Goal: Task Accomplishment & Management: Manage account settings

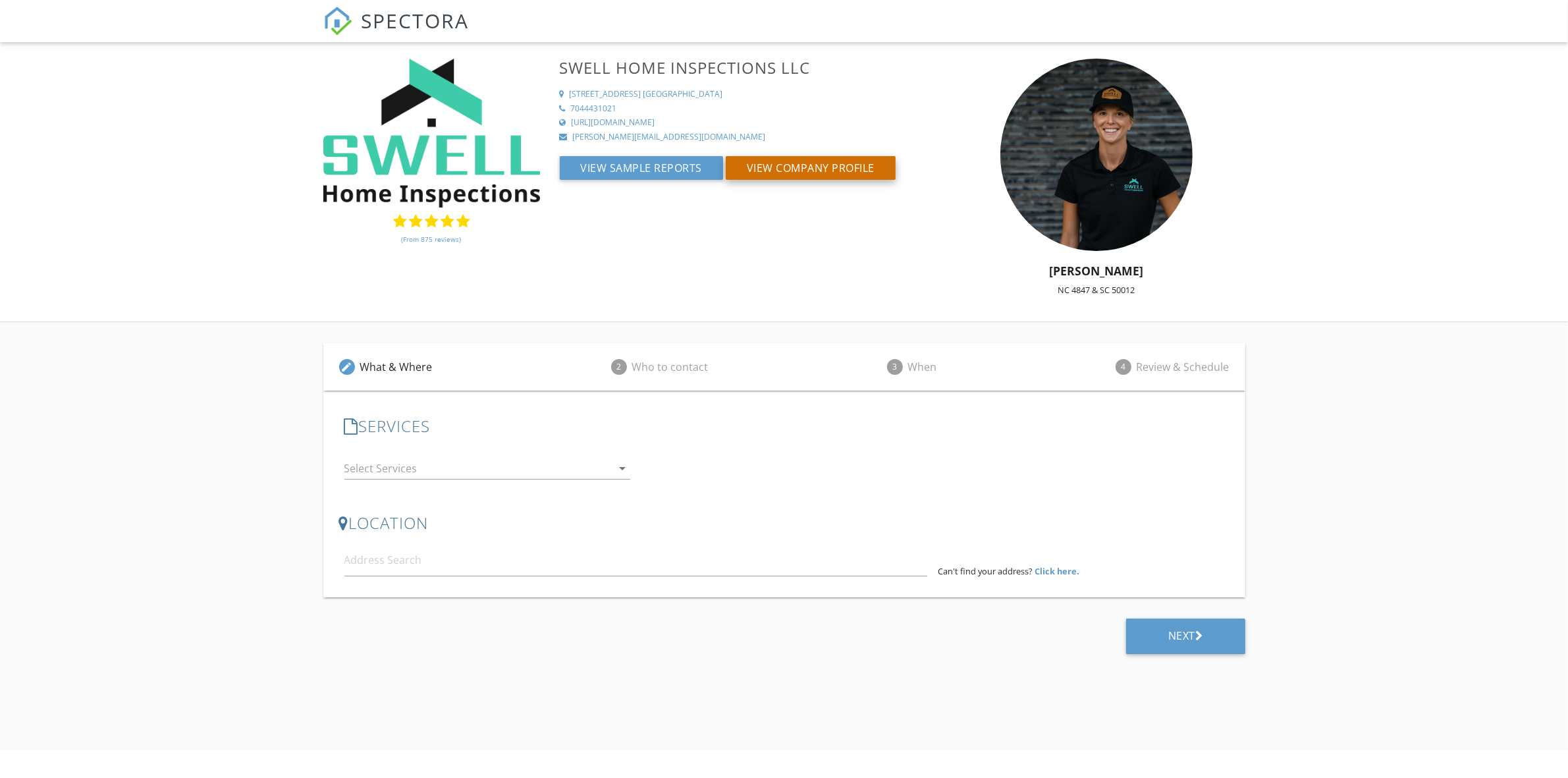
click at [811, 175] on button "View Company Profile" at bounding box center [811, 168] width 170 height 24
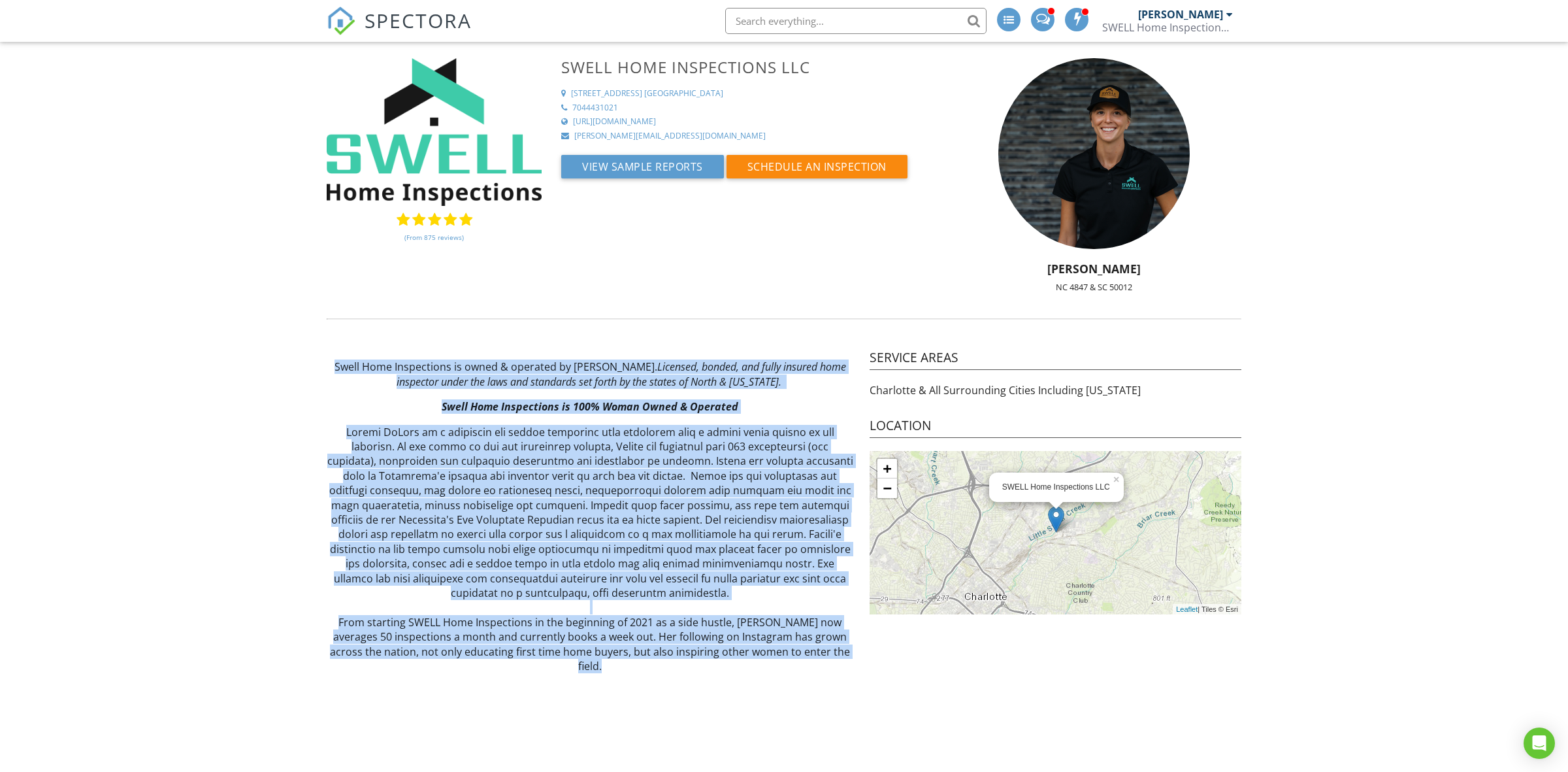
drag, startPoint x: 616, startPoint y: 675, endPoint x: 316, endPoint y: 361, distance: 434.3
click at [323, 357] on div "Swell Home Inspections is owned & operated by Bailey McHugh. Licensed, bonded, …" at bounding box center [590, 517] width 543 height 334
copy div "Swell Home Inspections is owned & operated by Bailey McHugh. Licensed, bonded, …"
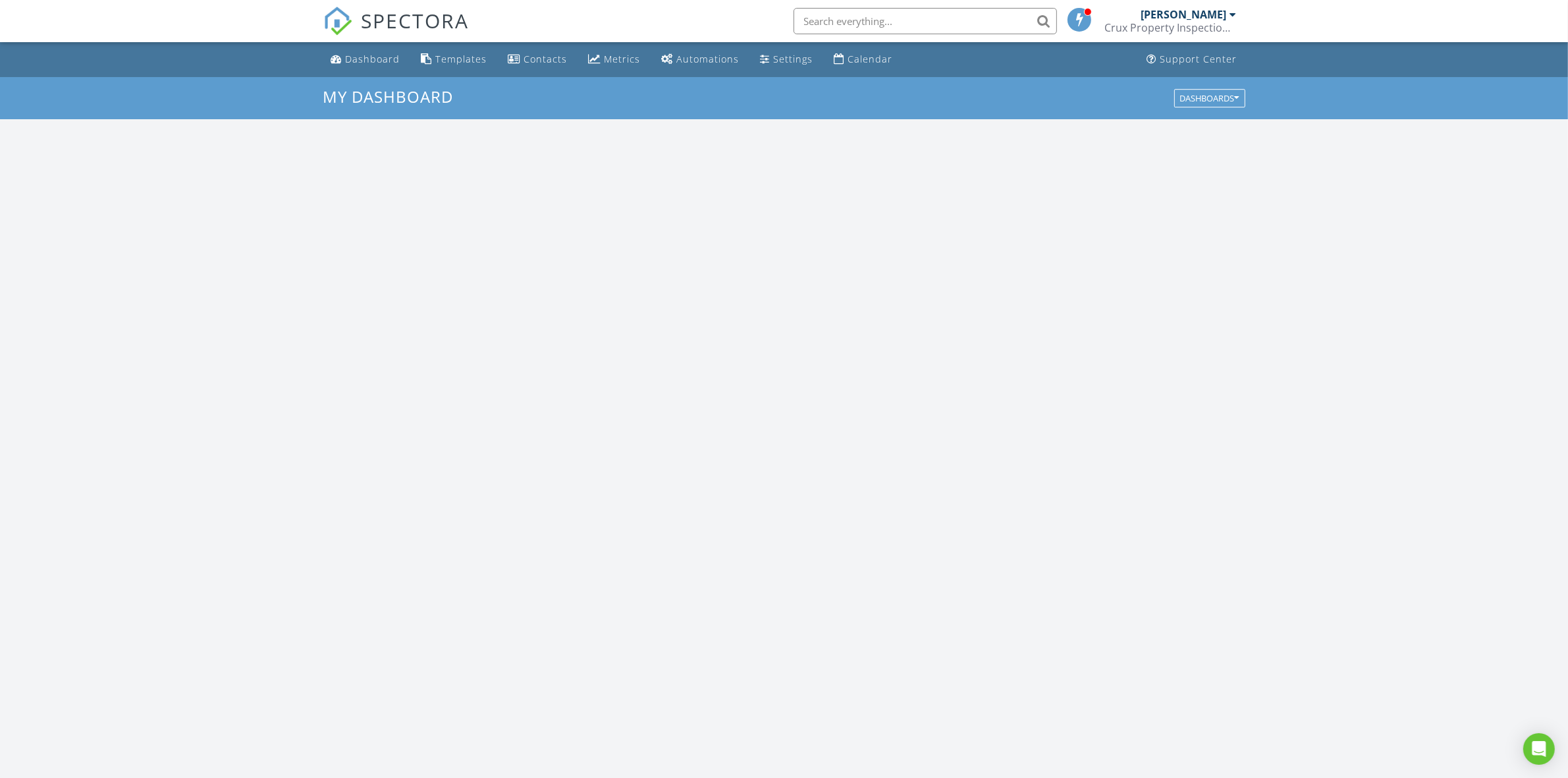
scroll to position [1224, 1594]
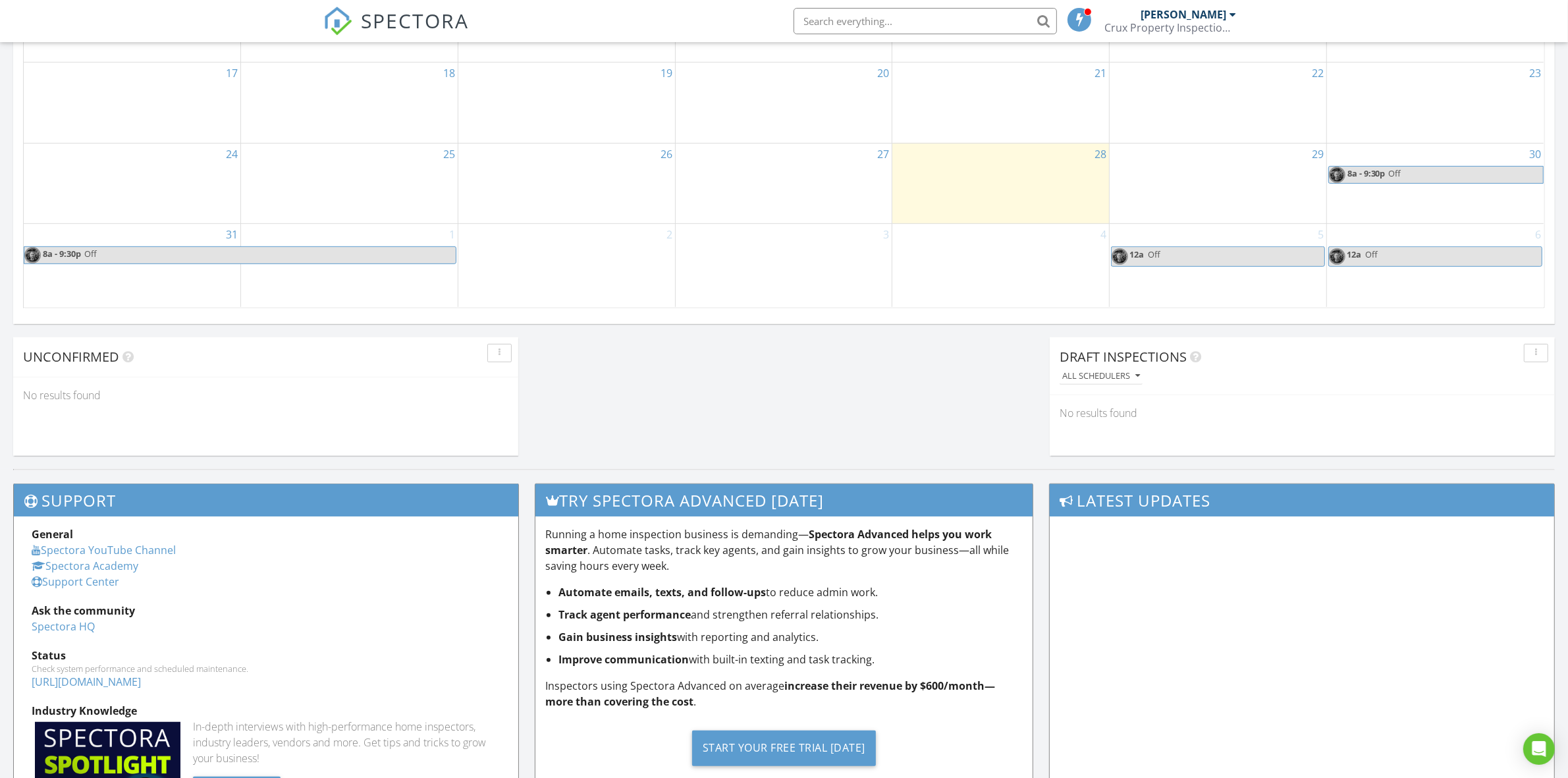
scroll to position [1071, 0]
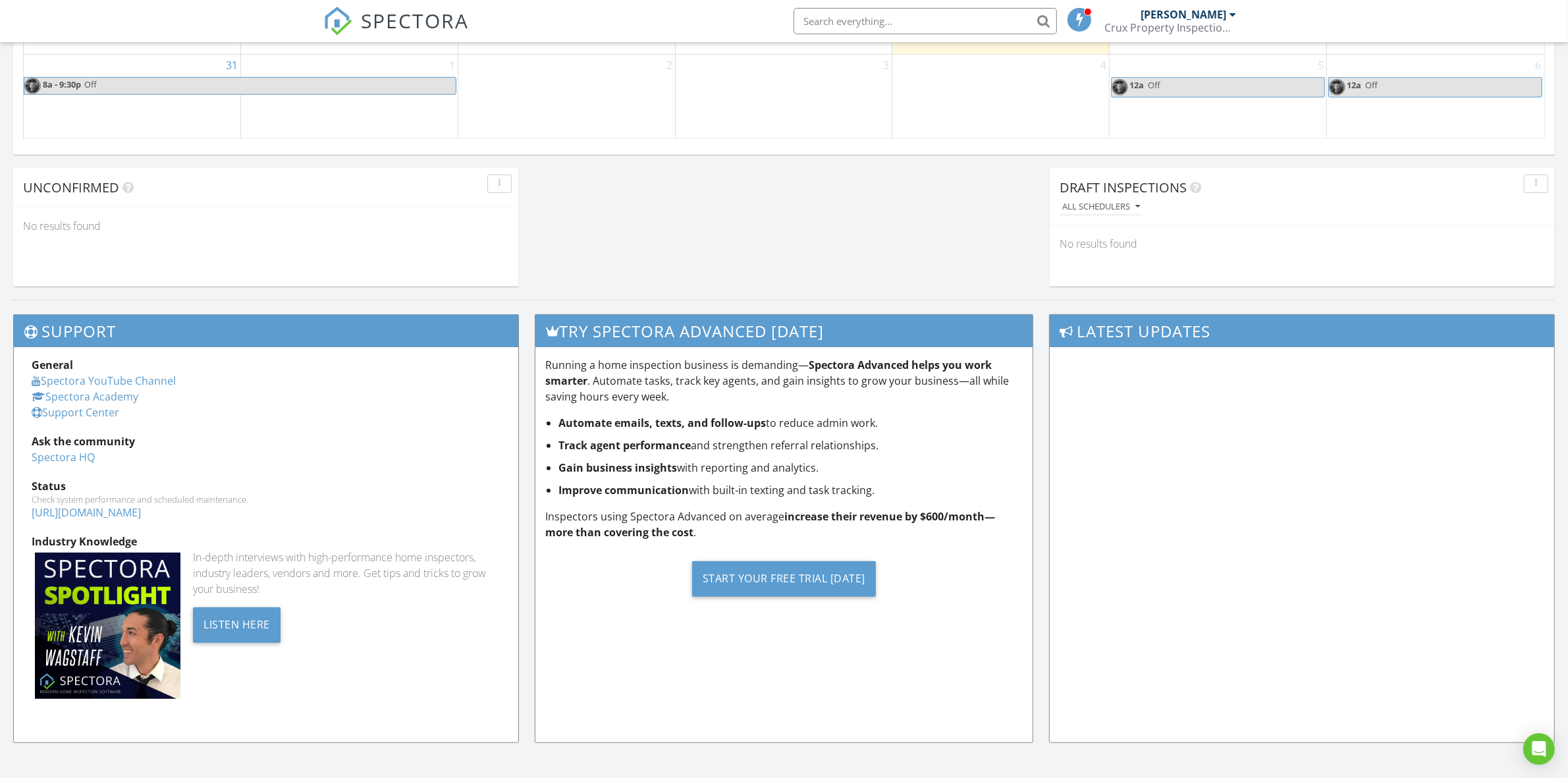
click at [90, 400] on link "Spectora Academy" at bounding box center [85, 396] width 107 height 14
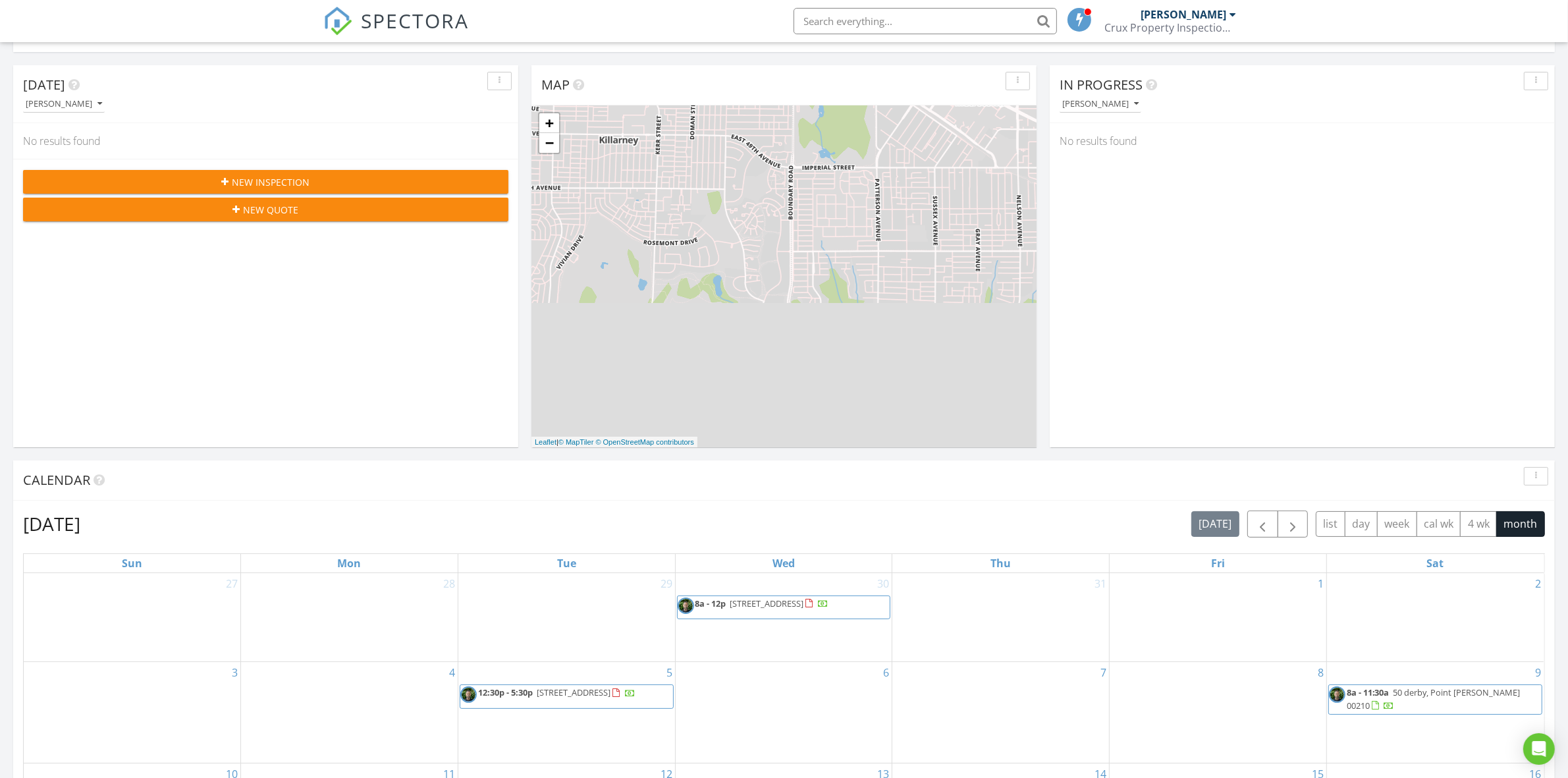
scroll to position [0, 0]
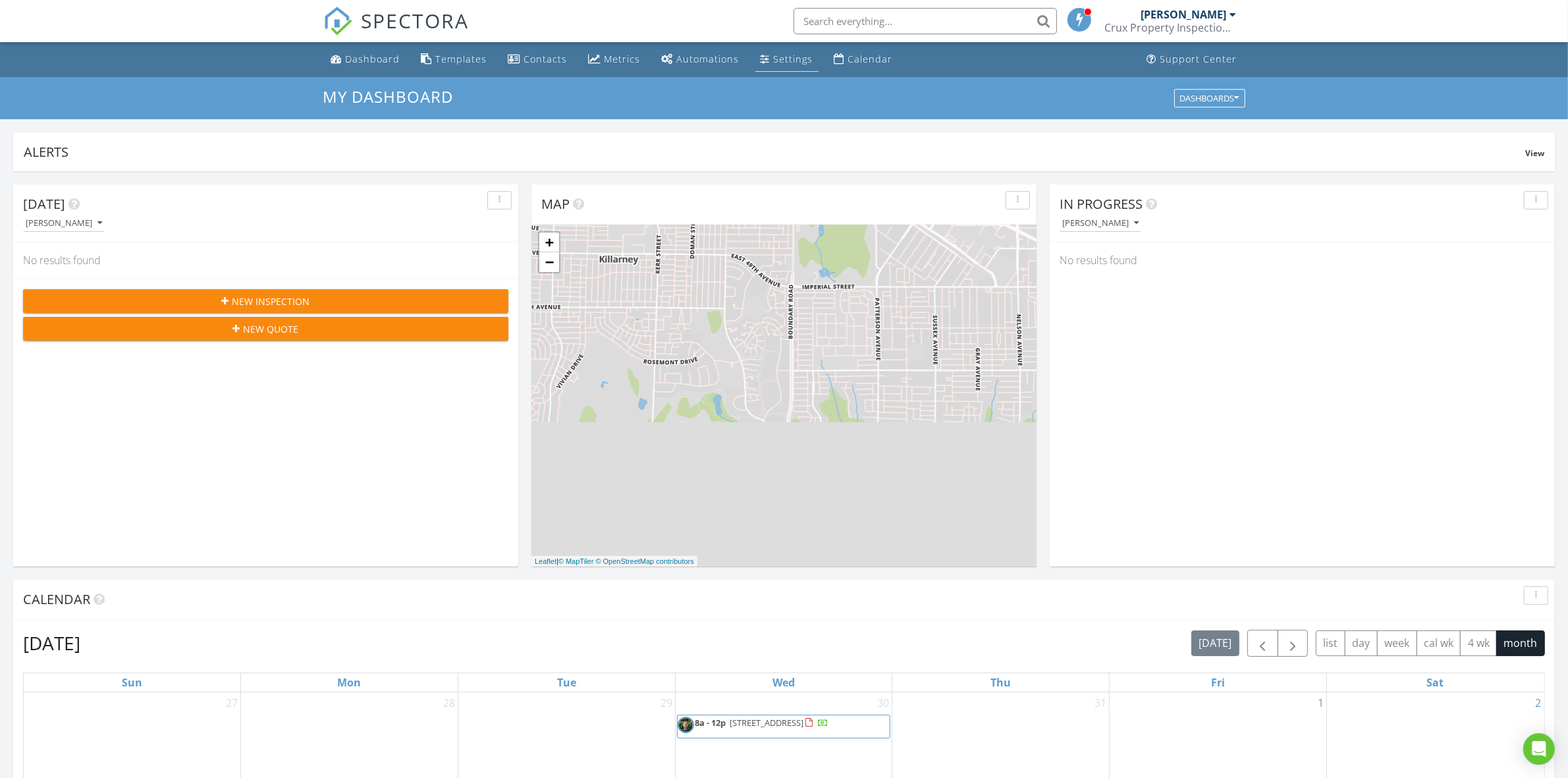
click at [781, 57] on div "Settings" at bounding box center [793, 59] width 40 height 13
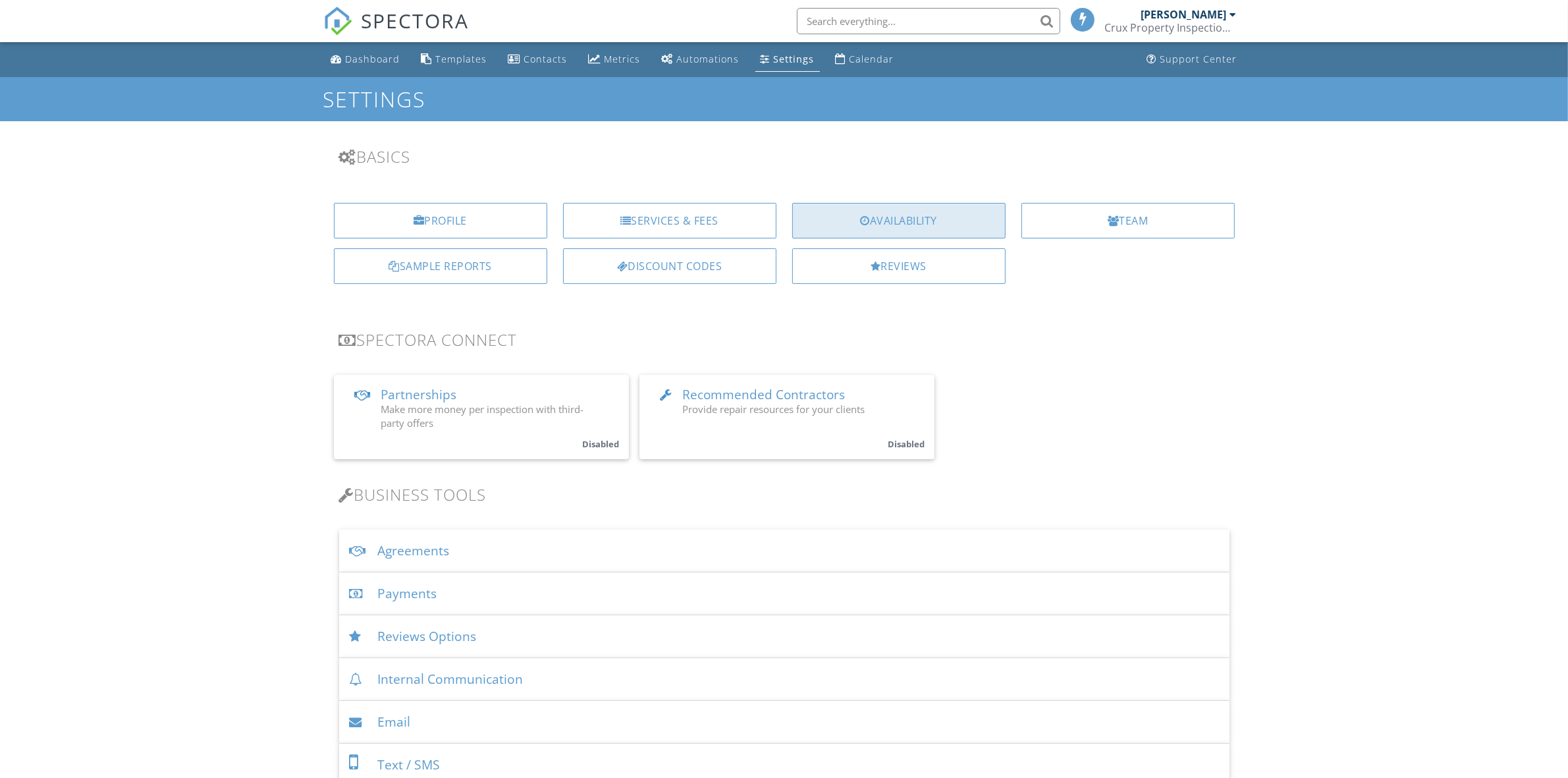
click at [880, 226] on div "Availability" at bounding box center [899, 220] width 214 height 35
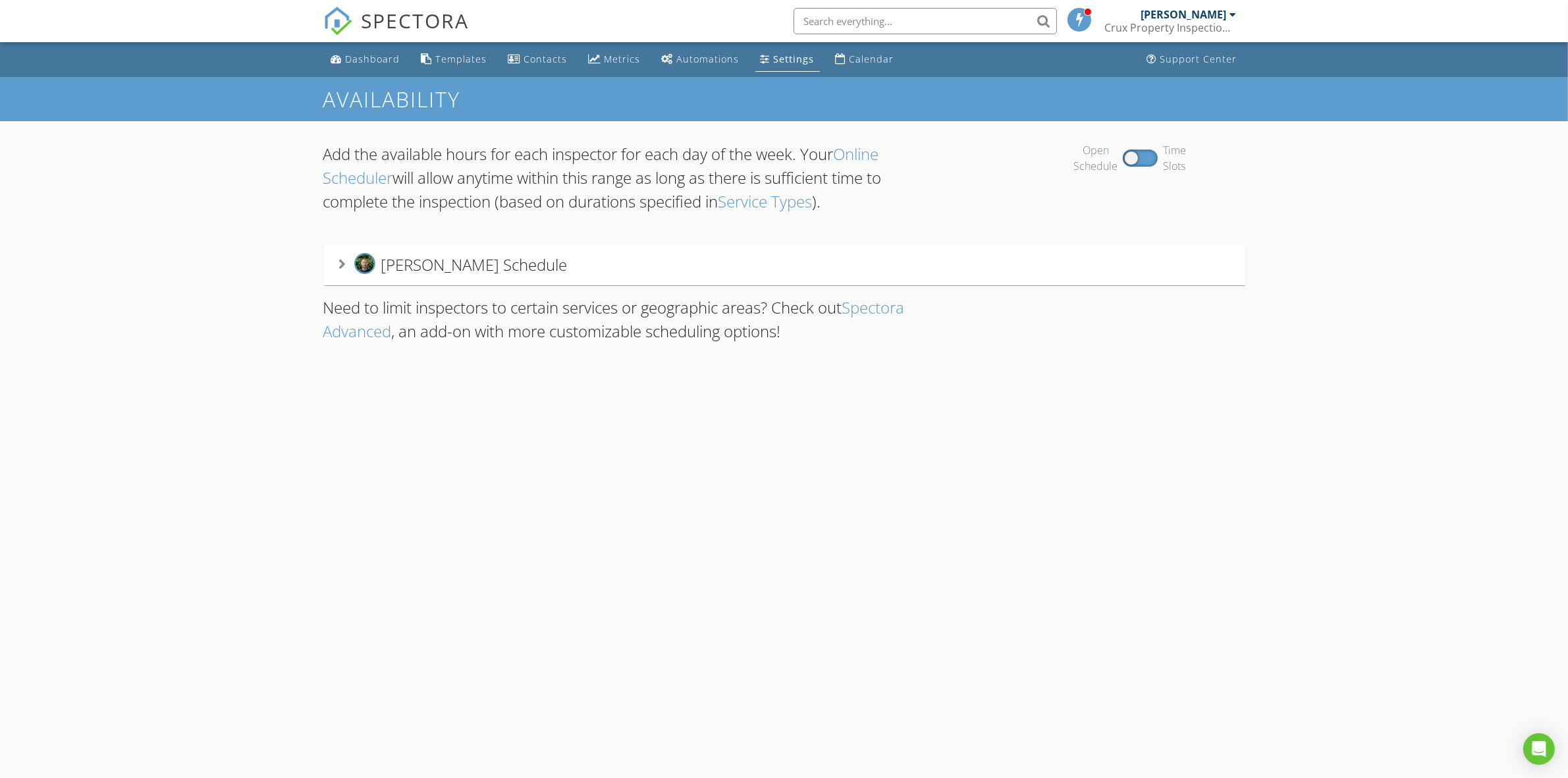
click at [344, 266] on icon at bounding box center [343, 264] width 8 height 11
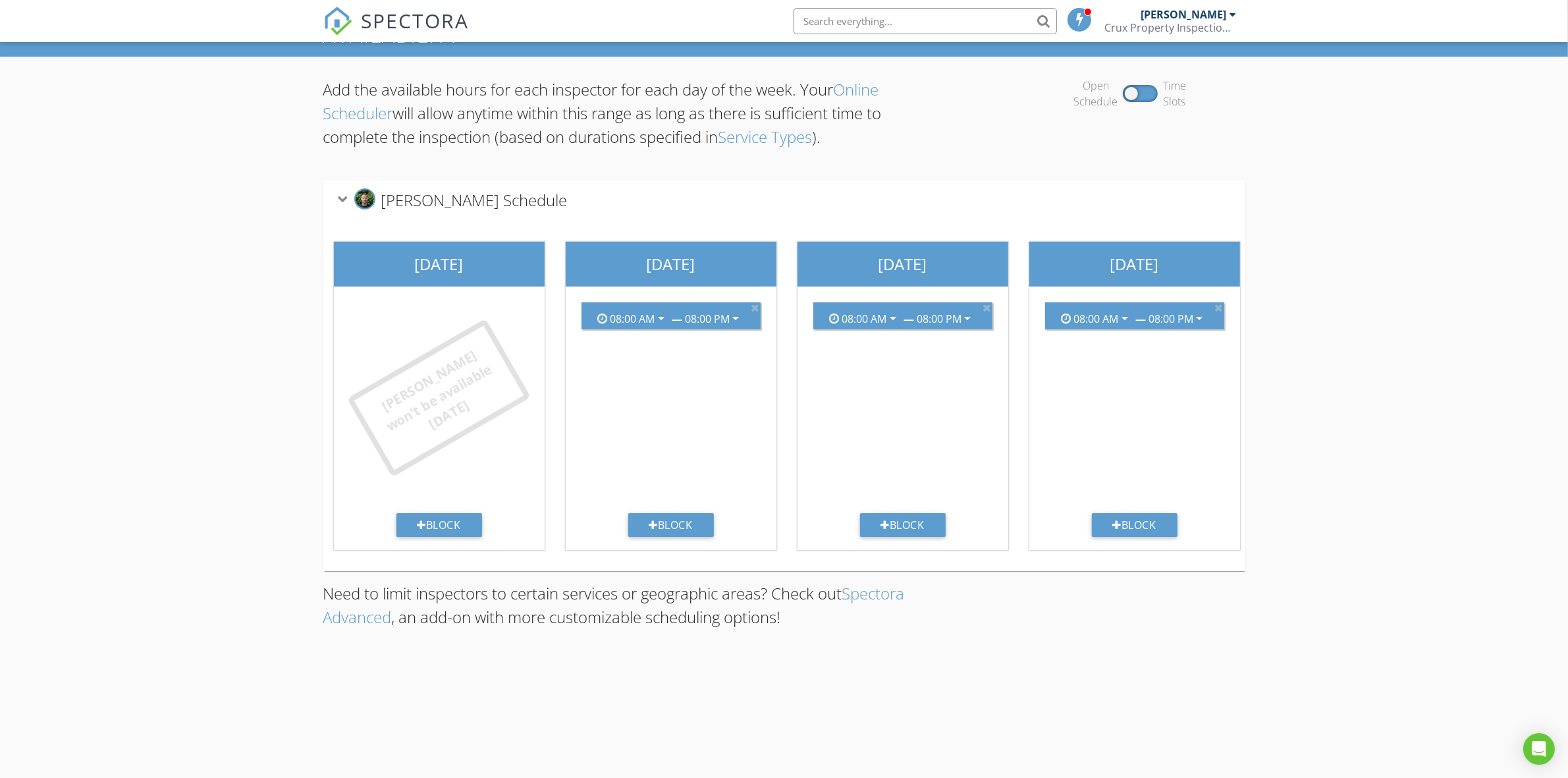
scroll to position [77, 0]
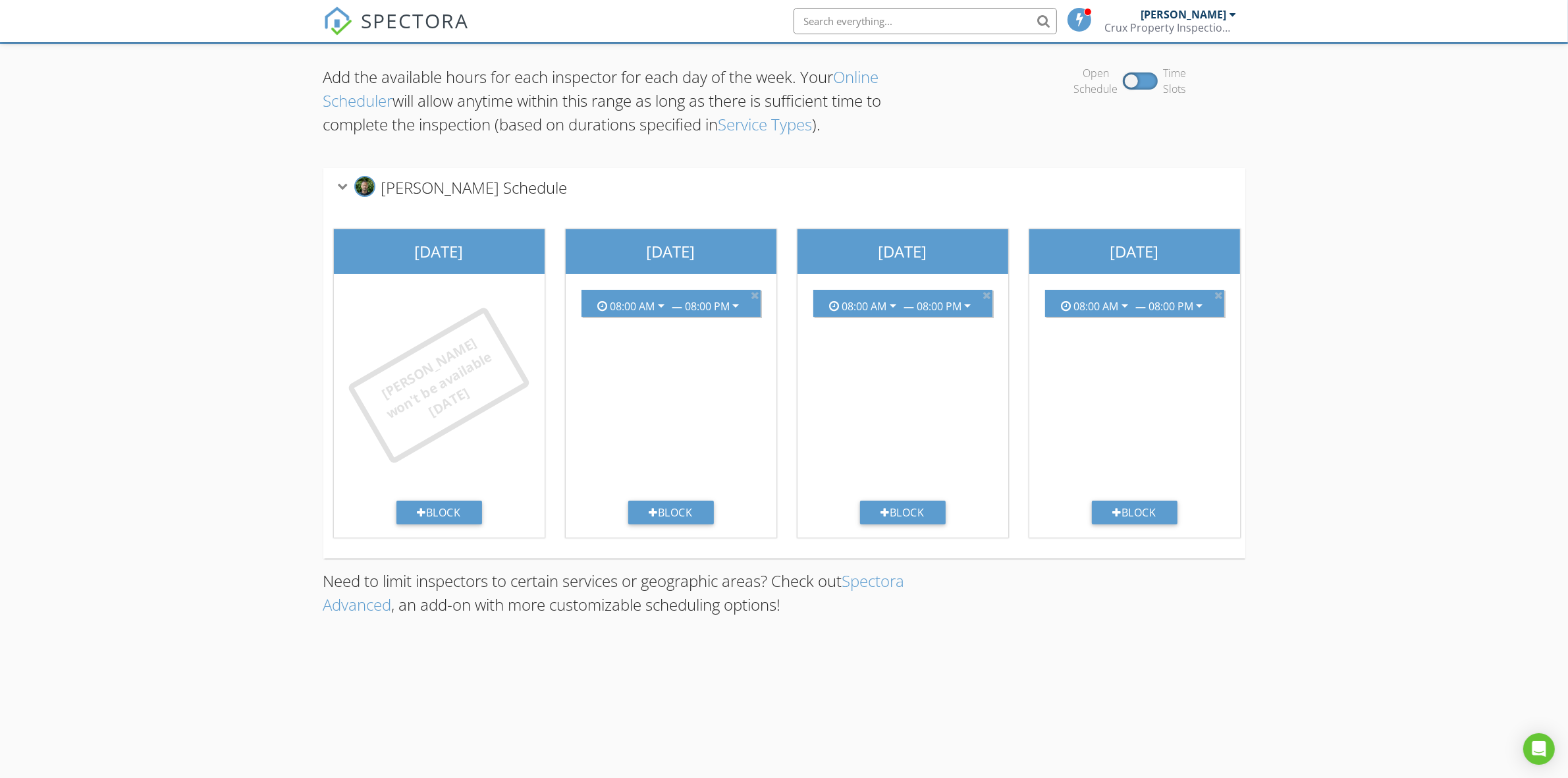
click at [372, 406] on div "Marty won't be available today" at bounding box center [438, 384] width 184 height 159
click at [432, 514] on div "Block" at bounding box center [439, 512] width 86 height 24
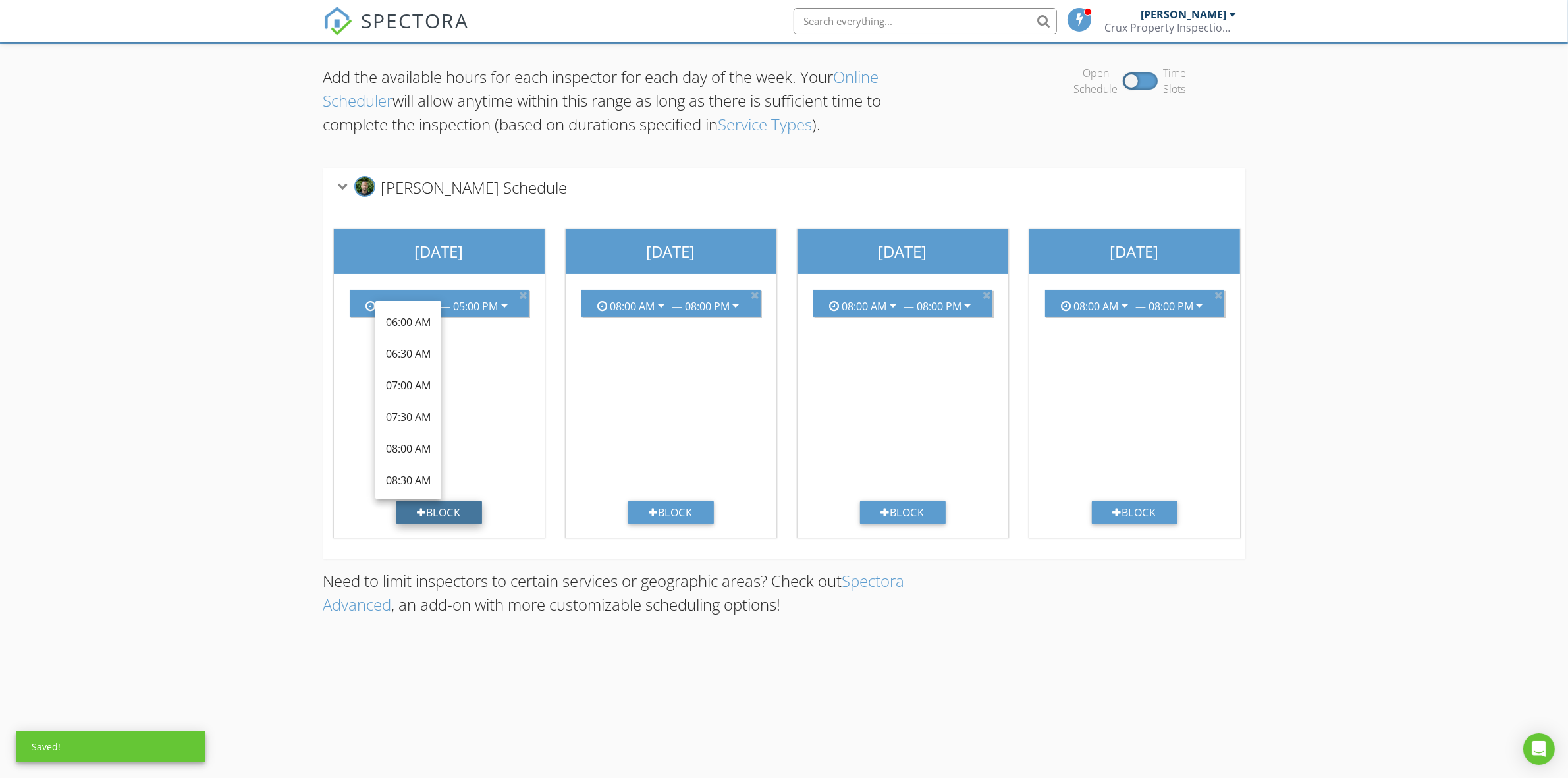
click at [432, 514] on div "Block" at bounding box center [439, 512] width 86 height 24
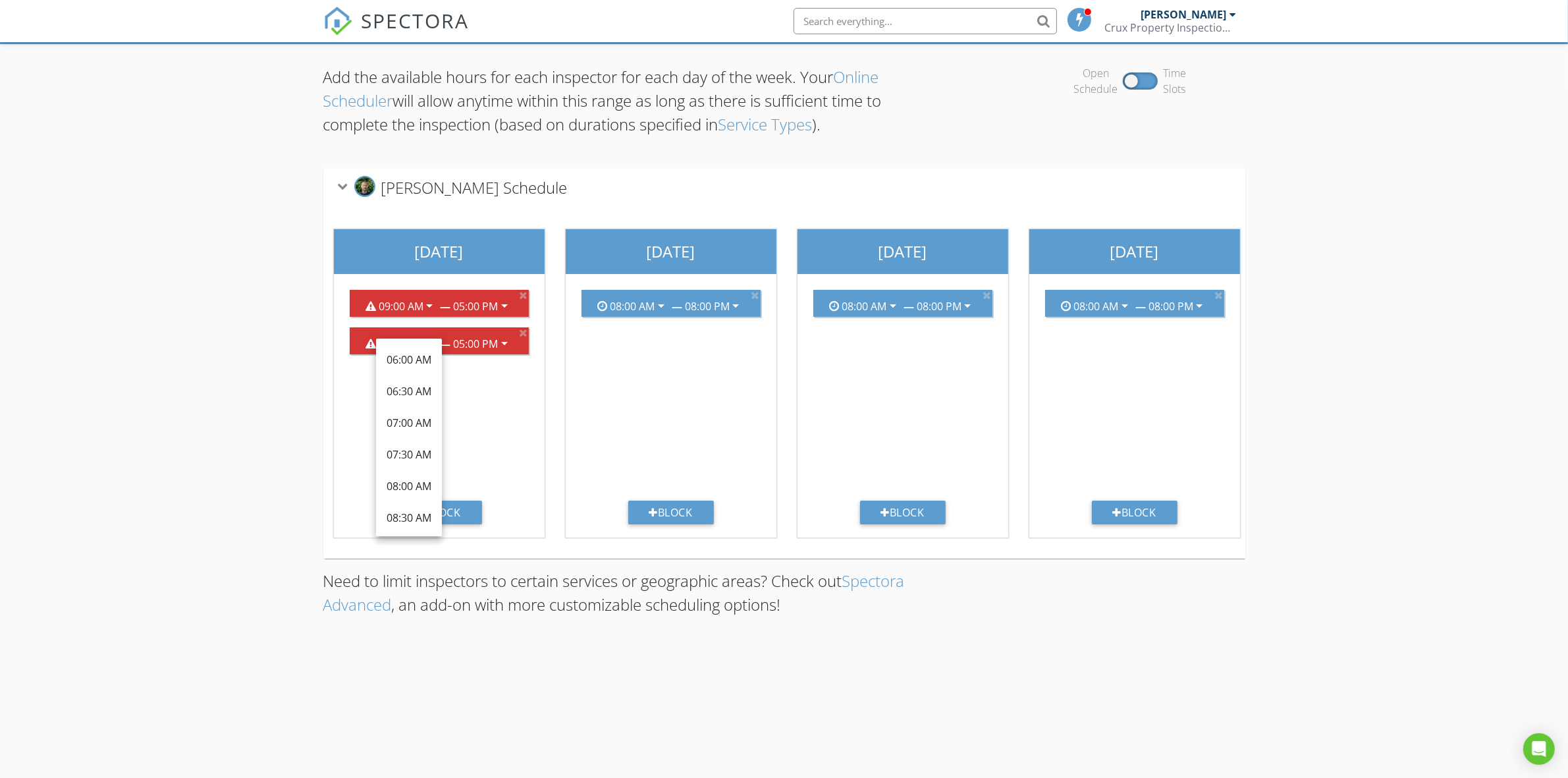
click at [502, 452] on div "09:00 AM arrow_drop_down — 05:00 PM arrow_drop_down 09:00 AM arrow_drop_down — …" at bounding box center [439, 390] width 200 height 221
click at [521, 293] on icon at bounding box center [523, 295] width 8 height 11
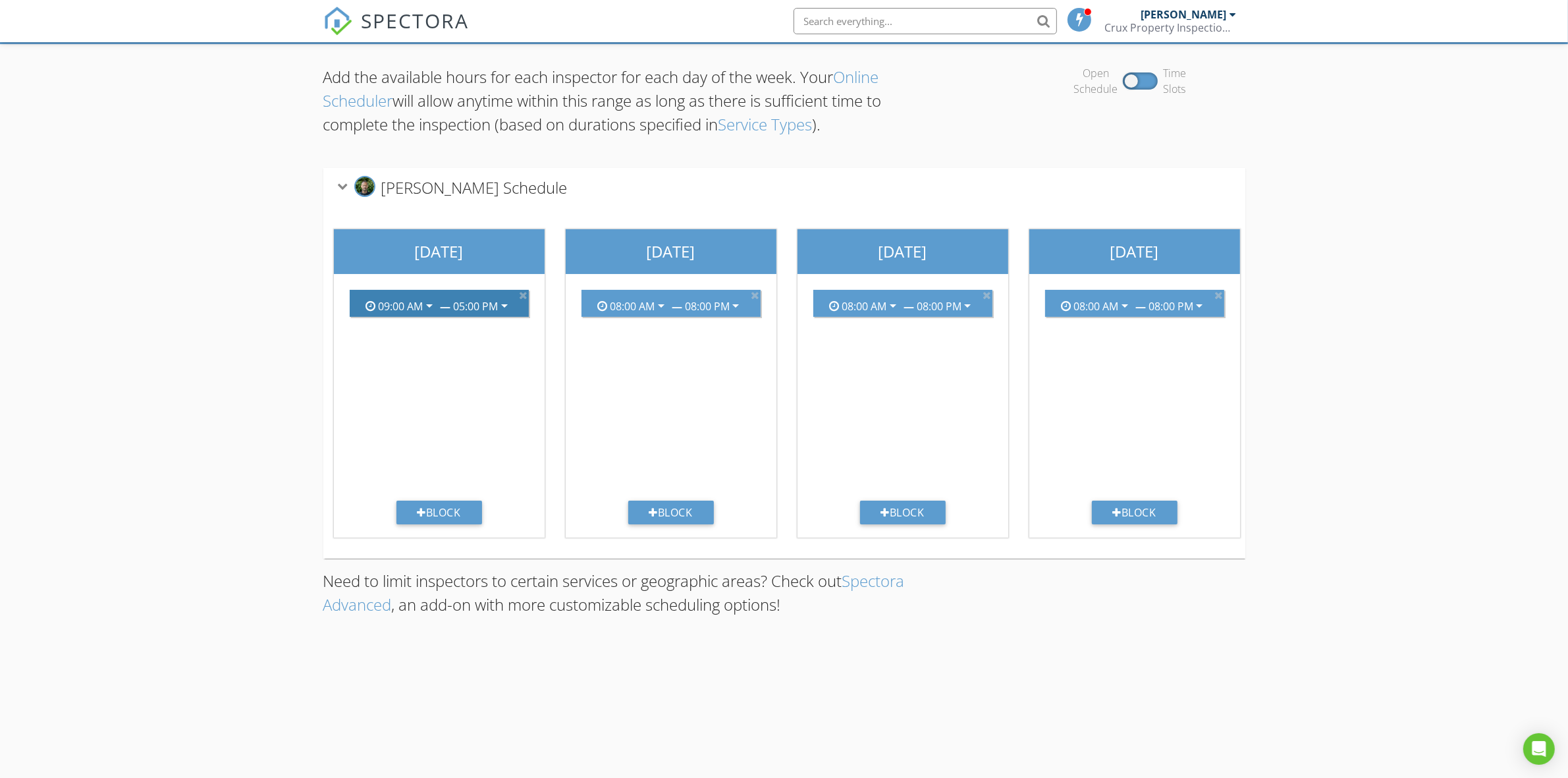
click at [499, 299] on icon "arrow_drop_down" at bounding box center [504, 305] width 16 height 16
click at [433, 310] on icon "arrow_drop_down" at bounding box center [429, 305] width 16 height 16
click at [492, 318] on div "09:00 AM arrow_drop_down — 05:00 PM arrow_drop_down" at bounding box center [439, 390] width 200 height 221
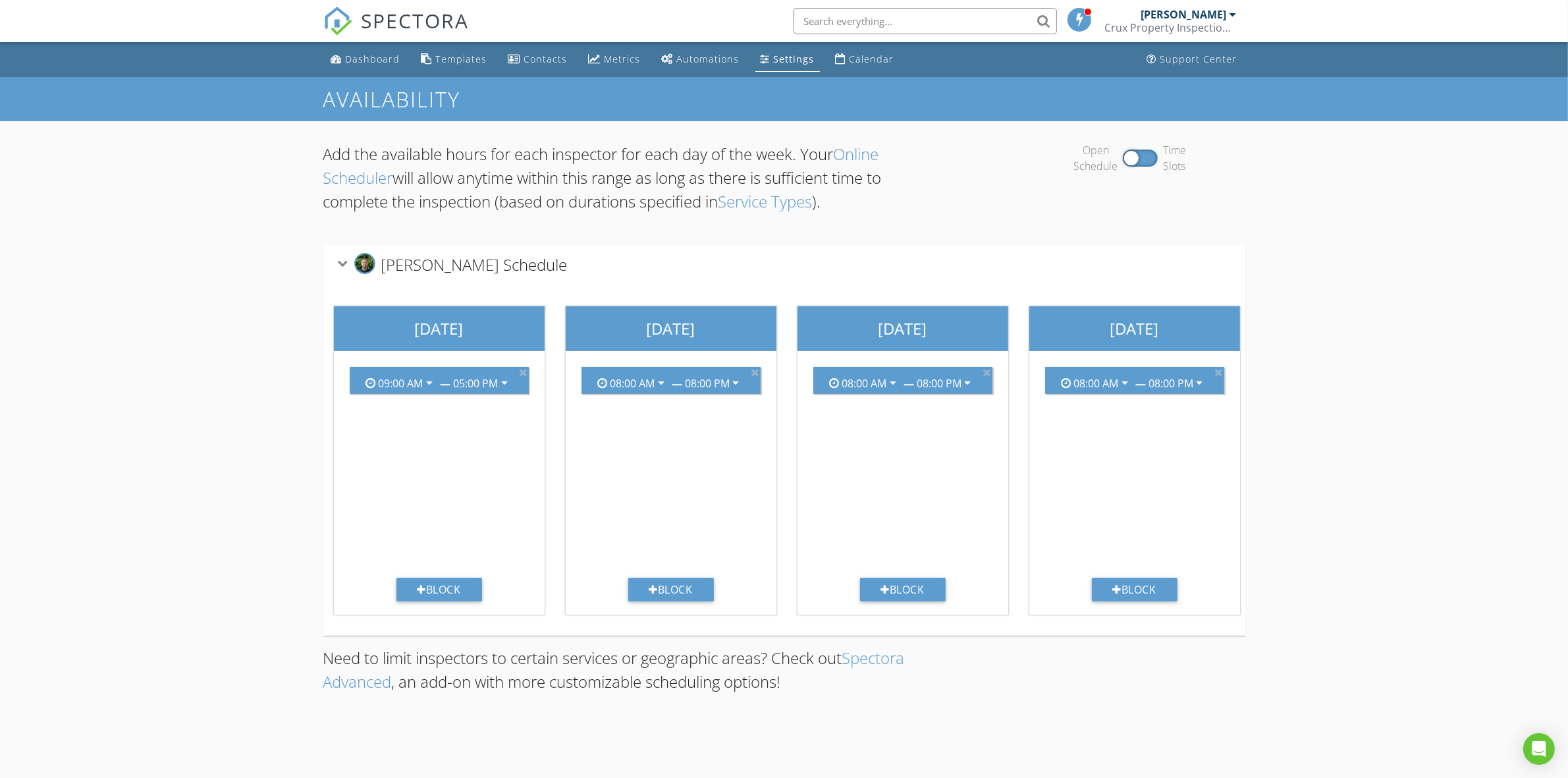
click at [1130, 162] on div at bounding box center [1140, 158] width 35 height 17
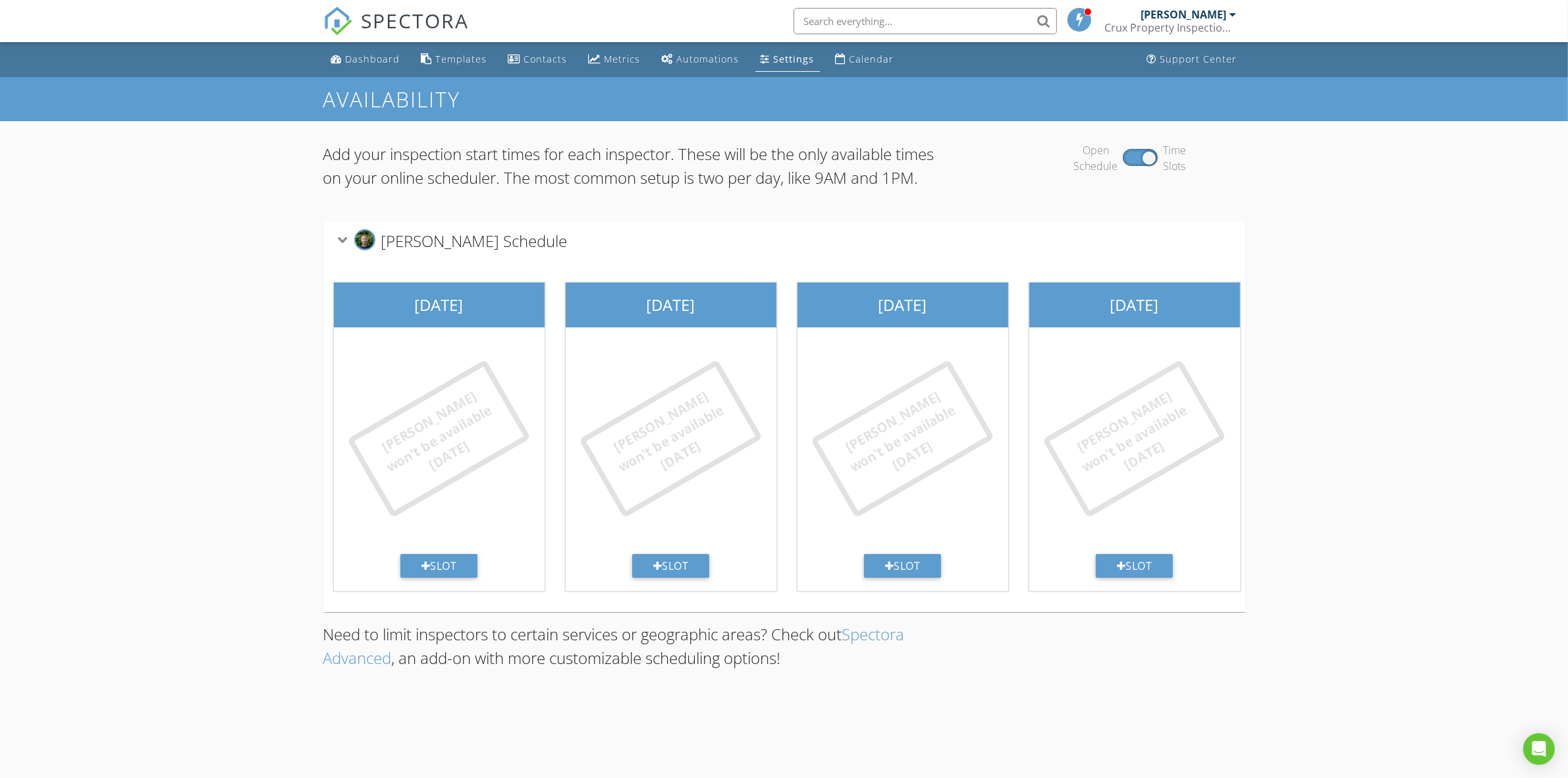
click at [1138, 159] on div "Open Schedule Time Slots" at bounding box center [1129, 158] width 230 height 32
click at [1133, 160] on div "Open Schedule Time Slots" at bounding box center [1129, 158] width 230 height 32
click at [1130, 162] on div "Open Schedule Time Slots" at bounding box center [1129, 158] width 230 height 32
click at [1146, 153] on div at bounding box center [1140, 157] width 35 height 17
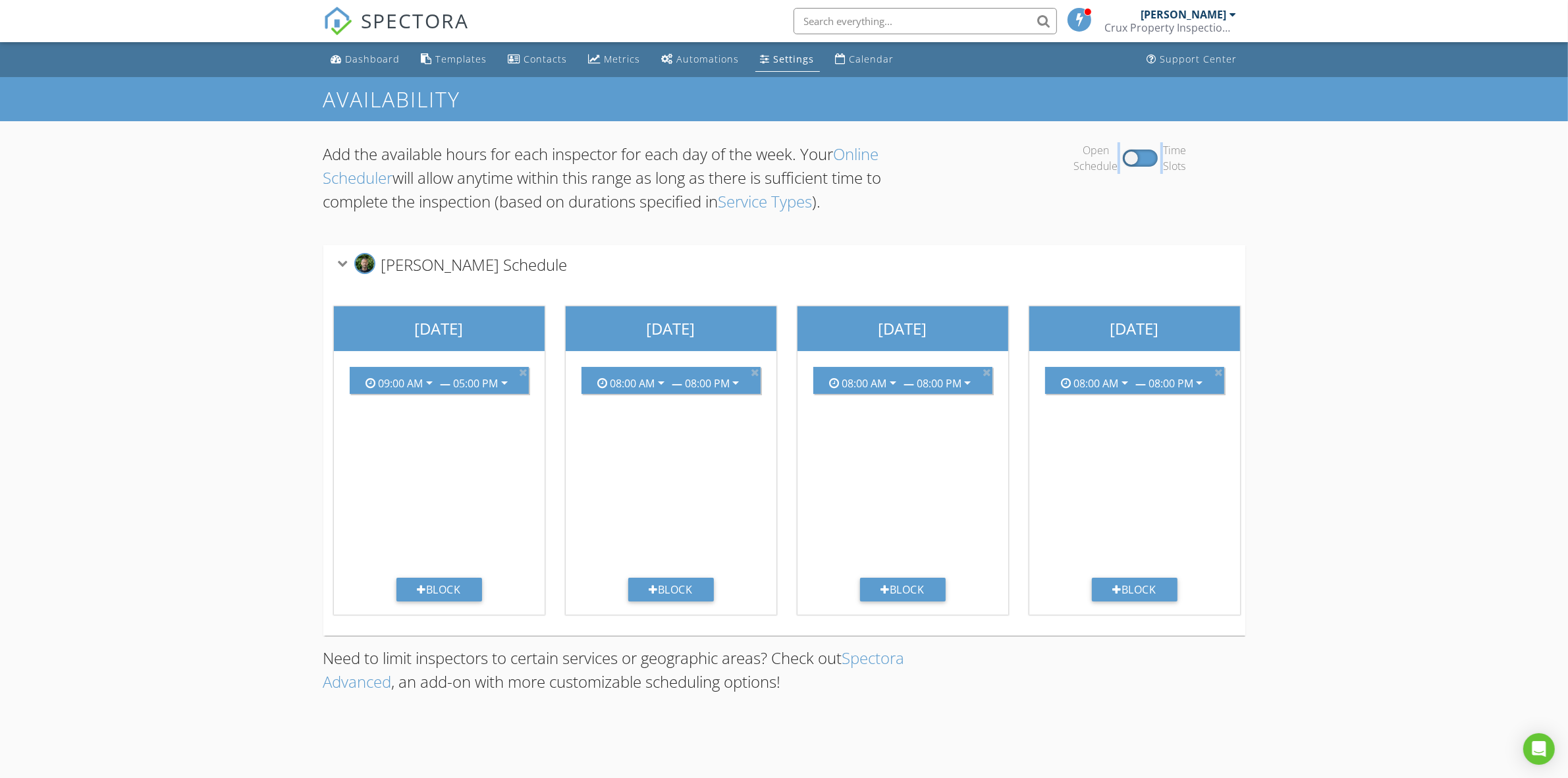
click at [1151, 159] on div "Open Schedule Time Slots" at bounding box center [1129, 158] width 230 height 32
click at [787, 54] on div "Settings" at bounding box center [794, 59] width 41 height 13
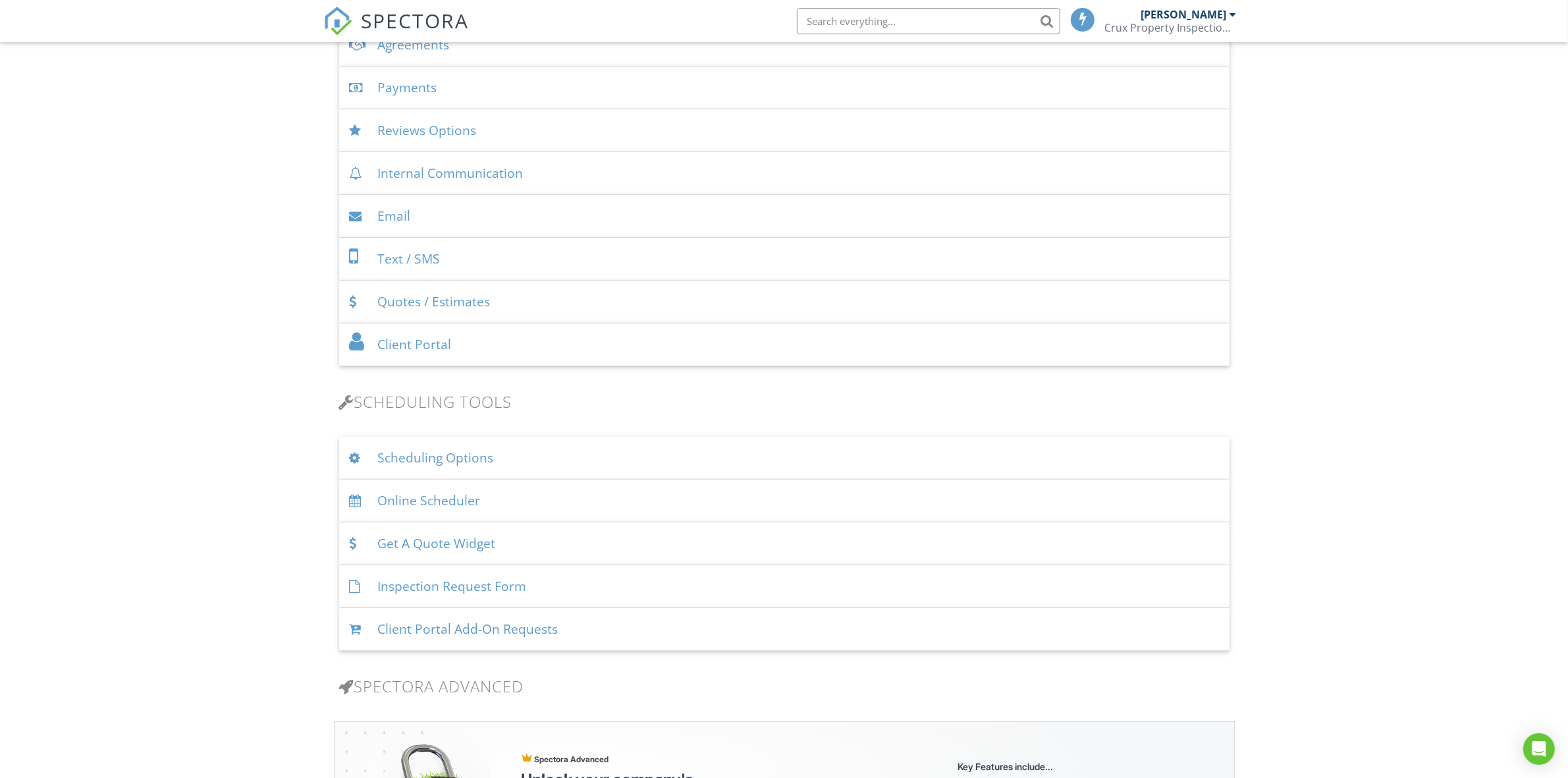
scroll to position [521, 0]
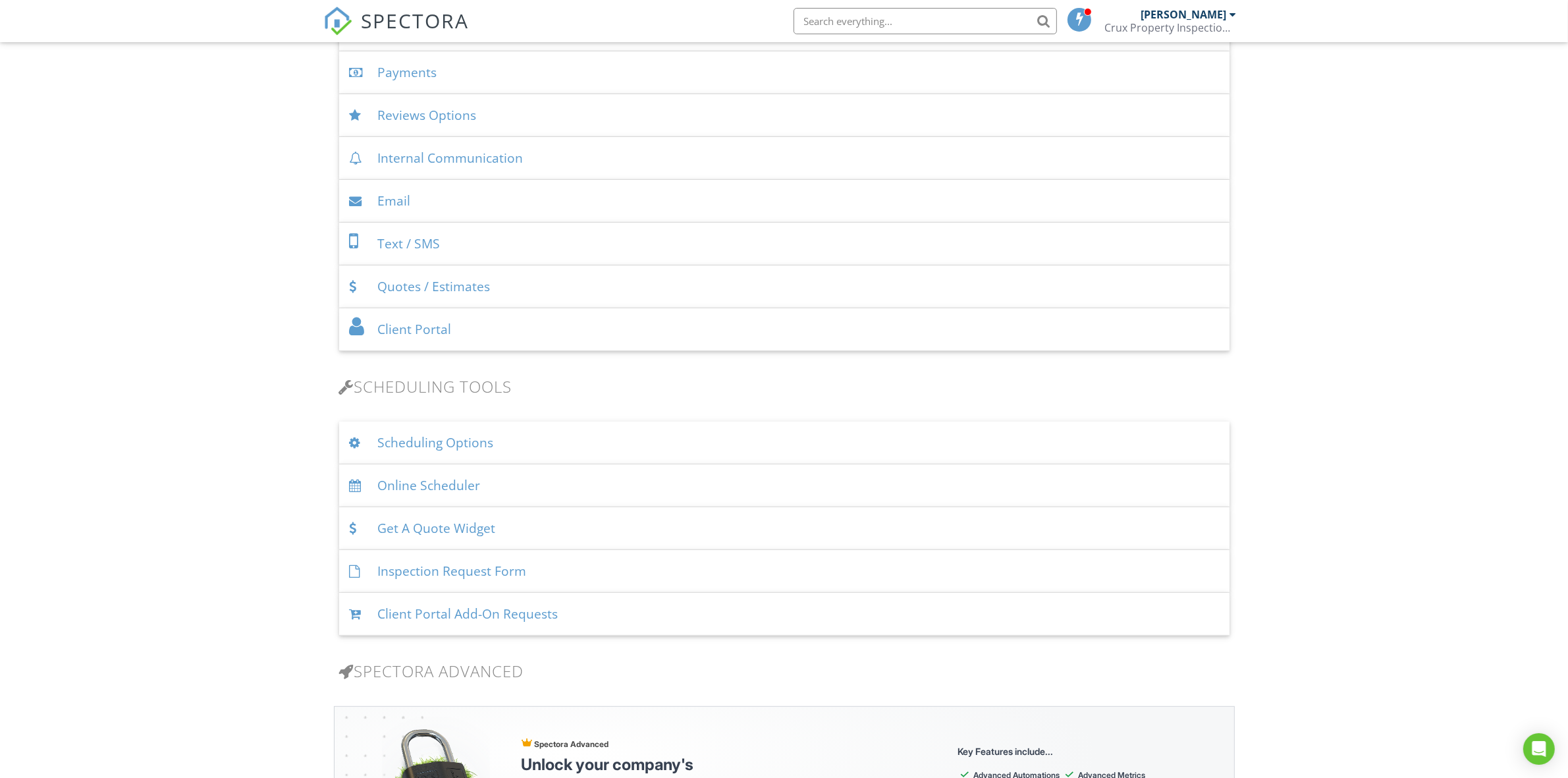
click at [452, 439] on div "Scheduling Options" at bounding box center [784, 442] width 890 height 43
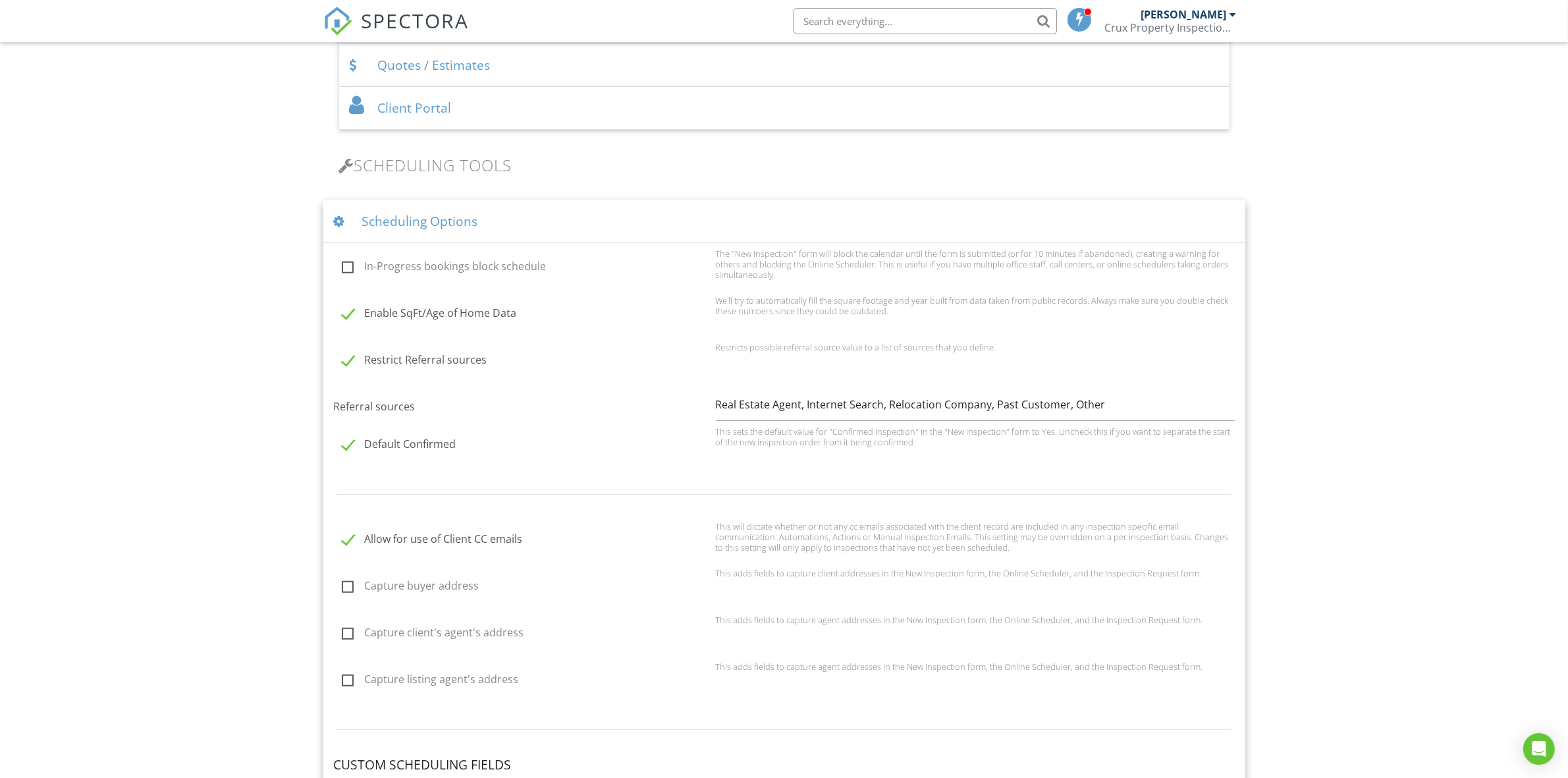
scroll to position [741, 0]
click at [496, 225] on div "Scheduling Options" at bounding box center [784, 223] width 922 height 43
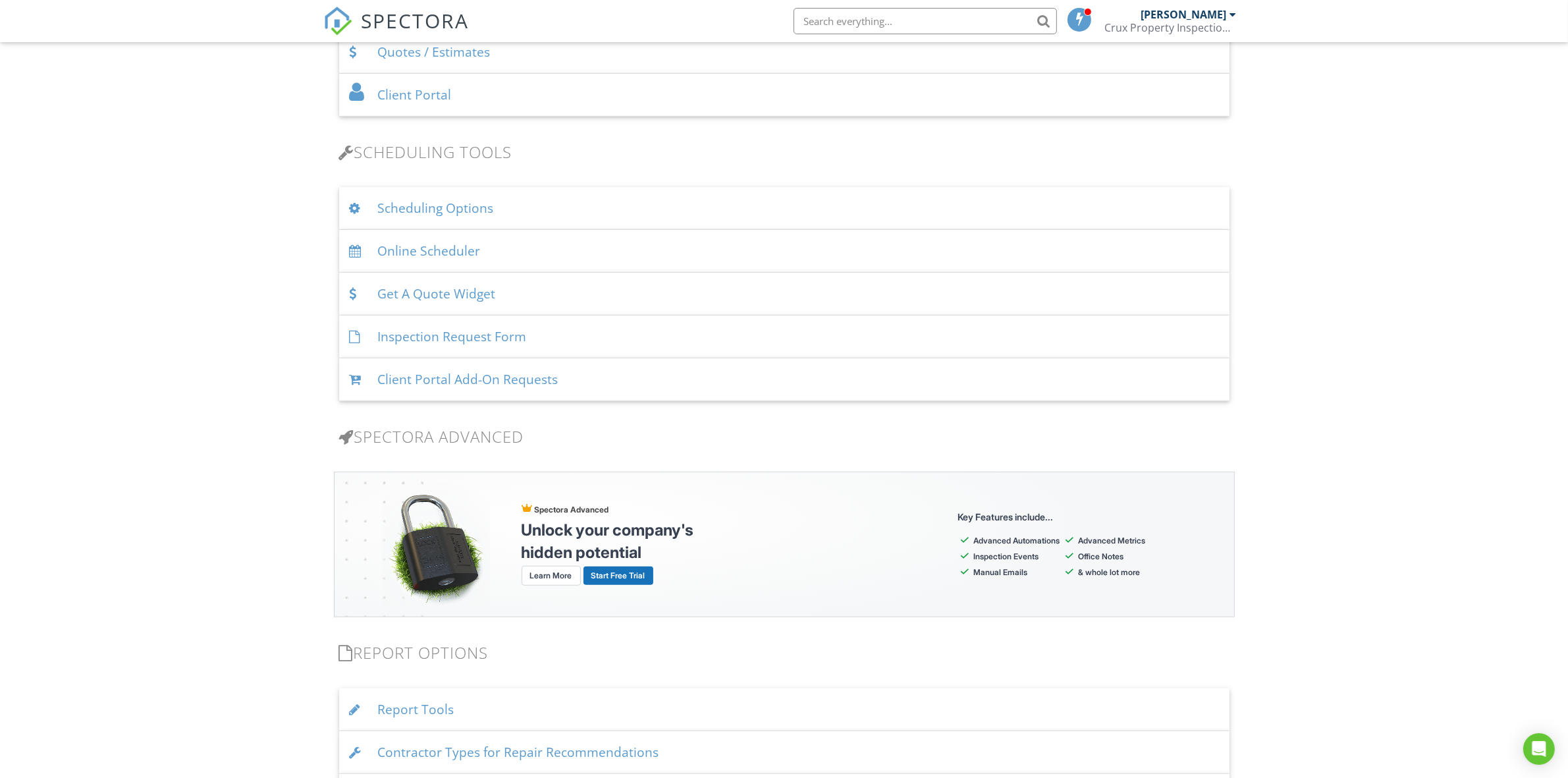
scroll to position [768, 0]
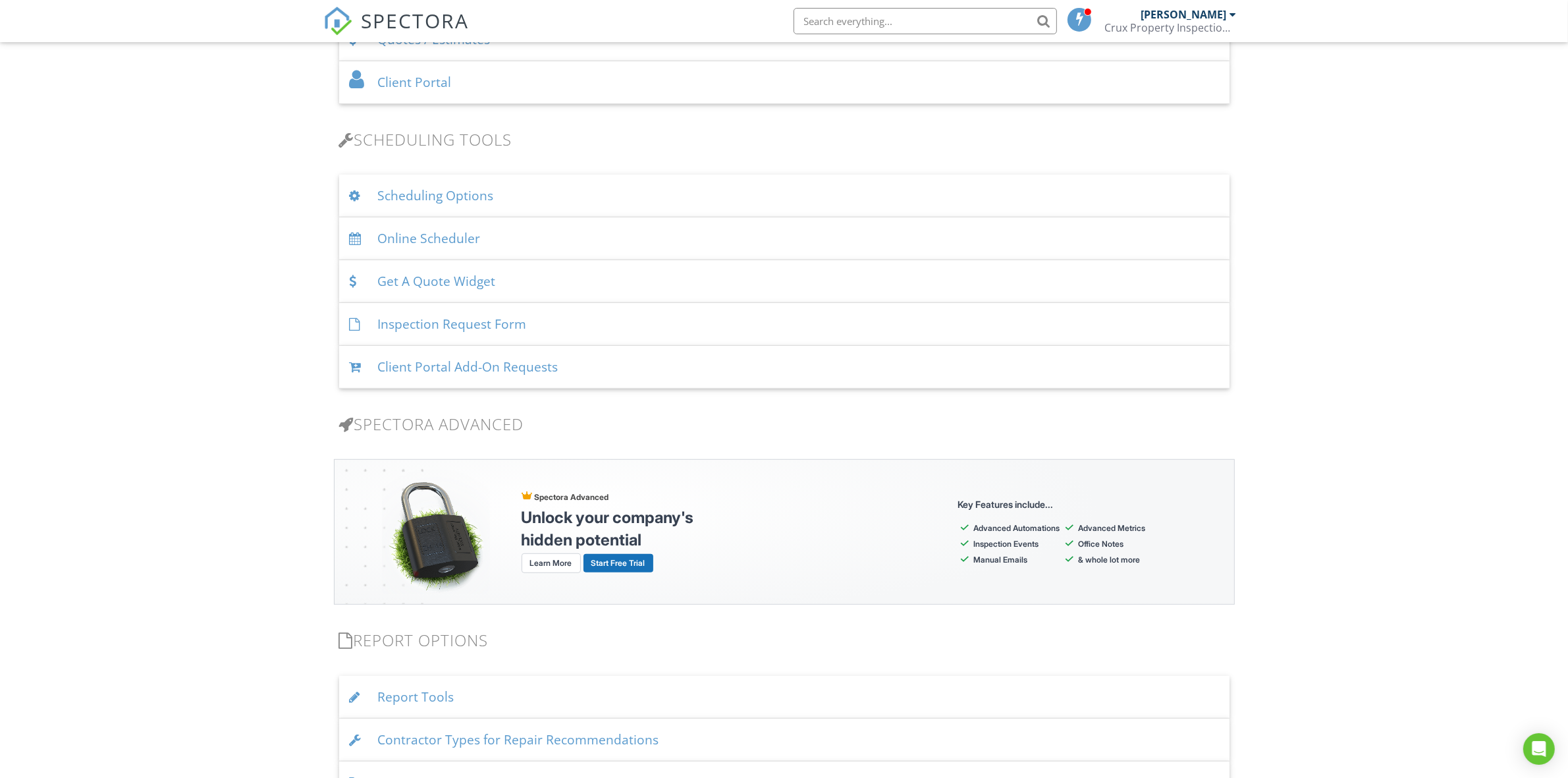
click at [445, 193] on div "Scheduling Options" at bounding box center [784, 196] width 890 height 43
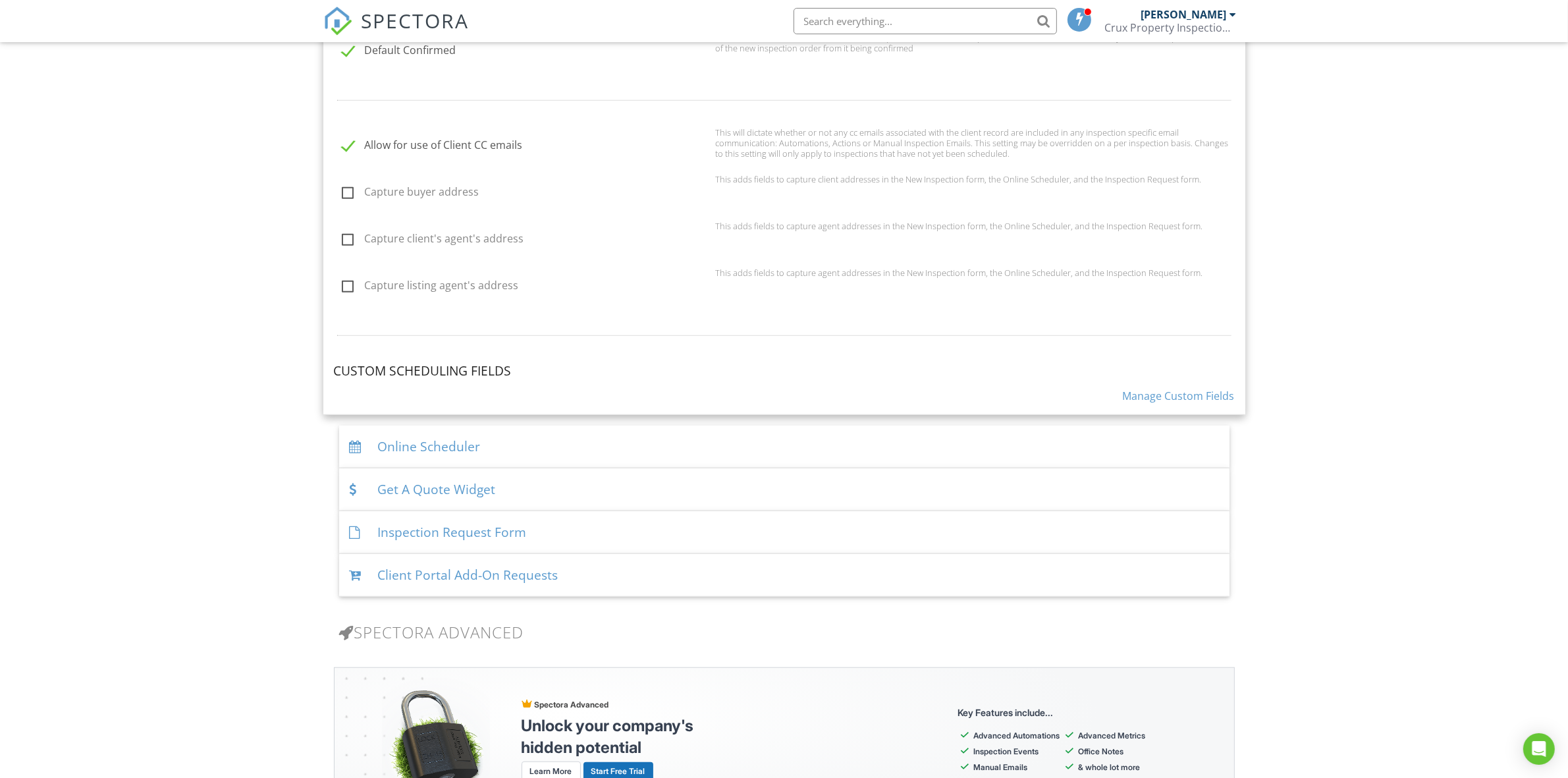
scroll to position [1153, 0]
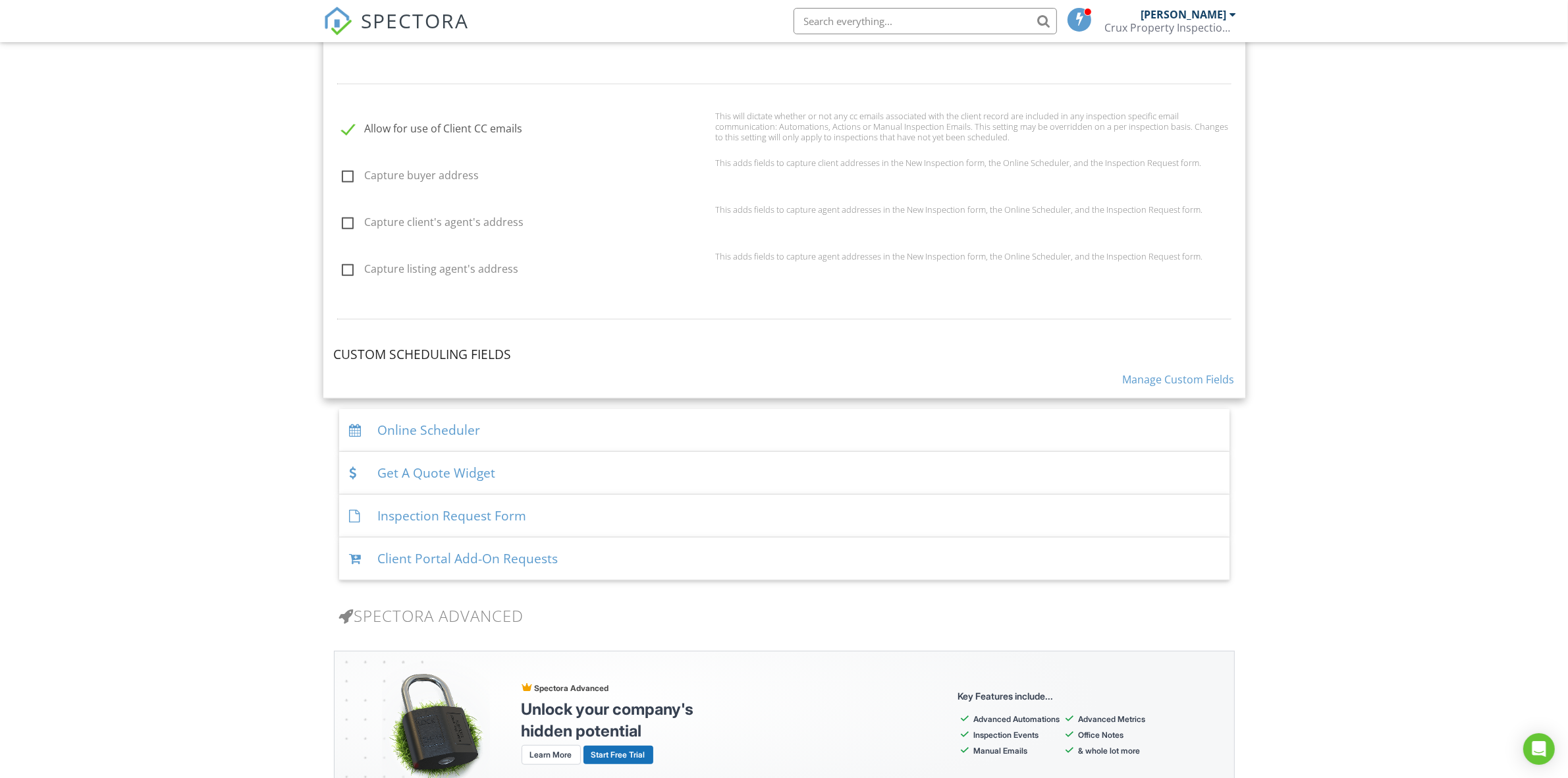
click at [1199, 373] on link "Manage Custom Fields" at bounding box center [1178, 379] width 112 height 14
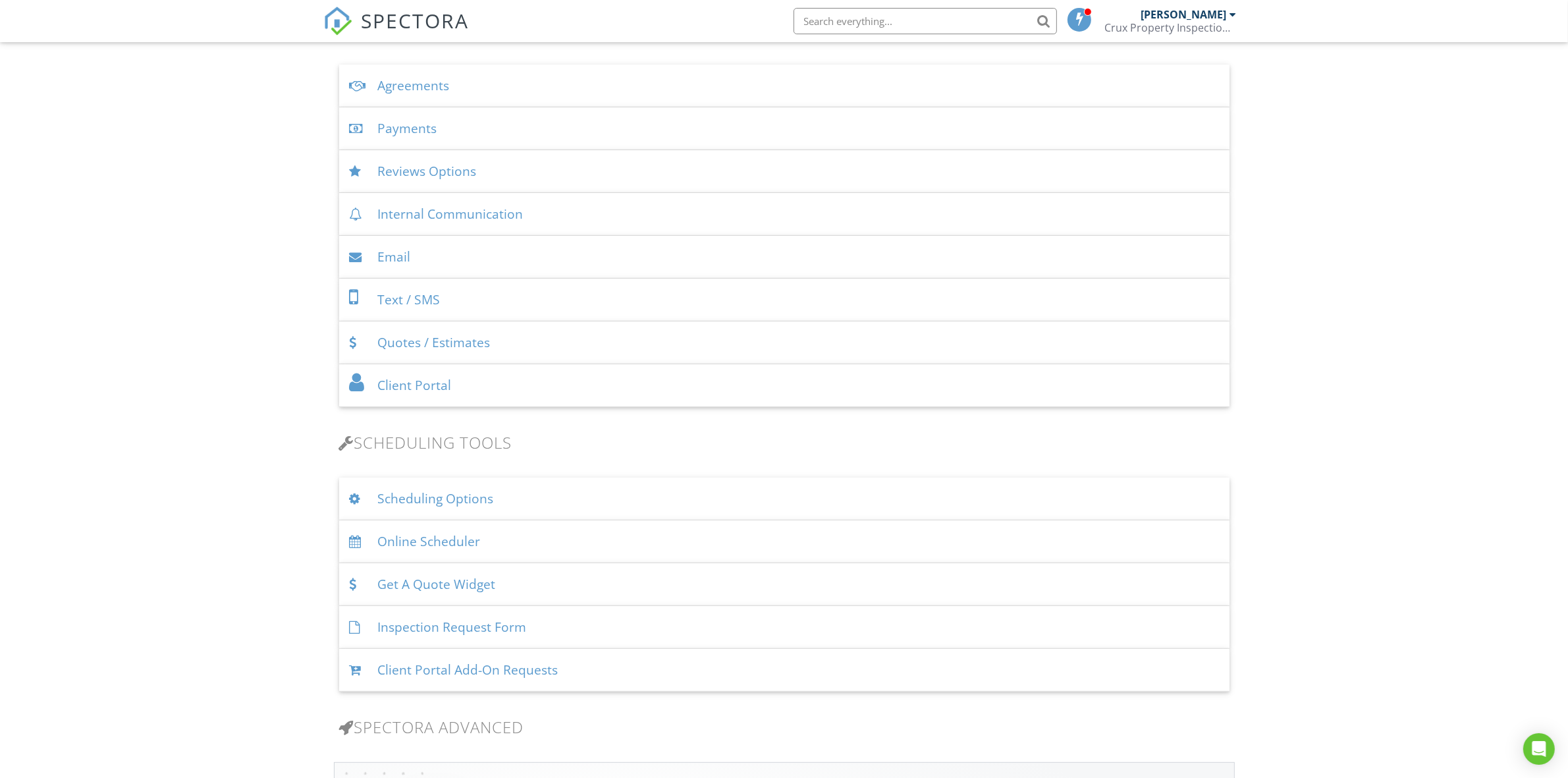
scroll to position [466, 0]
click at [438, 537] on div "Online Scheduler" at bounding box center [784, 540] width 890 height 43
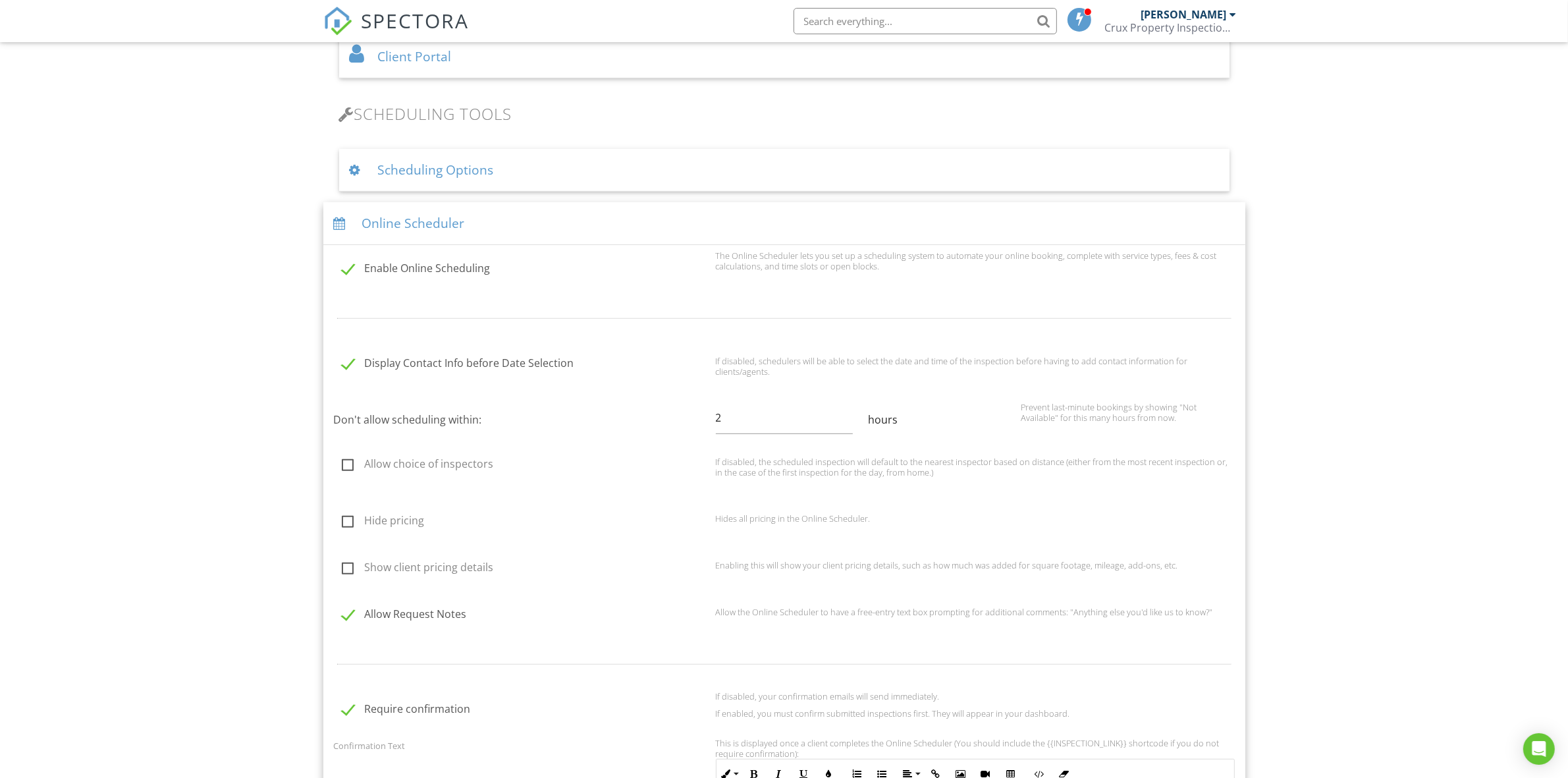
scroll to position [796, 0]
drag, startPoint x: 722, startPoint y: 416, endPoint x: 711, endPoint y: 416, distance: 11.0
click at [711, 416] on div "Don't allow scheduling within: 2 hours Prevent last-minute bookings by showing …" at bounding box center [784, 418] width 917 height 38
type input "12"
click at [992, 403] on div "Don't allow scheduling within: 12 hours Prevent last-minute bookings by showing…" at bounding box center [784, 418] width 917 height 38
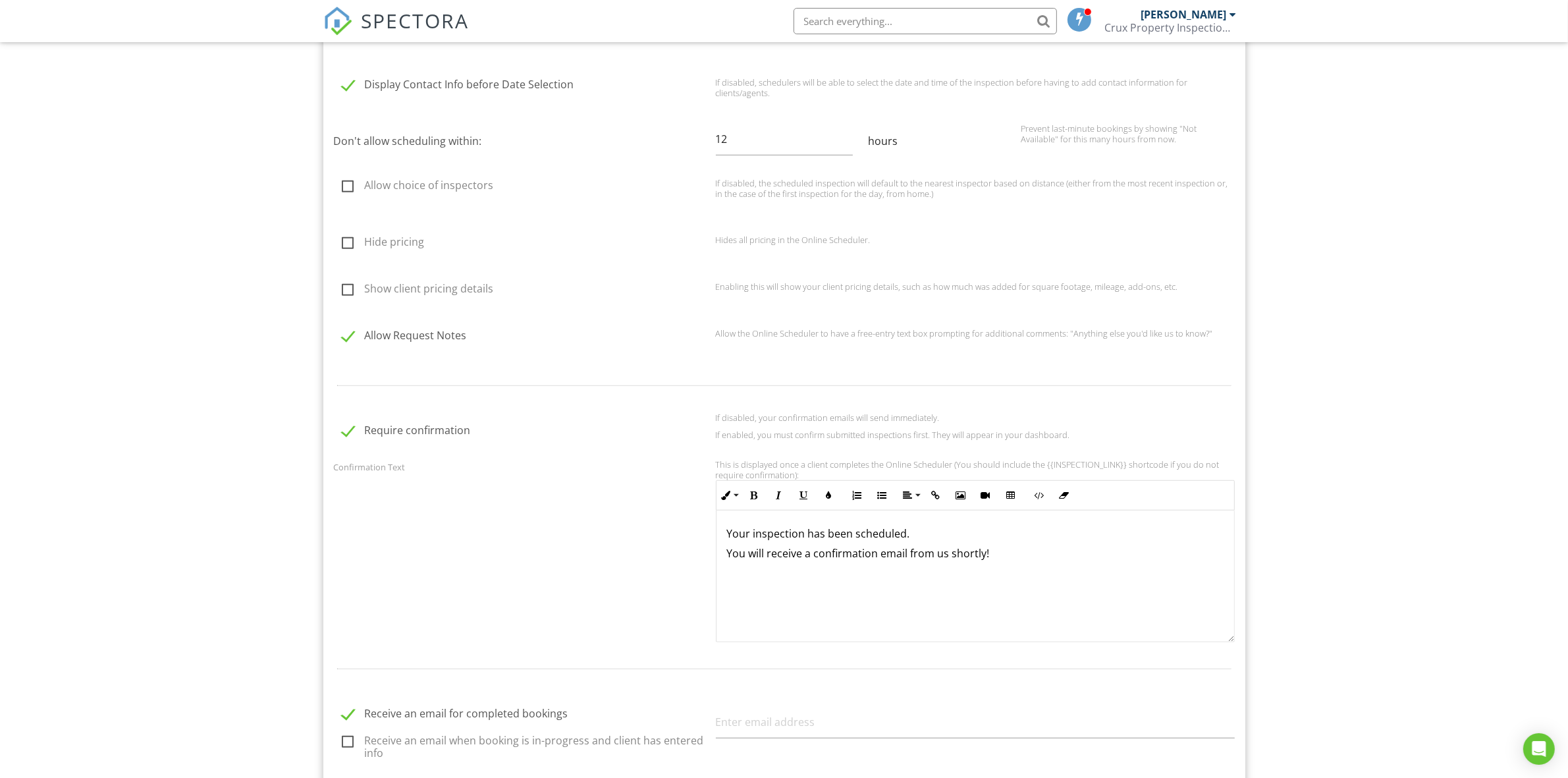
scroll to position [1098, 0]
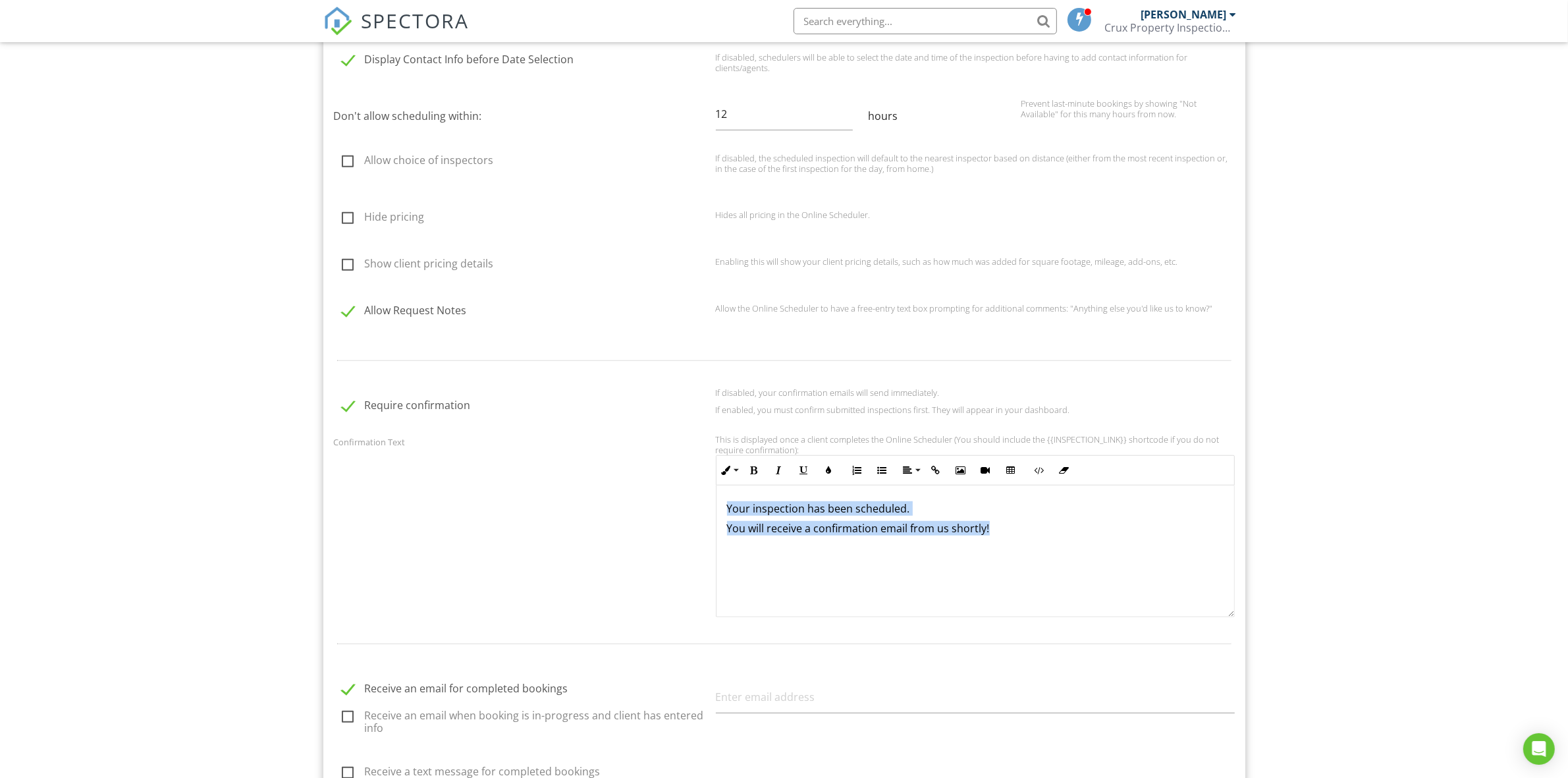
drag, startPoint x: 909, startPoint y: 501, endPoint x: 642, endPoint y: 485, distance: 267.5
click at [645, 483] on div "Confirmation Text This is displayed once a client completes the Online Schedule…" at bounding box center [784, 525] width 917 height 183
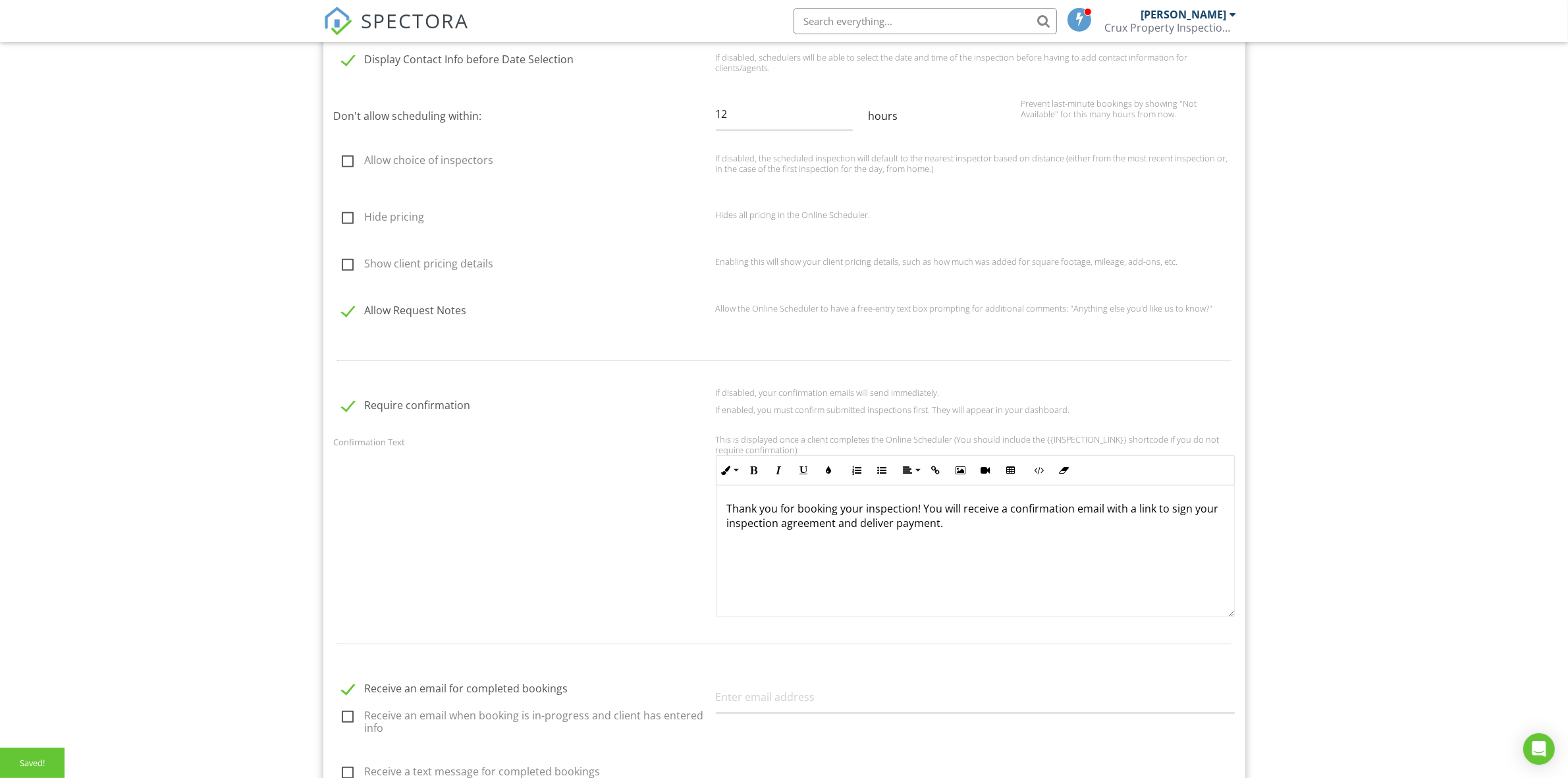
click at [858, 606] on div "Thank you for booking your inspection! You will receive a confirmation email wi…" at bounding box center [975, 551] width 517 height 132
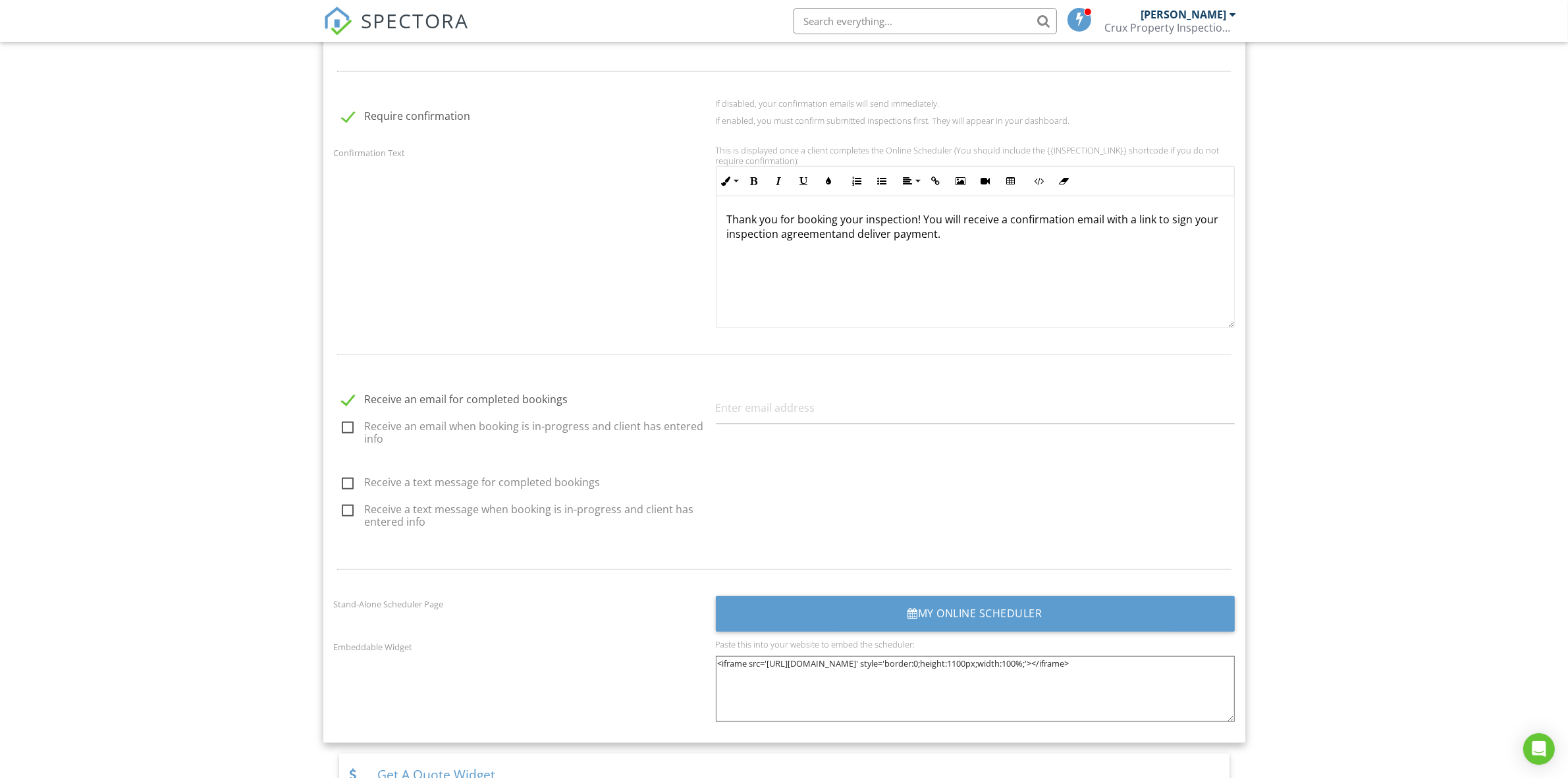
scroll to position [1399, 0]
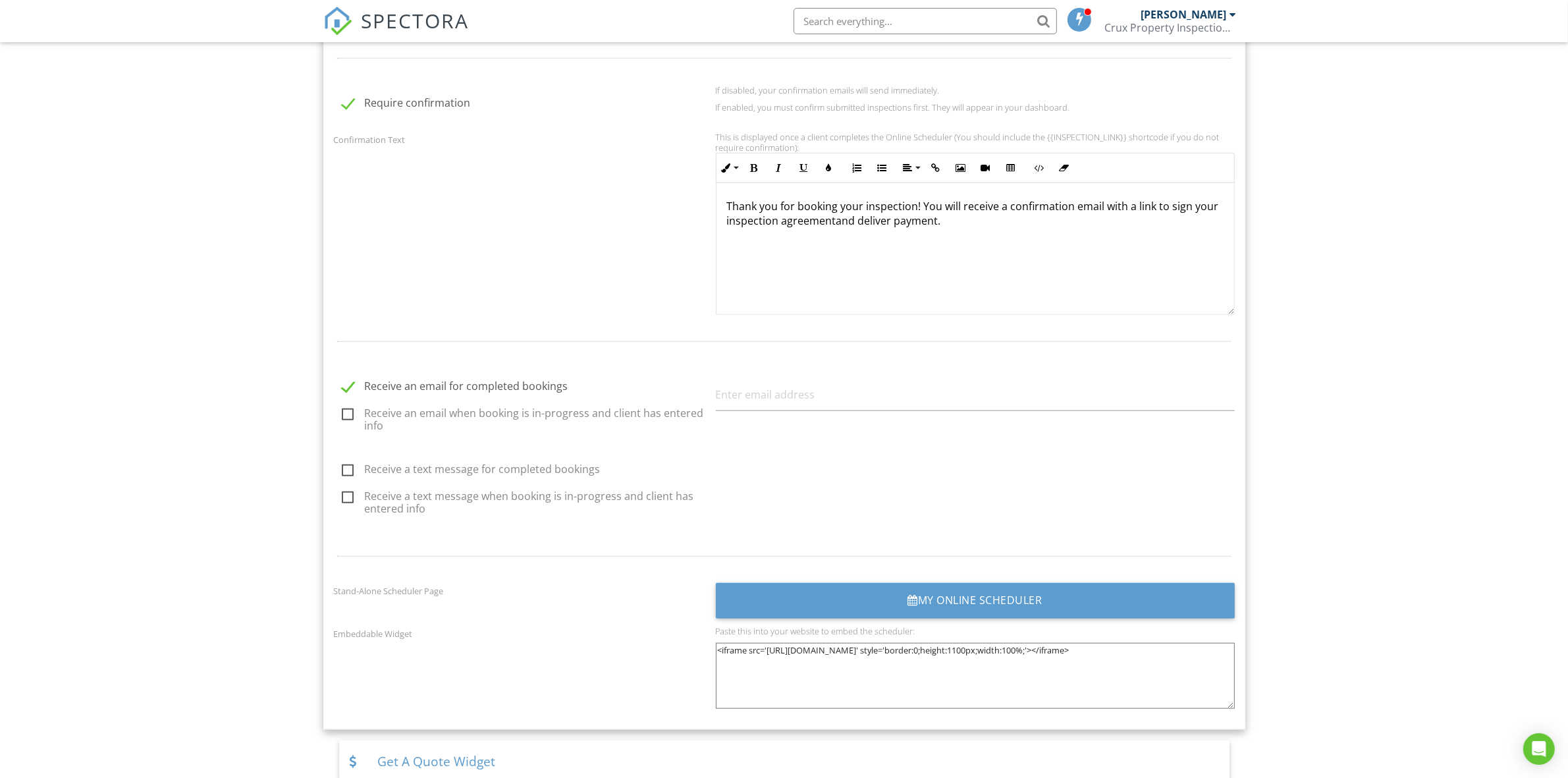
click at [342, 473] on label "Receive a text message for completed bookings" at bounding box center [524, 471] width 366 height 17
click at [342, 473] on input "Receive a text message for completed bookings" at bounding box center [338, 471] width 8 height 8
checkbox input "true"
click at [347, 415] on label "Receive an email when booking is in-progress and client has entered info" at bounding box center [524, 415] width 366 height 17
click at [342, 415] on input "Receive an email when booking is in-progress and client has entered info" at bounding box center [338, 416] width 8 height 8
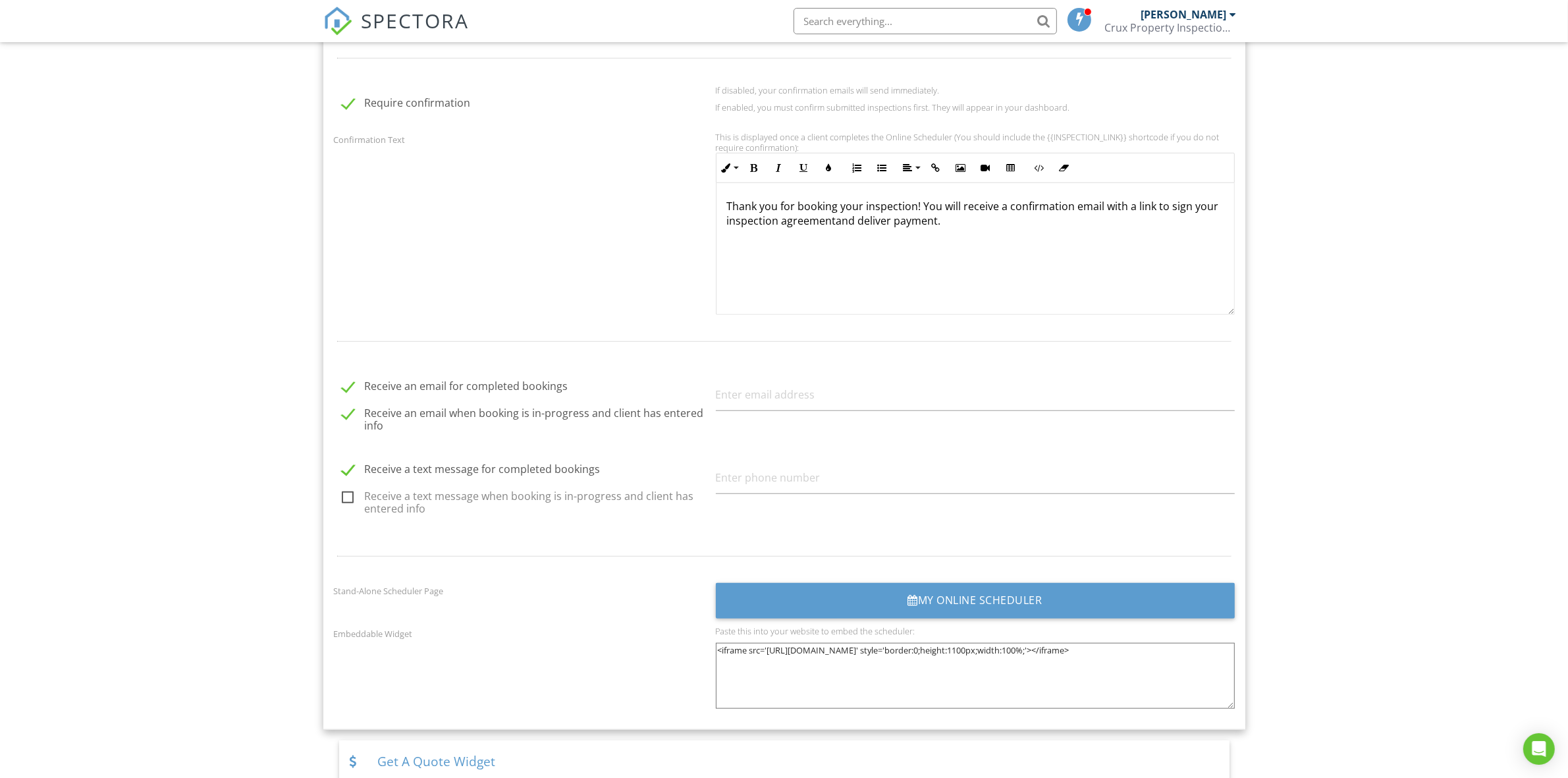
click at [349, 412] on label "Receive an email when booking is in-progress and client has entered info" at bounding box center [524, 415] width 366 height 17
click at [350, 415] on label "Receive an email when booking is in-progress and client has entered info" at bounding box center [524, 415] width 366 height 17
click at [342, 415] on input "Receive an email when booking is in-progress and client has entered info" at bounding box center [338, 416] width 8 height 8
checkbox input "true"
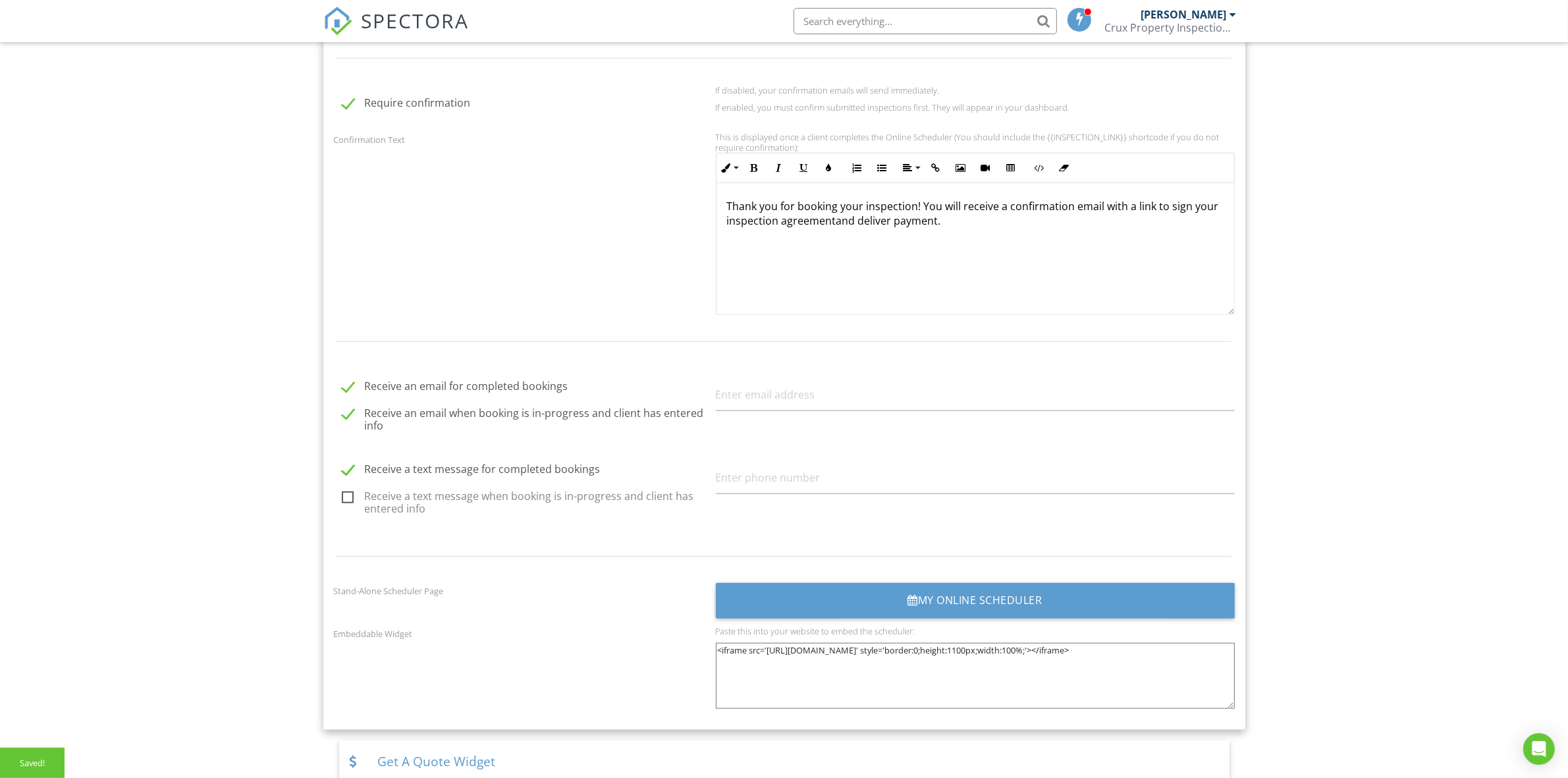
click at [344, 496] on label "Receive a text message when booking is in-progress and client has entered info" at bounding box center [524, 498] width 366 height 17
click at [342, 496] on input "Receive a text message when booking is in-progress and client has entered info" at bounding box center [338, 499] width 8 height 8
checkbox input "true"
click at [790, 404] on input "text" at bounding box center [975, 394] width 519 height 32
type input "[PERSON_NAME][EMAIL_ADDRESS][DOMAIN_NAME]"
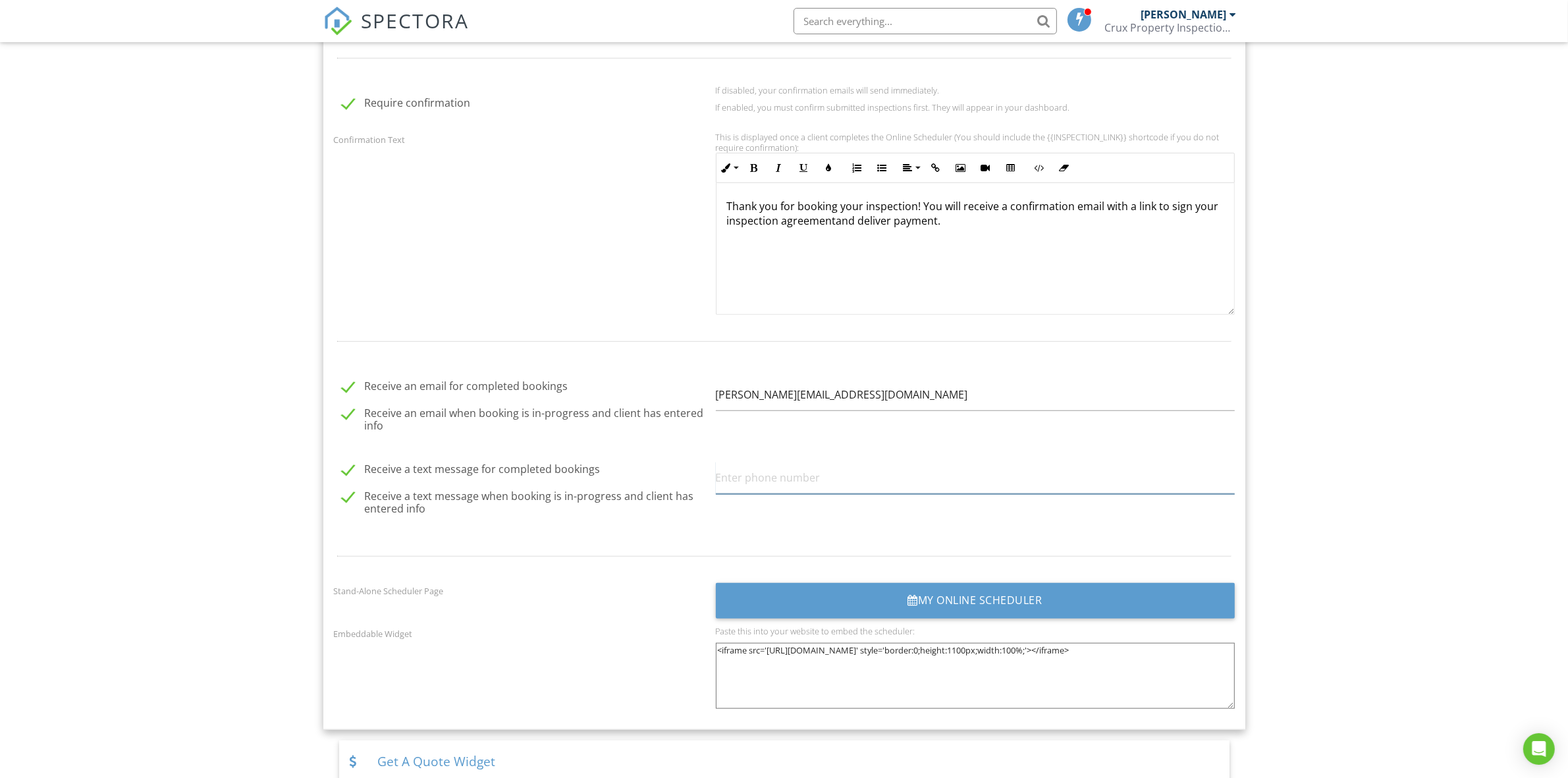
click at [788, 485] on input "text" at bounding box center [975, 478] width 519 height 32
type input "[PHONE_NUMBER]"
click at [666, 540] on div at bounding box center [784, 556] width 917 height 43
drag, startPoint x: 933, startPoint y: 664, endPoint x: 685, endPoint y: 634, distance: 249.8
click at [685, 634] on div "Embeddable Widget Paste this into your website to embed the scheduler: <iframe …" at bounding box center [784, 672] width 917 height 93
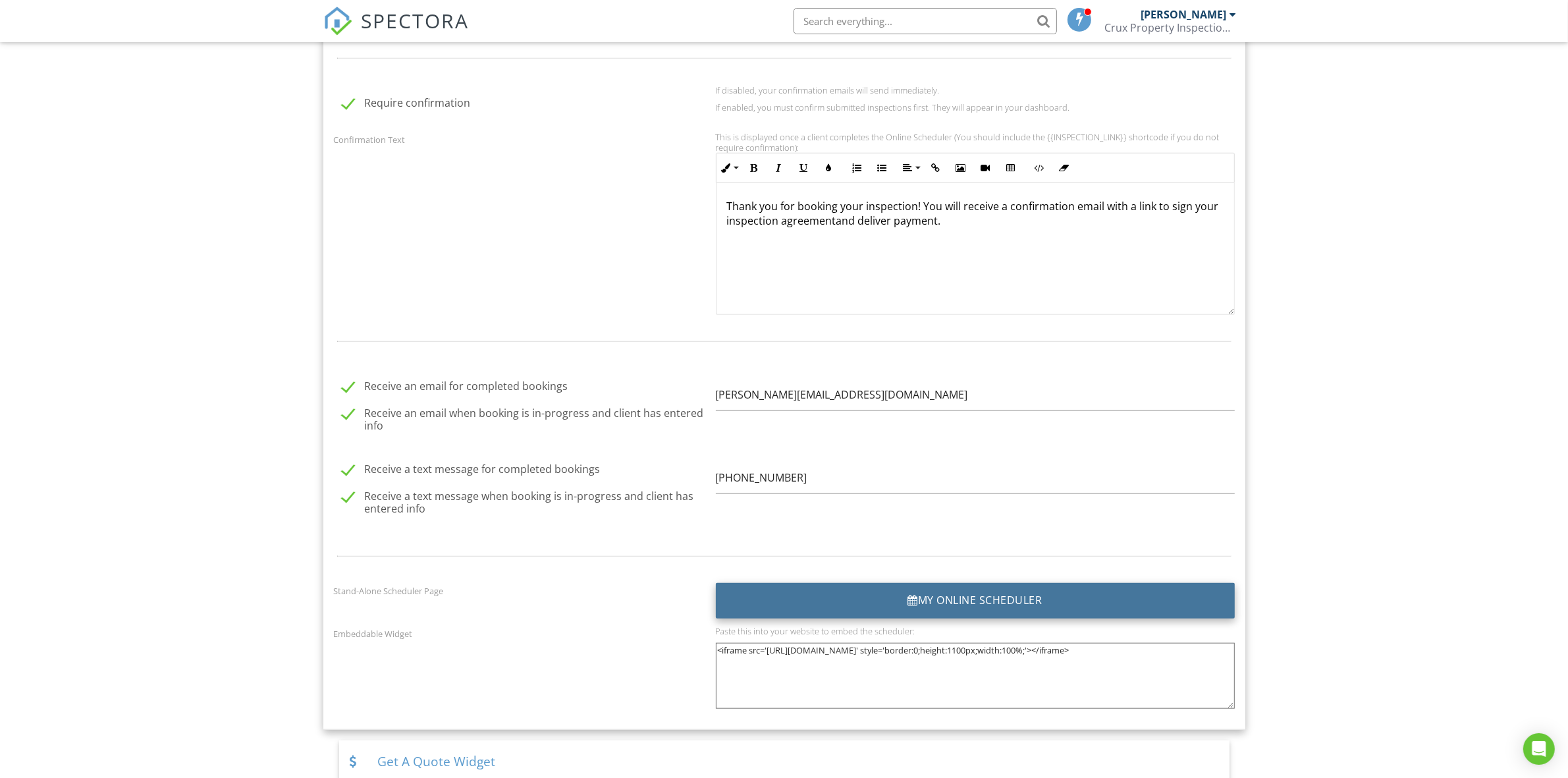
click at [966, 601] on div "My Online Scheduler" at bounding box center [975, 600] width 519 height 35
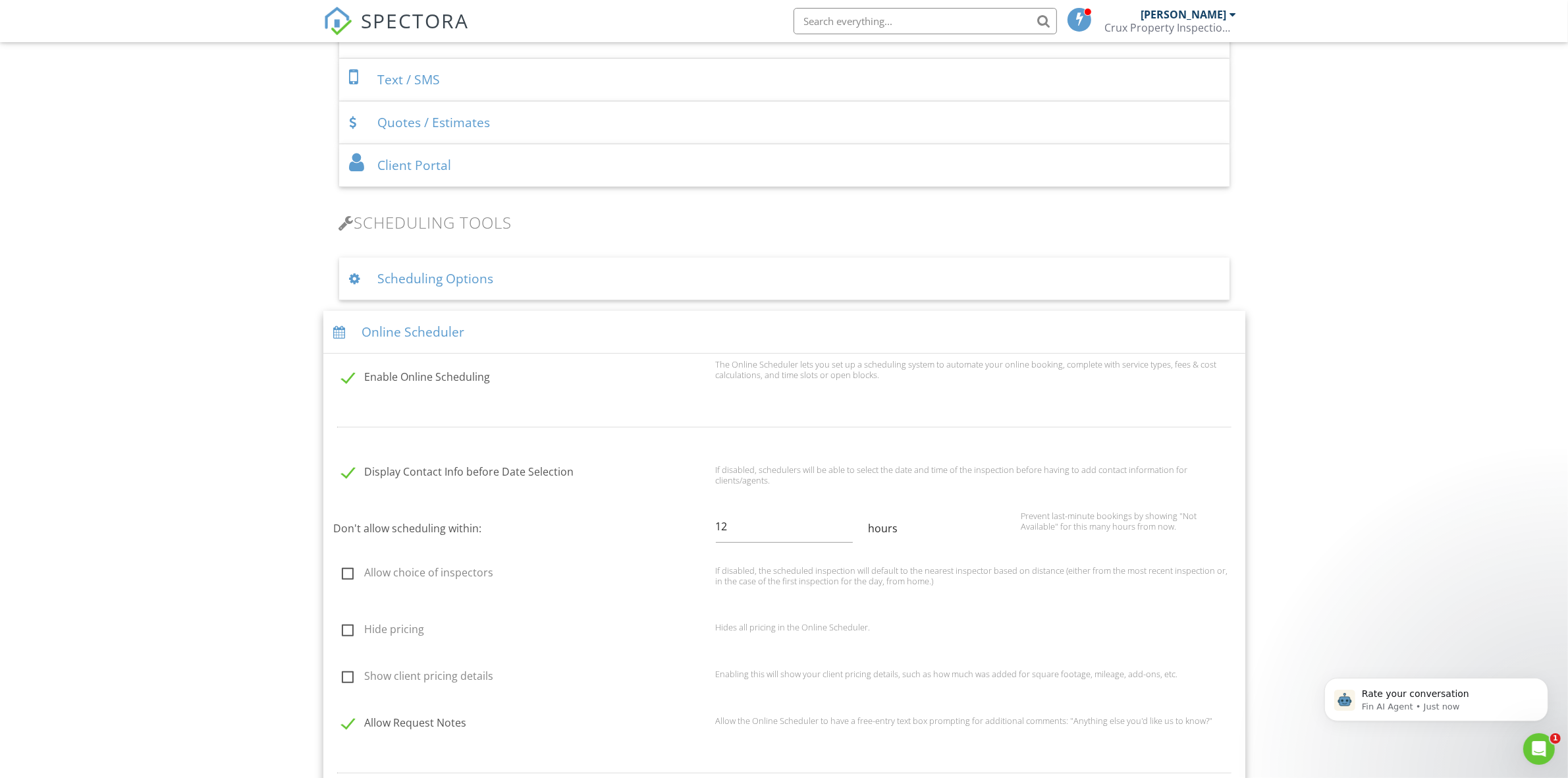
scroll to position [494, 0]
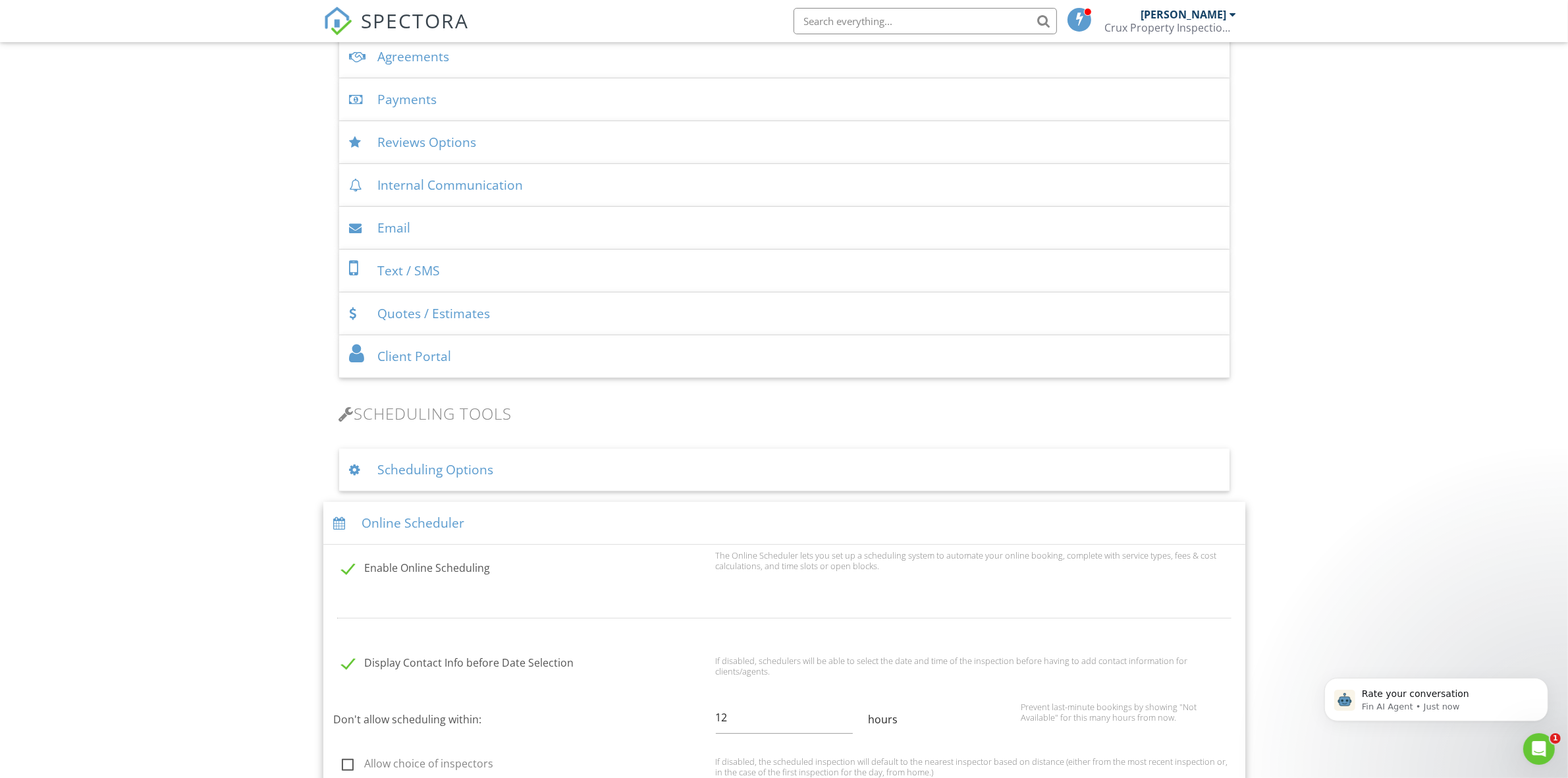
click at [632, 482] on div "Scheduling Options" at bounding box center [784, 470] width 890 height 43
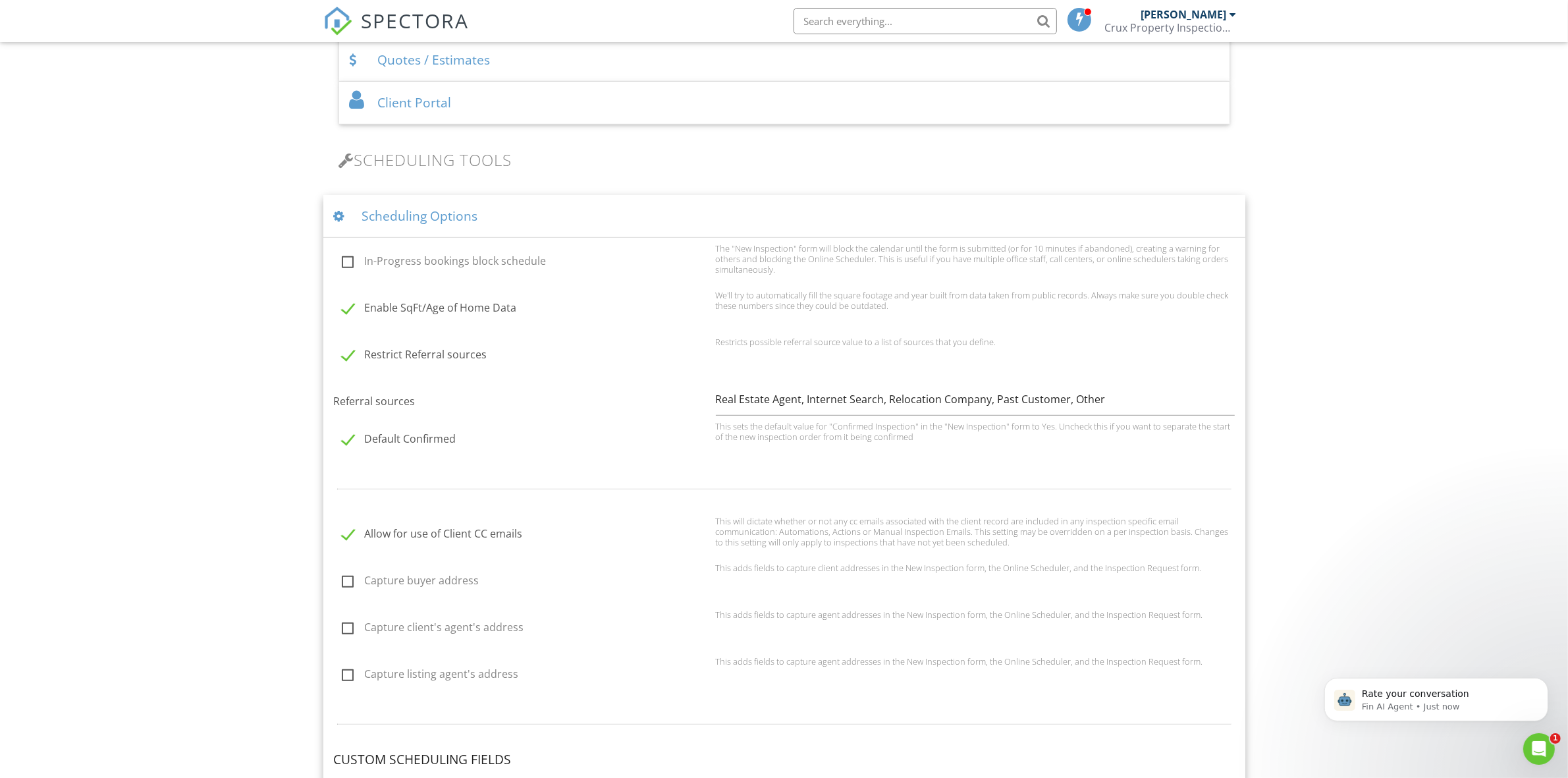
scroll to position [713, 0]
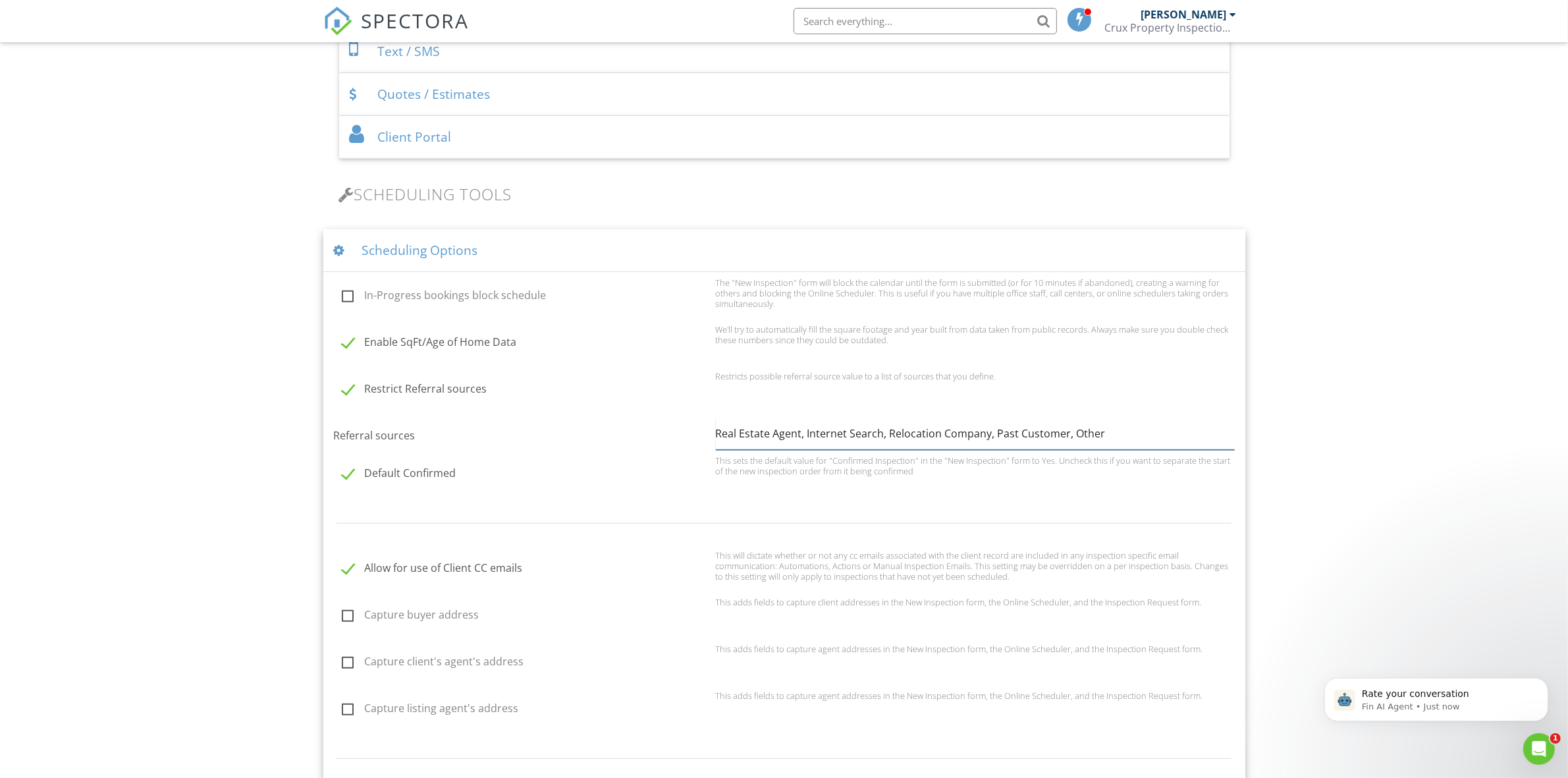
click at [1101, 430] on input "Real Estate Agent, Internet Search, Relocation Company, Past Customer, Other" at bounding box center [975, 433] width 519 height 32
click at [1072, 432] on input "Real Estate Agent, Internet Search, Relocation Company, Past Customer, Other" at bounding box center [975, 433] width 519 height 32
click at [349, 294] on label "In-Progress bookings block schedule" at bounding box center [524, 297] width 366 height 17
click at [342, 294] on input "In-Progress bookings block schedule" at bounding box center [338, 297] width 8 height 8
checkbox input "true"
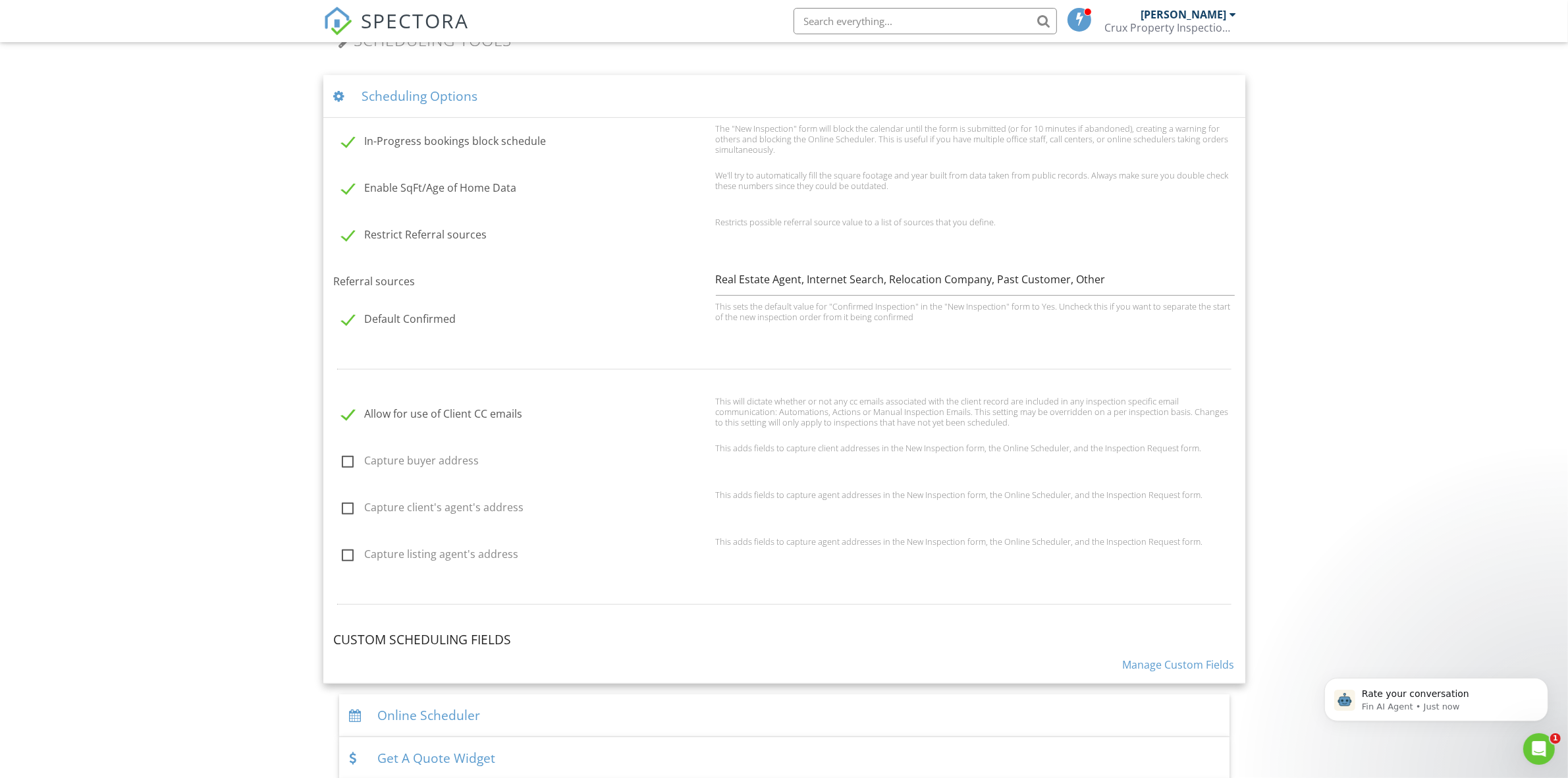
scroll to position [906, 0]
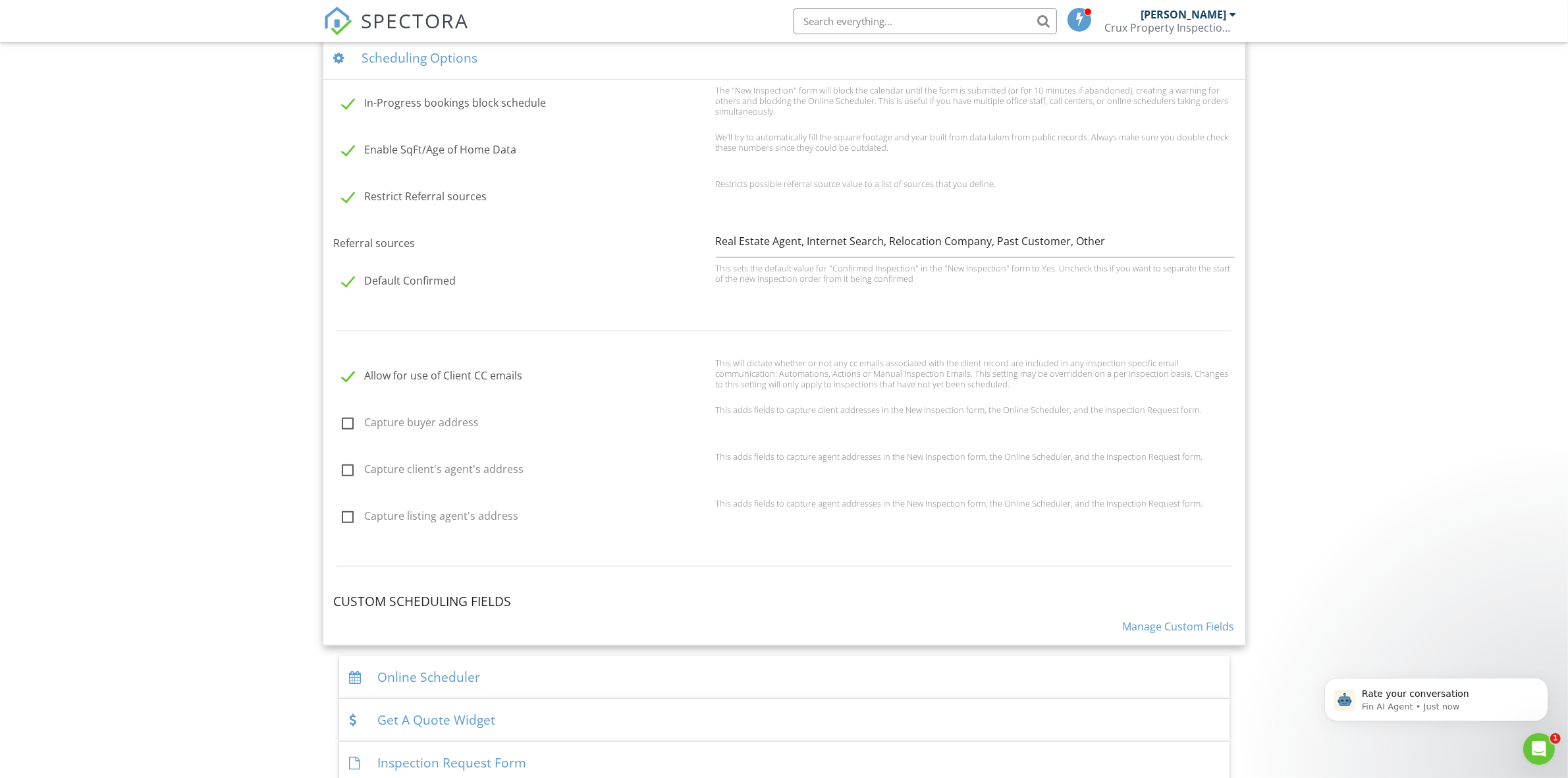
click at [405, 600] on h4 "Custom Scheduling Fields" at bounding box center [784, 601] width 901 height 17
click at [1172, 621] on link "Manage Custom Fields" at bounding box center [1178, 626] width 112 height 14
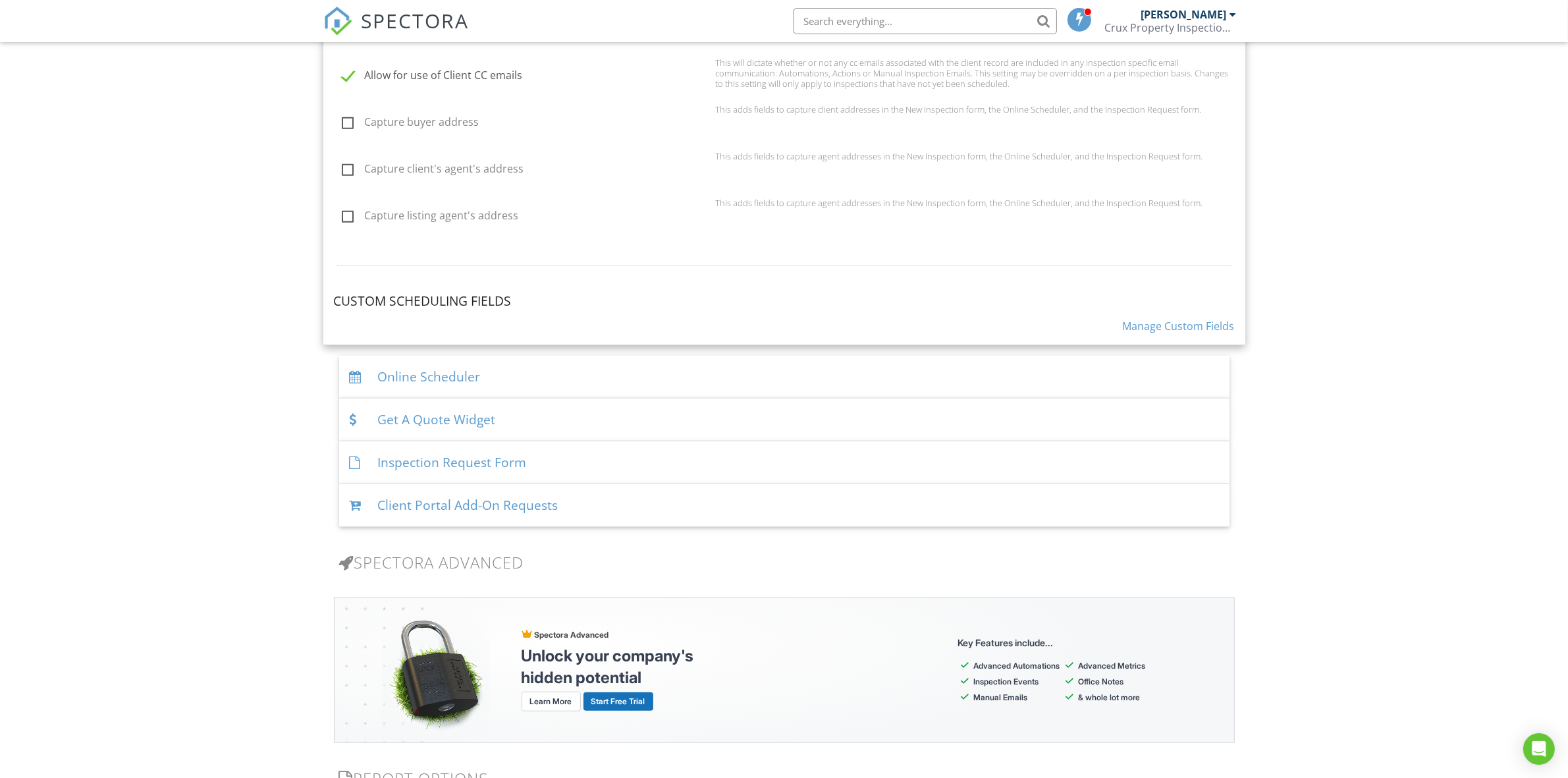
scroll to position [1207, 0]
click at [511, 380] on div "Online Scheduler" at bounding box center [784, 376] width 890 height 43
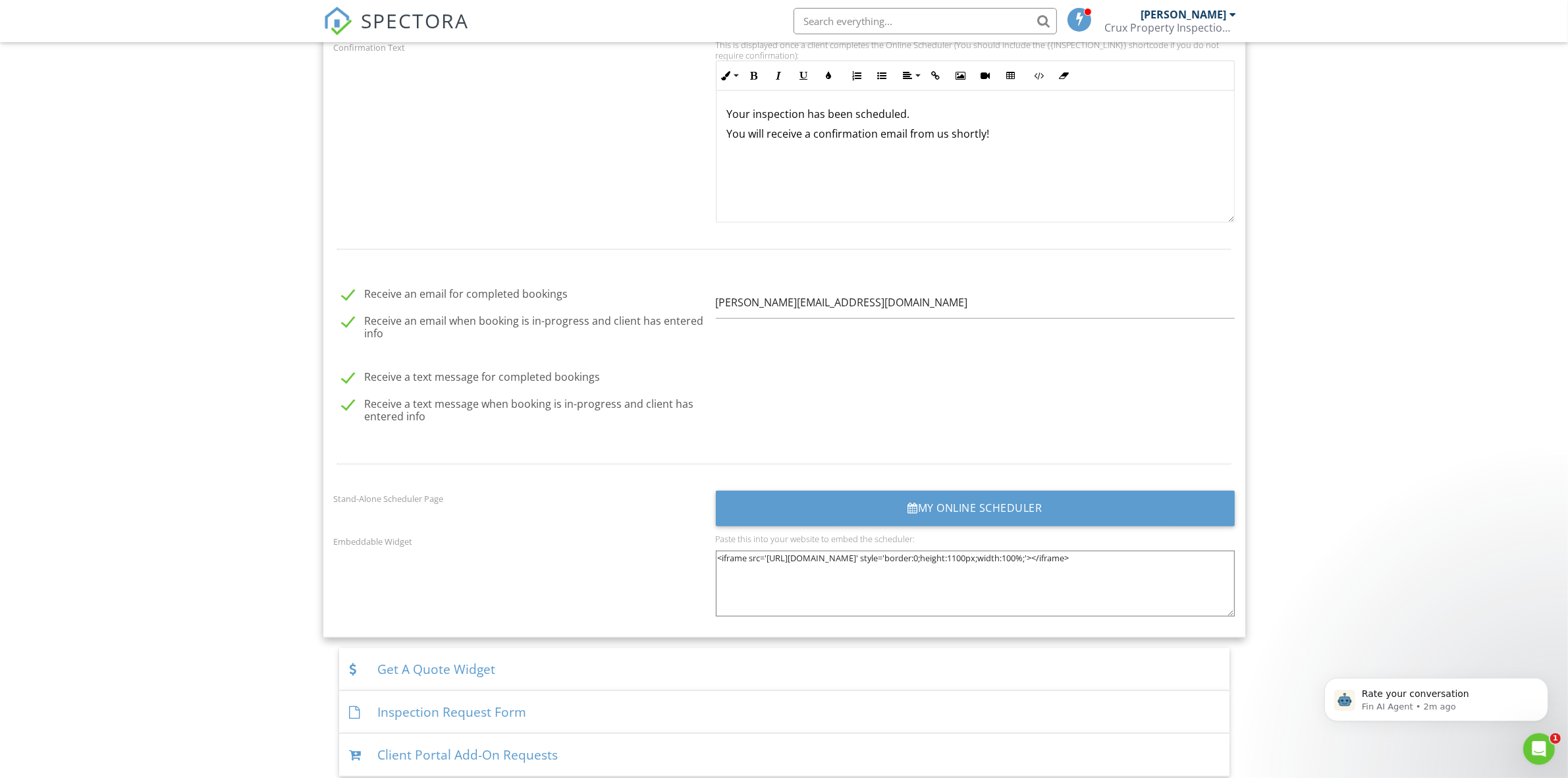
scroll to position [1509, 0]
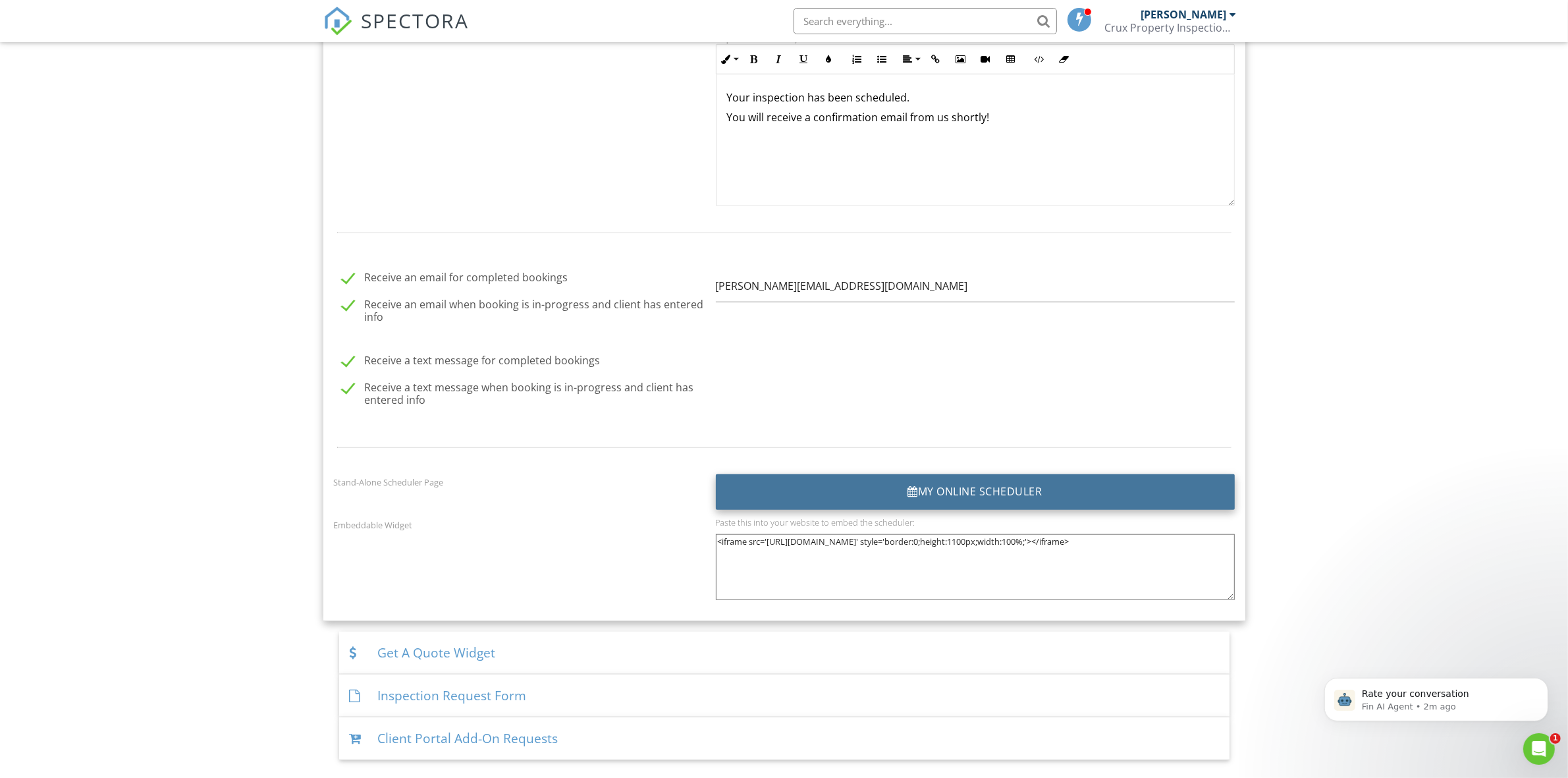
click at [949, 497] on div "My Online Scheduler" at bounding box center [975, 491] width 519 height 35
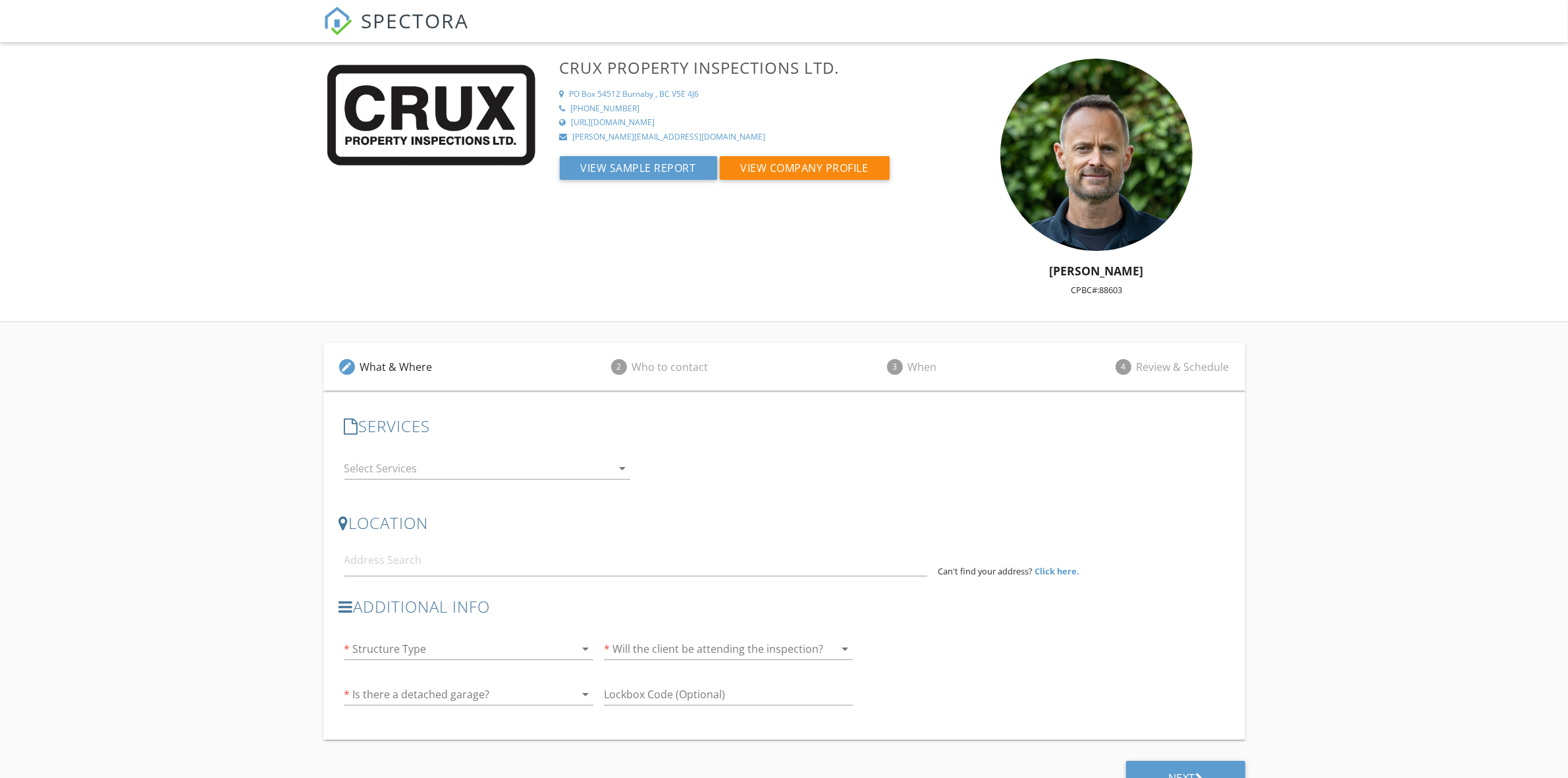
scroll to position [29, 0]
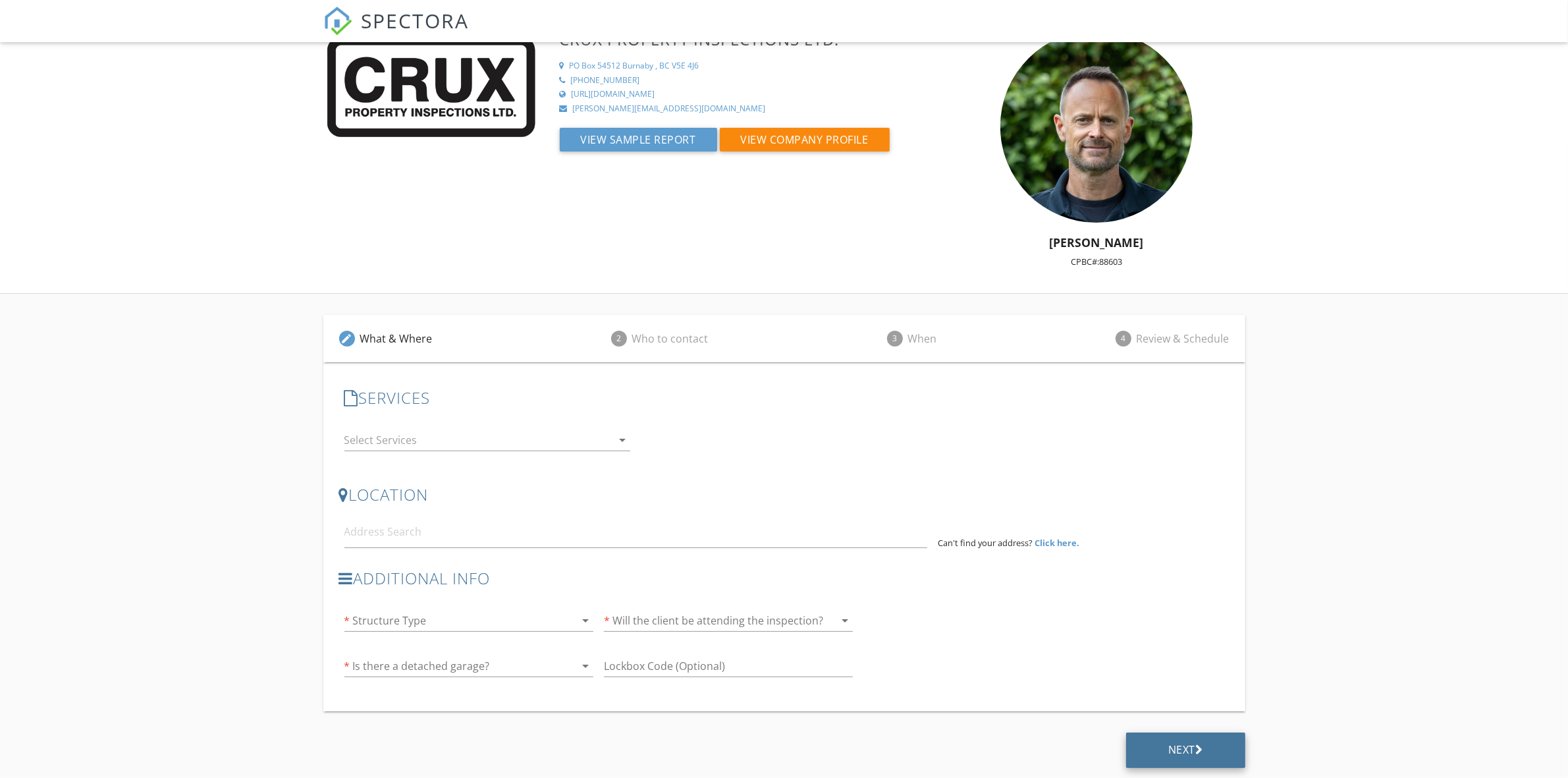
click at [1177, 744] on div "Next" at bounding box center [1185, 750] width 35 height 14
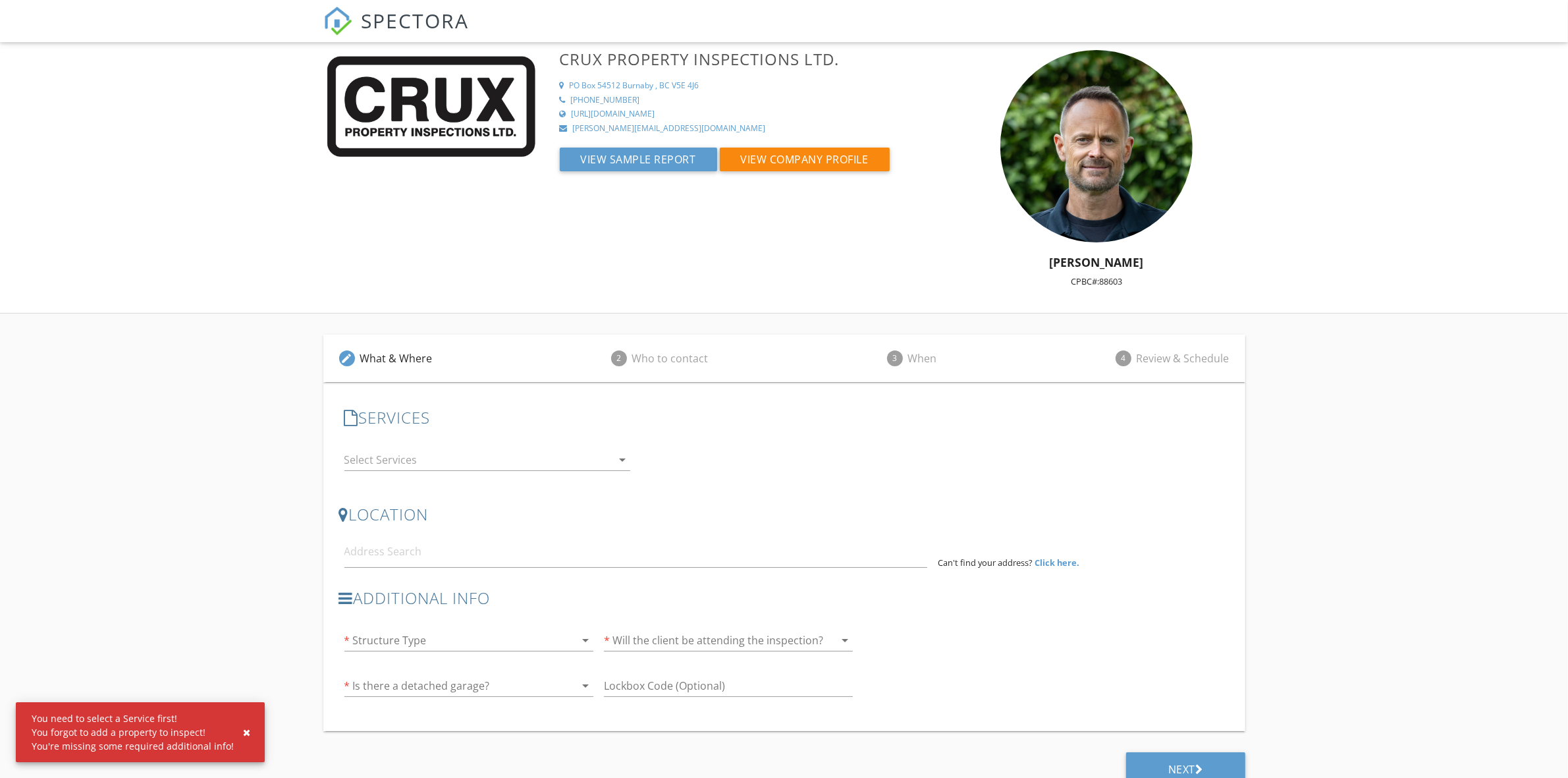
scroll to position [0, 0]
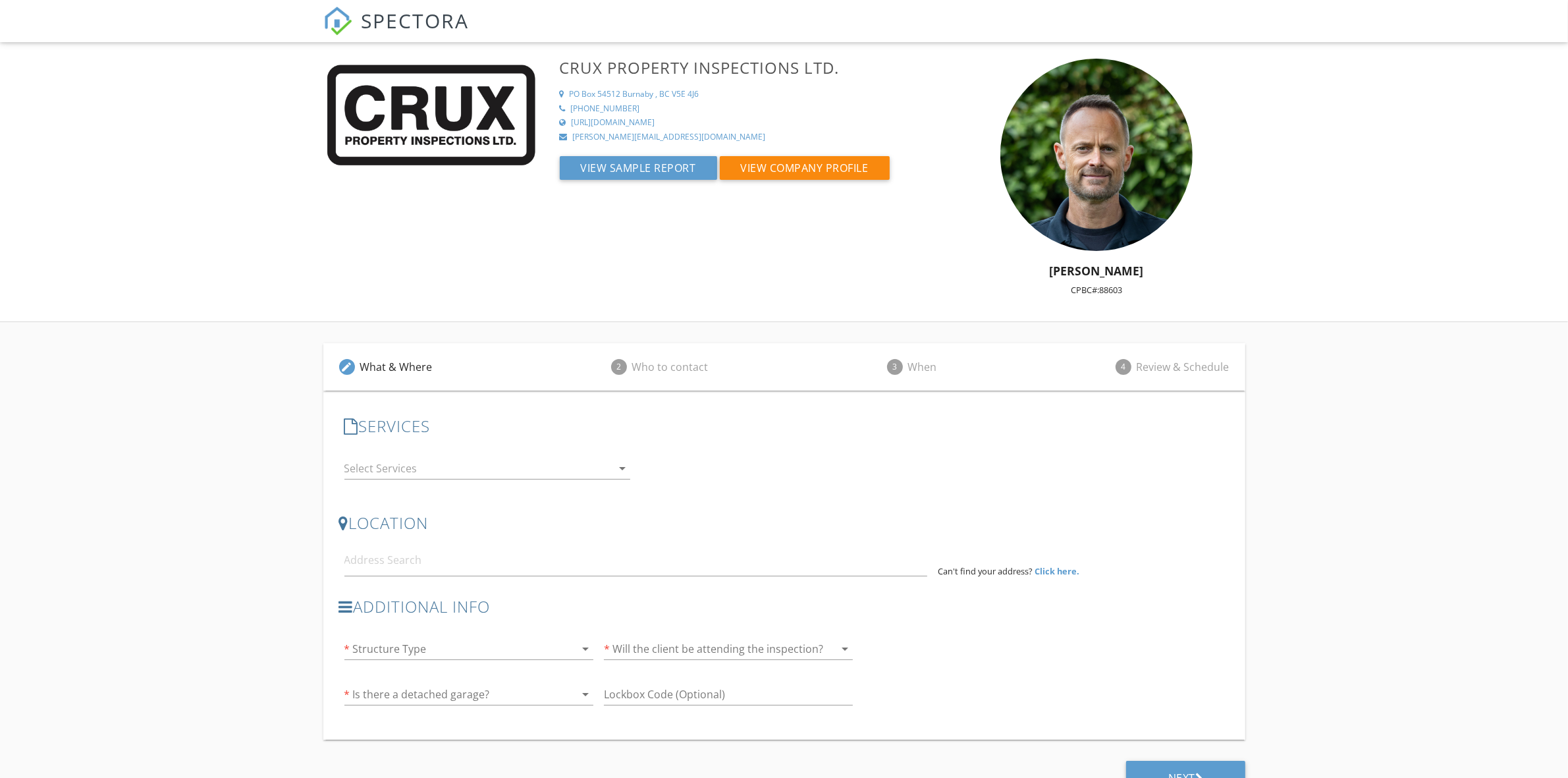
click at [493, 465] on div at bounding box center [478, 468] width 268 height 21
click at [751, 511] on div "LOCATION Address Form Can't find your address? Click here." at bounding box center [784, 545] width 890 height 84
click at [617, 465] on icon "arrow_drop_down" at bounding box center [622, 468] width 16 height 16
click at [617, 465] on div "Residential Inspection-No Fee Visual Inspection only of your property-No Fee" at bounding box center [501, 484] width 239 height 42
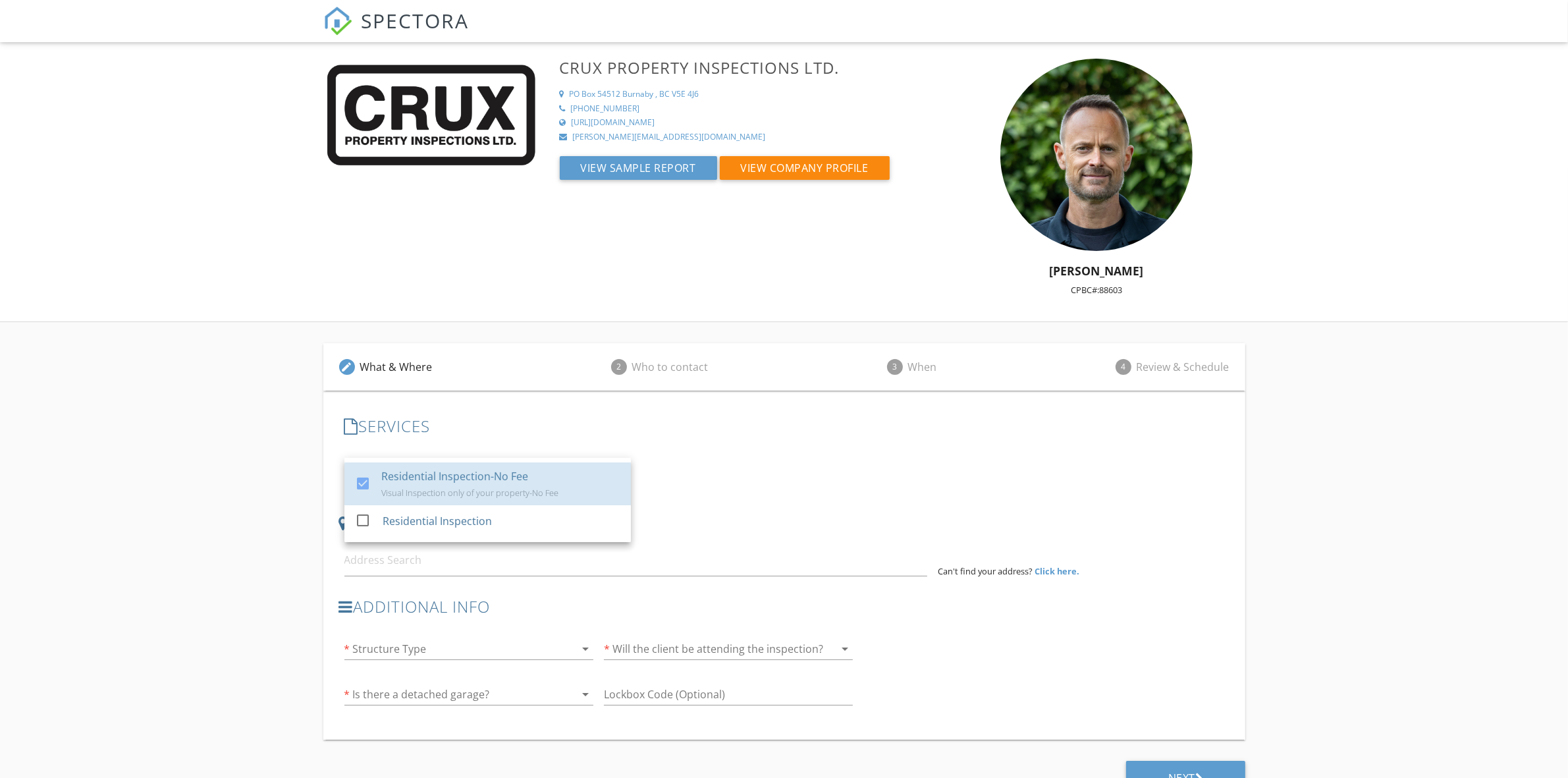
click at [617, 465] on div "Residential Inspection-No Fee Visual Inspection only of your property-No Fee" at bounding box center [501, 484] width 239 height 42
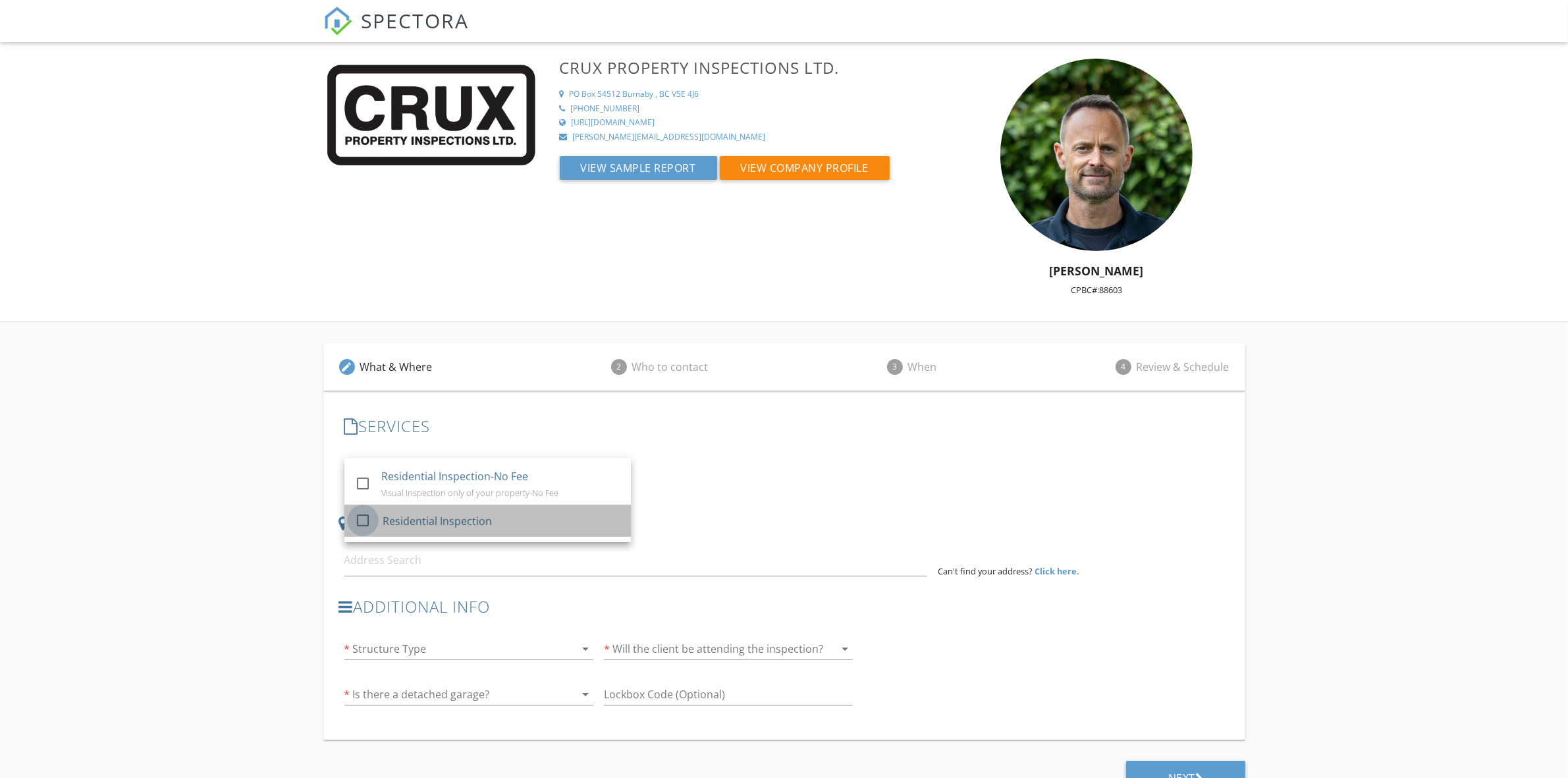
click at [359, 521] on div at bounding box center [363, 520] width 23 height 23
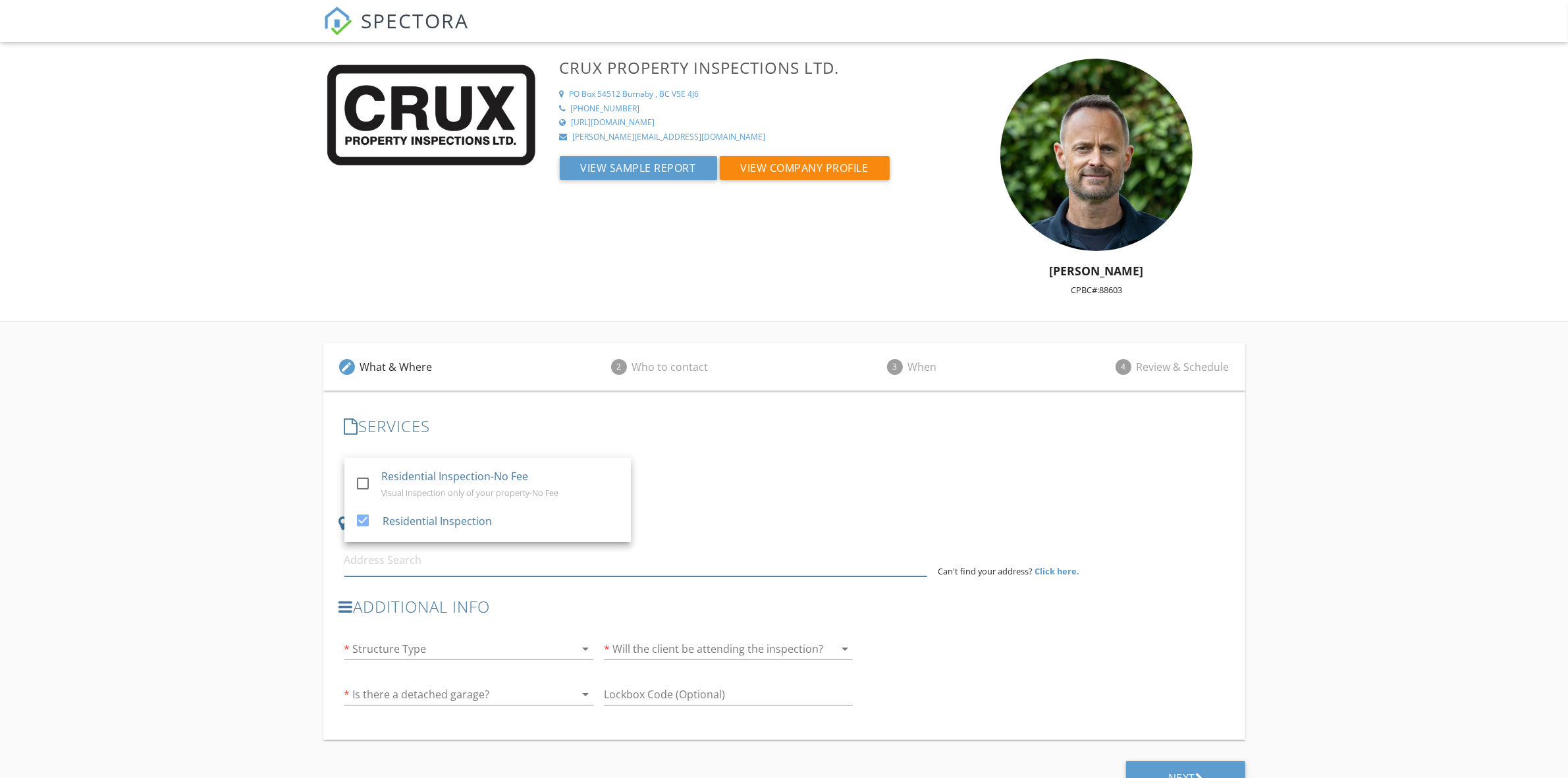
click at [545, 561] on input at bounding box center [635, 560] width 583 height 32
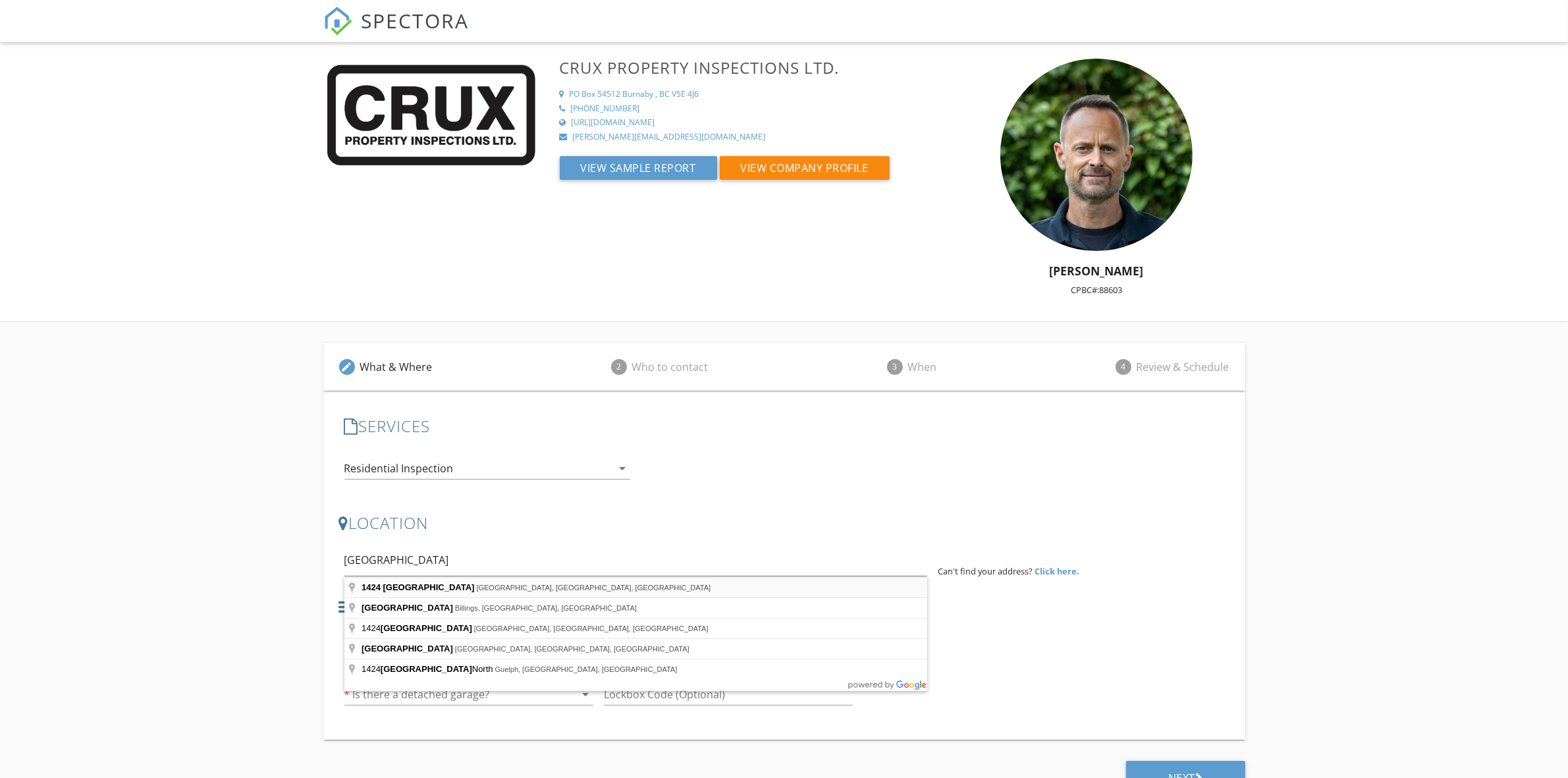
type input "[STREET_ADDRESS]"
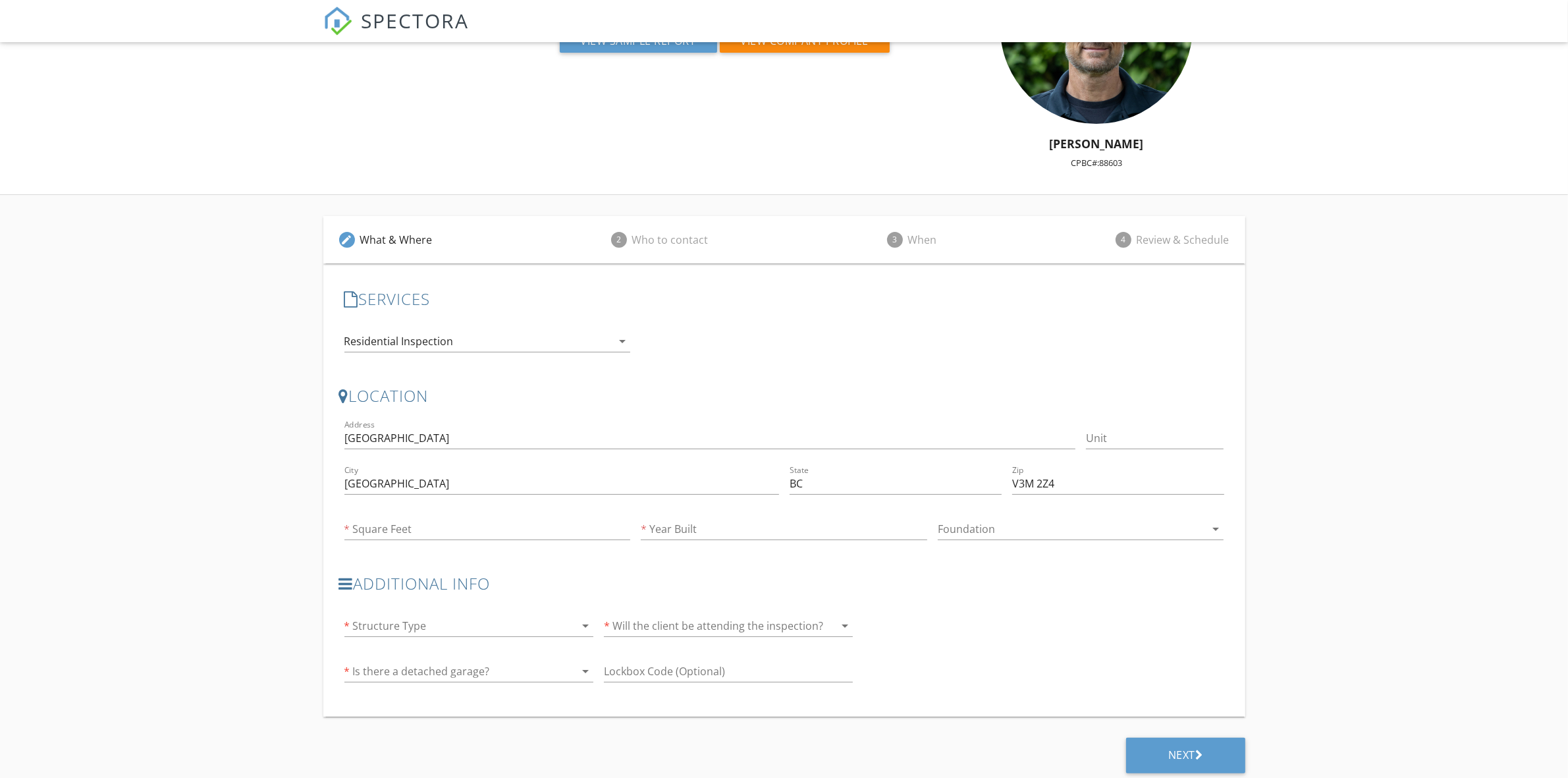
scroll to position [132, 0]
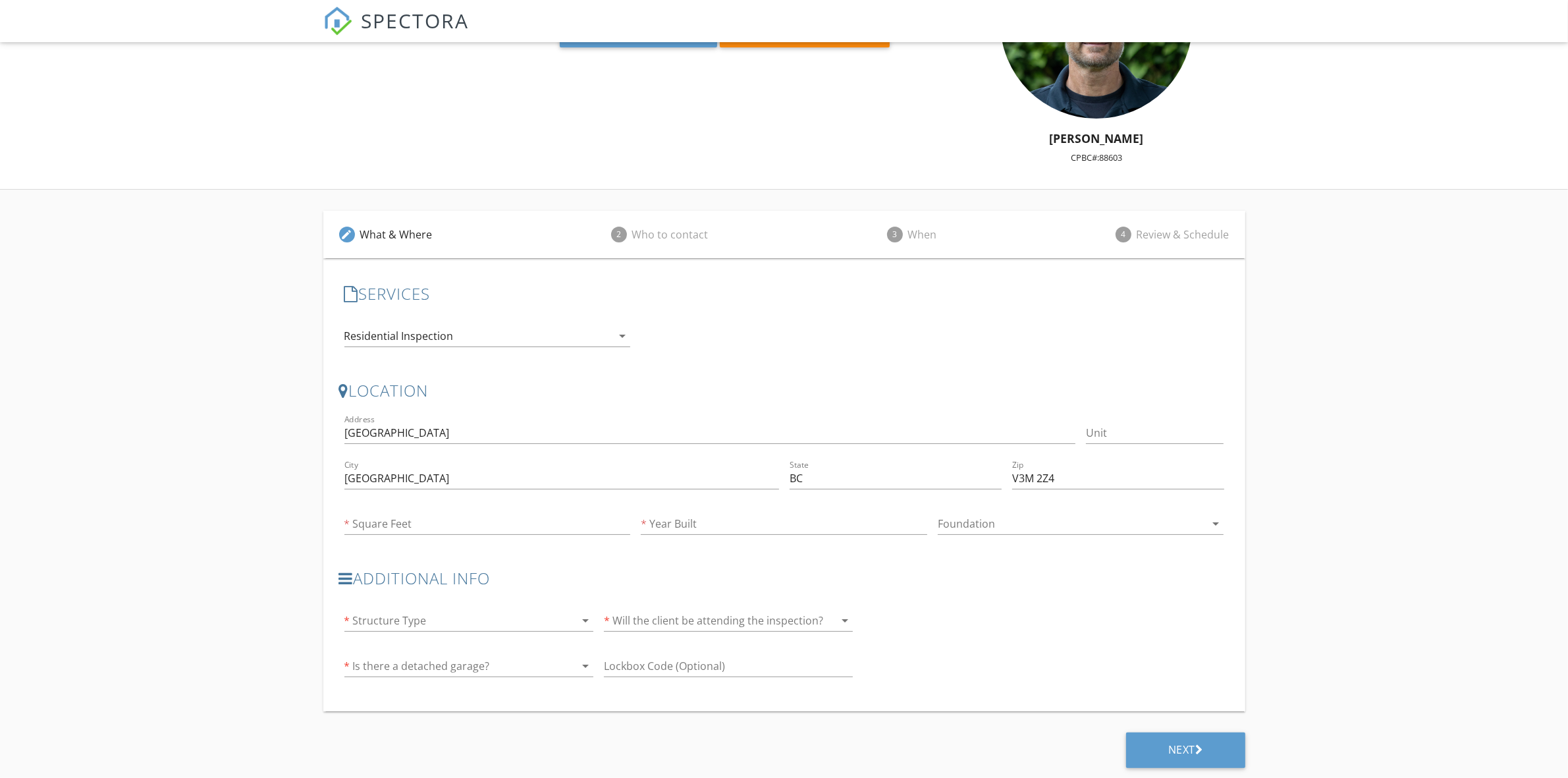
click at [586, 619] on icon "arrow_drop_down" at bounding box center [585, 620] width 16 height 16
click at [420, 631] on div "Detached Home" at bounding box center [469, 631] width 228 height 16
click at [735, 627] on div at bounding box center [710, 621] width 212 height 21
click at [657, 640] on div "Yes" at bounding box center [728, 631] width 228 height 32
click at [567, 664] on div at bounding box center [566, 666] width 16 height 16
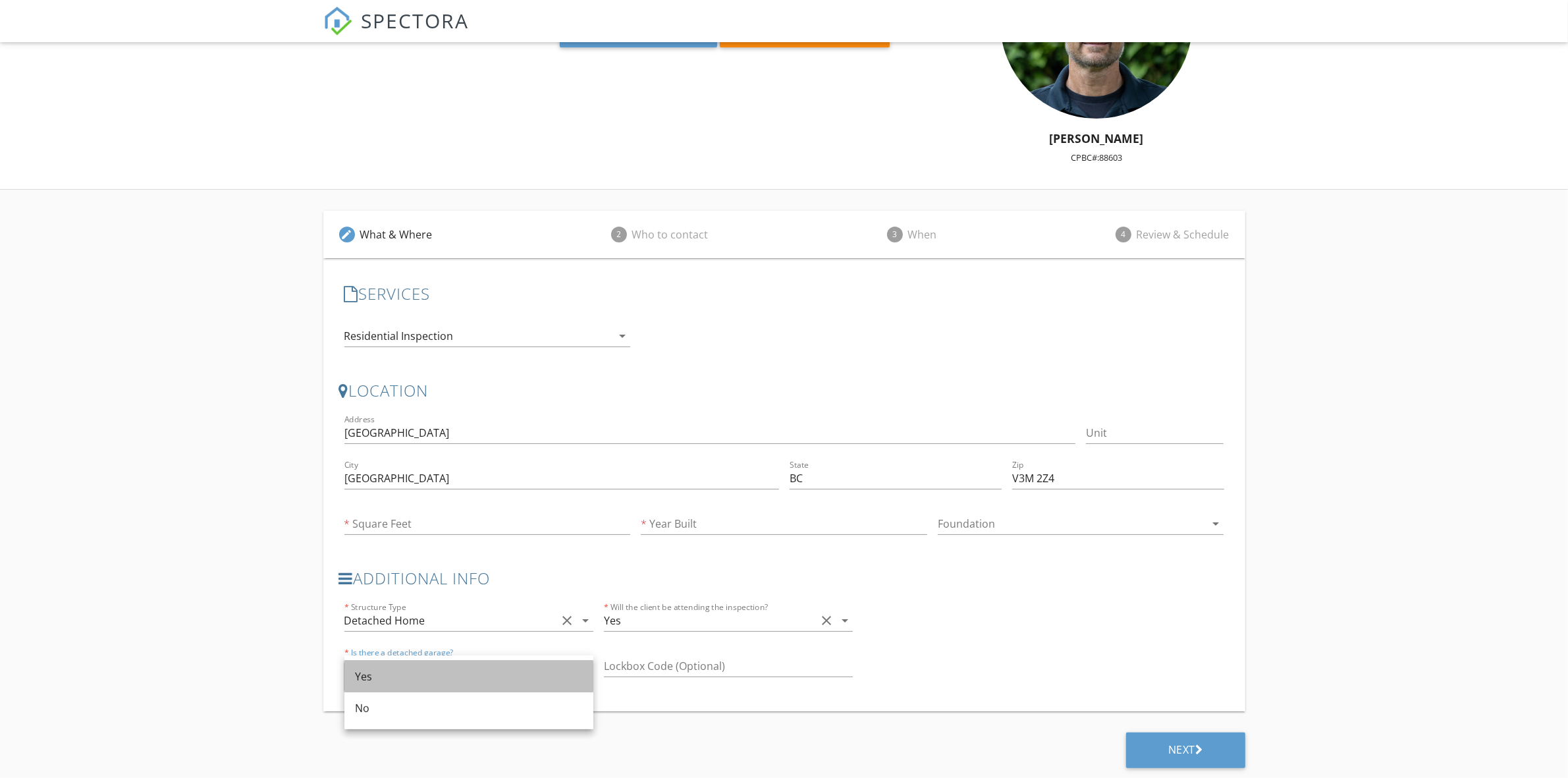
click at [397, 676] on div "Yes" at bounding box center [469, 676] width 228 height 16
click at [659, 667] on input "text" at bounding box center [728, 666] width 249 height 22
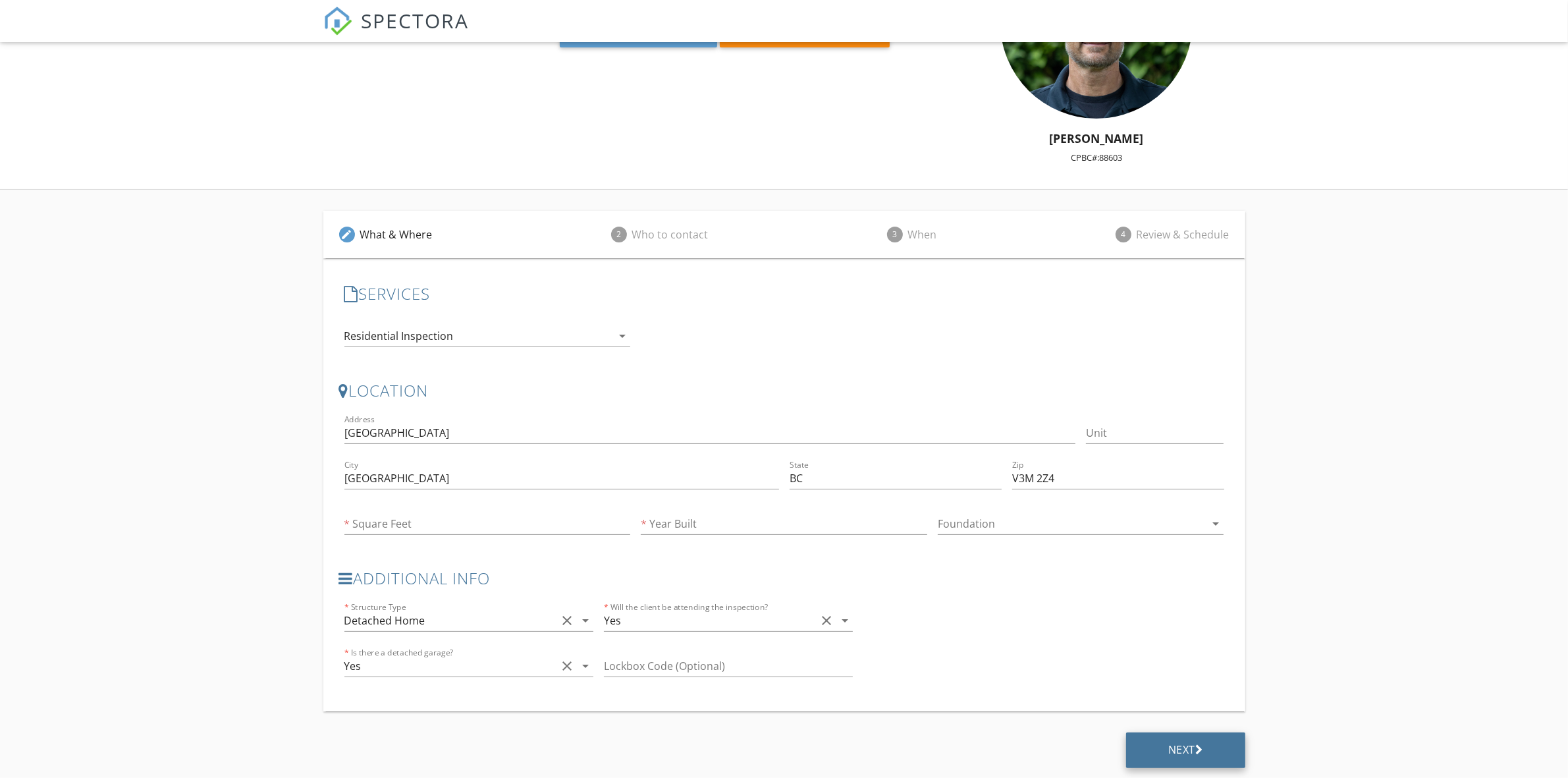
click at [1212, 752] on div "Next" at bounding box center [1185, 750] width 119 height 35
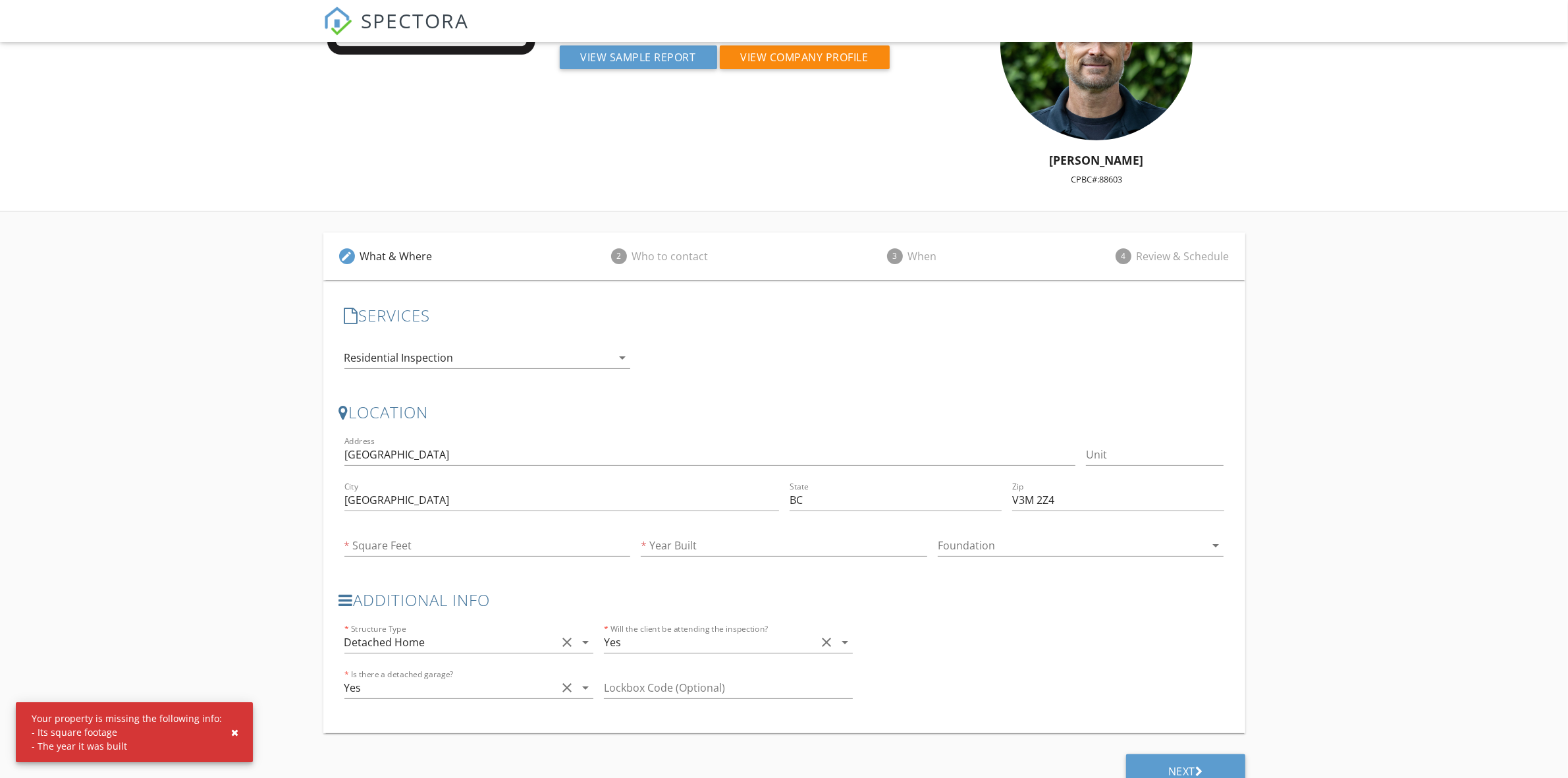
scroll to position [105, 0]
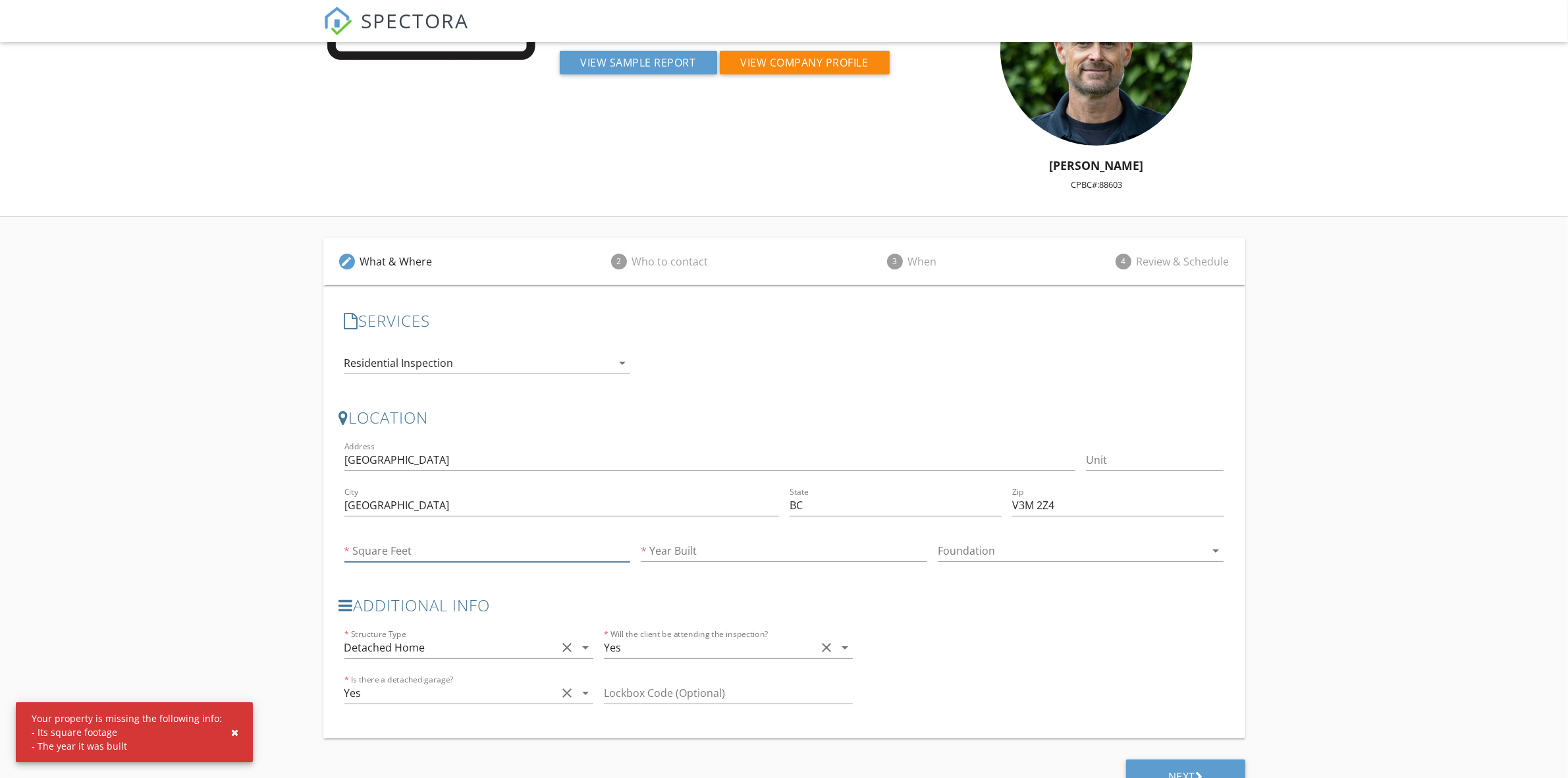
click at [402, 549] on input "Square Feet" at bounding box center [487, 551] width 287 height 22
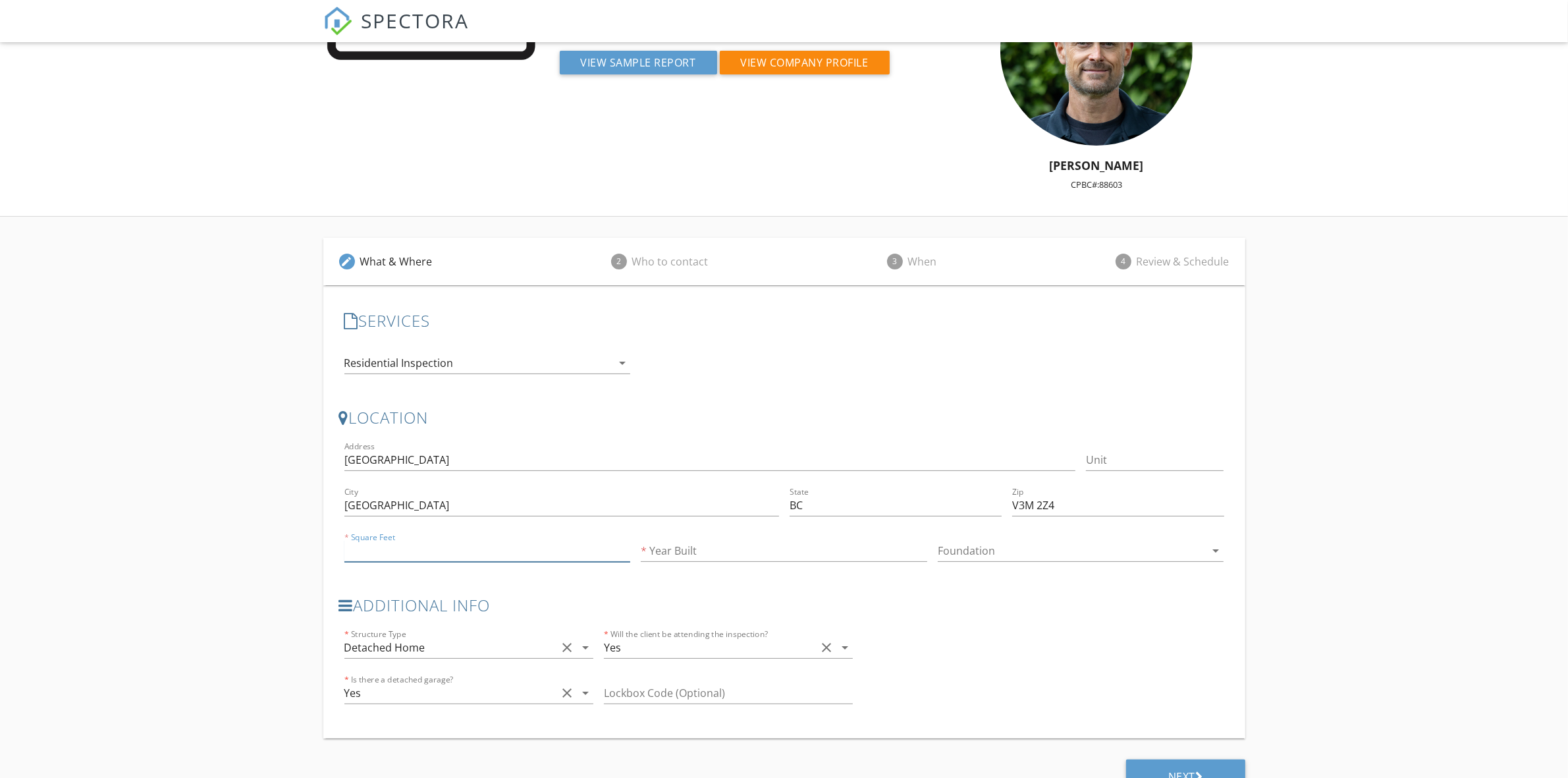
click at [410, 554] on input "Square Feet" at bounding box center [487, 551] width 287 height 22
type input "50025"
click at [399, 511] on div "City New Westminster" at bounding box center [562, 512] width 435 height 35
click at [420, 543] on input "50025" at bounding box center [487, 551] width 287 height 22
click at [715, 555] on input "Year Built" at bounding box center [784, 551] width 287 height 22
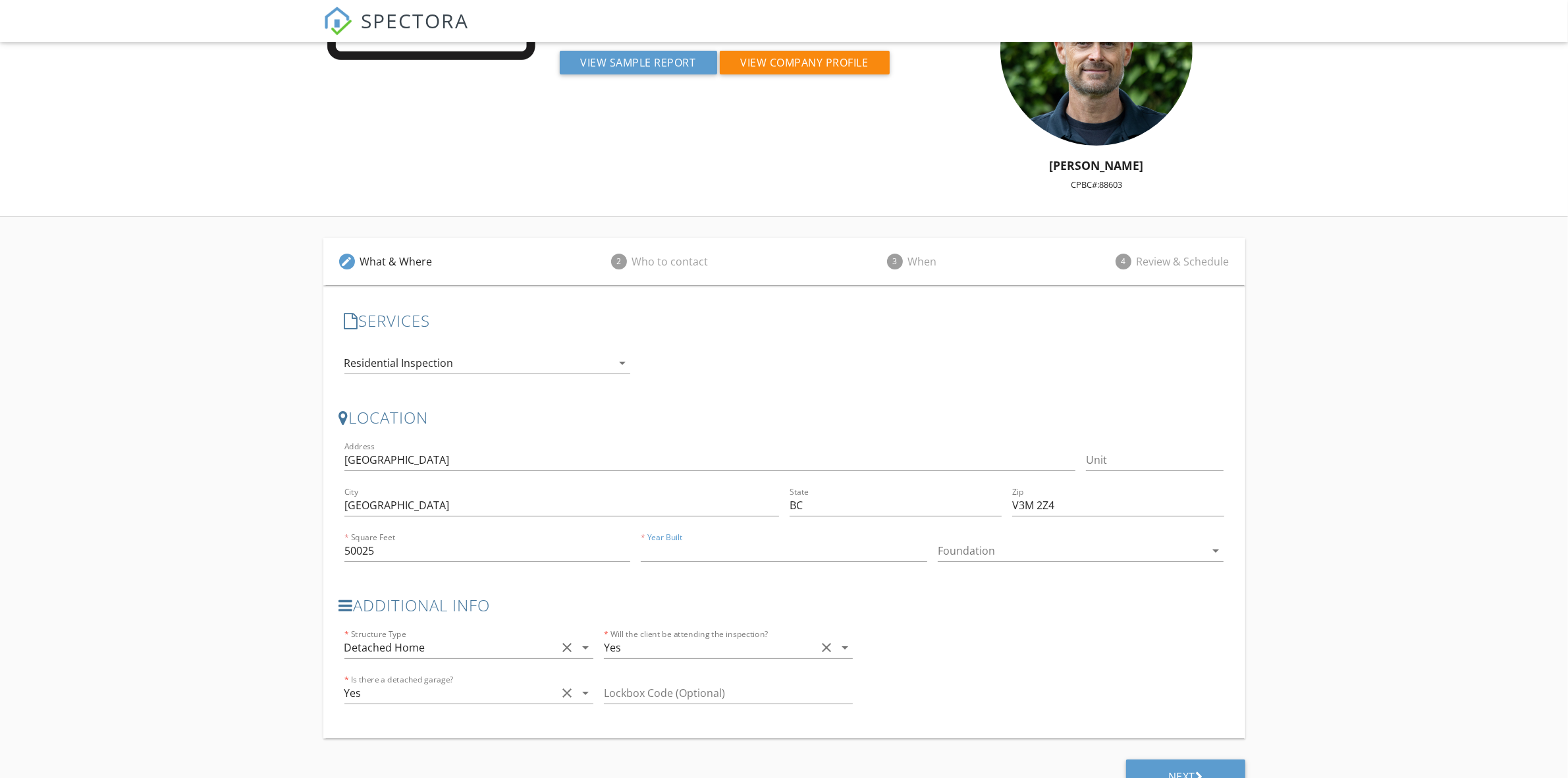
click at [998, 558] on div at bounding box center [1072, 551] width 268 height 21
click at [978, 590] on div "Basement" at bounding box center [1081, 592] width 265 height 16
click at [790, 555] on input "Year Built" at bounding box center [784, 551] width 287 height 22
type input "1"
click at [1001, 545] on div "Basement" at bounding box center [1072, 551] width 268 height 21
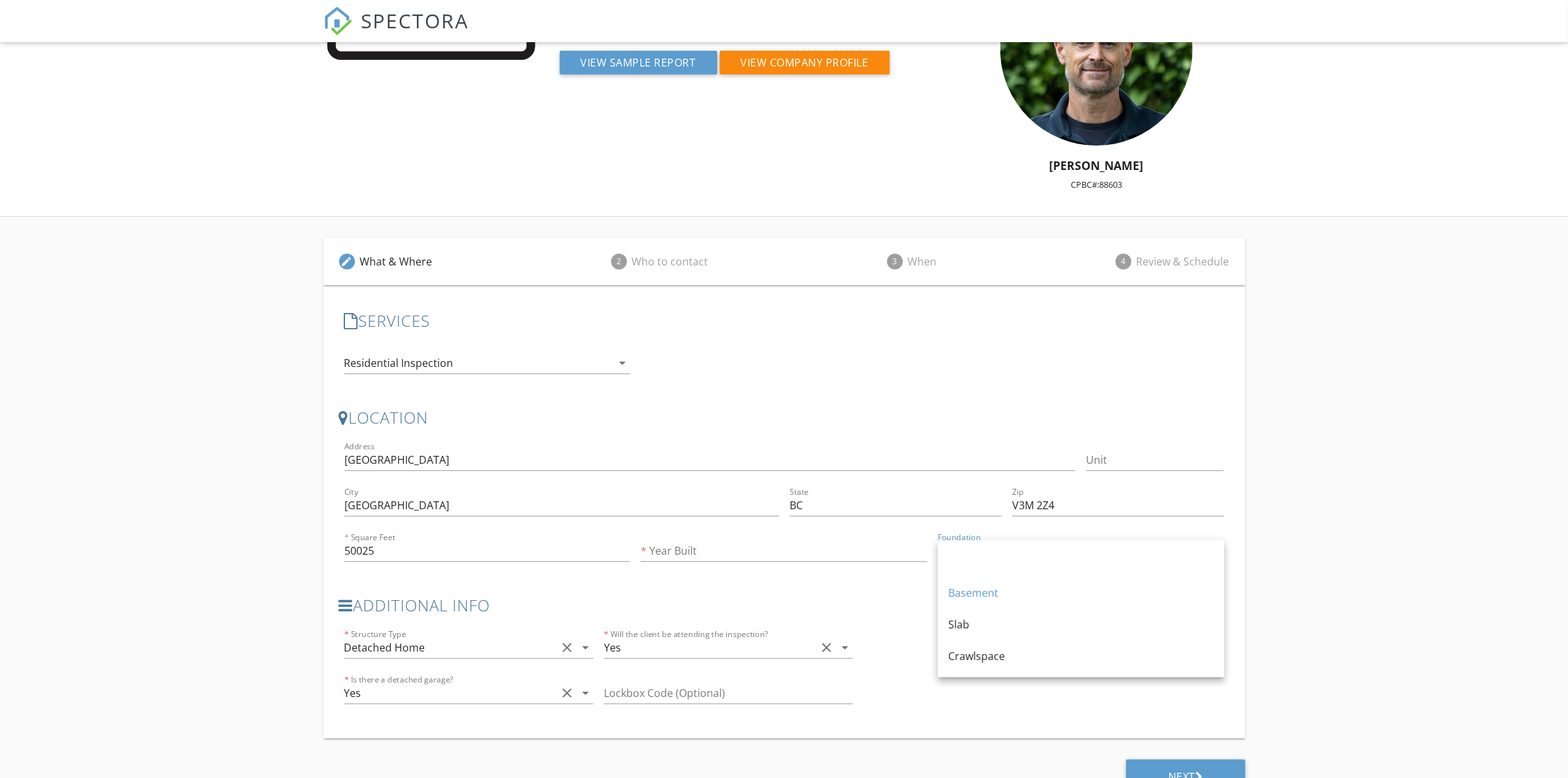
click at [1008, 532] on div "Foundation Basement arrow_drop_down" at bounding box center [1081, 553] width 287 height 43
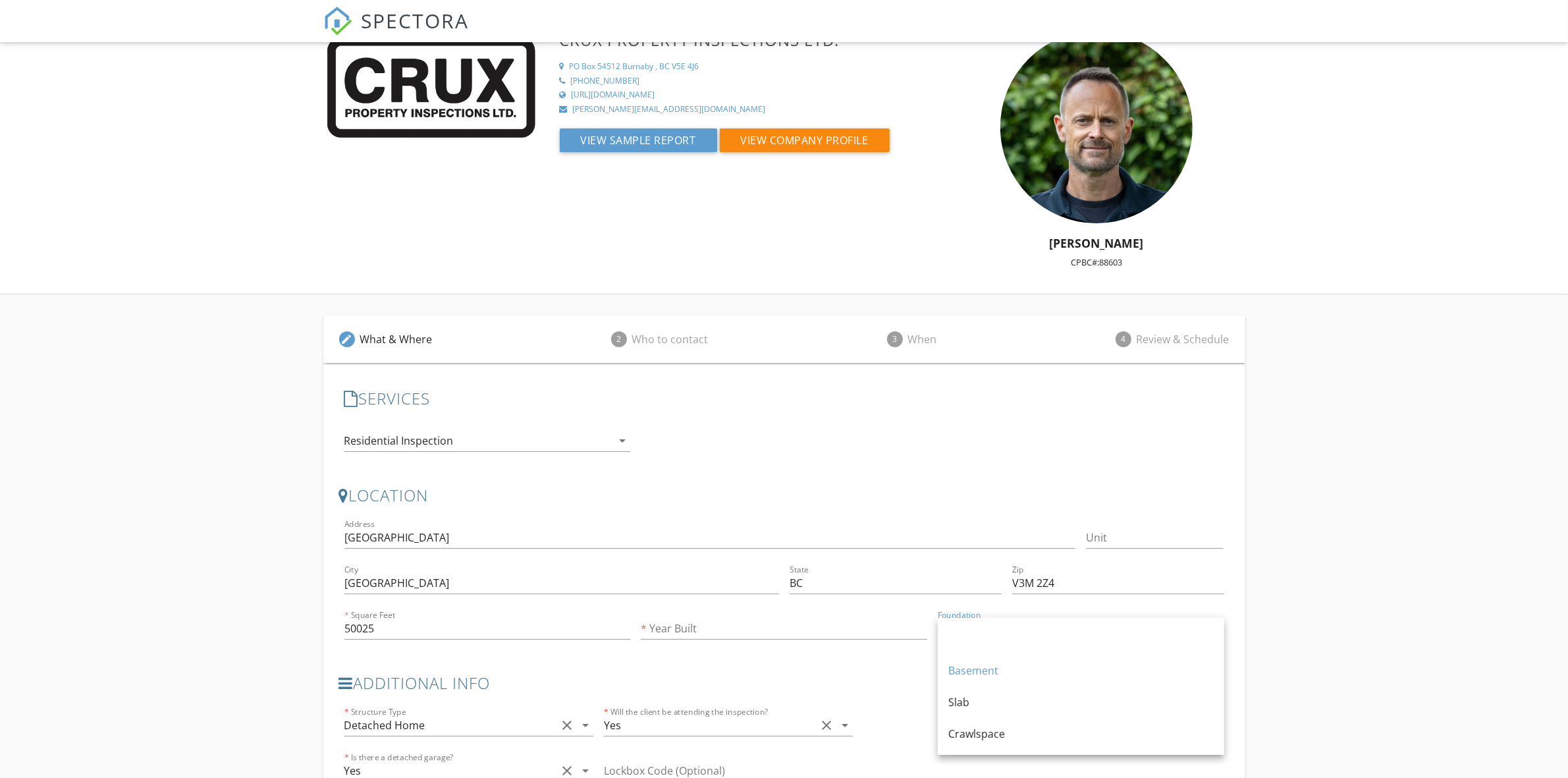
scroll to position [27, 0]
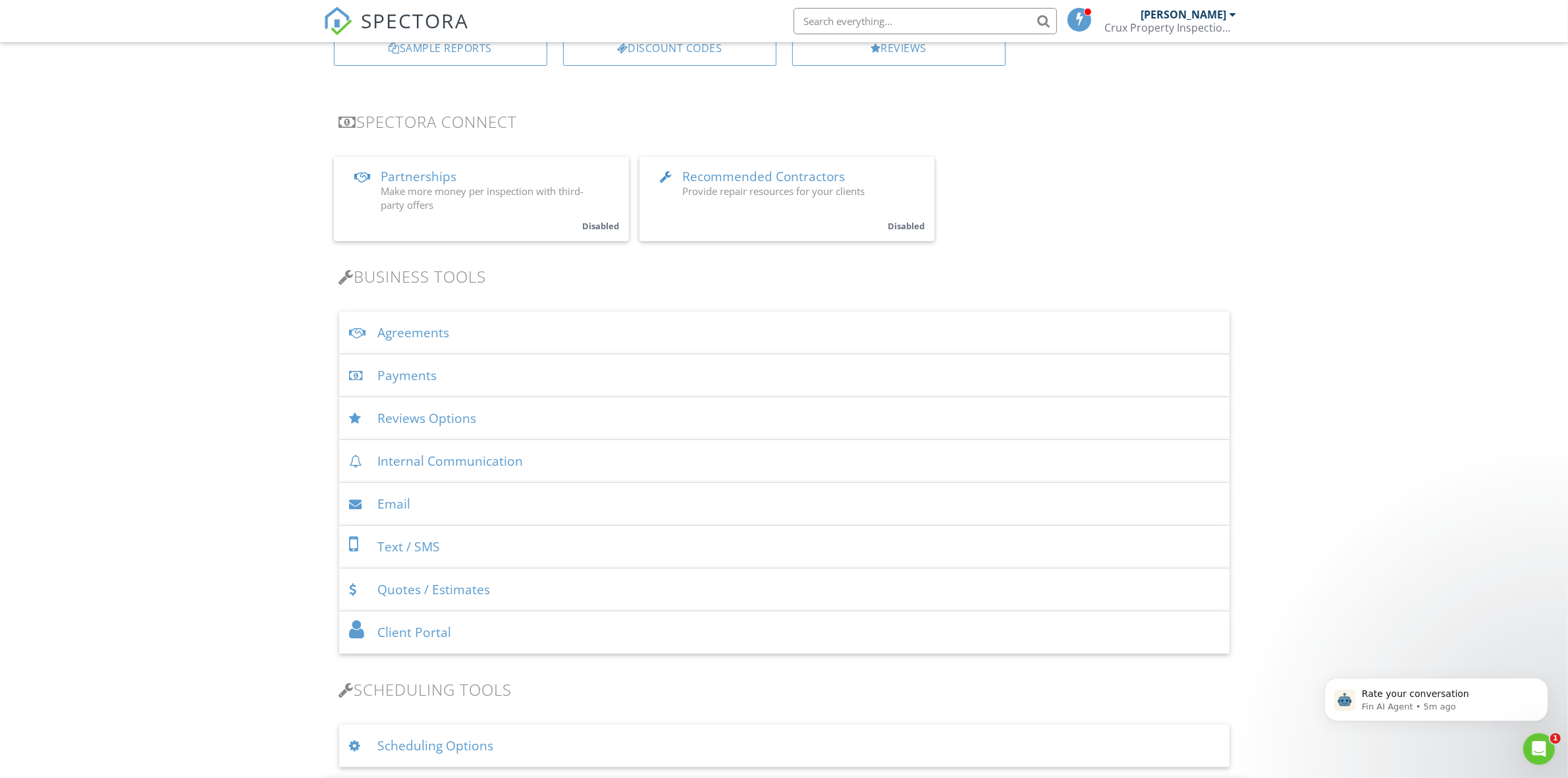
scroll to position [191, 0]
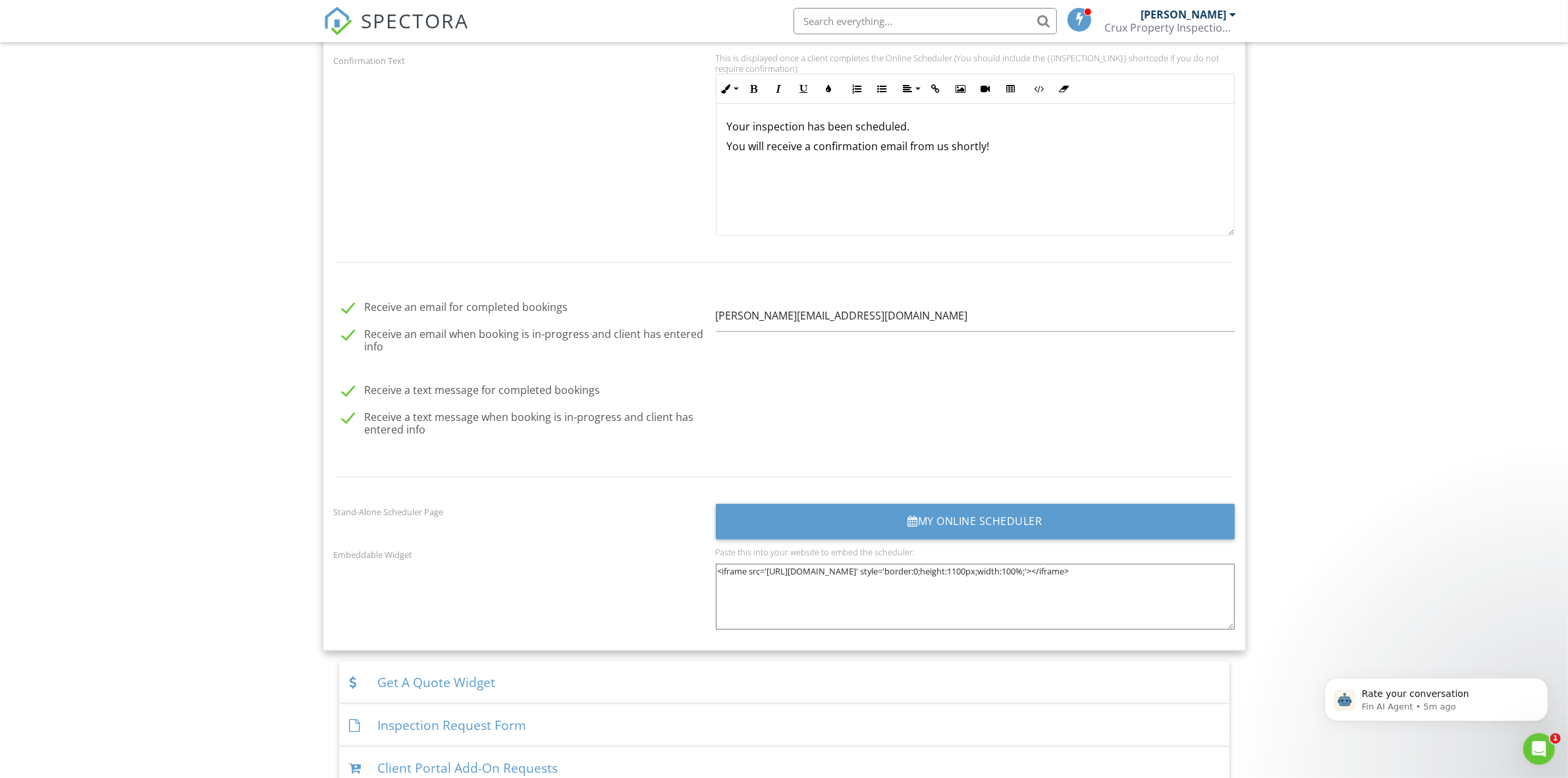
scroll to position [1618, 0]
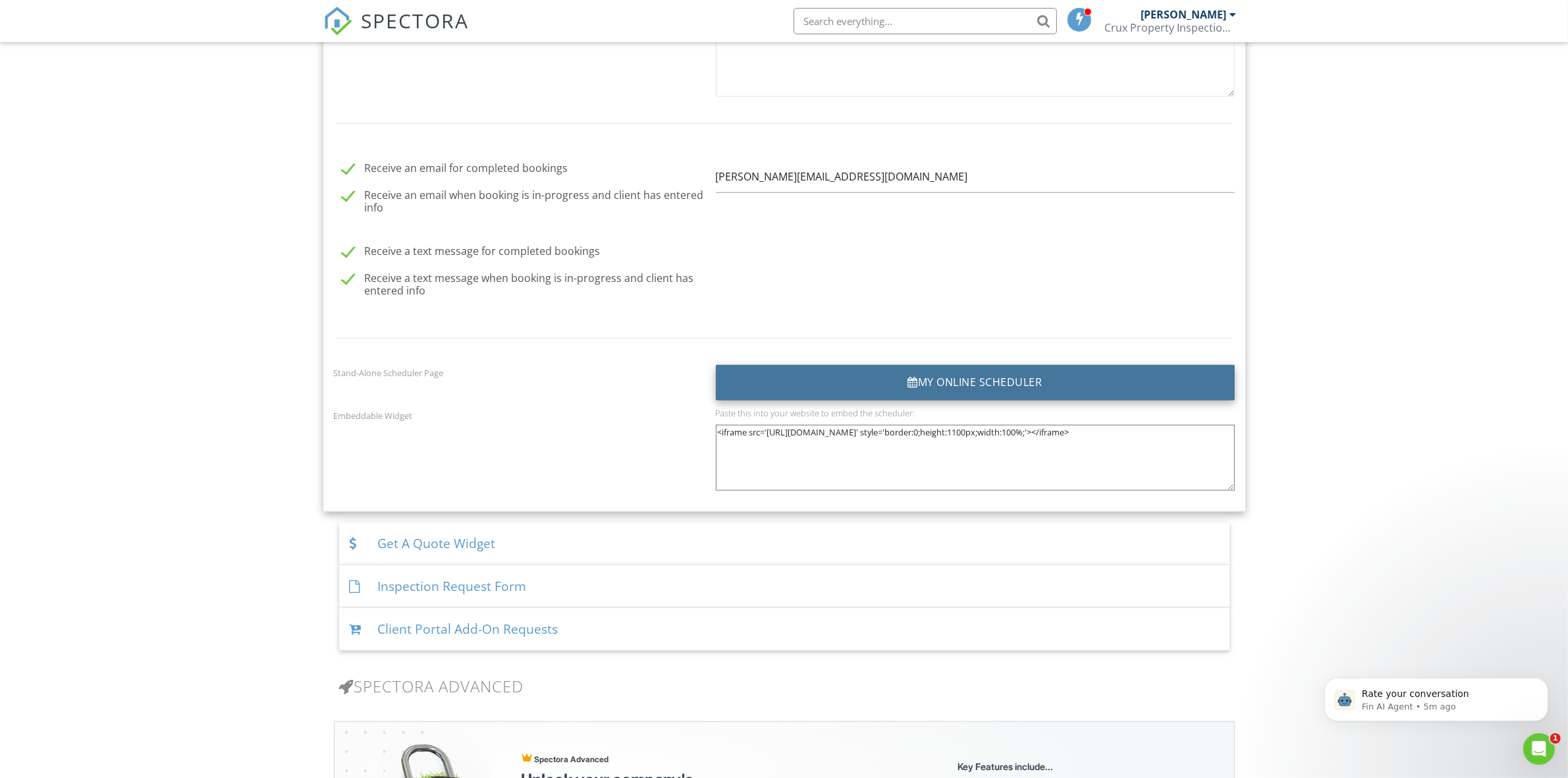
click at [1002, 387] on div "My Online Scheduler" at bounding box center [975, 382] width 519 height 35
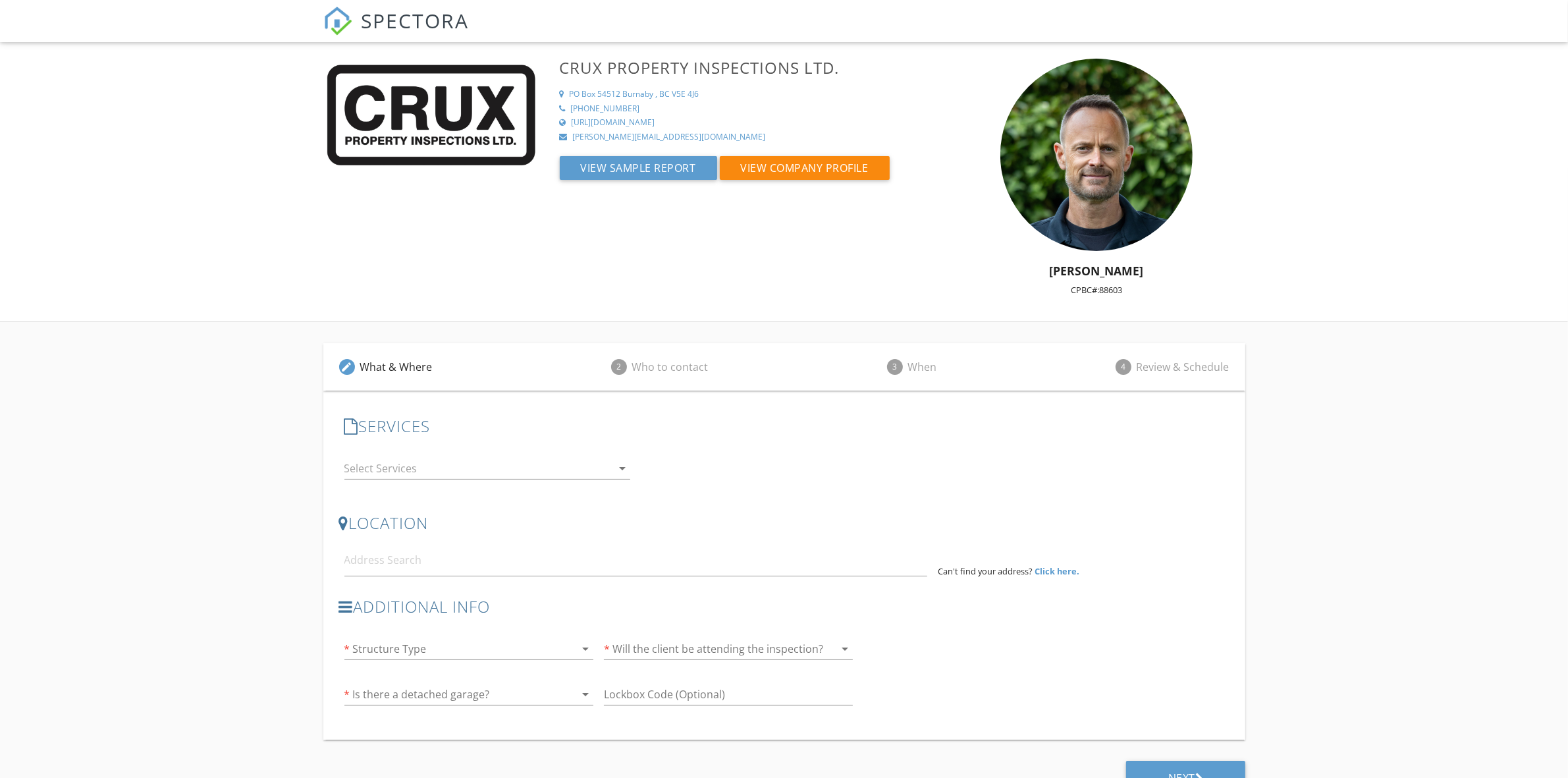
click at [405, 473] on div at bounding box center [478, 468] width 268 height 21
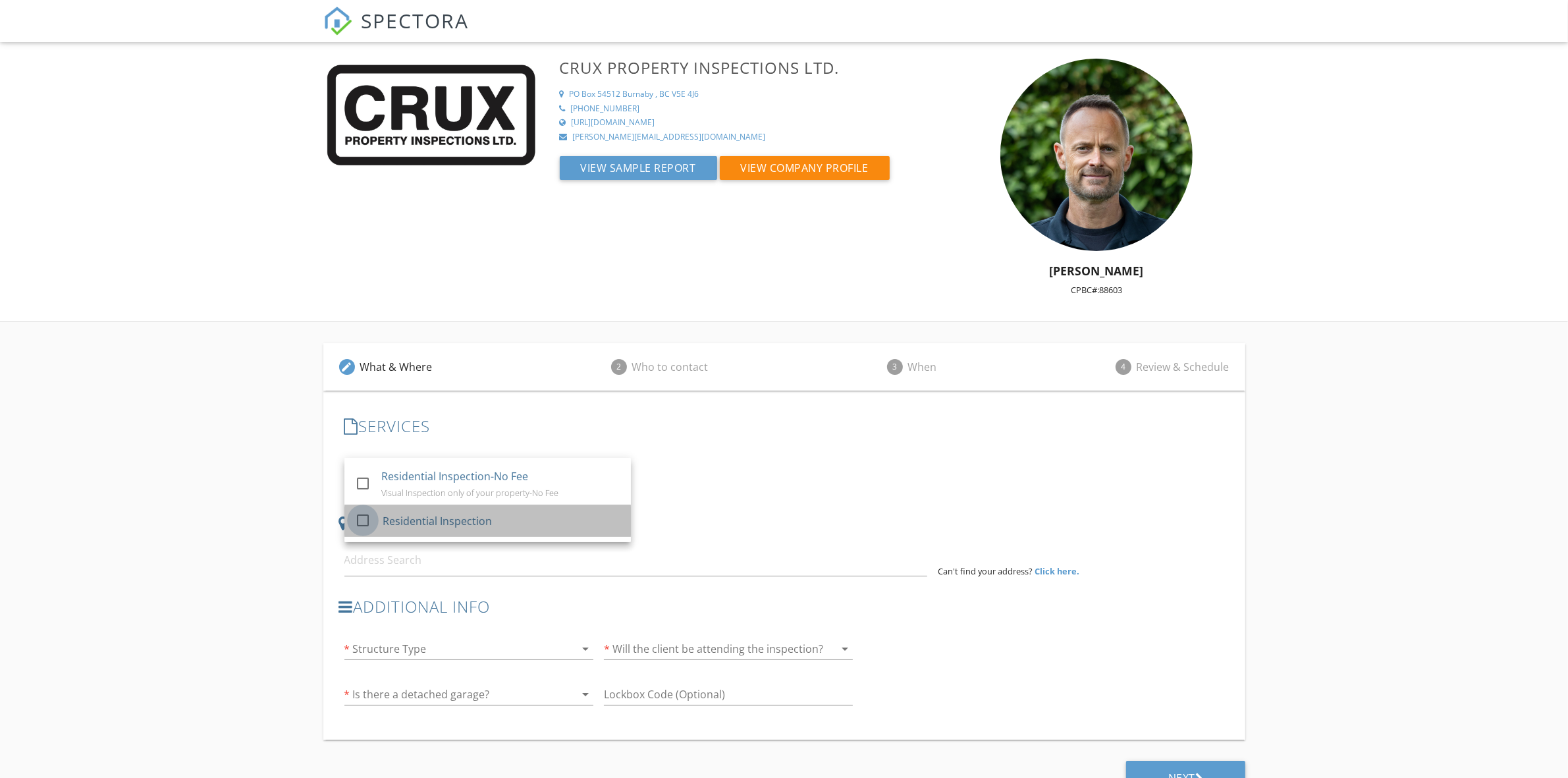
click at [364, 521] on div at bounding box center [363, 520] width 23 height 23
click at [1012, 472] on div "check_box_outline_blank Residential Inspection-No Fee Visual Inspection only of…" at bounding box center [784, 470] width 890 height 45
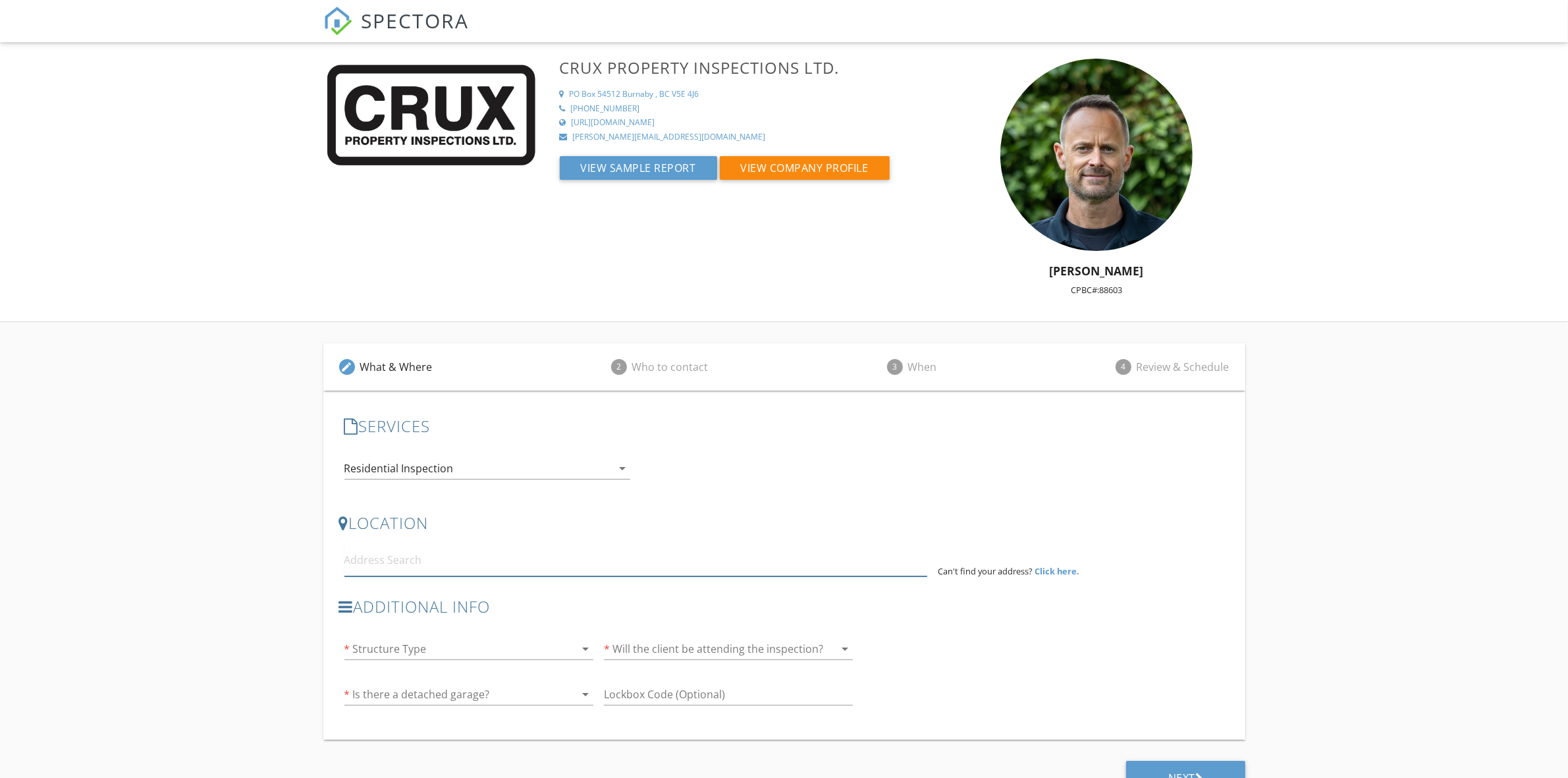
click at [395, 558] on input at bounding box center [635, 560] width 583 height 32
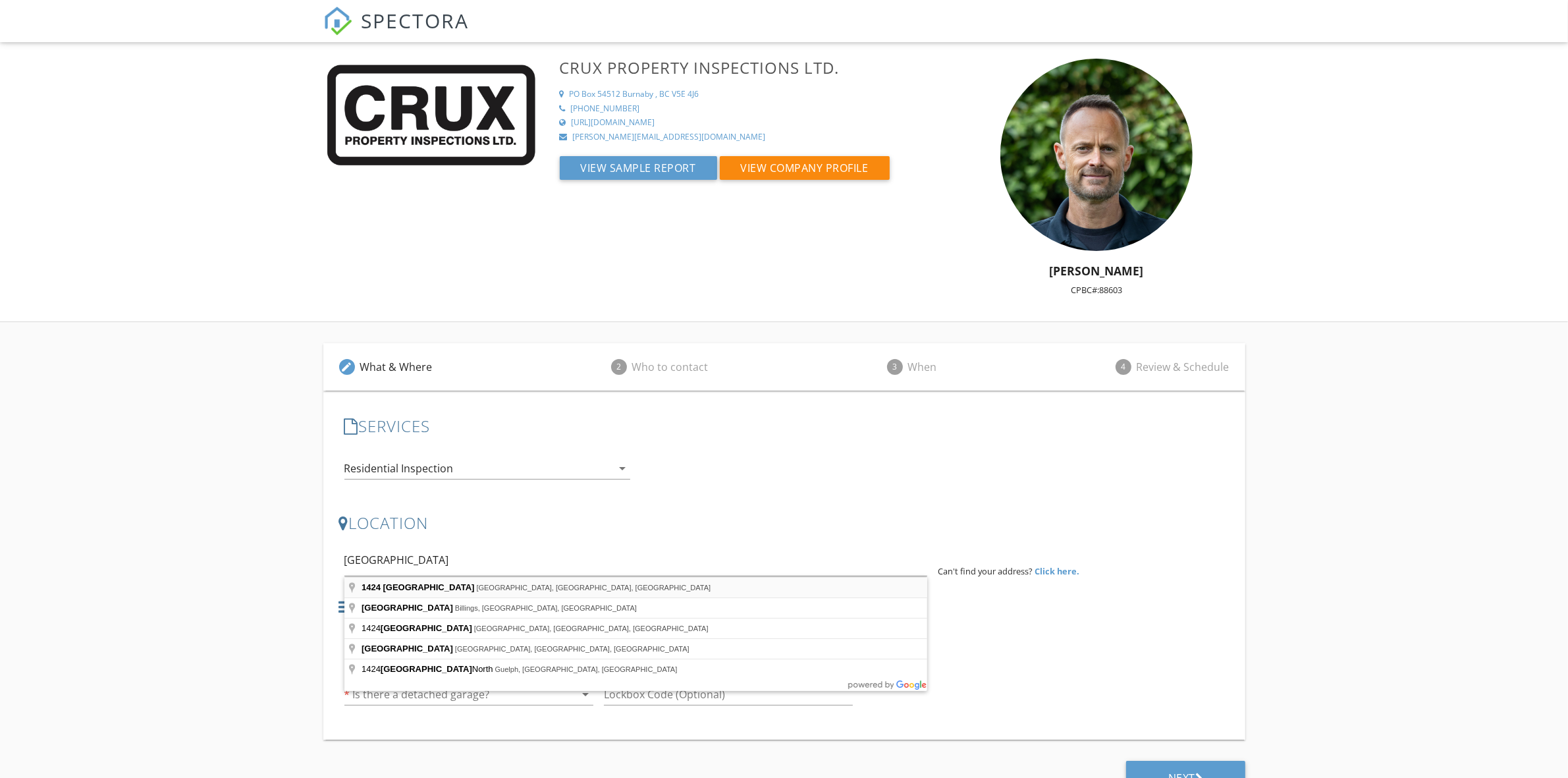
type input "[STREET_ADDRESS]"
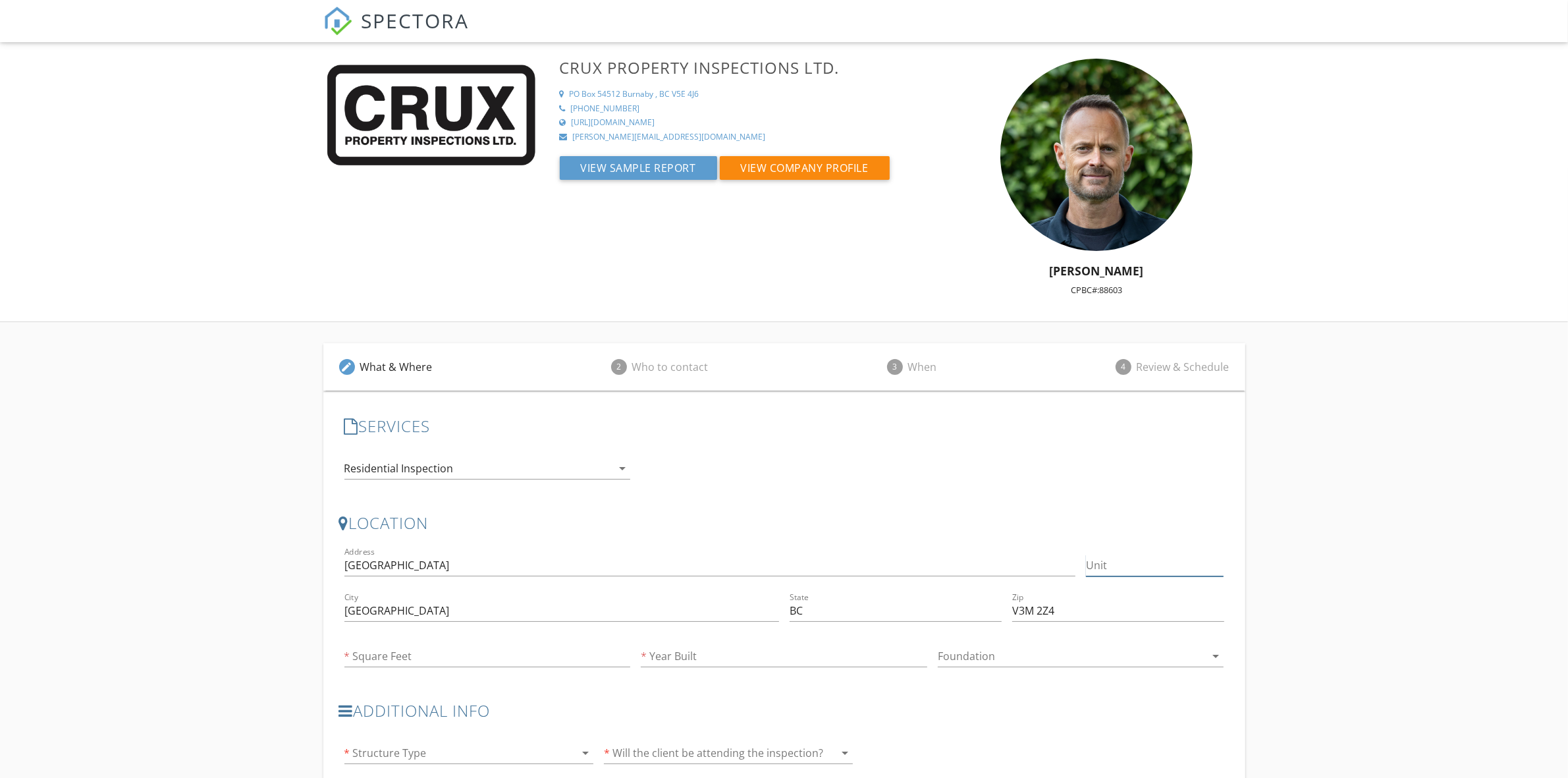
click at [1098, 565] on input "Unit" at bounding box center [1154, 565] width 138 height 22
click at [969, 657] on div at bounding box center [1072, 656] width 268 height 21
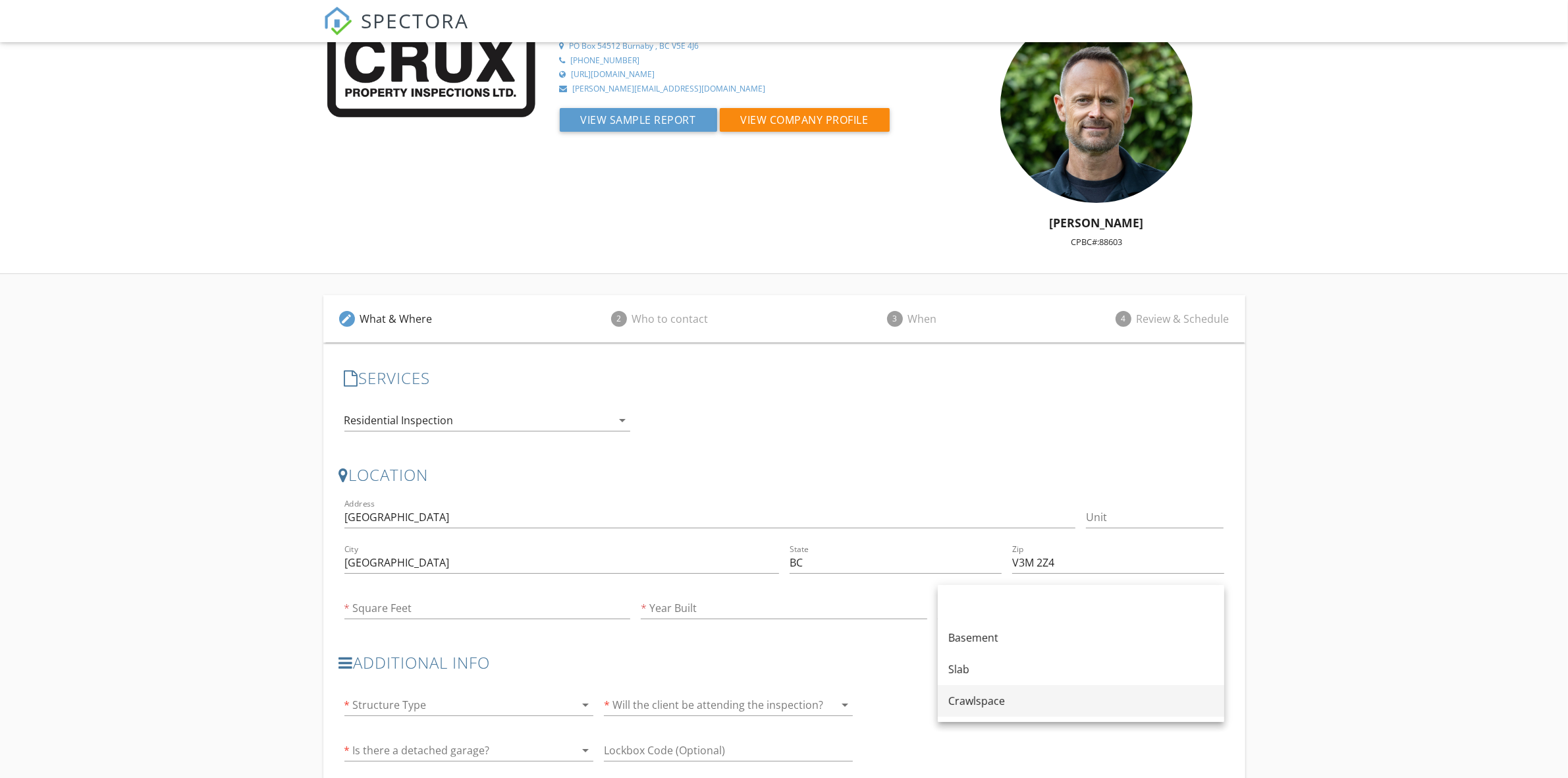
scroll to position [55, 0]
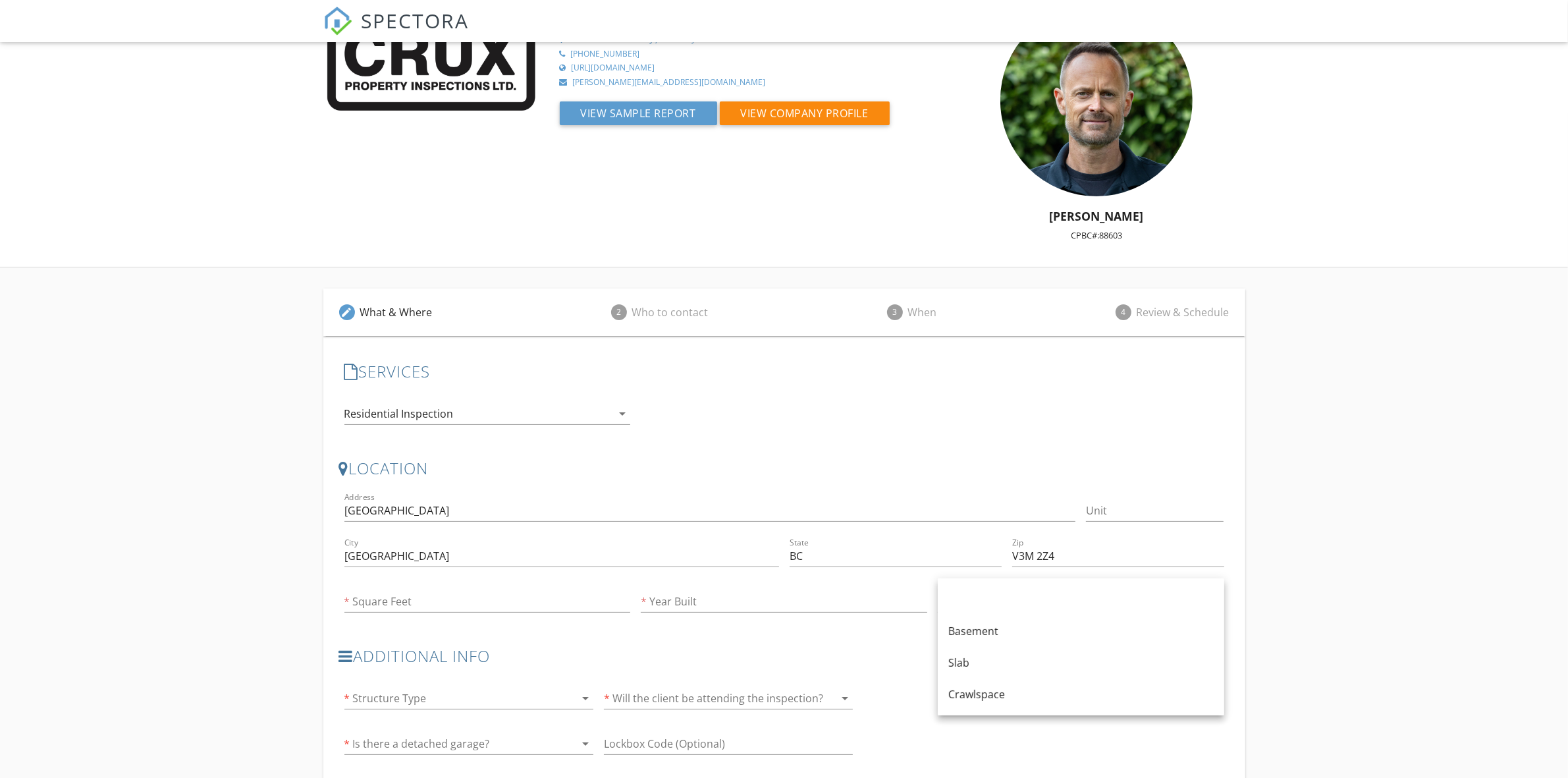
click at [1403, 579] on div "edit What & Where 2 Who to contact 3 When 4 Review & Schedule SERVICES check_bo…" at bounding box center [784, 561] width 1568 height 588
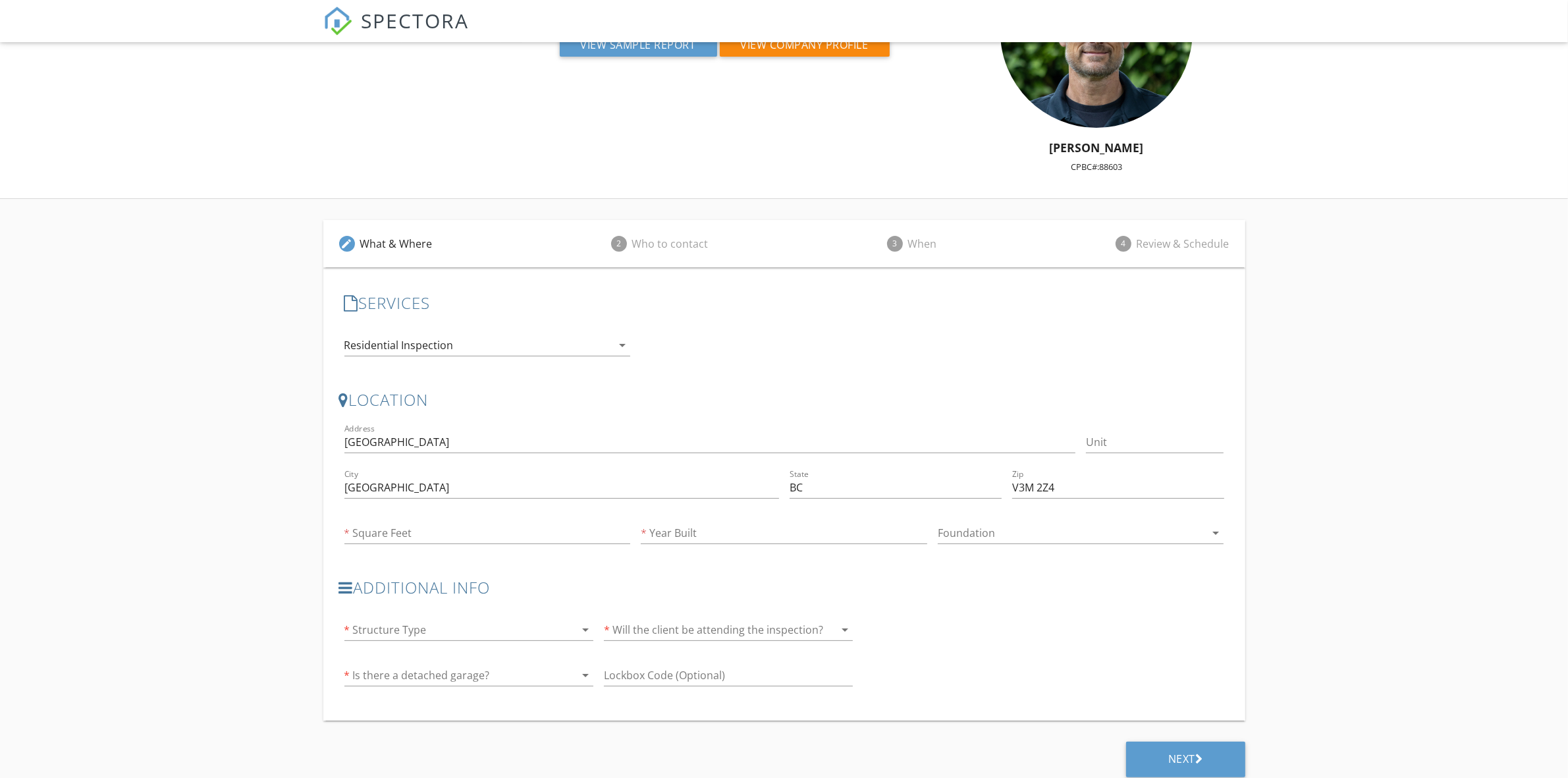
scroll to position [132, 0]
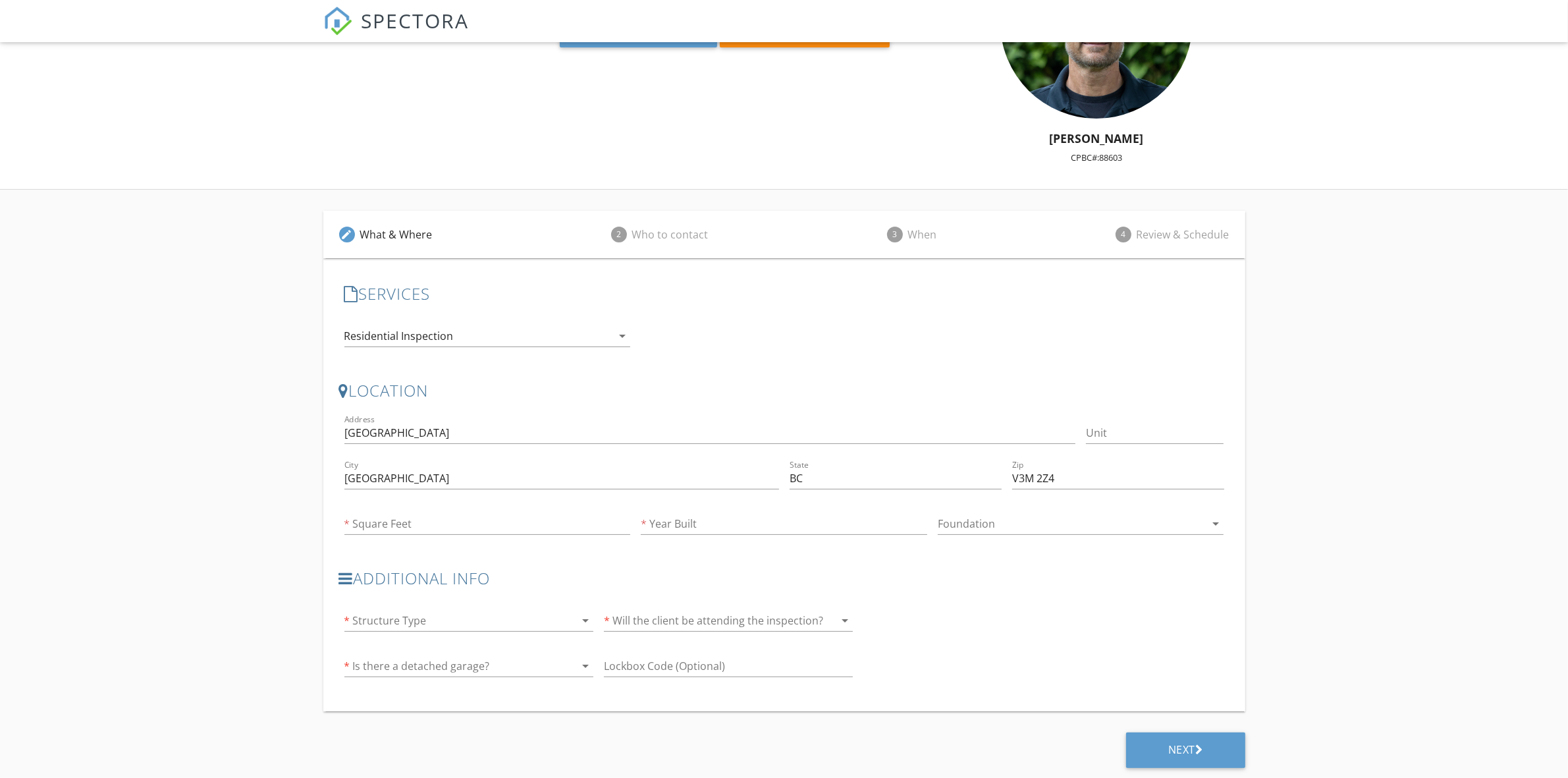
click at [1029, 529] on div at bounding box center [1072, 524] width 268 height 21
click at [1403, 610] on div "edit What & Where 2 Who to contact 3 When 4 Review & Schedule SERVICES check_bo…" at bounding box center [784, 484] width 1568 height 588
click at [1074, 521] on div at bounding box center [1072, 524] width 268 height 21
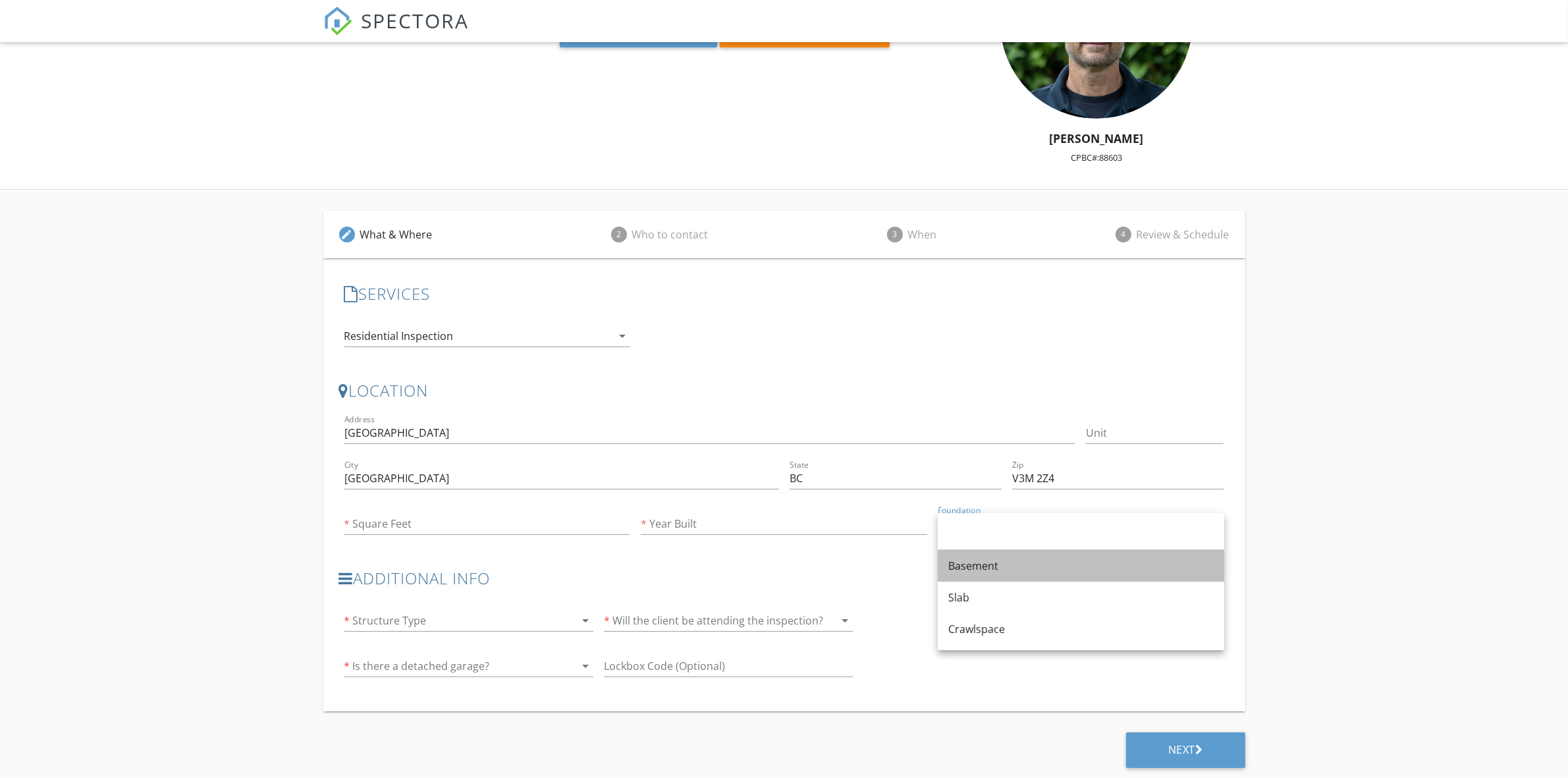
click at [992, 571] on div "Basement" at bounding box center [1081, 566] width 265 height 16
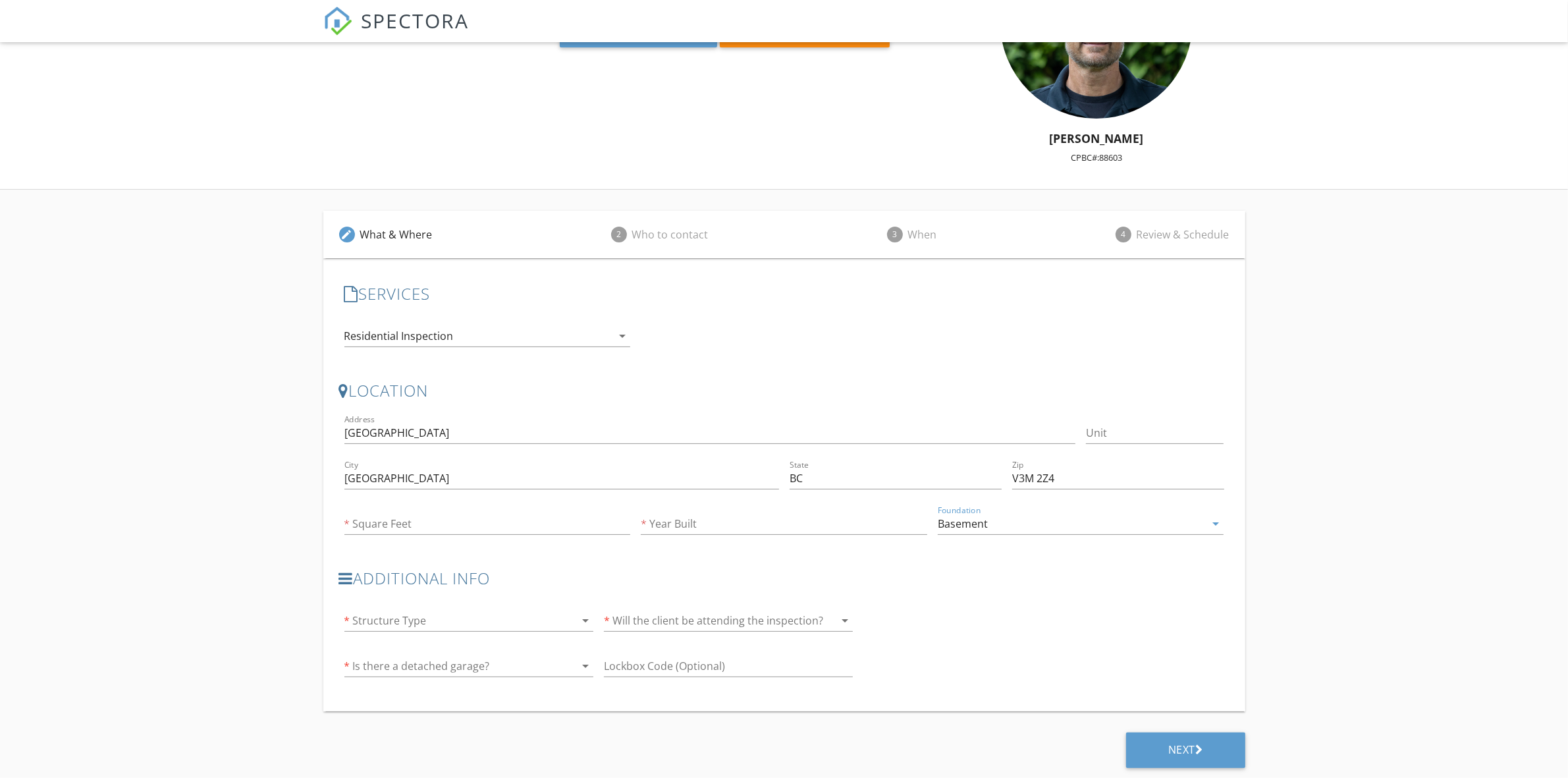
click at [429, 612] on div at bounding box center [450, 621] width 212 height 21
click at [425, 631] on div "Detached Home" at bounding box center [469, 631] width 228 height 16
click at [690, 616] on div at bounding box center [710, 621] width 212 height 21
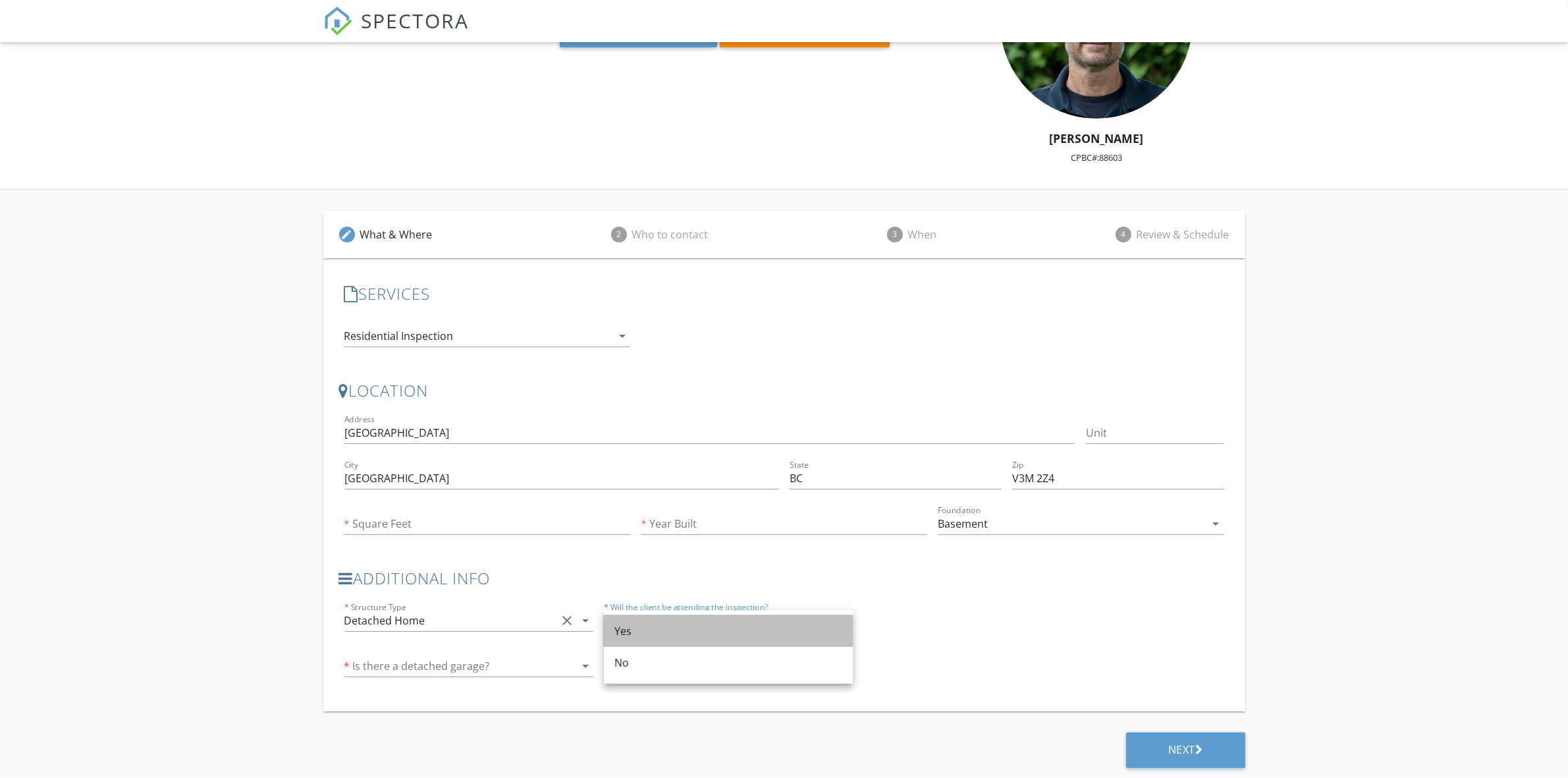
click at [623, 627] on div "Yes" at bounding box center [728, 631] width 228 height 16
click at [469, 669] on div at bounding box center [450, 666] width 212 height 21
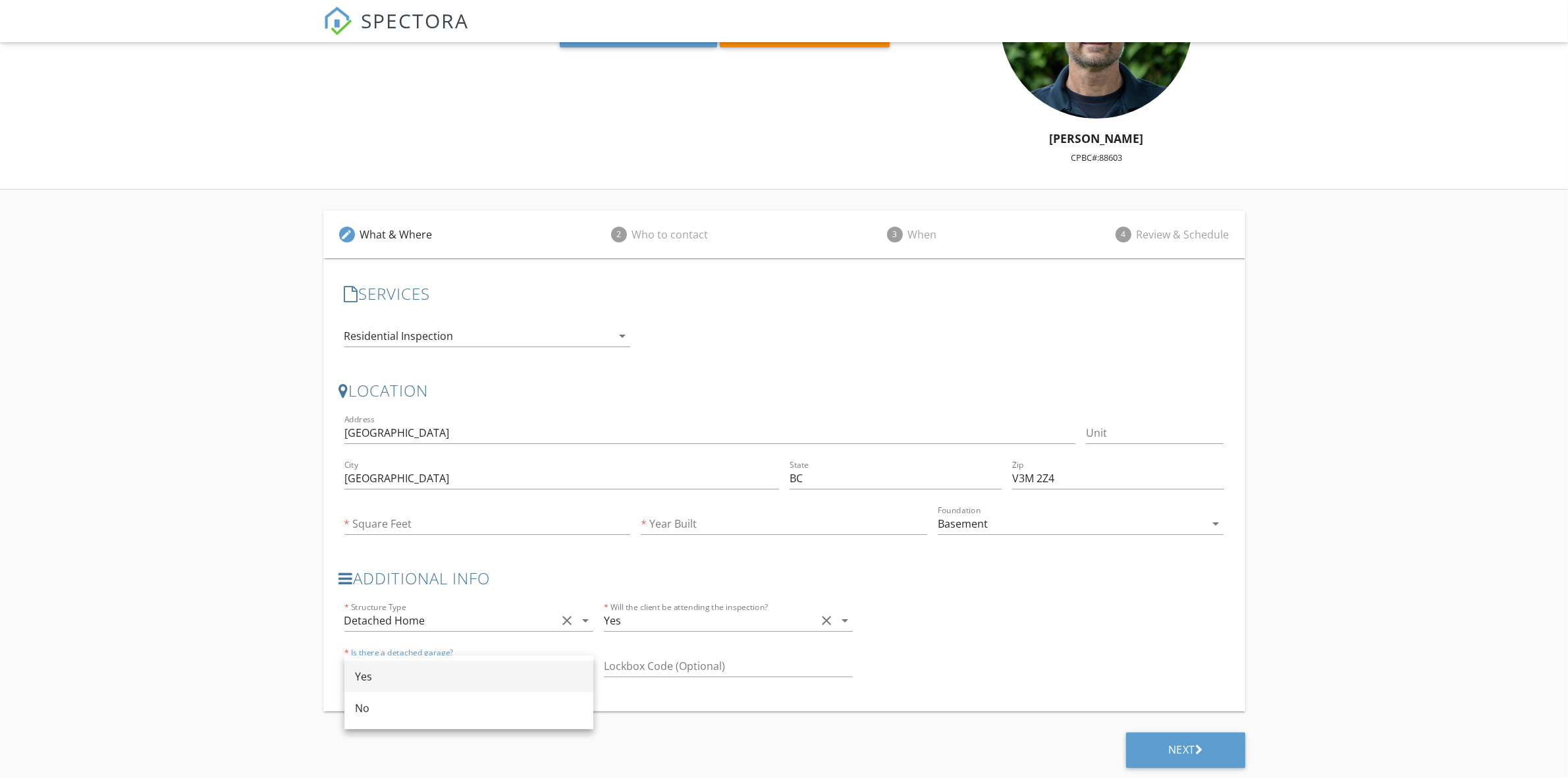
drag, startPoint x: 392, startPoint y: 682, endPoint x: 405, endPoint y: 676, distance: 14.3
click at [393, 680] on div "Yes" at bounding box center [469, 676] width 228 height 16
click at [633, 661] on input "text" at bounding box center [728, 666] width 249 height 22
click at [1180, 751] on div "Next" at bounding box center [1185, 750] width 35 height 14
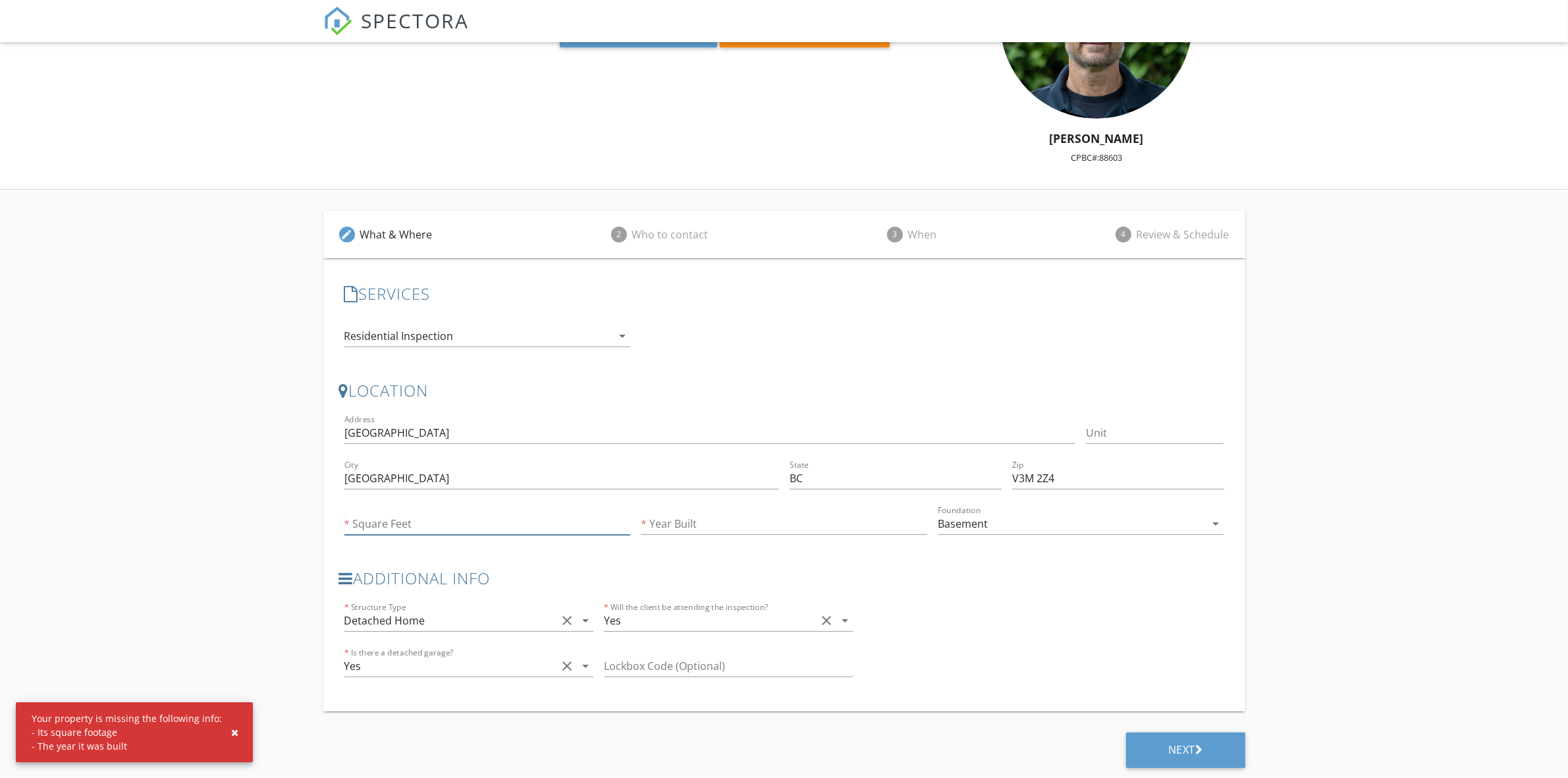
click at [466, 521] on input "Square Feet" at bounding box center [487, 524] width 287 height 22
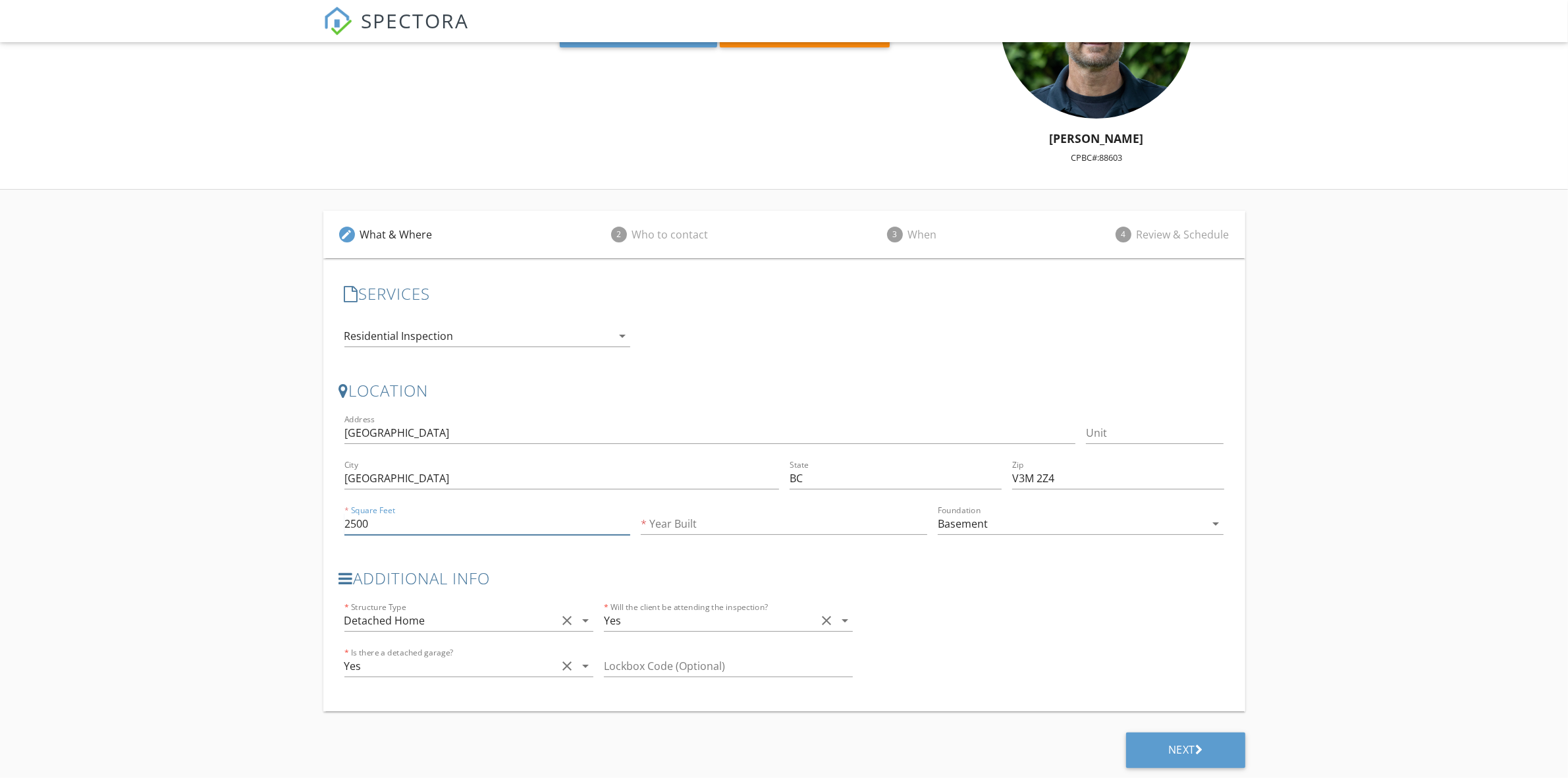
type input "2500"
click at [713, 524] on input "Year Built" at bounding box center [784, 524] width 287 height 22
type input "1940"
drag, startPoint x: 1021, startPoint y: 620, endPoint x: 1024, endPoint y: 626, distance: 6.7
click at [1021, 620] on div "Additional Info * Structure Type Detached Home clear arrow_drop_down * Will the…" at bounding box center [784, 629] width 890 height 142
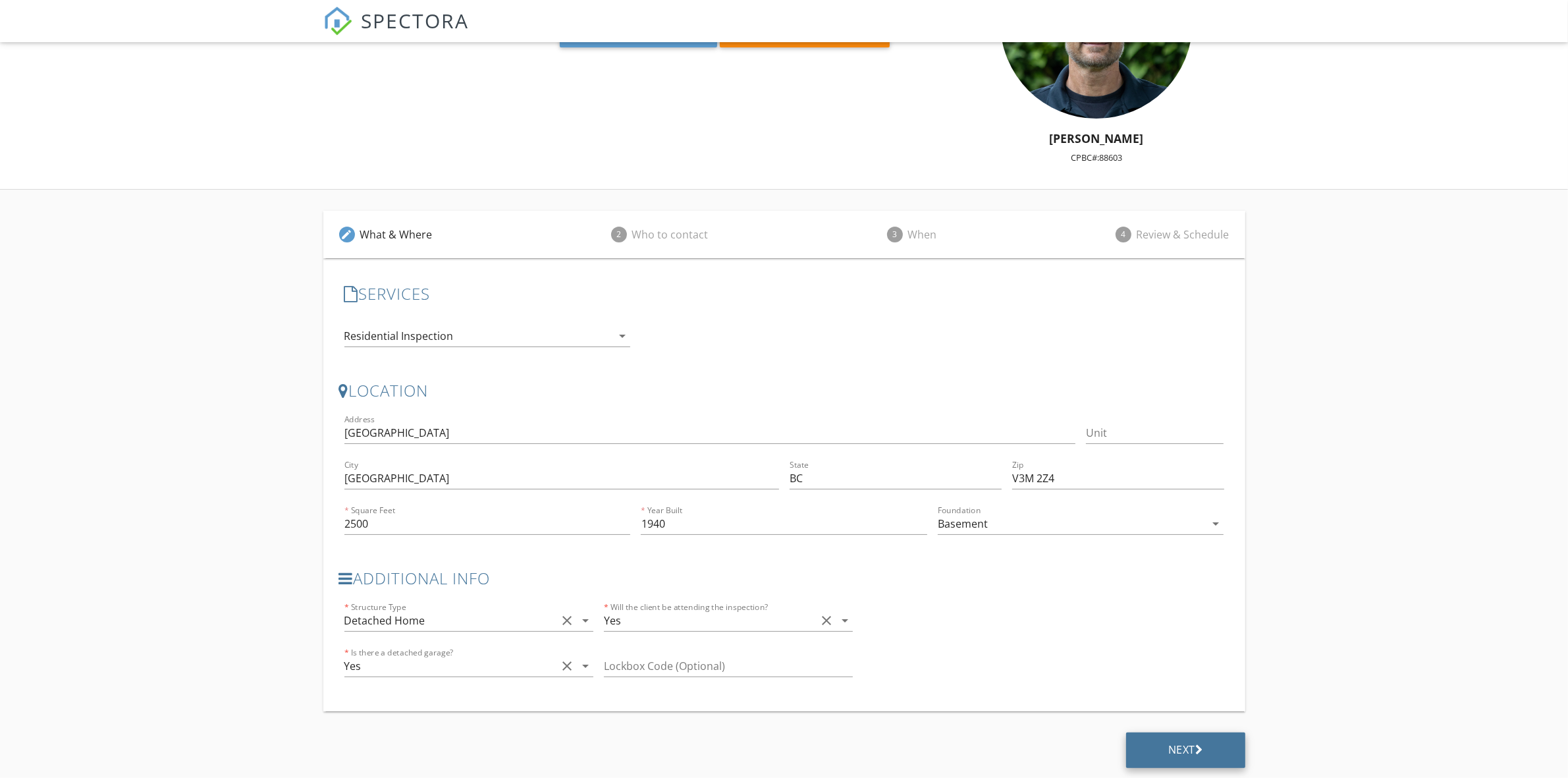
click at [1182, 745] on div "Next" at bounding box center [1185, 750] width 35 height 14
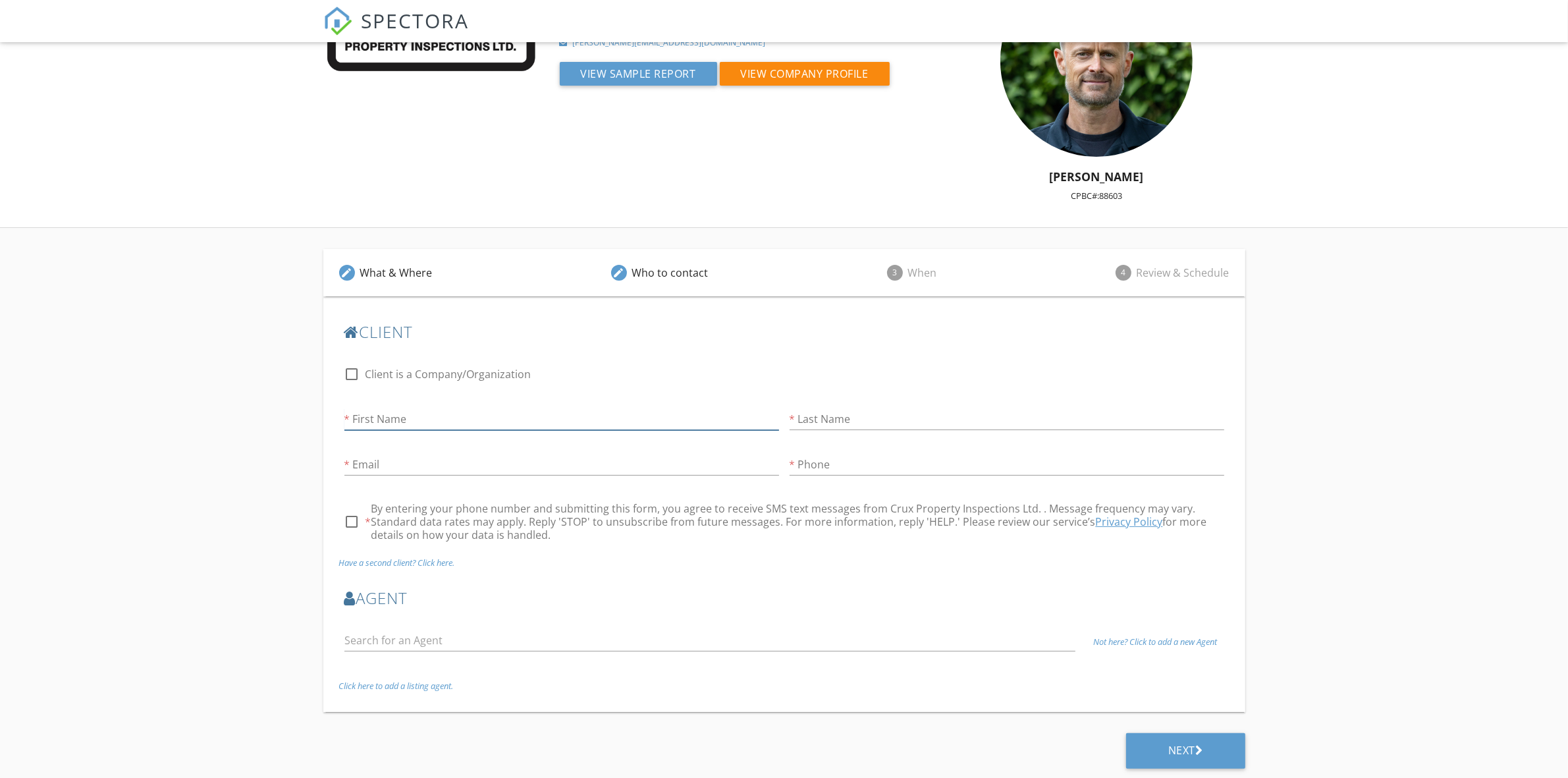
click at [422, 417] on input "First Name" at bounding box center [562, 419] width 435 height 22
type input "Martyyy"
drag, startPoint x: 831, startPoint y: 373, endPoint x: 839, endPoint y: 414, distance: 41.8
click at [832, 377] on div "check_box_outline_blank Client is a Company/Organization" at bounding box center [784, 381] width 880 height 35
click at [848, 417] on input "Last Name" at bounding box center [1007, 419] width 435 height 22
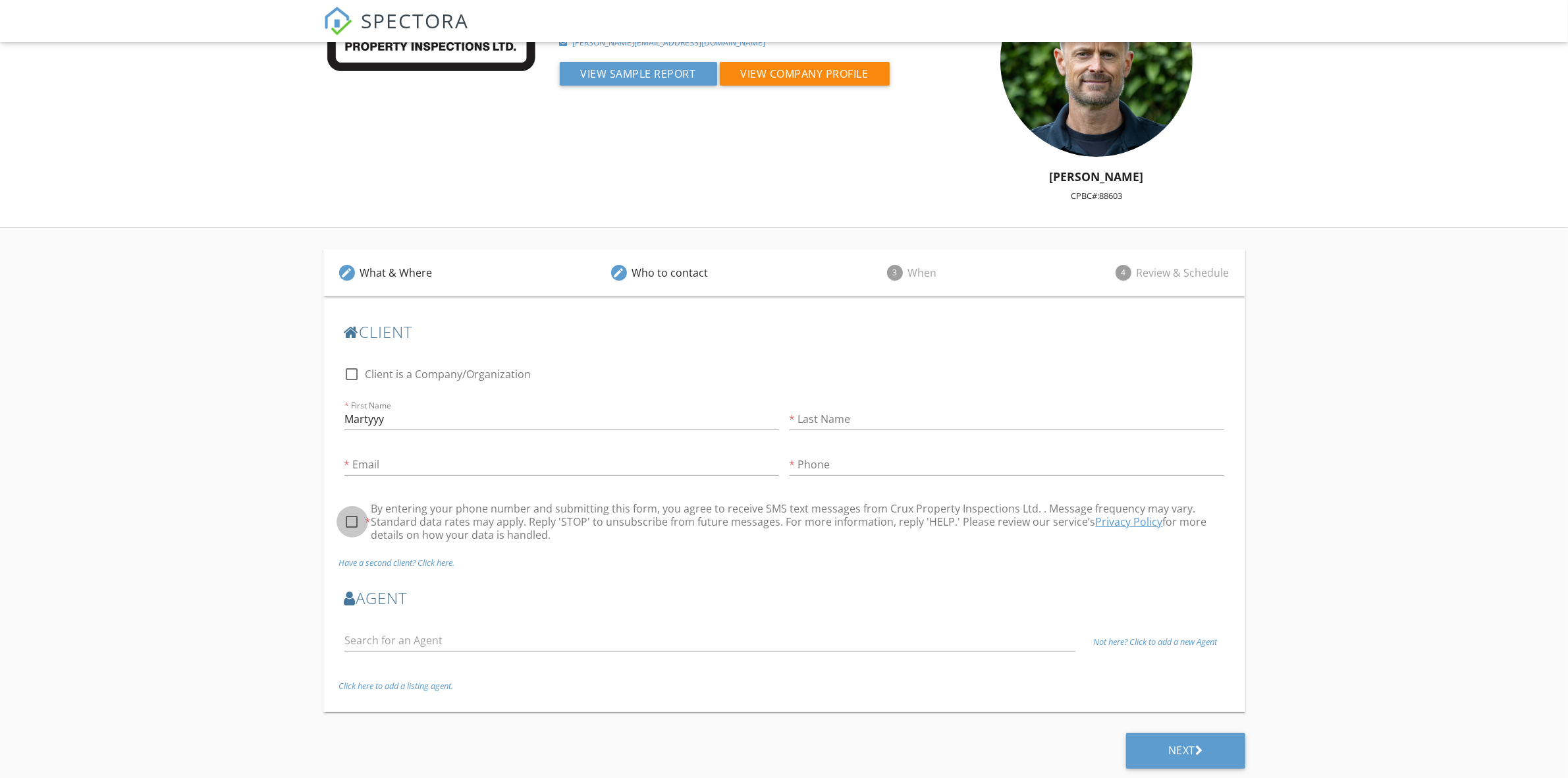
click at [353, 521] on div at bounding box center [353, 522] width 23 height 23
checkbox input "true"
click at [854, 409] on input "Last Name" at bounding box center [1007, 419] width 435 height 22
type input "Trytko"
type input "mtrytko@hotmail.com"
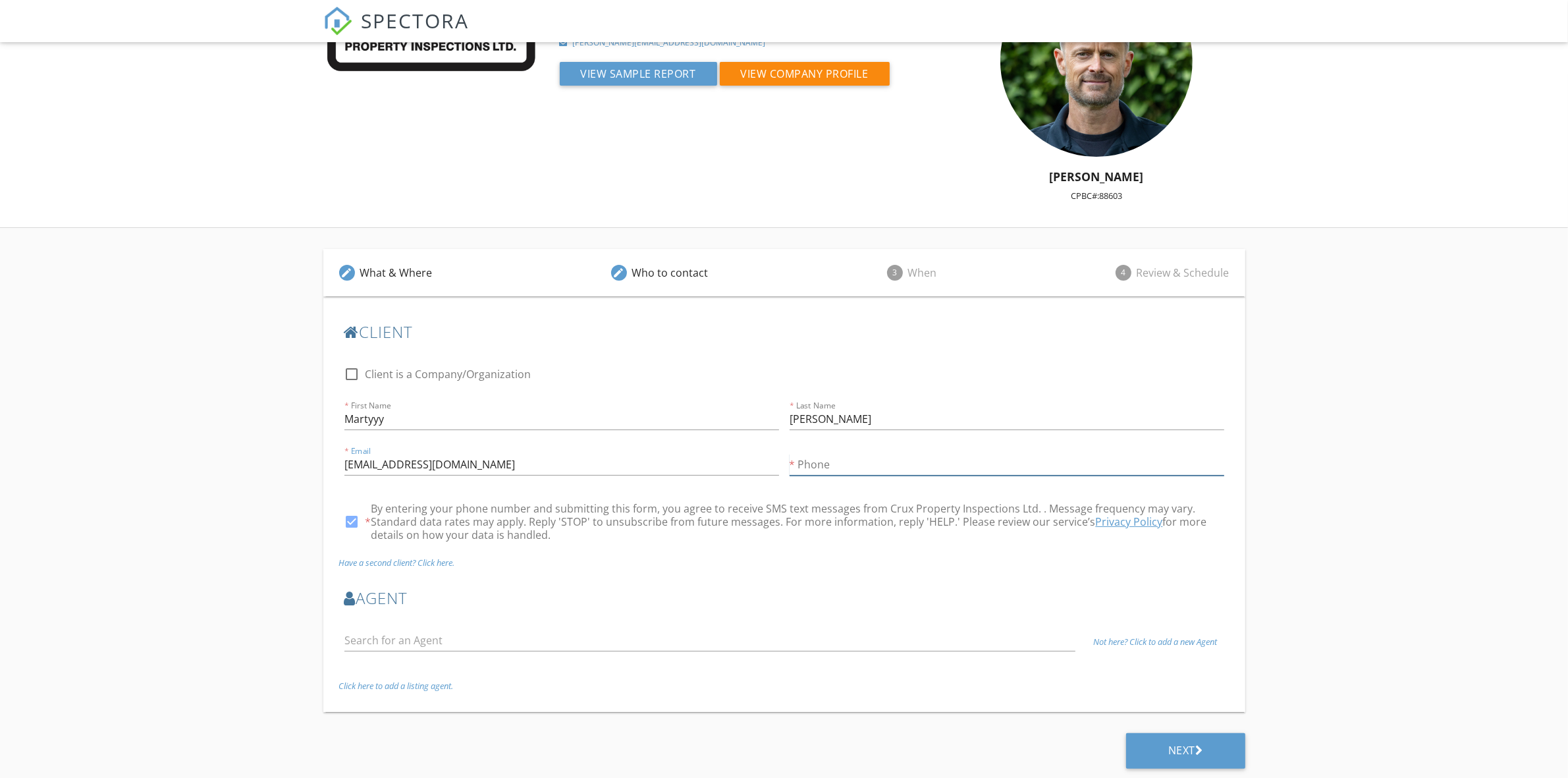
click at [887, 458] on input "Phone" at bounding box center [1007, 464] width 435 height 22
type input "778-847-6901"
click at [565, 627] on div at bounding box center [710, 643] width 732 height 43
click at [563, 641] on input "text" at bounding box center [710, 640] width 732 height 22
click at [1159, 643] on icon "Not here? Click to add a new Agent" at bounding box center [1154, 642] width 124 height 12
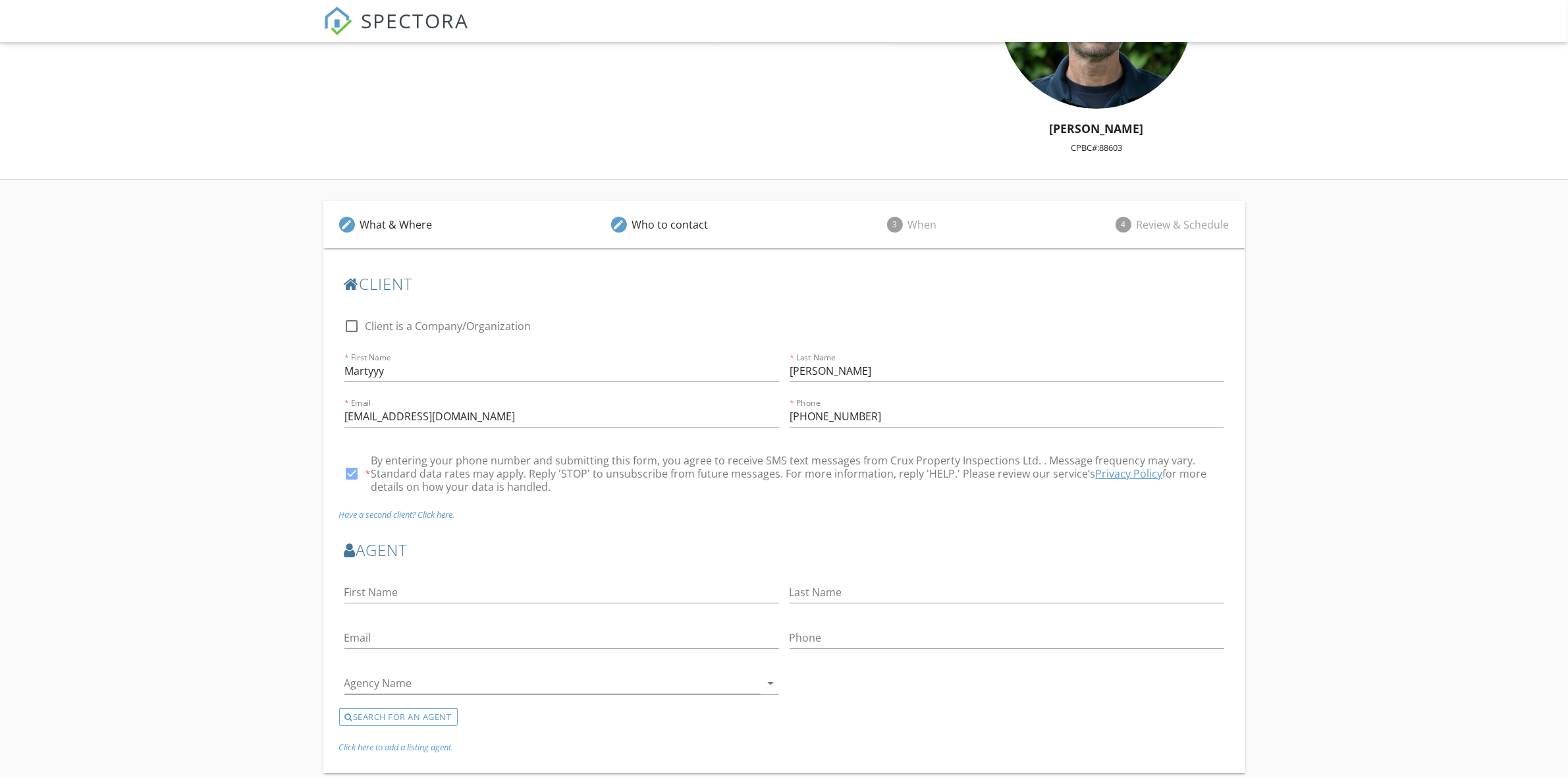
scroll to position [205, 0]
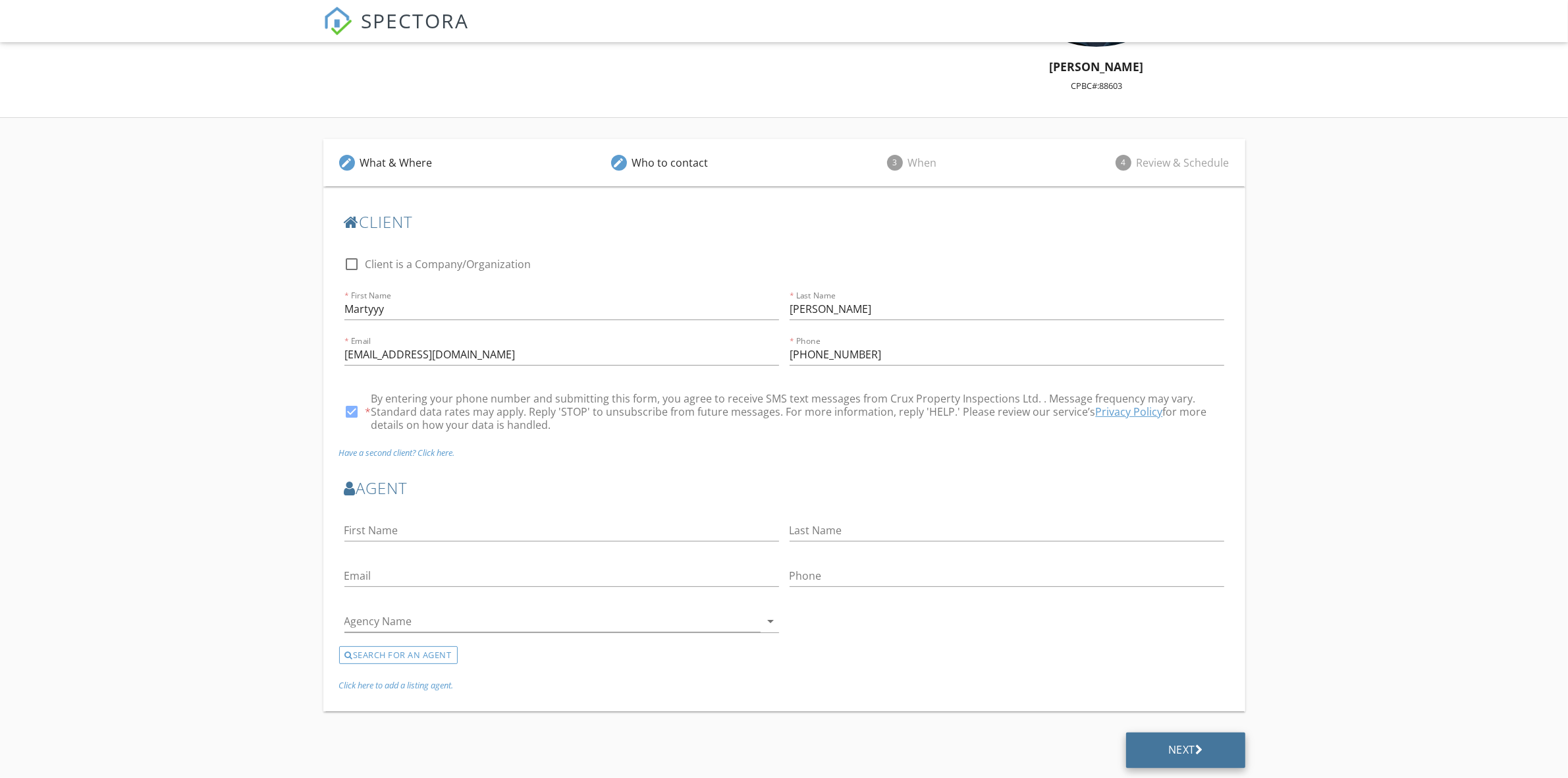
click at [1188, 733] on div "Next" at bounding box center [1185, 750] width 119 height 35
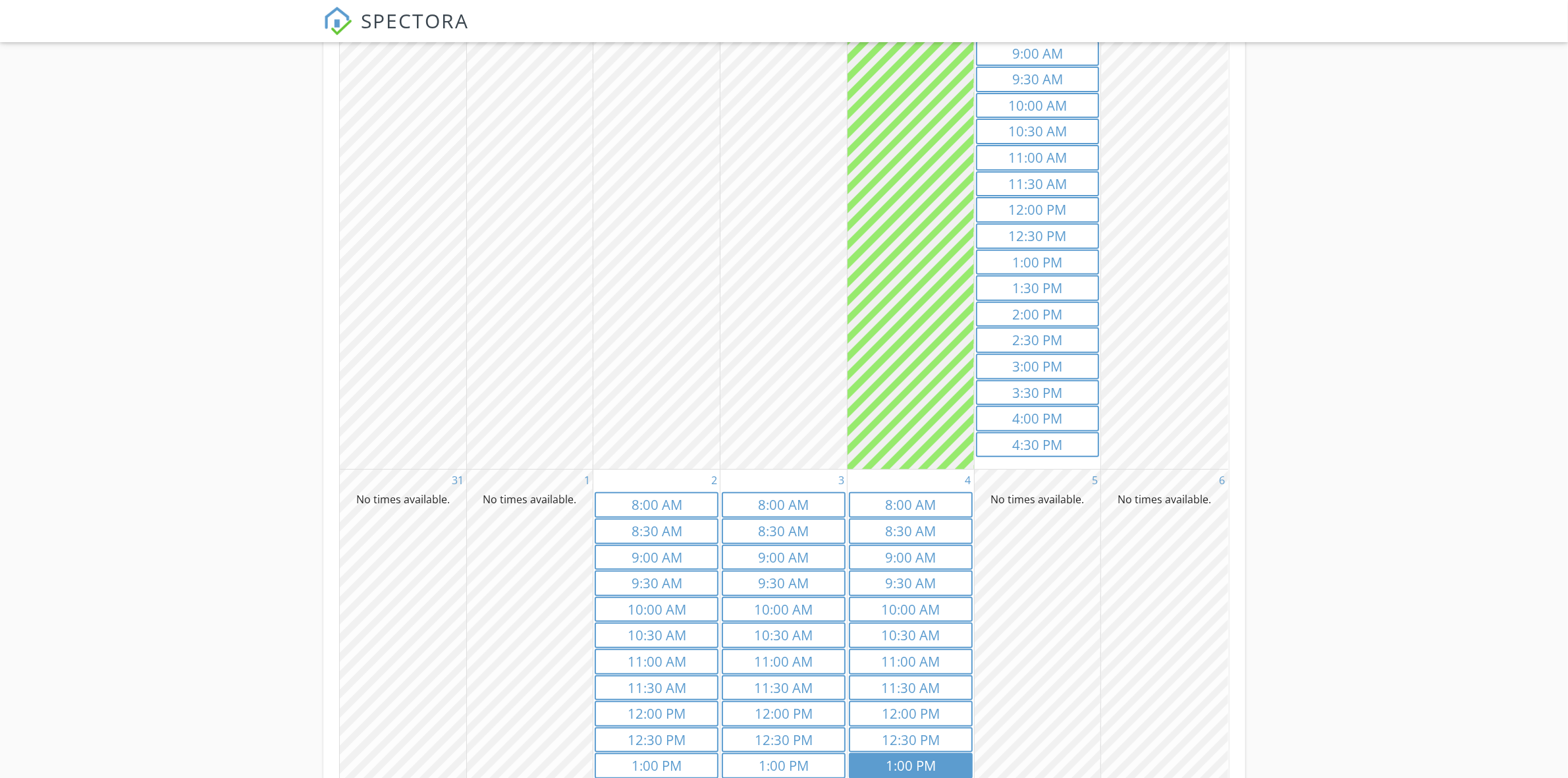
scroll to position [542, 0]
click at [939, 493] on link "8a 8:00 AM" at bounding box center [911, 506] width 124 height 26
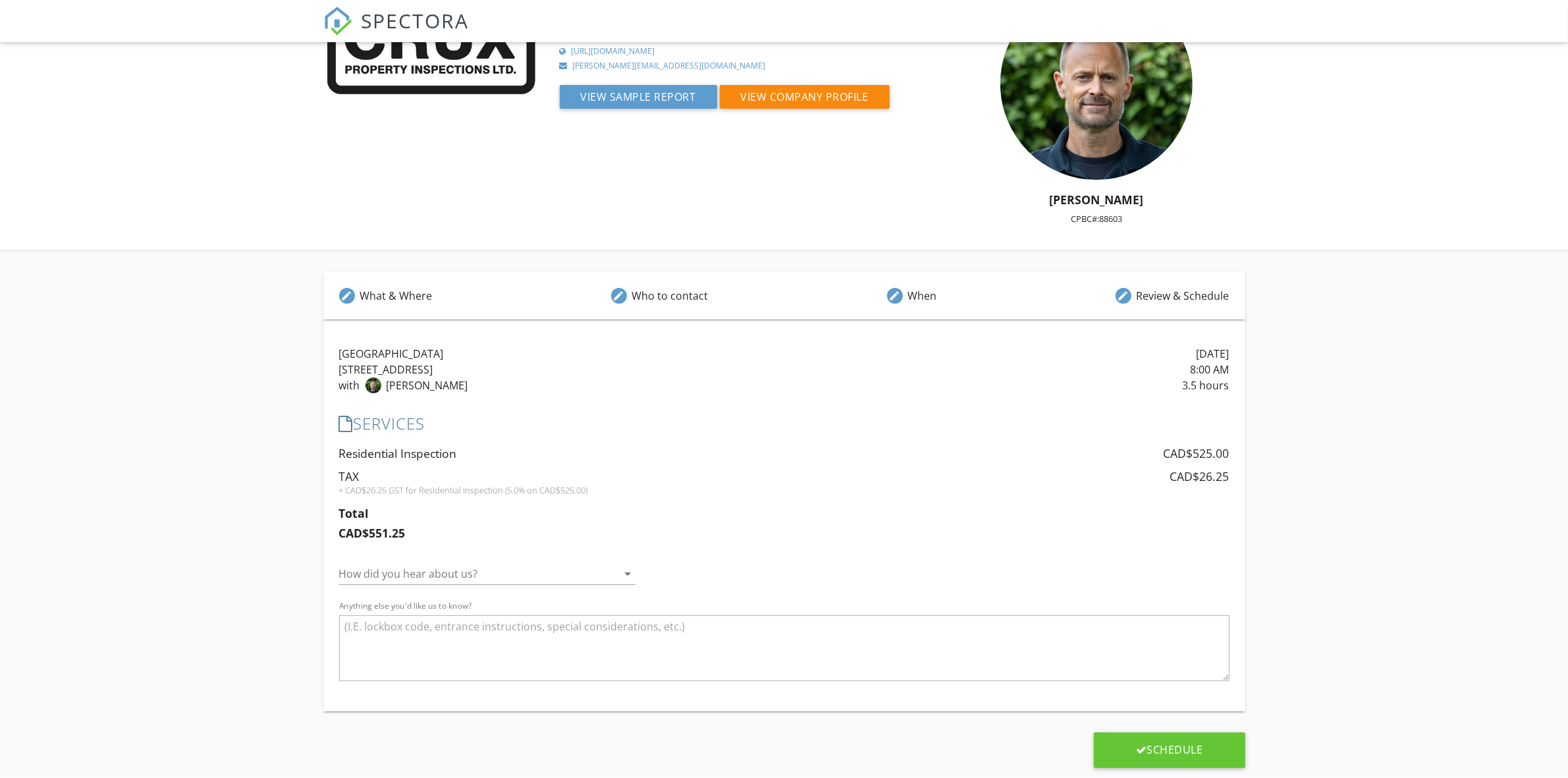
scroll to position [71, 0]
click at [439, 575] on div at bounding box center [478, 574] width 278 height 21
click at [389, 616] on div "Internet Search" at bounding box center [487, 616] width 276 height 16
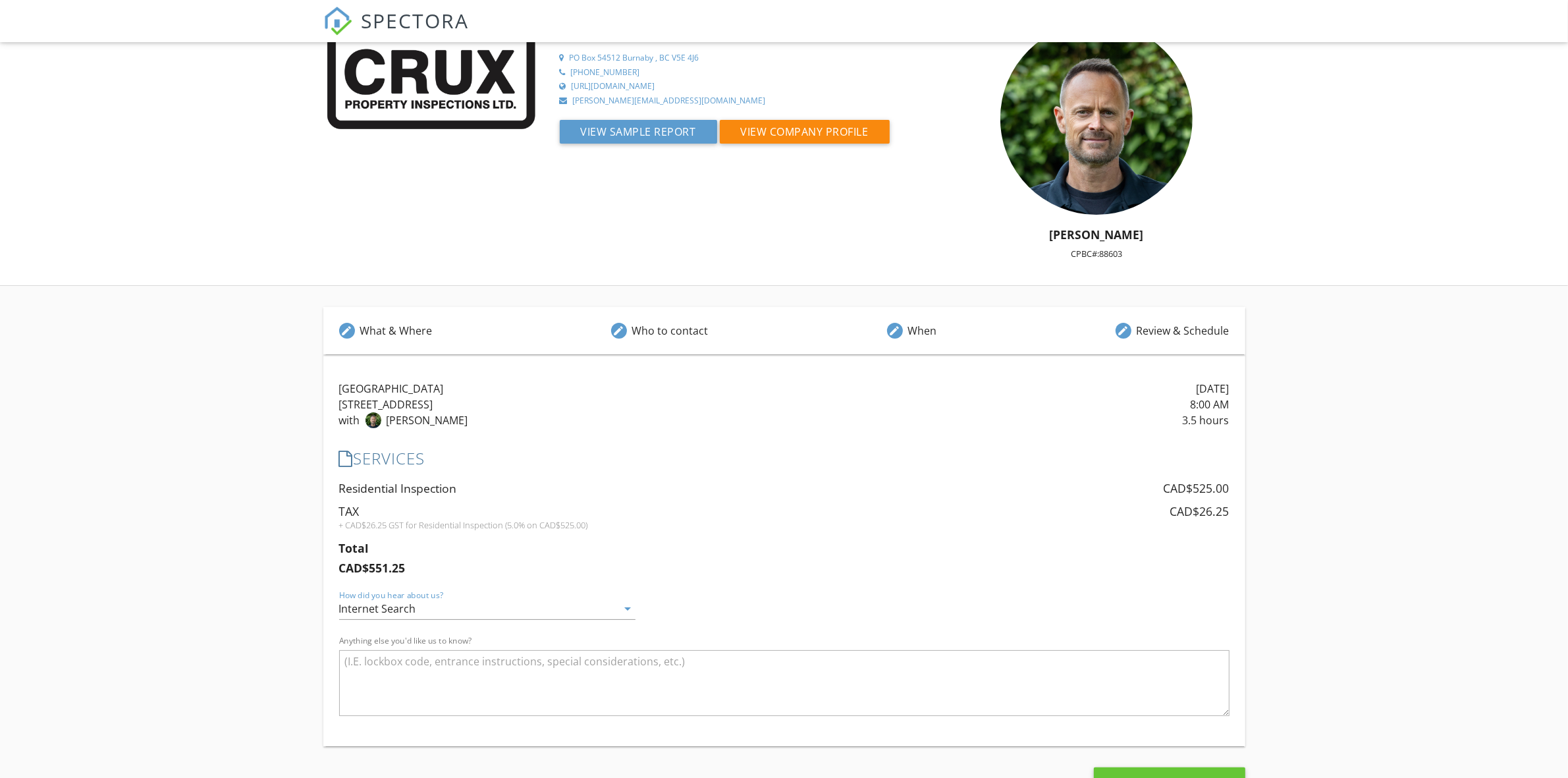
scroll to position [0, 0]
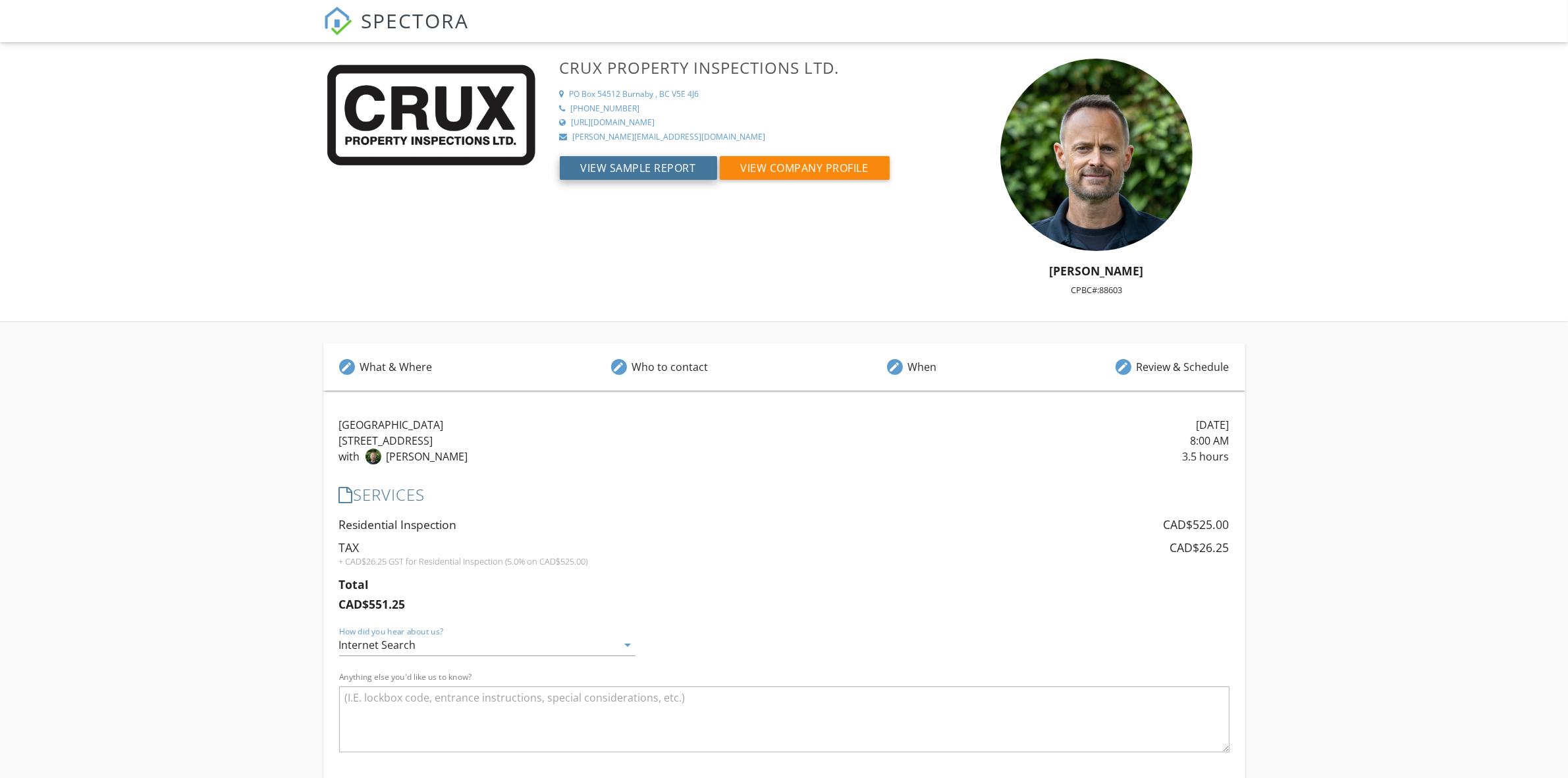
click at [639, 169] on button "View Sample Report" at bounding box center [638, 168] width 157 height 24
click at [803, 172] on button "View Company Profile" at bounding box center [805, 168] width 170 height 24
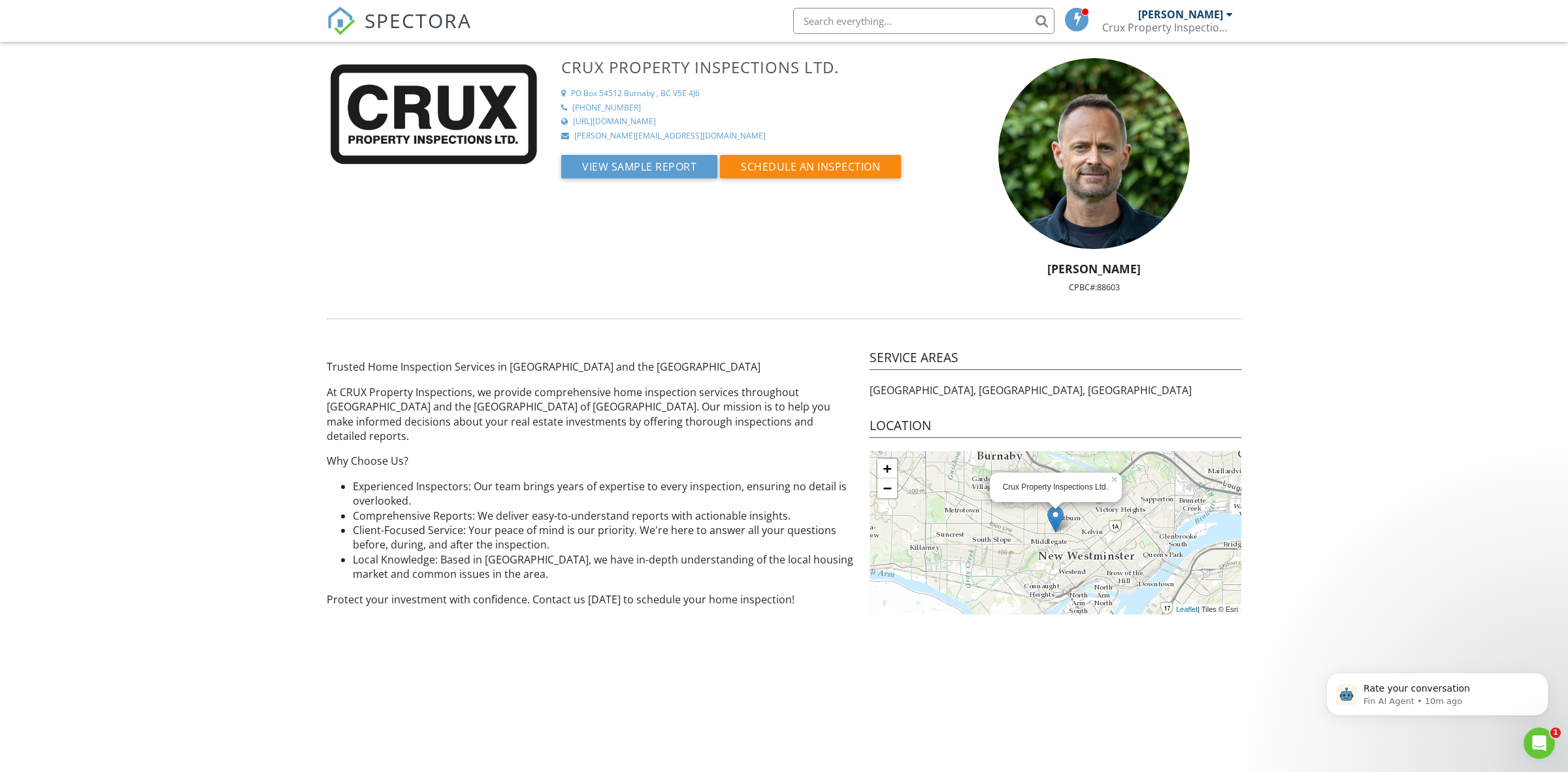
click at [1279, 373] on div "Crux Property Inspections Ltd. [STREET_ADDRESS] [PHONE_NUMBER] [URL][DOMAIN_NAM…" at bounding box center [784, 337] width 1568 height 559
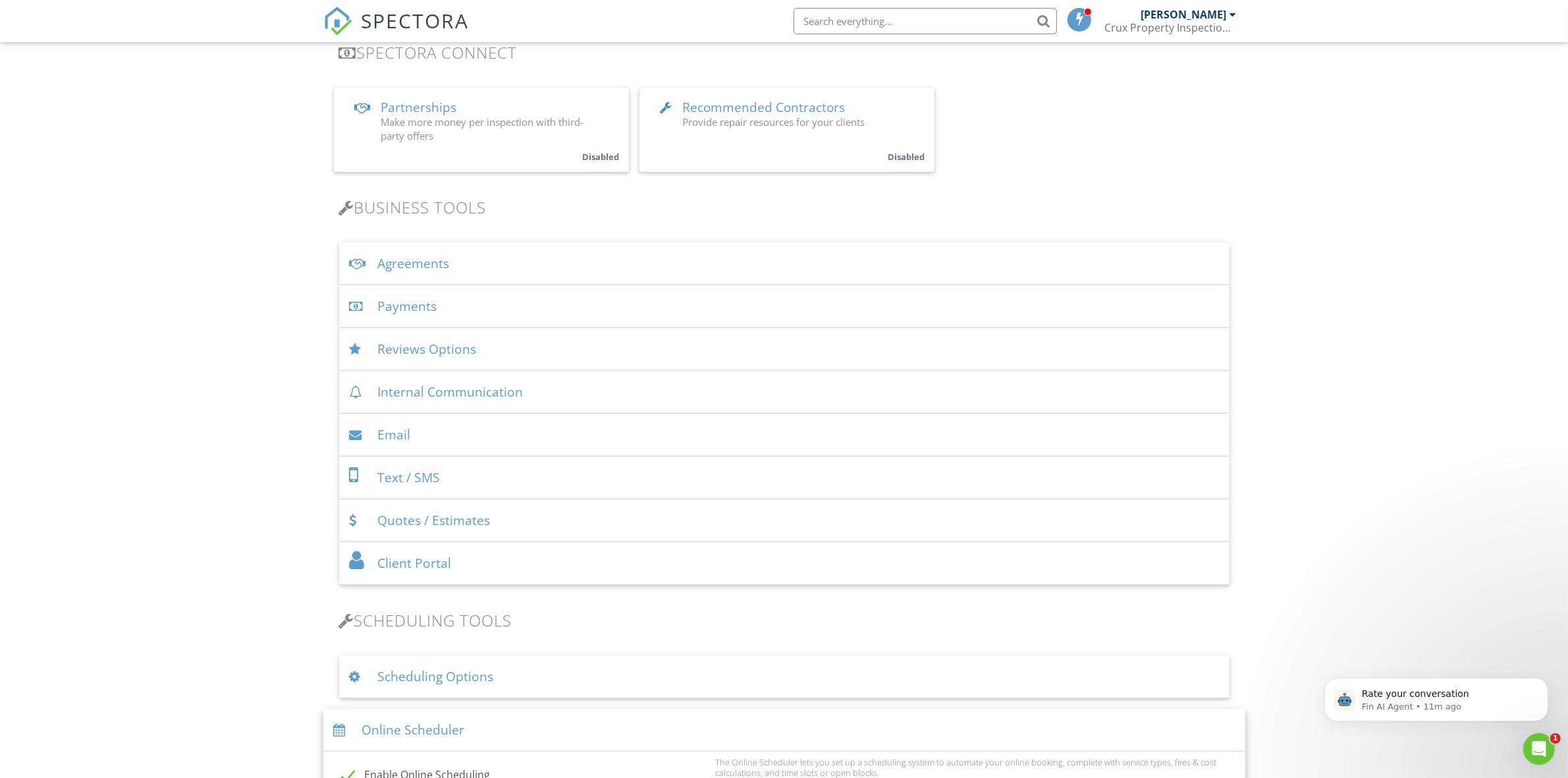
scroll to position [274, 0]
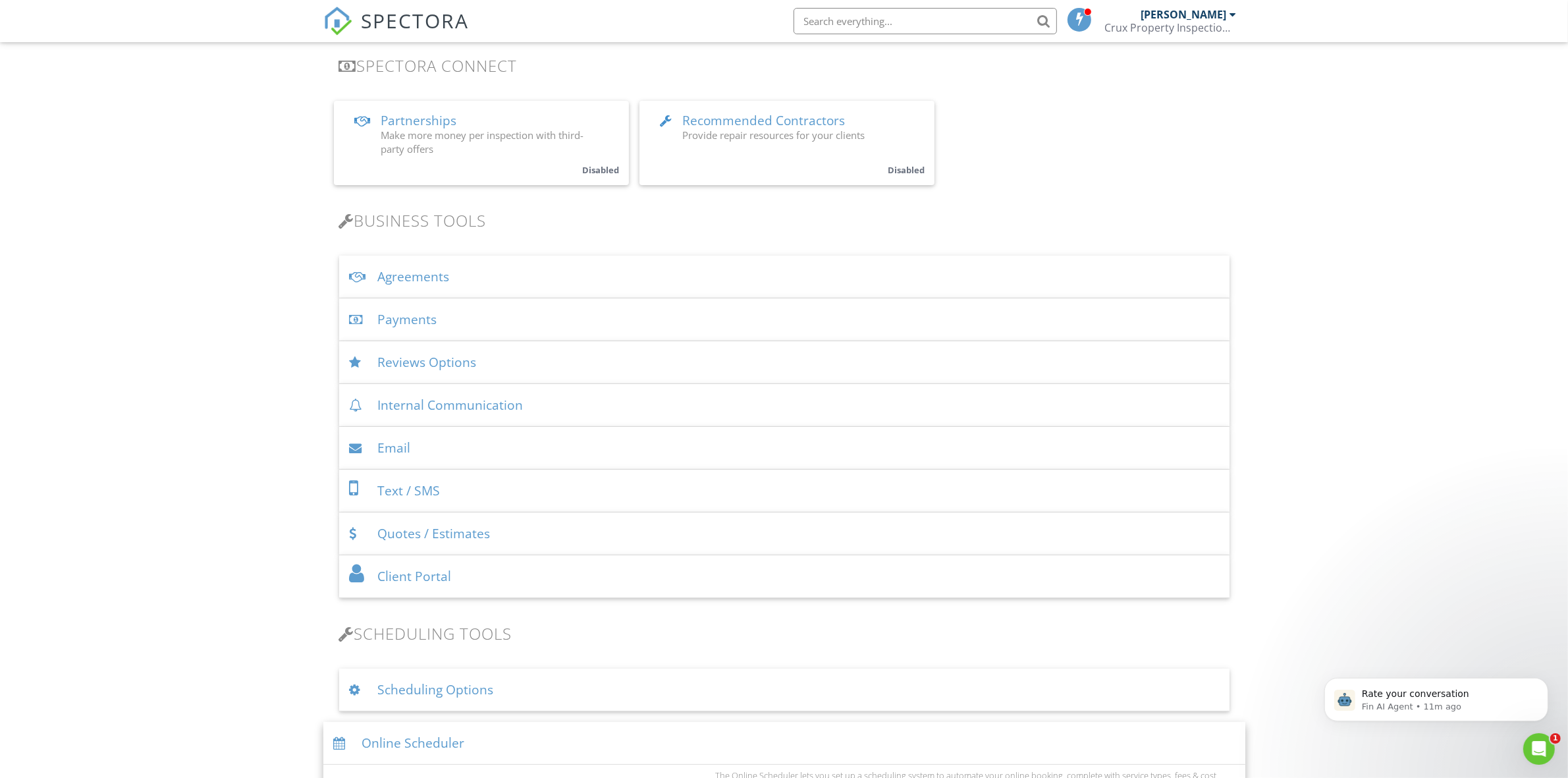
click at [509, 537] on div "Quotes / Estimates" at bounding box center [784, 533] width 890 height 43
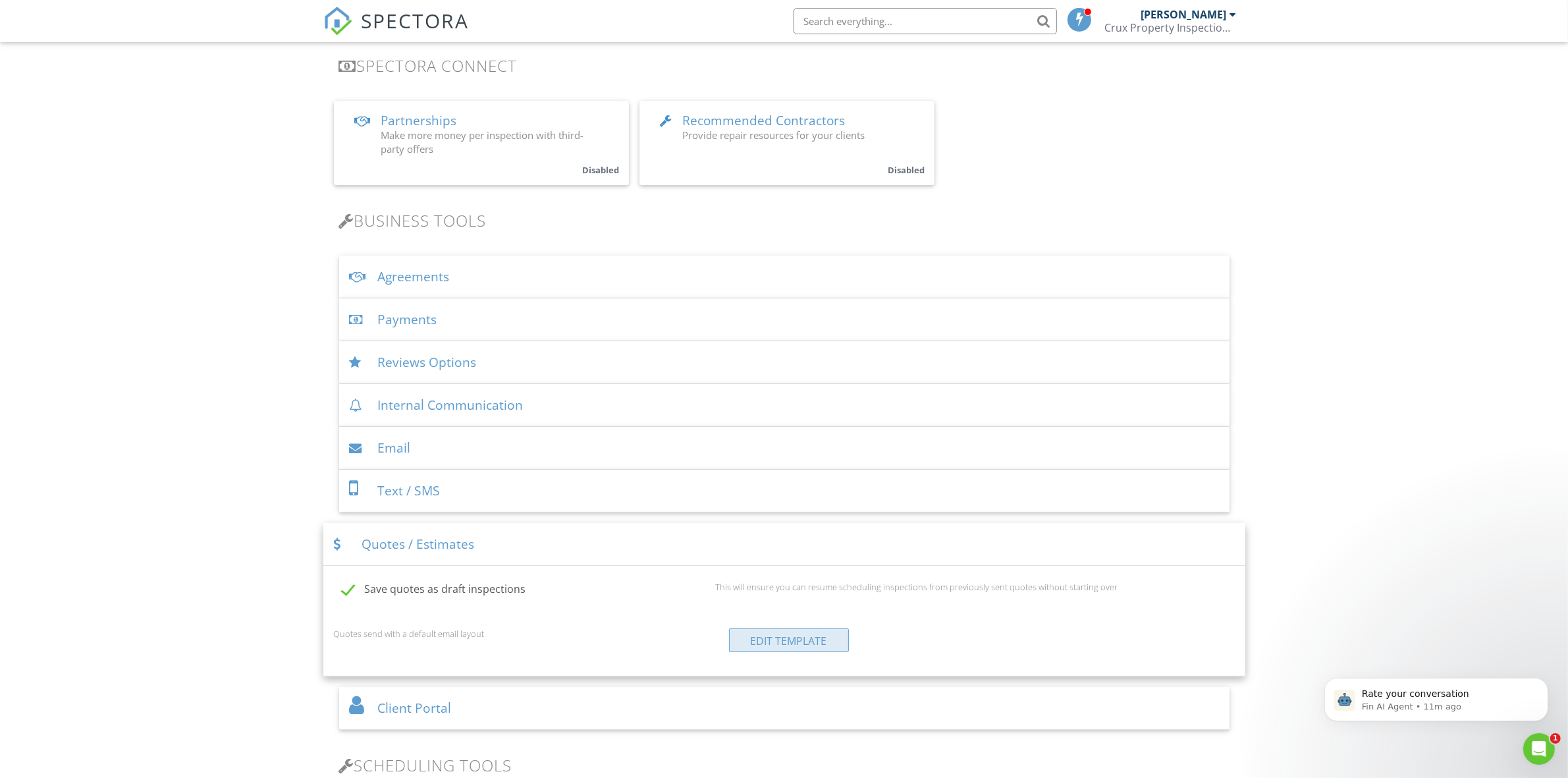
click at [798, 639] on link "Edit Template" at bounding box center [788, 640] width 120 height 24
click at [562, 538] on div "Quotes / Estimates" at bounding box center [784, 544] width 922 height 43
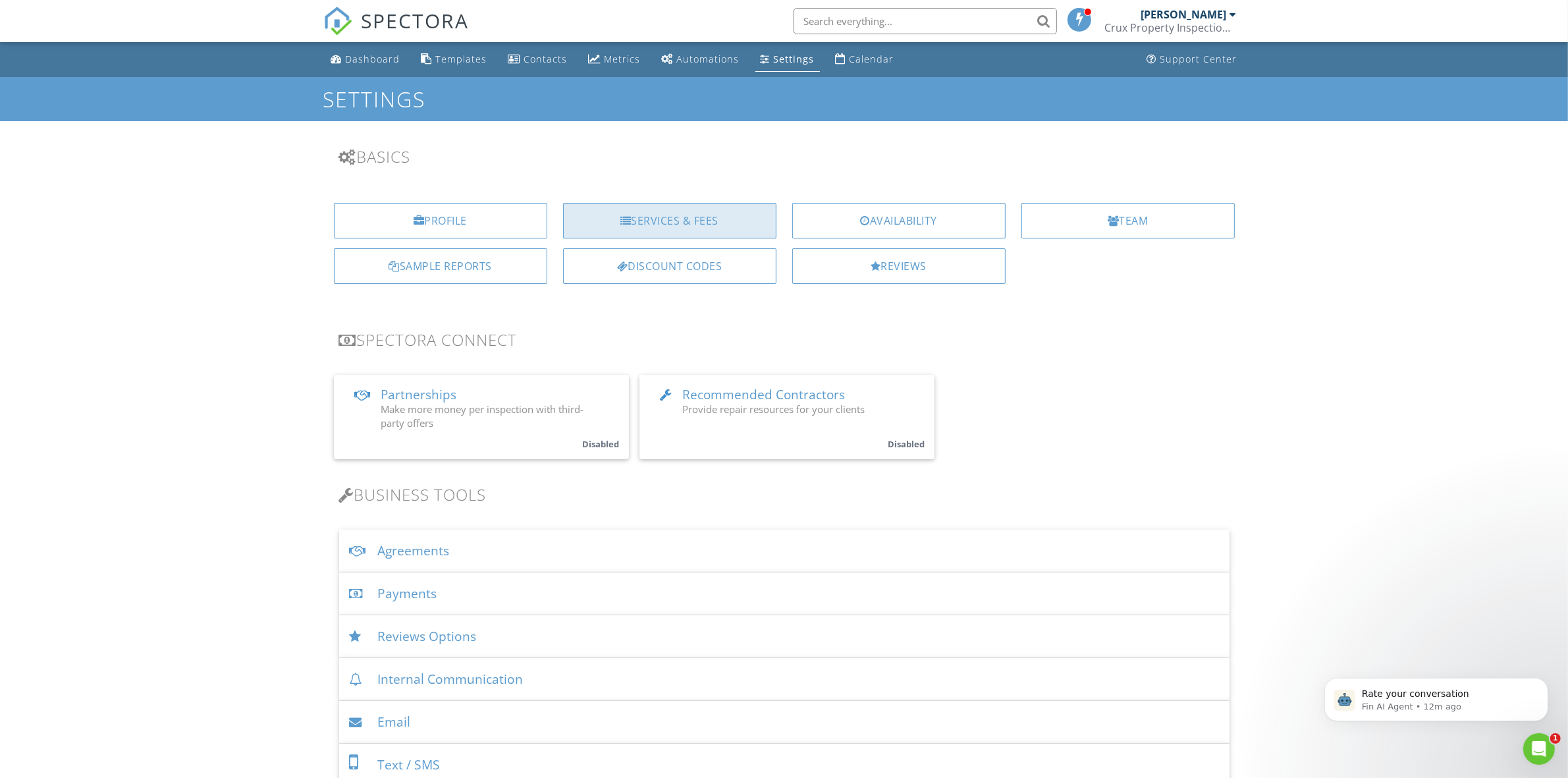
click at [673, 216] on div "Services & Fees" at bounding box center [670, 220] width 214 height 35
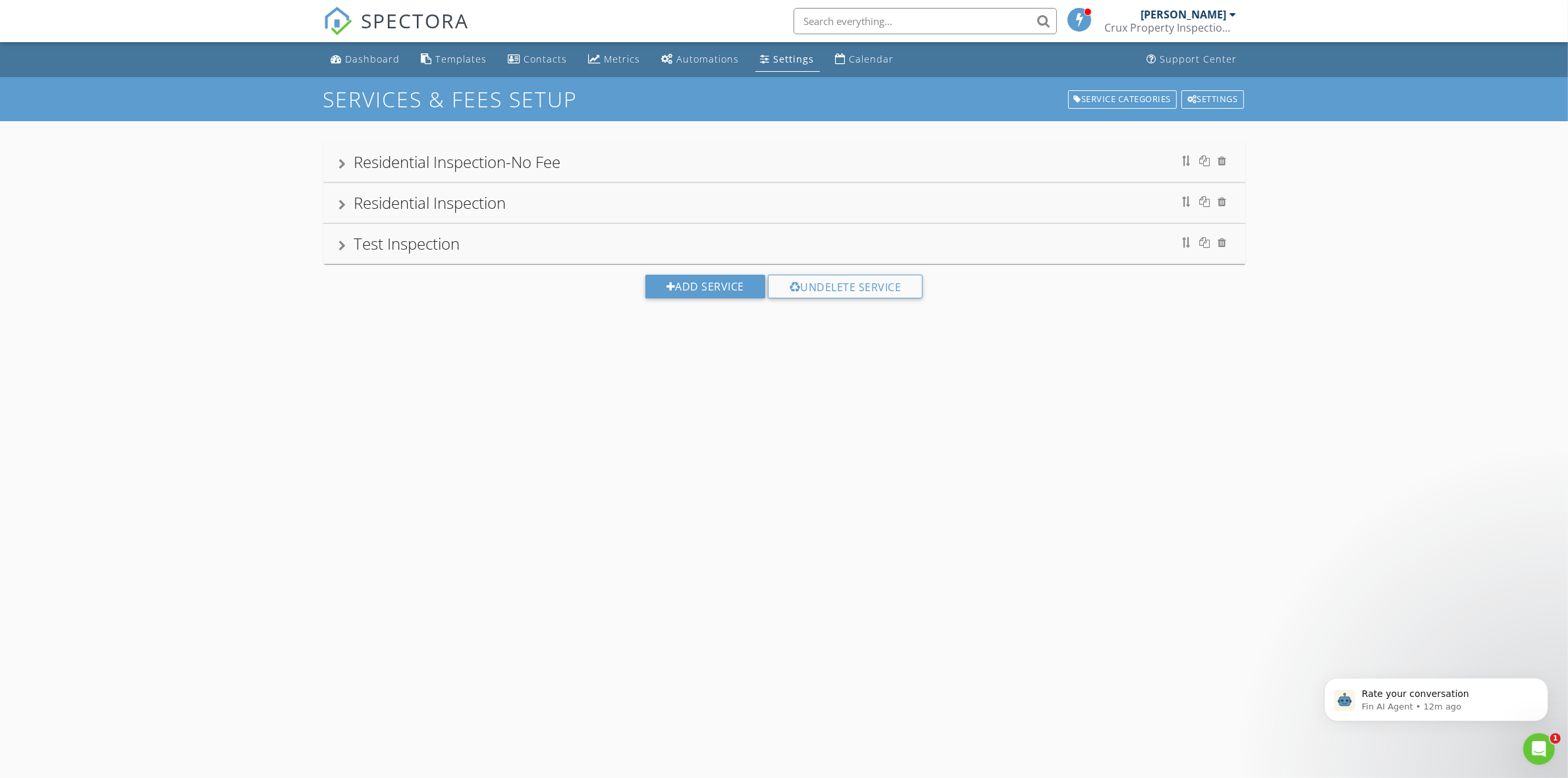
click at [487, 163] on div "Residential Inspection-No Fee" at bounding box center [457, 161] width 207 height 22
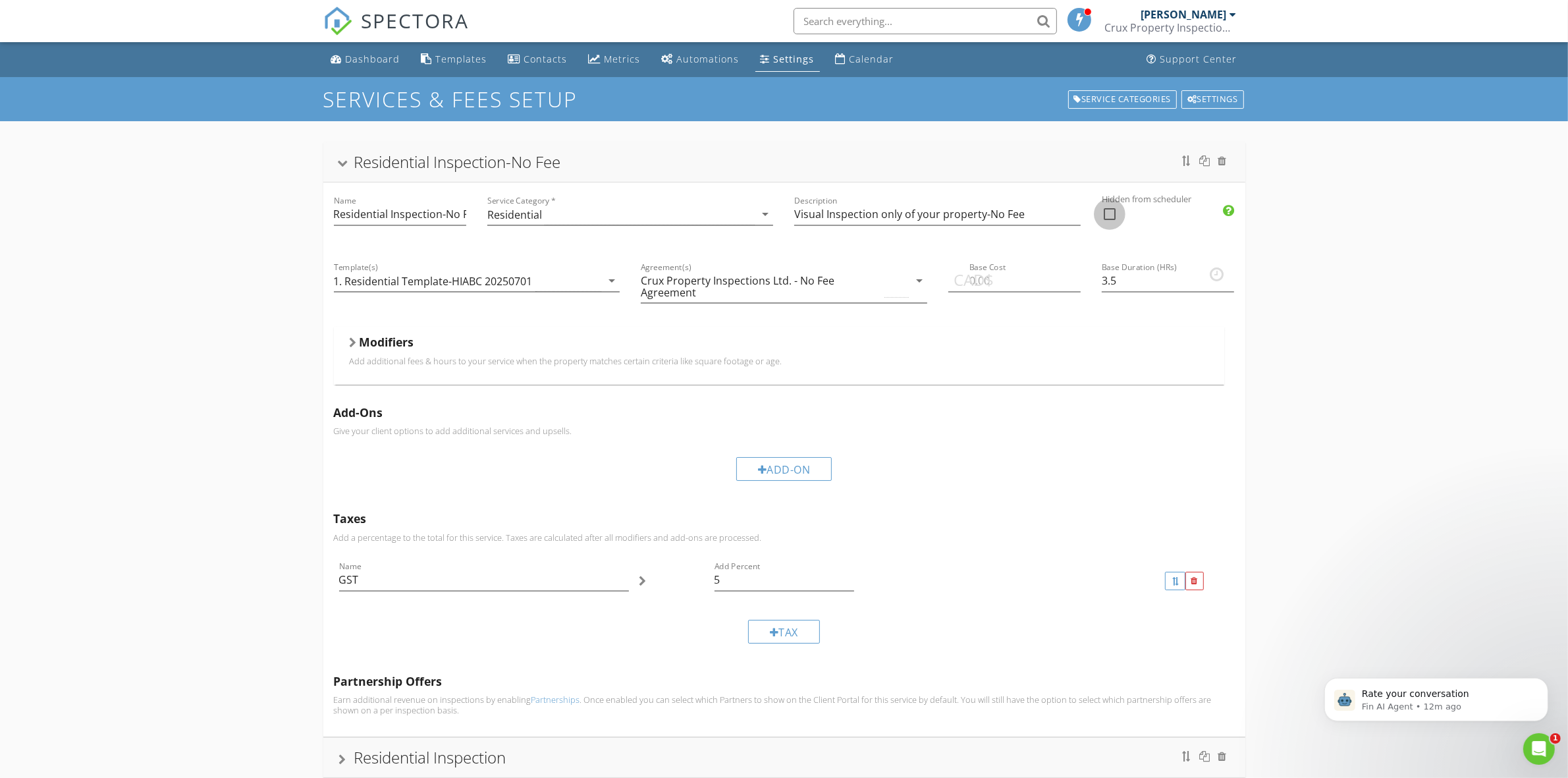
click at [1110, 211] on div at bounding box center [1109, 214] width 23 height 23
checkbox input "true"
click at [645, 156] on div "Residential Inspection-No Fee" at bounding box center [784, 163] width 890 height 24
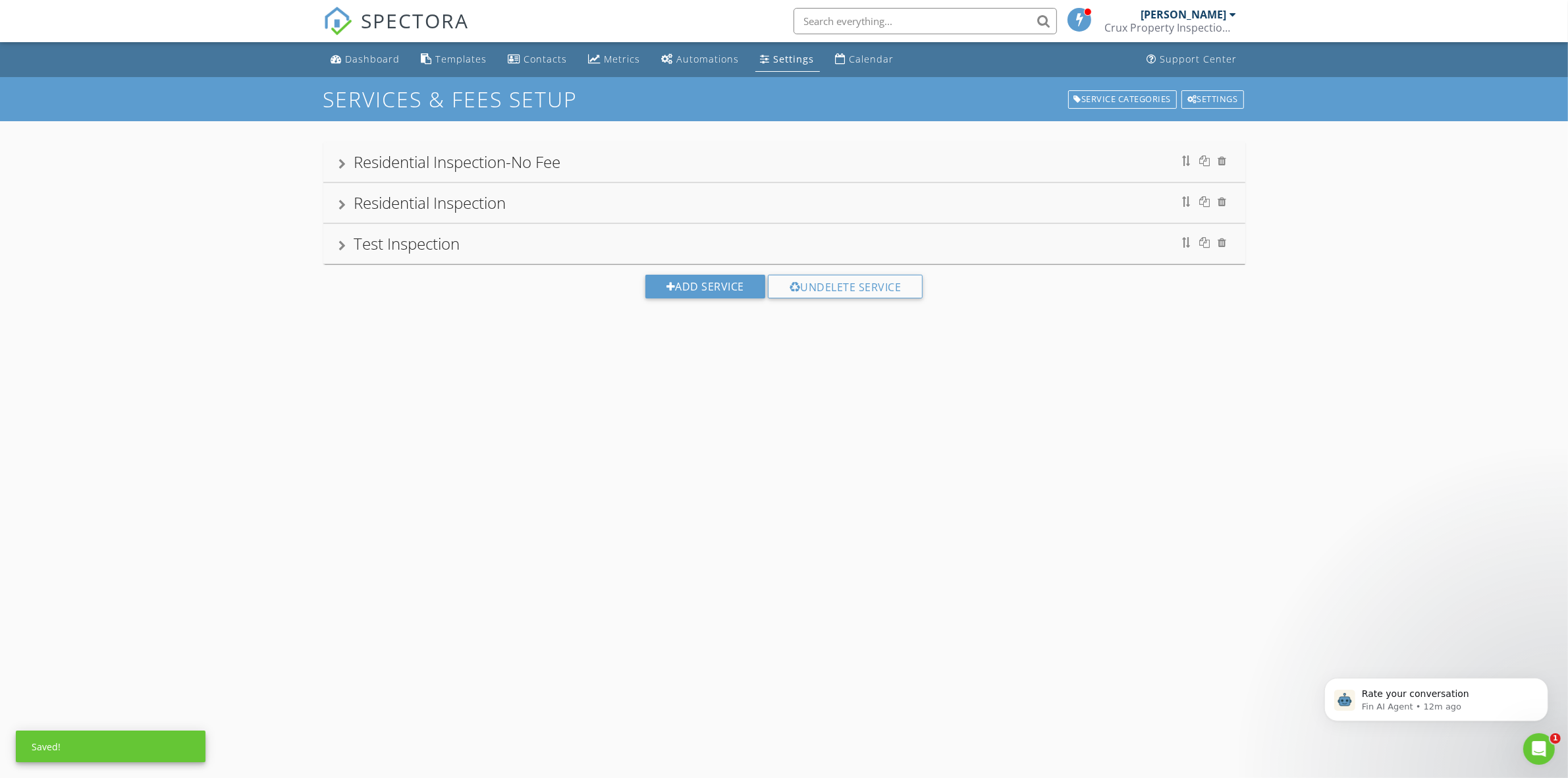
click at [655, 208] on div "Residential Inspection" at bounding box center [784, 203] width 890 height 24
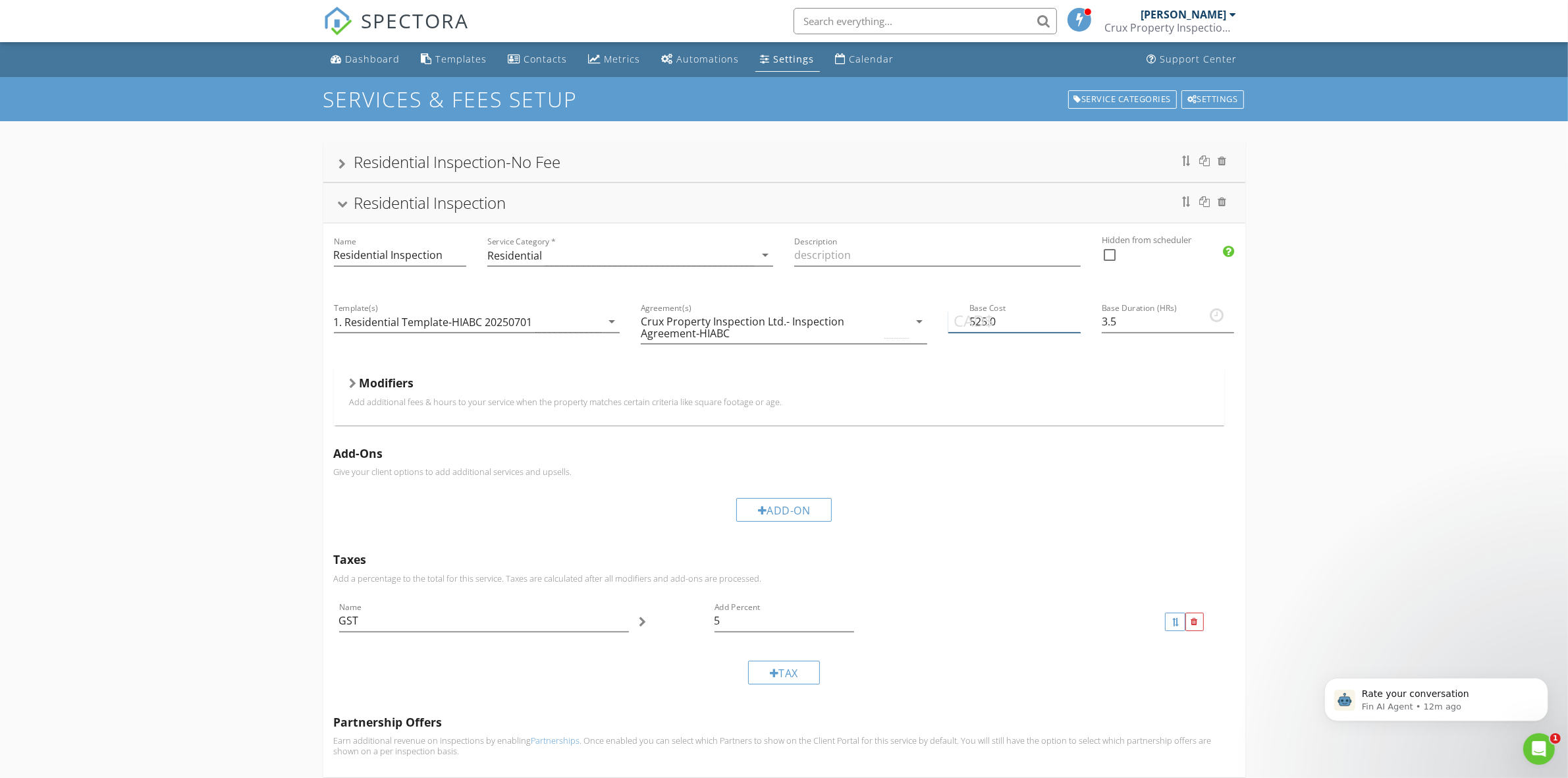
click at [1022, 324] on input "525.0" at bounding box center [1014, 321] width 132 height 22
type input "5"
type input "425"
click at [1051, 459] on h5 "Add-Ons" at bounding box center [784, 454] width 901 height 14
click at [357, 383] on div "Modifiers" at bounding box center [779, 385] width 859 height 20
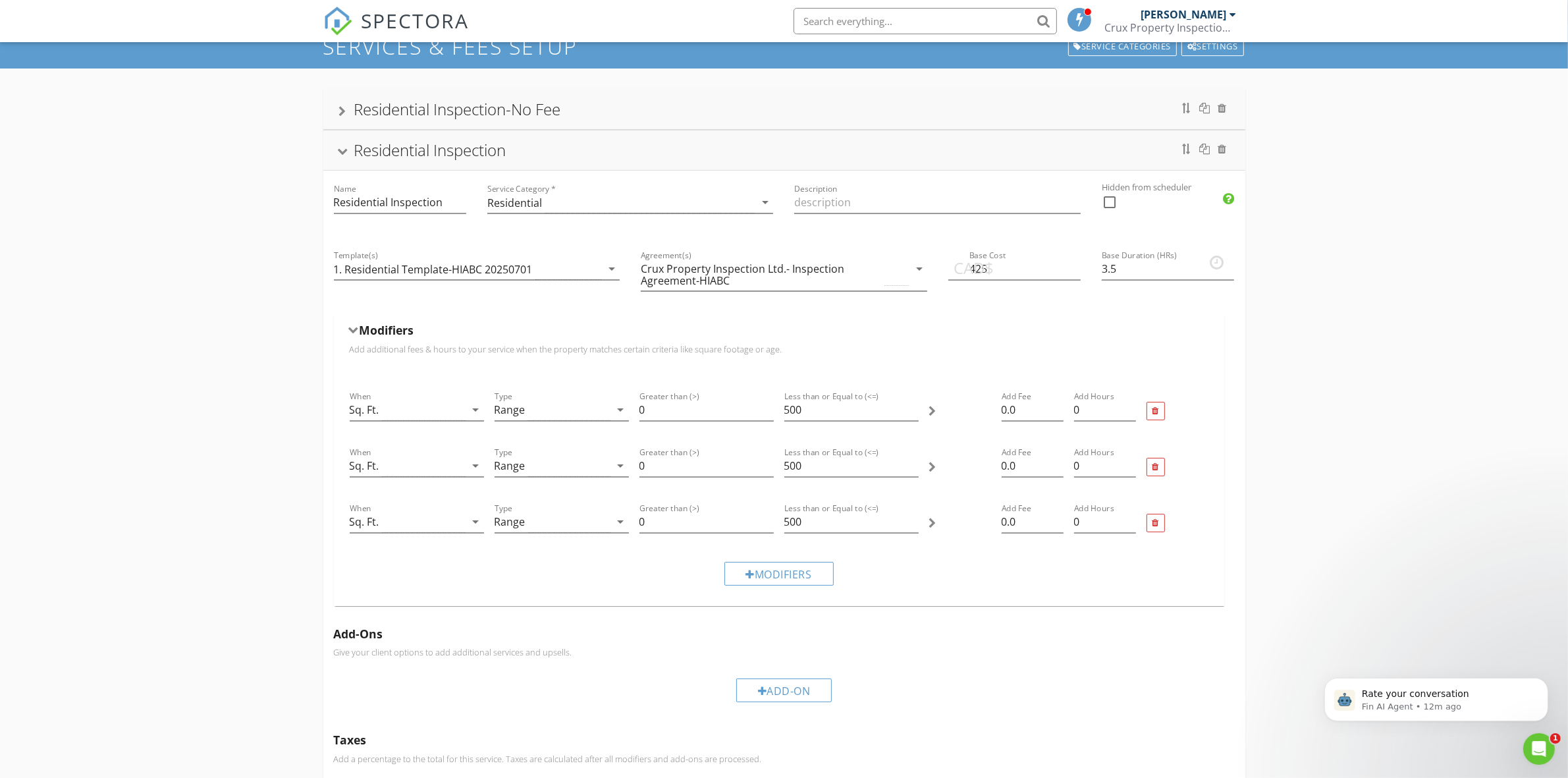
scroll to position [55, 0]
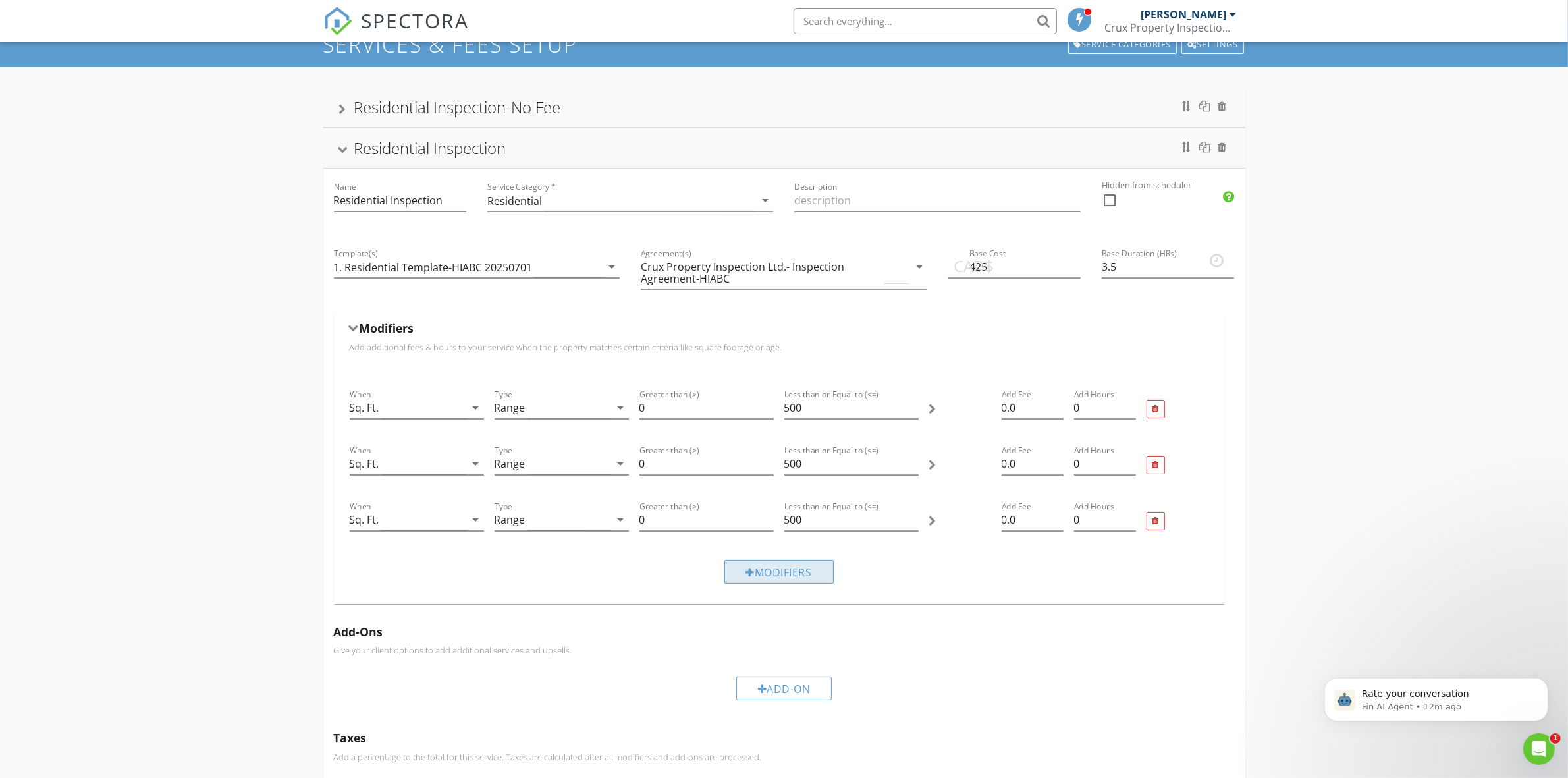
click at [763, 570] on div "Modifiers" at bounding box center [778, 572] width 109 height 24
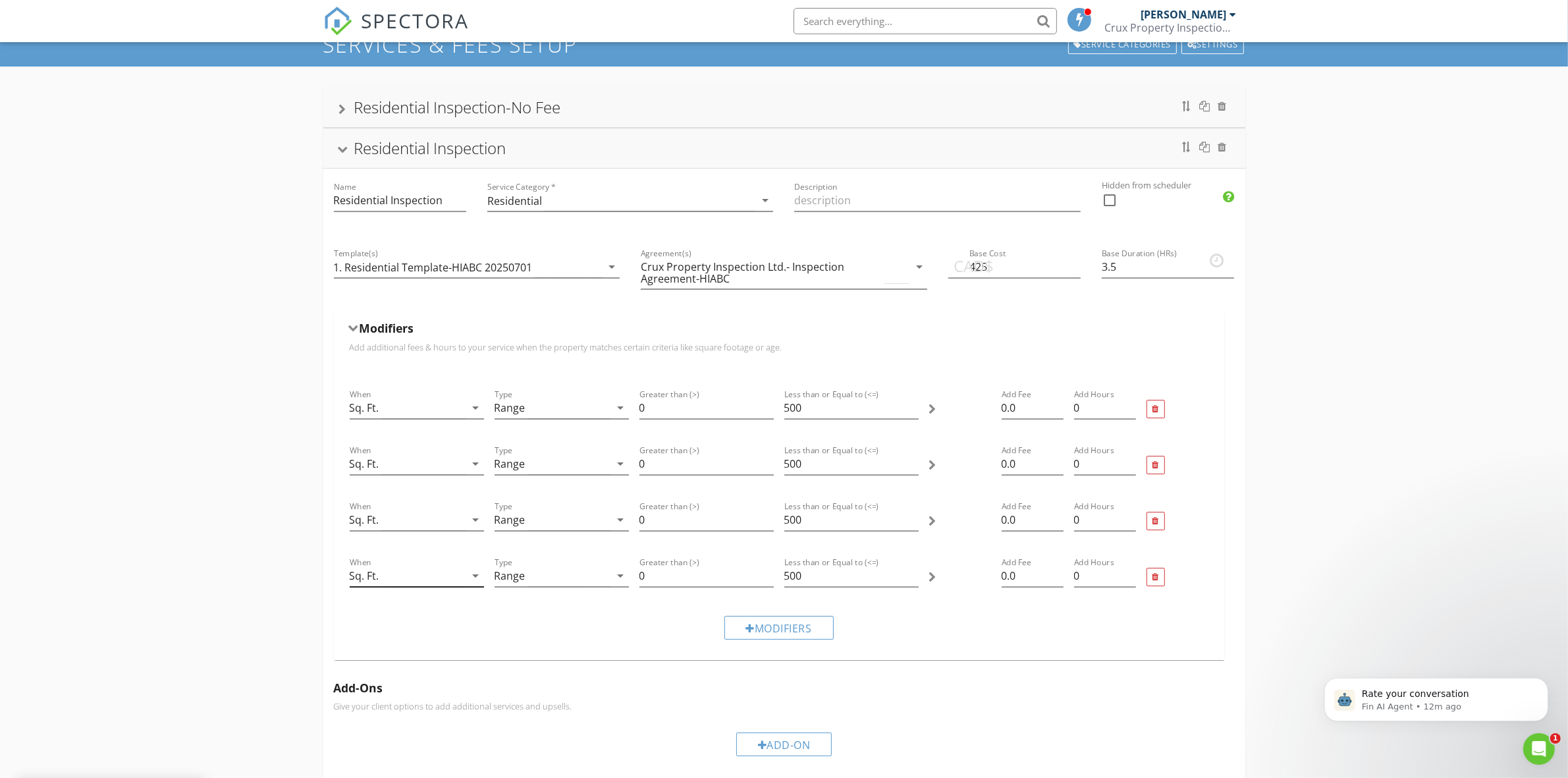
click at [478, 579] on icon "arrow_drop_down" at bounding box center [475, 576] width 16 height 16
click at [930, 687] on h5 "Add-Ons" at bounding box center [784, 688] width 901 height 14
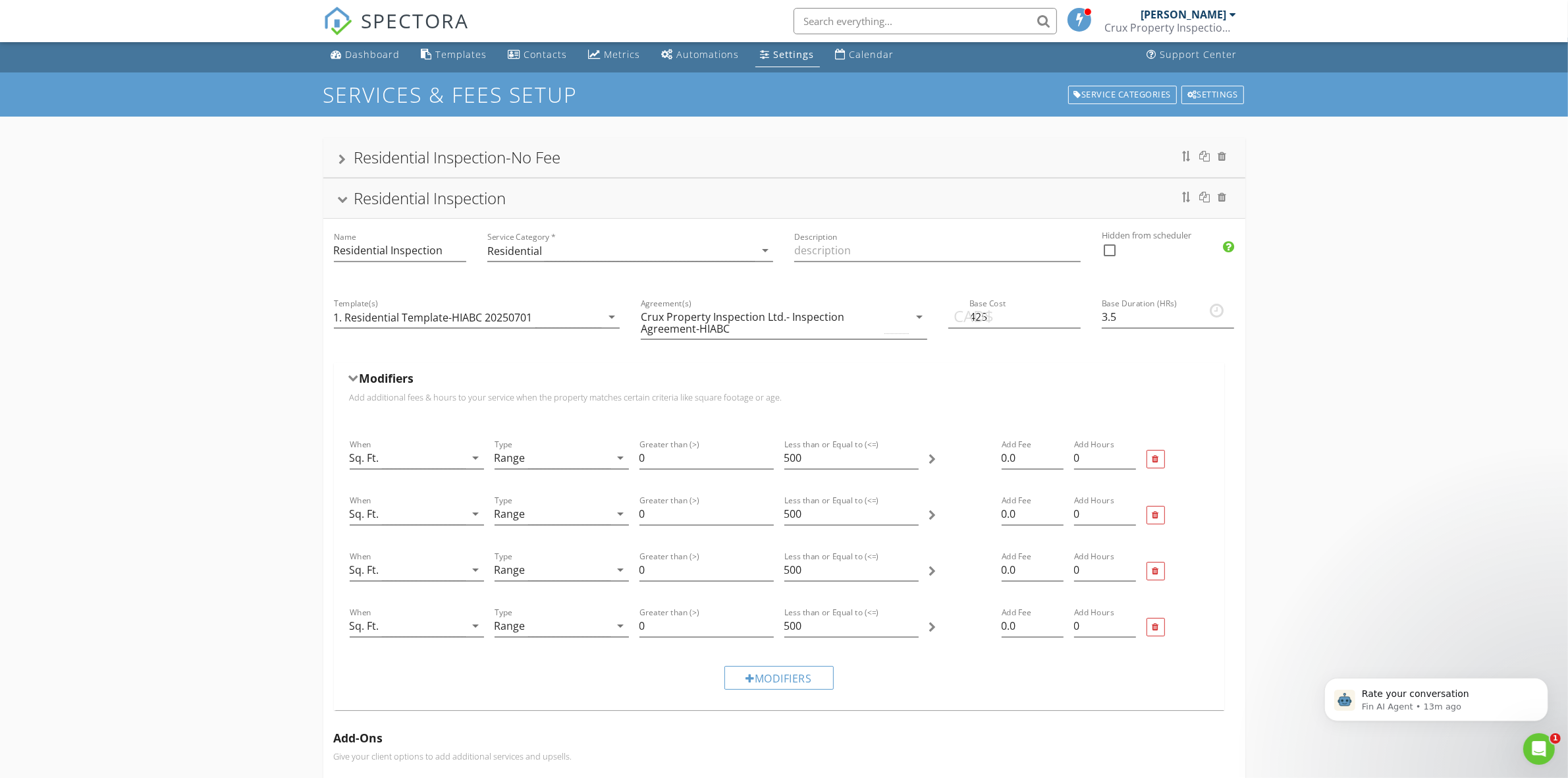
scroll to position [0, 0]
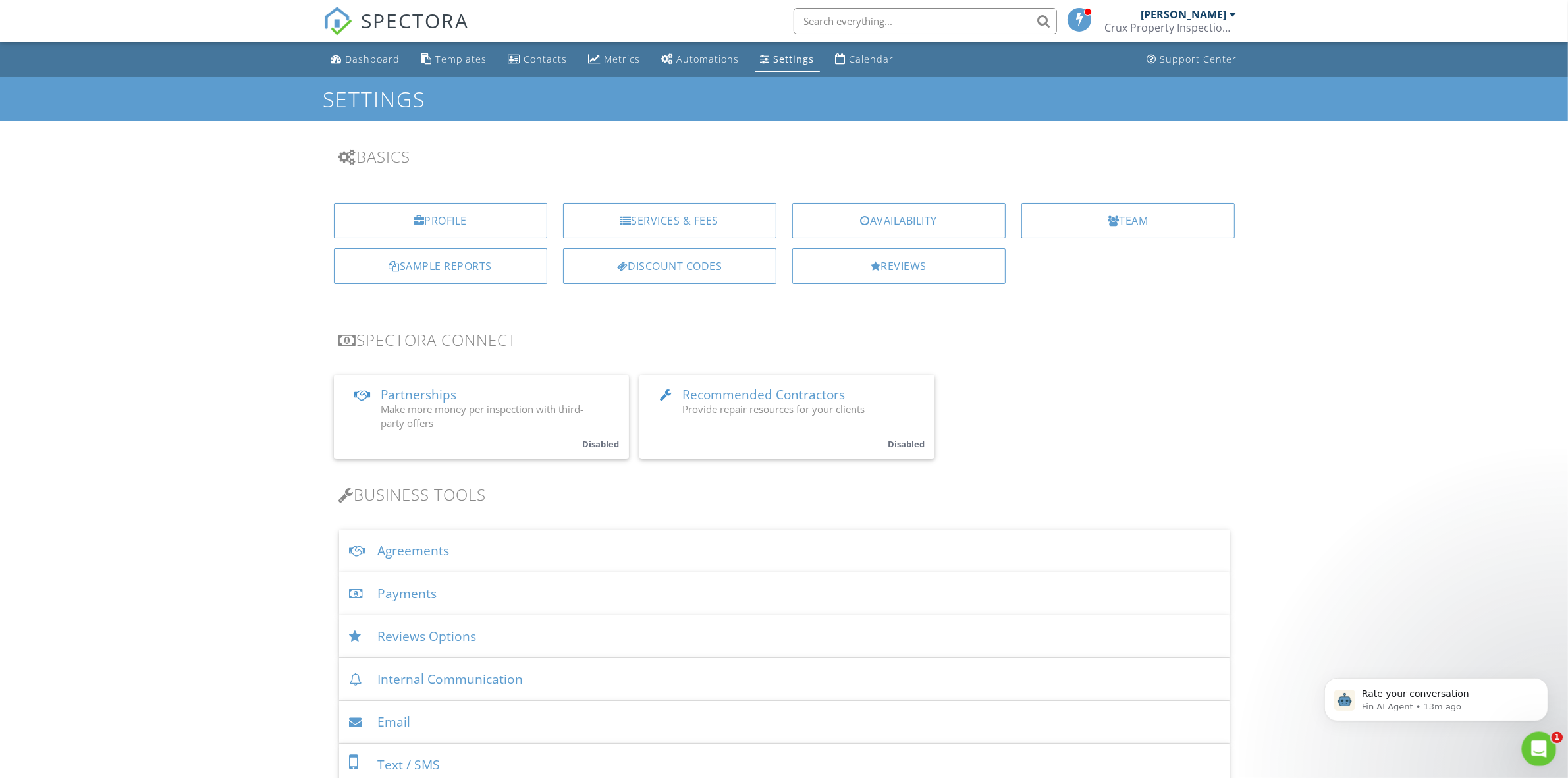
click at [1542, 738] on div "Open Intercom Messenger" at bounding box center [1537, 747] width 44 height 44
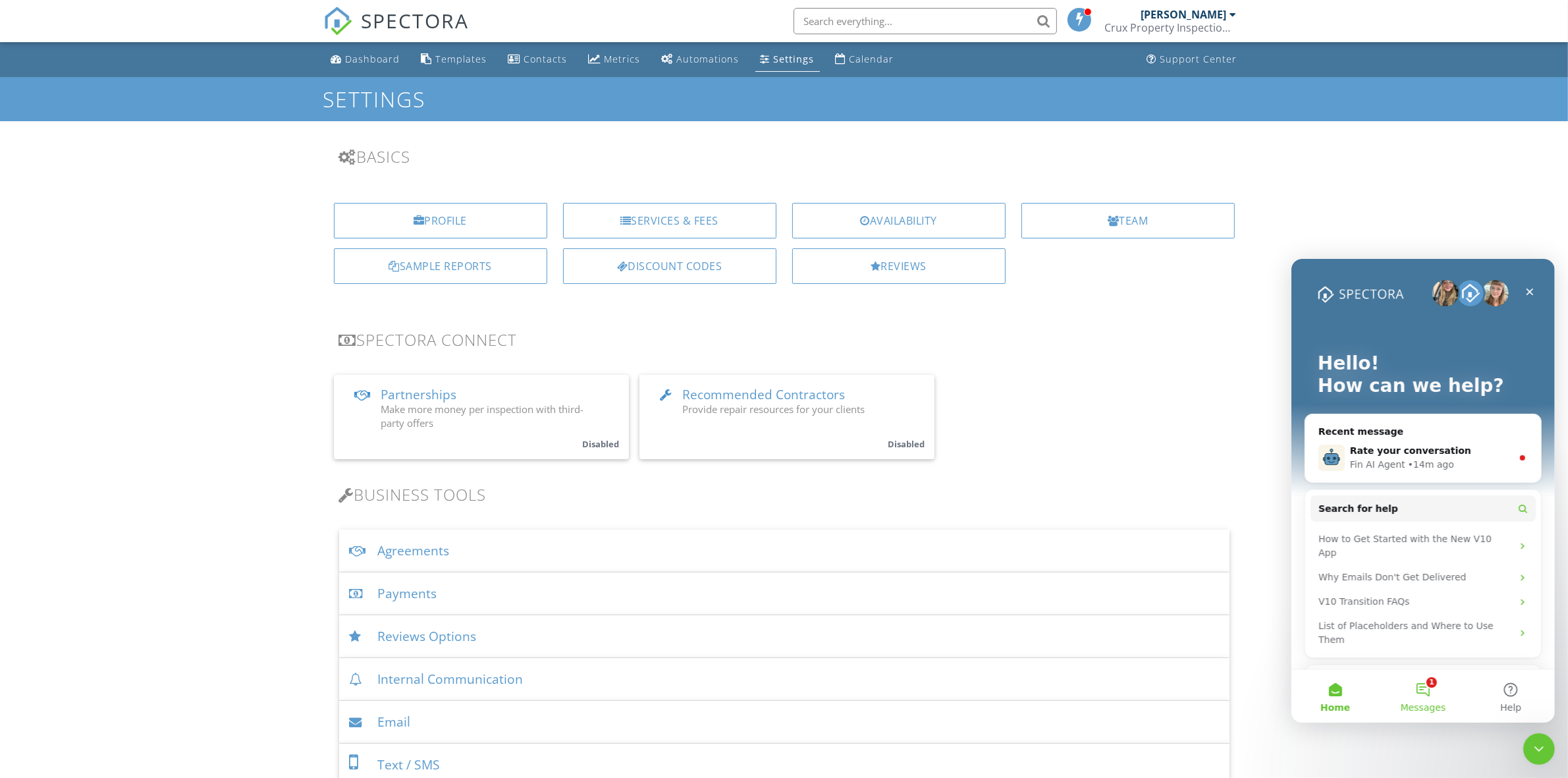
click at [1420, 691] on button "1 Messages" at bounding box center [1421, 696] width 87 height 53
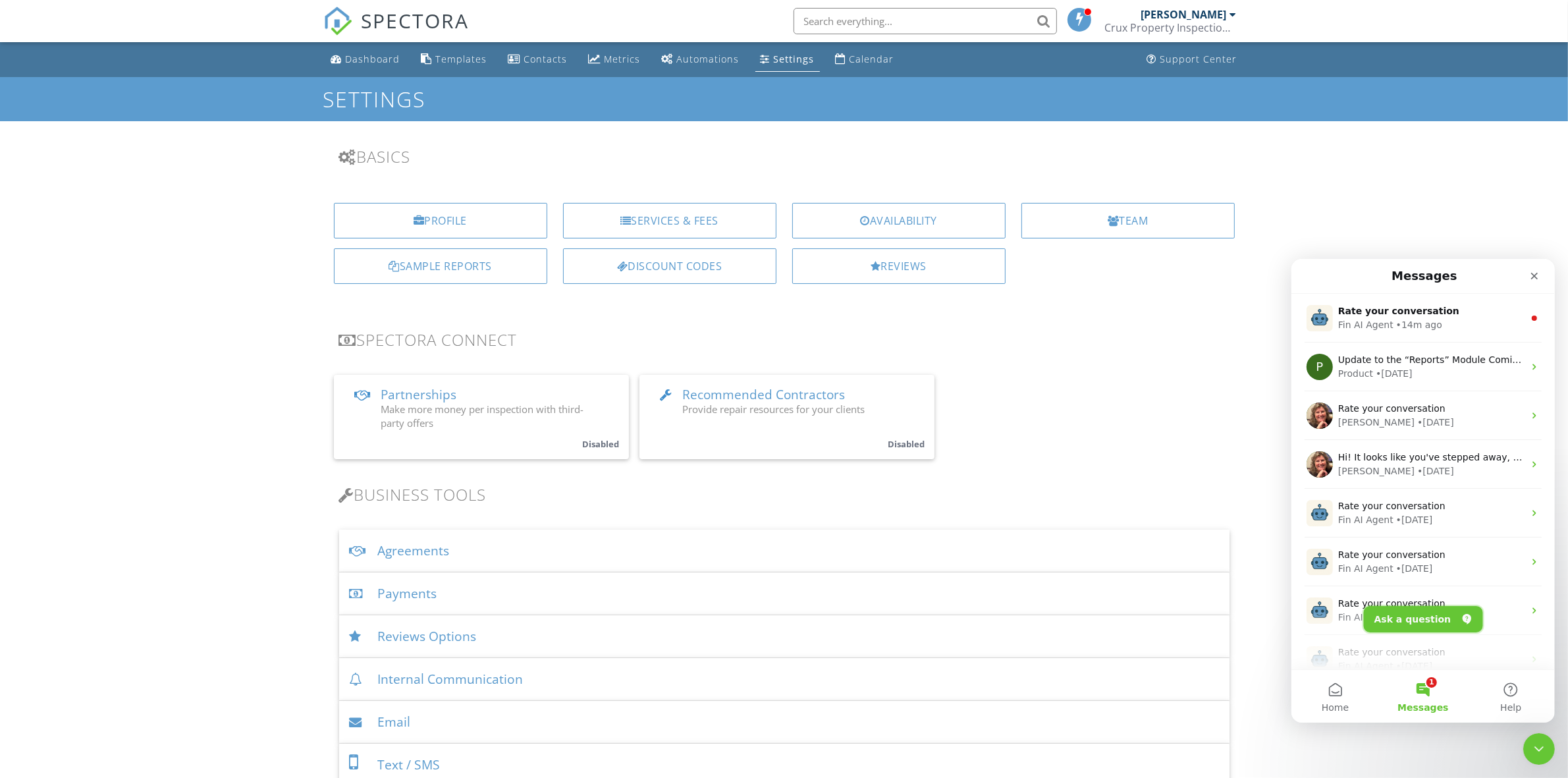
click at [1433, 617] on button "Ask a question" at bounding box center [1422, 618] width 119 height 26
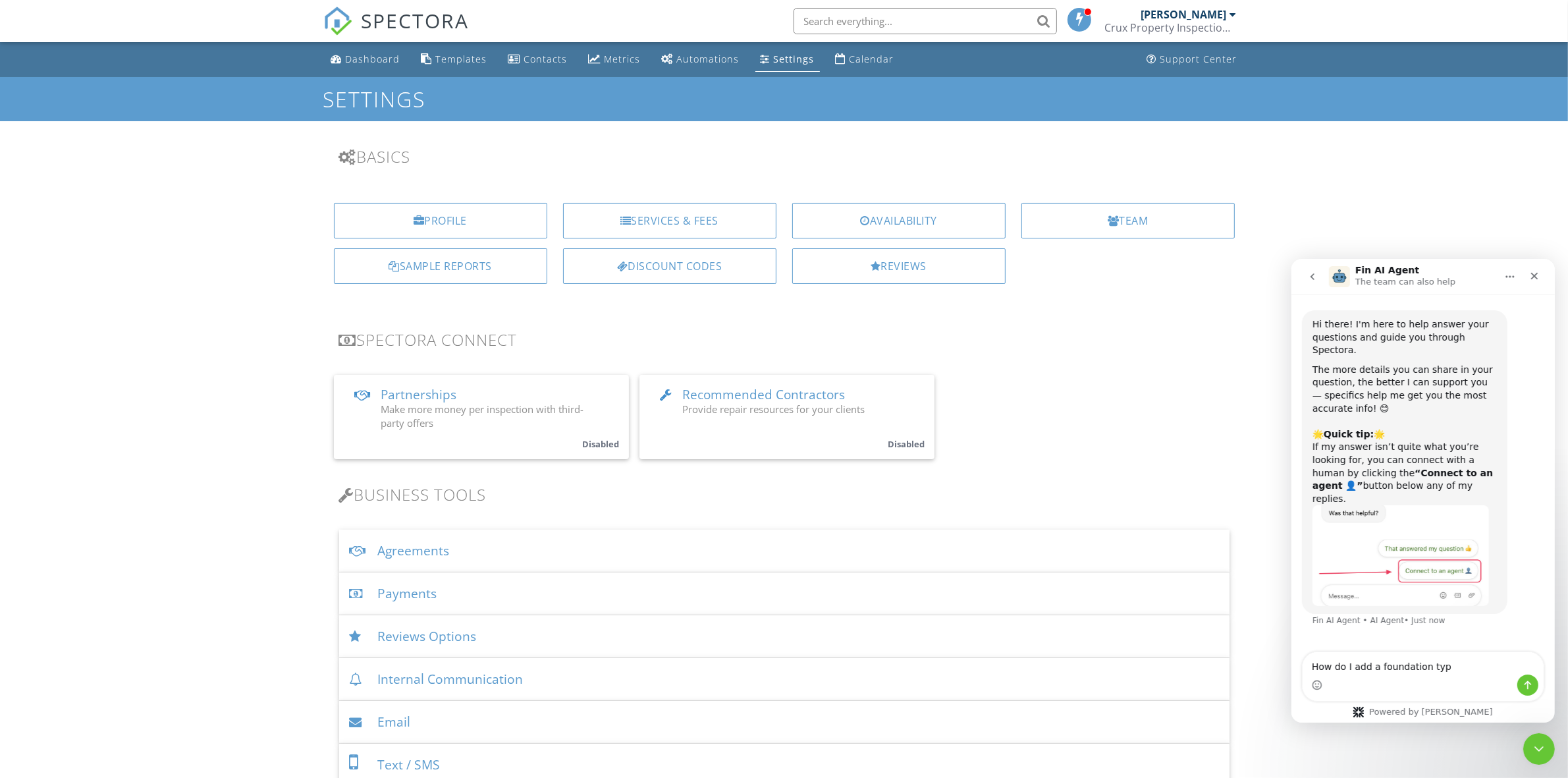
type textarea "How do I add a foundation type"
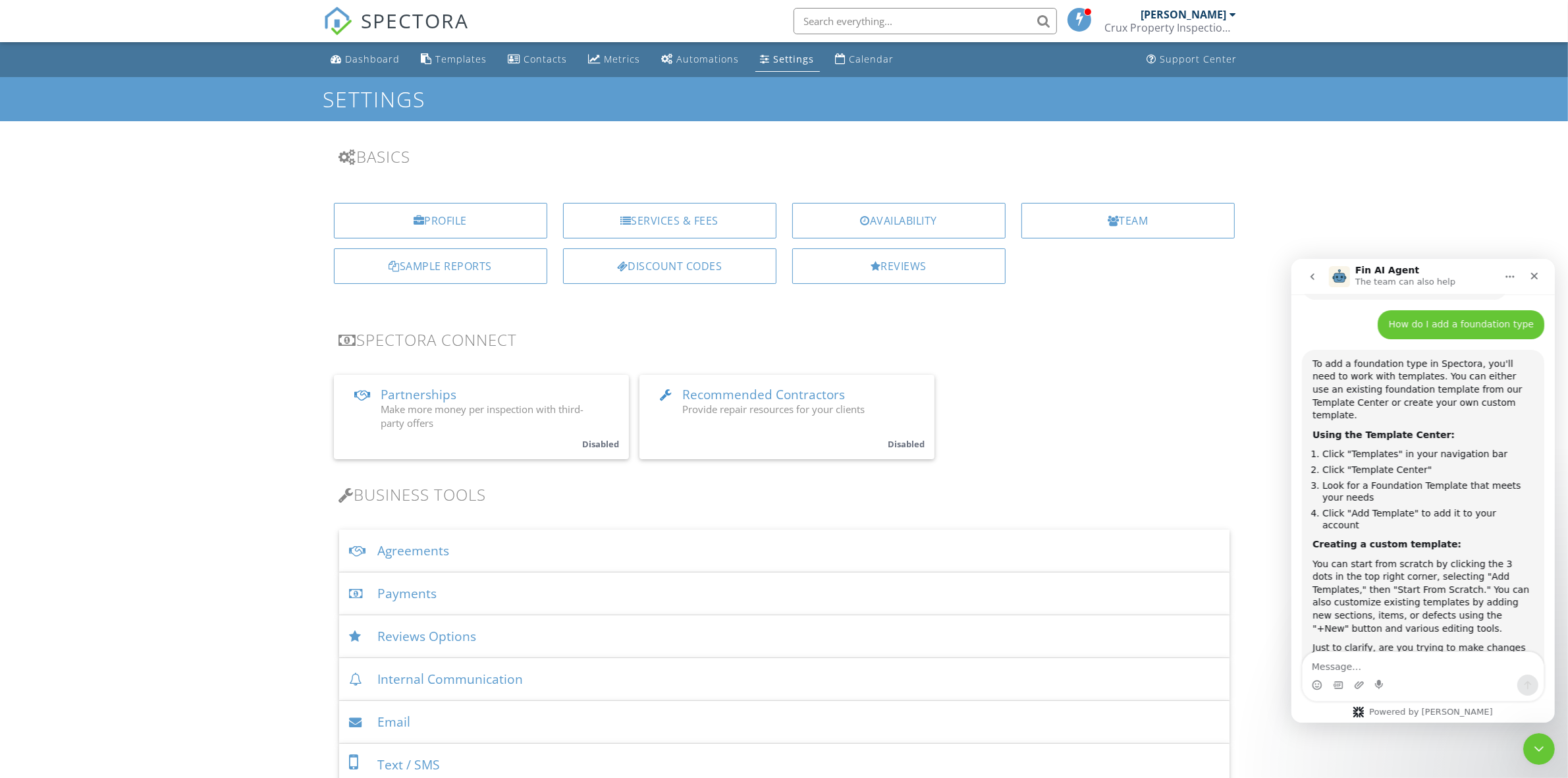
scroll to position [336, 0]
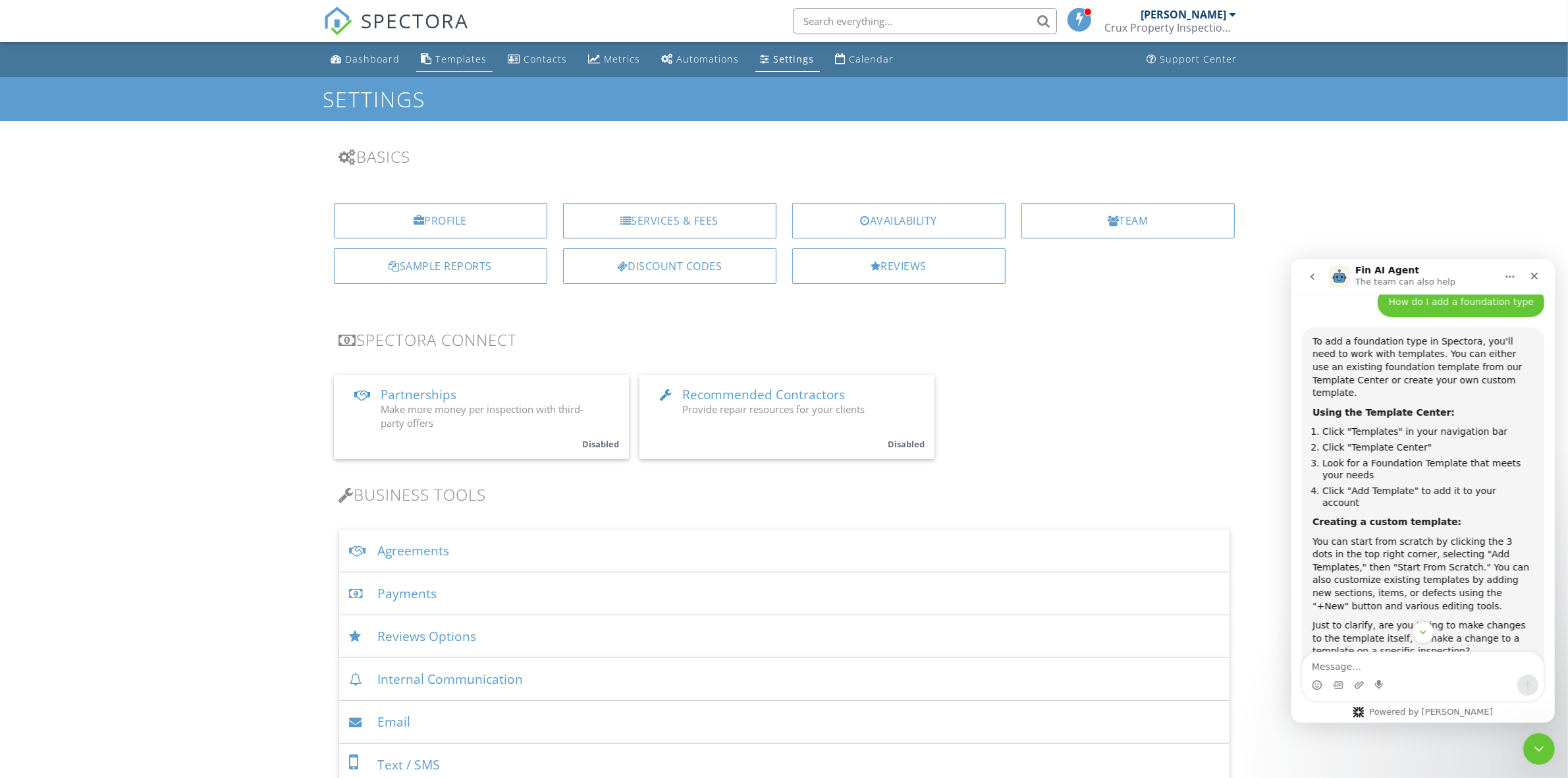
click at [453, 56] on div "Templates" at bounding box center [462, 59] width 51 height 13
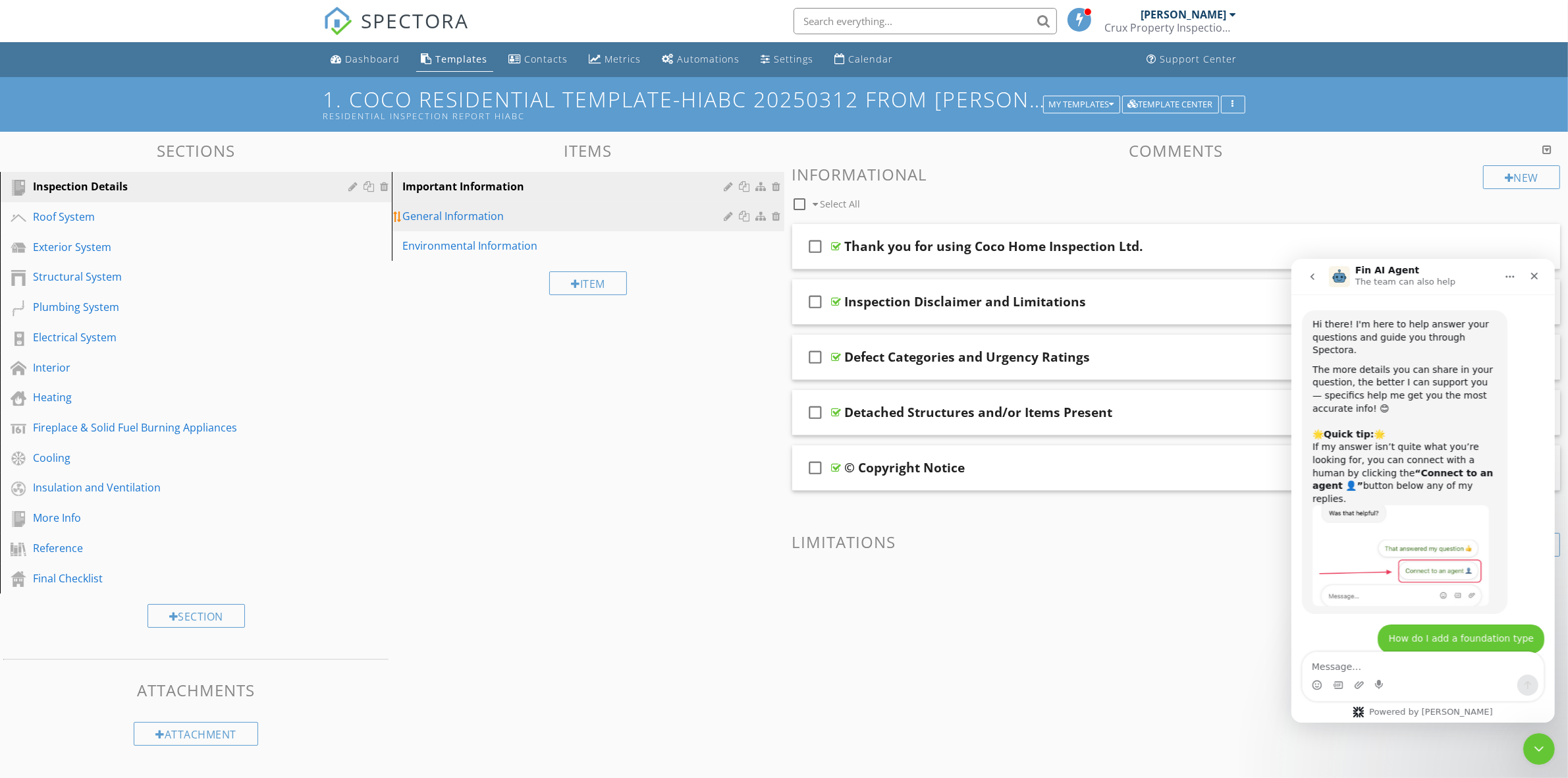
scroll to position [518, 0]
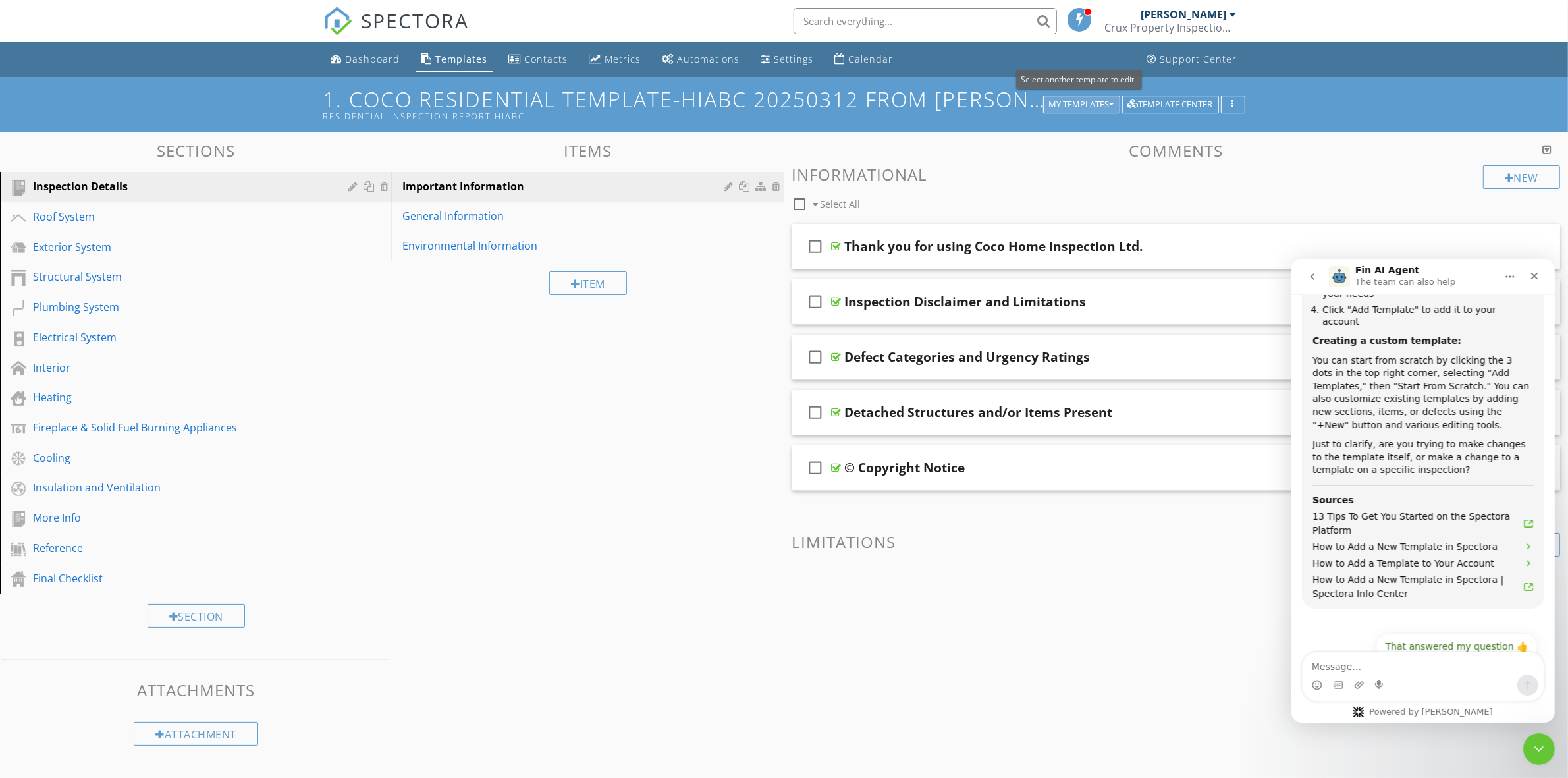
click at [1074, 105] on div "My Templates" at bounding box center [1081, 105] width 65 height 9
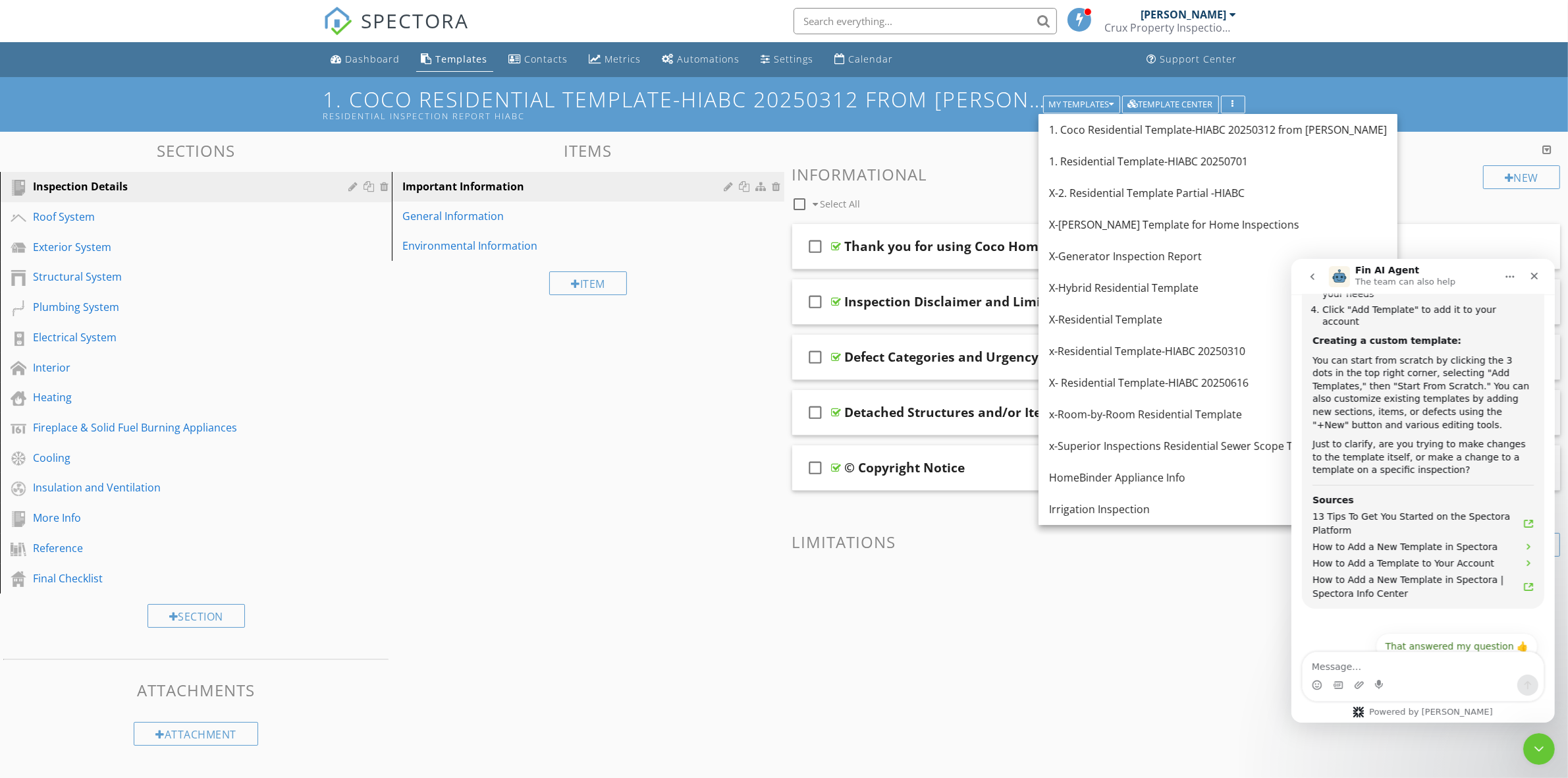
click at [1330, 87] on div "1. Coco Residential Template-HIABC 20250312 from [PERSON_NAME] Residential Insp…" at bounding box center [784, 104] width 1568 height 55
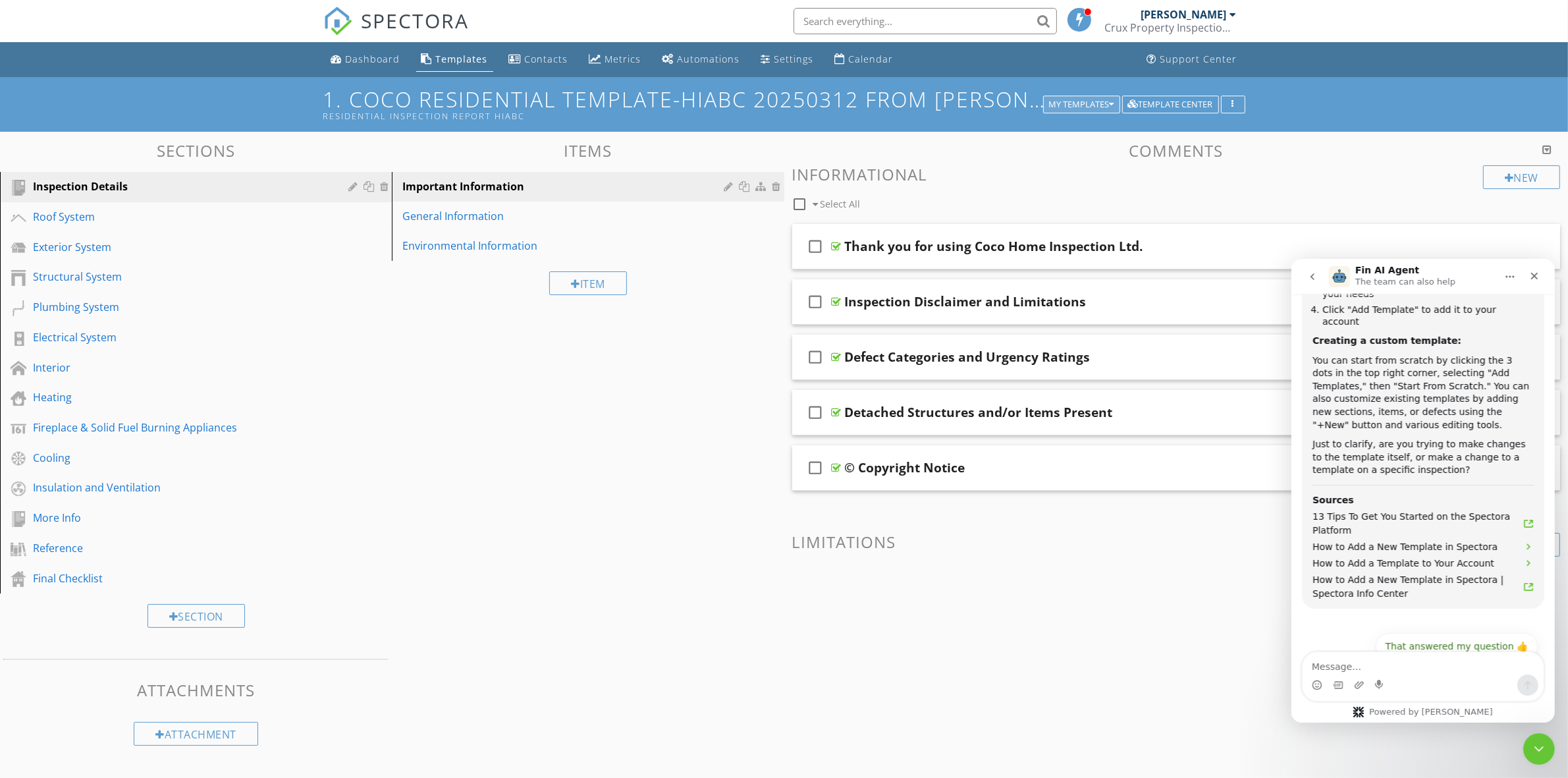
click at [1060, 103] on div "My Templates" at bounding box center [1081, 105] width 65 height 9
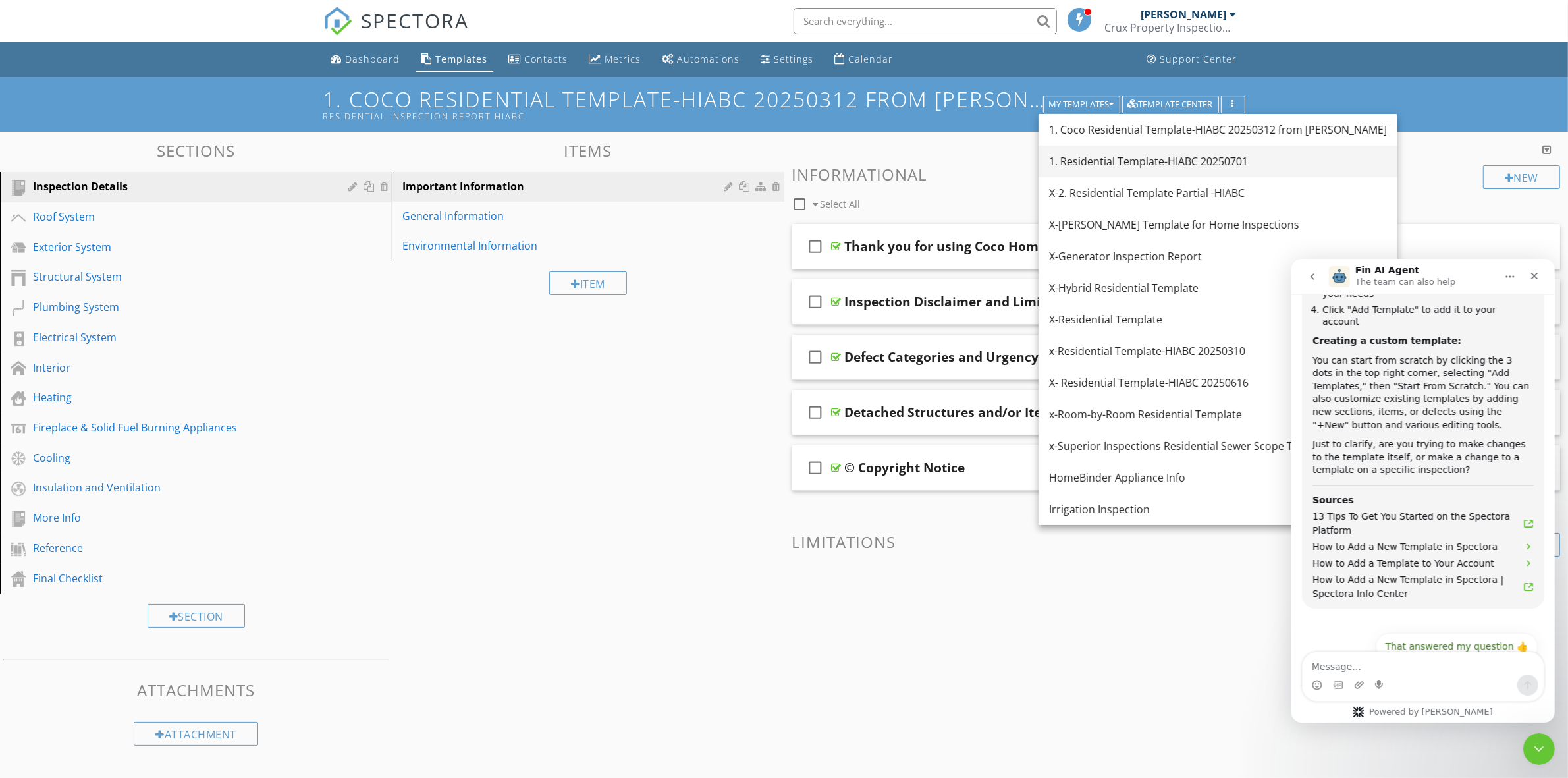
click at [1077, 153] on div "1. Residential Template-HIABC 20250701" at bounding box center [1218, 161] width 338 height 16
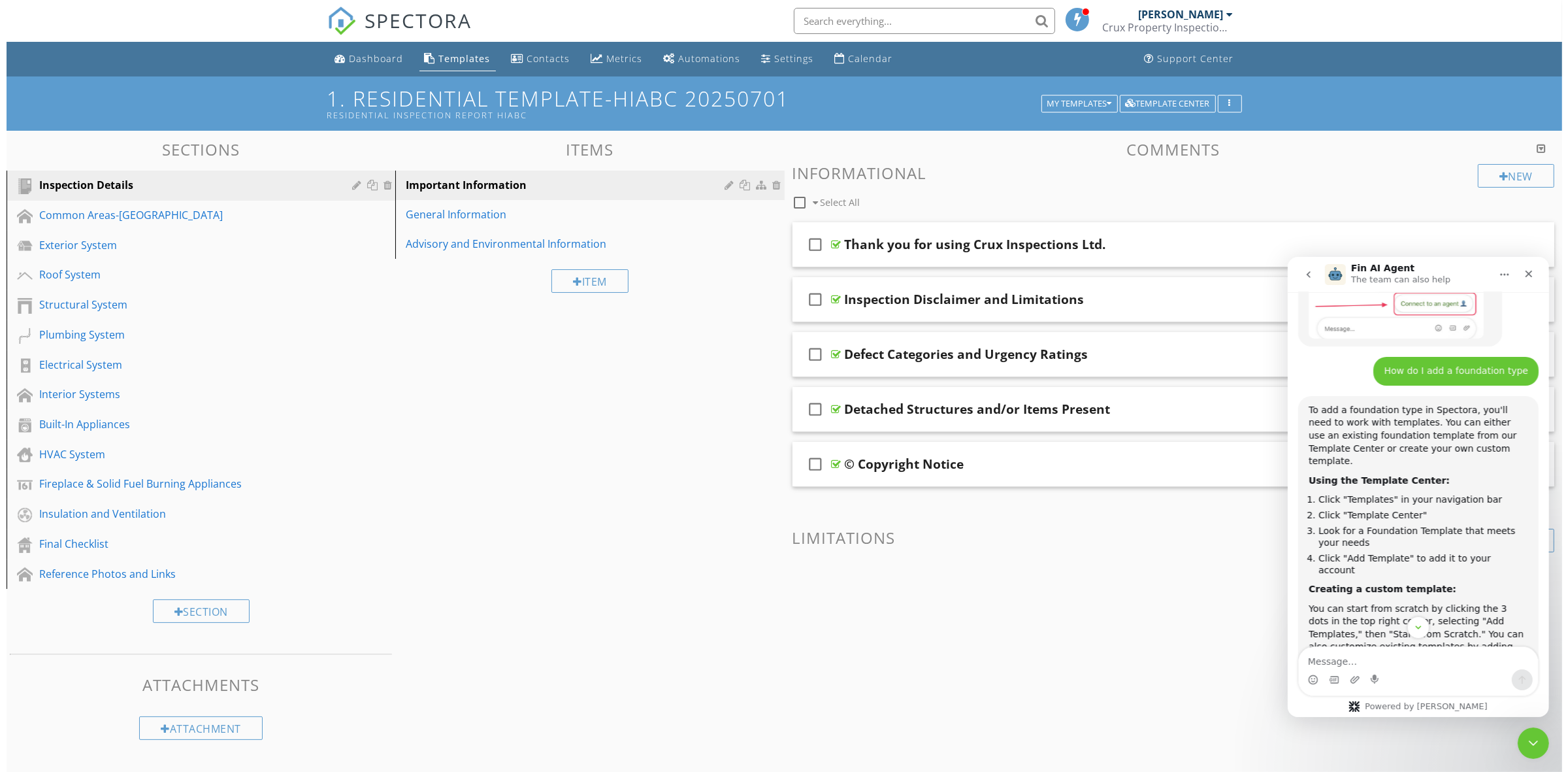
scroll to position [242, 0]
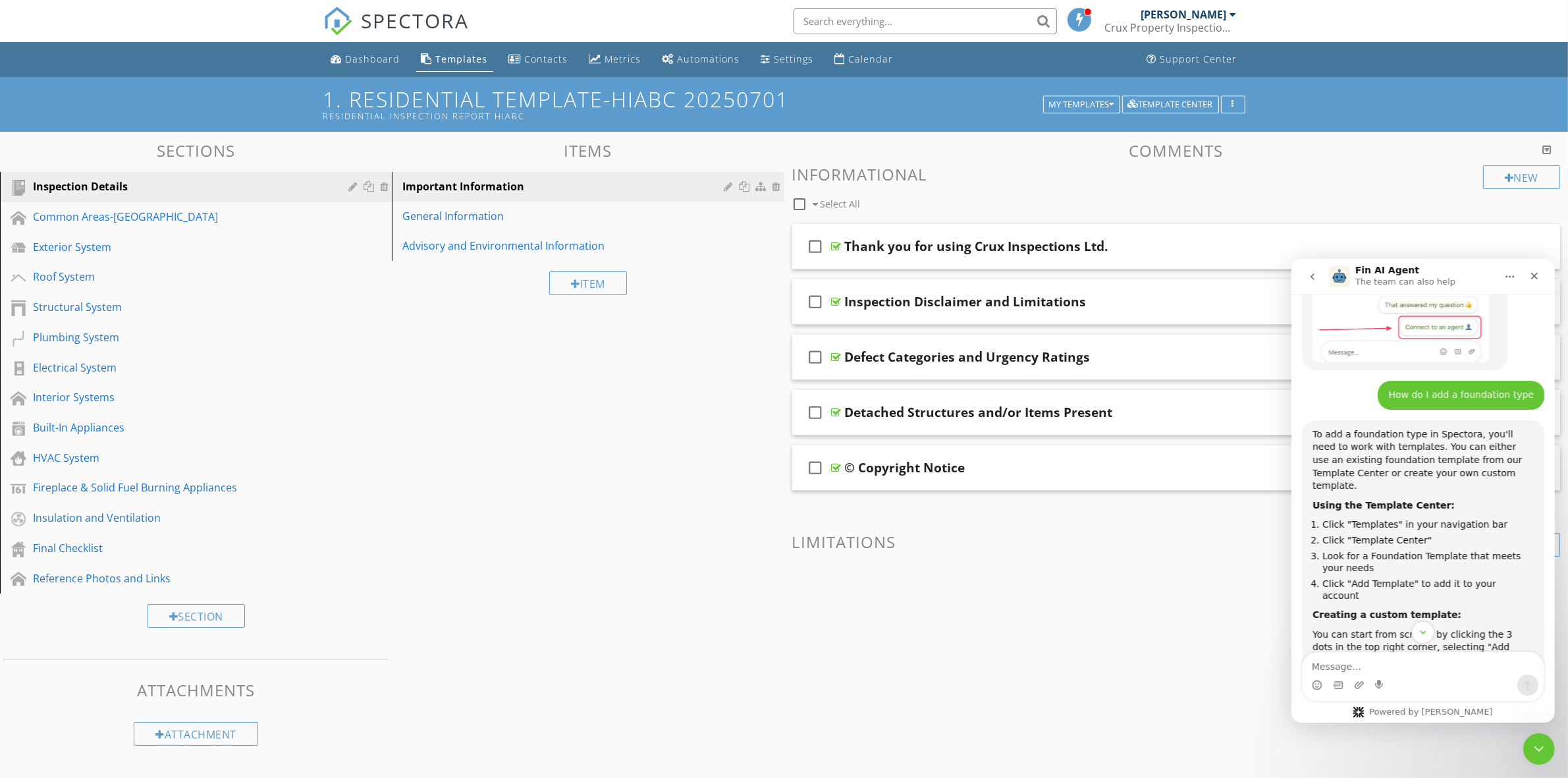
click at [959, 598] on span at bounding box center [1176, 594] width 769 height 66
click at [1239, 105] on button "button" at bounding box center [1233, 105] width 24 height 19
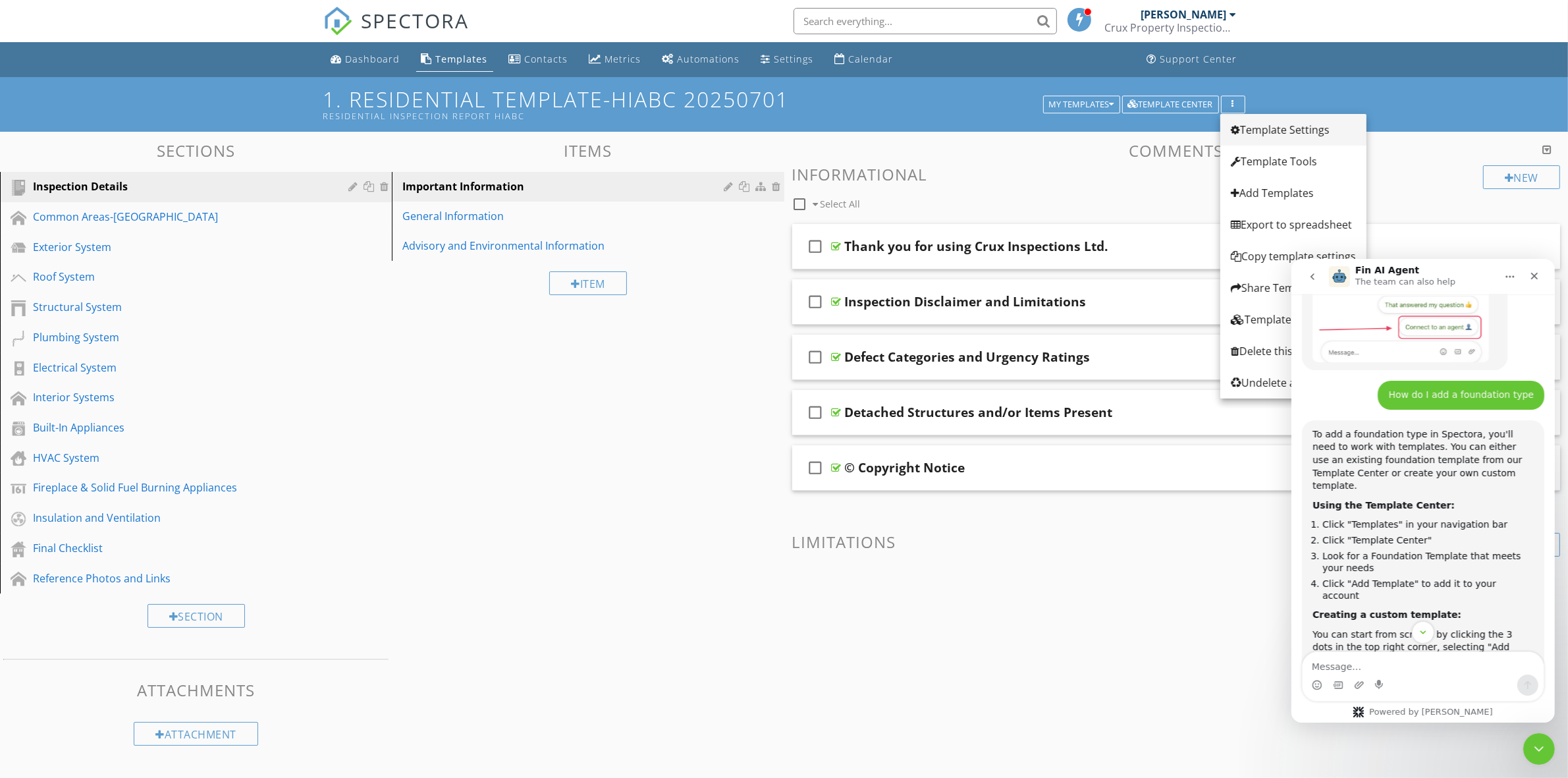
click at [1292, 135] on div "Template Settings" at bounding box center [1293, 129] width 125 height 16
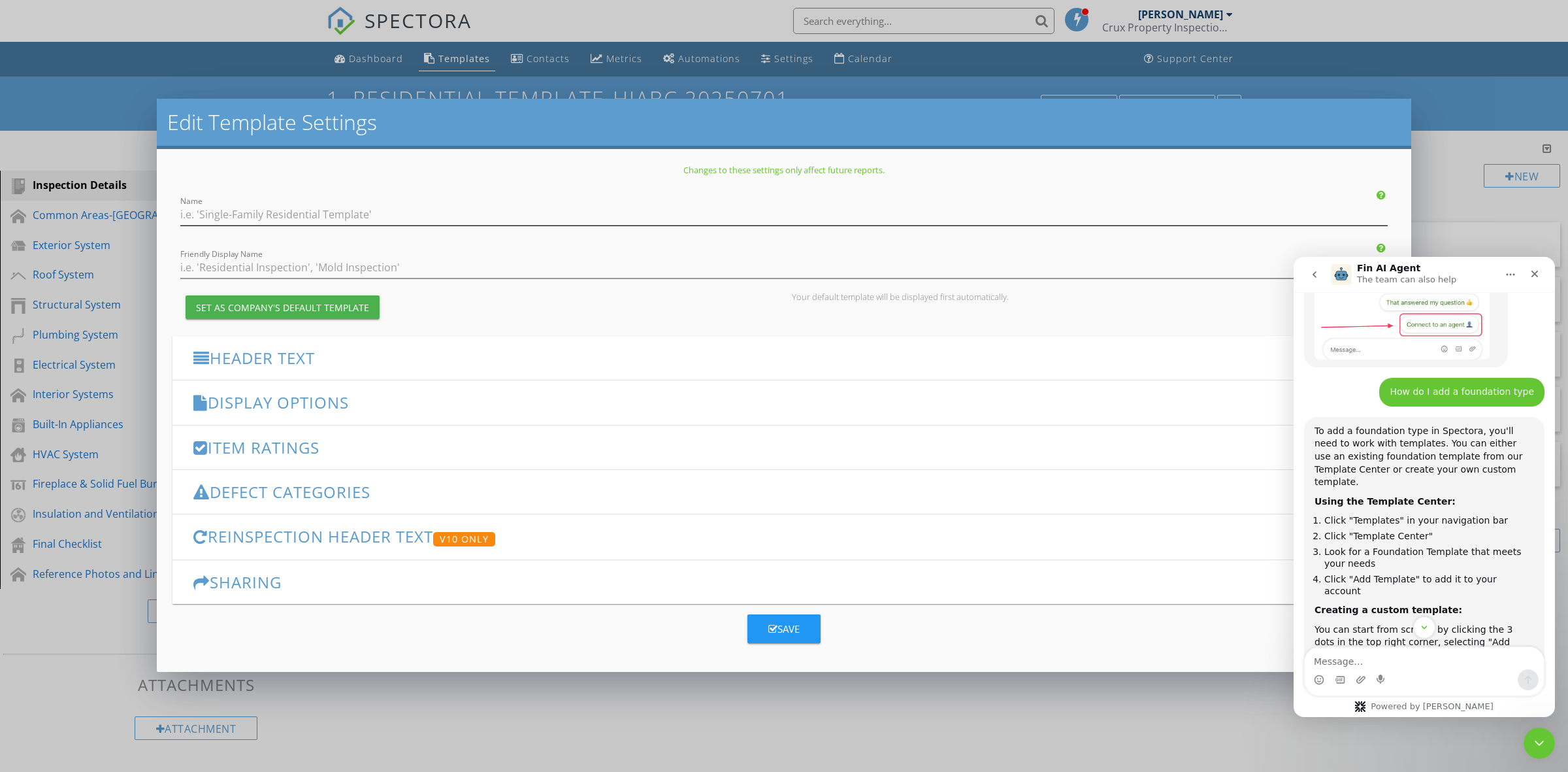
type input "1. Residential Template-HIABC 20250701"
type input "Residential Inspection Report HIABC"
click at [287, 402] on h3 "Display Options" at bounding box center [776, 402] width 1166 height 18
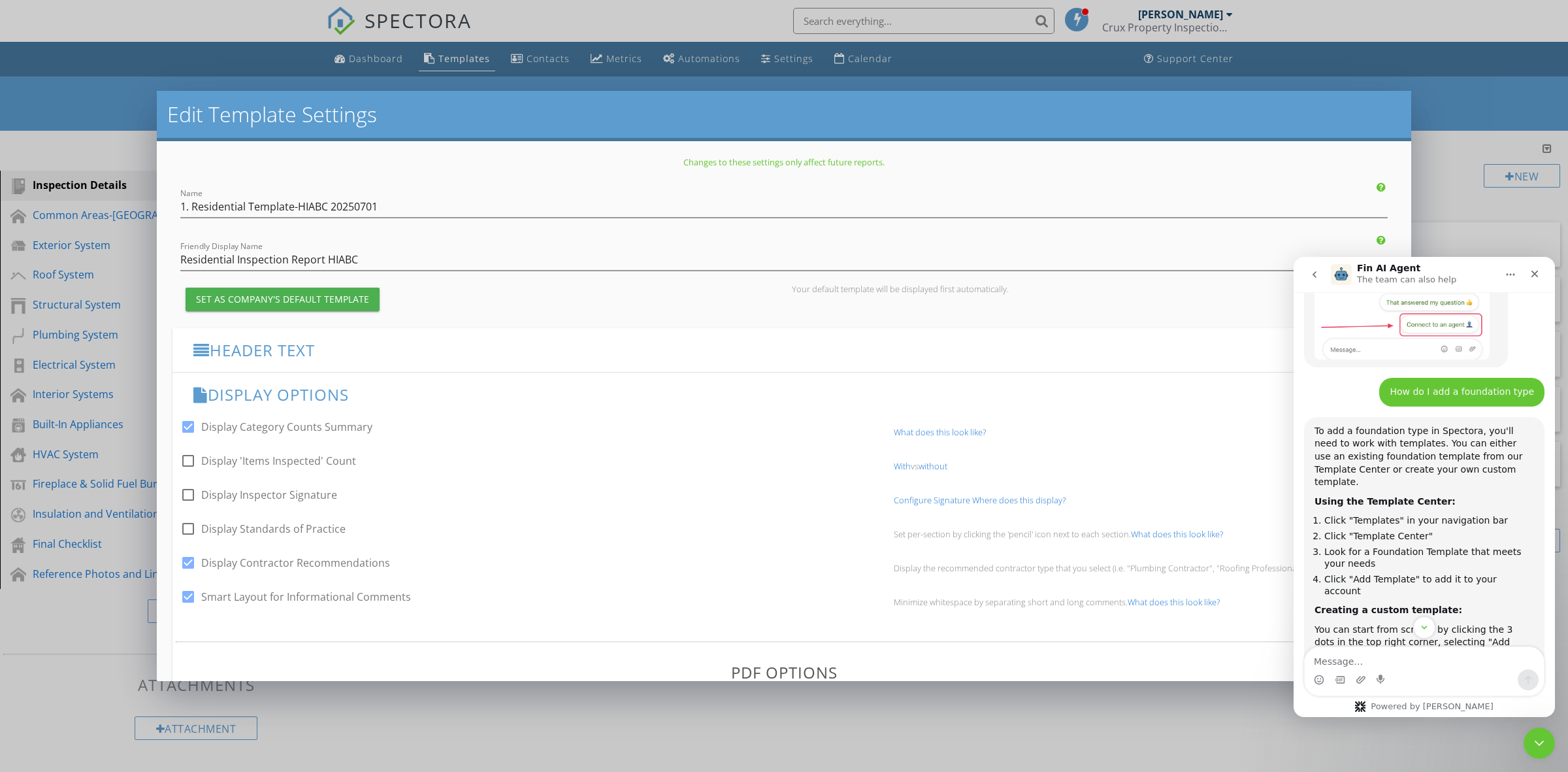
click at [367, 358] on h3 "Header Text" at bounding box center [776, 350] width 1166 height 18
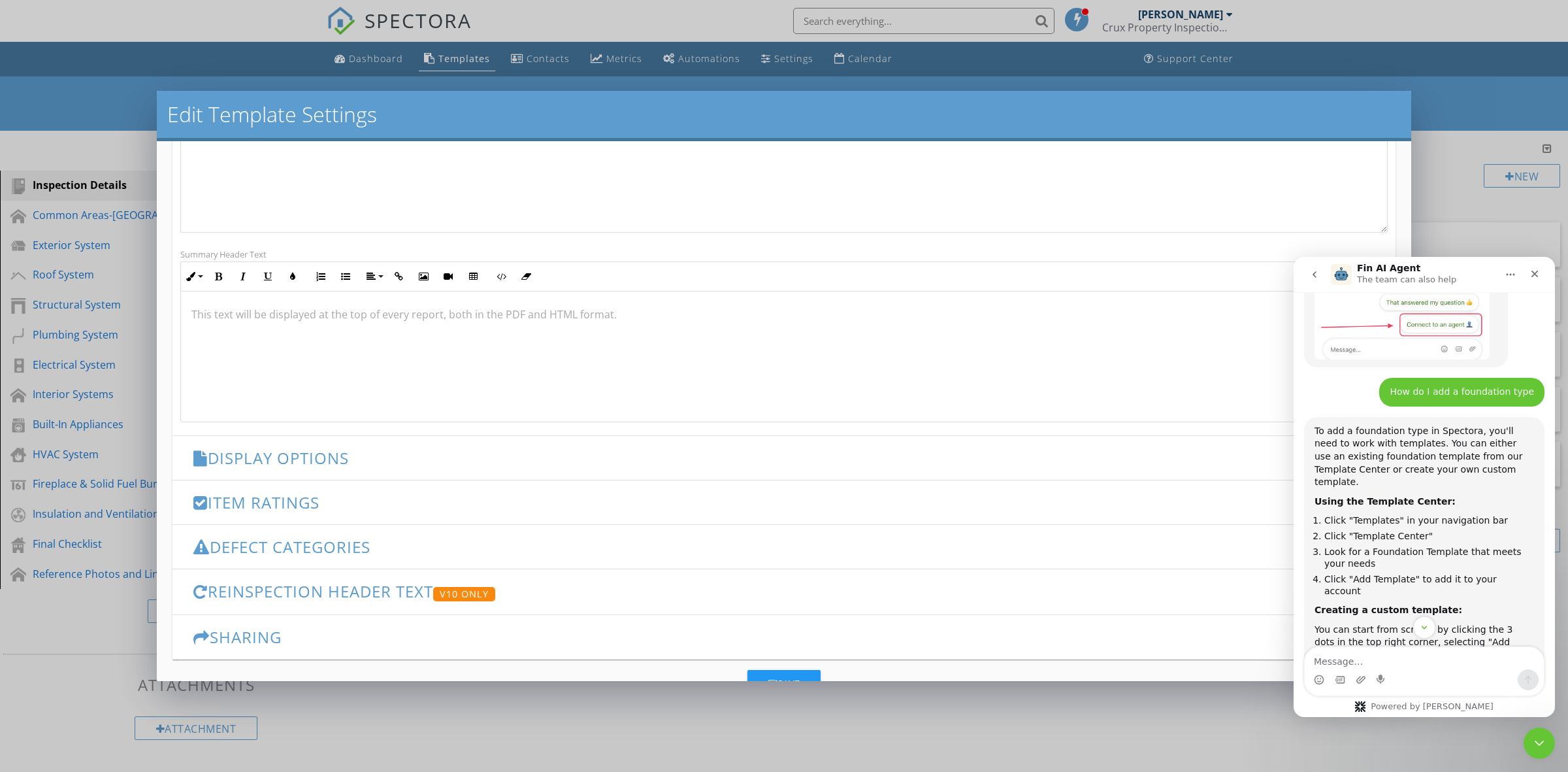
scroll to position [354, 0]
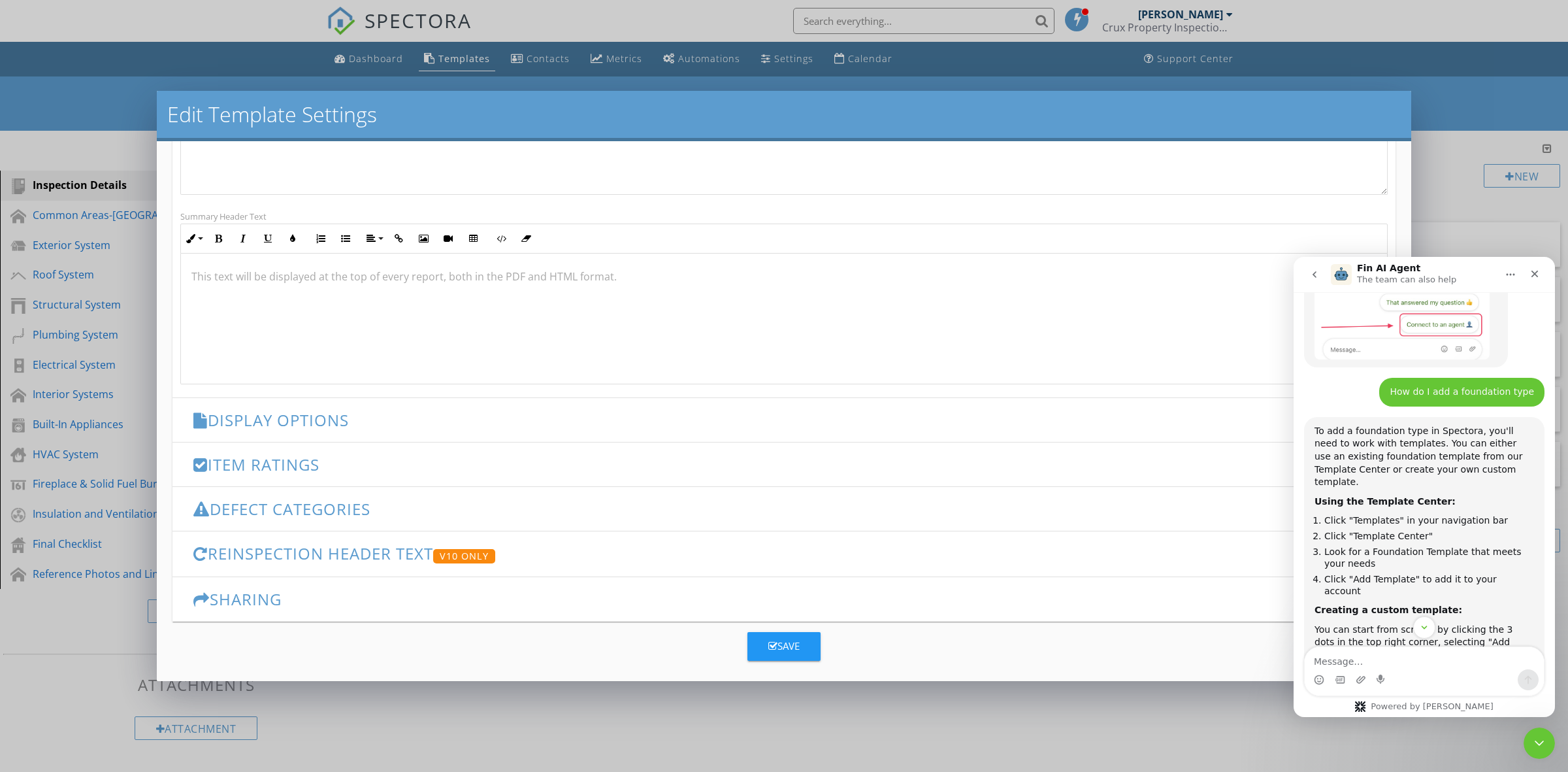
click at [382, 508] on h3 "Defect Categories" at bounding box center [776, 509] width 1166 height 18
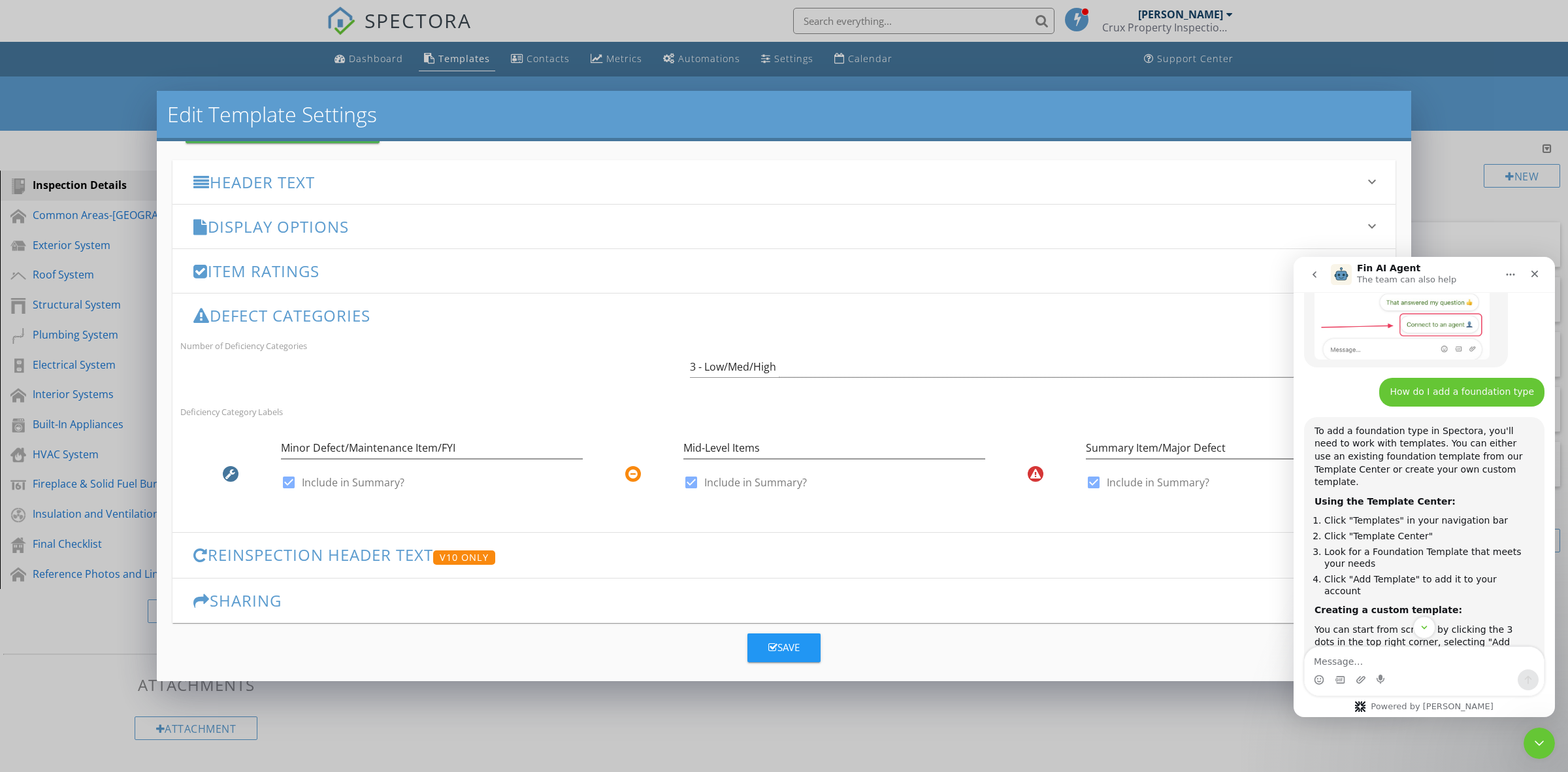
scroll to position [178, 0]
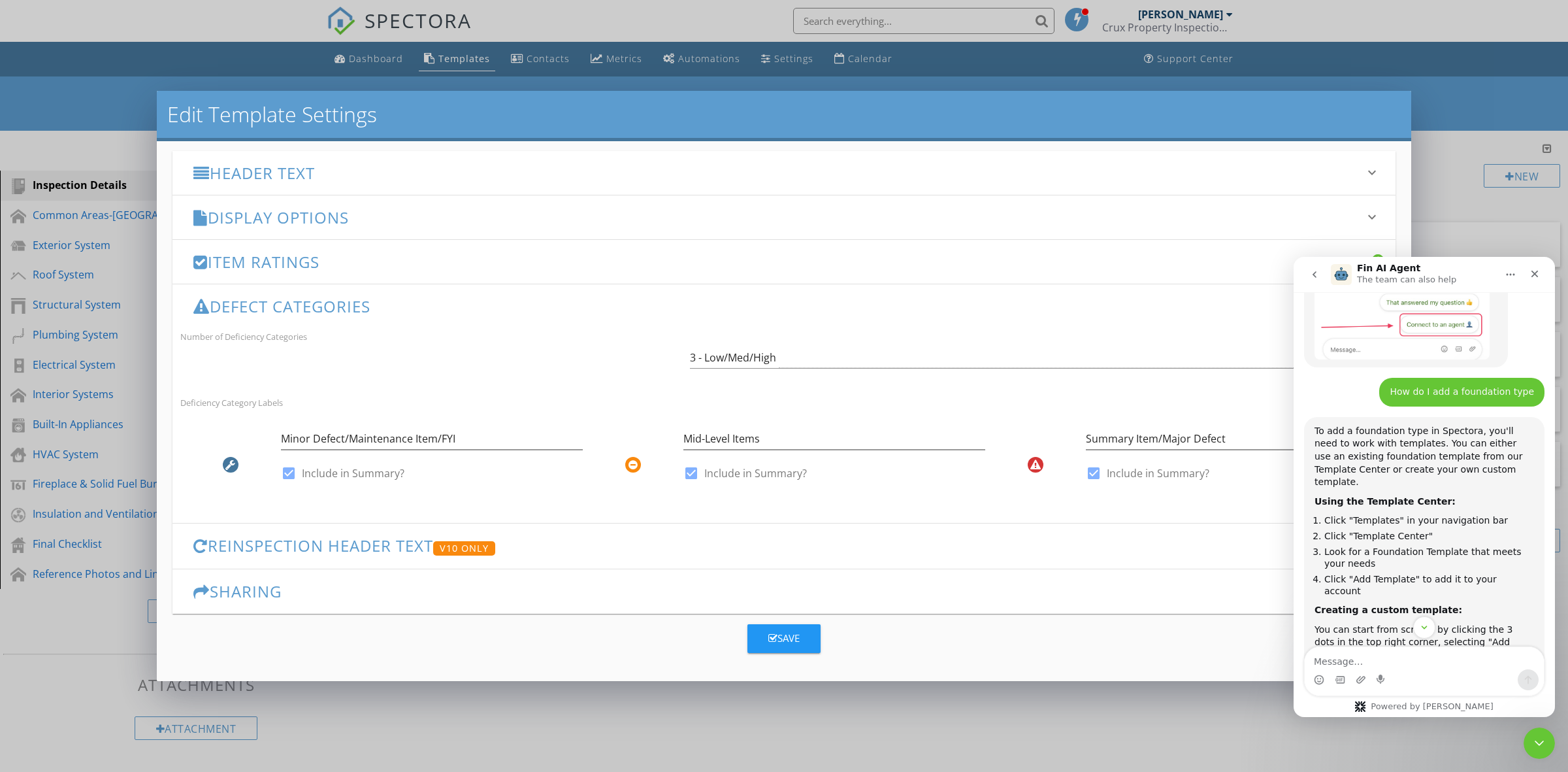
click at [381, 268] on h3 "Item Ratings" at bounding box center [776, 262] width 1166 height 18
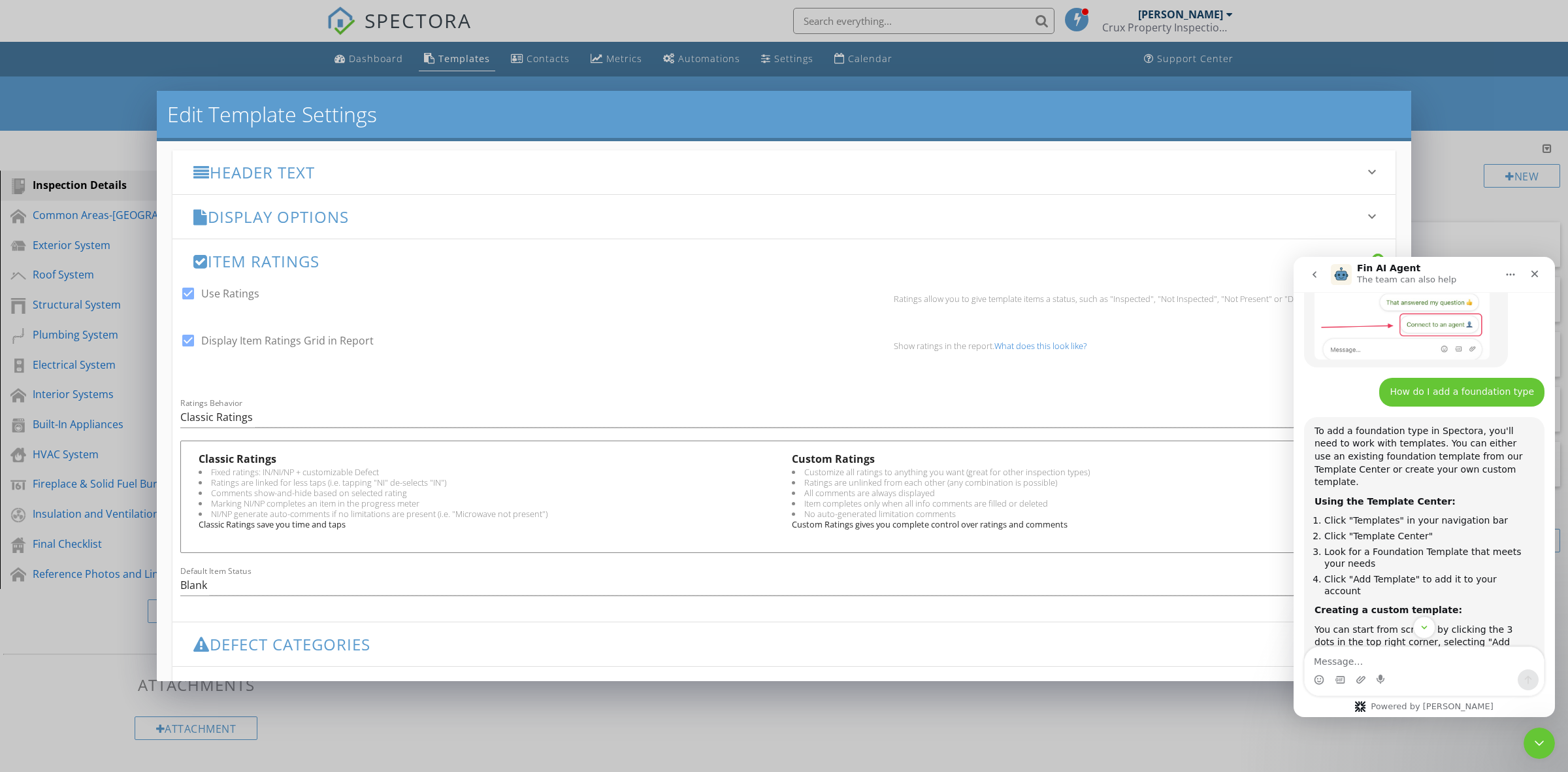
click at [387, 218] on h3 "Display Options" at bounding box center [776, 217] width 1166 height 18
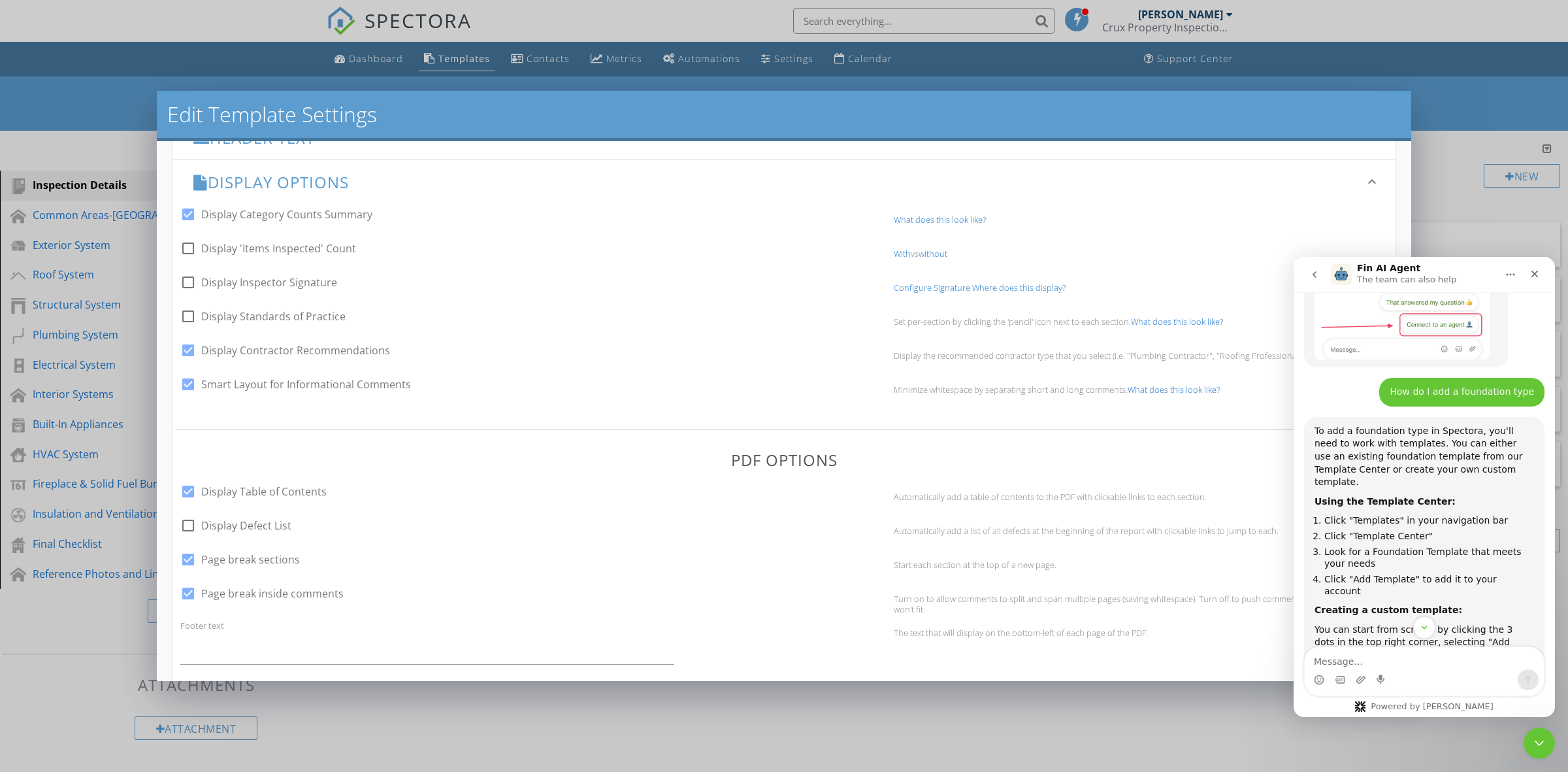
scroll to position [0, 0]
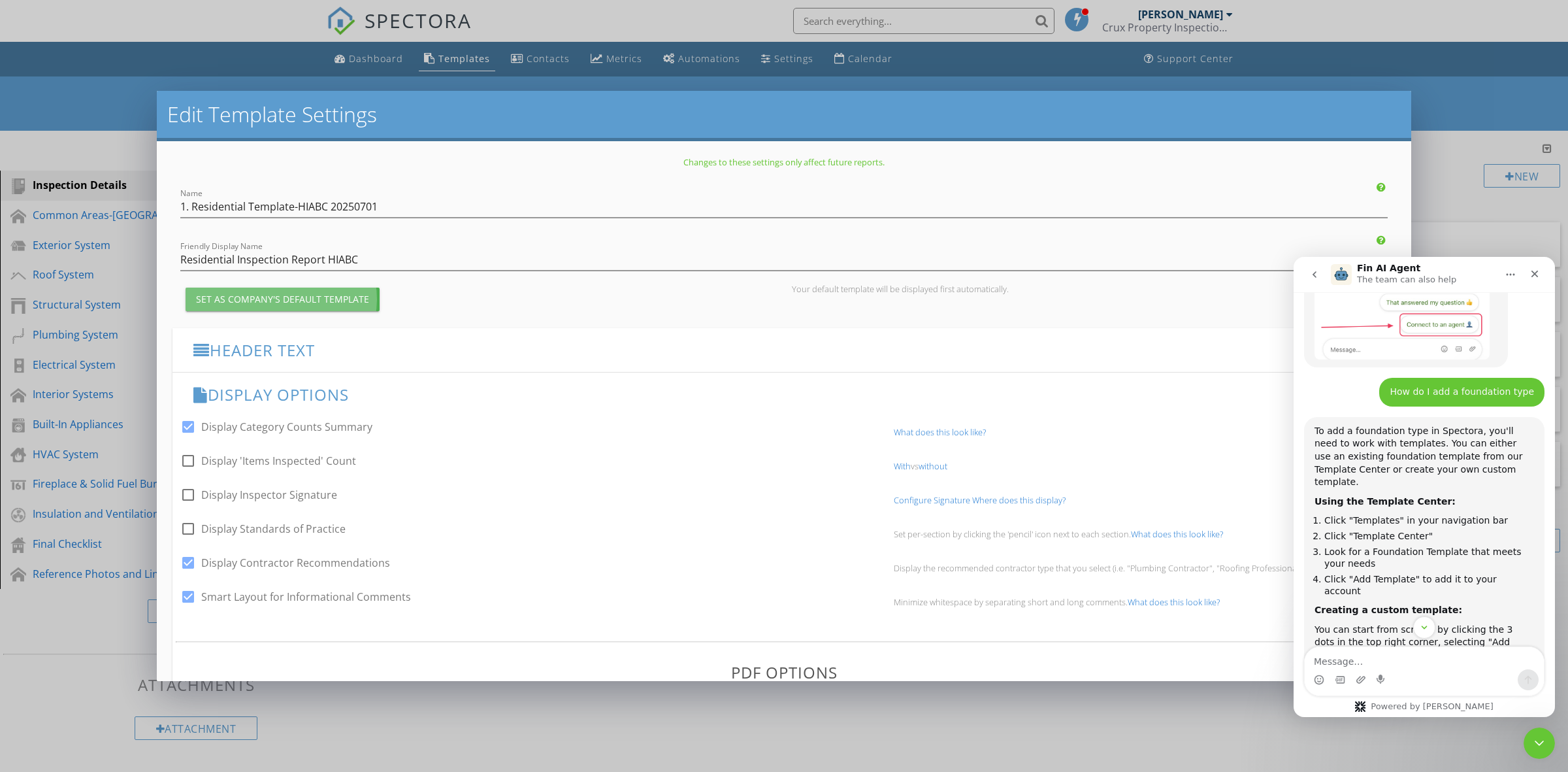
click at [327, 302] on div "Set as Company's Default Template" at bounding box center [283, 299] width 173 height 13
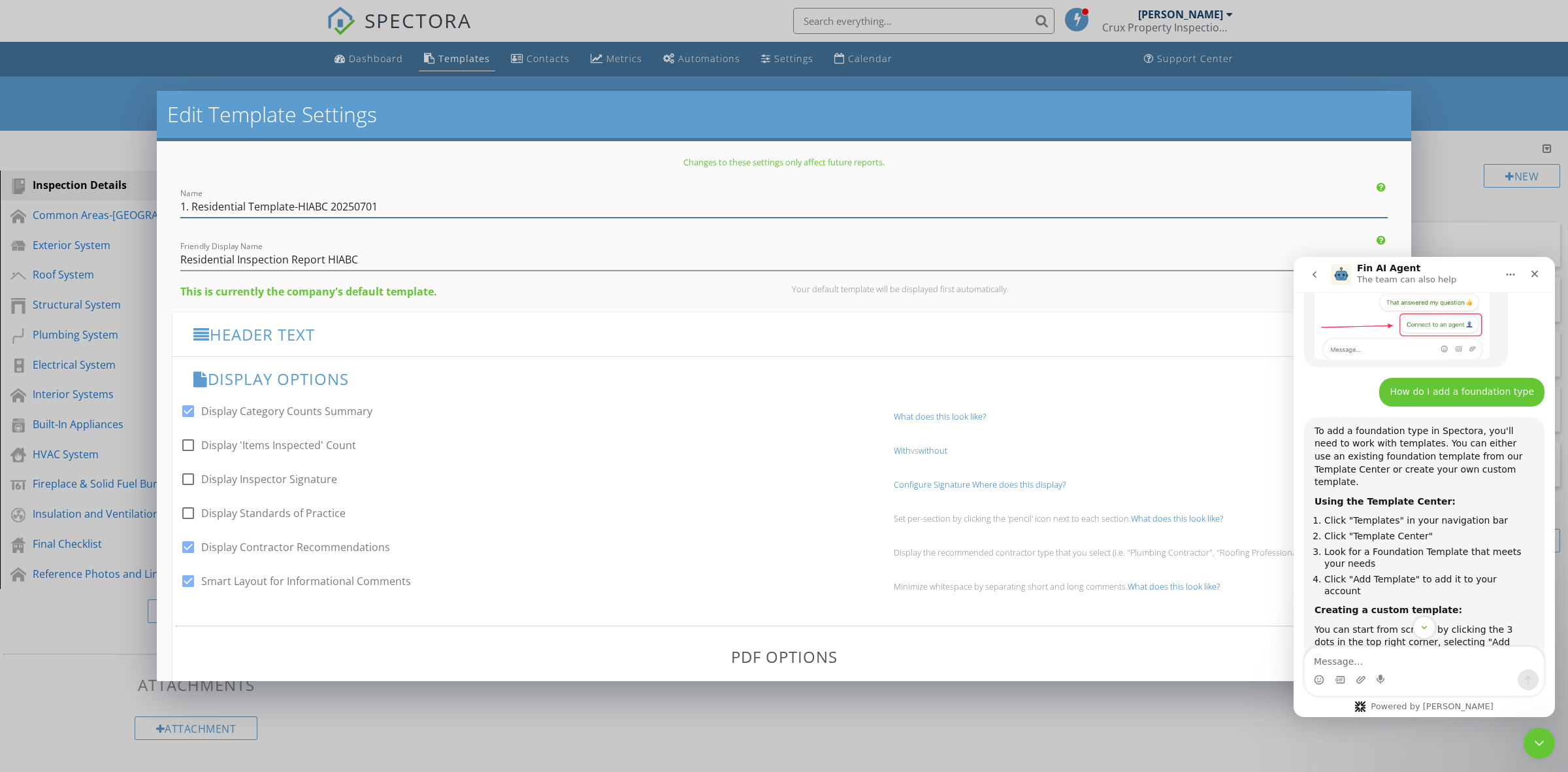
click at [393, 208] on input "1. Residential Template-HIABC 20250701" at bounding box center [784, 207] width 1208 height 22
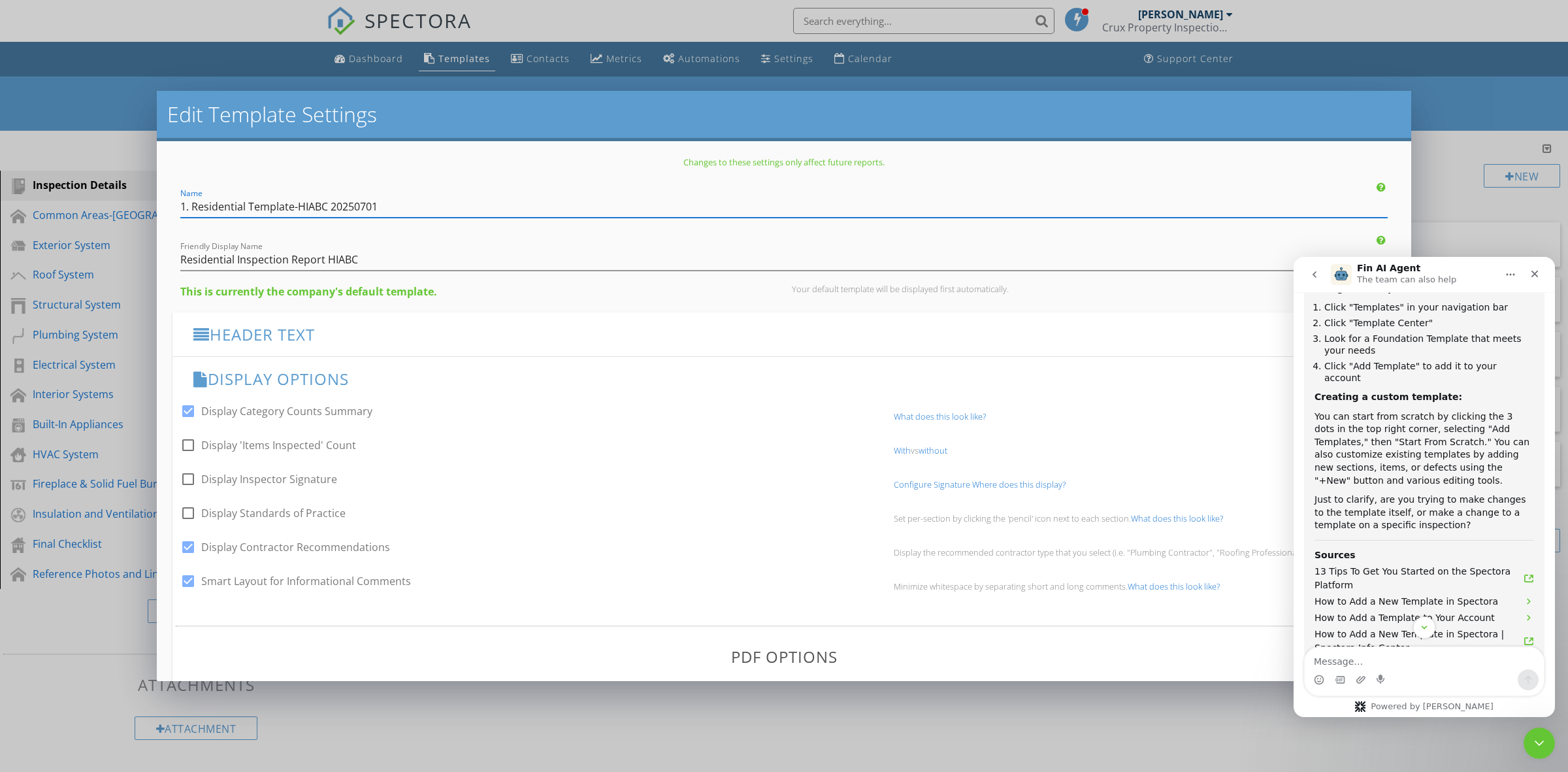
scroll to position [514, 0]
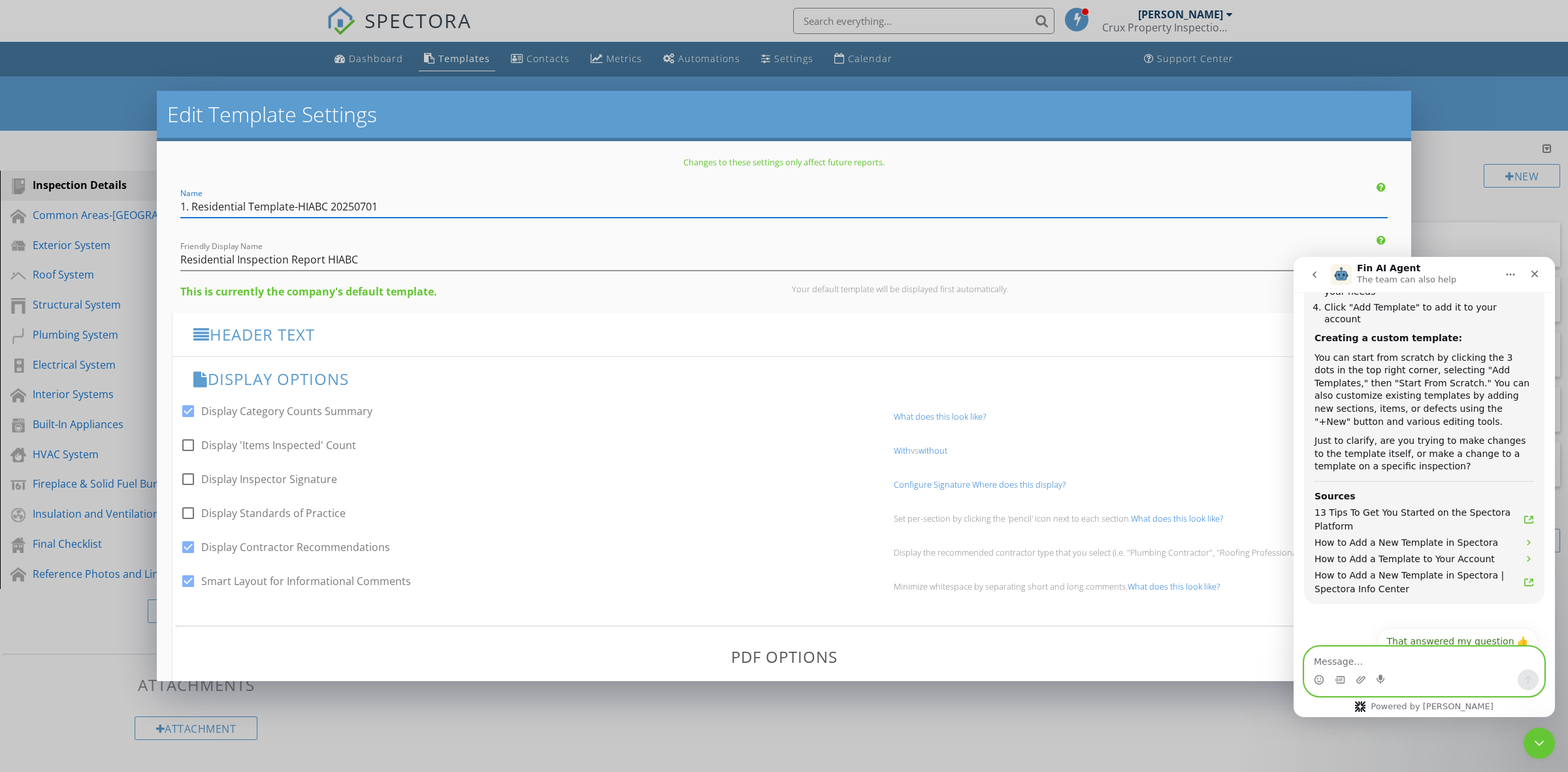
click at [1400, 663] on textarea "Message…" at bounding box center [1424, 659] width 239 height 22
type textarea "I would like to add a new fouhndtation type"
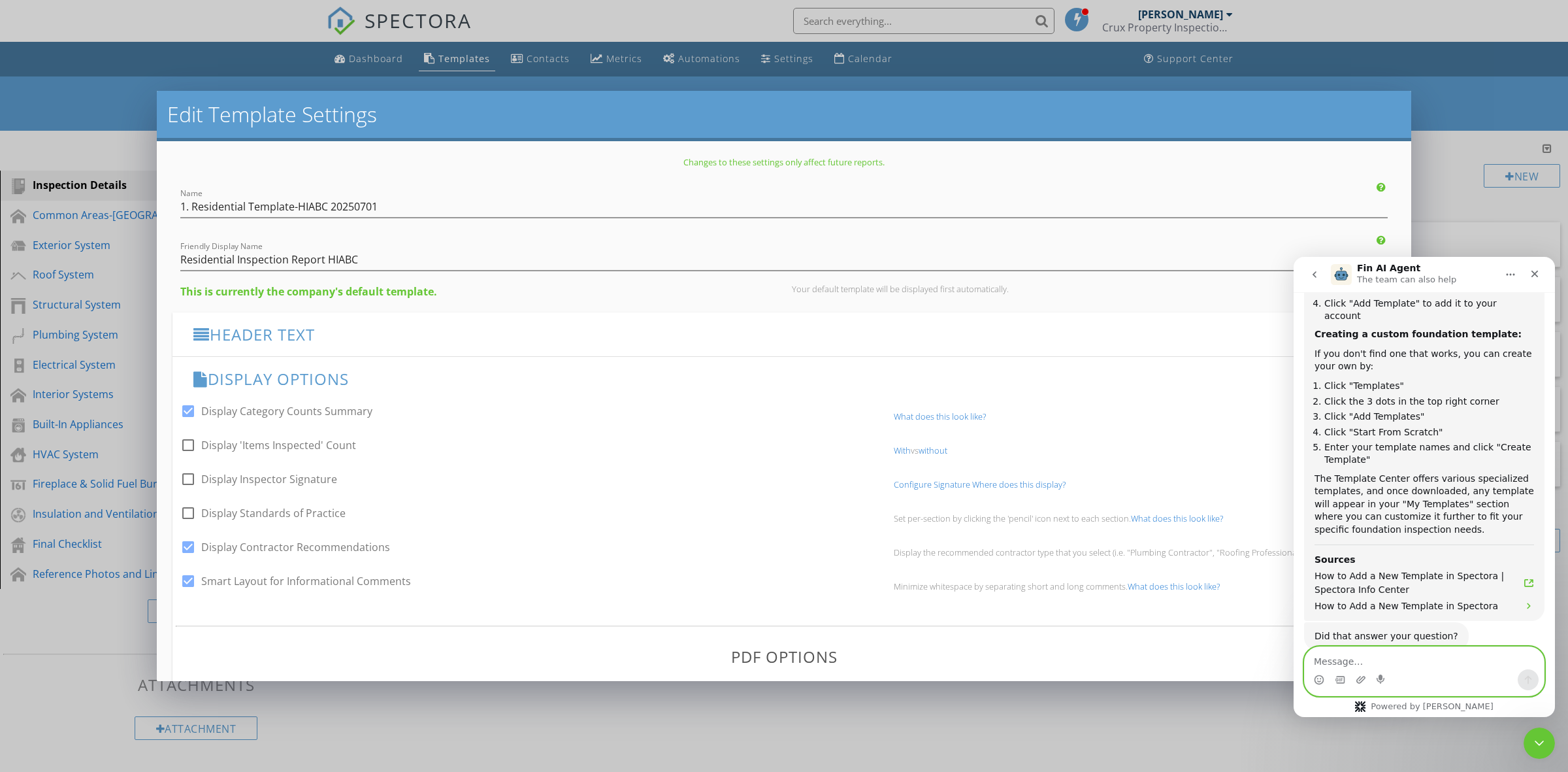
scroll to position [1030, 0]
click at [1539, 276] on icon "Close" at bounding box center [1535, 274] width 10 height 10
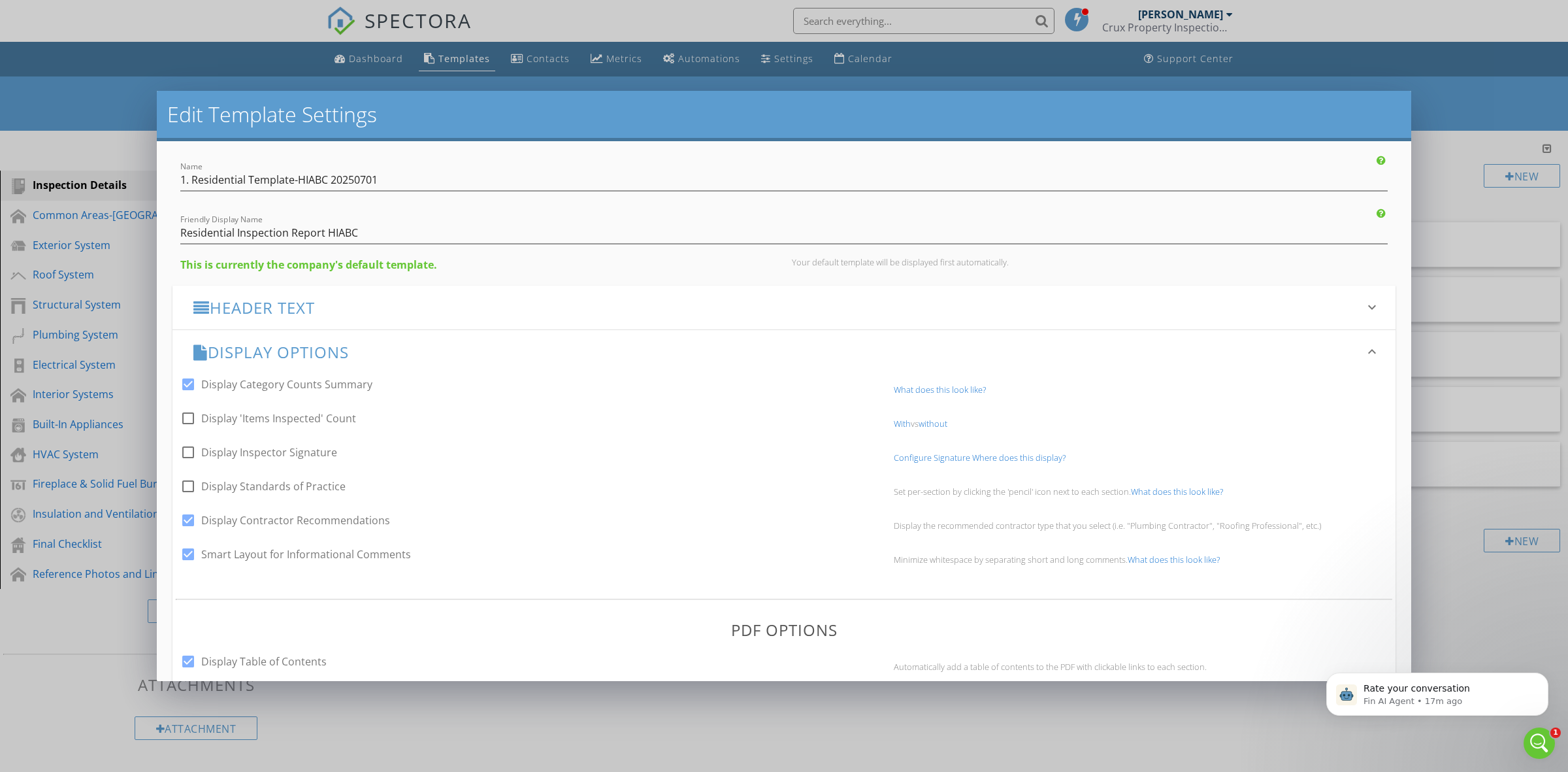
scroll to position [0, 0]
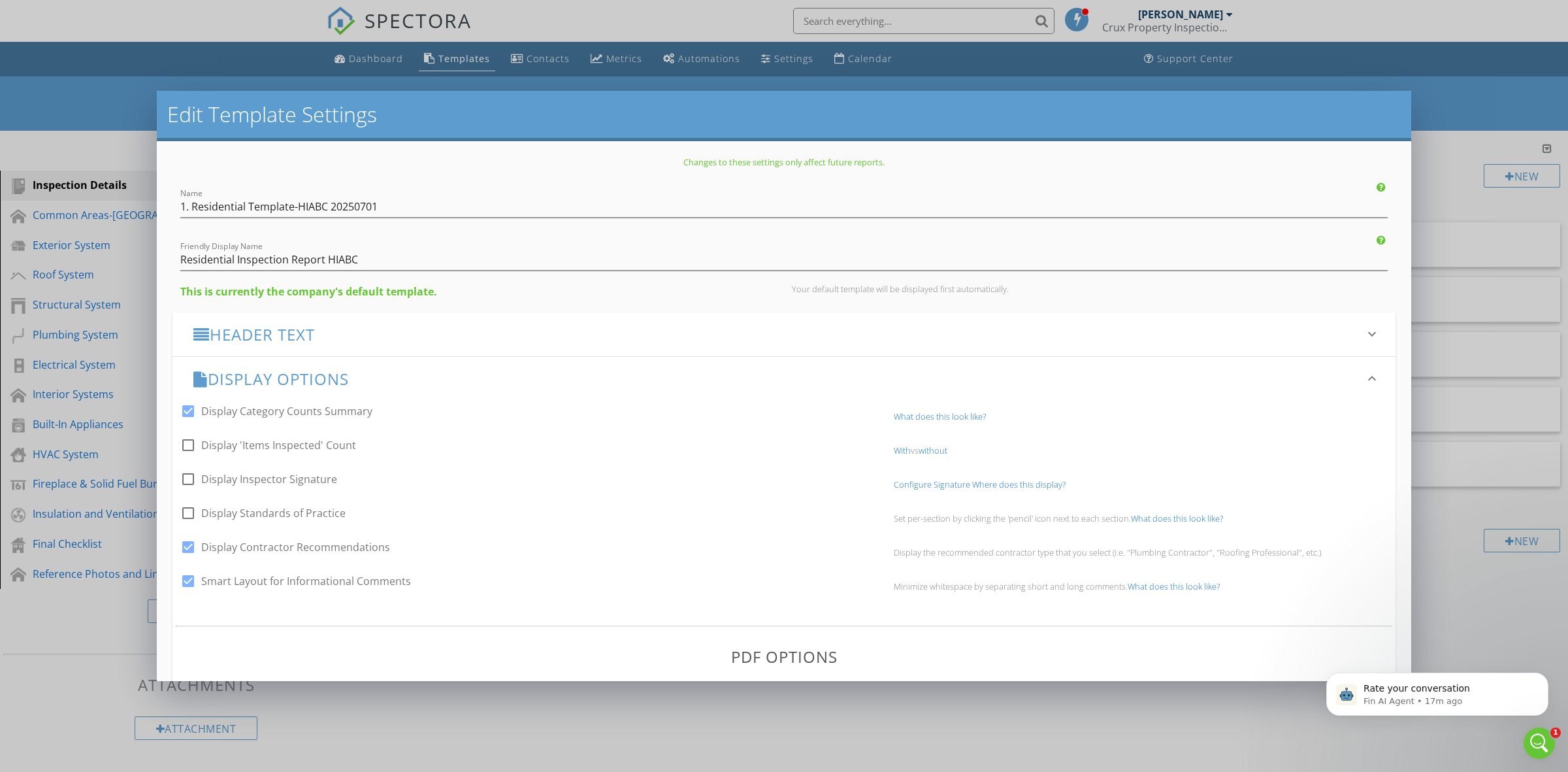
click at [307, 330] on h3 "Header Text" at bounding box center [776, 334] width 1166 height 18
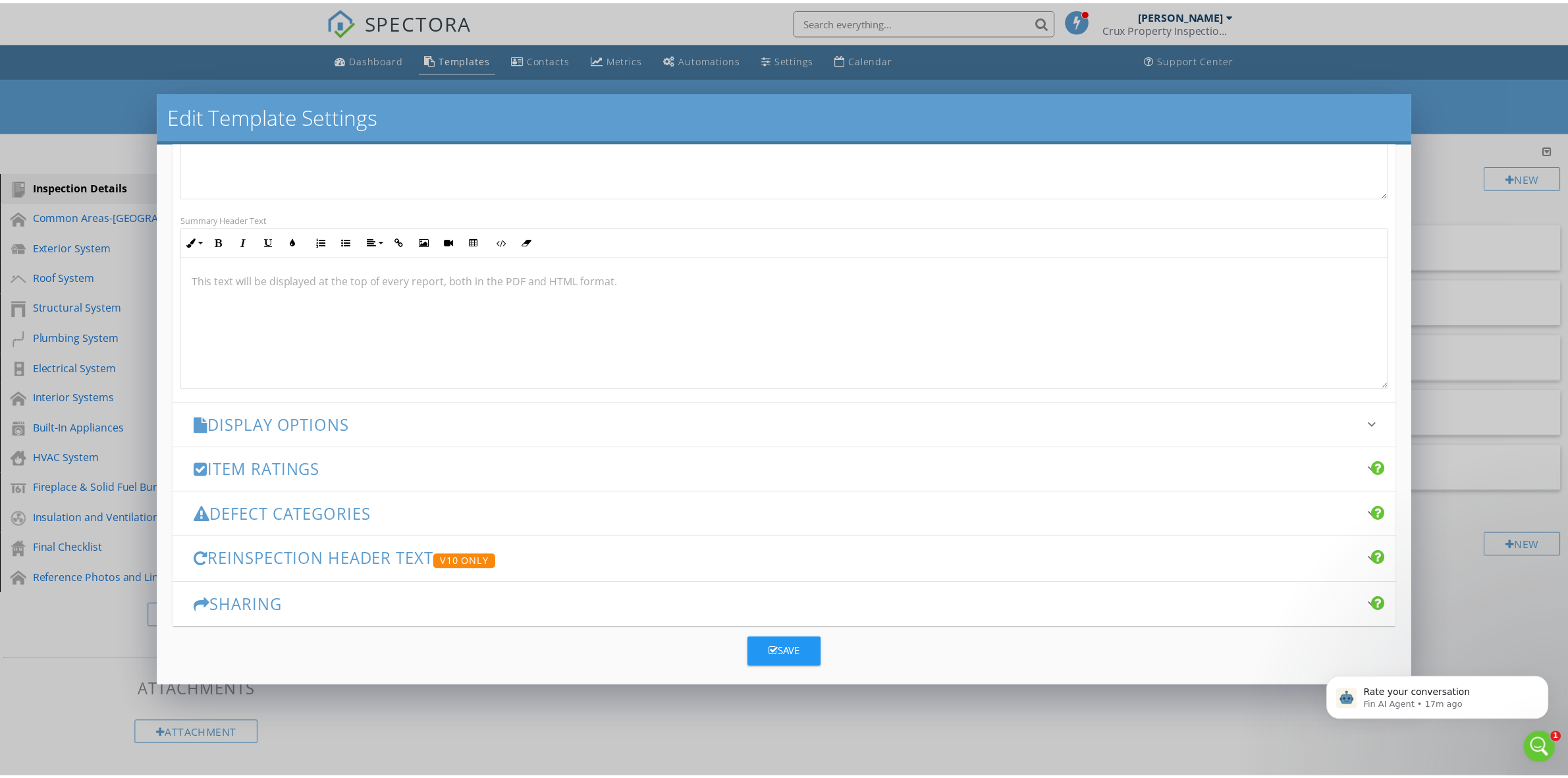
scroll to position [350, 0]
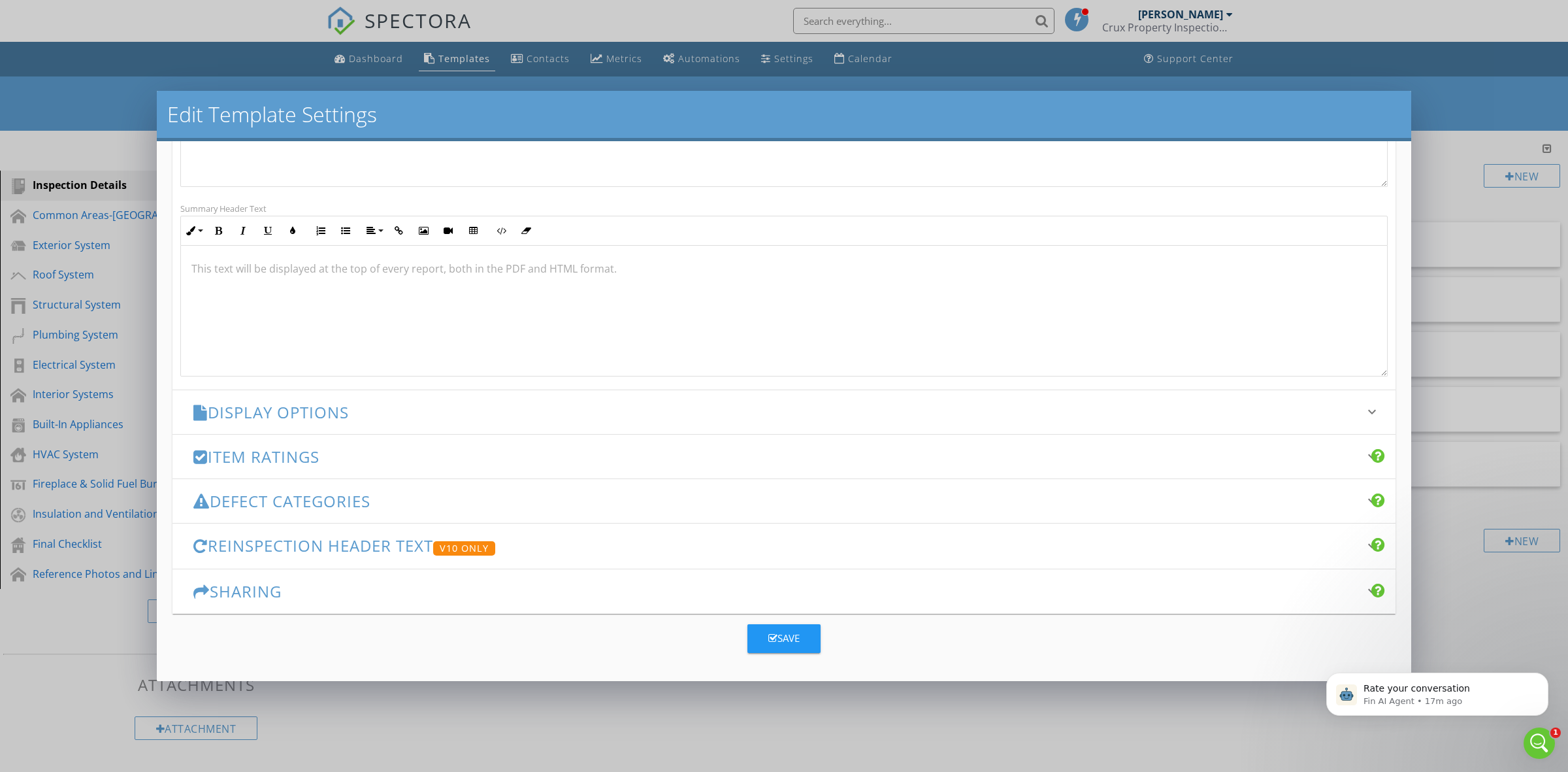
click at [794, 641] on div "Save" at bounding box center [784, 638] width 31 height 15
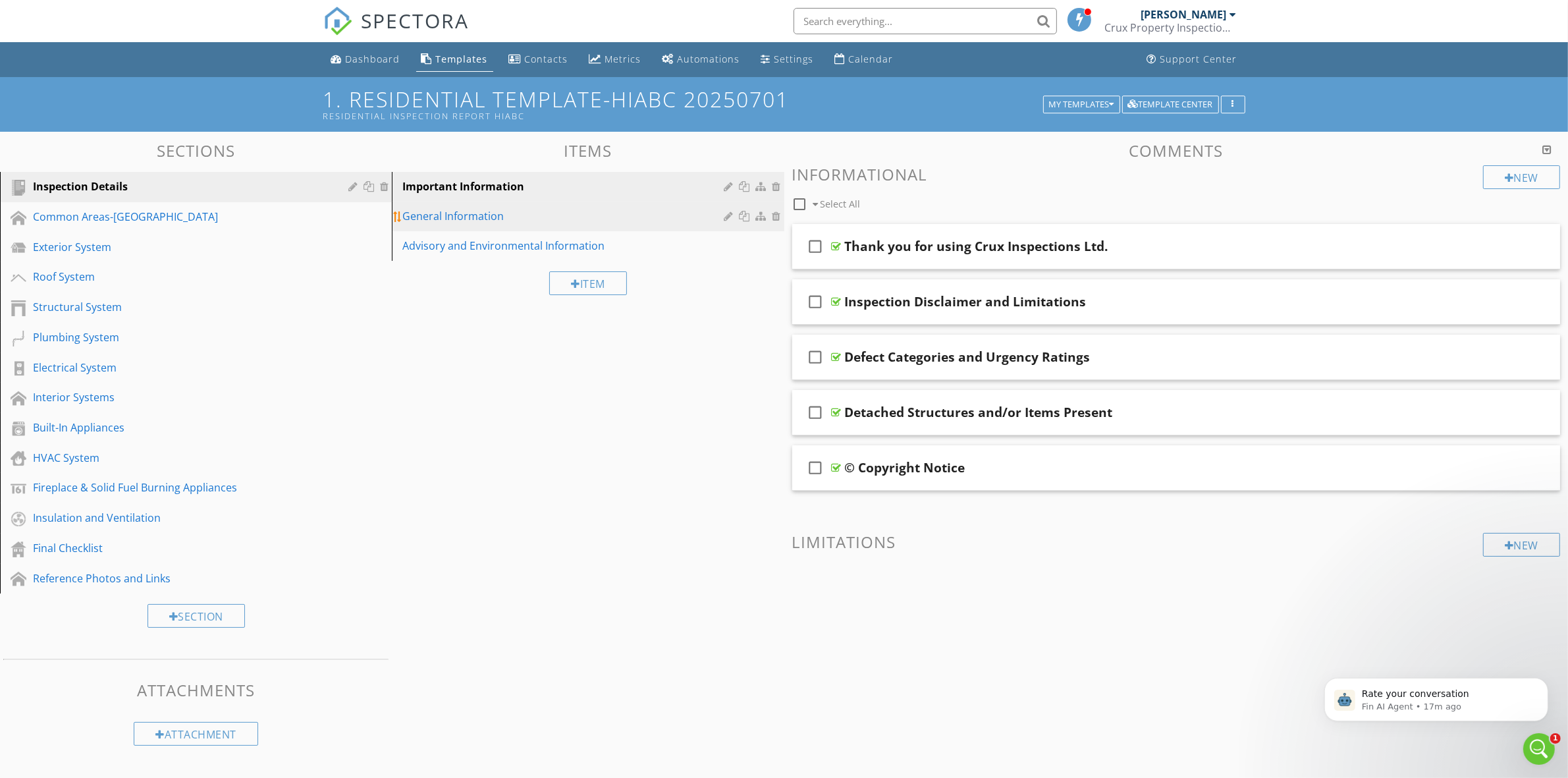
click at [463, 226] on link "General Information" at bounding box center [590, 216] width 388 height 29
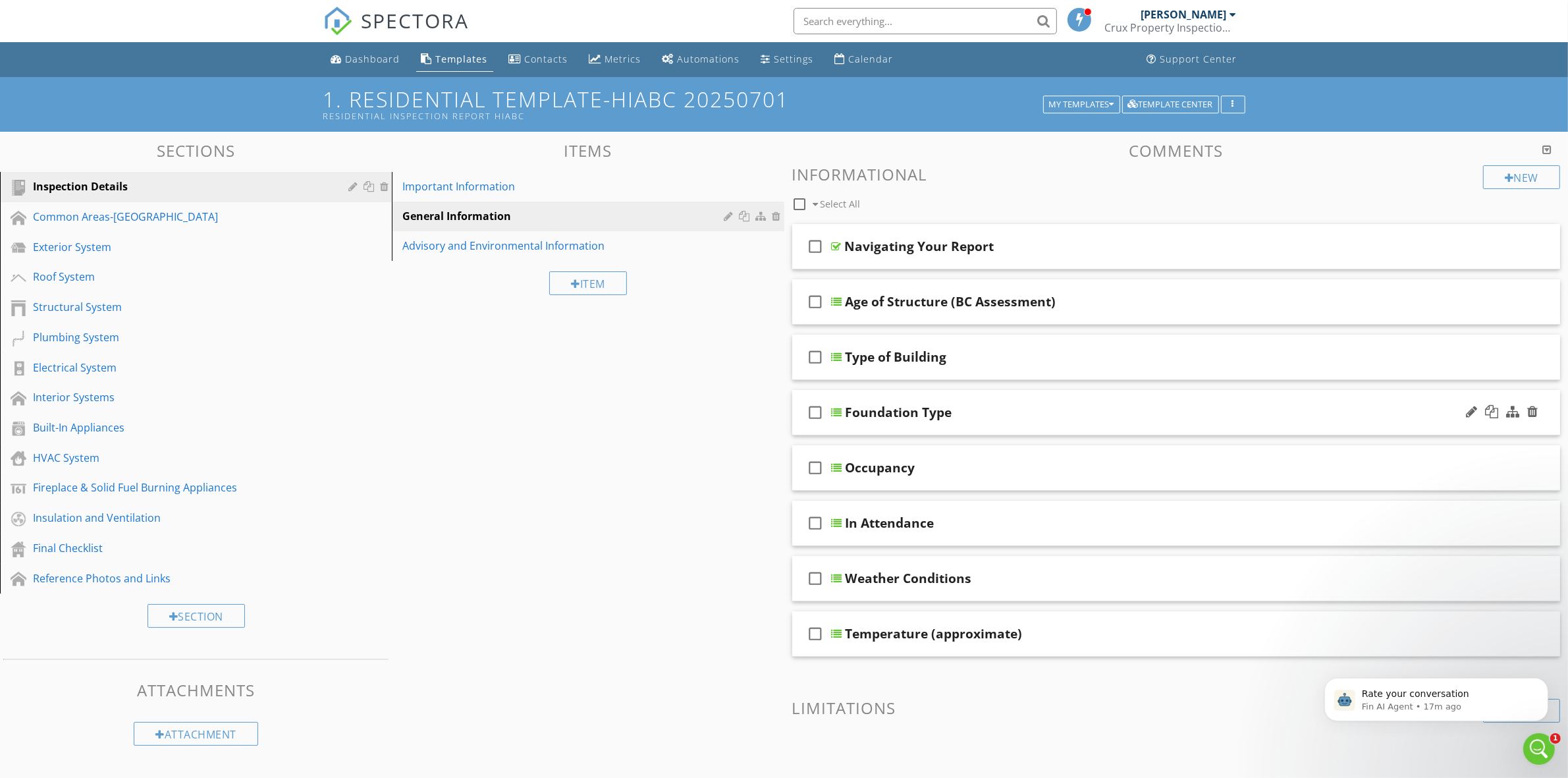
click at [982, 420] on div "Foundation Type" at bounding box center [1124, 412] width 557 height 16
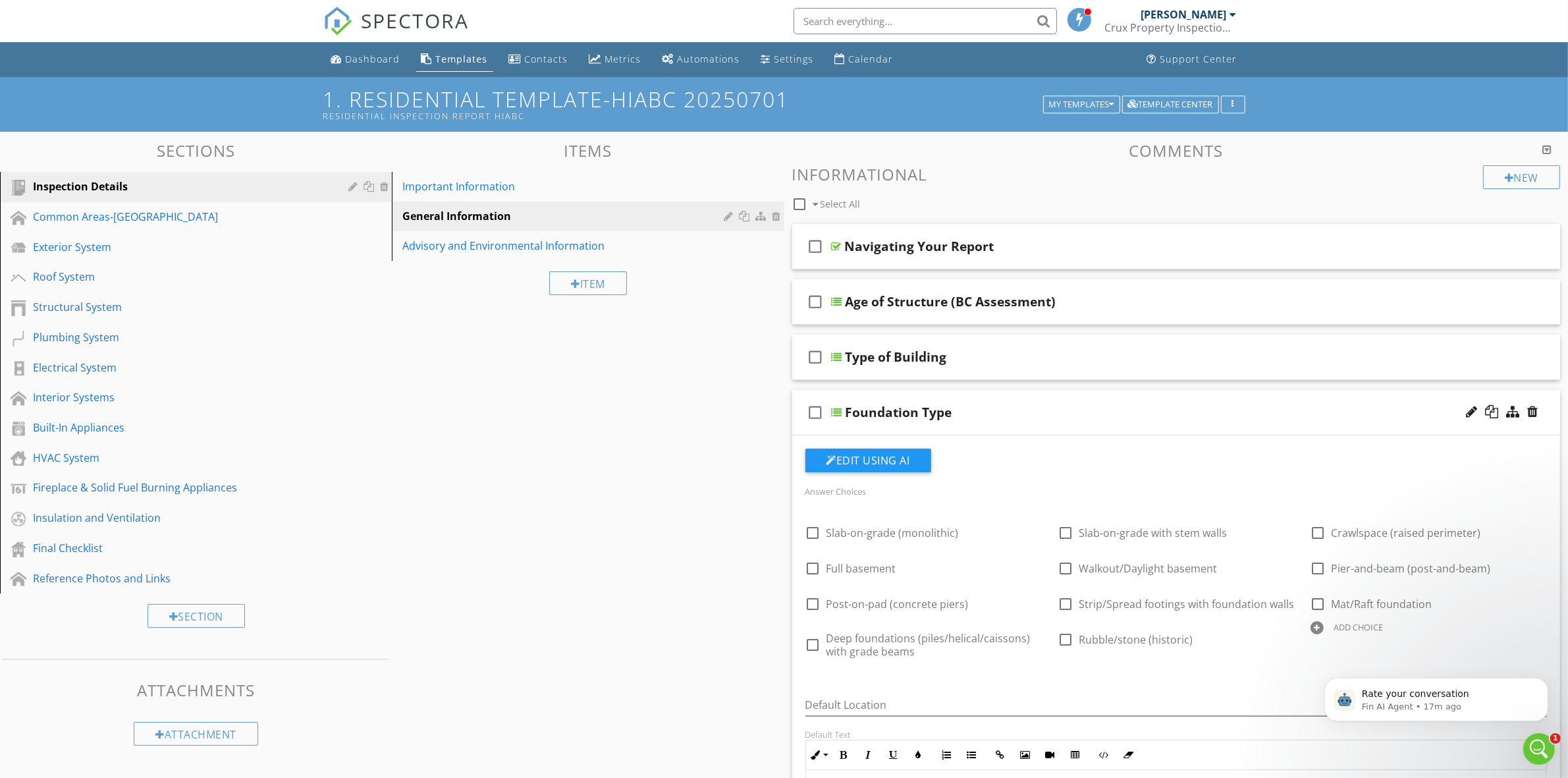
click at [1275, 410] on div "Foundation Type" at bounding box center [1124, 412] width 557 height 16
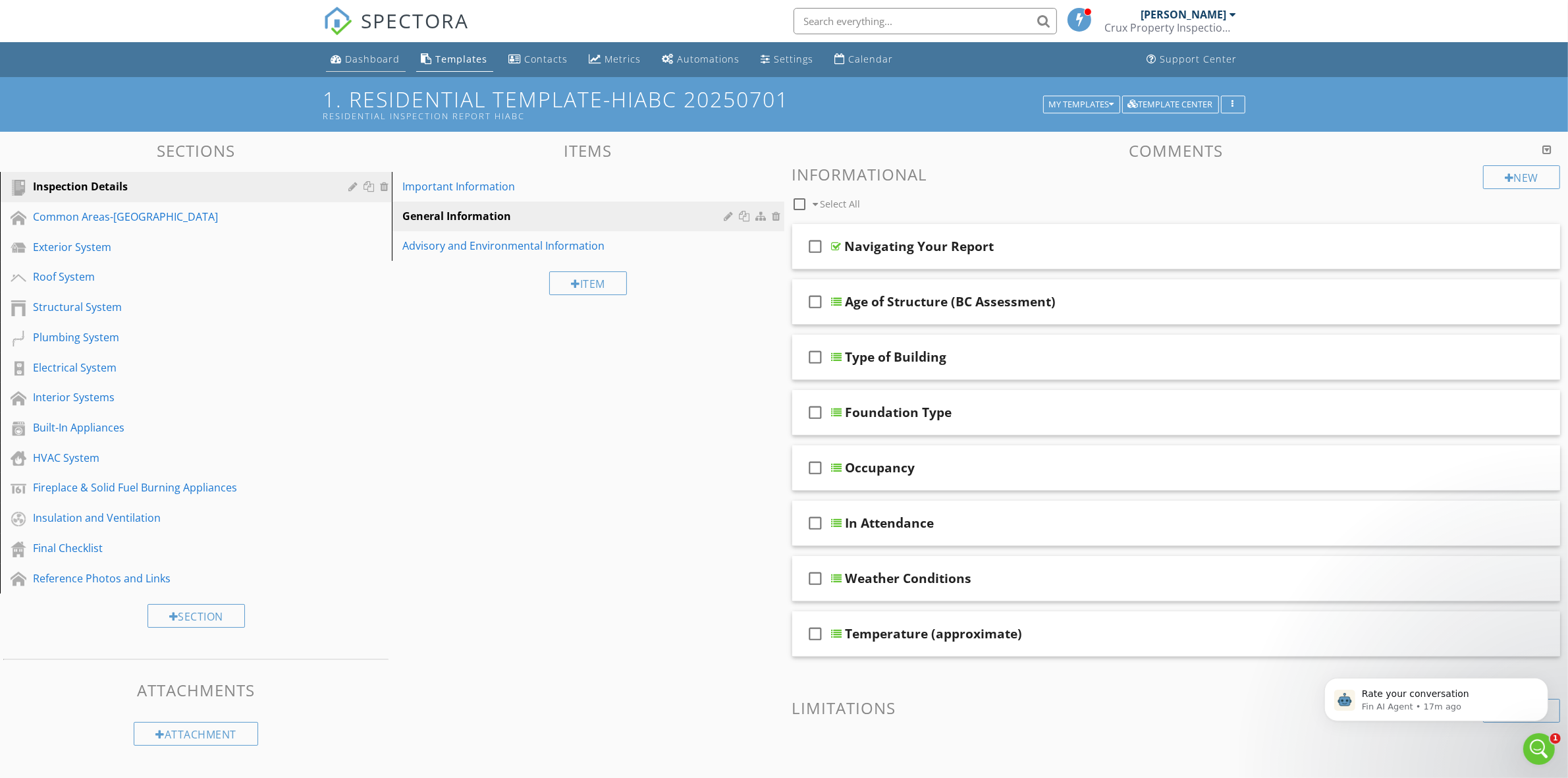
click at [394, 62] on div "Dashboard" at bounding box center [373, 59] width 55 height 13
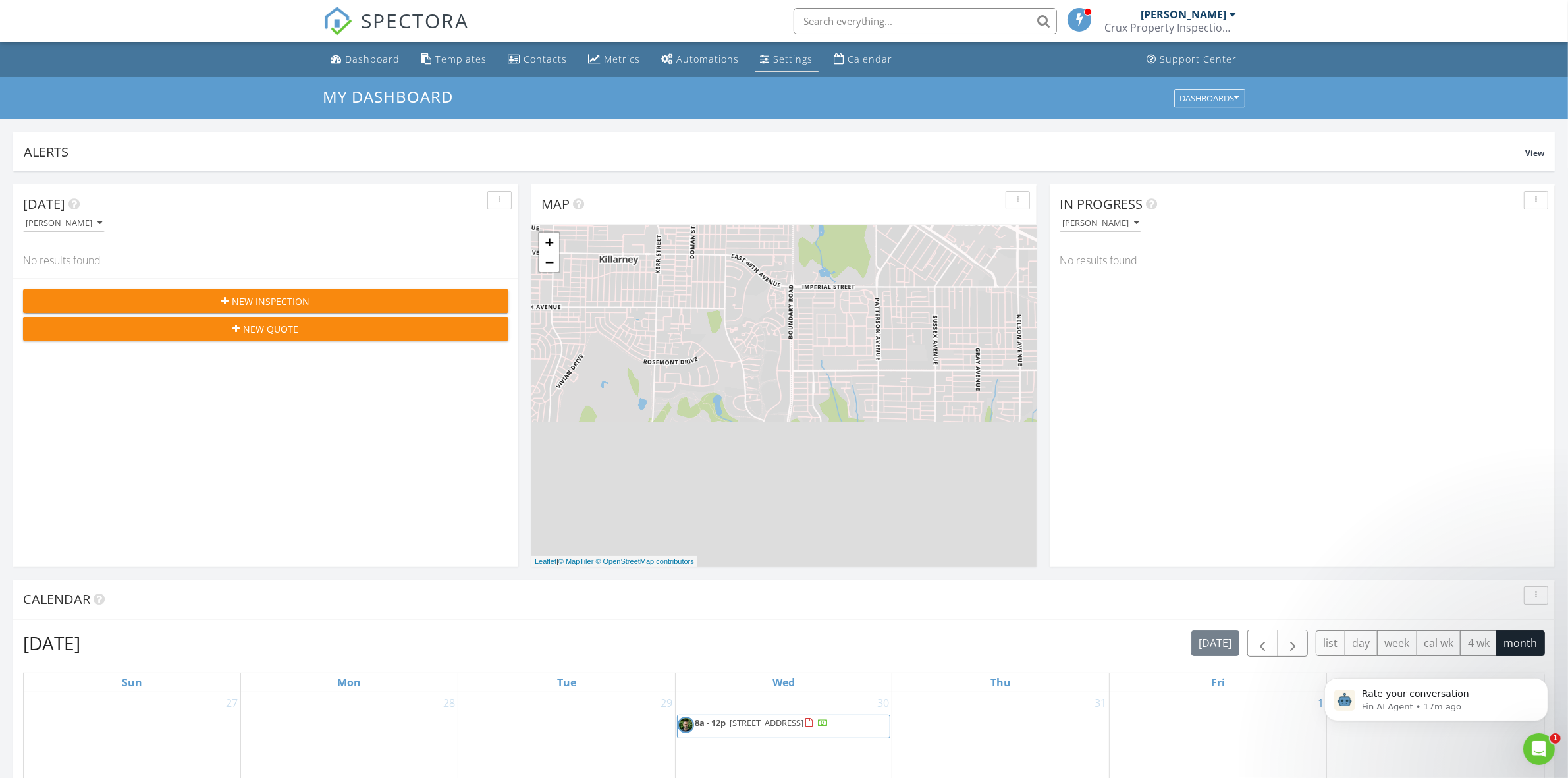
click at [787, 63] on div "Settings" at bounding box center [793, 59] width 40 height 13
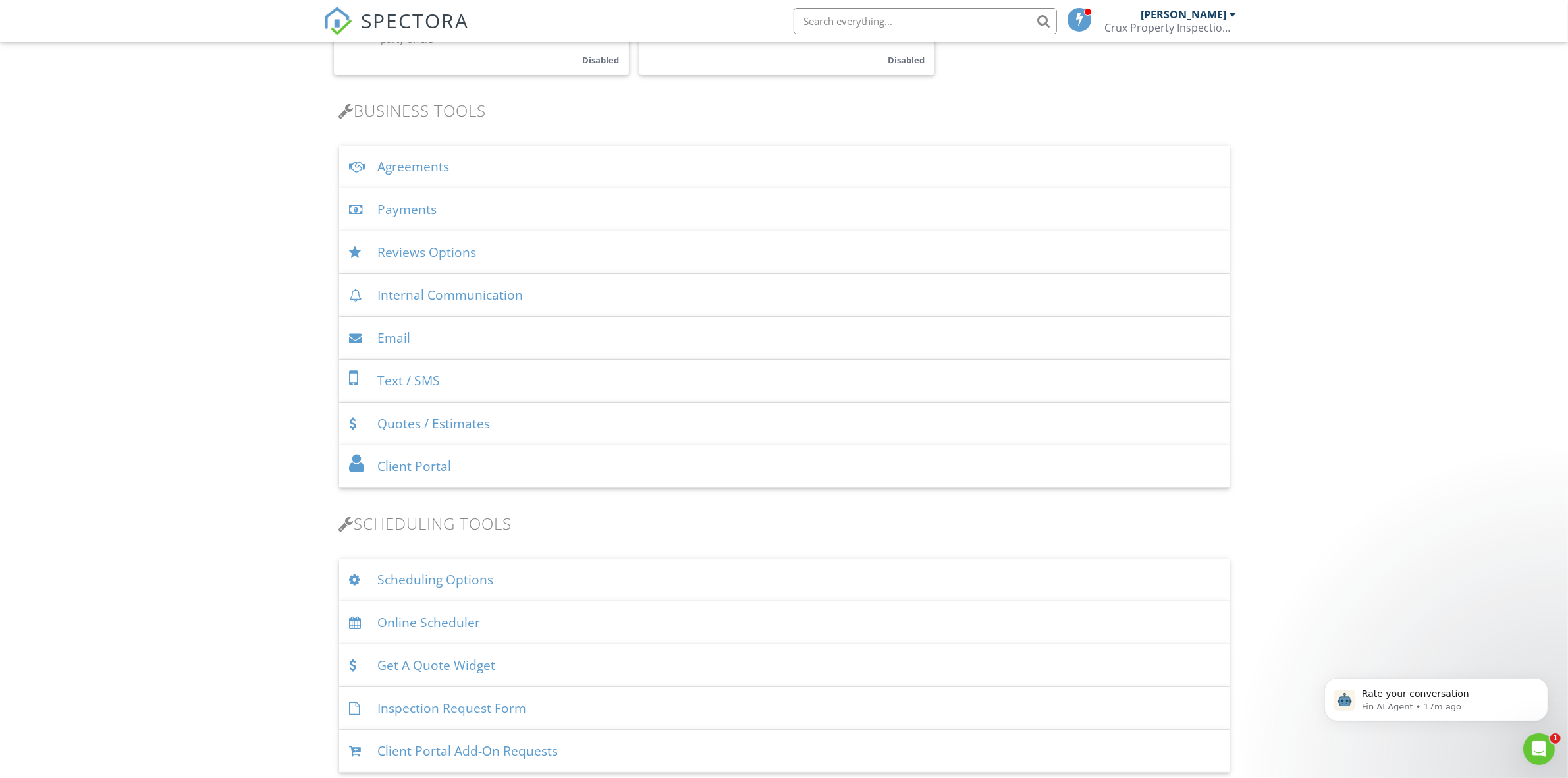
click at [517, 167] on div "Agreements" at bounding box center [784, 166] width 890 height 43
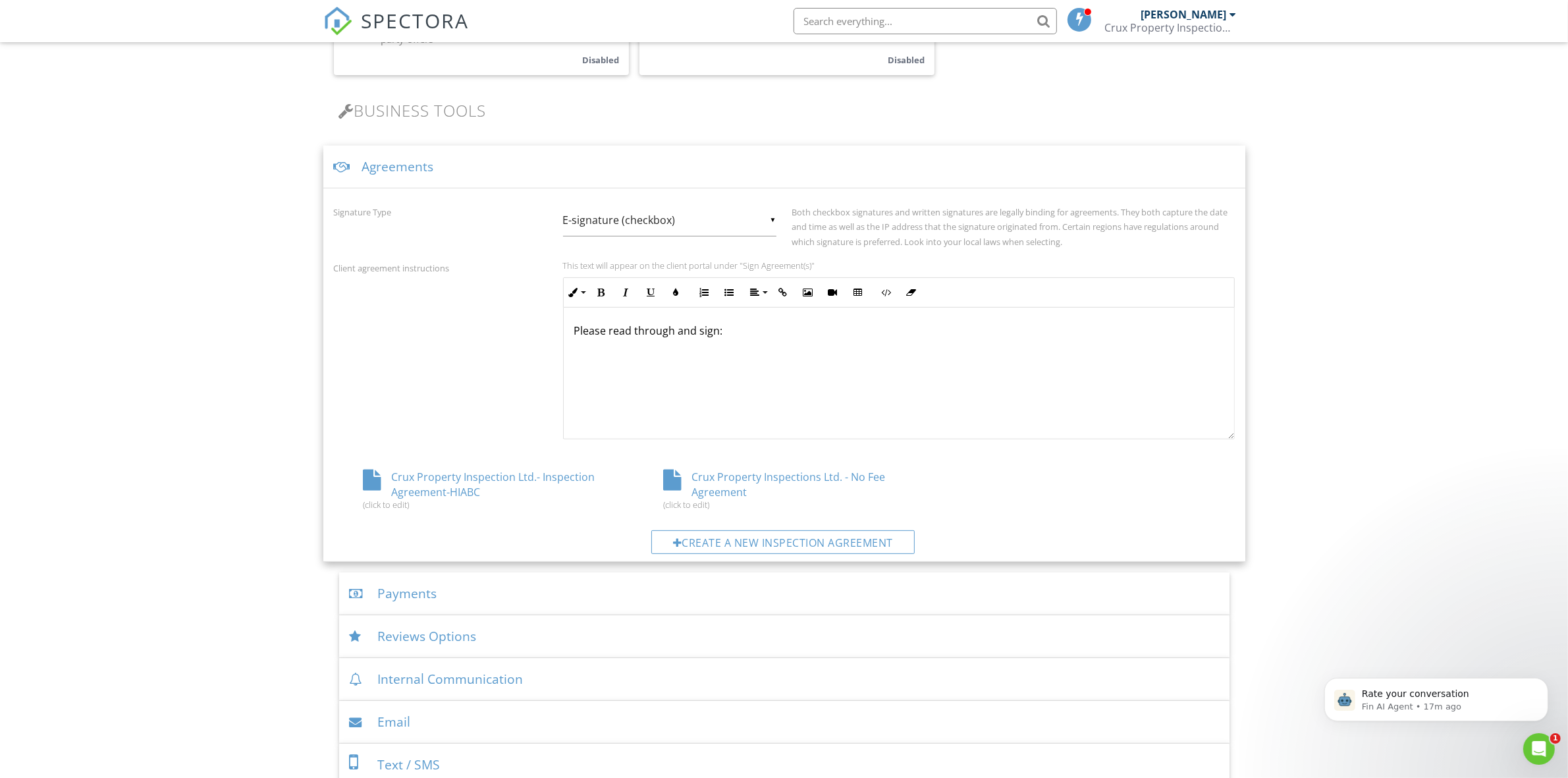
click at [517, 167] on div "Agreements" at bounding box center [784, 166] width 922 height 43
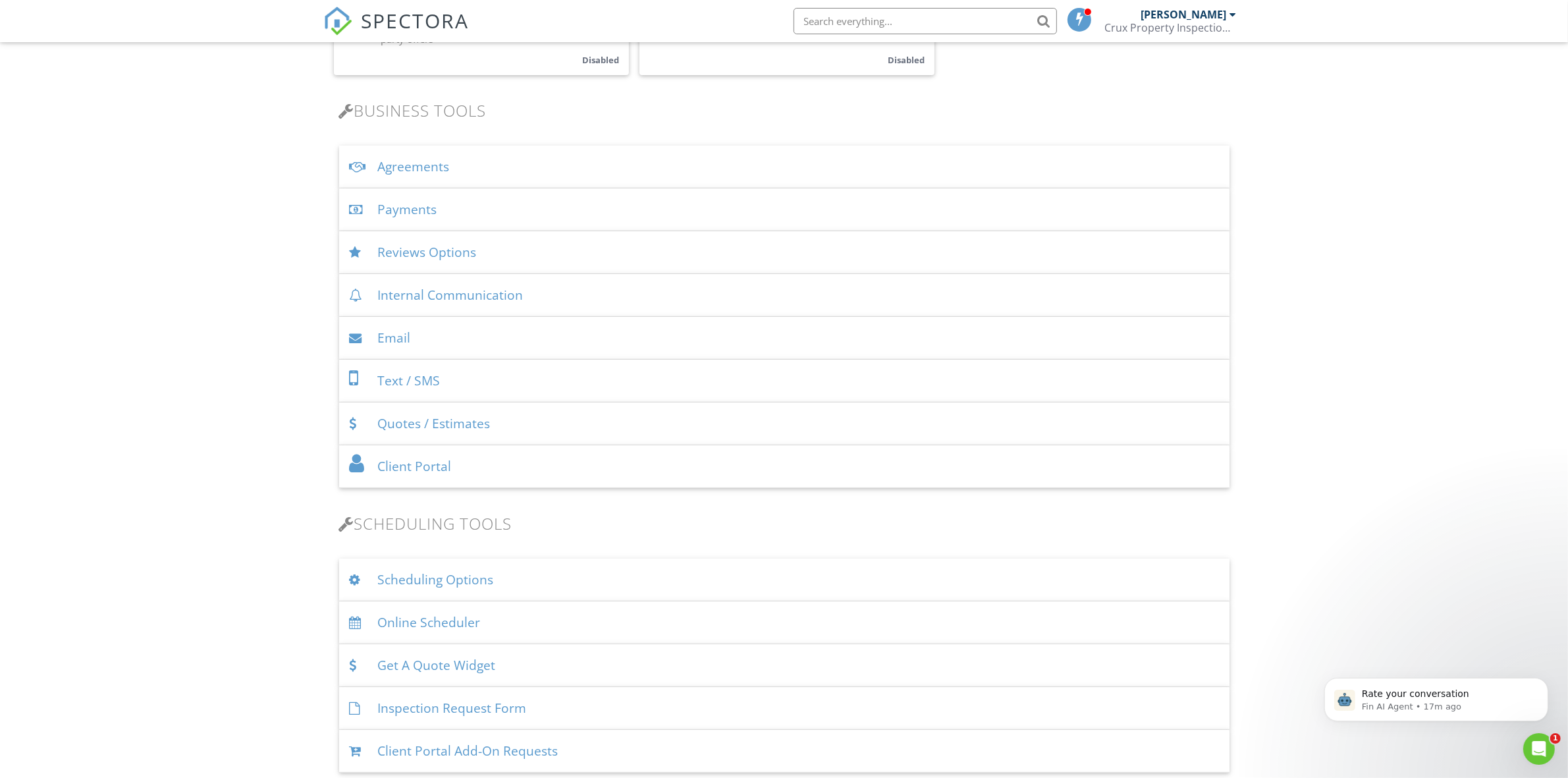
click at [514, 214] on div "Payments" at bounding box center [784, 209] width 890 height 43
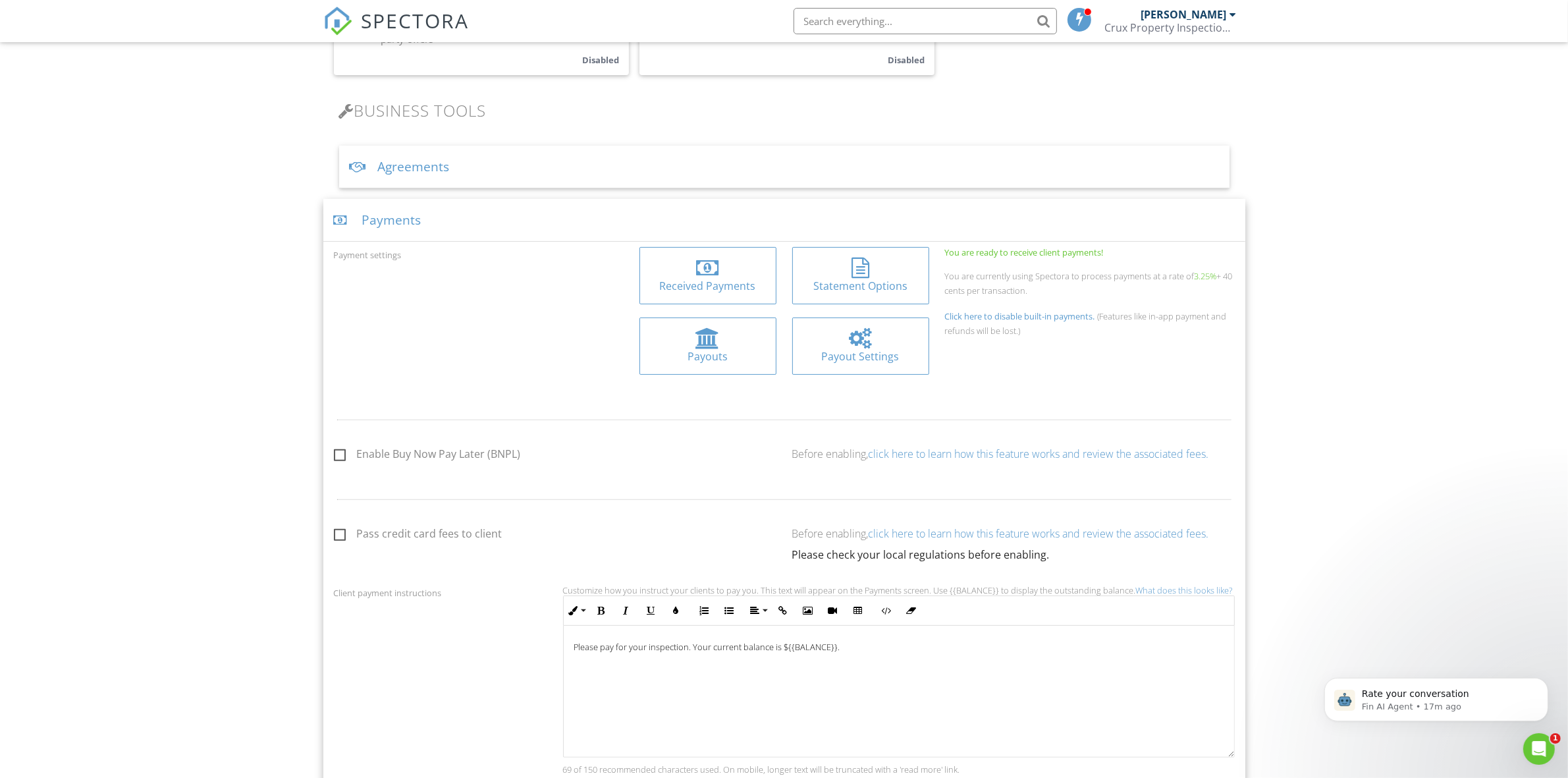
click at [514, 214] on div "Payments" at bounding box center [784, 220] width 922 height 43
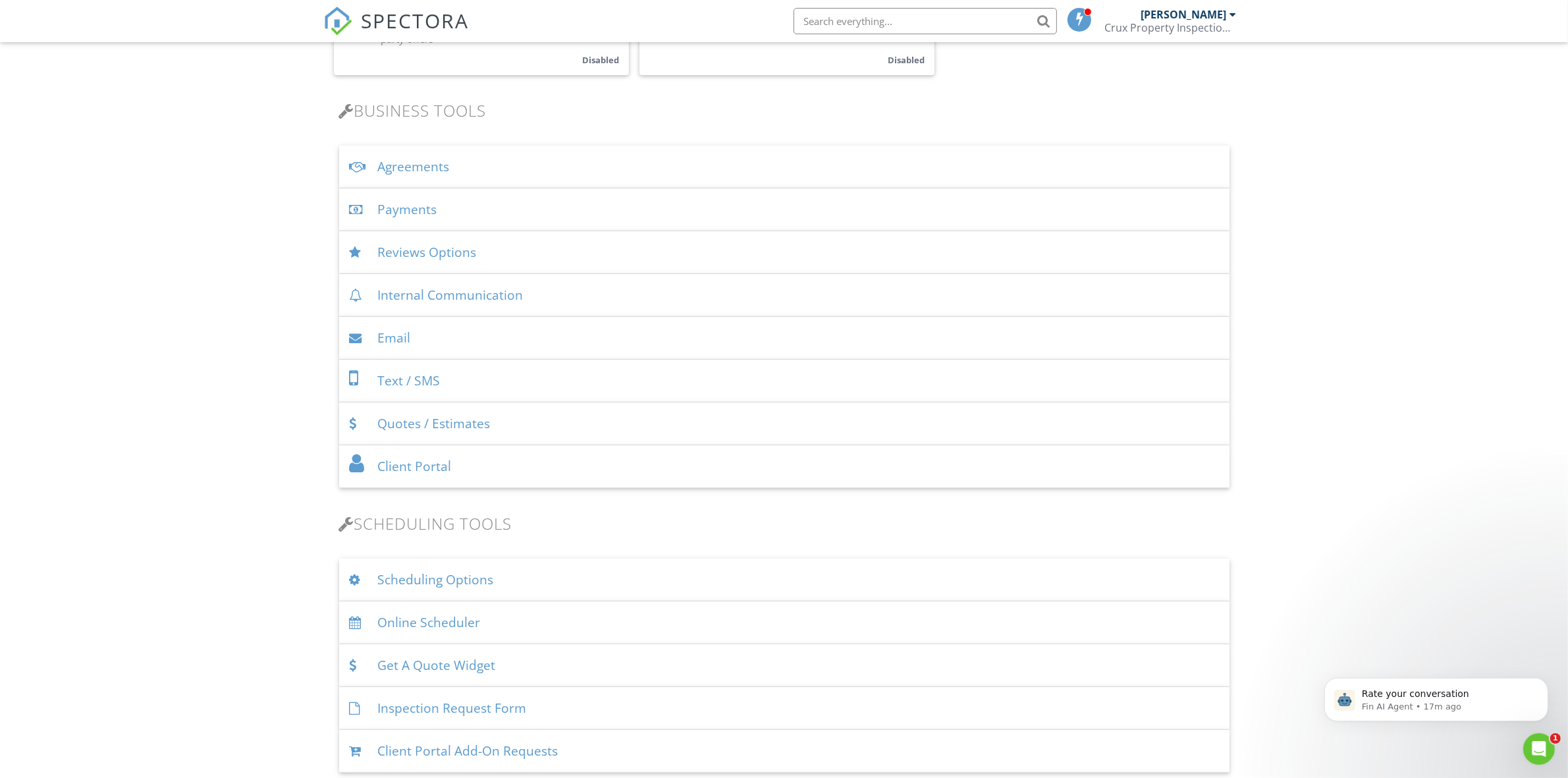
click at [509, 257] on div "Reviews Options" at bounding box center [784, 252] width 890 height 43
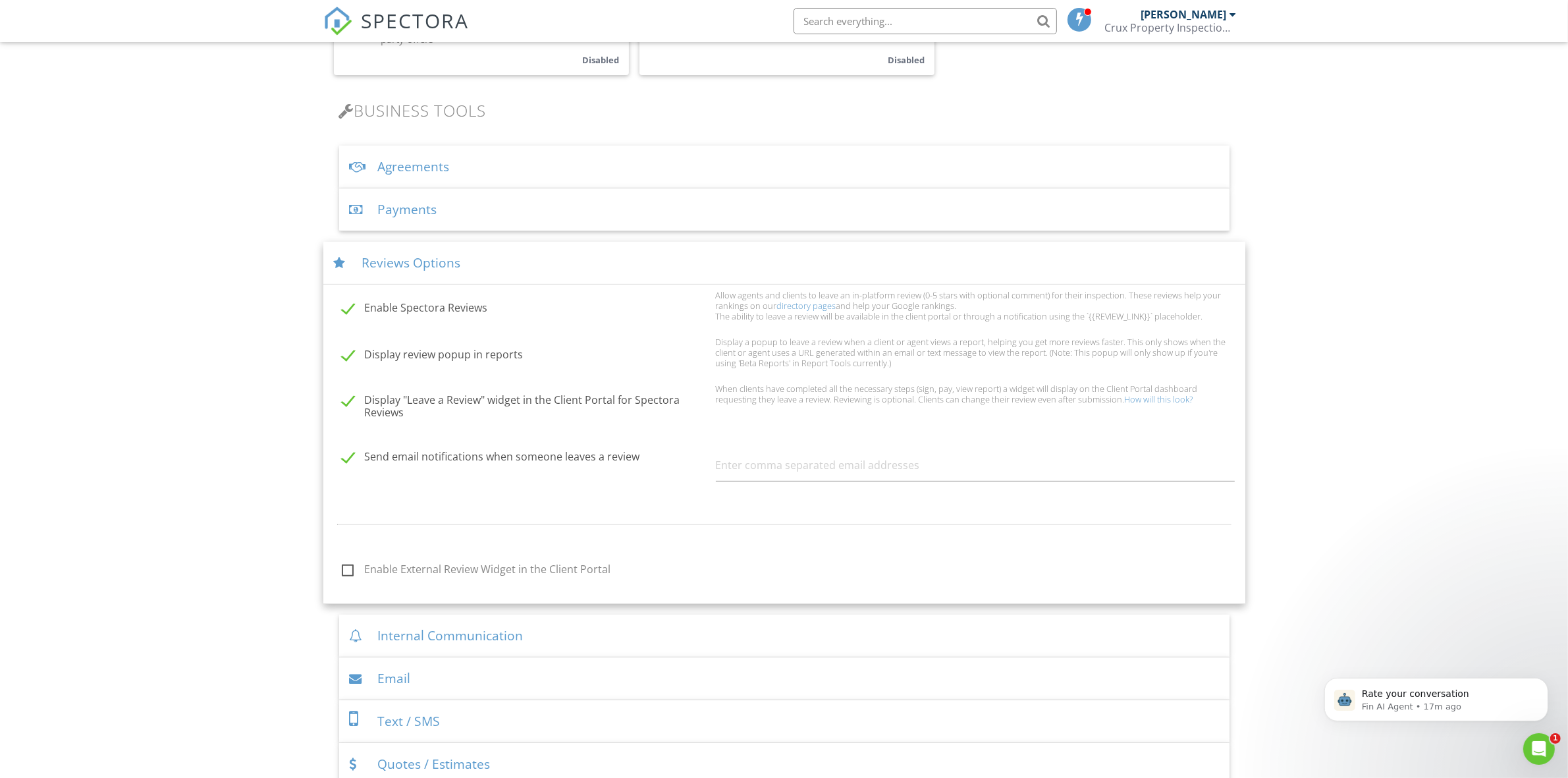
click at [509, 257] on div "Reviews Options" at bounding box center [784, 263] width 922 height 43
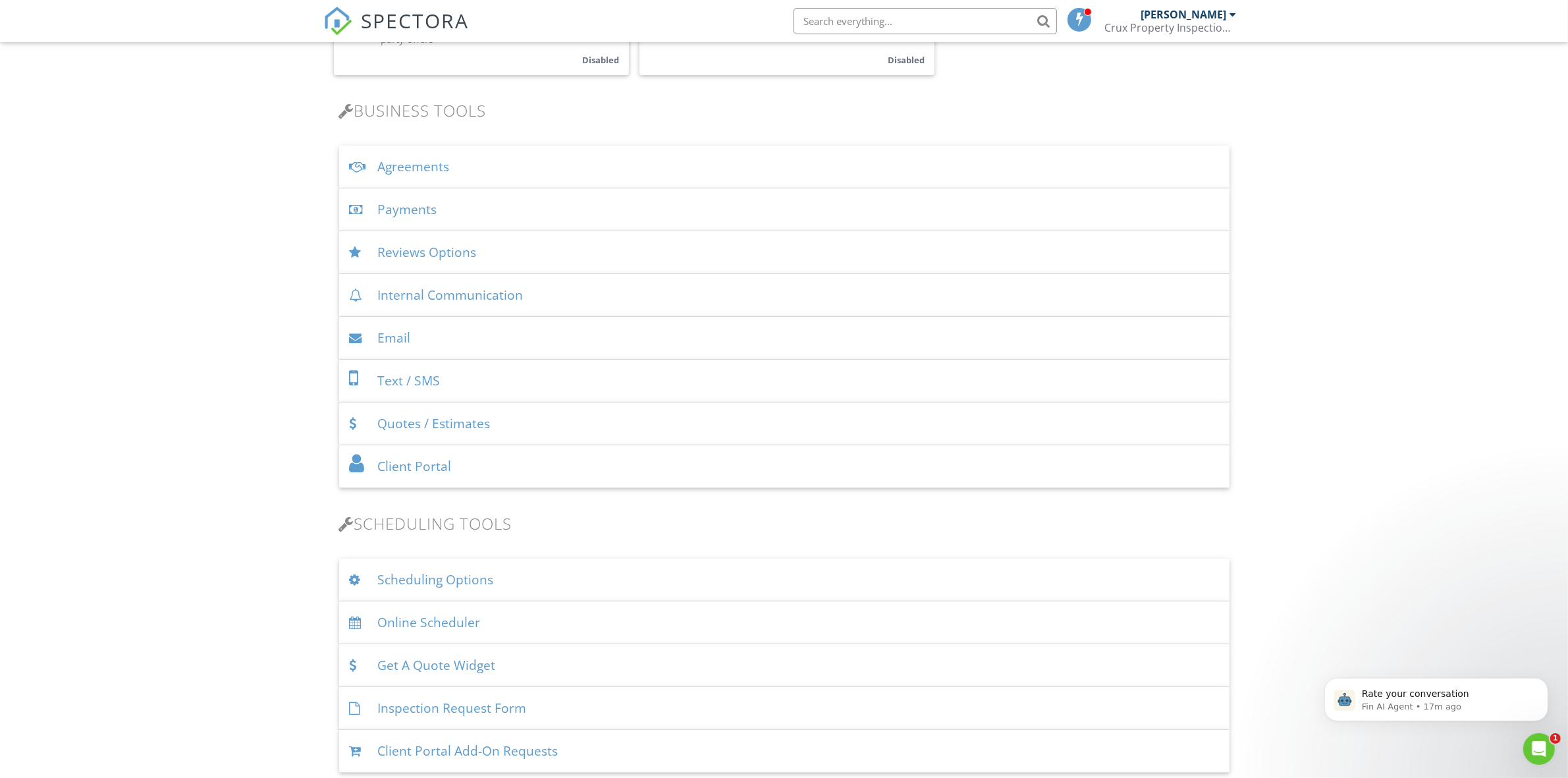
click at [545, 299] on div "Internal Communication" at bounding box center [784, 295] width 890 height 43
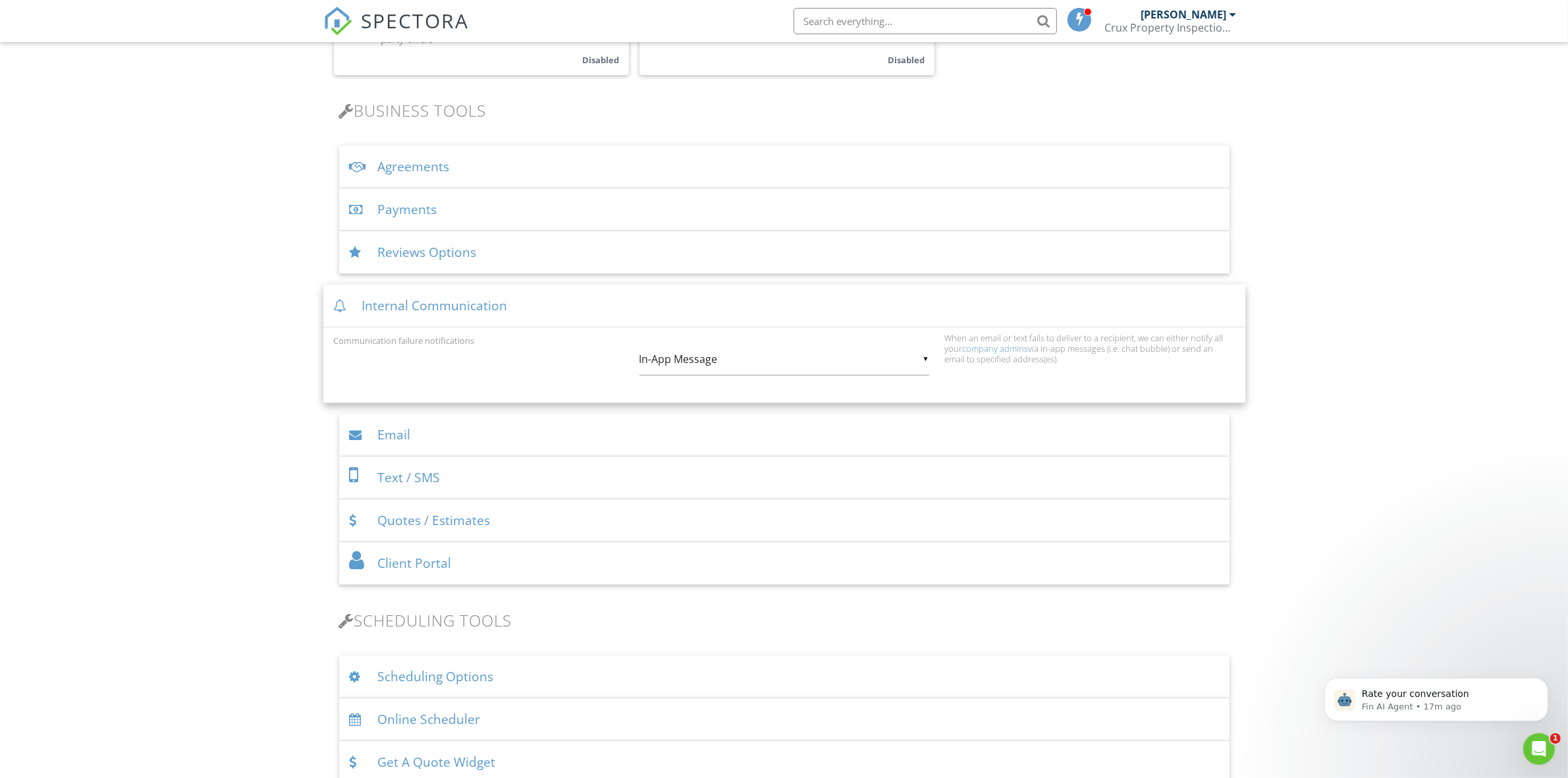
click at [544, 308] on div "Internal Communication" at bounding box center [784, 305] width 922 height 43
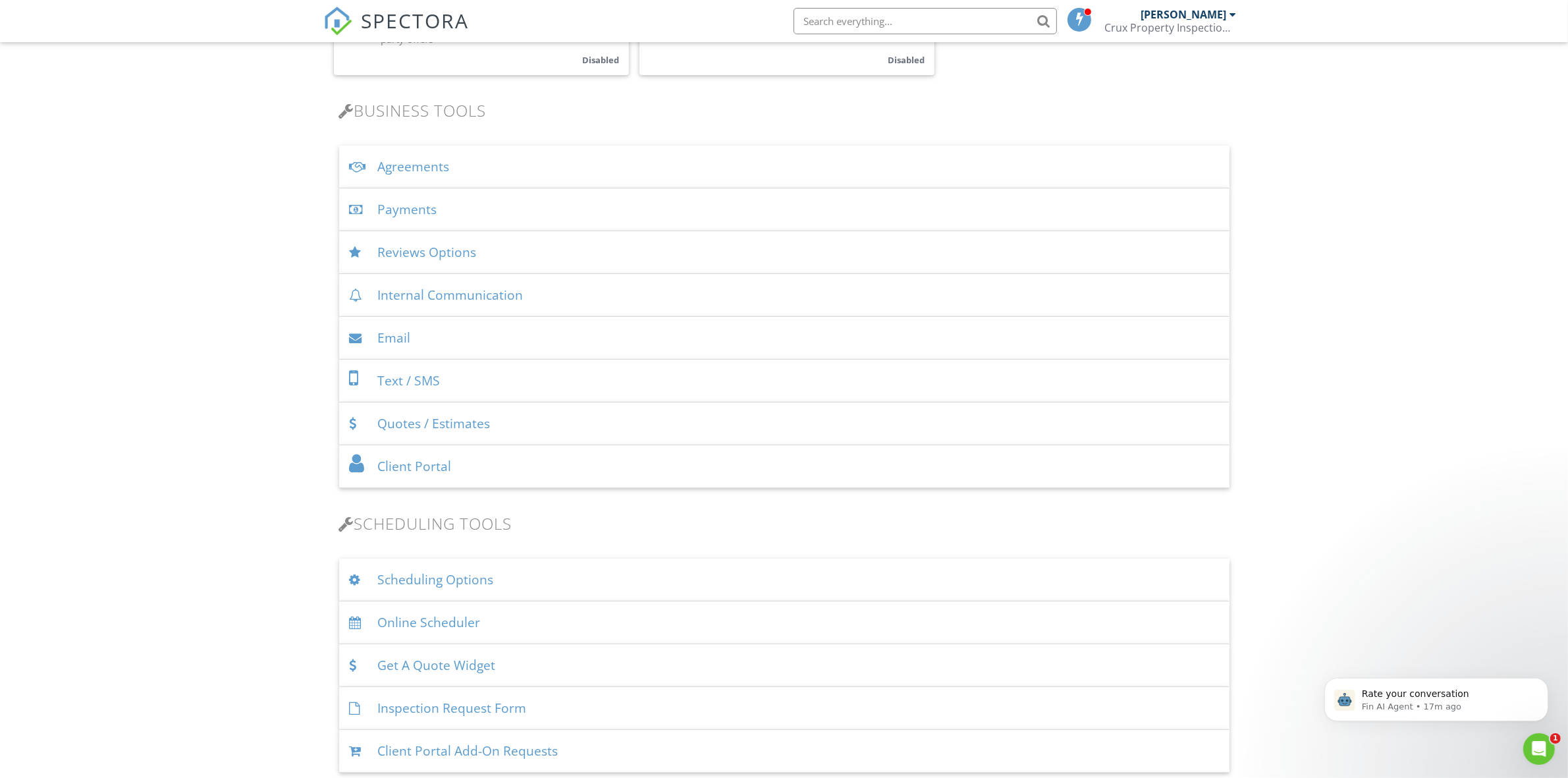
click at [552, 342] on div "Email" at bounding box center [784, 338] width 890 height 43
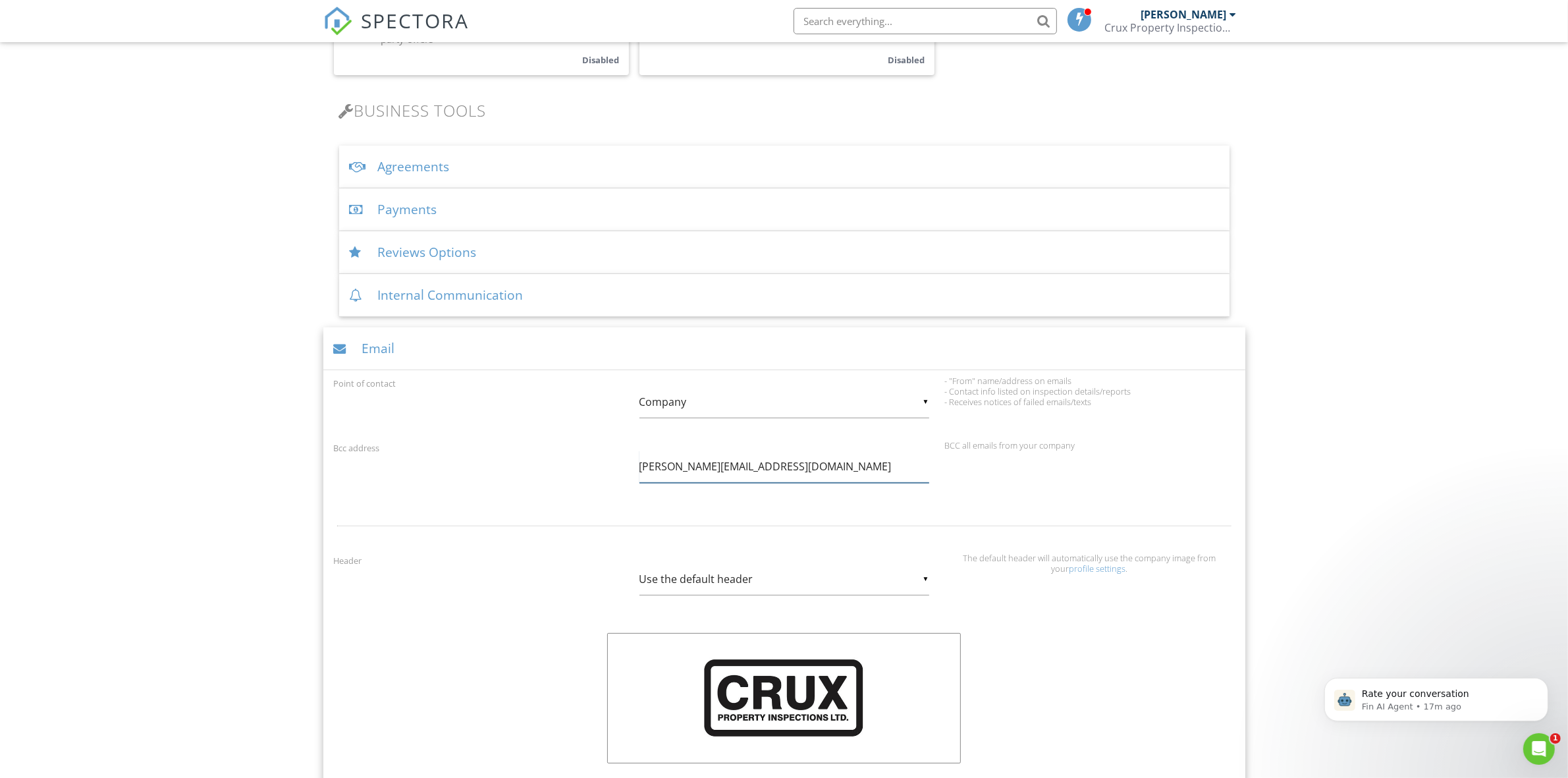
click at [646, 469] on input "Marty@cruxinspections.com" at bounding box center [784, 466] width 290 height 32
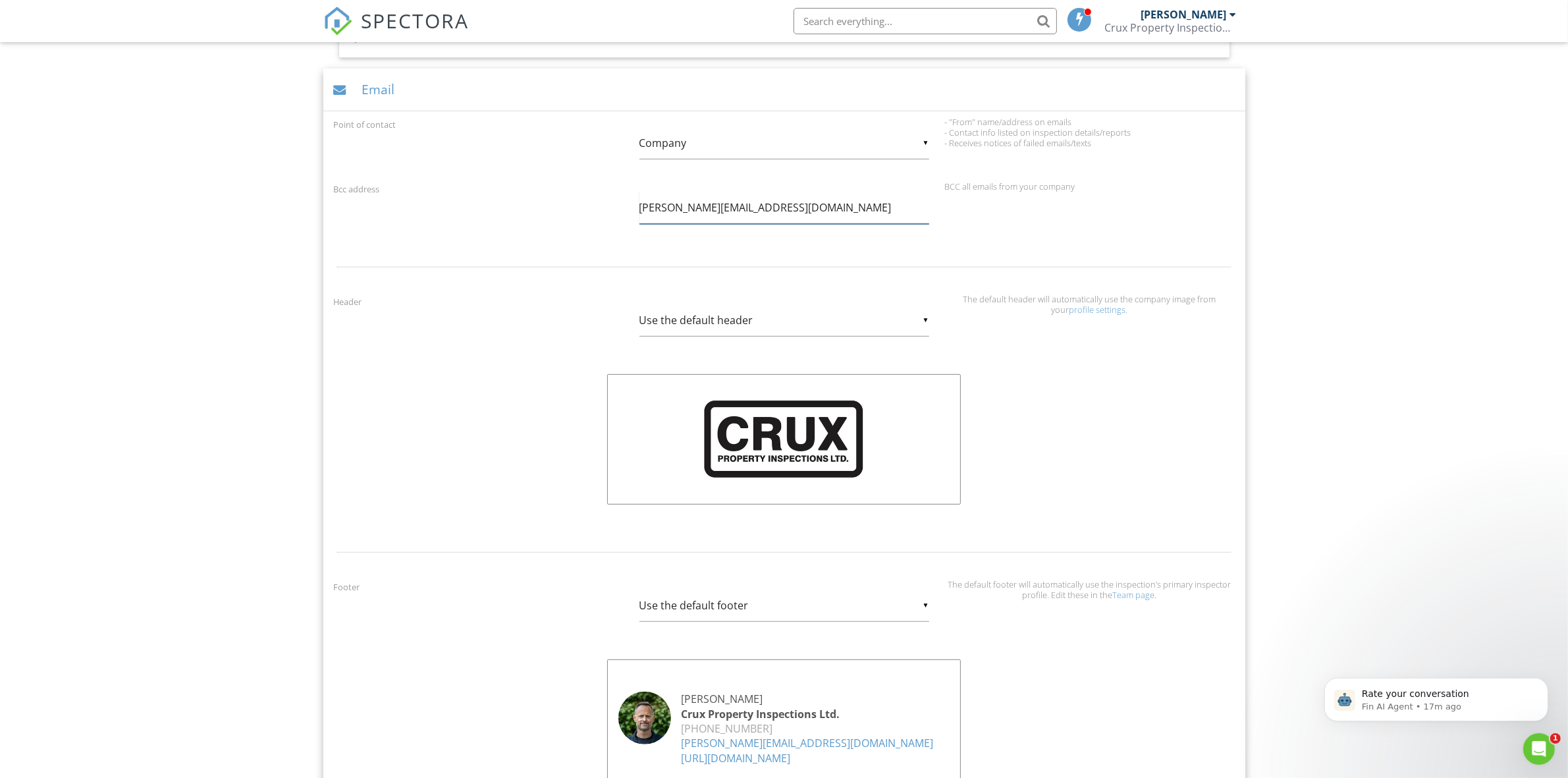
scroll to position [439, 0]
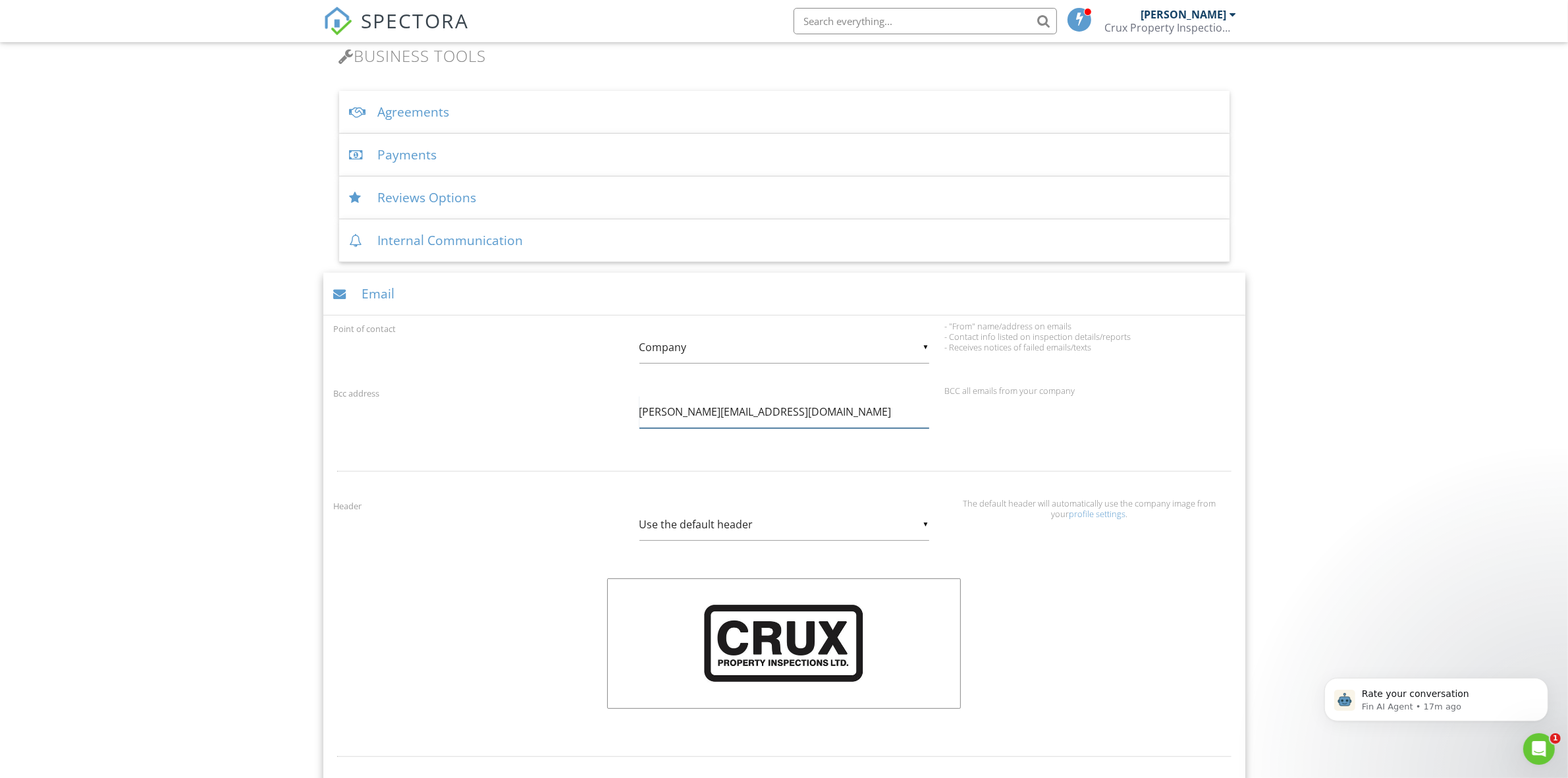
type input "[PERSON_NAME][EMAIL_ADDRESS][DOMAIN_NAME]"
click at [475, 281] on div "Email" at bounding box center [784, 293] width 922 height 43
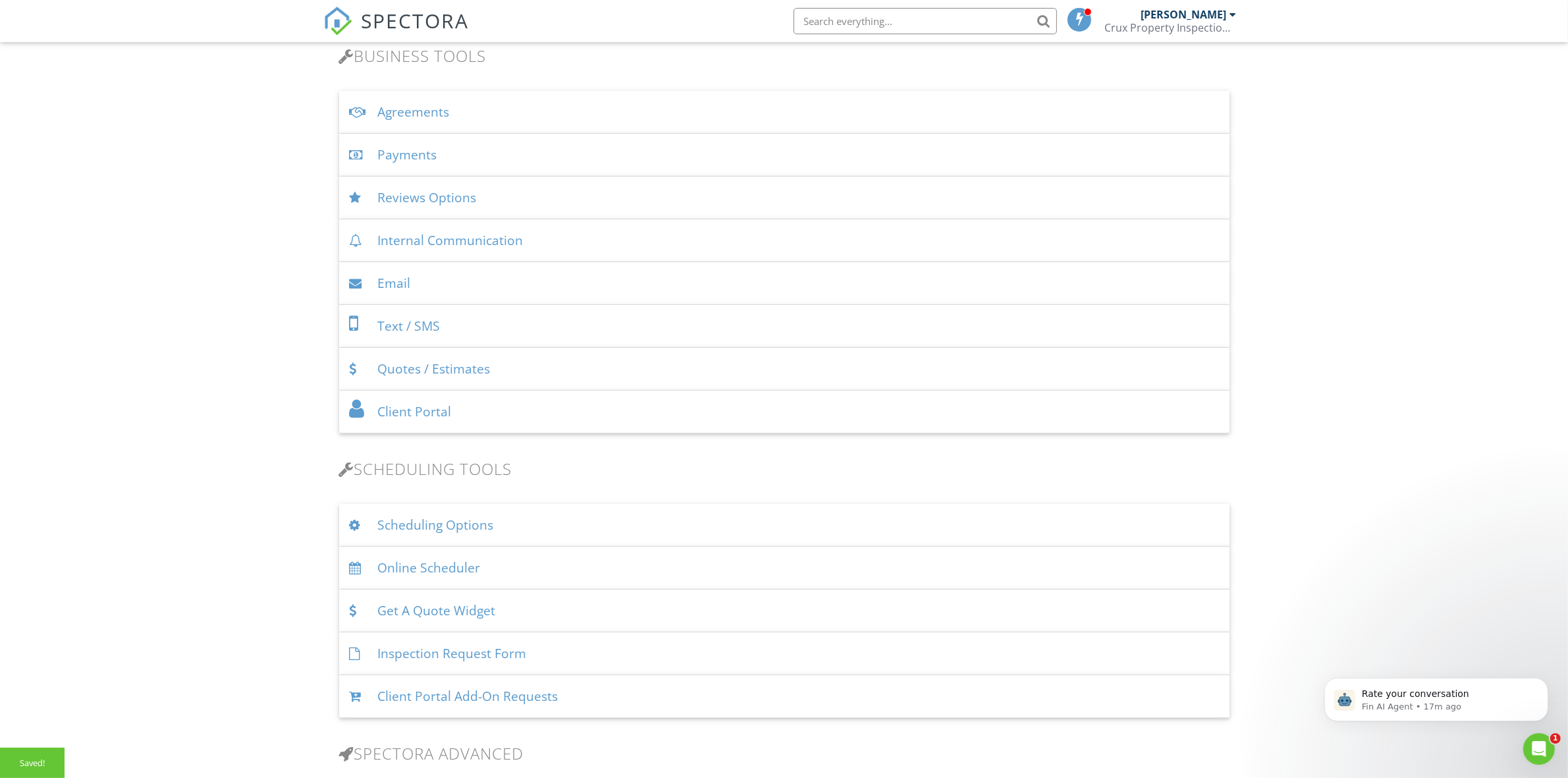
click at [473, 327] on div "Text / SMS" at bounding box center [784, 326] width 890 height 43
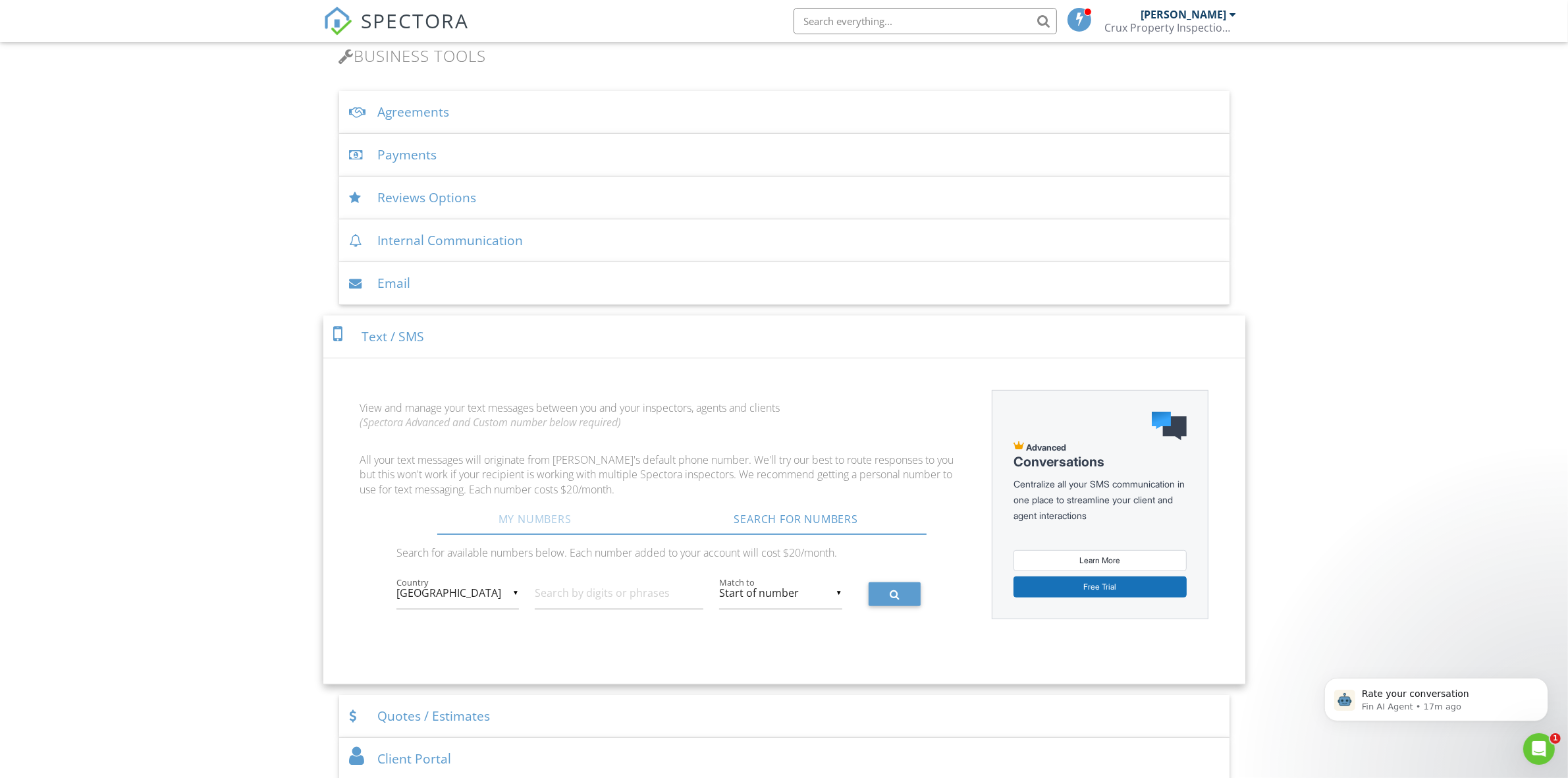
click at [519, 524] on link "My Numbers" at bounding box center [535, 519] width 262 height 32
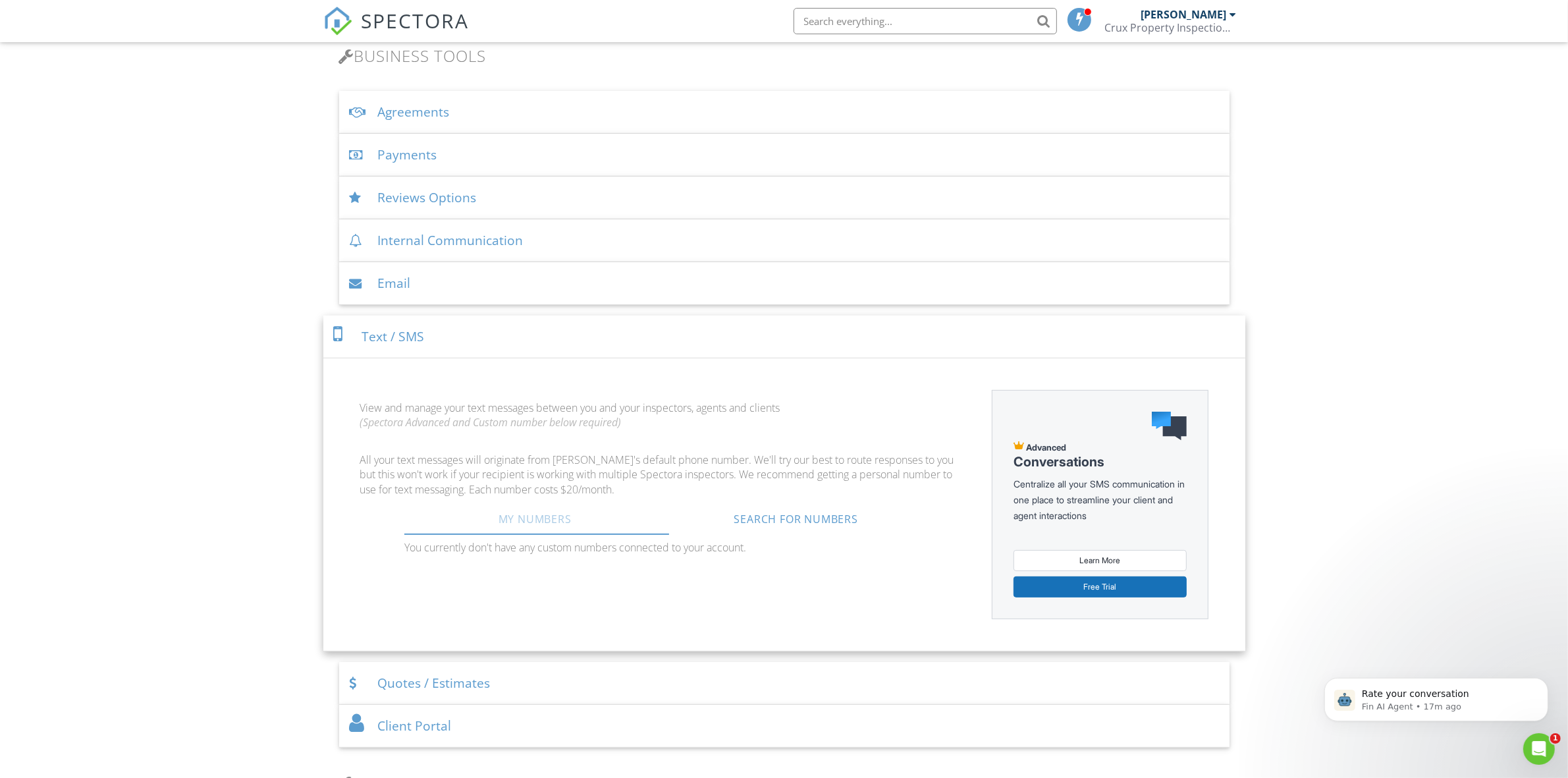
click at [541, 521] on link "My Numbers" at bounding box center [535, 519] width 262 height 32
click at [554, 512] on link "My Numbers" at bounding box center [535, 519] width 262 height 32
click at [758, 518] on link "Search For Numbers" at bounding box center [796, 519] width 262 height 32
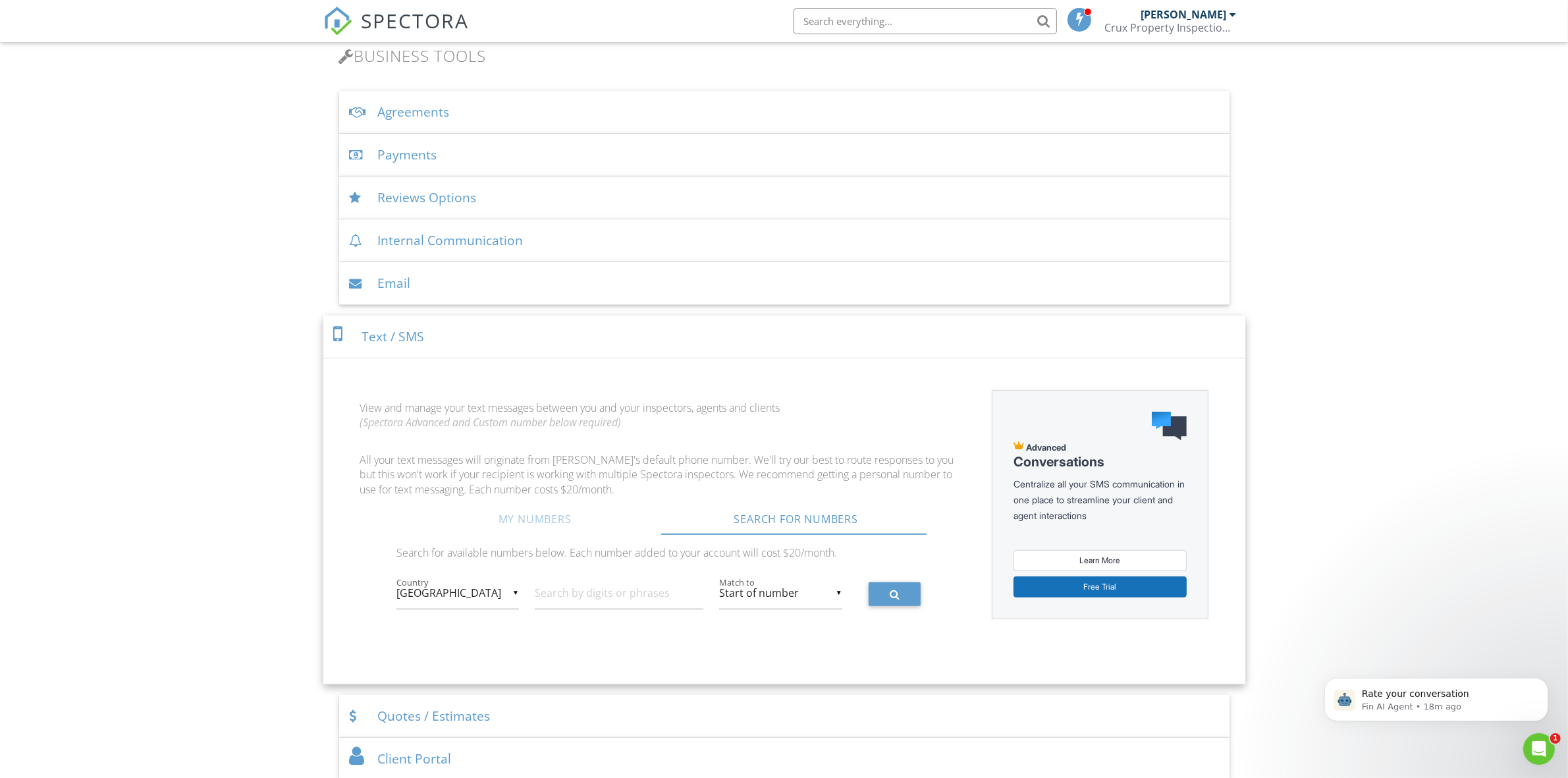
click at [525, 521] on link "My Numbers" at bounding box center [535, 519] width 262 height 32
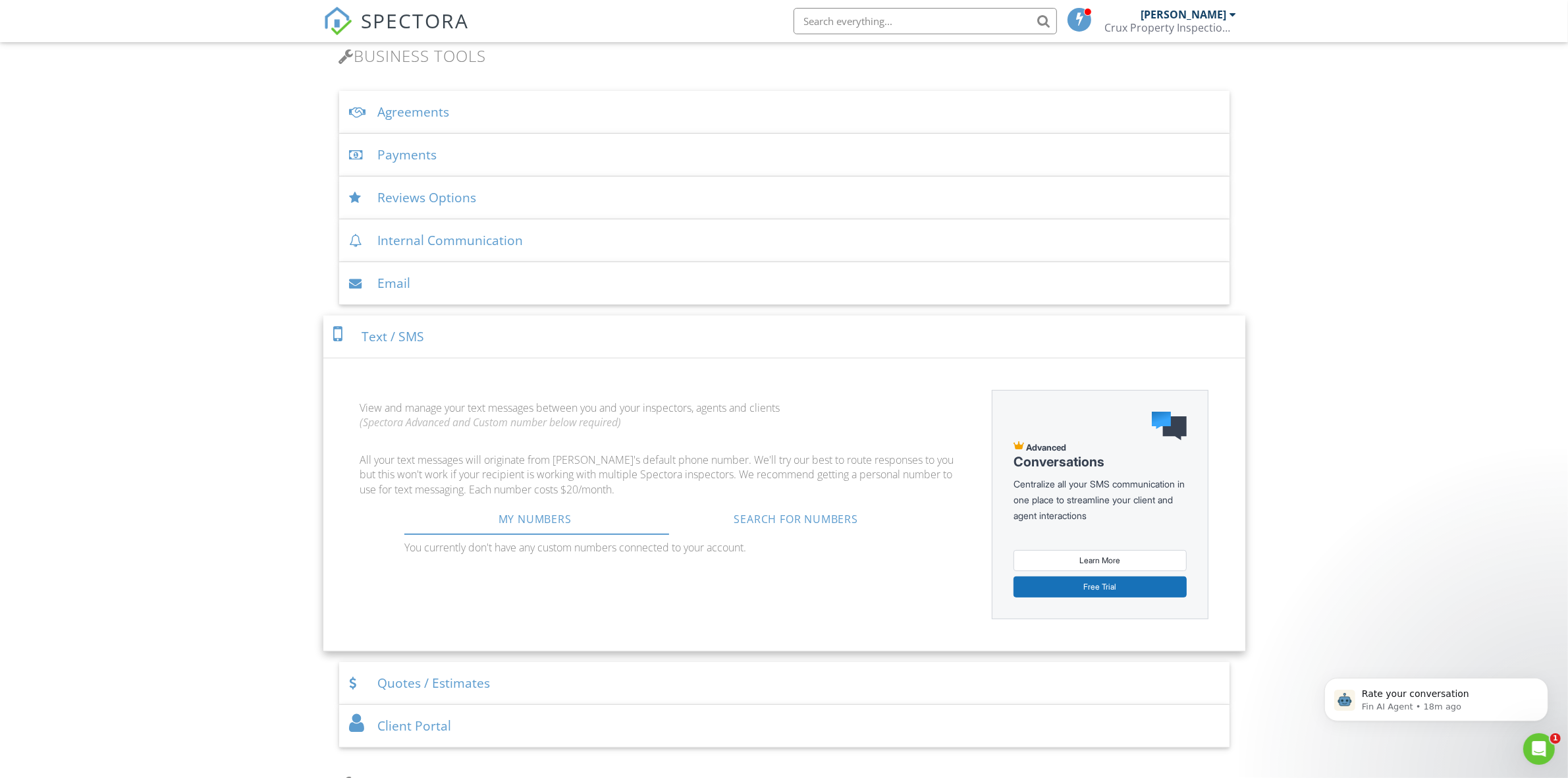
click at [541, 339] on div "Text / SMS" at bounding box center [784, 336] width 922 height 43
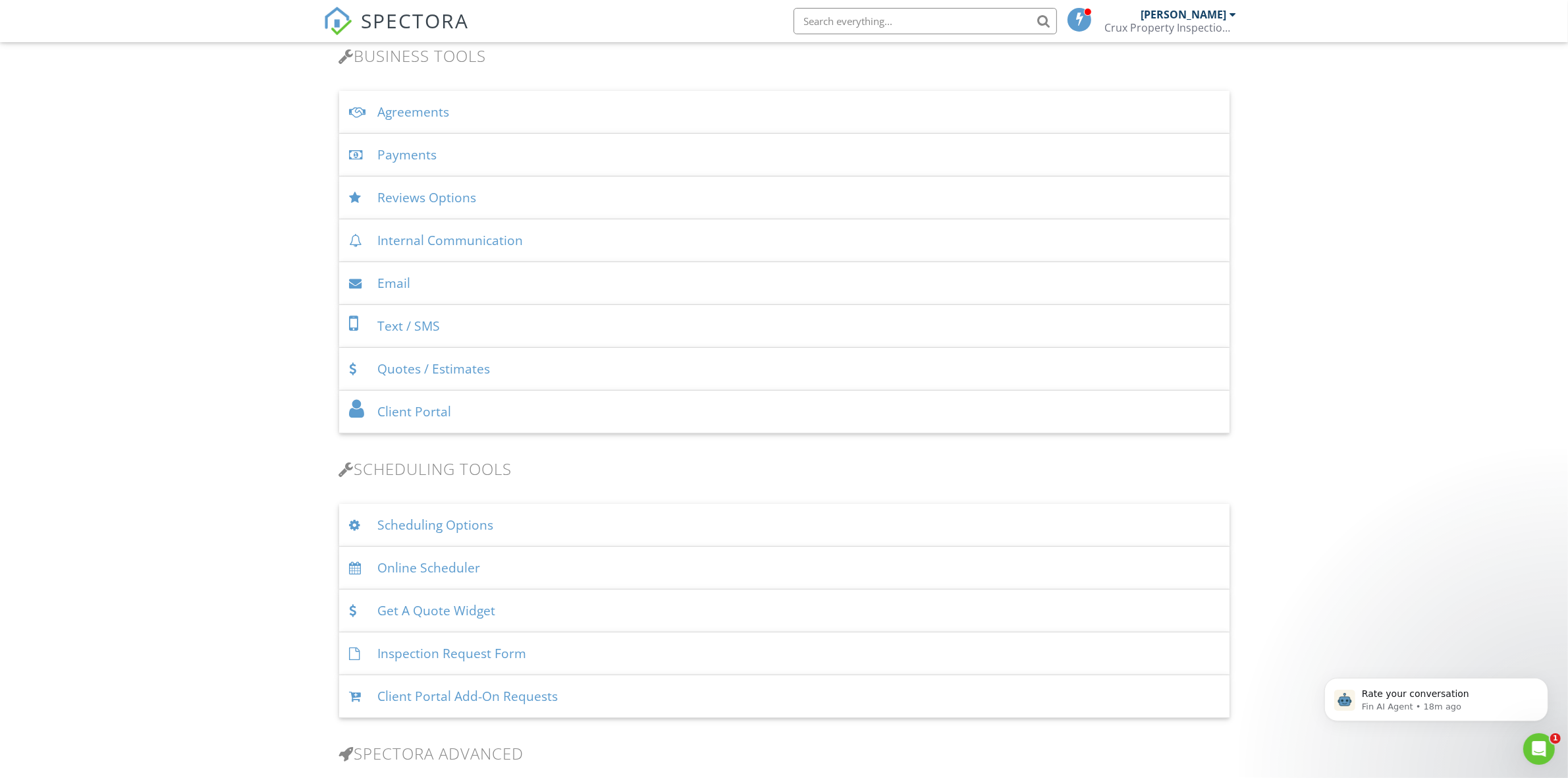
click at [547, 370] on div "Quotes / Estimates" at bounding box center [784, 369] width 890 height 43
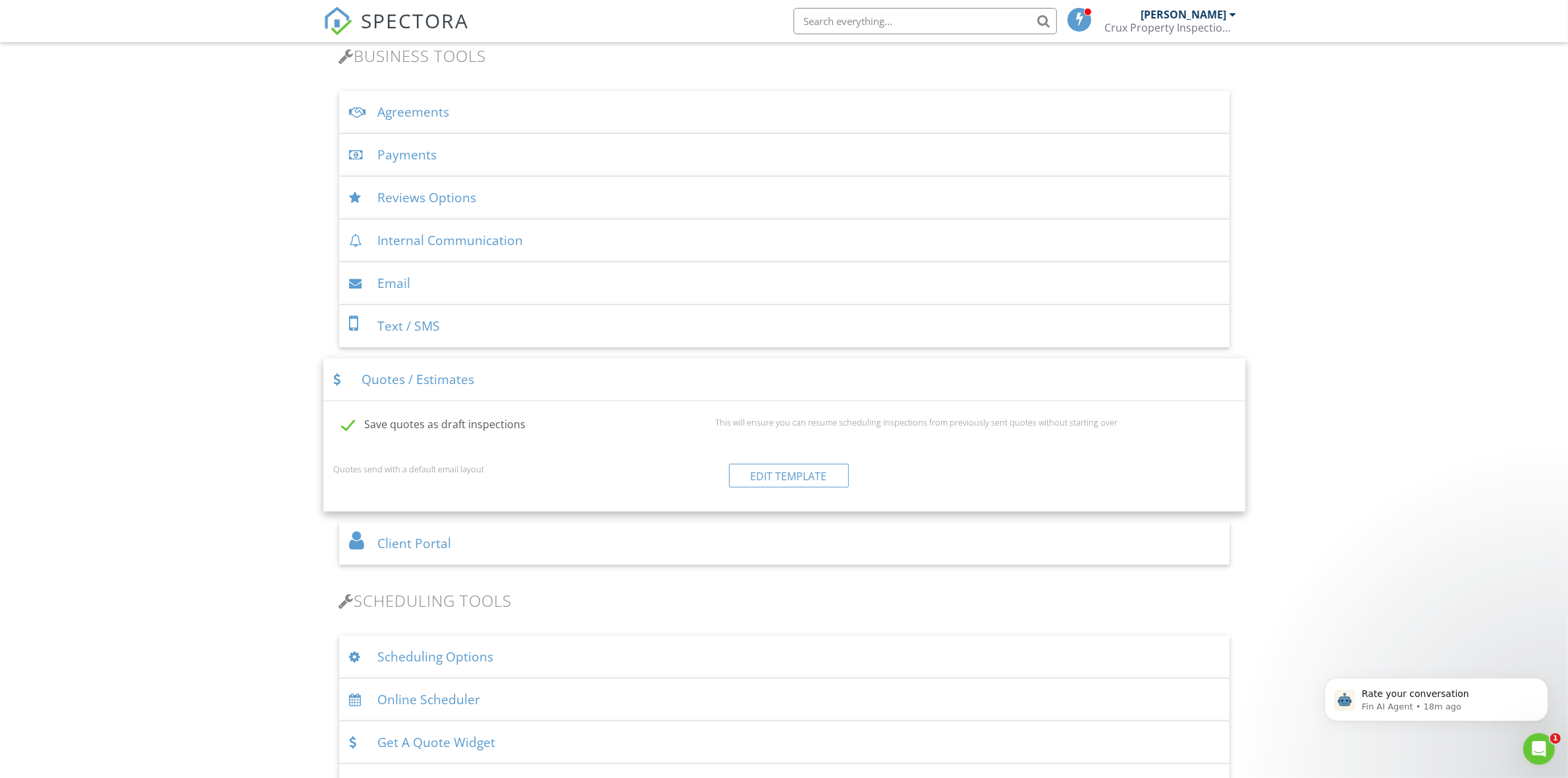
click at [587, 381] on div "Quotes / Estimates" at bounding box center [784, 379] width 922 height 43
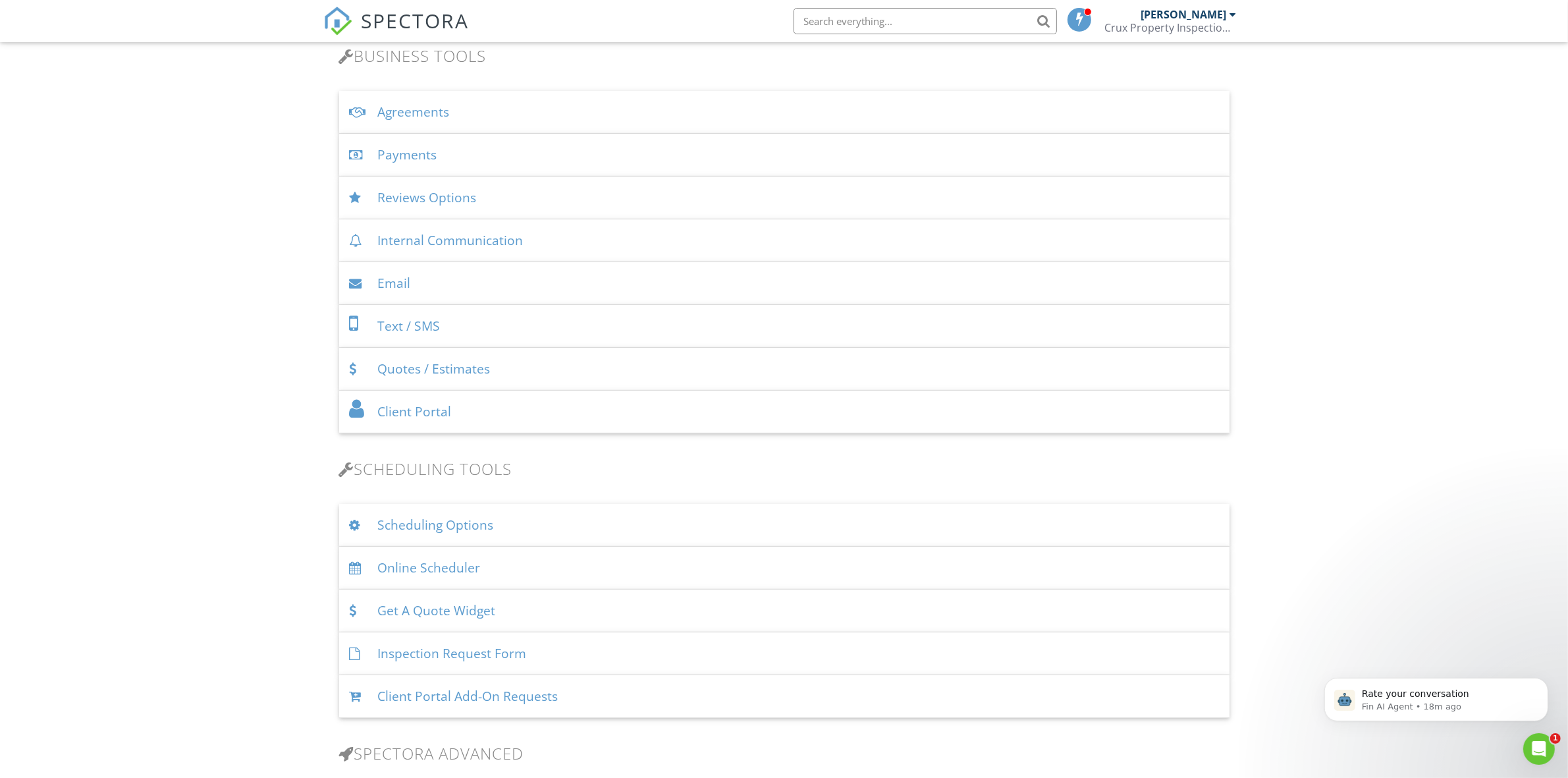
click at [579, 415] on div "Client Portal" at bounding box center [784, 412] width 890 height 43
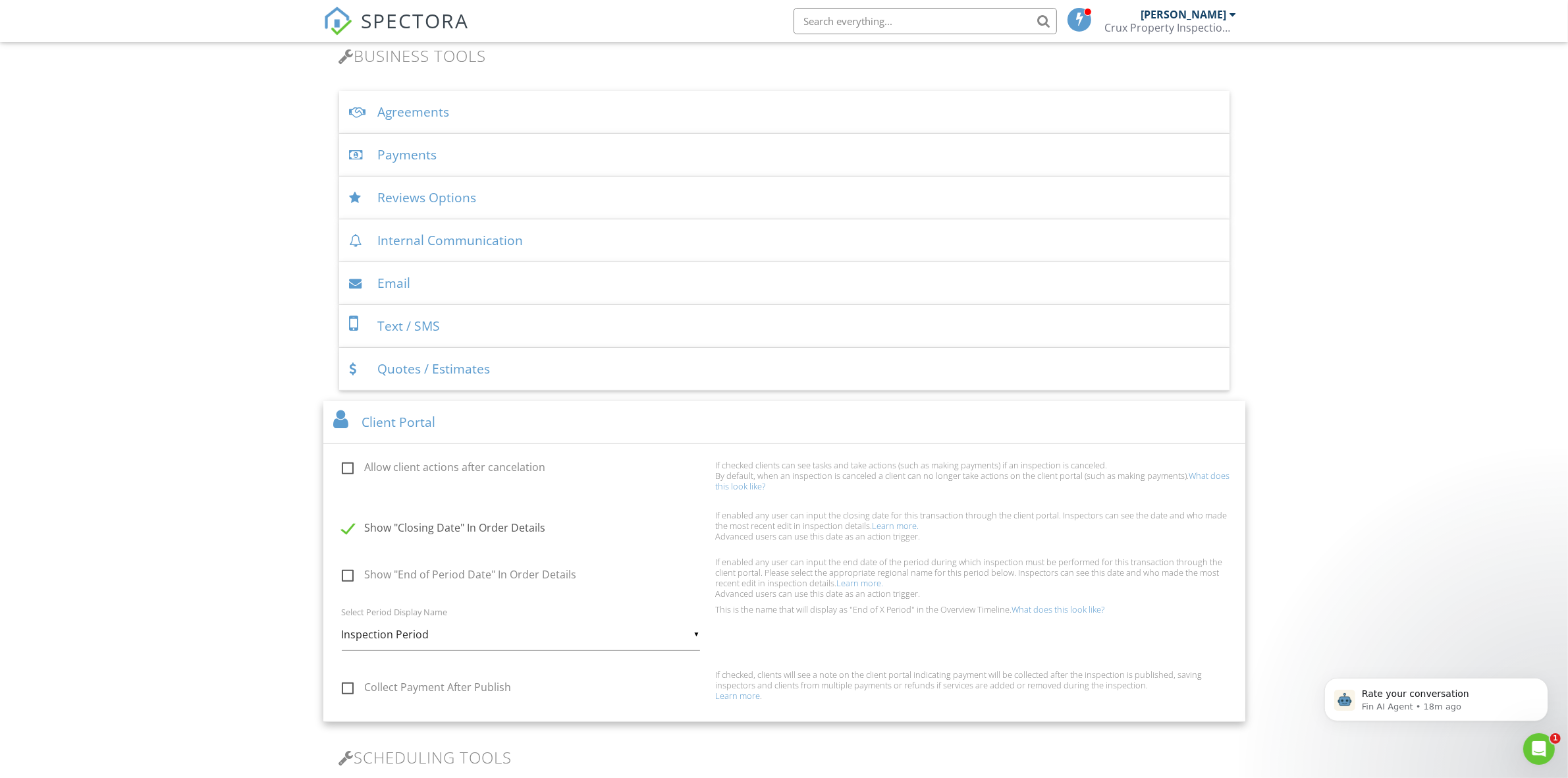
click at [416, 639] on div "▼ Inspection Period Option Period Inspection Period Due Diligence Period Contin…" at bounding box center [520, 634] width 358 height 32
click at [648, 552] on form "Allow client actions after cancelation If checked clients can see tasks and tak…" at bounding box center [784, 580] width 901 height 262
click at [399, 634] on div "▼ Inspection Period Option Period Inspection Period Due Diligence Period Contin…" at bounding box center [520, 634] width 358 height 32
click at [637, 553] on form "Allow client actions after cancelation If checked clients can see tasks and tak…" at bounding box center [784, 580] width 901 height 262
click at [604, 424] on div "Client Portal" at bounding box center [784, 422] width 922 height 43
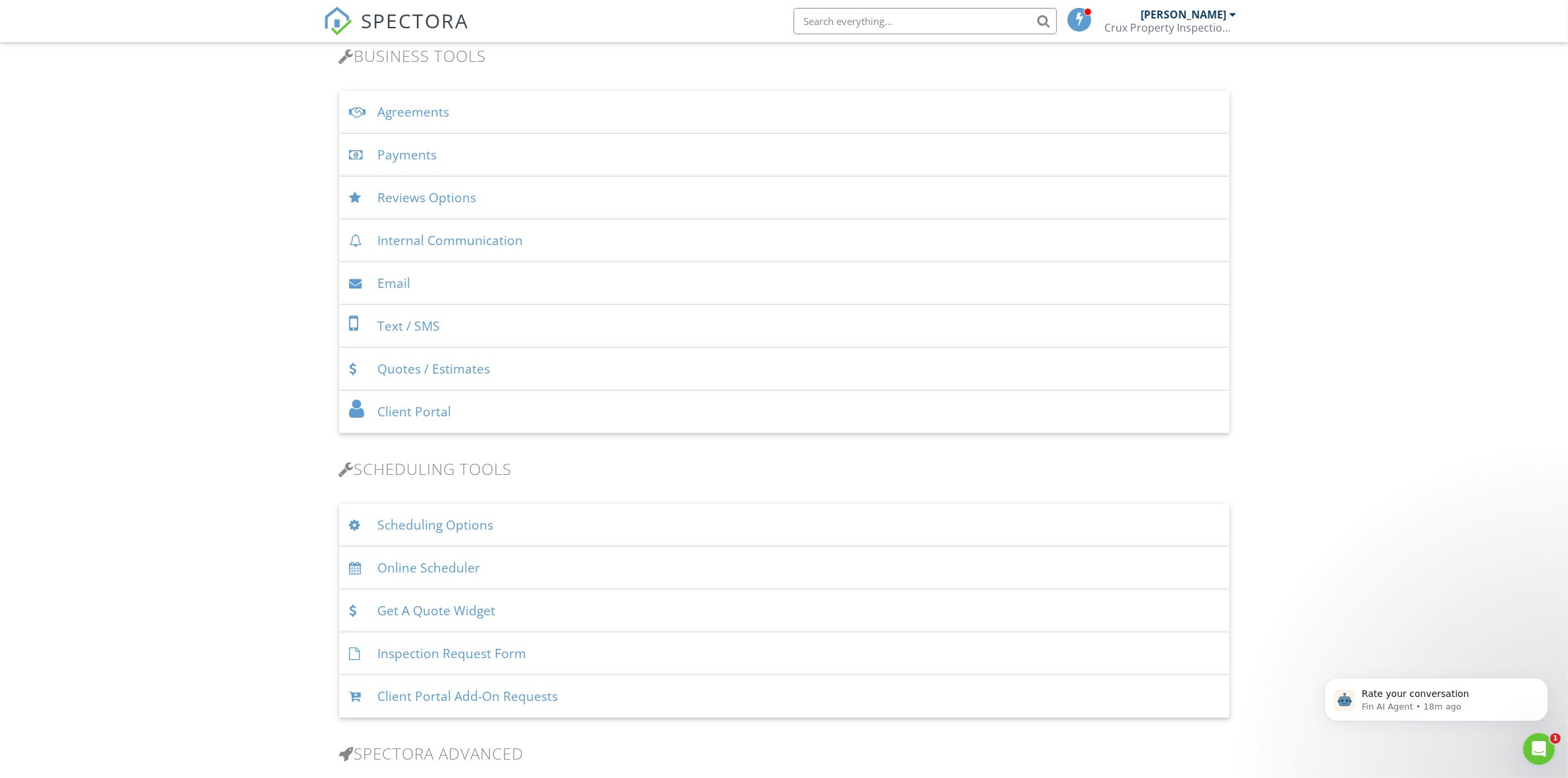
click at [528, 532] on div "Scheduling Options" at bounding box center [784, 525] width 890 height 43
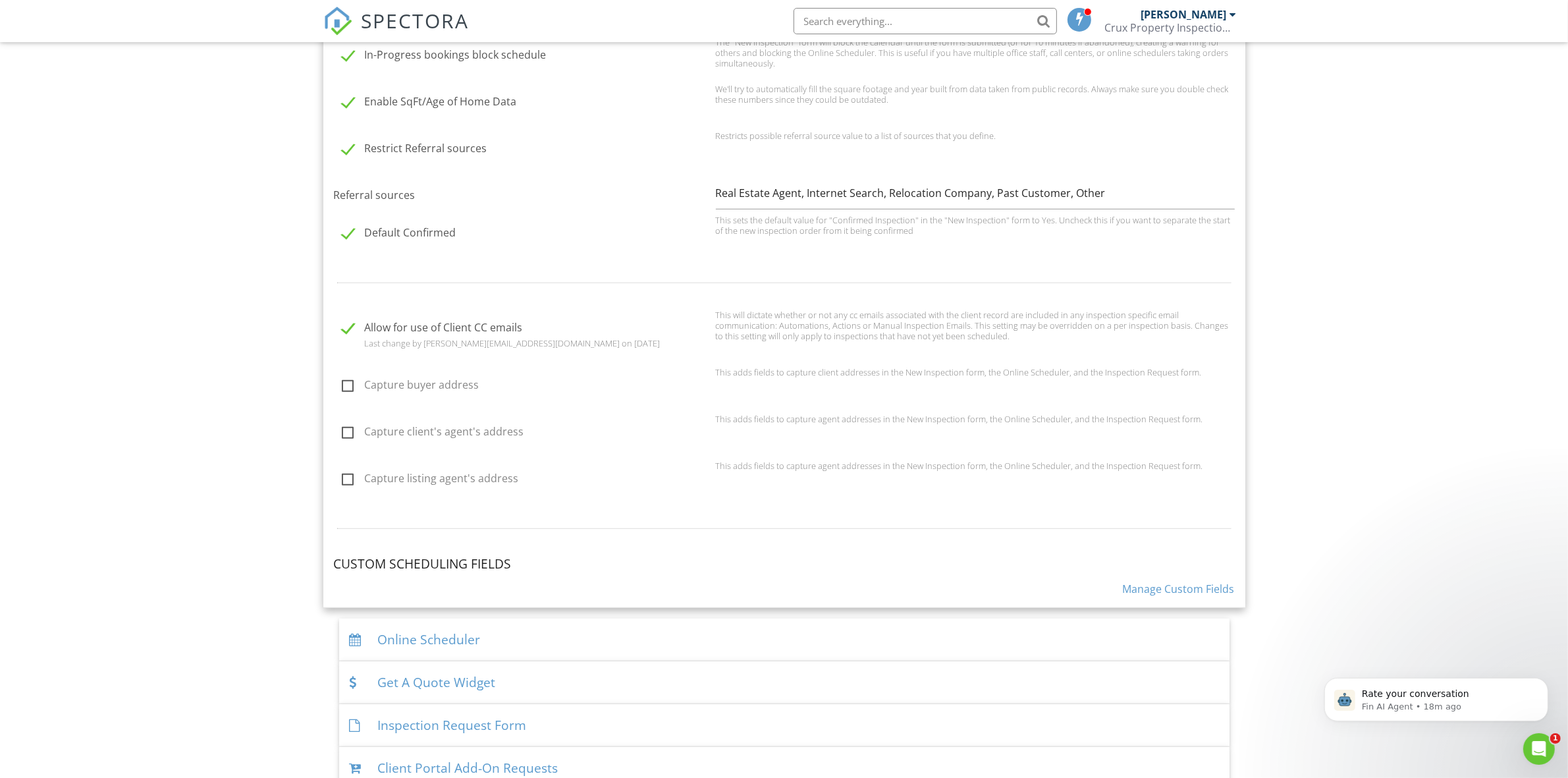
scroll to position [960, 0]
click at [1170, 578] on link "Manage Custom Fields" at bounding box center [1178, 582] width 112 height 14
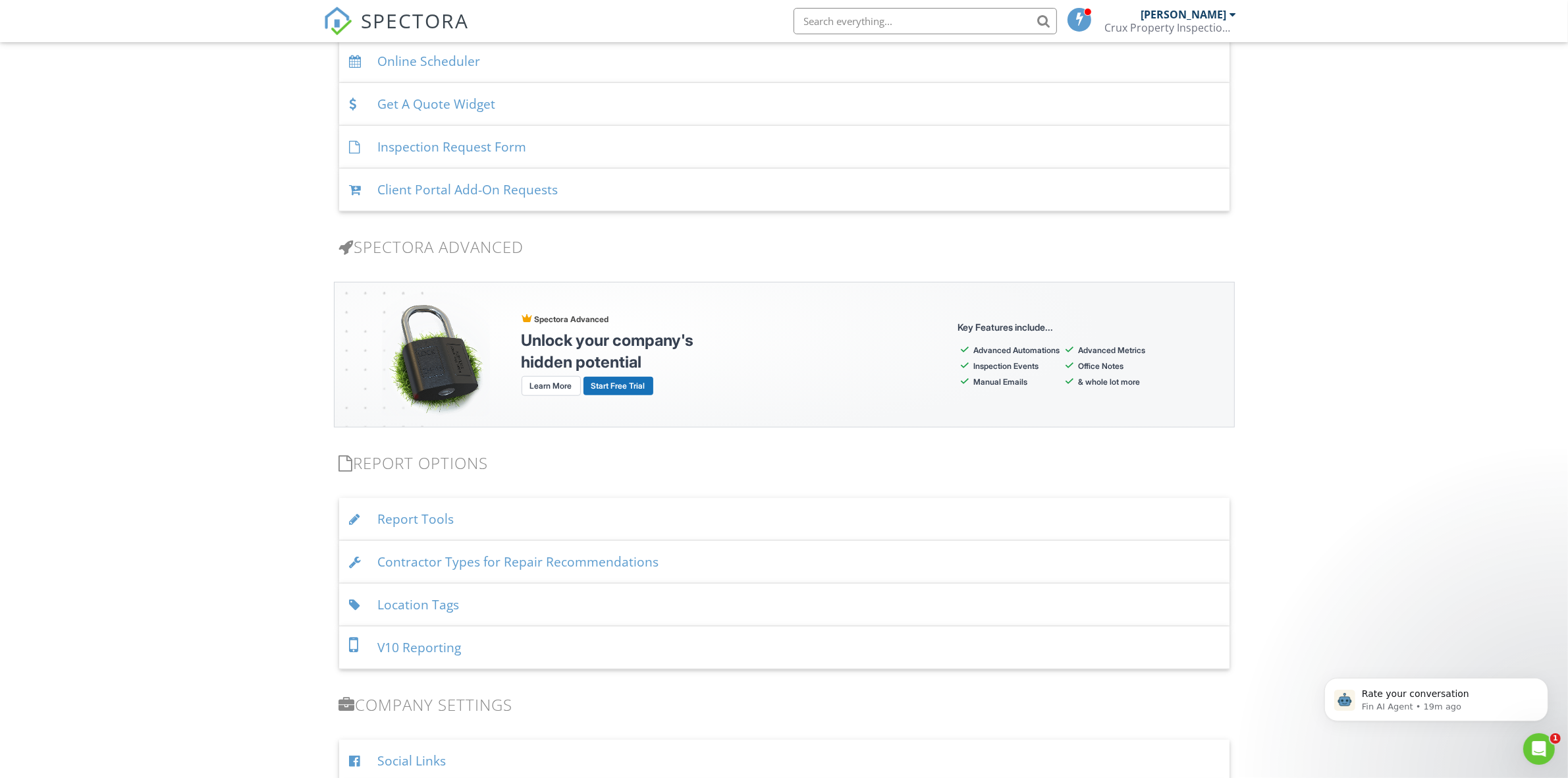
scroll to position [1537, 0]
click at [616, 511] on div "Report Tools" at bounding box center [784, 515] width 890 height 43
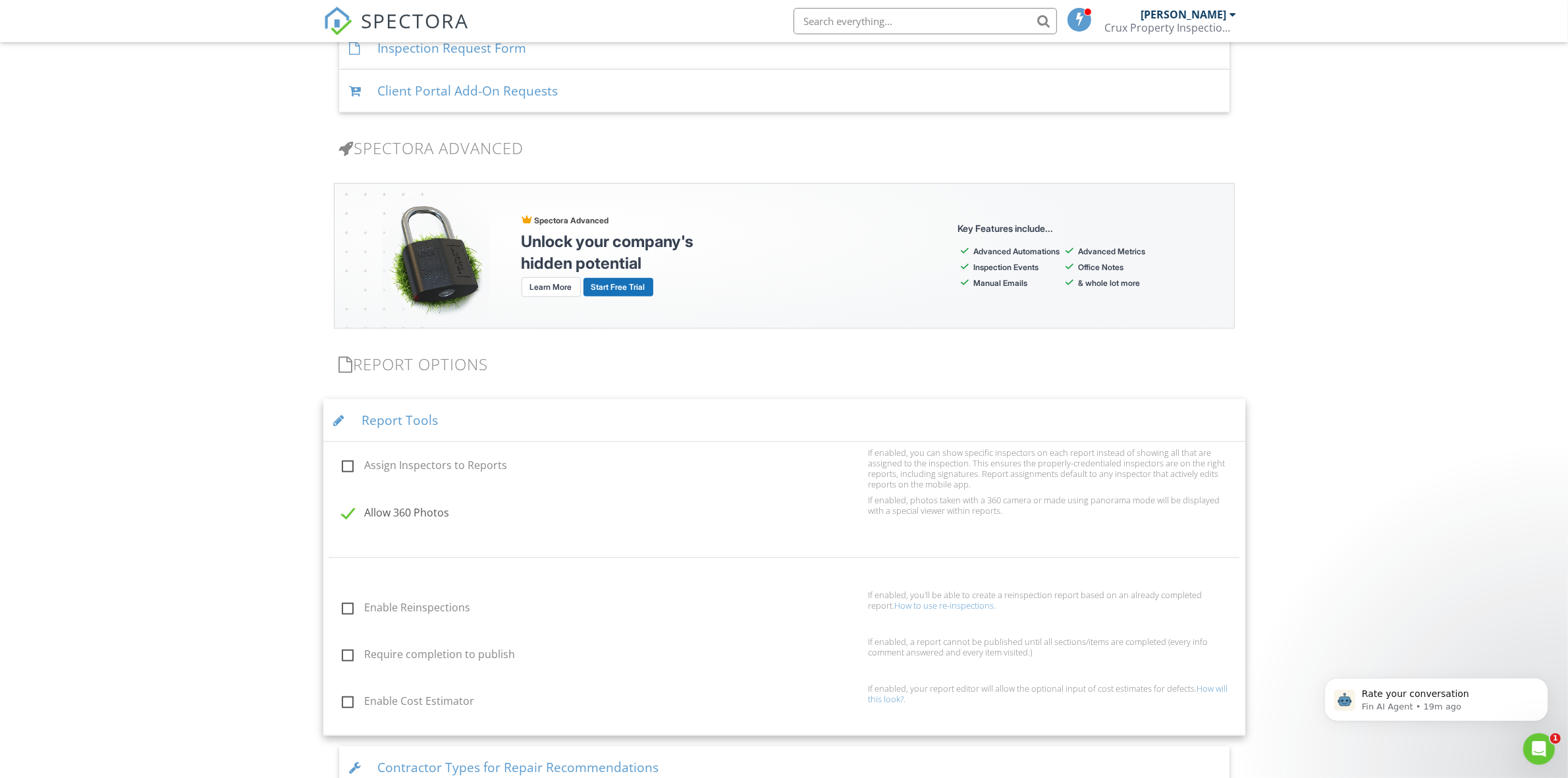
scroll to position [1647, 0]
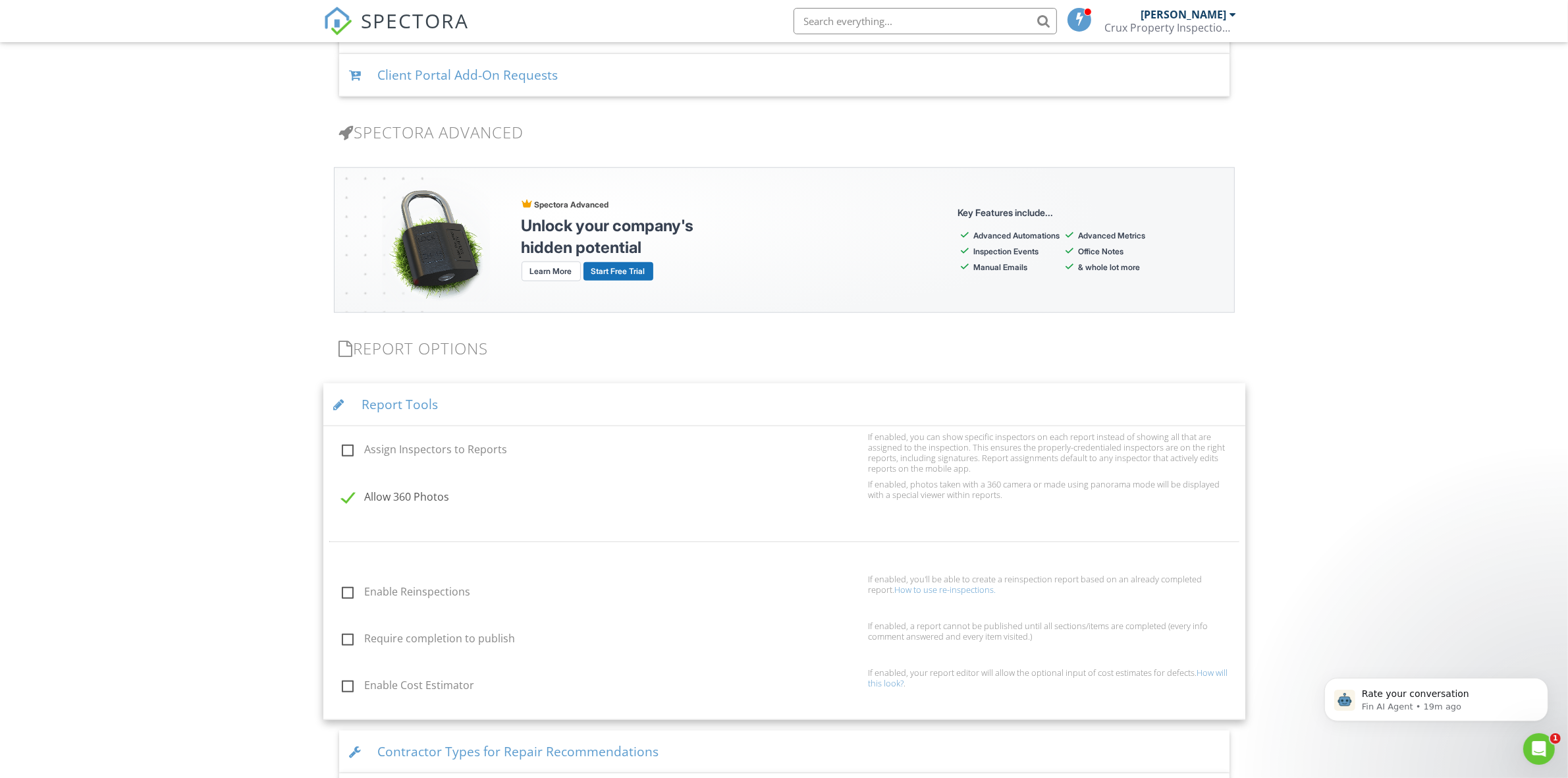
drag, startPoint x: 350, startPoint y: 492, endPoint x: 363, endPoint y: 514, distance: 25.6
click at [350, 493] on label "Allow 360 Photos" at bounding box center [601, 499] width 519 height 17
checkbox input "false"
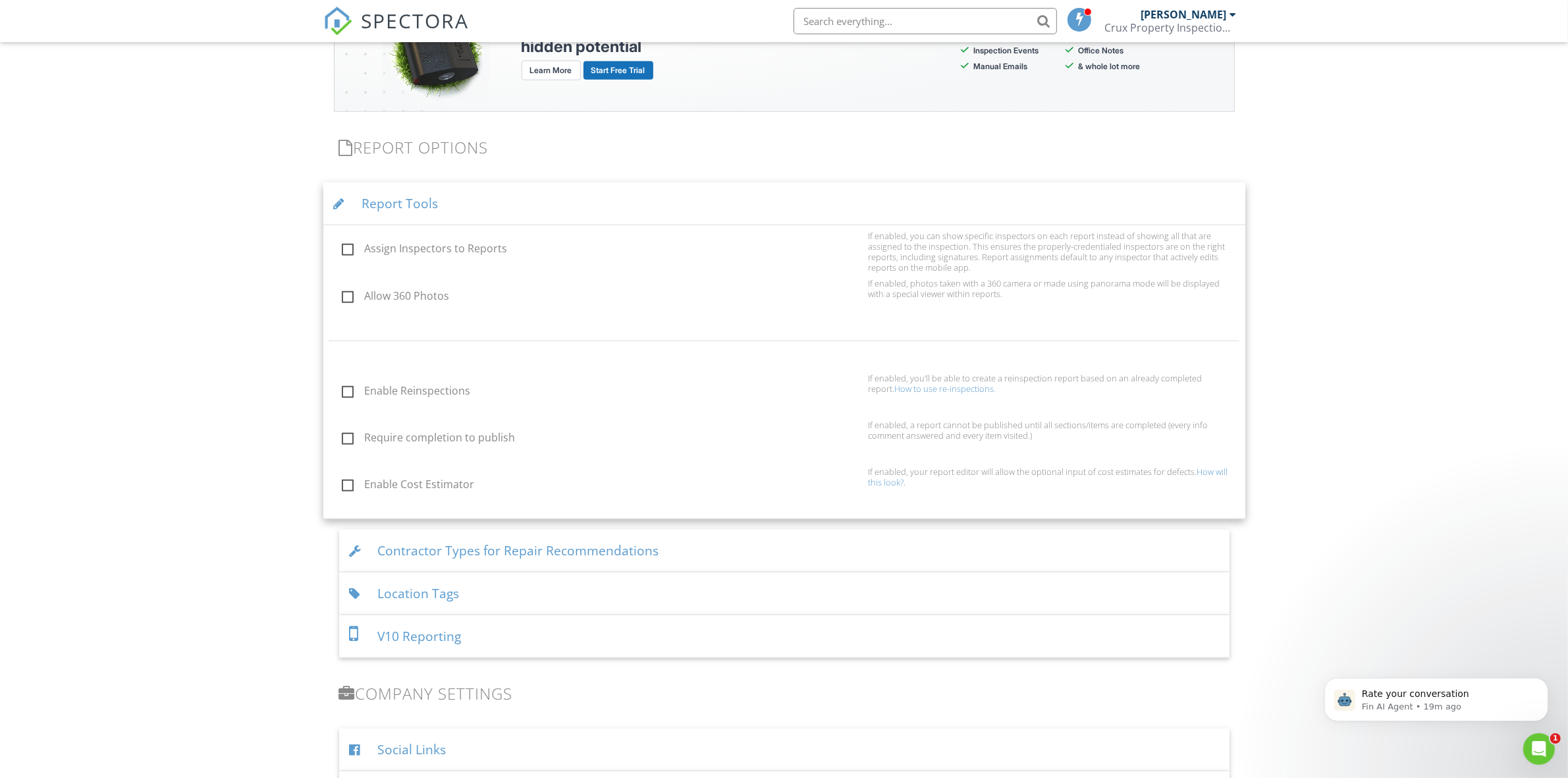
scroll to position [1866, 0]
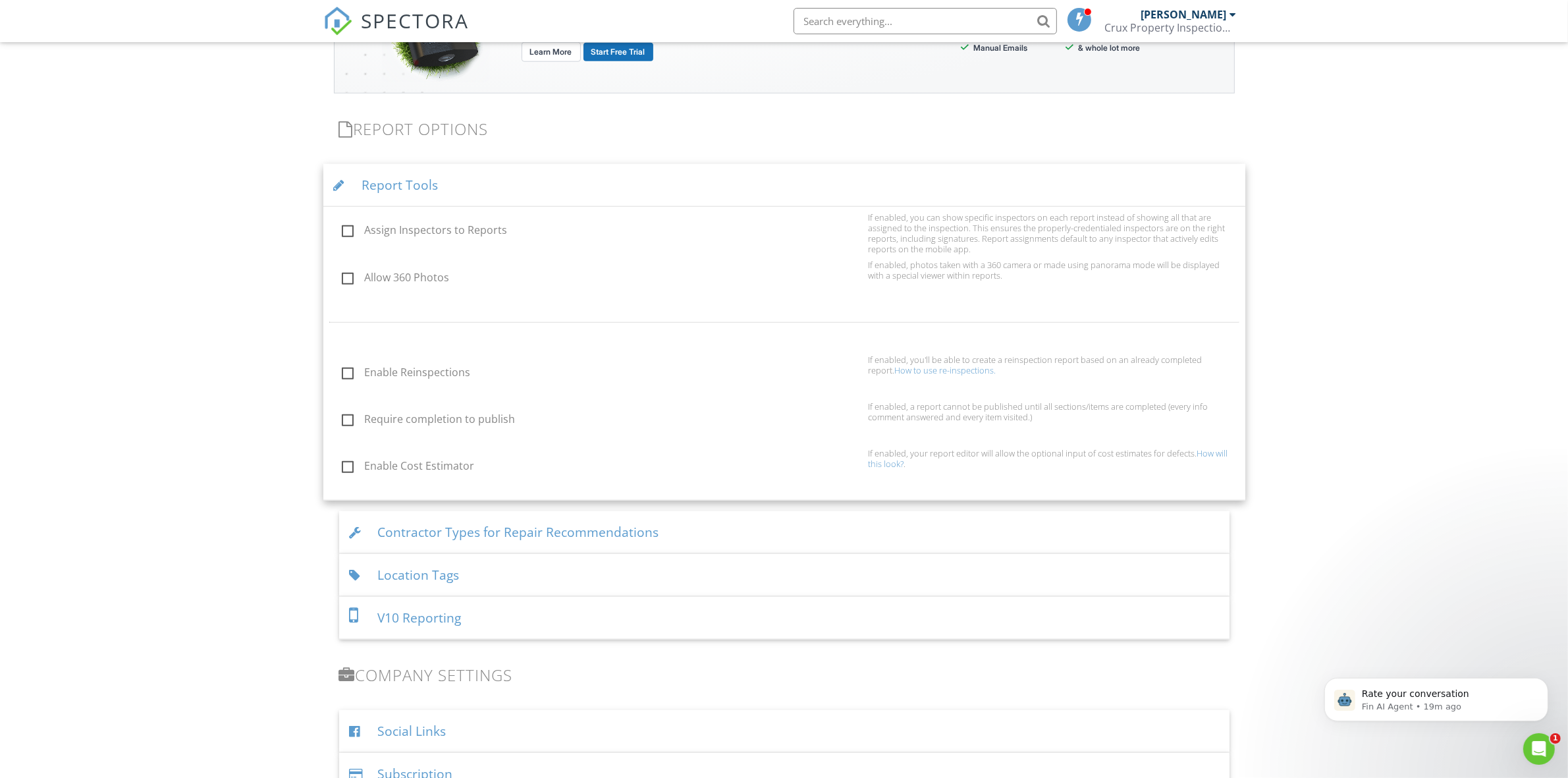
click at [720, 527] on div "Contractor Types for Repair Recommendations" at bounding box center [784, 532] width 890 height 43
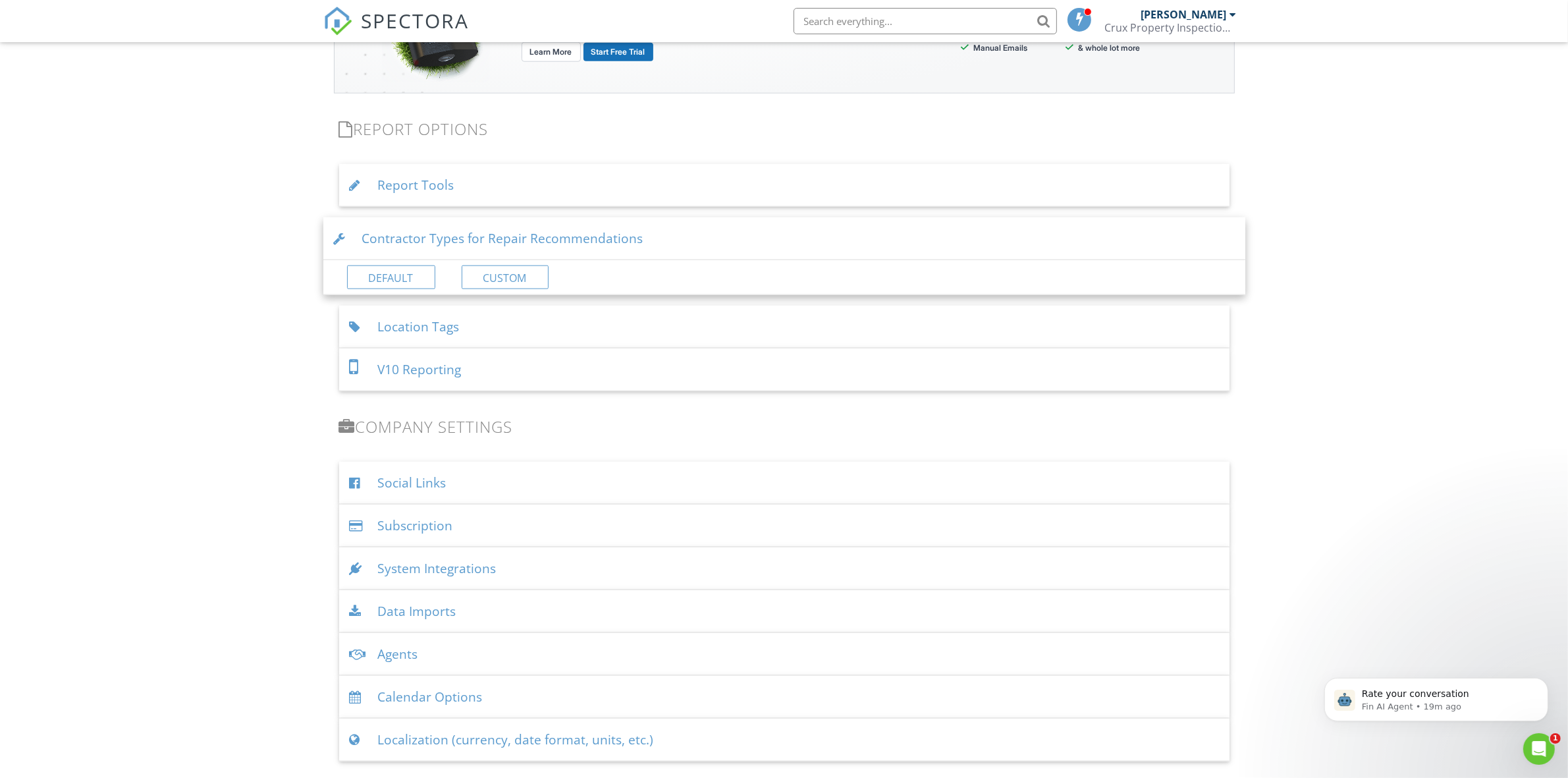
click at [632, 331] on div "Location Tags" at bounding box center [784, 327] width 890 height 43
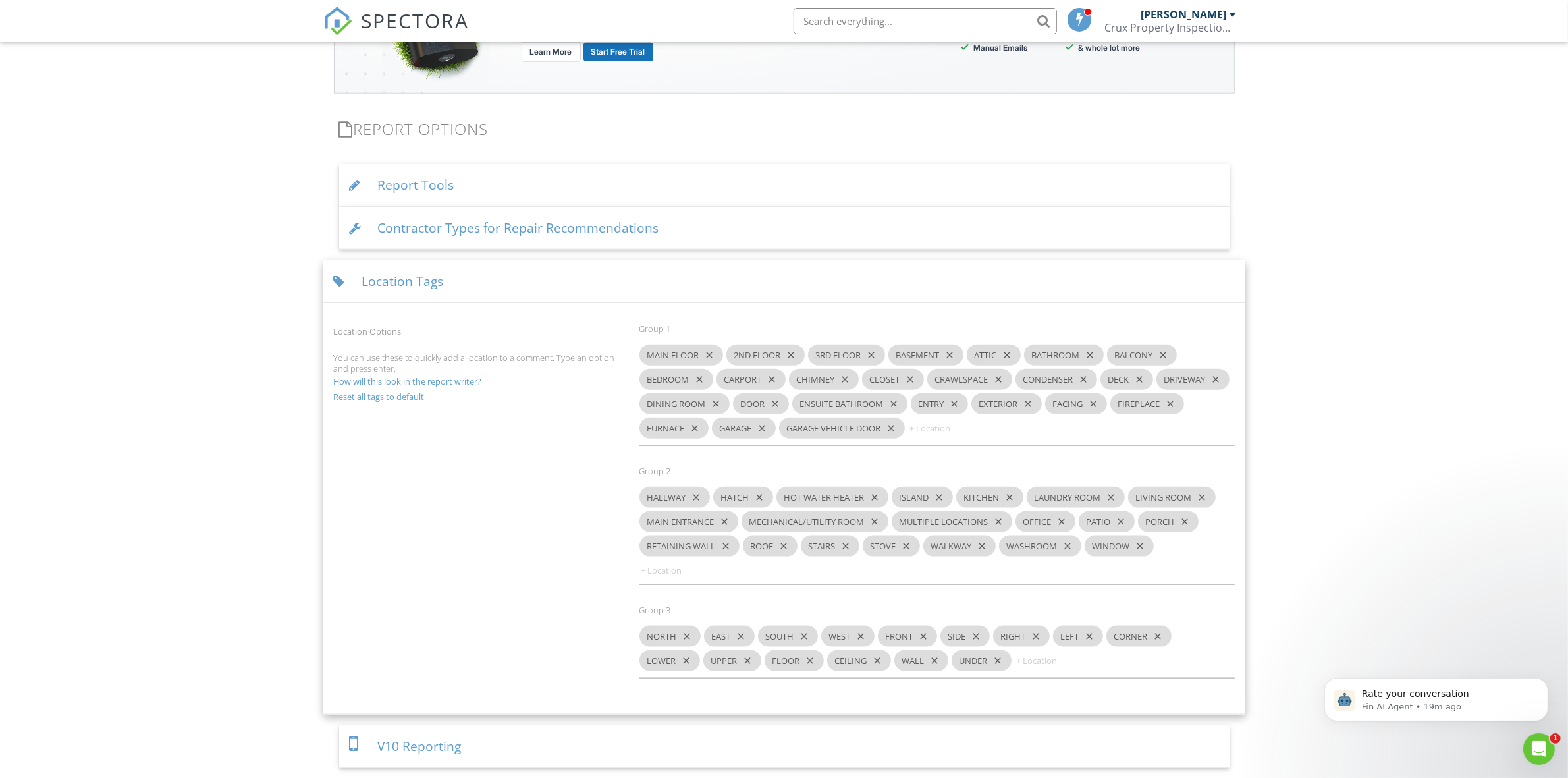
click at [649, 277] on div "Location Tags" at bounding box center [784, 281] width 922 height 43
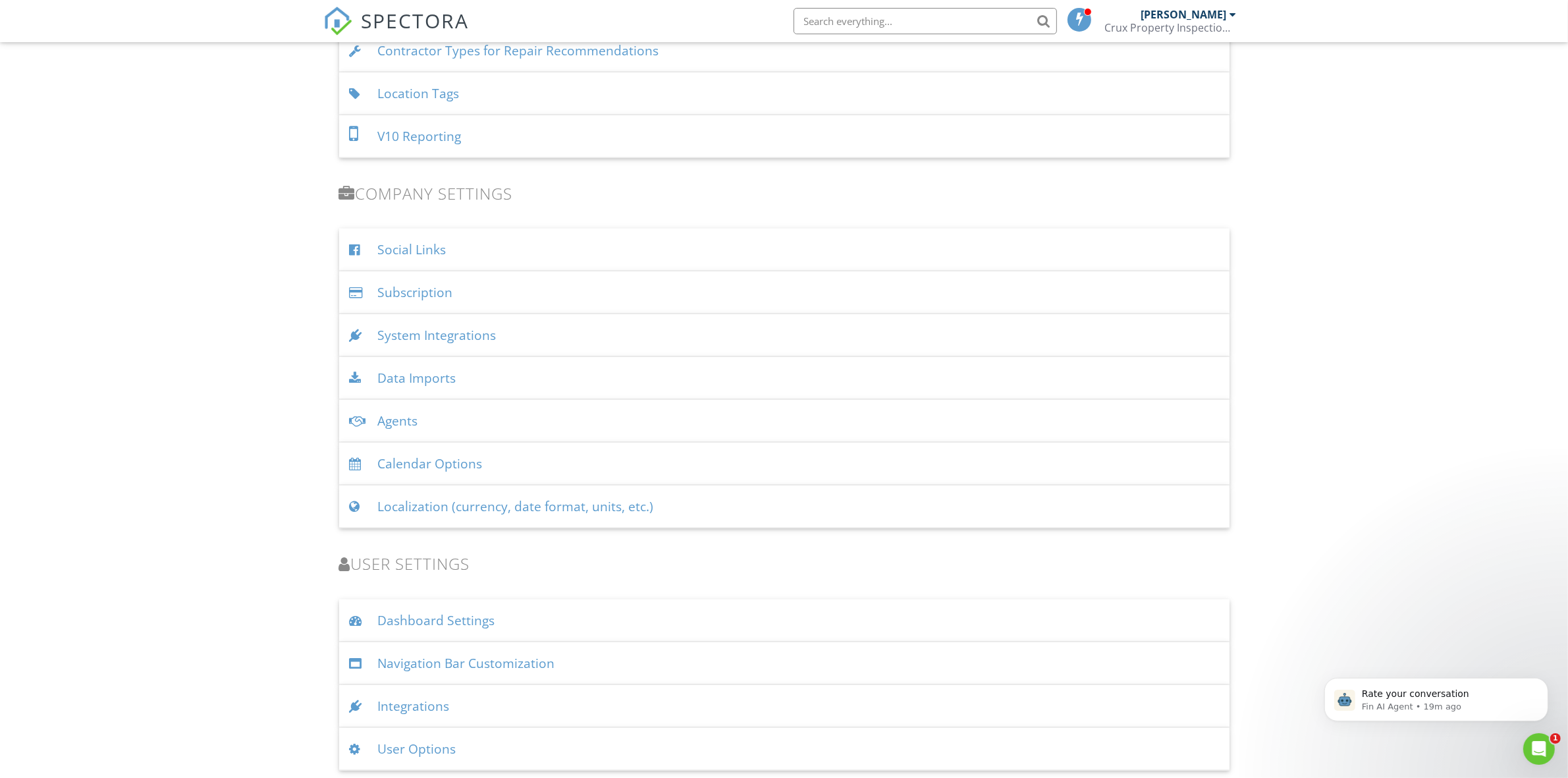
scroll to position [2047, 0]
click at [526, 745] on div "User Options" at bounding box center [784, 746] width 890 height 43
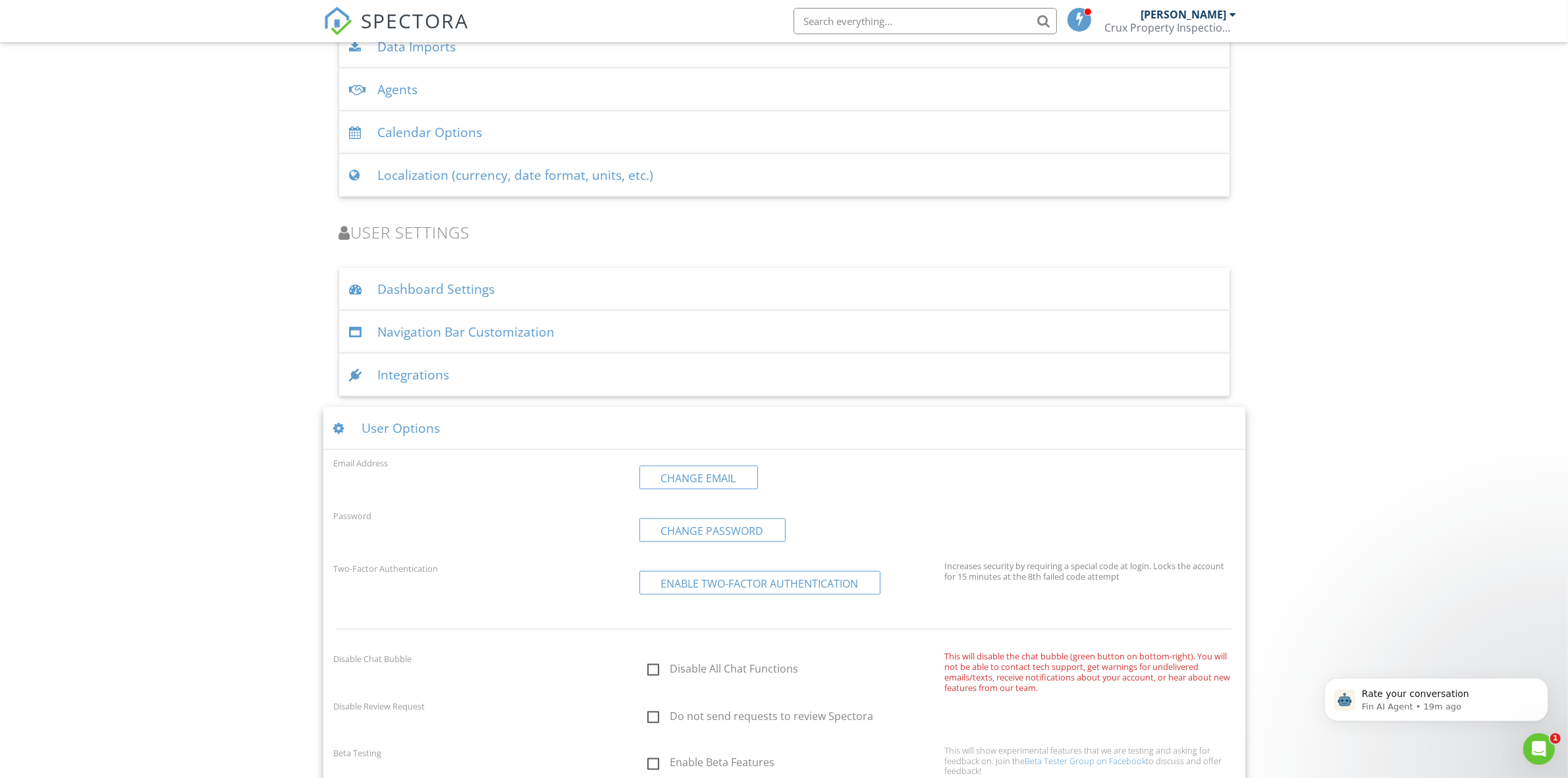
scroll to position [2405, 0]
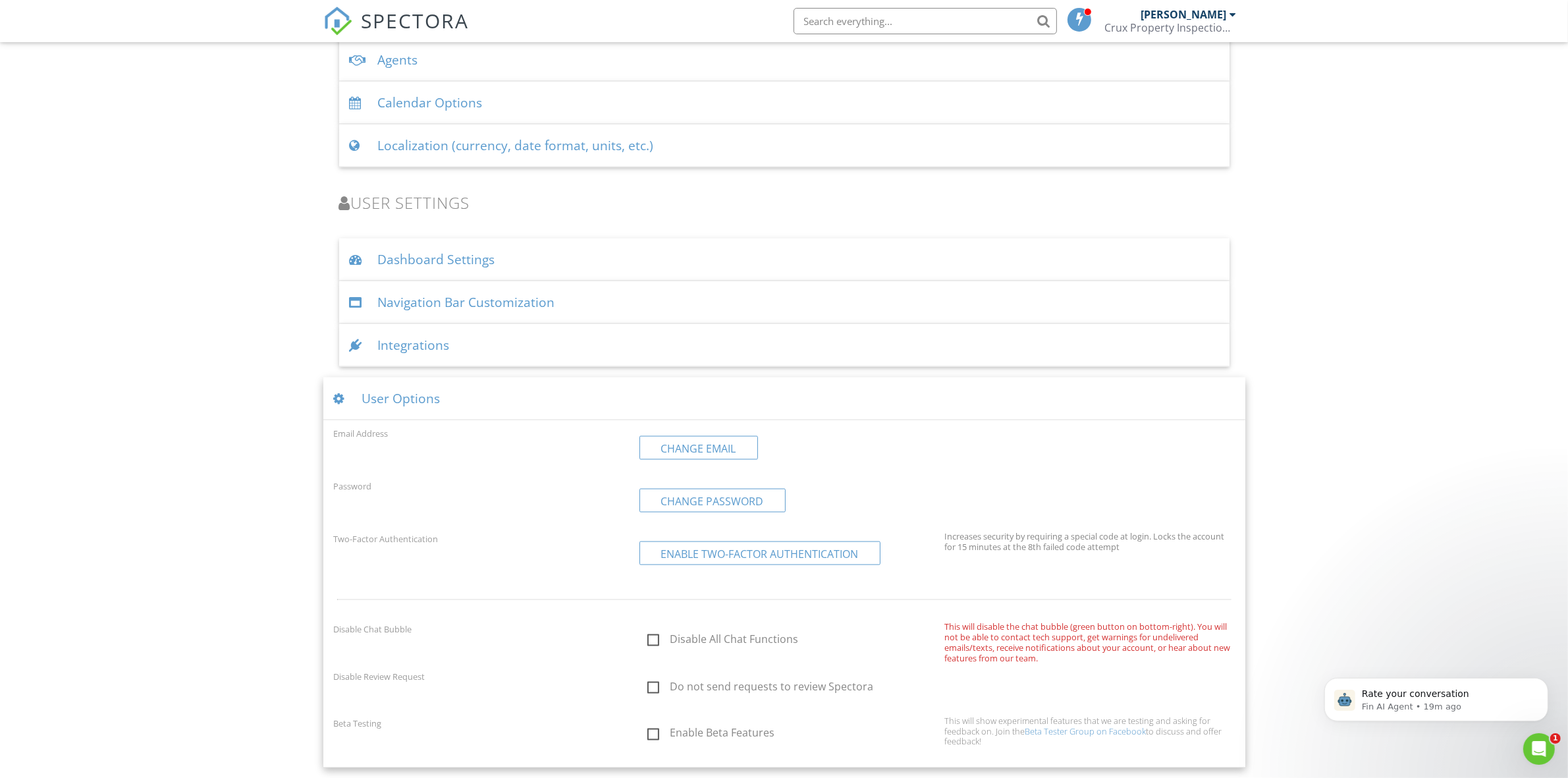
click at [693, 403] on div "User Options" at bounding box center [784, 399] width 922 height 43
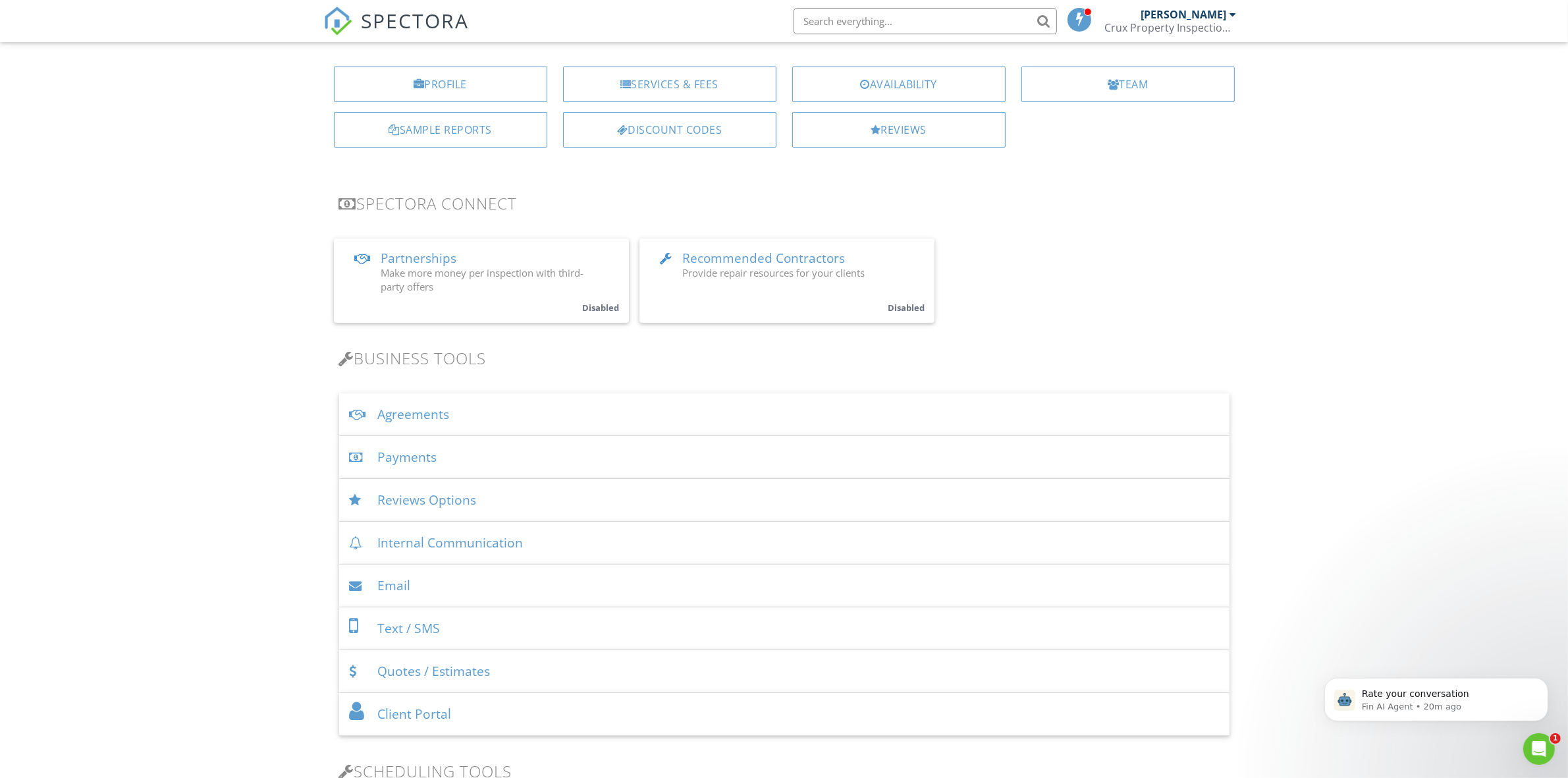
scroll to position [0, 0]
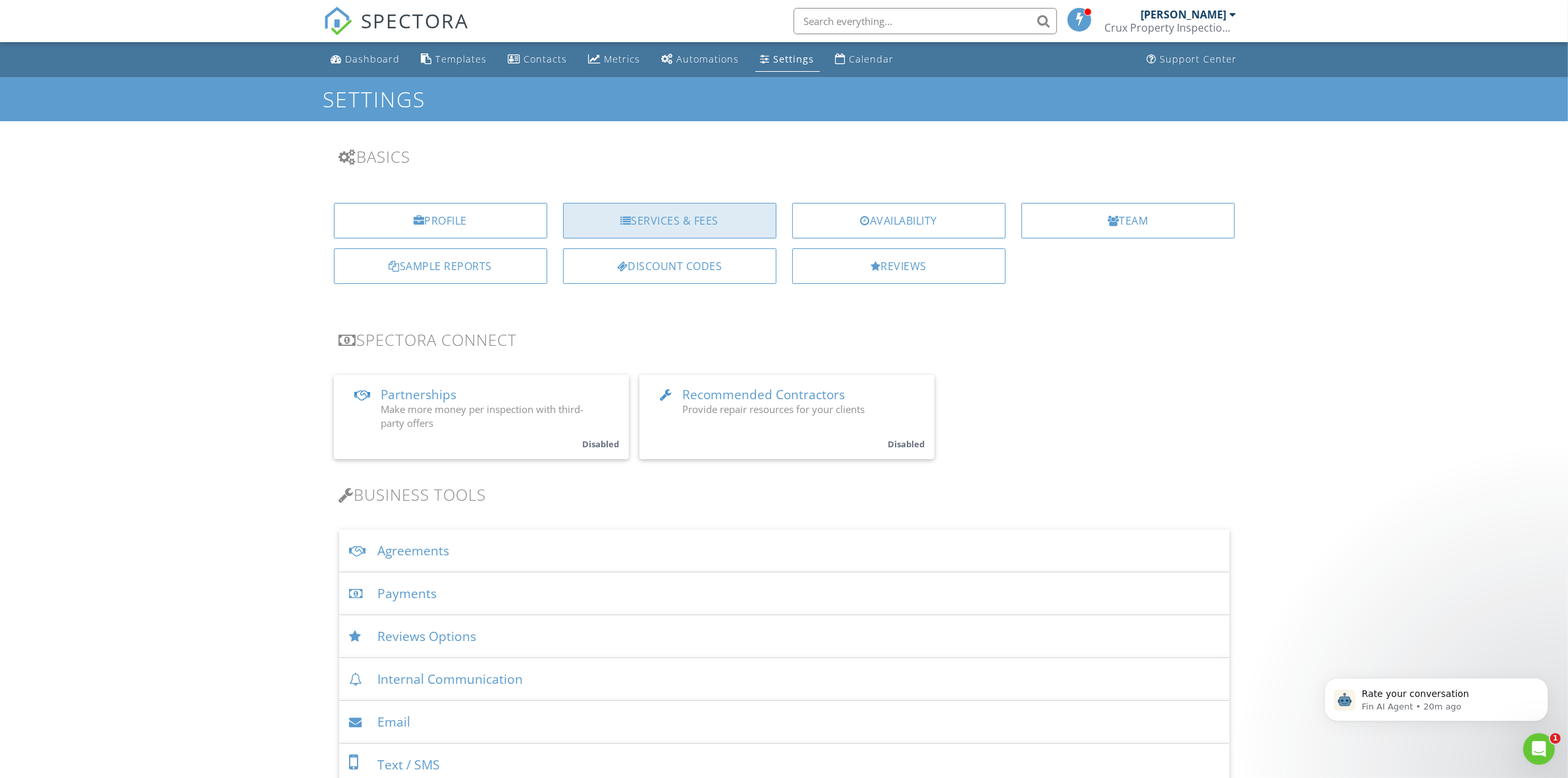
click at [666, 208] on div "Services & Fees" at bounding box center [670, 220] width 214 height 35
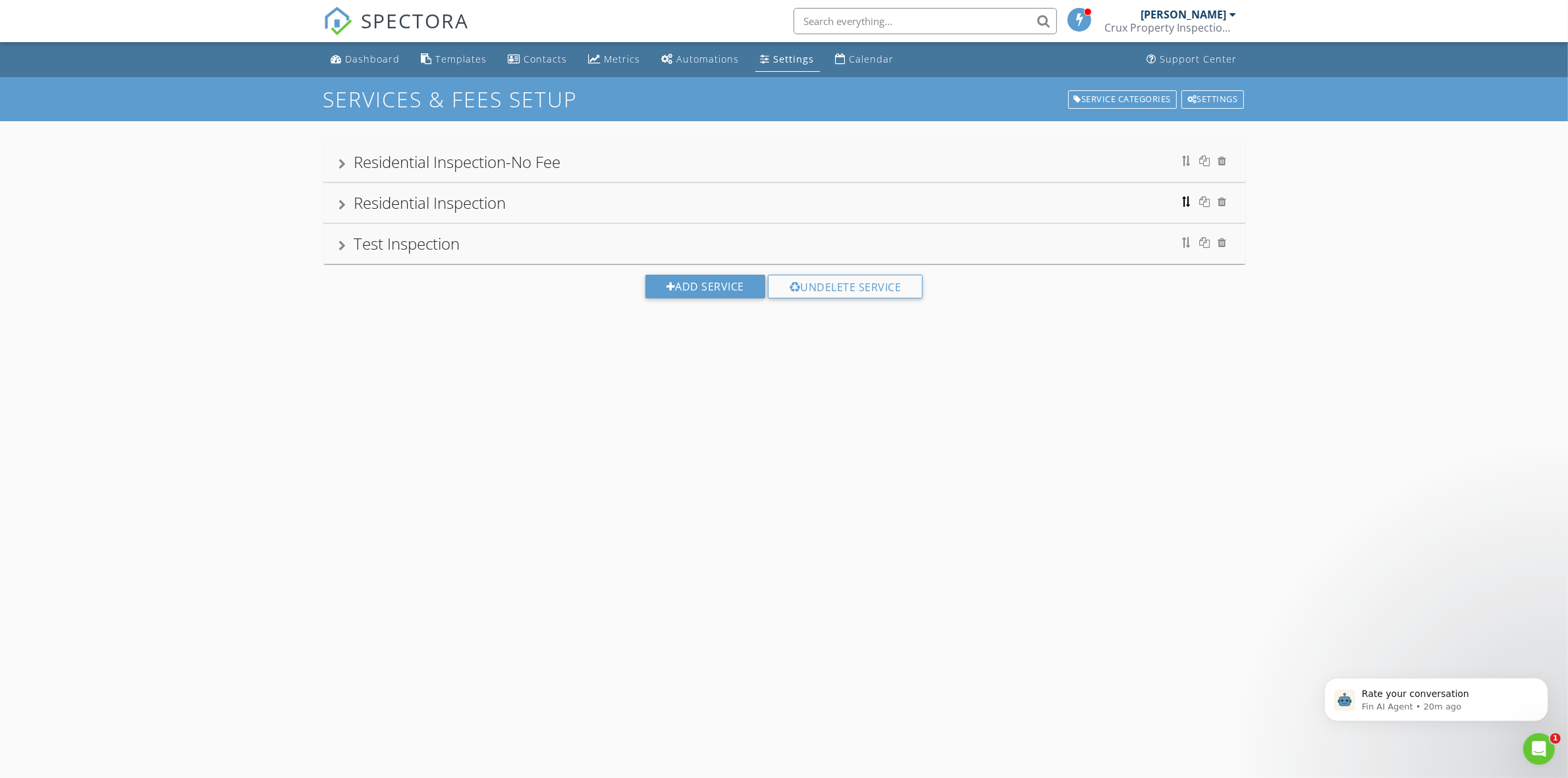
click at [1184, 203] on div at bounding box center [1187, 202] width 11 height 11
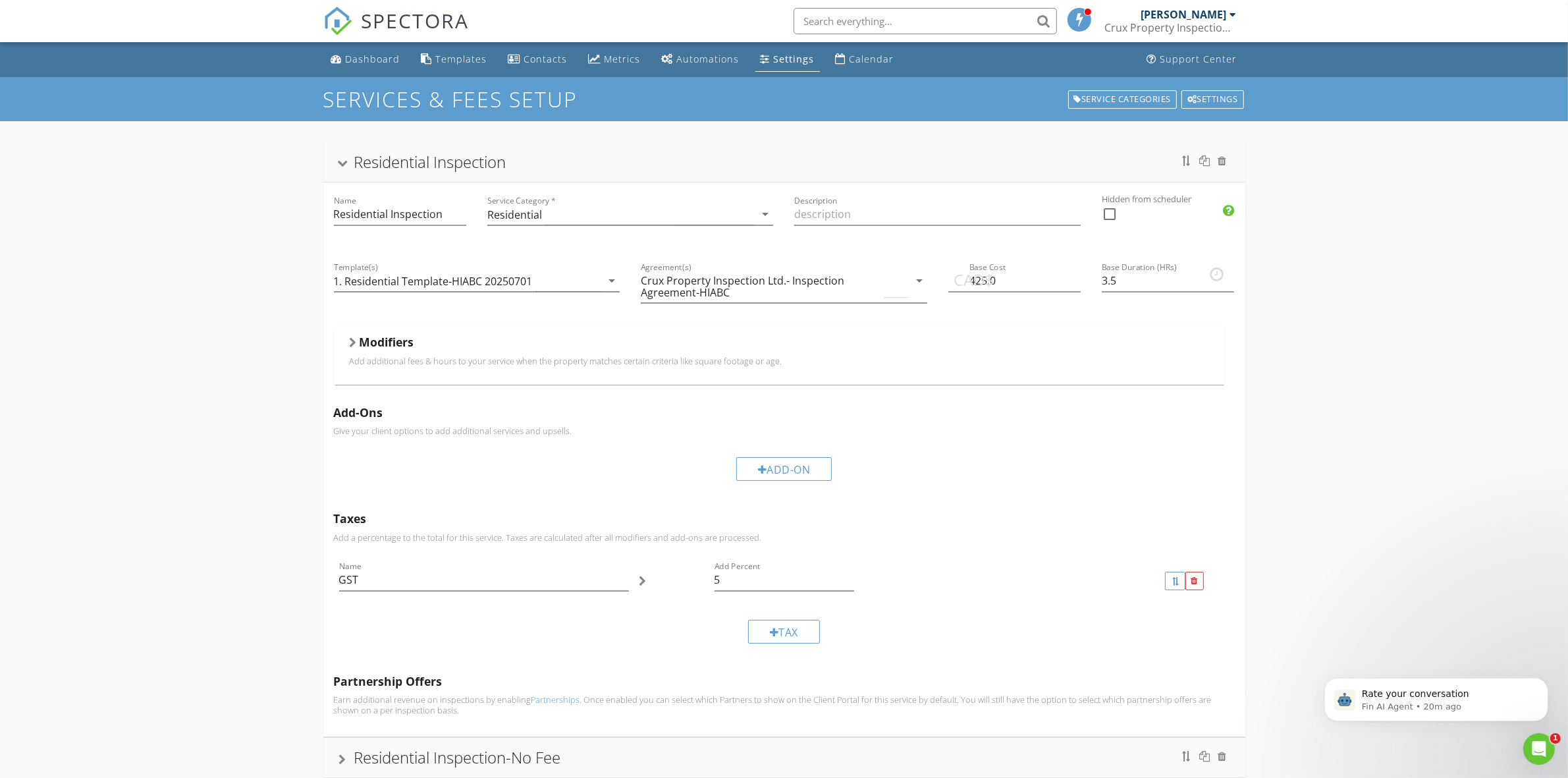
click at [353, 340] on div at bounding box center [353, 342] width 8 height 11
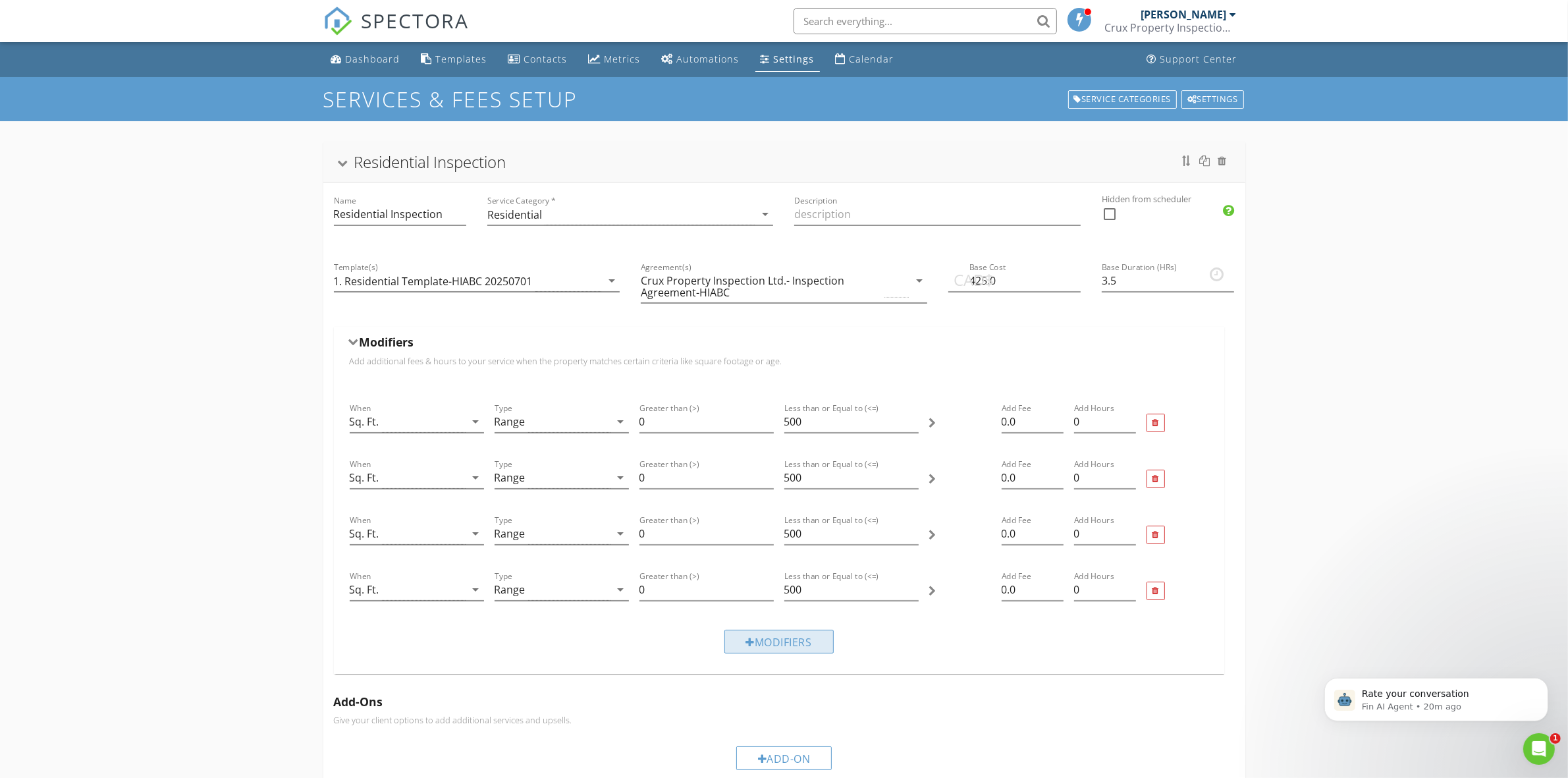
click at [775, 639] on div "Modifiers" at bounding box center [778, 642] width 109 height 24
click at [1153, 649] on div at bounding box center [1155, 646] width 7 height 8
drag, startPoint x: 1118, startPoint y: 278, endPoint x: 1106, endPoint y: 278, distance: 12.0
click at [1106, 278] on input "3.5" at bounding box center [1168, 281] width 132 height 22
type input "3"
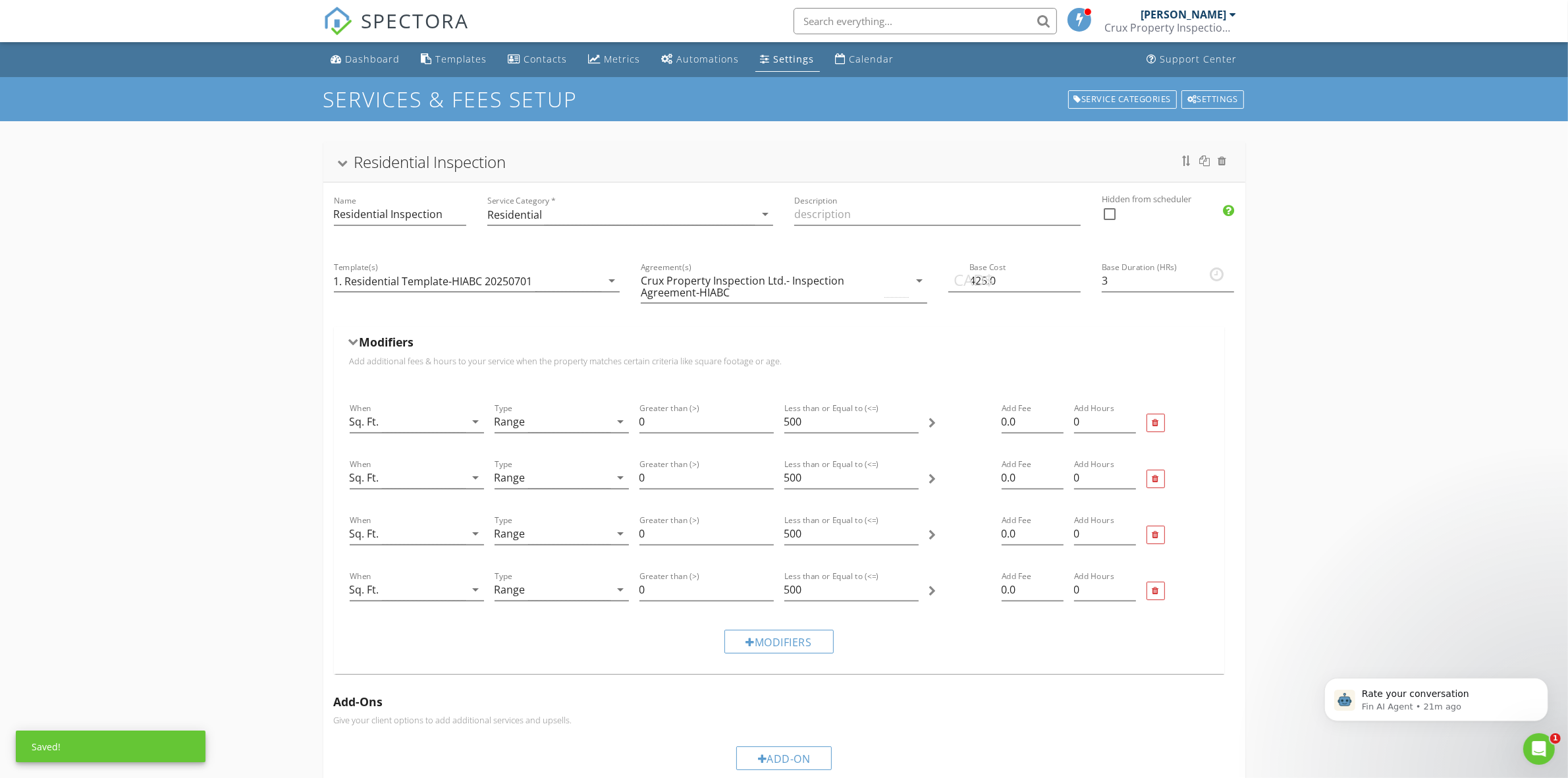
click at [1377, 360] on div "Residential Inspection Name Residential Inspection Service Category * Residenti…" at bounding box center [784, 652] width 1568 height 1062
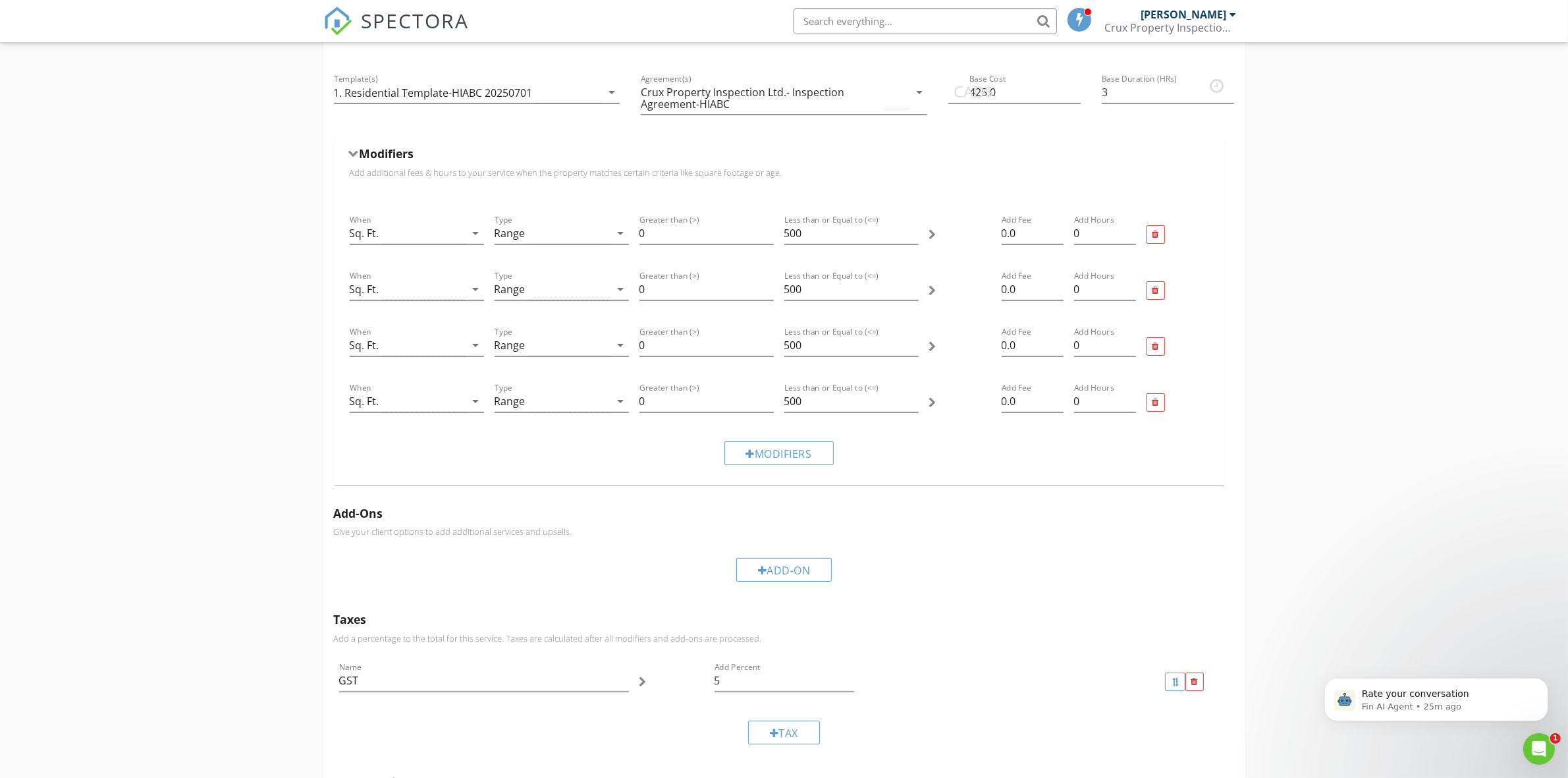
scroll to position [188, 0]
click at [1161, 409] on div at bounding box center [1155, 403] width 19 height 19
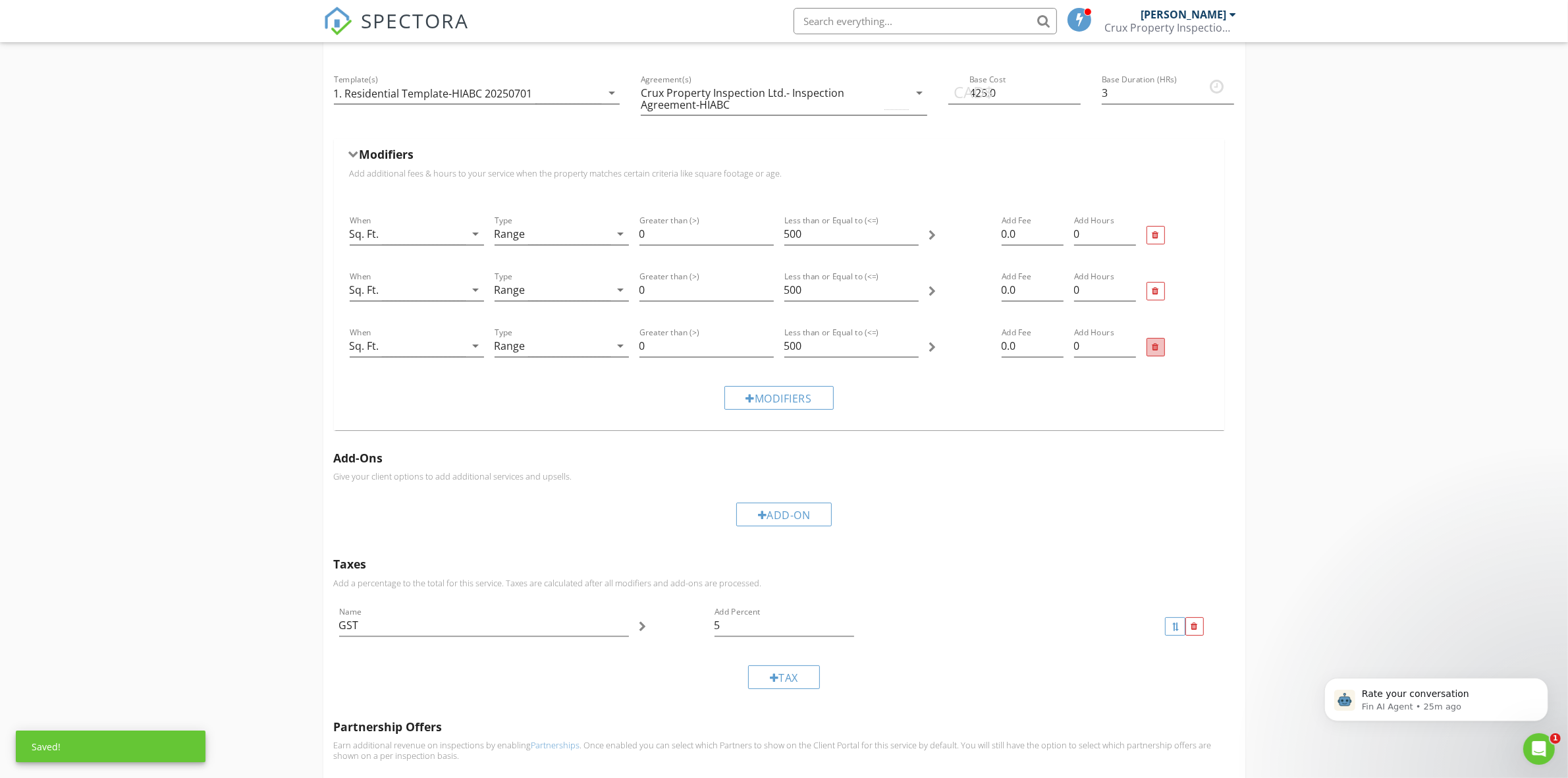
click at [1160, 347] on div at bounding box center [1155, 347] width 19 height 19
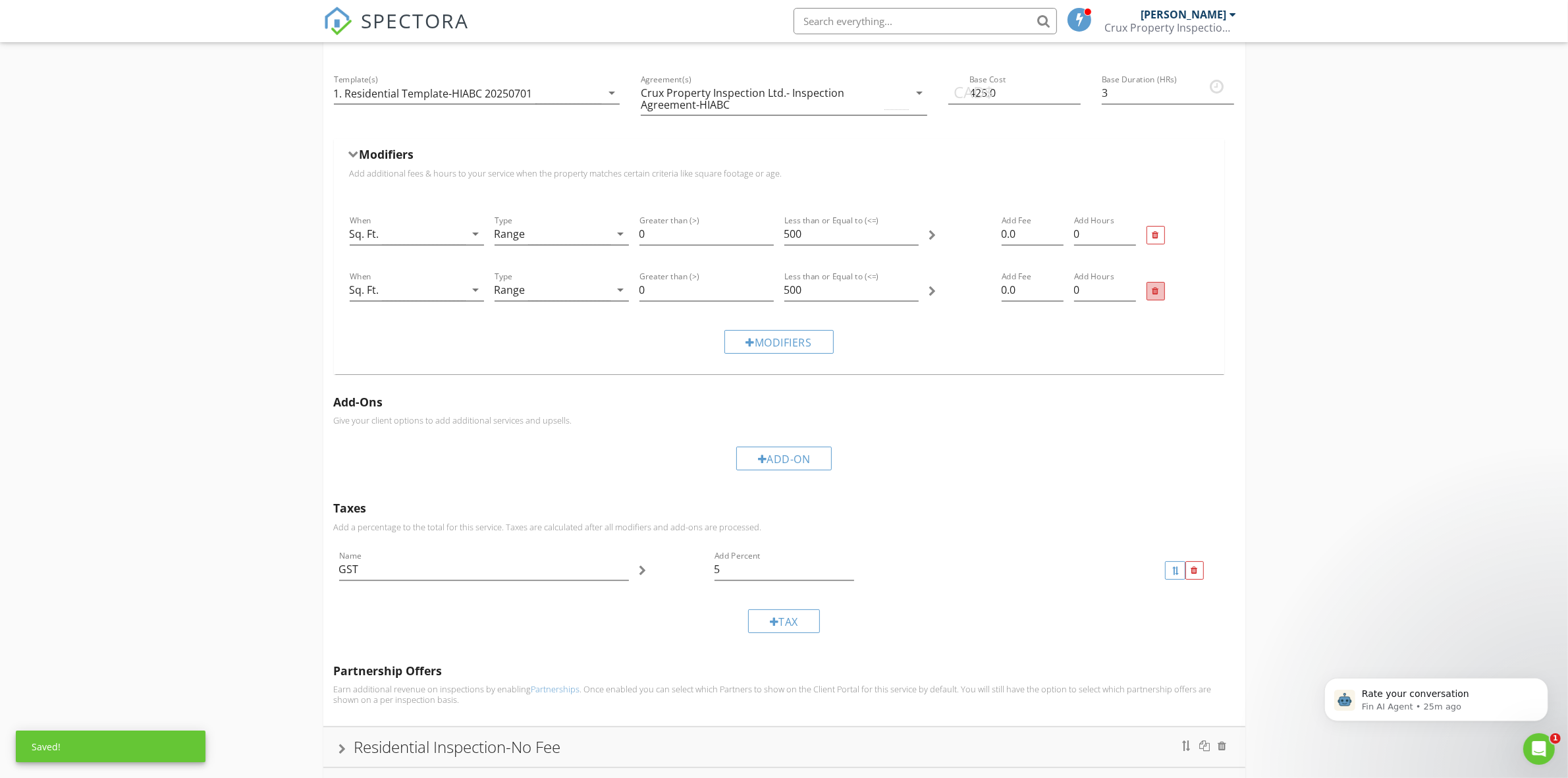
click at [1157, 292] on div at bounding box center [1155, 291] width 7 height 8
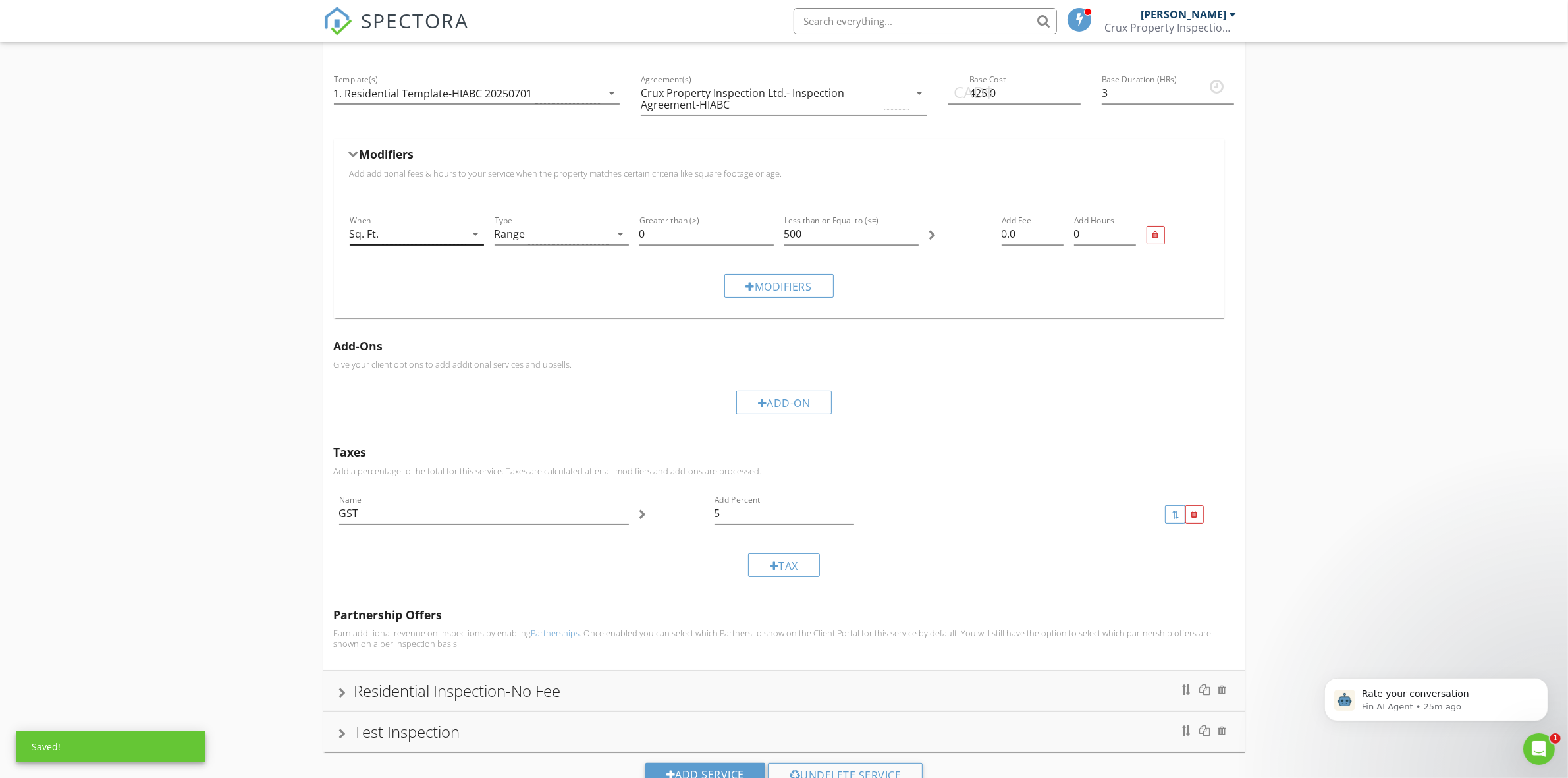
click at [415, 239] on div "Sq. Ft." at bounding box center [408, 234] width 116 height 22
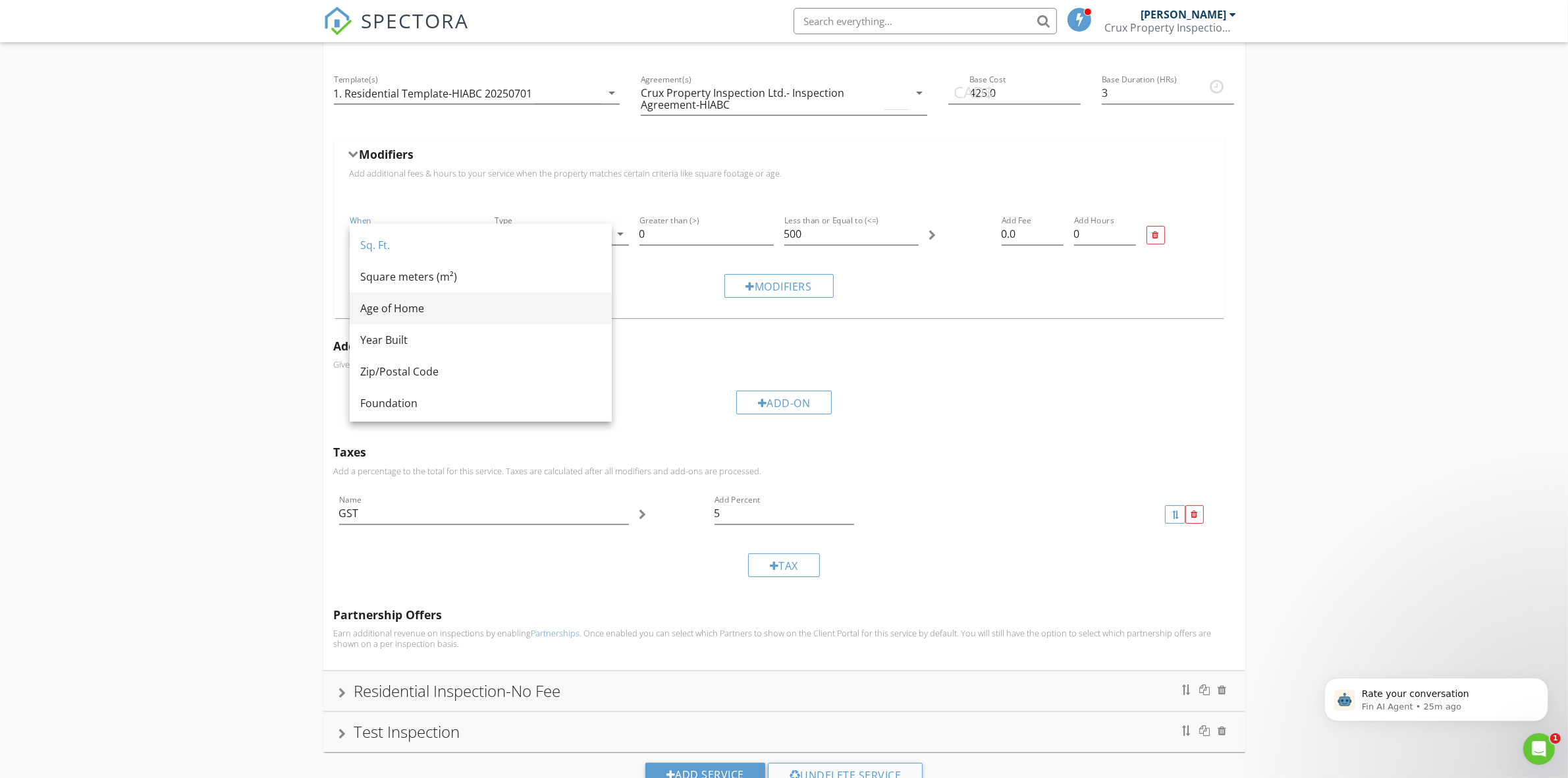
click at [403, 306] on div "Age of Home" at bounding box center [481, 308] width 241 height 16
type input "500"
type input "0"
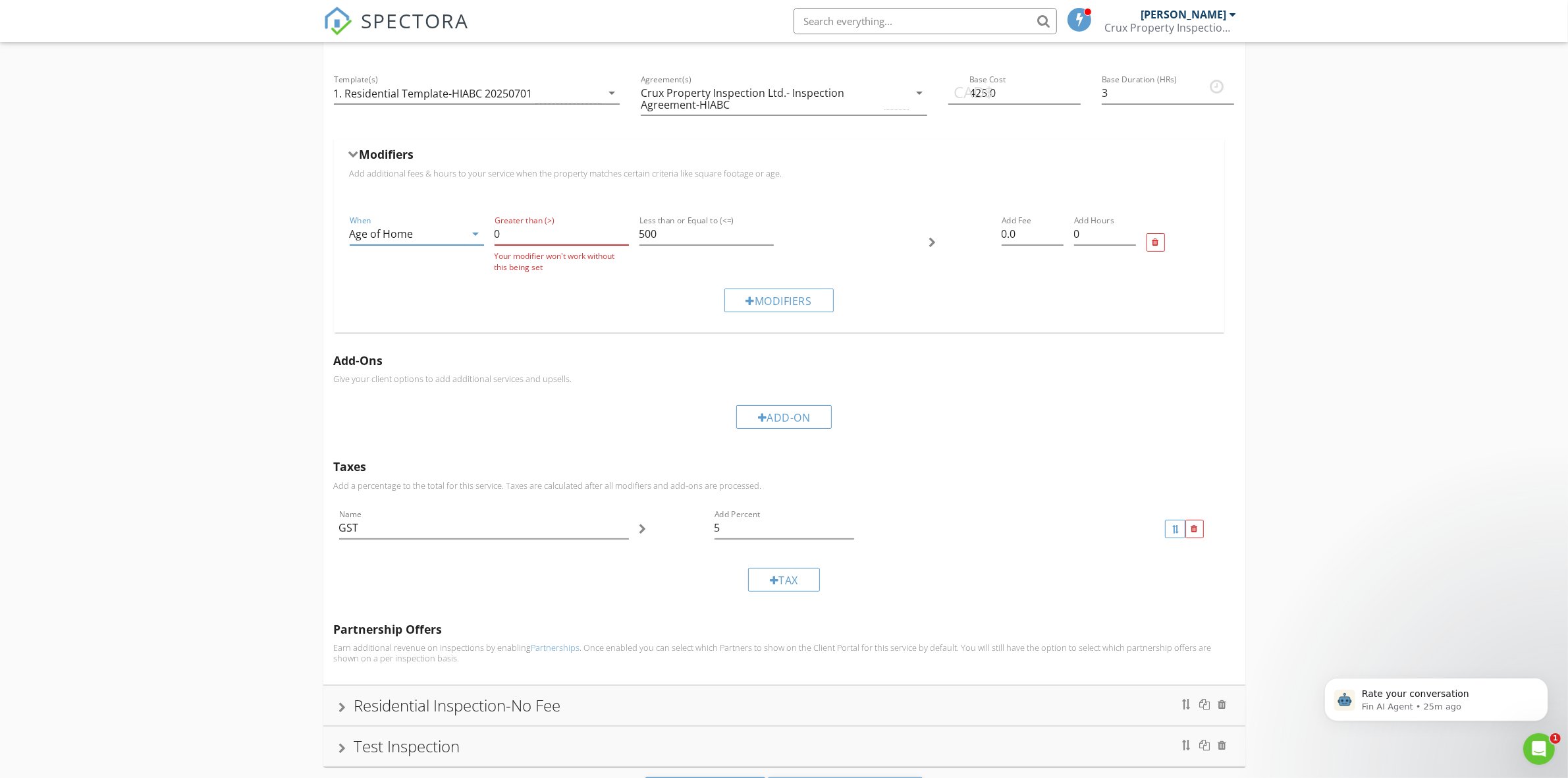
click at [502, 236] on input "0" at bounding box center [562, 234] width 135 height 22
click at [667, 237] on input "500" at bounding box center [706, 234] width 135 height 22
click at [568, 236] on input "0" at bounding box center [562, 234] width 135 height 22
drag, startPoint x: 672, startPoint y: 232, endPoint x: 614, endPoint y: 242, distance: 58.9
click at [614, 242] on div "When Age of Home arrow_drop_down Greater than (>) Your modifier won't work with…" at bounding box center [779, 243] width 869 height 71
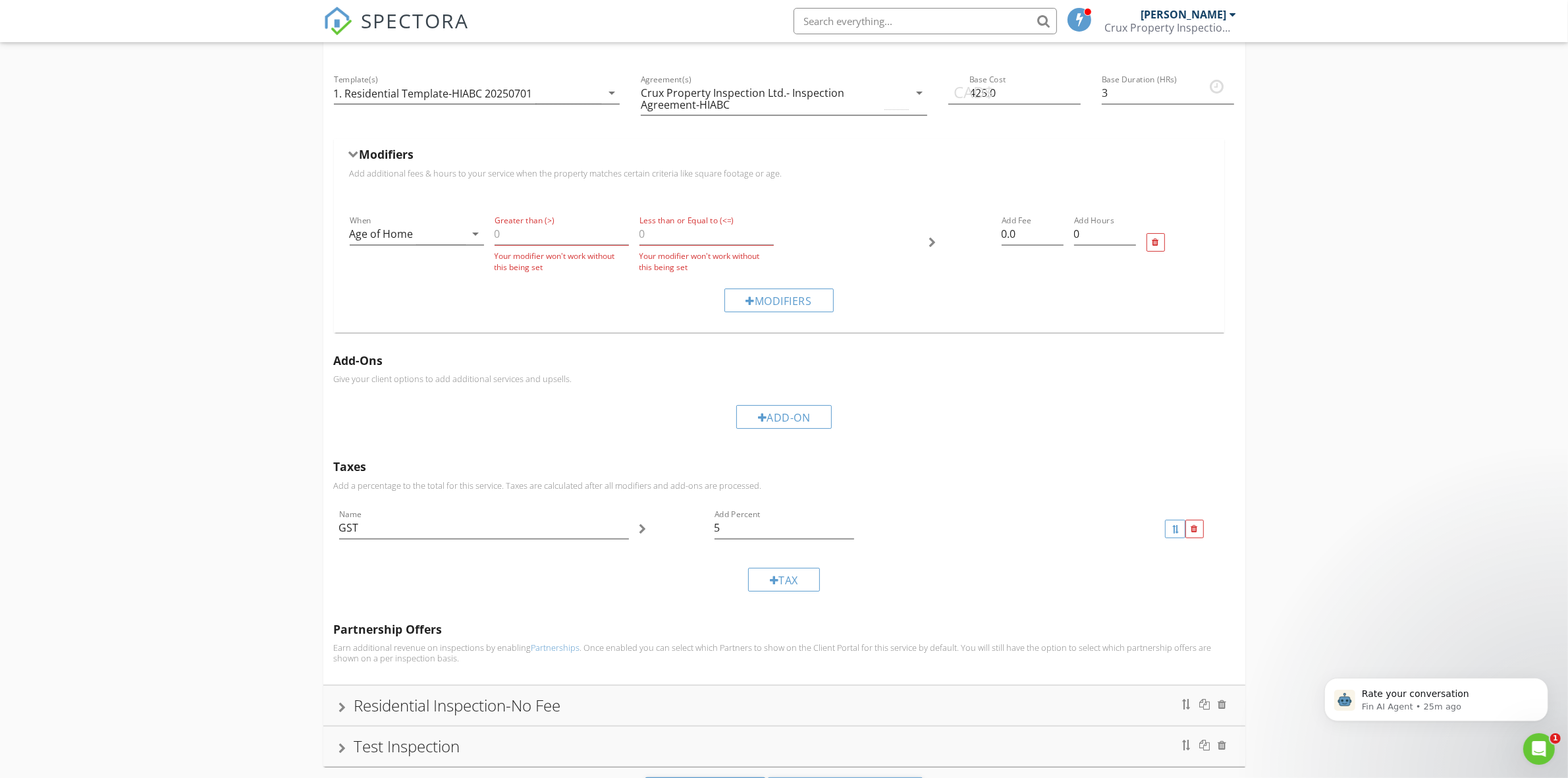
click at [538, 288] on div "Modifiers" at bounding box center [779, 299] width 869 height 44
click at [554, 242] on input "Greater than (>)" at bounding box center [562, 234] width 135 height 22
type input "1800"
click at [654, 238] on input "Less than or Equal to (<=)" at bounding box center [706, 234] width 135 height 22
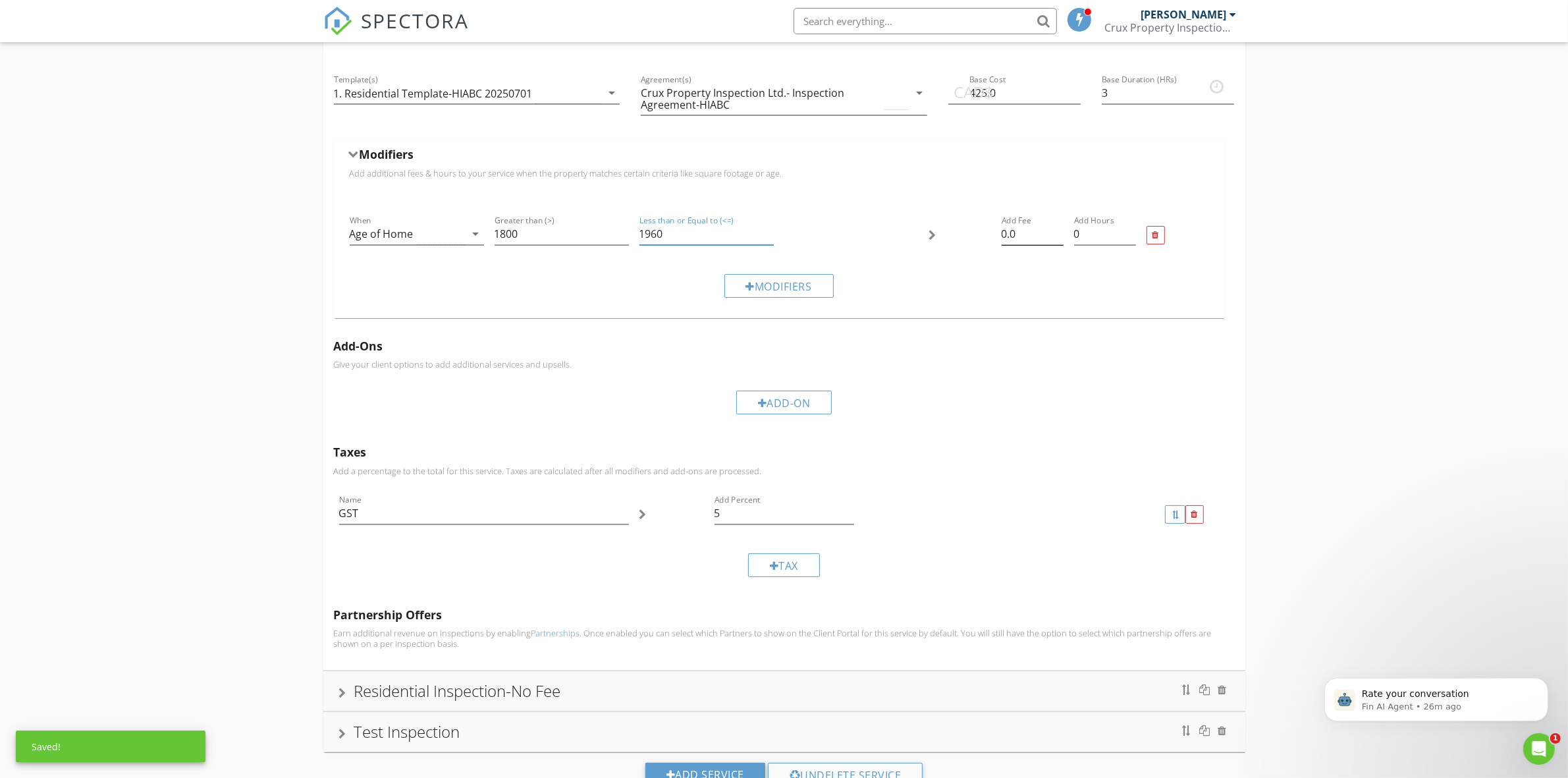
type input "1960"
drag, startPoint x: 1026, startPoint y: 235, endPoint x: 965, endPoint y: 232, distance: 61.1
click at [965, 232] on div "When Age of Home arrow_drop_down Greater than (>) 1800 Less than or Equal to (<…" at bounding box center [779, 236] width 869 height 56
type input "175"
click at [1084, 230] on input "0" at bounding box center [1105, 234] width 62 height 22
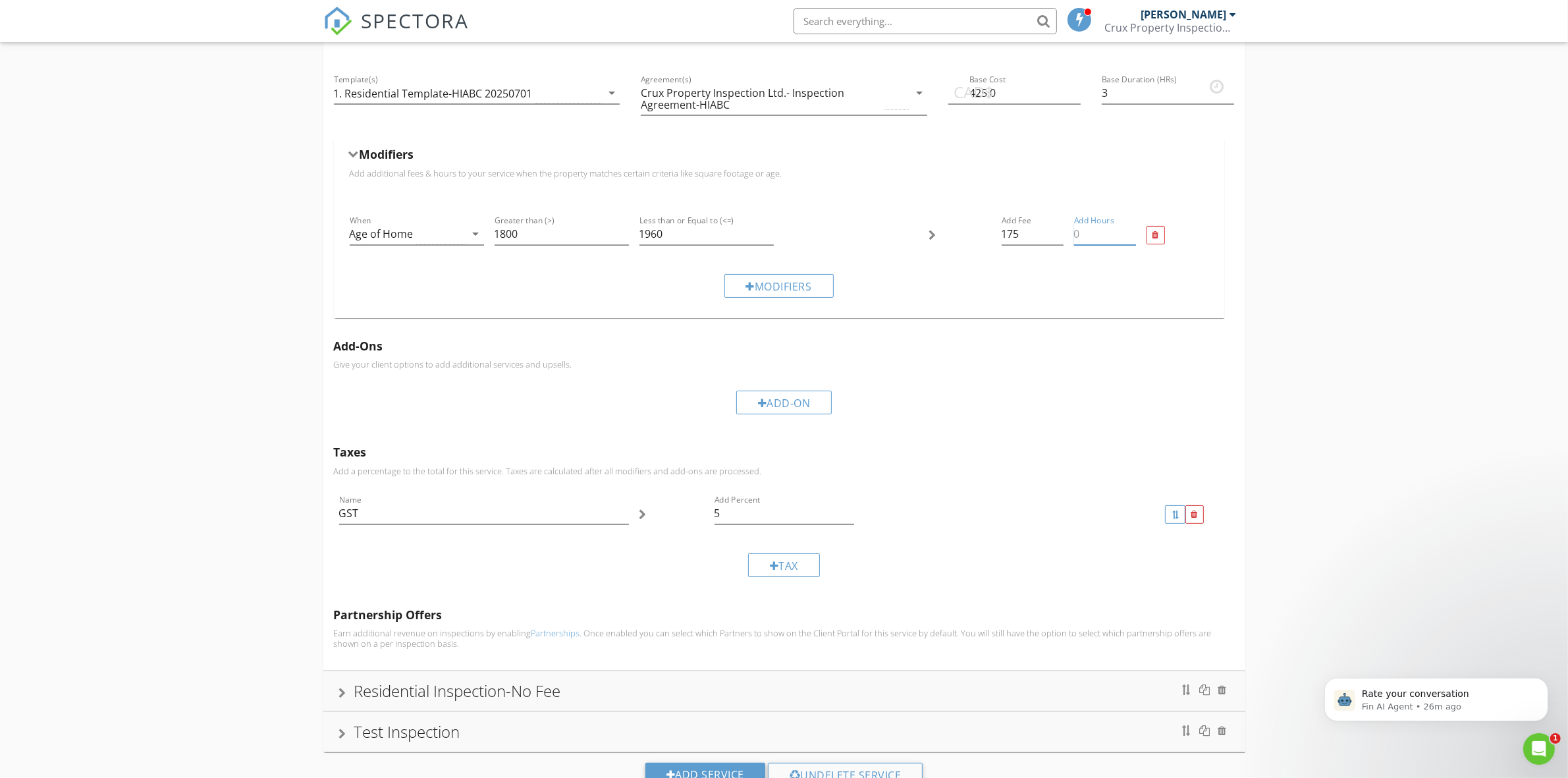
type input "2"
type input "1"
click at [1048, 290] on div "Modifiers" at bounding box center [779, 285] width 869 height 44
click at [759, 281] on div "Modifiers" at bounding box center [778, 286] width 109 height 24
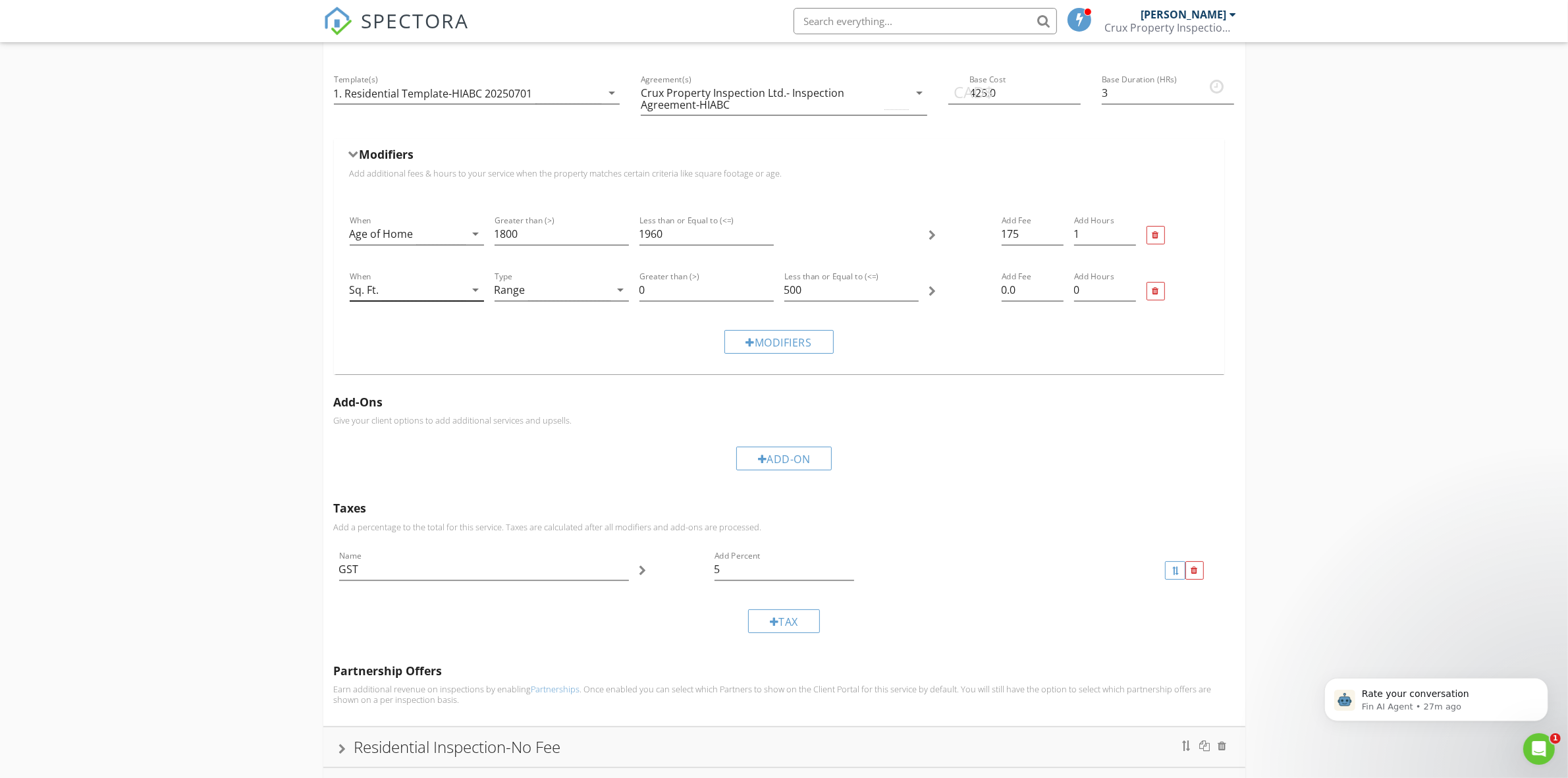
click at [475, 287] on icon "arrow_drop_down" at bounding box center [475, 290] width 16 height 16
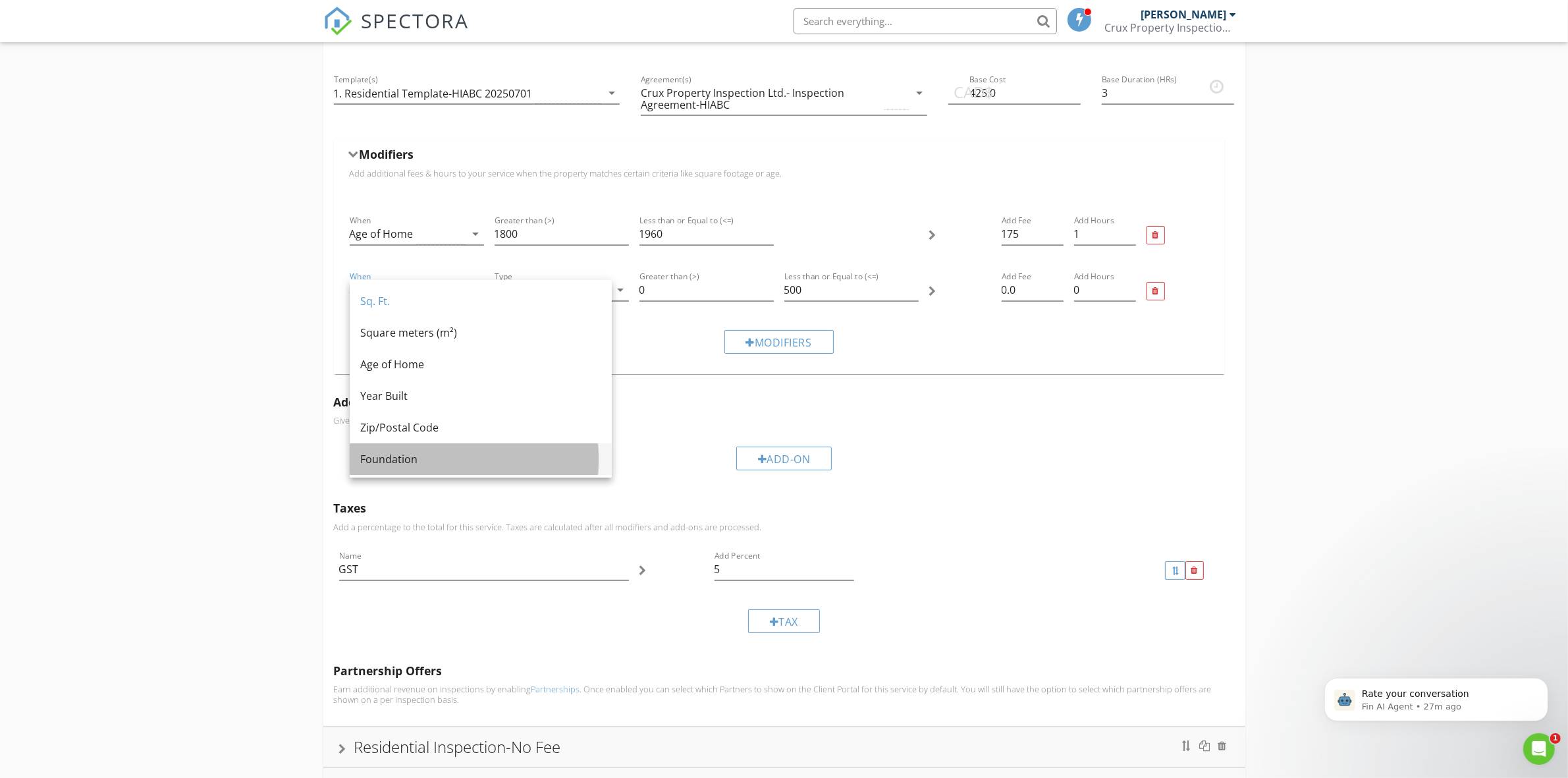
click at [405, 456] on div "Foundation" at bounding box center [481, 459] width 241 height 16
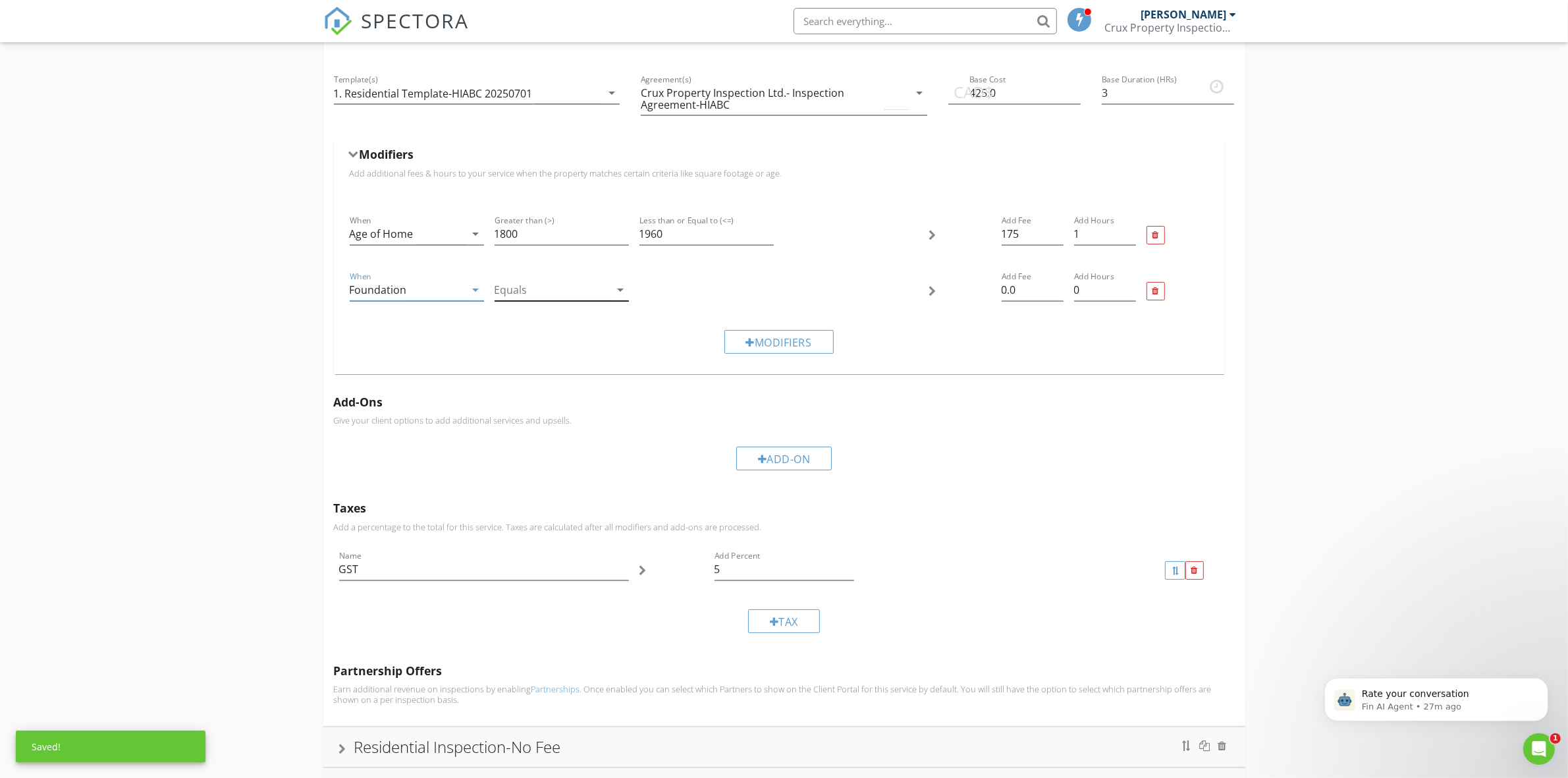
click at [581, 284] on div at bounding box center [553, 290] width 116 height 22
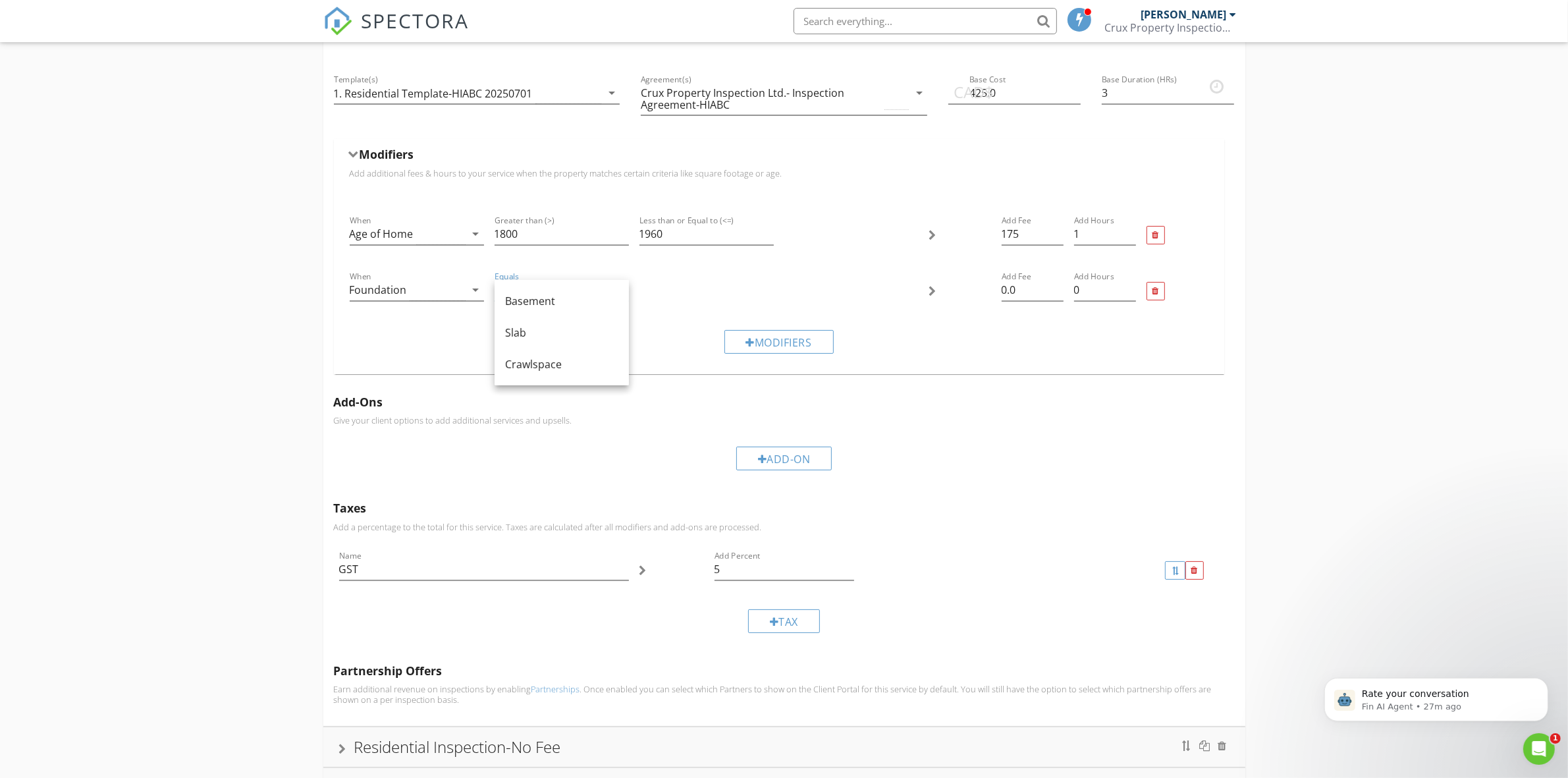
click at [672, 301] on div at bounding box center [778, 291] width 290 height 56
click at [468, 292] on icon "arrow_drop_down" at bounding box center [475, 290] width 16 height 16
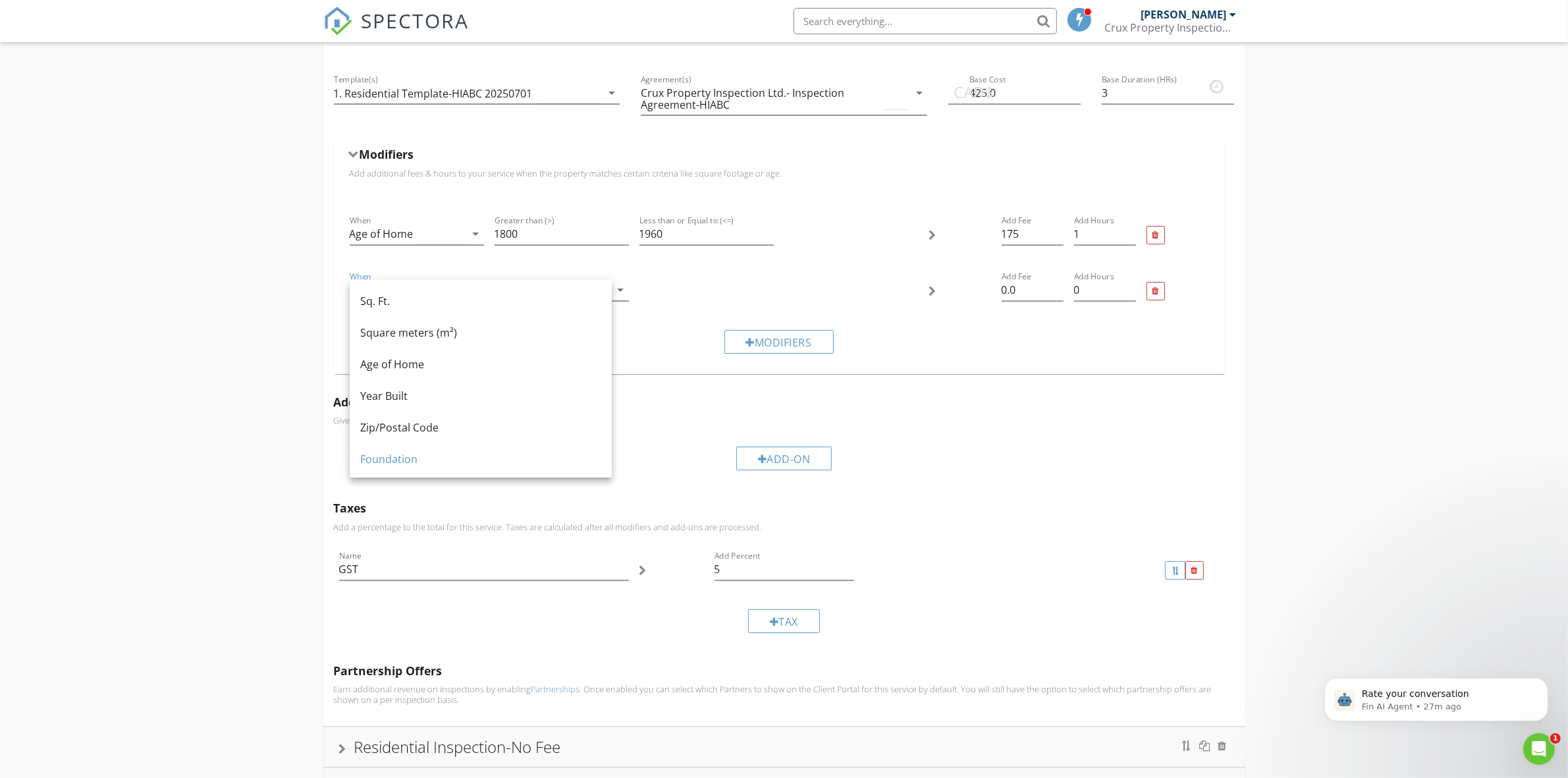
click at [688, 284] on div at bounding box center [778, 291] width 290 height 56
click at [1156, 290] on div at bounding box center [1155, 291] width 7 height 8
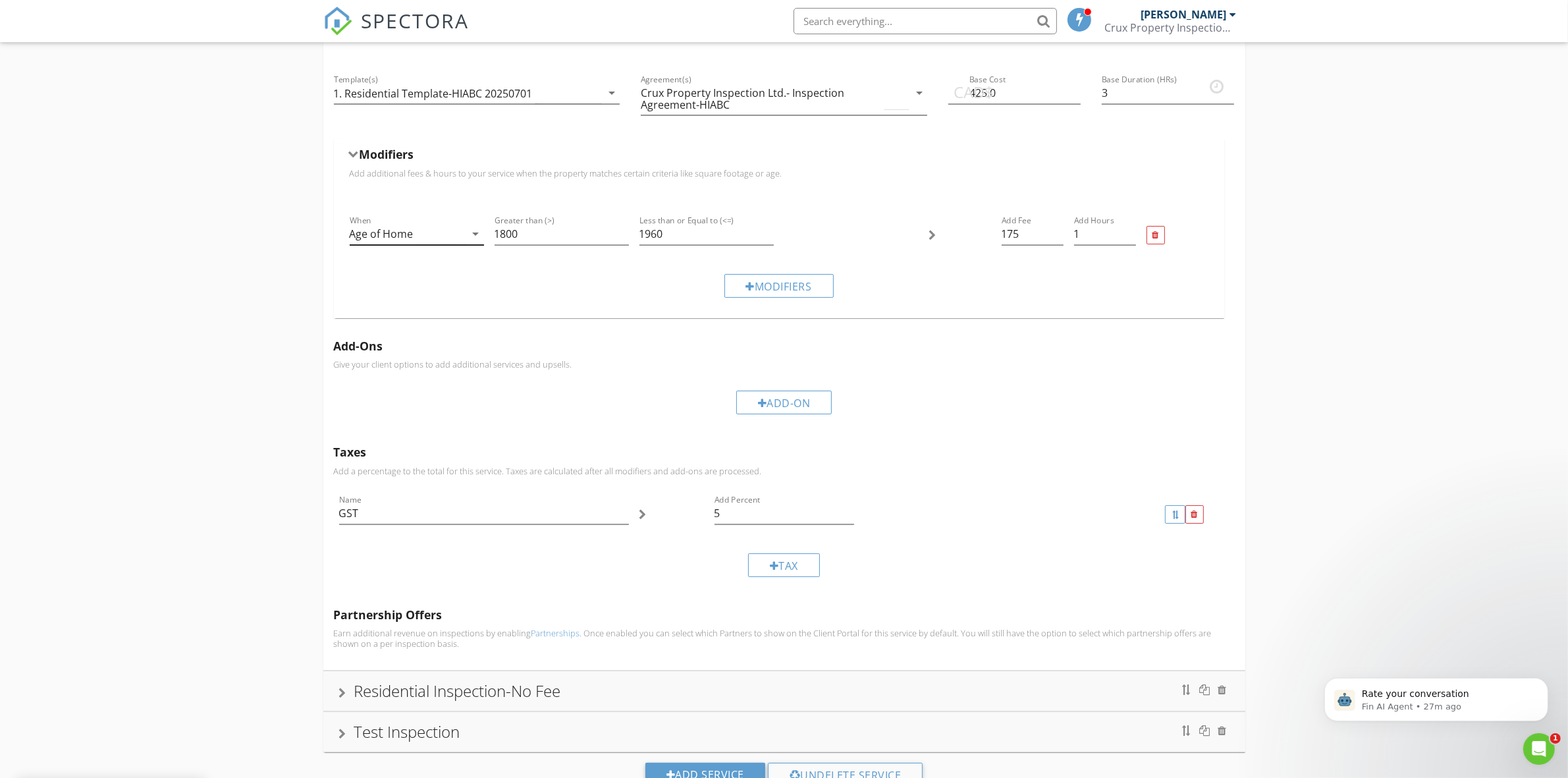
click at [472, 236] on icon "arrow_drop_down" at bounding box center [475, 233] width 16 height 16
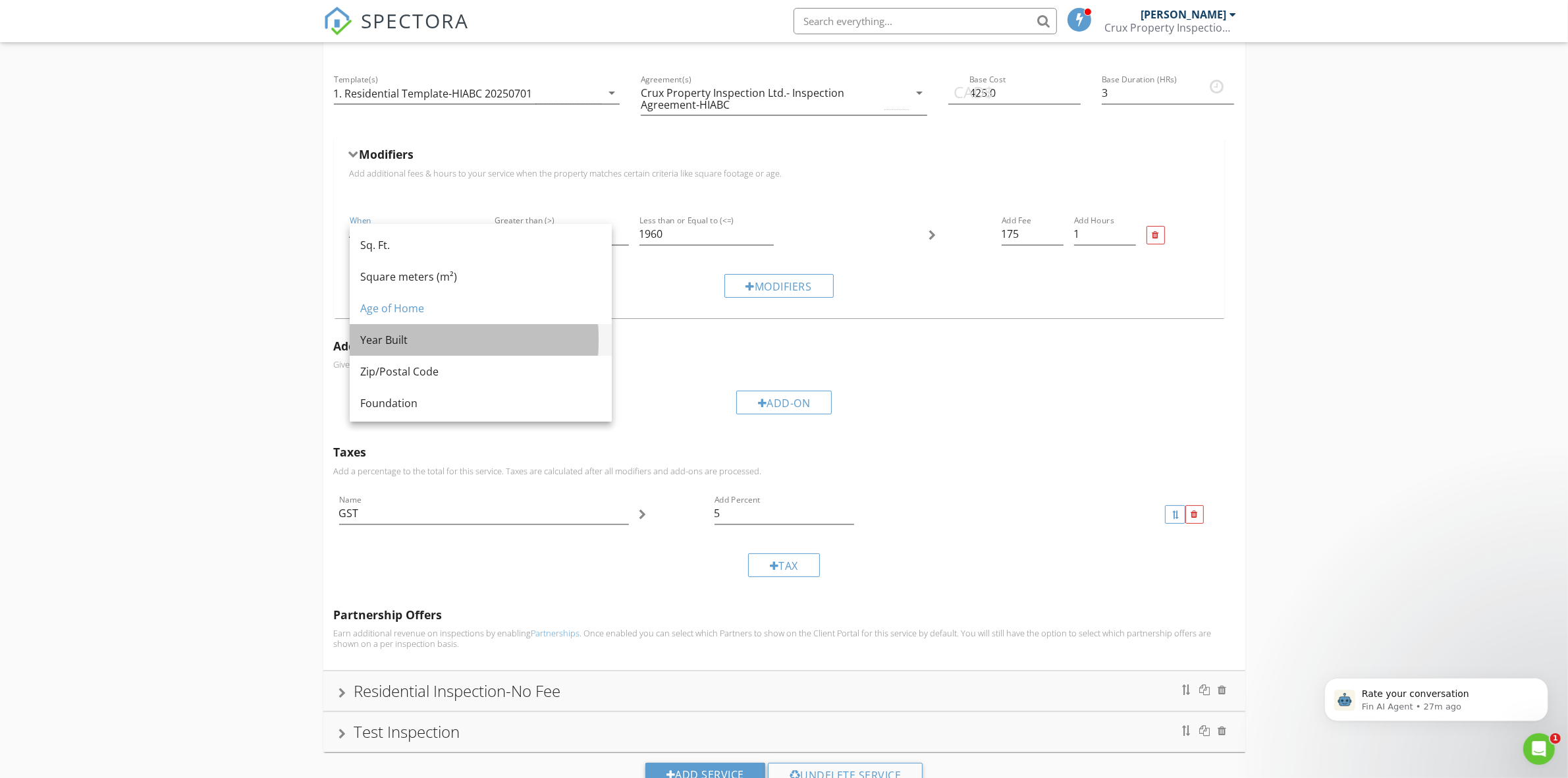
click at [396, 337] on div "Year Built" at bounding box center [481, 339] width 241 height 16
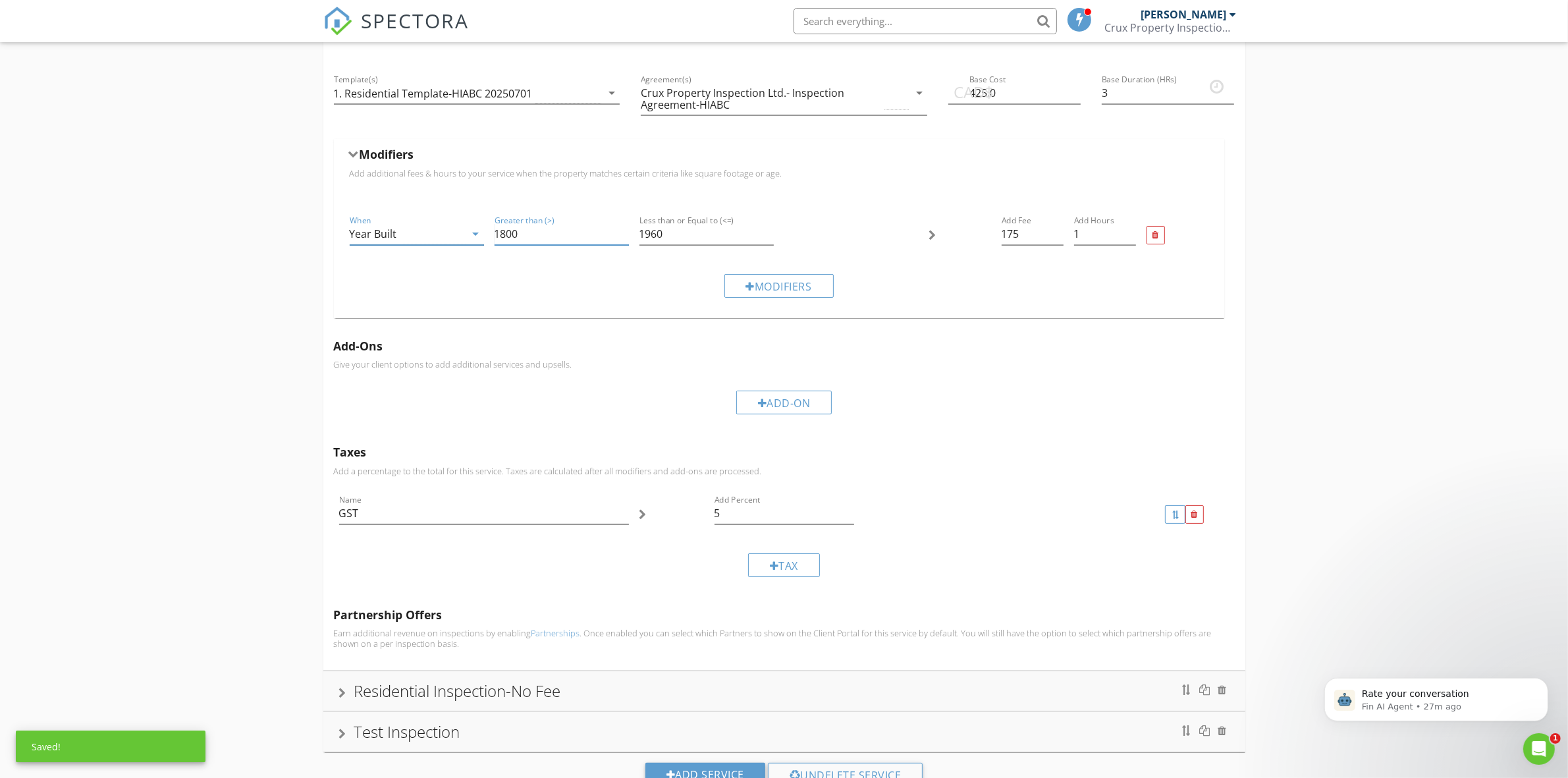
drag, startPoint x: 527, startPoint y: 230, endPoint x: 483, endPoint y: 238, distance: 44.7
click at [483, 238] on div "When Year Built arrow_drop_down Greater than (>) 1800 Less than or Equal to (<=…" at bounding box center [779, 236] width 869 height 56
click at [923, 282] on div "Modifiers" at bounding box center [779, 285] width 869 height 44
click at [1163, 266] on div "Modifiers" at bounding box center [779, 285] width 869 height 44
click at [762, 282] on div "Modifiers" at bounding box center [778, 286] width 109 height 24
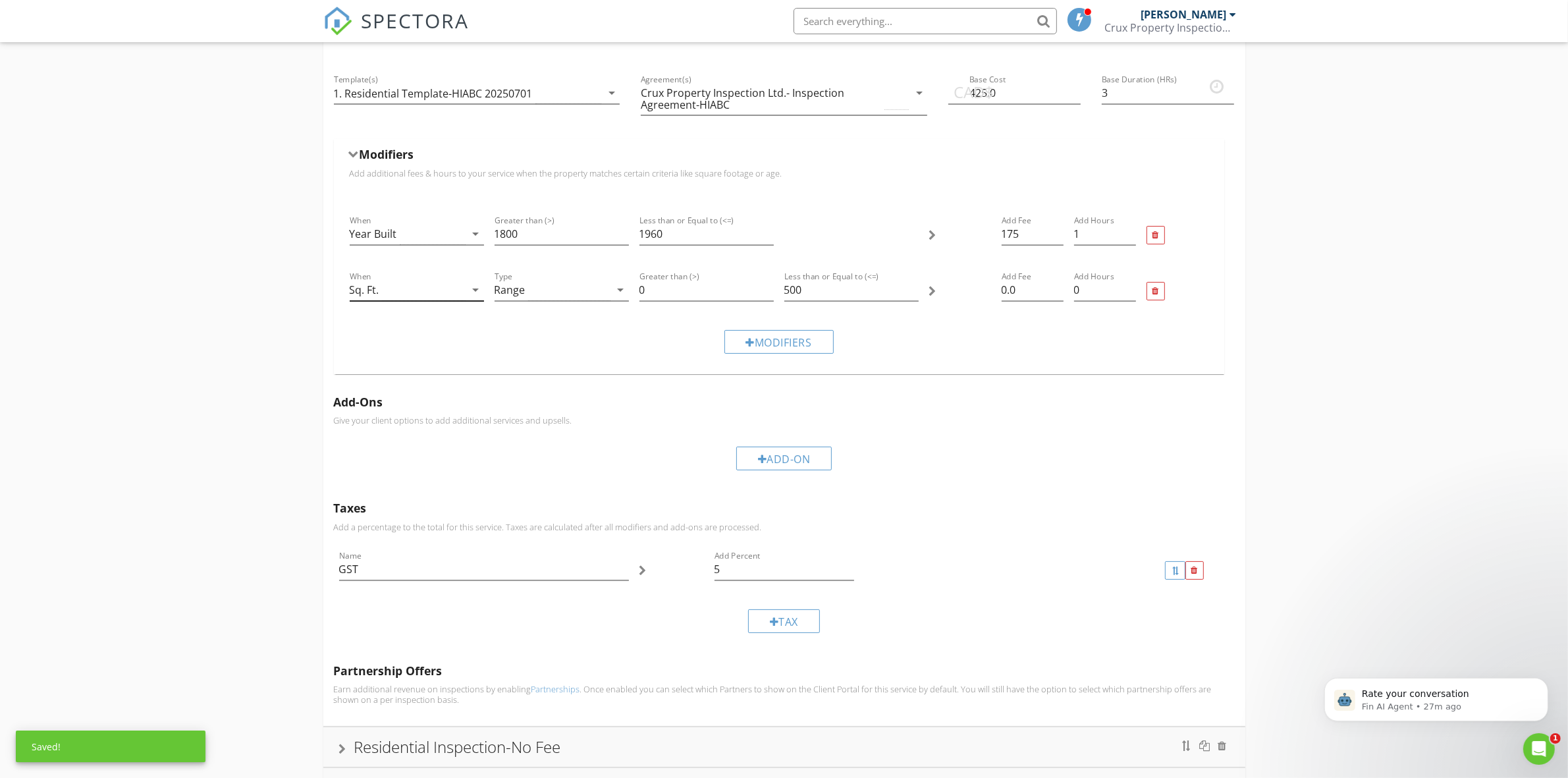
click at [466, 294] on div "arrow_drop_down" at bounding box center [475, 290] width 19 height 16
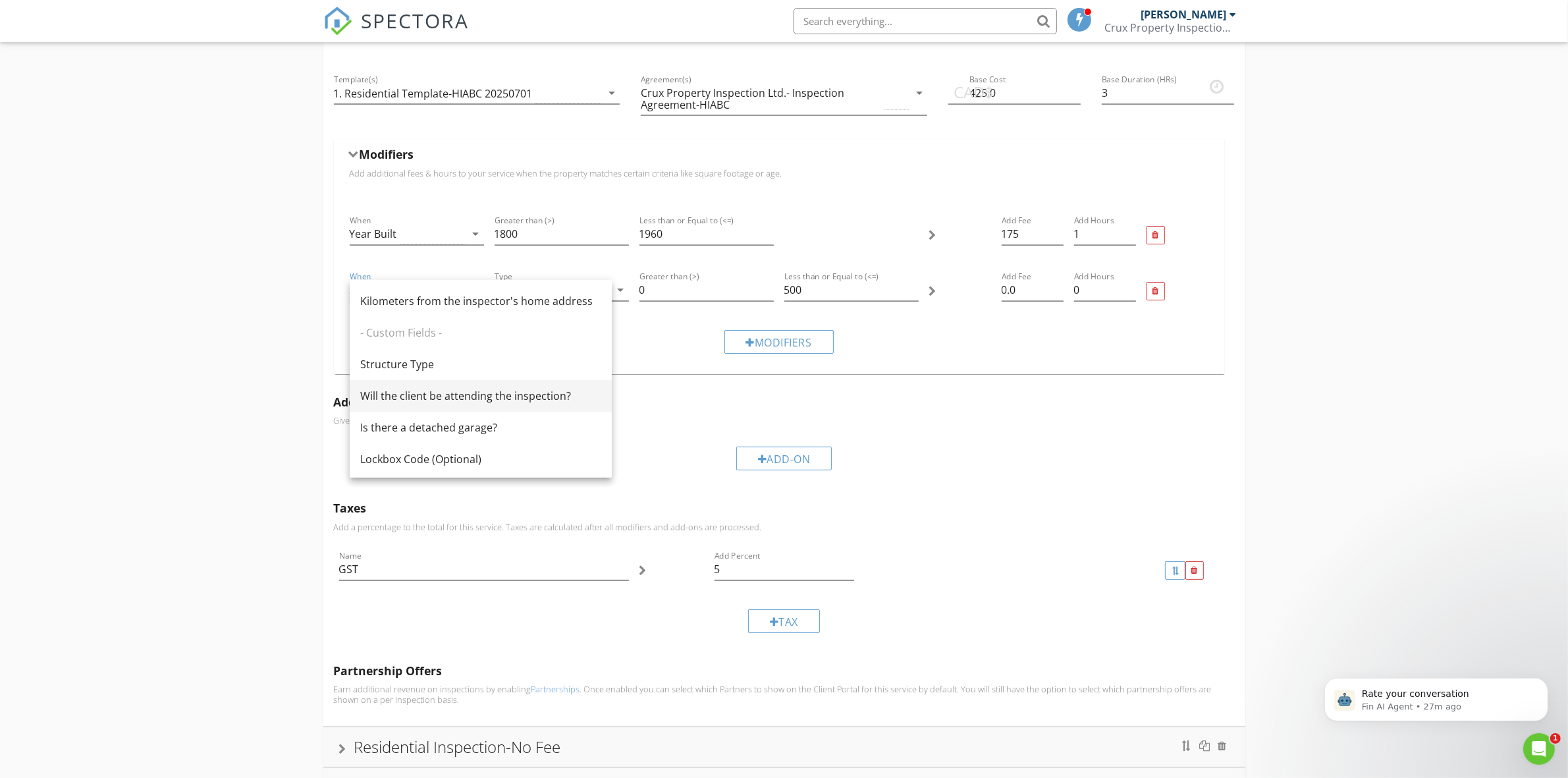
scroll to position [287, 0]
click at [433, 428] on div "Is there a detached garage?" at bounding box center [481, 424] width 241 height 16
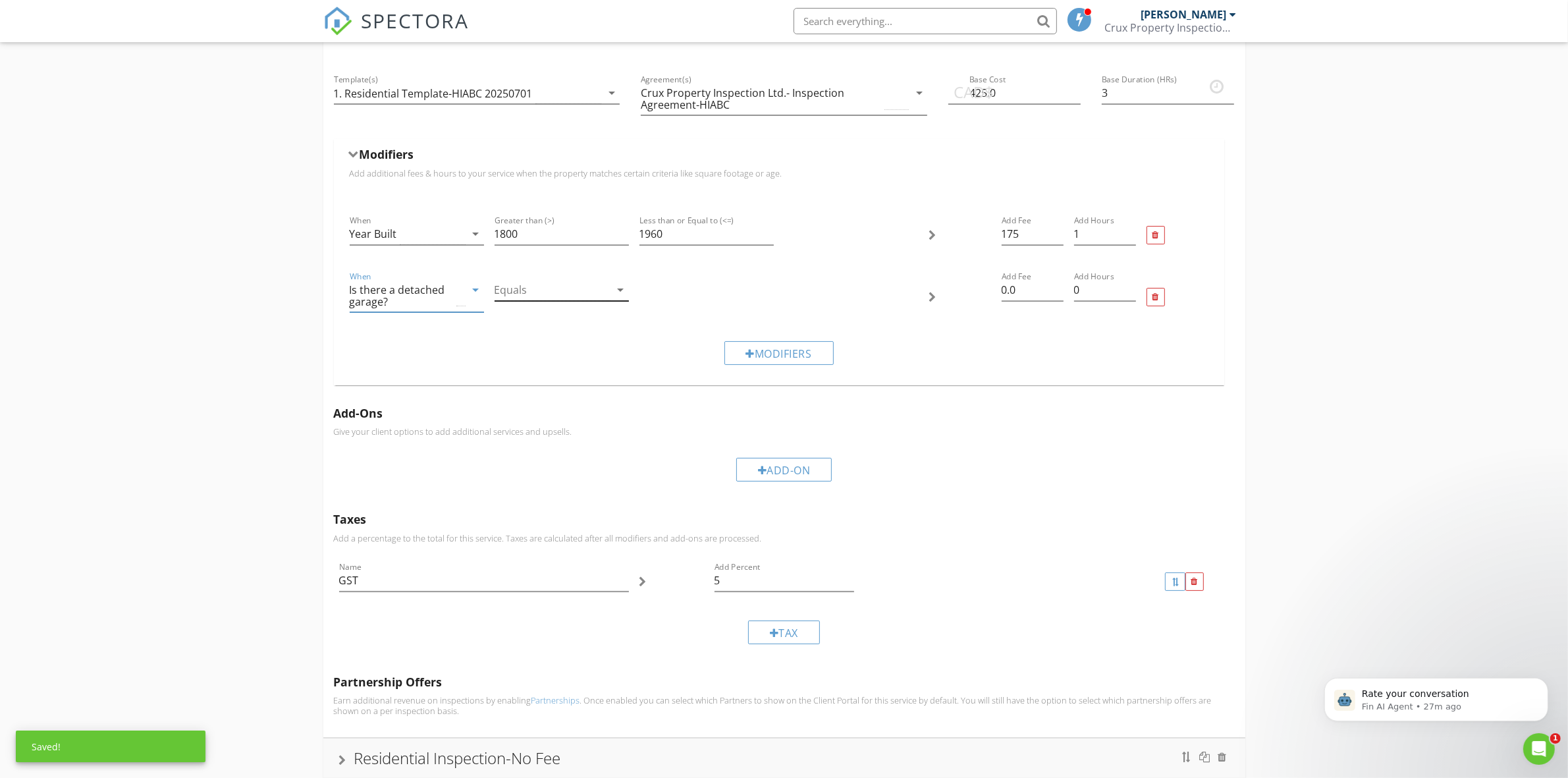
click at [548, 294] on div at bounding box center [553, 290] width 116 height 22
click at [537, 308] on div "Yes" at bounding box center [562, 301] width 114 height 16
drag, startPoint x: 1019, startPoint y: 287, endPoint x: 986, endPoint y: 288, distance: 33.0
click at [986, 288] on div "When Is there a detached garage? arrow_drop_down Equals Yes arrow_drop_down Add…" at bounding box center [779, 296] width 869 height 67
type input "50"
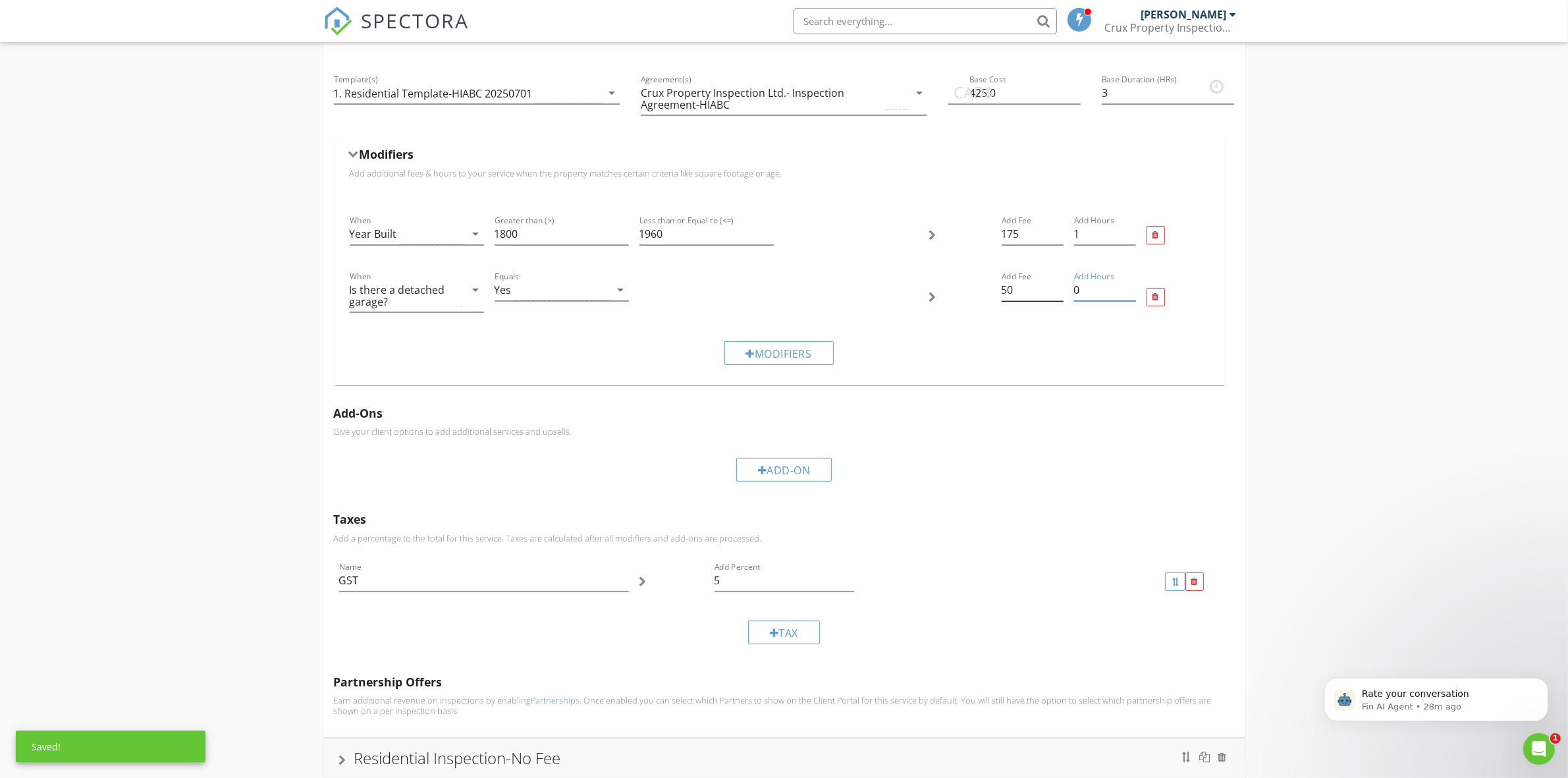
drag, startPoint x: 1061, startPoint y: 290, endPoint x: 1054, endPoint y: 290, distance: 7.0
click at [1054, 290] on div "When Is there a detached garage? arrow_drop_down Equals Yes arrow_drop_down Add…" at bounding box center [779, 296] width 869 height 67
click at [1091, 294] on input "0" at bounding box center [1105, 290] width 62 height 22
type input ".5"
click at [996, 351] on div "Modifiers" at bounding box center [779, 353] width 869 height 44
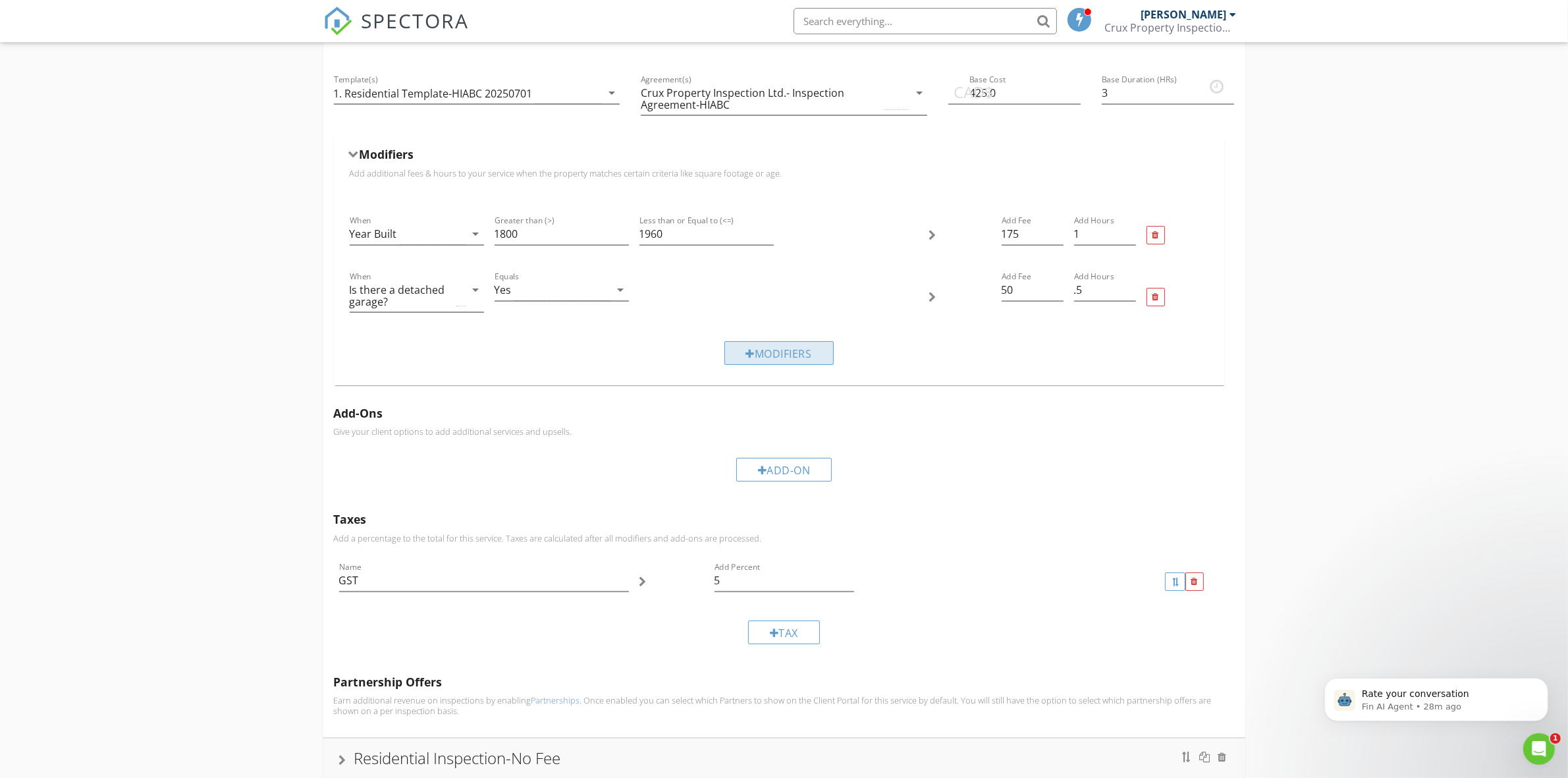
click at [817, 354] on div "Modifiers" at bounding box center [778, 354] width 109 height 24
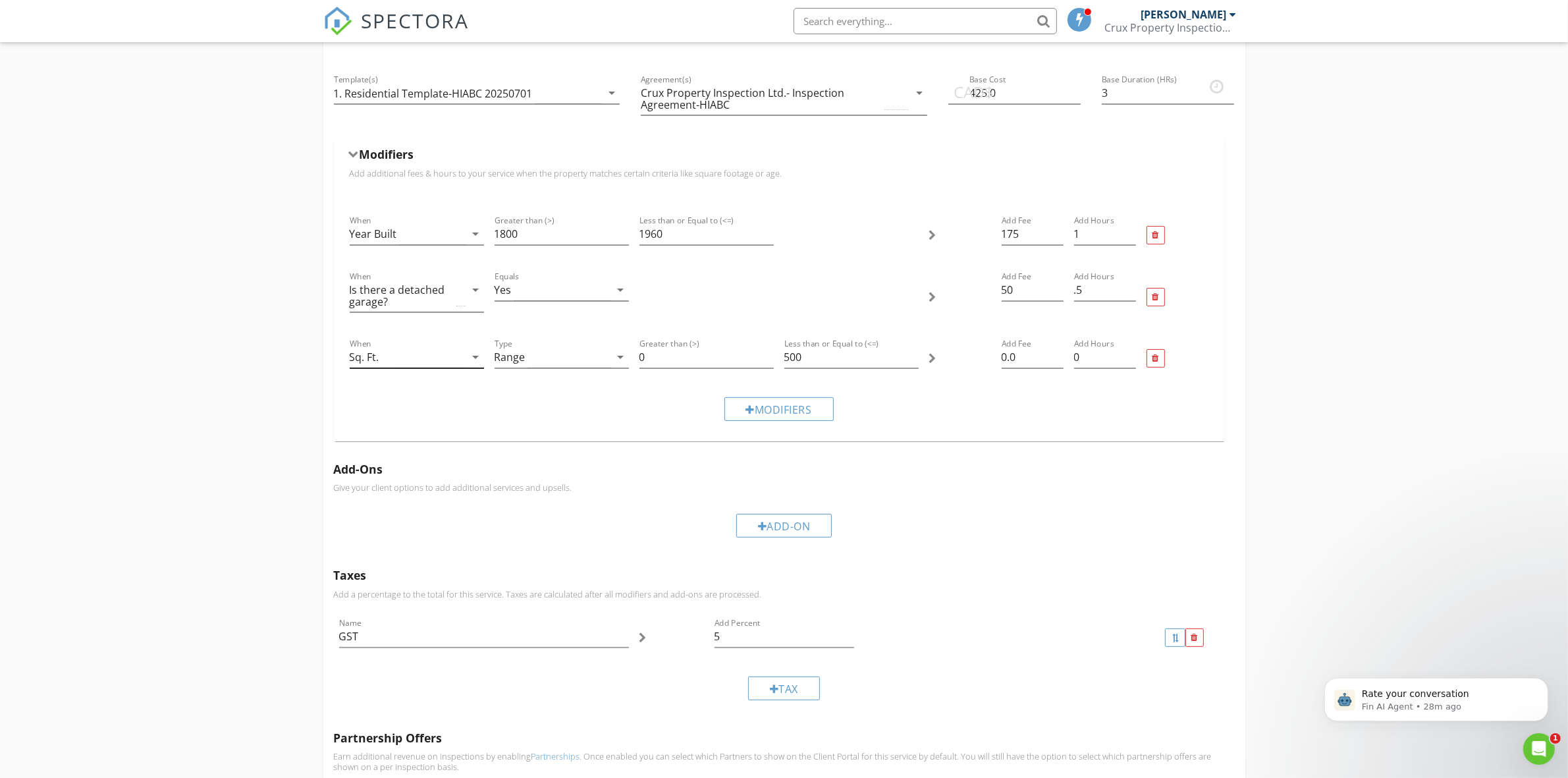
click at [471, 357] on icon "arrow_drop_down" at bounding box center [475, 357] width 16 height 16
drag, startPoint x: 998, startPoint y: 94, endPoint x: 957, endPoint y: 100, distance: 41.4
click at [957, 100] on div "CAD$ Base Cost 425.0" at bounding box center [1014, 96] width 132 height 43
type input "625"
click at [1113, 87] on input "3" at bounding box center [1168, 93] width 132 height 22
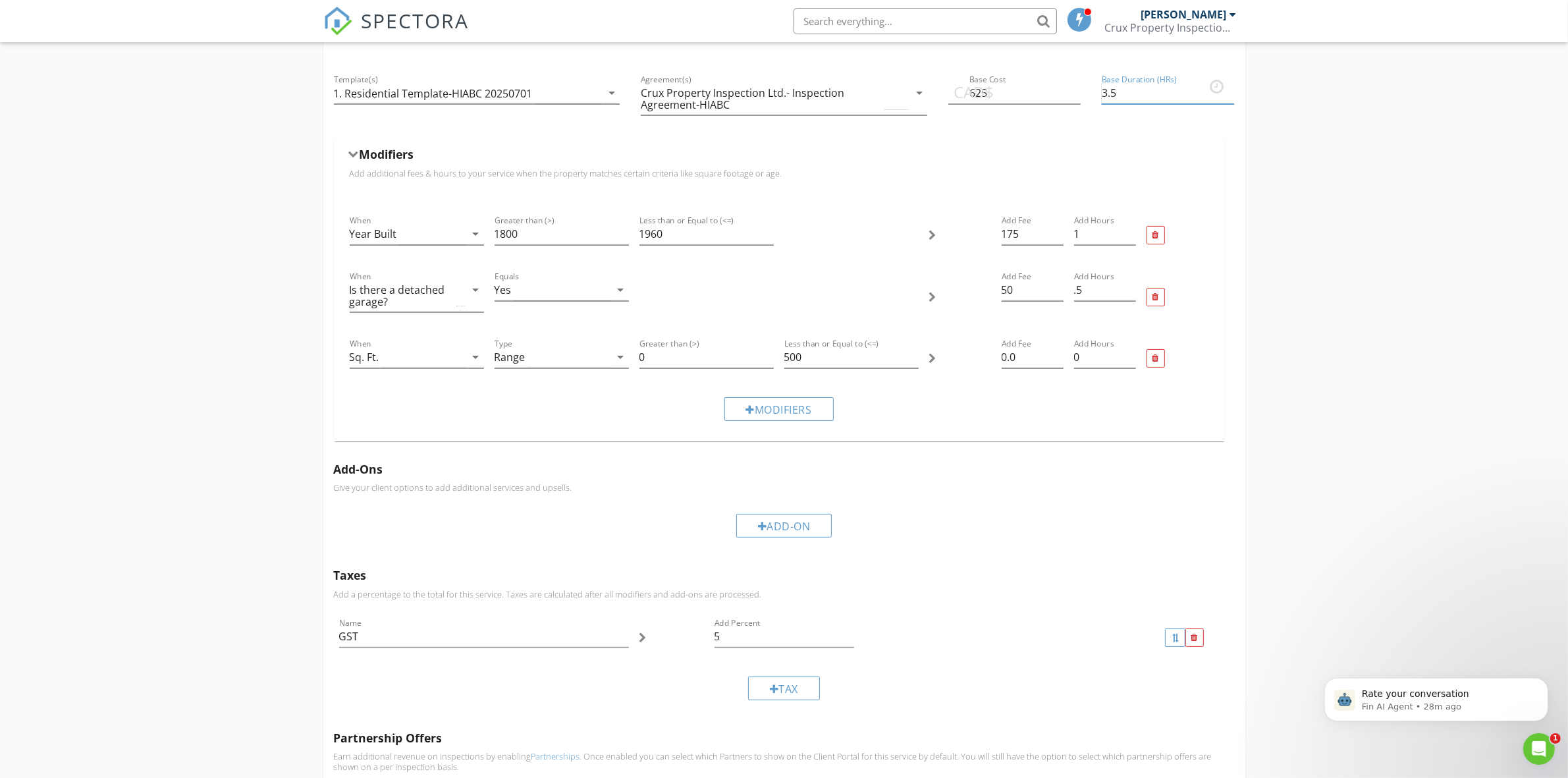
type input "3.5"
click at [1181, 158] on div "Modifiers" at bounding box center [779, 157] width 859 height 20
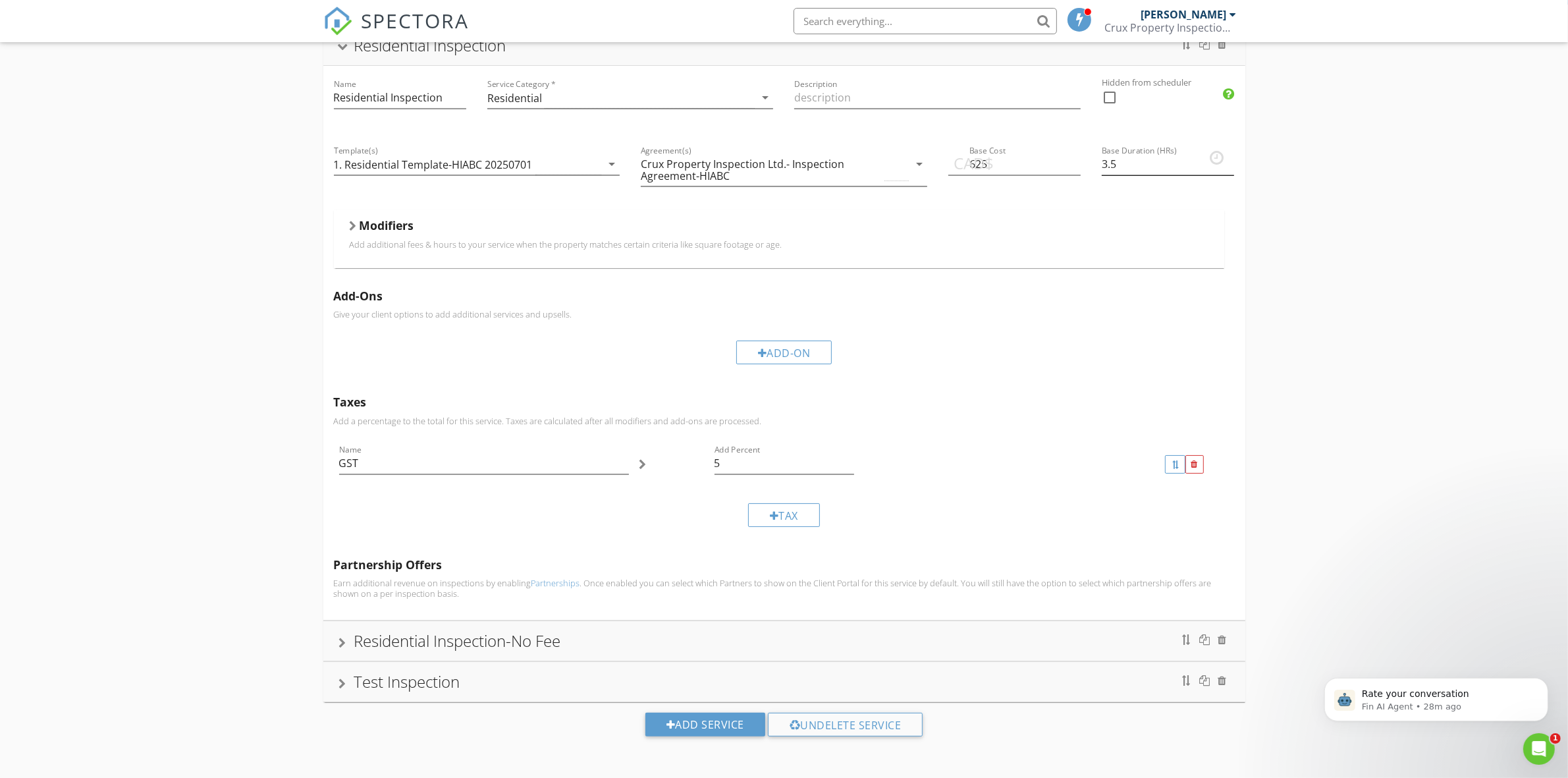
scroll to position [117, 0]
click at [1192, 188] on div at bounding box center [1168, 184] width 132 height 8
drag, startPoint x: 1012, startPoint y: 160, endPoint x: 912, endPoint y: 172, distance: 100.7
click at [908, 168] on div "Name Residential Inspection Service Category * Residential arrow_drop_down Desc…" at bounding box center [784, 343] width 922 height 554
type input "425"
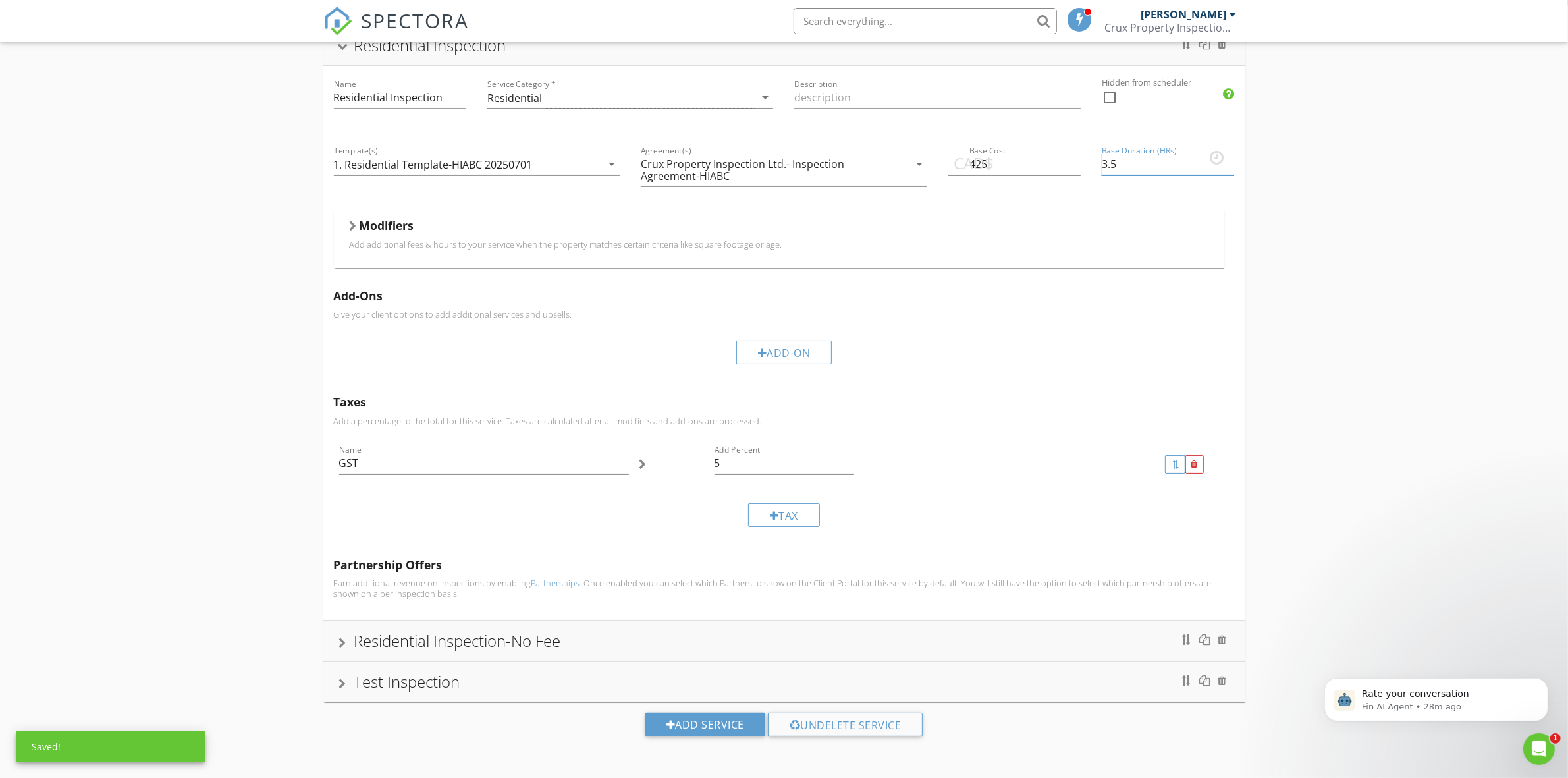
drag, startPoint x: 1117, startPoint y: 160, endPoint x: 1107, endPoint y: 160, distance: 10.0
click at [1107, 160] on input "3.5" at bounding box center [1168, 164] width 132 height 22
type input "3"
click at [1278, 261] on div "Residential Inspection Name Residential Inspection Service Category * Residenti…" at bounding box center [784, 391] width 1568 height 773
click at [396, 223] on h5 "Modifiers" at bounding box center [387, 226] width 55 height 14
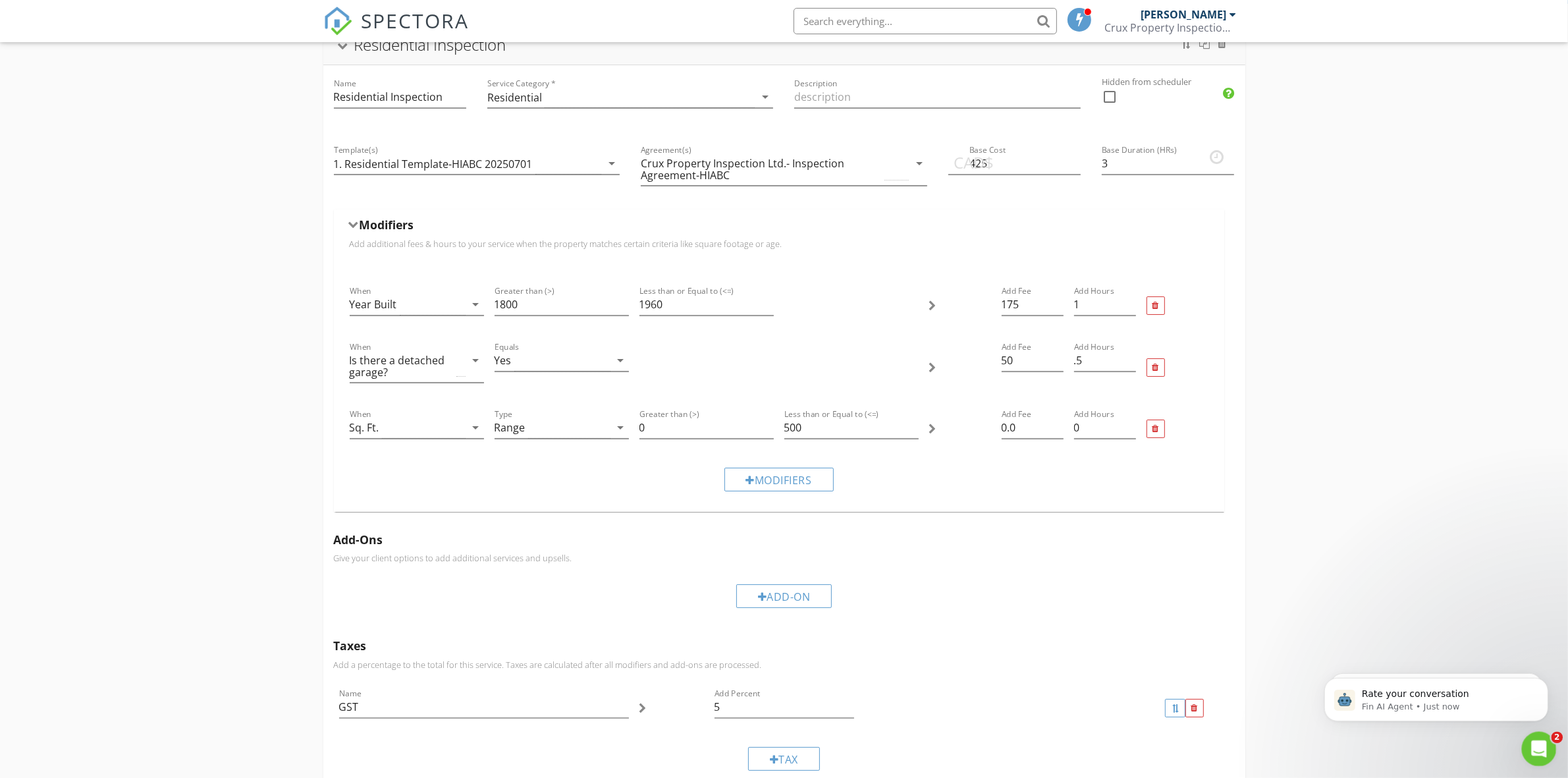
click at [1547, 749] on div "Open Intercom Messenger" at bounding box center [1537, 747] width 44 height 44
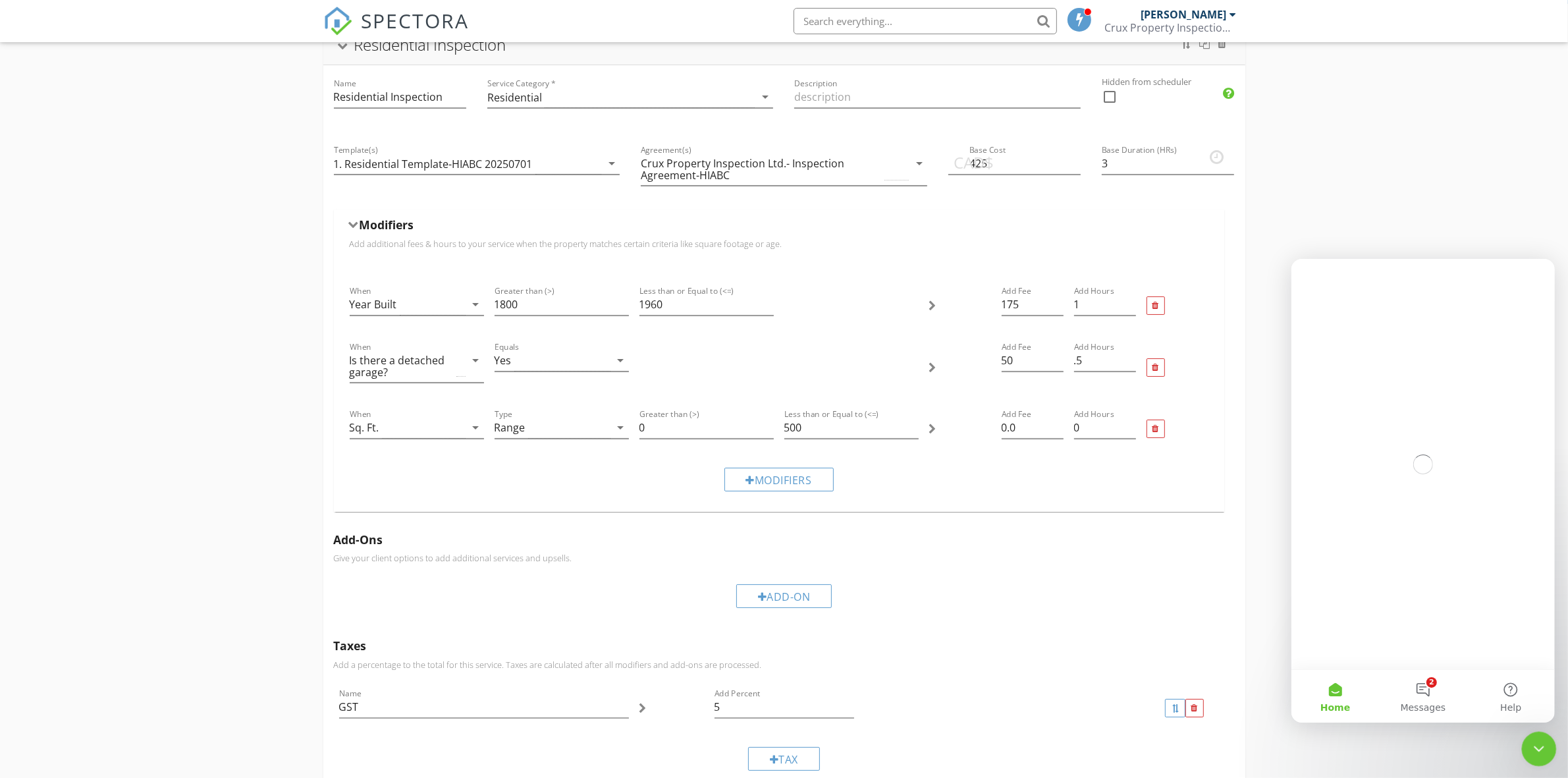
scroll to position [0, 0]
click at [1424, 692] on button "2 Messages" at bounding box center [1421, 696] width 87 height 53
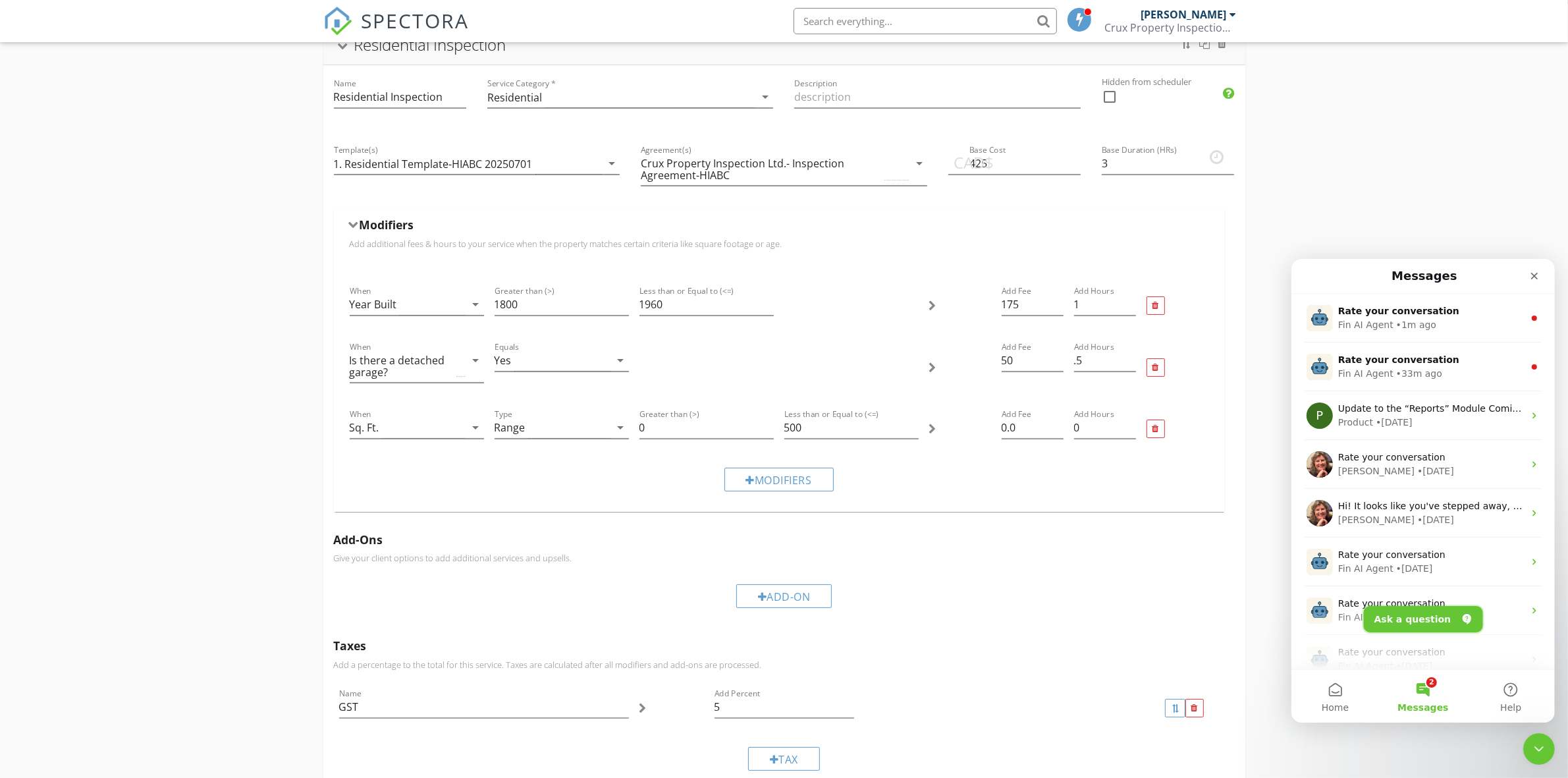
click at [1420, 615] on button "Ask a question" at bounding box center [1422, 618] width 119 height 26
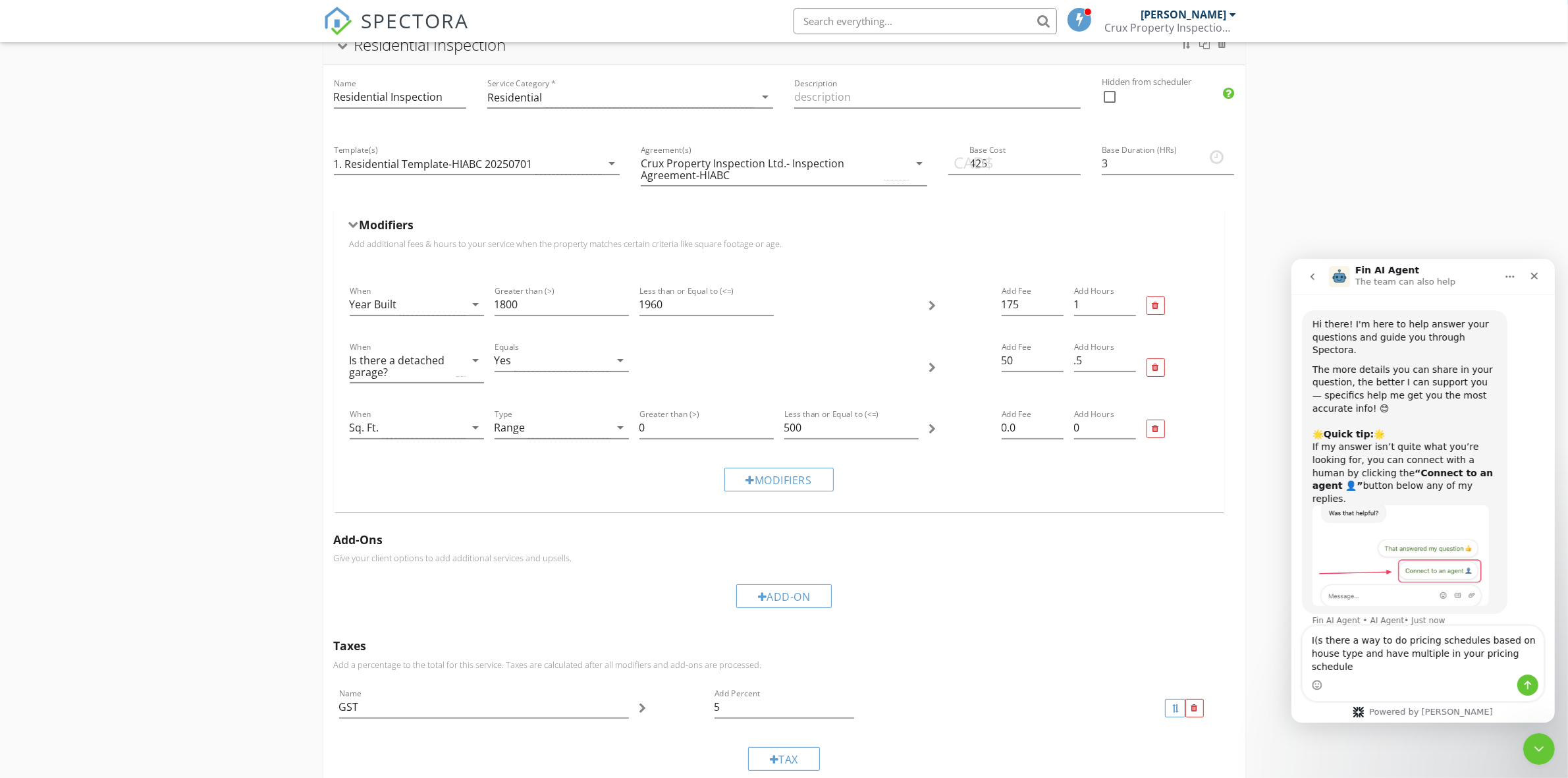
type textarea "I(s there a way to do pricing schedules based on house type and have multiple i…"
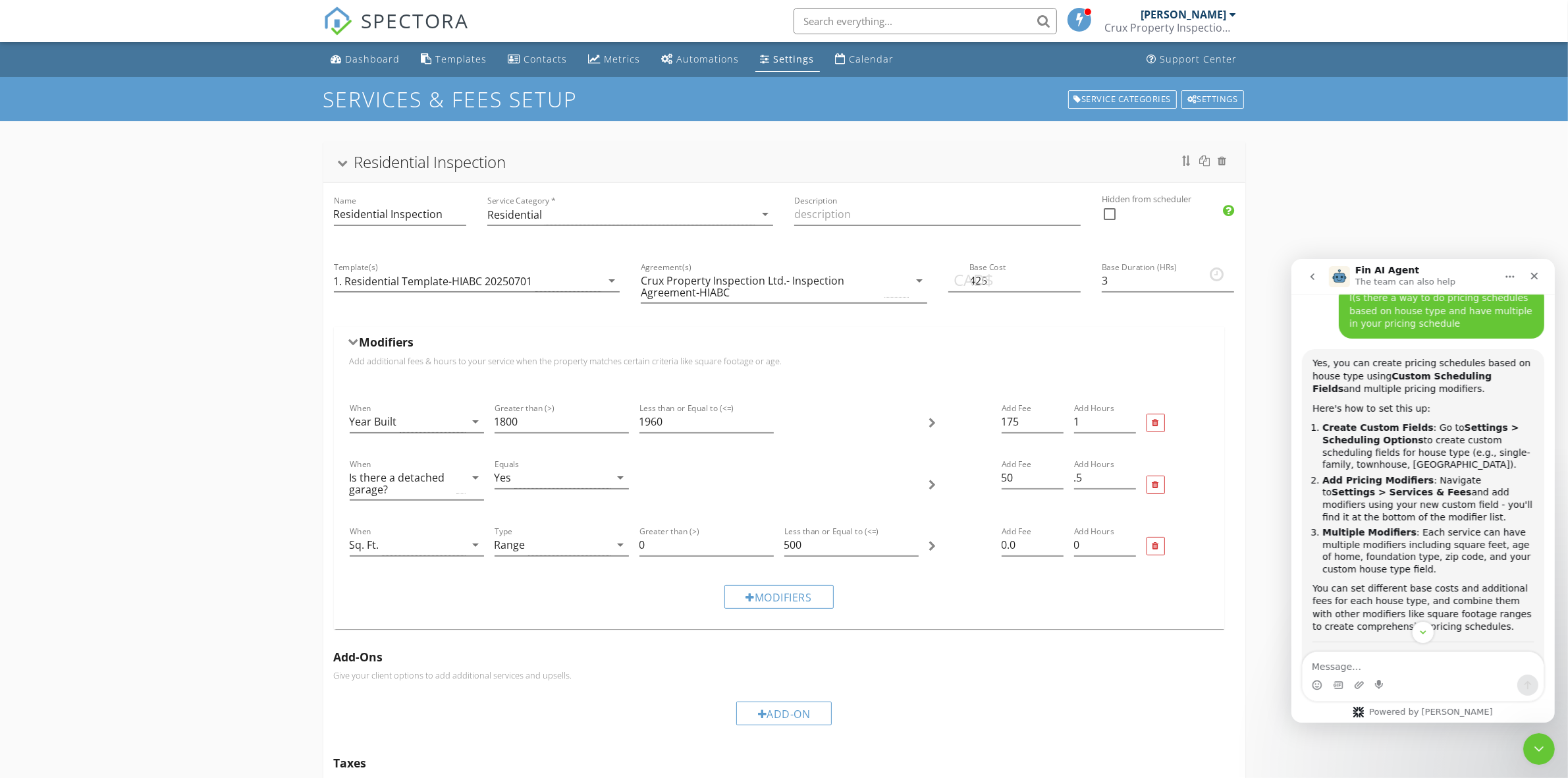
scroll to position [336, 0]
click at [790, 63] on div "Settings" at bounding box center [794, 59] width 41 height 13
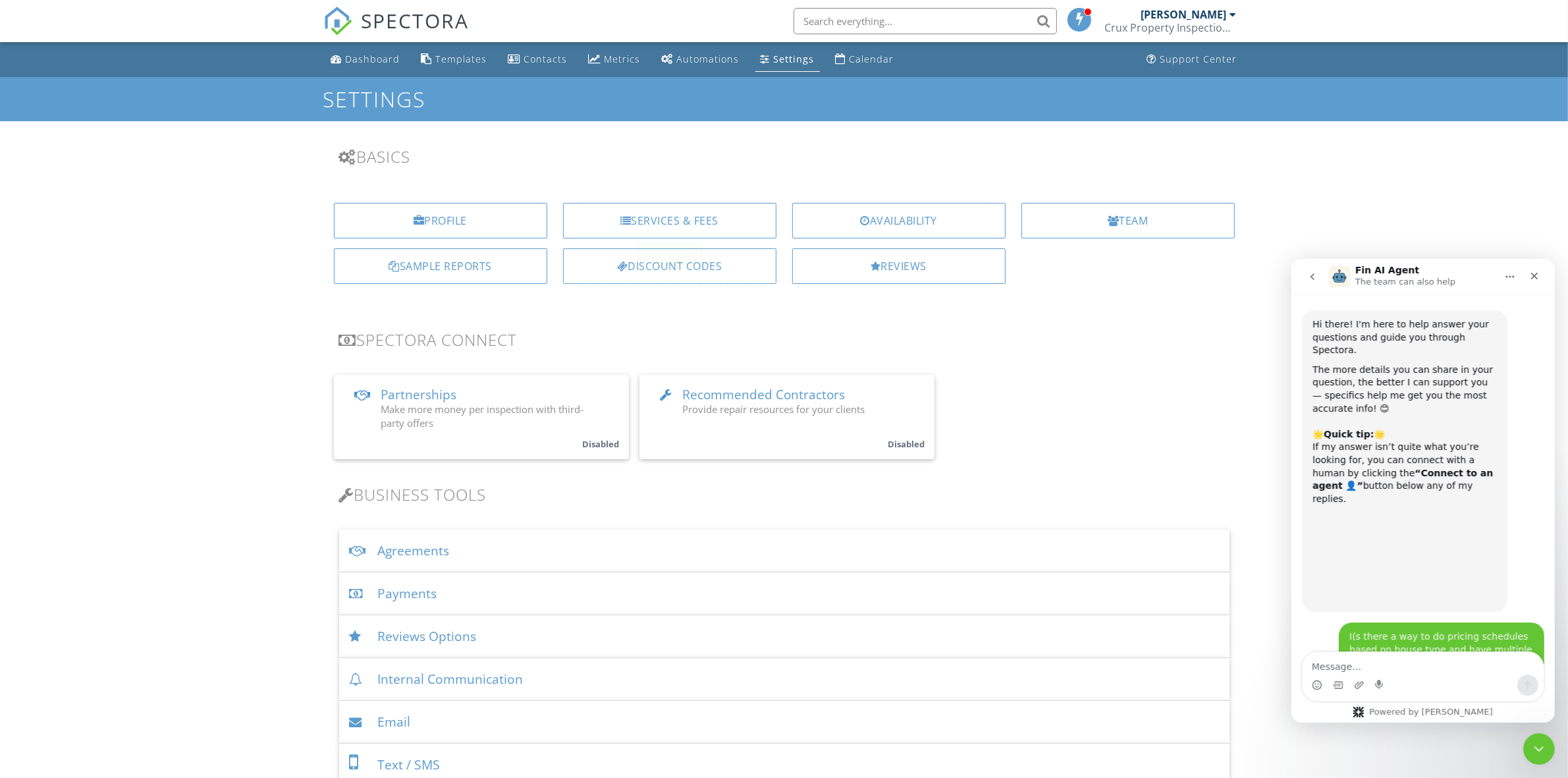
scroll to position [550, 0]
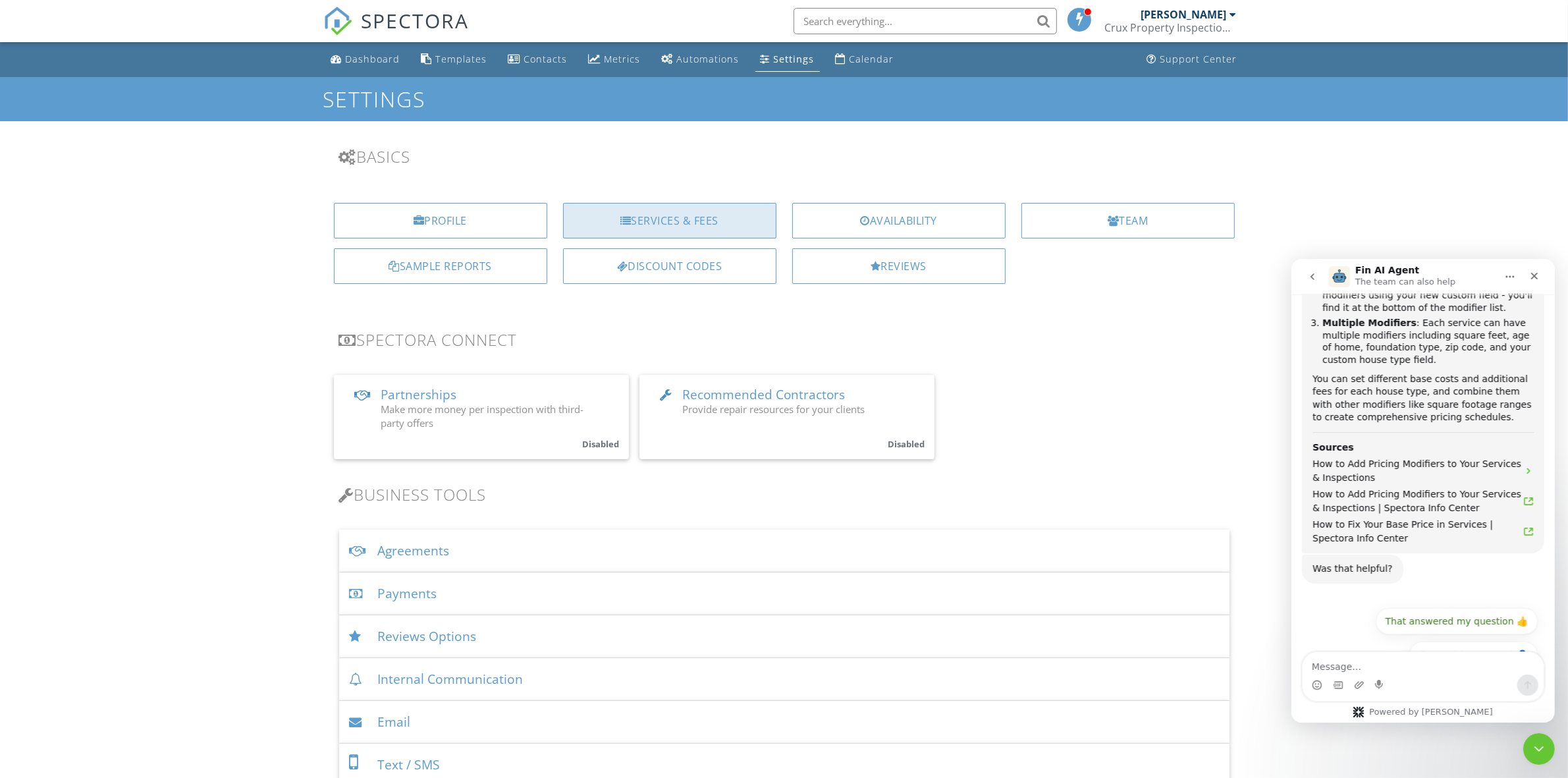
click at [725, 224] on div "Services & Fees" at bounding box center [670, 220] width 214 height 35
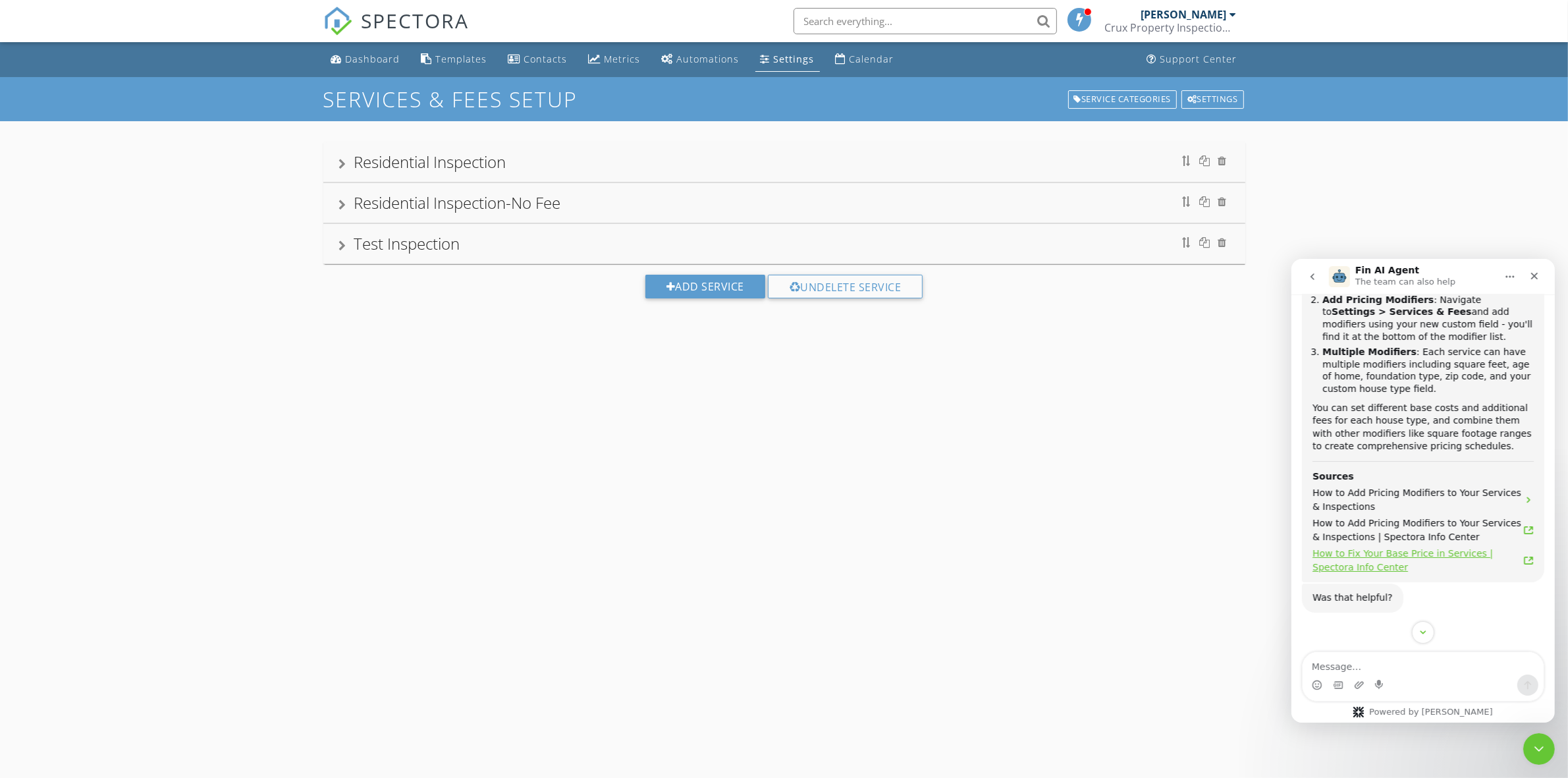
scroll to position [550, 0]
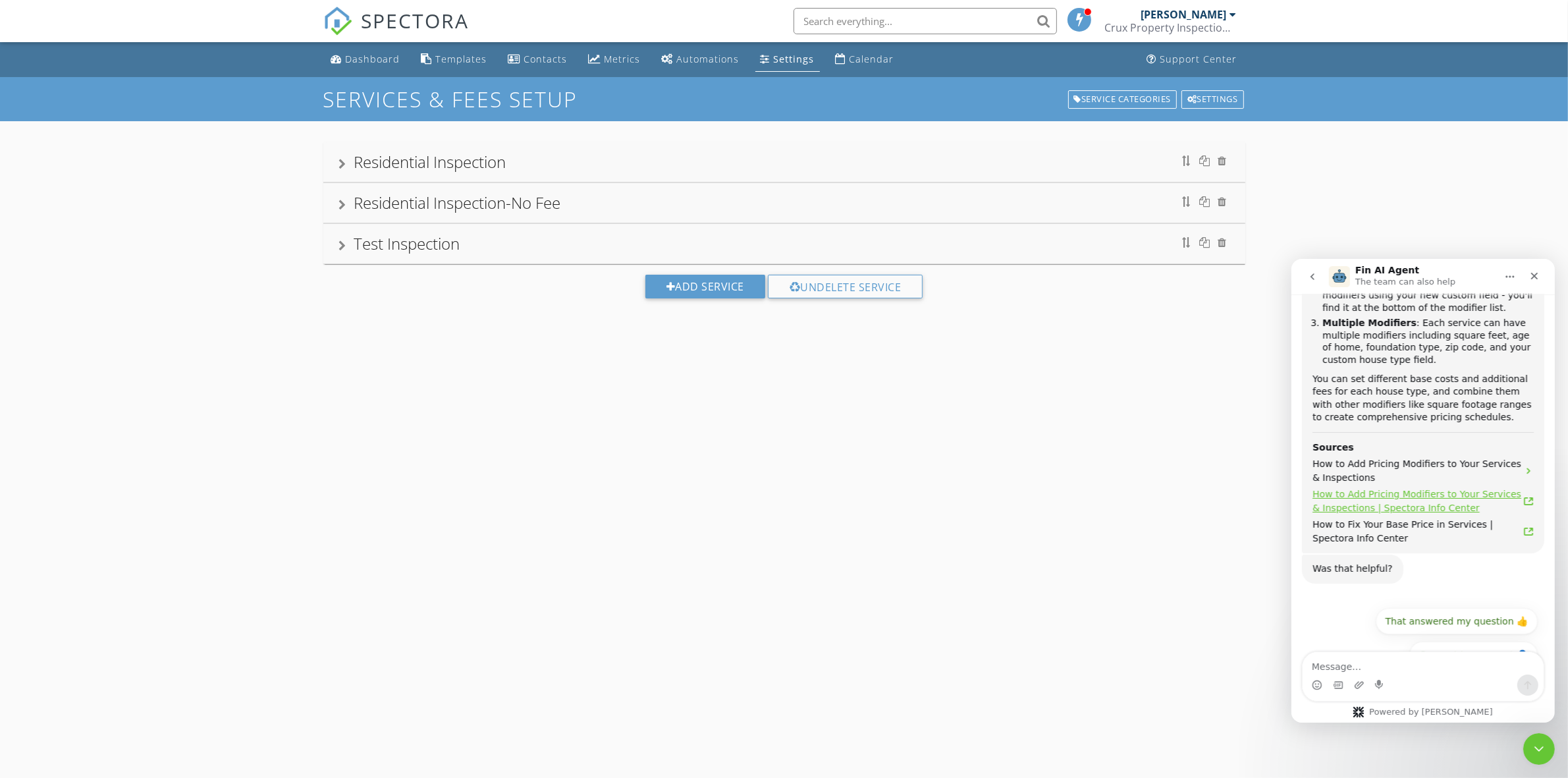
click at [1522, 495] on icon "Fin AI Agent says…" at bounding box center [1527, 500] width 11 height 11
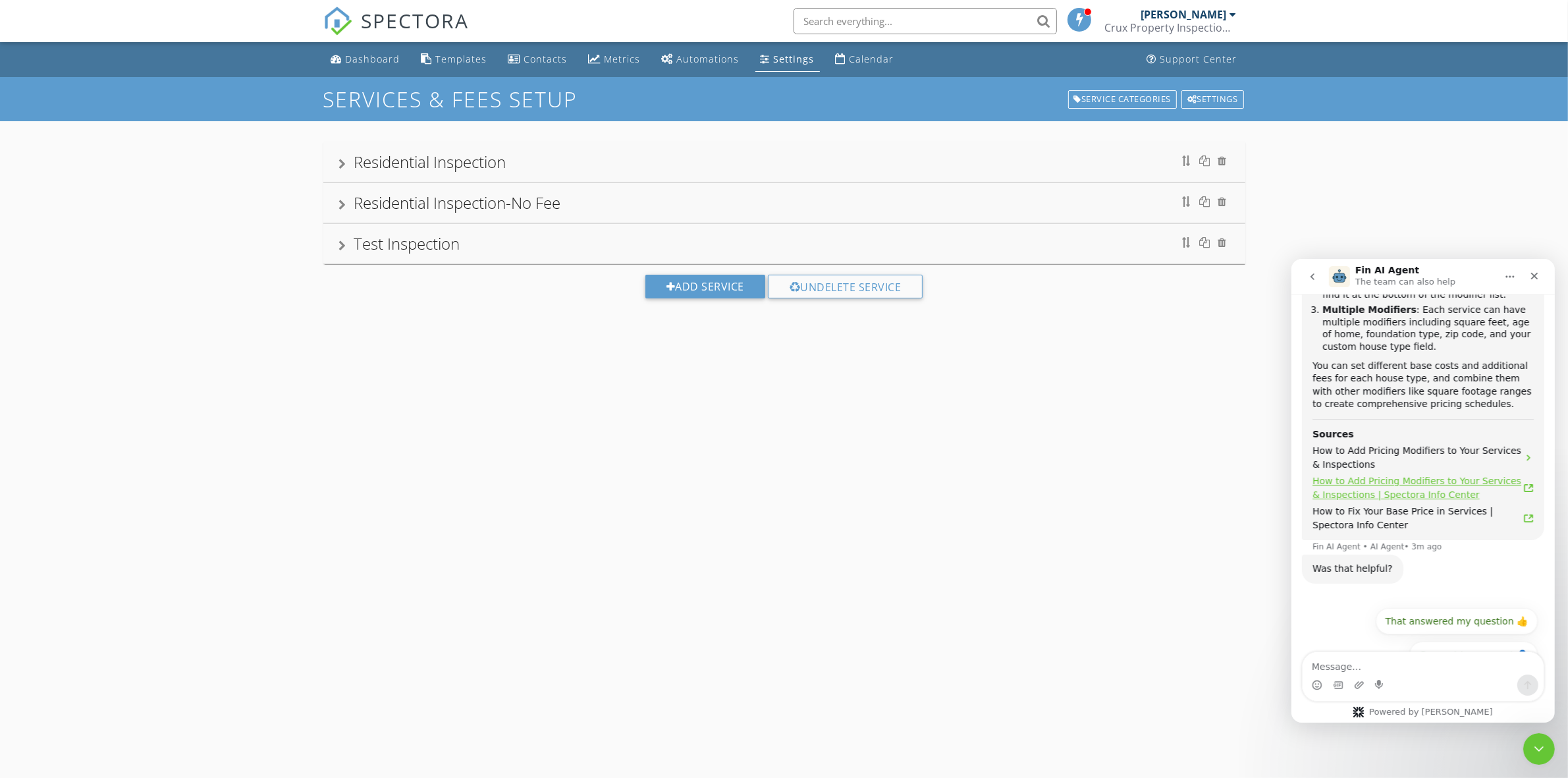
scroll to position [564, 0]
click at [774, 58] on div "Settings" at bounding box center [794, 59] width 41 height 13
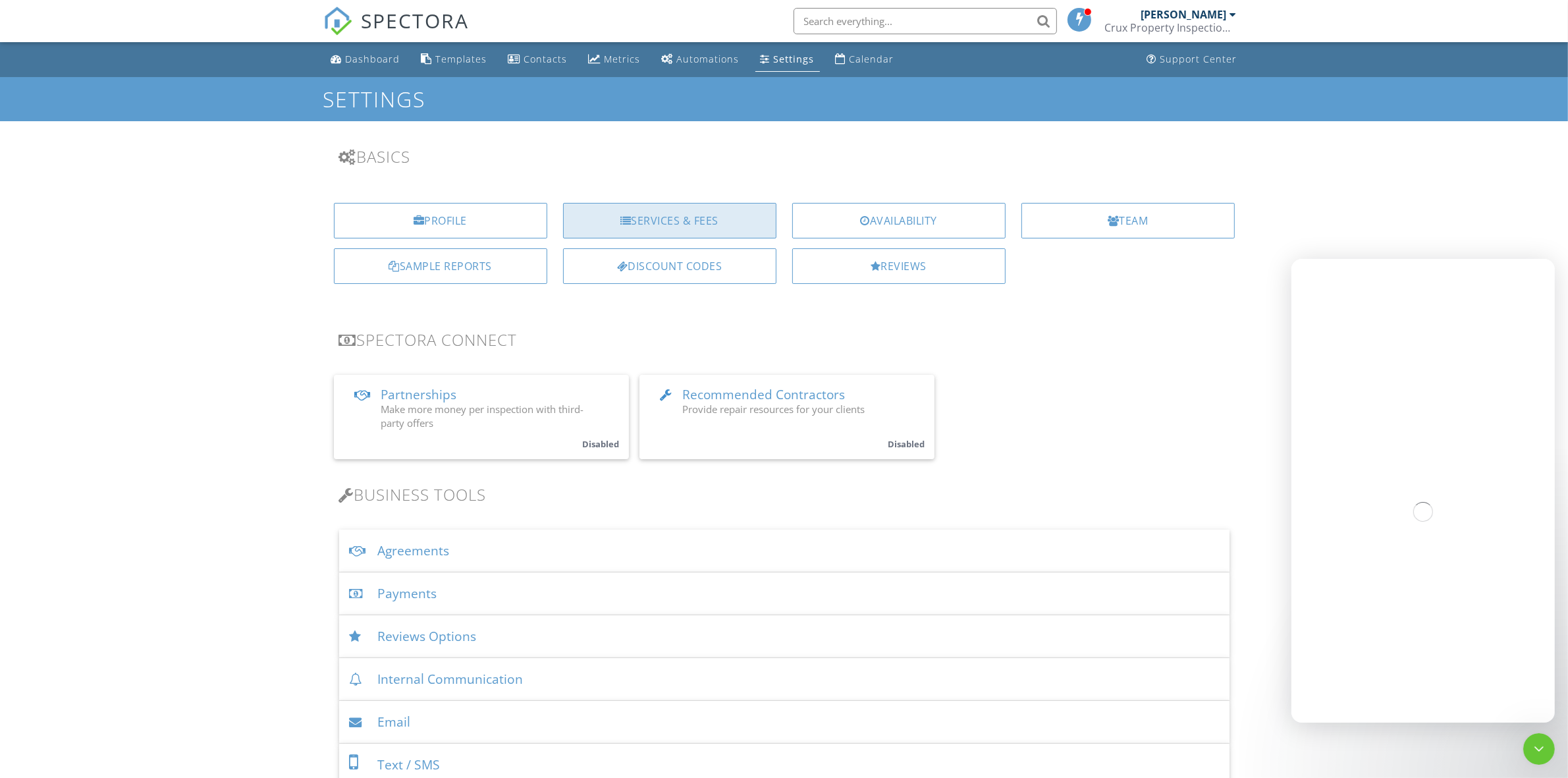
click at [717, 225] on div "Services & Fees" at bounding box center [670, 220] width 214 height 35
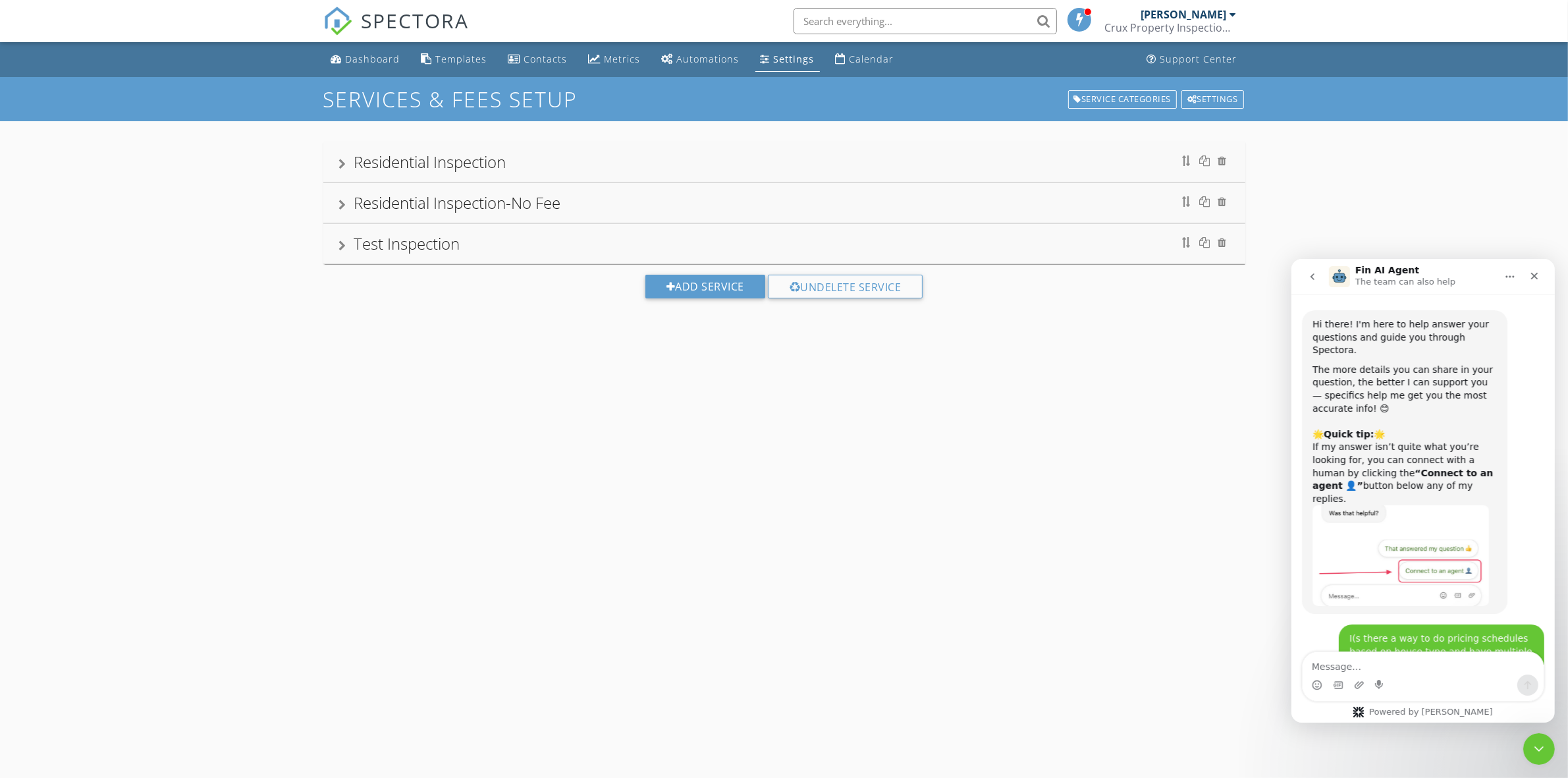
scroll to position [550, 0]
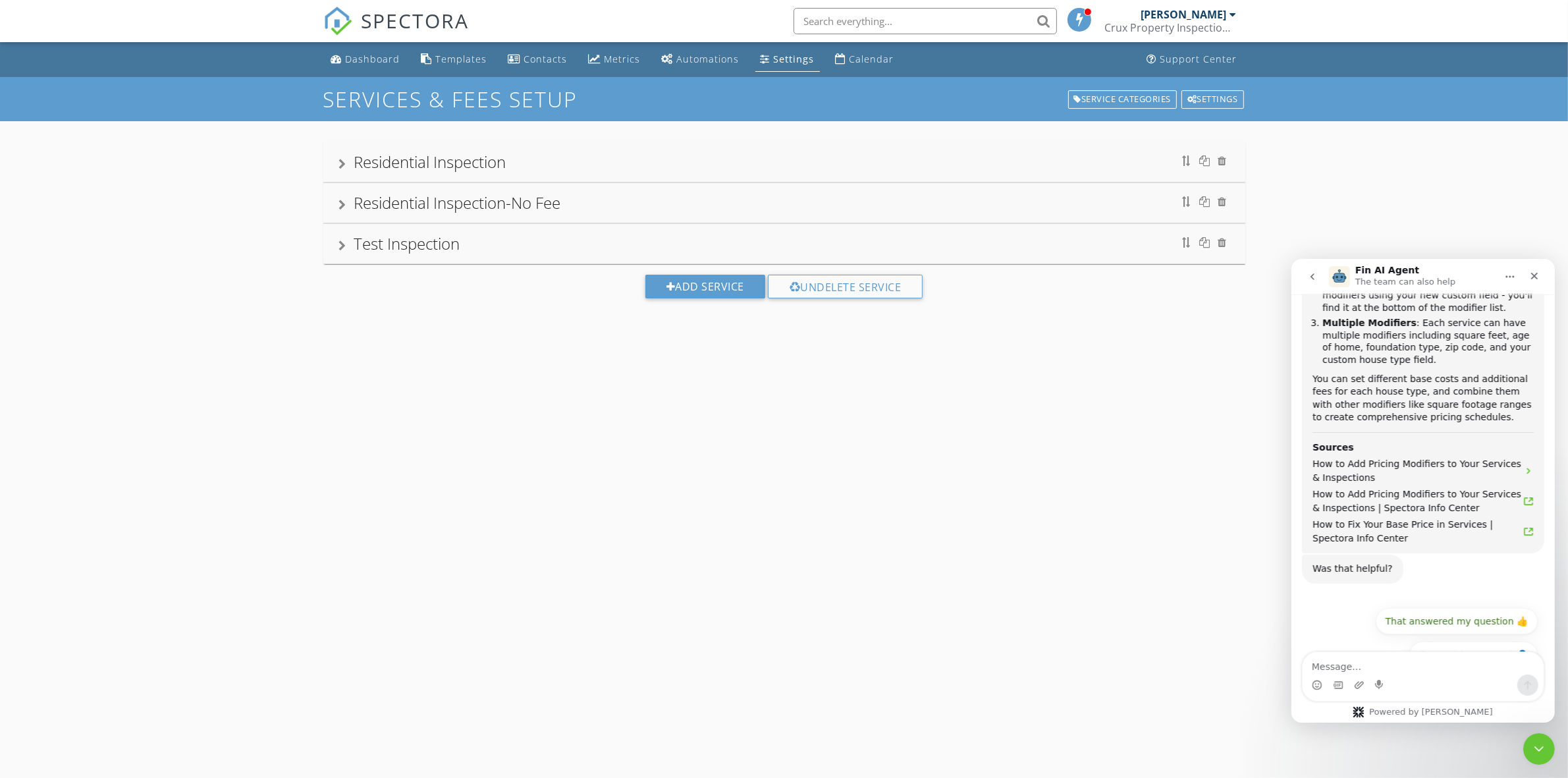
click at [573, 160] on div "Residential Inspection" at bounding box center [784, 163] width 890 height 24
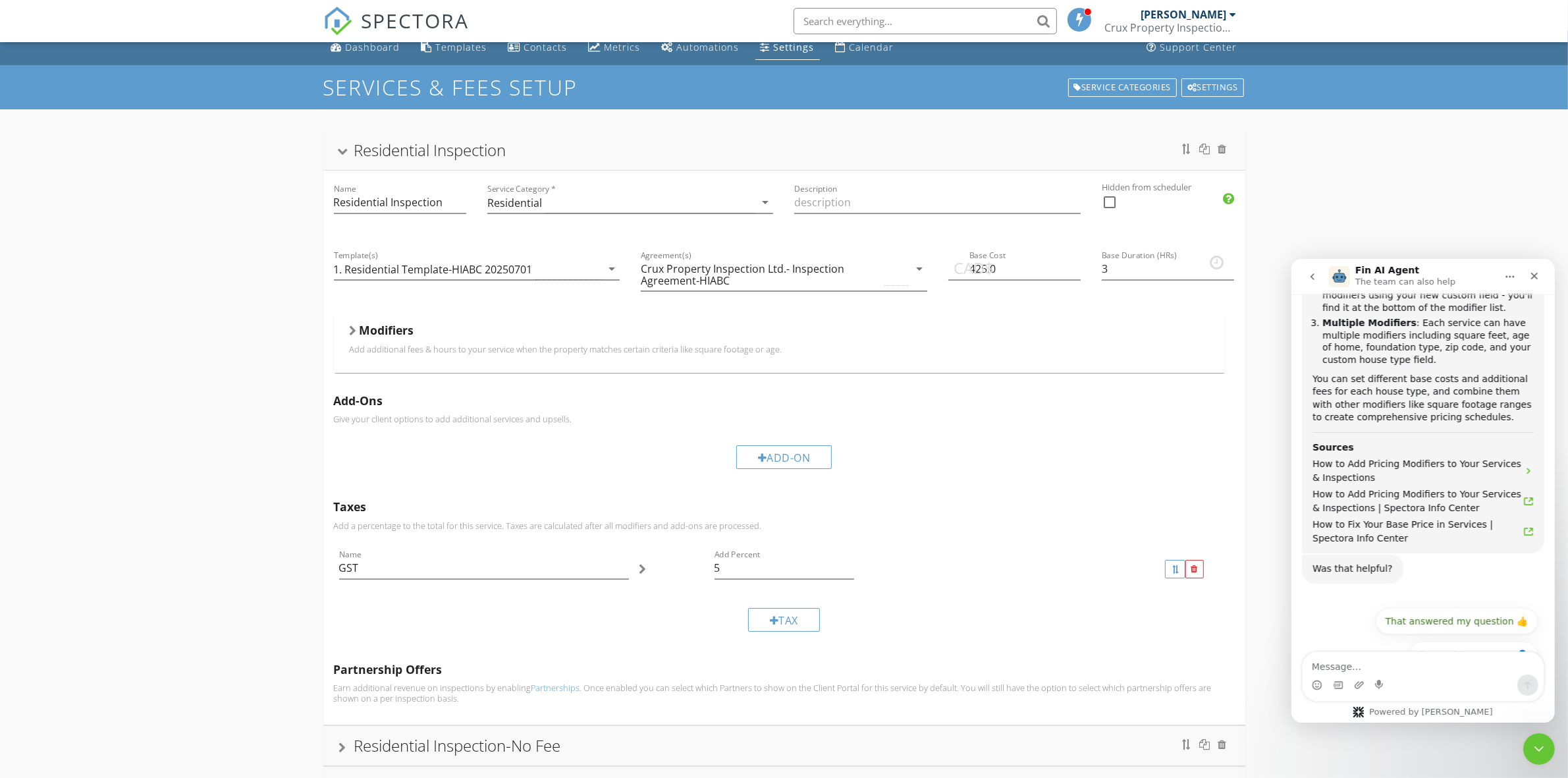
scroll to position [0, 0]
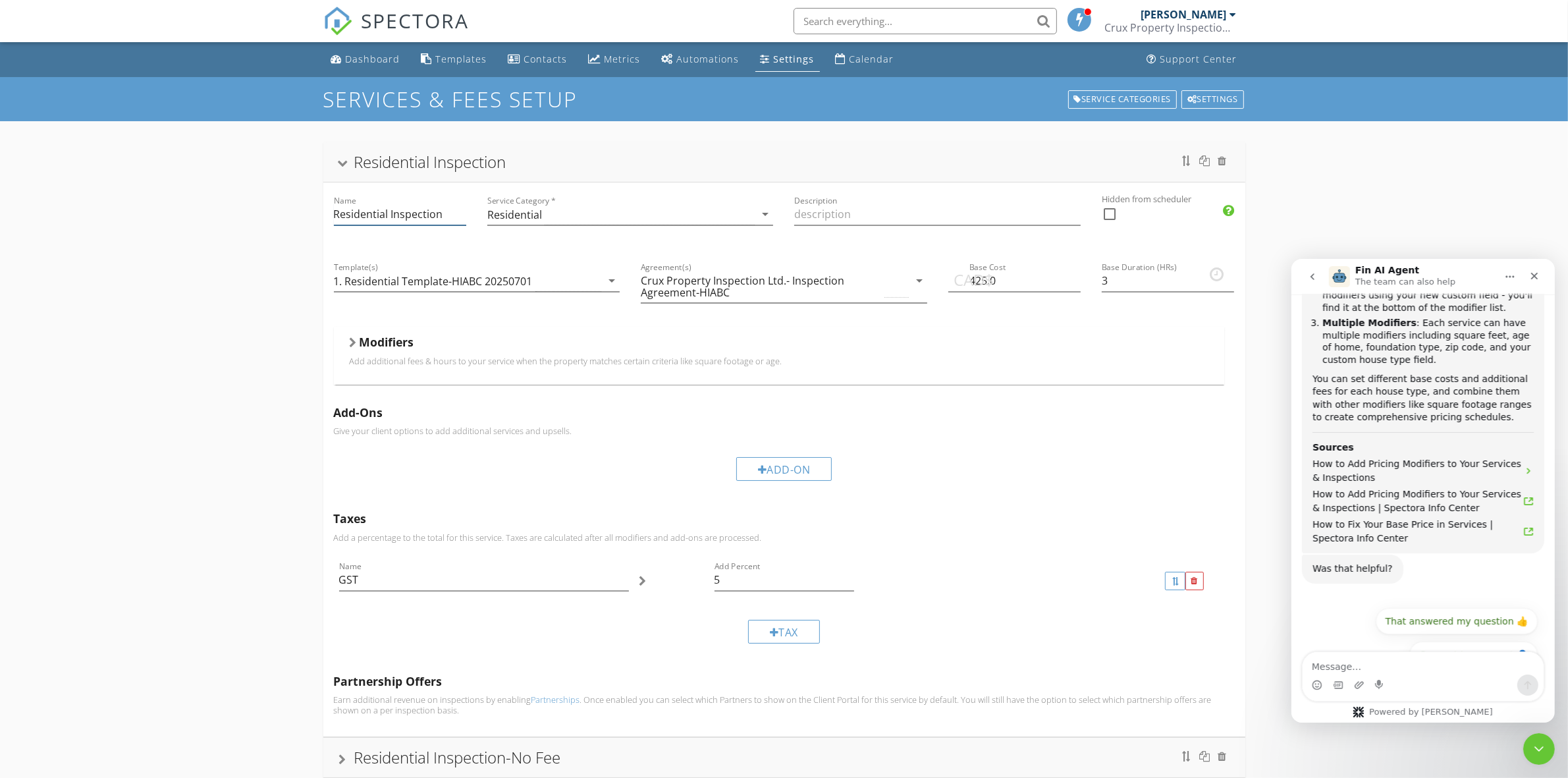
click at [409, 218] on input "Residential Inspection" at bounding box center [400, 214] width 132 height 22
click at [334, 214] on input "Residential Inspection" at bounding box center [400, 214] width 132 height 22
click at [729, 410] on h5 "Add-Ons" at bounding box center [784, 412] width 901 height 14
click at [441, 213] on input "Residential Inspection" at bounding box center [400, 214] width 132 height 22
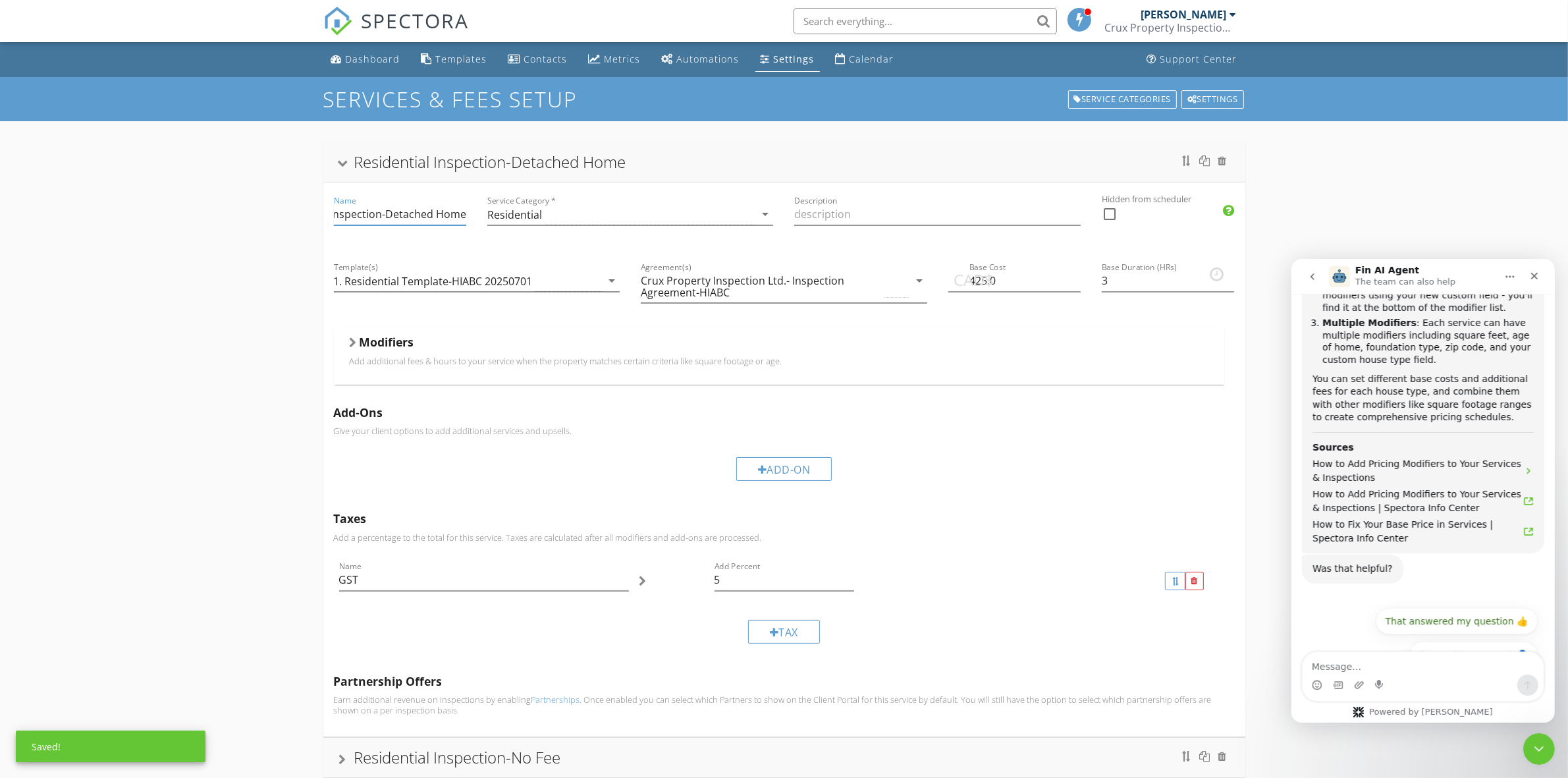
click at [385, 215] on input "Residential Inspection-Detached Home" at bounding box center [400, 214] width 132 height 22
click at [380, 214] on input "Residential Inspection- Detached Home" at bounding box center [400, 214] width 132 height 22
type input "Residential Inspection - Detached Home"
click at [577, 242] on div "Service Category * Residential arrow_drop_down" at bounding box center [630, 216] width 308 height 66
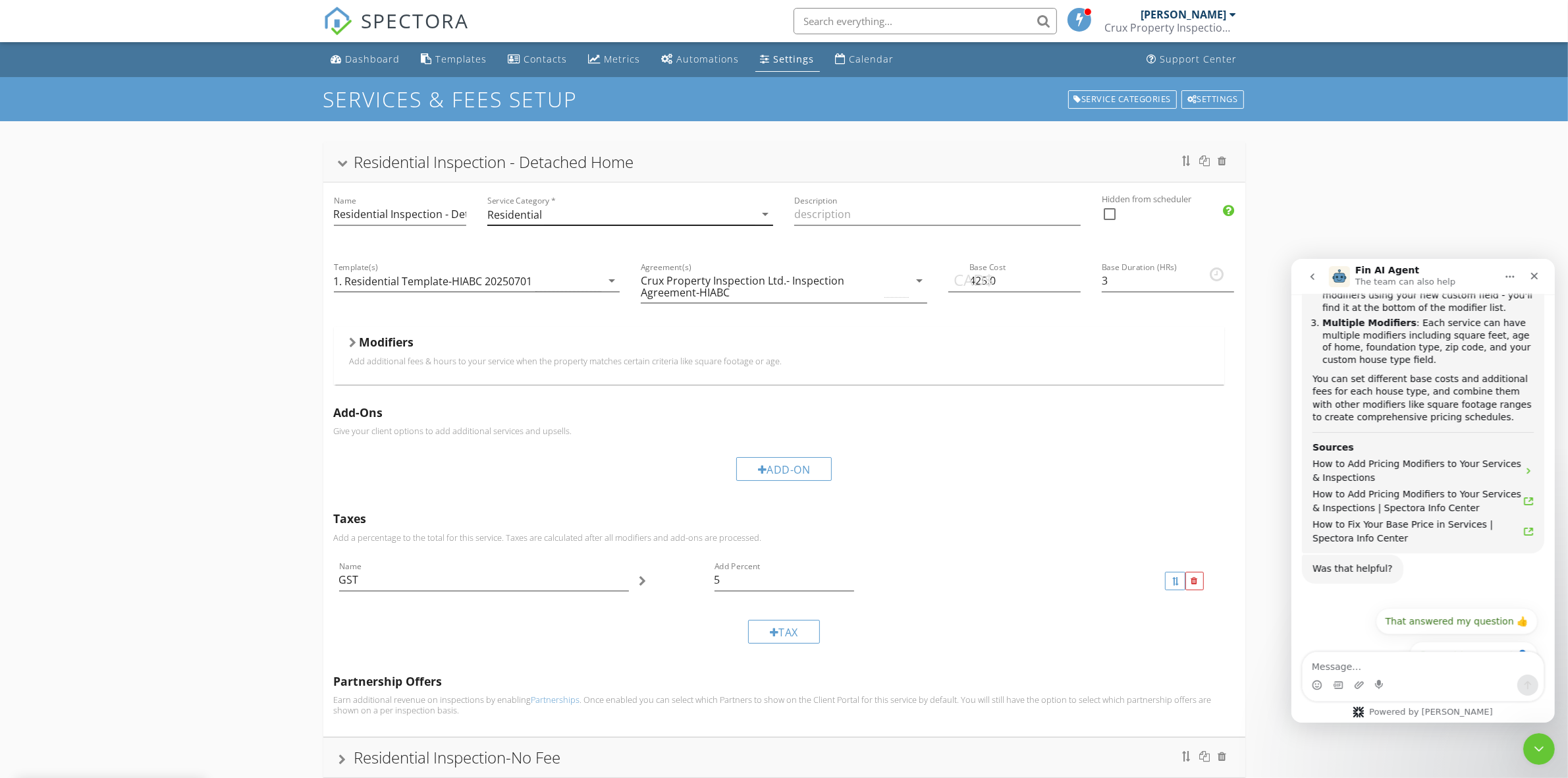
click at [575, 219] on div "Residential" at bounding box center [621, 214] width 268 height 22
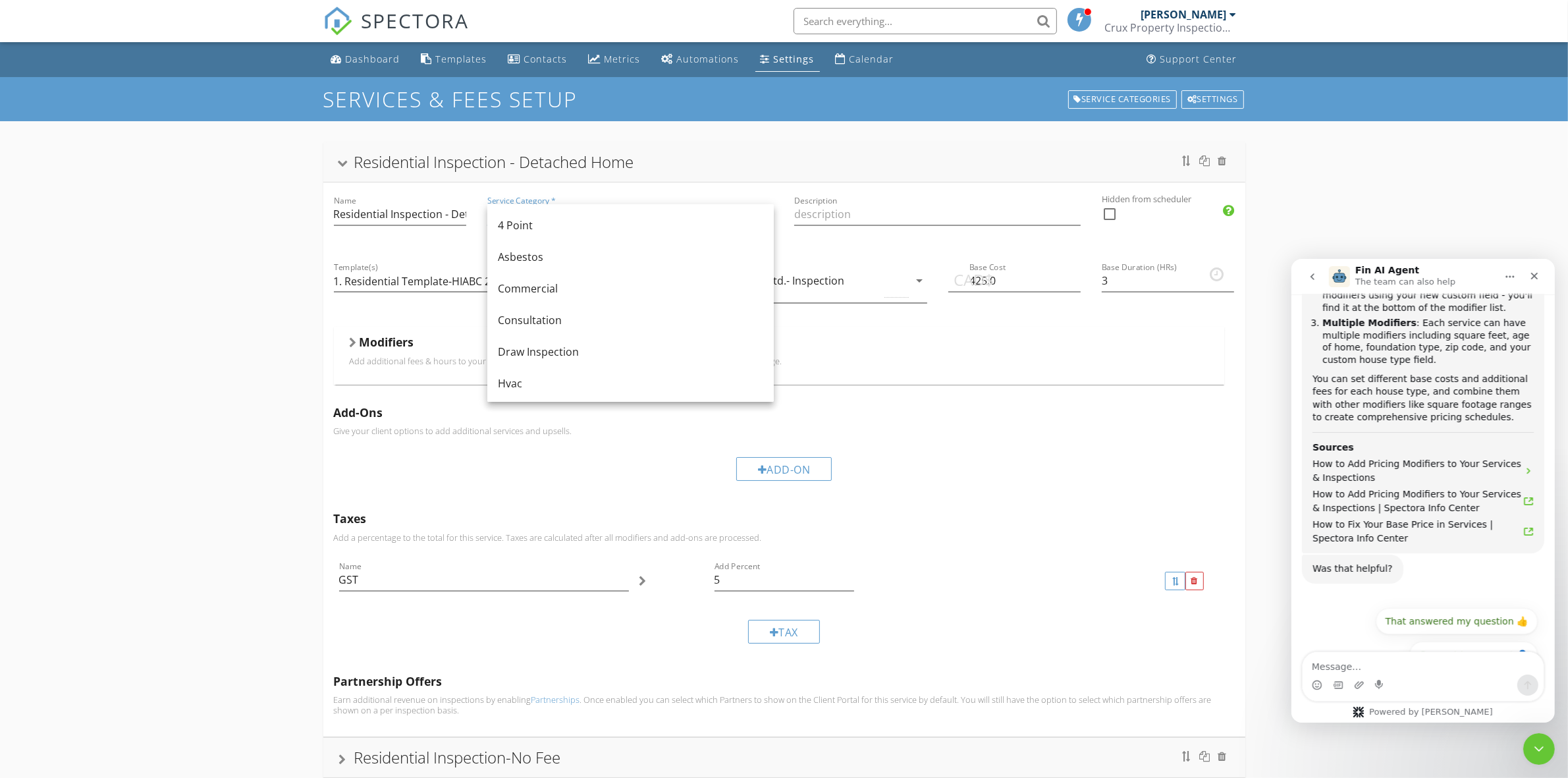
click at [1016, 342] on div "Modifiers" at bounding box center [779, 345] width 859 height 20
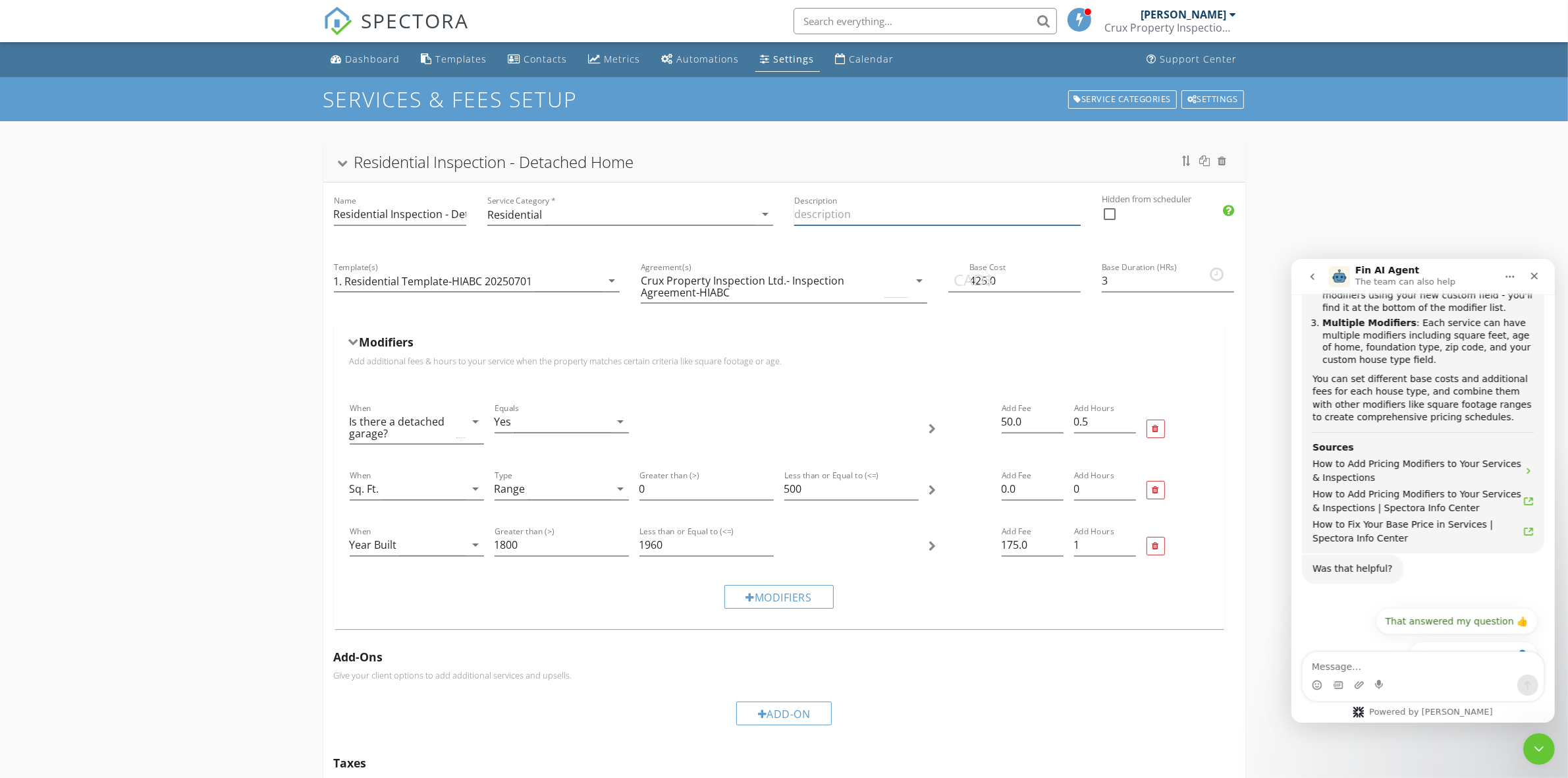
click at [837, 215] on input "Description" at bounding box center [937, 214] width 287 height 22
click at [767, 214] on icon "arrow_drop_down" at bounding box center [765, 214] width 16 height 16
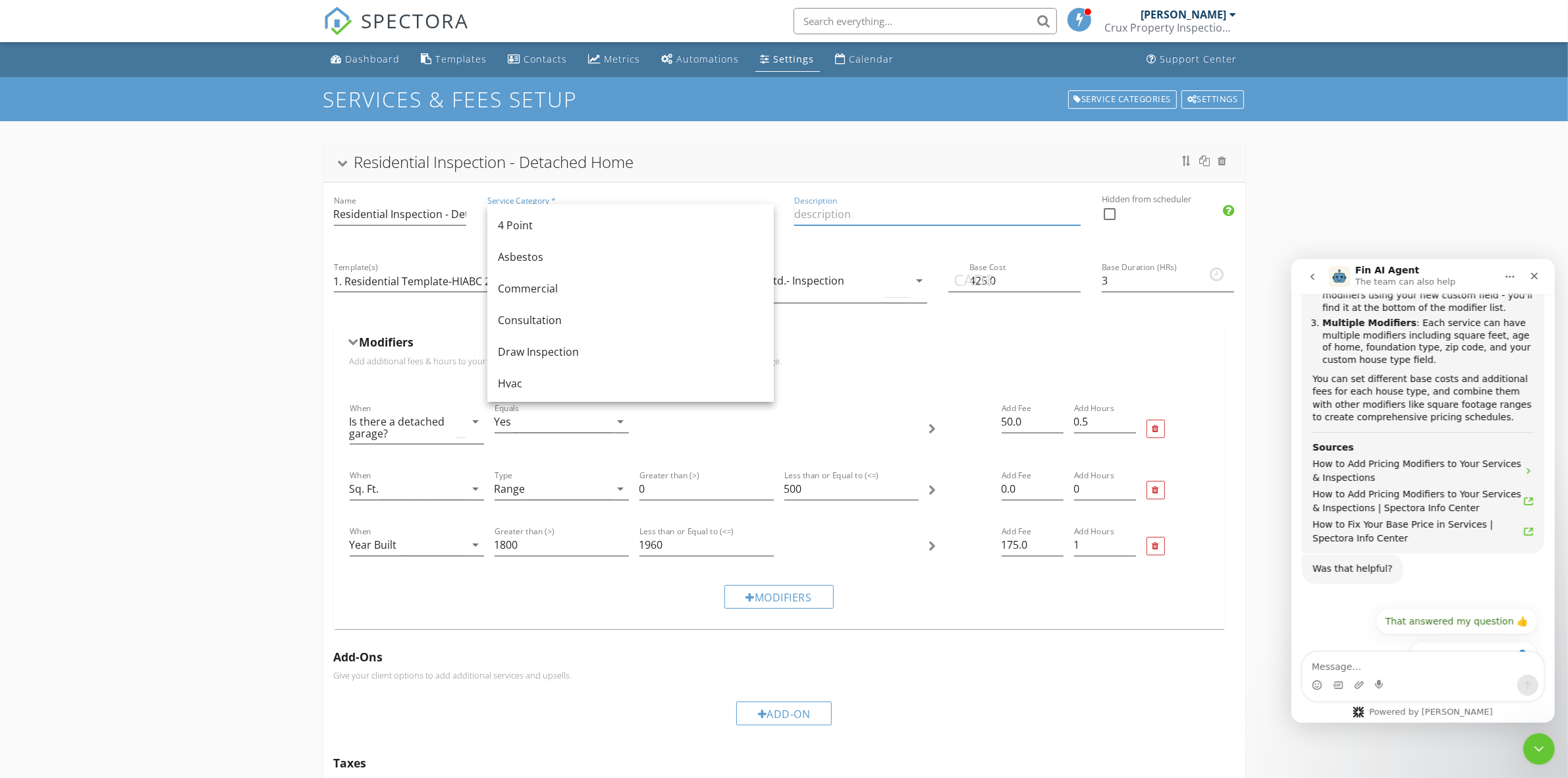
click at [825, 214] on input "Description" at bounding box center [937, 214] width 287 height 22
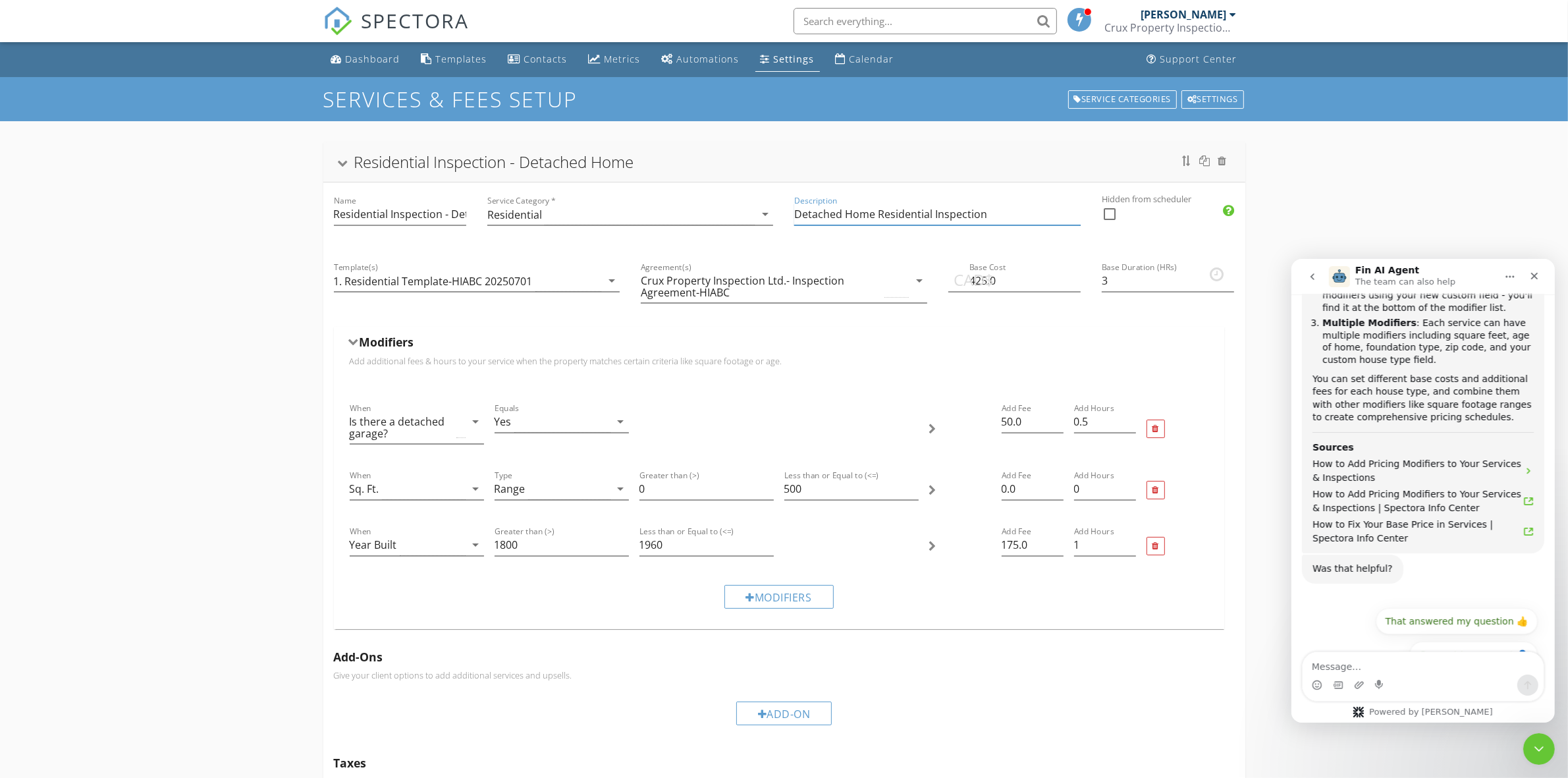
type input "Detached Home Residential Inspection"
click at [518, 308] on div "Template(s) 1. Residential Template-HIABC 20250701 arrow_drop_down" at bounding box center [477, 287] width 308 height 77
click at [1157, 490] on div at bounding box center [1155, 490] width 7 height 8
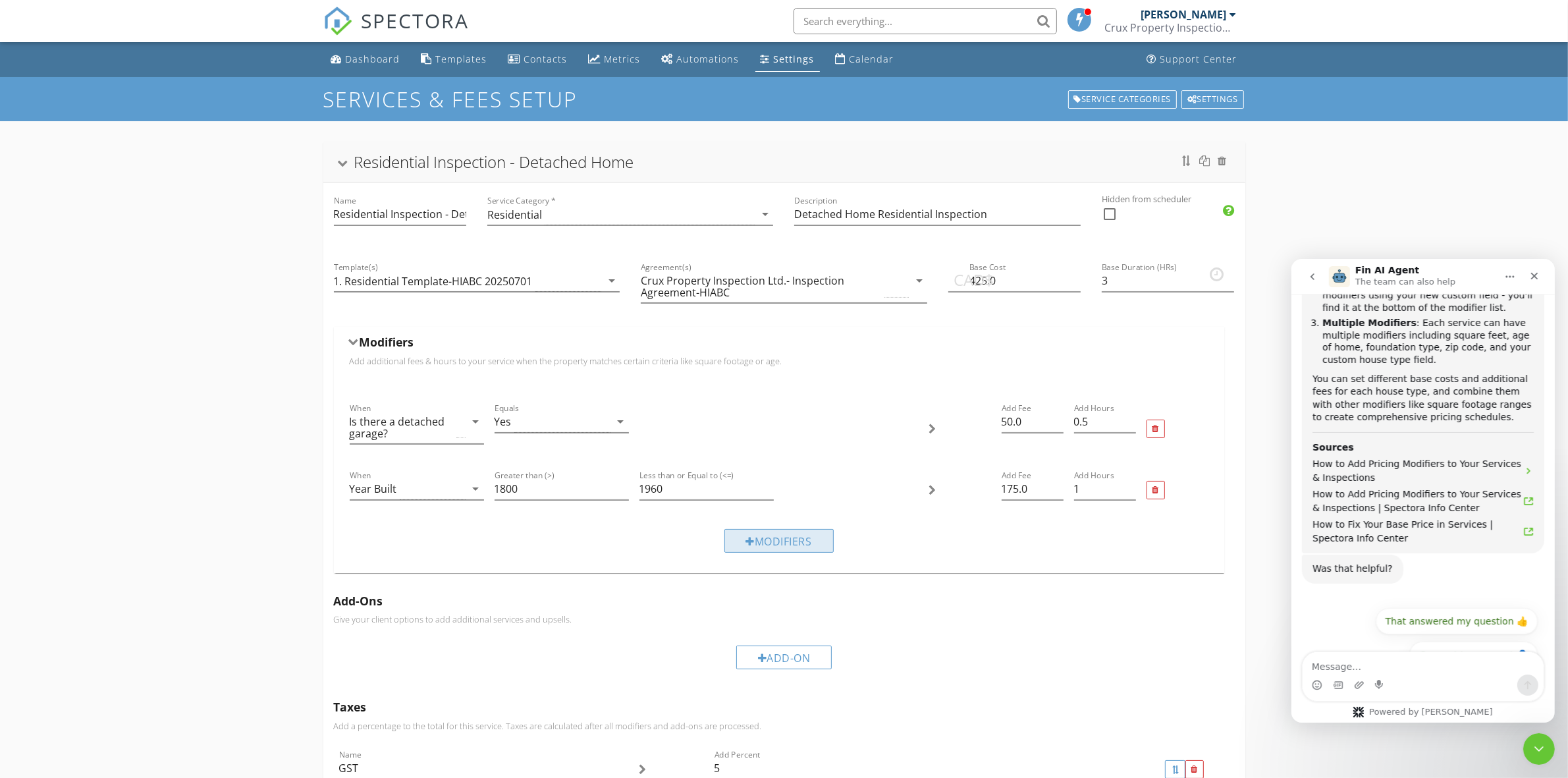
click at [772, 541] on div "Modifiers" at bounding box center [778, 541] width 109 height 24
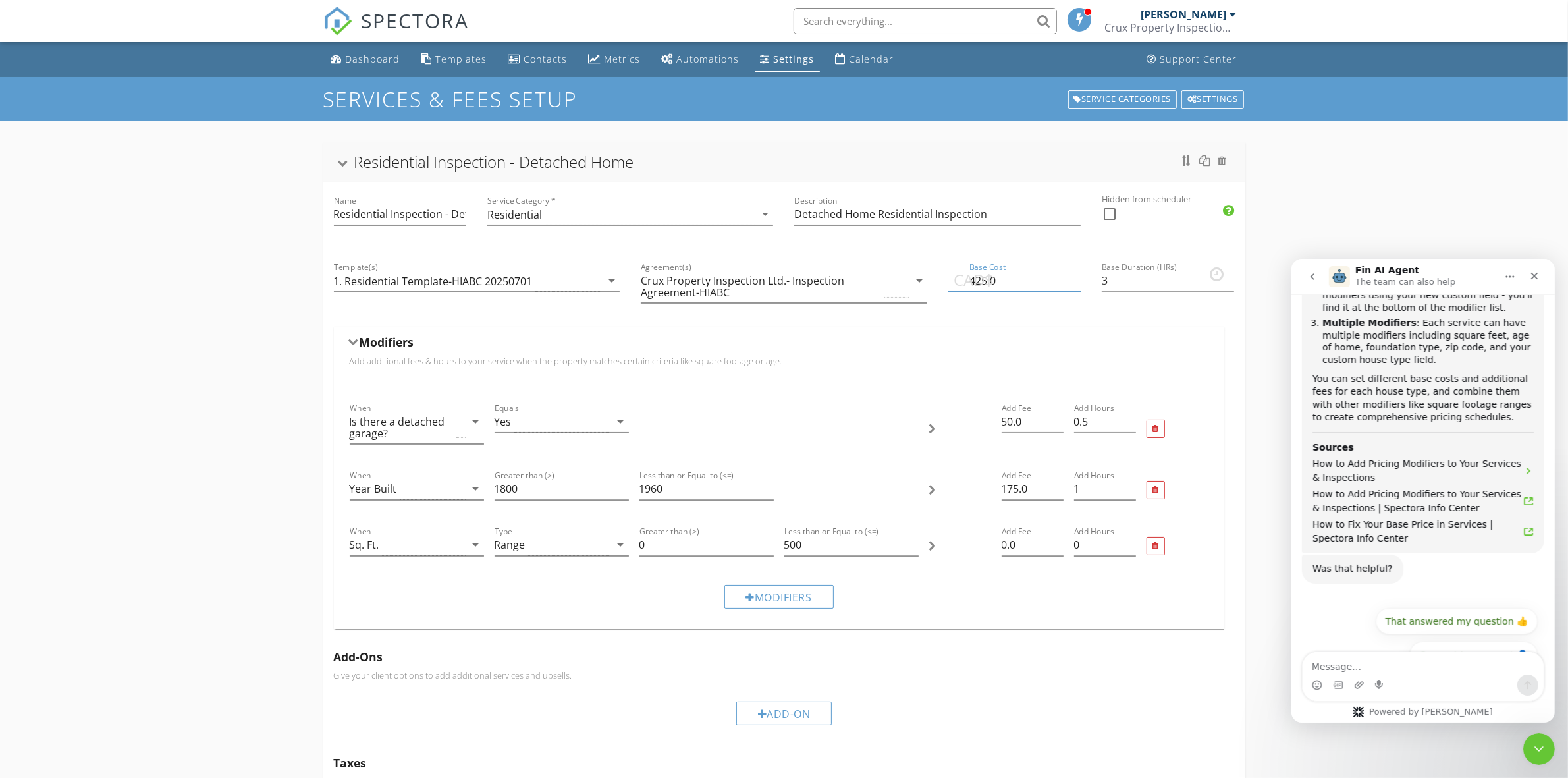
drag, startPoint x: 1005, startPoint y: 278, endPoint x: 942, endPoint y: 277, distance: 63.0
click at [942, 277] on div "CAD$ Base Cost 425.0" at bounding box center [1014, 287] width 153 height 77
type input "625"
click at [1131, 287] on input "3" at bounding box center [1168, 281] width 132 height 22
type input "3.5"
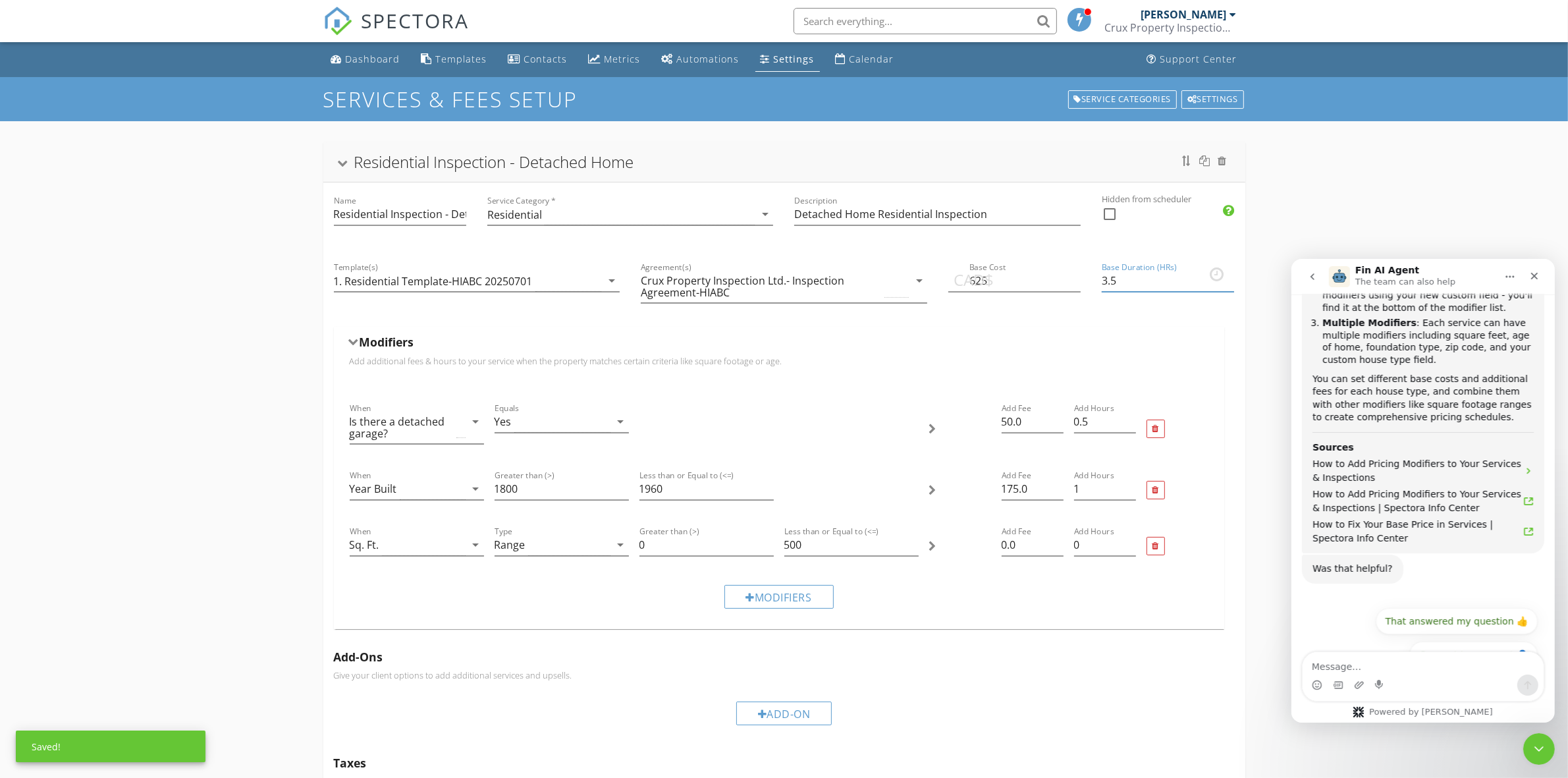
click at [1048, 337] on div "Modifiers" at bounding box center [779, 345] width 859 height 20
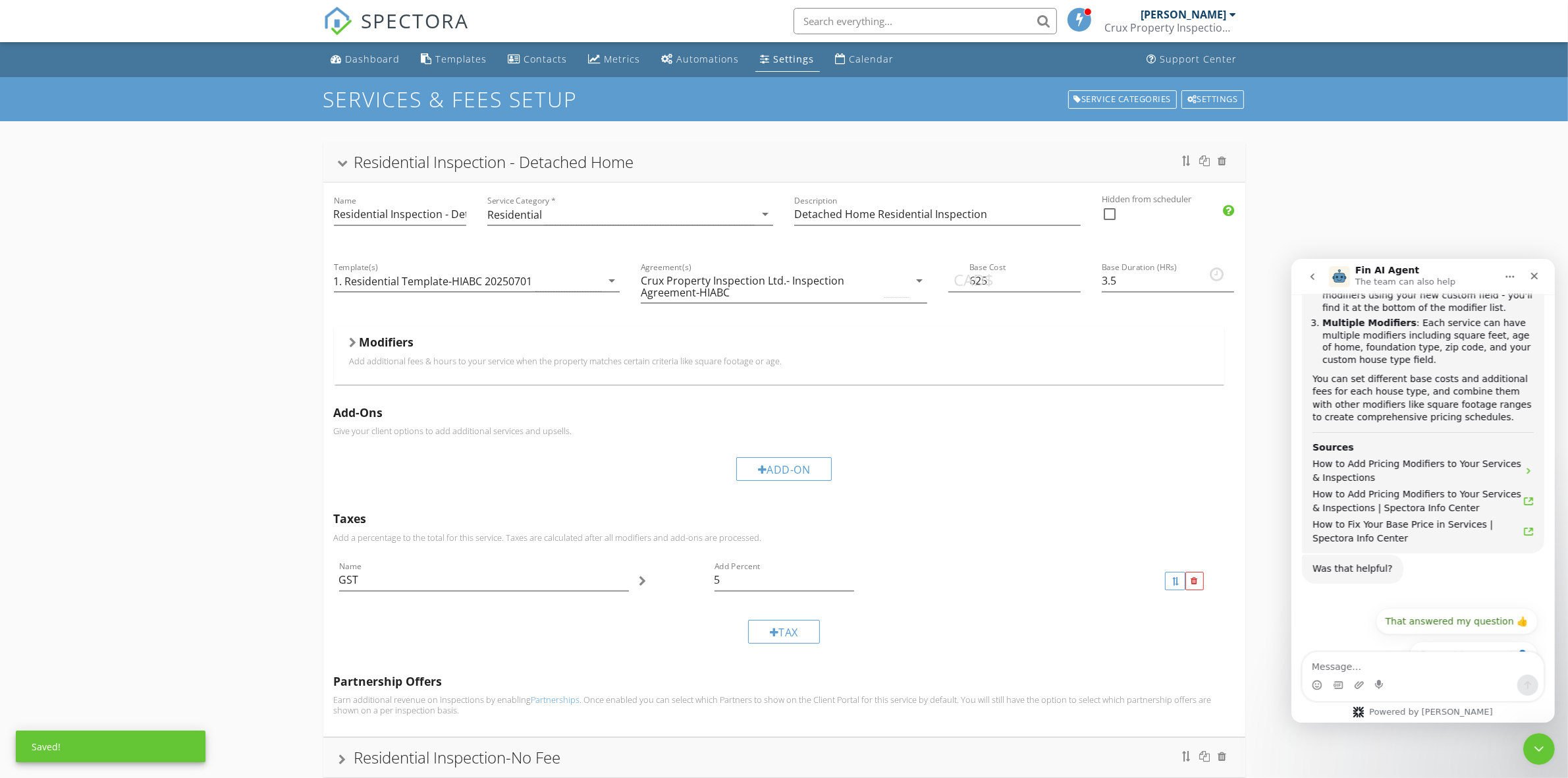
click at [1048, 337] on div "Modifiers" at bounding box center [779, 345] width 859 height 20
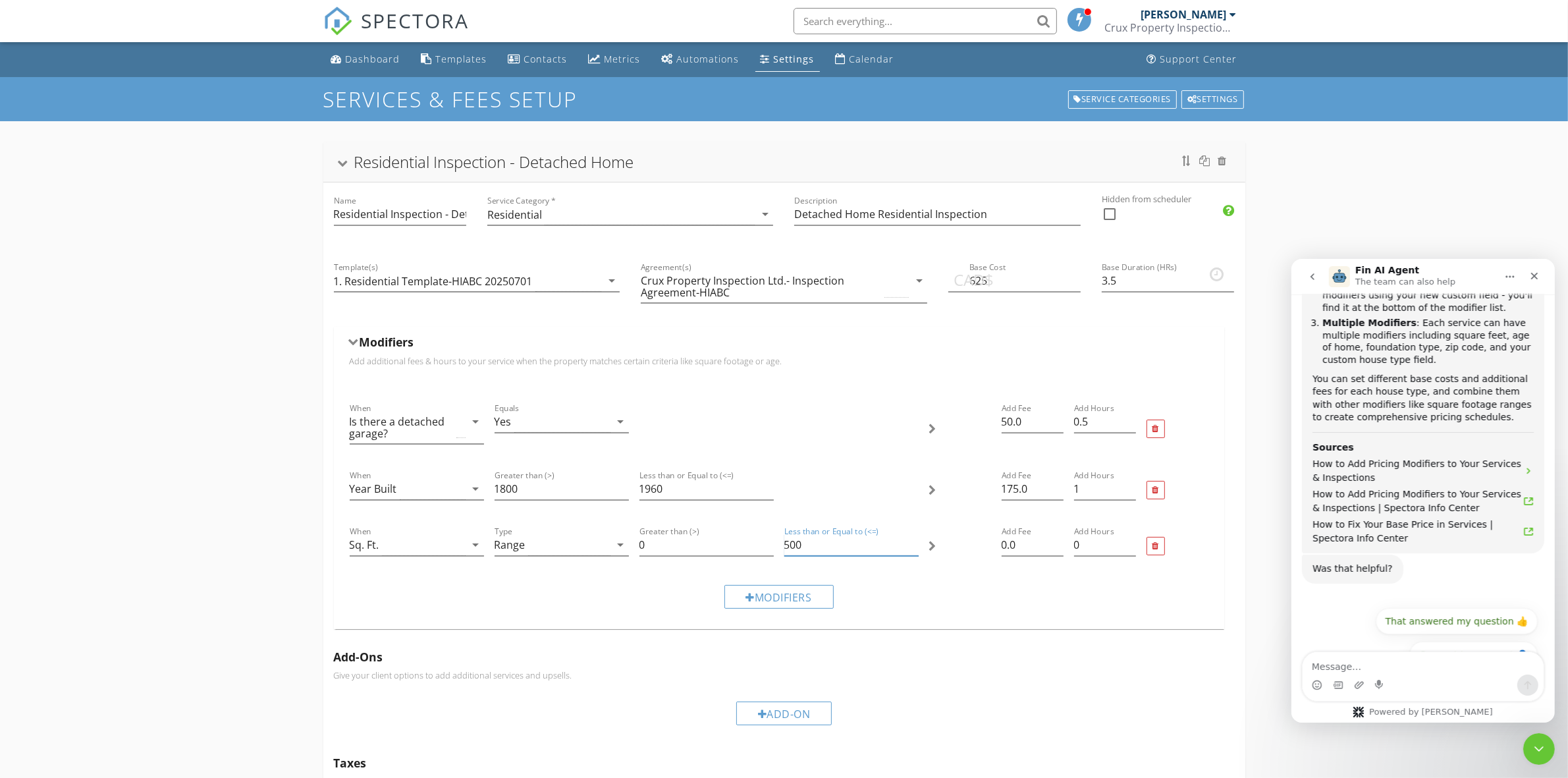
drag, startPoint x: 815, startPoint y: 544, endPoint x: 775, endPoint y: 547, distance: 40.1
click at [775, 547] on div "When Sq. Ft. arrow_drop_down Type Range arrow_drop_down Greater than (>) 0 Less…" at bounding box center [779, 546] width 869 height 56
type input "1500"
click at [663, 549] on input "0" at bounding box center [706, 545] width 135 height 22
type input "1500"
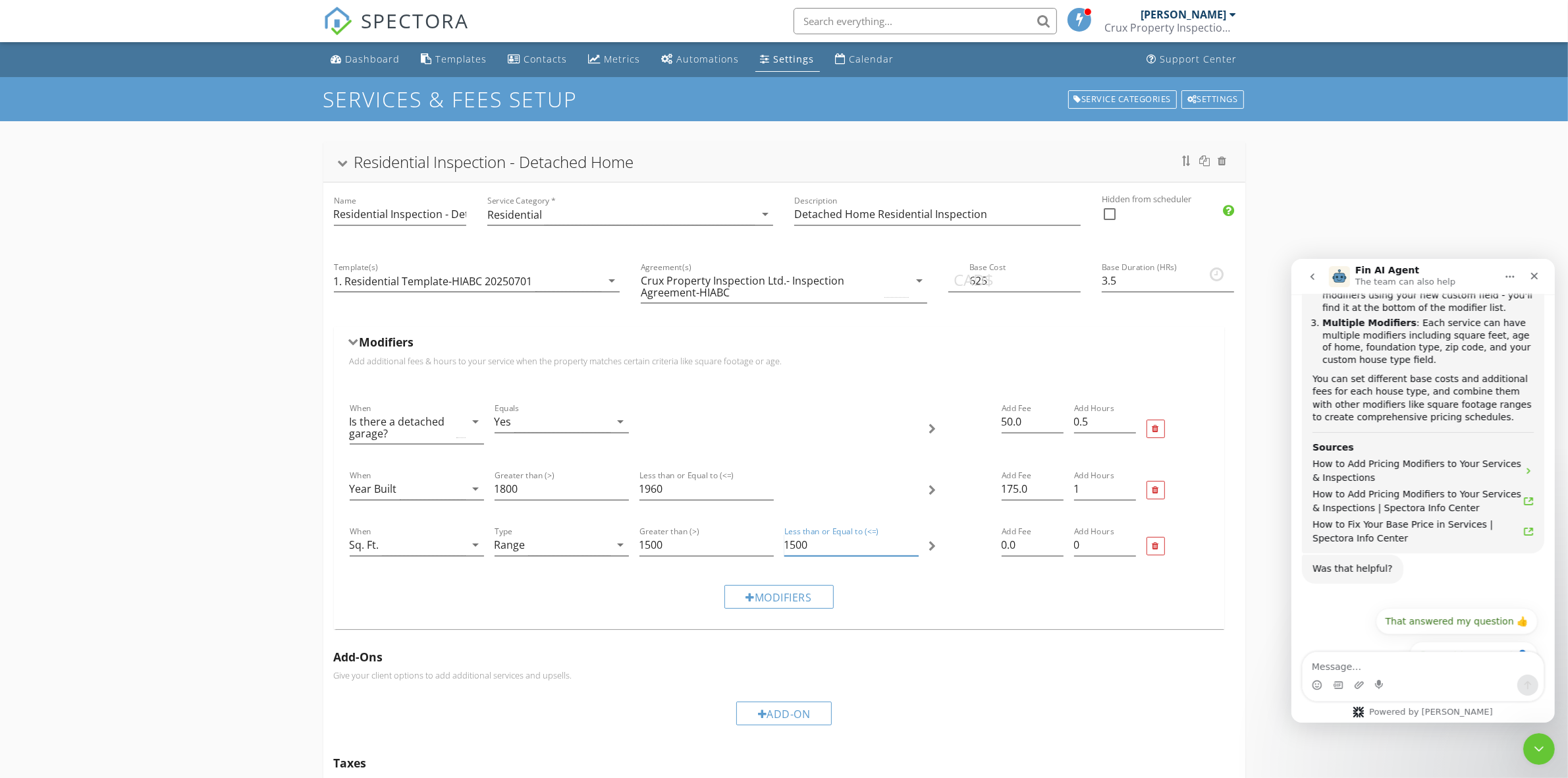
drag, startPoint x: 813, startPoint y: 545, endPoint x: 753, endPoint y: 560, distance: 61.8
click at [753, 560] on div "When Sq. Ft. arrow_drop_down Type Range arrow_drop_down Greater than (>) 1500 L…" at bounding box center [779, 546] width 869 height 56
type input "2000"
click at [1034, 538] on input "0.0" at bounding box center [1033, 545] width 62 height 22
drag, startPoint x: 1024, startPoint y: 543, endPoint x: 999, endPoint y: 543, distance: 25.0
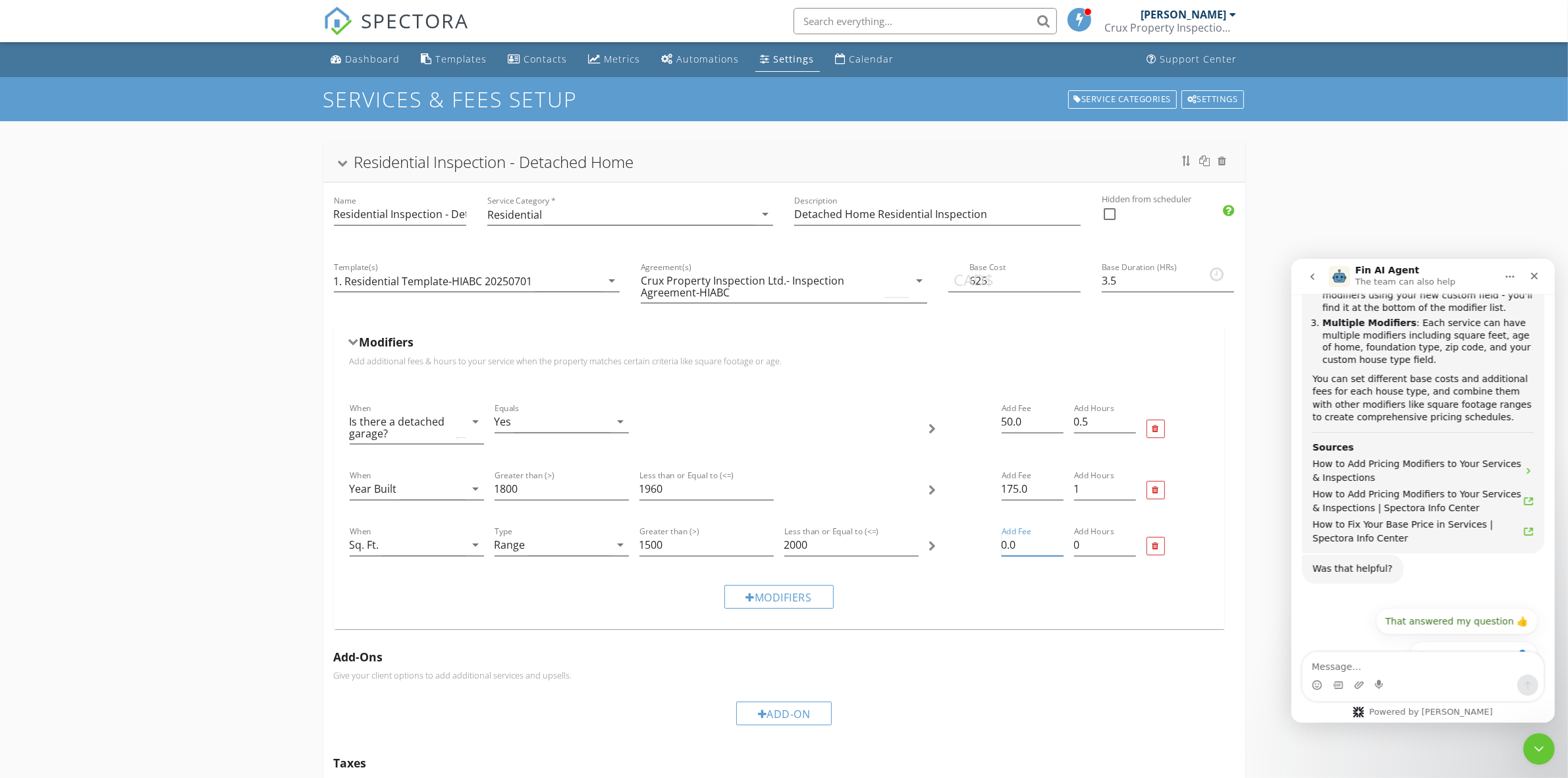
click at [999, 543] on div "Add Fee 0.0" at bounding box center [1033, 546] width 72 height 56
type input "50"
click at [987, 585] on div "Modifiers" at bounding box center [779, 596] width 869 height 44
click at [810, 600] on div "Modifiers" at bounding box center [778, 597] width 109 height 24
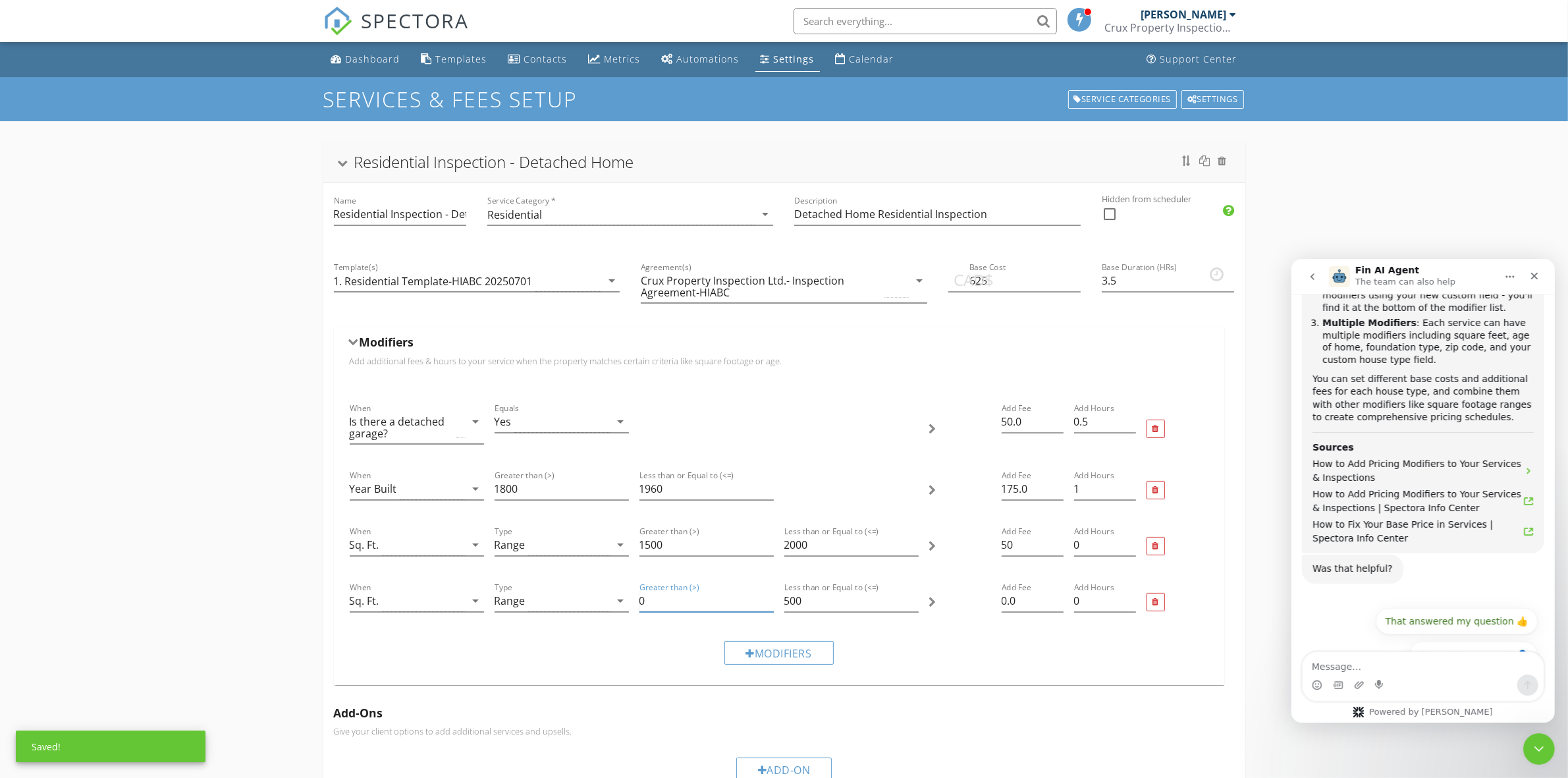
drag, startPoint x: 651, startPoint y: 597, endPoint x: 629, endPoint y: 596, distance: 22.0
click at [629, 596] on div "When Sq. Ft. arrow_drop_down Type Range arrow_drop_down Greater than (>) 0 Less…" at bounding box center [779, 602] width 869 height 56
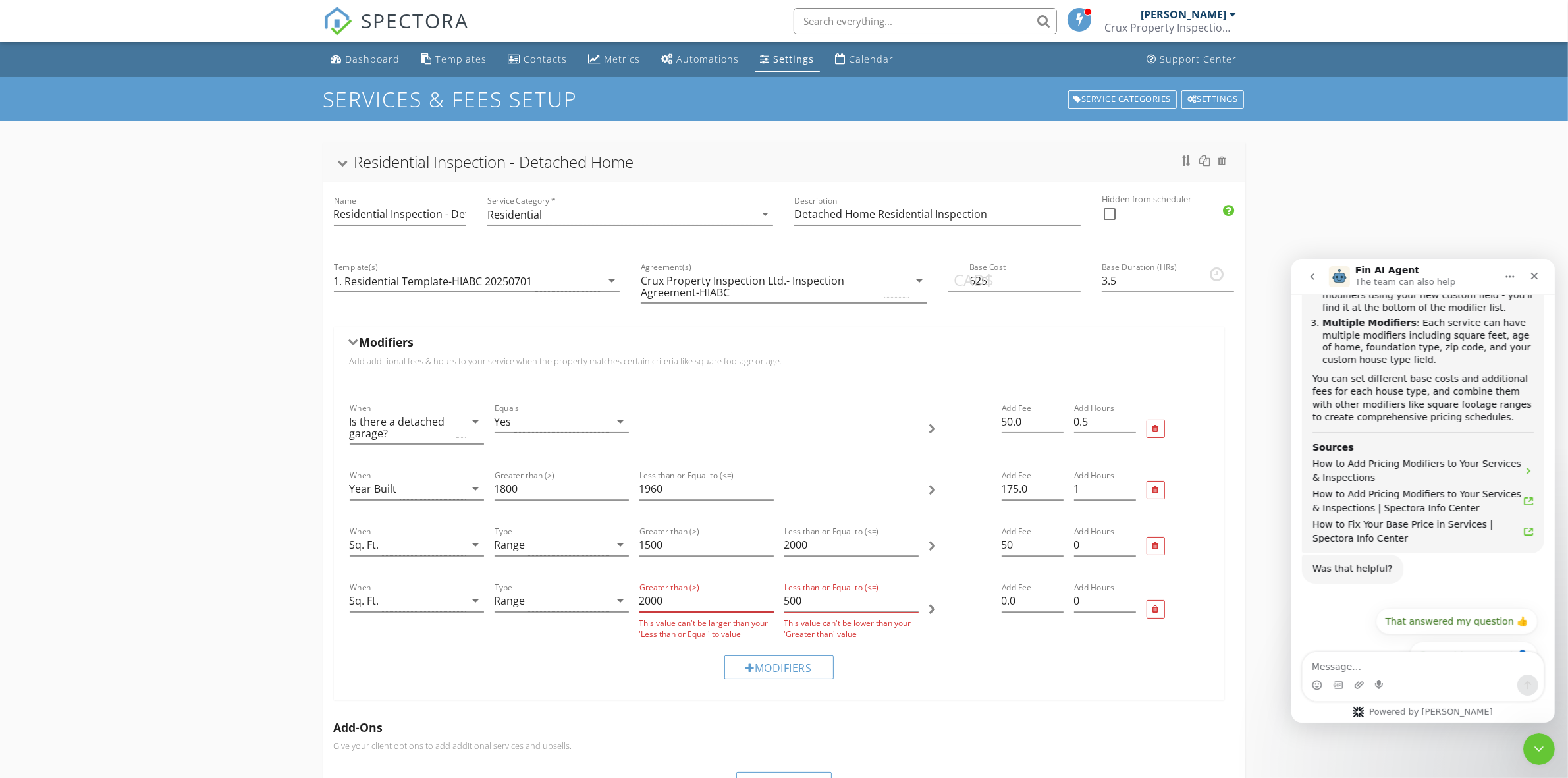
type input "2000"
drag, startPoint x: 812, startPoint y: 600, endPoint x: 755, endPoint y: 610, distance: 57.9
click at [755, 610] on div "When Sq. Ft. arrow_drop_down Type Range arrow_drop_down Greater than (>) 2000 T…" at bounding box center [779, 609] width 869 height 71
drag, startPoint x: 817, startPoint y: 600, endPoint x: 781, endPoint y: 600, distance: 36.0
click at [781, 600] on div "Less than or Equal to (<=) 500 This value can't be lower than your 'Greater tha…" at bounding box center [851, 609] width 145 height 71
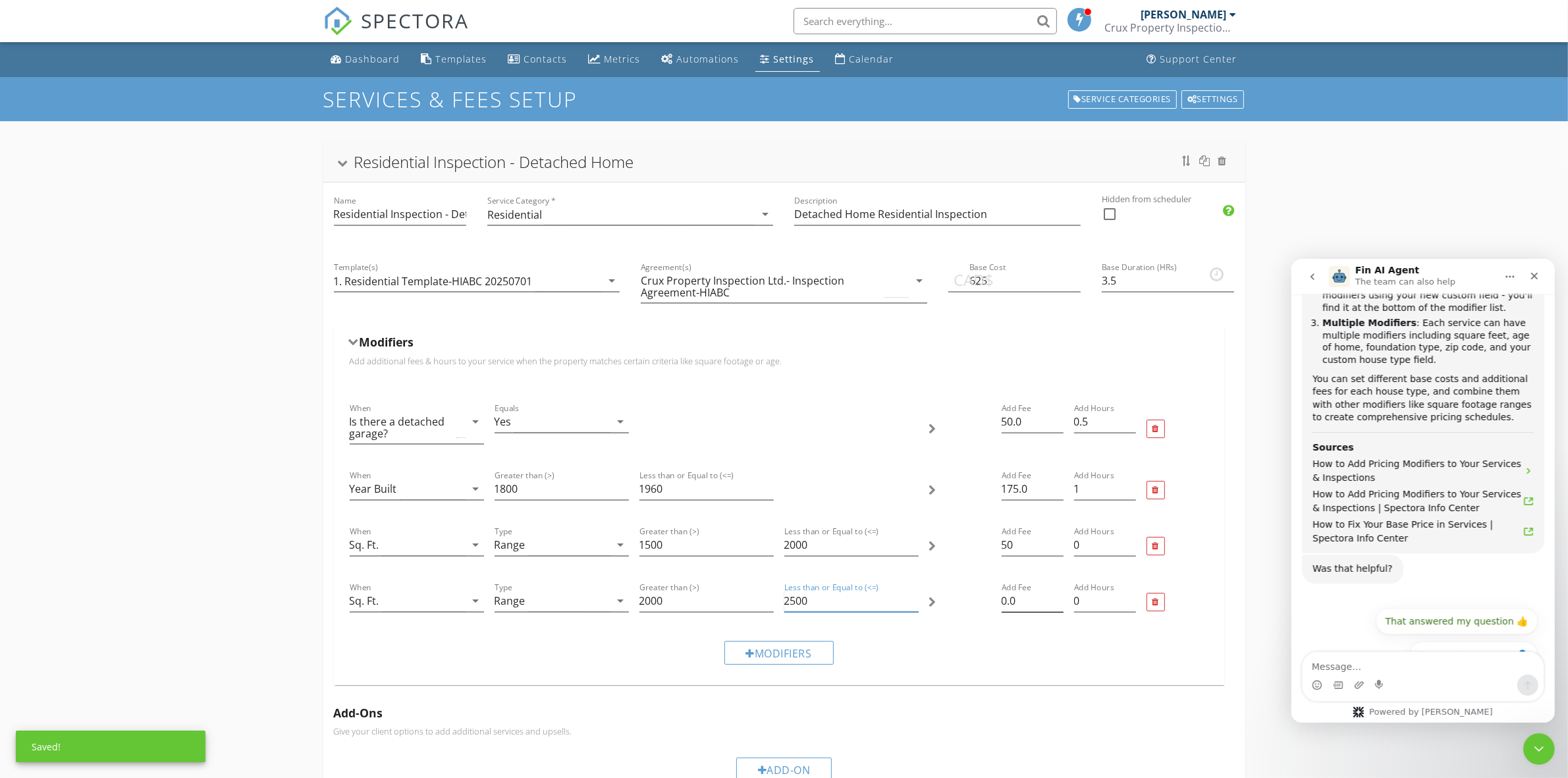
type input "2500"
drag, startPoint x: 1019, startPoint y: 600, endPoint x: 992, endPoint y: 603, distance: 27.2
click at [992, 603] on div "When Sq. Ft. arrow_drop_down Type Range arrow_drop_down Greater than (>) 2000 L…" at bounding box center [779, 602] width 869 height 56
type input "50"
click at [822, 644] on div "Modifiers" at bounding box center [778, 653] width 109 height 24
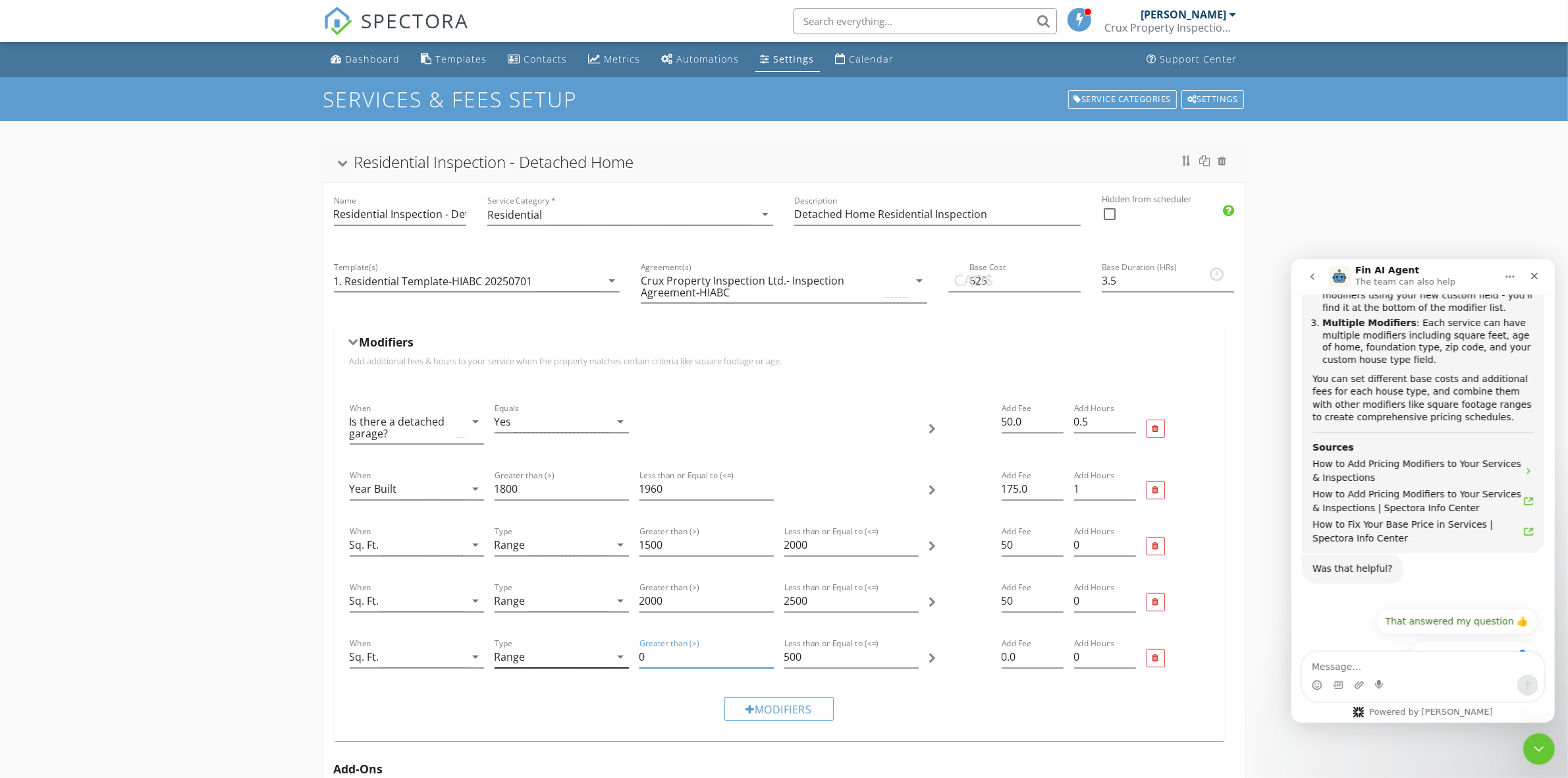
drag, startPoint x: 670, startPoint y: 651, endPoint x: 627, endPoint y: 651, distance: 43.0
click at [627, 651] on div "When Sq. Ft. arrow_drop_down Type Range arrow_drop_down Greater than (>) 0 Less…" at bounding box center [779, 658] width 869 height 56
type input "2500"
drag, startPoint x: 808, startPoint y: 656, endPoint x: 778, endPoint y: 656, distance: 30.0
click at [779, 656] on div "Less than or Equal to (<=) 500 This value can't be lower than your 'Greater tha…" at bounding box center [851, 666] width 145 height 71
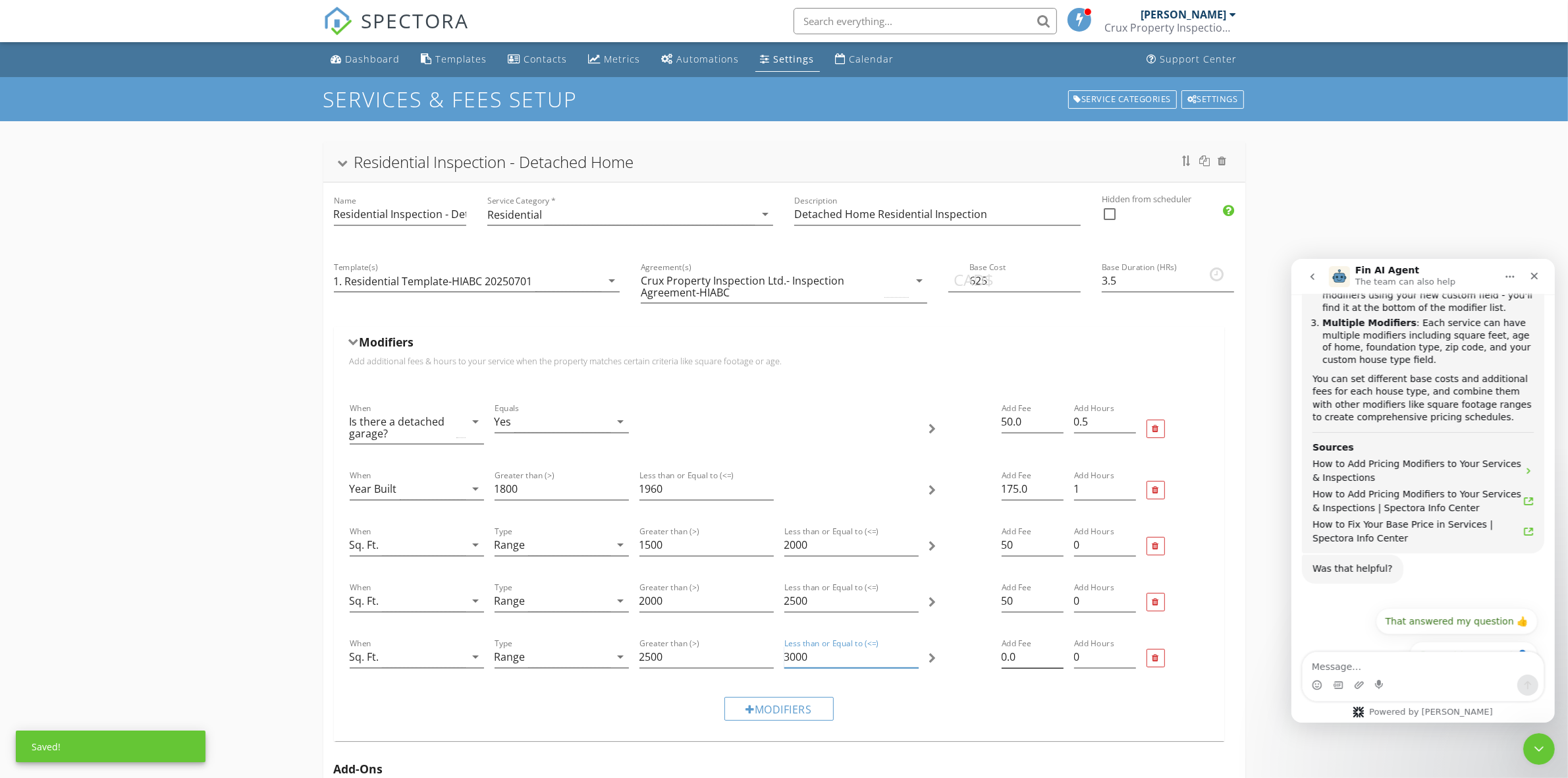
type input "3000"
drag, startPoint x: 1026, startPoint y: 659, endPoint x: 989, endPoint y: 658, distance: 37.0
click at [989, 658] on div "When Sq. Ft. arrow_drop_down Type Range arrow_drop_down Greater than (>) 2500 L…" at bounding box center [779, 658] width 869 height 56
type input "50"
click at [1016, 725] on div "Modifiers" at bounding box center [779, 708] width 869 height 44
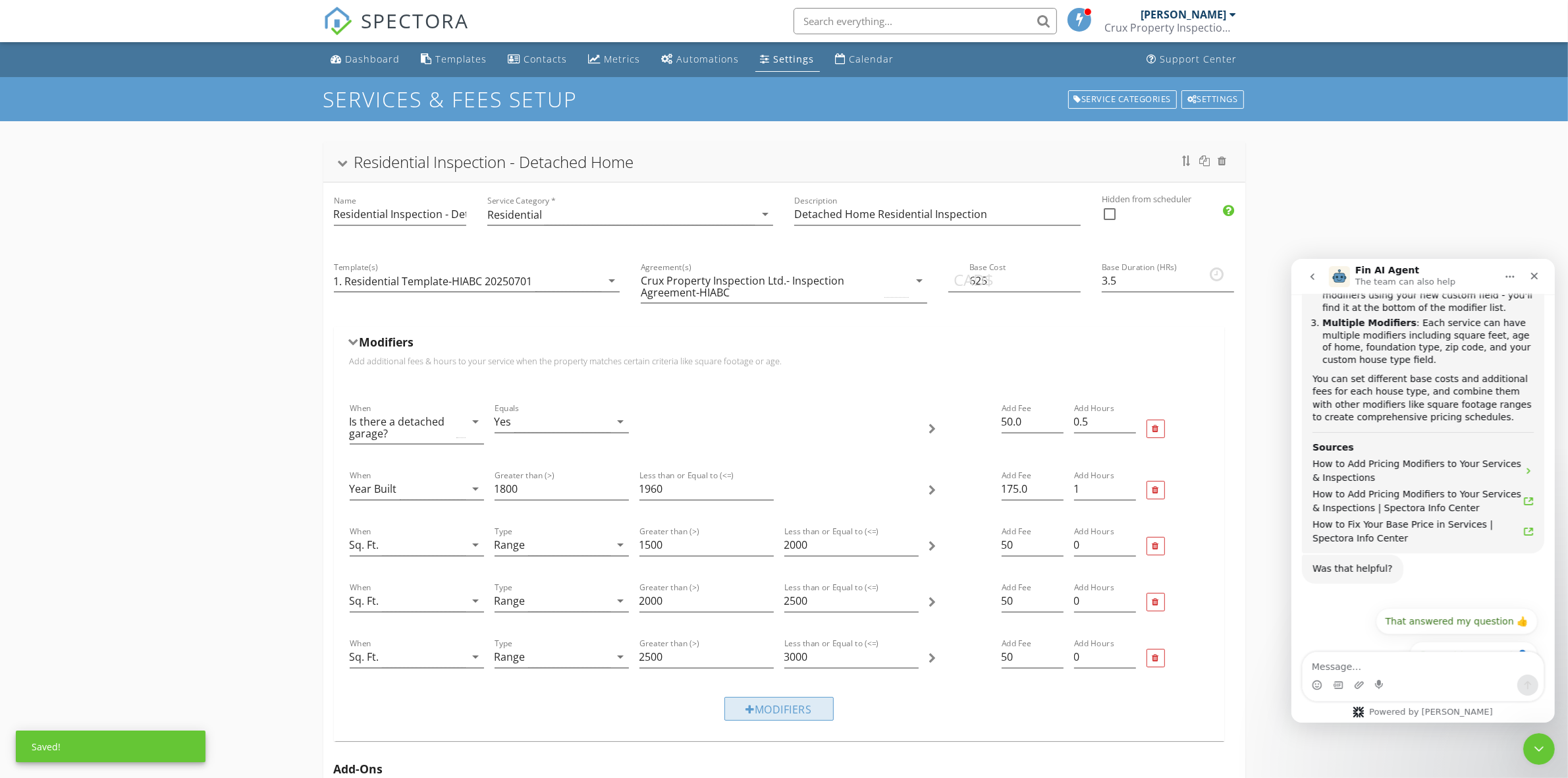
click at [805, 712] on div "Modifiers" at bounding box center [778, 709] width 109 height 24
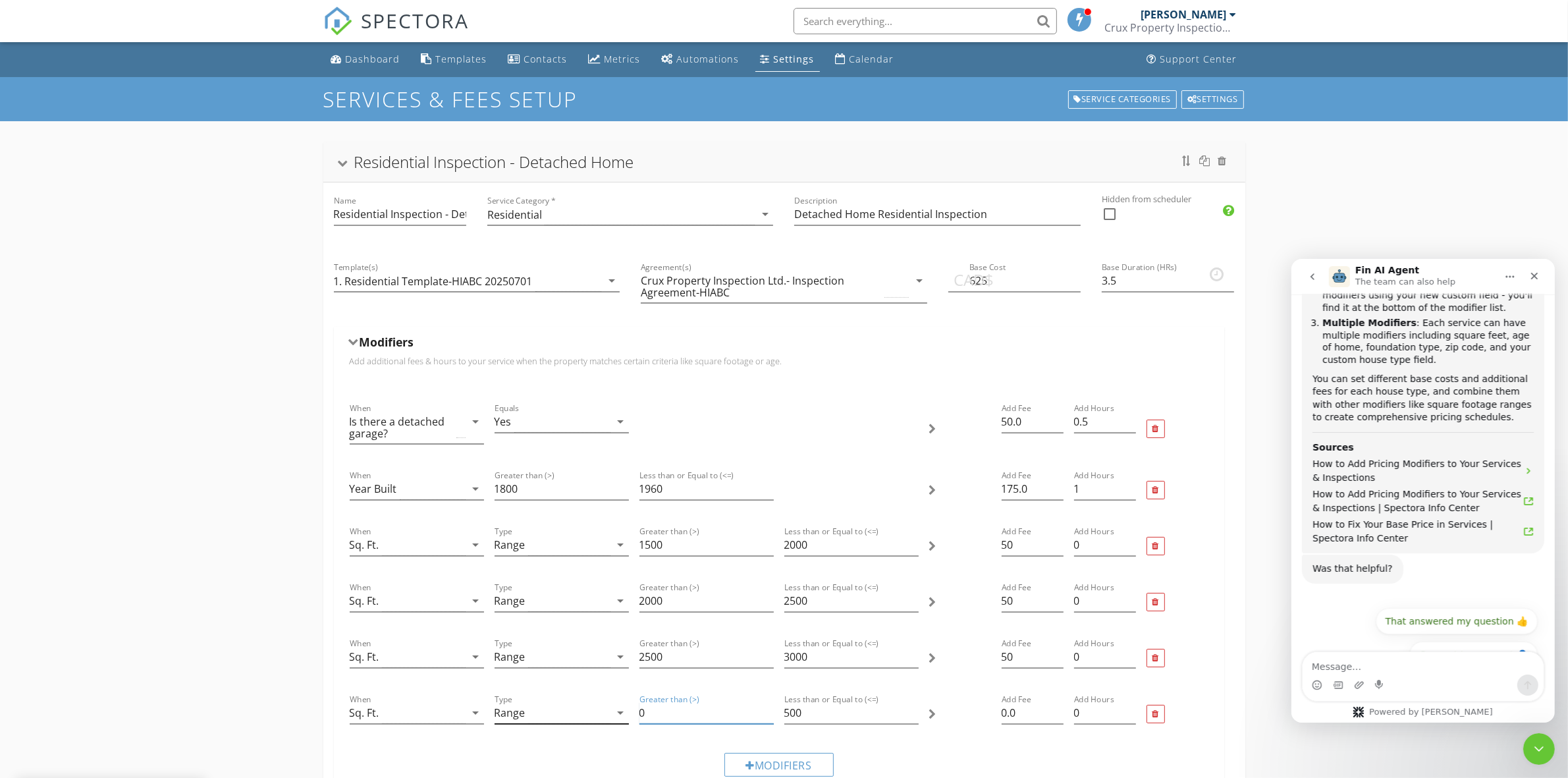
drag, startPoint x: 675, startPoint y: 716, endPoint x: 602, endPoint y: 718, distance: 73.0
click at [602, 718] on div "When Sq. Ft. arrow_drop_down Type Range arrow_drop_down Greater than (>) 0 Less…" at bounding box center [779, 714] width 869 height 56
type input "3000"
drag, startPoint x: 815, startPoint y: 708, endPoint x: 780, endPoint y: 705, distance: 35.1
click at [781, 705] on div "Less than or Equal to (<=) 500 This value can't be lower than your 'Greater tha…" at bounding box center [851, 722] width 145 height 71
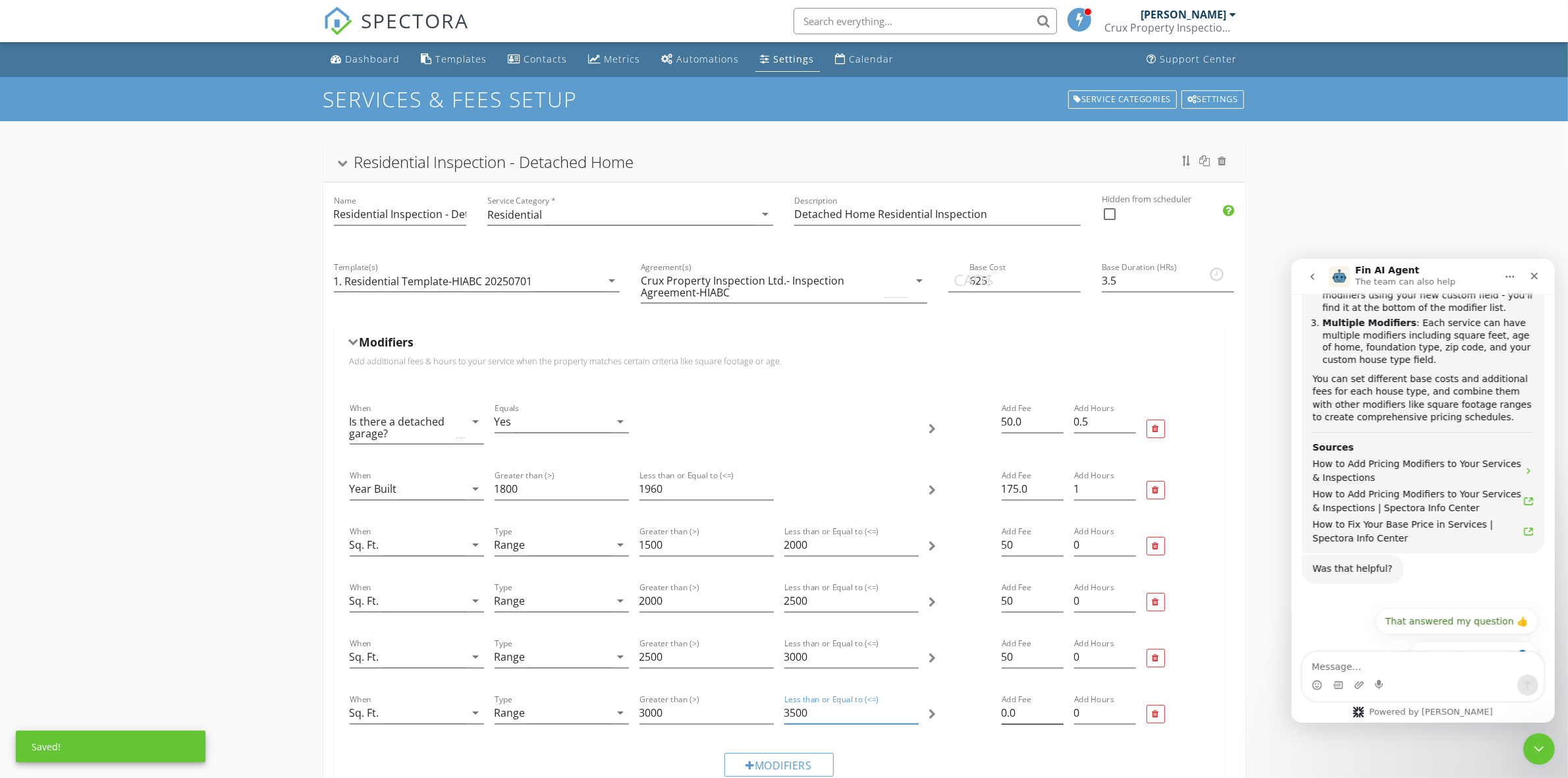
type input "3500"
drag, startPoint x: 1024, startPoint y: 713, endPoint x: 962, endPoint y: 728, distance: 63.8
click at [962, 728] on div "When Sq. Ft. arrow_drop_down Type Range arrow_drop_down Greater than (>) 3000 L…" at bounding box center [779, 714] width 869 height 56
type input "50"
click at [946, 755] on div "Modifiers" at bounding box center [779, 764] width 869 height 44
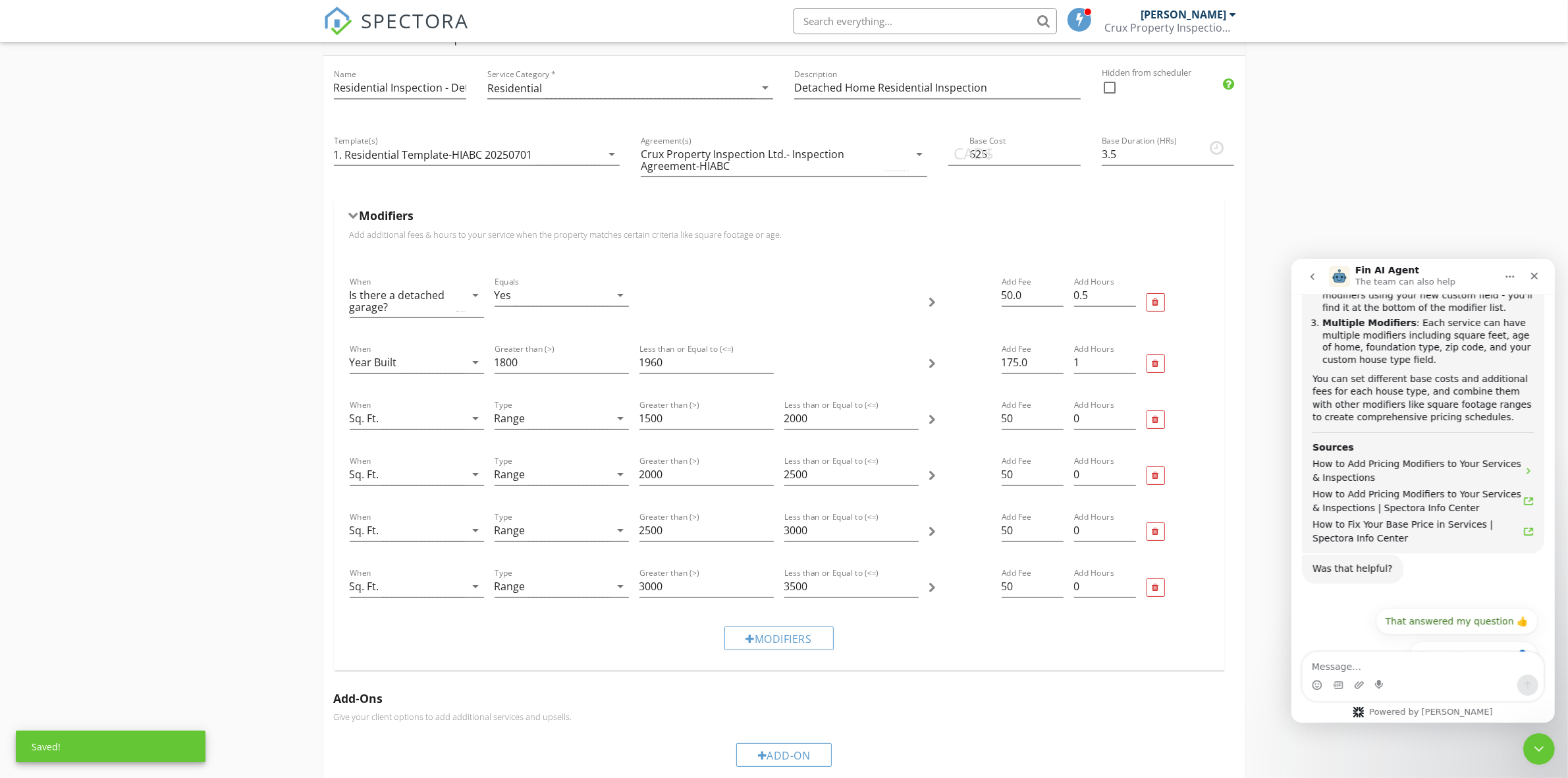
scroll to position [192, 0]
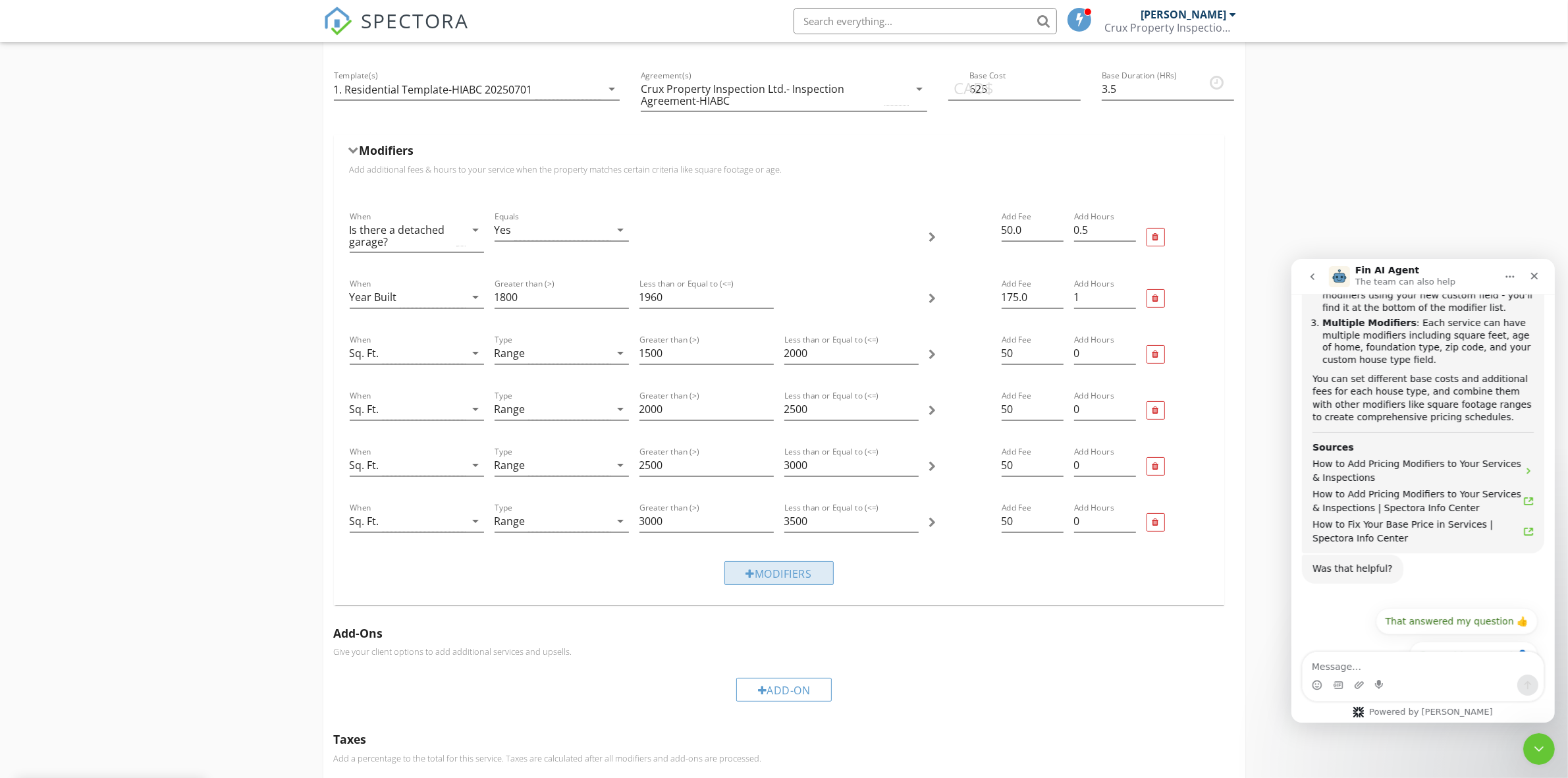
click at [793, 578] on div "Modifiers" at bounding box center [778, 573] width 109 height 24
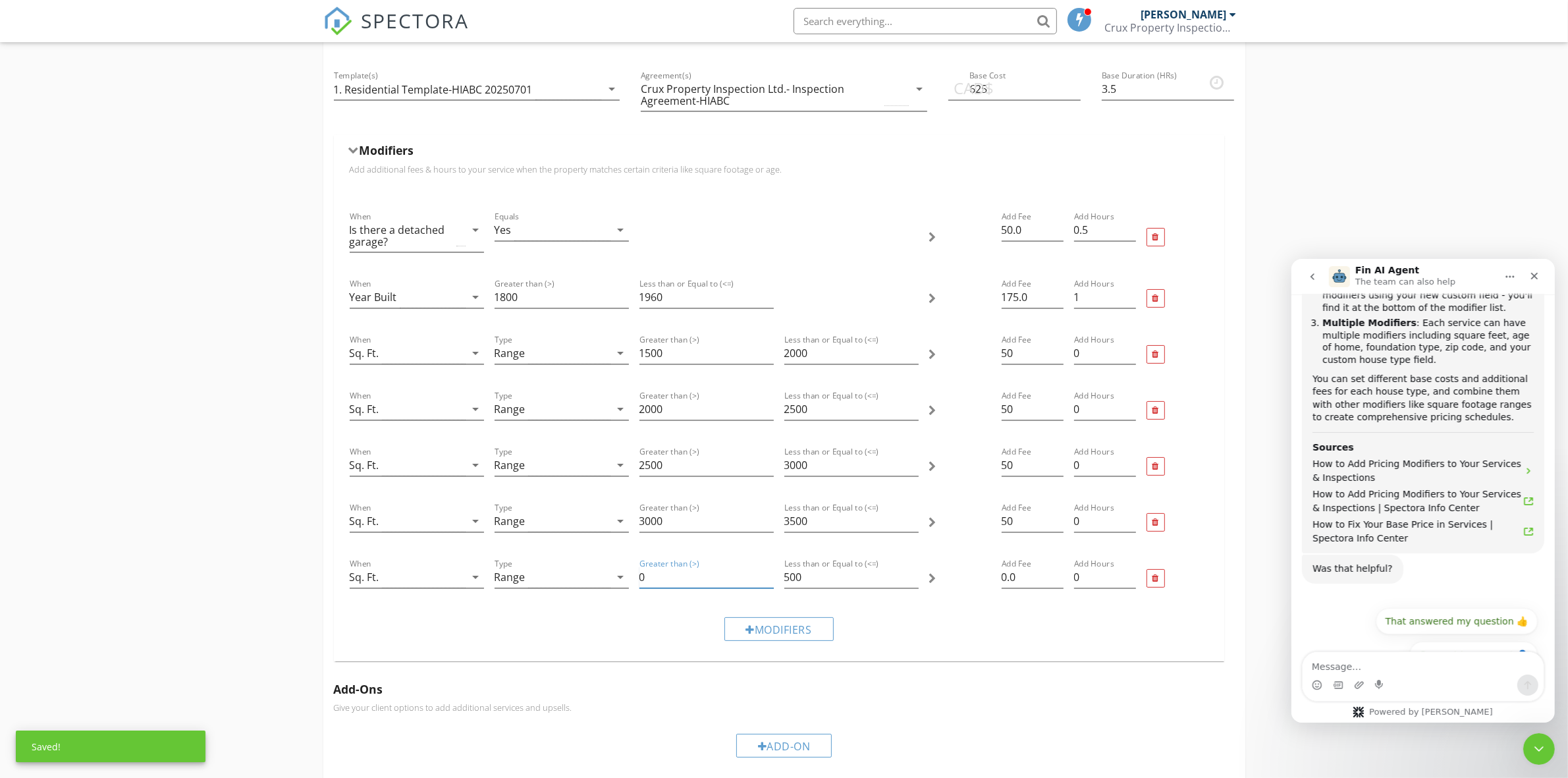
drag, startPoint x: 673, startPoint y: 571, endPoint x: 632, endPoint y: 571, distance: 41.0
click at [632, 573] on div "When Sq. Ft. arrow_drop_down Type Range arrow_drop_down Greater than (>) 0 Less…" at bounding box center [779, 579] width 869 height 56
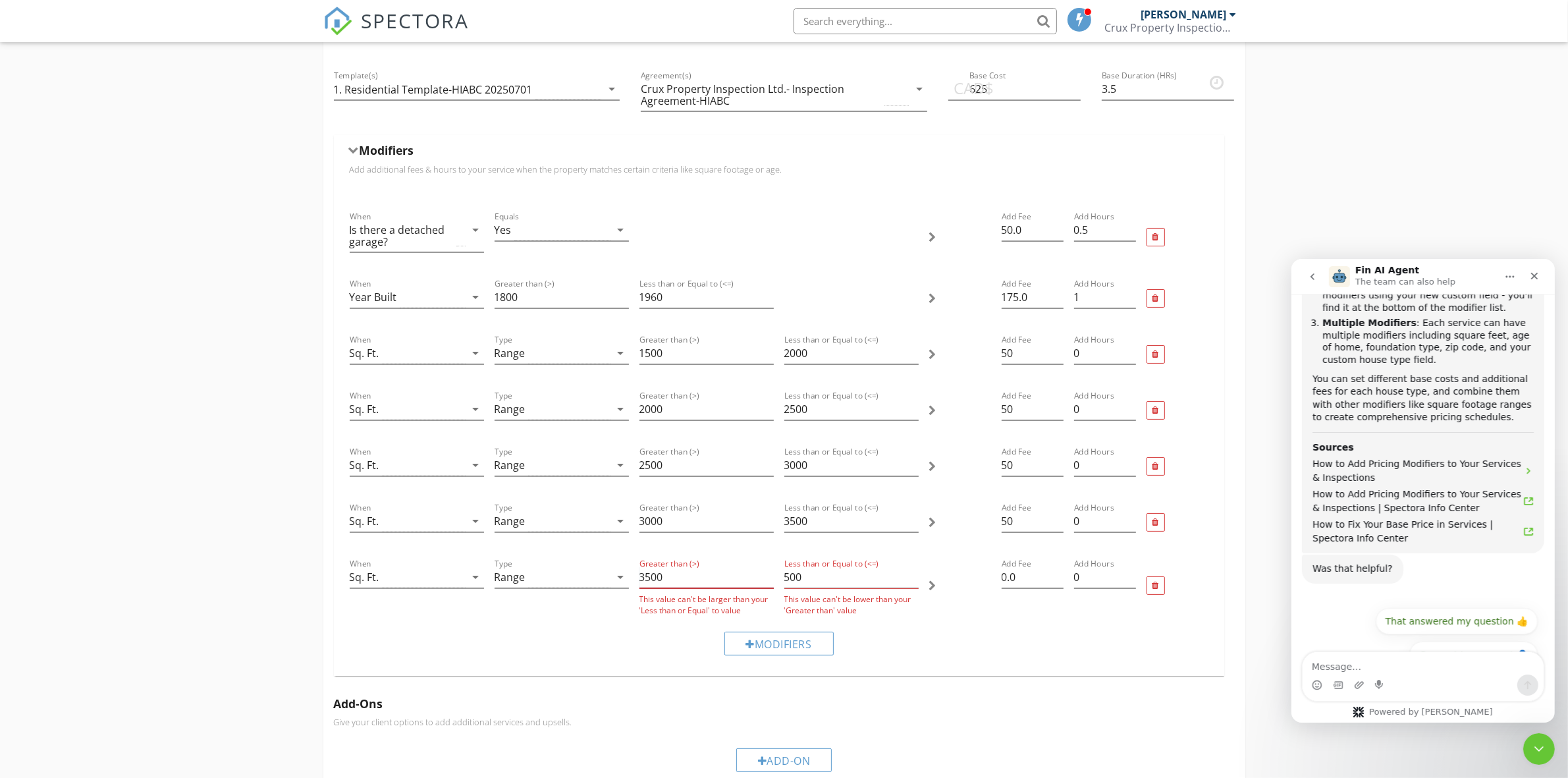
type input "3500"
drag, startPoint x: 823, startPoint y: 588, endPoint x: 772, endPoint y: 565, distance: 55.9
click at [775, 567] on div "When Sq. Ft. arrow_drop_down Type Range arrow_drop_down Greater than (>) 3500 T…" at bounding box center [779, 586] width 869 height 71
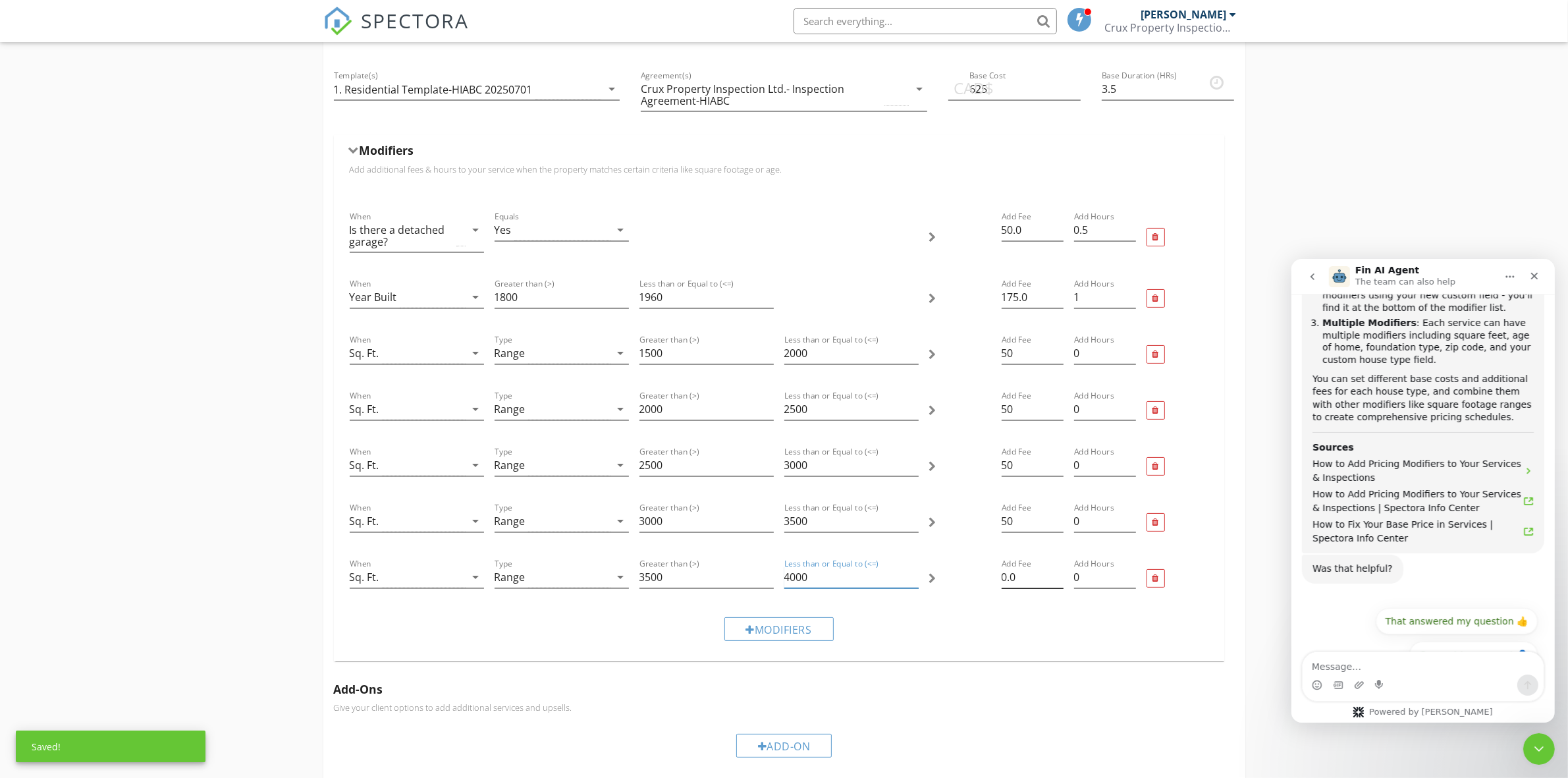
type input "4000"
drag, startPoint x: 1029, startPoint y: 582, endPoint x: 982, endPoint y: 574, distance: 47.7
click at [982, 574] on div "When Sq. Ft. arrow_drop_down Type Range arrow_drop_down Greater than (>) 3500 L…" at bounding box center [779, 579] width 869 height 56
type input "50"
drag, startPoint x: 945, startPoint y: 619, endPoint x: 887, endPoint y: 634, distance: 59.9
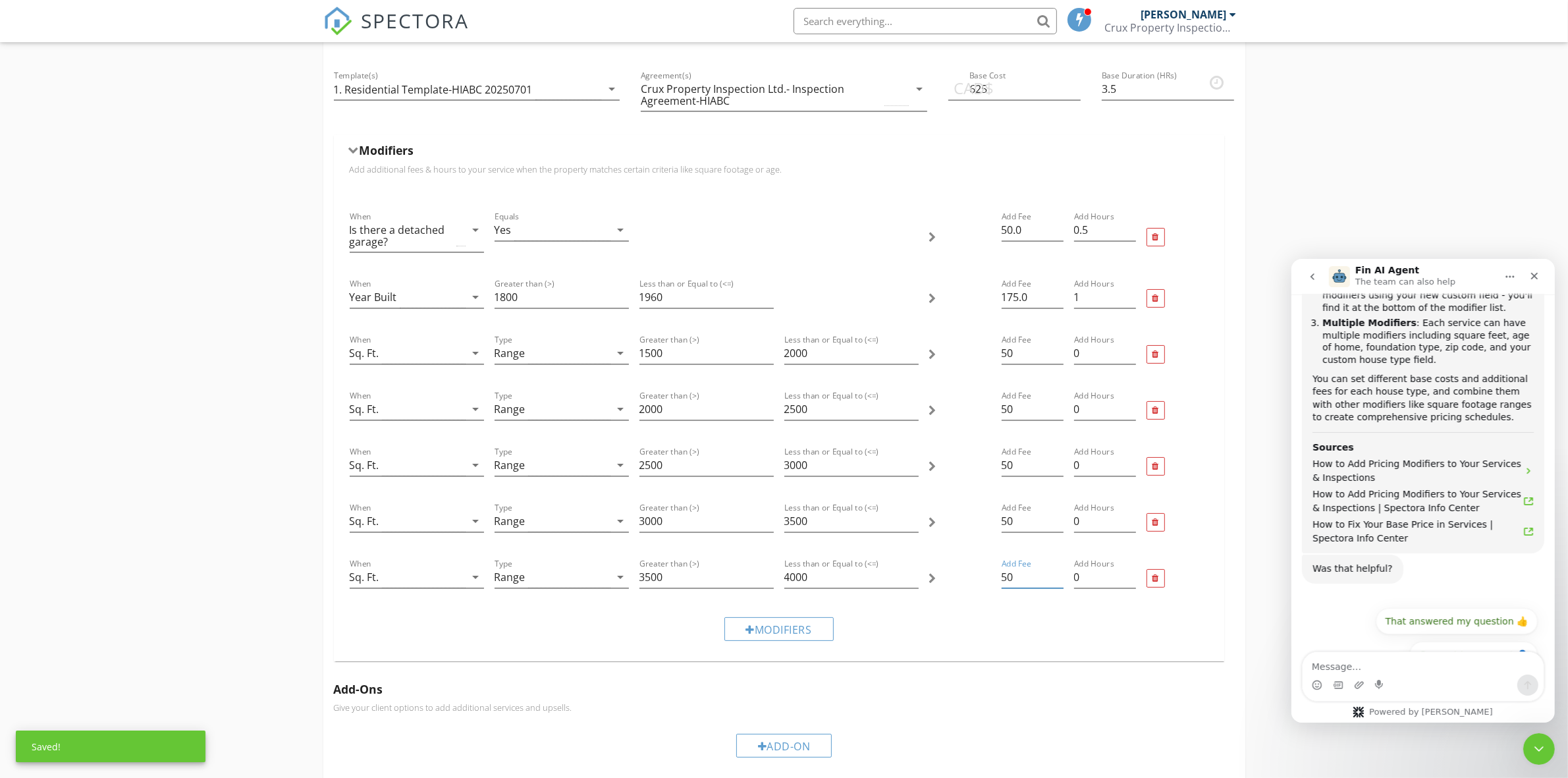
click at [943, 619] on div "Modifiers" at bounding box center [779, 628] width 869 height 44
click at [790, 634] on div "Modifiers" at bounding box center [778, 629] width 109 height 24
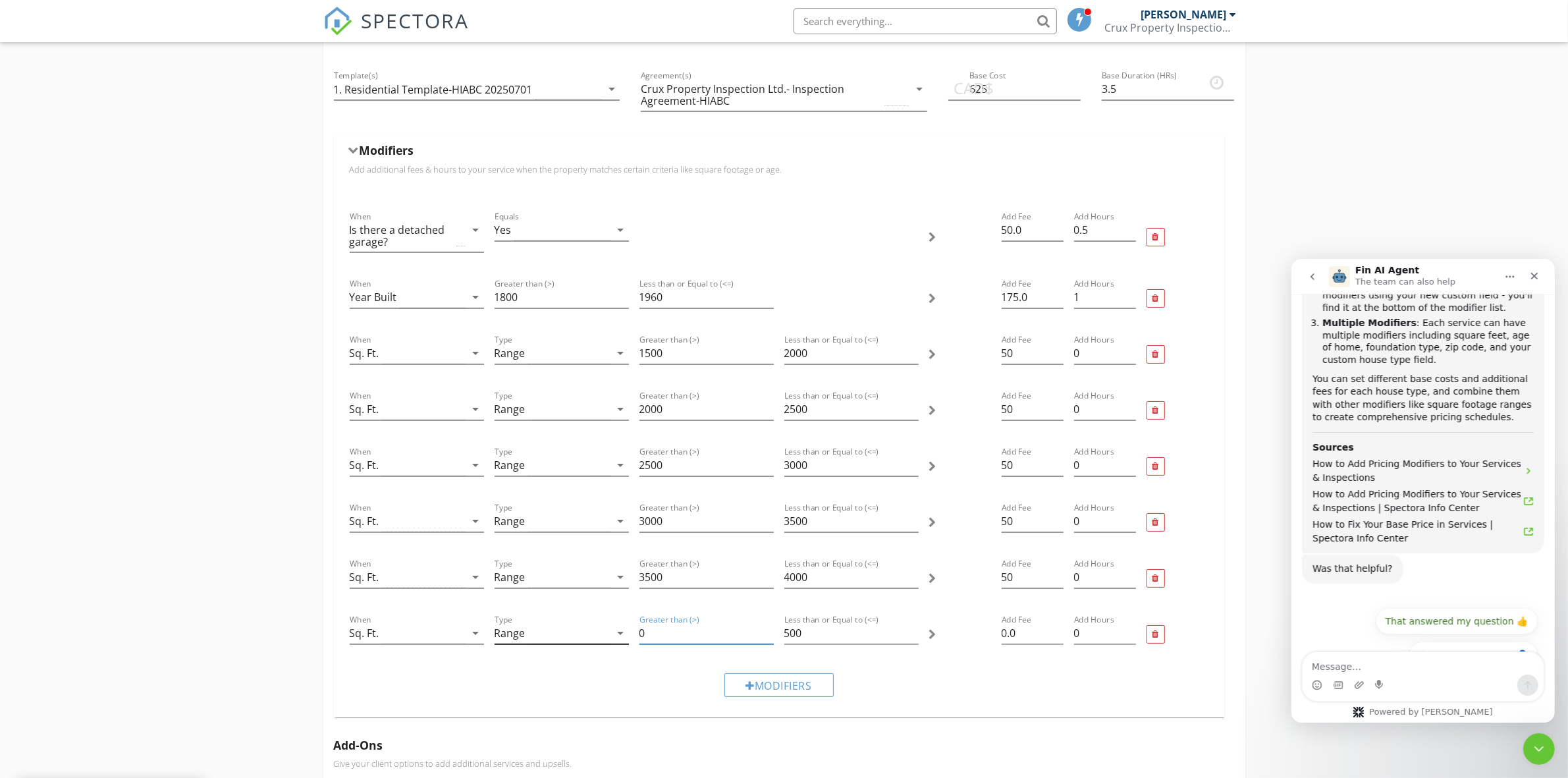
drag, startPoint x: 687, startPoint y: 634, endPoint x: 626, endPoint y: 637, distance: 61.1
click at [626, 637] on div "When Sq. Ft. arrow_drop_down Type Range arrow_drop_down Greater than (>) 0 Less…" at bounding box center [779, 634] width 869 height 56
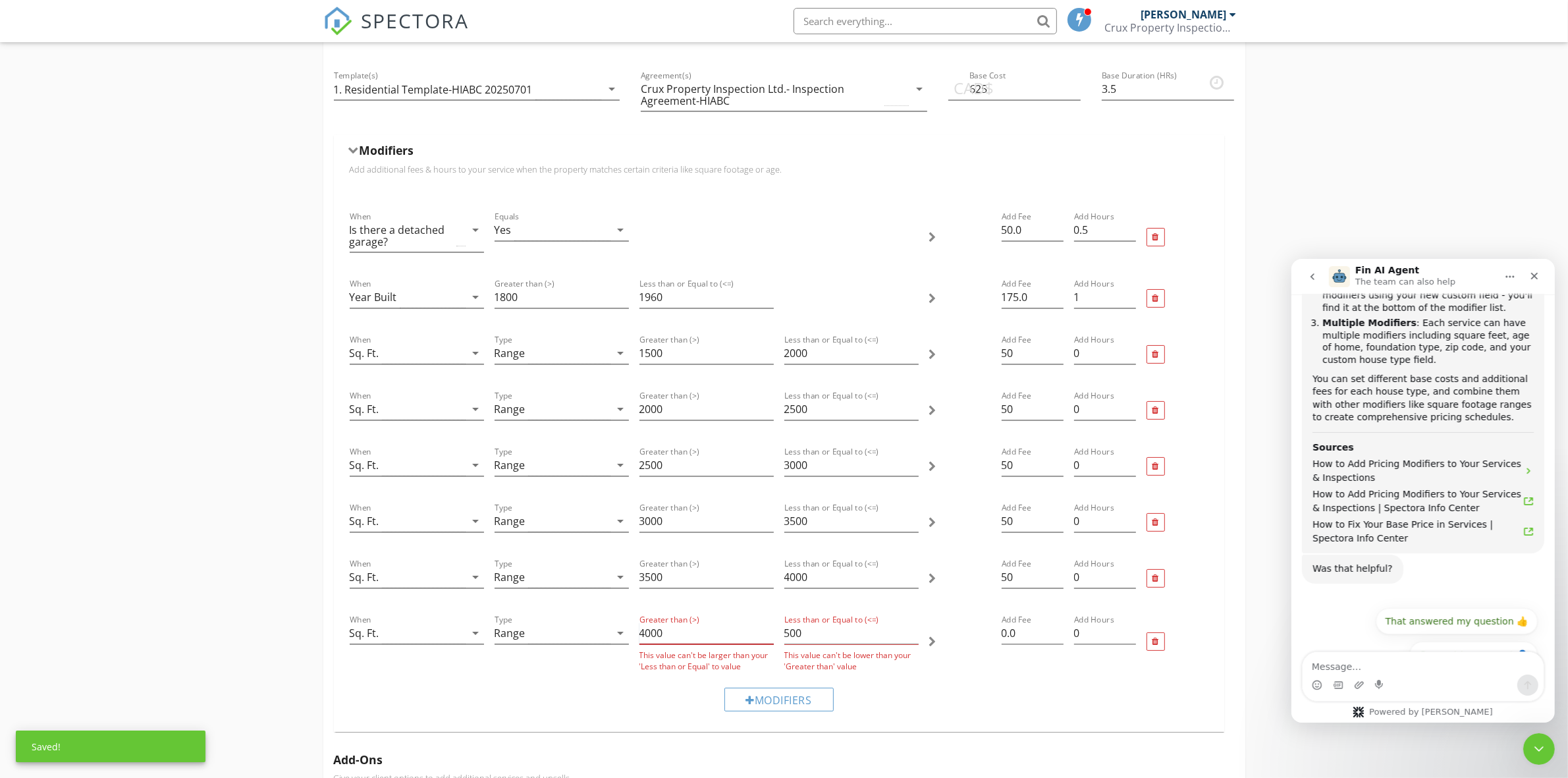
type input "4000"
drag, startPoint x: 847, startPoint y: 637, endPoint x: 769, endPoint y: 626, distance: 78.8
click at [769, 626] on div "When Sq. Ft. arrow_drop_down Type Range arrow_drop_down Greater than (>) 4000 T…" at bounding box center [779, 642] width 869 height 71
drag, startPoint x: 817, startPoint y: 628, endPoint x: 779, endPoint y: 636, distance: 38.8
click at [779, 636] on div "Less than or Equal to (<=) 500 This value can't be lower than your 'Greater tha…" at bounding box center [851, 642] width 145 height 71
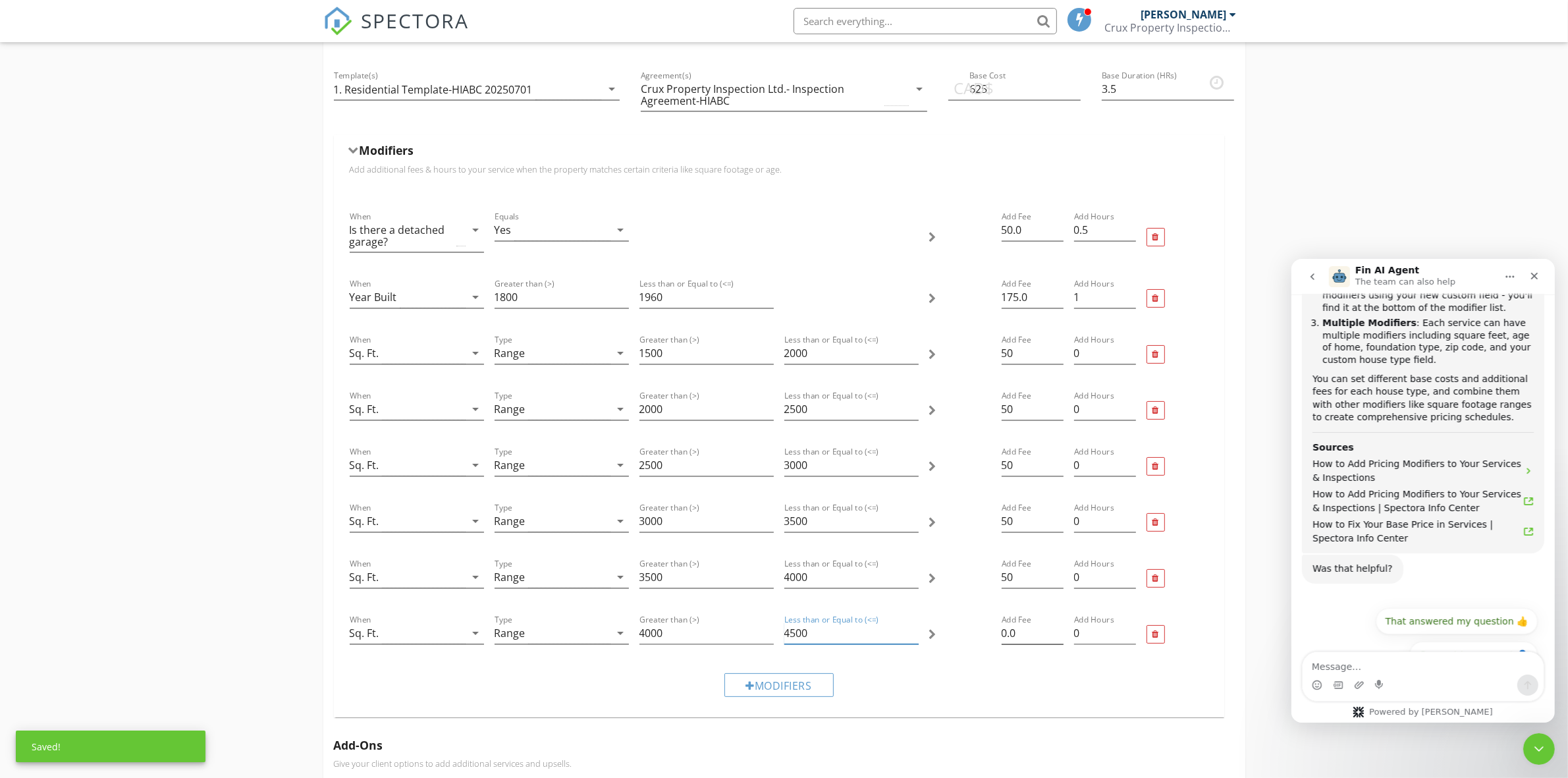
type input "4500"
drag, startPoint x: 1042, startPoint y: 629, endPoint x: 992, endPoint y: 611, distance: 53.1
click at [992, 611] on div "When Sq. Ft. arrow_drop_down Type Range arrow_drop_down Greater than (>) 4000 L…" at bounding box center [779, 634] width 869 height 56
type input "50"
click at [821, 690] on div "Modifiers" at bounding box center [778, 685] width 109 height 24
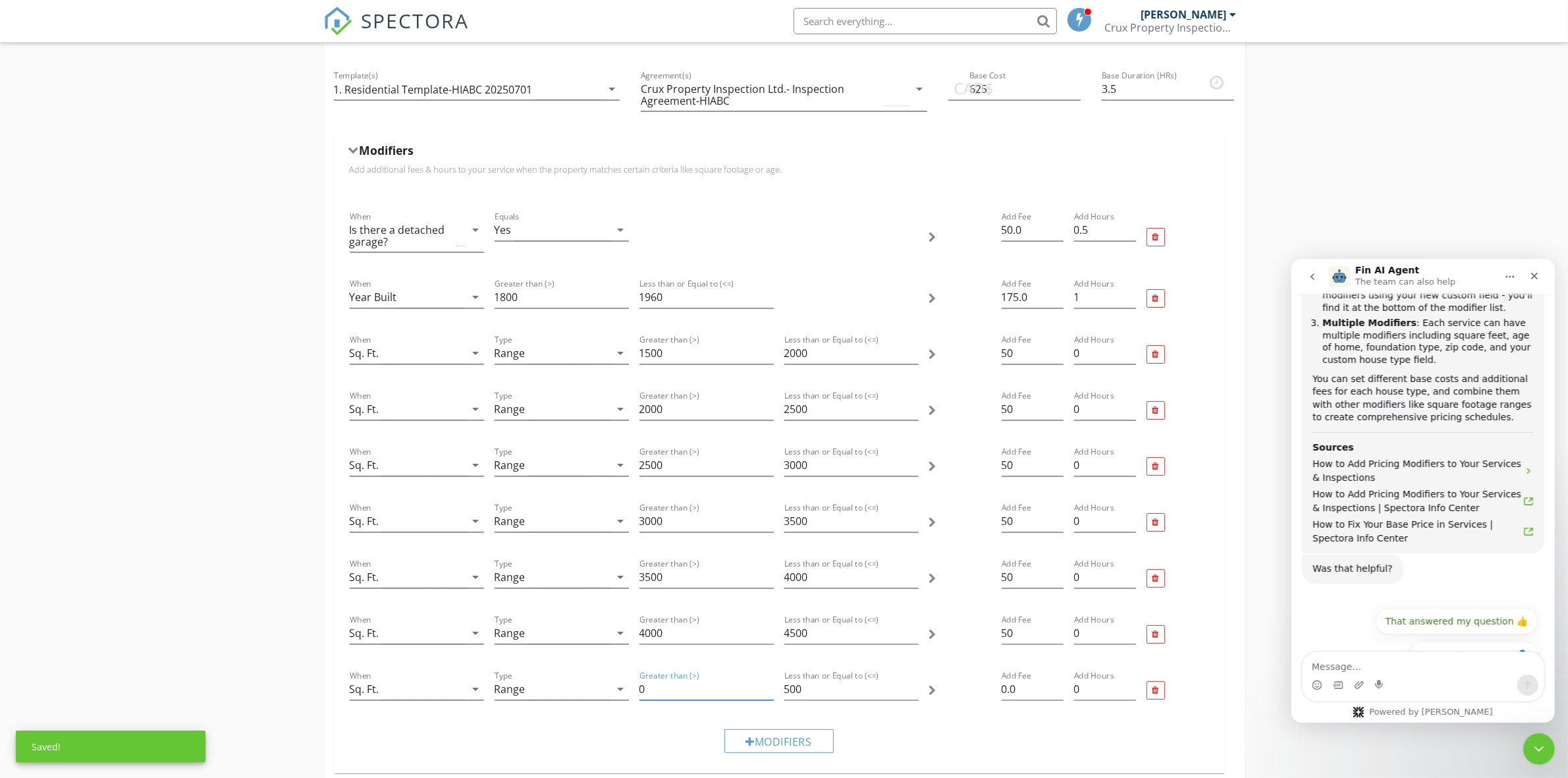
drag, startPoint x: 689, startPoint y: 691, endPoint x: 636, endPoint y: 691, distance: 53.0
click at [636, 691] on div "Greater than (>) 0" at bounding box center [706, 691] width 145 height 56
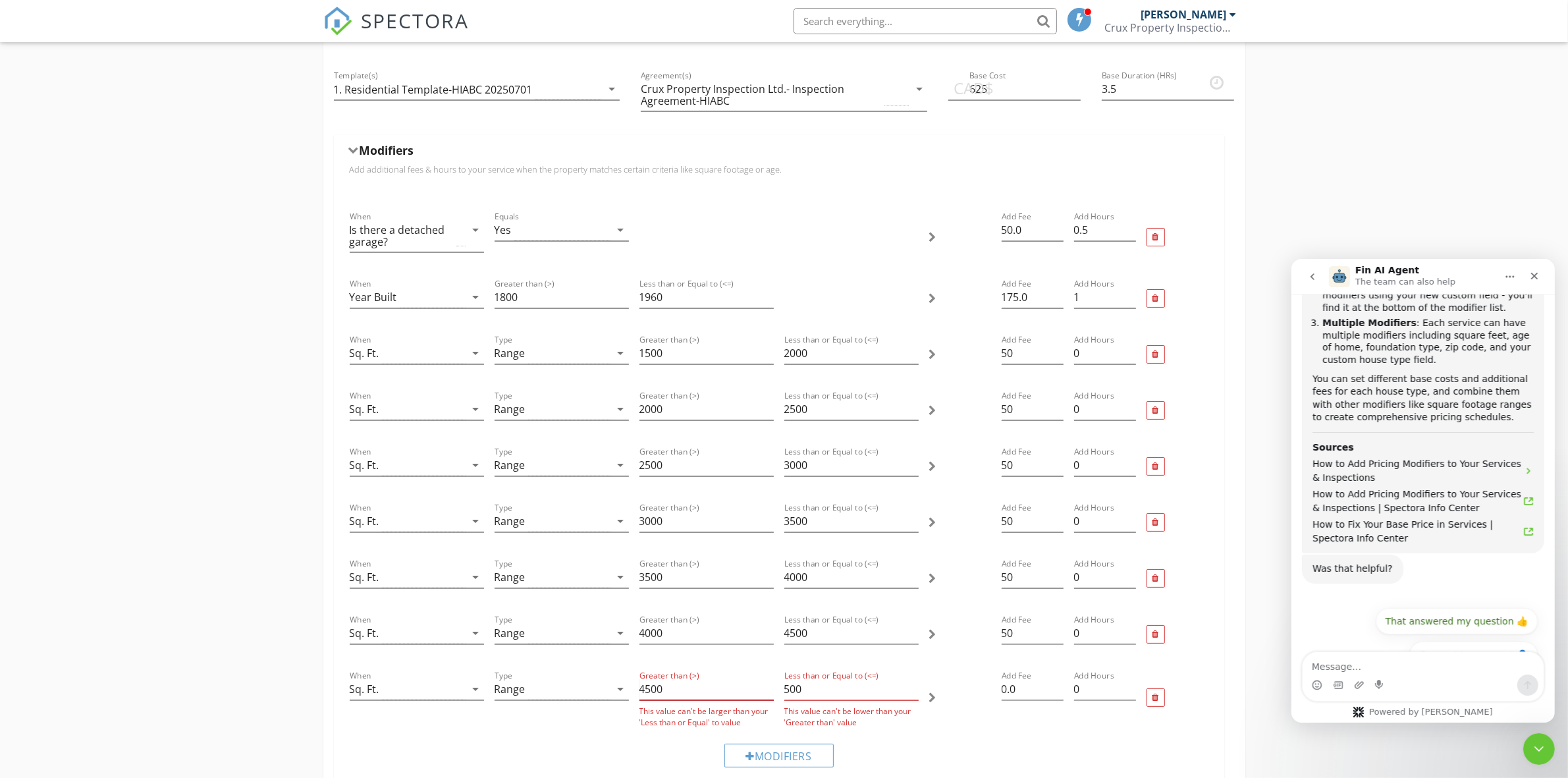
type input "4500"
drag, startPoint x: 823, startPoint y: 687, endPoint x: 772, endPoint y: 685, distance: 51.0
click at [772, 685] on div "When Sq. Ft. arrow_drop_down Type Range arrow_drop_down Greater than (>) 4500 T…" at bounding box center [779, 698] width 869 height 71
drag, startPoint x: 805, startPoint y: 686, endPoint x: 778, endPoint y: 692, distance: 27.7
click at [779, 692] on div "Less than or Equal to (<=) 500 This value can't be lower than your 'Greater tha…" at bounding box center [851, 698] width 145 height 71
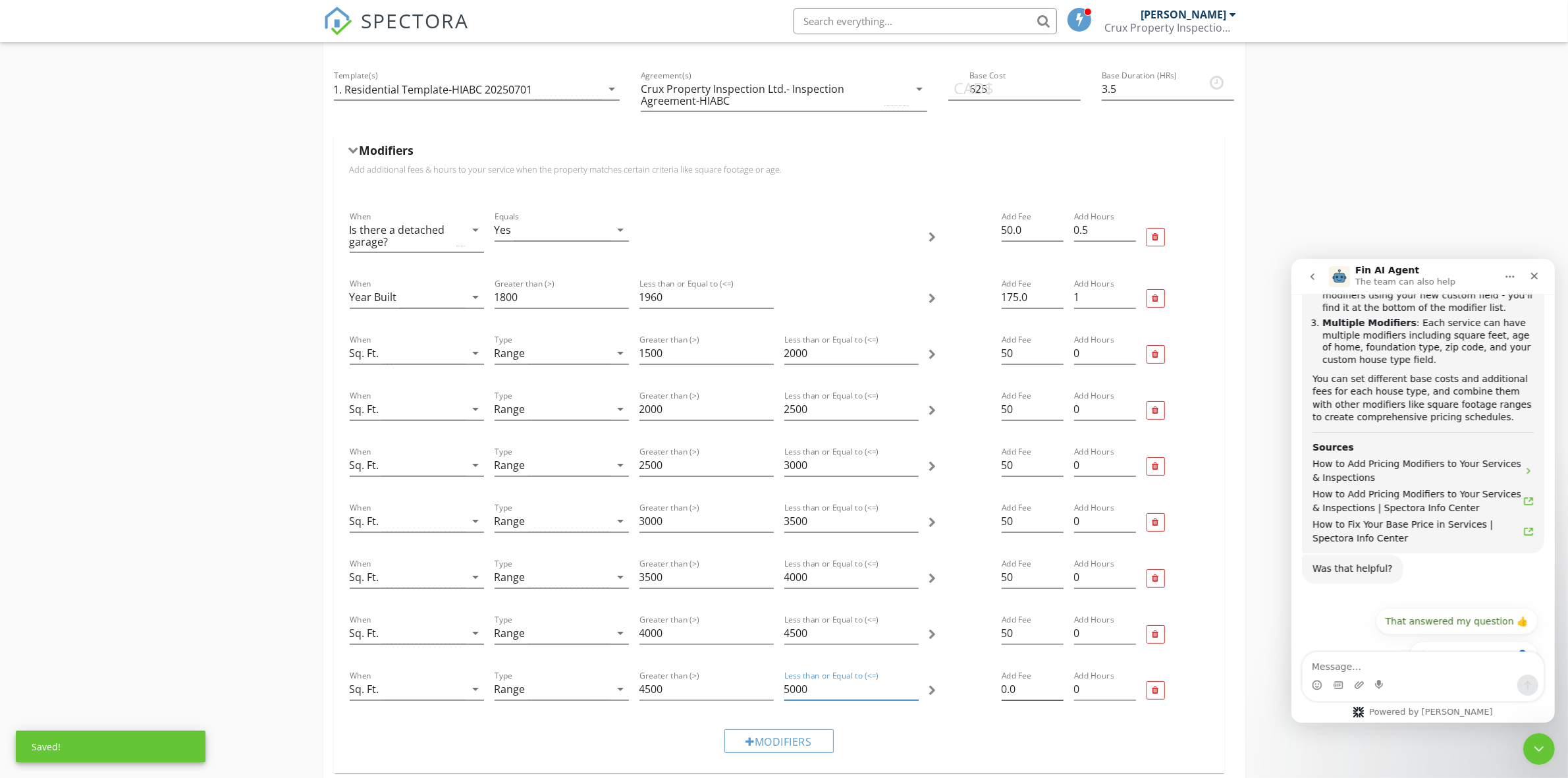
type input "5000"
drag, startPoint x: 1021, startPoint y: 686, endPoint x: 990, endPoint y: 686, distance: 31.0
click at [990, 686] on div "When Sq. Ft. arrow_drop_down Type Range arrow_drop_down Greater than (>) 4500 L…" at bounding box center [779, 691] width 869 height 56
type input "50"
click at [1014, 736] on div "Modifiers" at bounding box center [779, 740] width 869 height 44
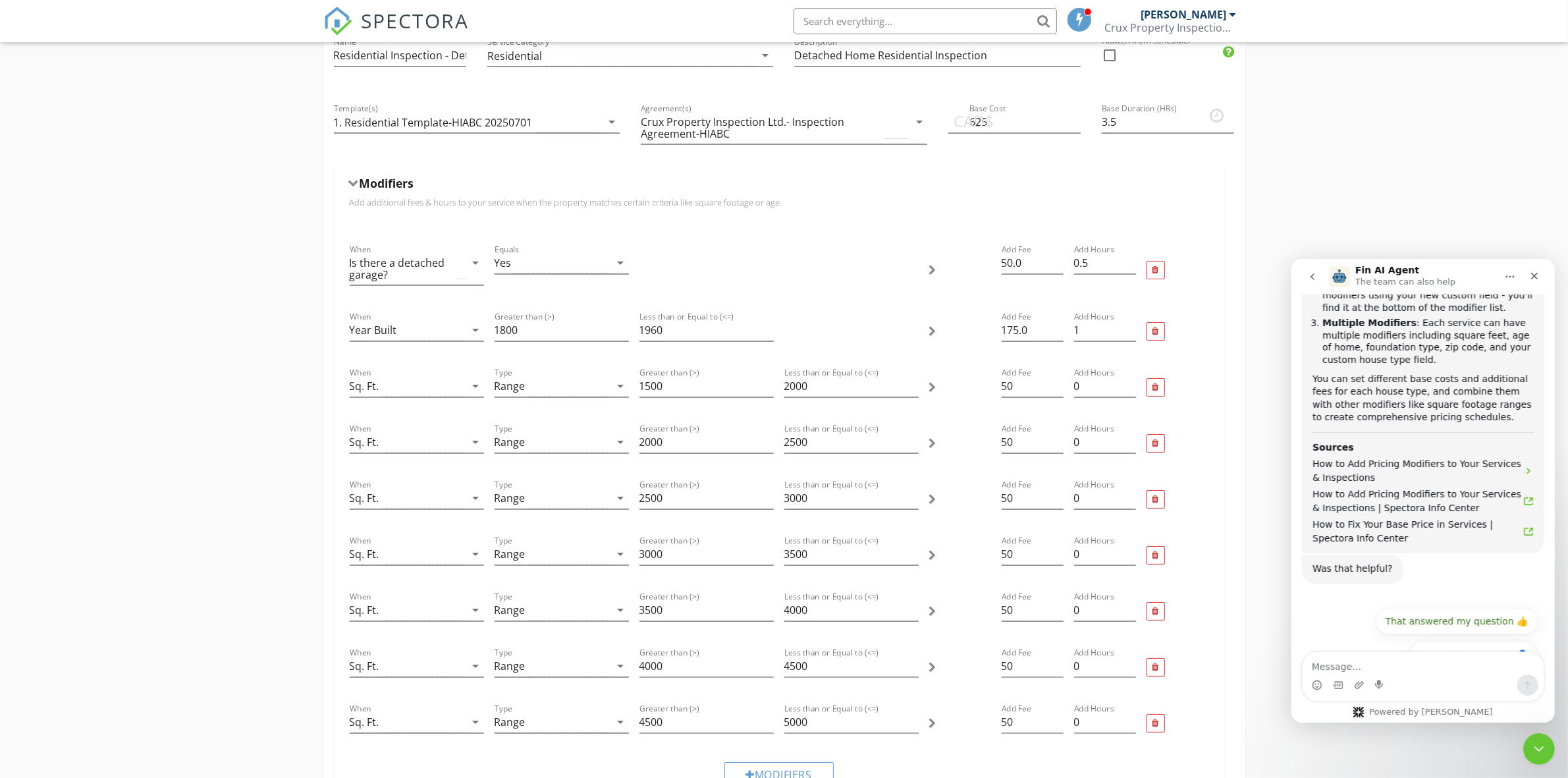
scroll to position [55, 0]
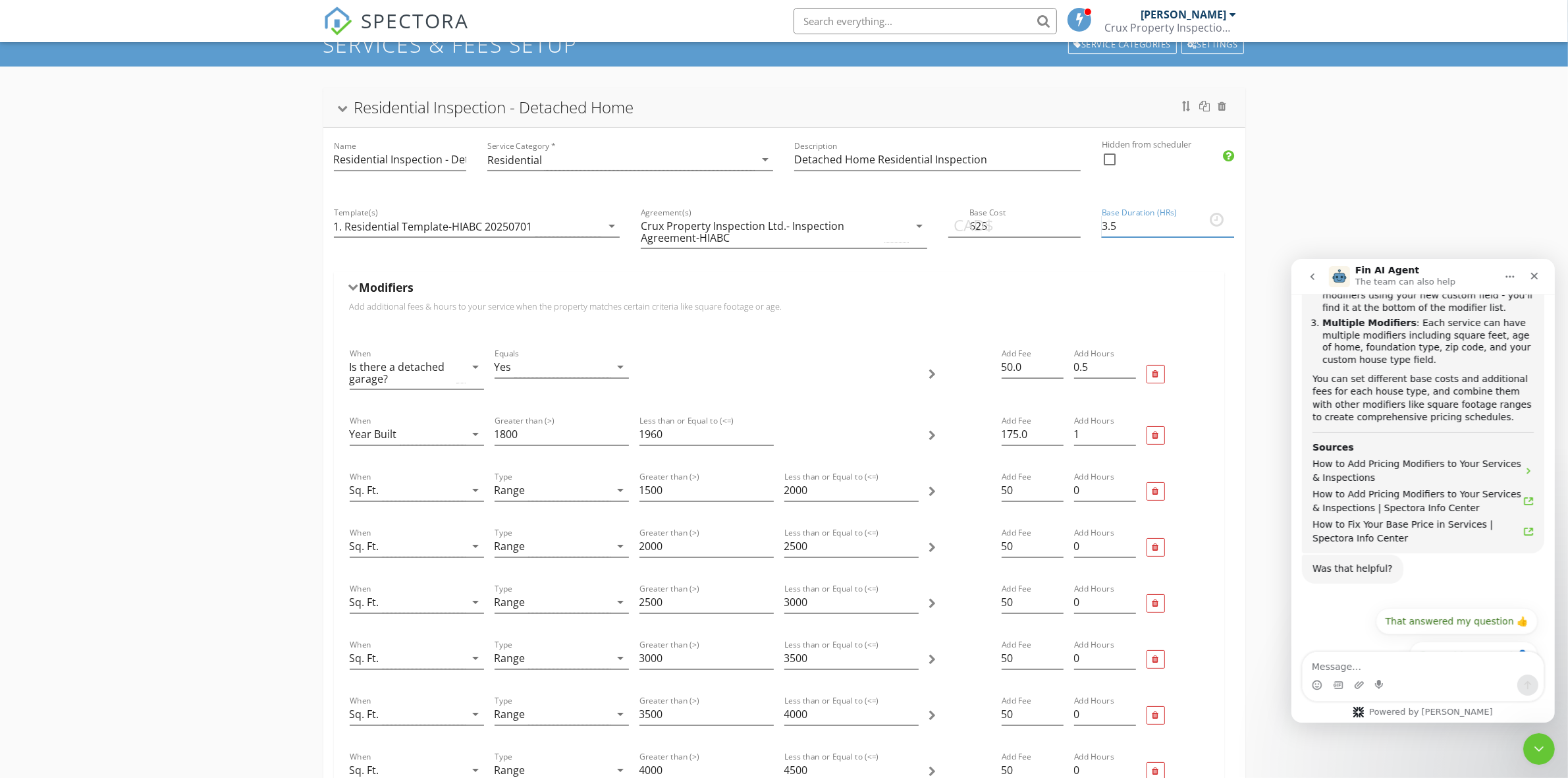
drag, startPoint x: 1121, startPoint y: 223, endPoint x: 1108, endPoint y: 225, distance: 13.2
click at [1108, 225] on input "3.5" at bounding box center [1168, 226] width 132 height 22
click at [1128, 269] on div "Base Duration (HRs) 3.5" at bounding box center [1168, 232] width 153 height 77
drag, startPoint x: 1077, startPoint y: 598, endPoint x: 1065, endPoint y: 597, distance: 12.0
click at [1065, 597] on div "When Sq. Ft. arrow_drop_down Type Range arrow_drop_down Greater than (>) 2500 L…" at bounding box center [779, 603] width 869 height 56
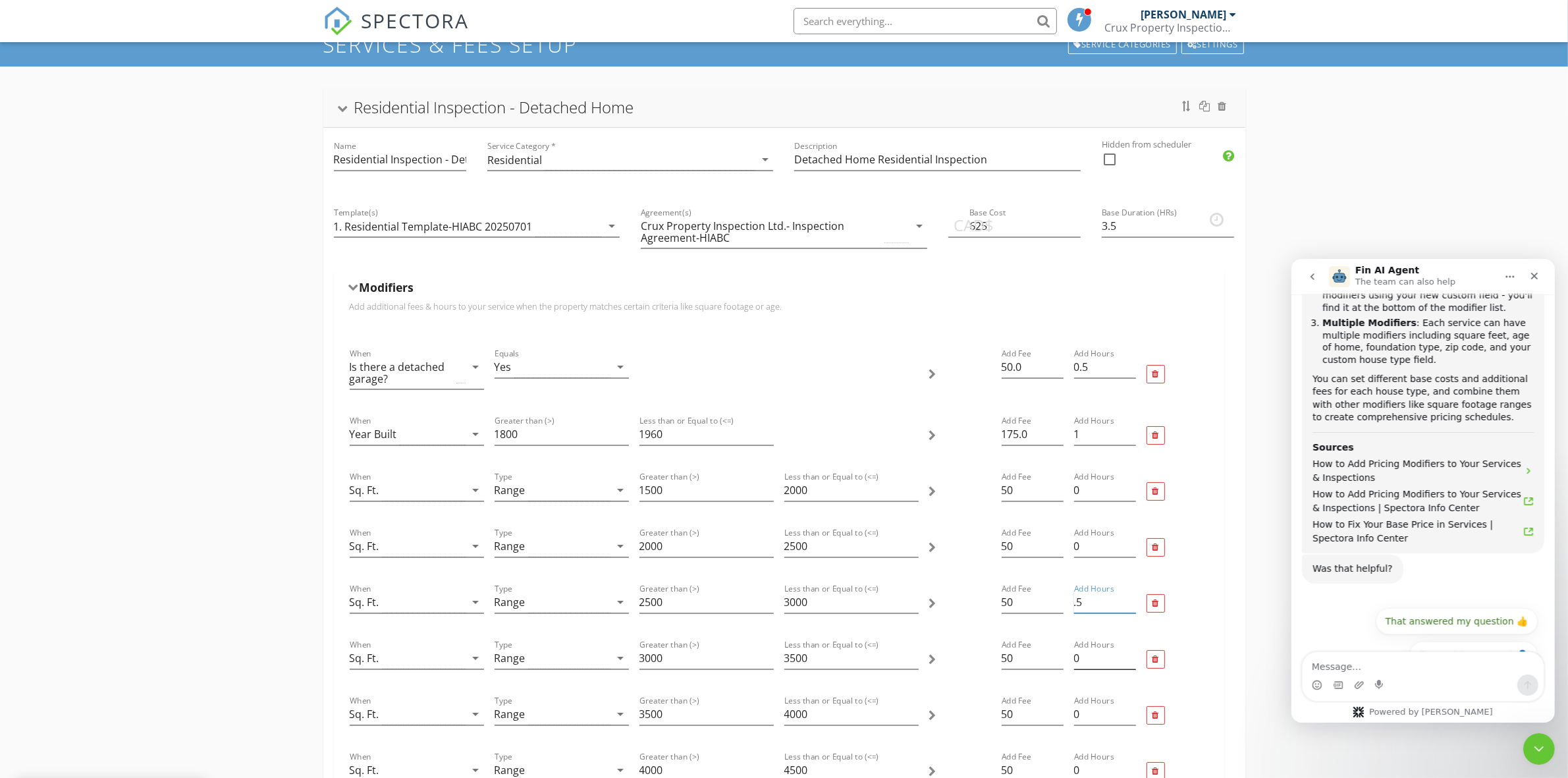
type input ".5"
drag, startPoint x: 1088, startPoint y: 656, endPoint x: 1069, endPoint y: 657, distance: 19.0
click at [1069, 657] on div "Add Hours 0" at bounding box center [1105, 660] width 72 height 56
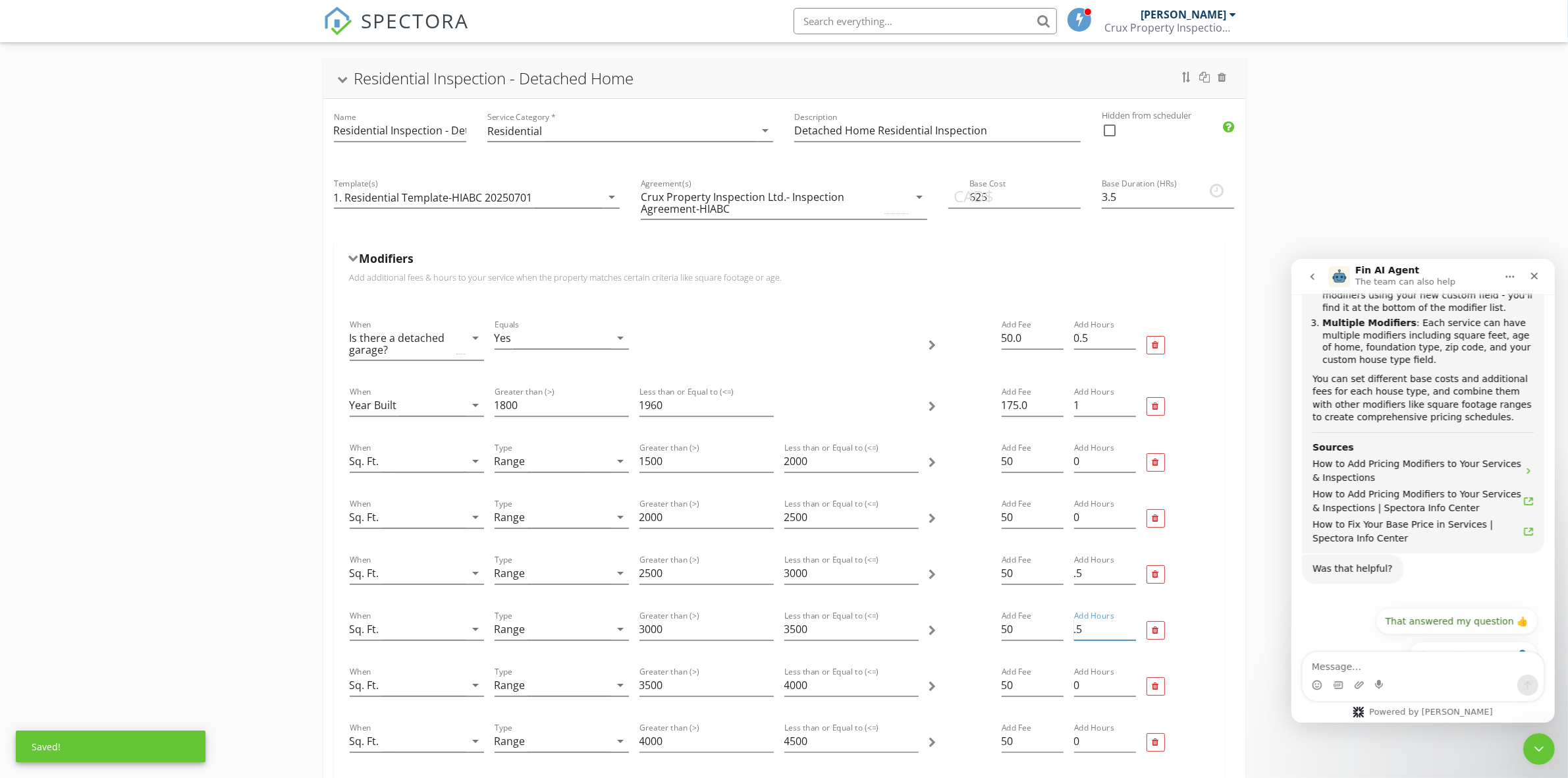
scroll to position [137, 0]
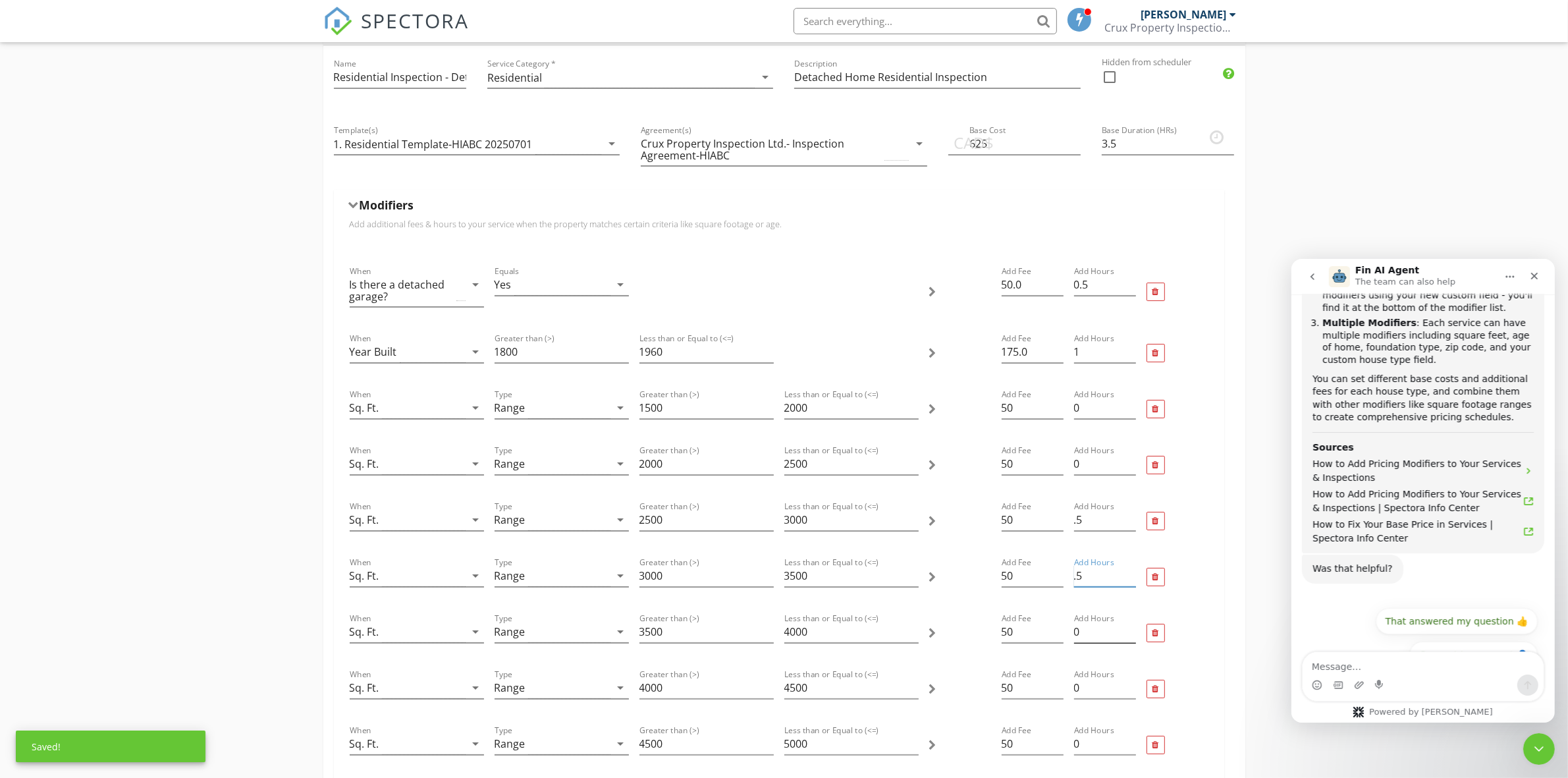
type input ".5"
drag, startPoint x: 1097, startPoint y: 634, endPoint x: 1071, endPoint y: 627, distance: 26.9
click at [1071, 627] on div "Add Hours 0" at bounding box center [1105, 634] width 72 height 56
type input ".5"
drag, startPoint x: 1076, startPoint y: 690, endPoint x: 1068, endPoint y: 692, distance: 8.2
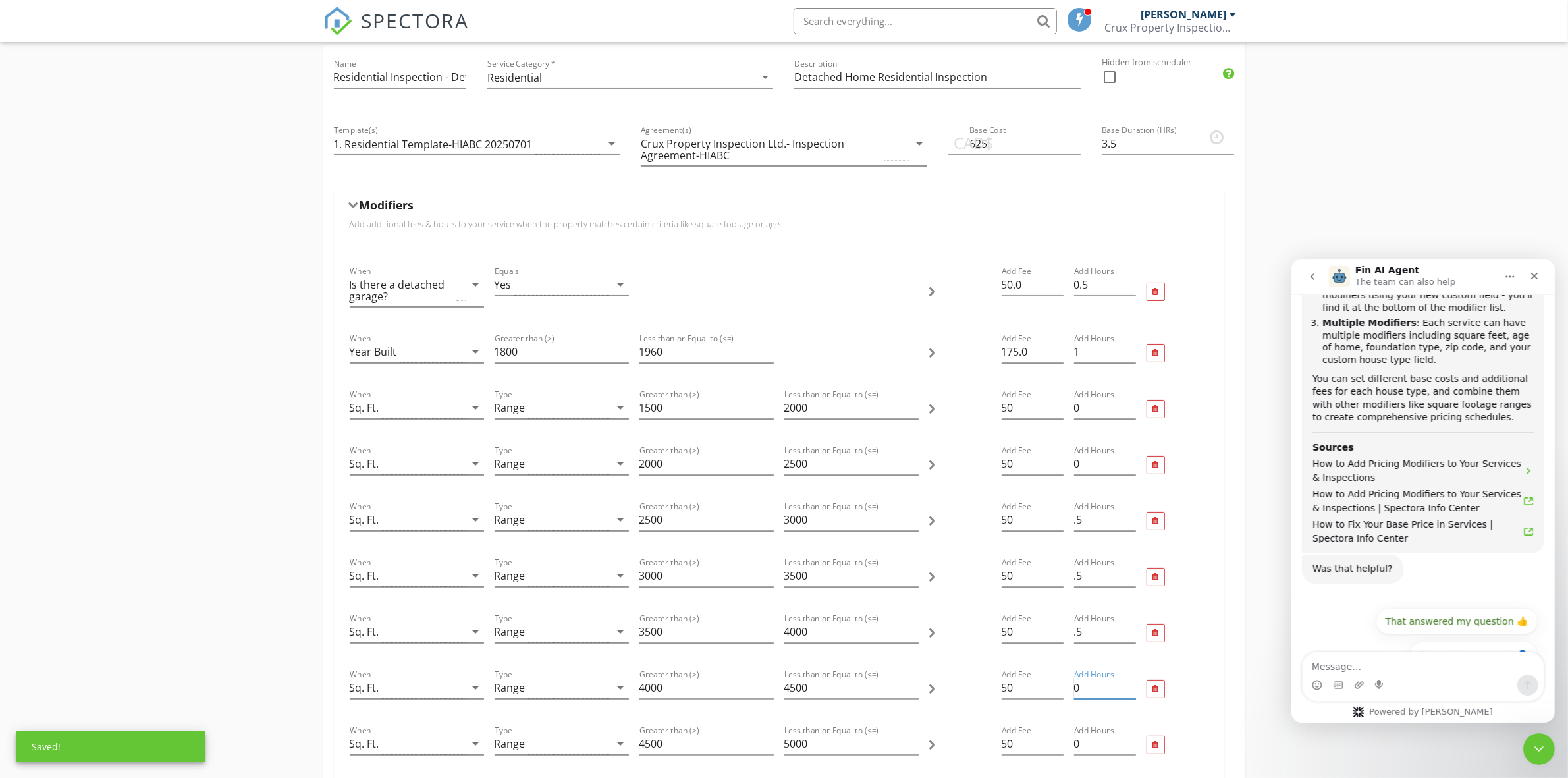
click at [1069, 692] on div "Add Hours 0" at bounding box center [1105, 689] width 72 height 56
type input "0"
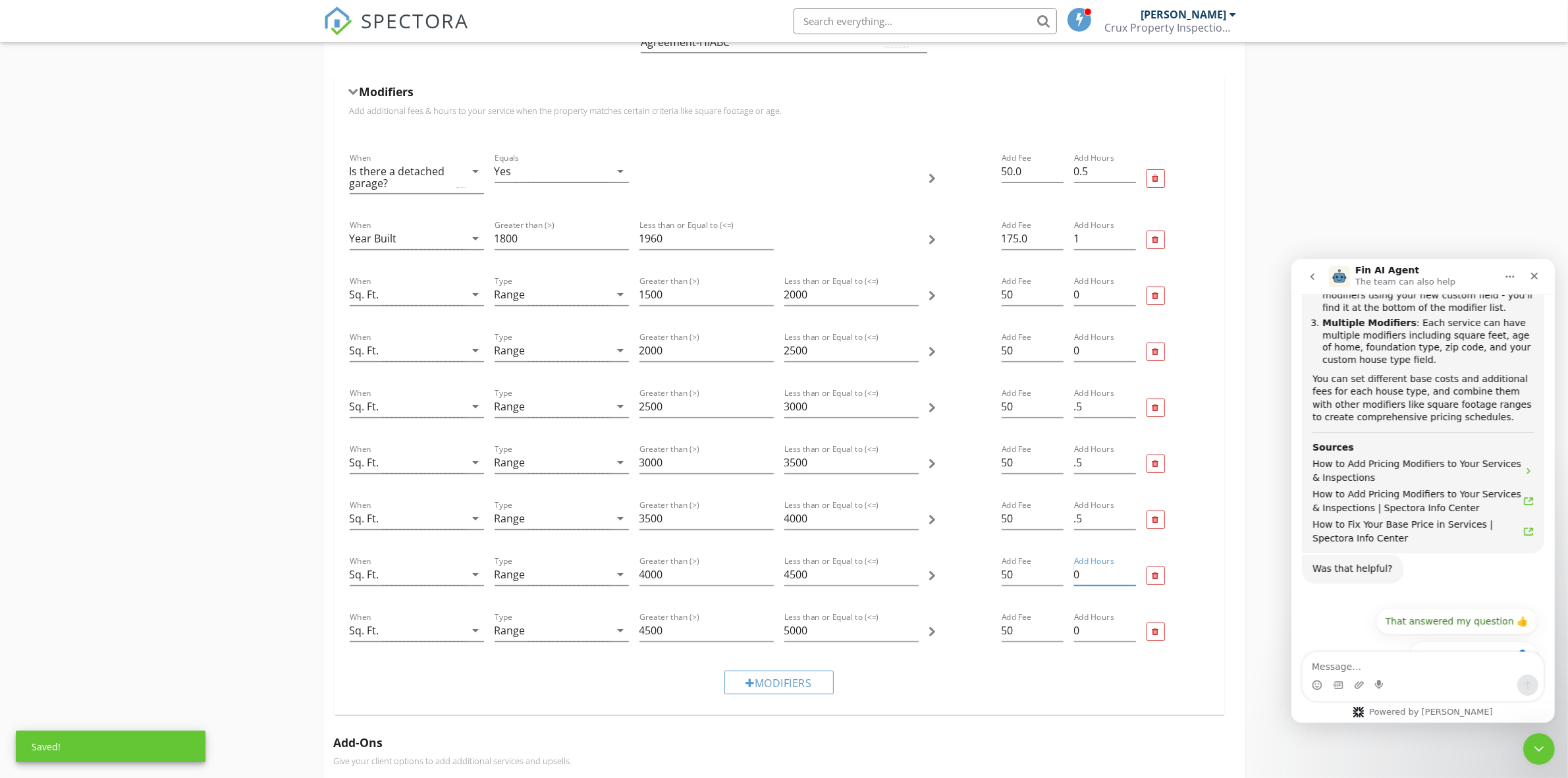
scroll to position [274, 0]
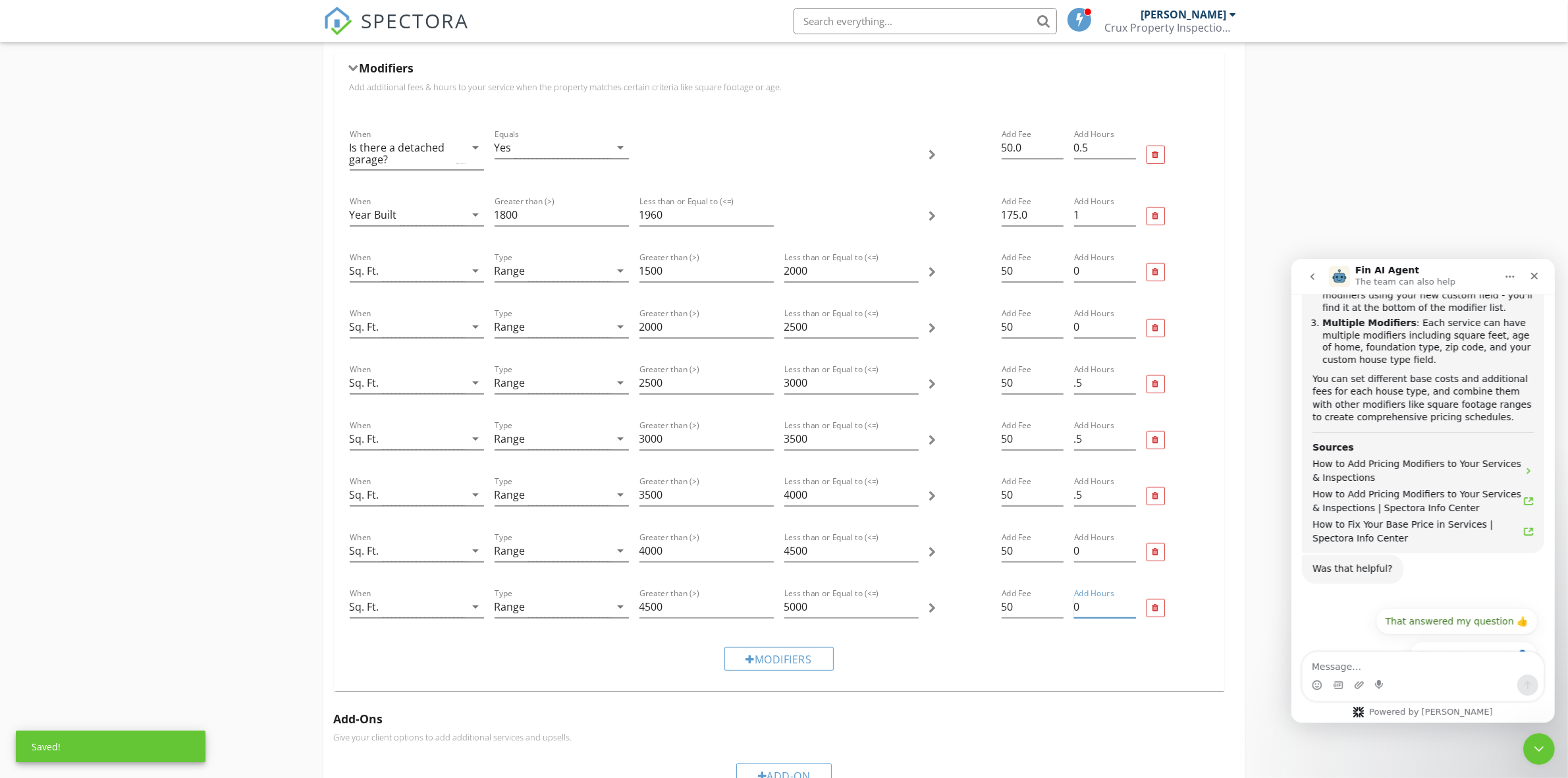
drag, startPoint x: 1108, startPoint y: 614, endPoint x: 1071, endPoint y: 607, distance: 37.7
click at [1071, 607] on div "Add Hours 0" at bounding box center [1105, 608] width 72 height 56
type input ".5"
drag, startPoint x: 1093, startPoint y: 550, endPoint x: 1071, endPoint y: 550, distance: 22.0
click at [1071, 550] on div "Add Hours 0" at bounding box center [1105, 552] width 72 height 56
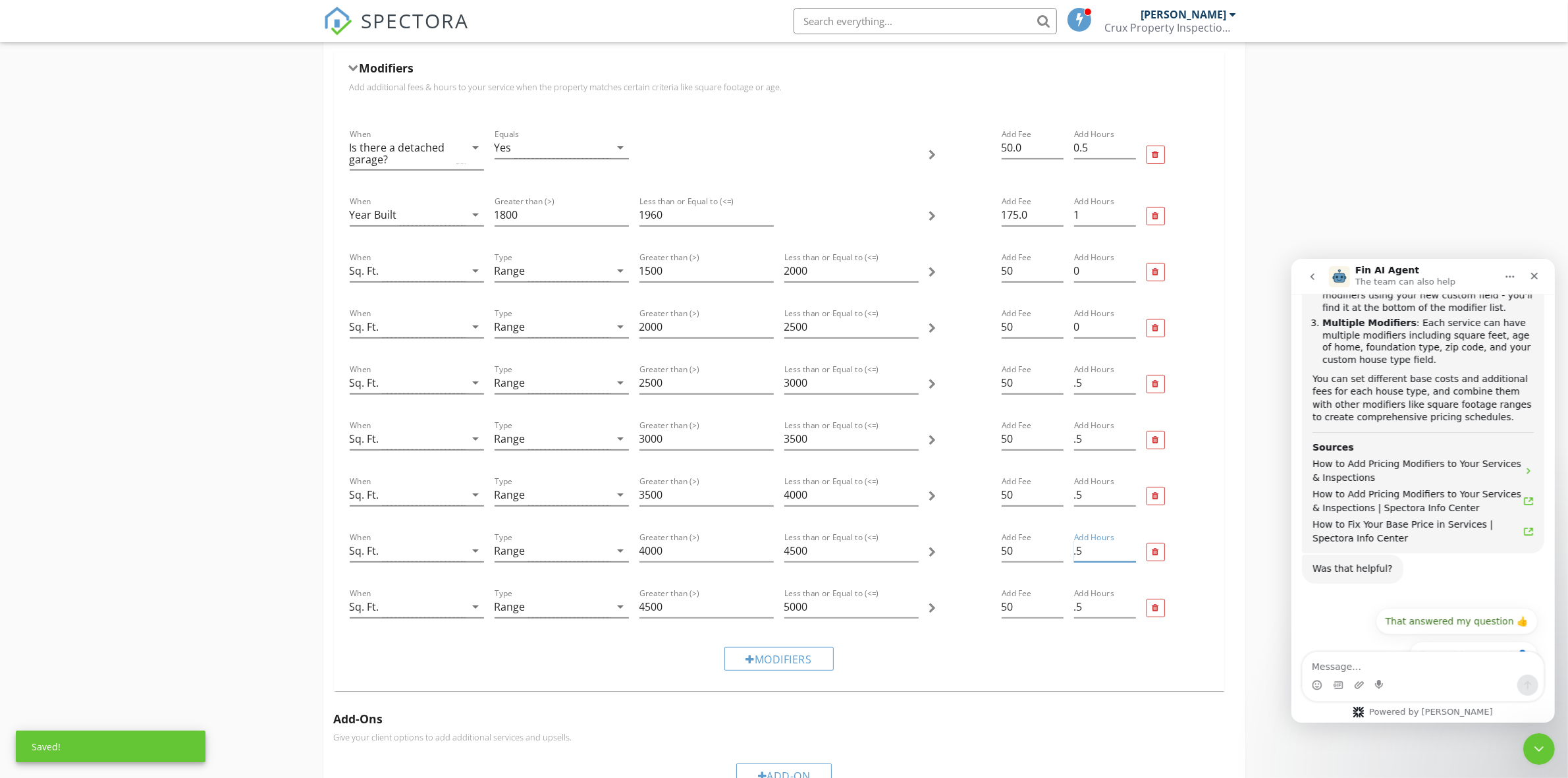
type input ".5"
click at [1184, 536] on div at bounding box center [1177, 552] width 72 height 56
click at [799, 655] on div "Modifiers" at bounding box center [778, 659] width 109 height 24
click at [469, 663] on icon "arrow_drop_down" at bounding box center [475, 662] width 16 height 16
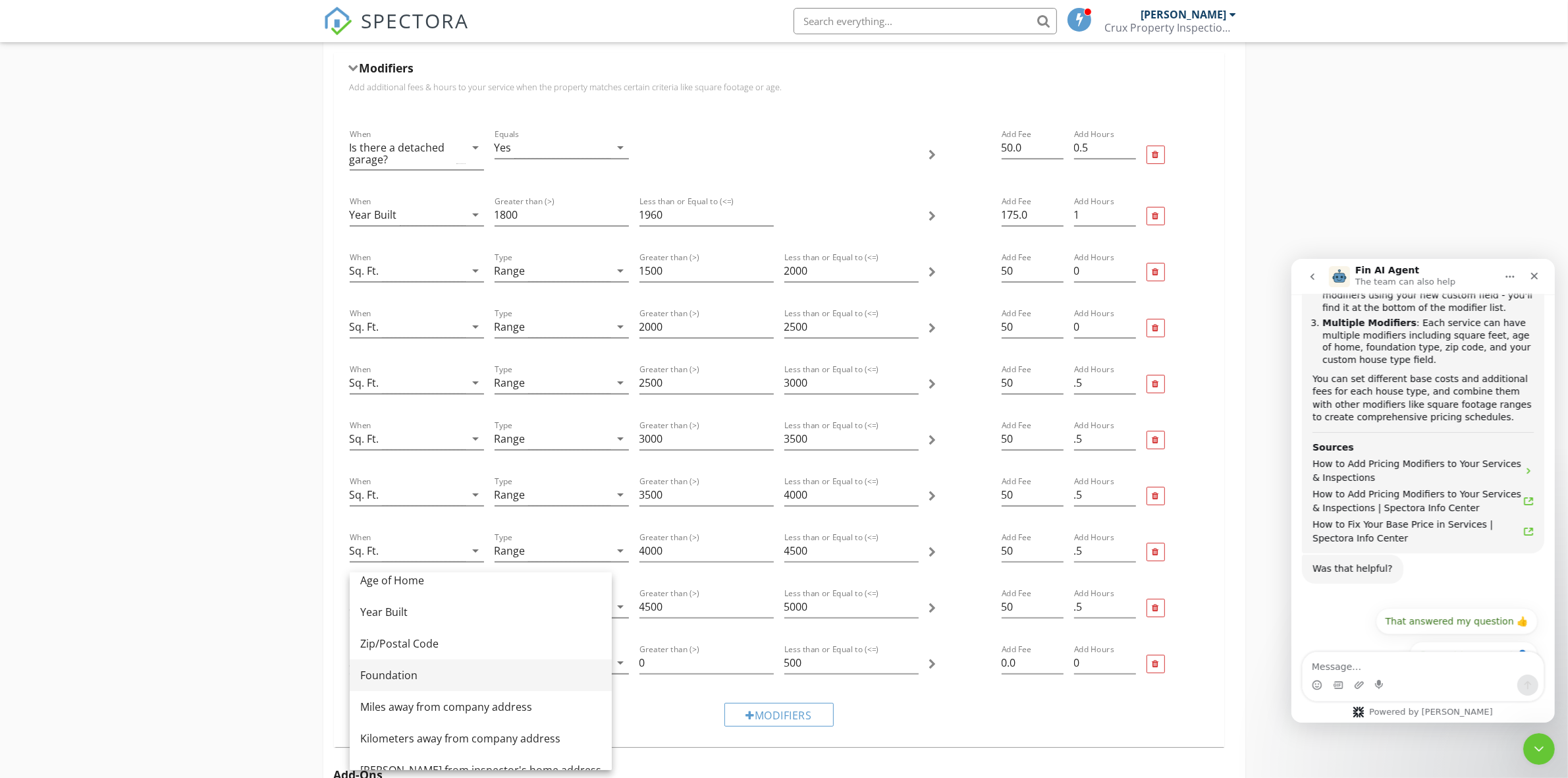
scroll to position [109, 0]
click at [458, 679] on div "Miles away from company address" at bounding box center [481, 673] width 241 height 16
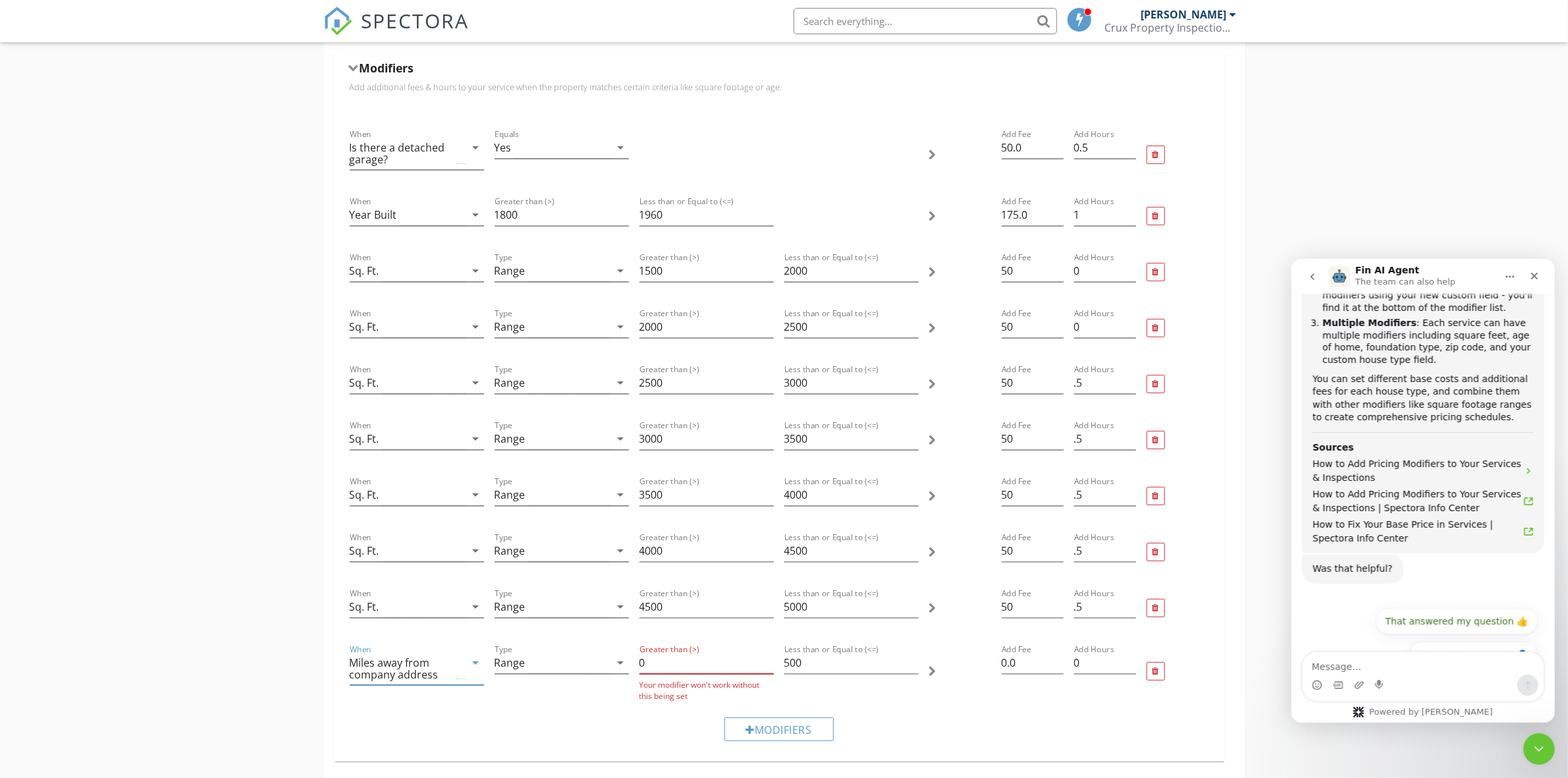
drag, startPoint x: 669, startPoint y: 659, endPoint x: 630, endPoint y: 676, distance: 42.5
click at [630, 676] on div "When Miles away from company address arrow_drop_down Type Range arrow_drop_down…" at bounding box center [779, 672] width 869 height 71
type input "62"
click at [896, 689] on div "Less than or Equal to (<=) 500" at bounding box center [851, 670] width 145 height 67
drag, startPoint x: 662, startPoint y: 664, endPoint x: 640, endPoint y: 667, distance: 22.2
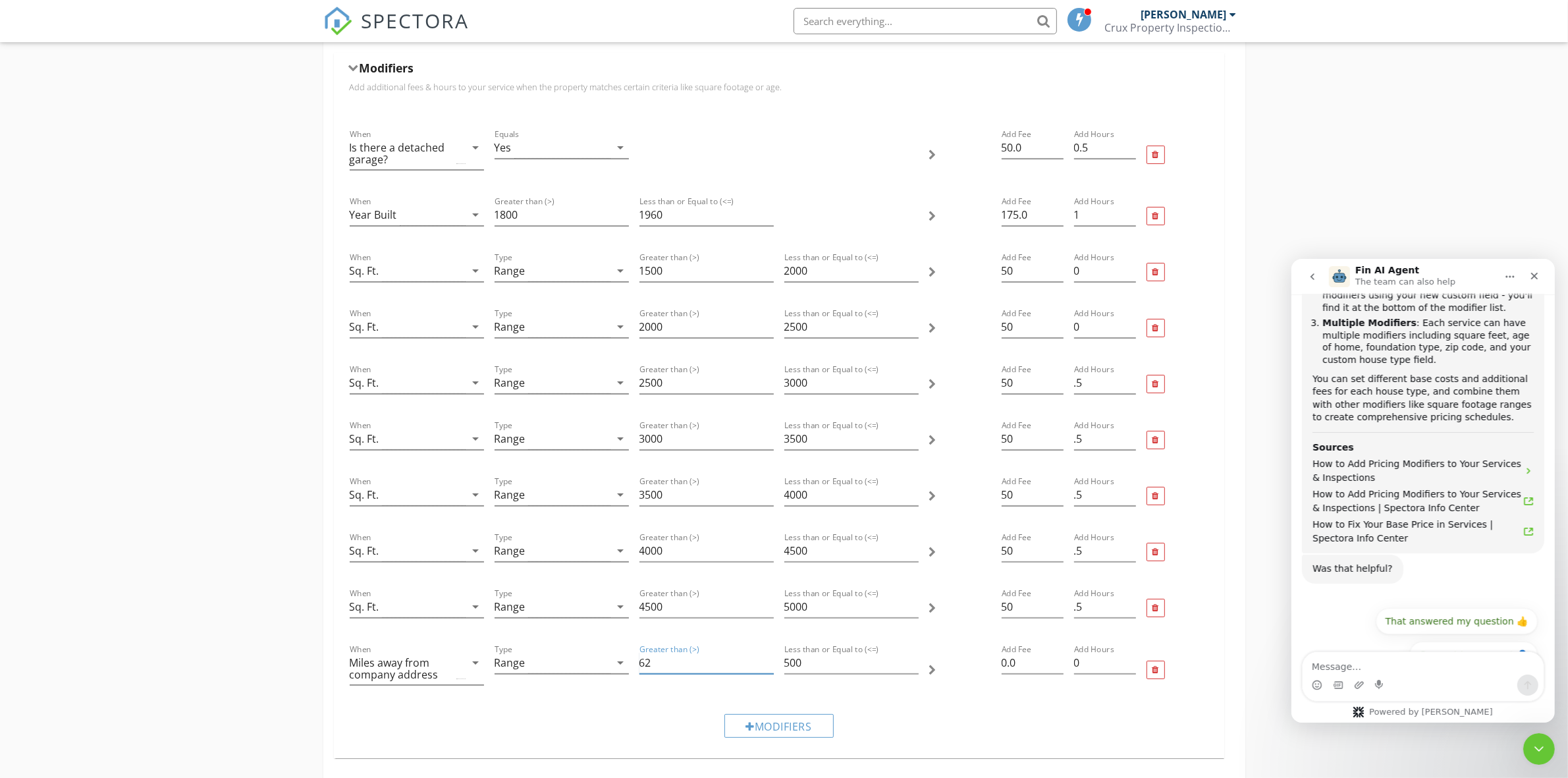
click at [640, 667] on input "62" at bounding box center [706, 663] width 135 height 22
drag, startPoint x: 808, startPoint y: 664, endPoint x: 785, endPoint y: 664, distance: 23.0
click at [785, 664] on input "500" at bounding box center [851, 663] width 135 height 22
type input "124"
click at [1063, 719] on div "Modifiers" at bounding box center [779, 725] width 869 height 44
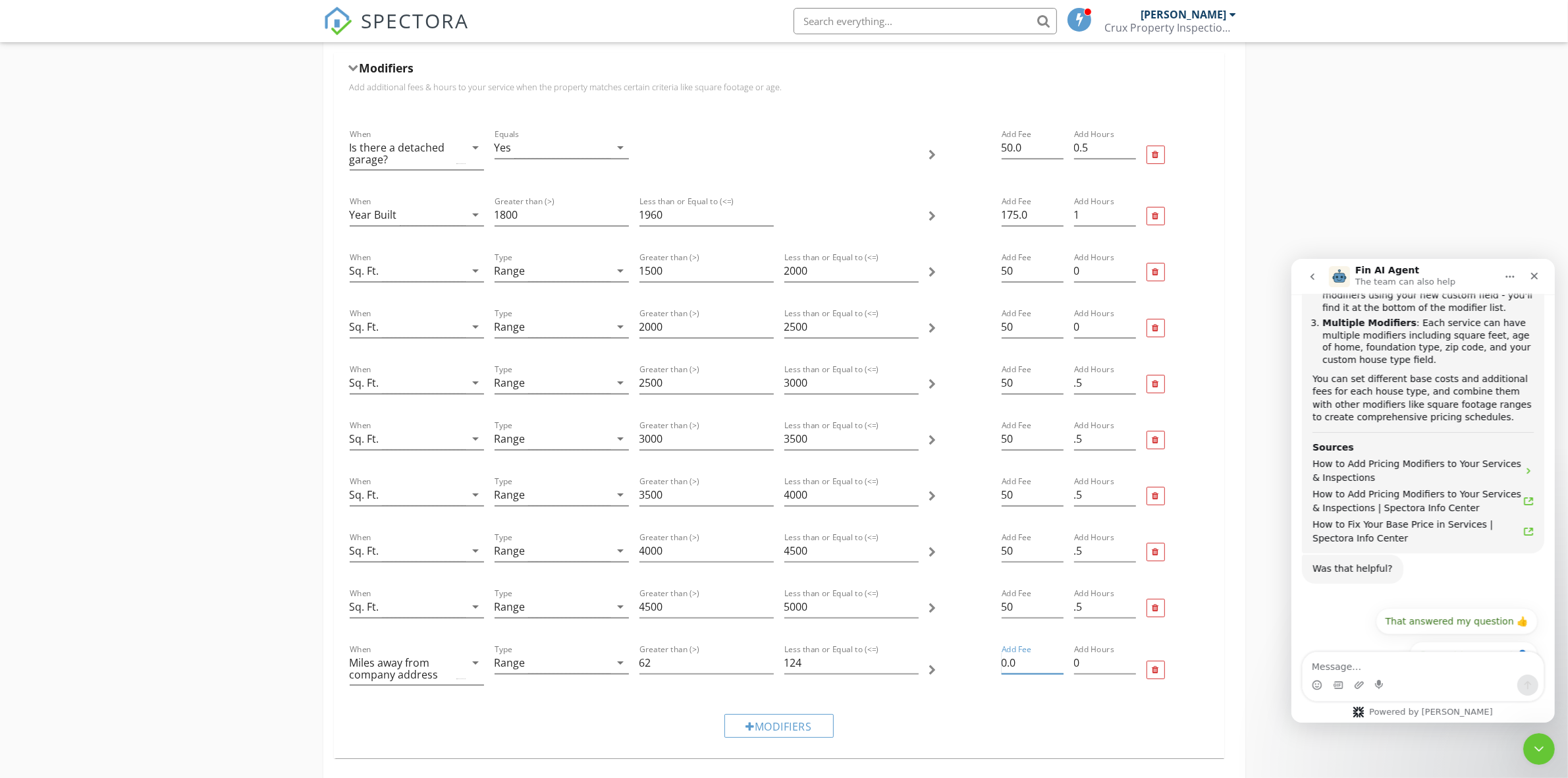
drag, startPoint x: 1024, startPoint y: 670, endPoint x: 978, endPoint y: 663, distance: 46.5
click at [978, 663] on div "When Miles away from company address arrow_drop_down Type Range arrow_drop_down…" at bounding box center [779, 670] width 869 height 67
type input "150"
drag, startPoint x: 1078, startPoint y: 717, endPoint x: 1080, endPoint y: 687, distance: 30.1
click at [1080, 716] on div "Modifiers" at bounding box center [779, 725] width 869 height 44
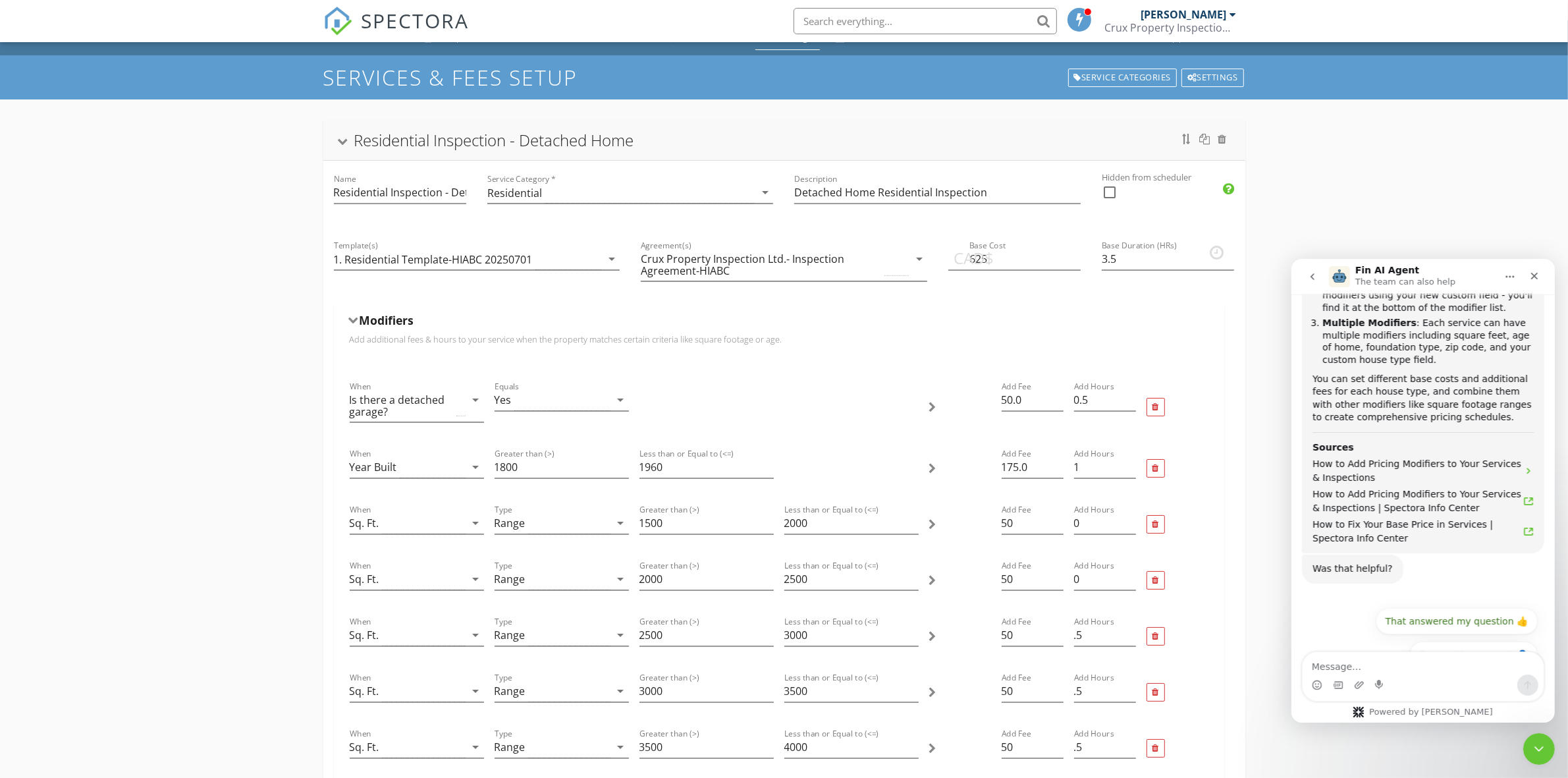
scroll to position [0, 0]
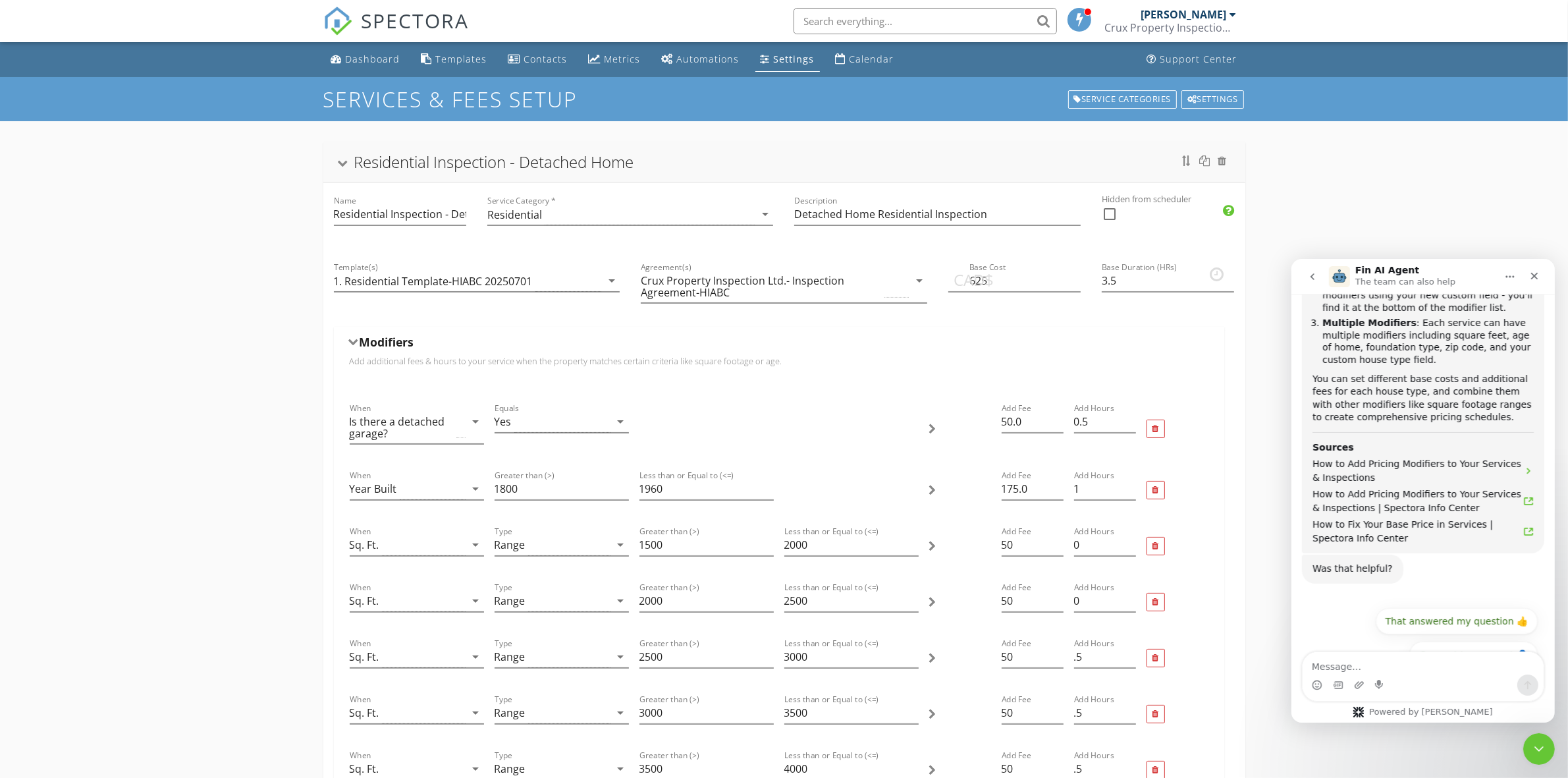
click at [992, 145] on div "Residential Inspection - Detached Home" at bounding box center [784, 162] width 922 height 40
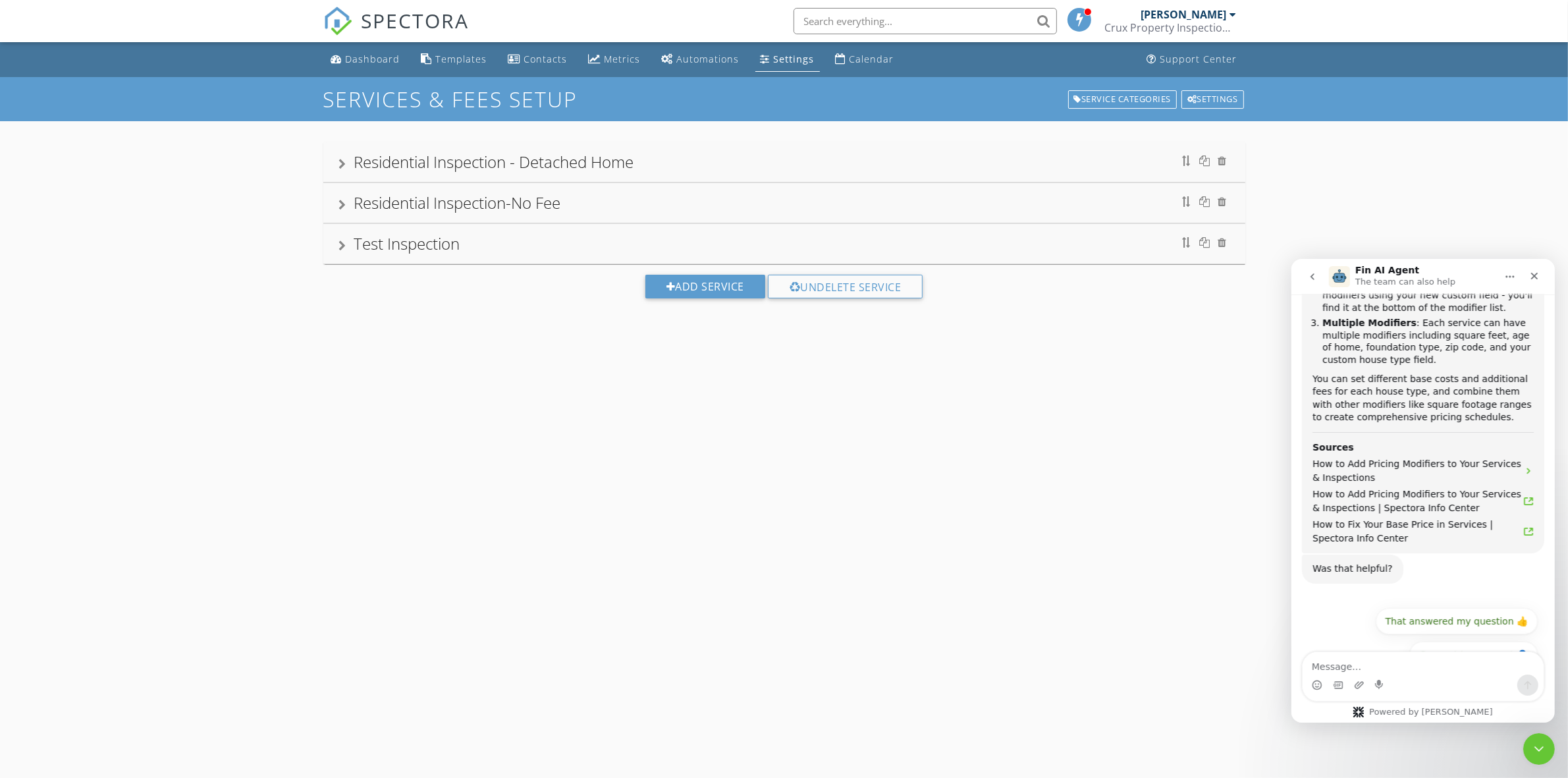
click at [992, 145] on div "Residential Inspection - Detached Home" at bounding box center [784, 162] width 922 height 40
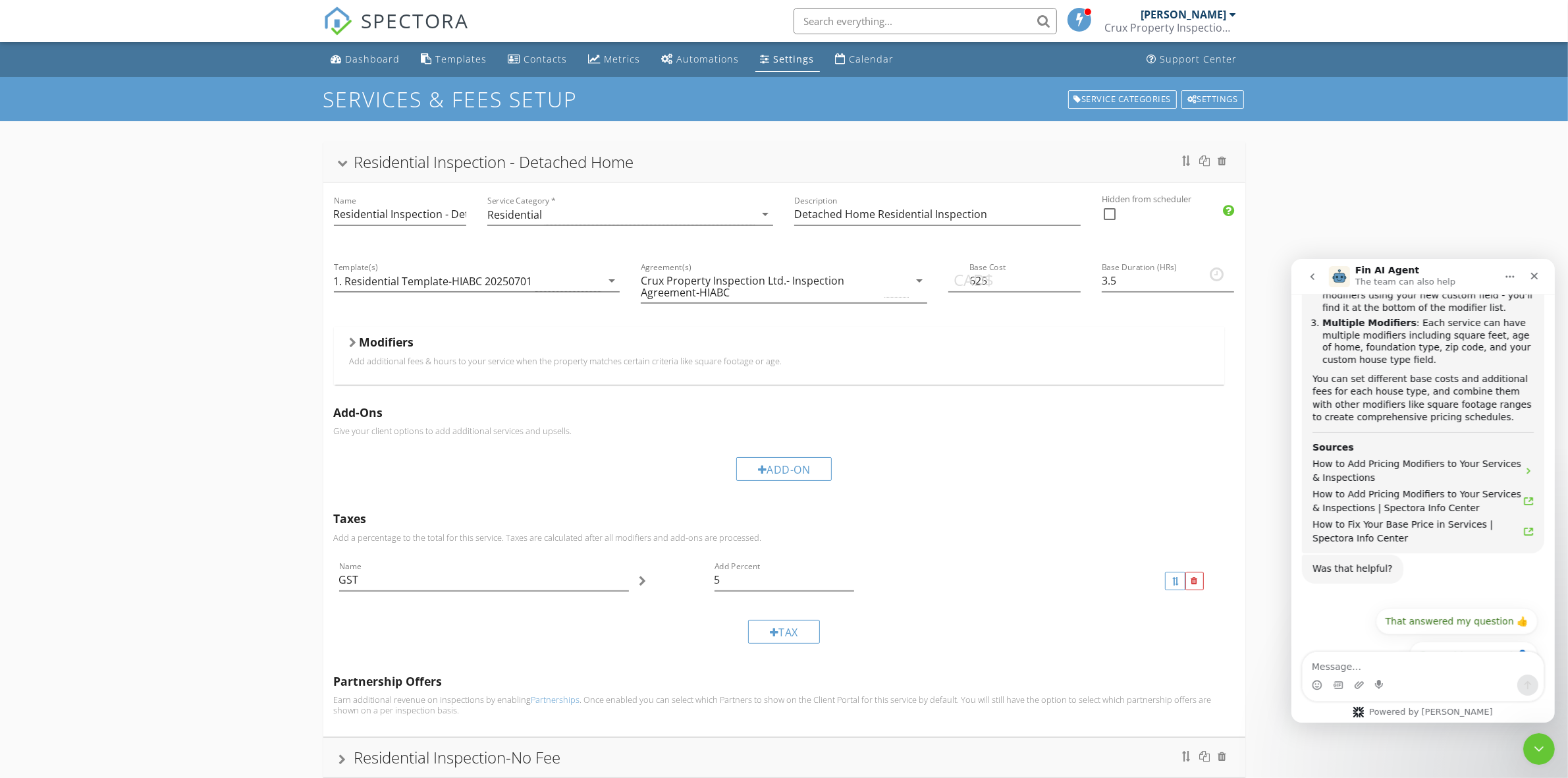
click at [992, 145] on div "Residential Inspection - Detached Home" at bounding box center [784, 162] width 922 height 40
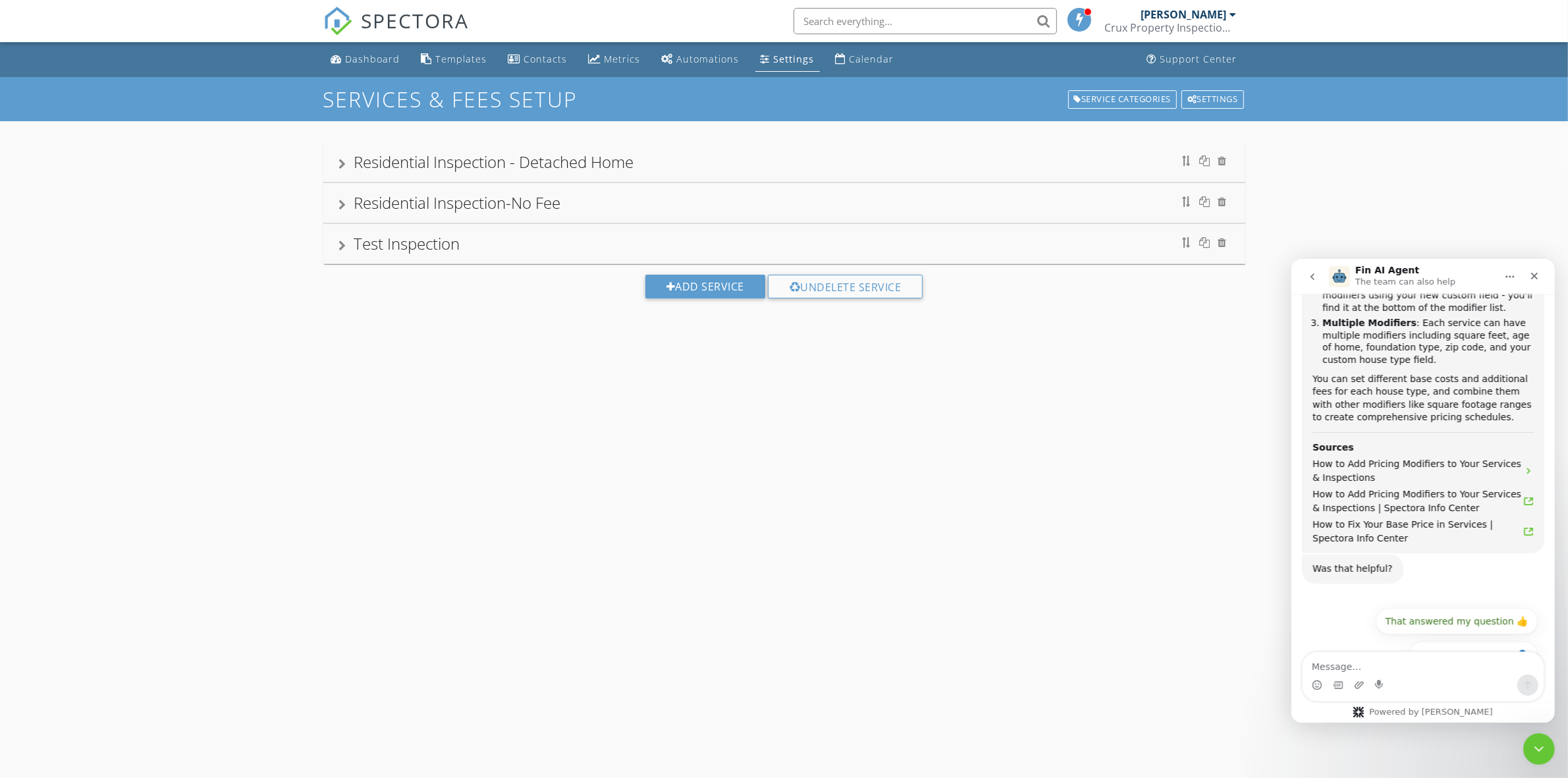
click at [1040, 163] on div "Residential Inspection - Detached Home" at bounding box center [784, 163] width 890 height 24
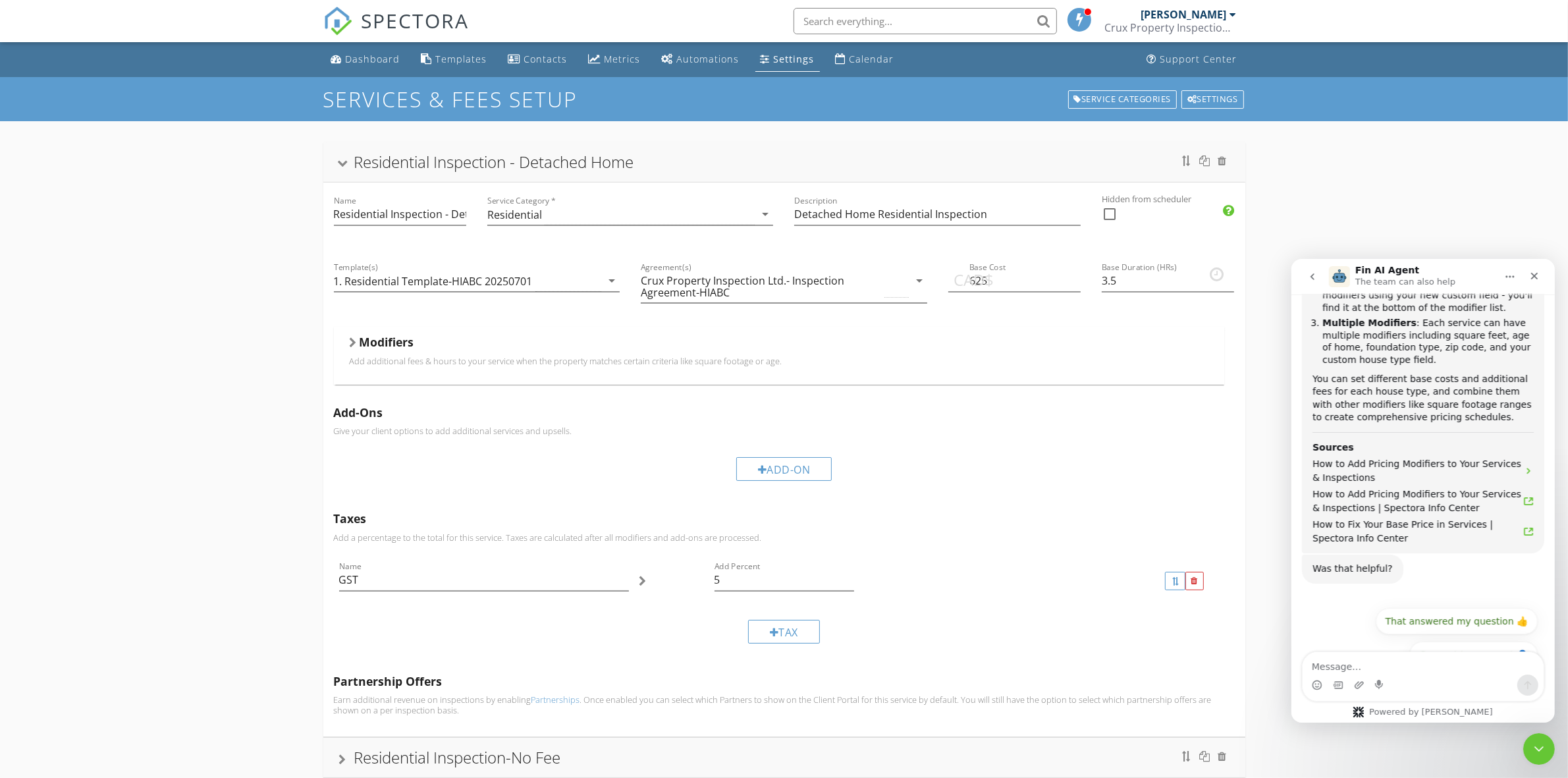
click at [352, 342] on div at bounding box center [353, 342] width 8 height 11
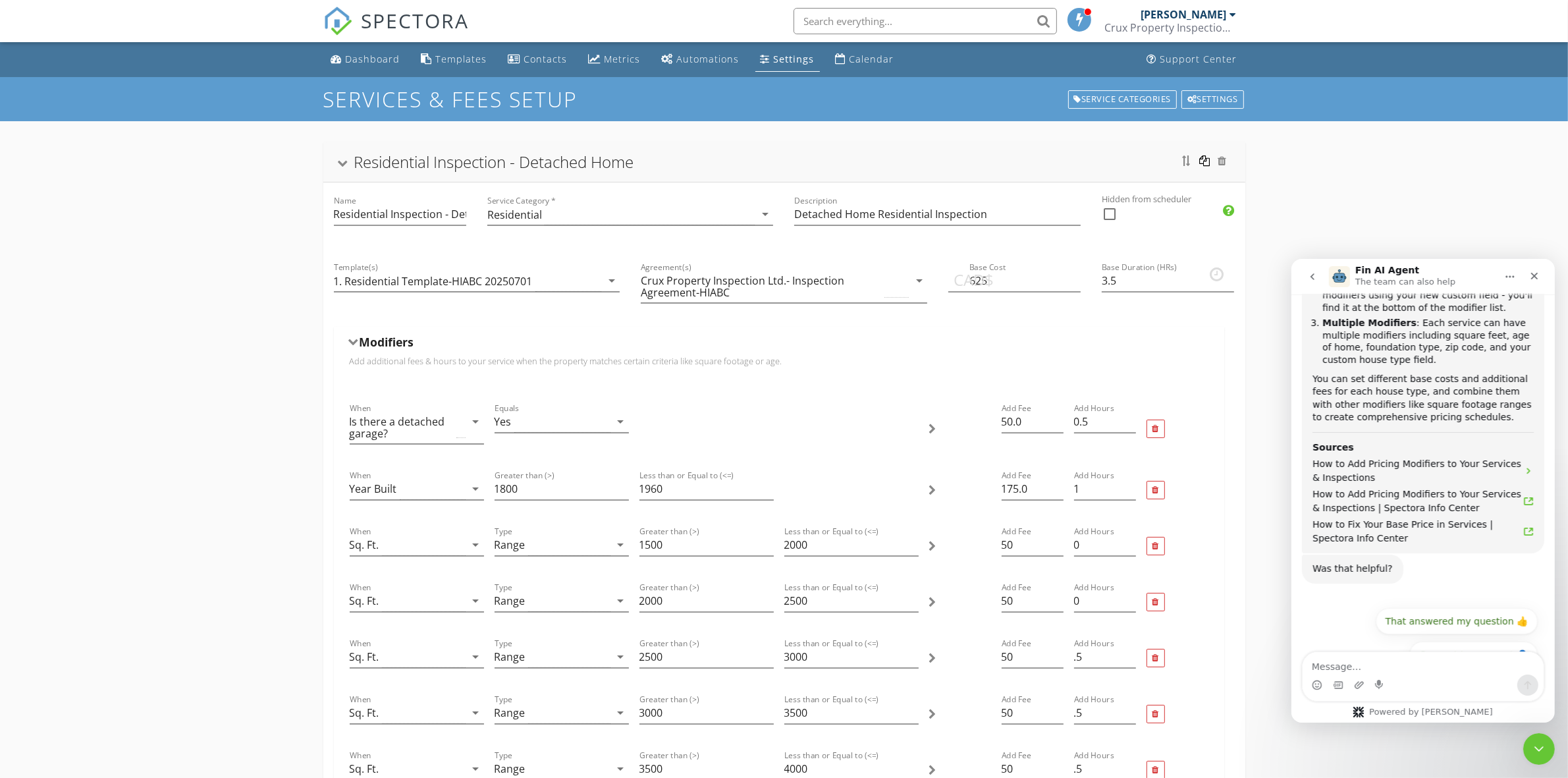
click at [1206, 160] on div at bounding box center [1205, 161] width 11 height 11
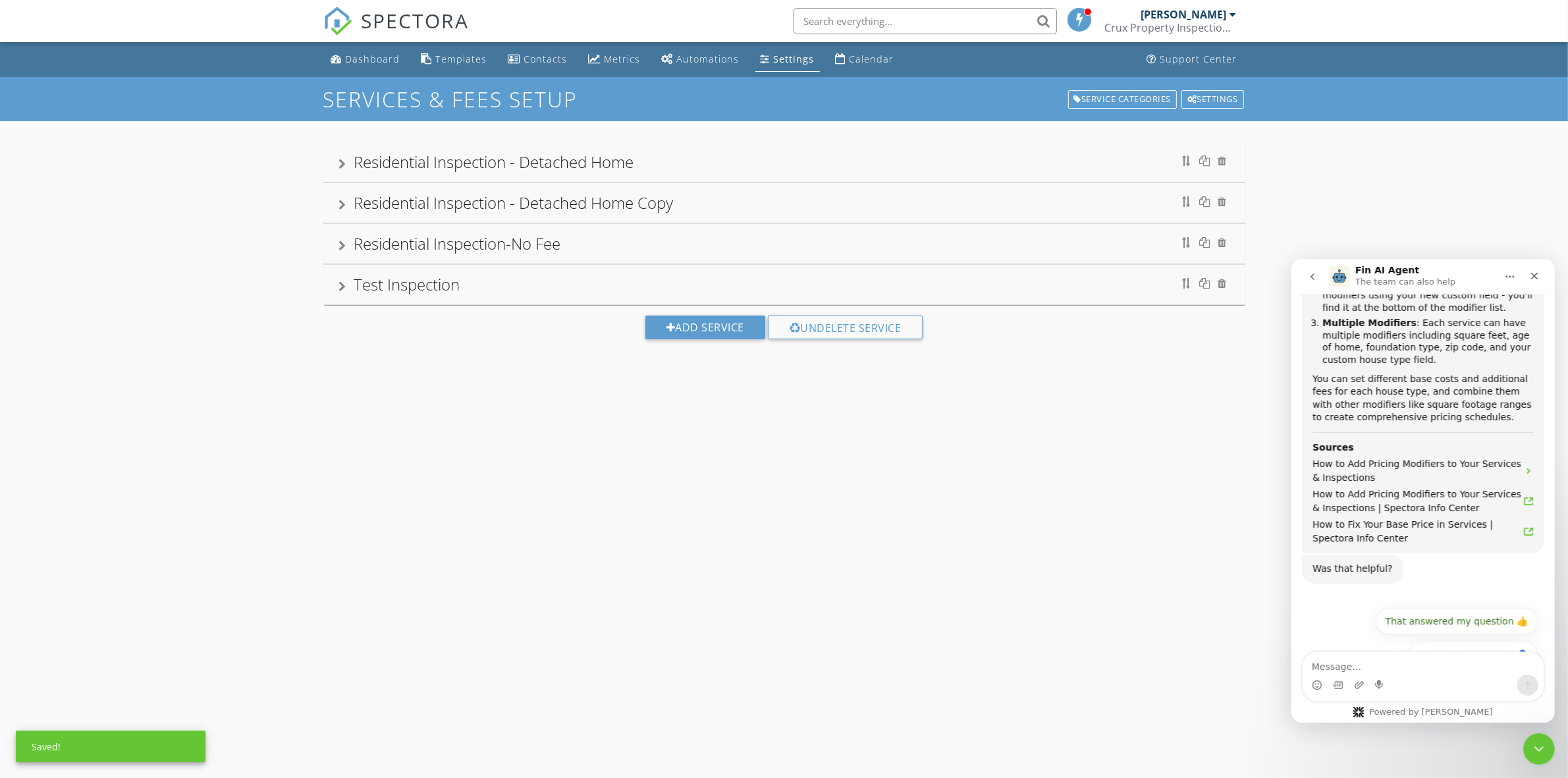
click at [693, 204] on div "Residential Inspection - Detached Home Copy" at bounding box center [784, 203] width 890 height 24
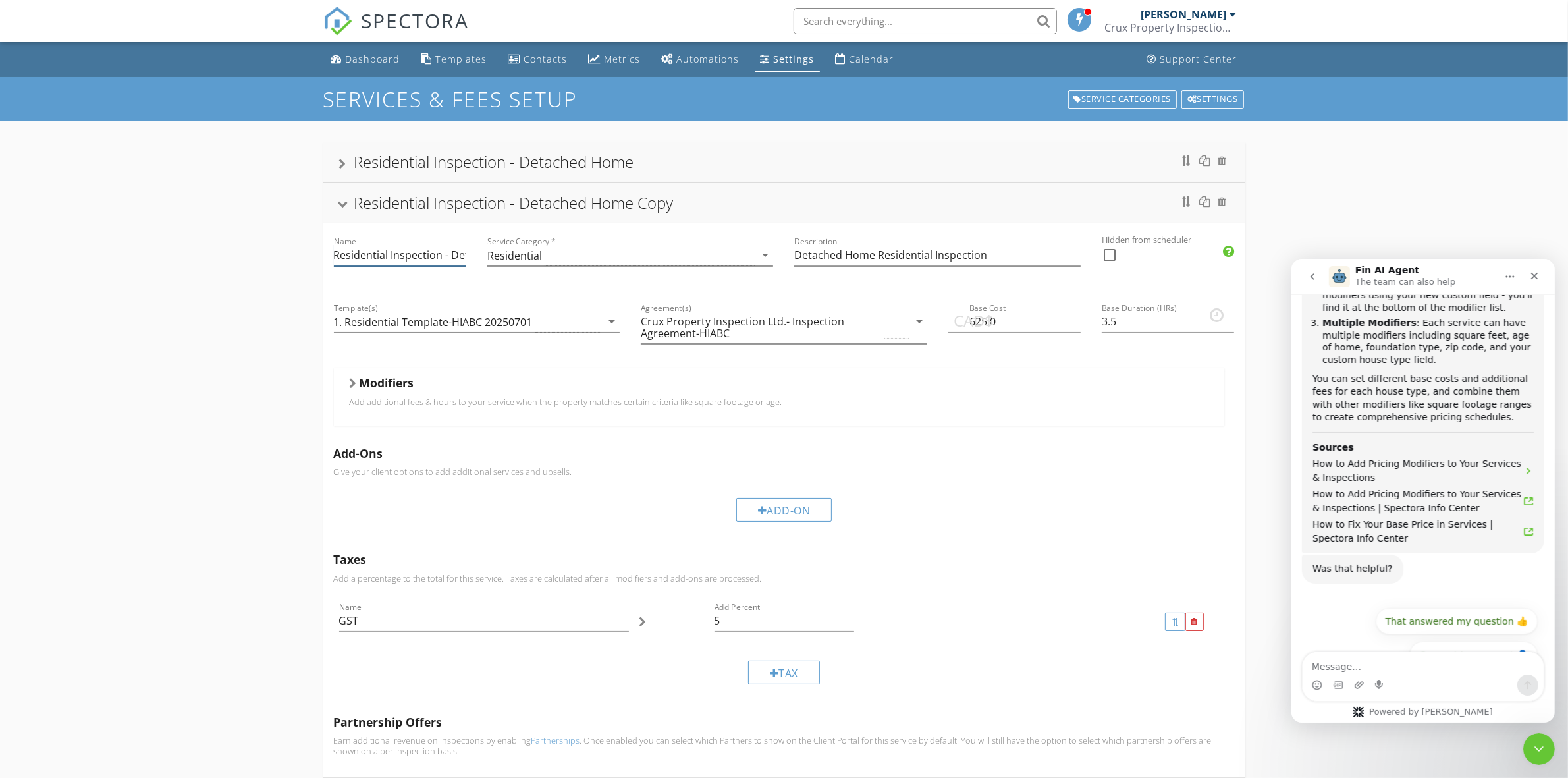
click at [456, 257] on body "SPECTORA Marty Trytko Crux Property Inspections Ltd. Role: Inspector Change Rol…" at bounding box center [784, 467] width 1568 height 935
click at [463, 257] on input "Residential Inspection - Detached Home Copy" at bounding box center [400, 255] width 132 height 22
type input "Residential Inspection - Townhouse"
click at [1002, 403] on p "Add additional fees & hours to your service when the property matches certain c…" at bounding box center [779, 402] width 859 height 11
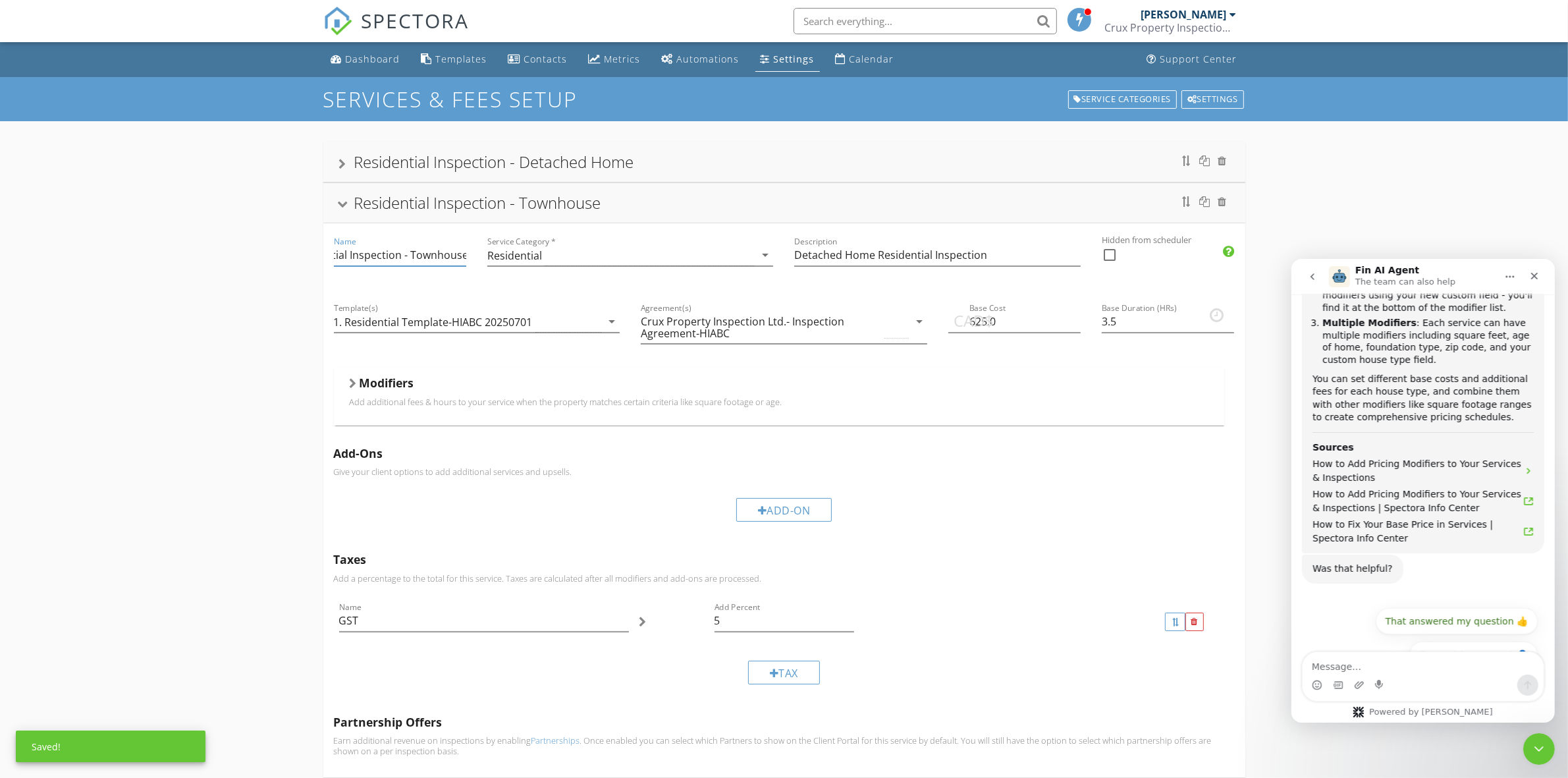
scroll to position [0, 0]
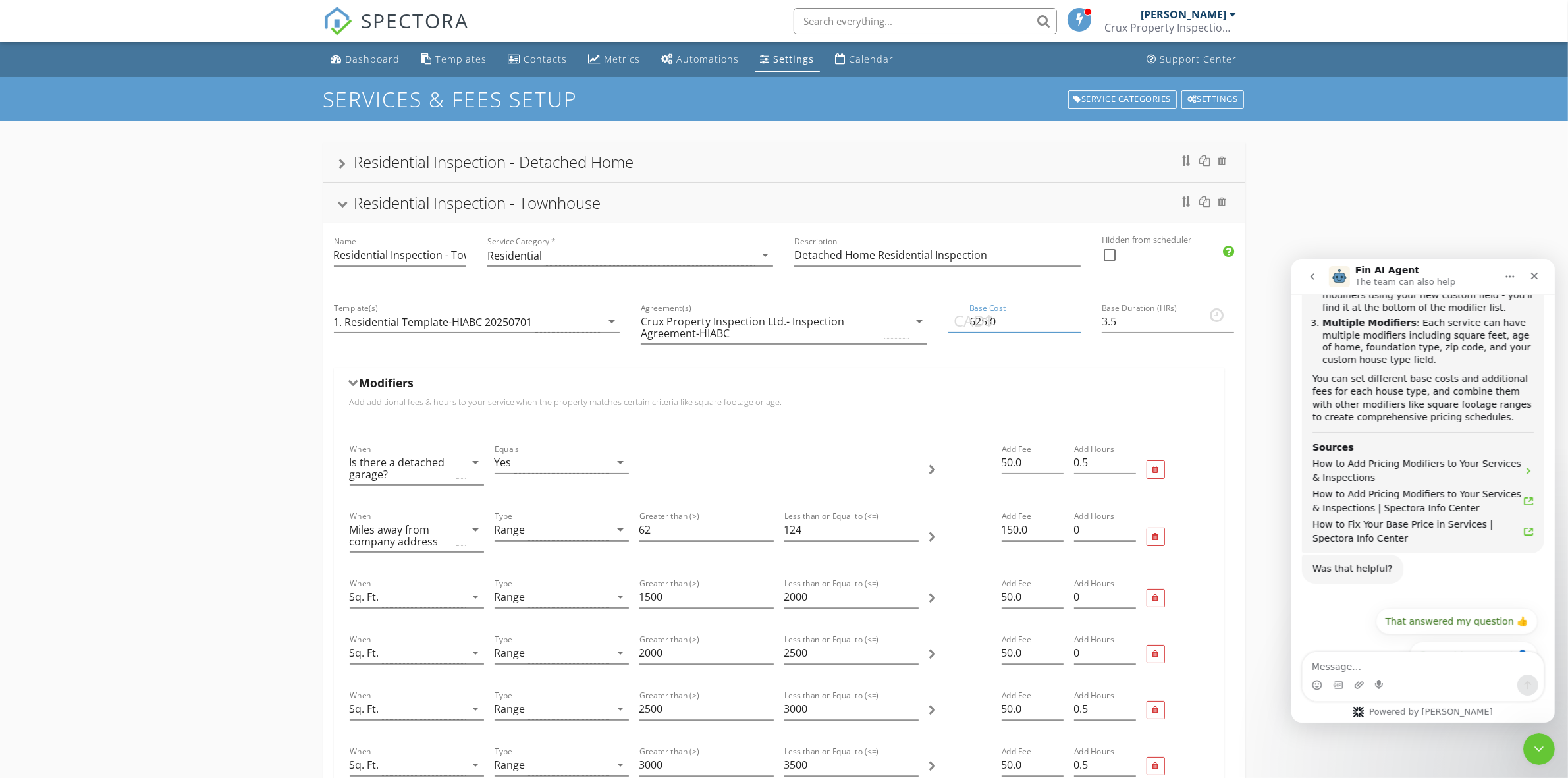
drag, startPoint x: 996, startPoint y: 321, endPoint x: 947, endPoint y: 321, distance: 49.0
click at [948, 321] on input "625.0" at bounding box center [1014, 321] width 132 height 22
type input "525"
drag, startPoint x: 1127, startPoint y: 327, endPoint x: 1108, endPoint y: 324, distance: 19.2
click at [1108, 324] on input "3.5" at bounding box center [1168, 321] width 132 height 22
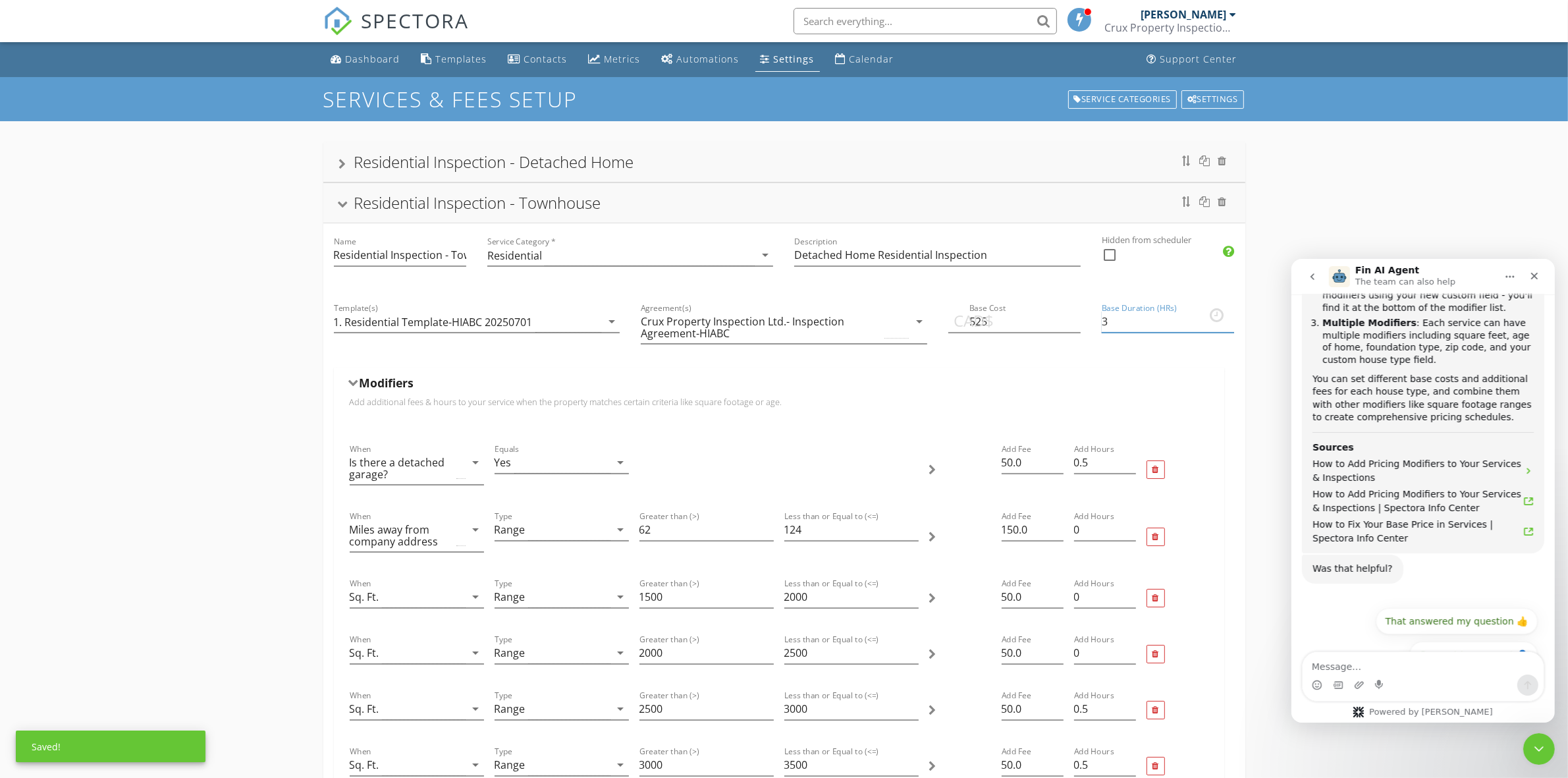
type input "3"
click at [1136, 353] on div "Base Duration (HRs) 3" at bounding box center [1168, 328] width 153 height 77
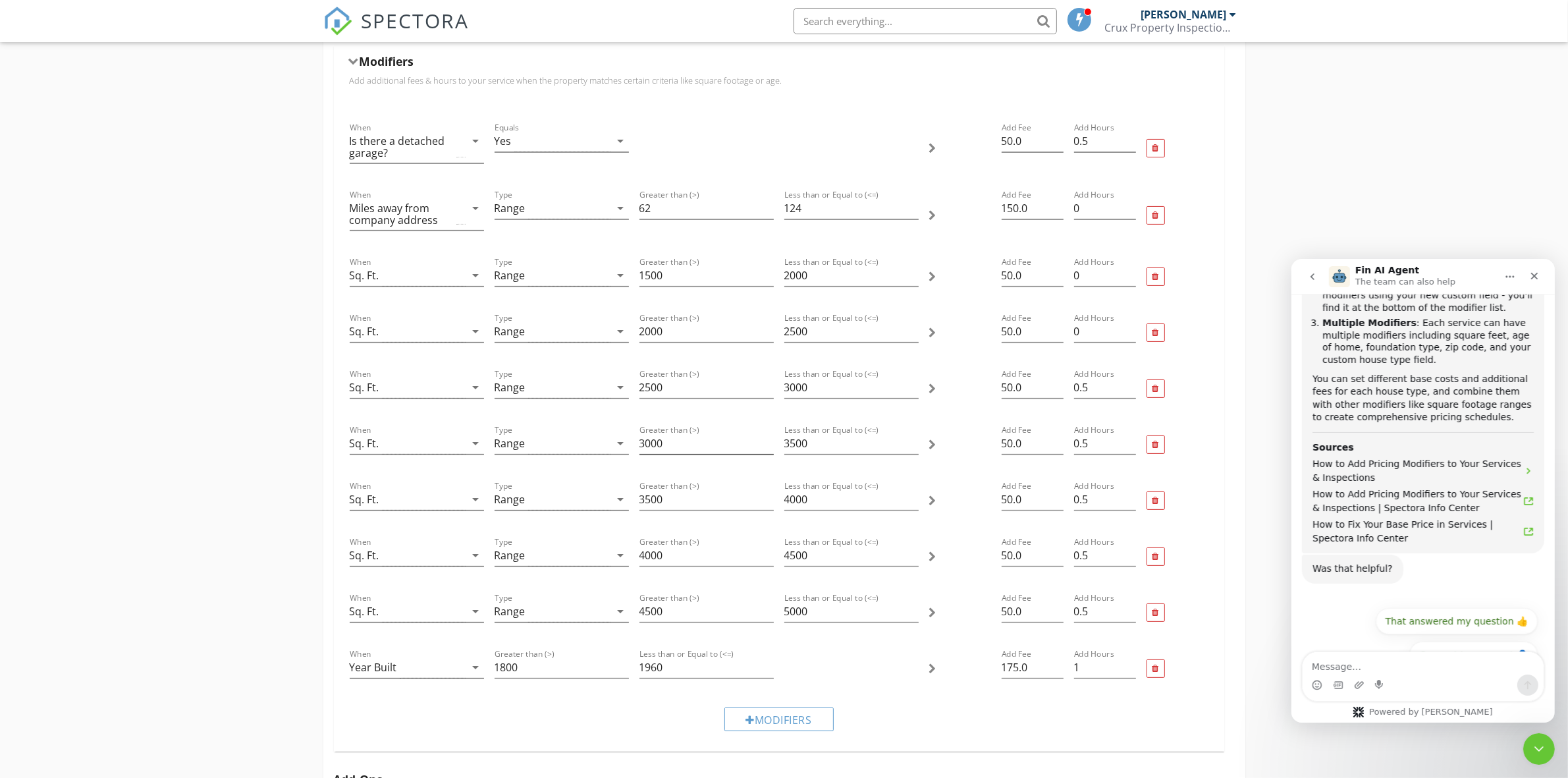
scroll to position [330, 0]
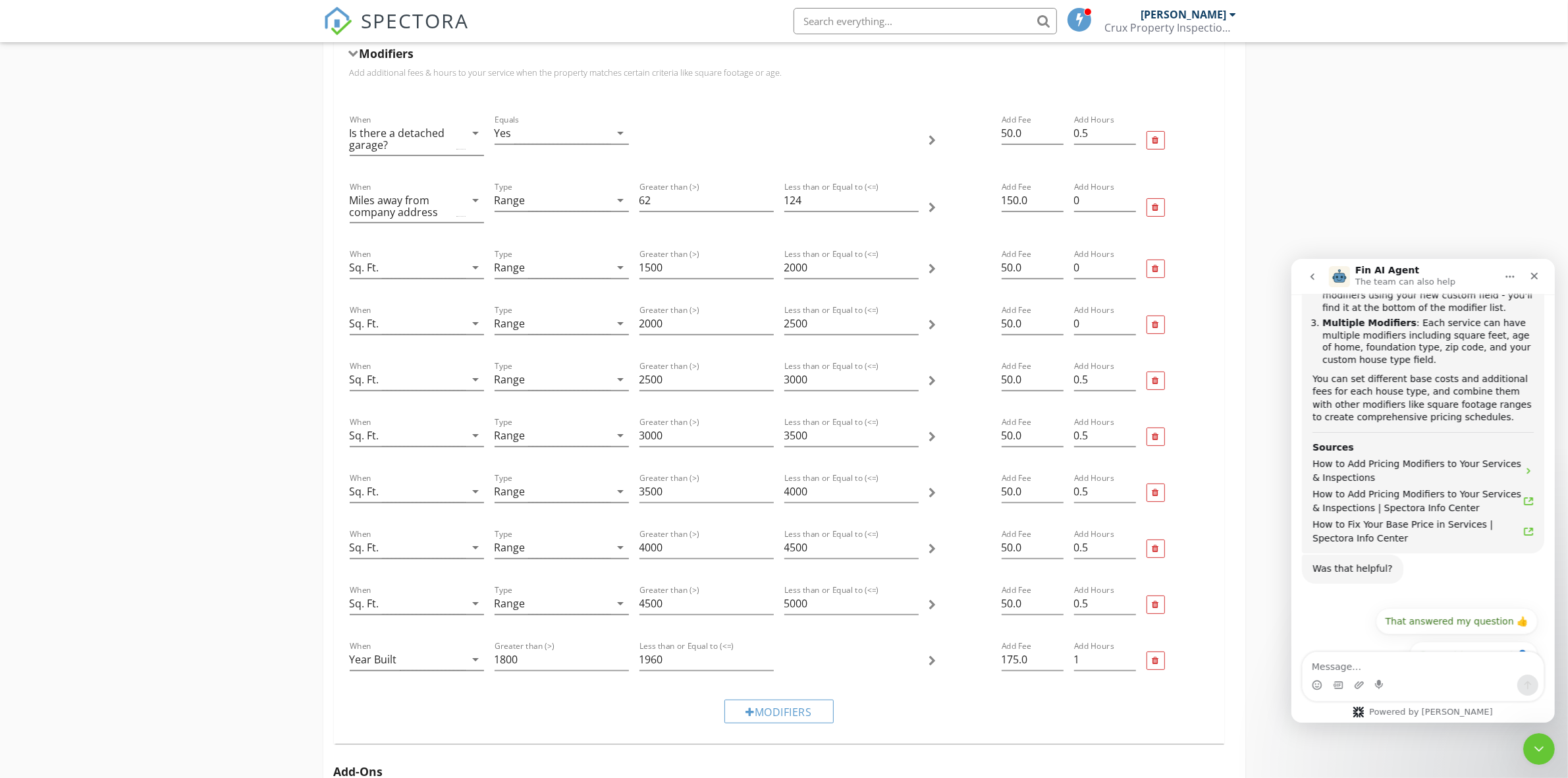
click at [924, 707] on div "Modifiers" at bounding box center [779, 711] width 869 height 44
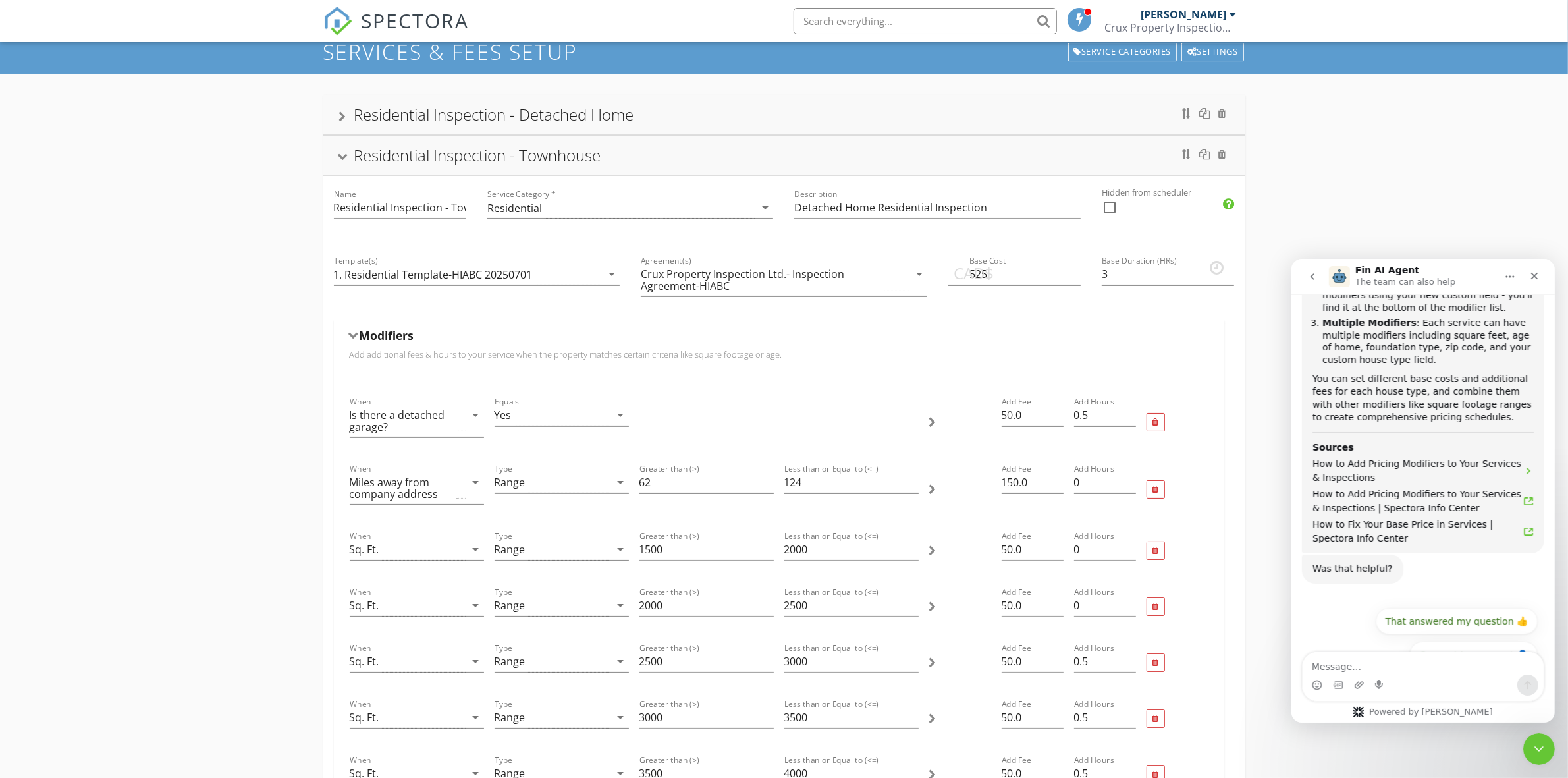
scroll to position [0, 0]
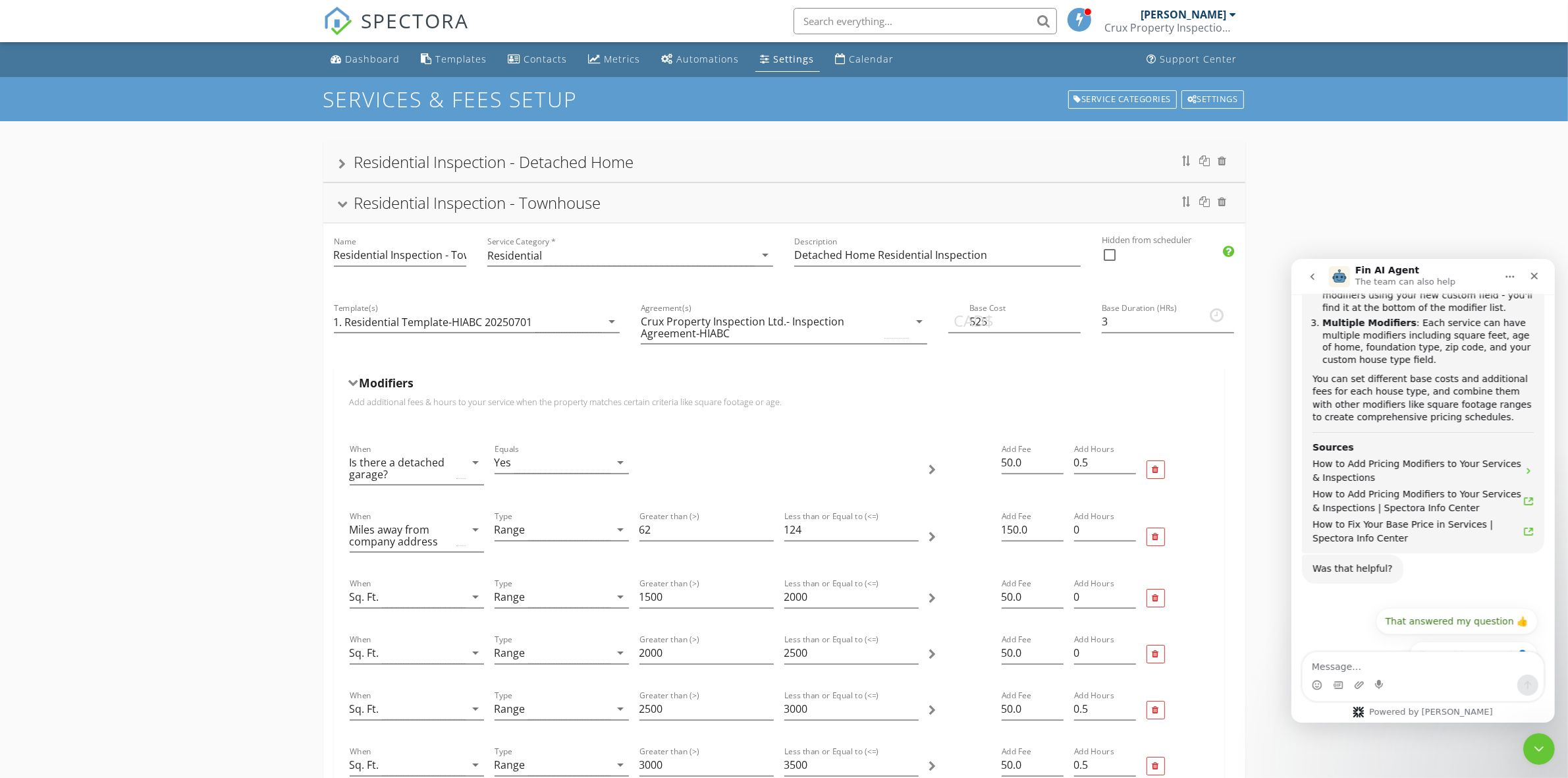
click at [840, 190] on div "Residential Inspection - Townhouse" at bounding box center [784, 202] width 922 height 40
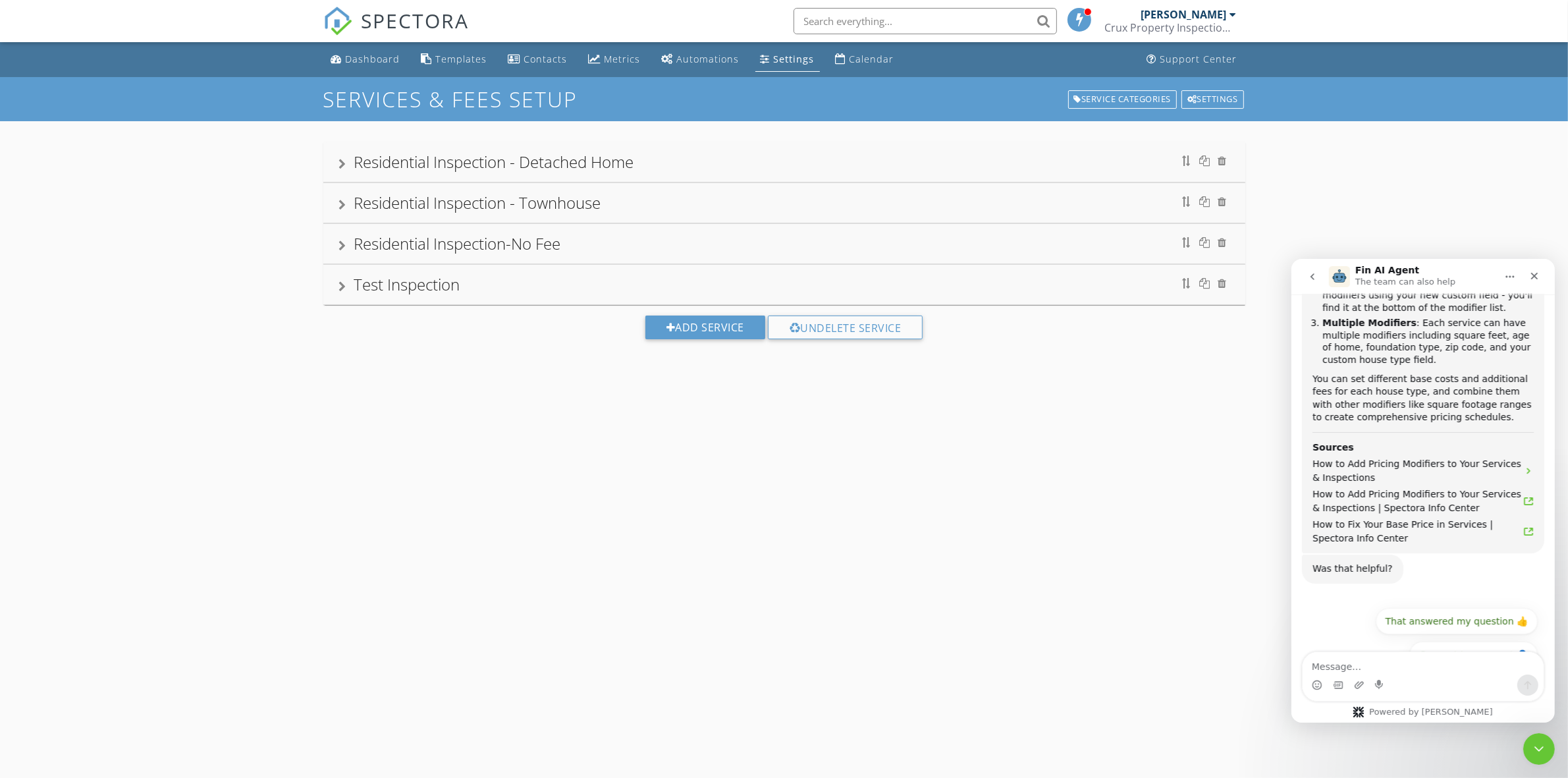
click at [836, 162] on div "Residential Inspection - Detached Home" at bounding box center [784, 163] width 890 height 24
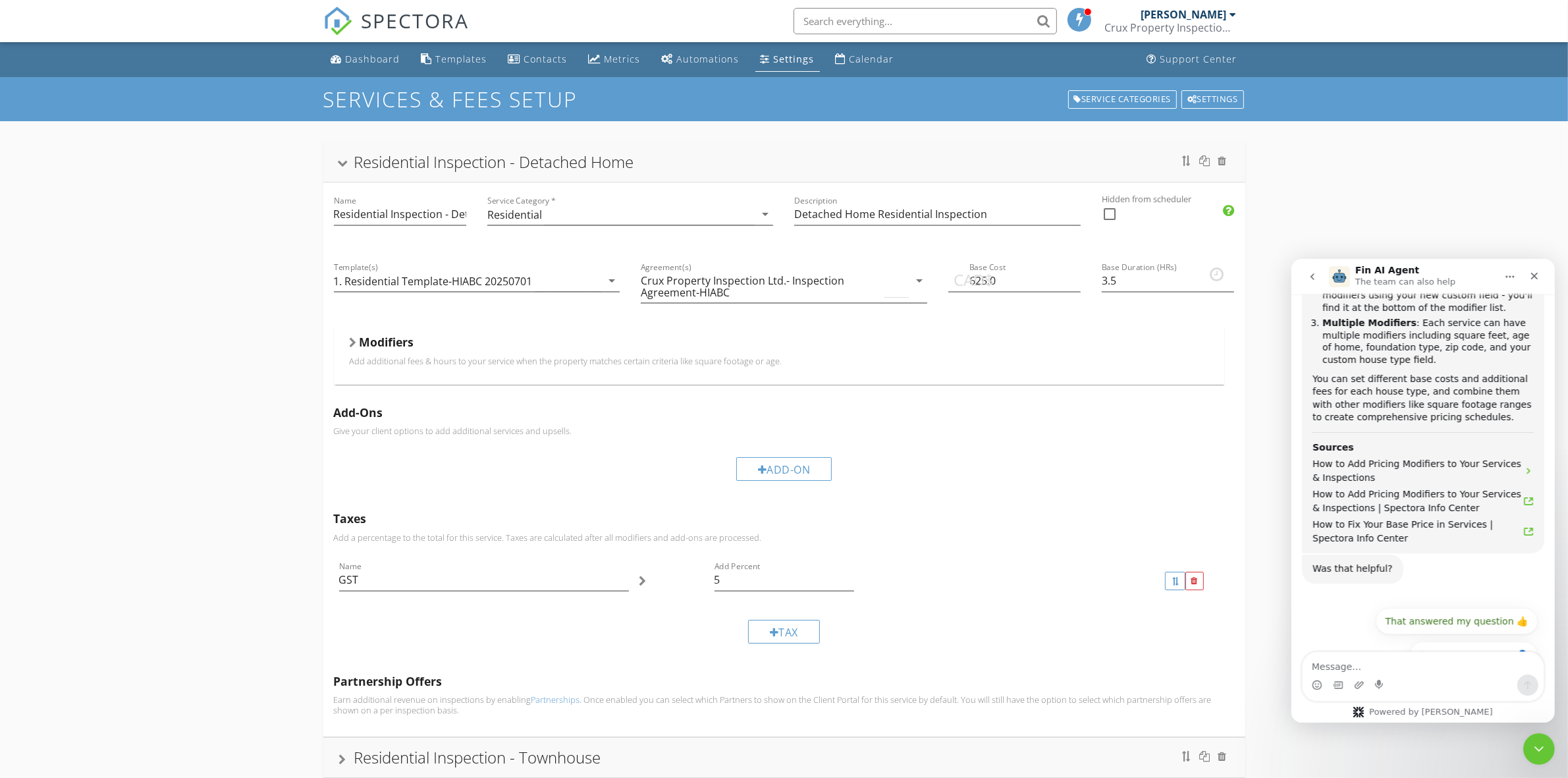
click at [505, 360] on p "Add additional fees & hours to your service when the property matches certain c…" at bounding box center [779, 361] width 859 height 11
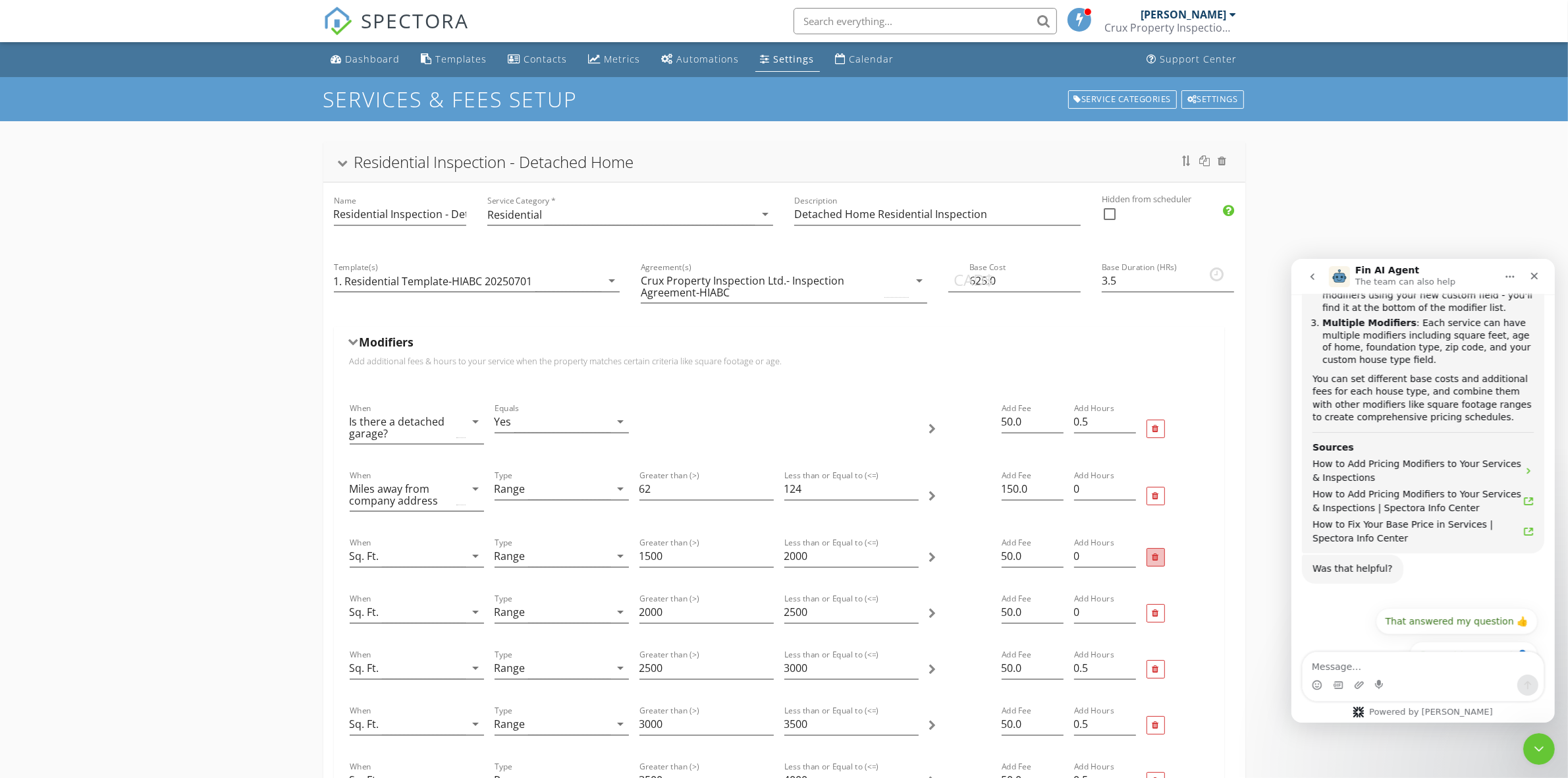
click at [1152, 561] on div at bounding box center [1155, 557] width 7 height 8
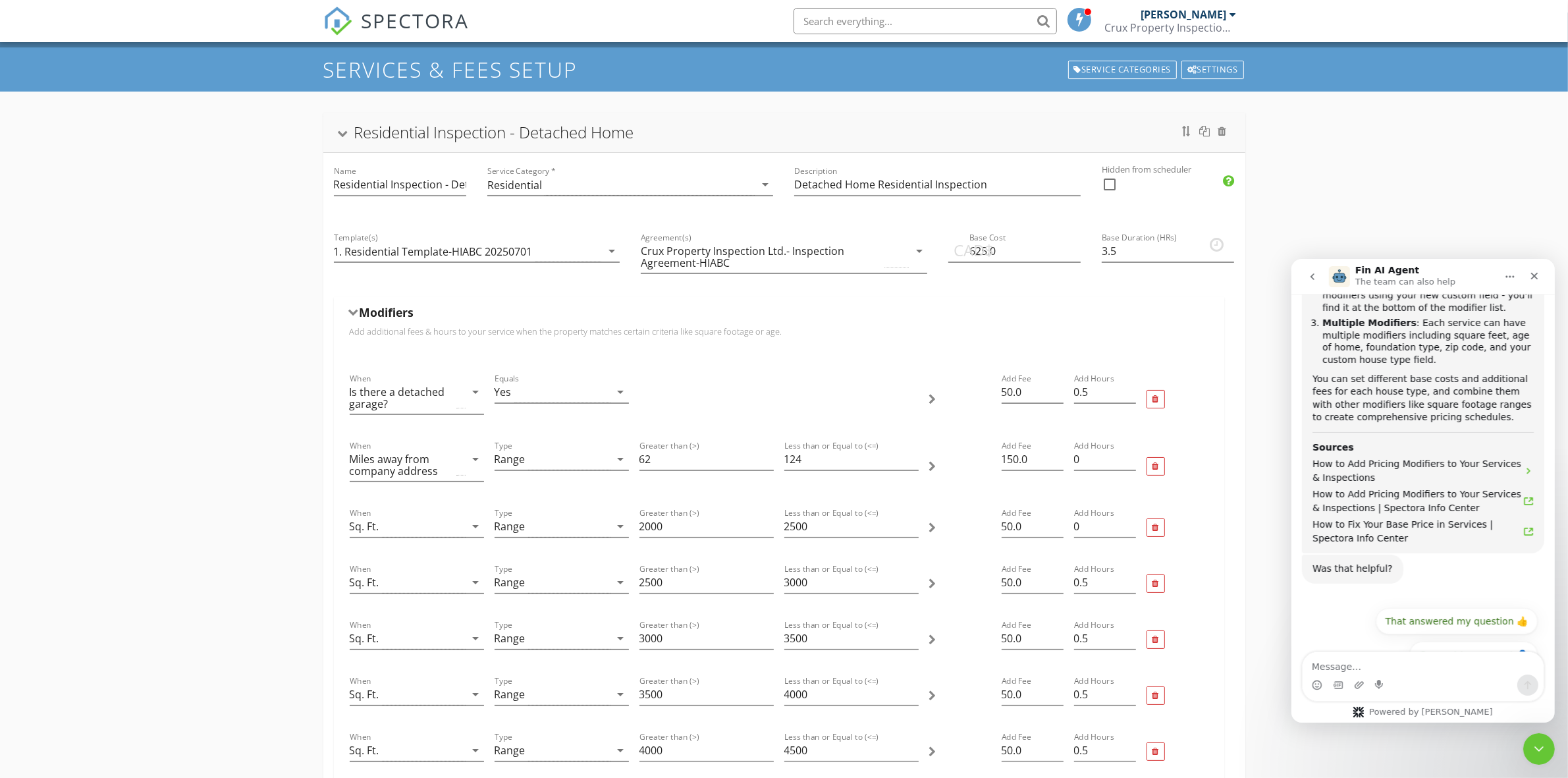
scroll to position [27, 0]
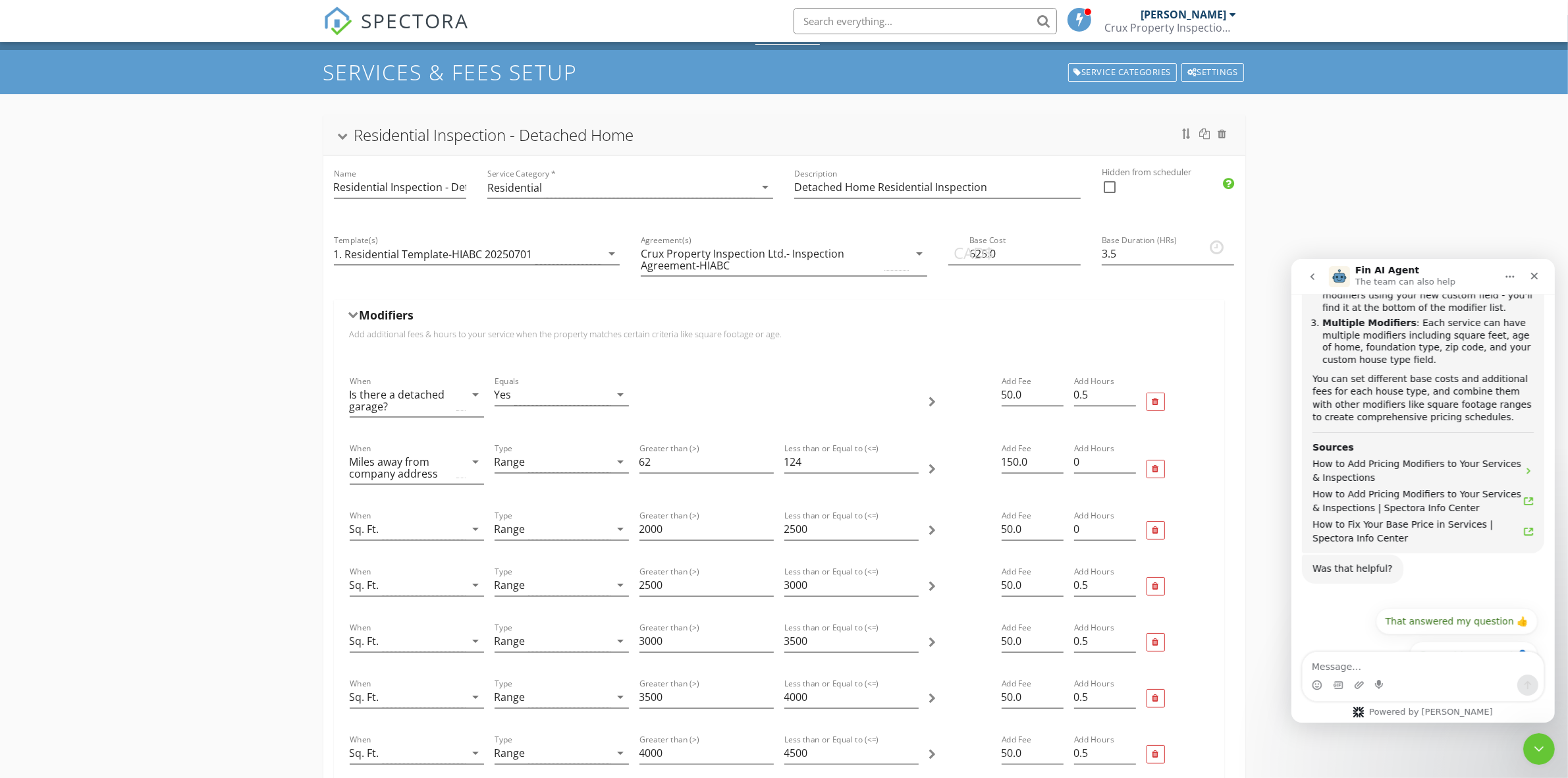
click at [774, 120] on div "Residential Inspection - Detached Home" at bounding box center [784, 135] width 922 height 40
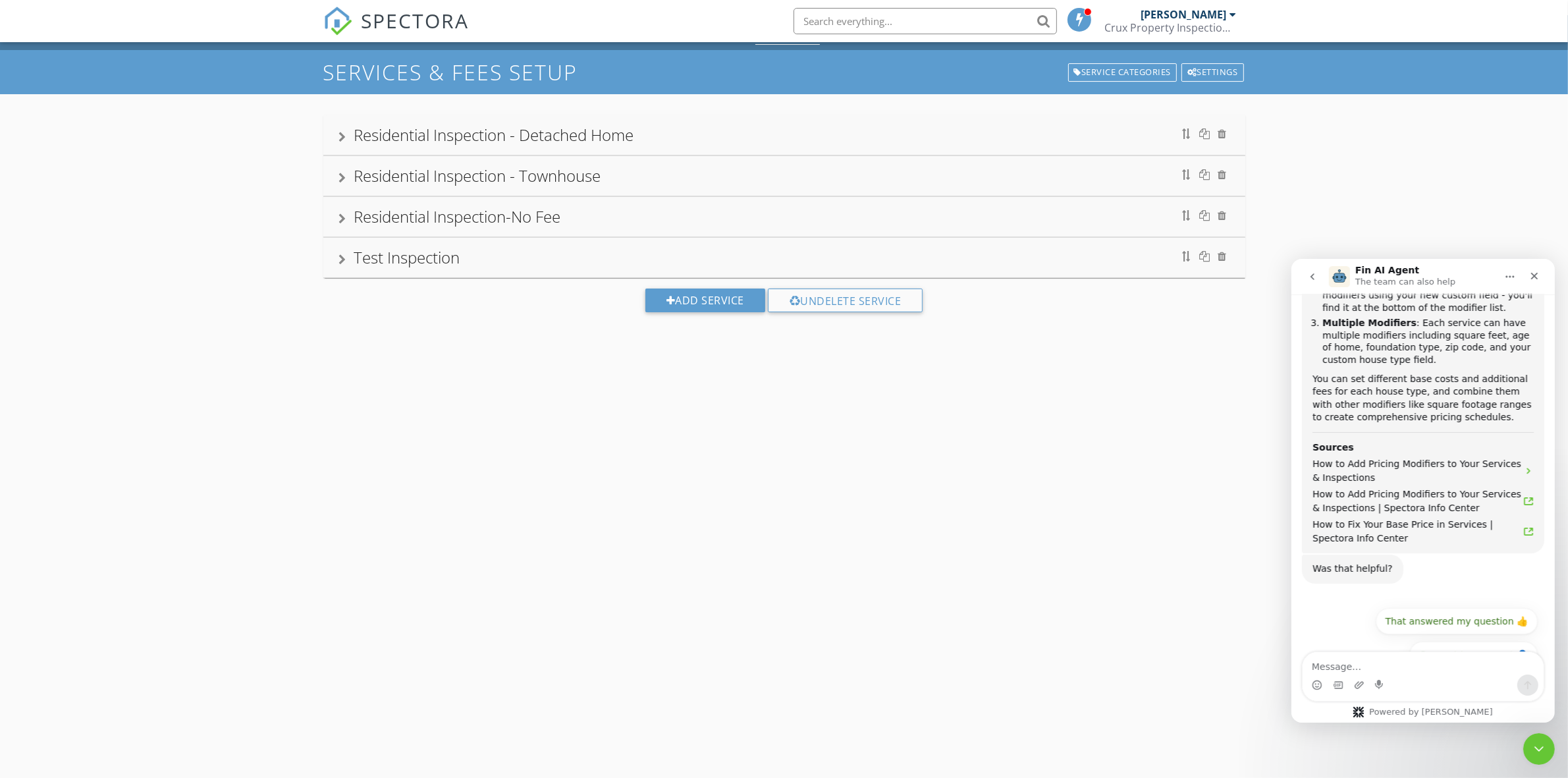
click at [743, 177] on div "Residential Inspection - Townhouse" at bounding box center [784, 176] width 890 height 24
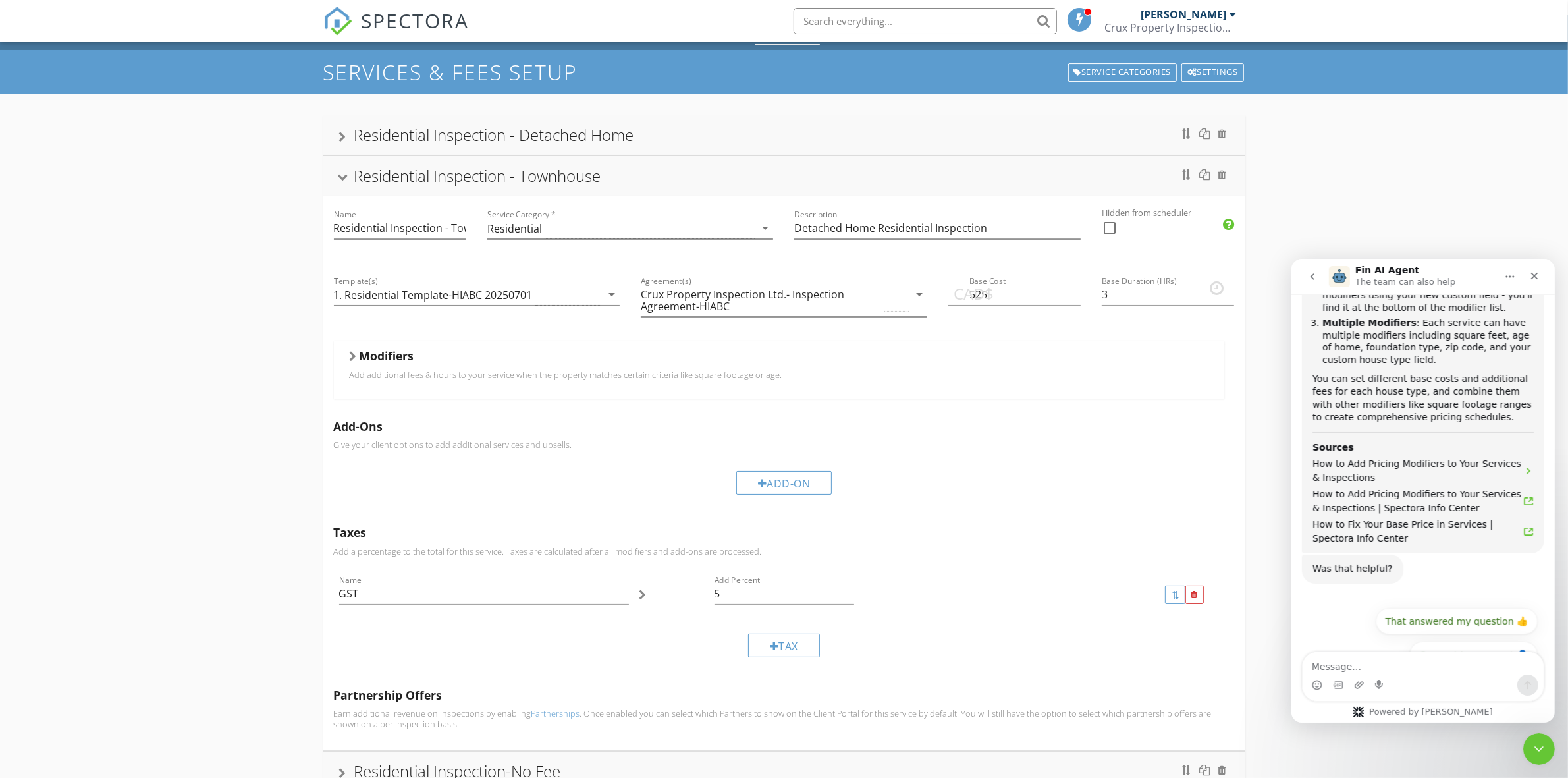
click at [374, 360] on h5 "Modifiers" at bounding box center [387, 356] width 55 height 14
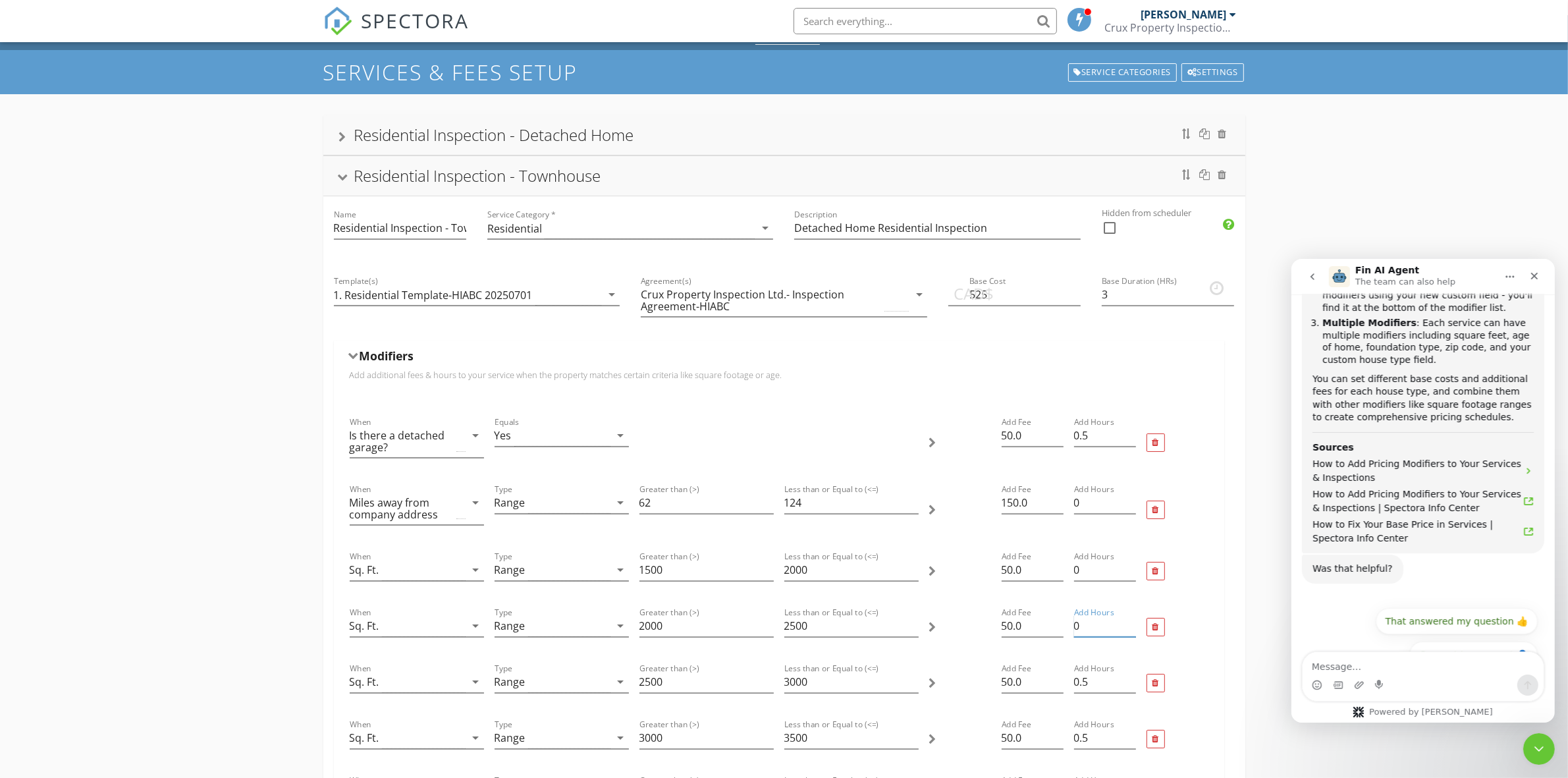
click at [1084, 627] on input "0" at bounding box center [1105, 626] width 62 height 22
type input "0.5"
click at [1002, 303] on input "525" at bounding box center [1014, 294] width 132 height 22
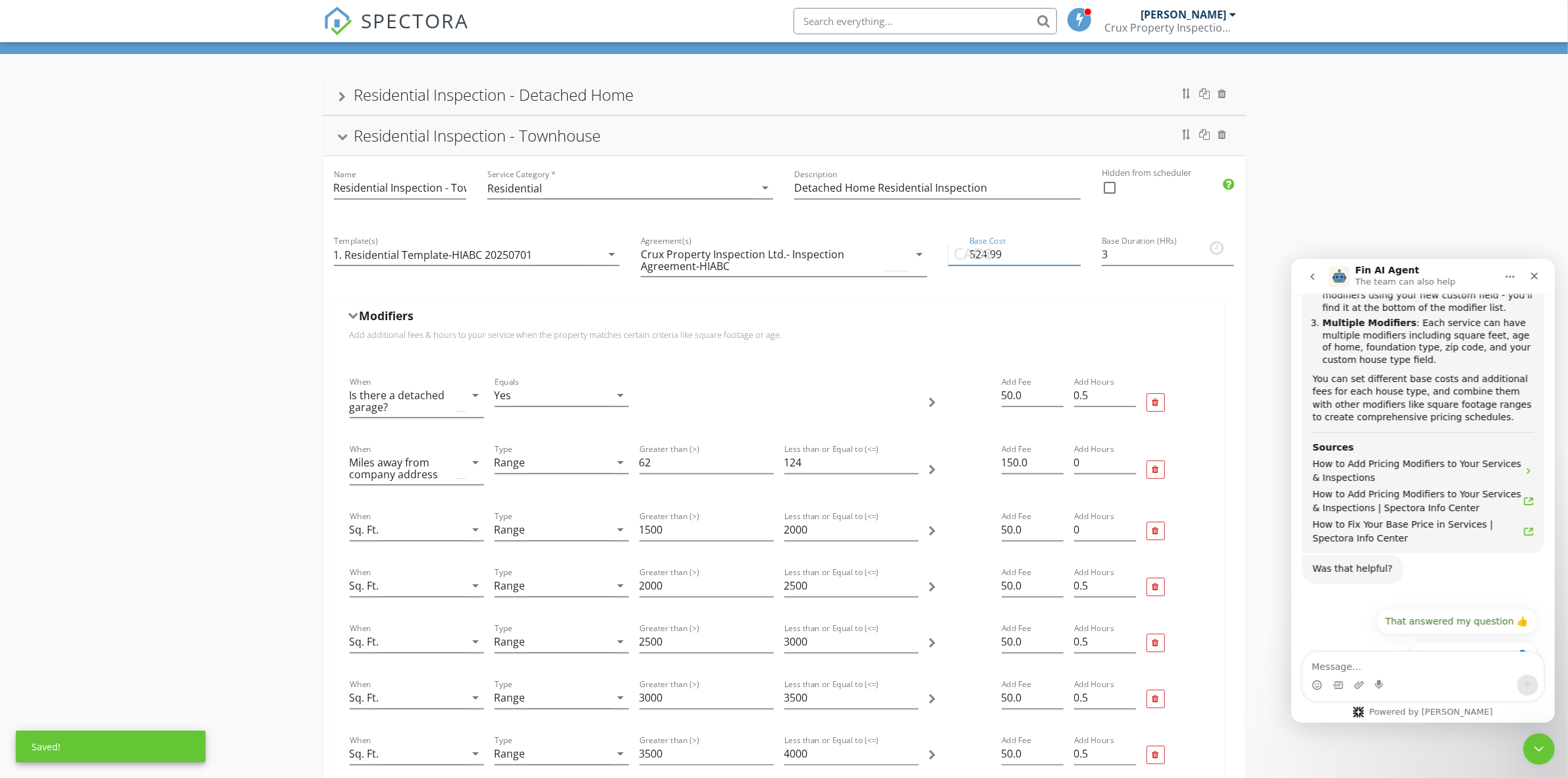
scroll to position [55, 0]
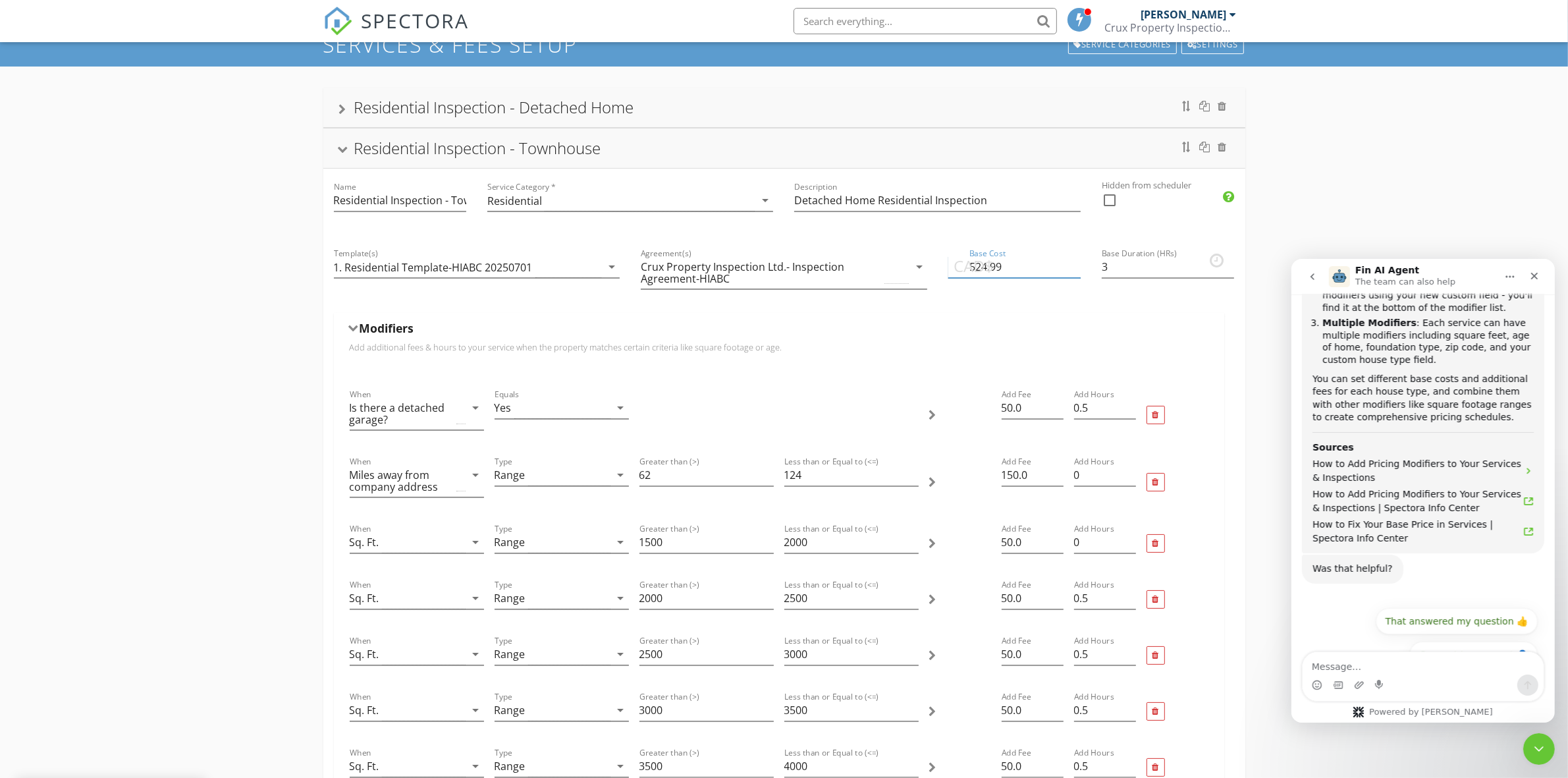
type input "525"
click at [1076, 266] on input "525" at bounding box center [1014, 267] width 132 height 22
click at [1002, 318] on div "Modifiers Add additional fees & hours to your service when the property matches…" at bounding box center [779, 342] width 890 height 57
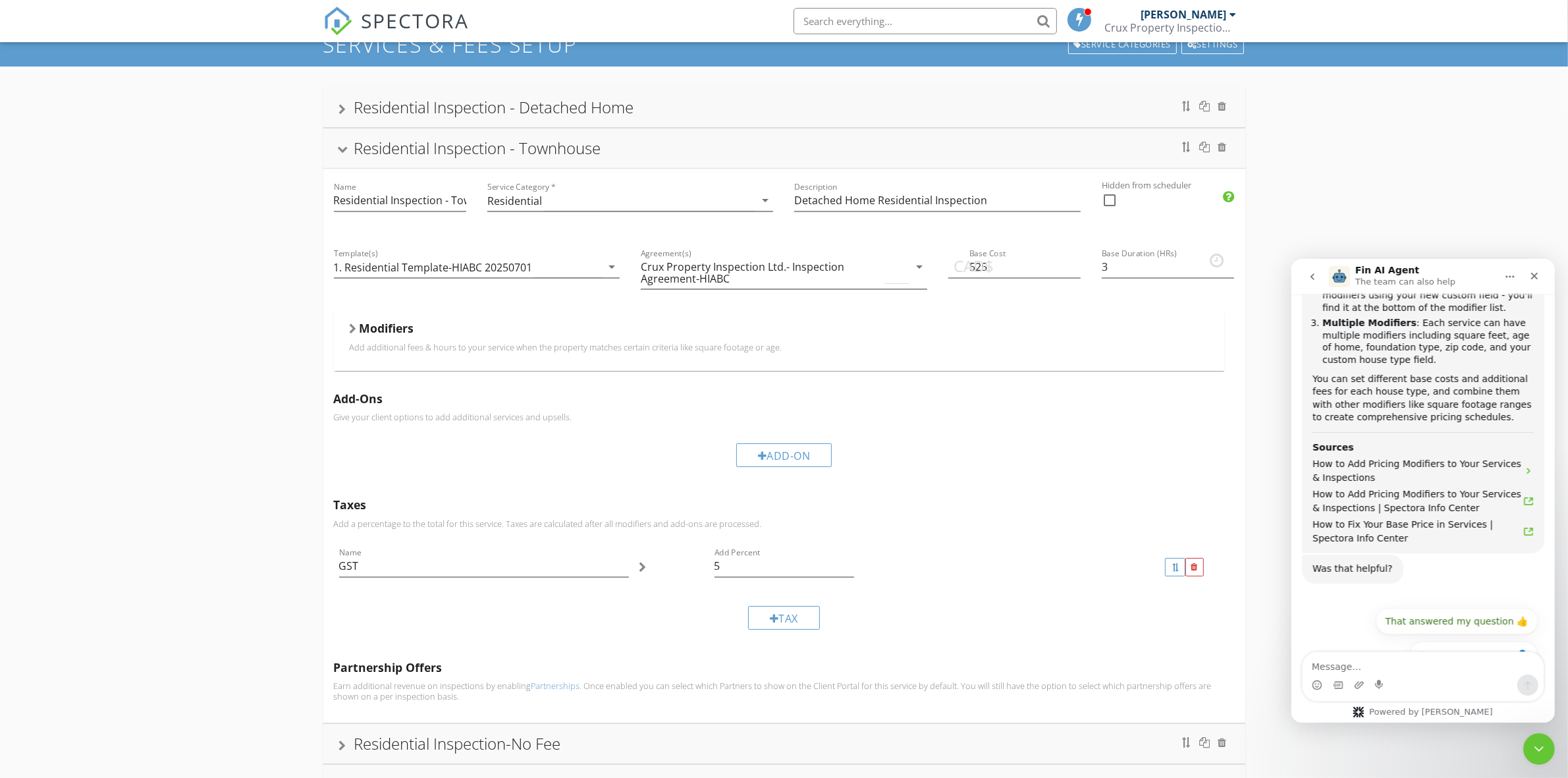
click at [630, 109] on div "Residential Inspection - Detached Home" at bounding box center [494, 107] width 280 height 22
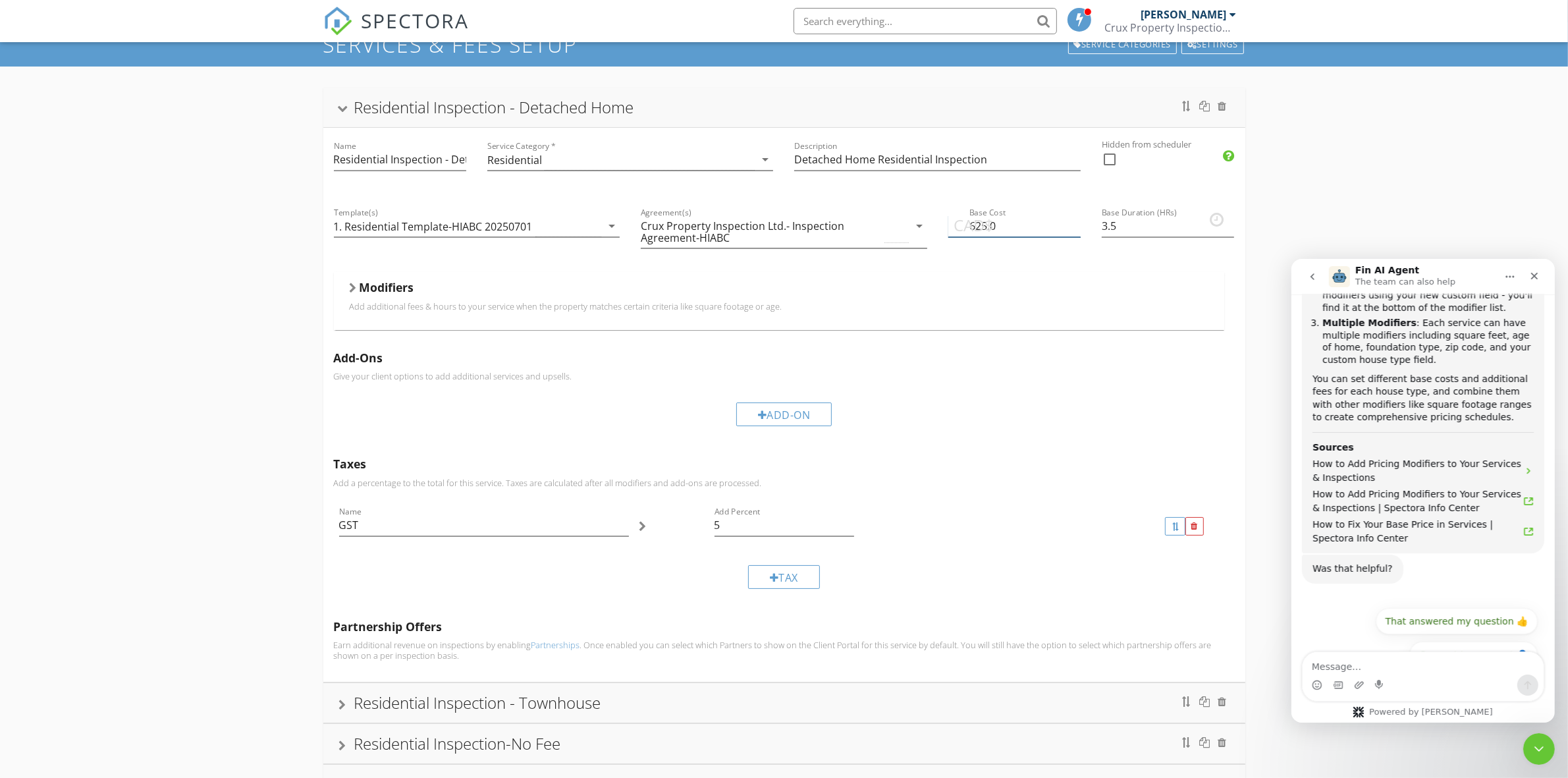
click at [1008, 229] on input "625.0" at bounding box center [1014, 226] width 132 height 22
click at [1074, 229] on input "624.99" at bounding box center [1014, 226] width 132 height 22
type input "625"
click at [1075, 221] on input "625" at bounding box center [1014, 226] width 132 height 22
click at [663, 102] on div "Residential Inspection - Detached Home" at bounding box center [784, 108] width 890 height 24
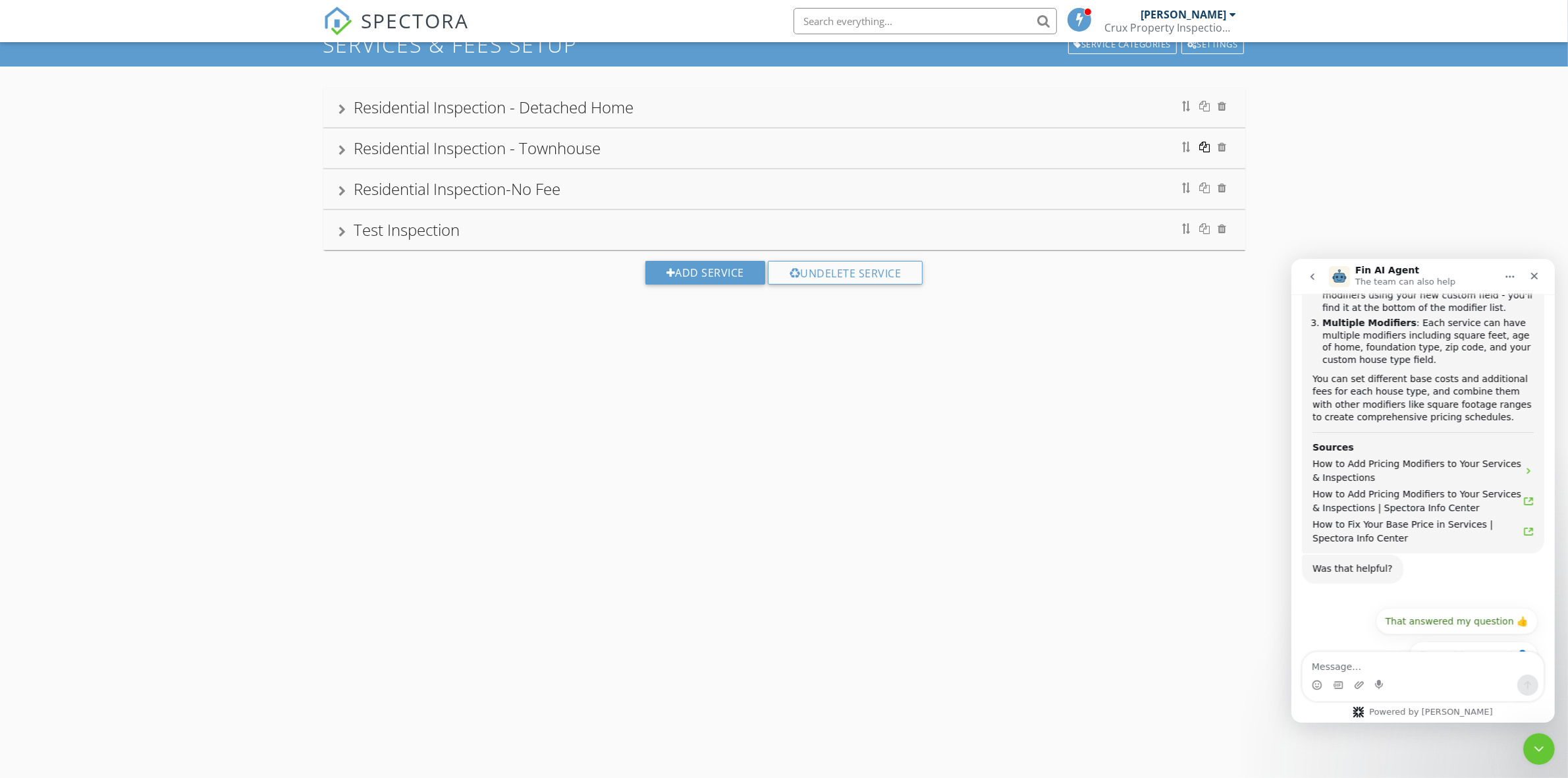
click at [1203, 147] on div at bounding box center [1205, 147] width 11 height 11
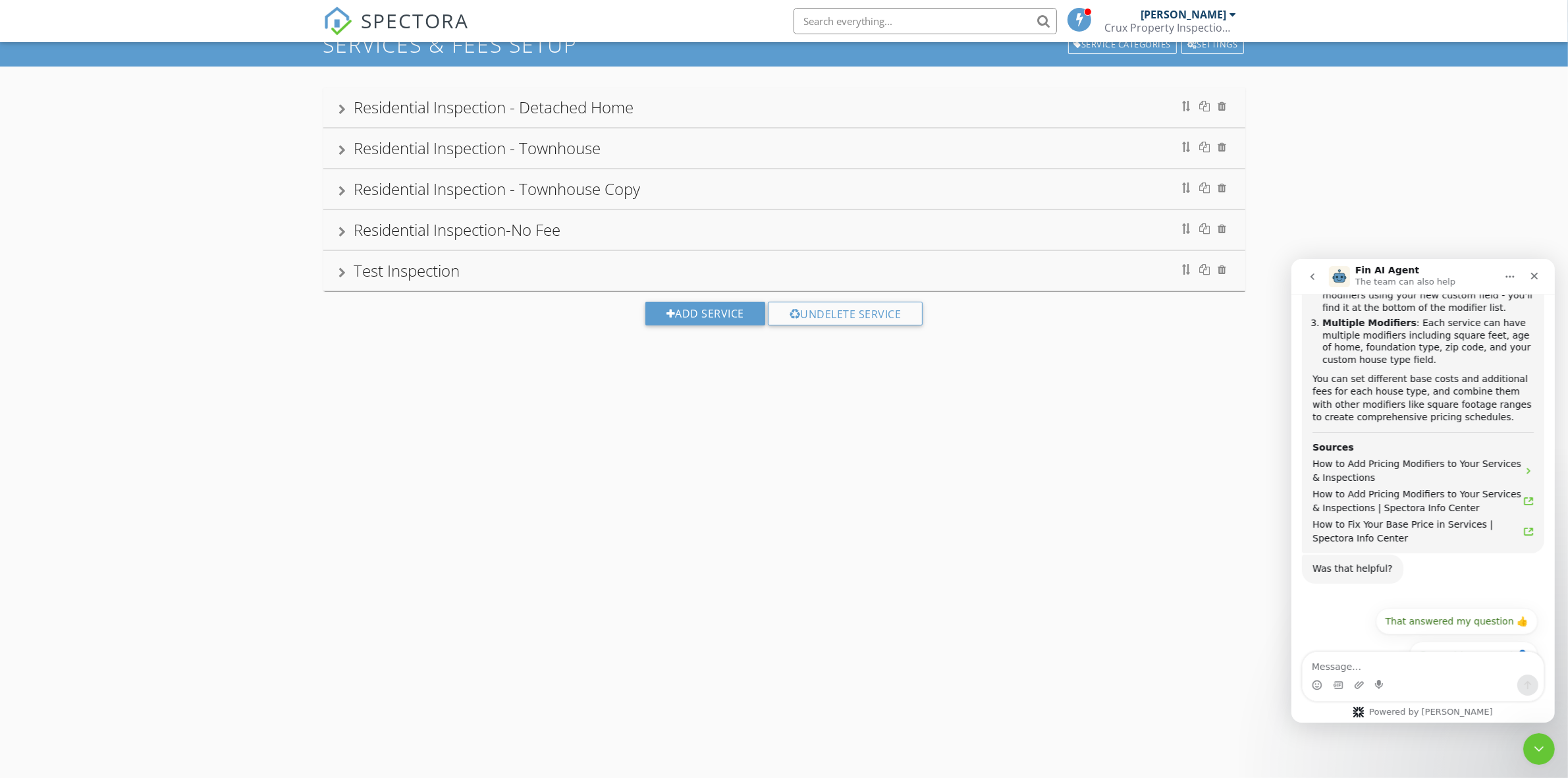
click at [641, 182] on div "Residential Inspection - Townhouse Copy" at bounding box center [497, 188] width 287 height 22
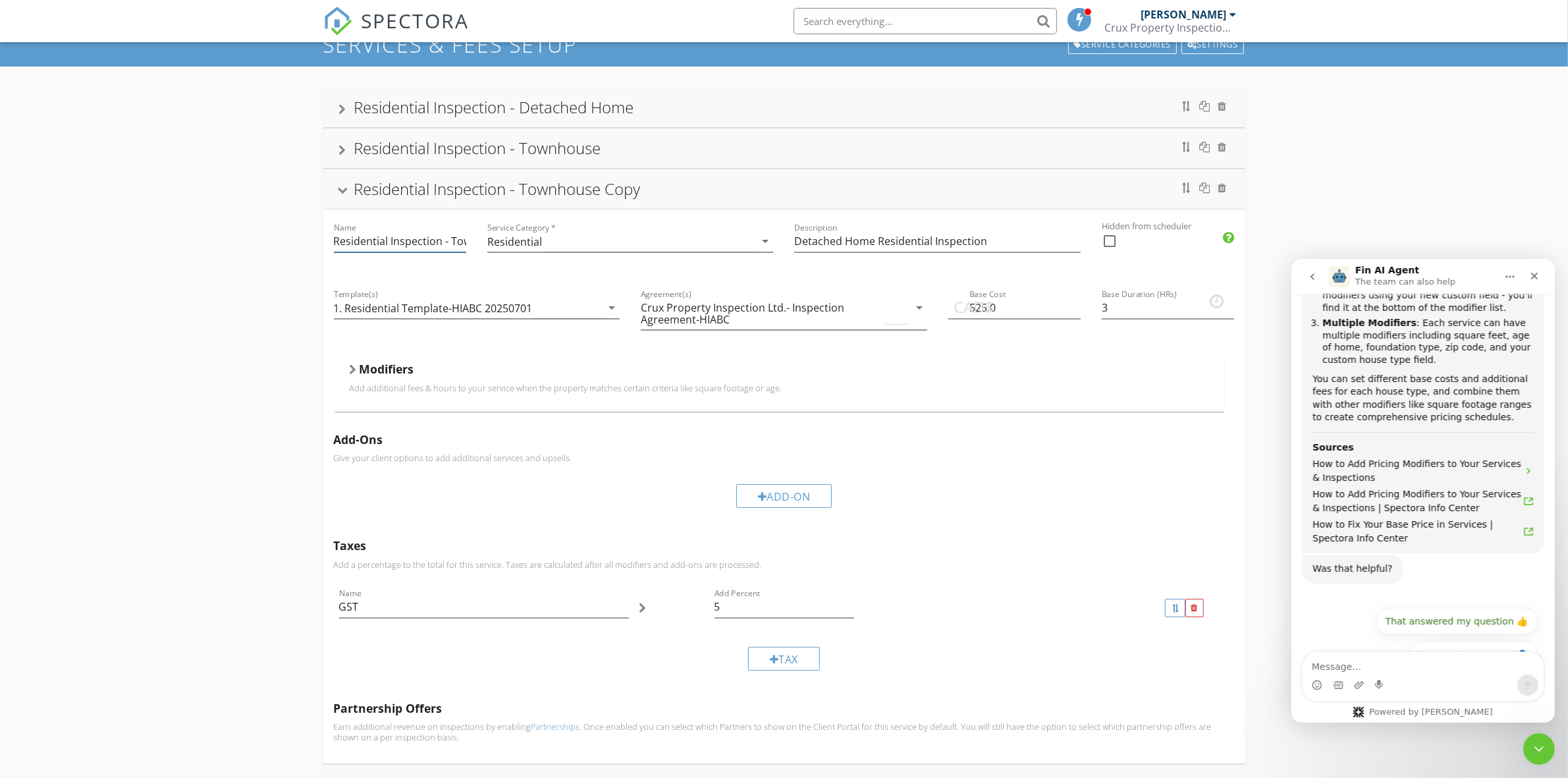
click at [459, 242] on input "Residential Inspection - Townhouse Copy" at bounding box center [400, 241] width 132 height 22
drag, startPoint x: 444, startPoint y: 244, endPoint x: 430, endPoint y: 249, distance: 14.9
type input "Residential Inspection - Condominium/Apartment"
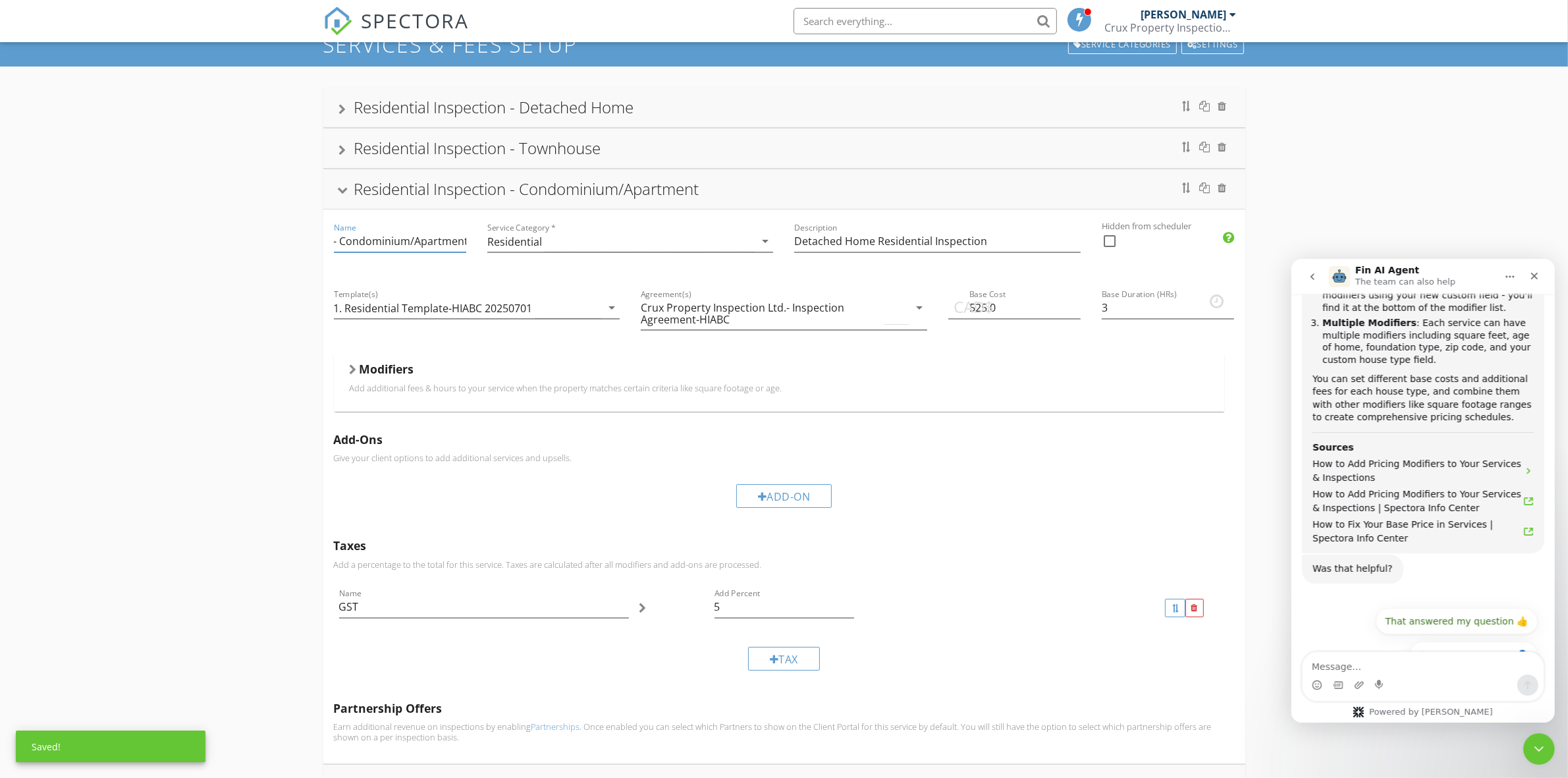
click at [1061, 191] on div "Residential Inspection - Condominium/Apartment" at bounding box center [784, 190] width 890 height 24
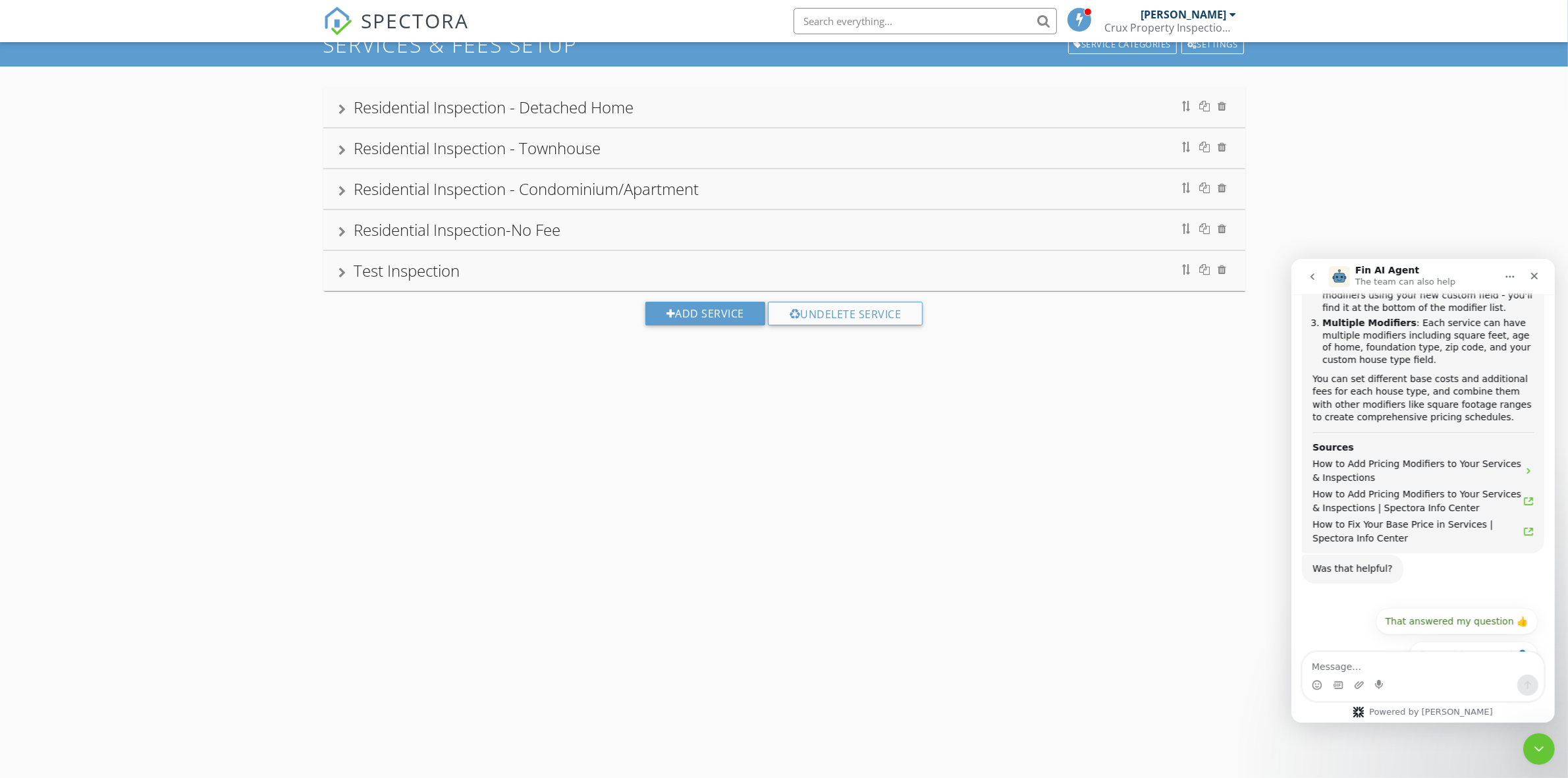
click at [1061, 191] on div "Residential Inspection - Condominium/Apartment" at bounding box center [784, 190] width 890 height 24
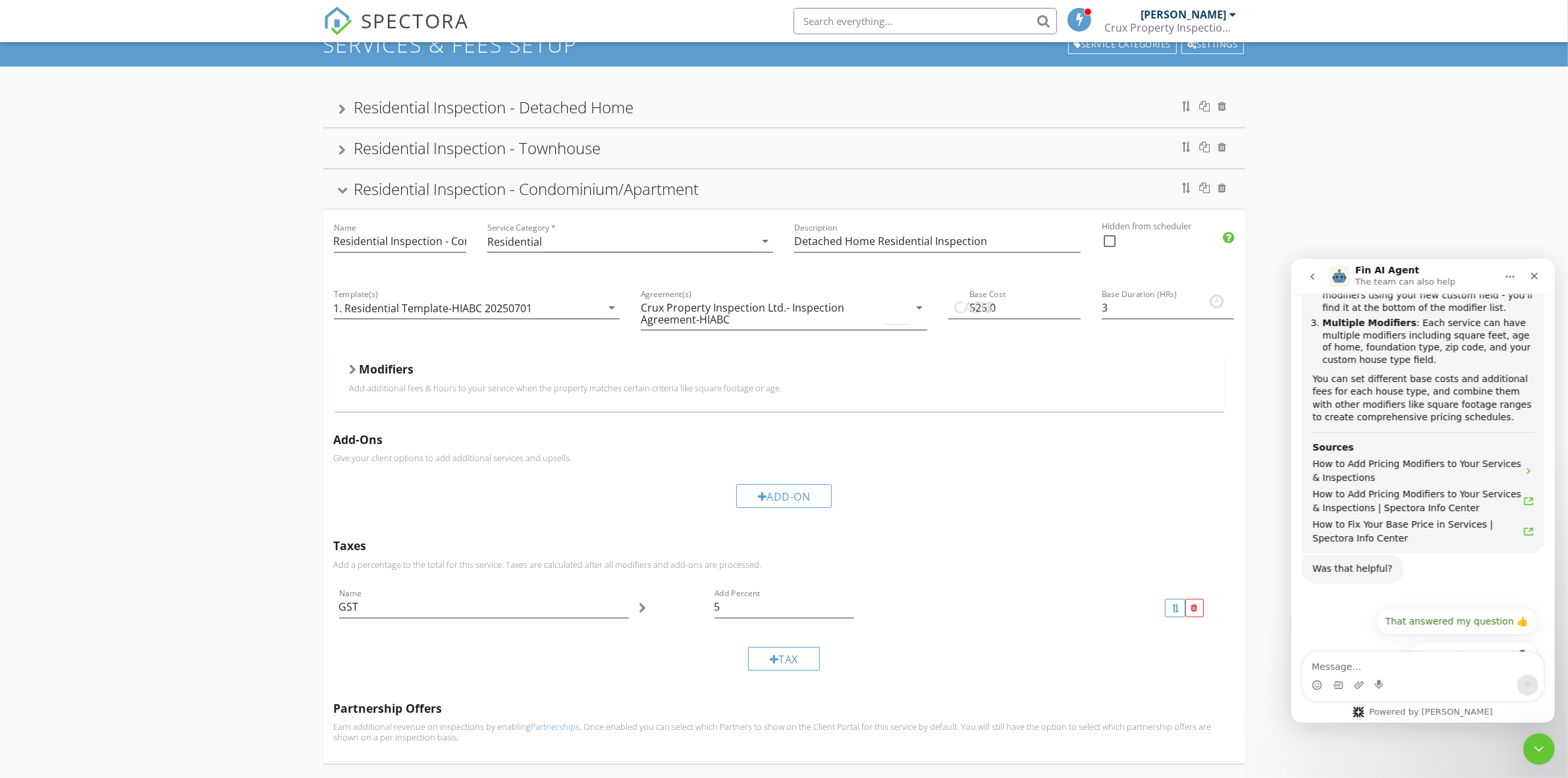
click at [485, 372] on div "Modifiers" at bounding box center [779, 372] width 859 height 20
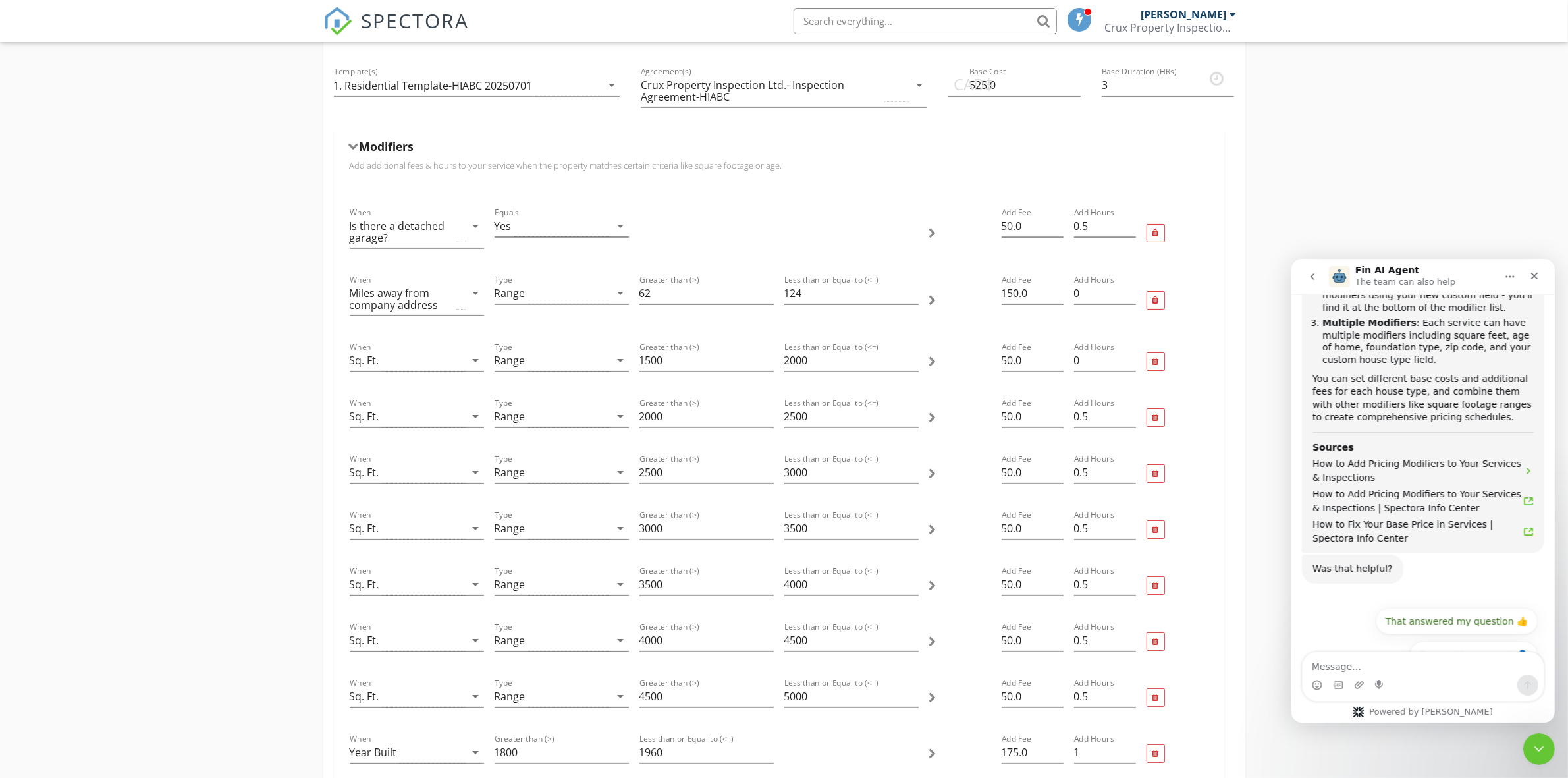
scroll to position [247, 0]
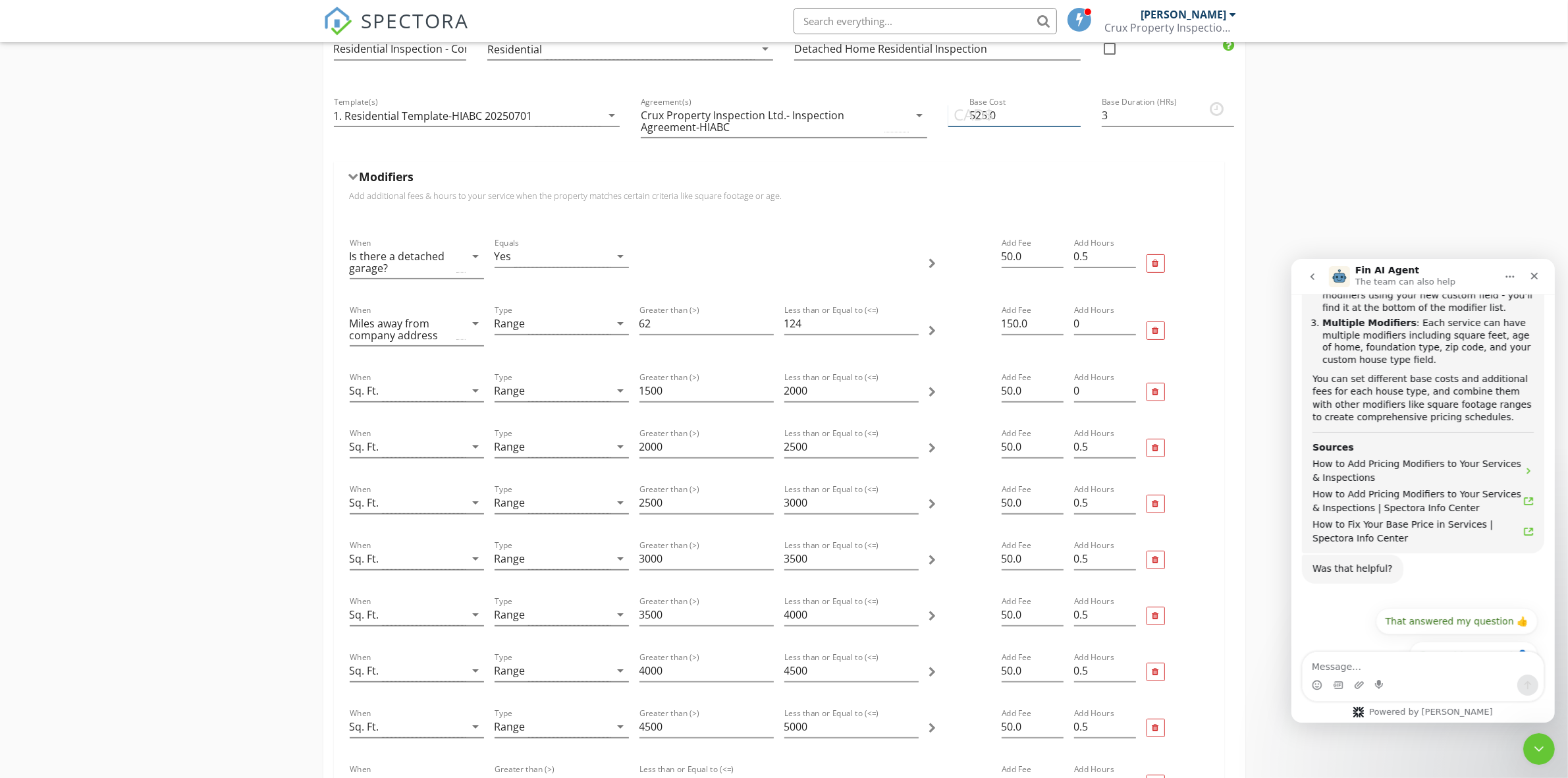
click at [996, 116] on input "525.0" at bounding box center [1014, 115] width 132 height 22
type input "5"
type input "425"
click at [1159, 261] on div at bounding box center [1155, 263] width 19 height 19
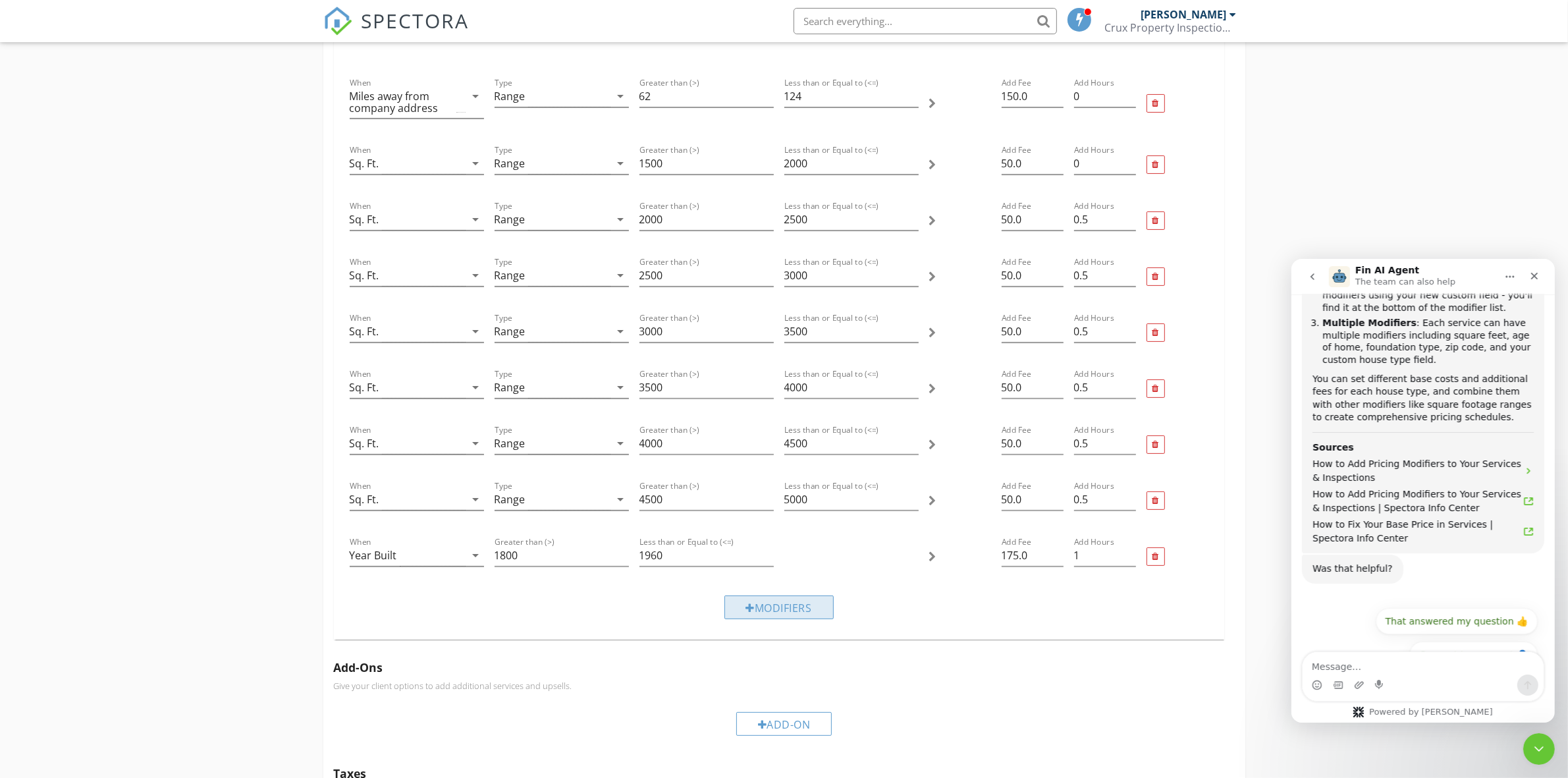
scroll to position [412, 0]
click at [679, 157] on input "1500" at bounding box center [706, 159] width 135 height 22
type input "1200"
click at [1181, 151] on div at bounding box center [1177, 160] width 72 height 56
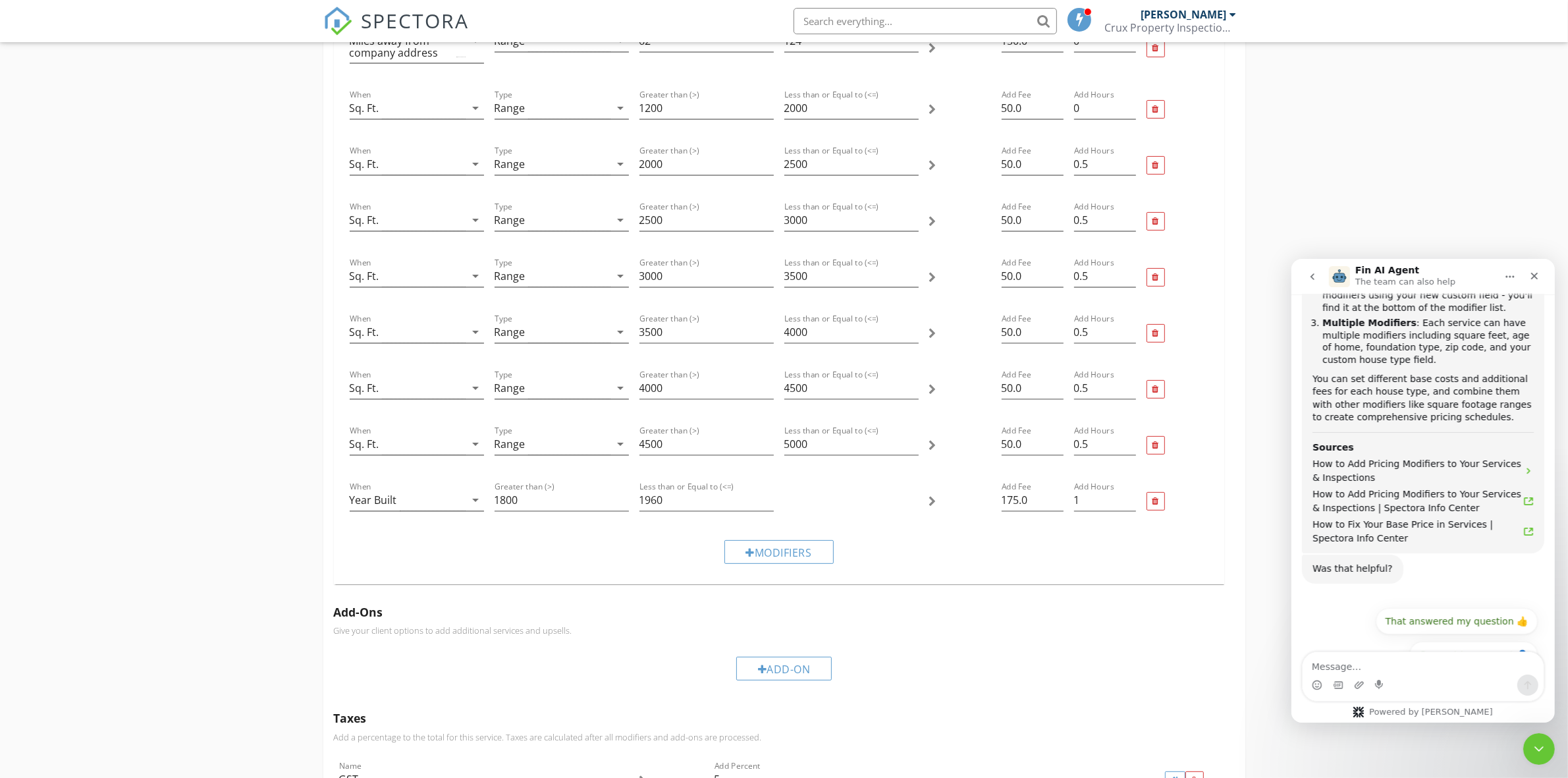
scroll to position [466, 0]
click at [1016, 496] on input "175.0" at bounding box center [1033, 496] width 62 height 22
type input "50.0"
click at [1123, 564] on div "Modifiers" at bounding box center [779, 548] width 869 height 44
click at [1080, 501] on input "1" at bounding box center [1105, 496] width 62 height 22
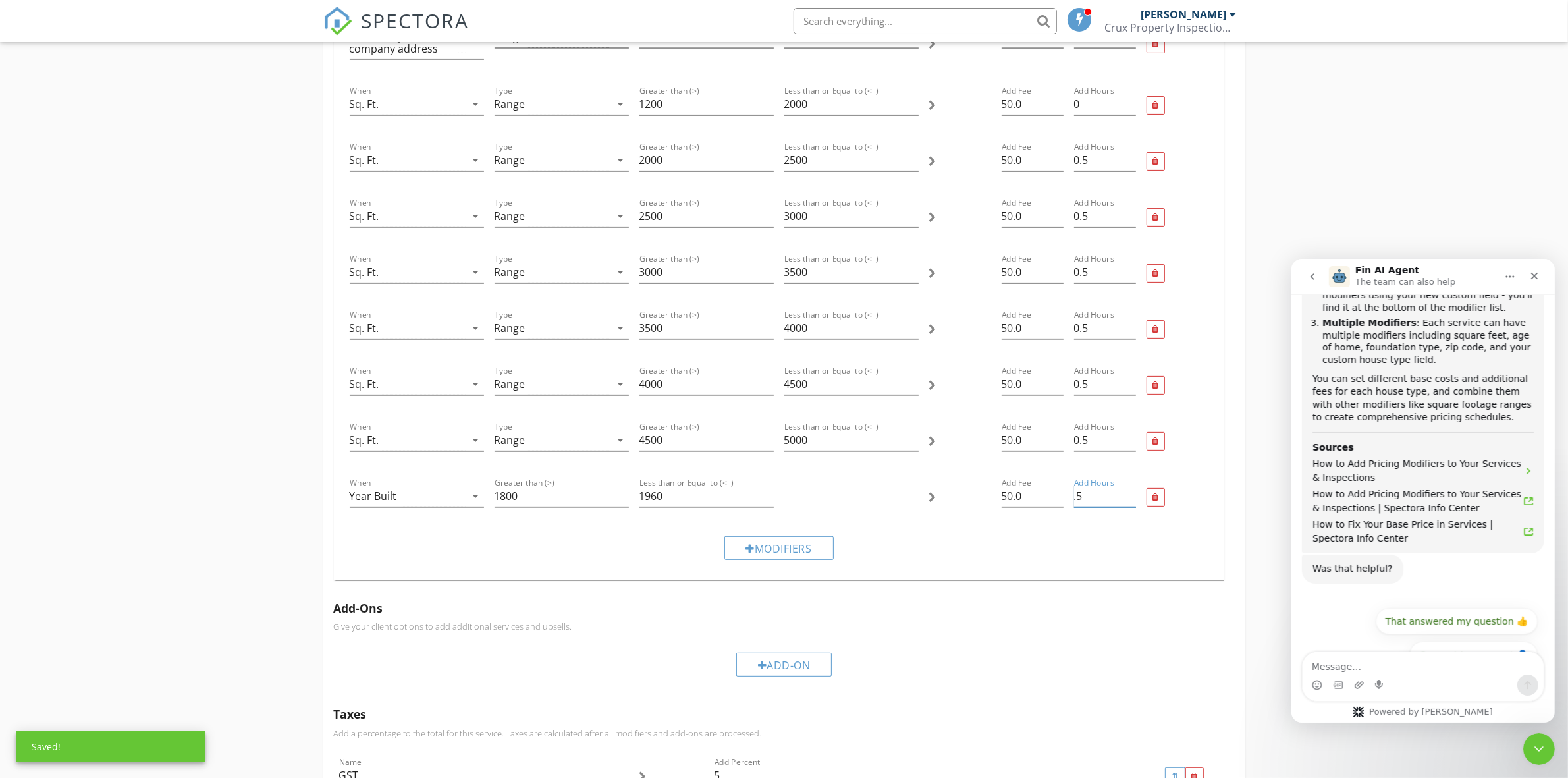
type input ".5"
click at [1081, 560] on div "Modifiers" at bounding box center [779, 548] width 869 height 44
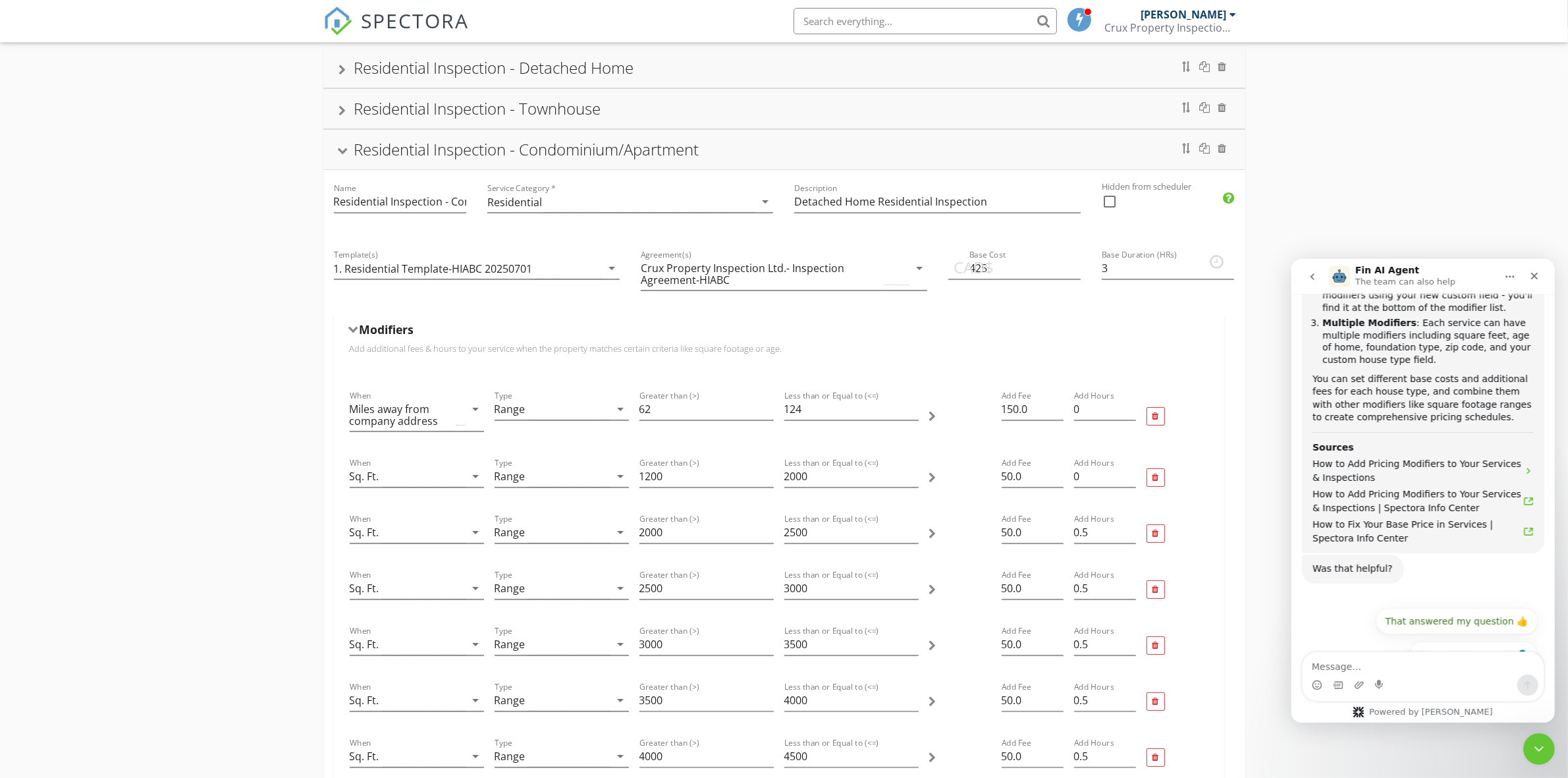
scroll to position [55, 0]
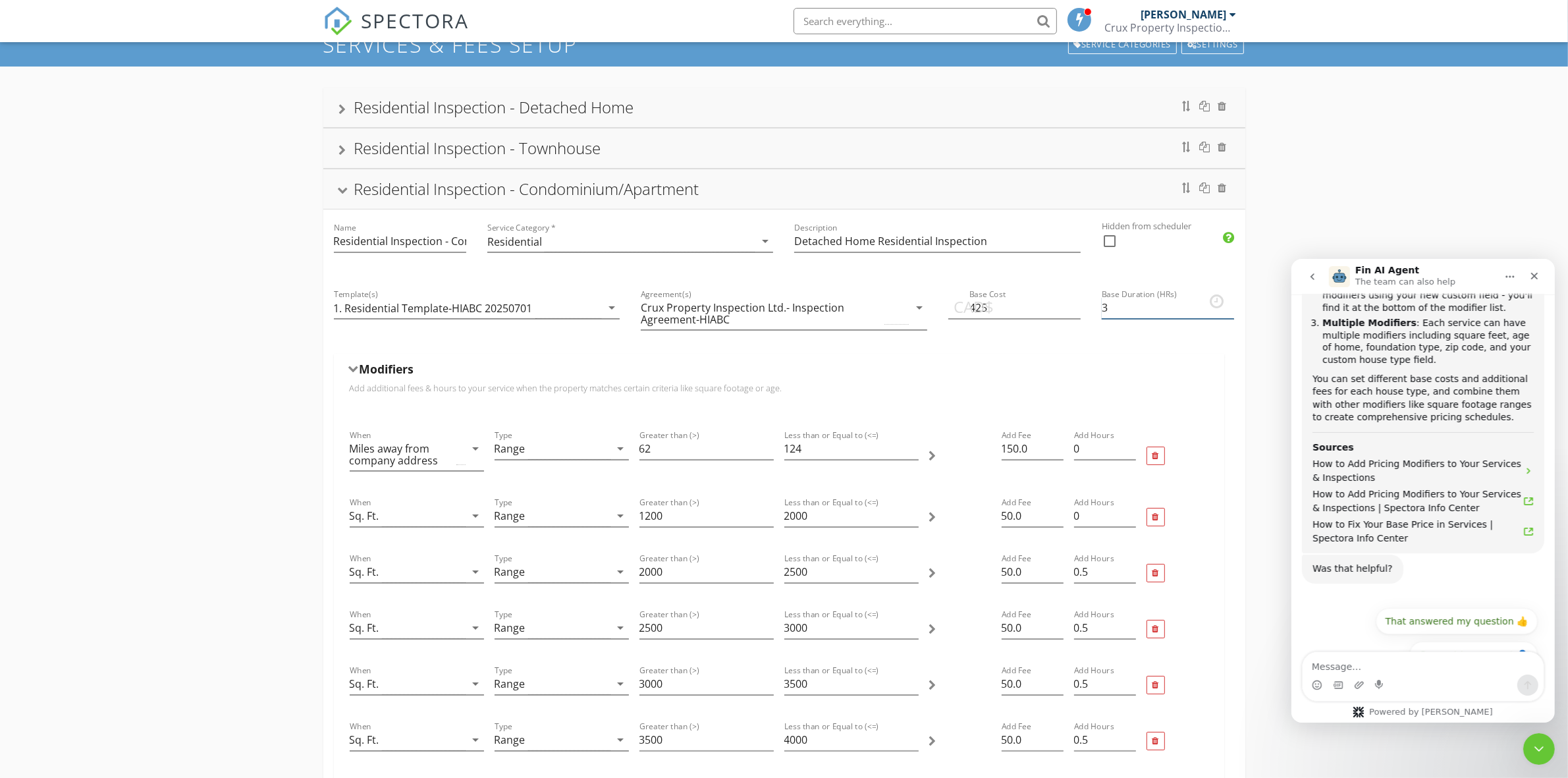
click at [1108, 306] on input "3" at bounding box center [1168, 308] width 132 height 22
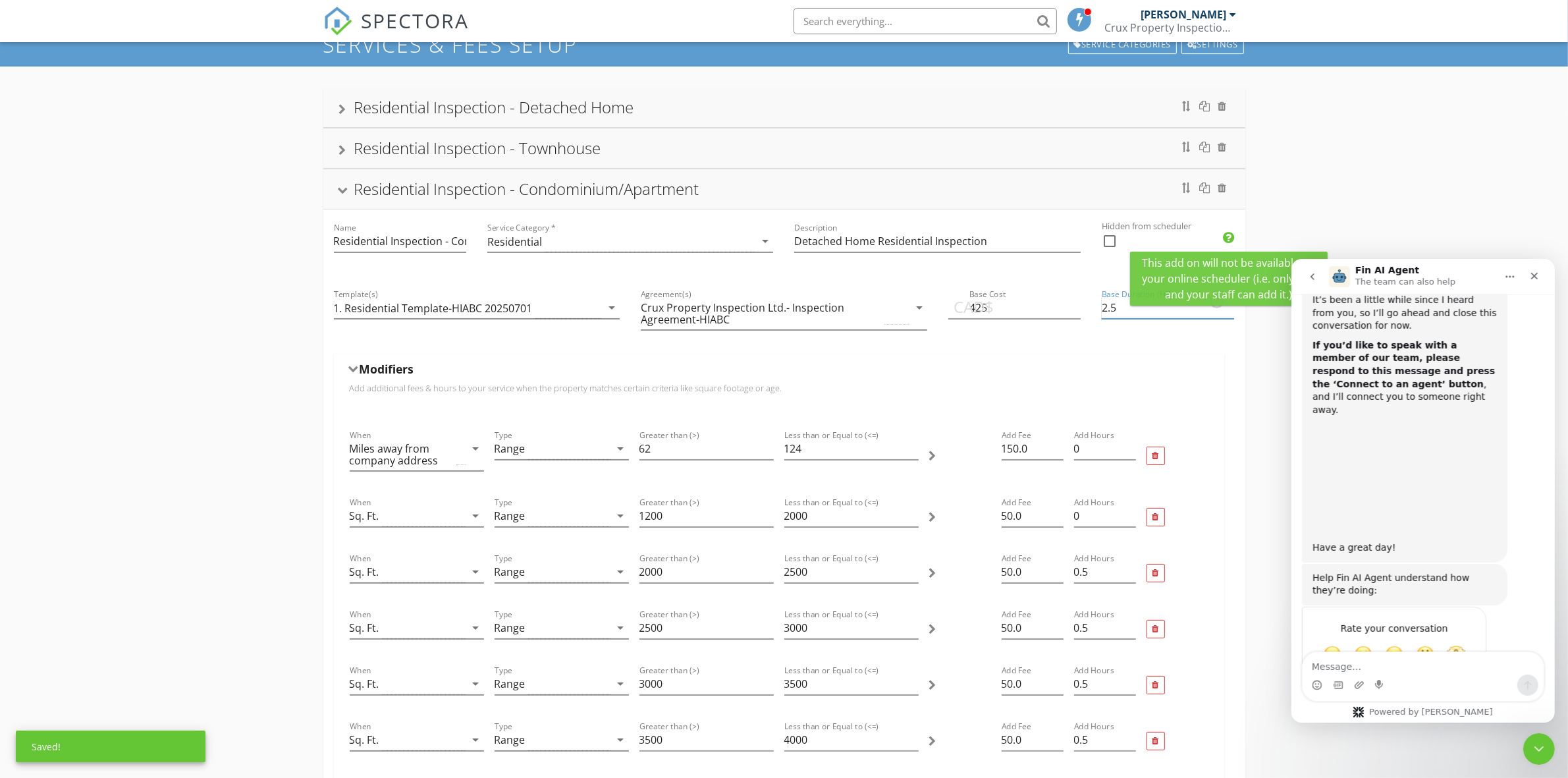
scroll to position [897, 0]
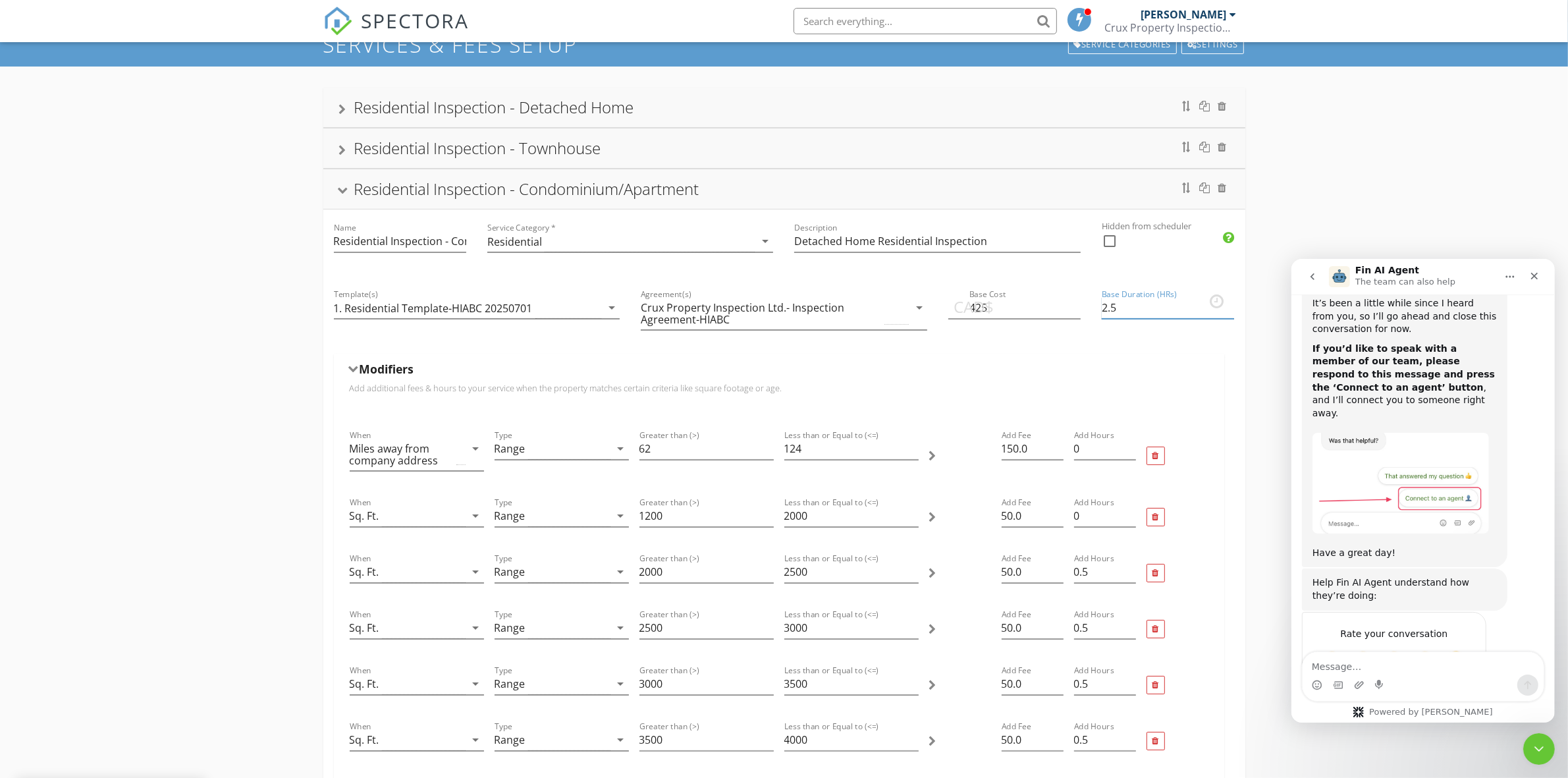
type input "2.5"
click at [1344, 219] on div "Residential Inspection - Detached Home Name Residential Inspection - Detached H…" at bounding box center [784, 784] width 1568 height 1436
click at [1531, 272] on icon "Close" at bounding box center [1533, 275] width 11 height 11
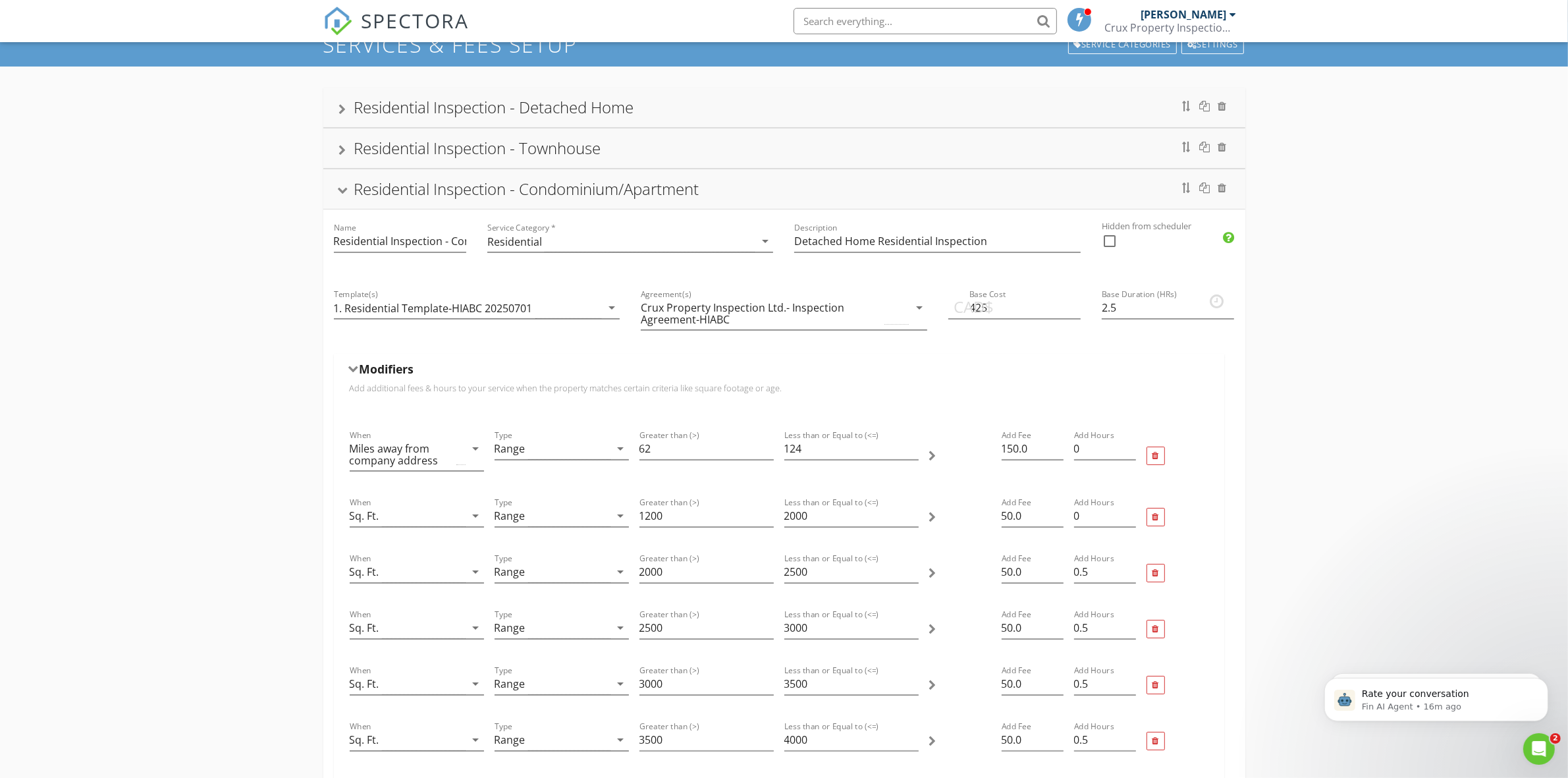
click at [1084, 344] on div "CAD$ Base Cost 425" at bounding box center [1014, 315] width 153 height 77
drag, startPoint x: 1081, startPoint y: 442, endPoint x: 1096, endPoint y: 440, distance: 15.1
click at [1081, 442] on input "0" at bounding box center [1105, 448] width 62 height 22
type input "1"
click at [1212, 432] on div at bounding box center [1177, 455] width 72 height 67
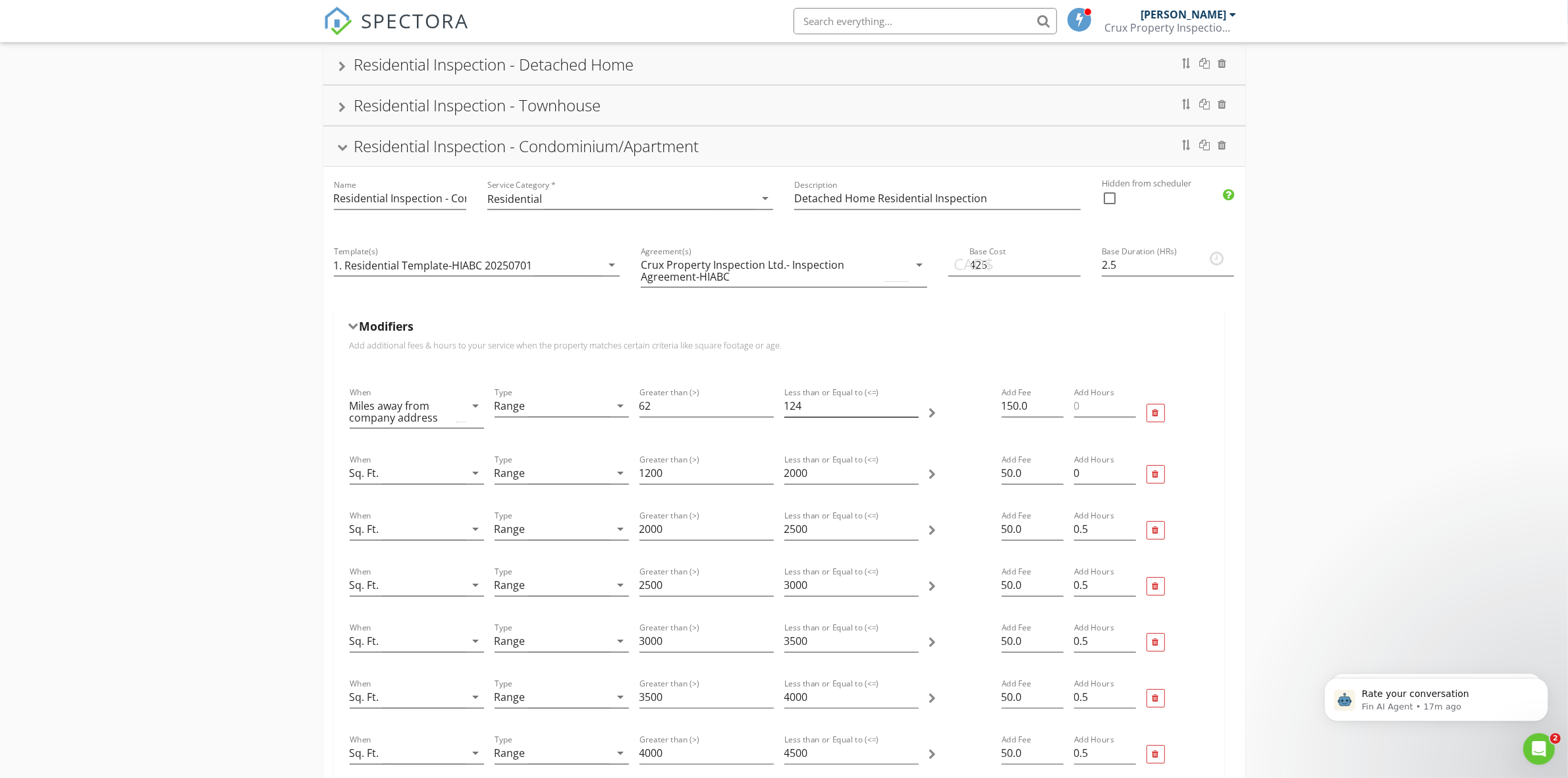
scroll to position [27, 0]
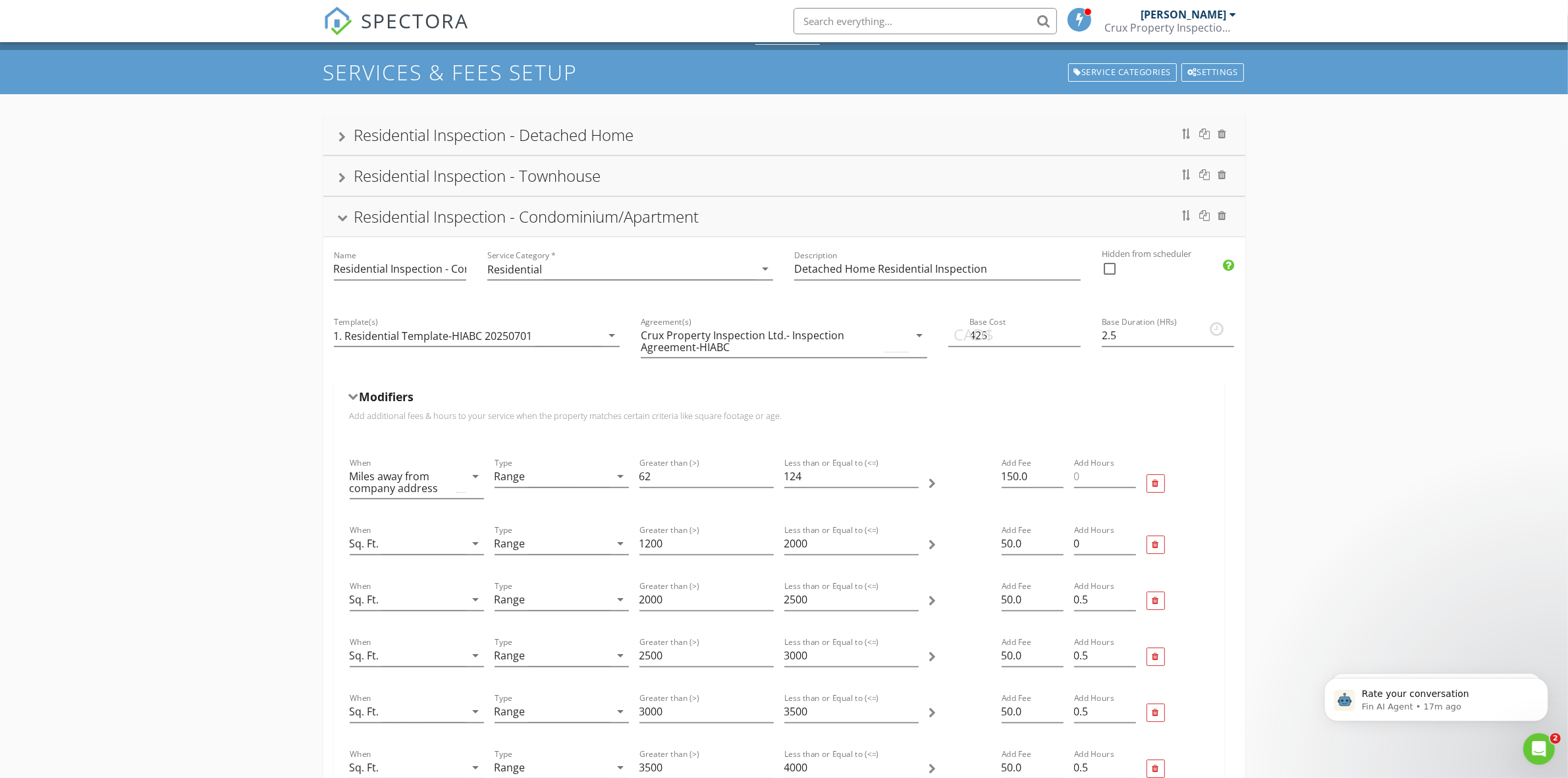
click at [948, 172] on div "Residential Inspection - Townhouse" at bounding box center [784, 176] width 890 height 24
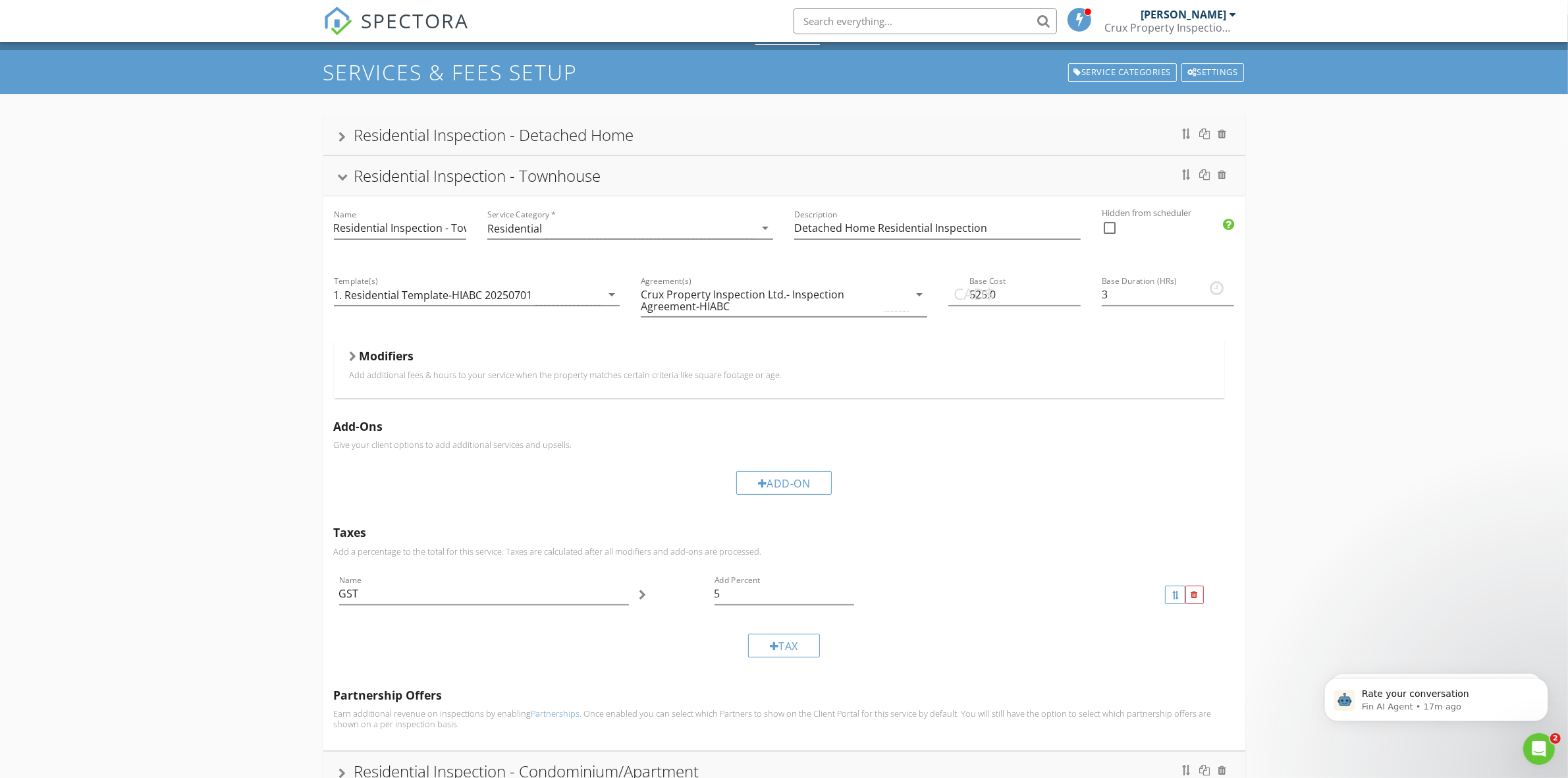
click at [375, 360] on h5 "Modifiers" at bounding box center [387, 356] width 55 height 14
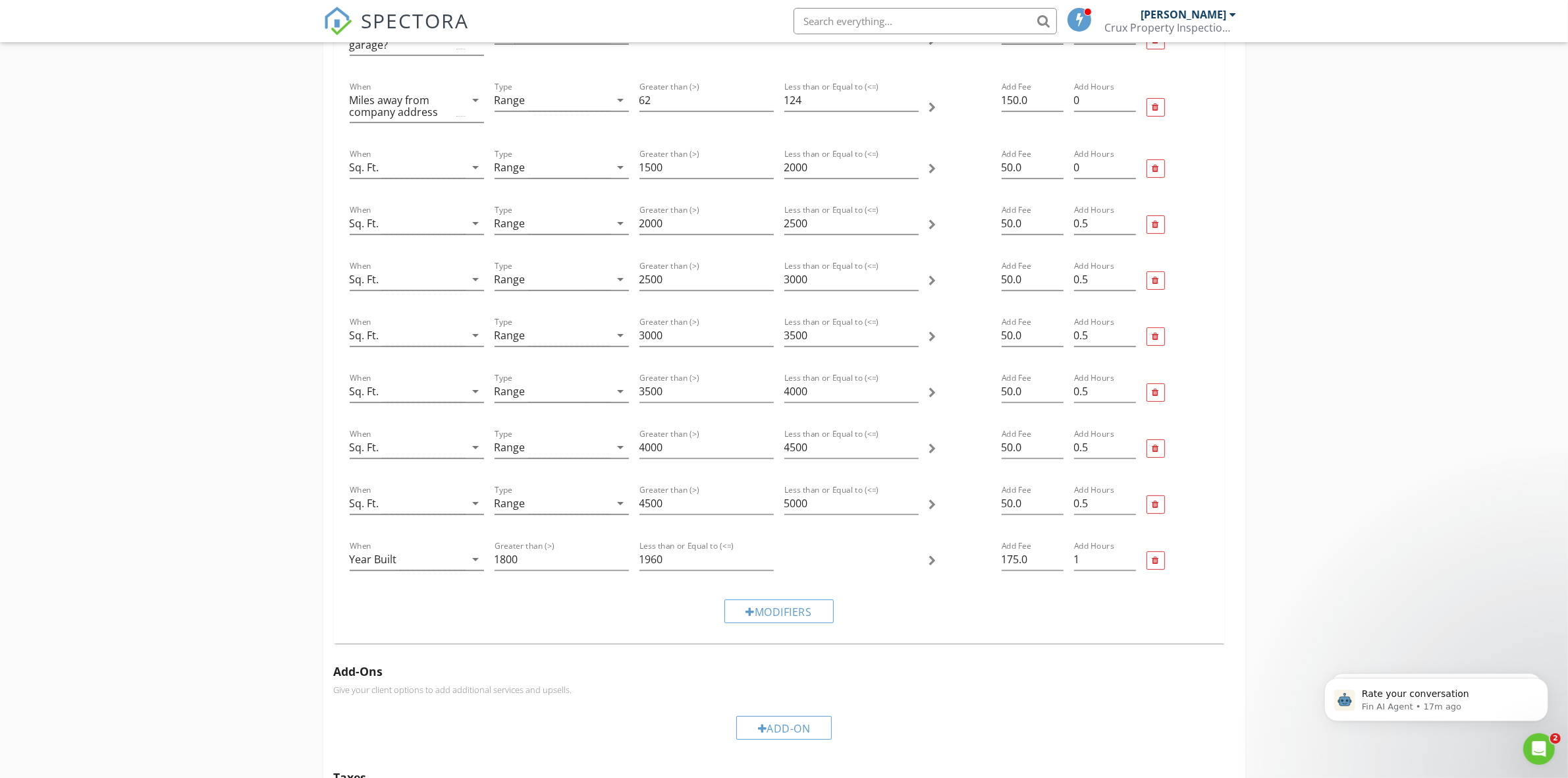
scroll to position [439, 0]
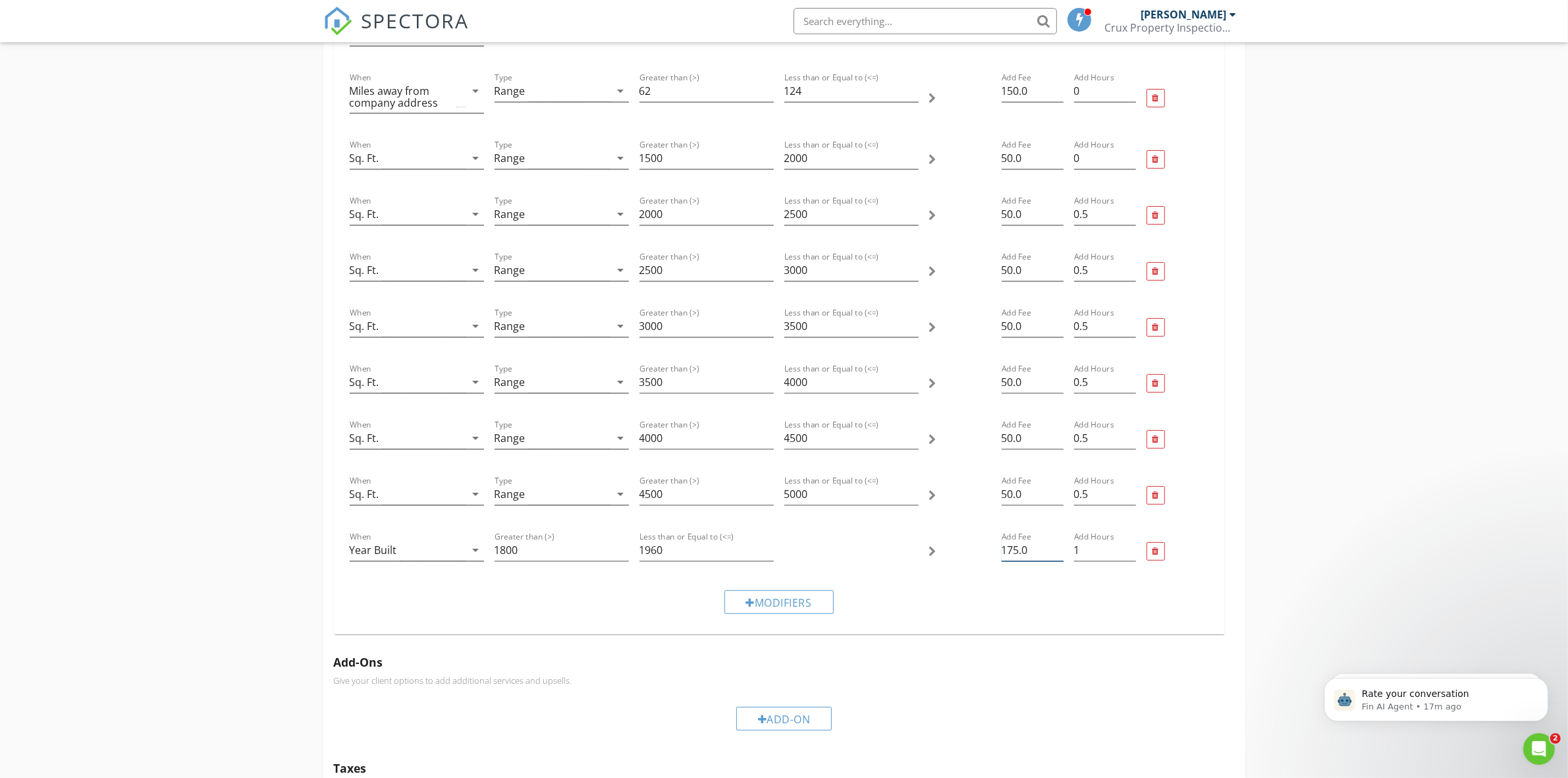
click at [1018, 552] on input "175.0" at bounding box center [1033, 550] width 62 height 22
click at [1190, 536] on div at bounding box center [1177, 552] width 72 height 56
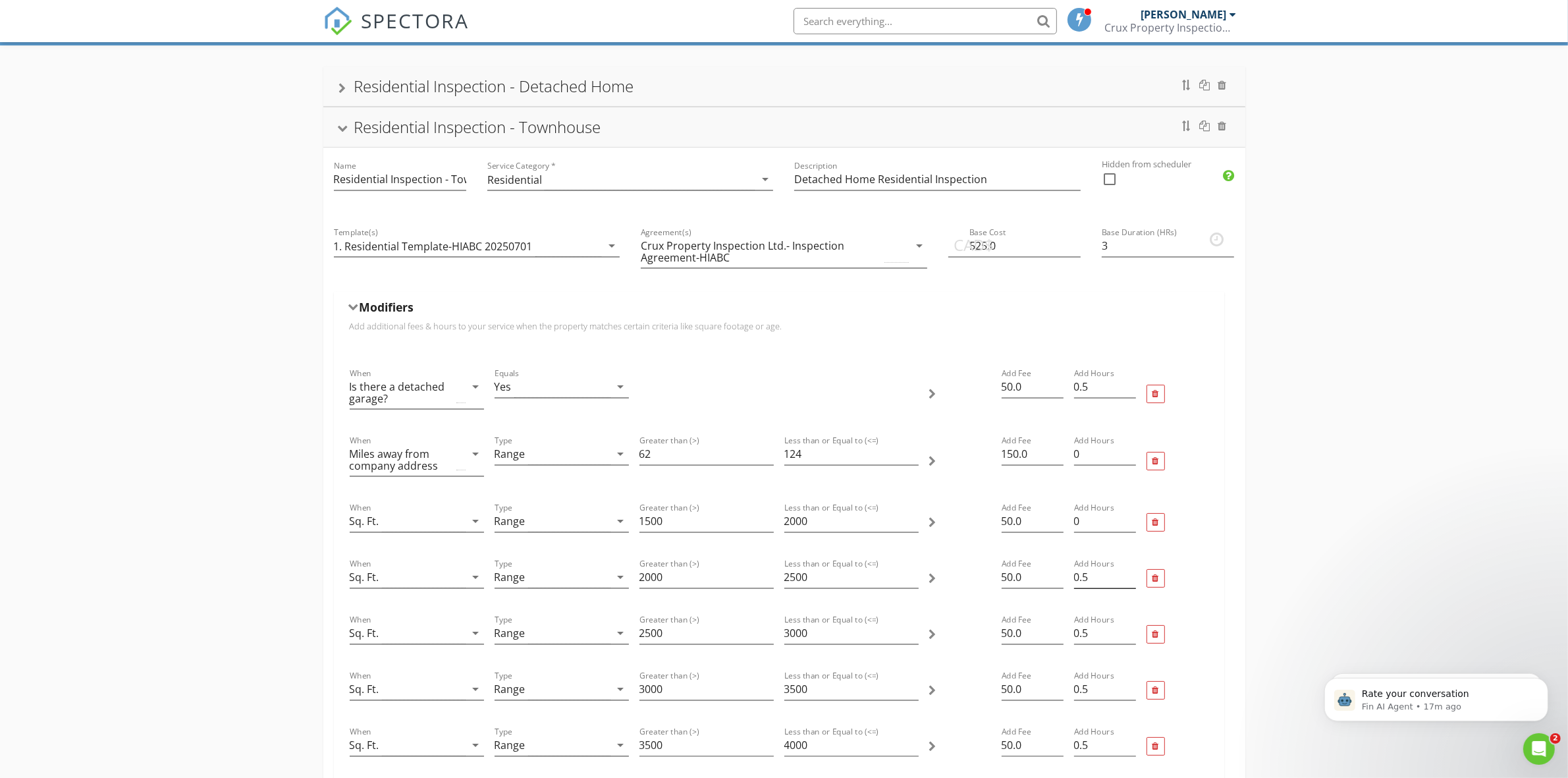
scroll to position [55, 0]
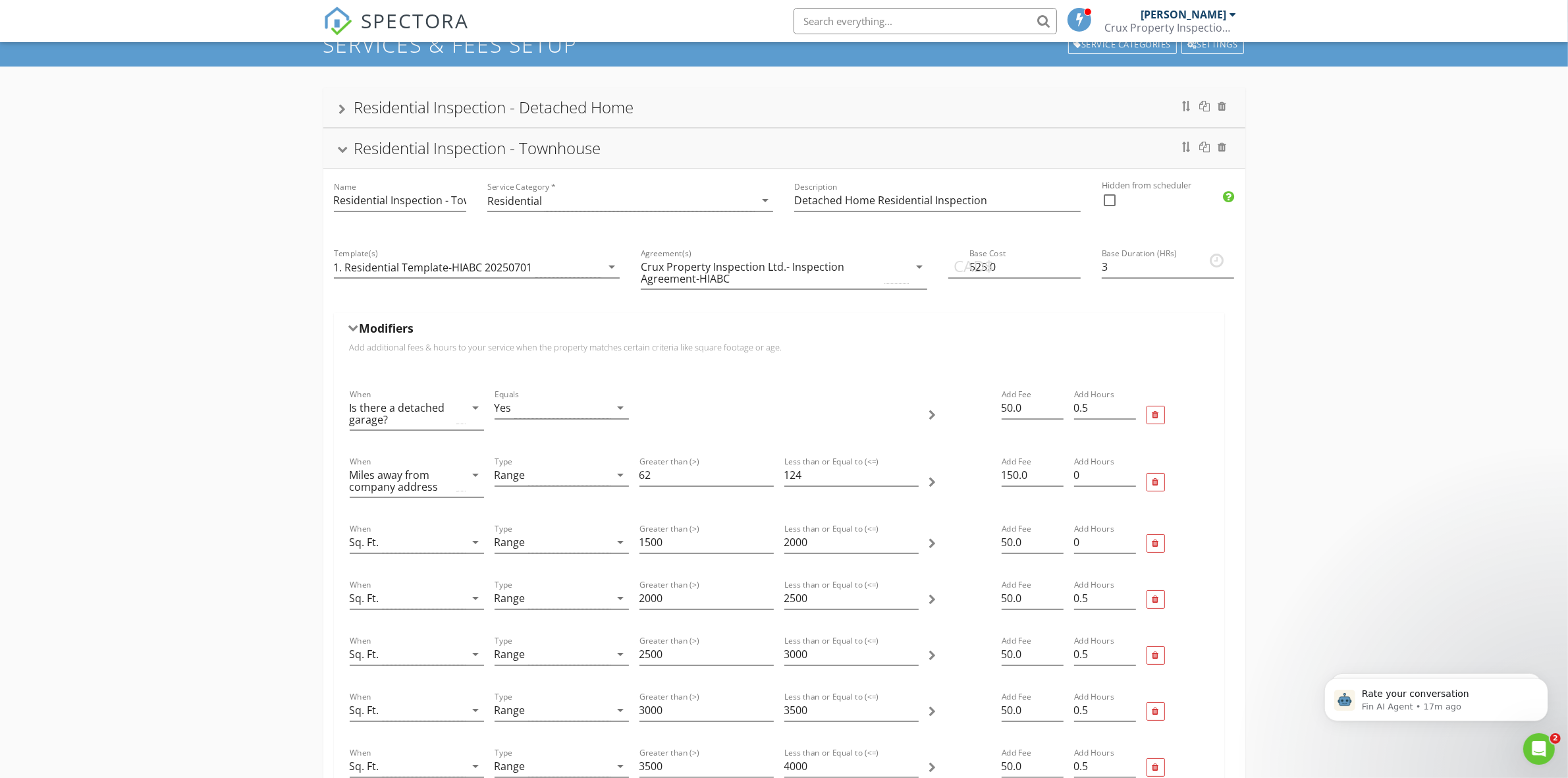
click at [945, 150] on div "Residential Inspection - Townhouse" at bounding box center [784, 148] width 890 height 24
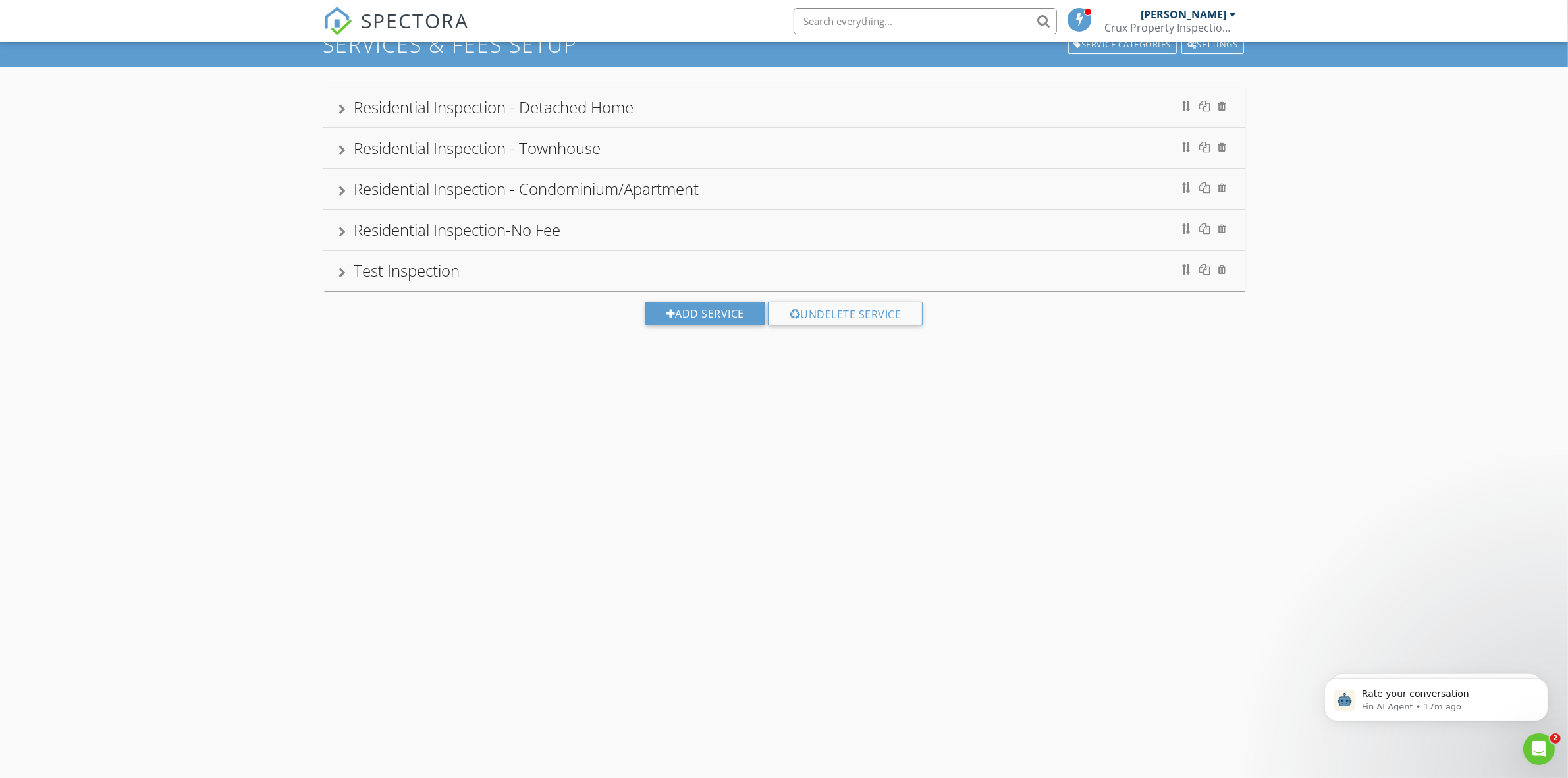
click at [955, 183] on div "Residential Inspection - Condominium/Apartment" at bounding box center [784, 190] width 890 height 24
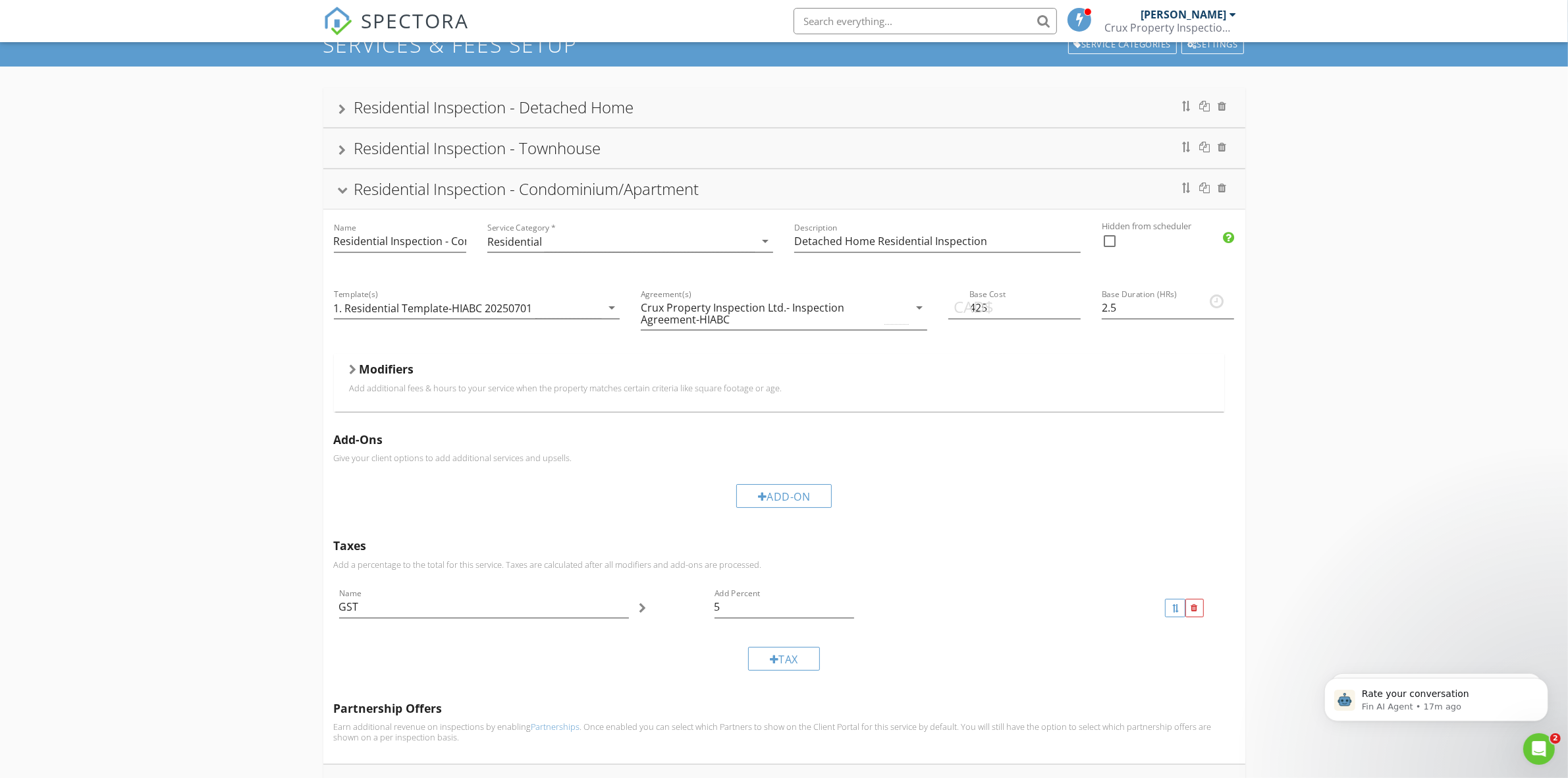
click at [390, 373] on h5 "Modifiers" at bounding box center [387, 369] width 55 height 14
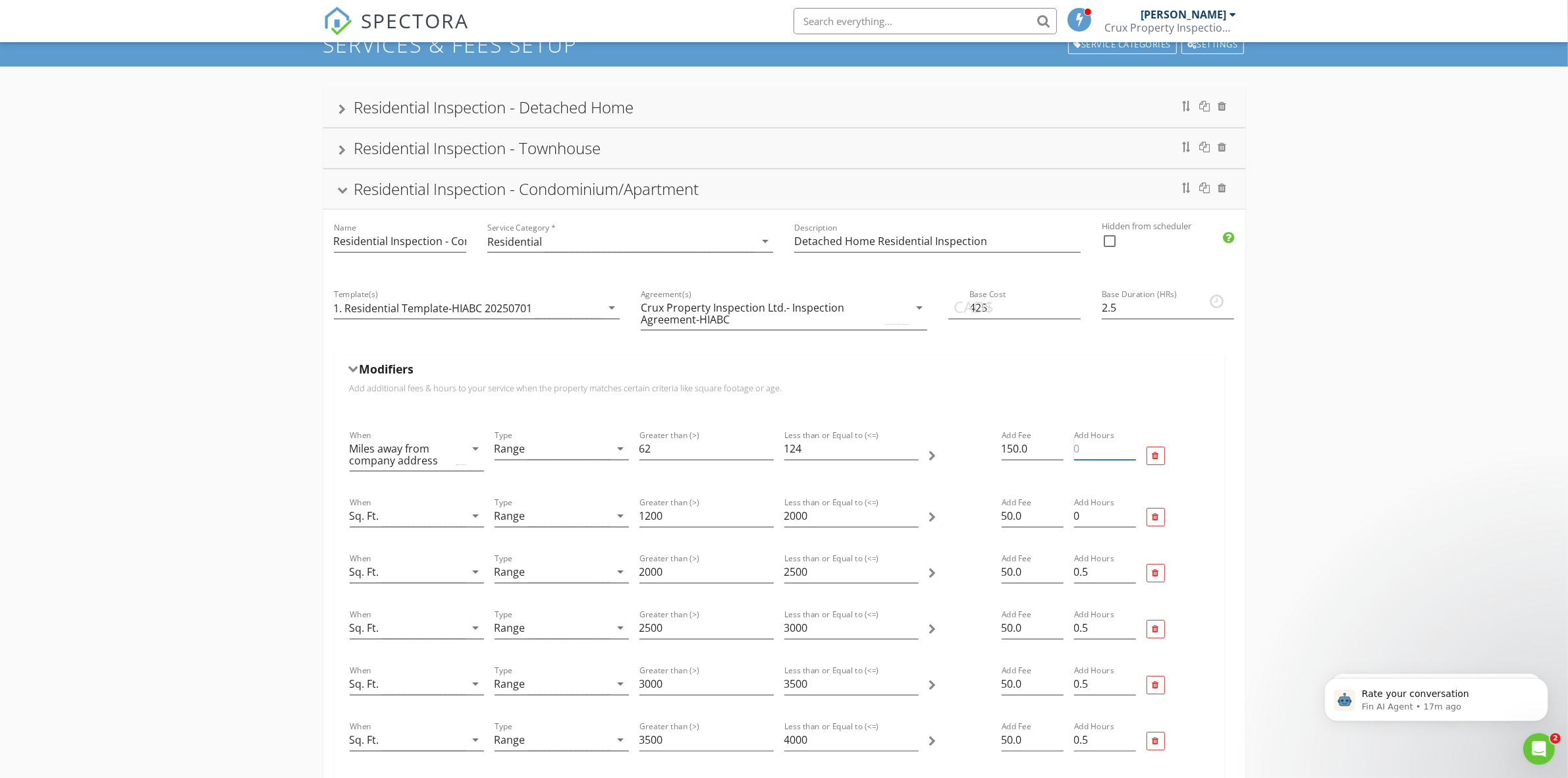
click at [1098, 455] on input "Add Hours" at bounding box center [1105, 448] width 62 height 22
type input "0"
click at [1213, 445] on div at bounding box center [1177, 455] width 72 height 67
click at [1218, 423] on div "When Miles away from company address arrow_drop_down Type Range arrow_drop_down…" at bounding box center [779, 701] width 890 height 580
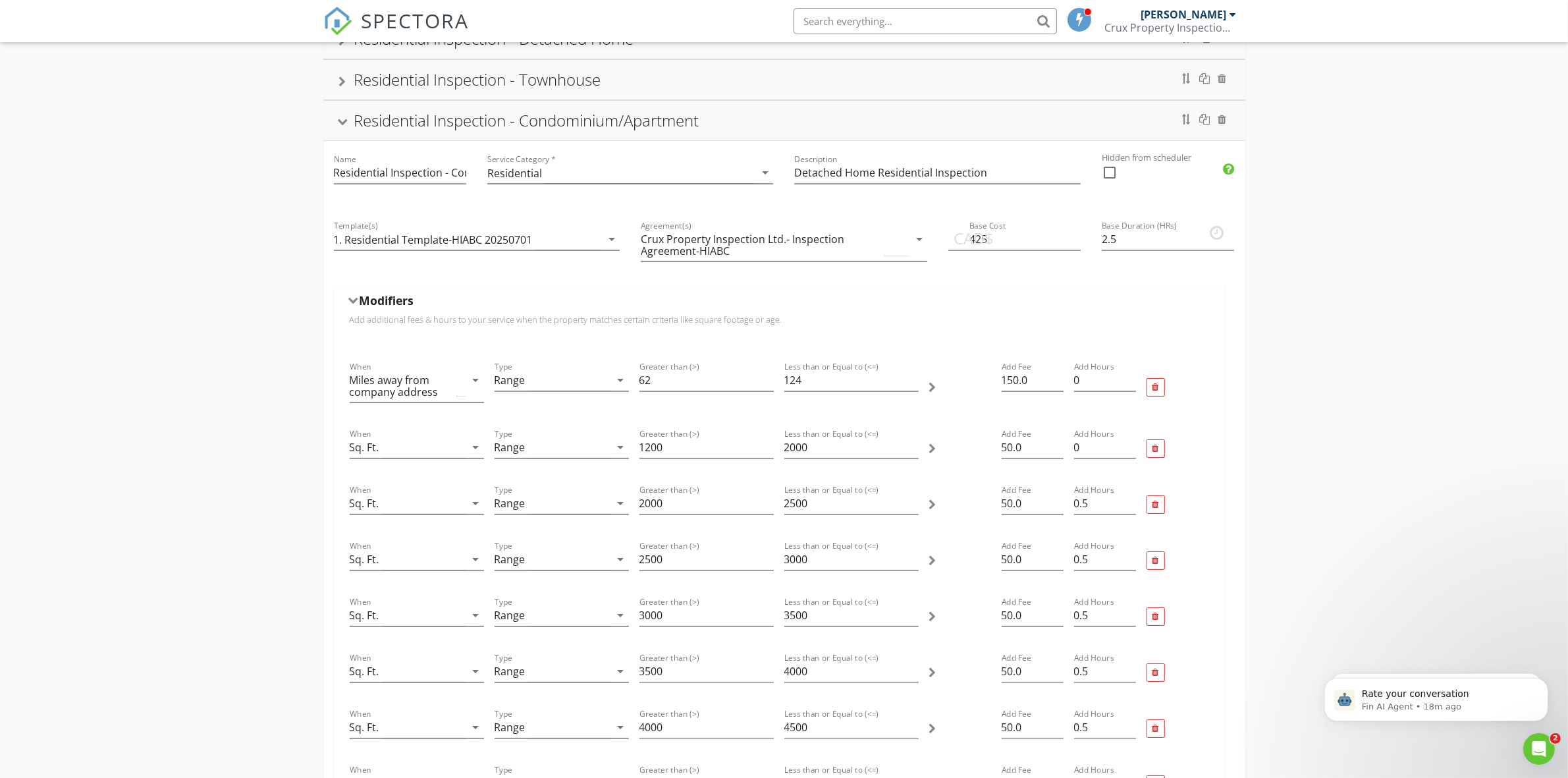
scroll to position [0, 0]
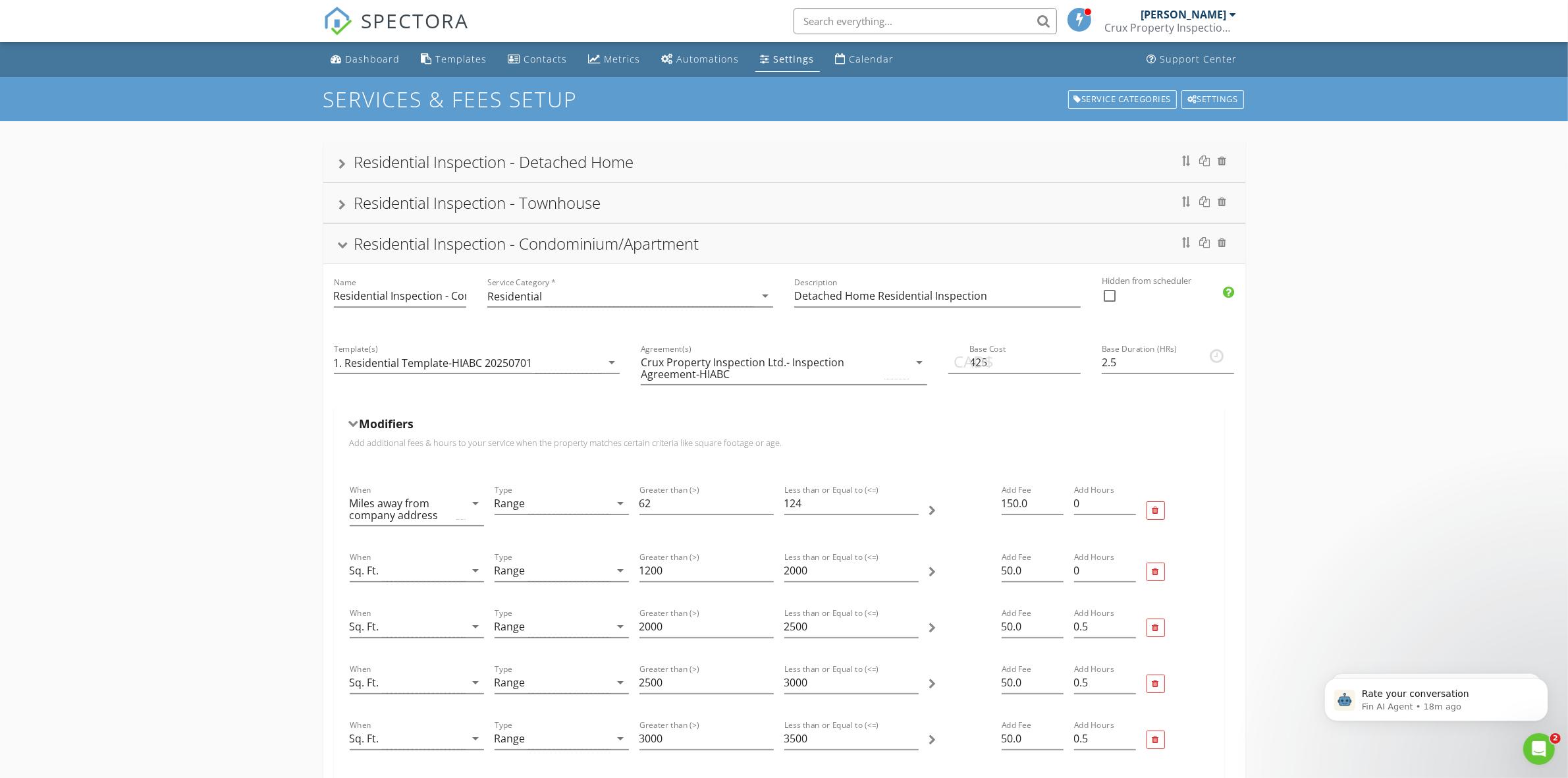
click at [752, 239] on div "Residential Inspection - Condominium/Apartment" at bounding box center [784, 244] width 890 height 24
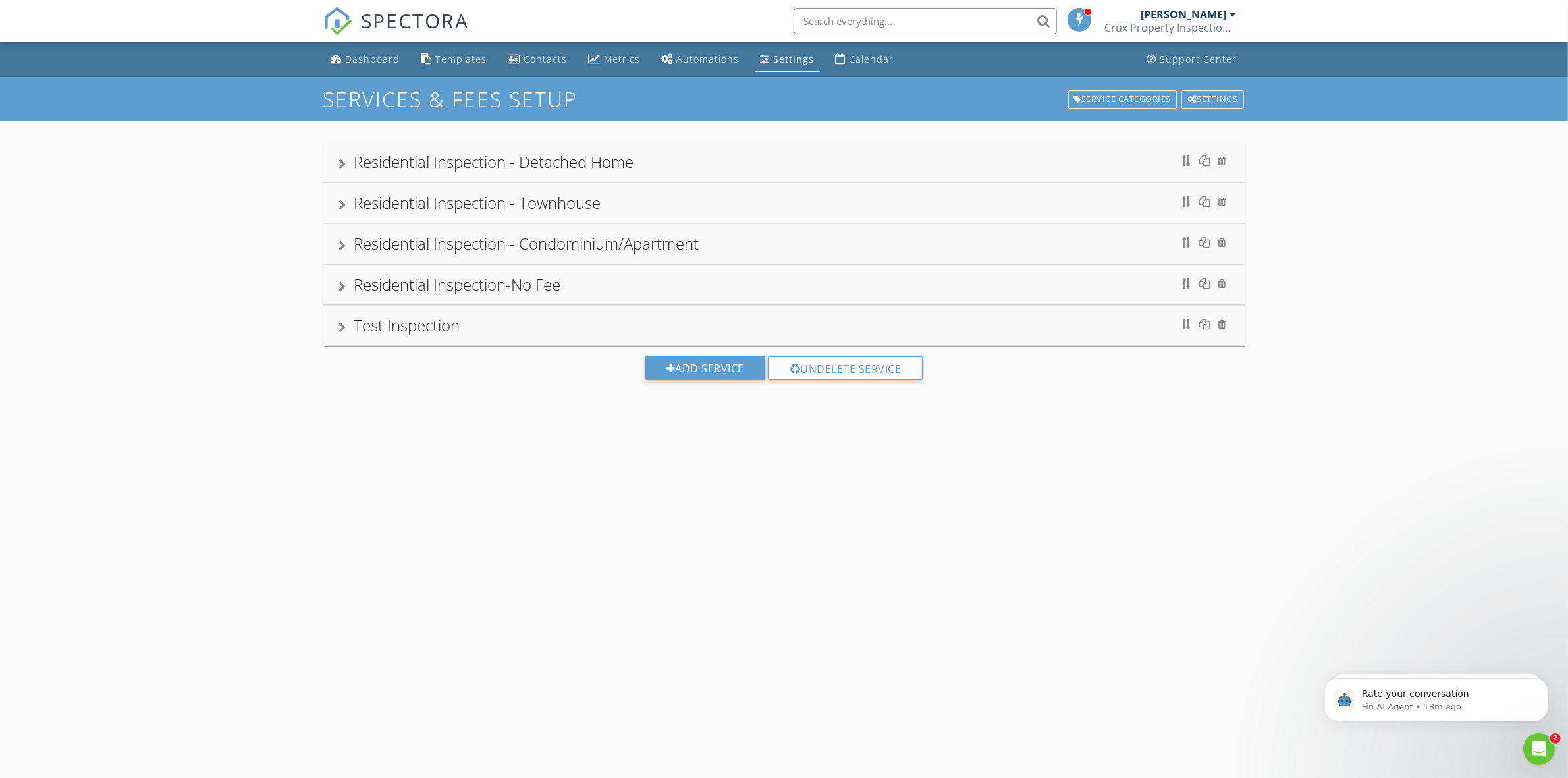
click at [1027, 249] on div "Residential Inspection - Condominium/Apartment" at bounding box center [784, 244] width 890 height 24
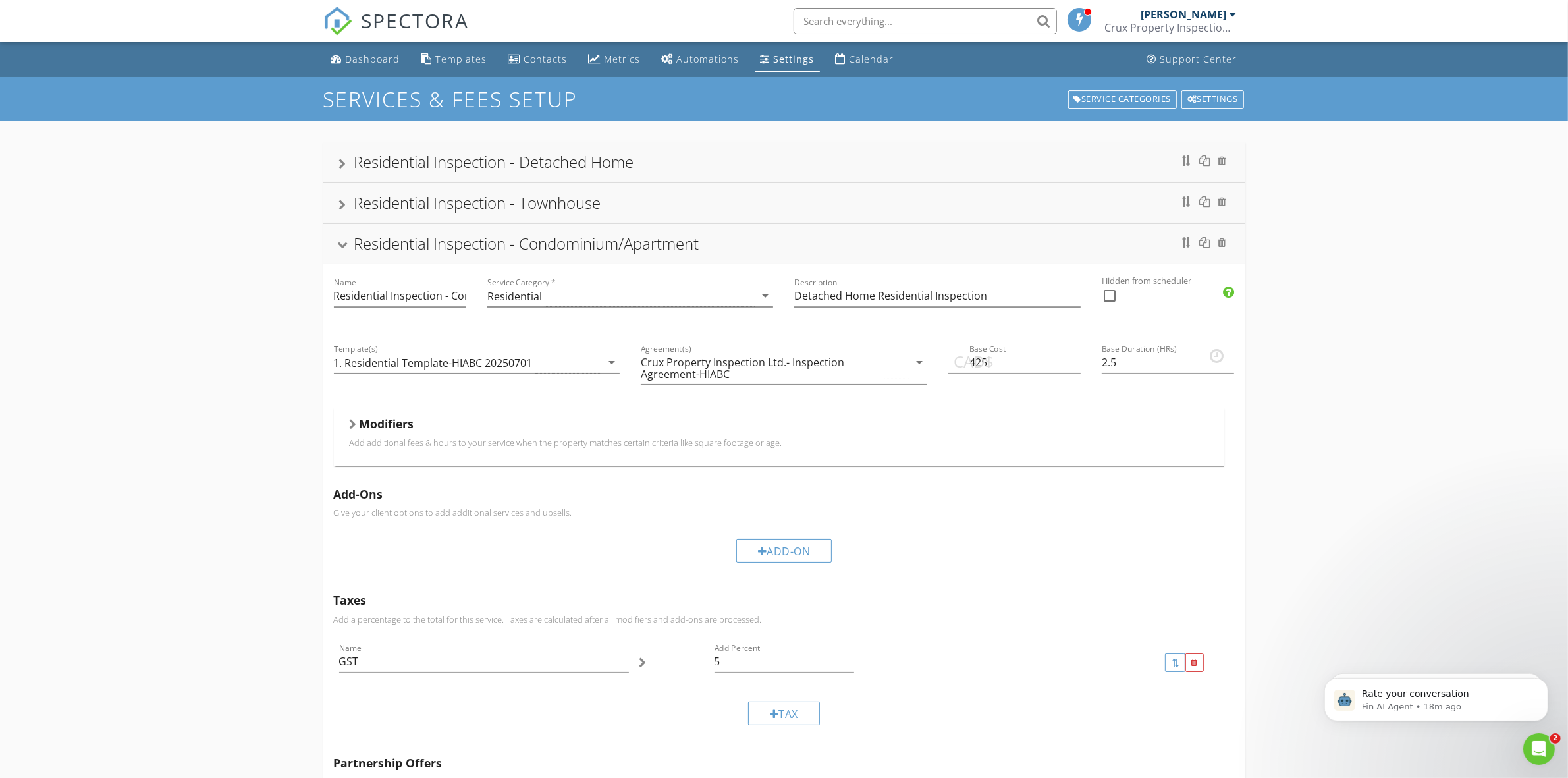
click at [1027, 249] on div "Residential Inspection - Condominium/Apartment" at bounding box center [784, 244] width 890 height 24
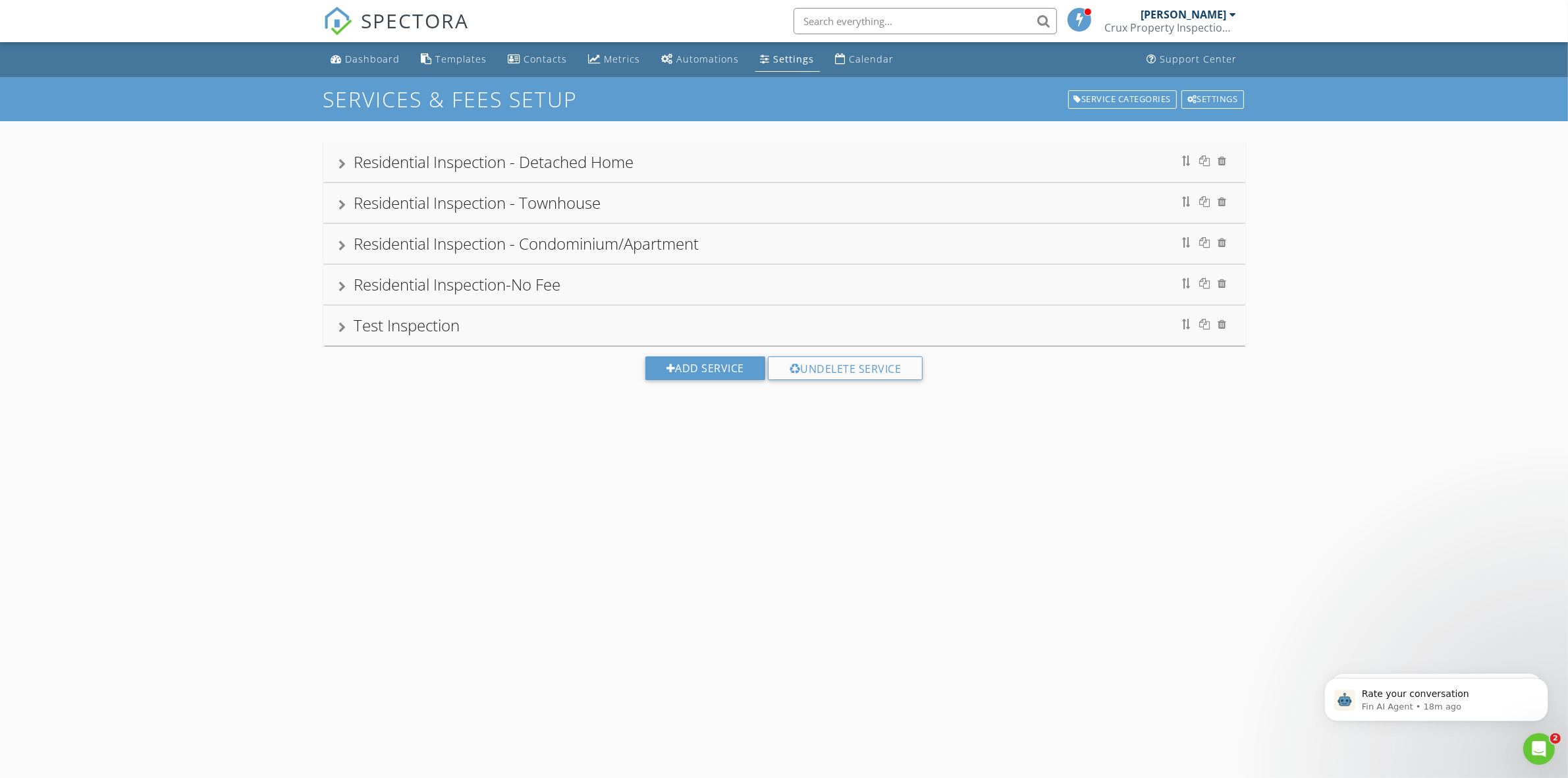
click at [881, 202] on div "Residential Inspection - Townhouse" at bounding box center [784, 203] width 890 height 24
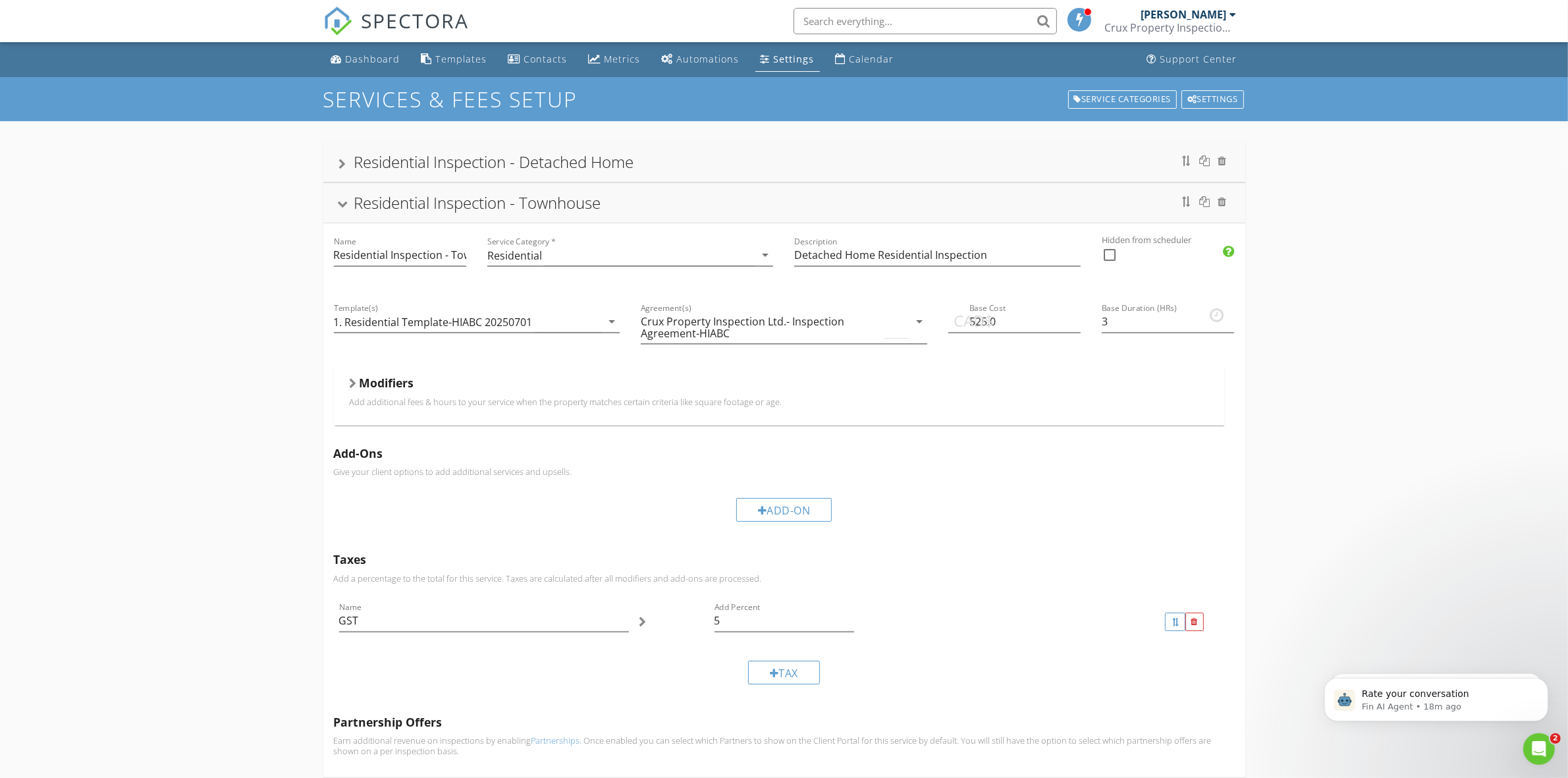
click at [881, 202] on div "Residential Inspection - Townhouse" at bounding box center [784, 203] width 890 height 24
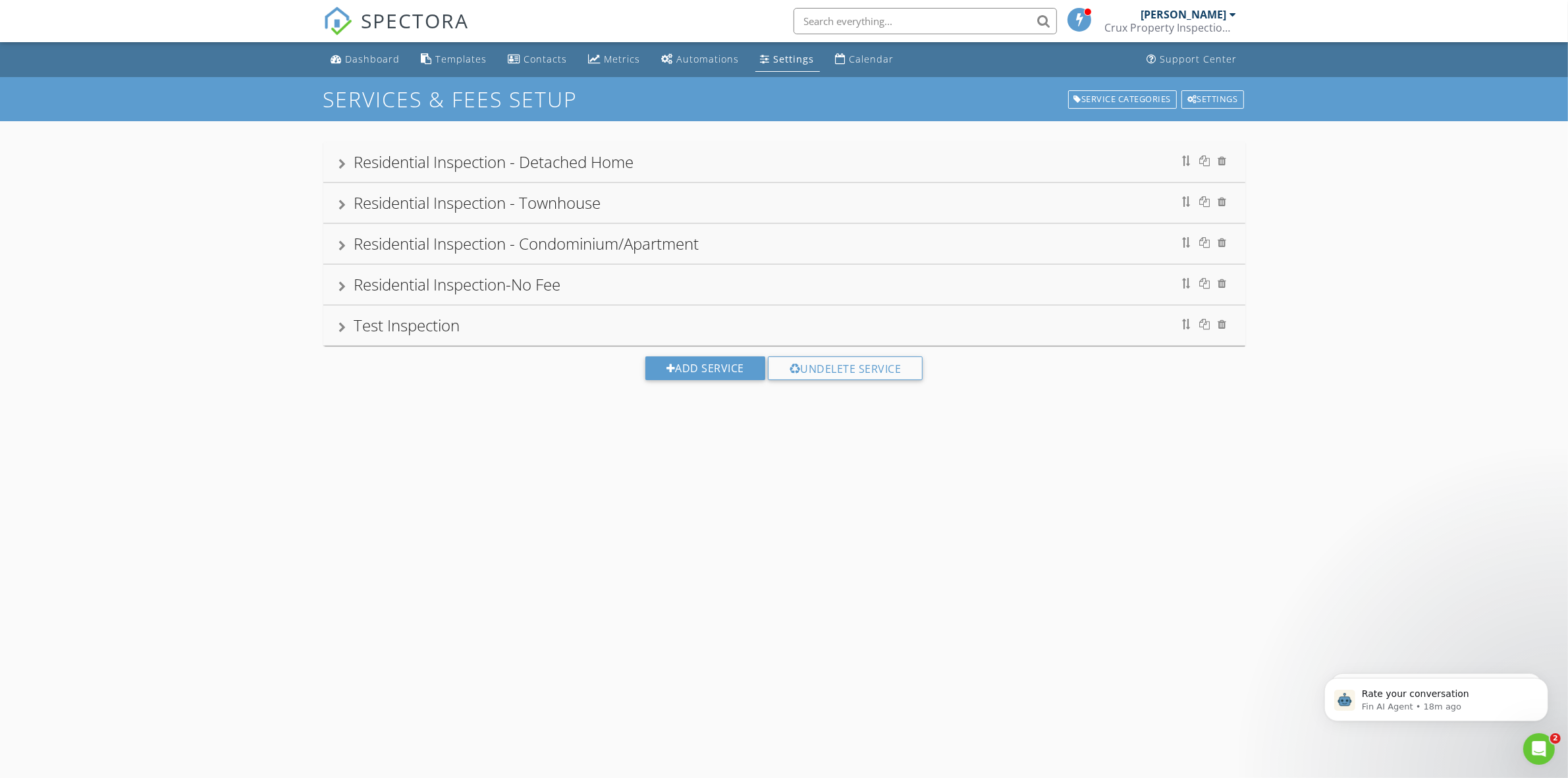
click at [899, 162] on div "Residential Inspection - Detached Home" at bounding box center [784, 163] width 890 height 24
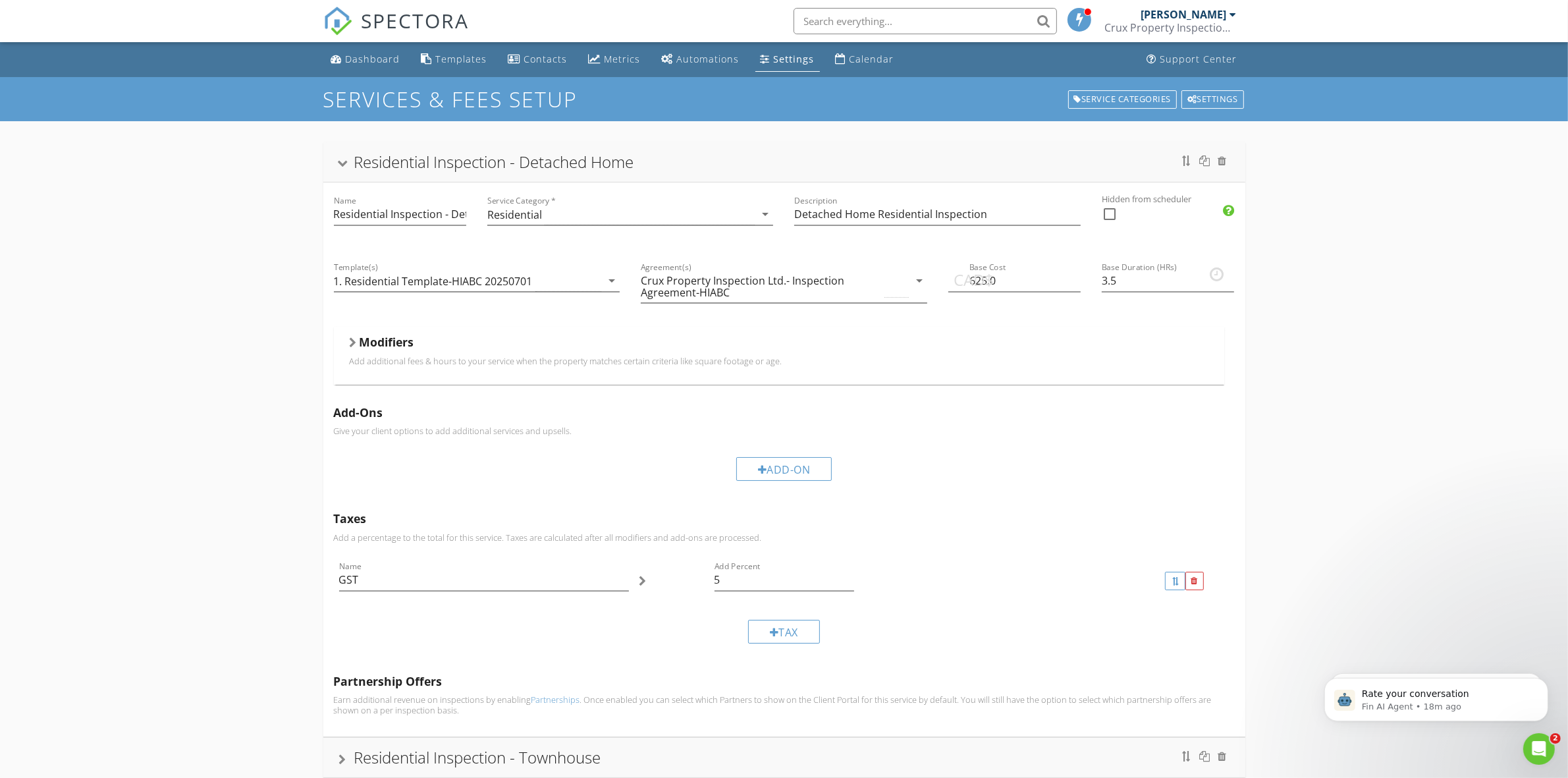
click at [899, 162] on div "Residential Inspection - Detached Home" at bounding box center [784, 163] width 890 height 24
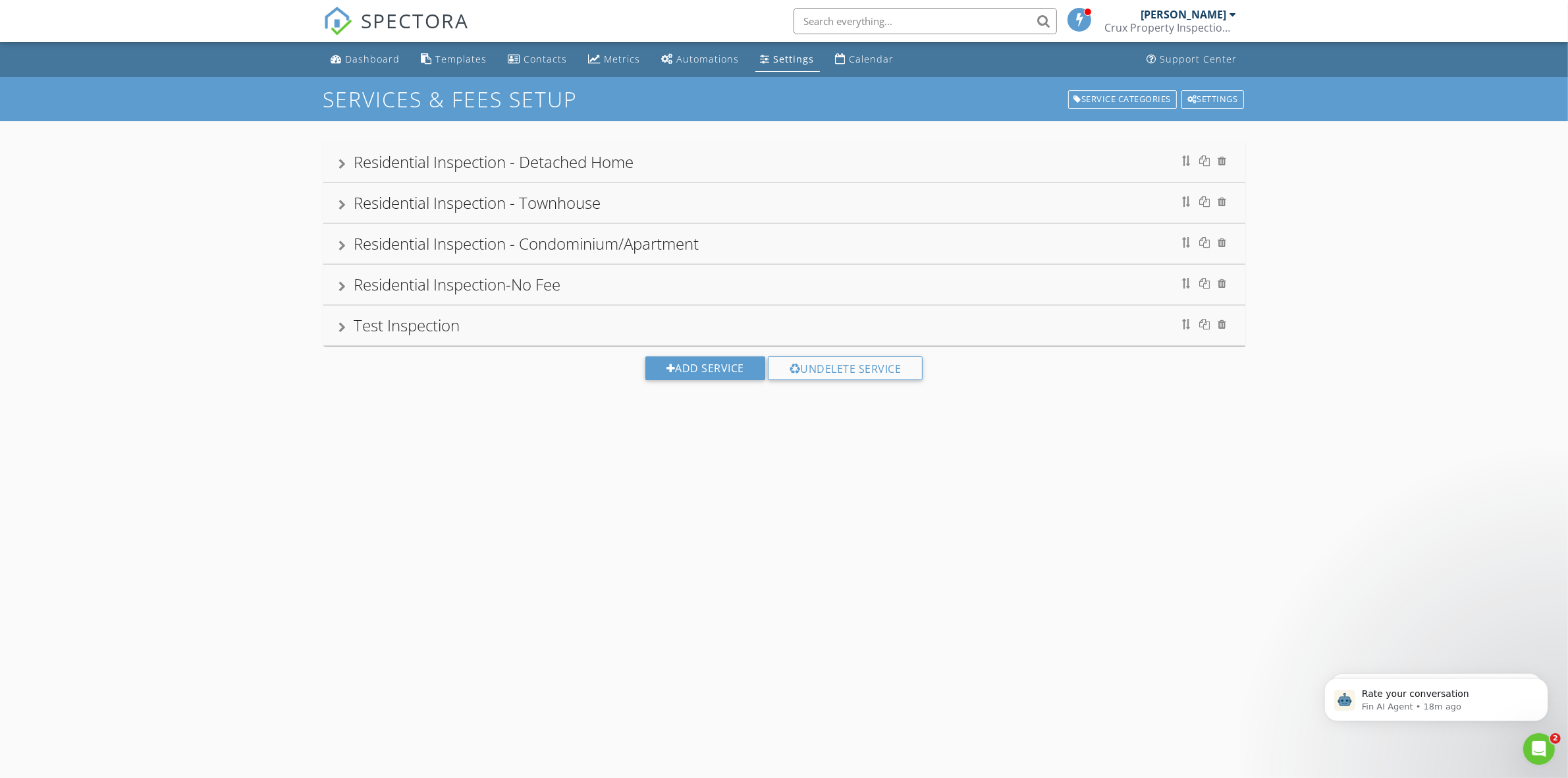
click at [901, 199] on div "Residential Inspection - Townhouse" at bounding box center [784, 203] width 890 height 24
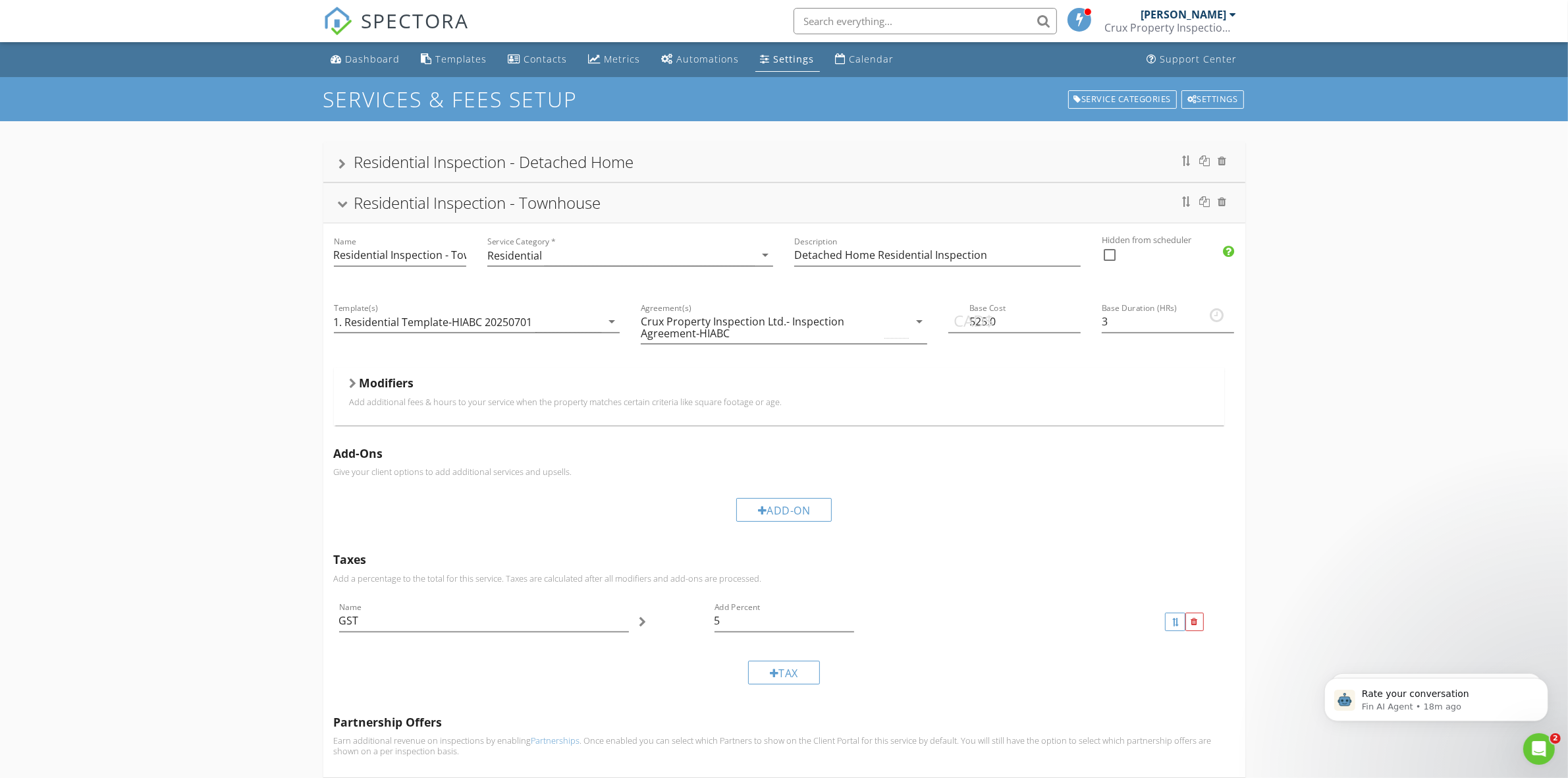
click at [901, 199] on div "Residential Inspection - Townhouse" at bounding box center [784, 203] width 890 height 24
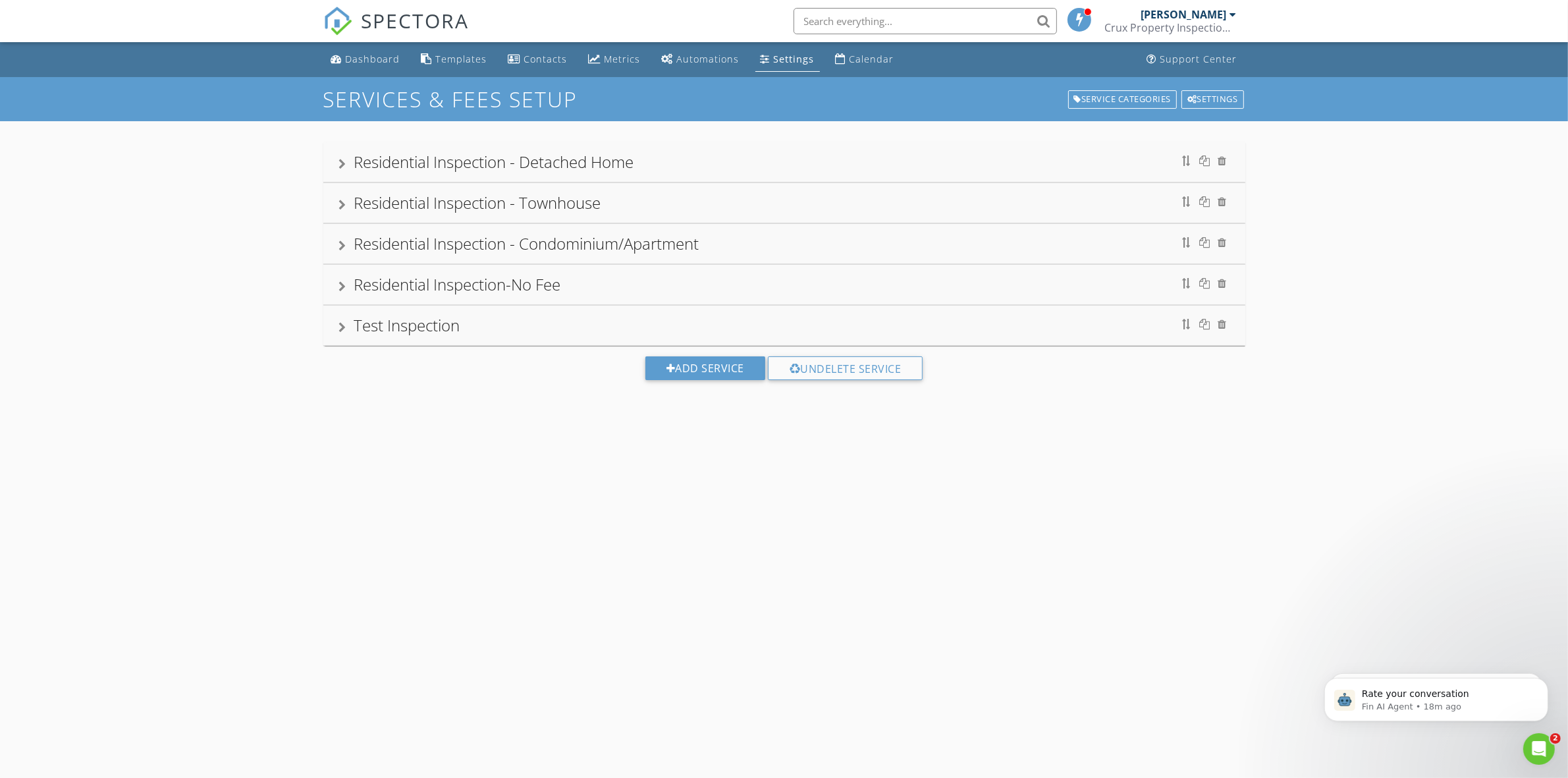
click at [896, 247] on div "Residential Inspection - Condominium/Apartment" at bounding box center [784, 244] width 890 height 24
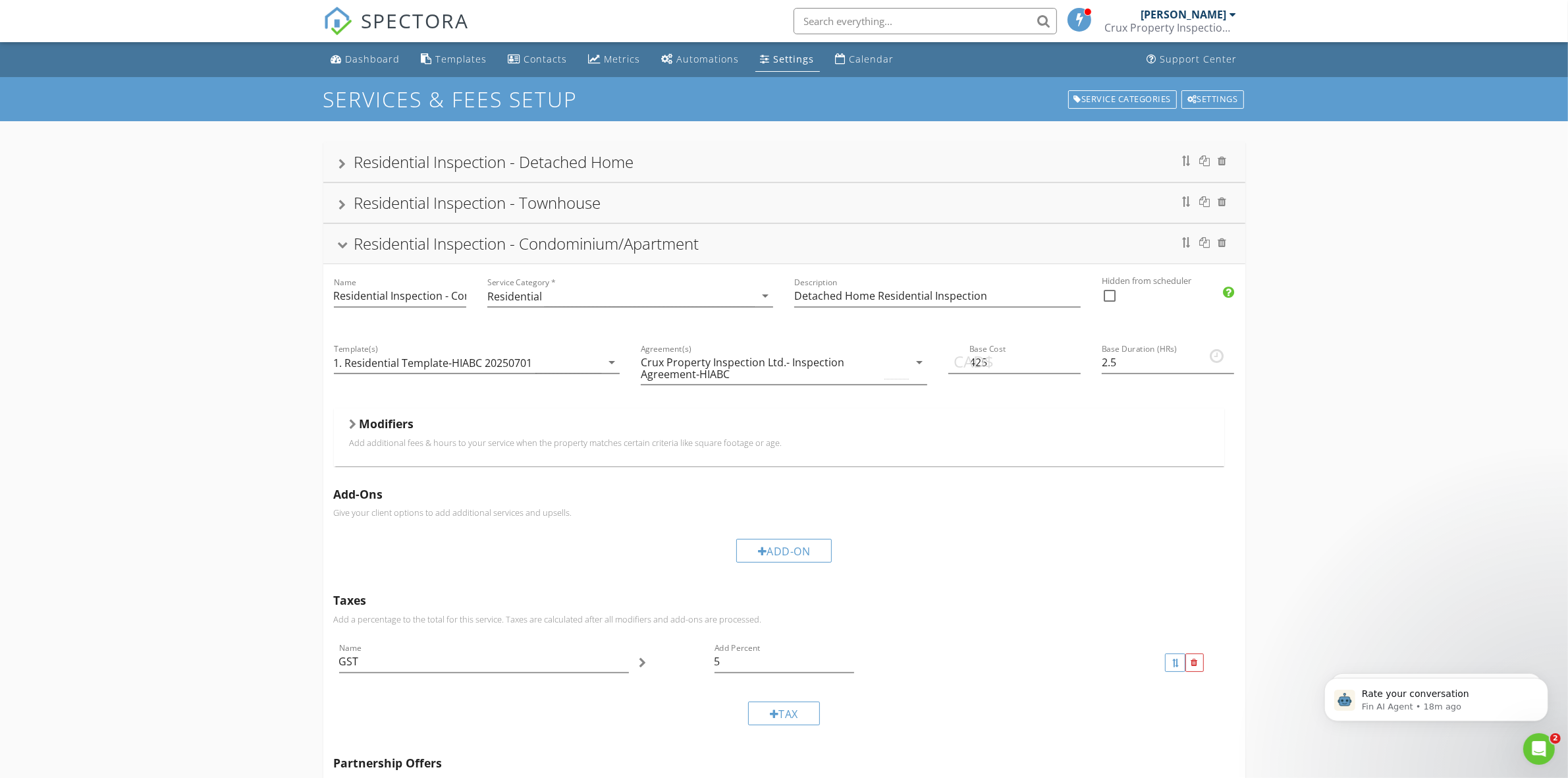
click at [896, 247] on div "Residential Inspection - Condominium/Apartment" at bounding box center [784, 244] width 890 height 24
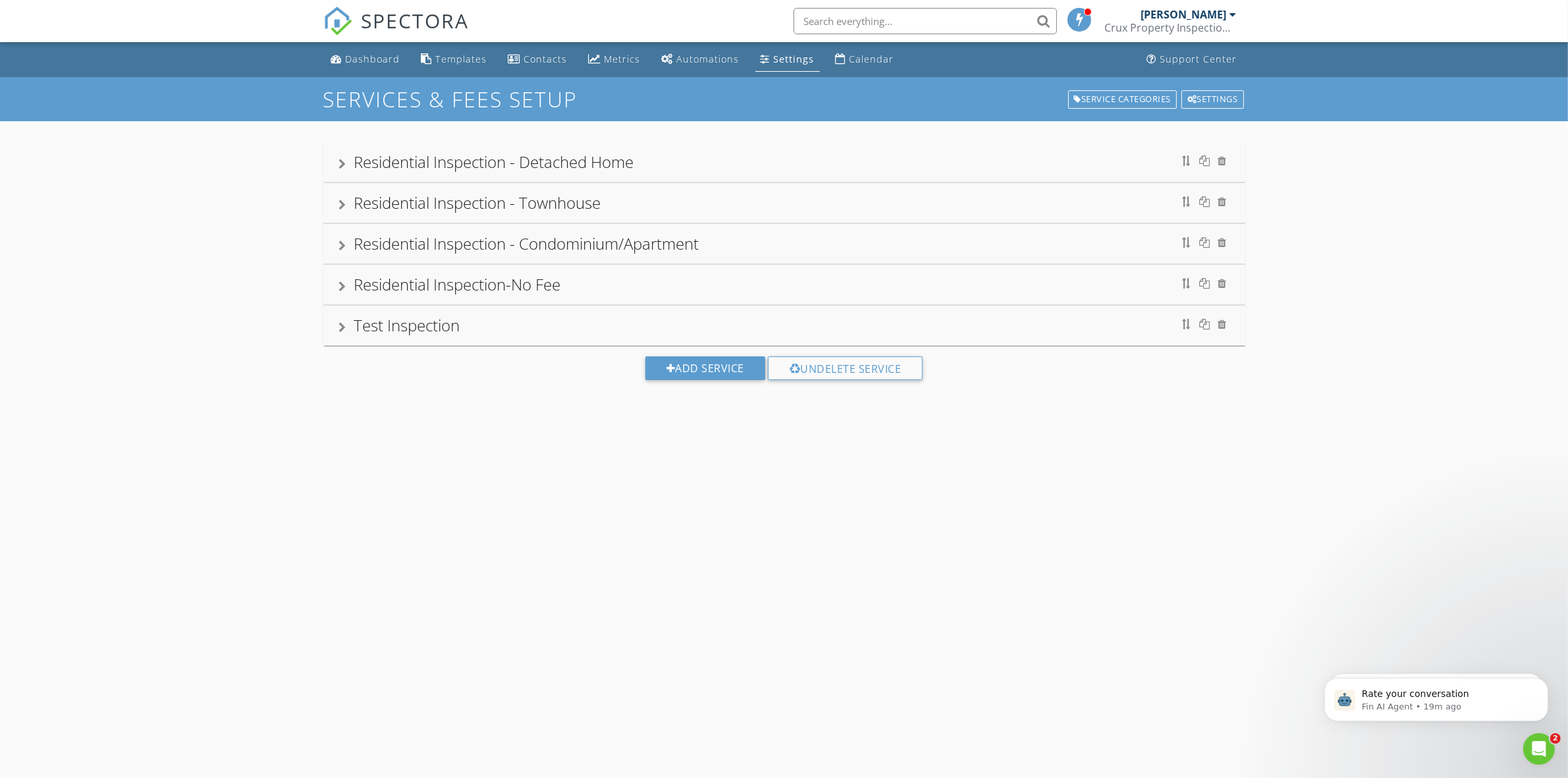
click at [603, 165] on div "Residential Inspection - Detached Home" at bounding box center [494, 161] width 280 height 22
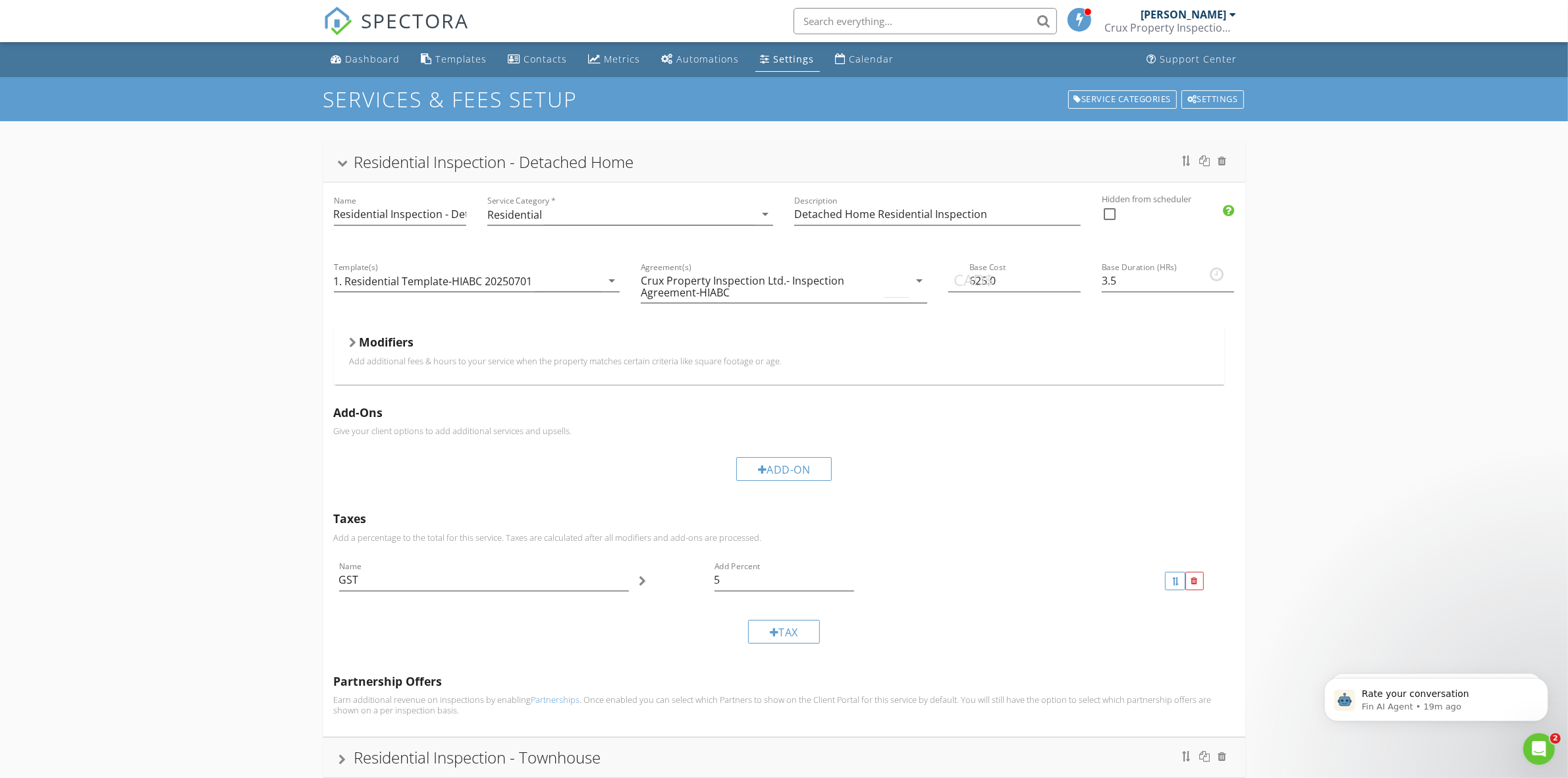
click at [410, 347] on h5 "Modifiers" at bounding box center [387, 342] width 55 height 14
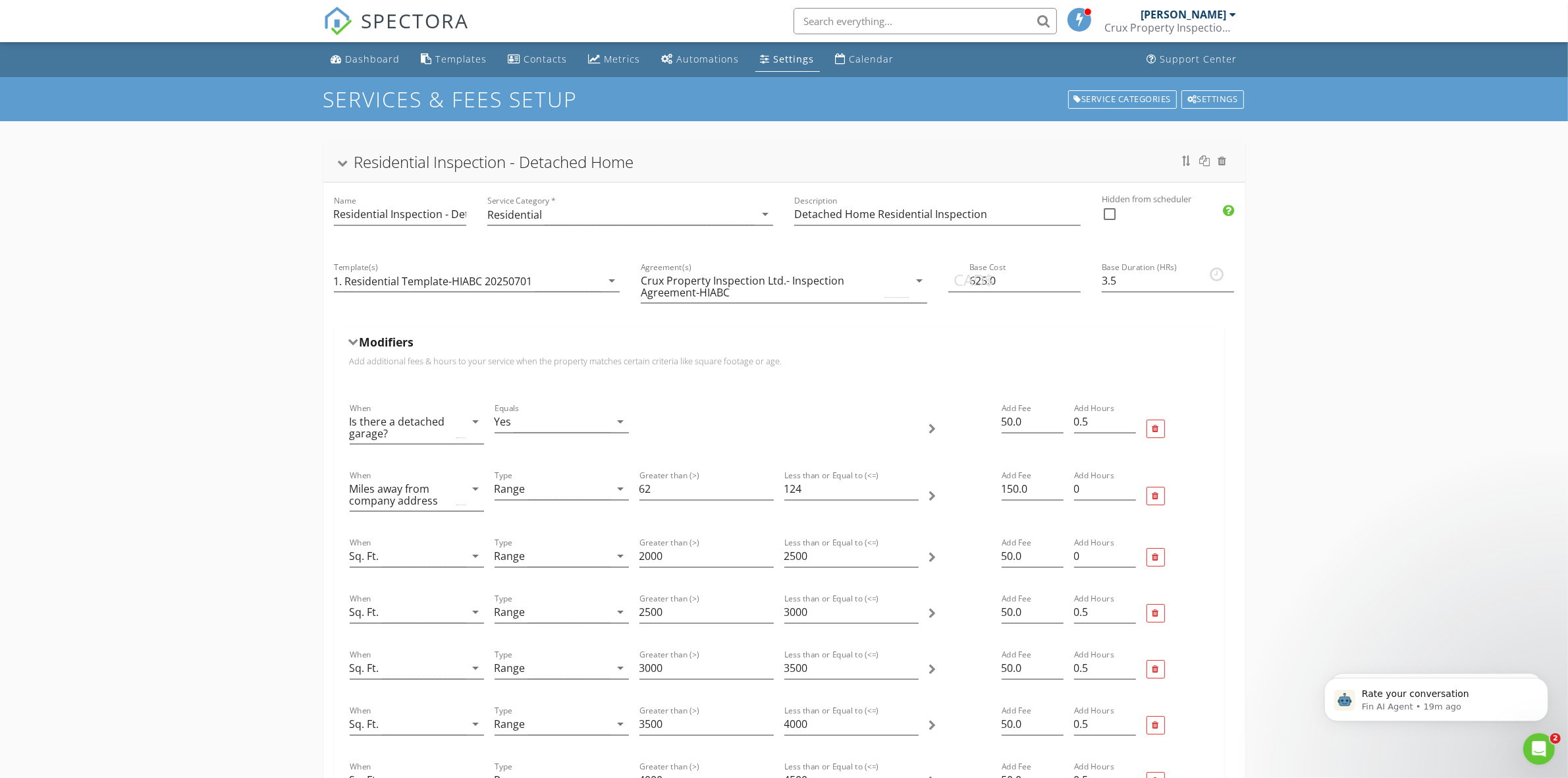
click at [813, 169] on div "Residential Inspection - Detached Home" at bounding box center [784, 163] width 890 height 24
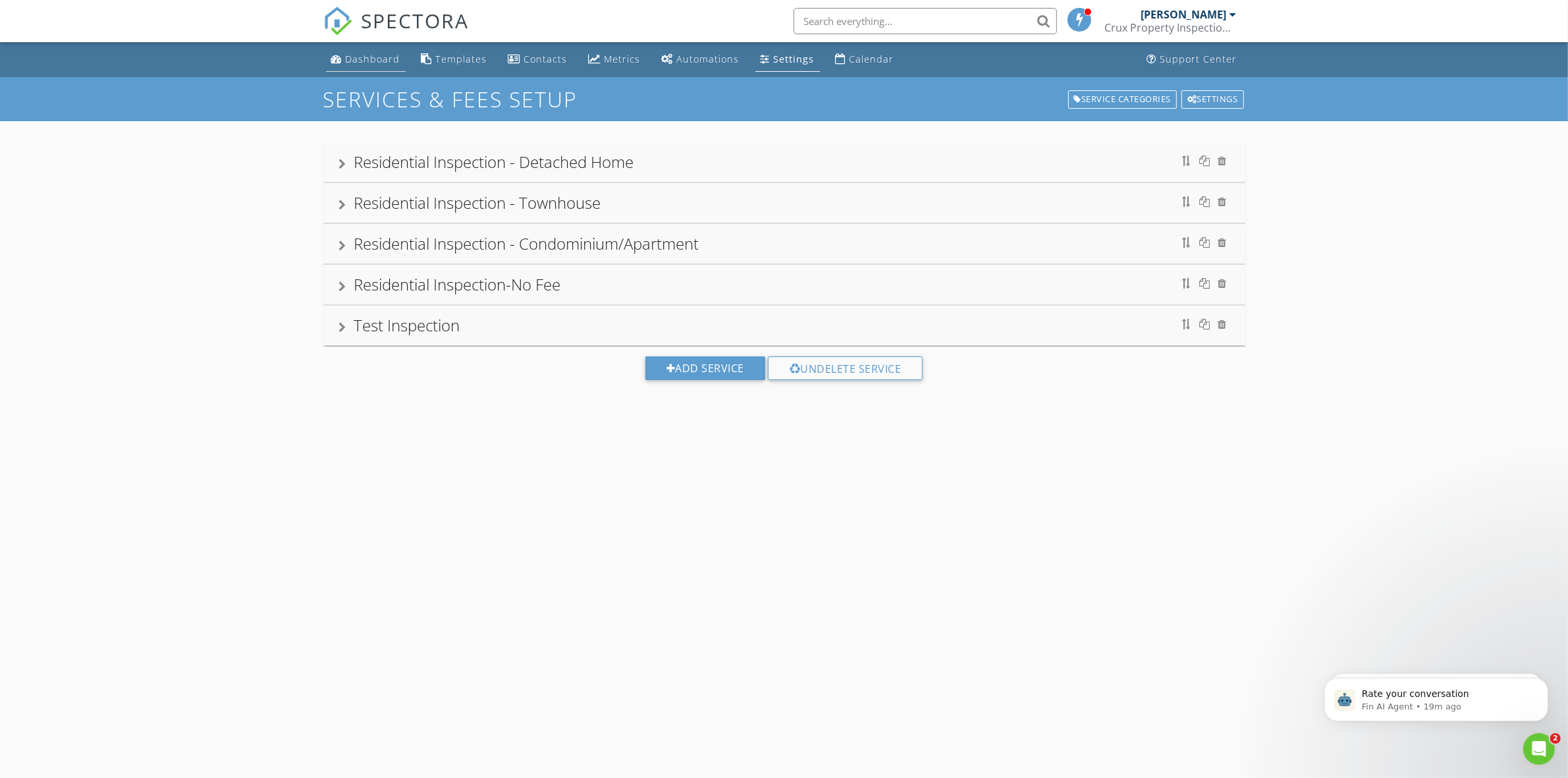
click at [367, 57] on div "Dashboard" at bounding box center [373, 59] width 55 height 13
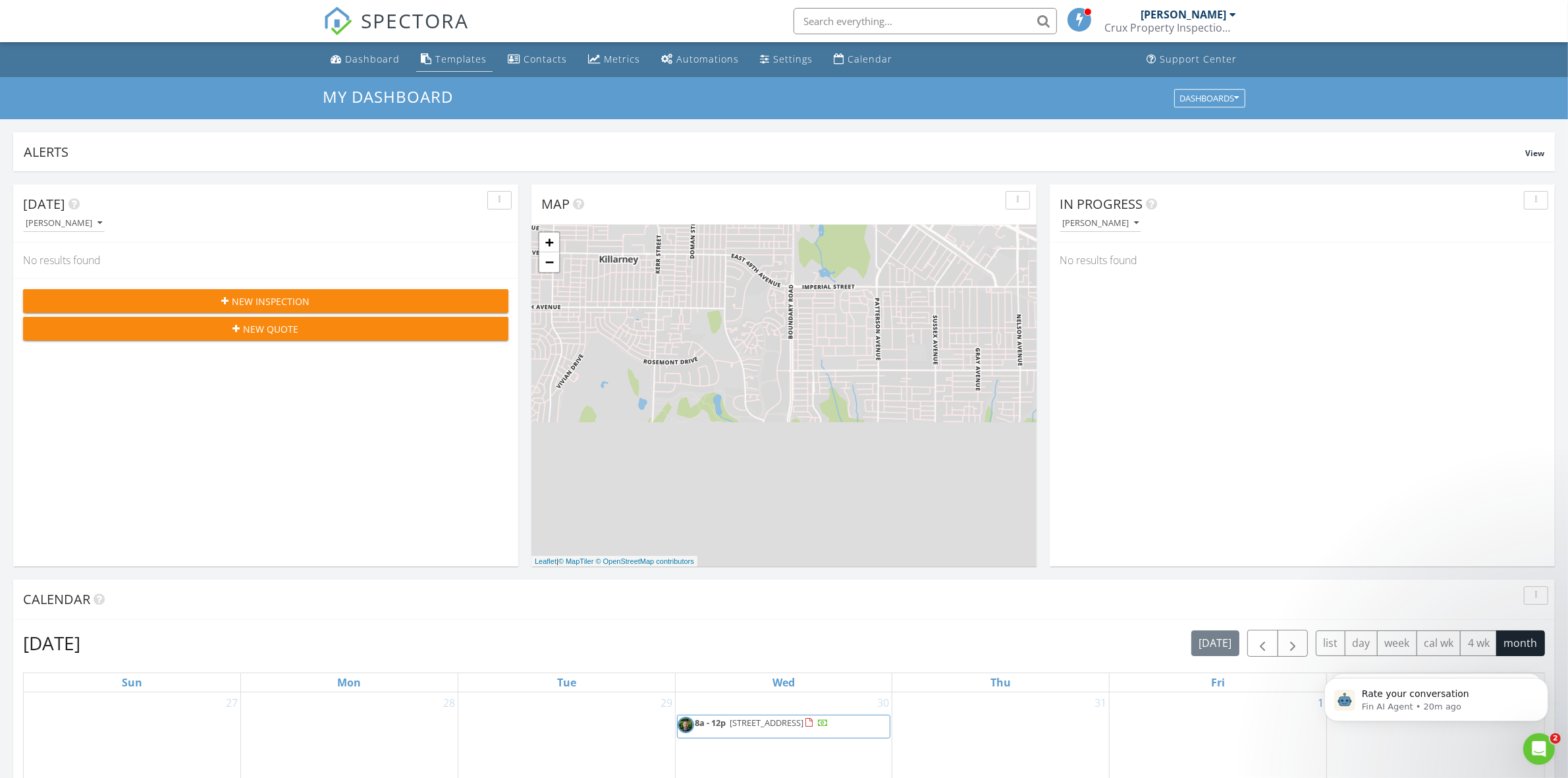
click at [461, 61] on div "Templates" at bounding box center [462, 59] width 51 height 13
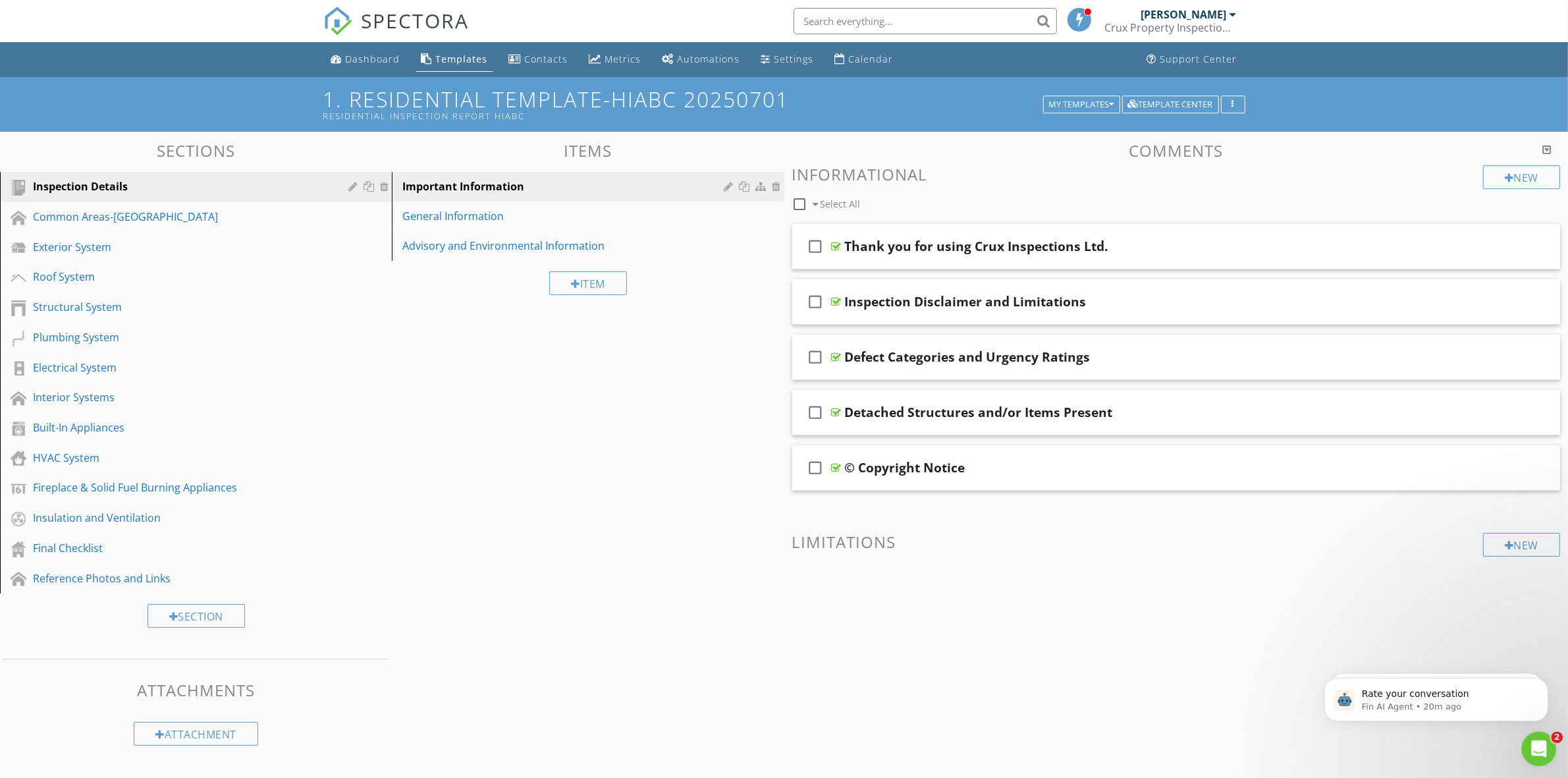
click at [1536, 740] on icon "Open Intercom Messenger" at bounding box center [1536, 747] width 22 height 22
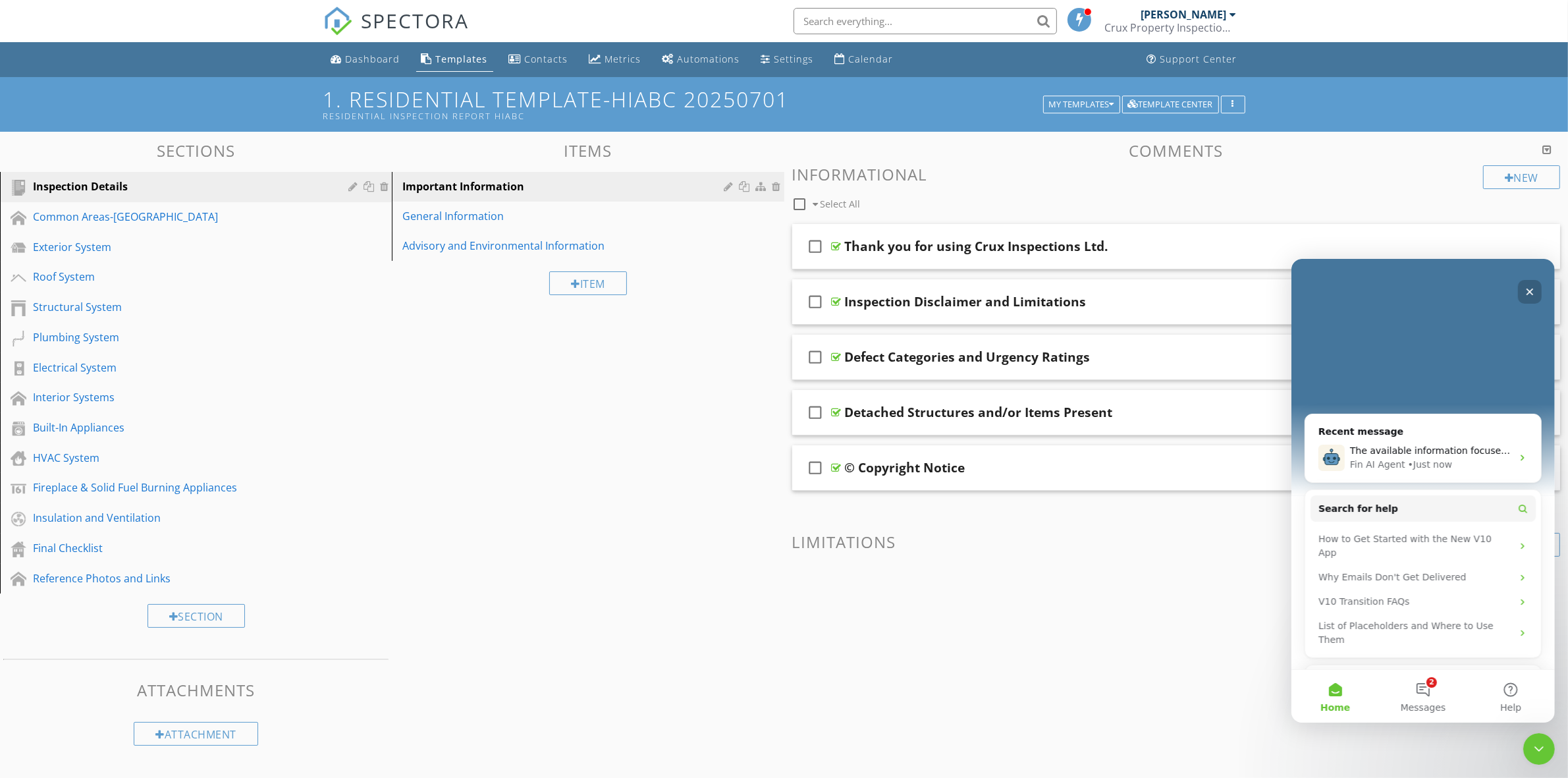
scroll to position [283, 0]
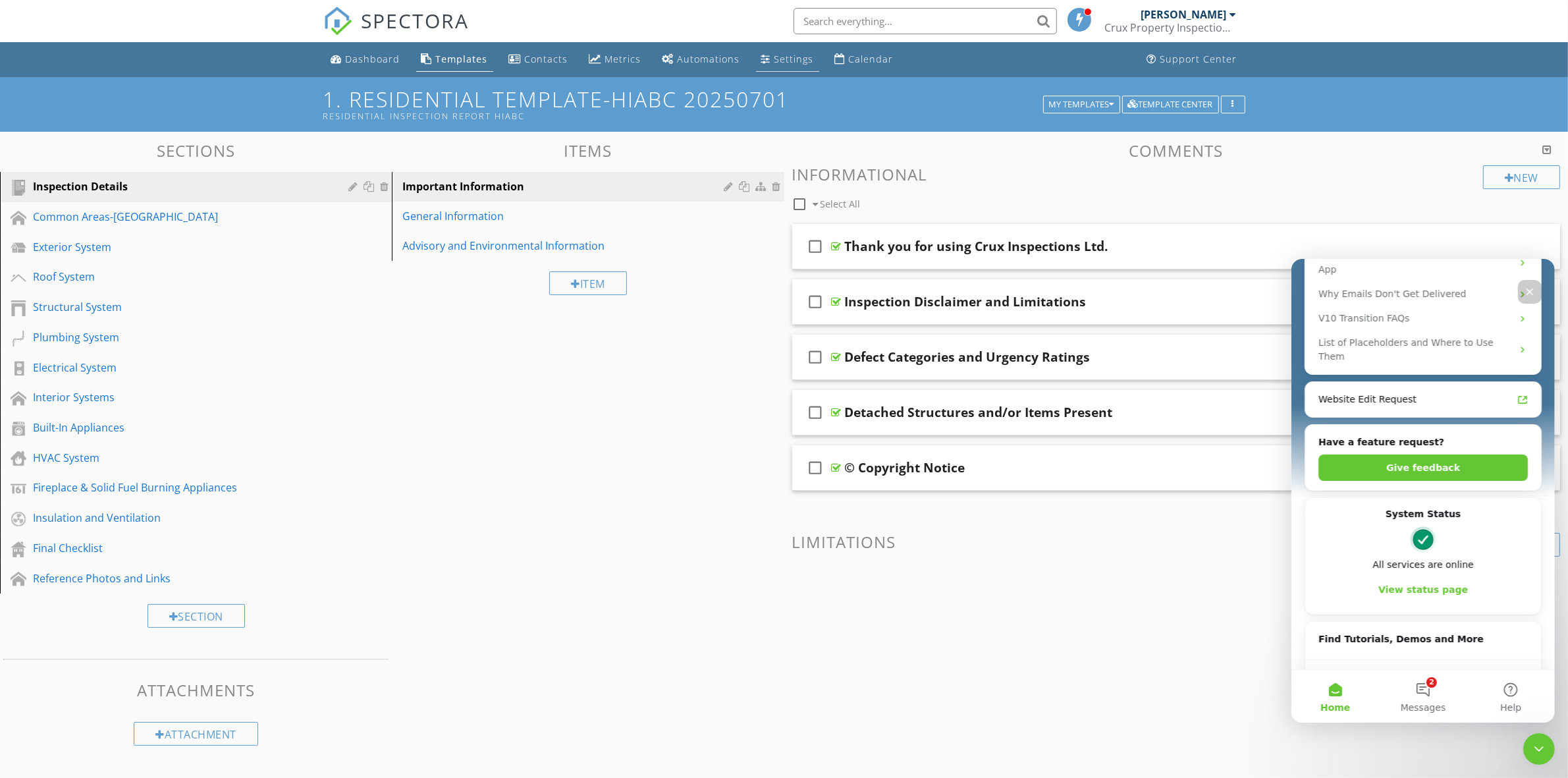
click at [775, 53] on div "Settings" at bounding box center [794, 59] width 40 height 13
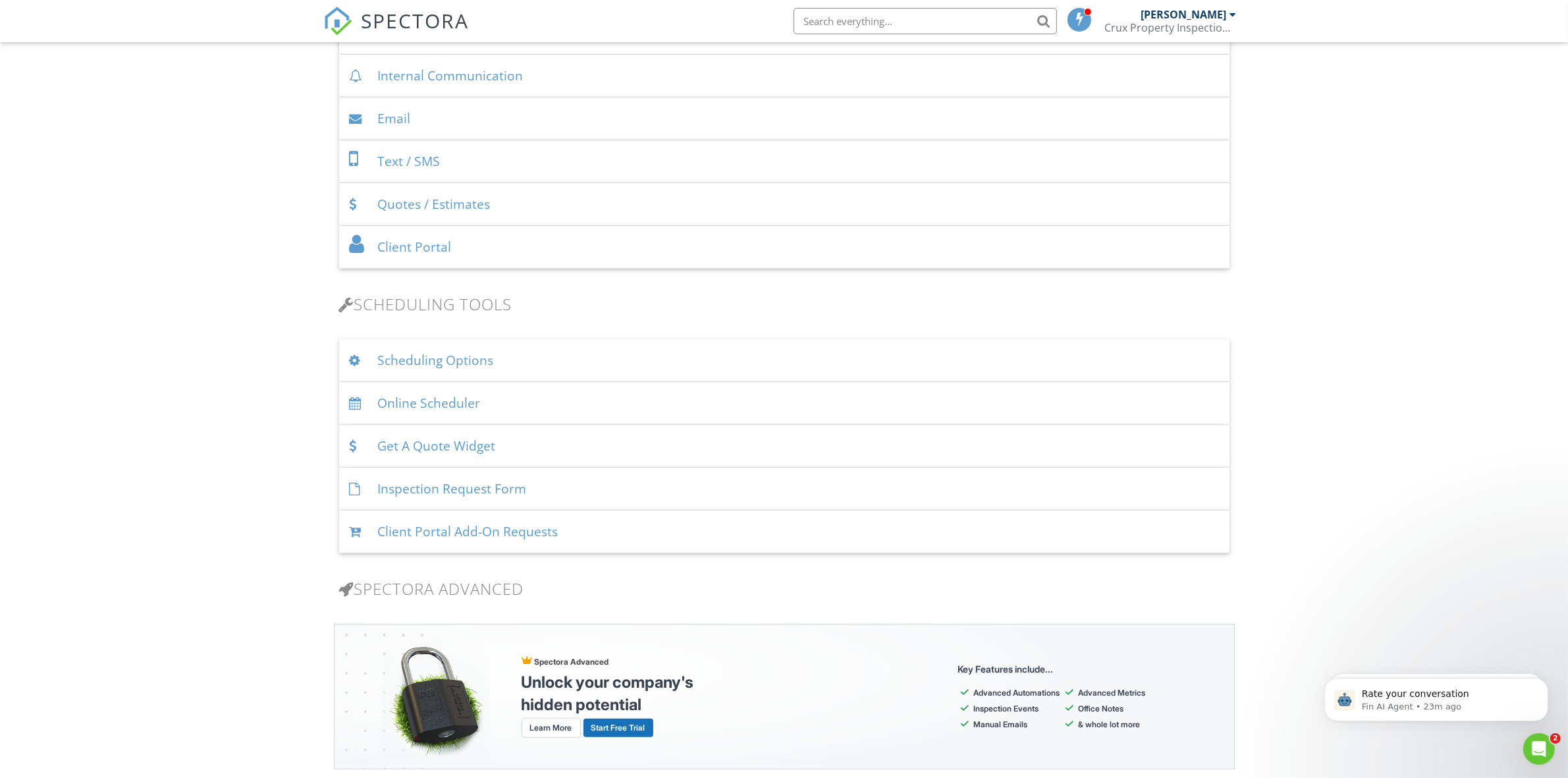
click at [475, 364] on div "Scheduling Options" at bounding box center [784, 360] width 890 height 43
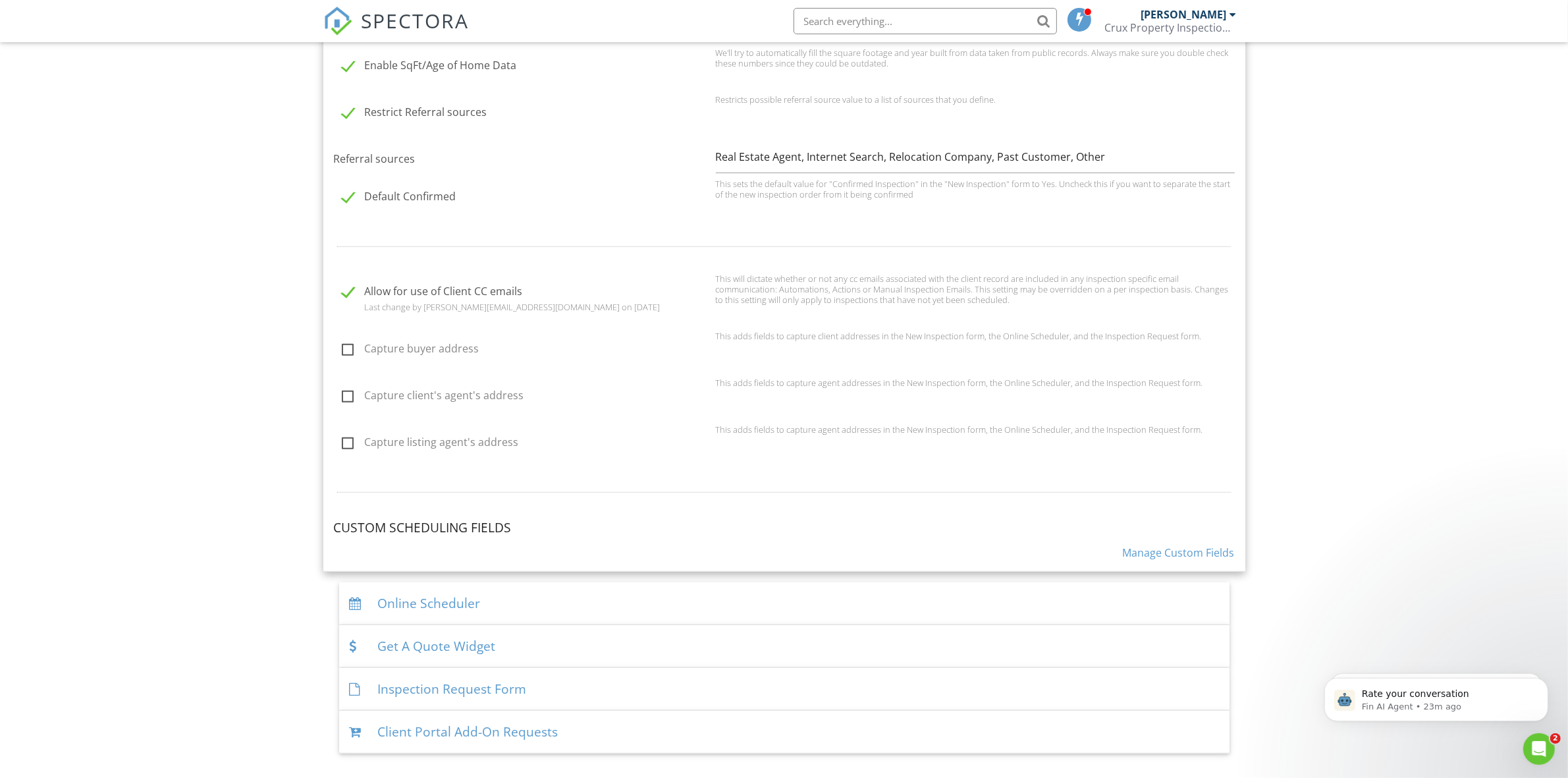
scroll to position [1015, 0]
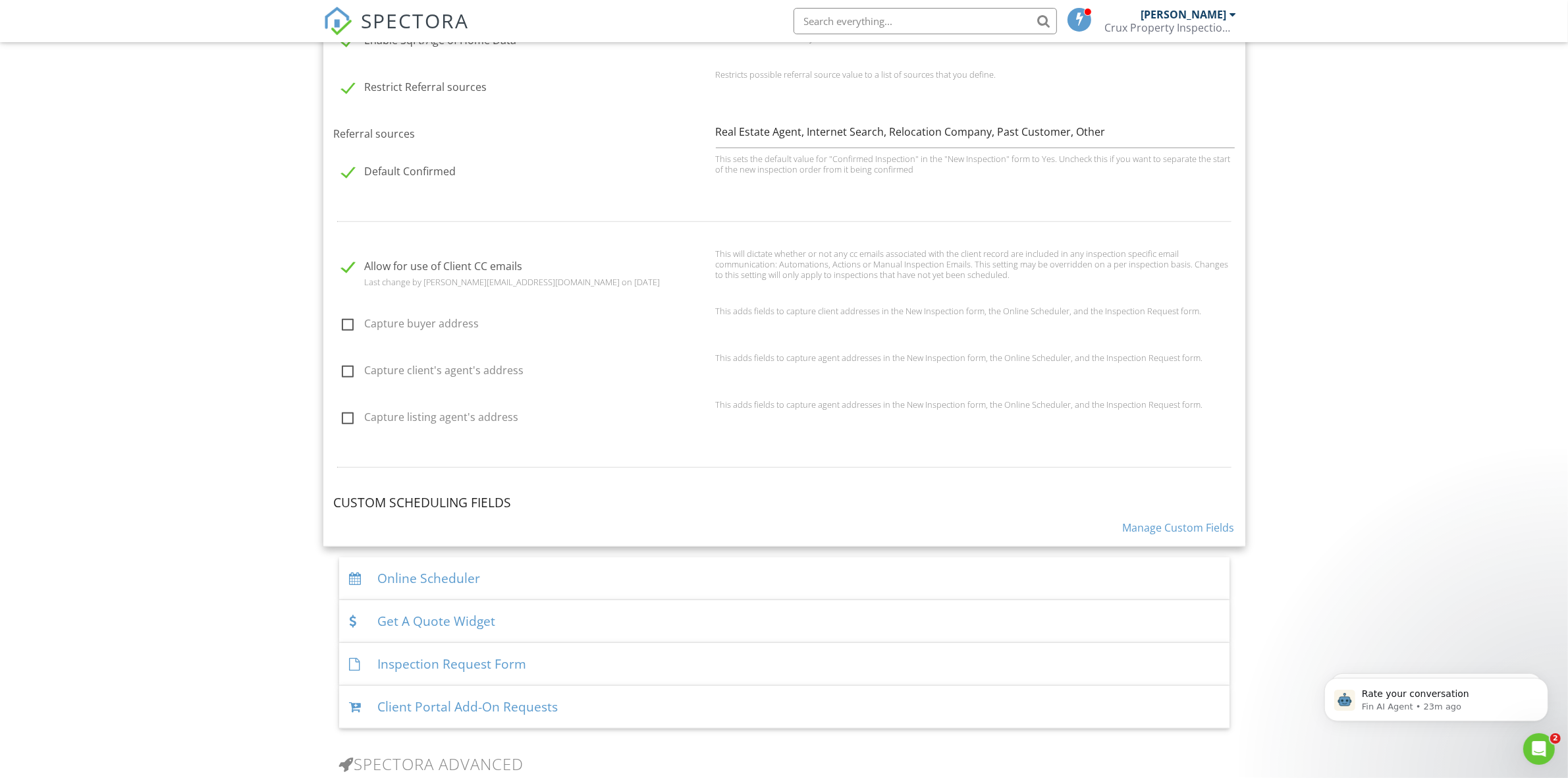
click at [500, 501] on h4 "Custom Scheduling Fields" at bounding box center [784, 503] width 901 height 17
click at [1147, 521] on link "Manage Custom Fields" at bounding box center [1178, 527] width 112 height 14
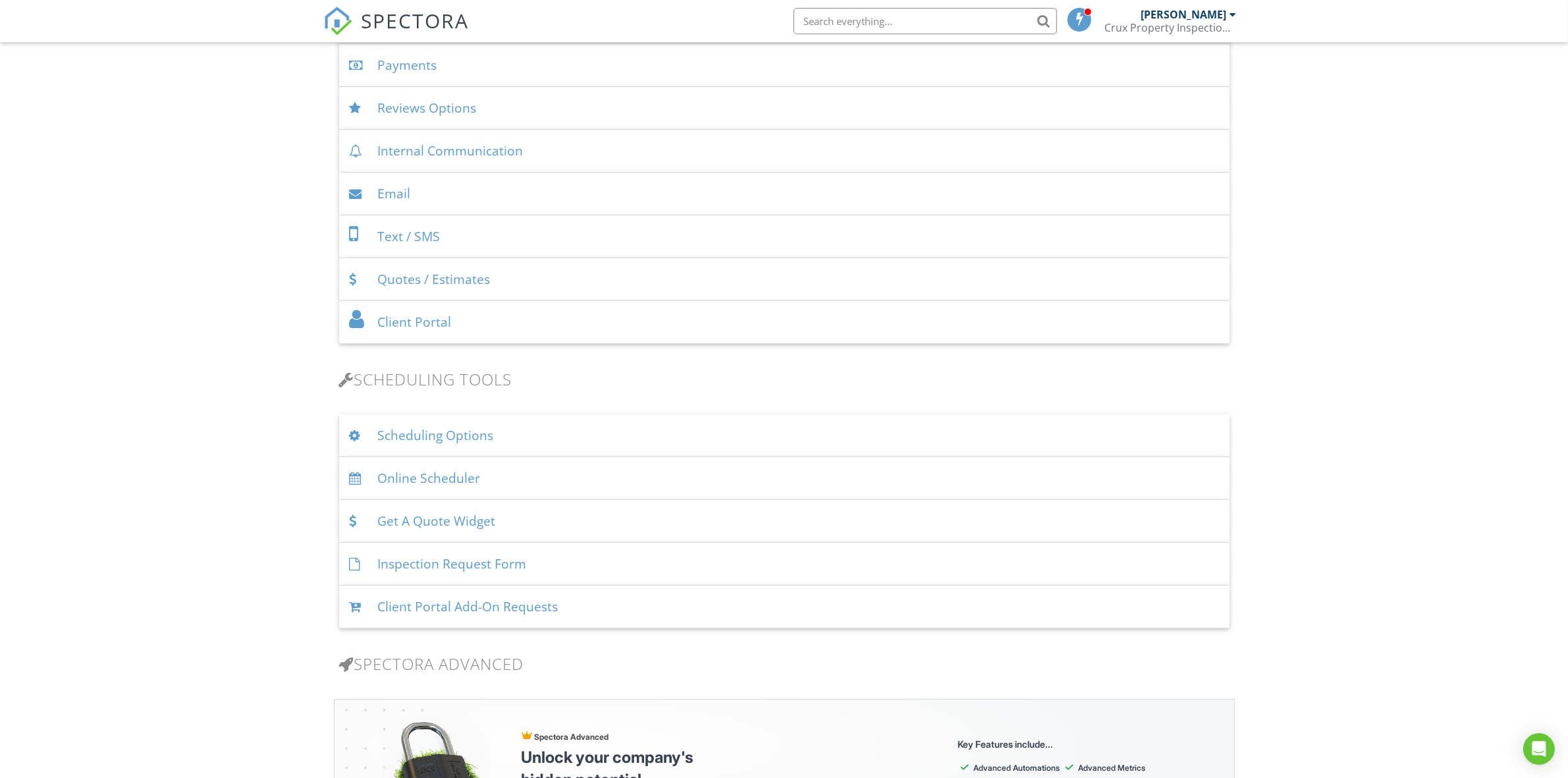
scroll to position [549, 0]
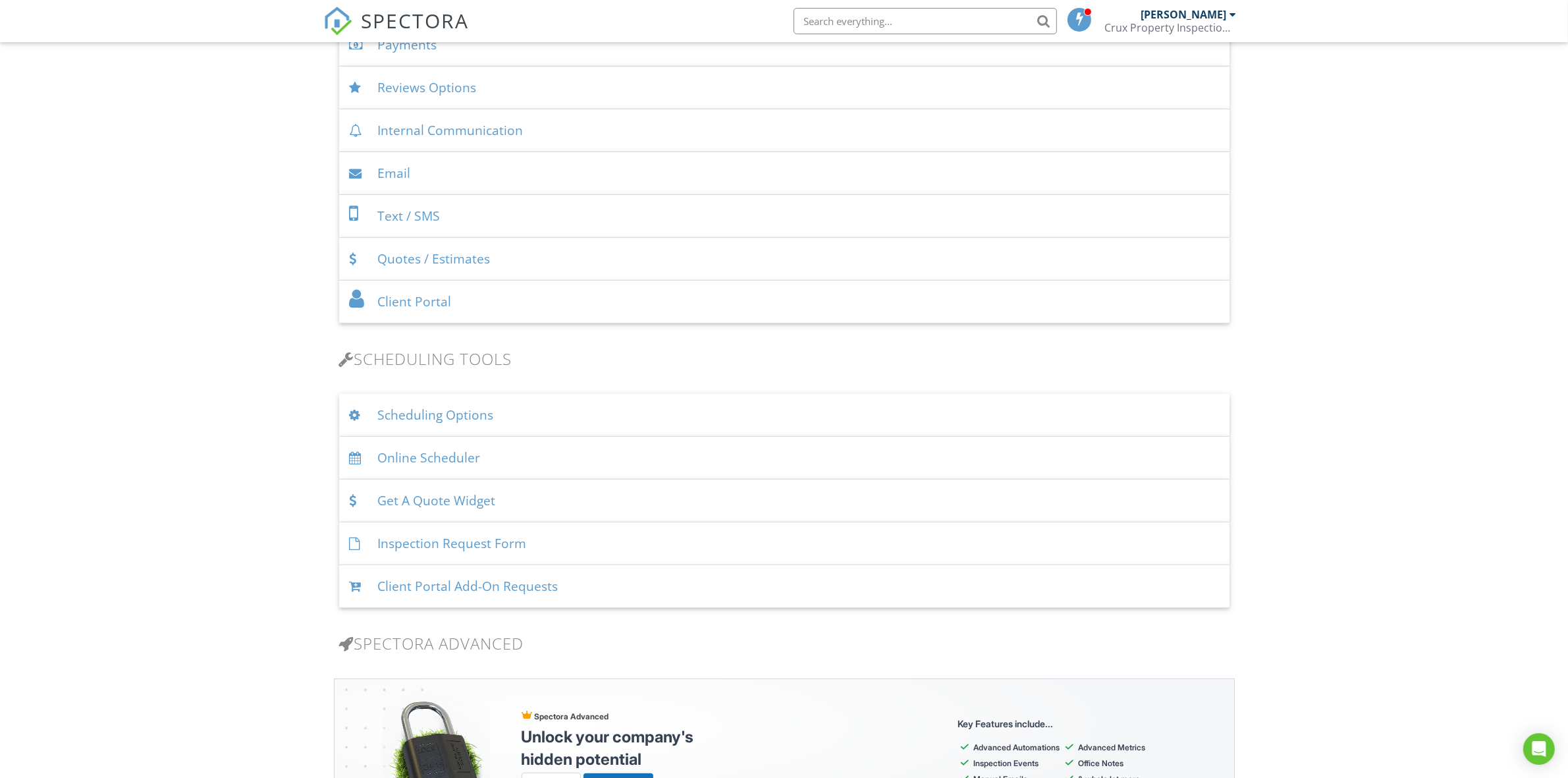
click at [472, 460] on div "Online Scheduler" at bounding box center [784, 457] width 890 height 43
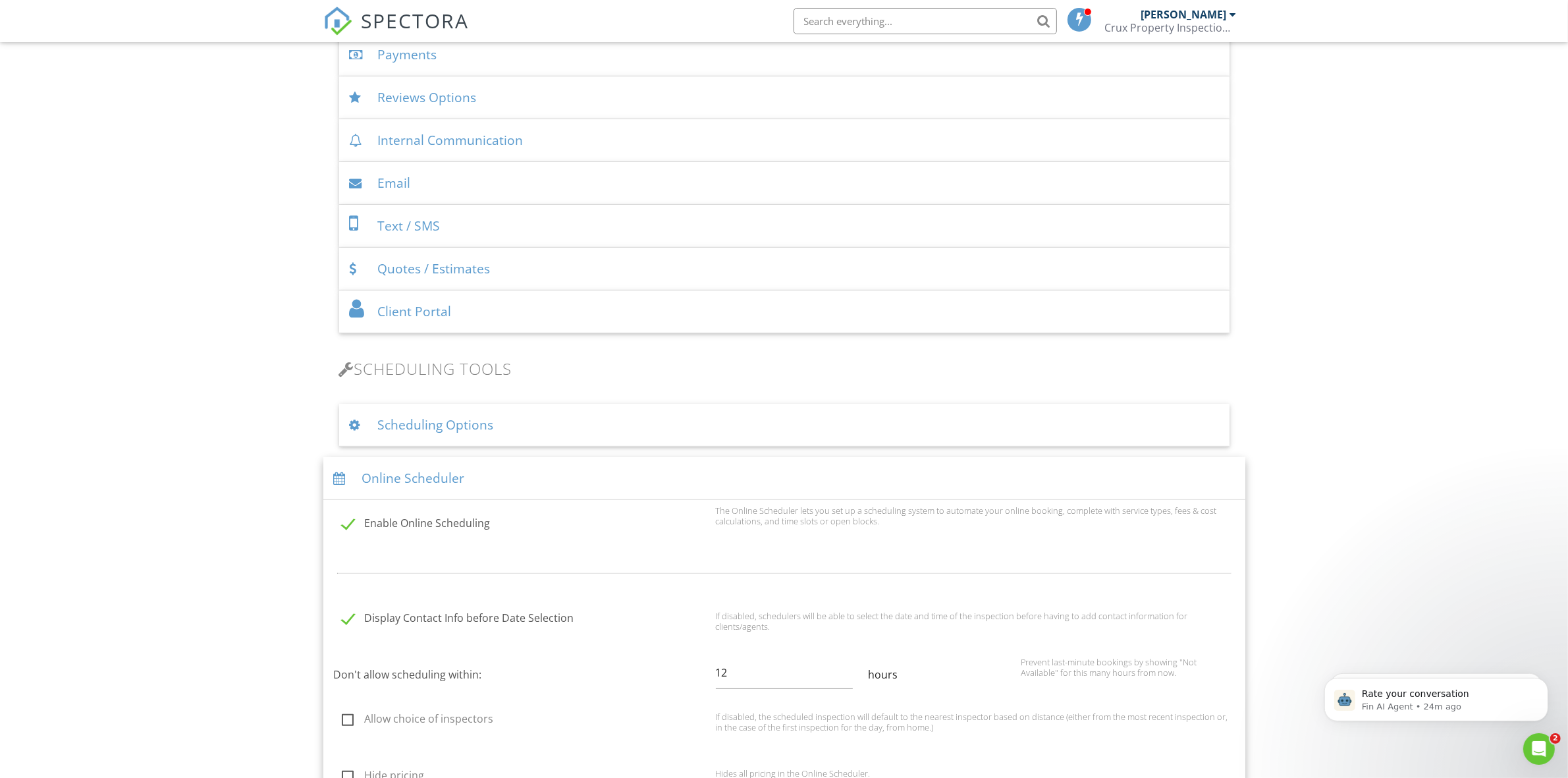
scroll to position [521, 0]
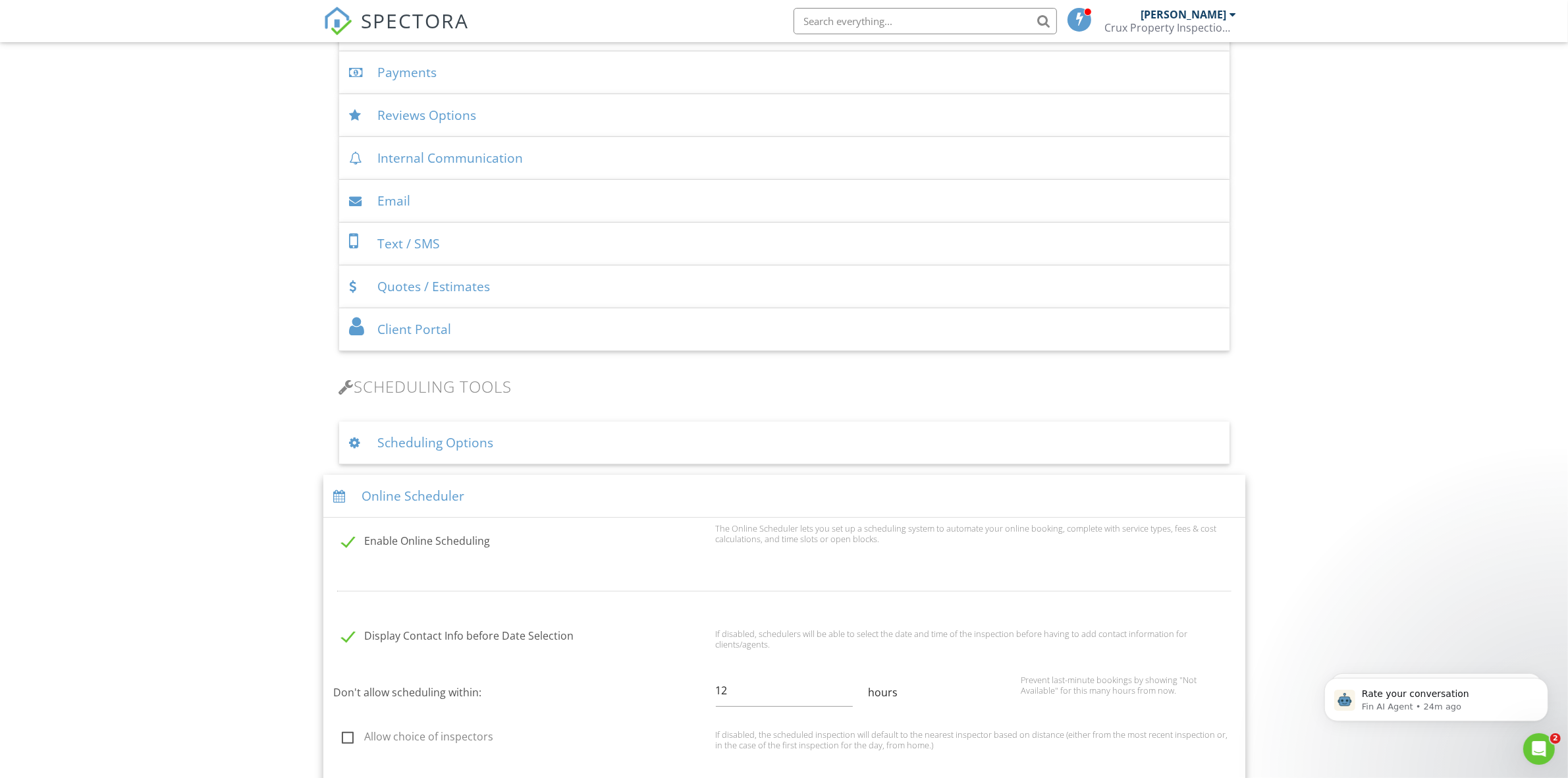
click at [541, 442] on div "Scheduling Options" at bounding box center [784, 442] width 890 height 43
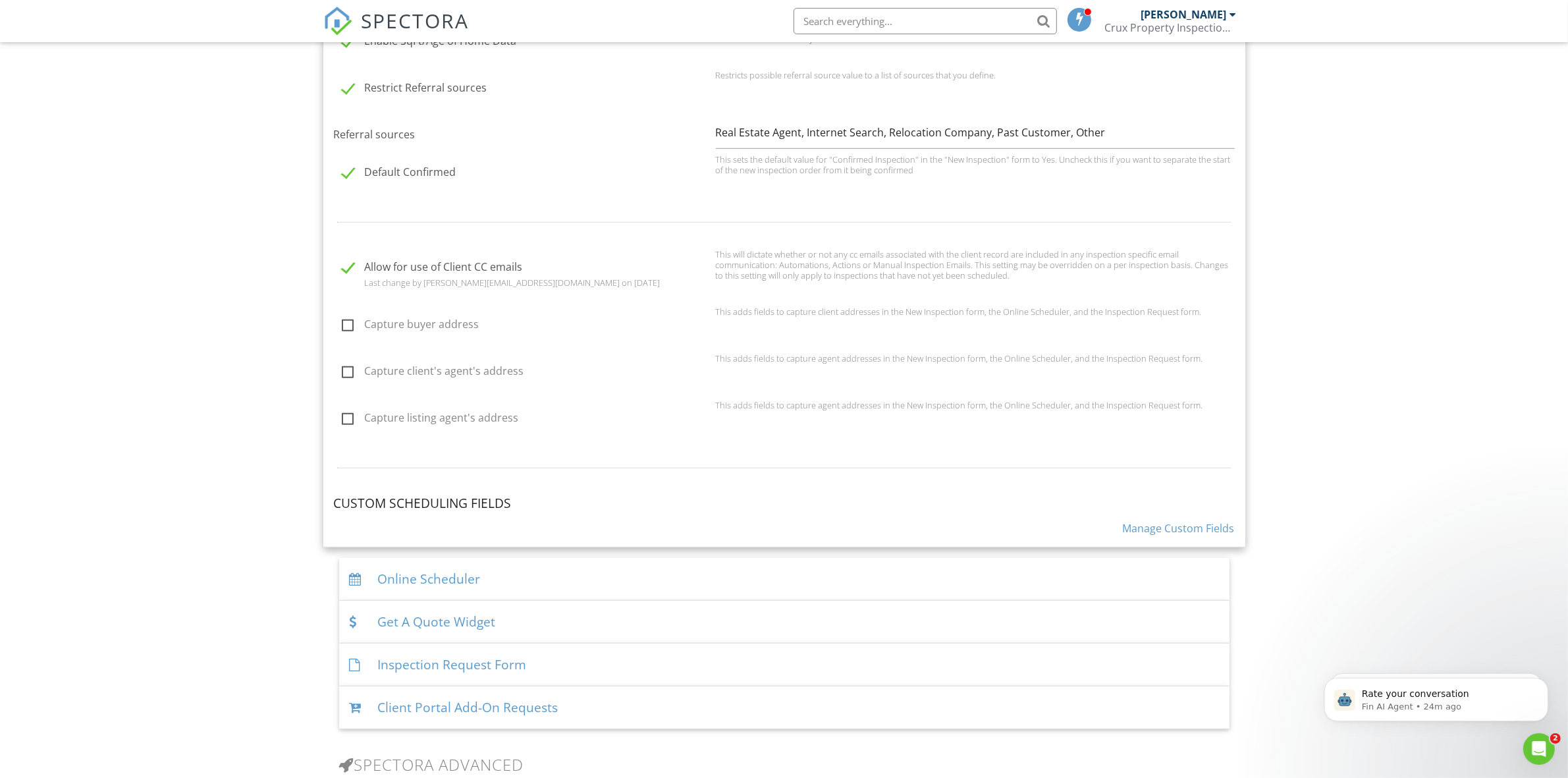
scroll to position [1015, 0]
click at [1154, 521] on link "Manage Custom Fields" at bounding box center [1178, 527] width 112 height 14
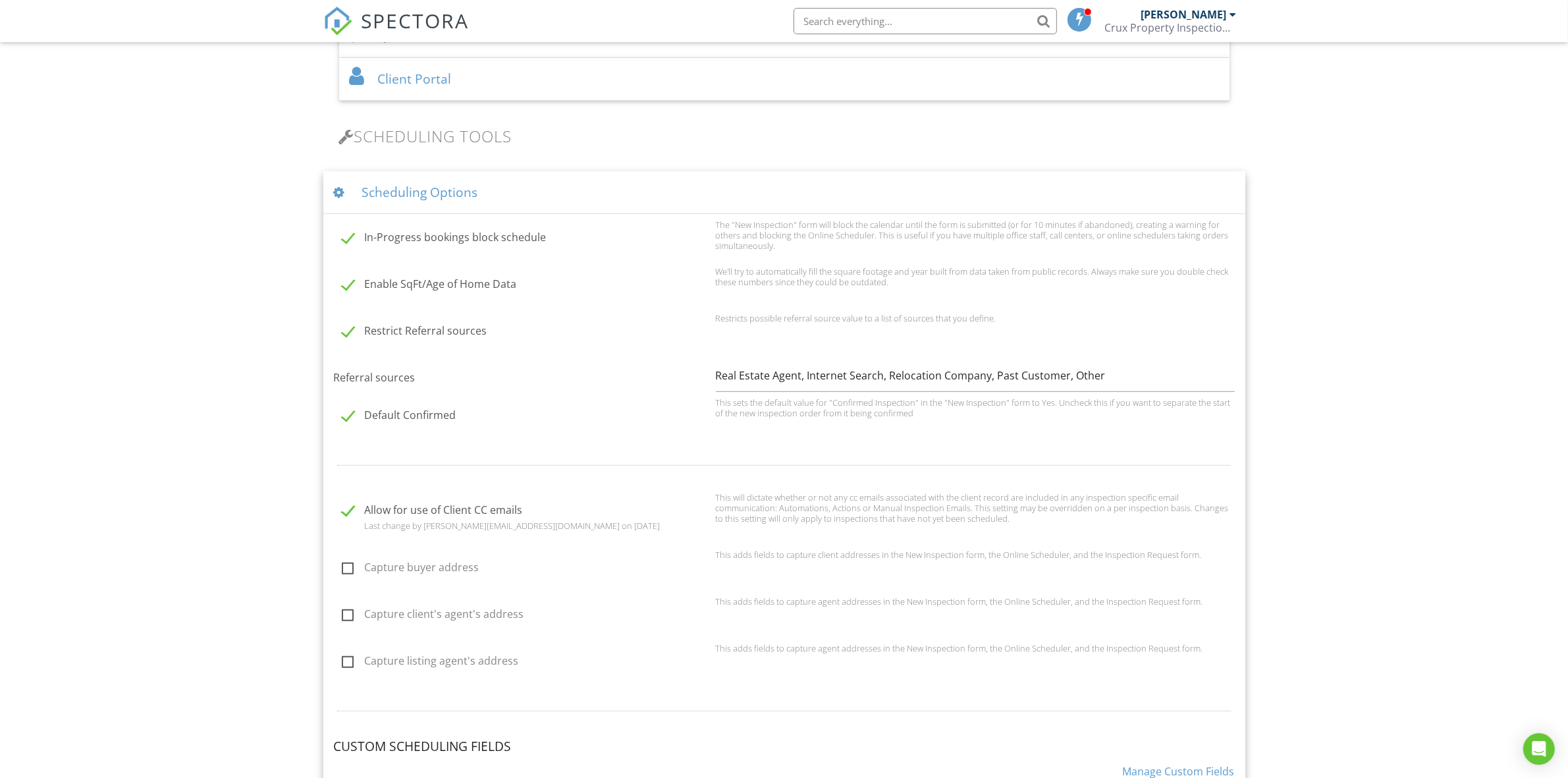
scroll to position [768, 0]
click at [648, 198] on div "Scheduling Options" at bounding box center [784, 196] width 922 height 43
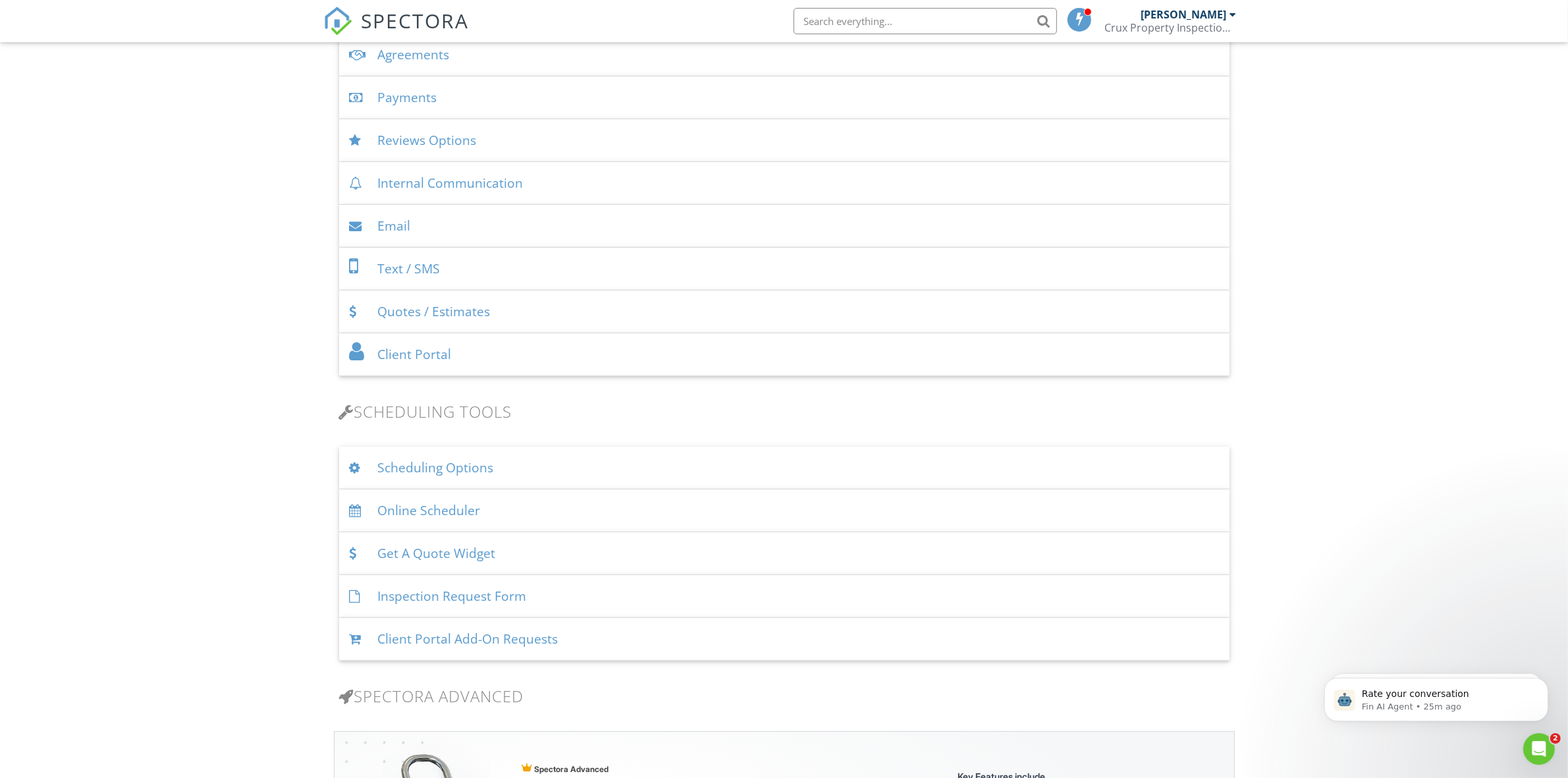
scroll to position [521, 0]
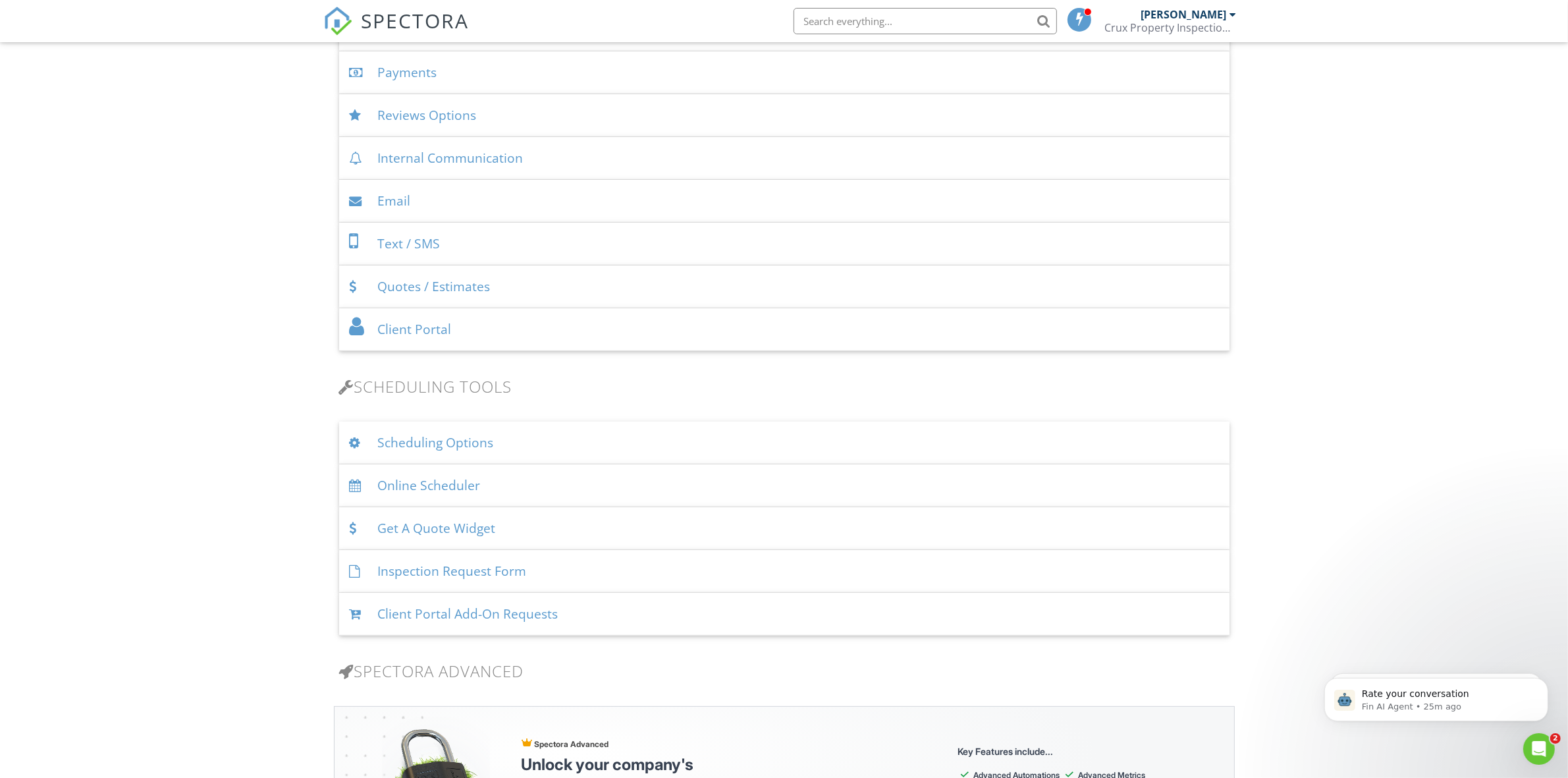
click at [602, 488] on div "Online Scheduler" at bounding box center [784, 485] width 890 height 43
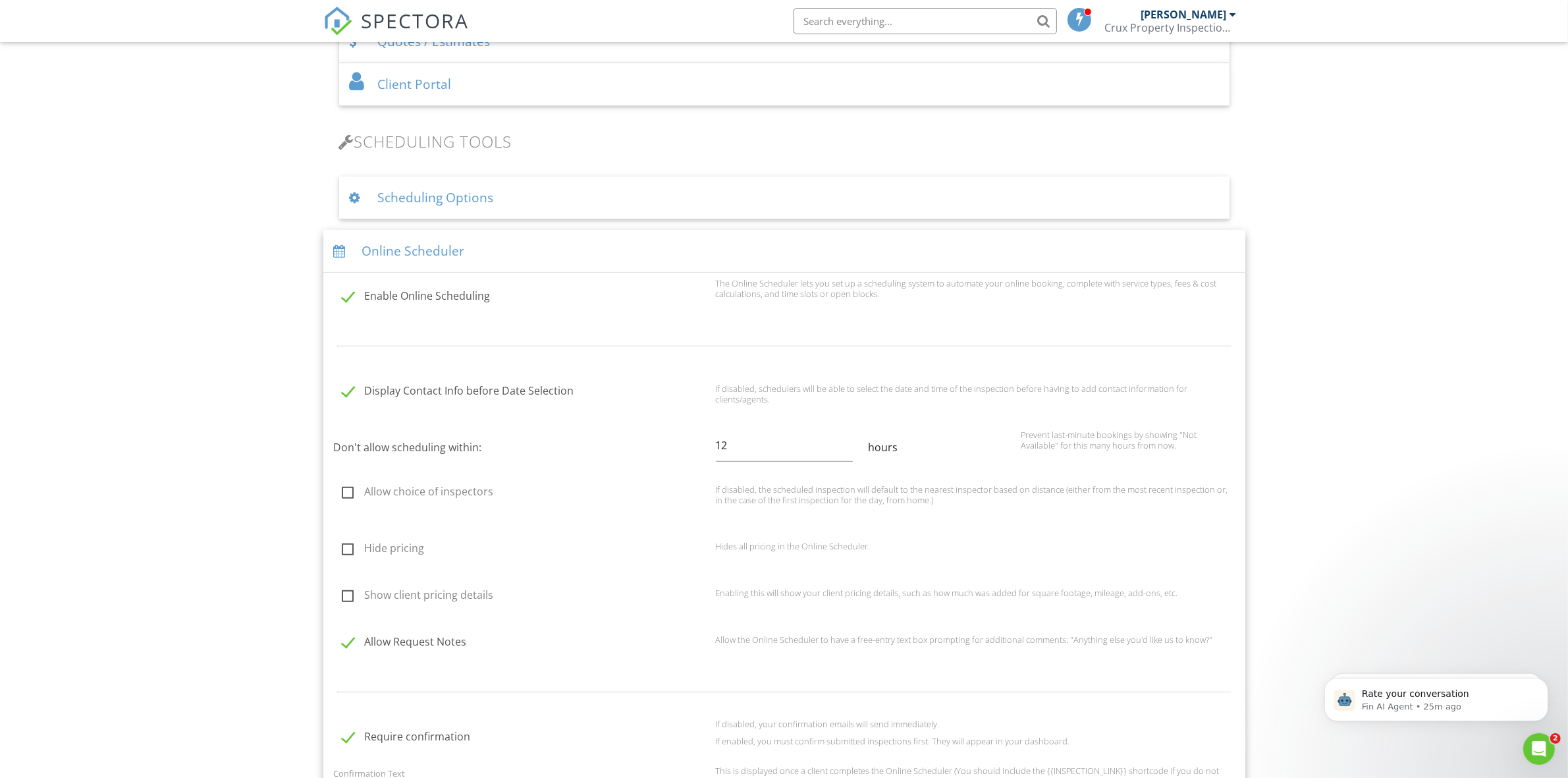
scroll to position [713, 0]
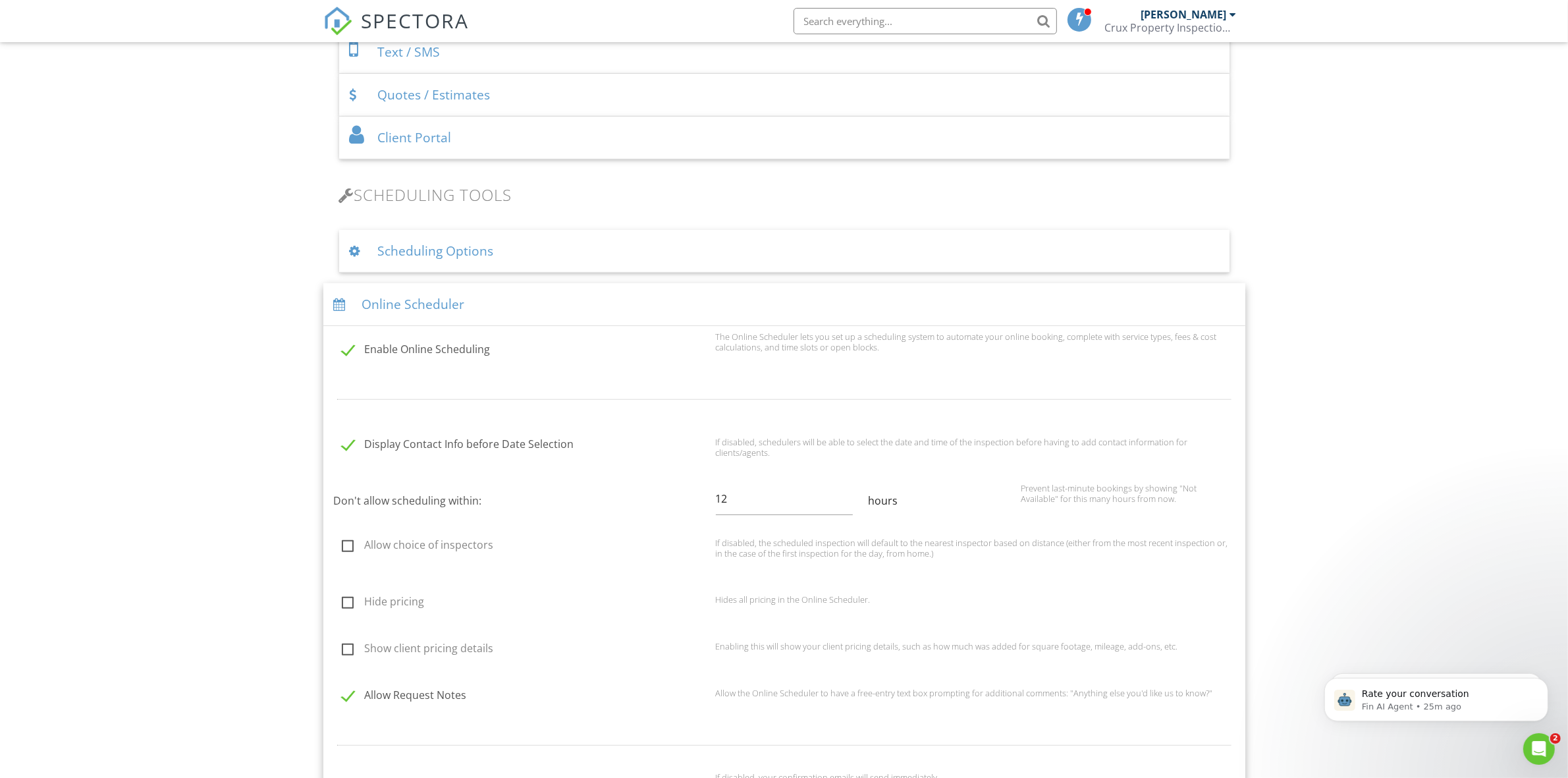
click at [626, 303] on div "Online Scheduler" at bounding box center [784, 304] width 922 height 43
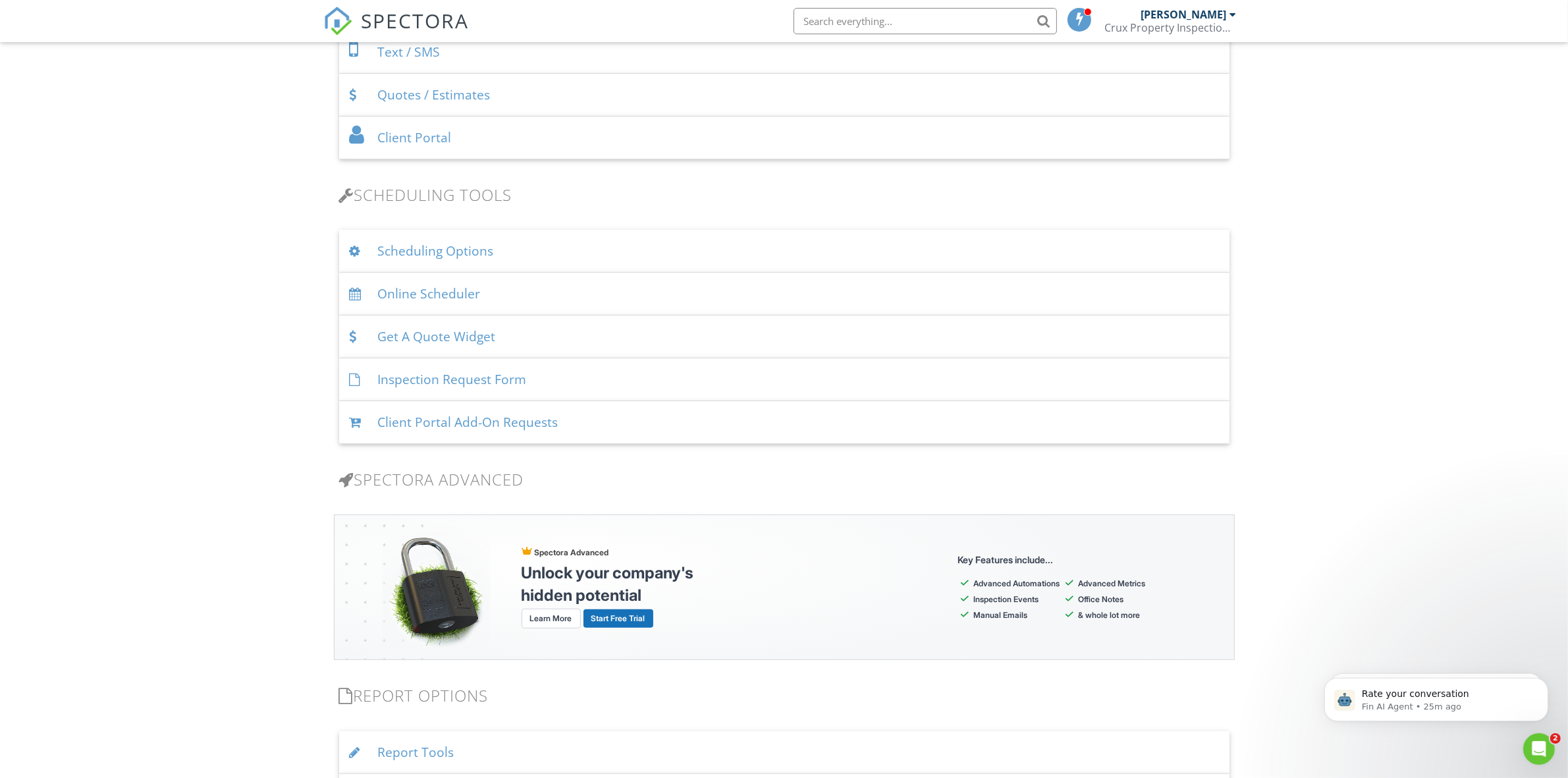
click at [616, 344] on div "Get A Quote Widget" at bounding box center [784, 336] width 890 height 43
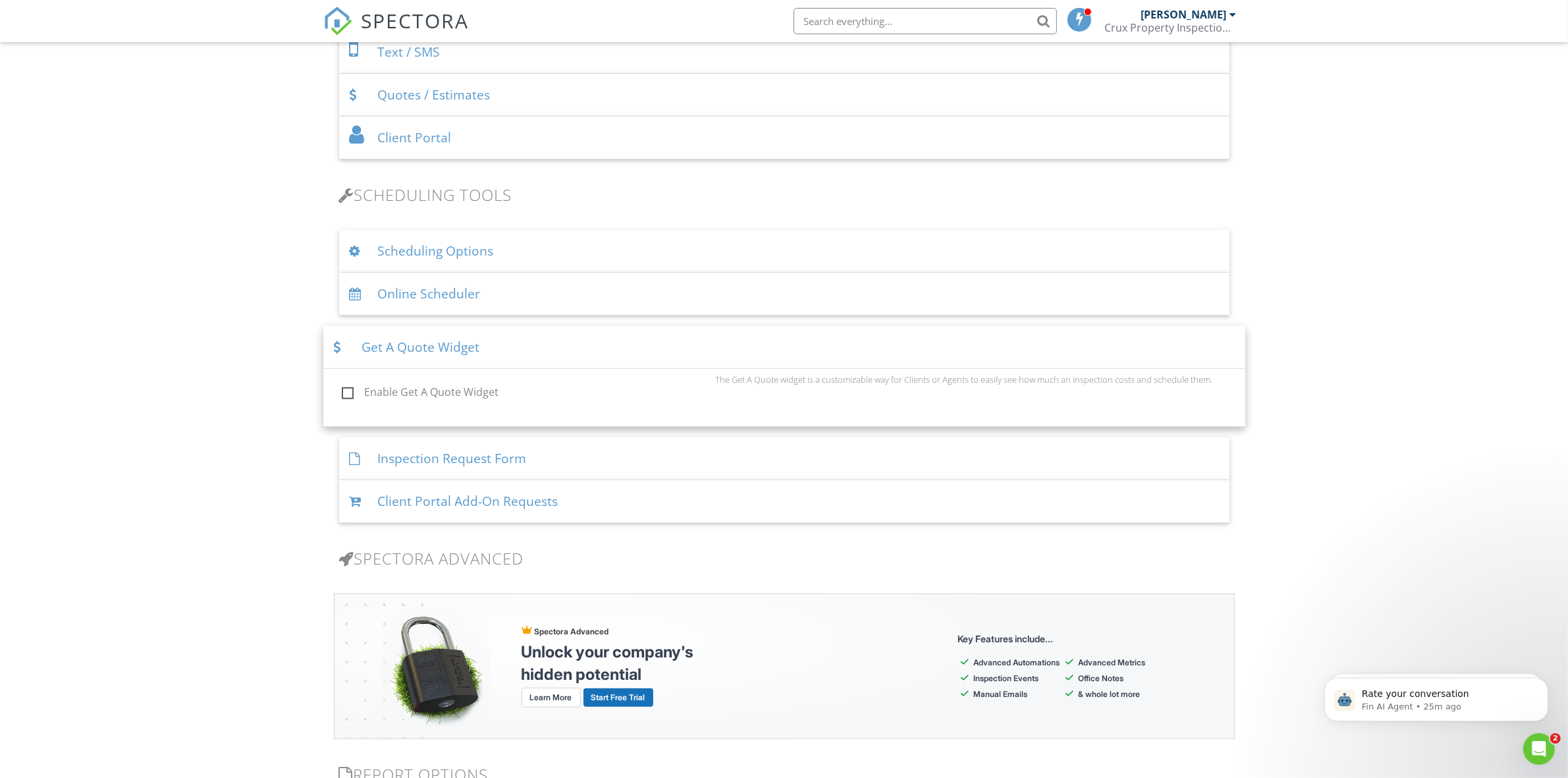
click at [347, 387] on label "Enable Get A Quote Widget" at bounding box center [524, 394] width 366 height 17
click at [342, 390] on input "Enable Get A Quote Widget" at bounding box center [338, 394] width 8 height 8
checkbox input "true"
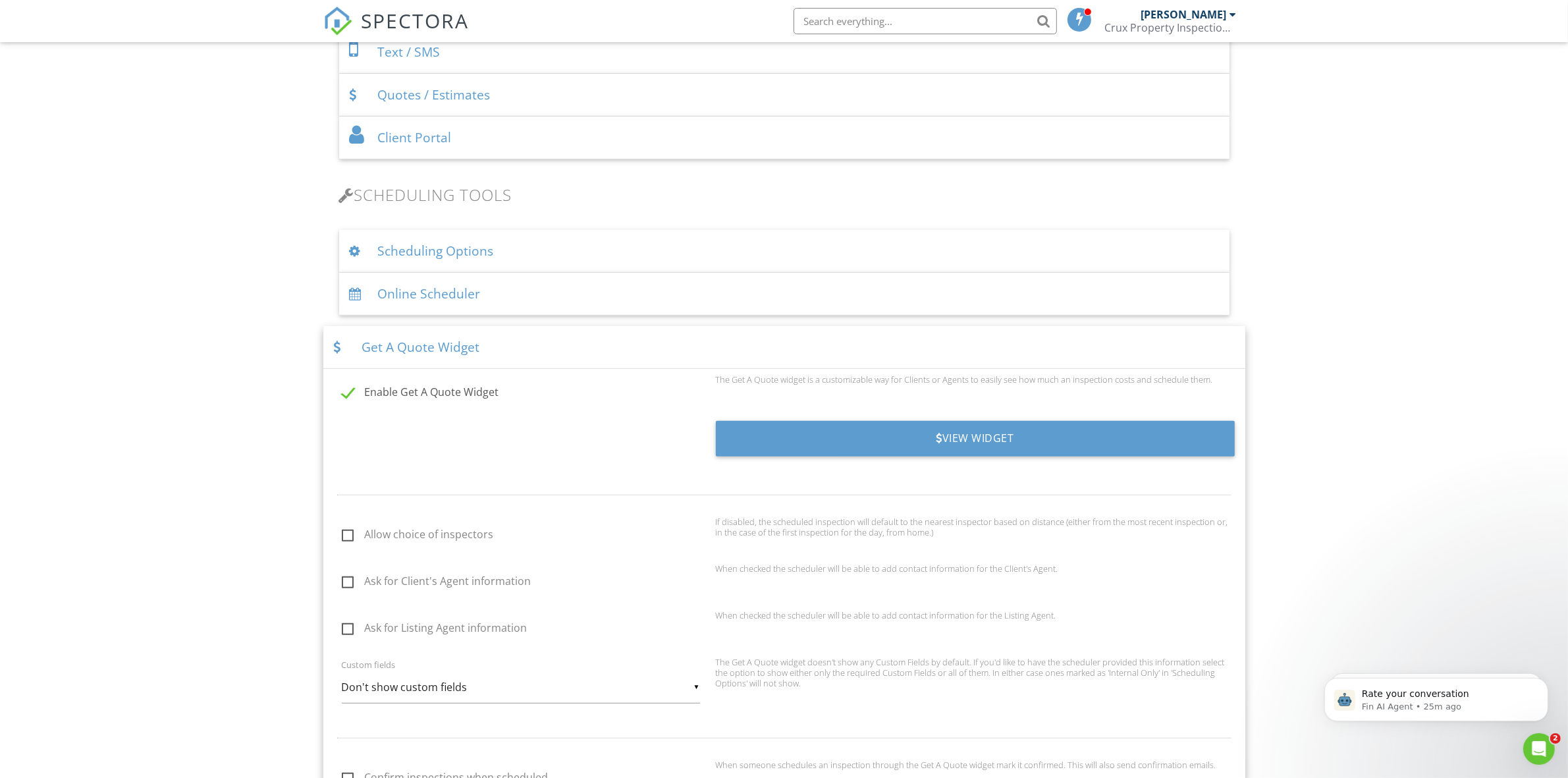
drag, startPoint x: 347, startPoint y: 583, endPoint x: 353, endPoint y: 586, distance: 6.7
click at [347, 582] on label "Ask for Client's Agent information" at bounding box center [524, 583] width 366 height 17
click at [342, 582] on input "Ask for Client's Agent information" at bounding box center [338, 583] width 8 height 8
checkbox input "true"
click at [343, 630] on label "Ask for Listing Agent information" at bounding box center [524, 630] width 366 height 17
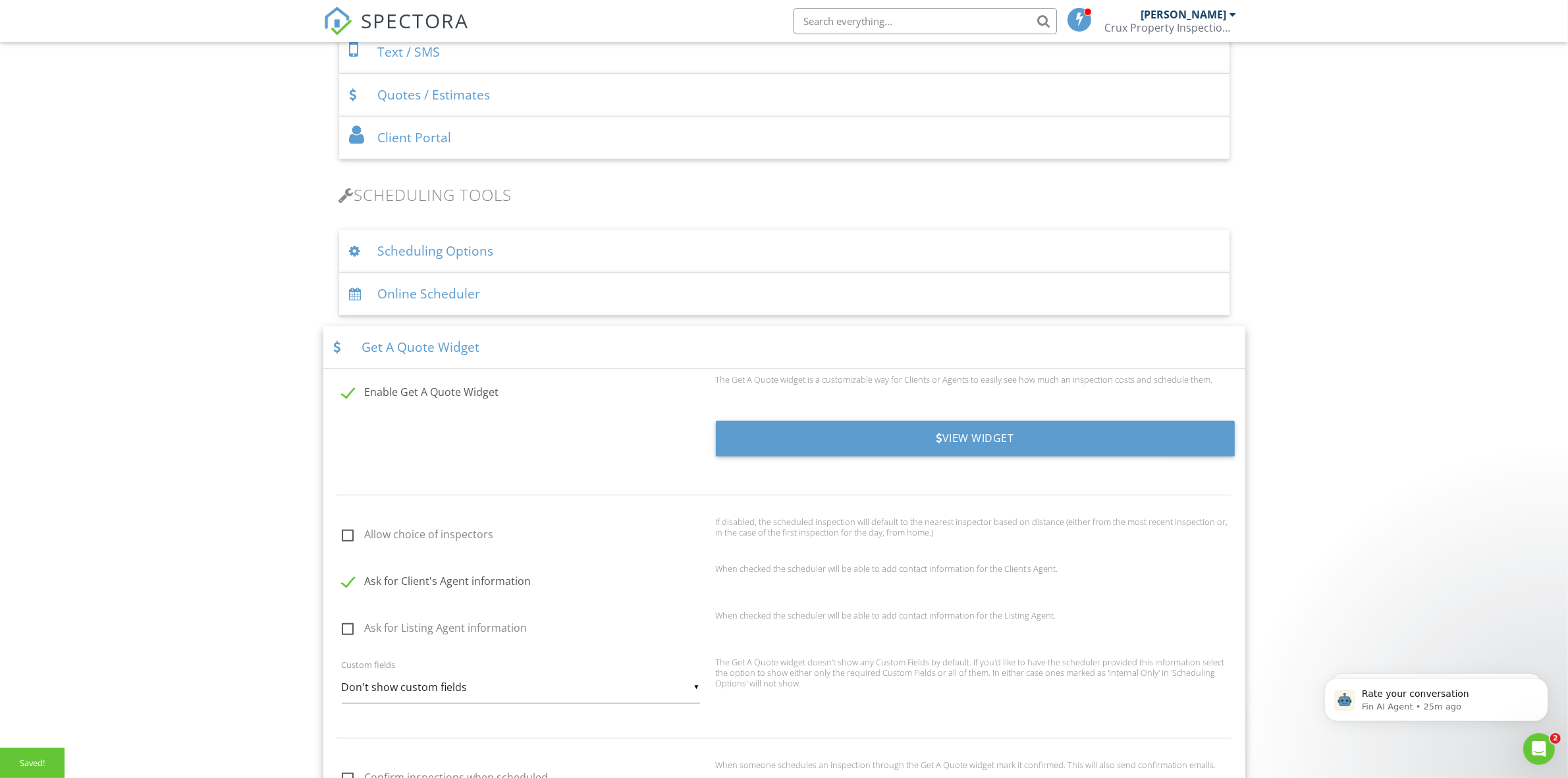
click at [342, 630] on input "Ask for Listing Agent information" at bounding box center [338, 630] width 8 height 8
checkbox input "true"
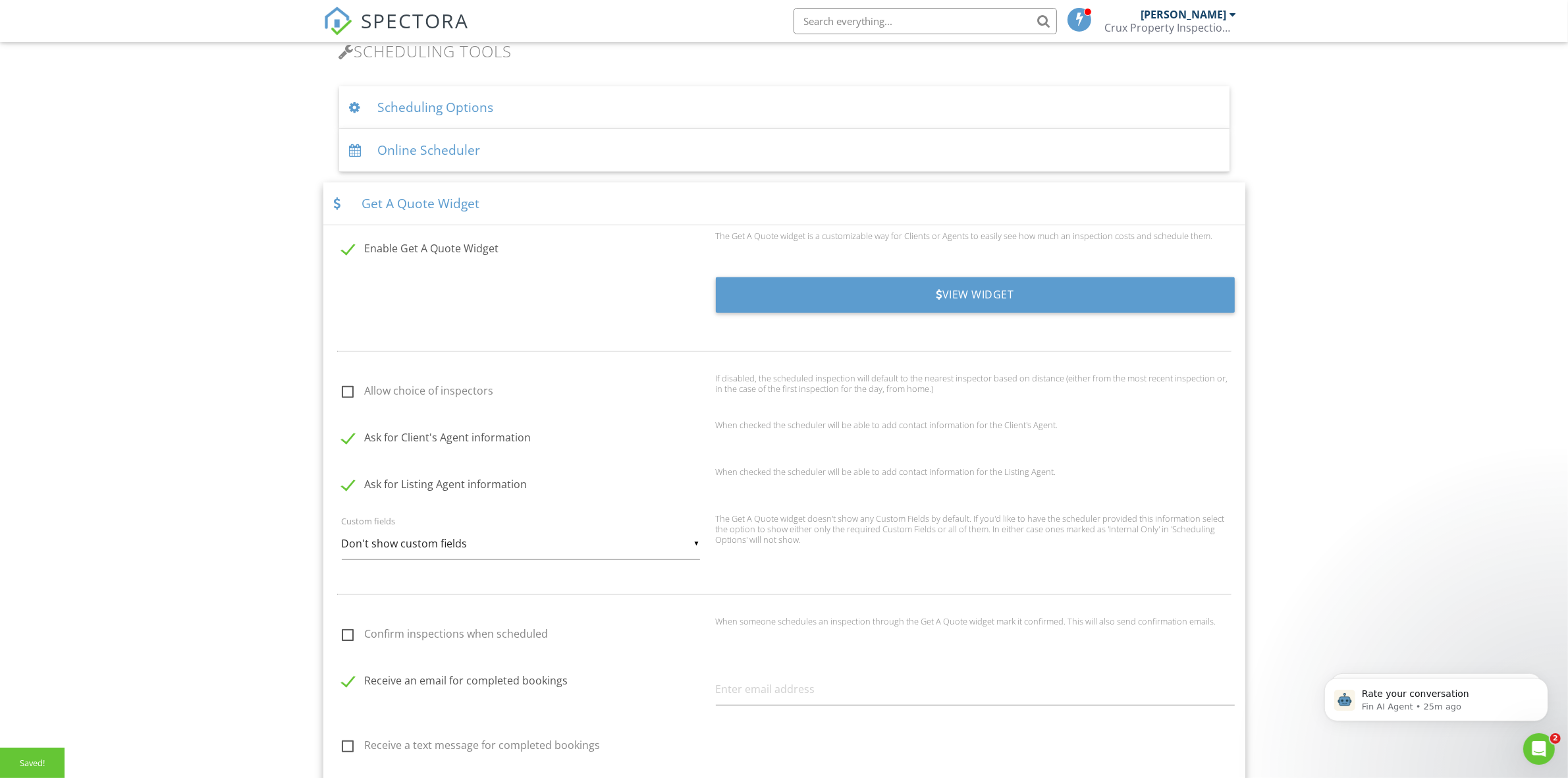
scroll to position [877, 0]
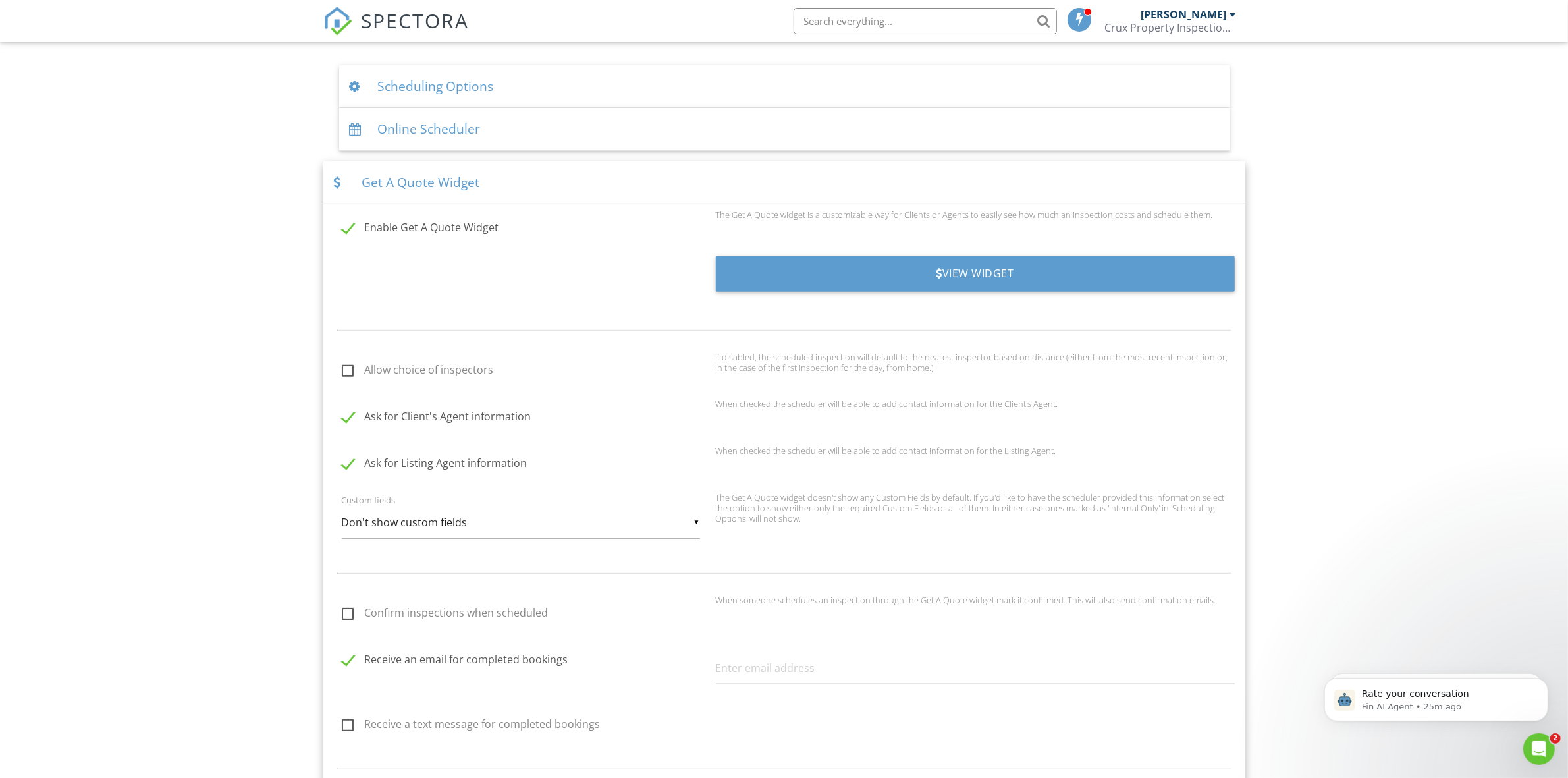
drag, startPoint x: 347, startPoint y: 415, endPoint x: 353, endPoint y: 425, distance: 11.7
click at [347, 415] on label "Ask for Client's Agent information" at bounding box center [524, 418] width 366 height 17
checkbox input "false"
click at [353, 456] on div "Ask for Listing Agent information" at bounding box center [517, 465] width 382 height 18
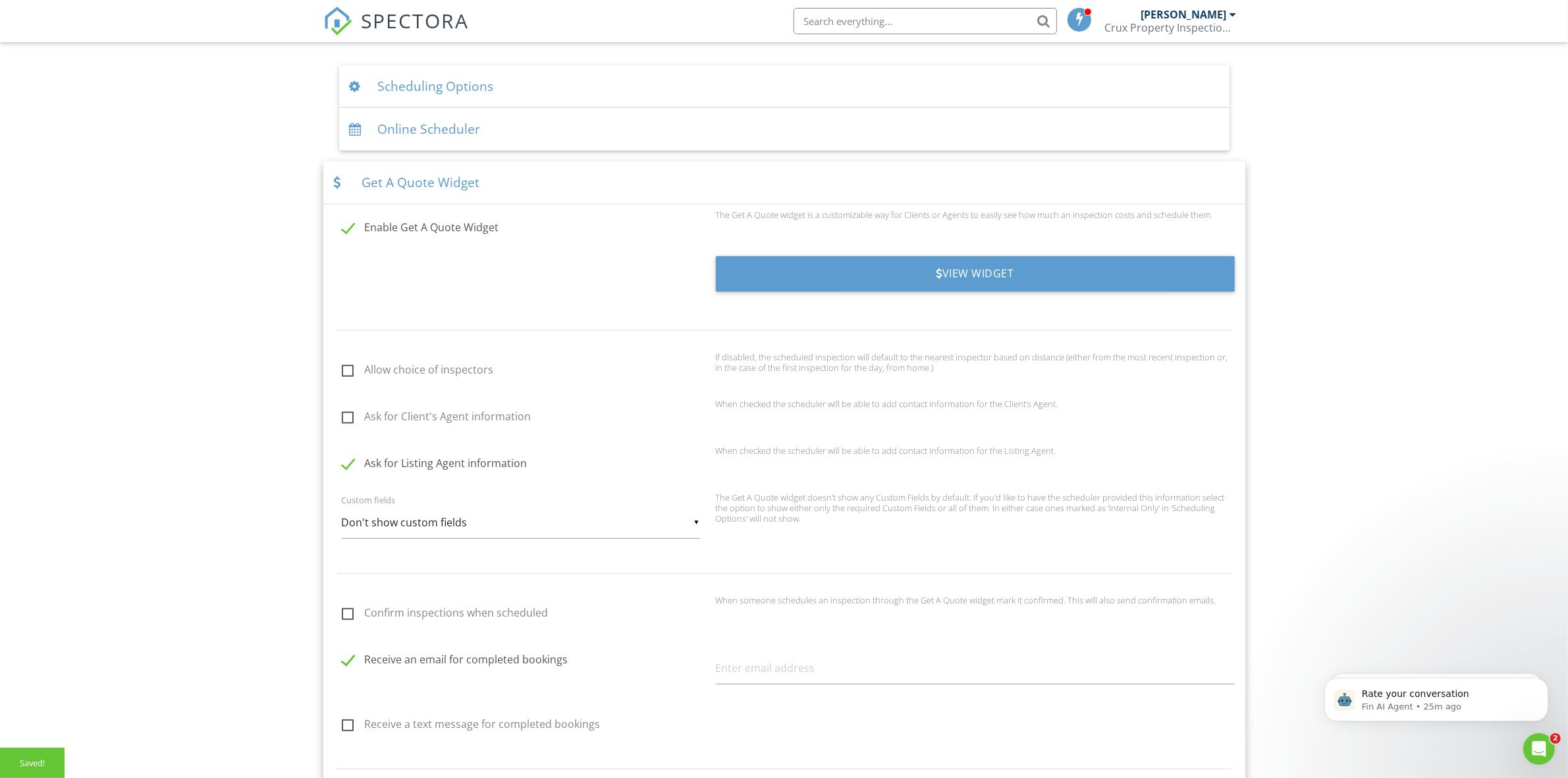
click at [347, 466] on label "Ask for Listing Agent information" at bounding box center [524, 466] width 366 height 17
checkbox input "false"
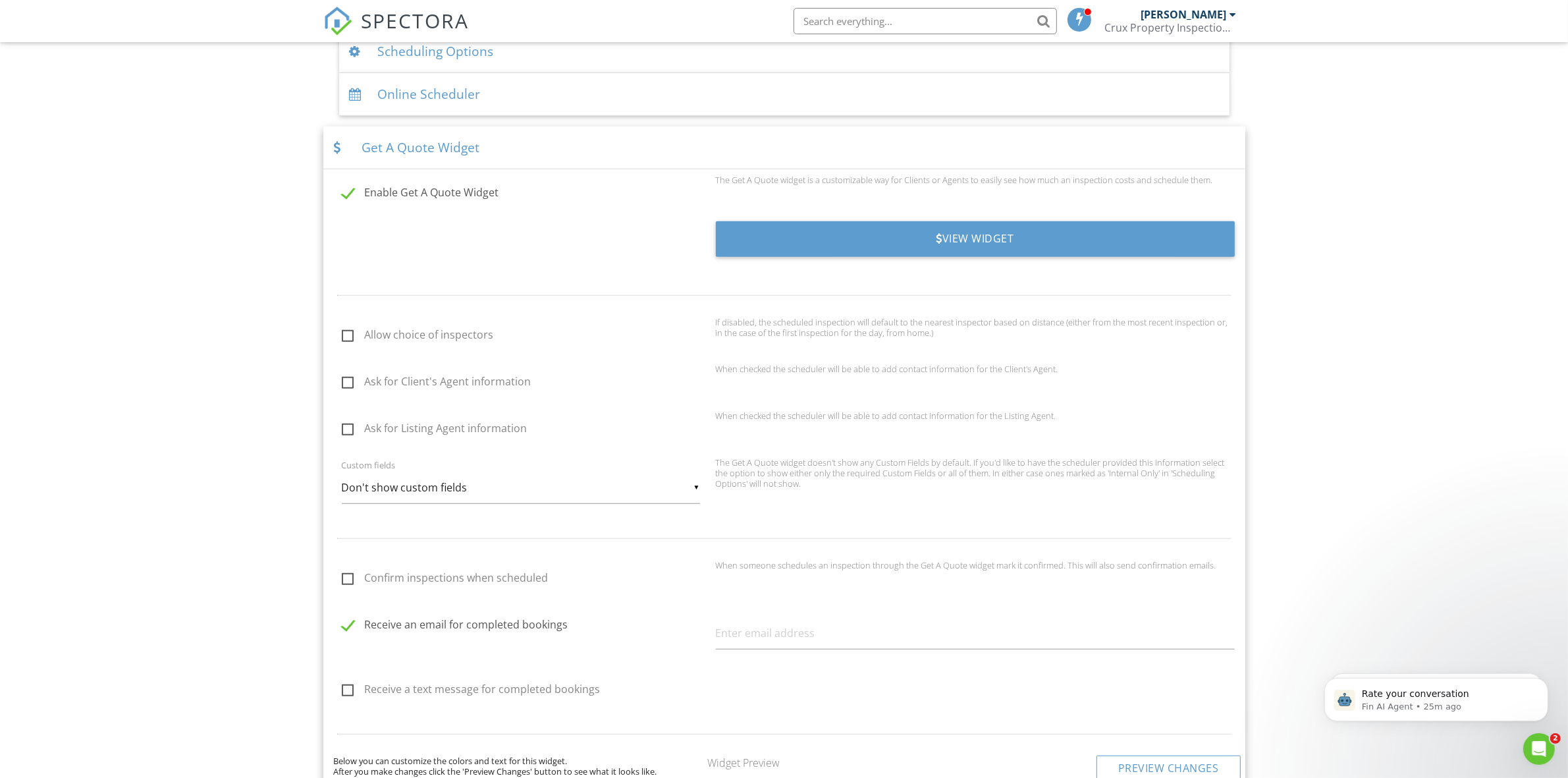
scroll to position [1071, 0]
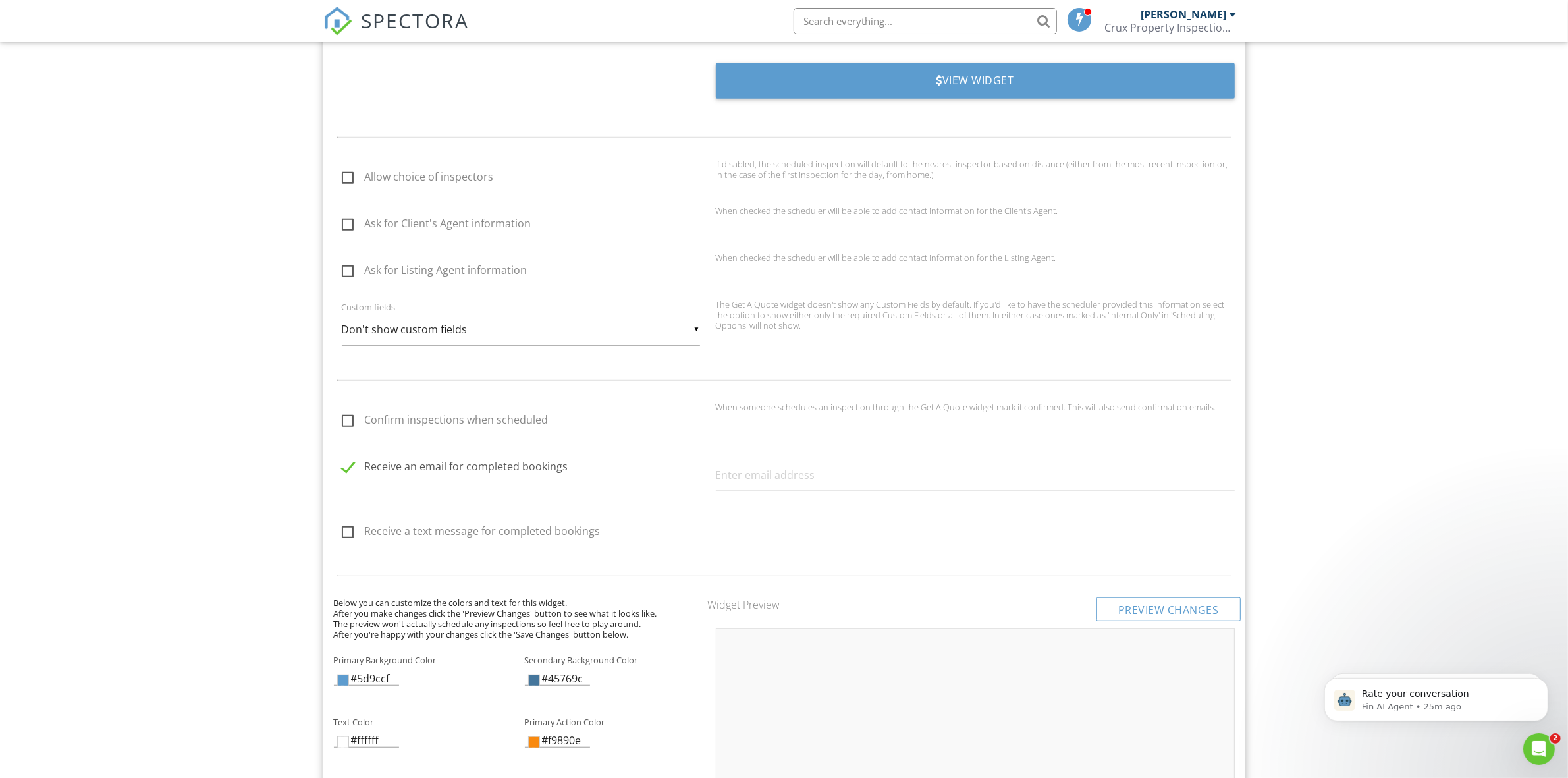
click at [343, 527] on label "Receive a text message for completed bookings" at bounding box center [524, 533] width 366 height 17
click at [342, 529] on input "Receive a text message for completed bookings" at bounding box center [338, 533] width 8 height 8
checkbox input "true"
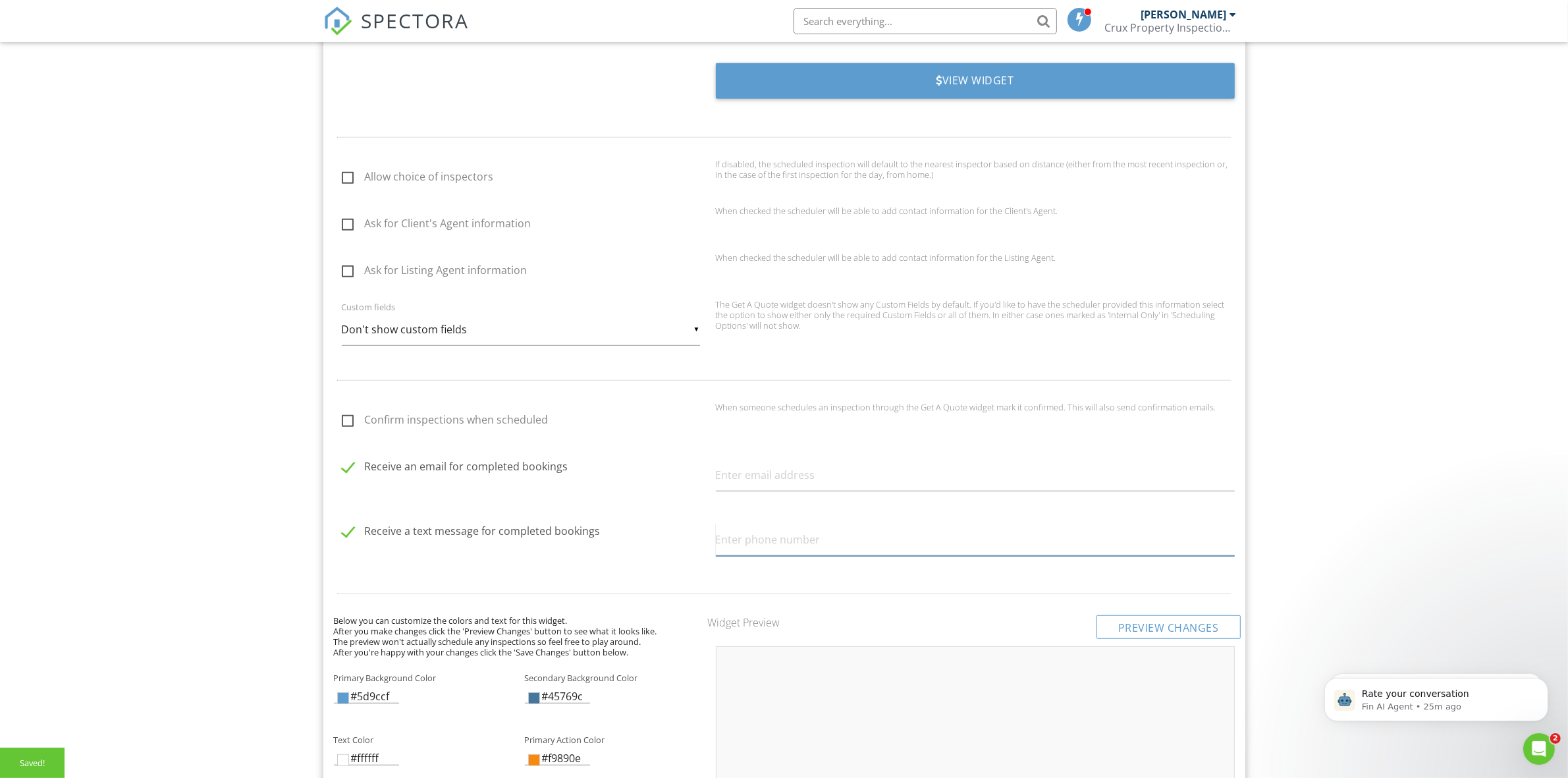
click at [768, 538] on input "text" at bounding box center [975, 539] width 519 height 32
type input "7786512079"
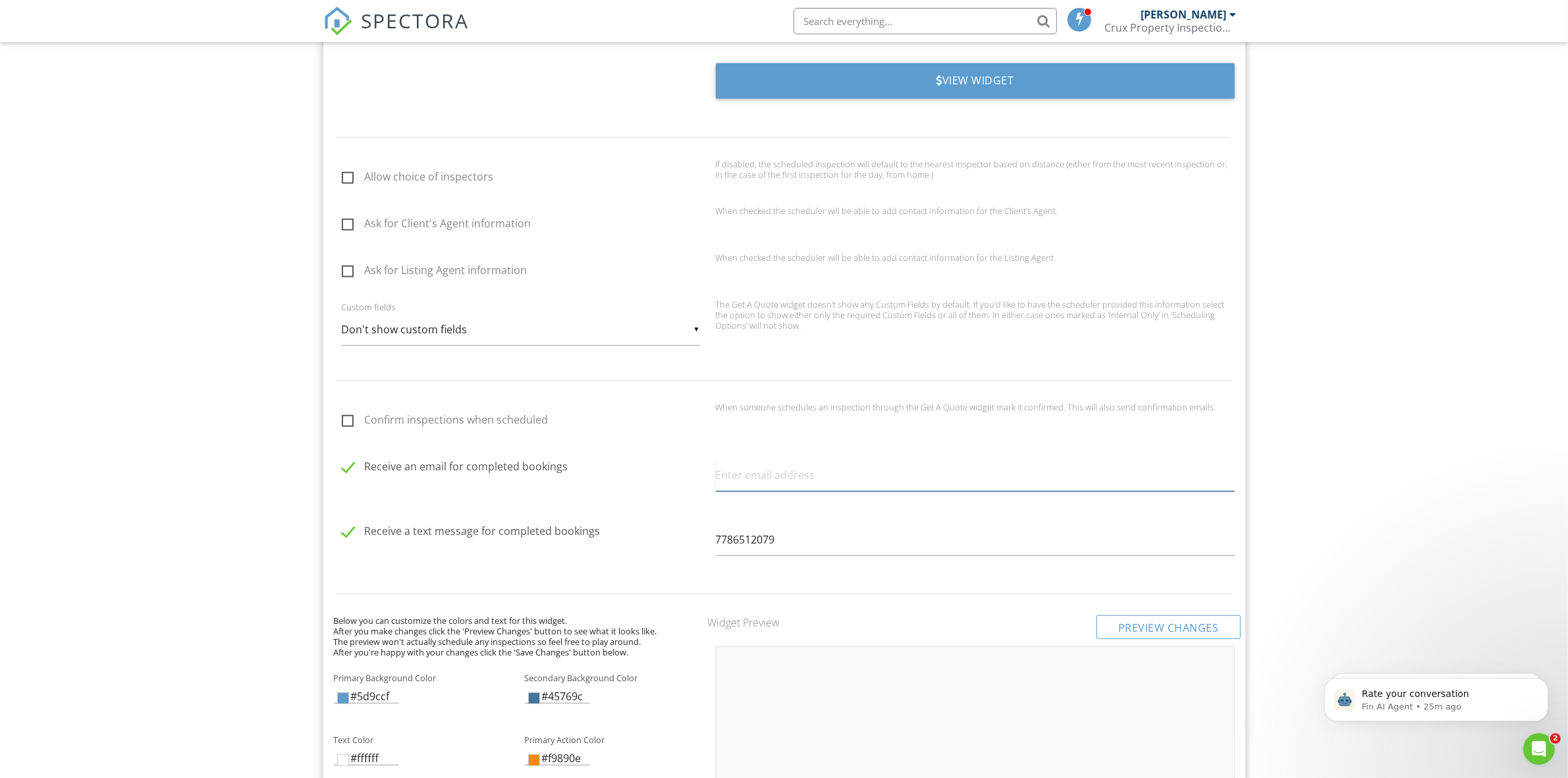
click at [793, 485] on input "text" at bounding box center [975, 475] width 519 height 32
type input "marty@cruxinspections.com"
click at [581, 588] on div "View Widget Allow choice of inspectors If disabled, the scheduled inspection wi…" at bounding box center [784, 734] width 901 height 1342
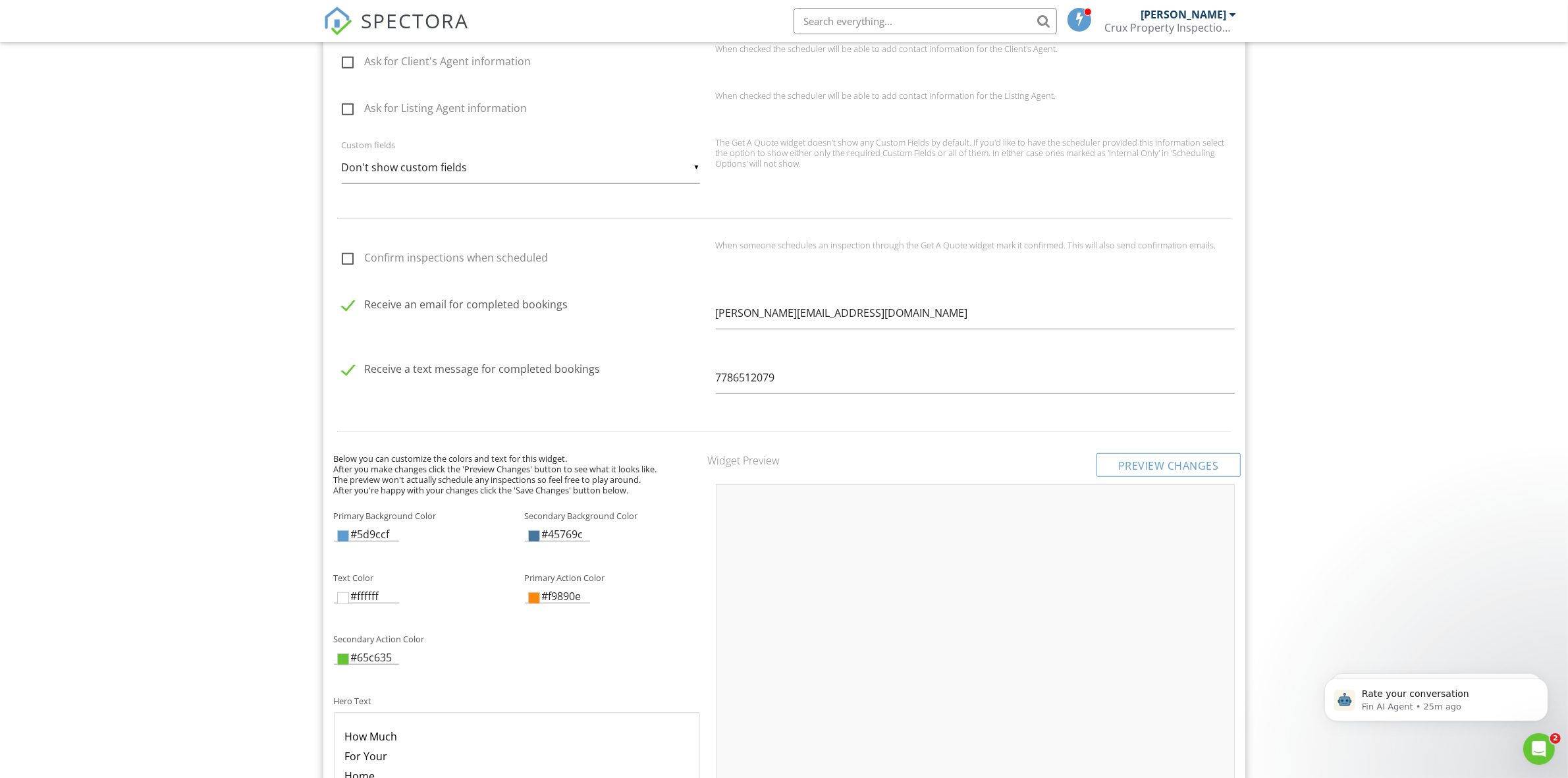
scroll to position [1180, 0]
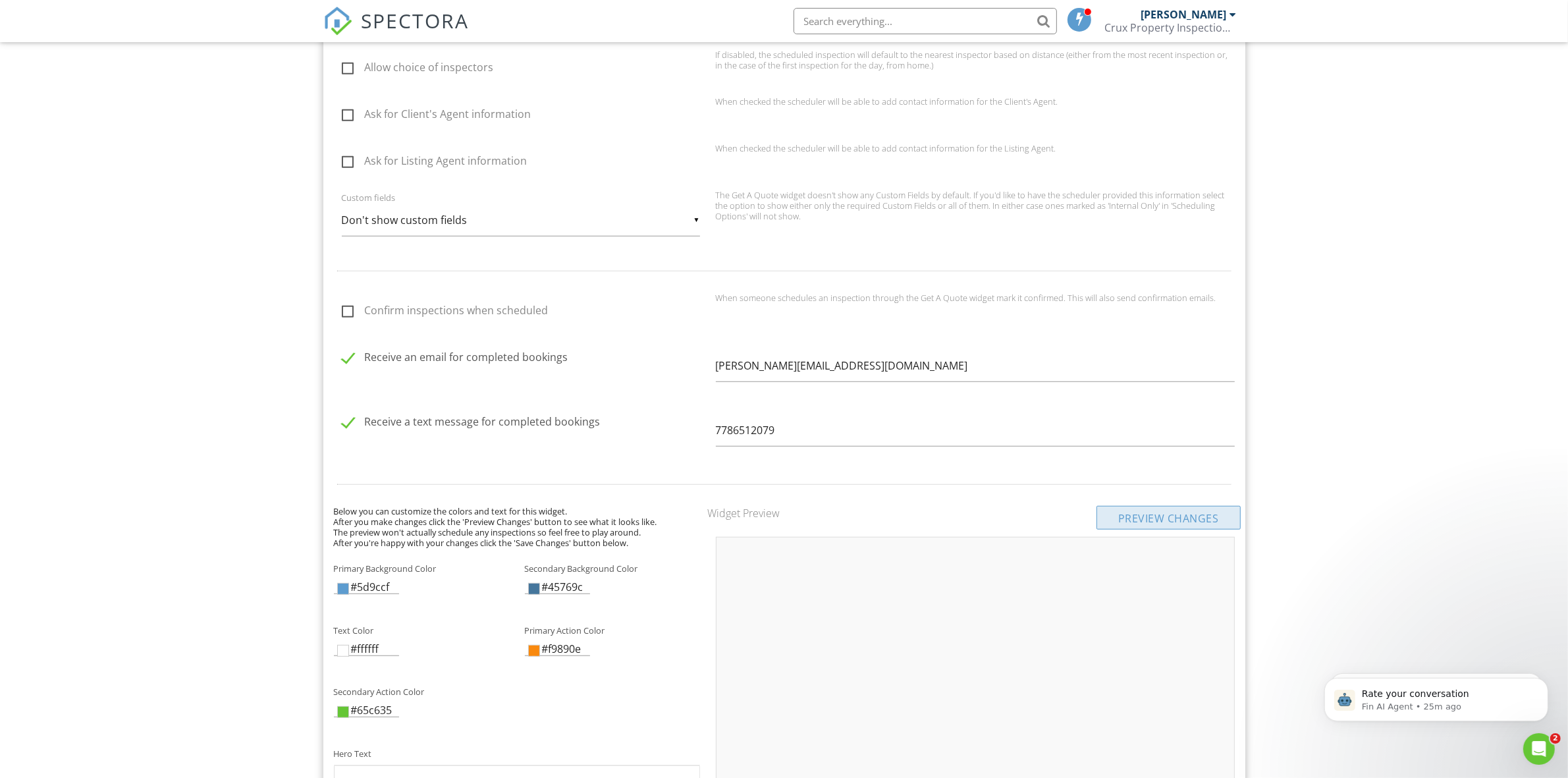
click at [1113, 511] on div "Preview Changes" at bounding box center [1169, 518] width 144 height 24
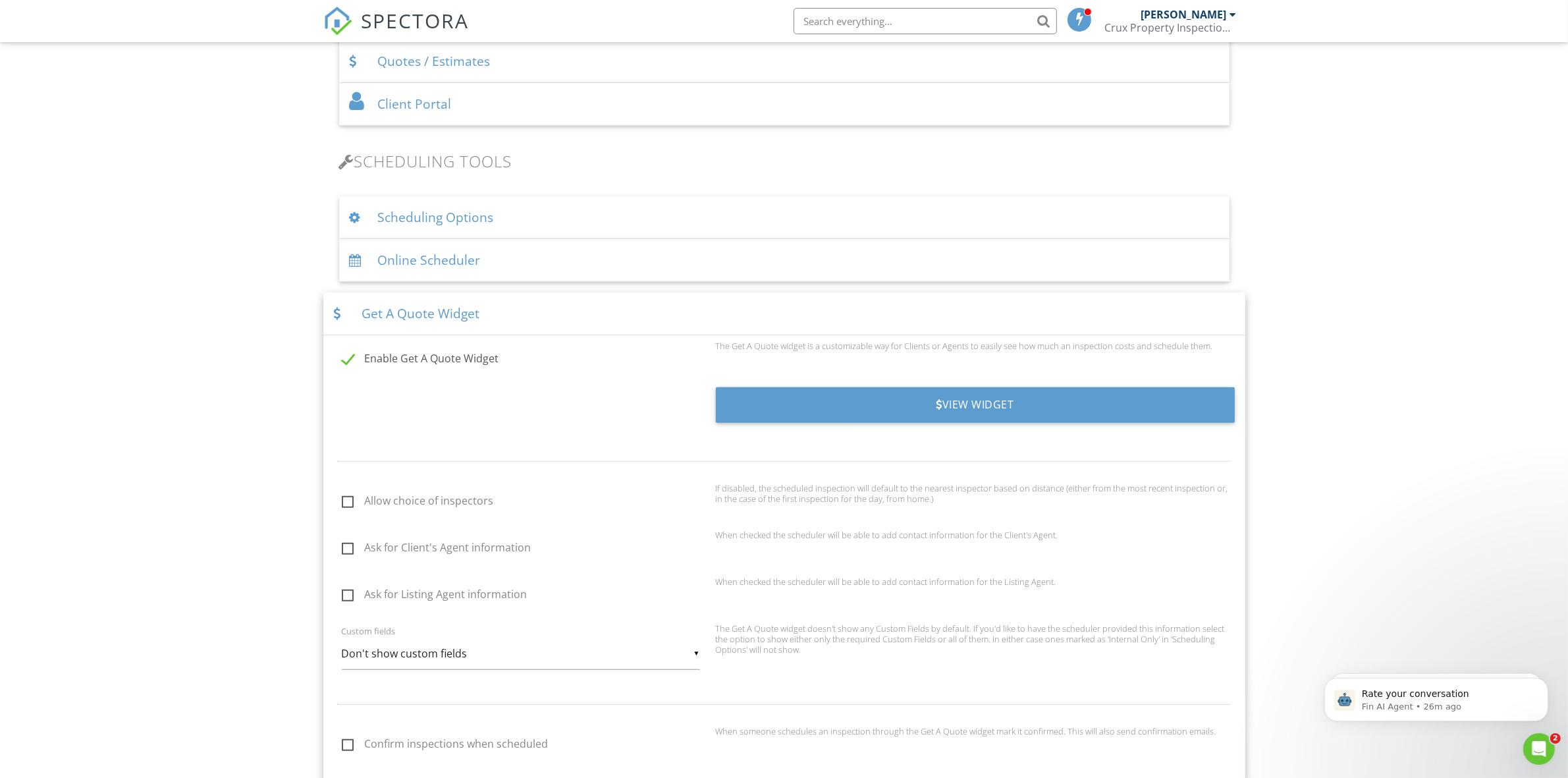
scroll to position [741, 0]
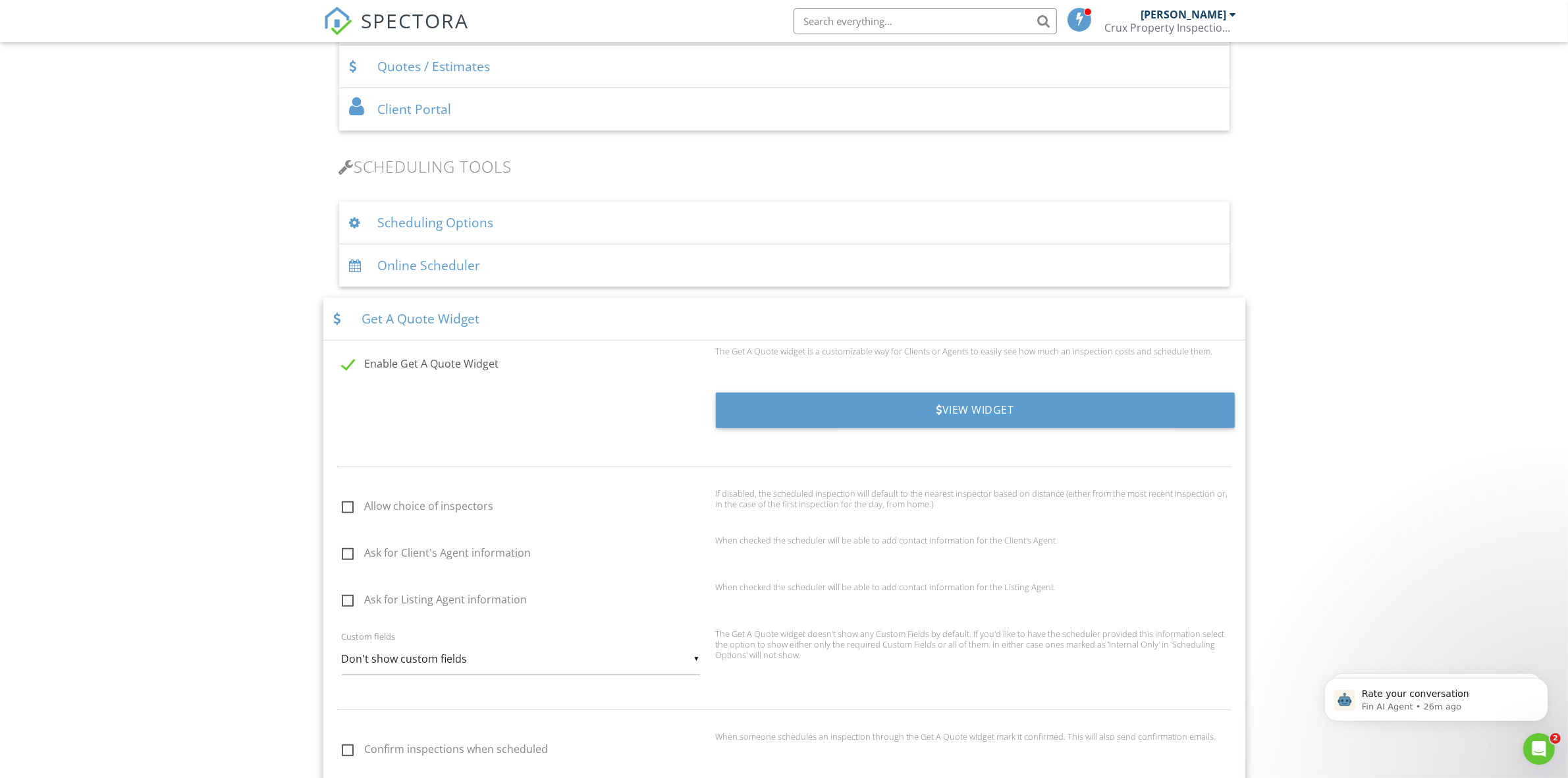
click at [613, 318] on div "Get A Quote Widget" at bounding box center [784, 319] width 922 height 43
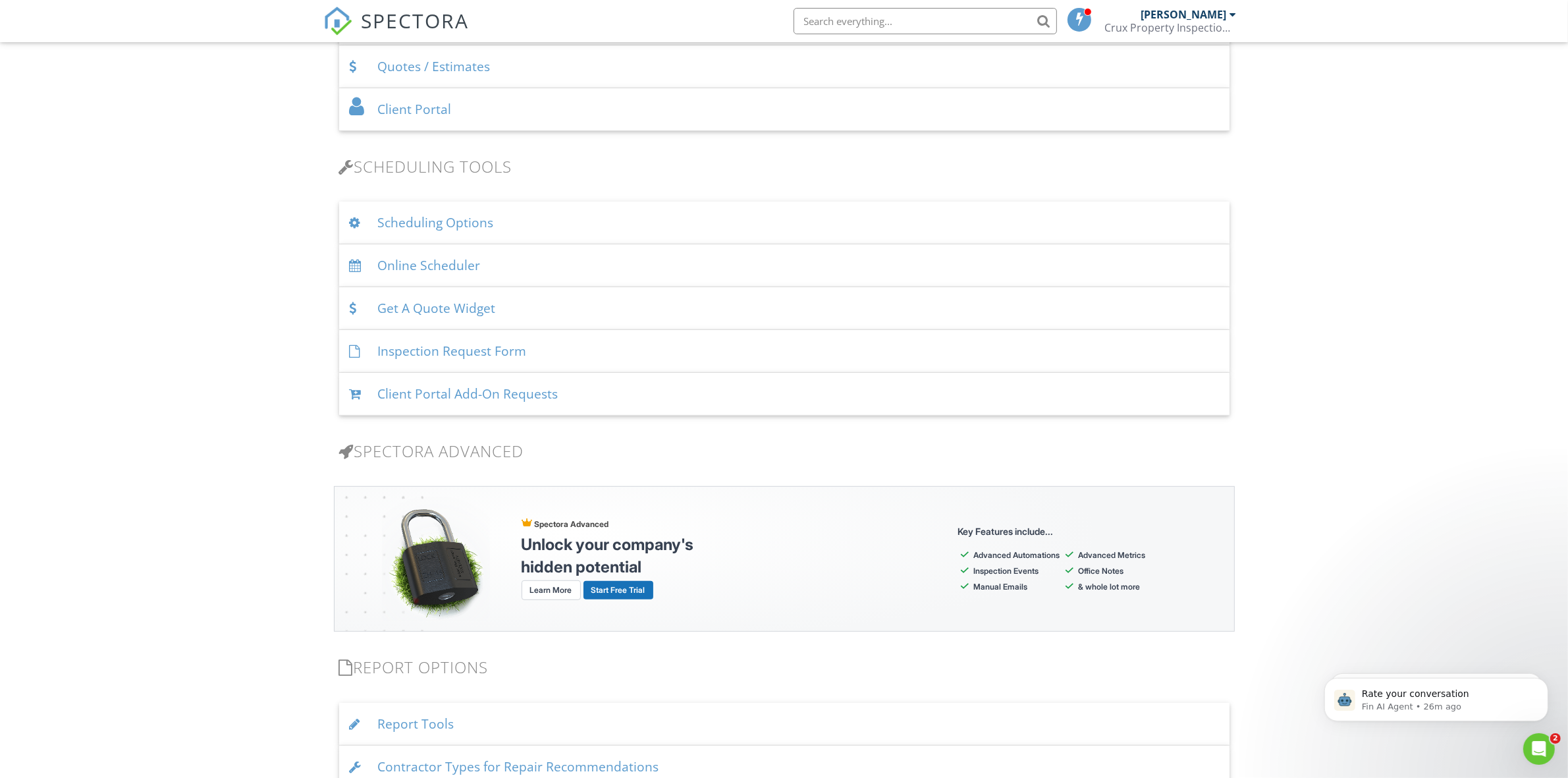
click at [581, 351] on div "Inspection Request Form" at bounding box center [784, 351] width 890 height 43
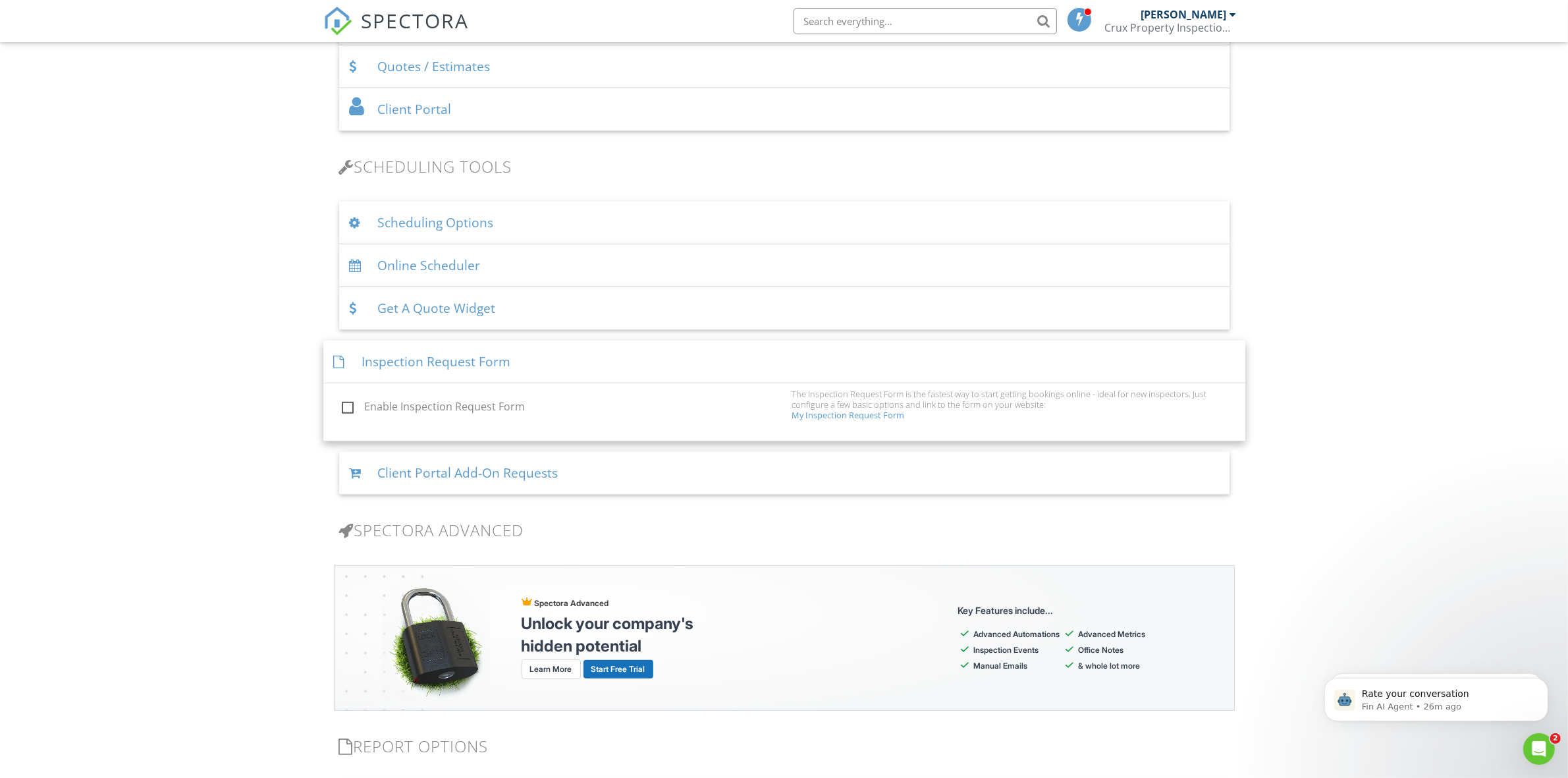
click at [347, 410] on label "Enable Inspection Request Form" at bounding box center [563, 409] width 442 height 17
click at [342, 410] on input "Enable Inspection Request Form" at bounding box center [338, 409] width 8 height 8
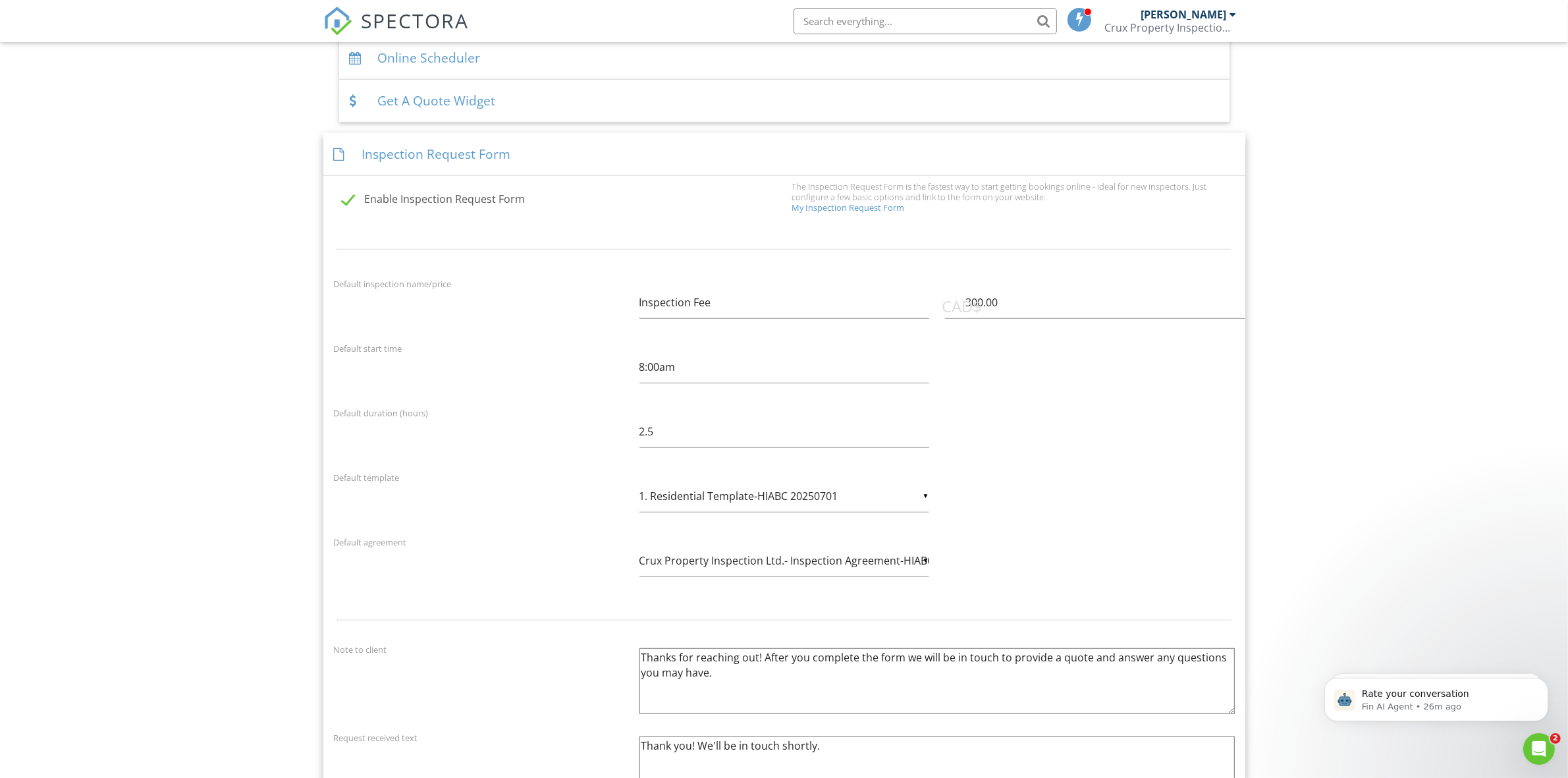
scroll to position [850, 0]
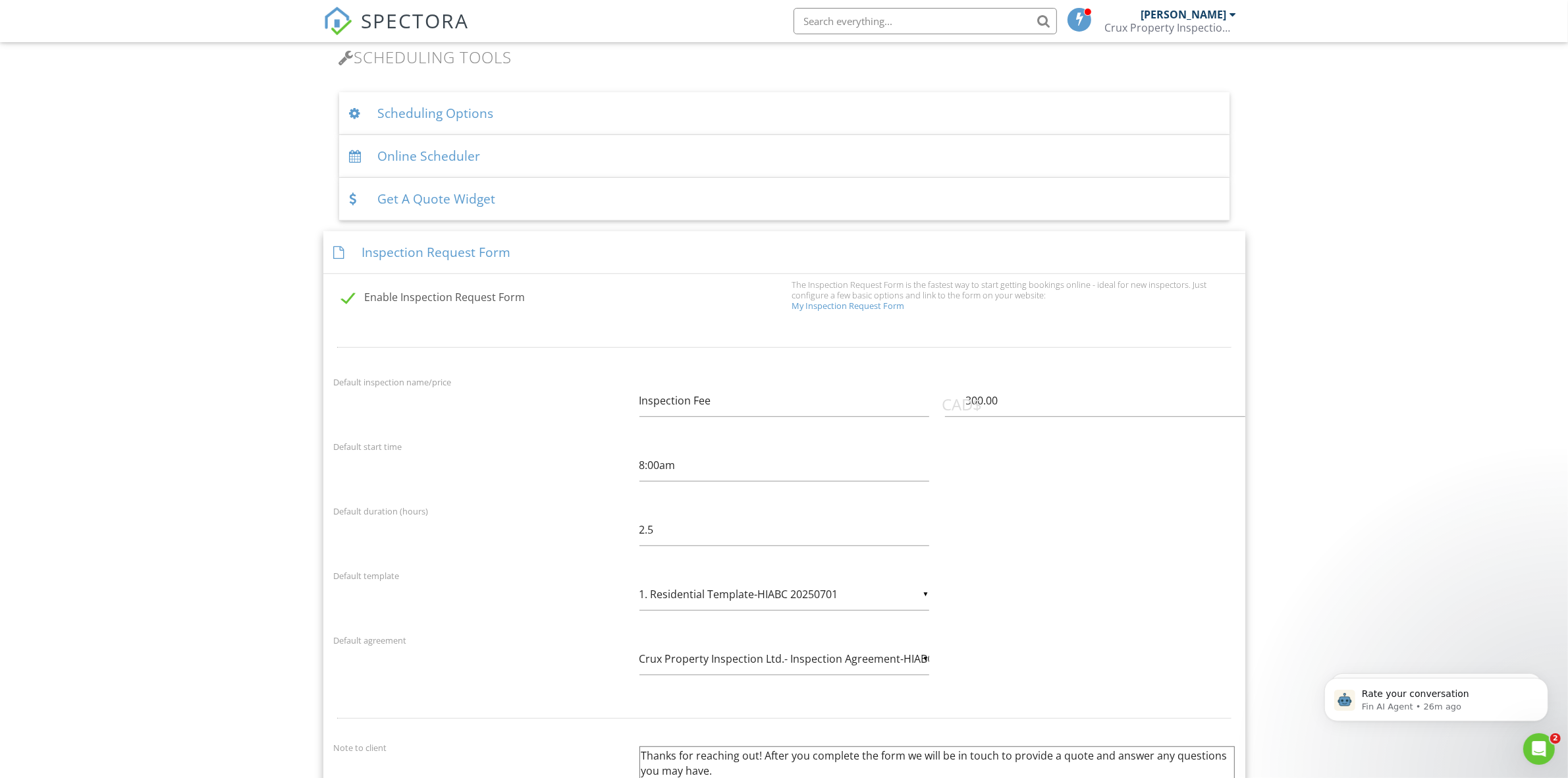
click at [341, 304] on label "Enable Inspection Request Form" at bounding box center [563, 299] width 442 height 17
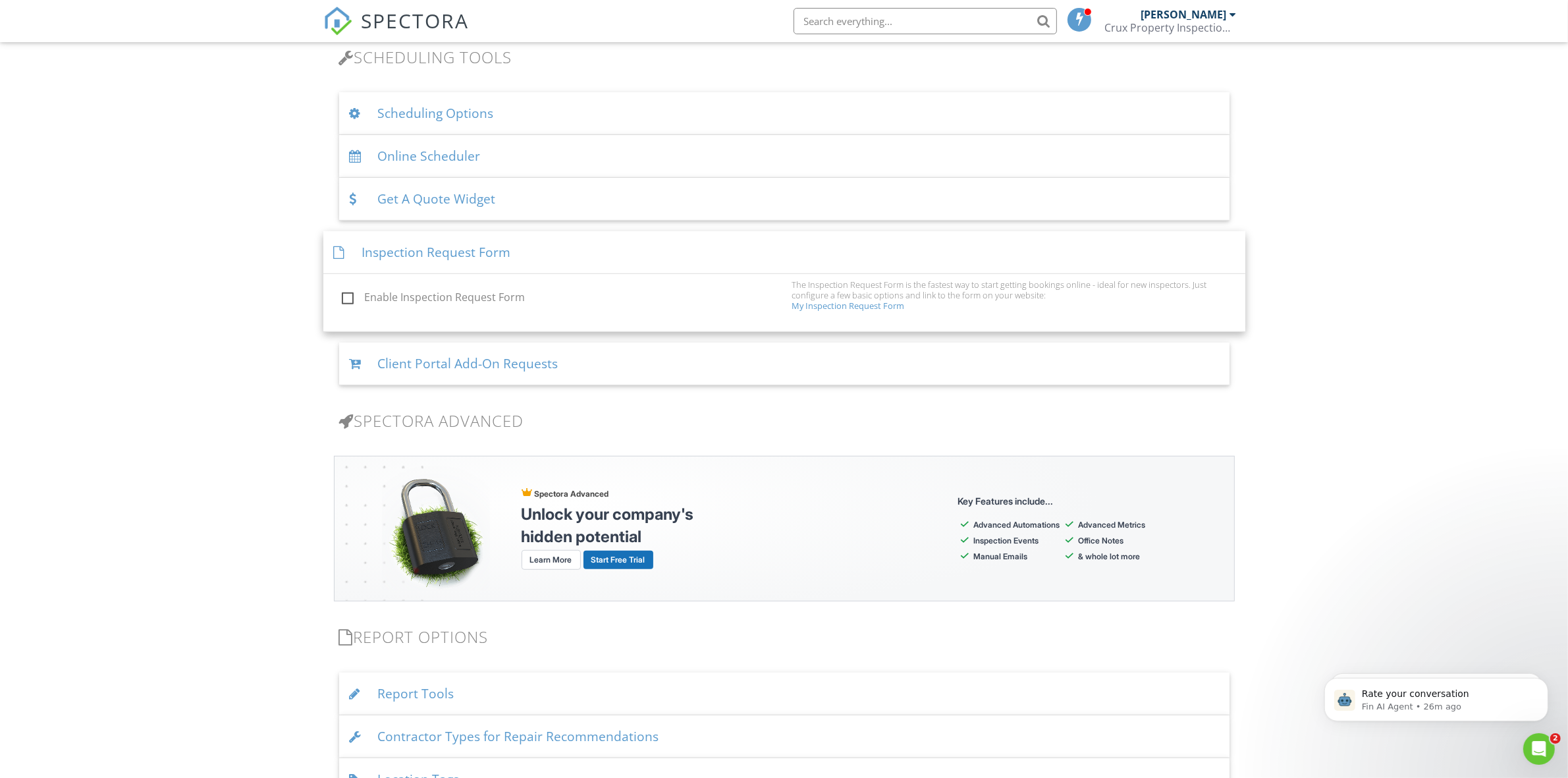
click at [347, 293] on label "Enable Inspection Request Form" at bounding box center [563, 299] width 442 height 17
click at [342, 295] on input "Enable Inspection Request Form" at bounding box center [338, 299] width 8 height 8
checkbox input "true"
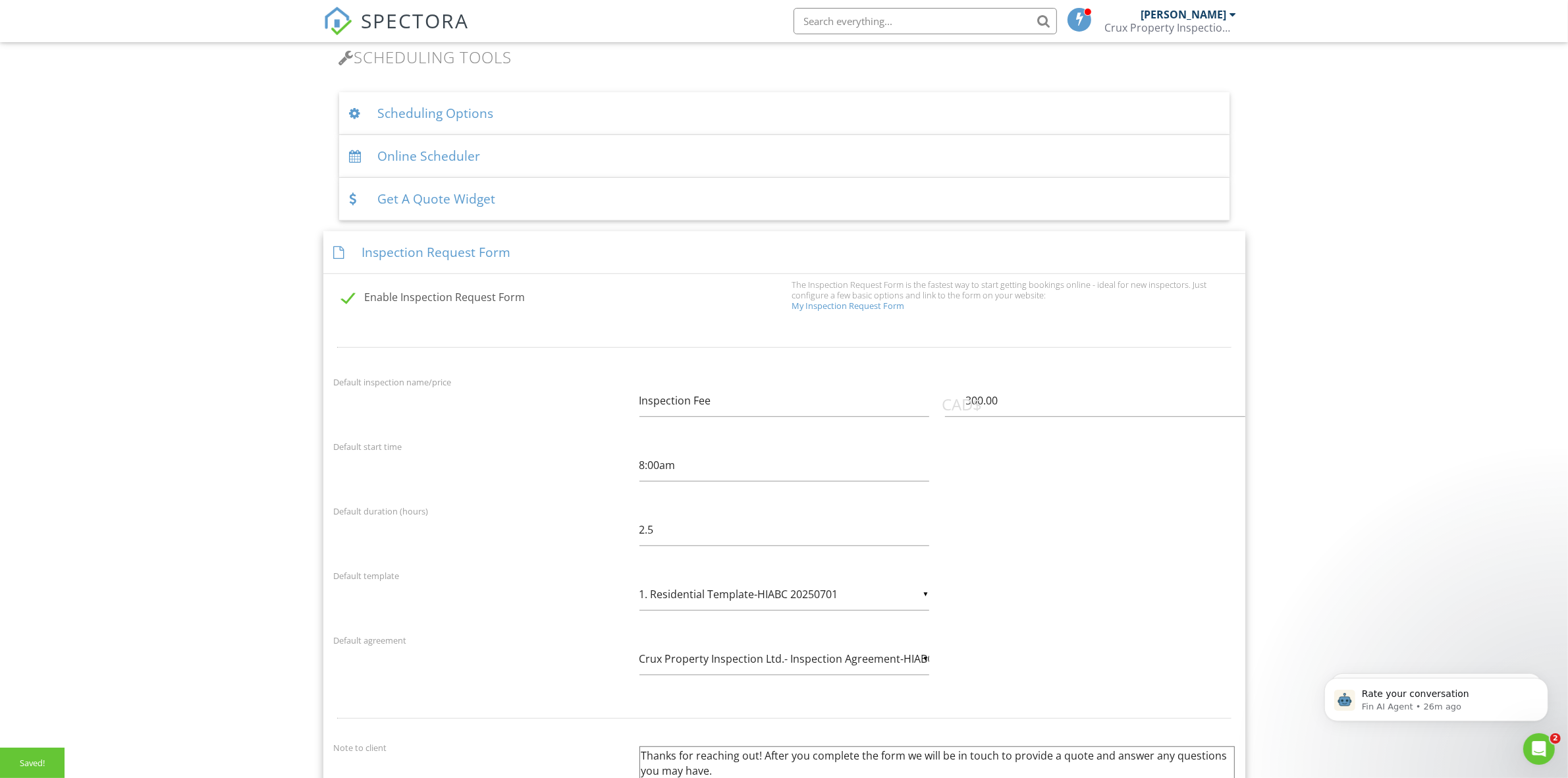
click at [538, 242] on div "Inspection Request Form" at bounding box center [784, 252] width 922 height 43
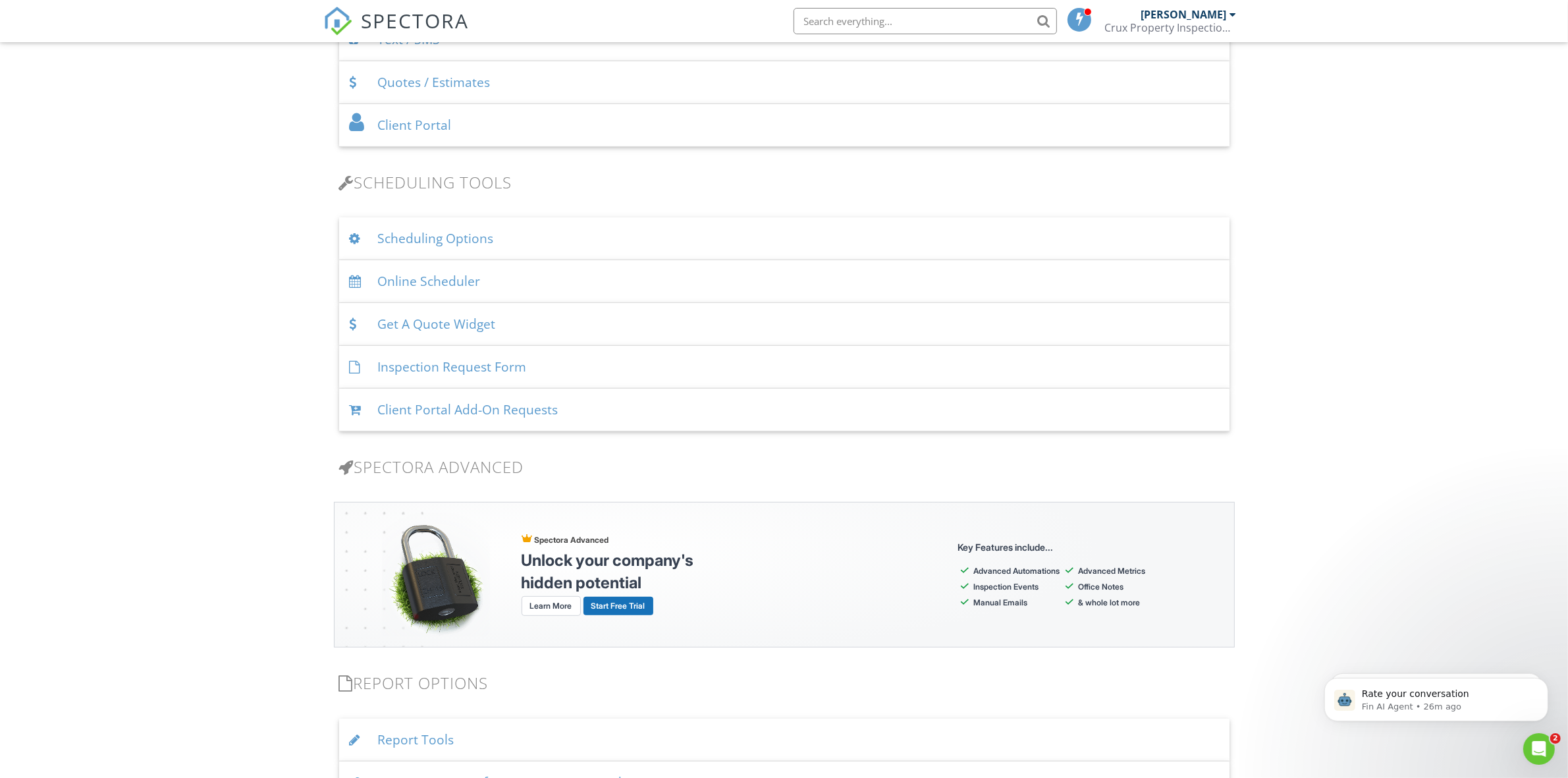
scroll to position [685, 0]
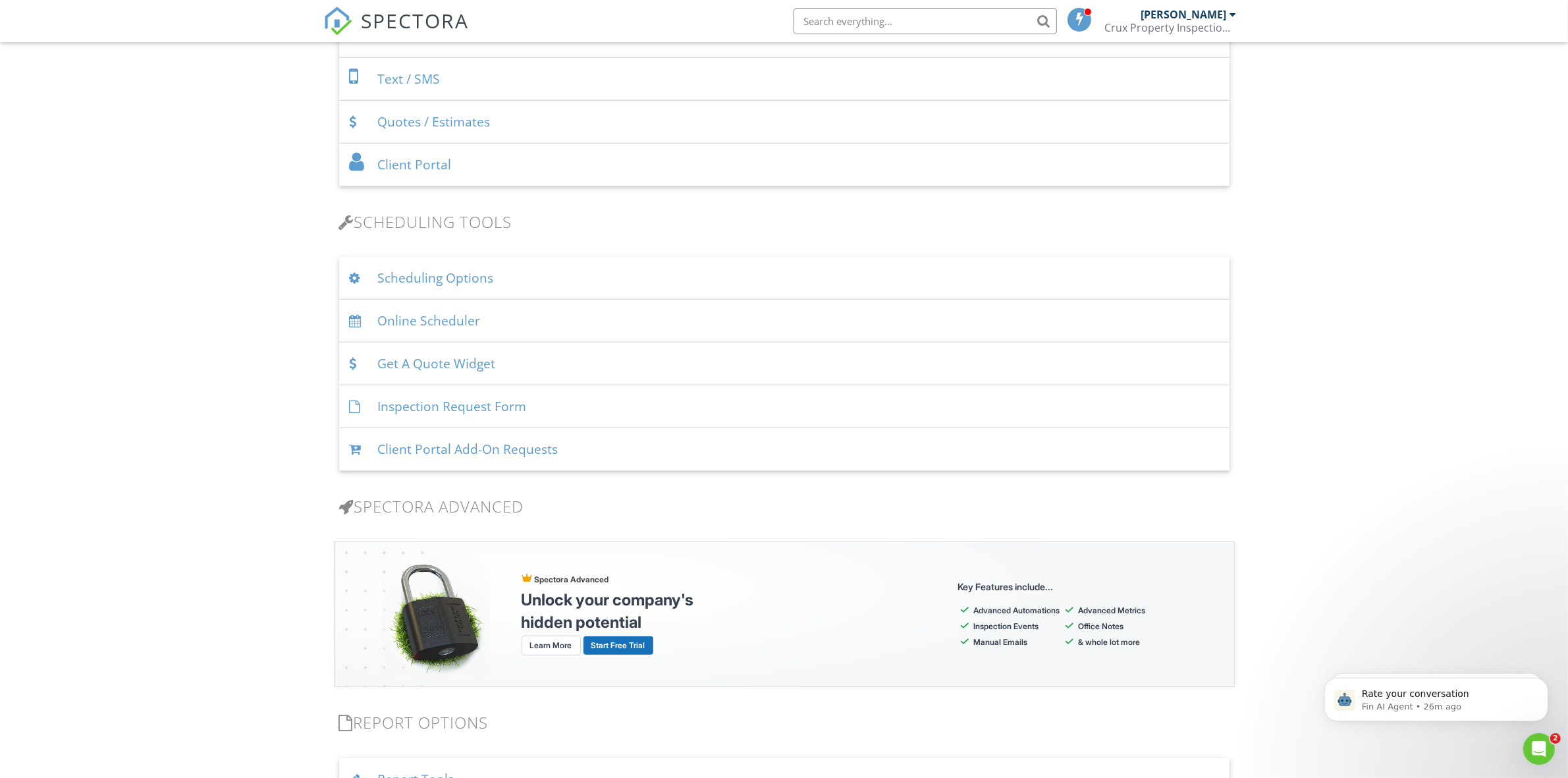
click at [593, 313] on div "Online Scheduler" at bounding box center [784, 321] width 890 height 43
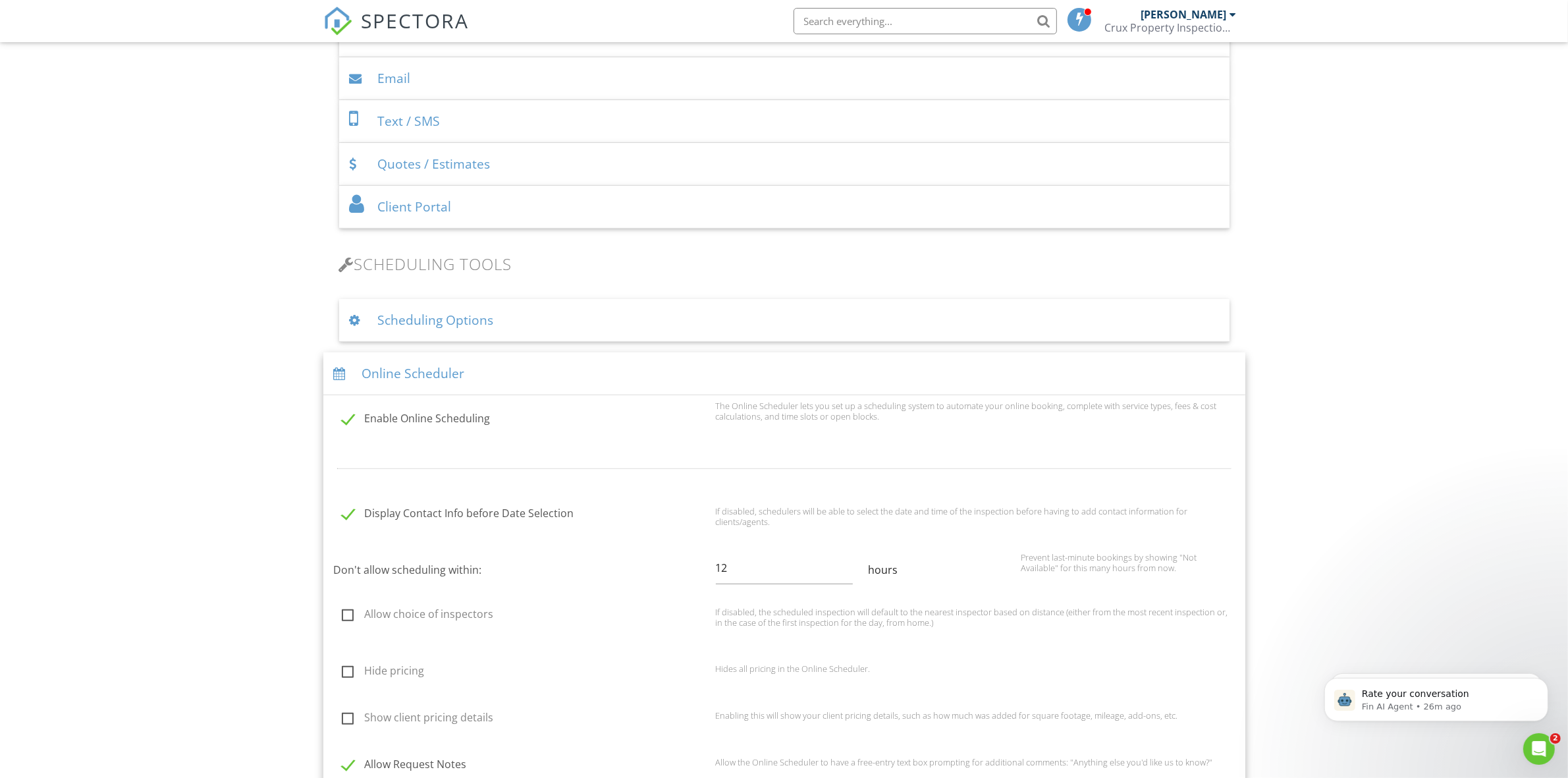
scroll to position [603, 0]
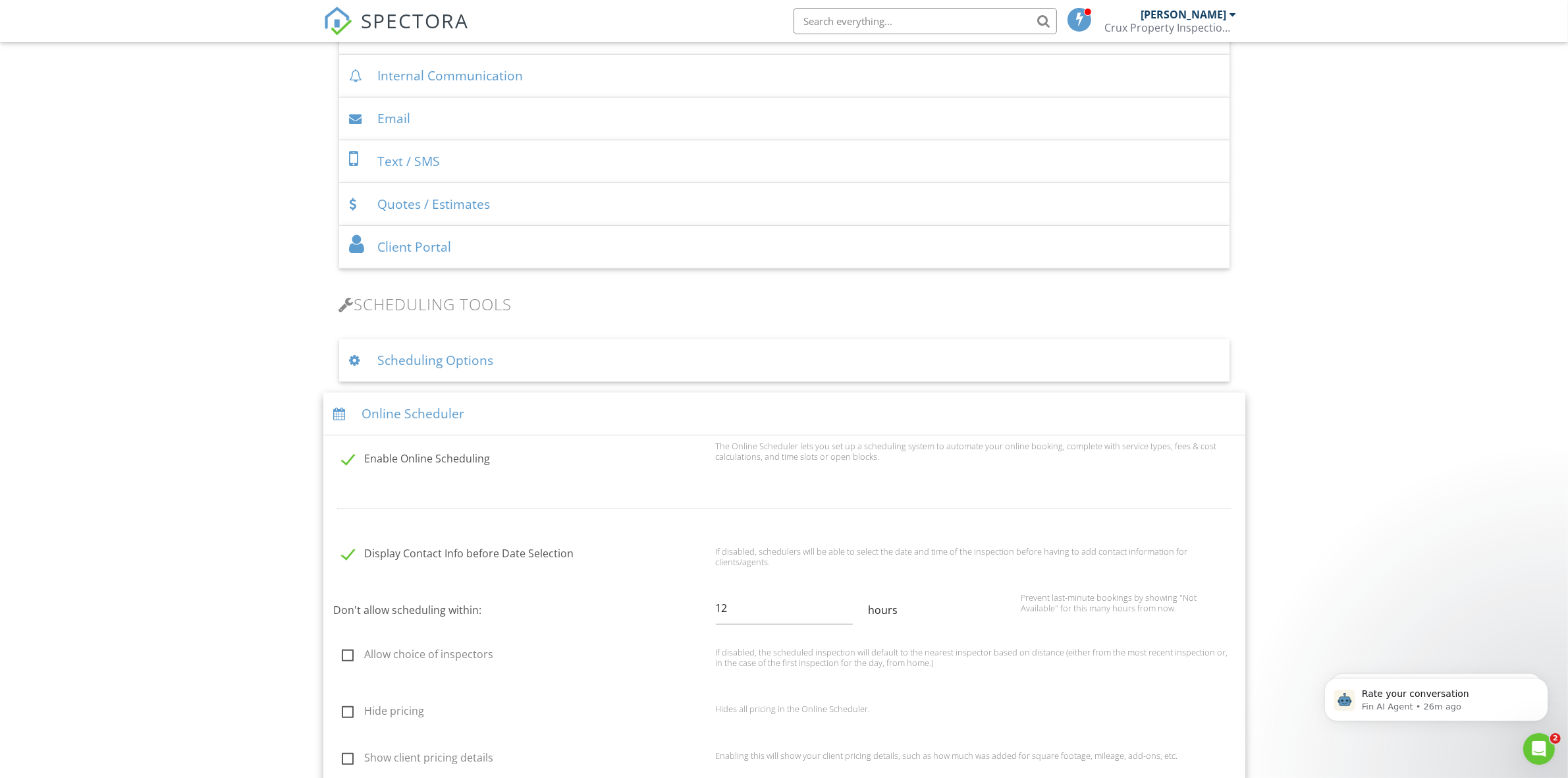
click at [578, 424] on div "Online Scheduler" at bounding box center [784, 414] width 922 height 43
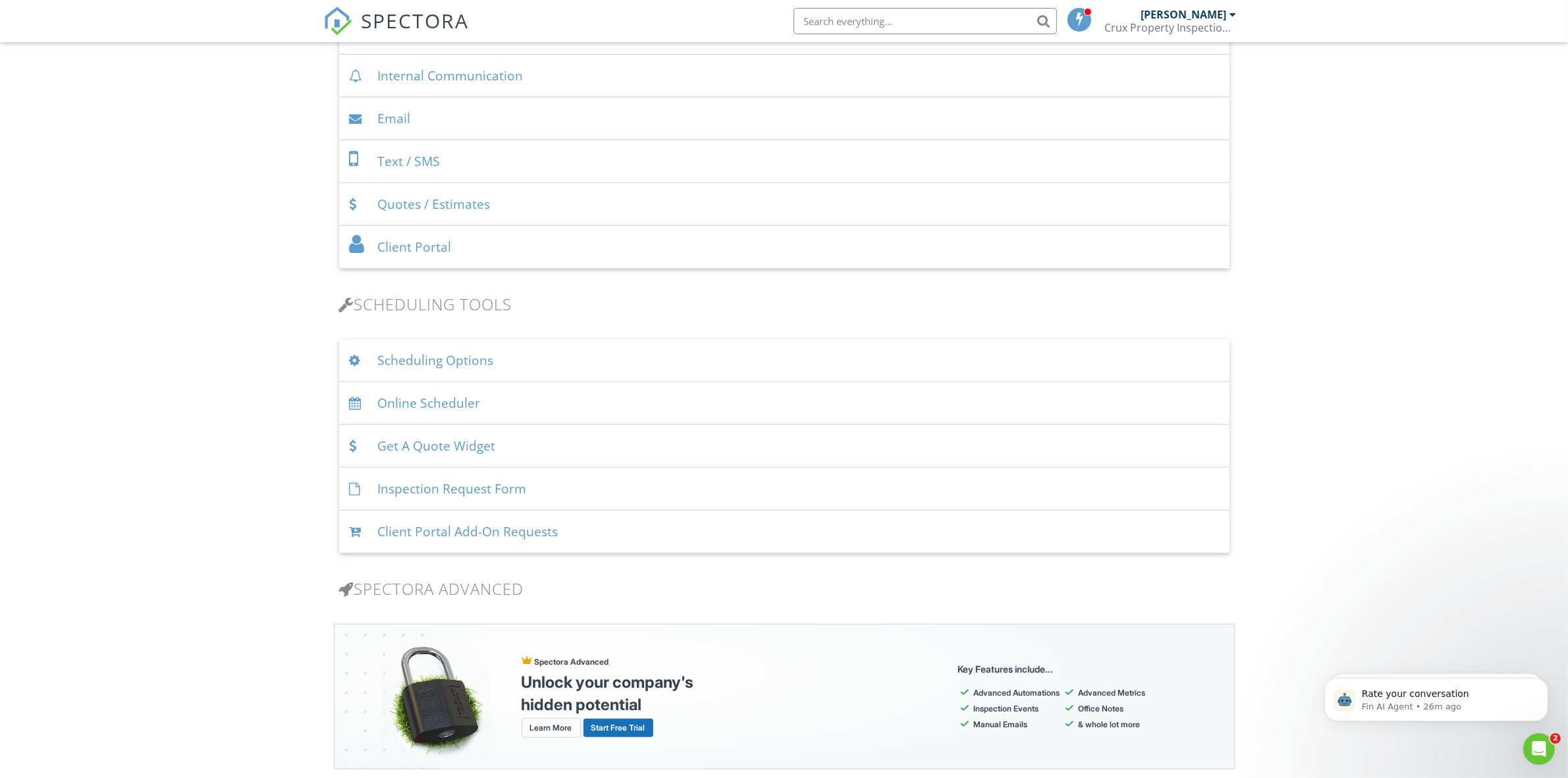
click at [537, 199] on div "Quotes / Estimates" at bounding box center [784, 204] width 890 height 43
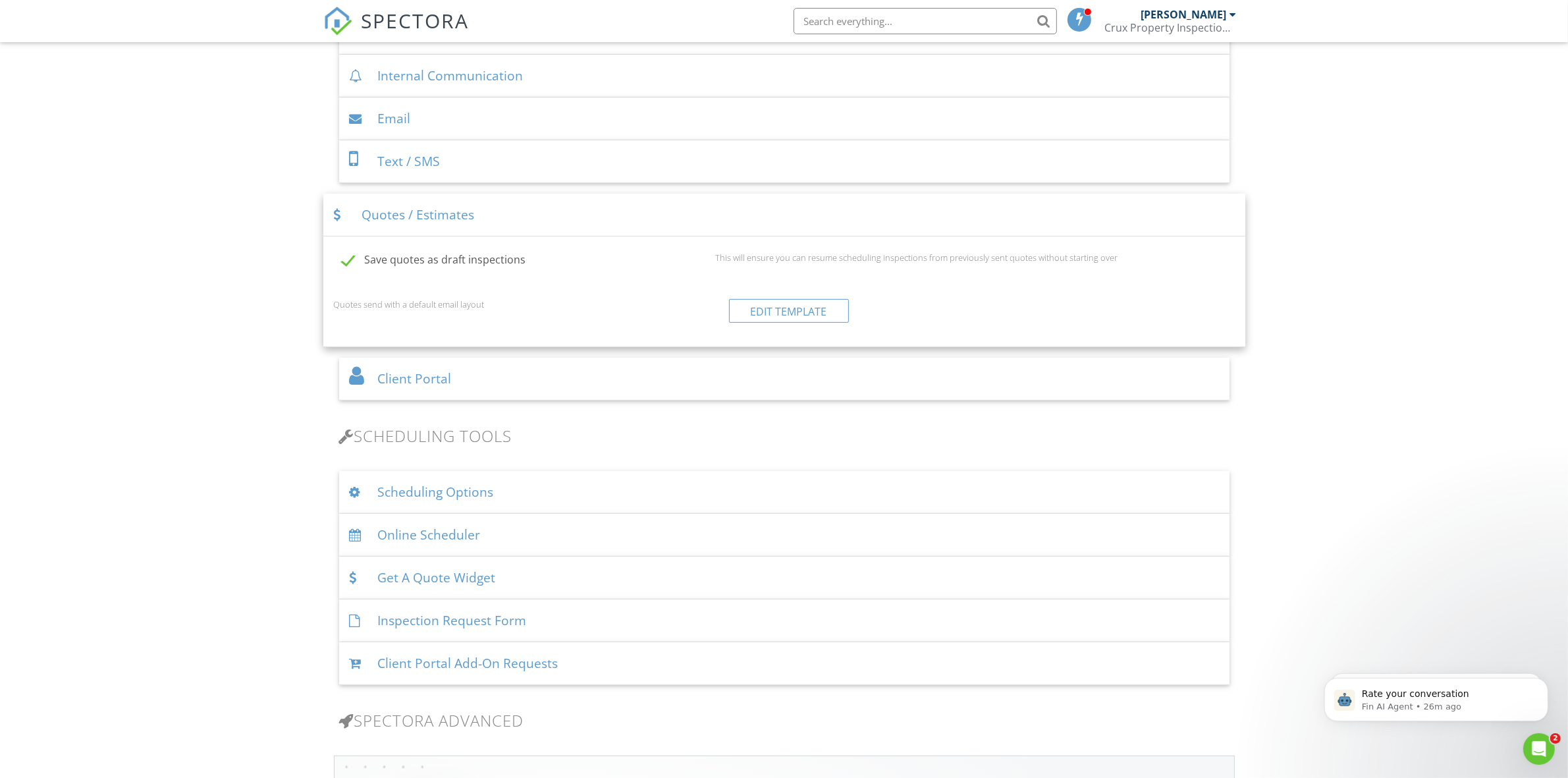
click at [572, 224] on div "Quotes / Estimates" at bounding box center [784, 214] width 922 height 43
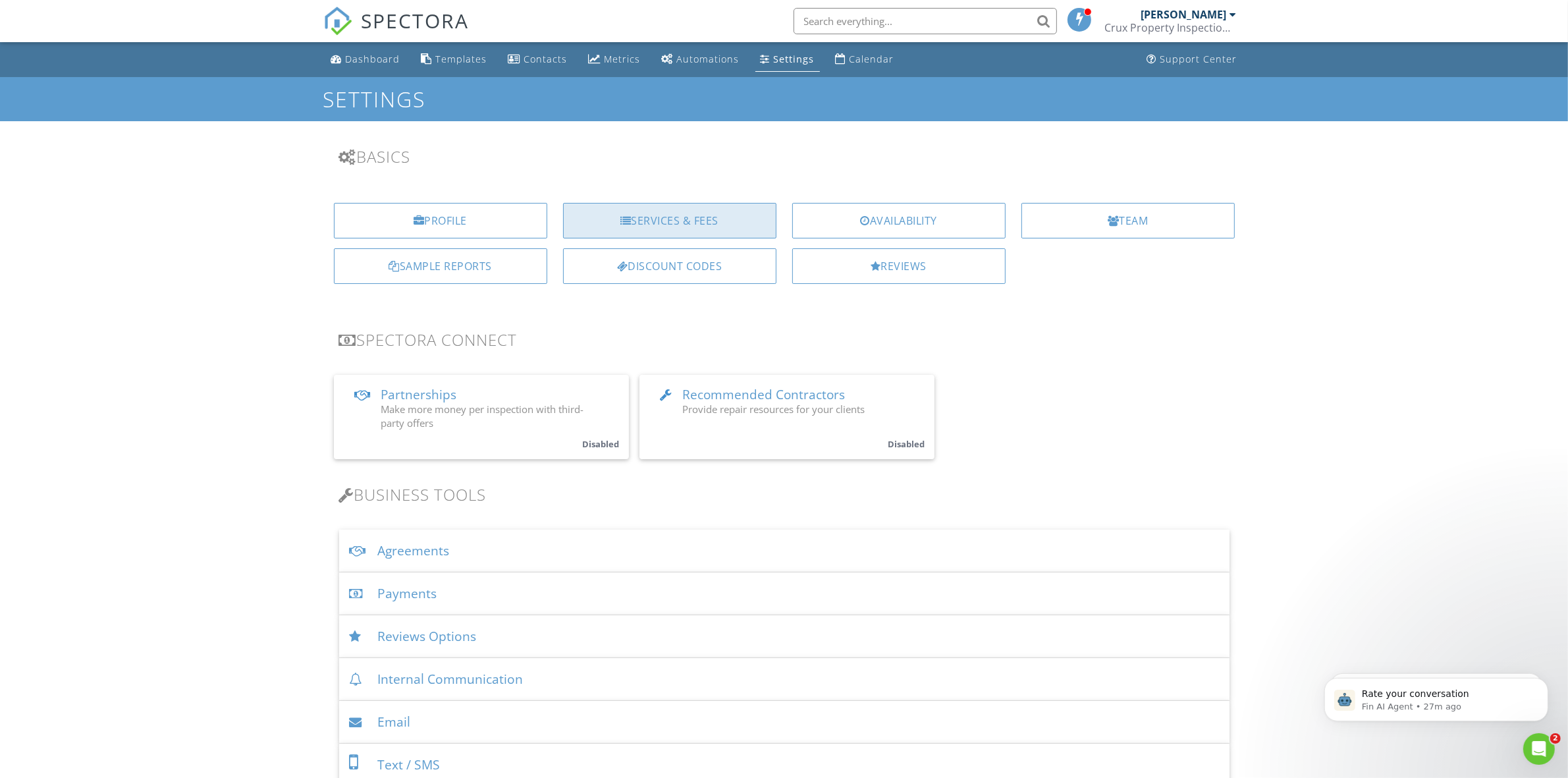
click at [679, 225] on div "Services & Fees" at bounding box center [670, 220] width 214 height 35
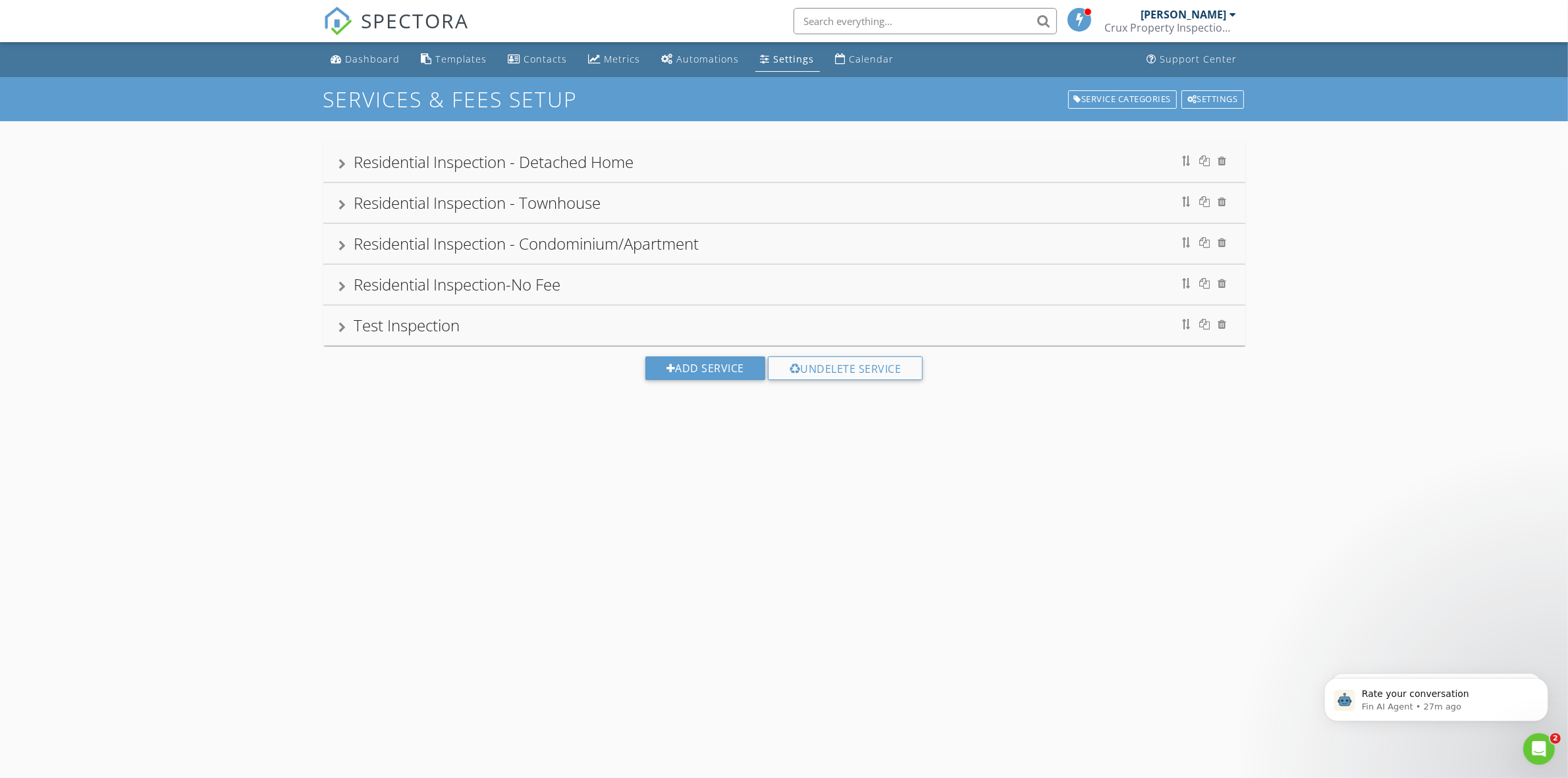
click at [675, 159] on div "Residential Inspection - Detached Home" at bounding box center [784, 163] width 890 height 24
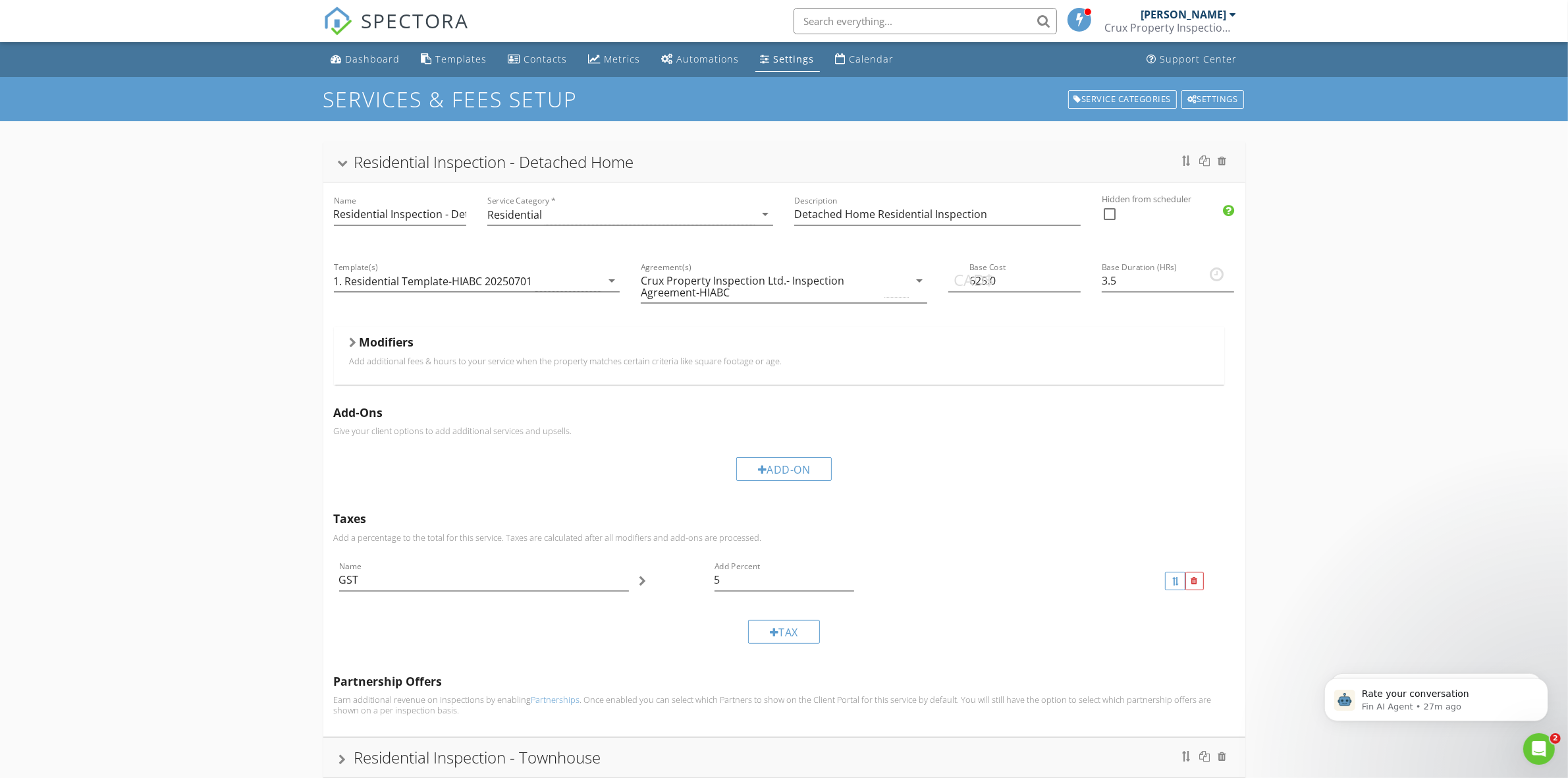
click at [541, 347] on div "Modifiers" at bounding box center [779, 345] width 859 height 20
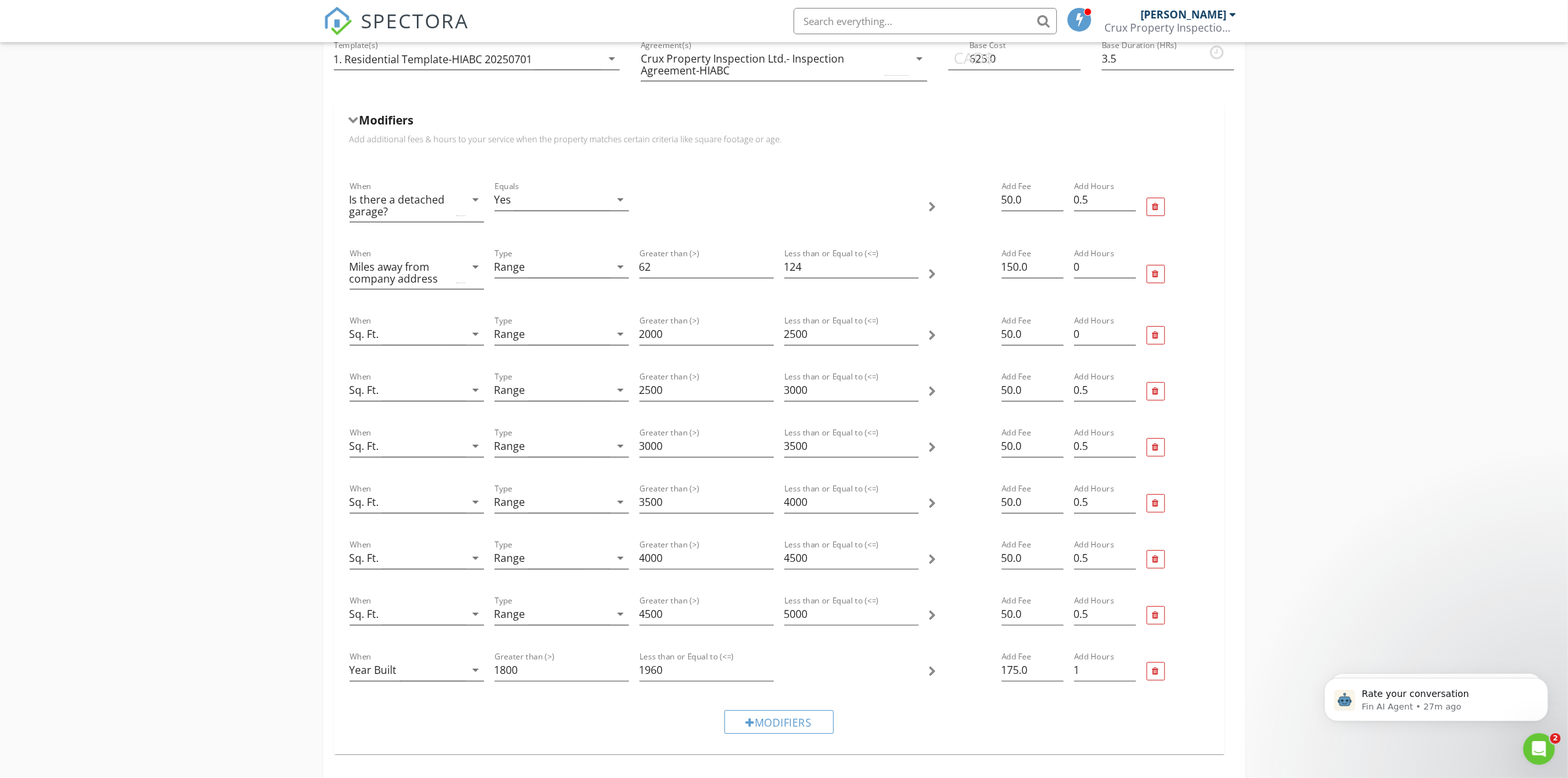
scroll to position [412, 0]
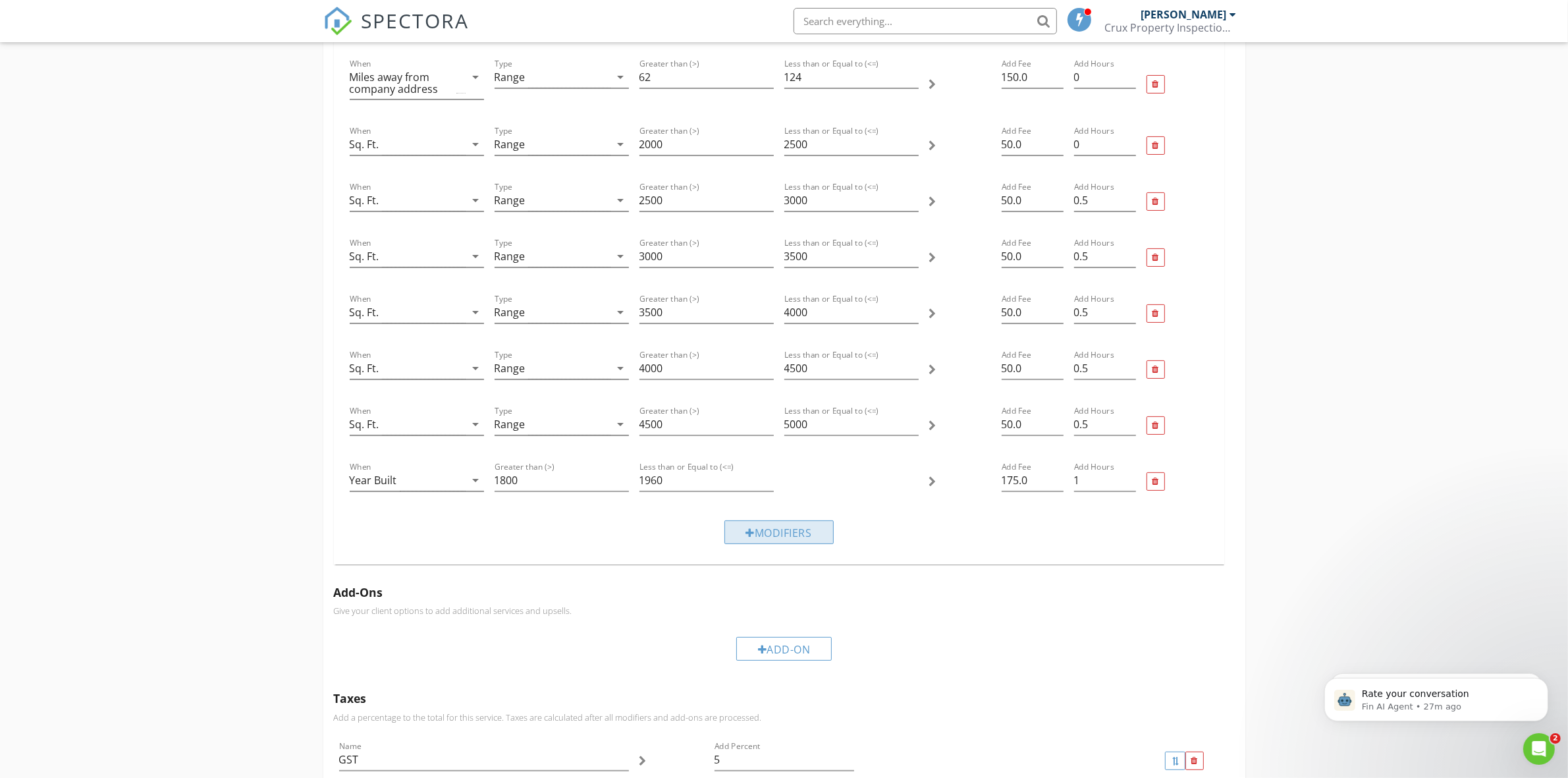
click at [769, 540] on div "Modifiers" at bounding box center [778, 533] width 109 height 24
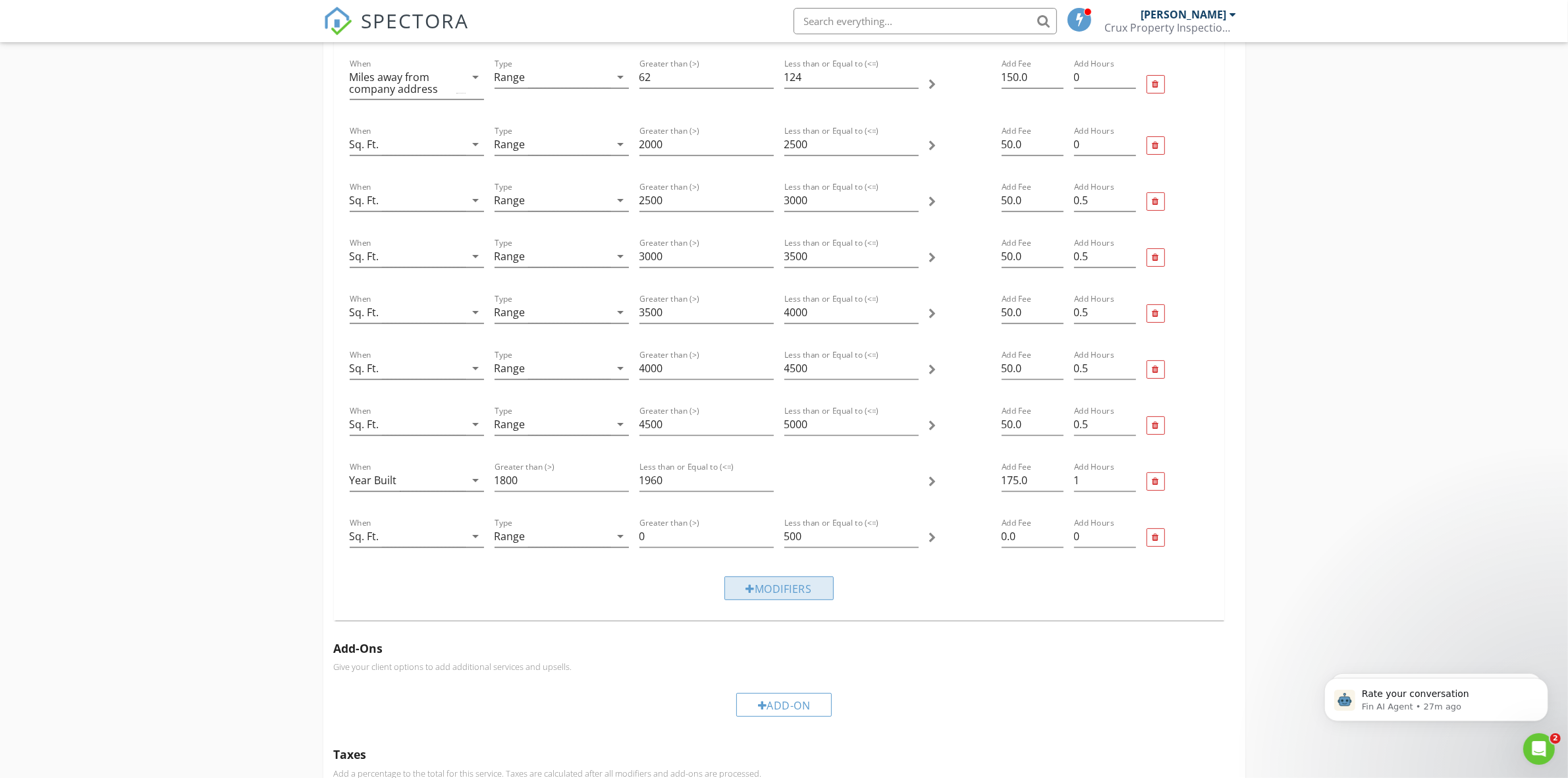
click at [753, 590] on div "Modifiers" at bounding box center [778, 588] width 109 height 24
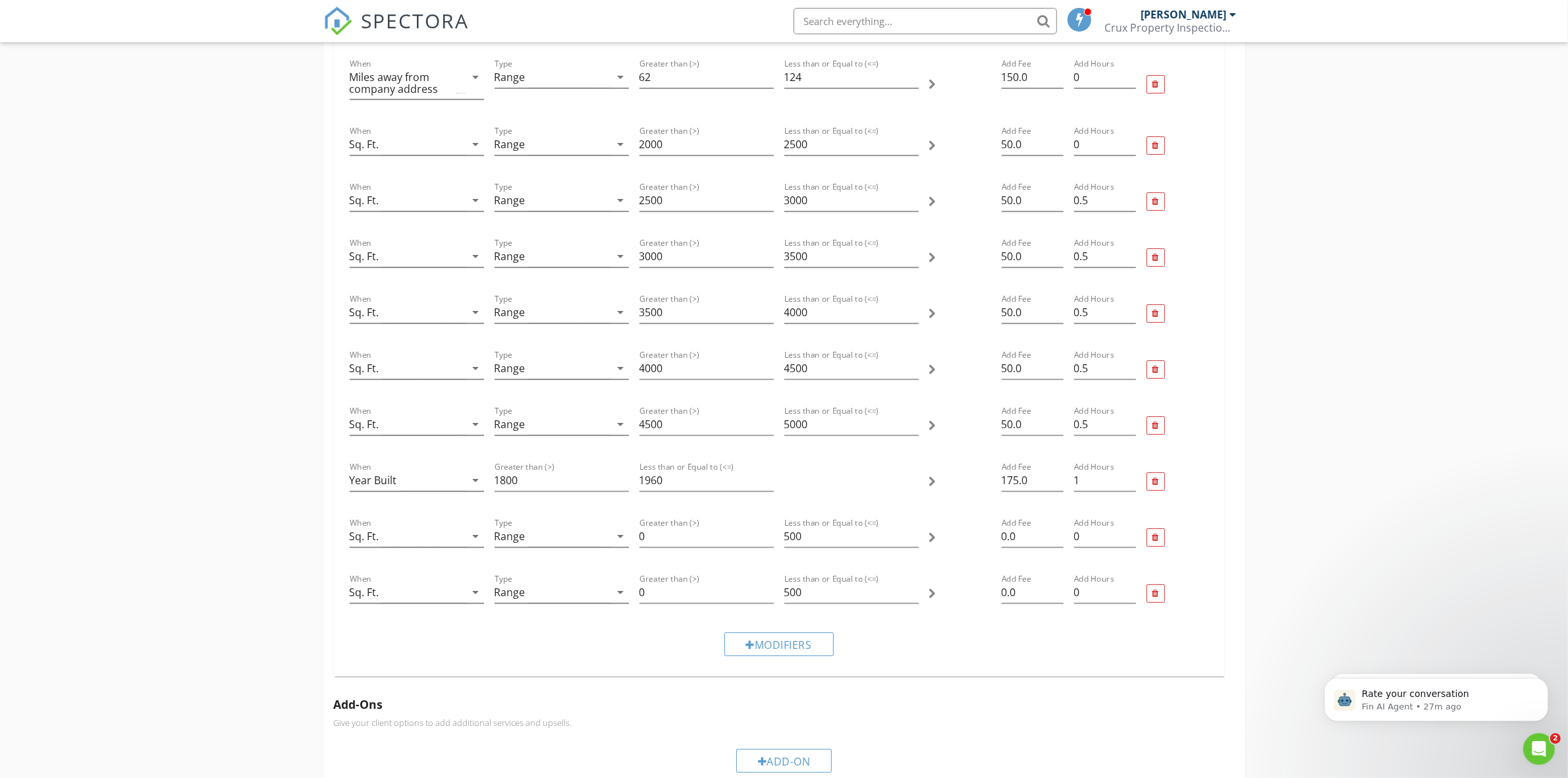
click at [1156, 549] on div at bounding box center [1177, 538] width 72 height 56
click at [1157, 537] on div at bounding box center [1155, 537] width 7 height 8
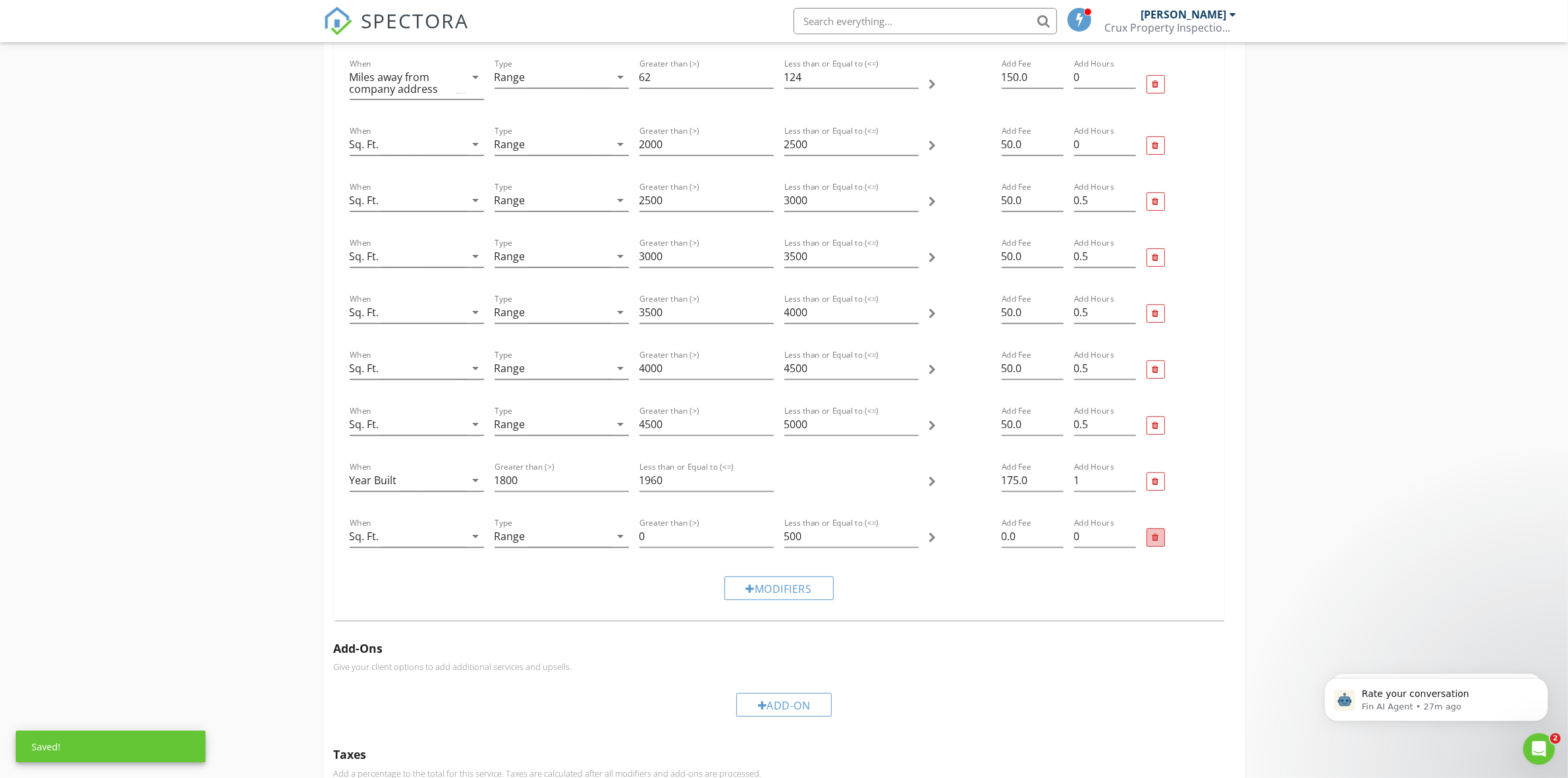
click at [1153, 543] on div at bounding box center [1155, 537] width 19 height 19
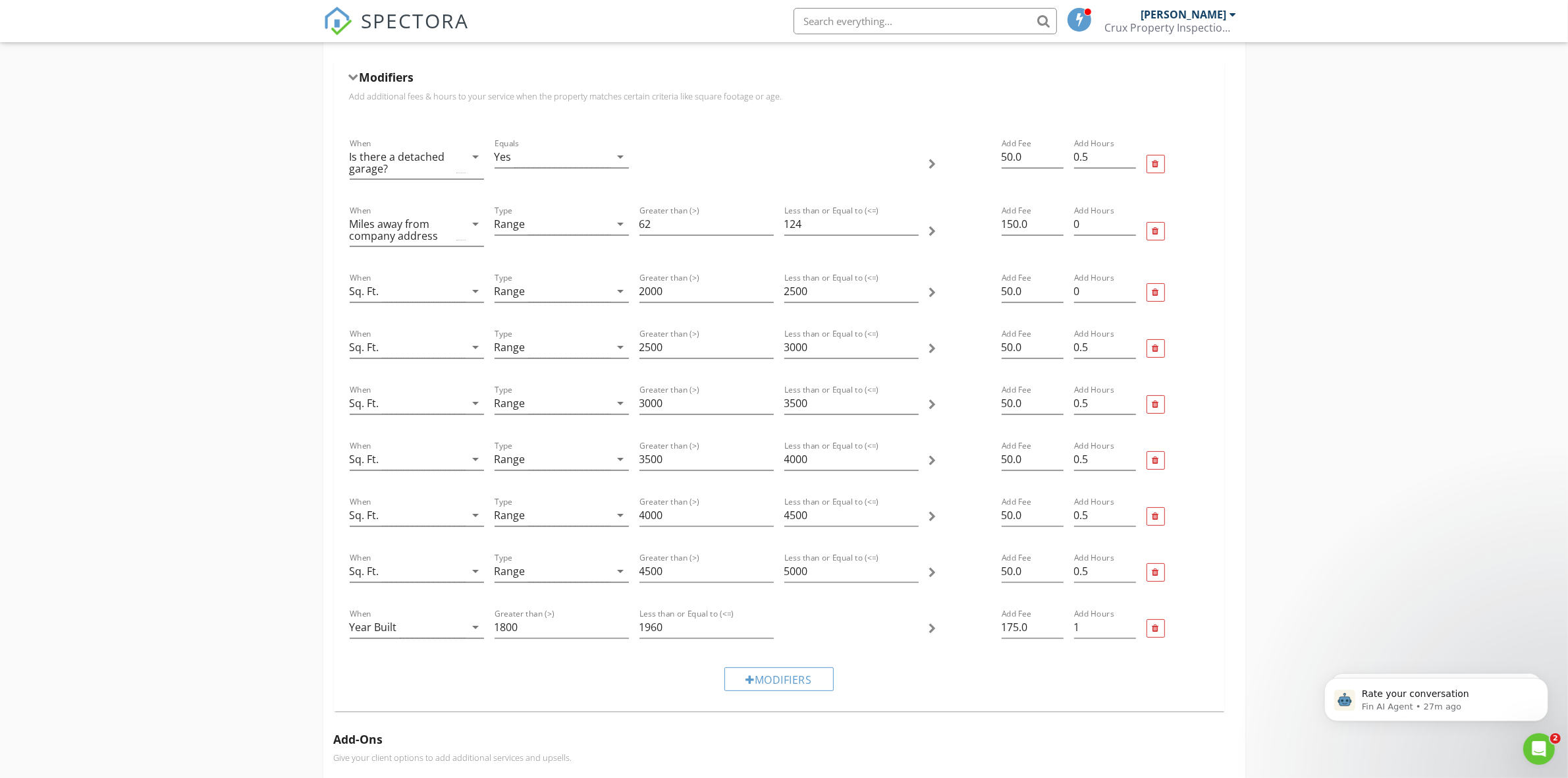
scroll to position [330, 0]
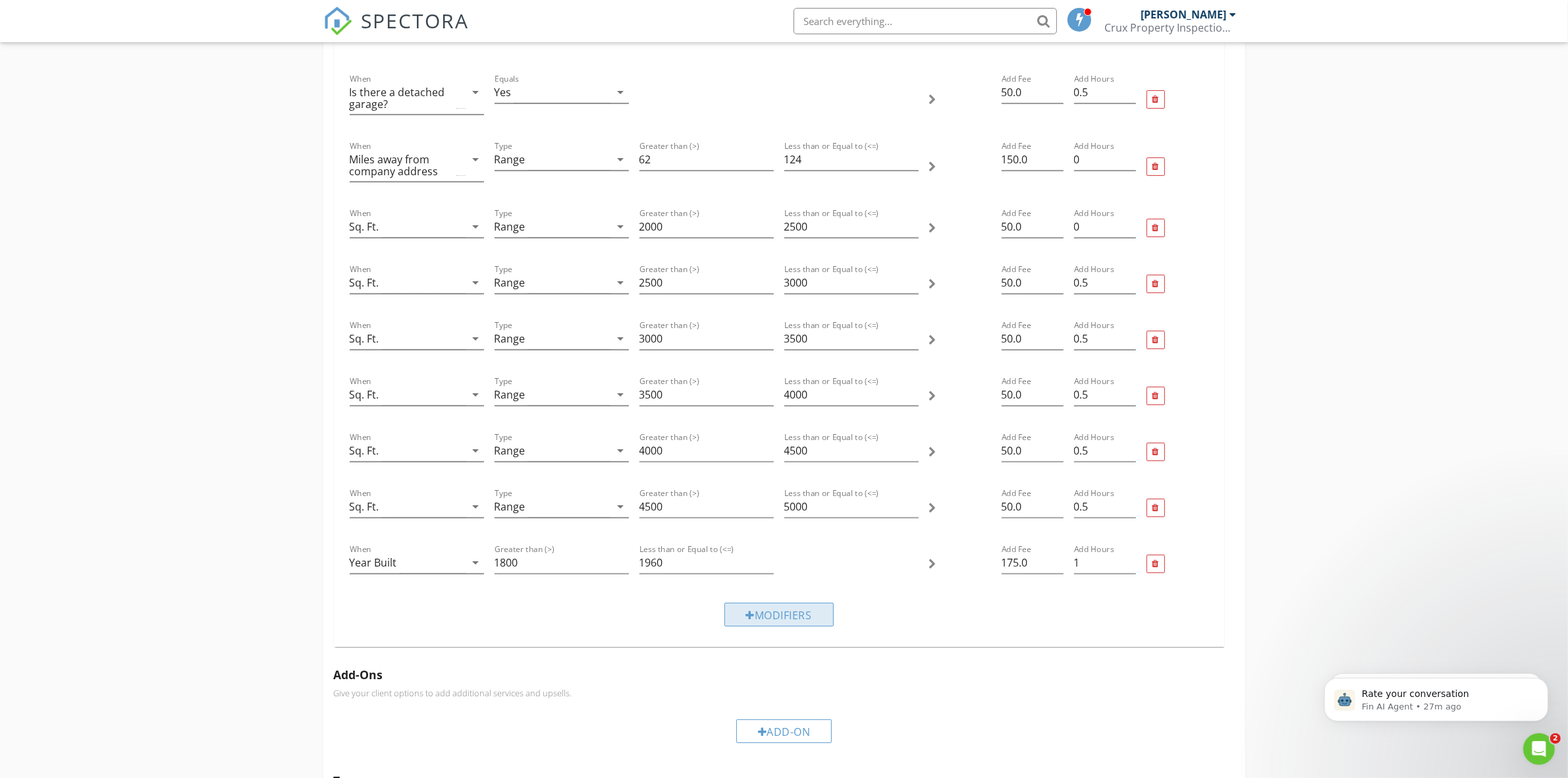
click at [784, 616] on div "Modifiers" at bounding box center [778, 615] width 109 height 24
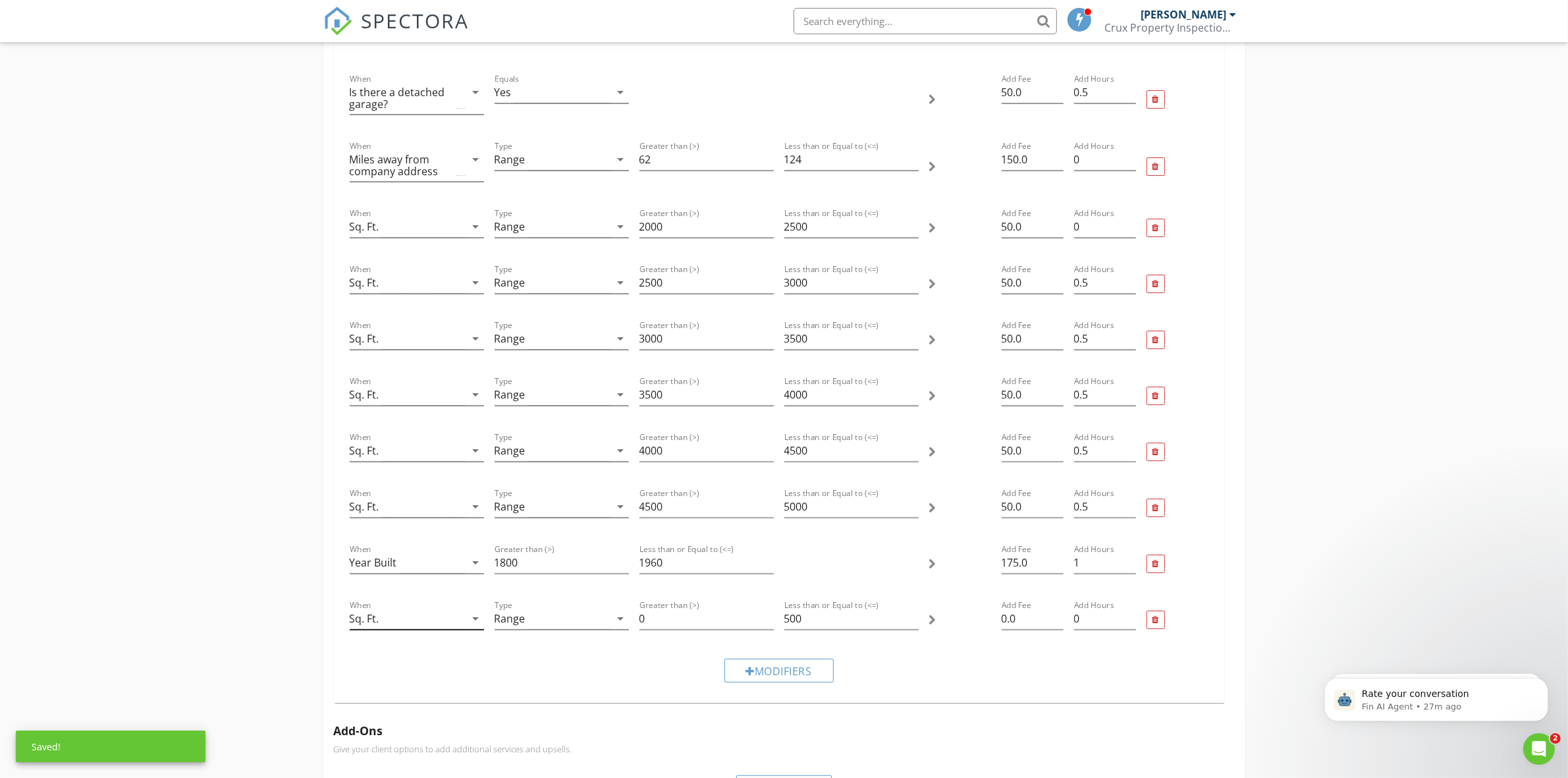
click at [475, 616] on icon "arrow_drop_down" at bounding box center [475, 618] width 16 height 16
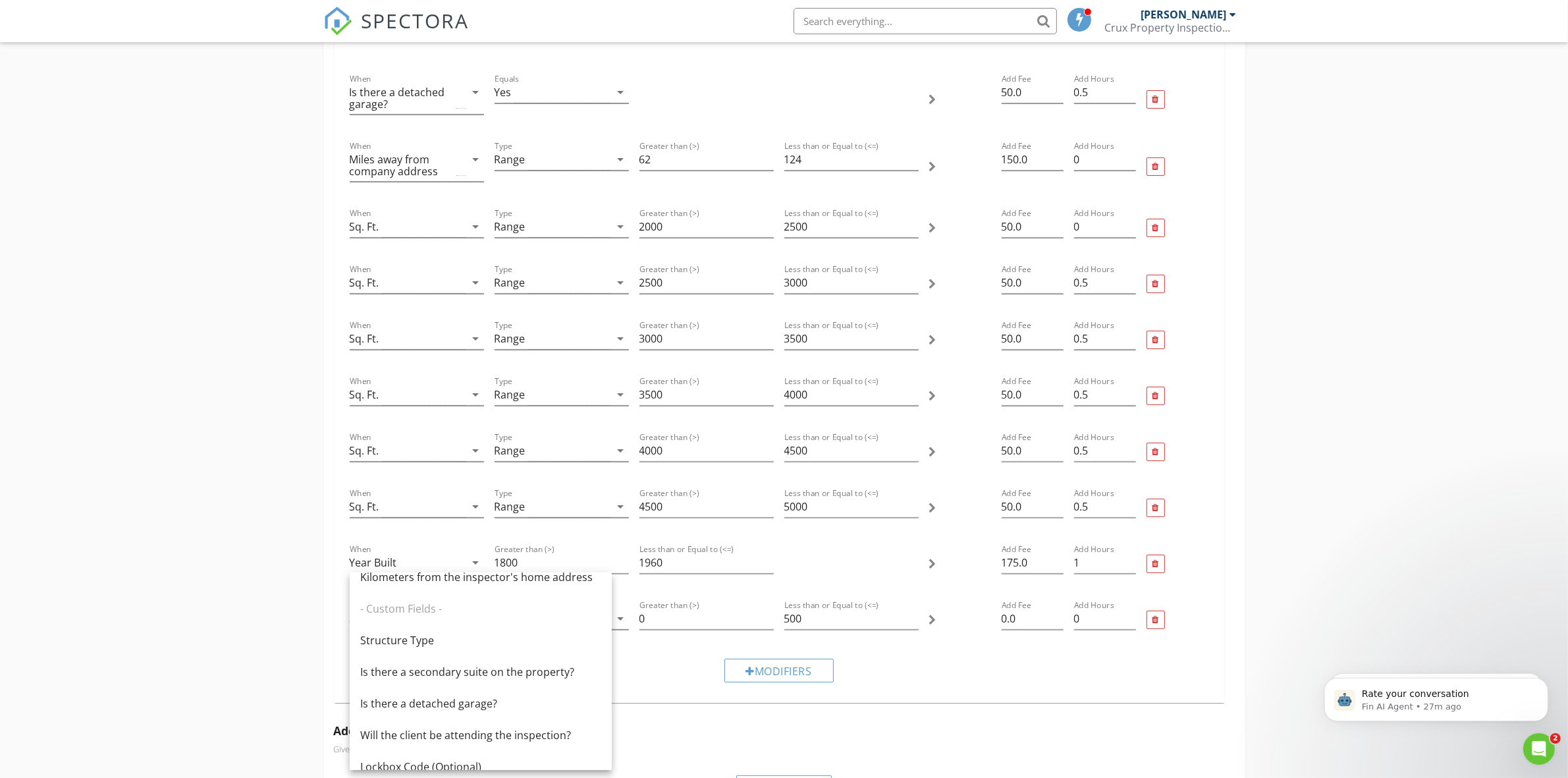
scroll to position [302, 0]
click at [488, 676] on div "Is there a secondary suite on the property?" at bounding box center [481, 671] width 241 height 16
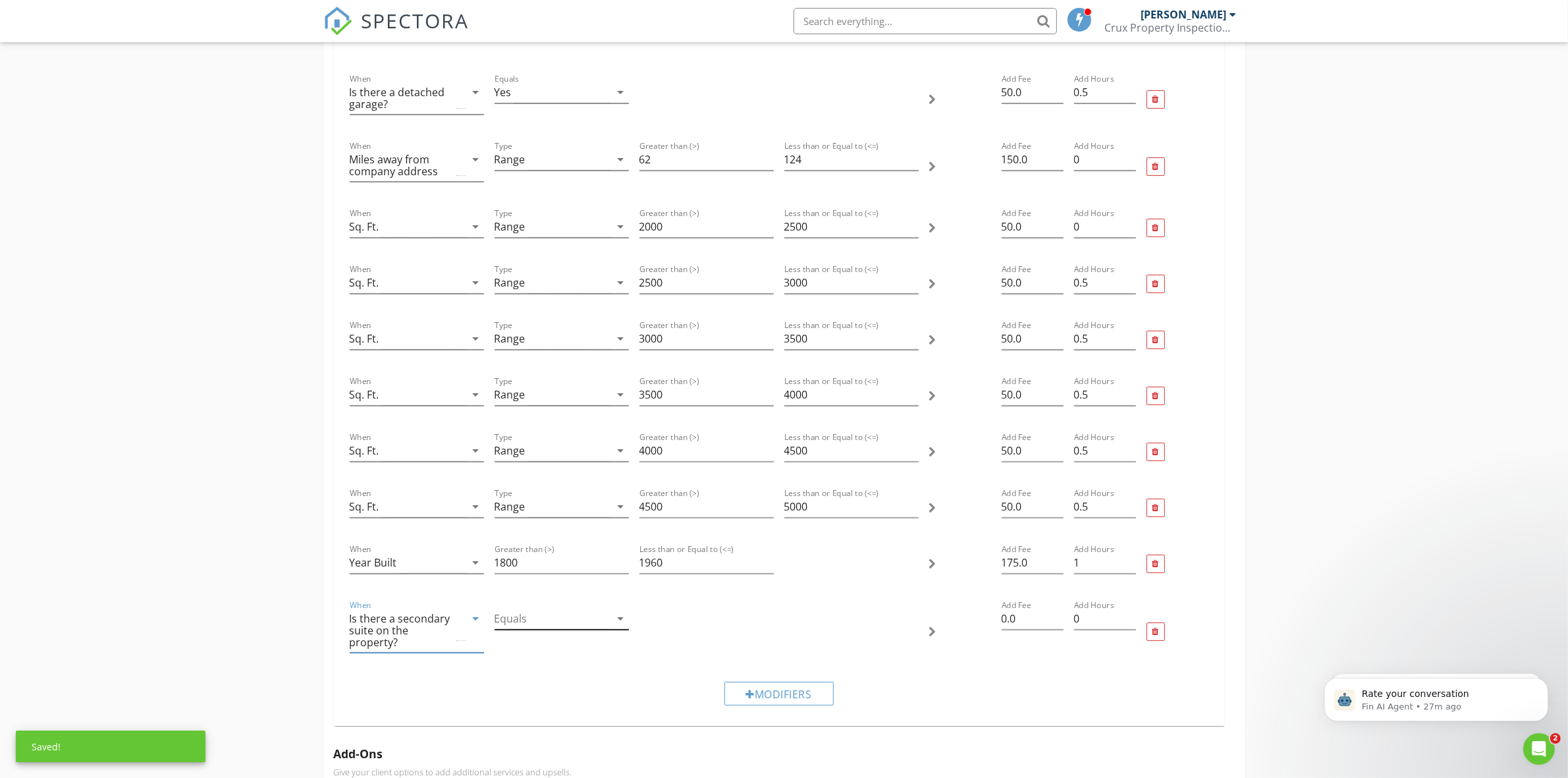
click at [570, 619] on div at bounding box center [553, 618] width 116 height 22
click at [528, 631] on div "Yes" at bounding box center [562, 630] width 114 height 16
drag, startPoint x: 1032, startPoint y: 621, endPoint x: 983, endPoint y: 619, distance: 49.0
click at [983, 619] on div "When Is there a secondary suite on the property? arrow_drop_down Equals Yes arr…" at bounding box center [779, 631] width 869 height 79
type input "75"
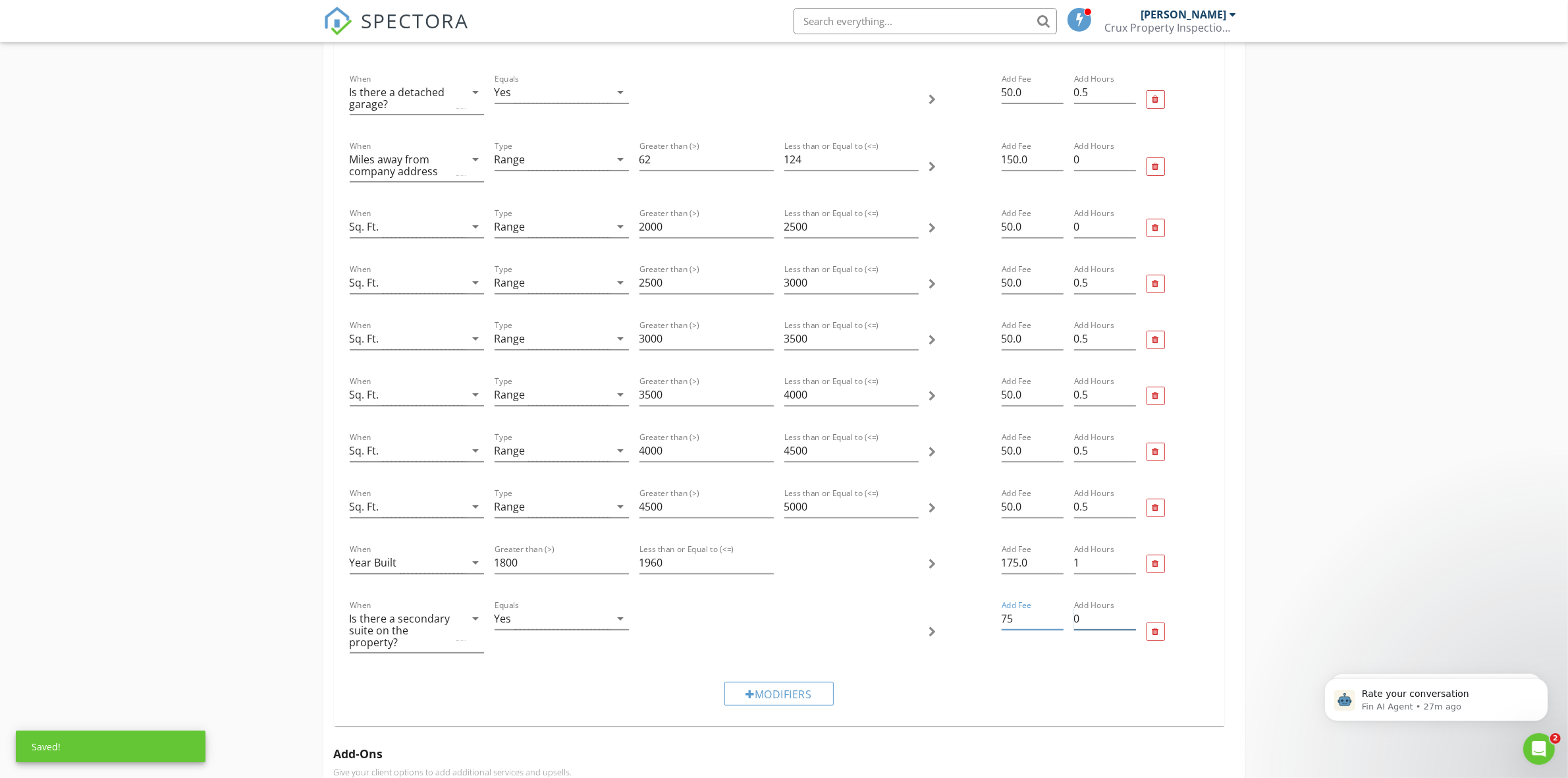
click at [1083, 627] on input "0" at bounding box center [1105, 618] width 62 height 22
click at [1187, 646] on div at bounding box center [1177, 631] width 72 height 79
drag, startPoint x: 1085, startPoint y: 618, endPoint x: 1070, endPoint y: 618, distance: 15.0
click at [1070, 618] on div "Add Hours .25" at bounding box center [1105, 631] width 72 height 79
click at [1199, 637] on div at bounding box center [1177, 631] width 72 height 79
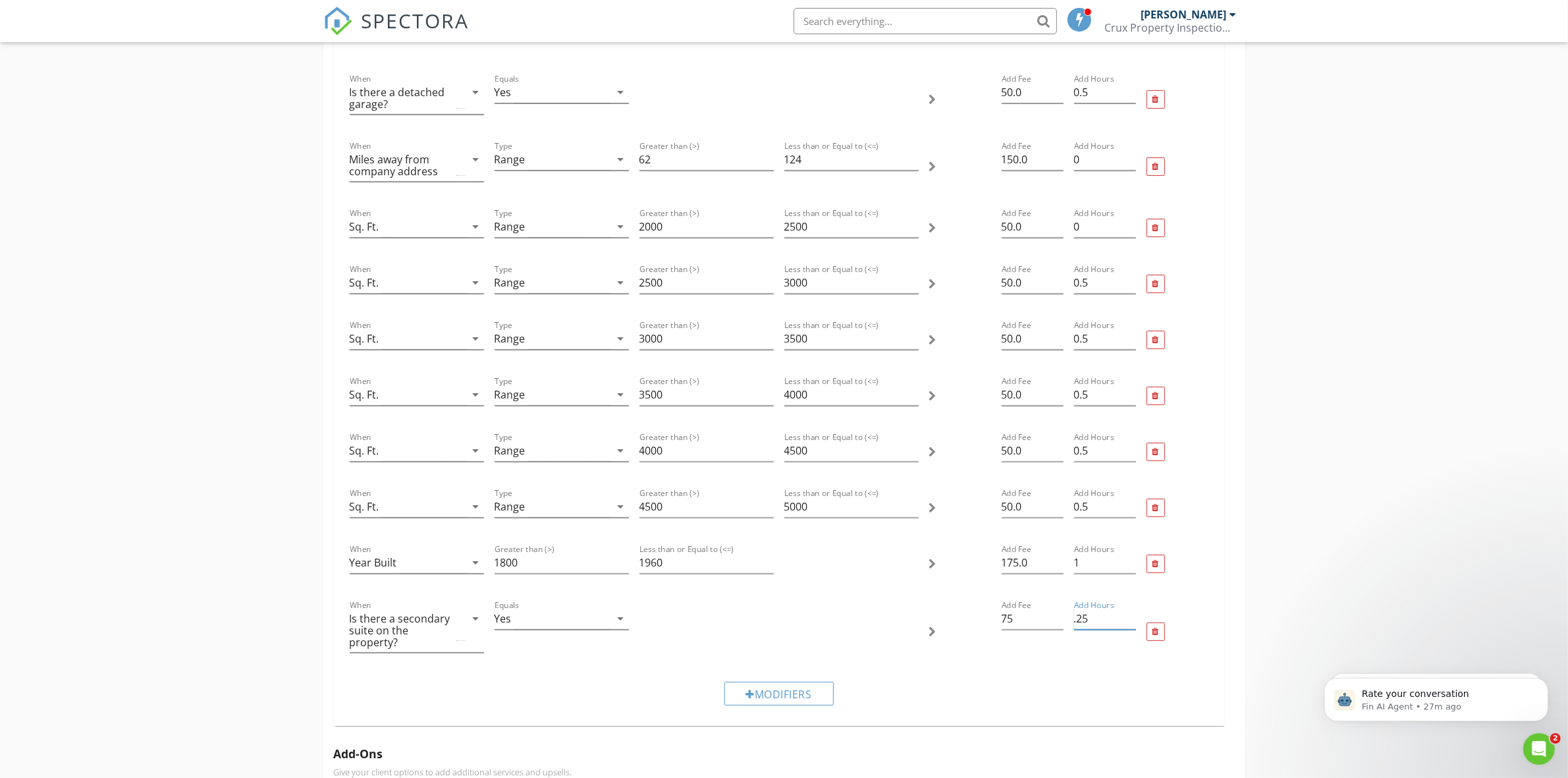
drag, startPoint x: 1092, startPoint y: 619, endPoint x: 1075, endPoint y: 619, distance: 17.0
click at [1075, 619] on input ".25" at bounding box center [1105, 618] width 62 height 22
type input ".5"
click at [1183, 615] on div at bounding box center [1177, 631] width 72 height 79
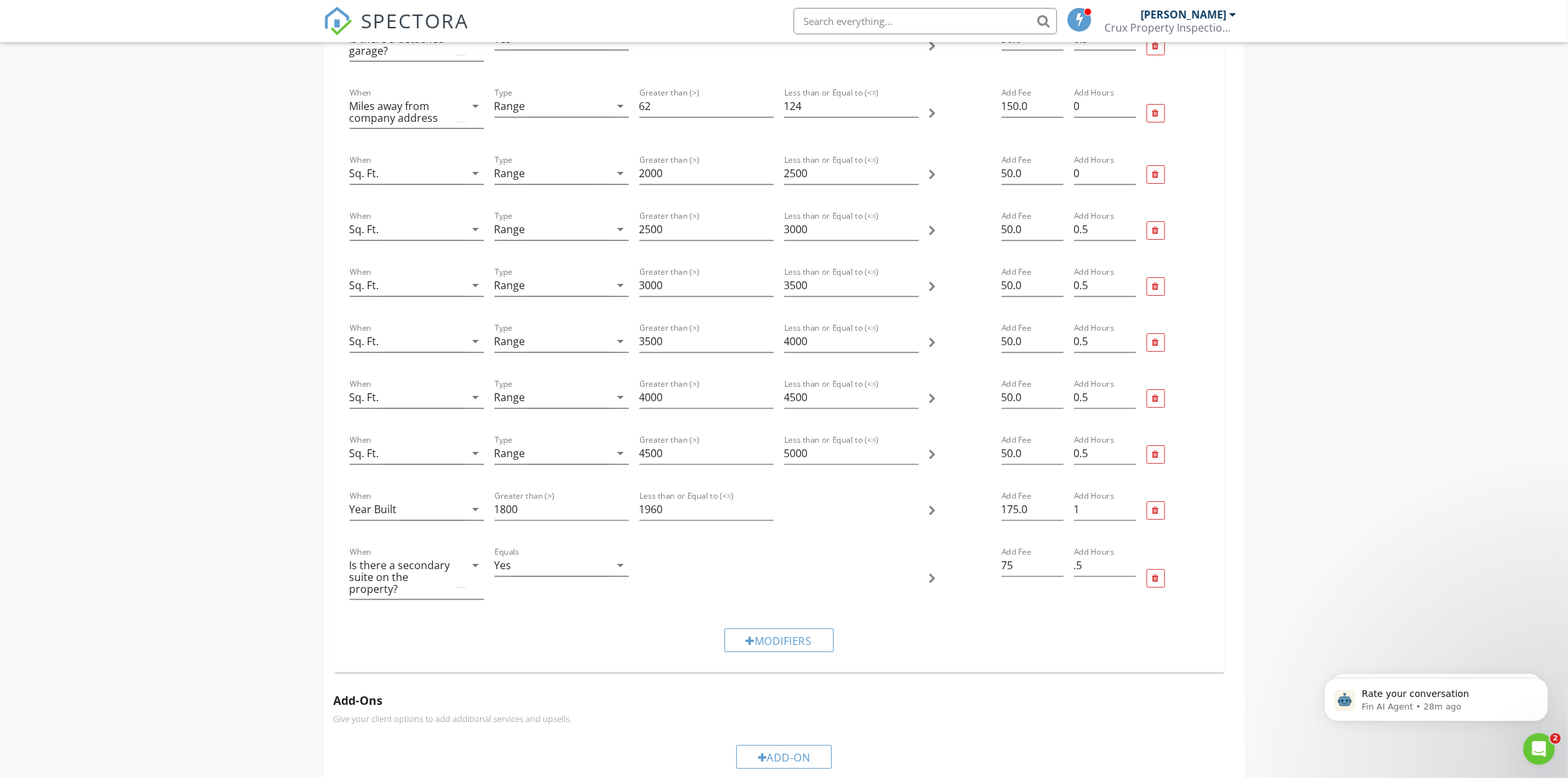
scroll to position [384, 0]
click at [1051, 643] on div "Modifiers" at bounding box center [779, 638] width 869 height 44
click at [800, 588] on div at bounding box center [778, 576] width 290 height 79
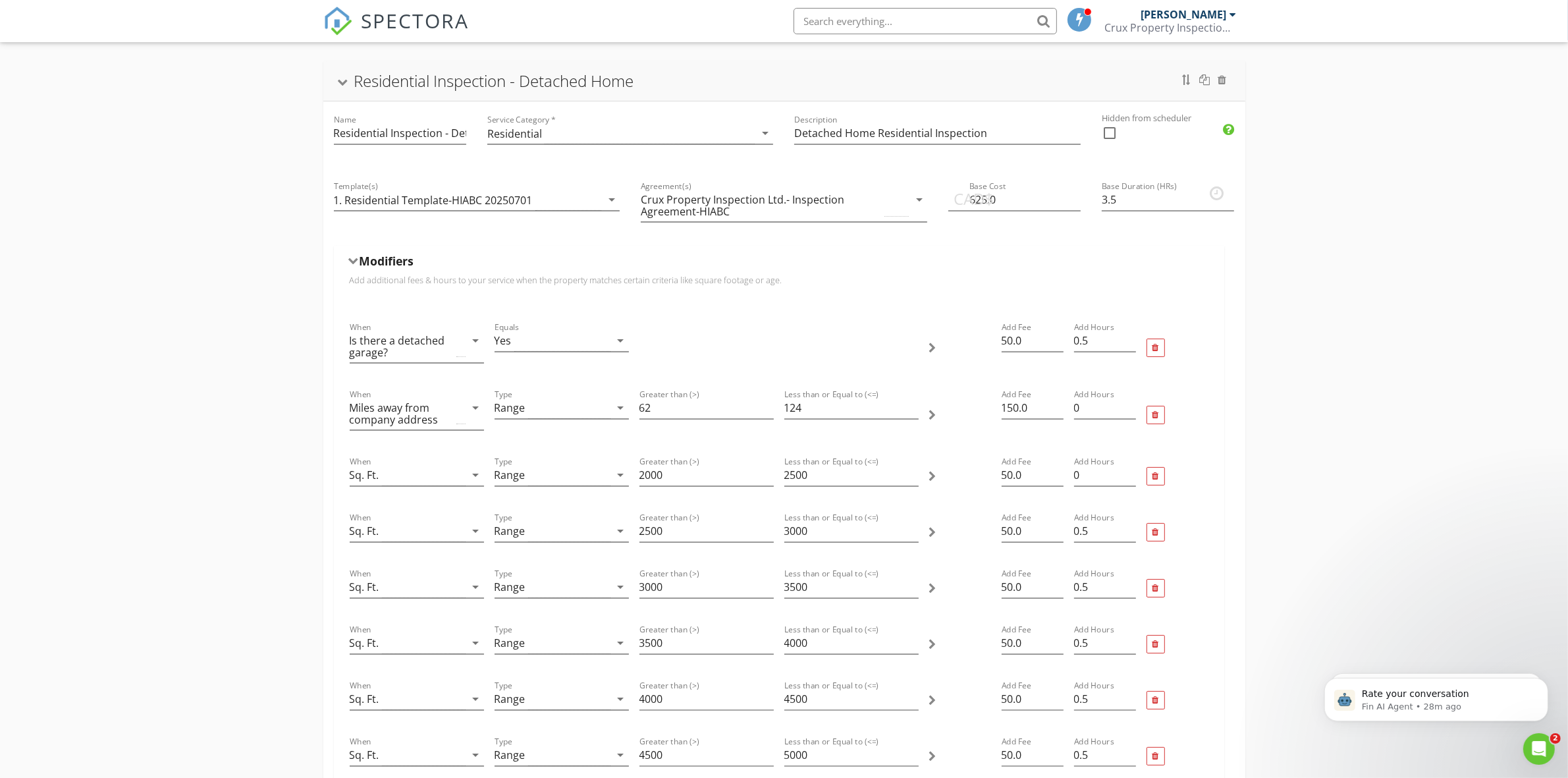
scroll to position [0, 0]
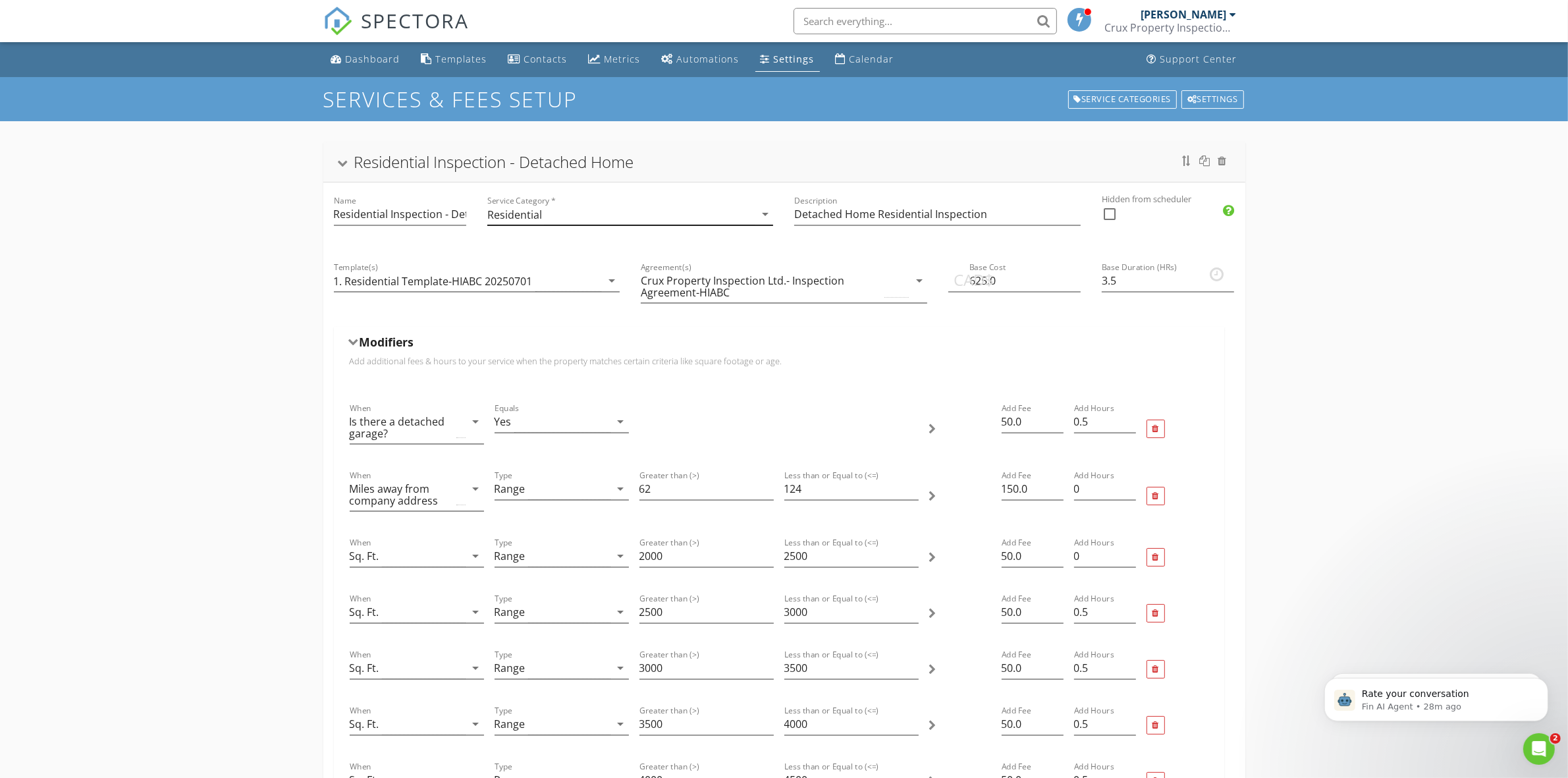
click at [574, 214] on div "Residential" at bounding box center [621, 214] width 268 height 22
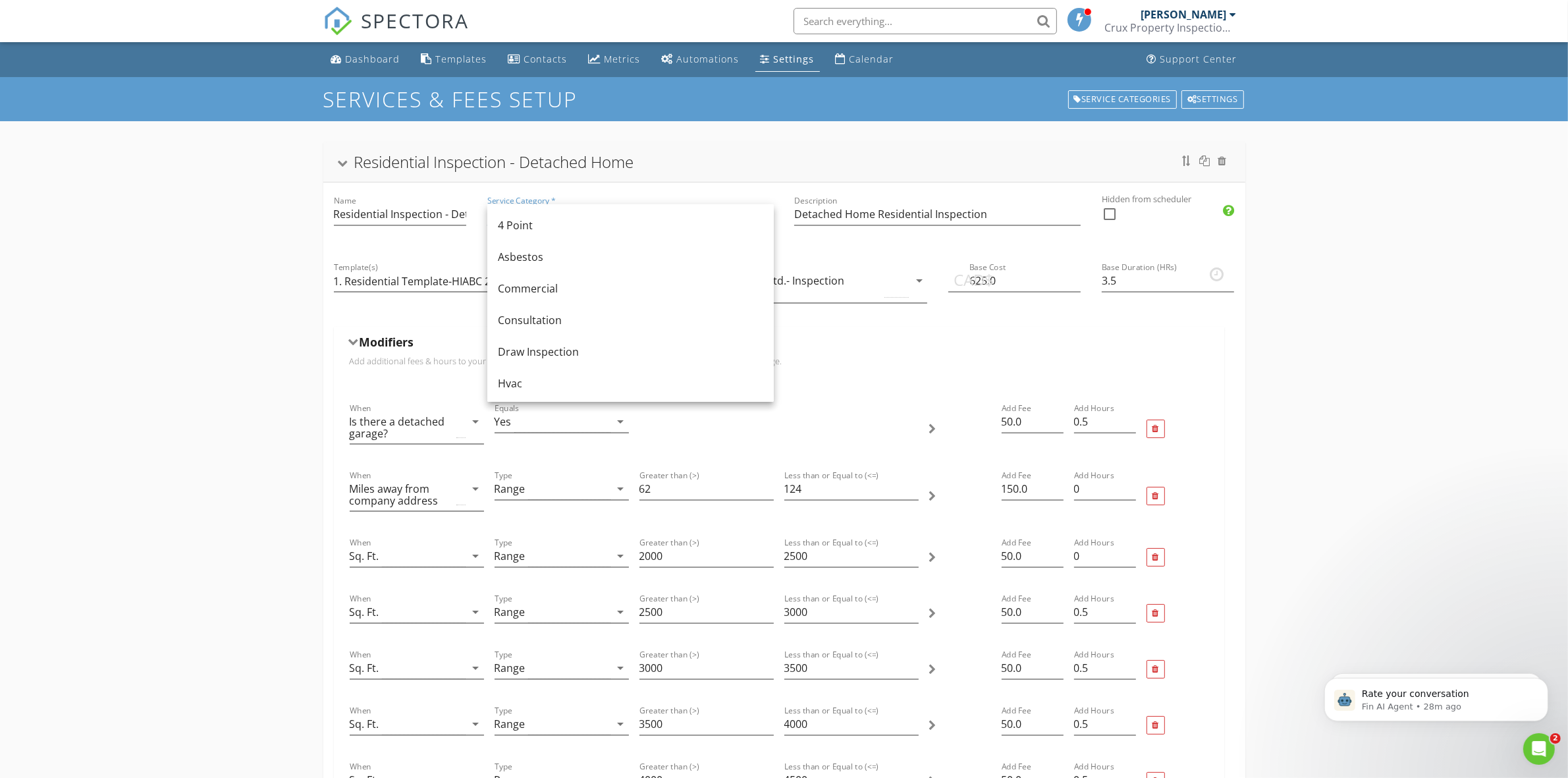
click at [713, 155] on div "Residential Inspection - Detached Home" at bounding box center [784, 163] width 890 height 24
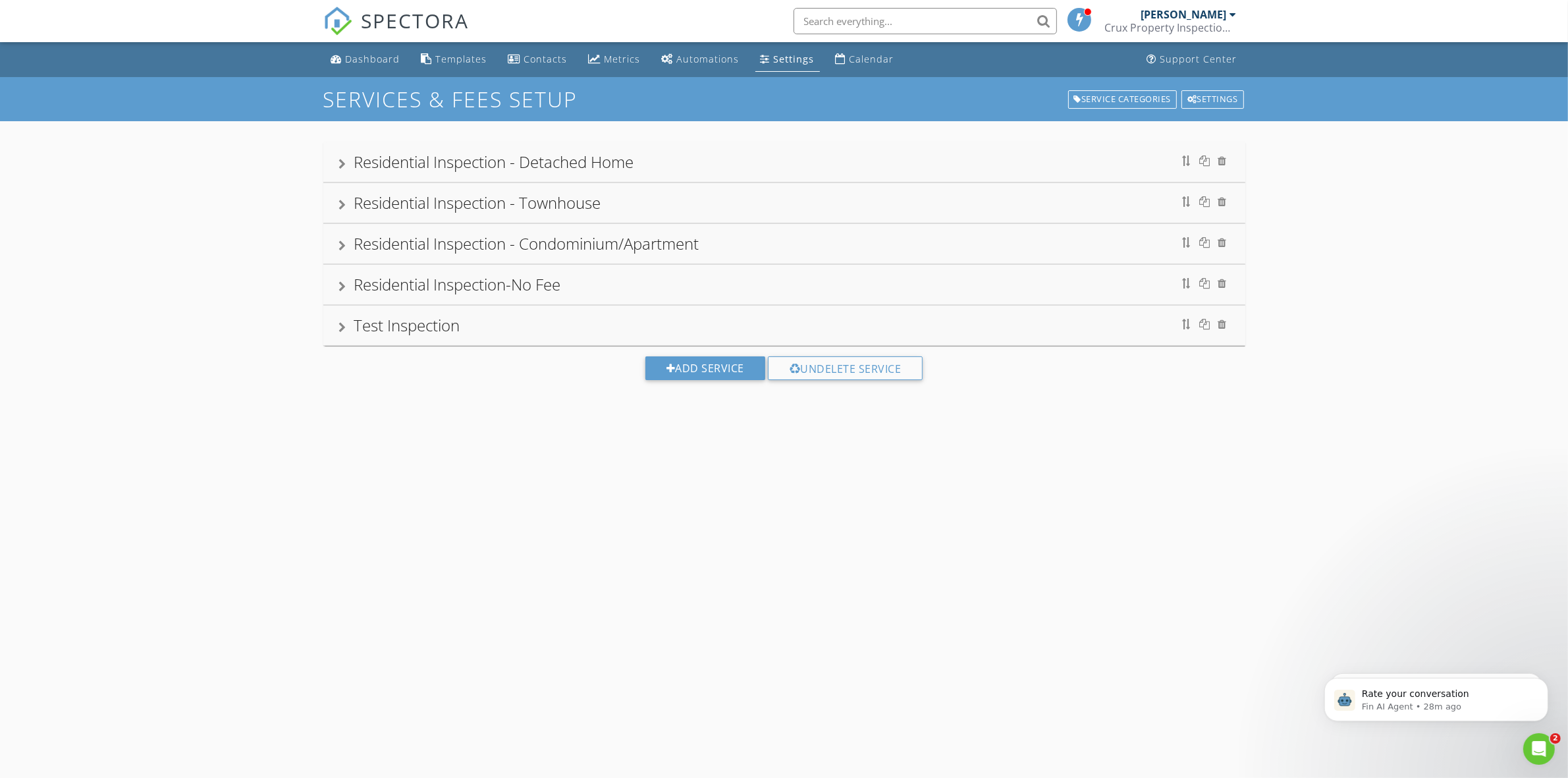
click at [712, 157] on div "Residential Inspection - Detached Home" at bounding box center [784, 163] width 890 height 24
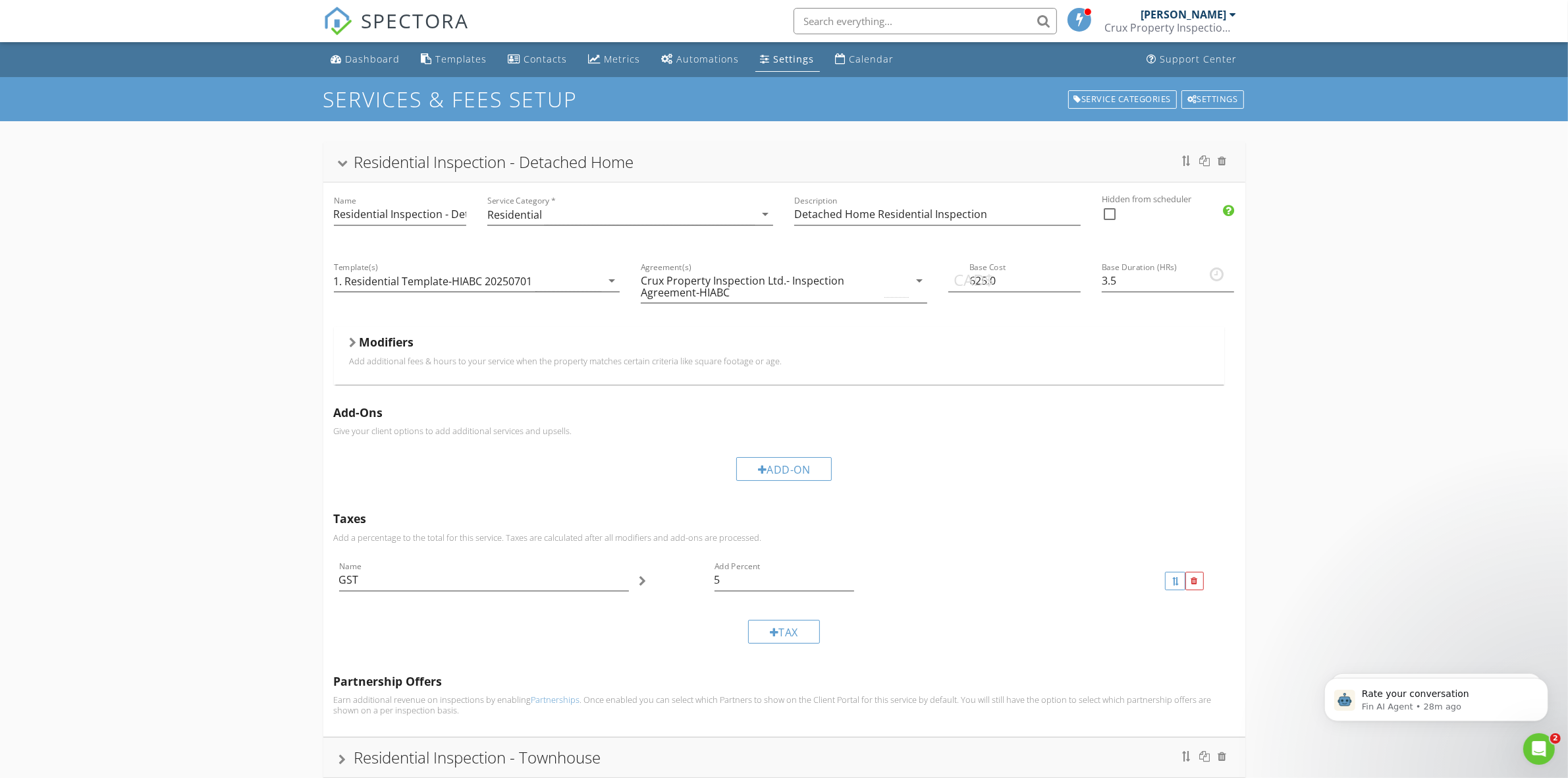
click at [351, 336] on div "Modifiers" at bounding box center [779, 345] width 859 height 20
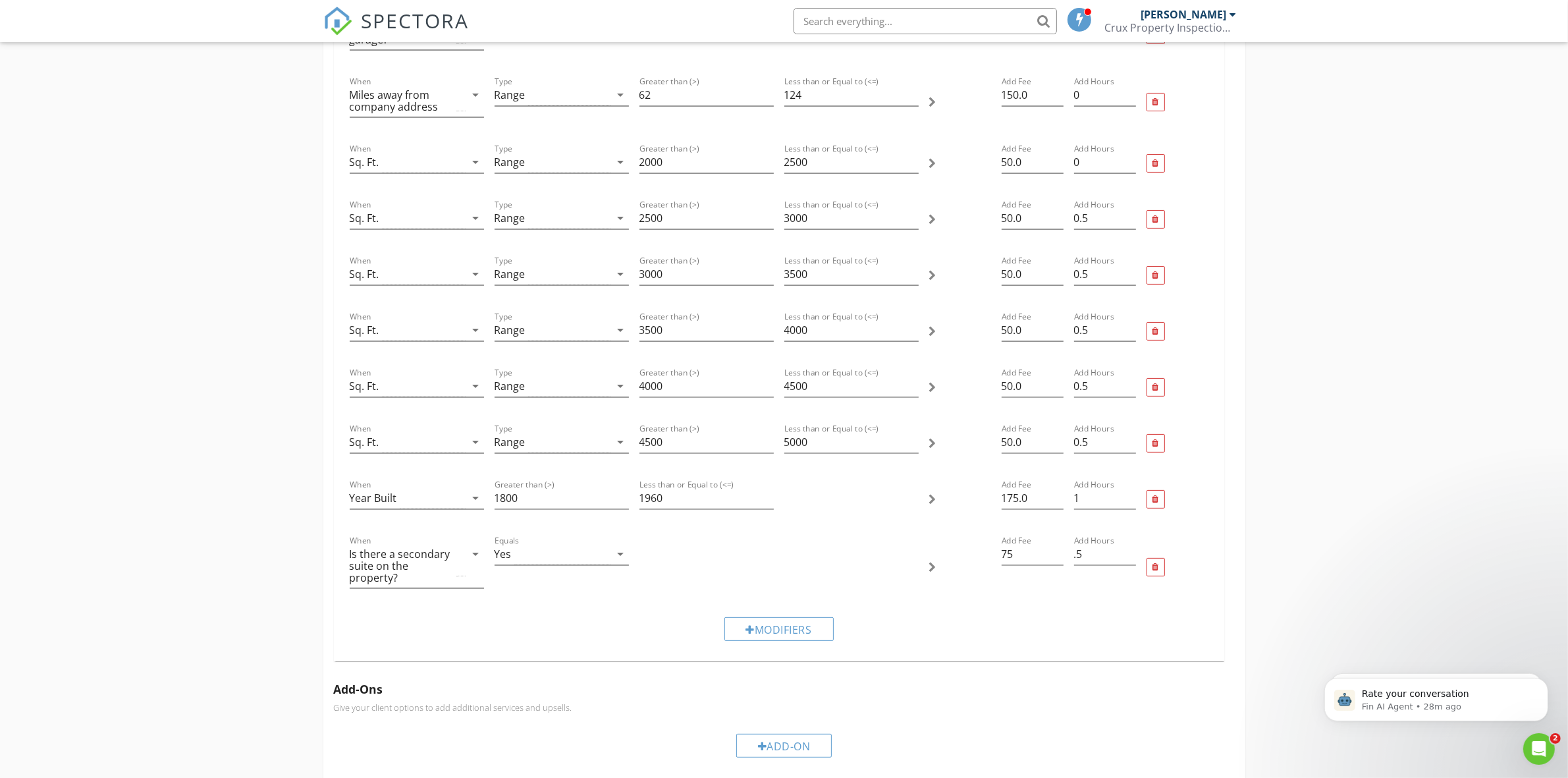
scroll to position [220, 0]
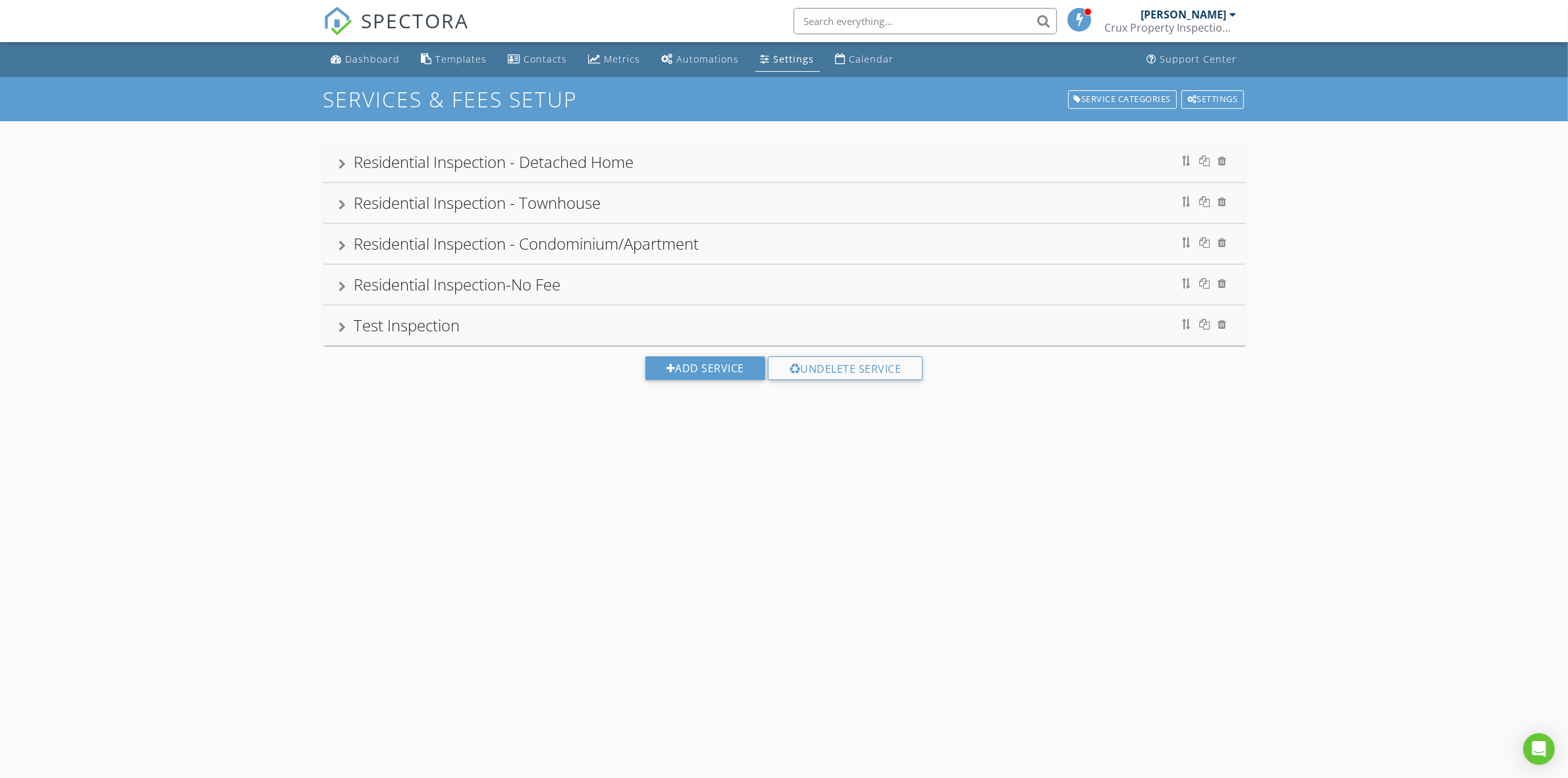
click at [660, 163] on div "Residential Inspection - Detached Home" at bounding box center [784, 163] width 890 height 24
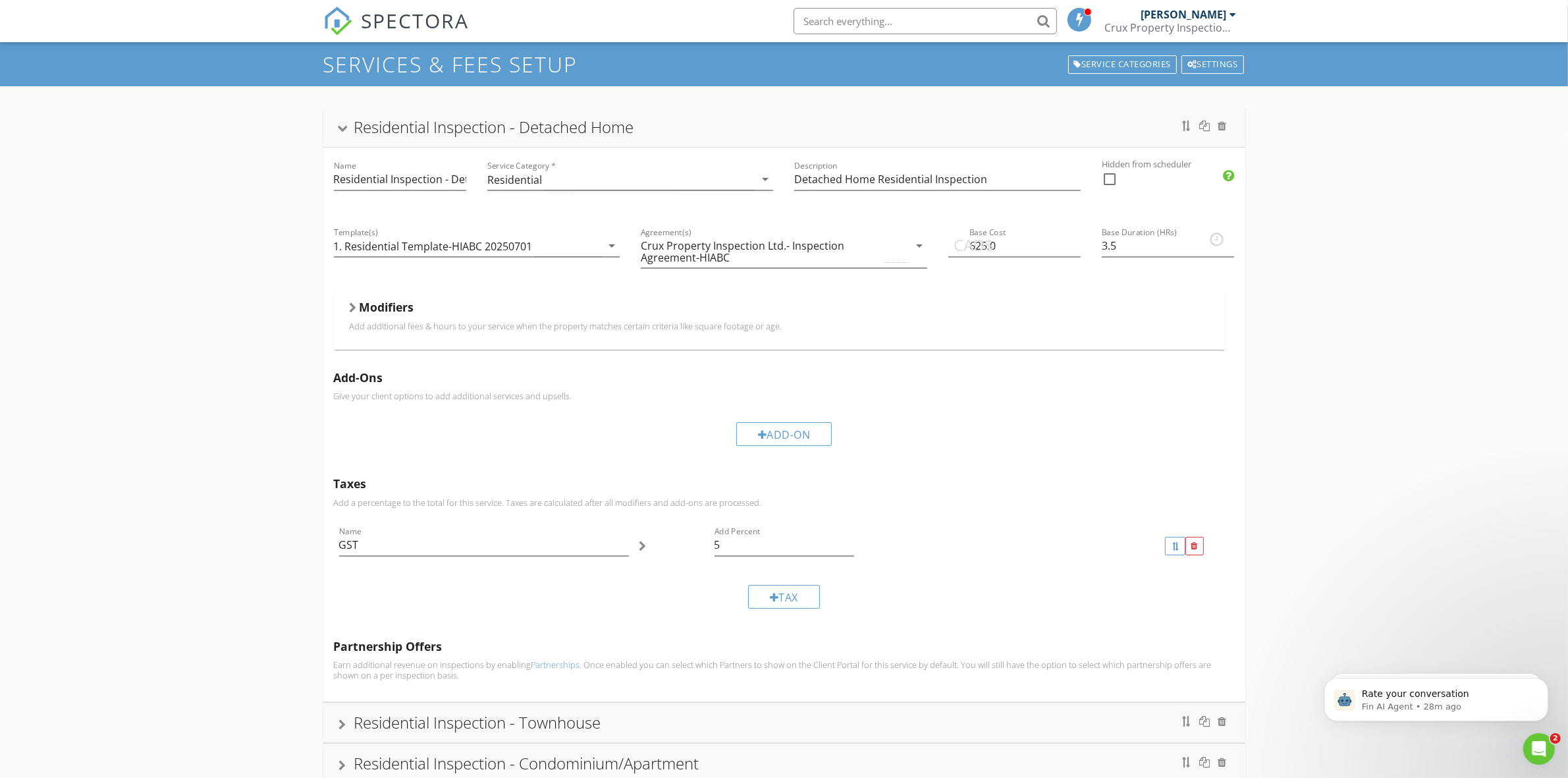
scroll to position [27, 0]
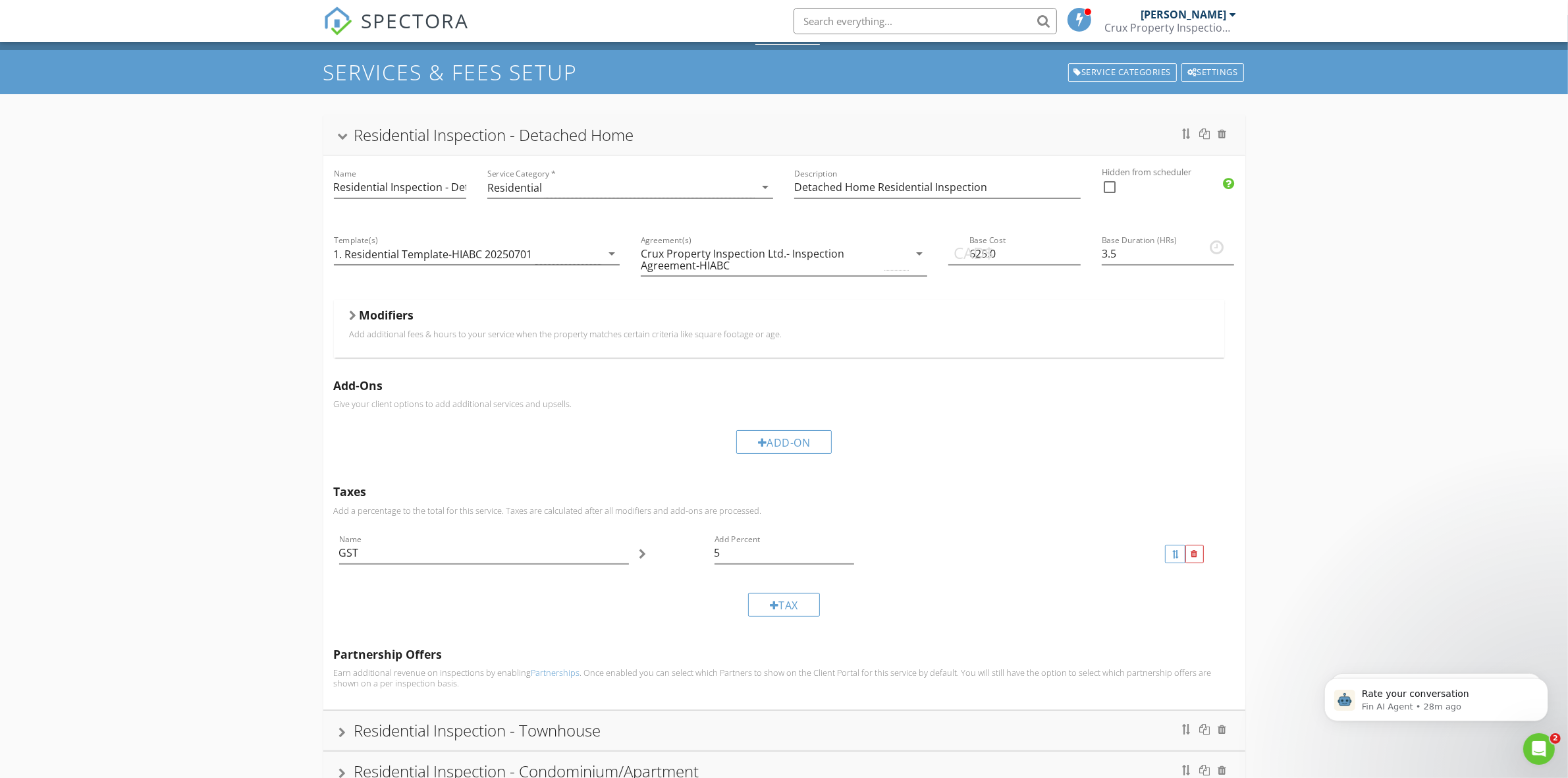
click at [399, 310] on h5 "Modifiers" at bounding box center [387, 315] width 55 height 14
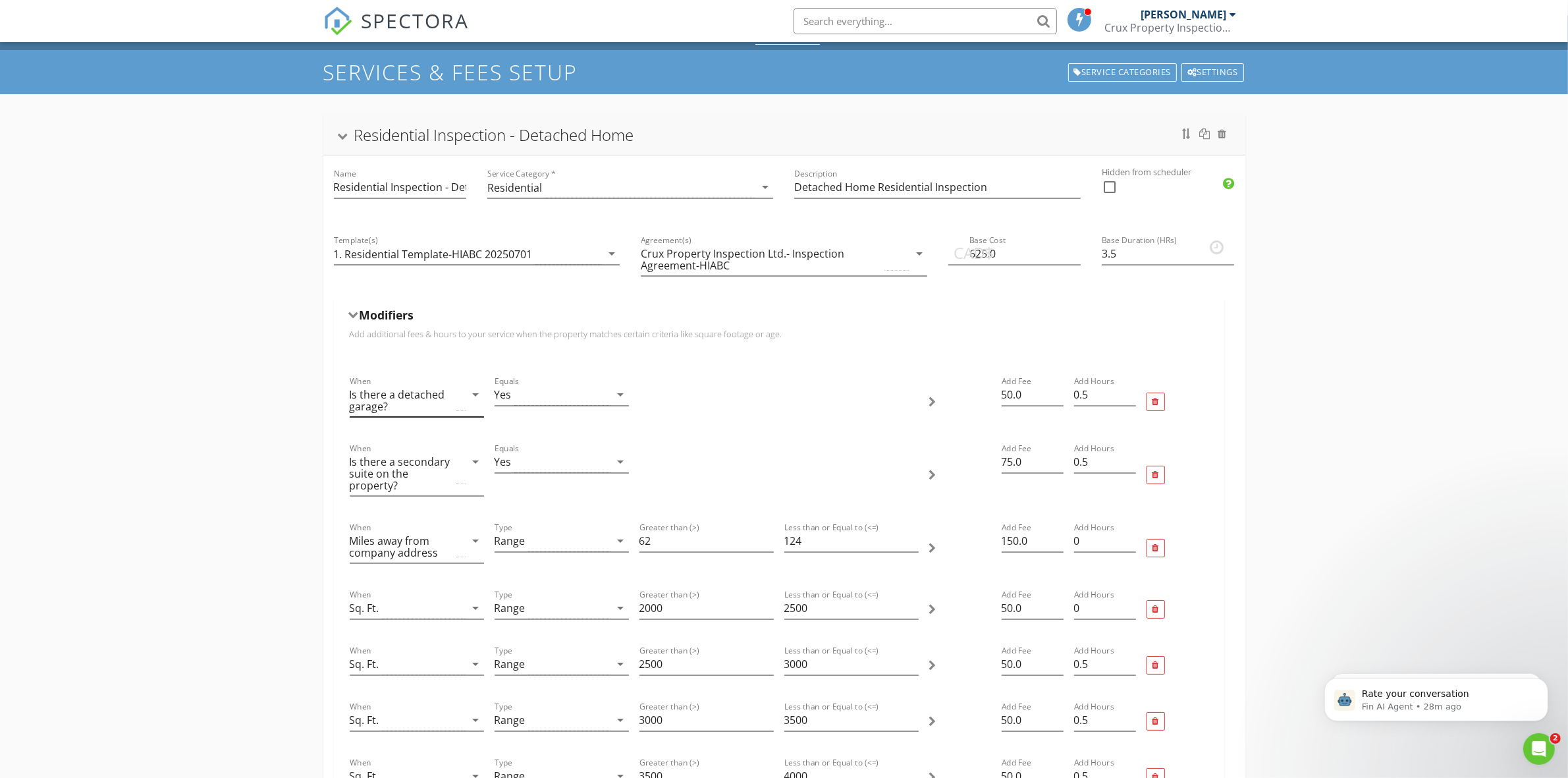
click at [385, 407] on div "Is there a detached garage?" at bounding box center [402, 401] width 104 height 24
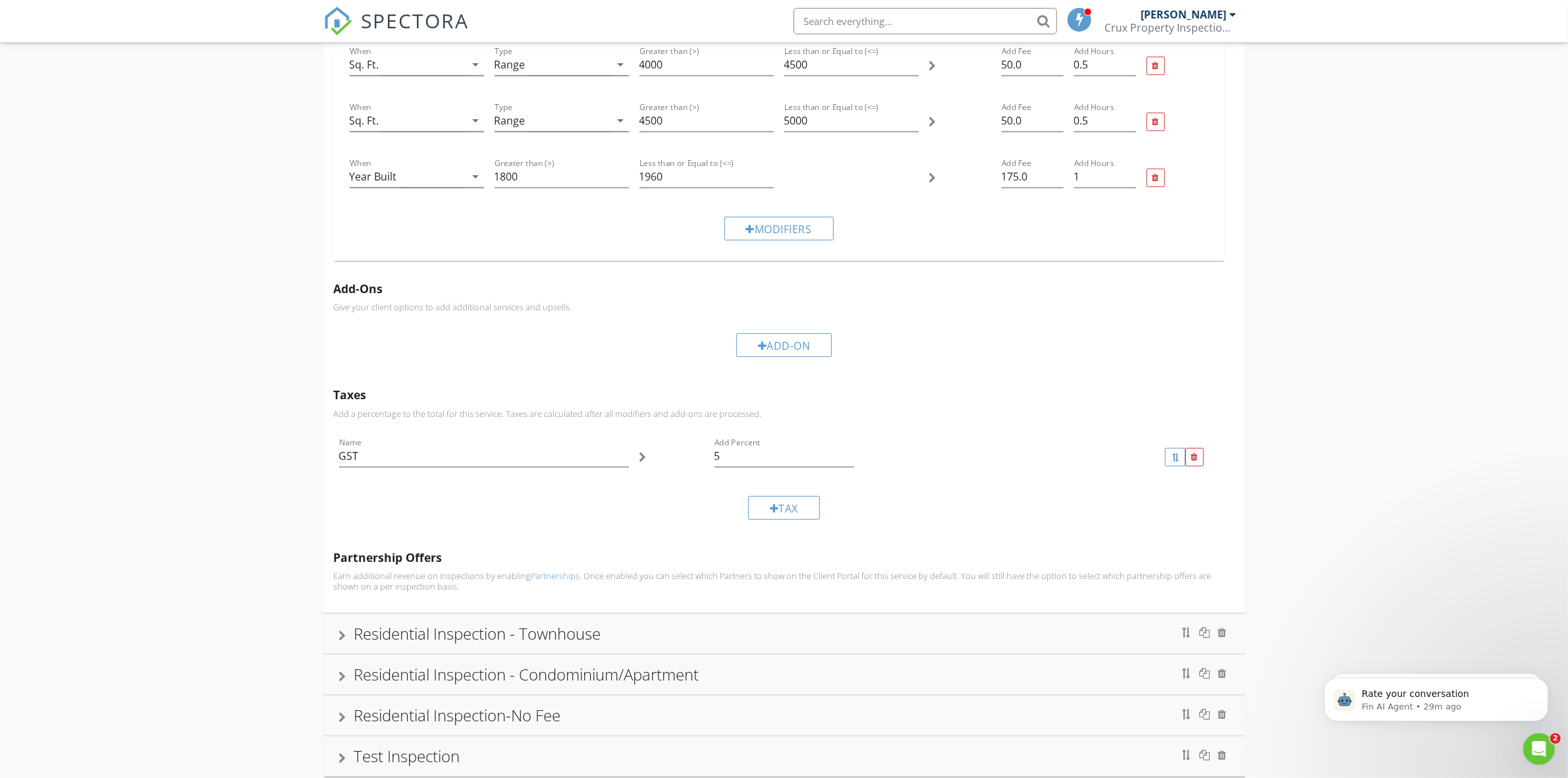
scroll to position [871, 0]
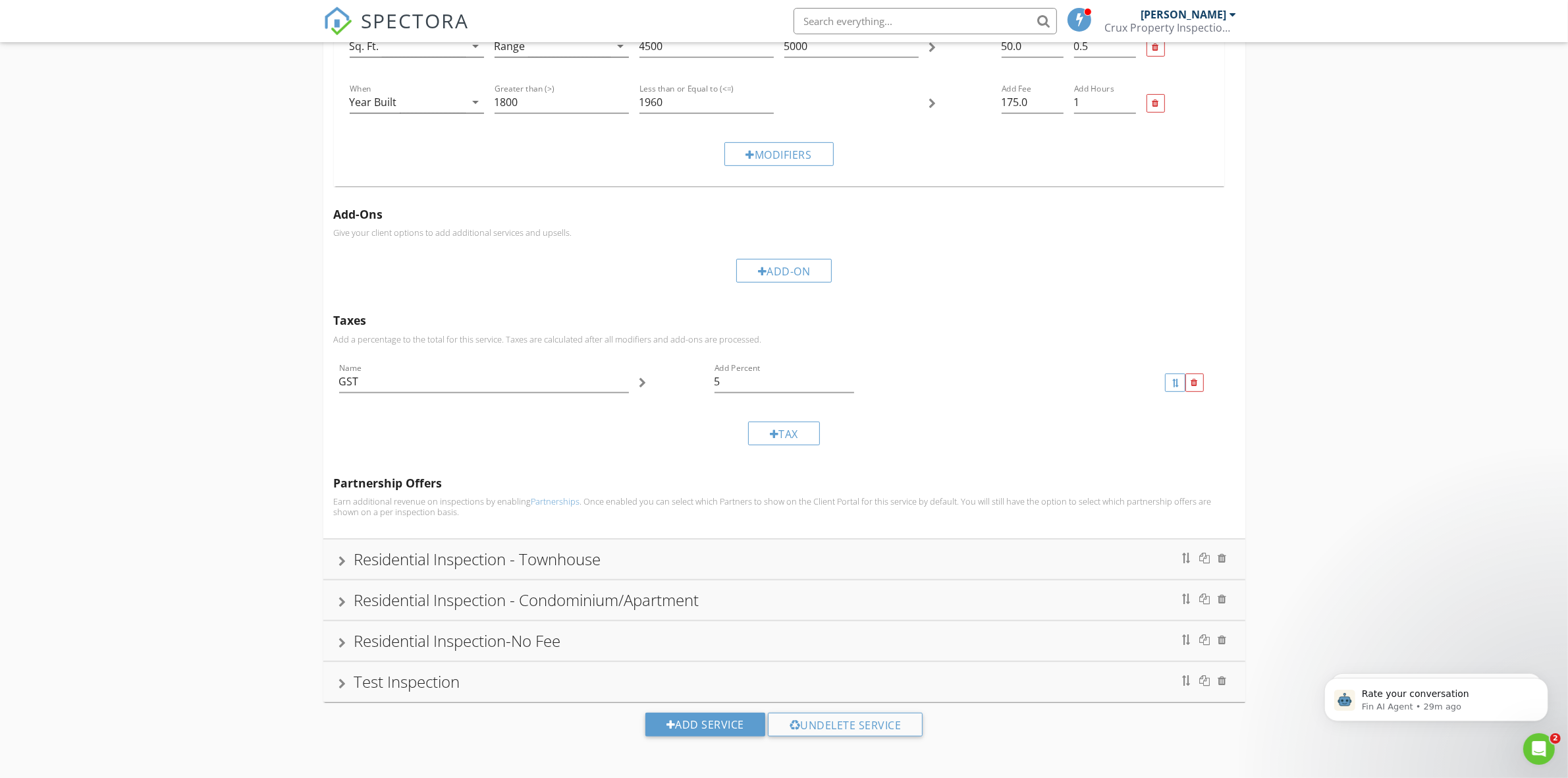
click at [715, 564] on div "Residential Inspection - Townhouse" at bounding box center [784, 560] width 890 height 24
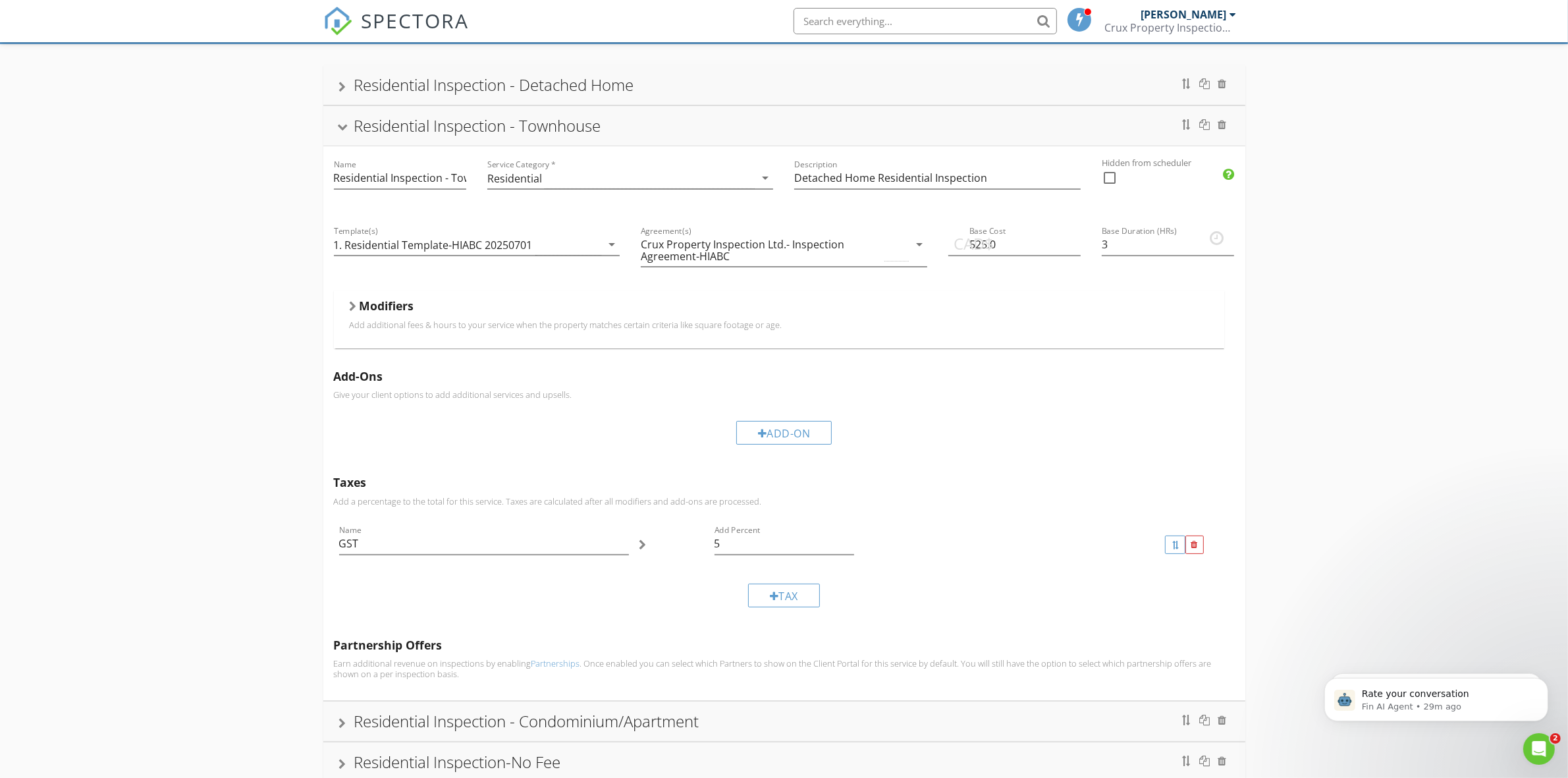
scroll to position [126, 0]
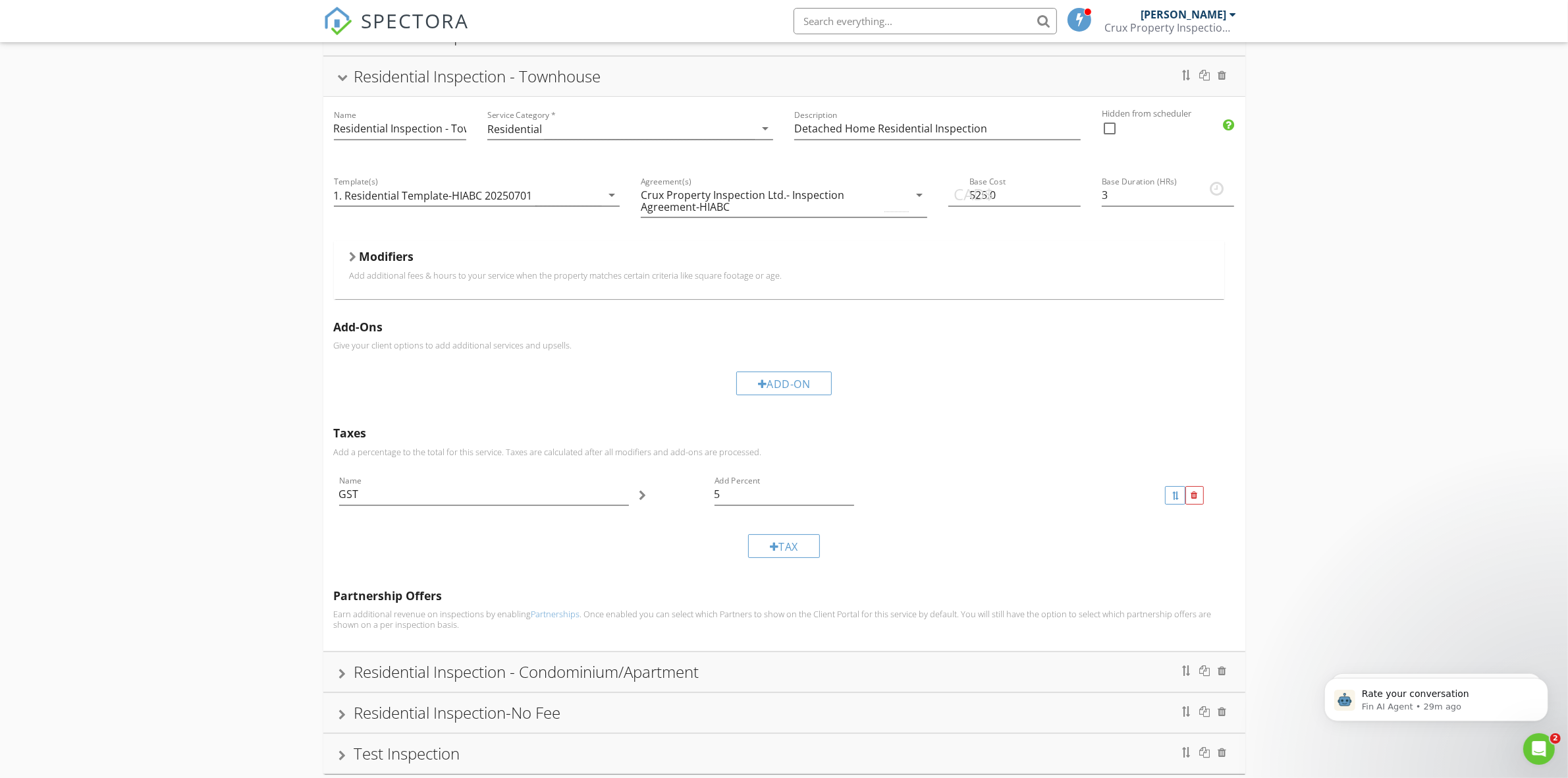
click at [422, 263] on div "Modifiers" at bounding box center [779, 259] width 859 height 20
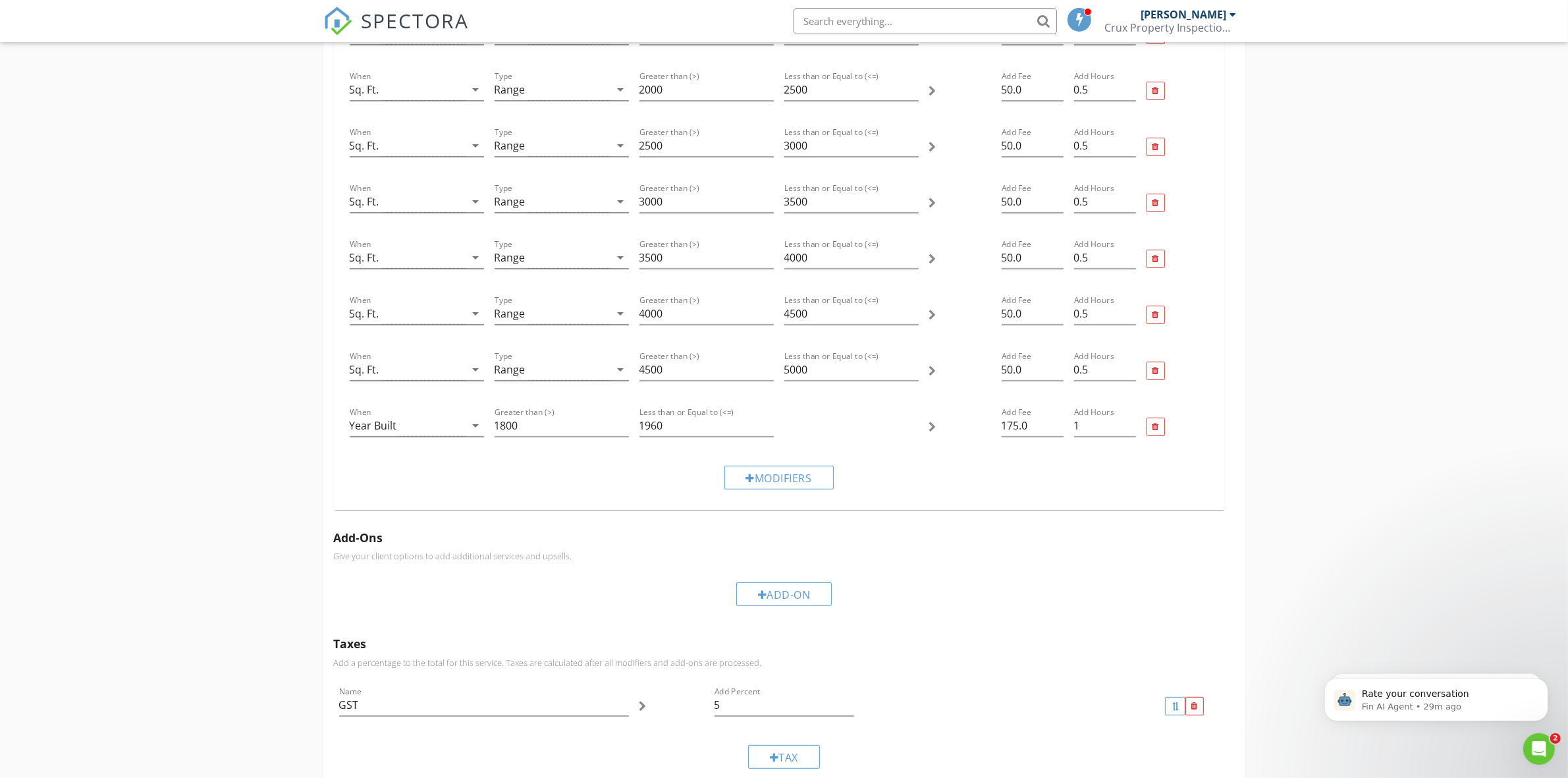
scroll to position [565, 0]
click at [775, 472] on div "Modifiers" at bounding box center [778, 476] width 109 height 24
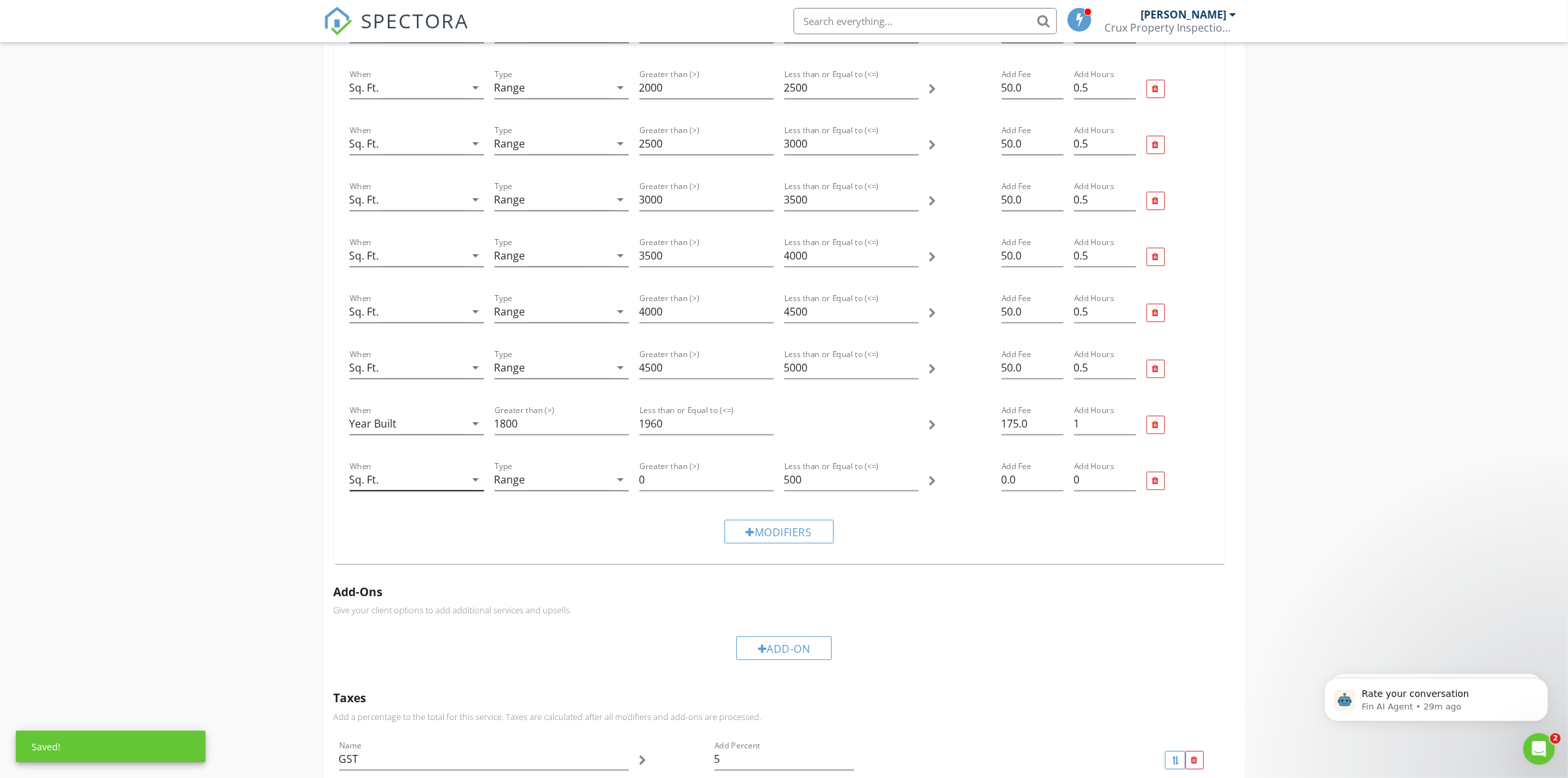
click at [468, 479] on icon "arrow_drop_down" at bounding box center [475, 479] width 16 height 16
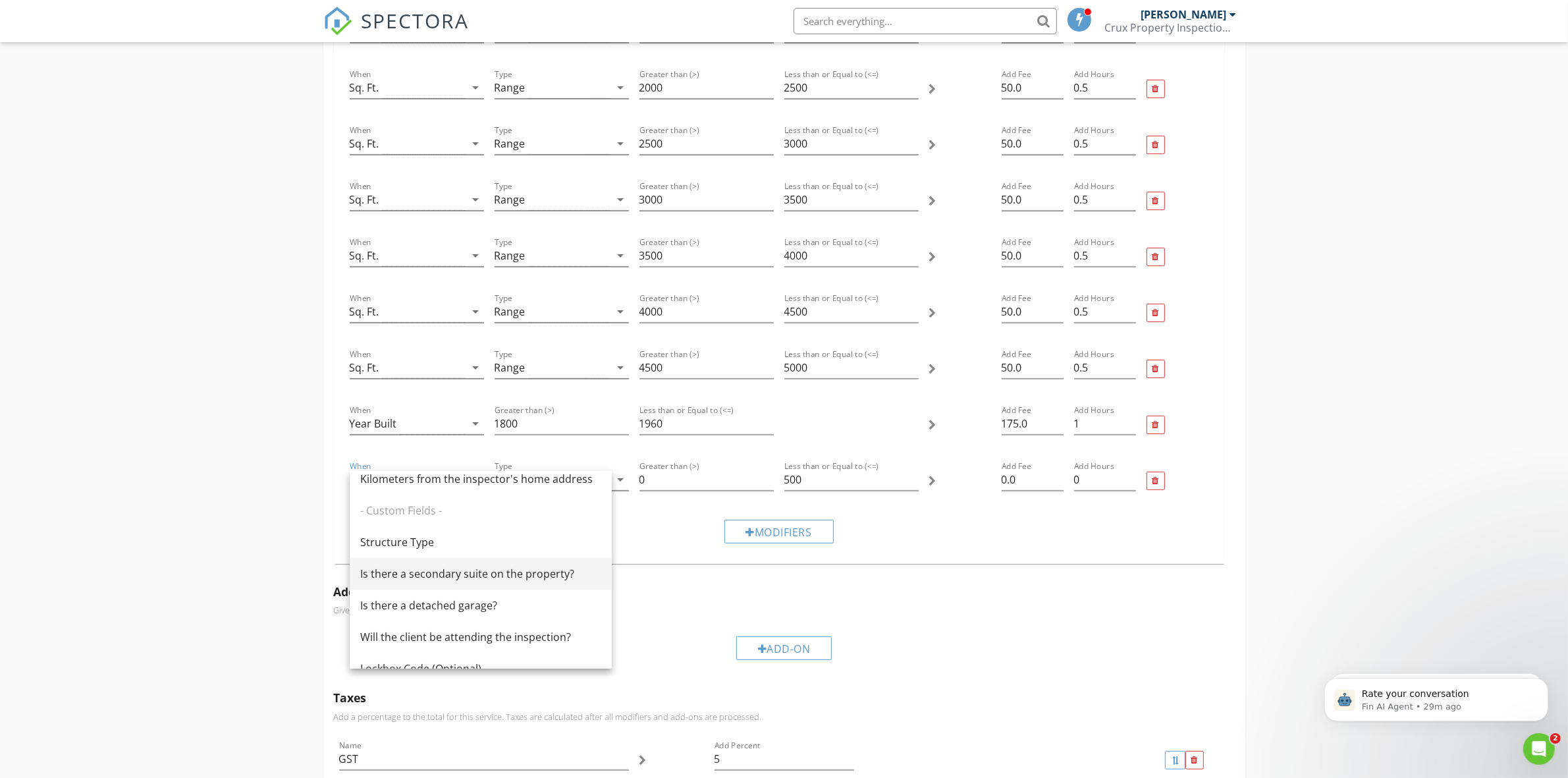
scroll to position [318, 0]
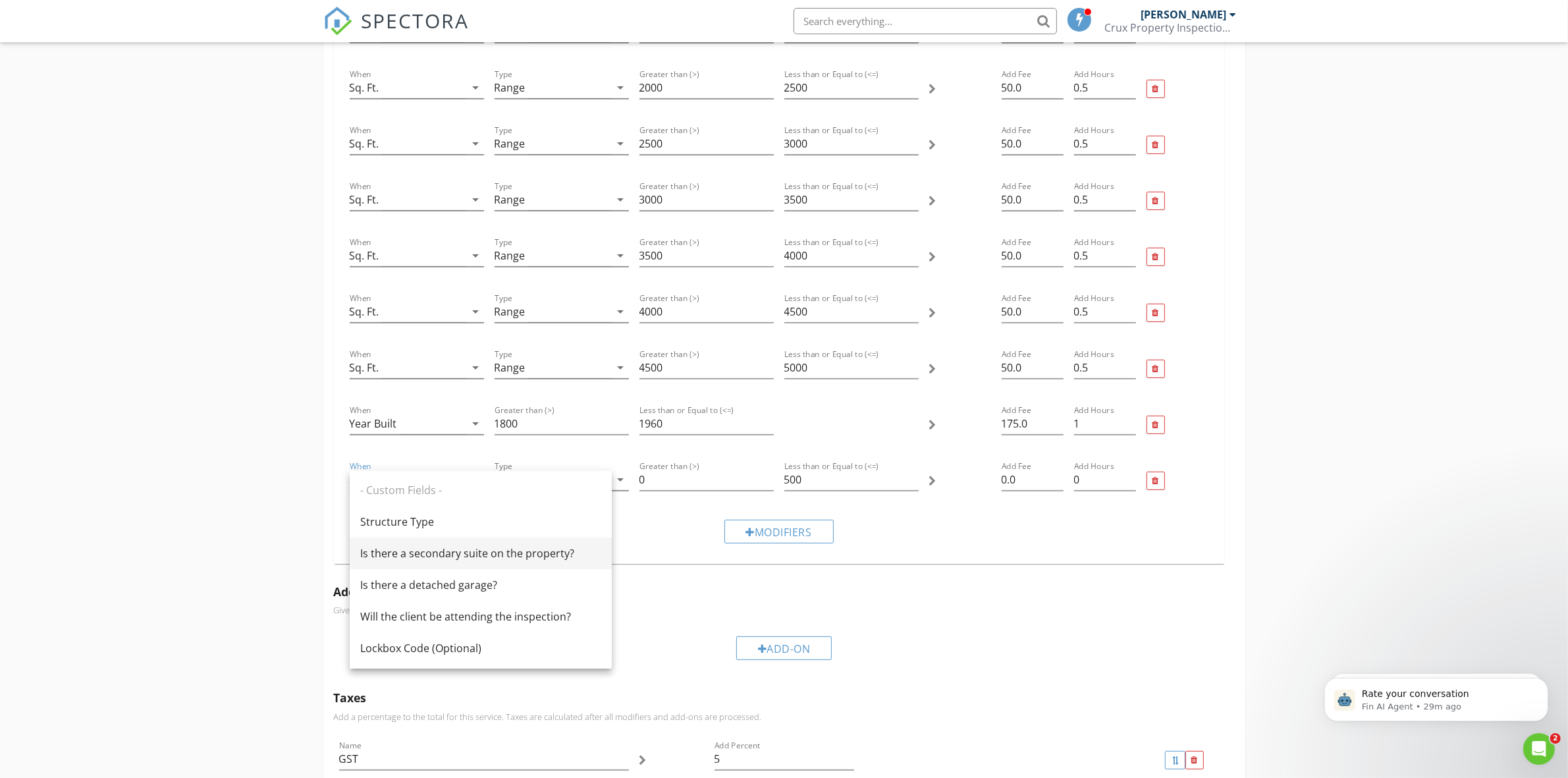
click at [469, 555] on div "Is there a secondary suite on the property?" at bounding box center [481, 553] width 241 height 16
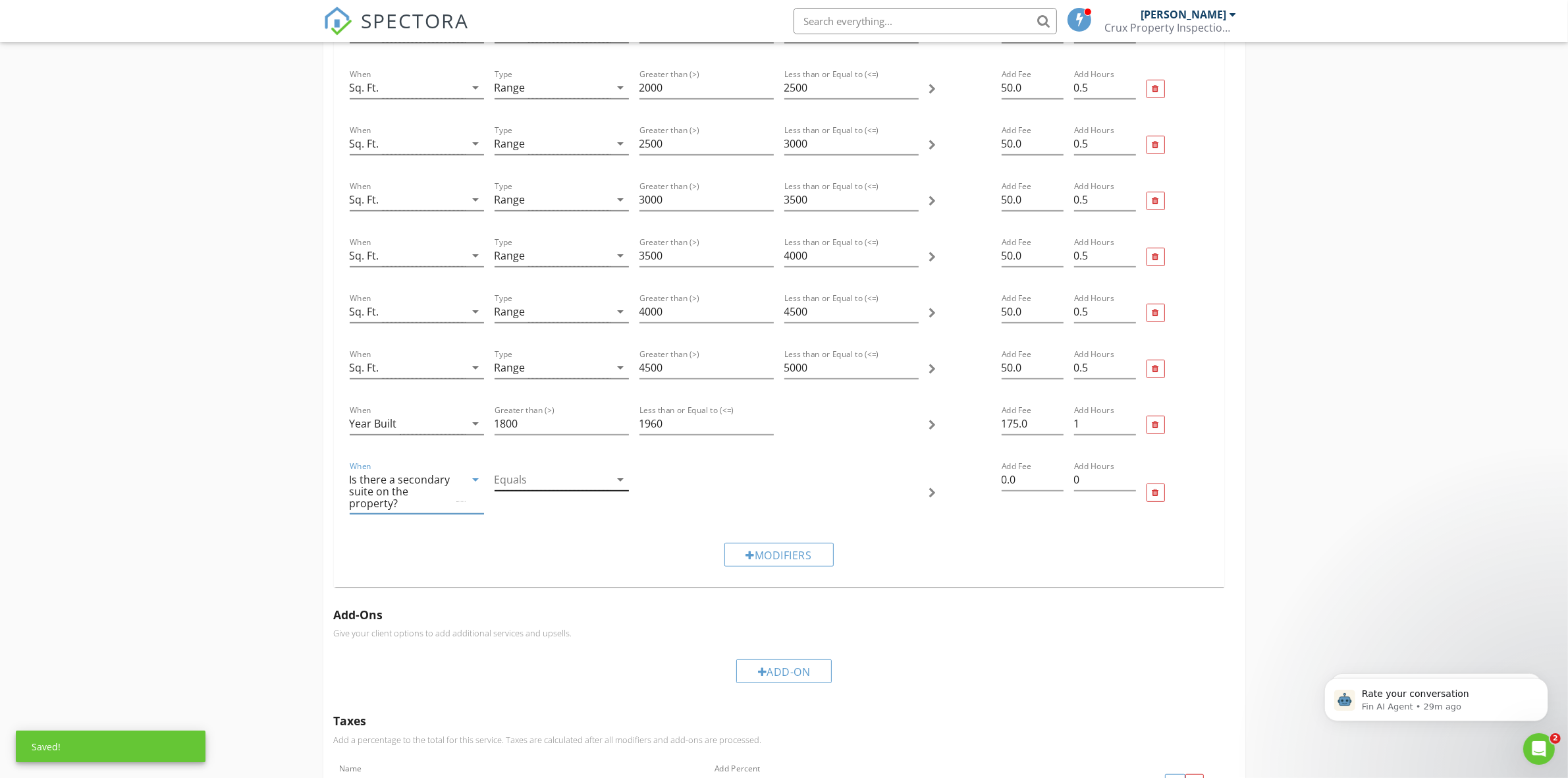
click at [619, 479] on icon "arrow_drop_down" at bounding box center [620, 479] width 16 height 16
click at [552, 492] on div "Yes" at bounding box center [562, 492] width 114 height 16
drag, startPoint x: 1026, startPoint y: 482, endPoint x: 982, endPoint y: 479, distance: 44.1
click at [982, 479] on div "When Is there a secondary suite on the property? arrow_drop_down Equals Yes arr…" at bounding box center [779, 492] width 869 height 79
type input "75"
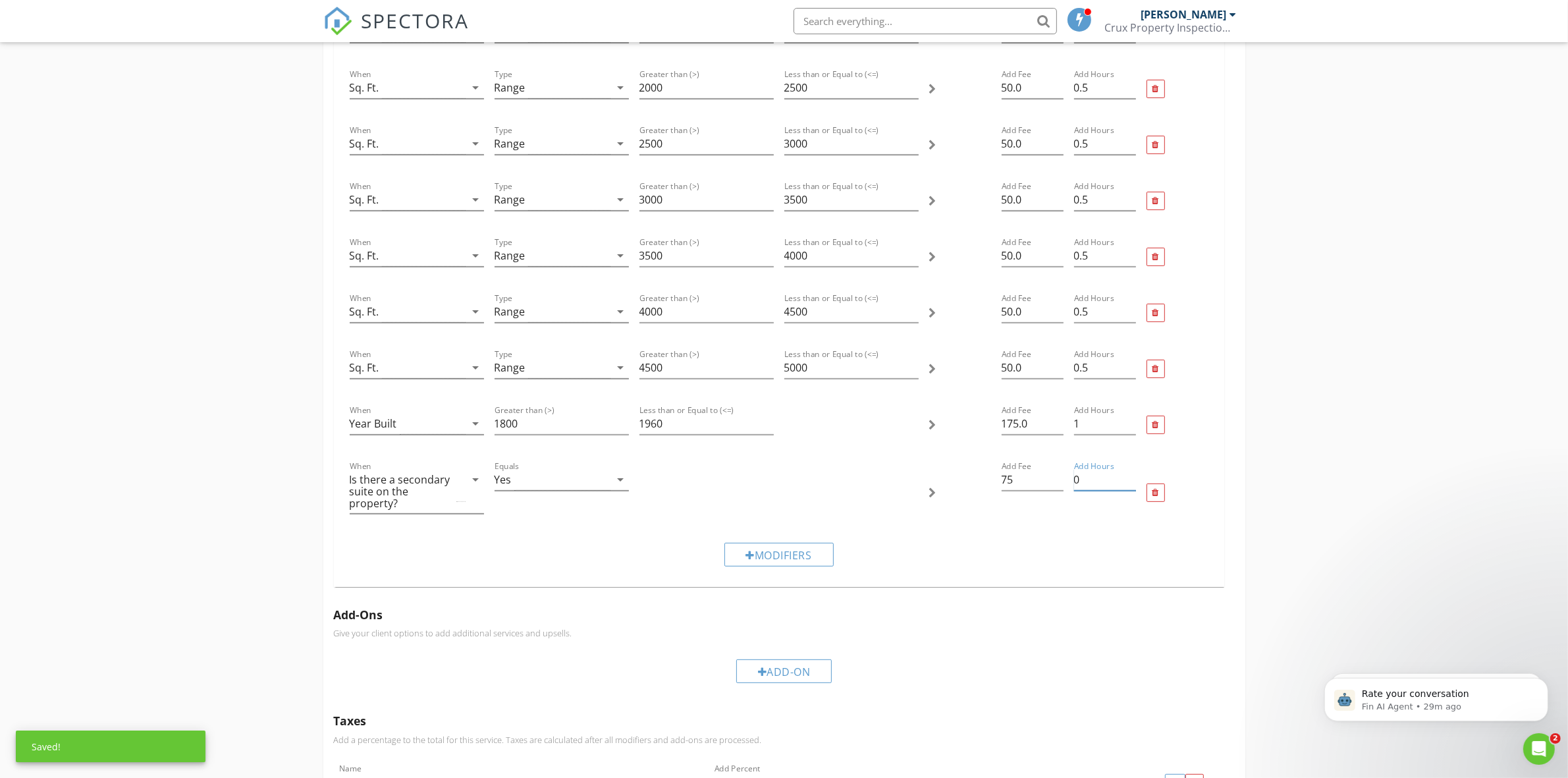
click at [1080, 481] on input "0" at bounding box center [1105, 479] width 62 height 22
type input ".5"
click at [963, 562] on div "Modifiers" at bounding box center [779, 554] width 869 height 44
click at [547, 557] on div "Modifiers" at bounding box center [779, 554] width 869 height 44
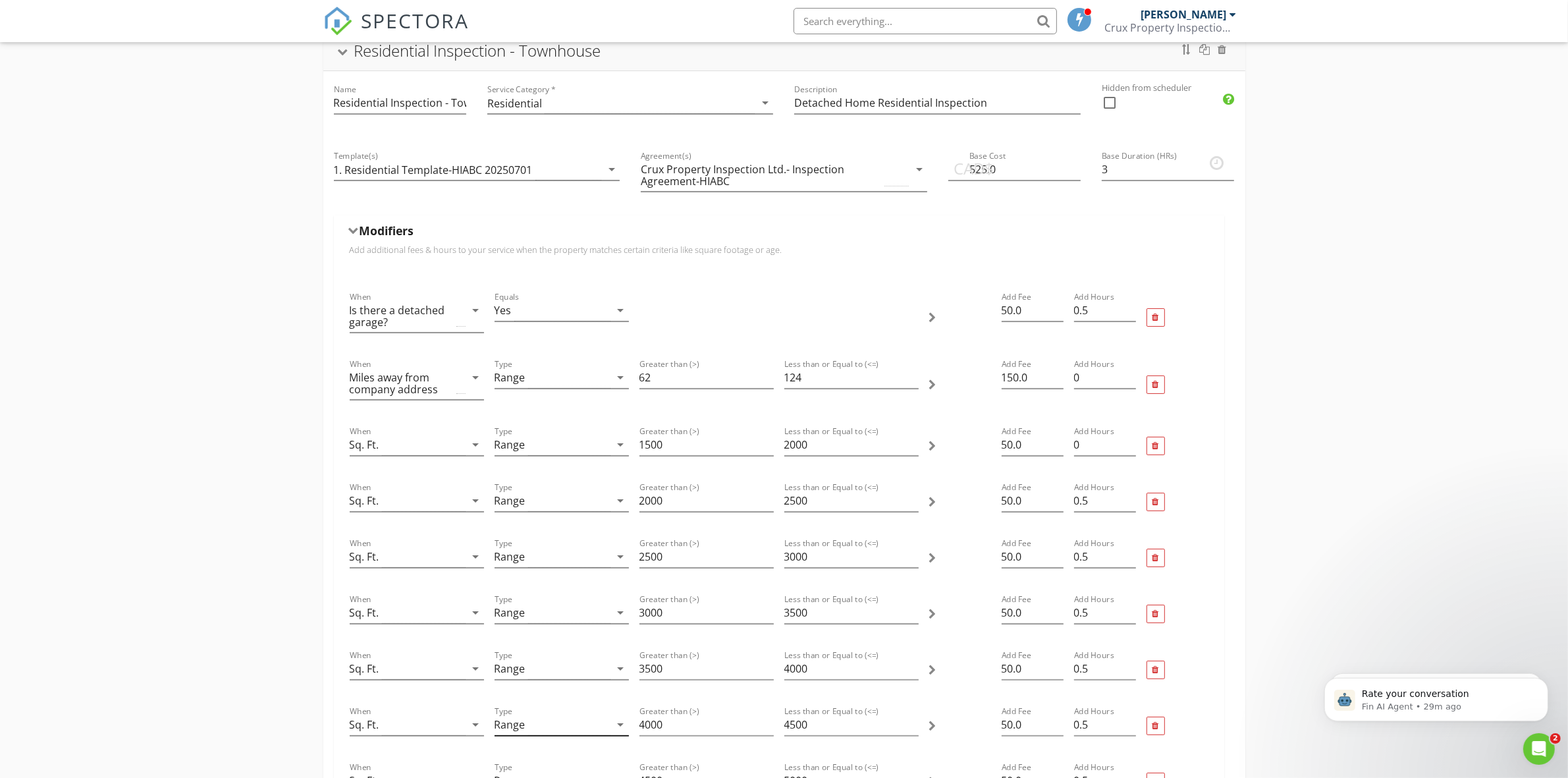
scroll to position [44, 0]
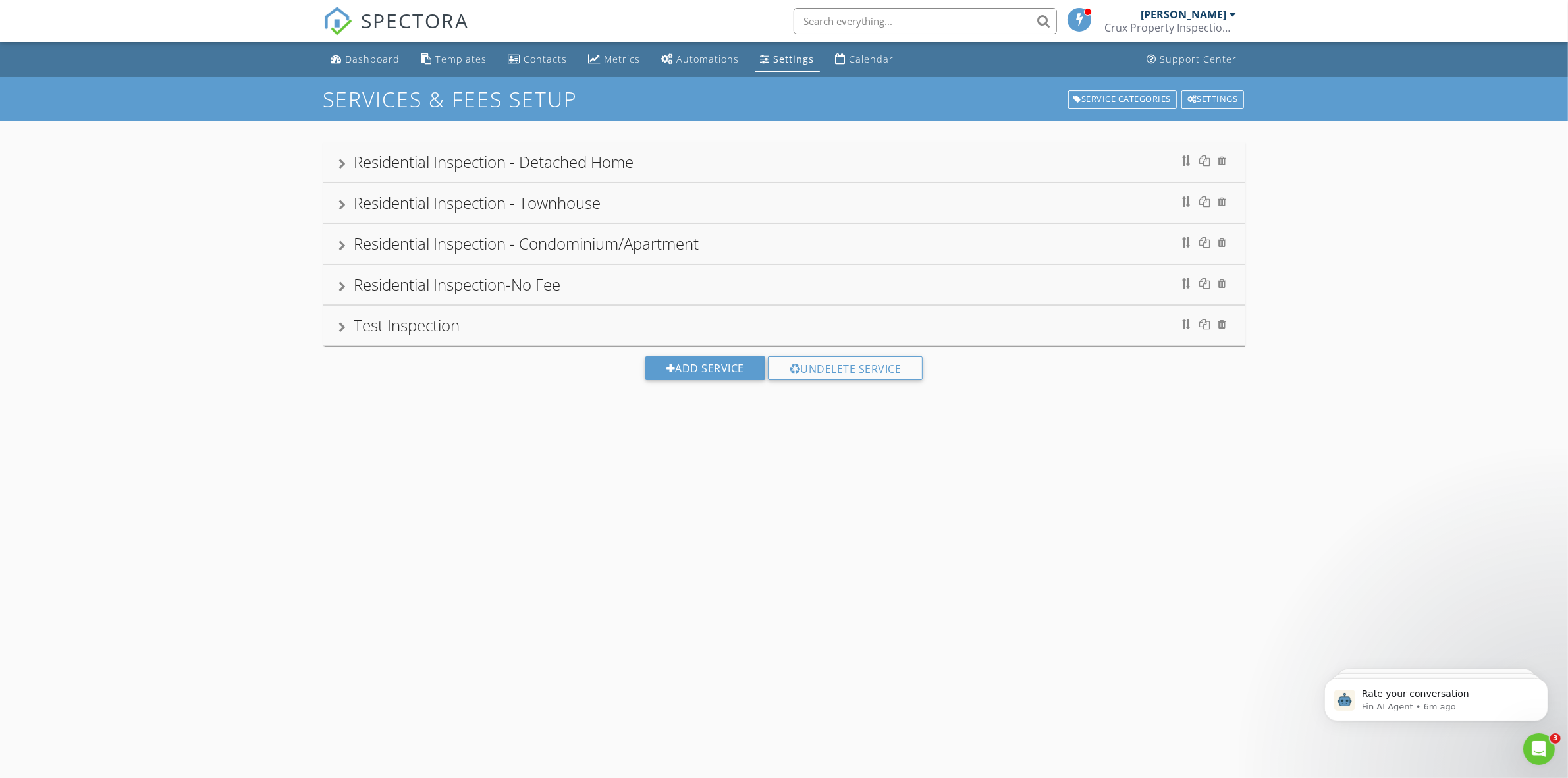
click at [1403, 616] on div "SERVICES & FEES SETUP Service Categories Settings Residential Inspection - Deta…" at bounding box center [784, 466] width 1568 height 778
click at [796, 61] on div "Settings" at bounding box center [794, 59] width 41 height 13
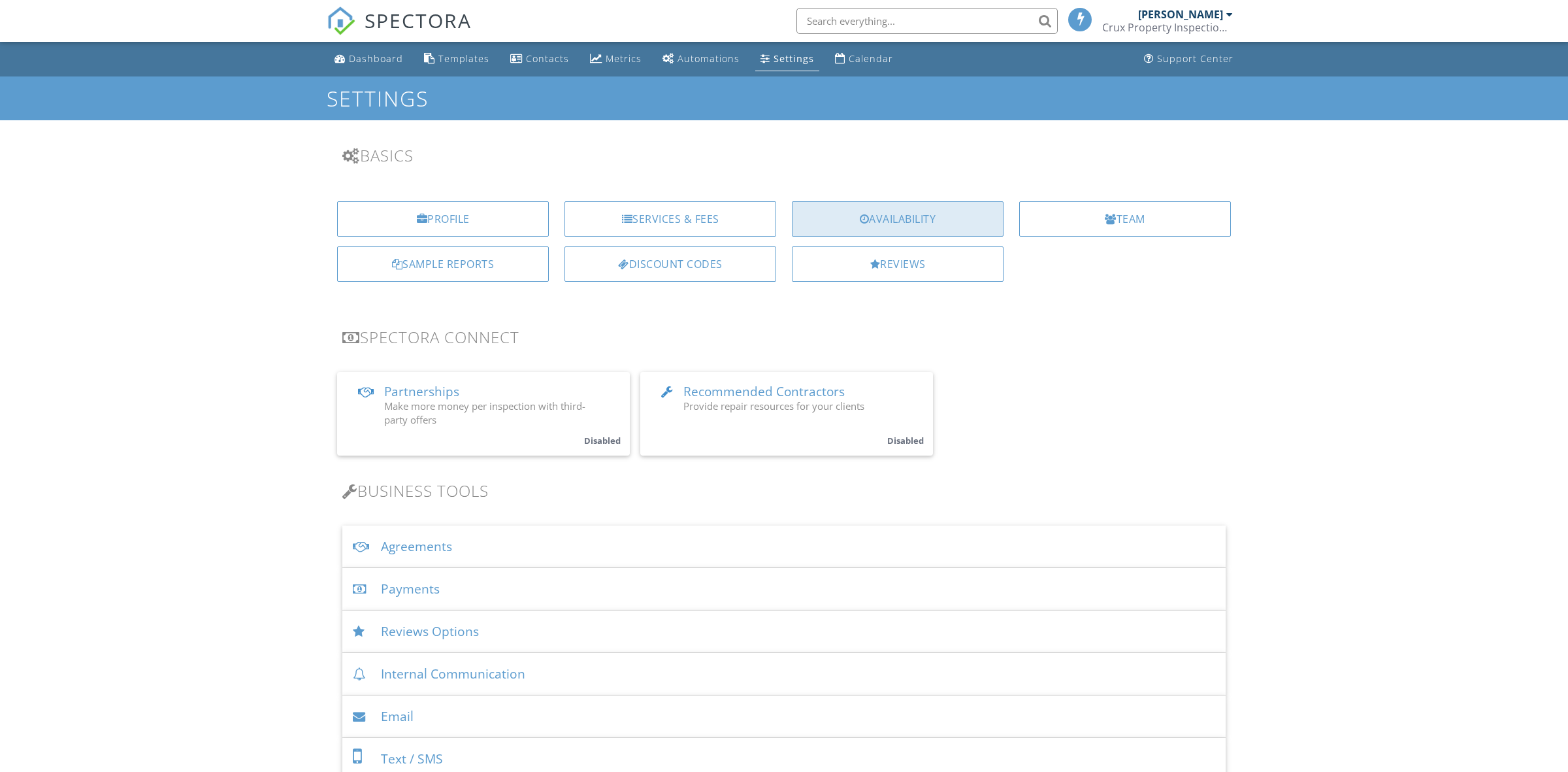
click at [918, 222] on div "Availability" at bounding box center [898, 219] width 212 height 35
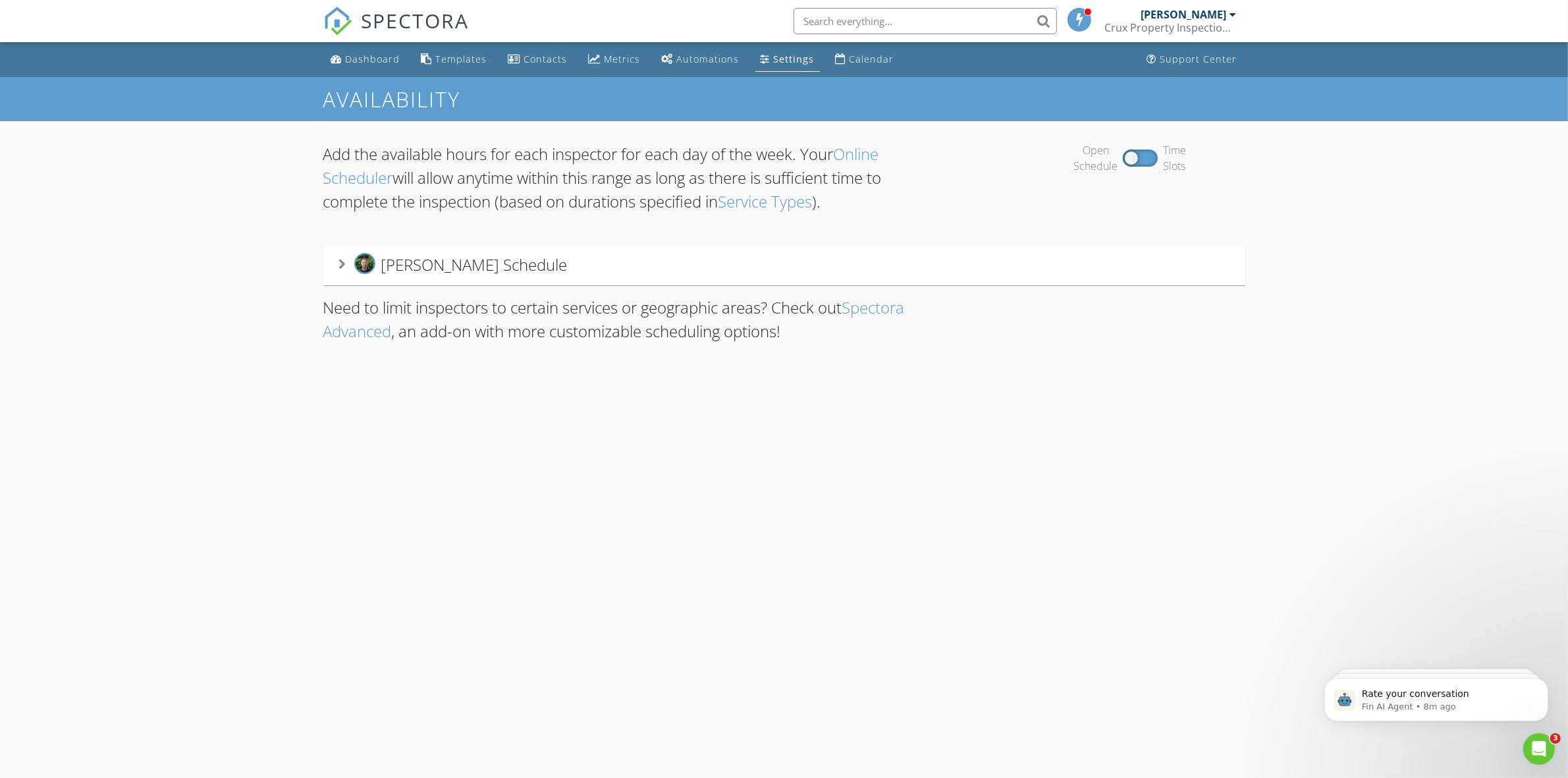
click at [346, 262] on icon at bounding box center [343, 264] width 8 height 11
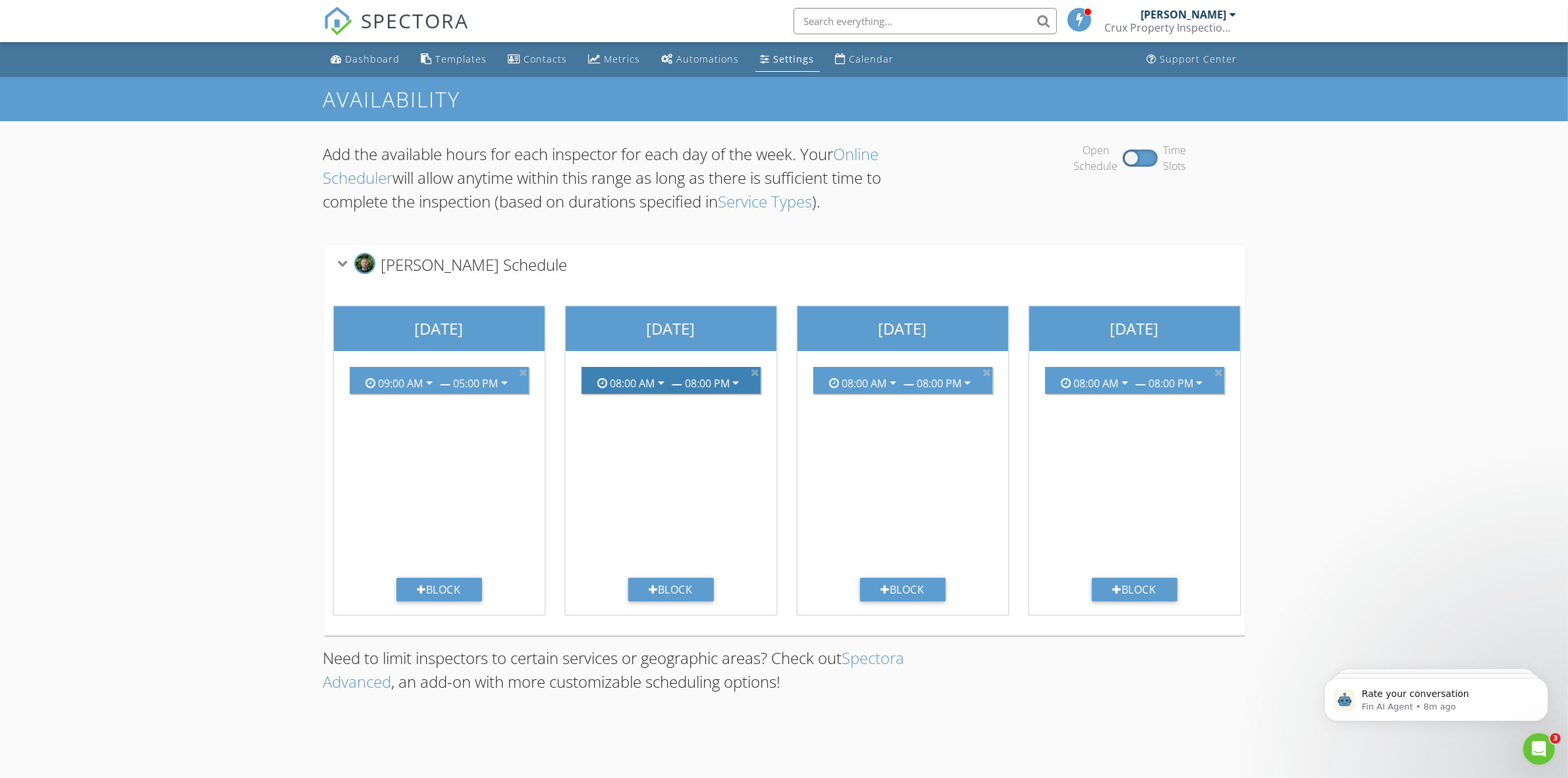
click at [728, 389] on div "arrow_drop_down" at bounding box center [735, 382] width 19 height 16
click at [735, 277] on div "[PERSON_NAME] Schedule" at bounding box center [784, 265] width 890 height 24
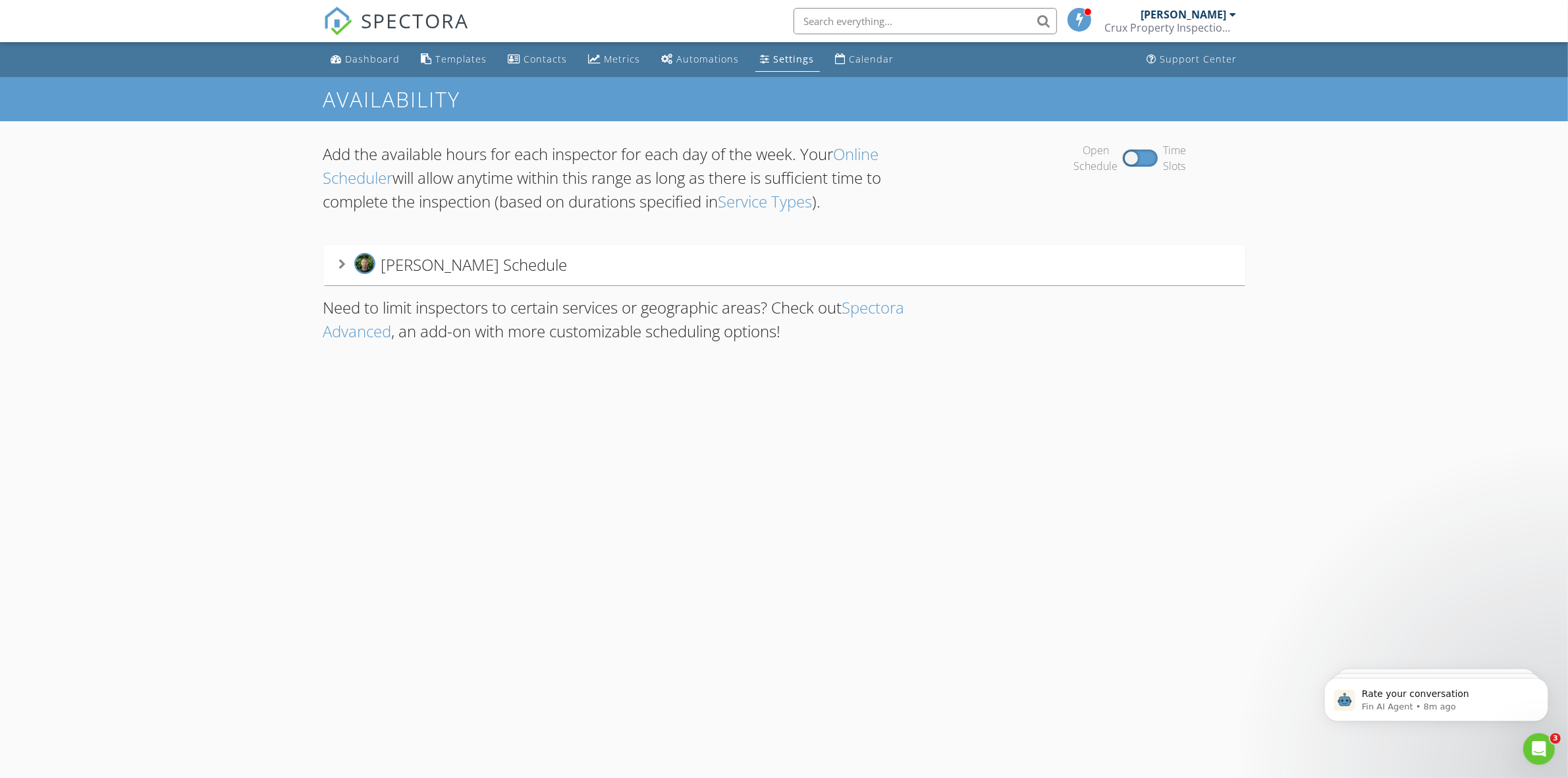
click at [551, 267] on div "[PERSON_NAME] Schedule" at bounding box center [784, 265] width 890 height 24
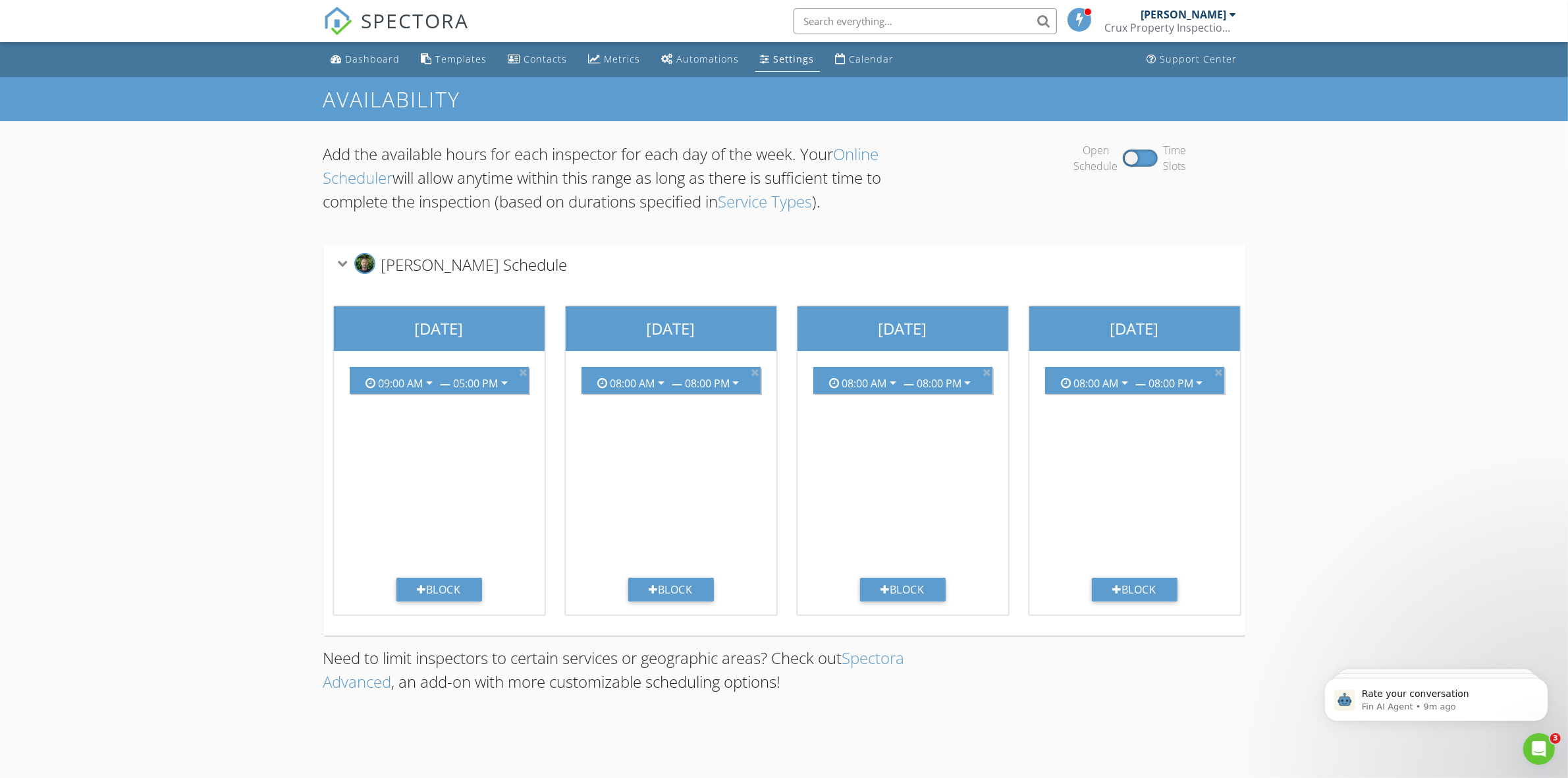
click at [1151, 158] on div "Open Schedule Time Slots" at bounding box center [1129, 158] width 230 height 32
drag, startPoint x: 1126, startPoint y: 157, endPoint x: 1156, endPoint y: 166, distance: 31.3
click at [1156, 166] on div "Open Schedule Time Slots" at bounding box center [1129, 158] width 230 height 32
click at [1148, 156] on div "Open Schedule Time Slots" at bounding box center [1129, 158] width 230 height 32
click at [1130, 156] on div at bounding box center [1140, 158] width 35 height 17
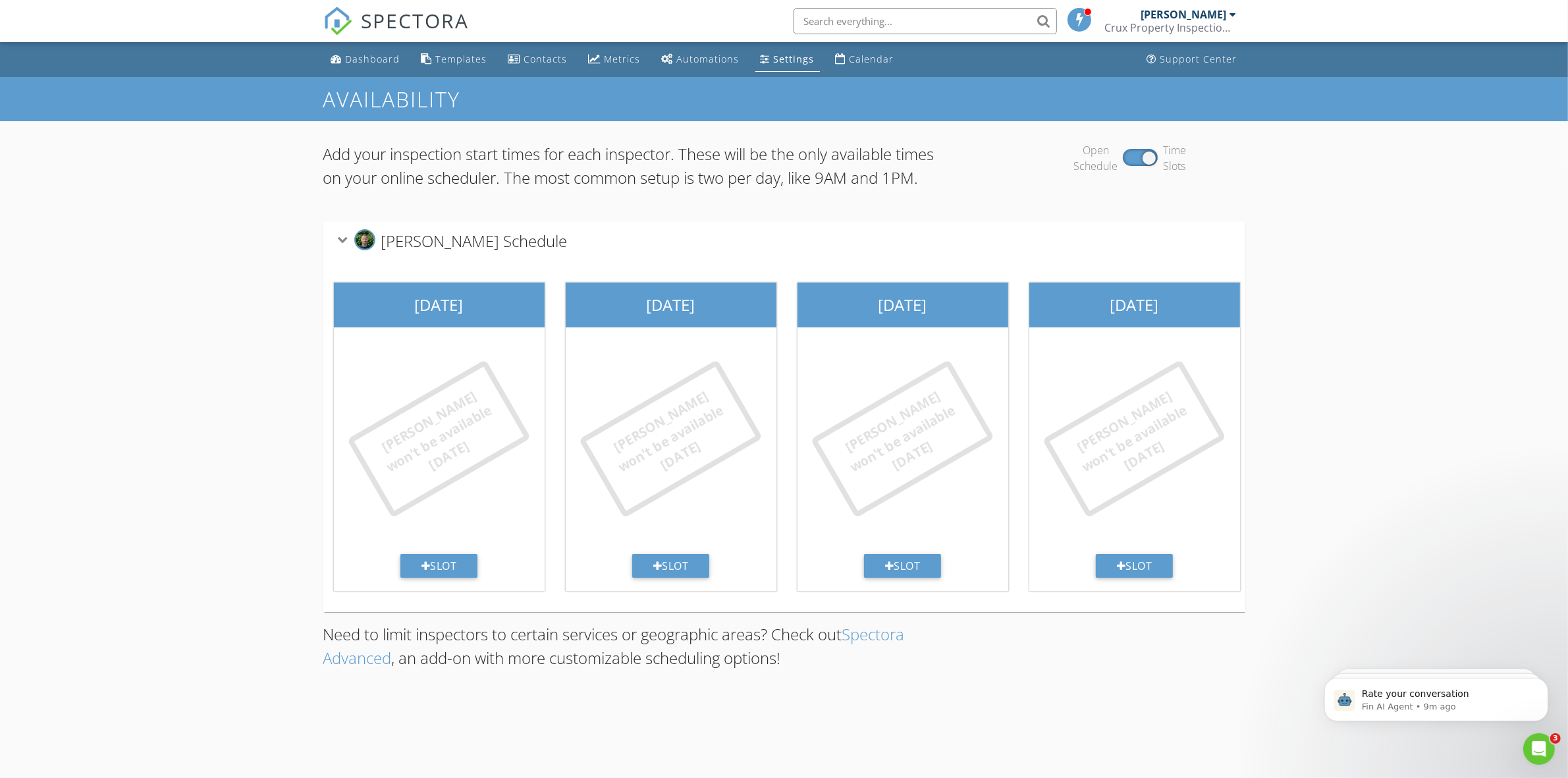
click at [1130, 156] on div "Open Schedule Time Slots" at bounding box center [1129, 158] width 230 height 32
click at [1153, 156] on div at bounding box center [1140, 157] width 35 height 17
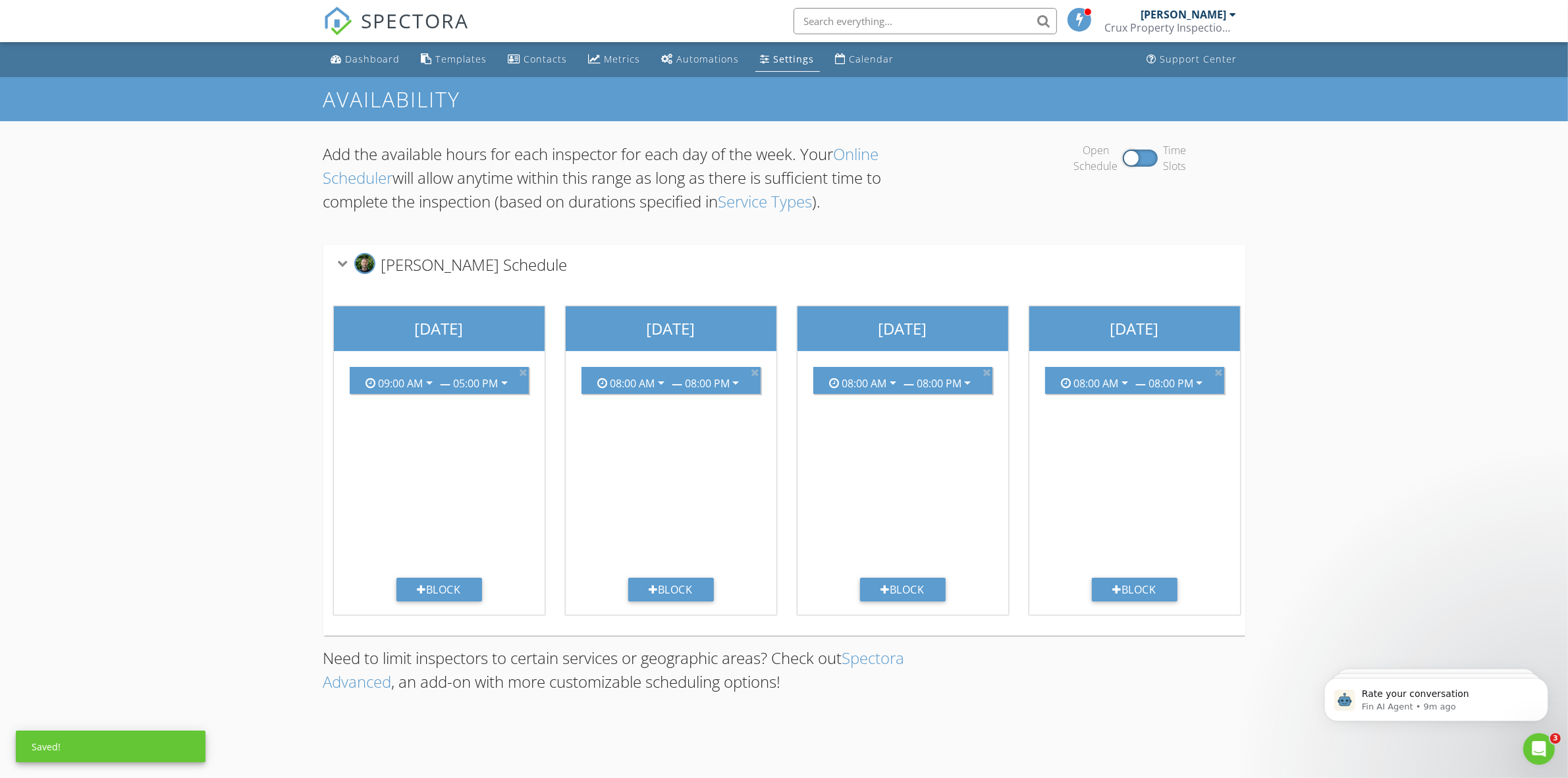
click at [1137, 156] on div at bounding box center [1140, 158] width 35 height 17
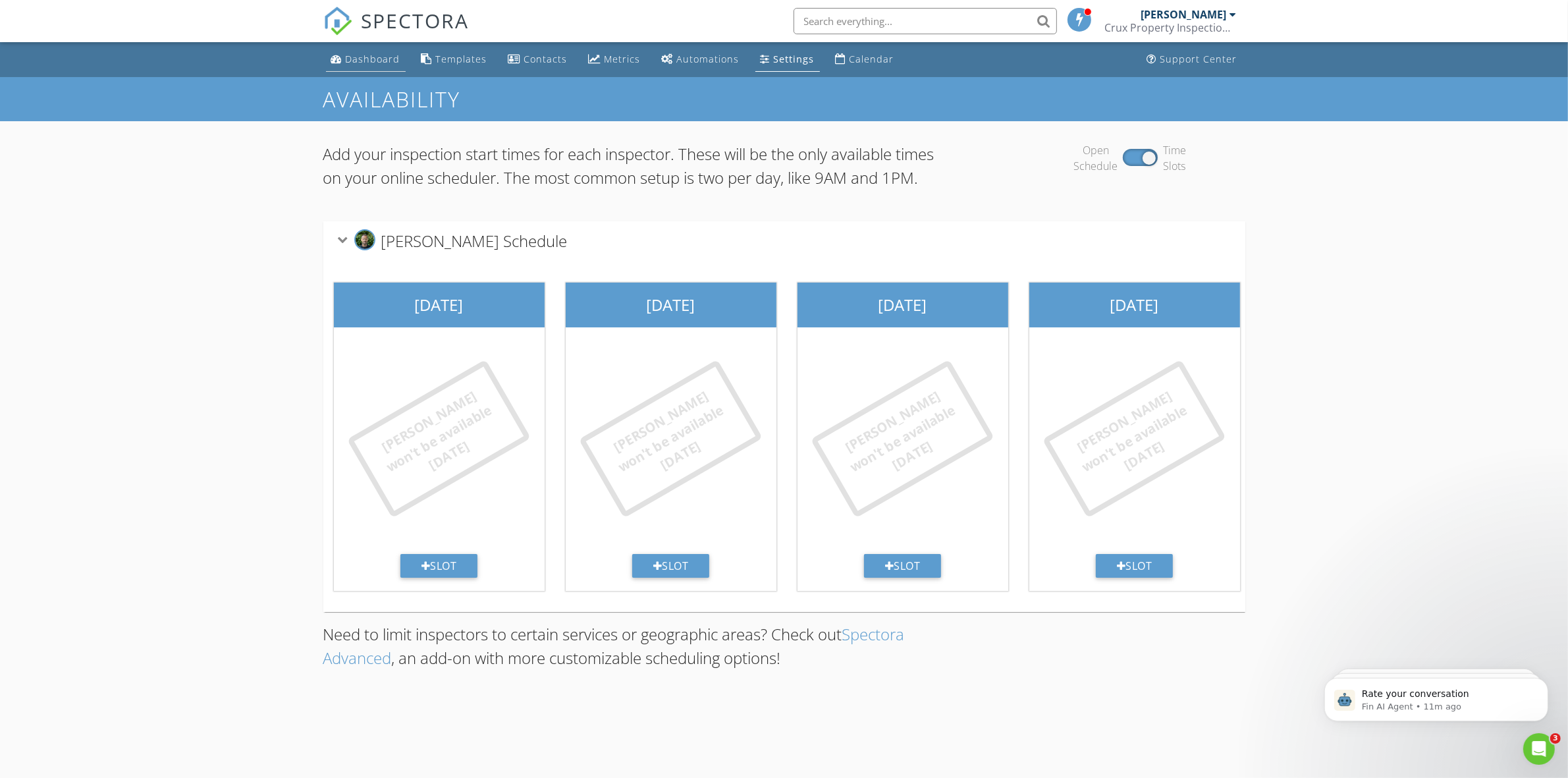
click at [384, 62] on div "Dashboard" at bounding box center [373, 59] width 55 height 13
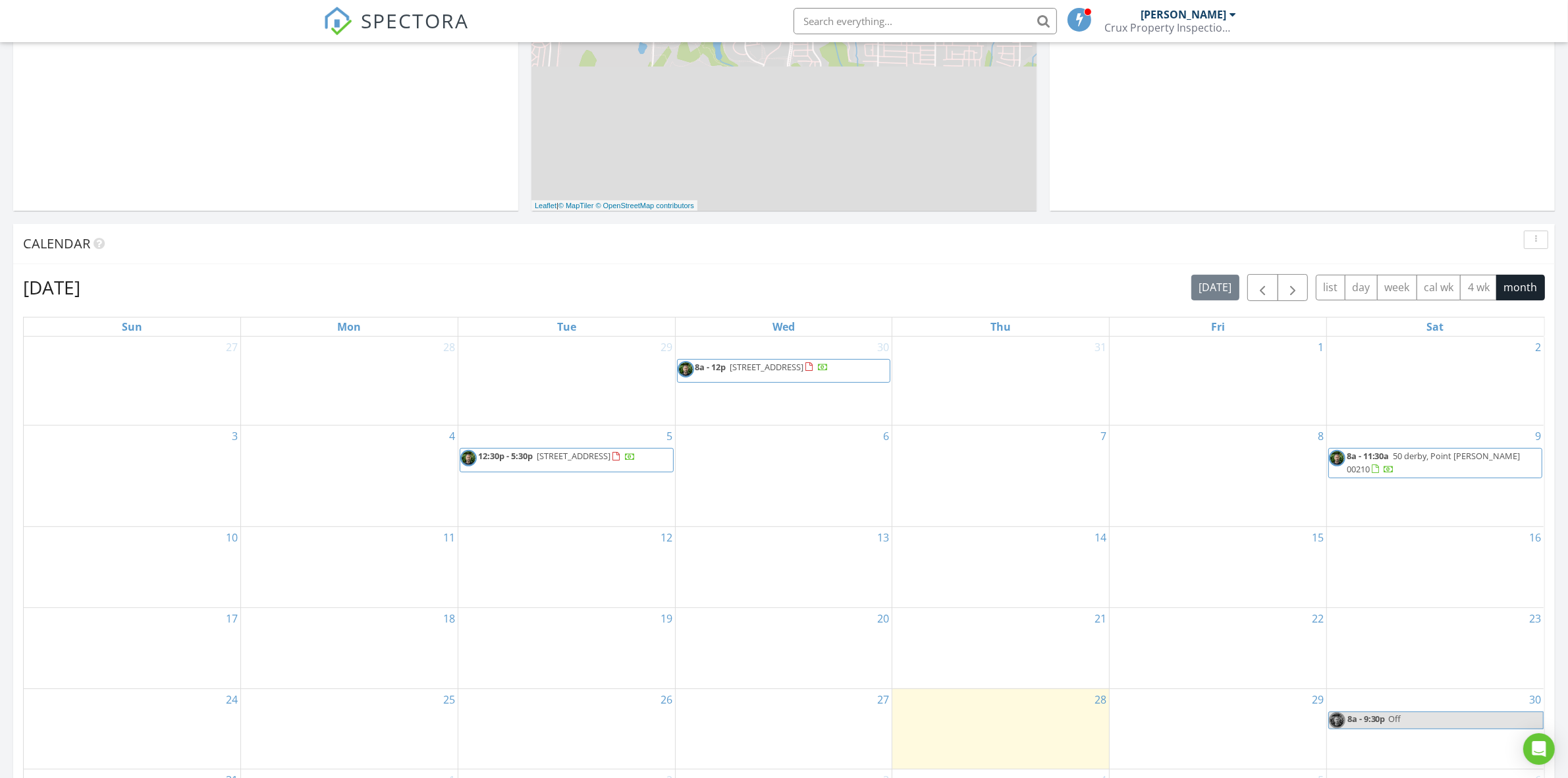
scroll to position [357, 0]
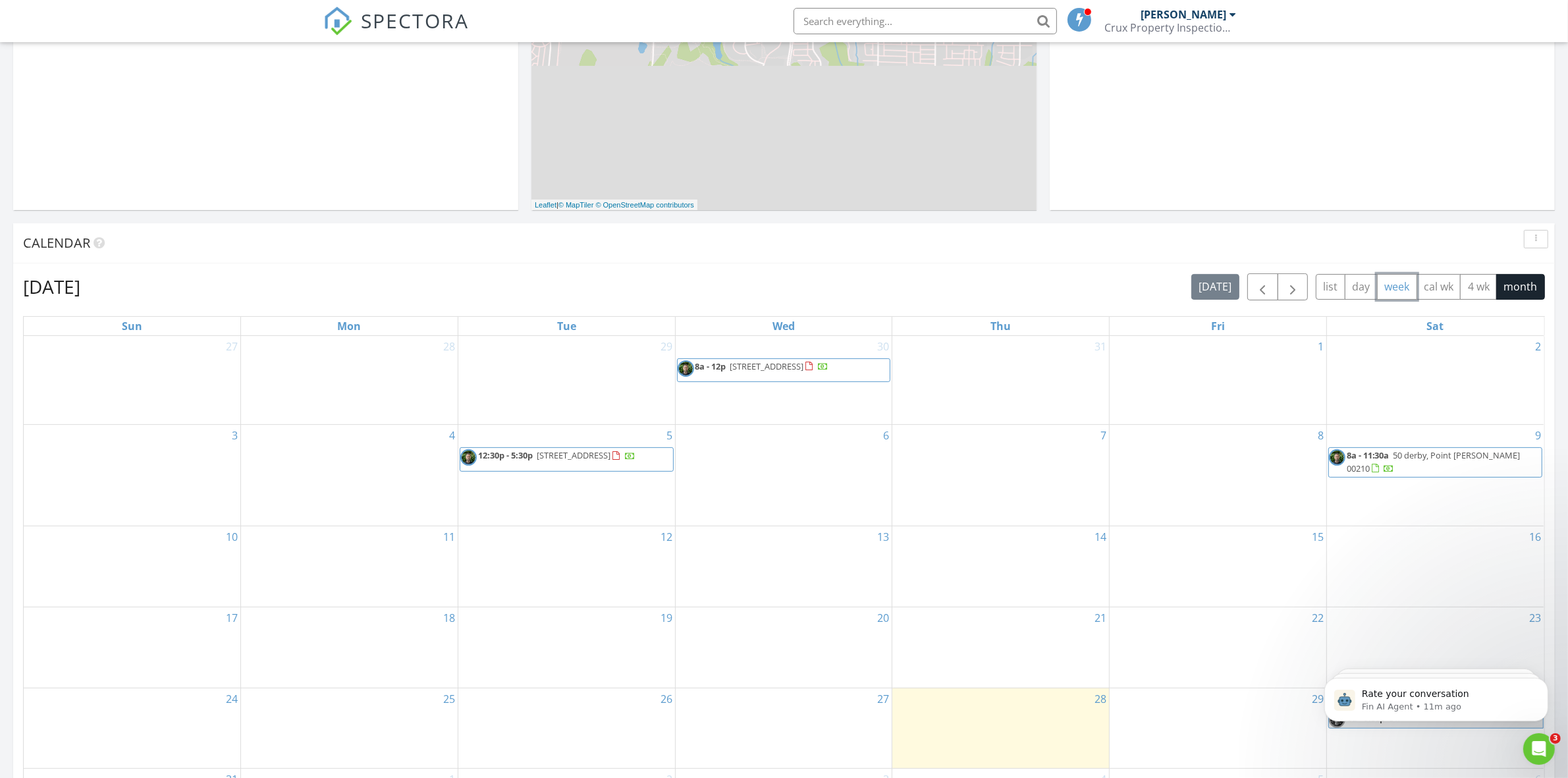
click at [1403, 287] on button "week" at bounding box center [1397, 287] width 40 height 26
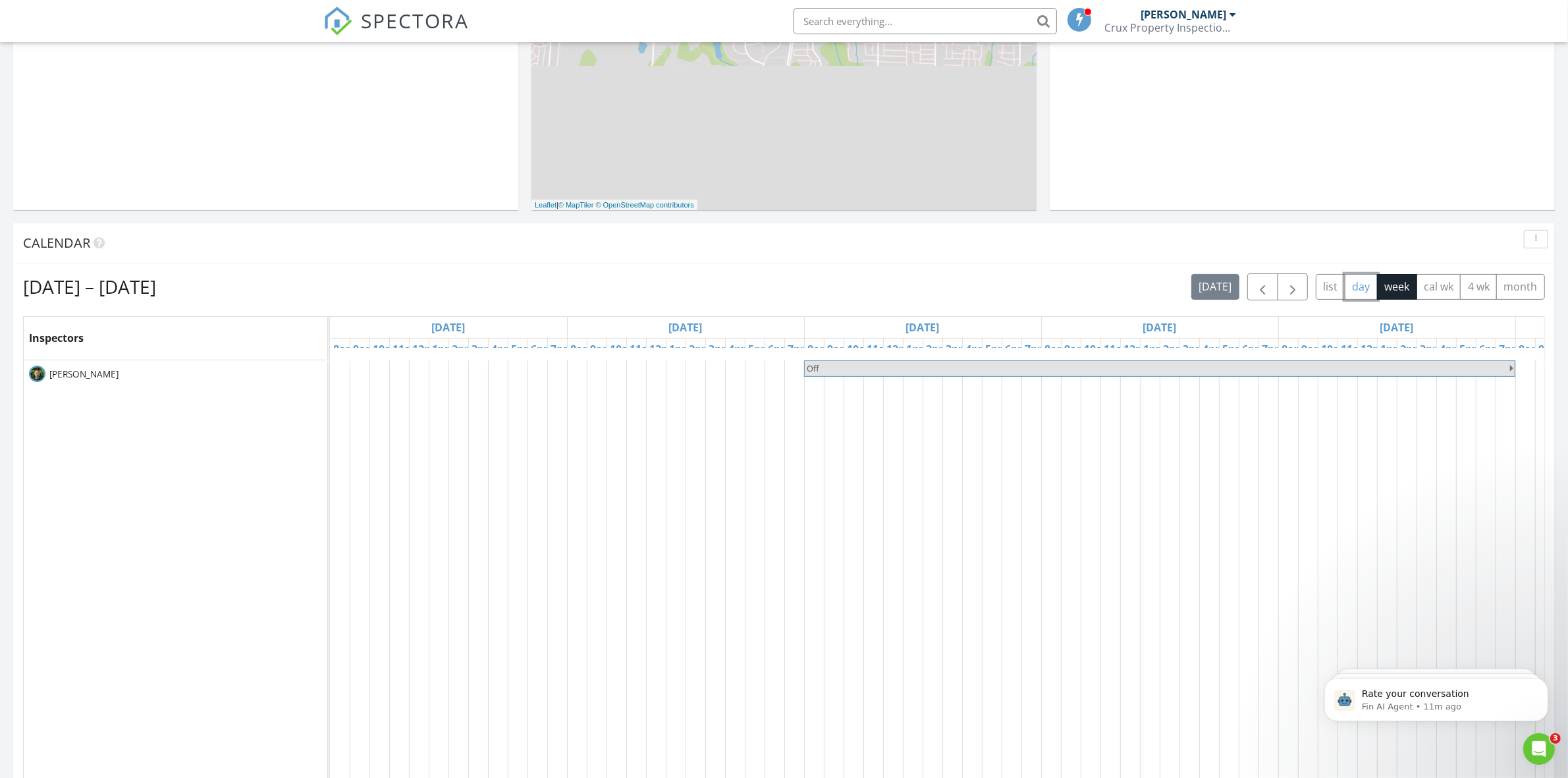
click at [1357, 285] on button "day" at bounding box center [1361, 287] width 33 height 26
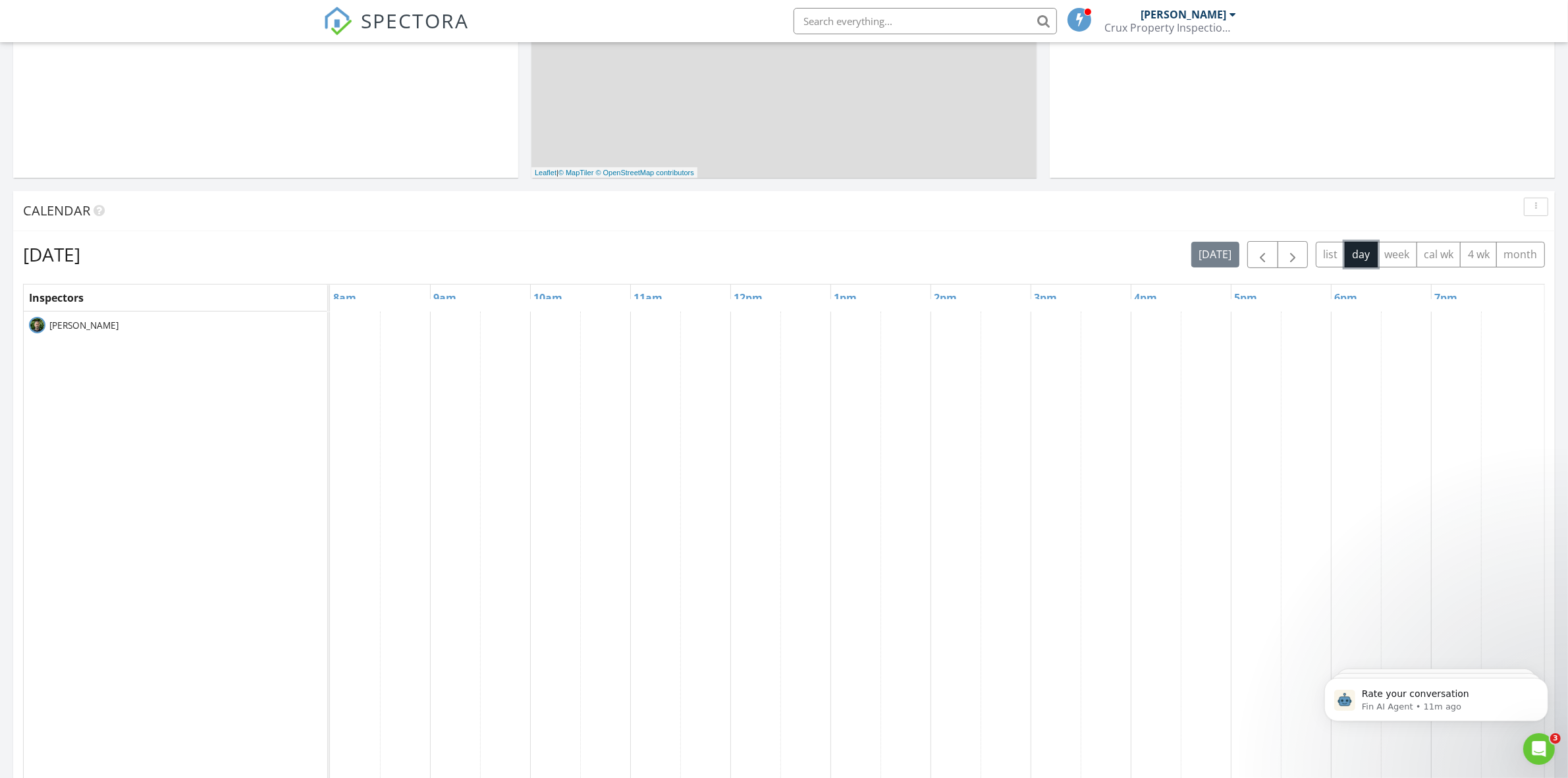
scroll to position [384, 0]
click at [1299, 257] on button "button" at bounding box center [1292, 260] width 31 height 27
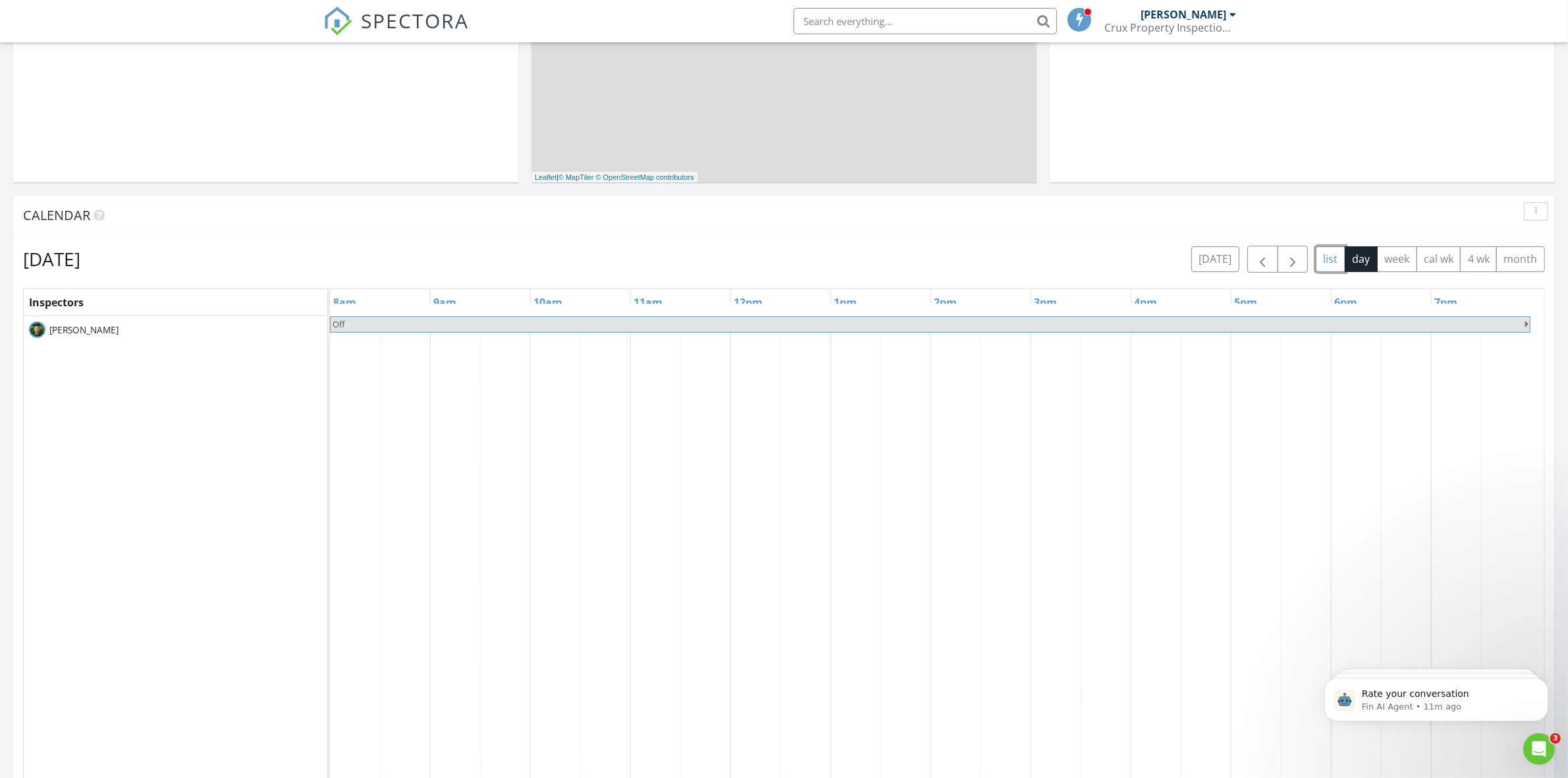
click at [1324, 262] on button "list" at bounding box center [1330, 259] width 29 height 26
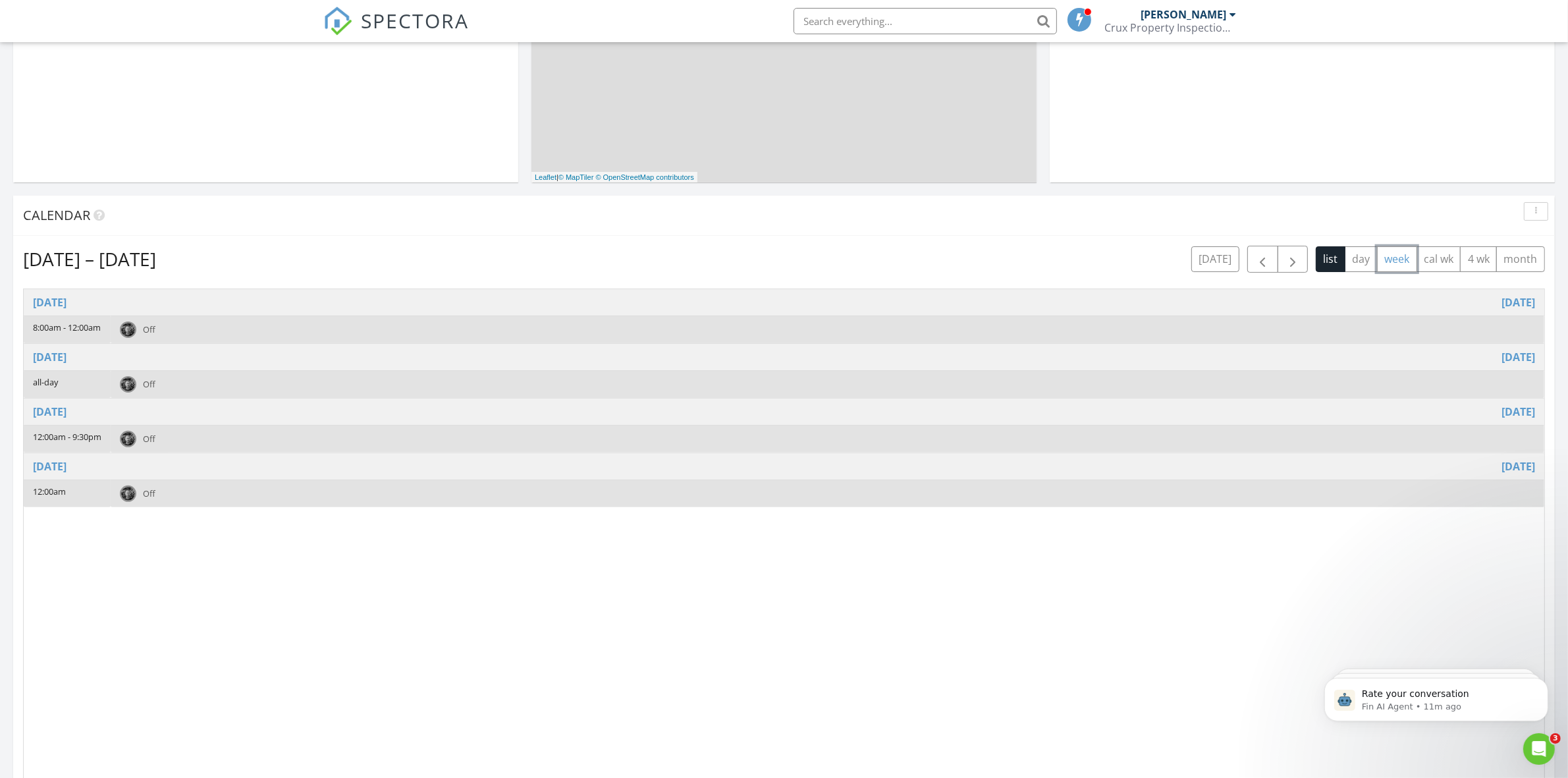
click at [1403, 260] on button "week" at bounding box center [1397, 259] width 40 height 26
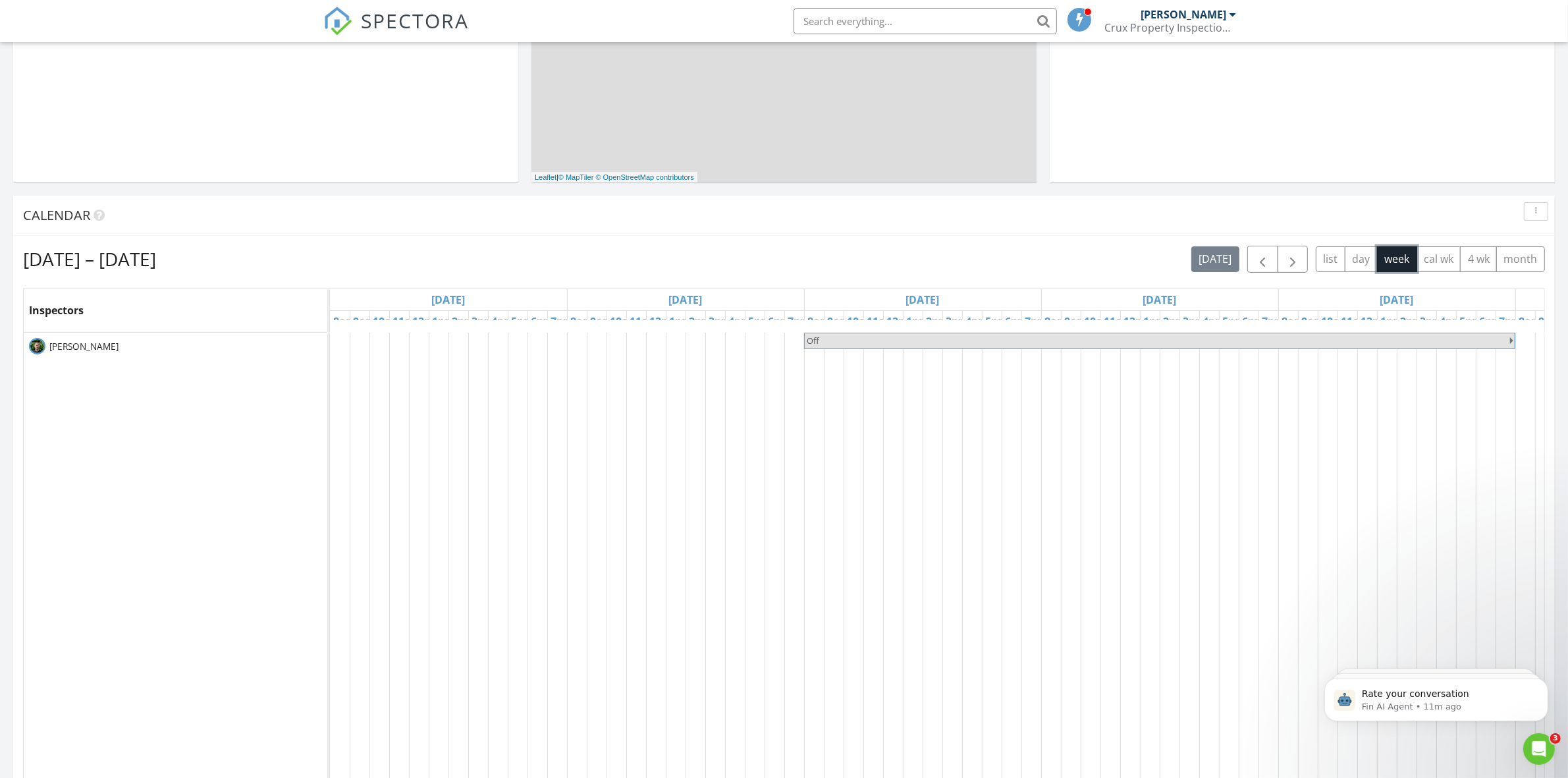
click at [685, 370] on td at bounding box center [695, 579] width 20 height 493
click at [702, 339] on div "Off" at bounding box center [1160, 579] width 1659 height 493
click at [1116, 260] on div "[DATE] – [DATE] [DATE] list day week cal wk 4 wk month" at bounding box center [784, 260] width 1521 height 27
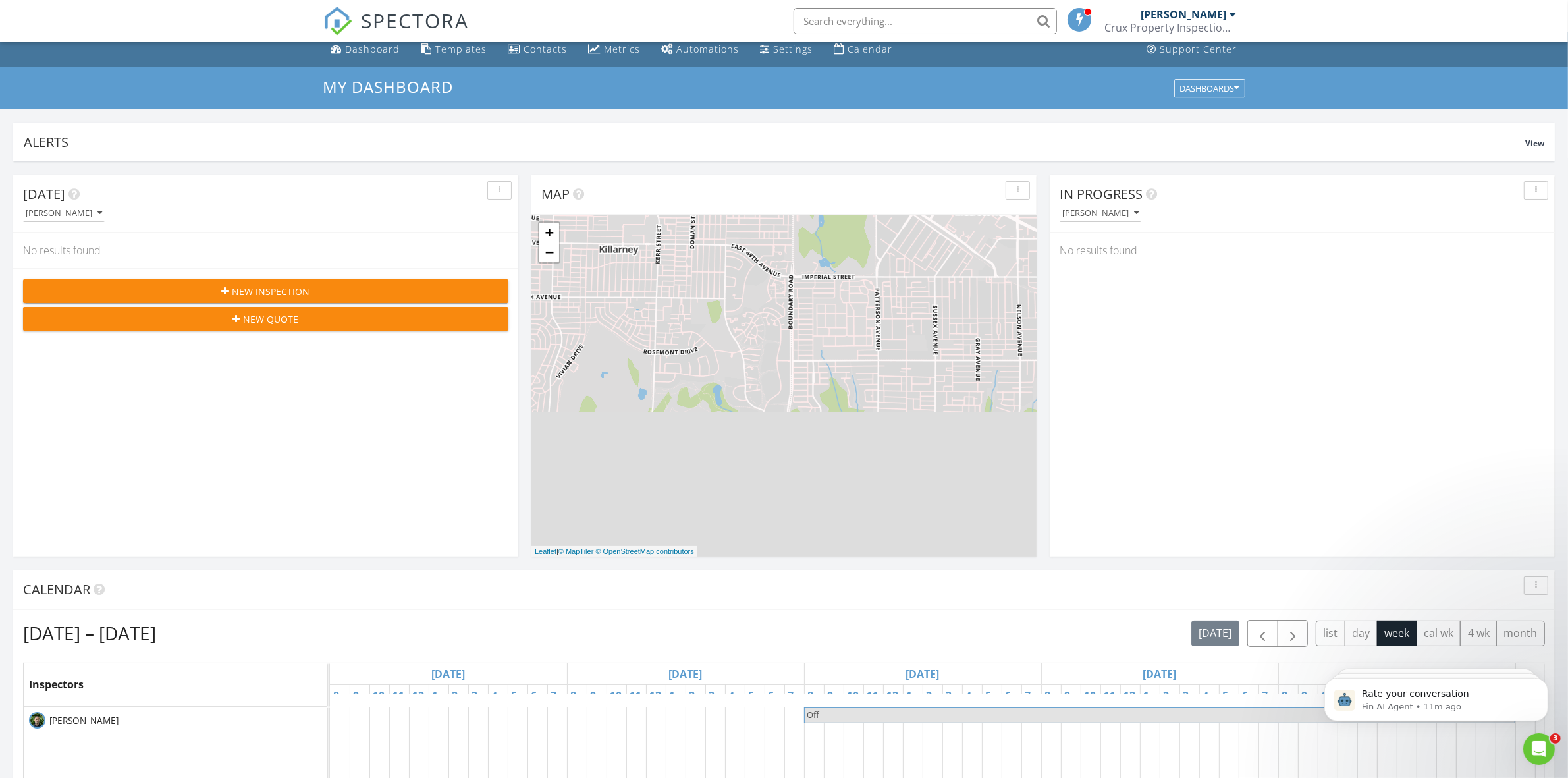
scroll to position [0, 0]
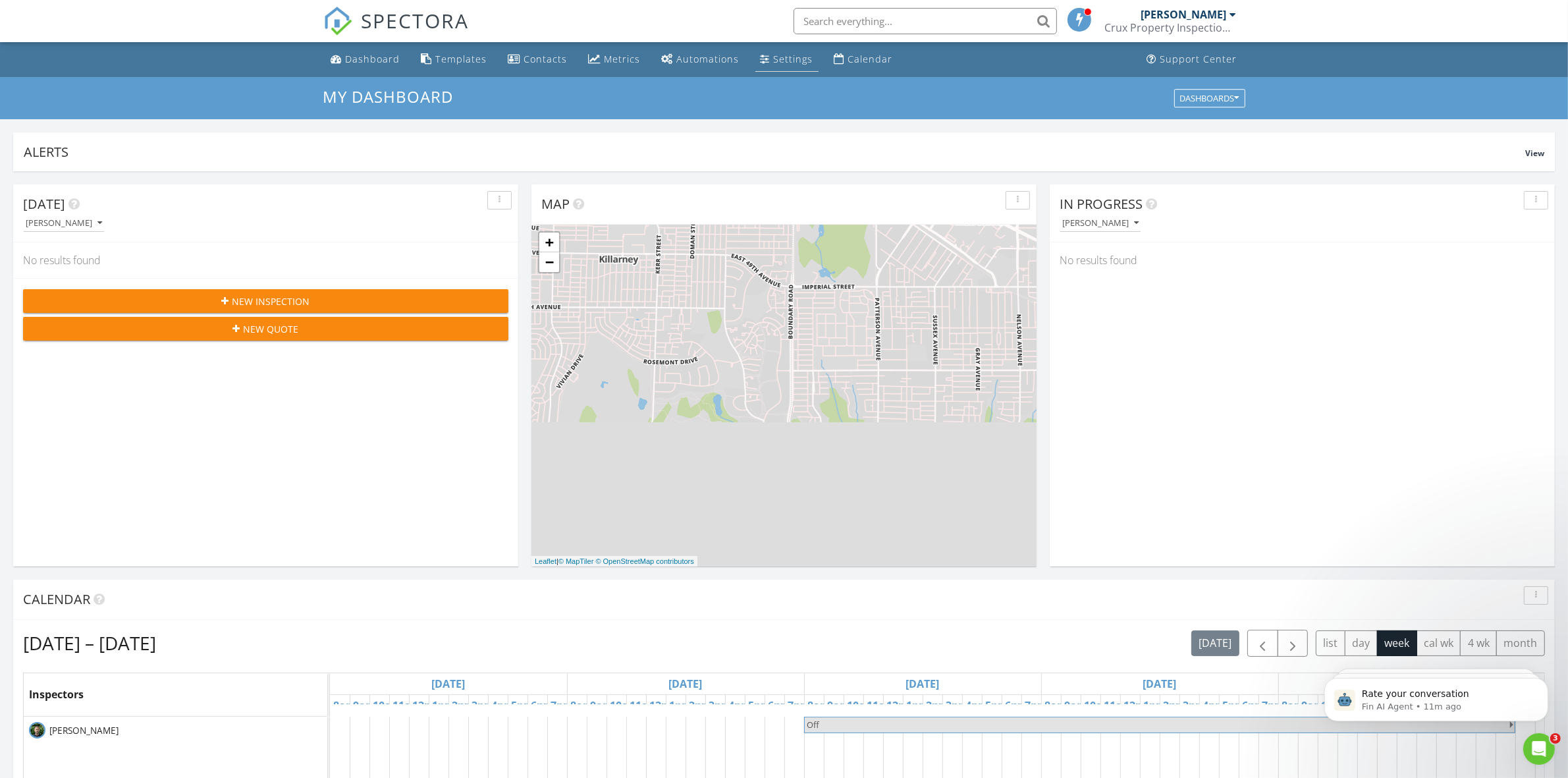
click at [801, 59] on div "Settings" at bounding box center [793, 59] width 40 height 13
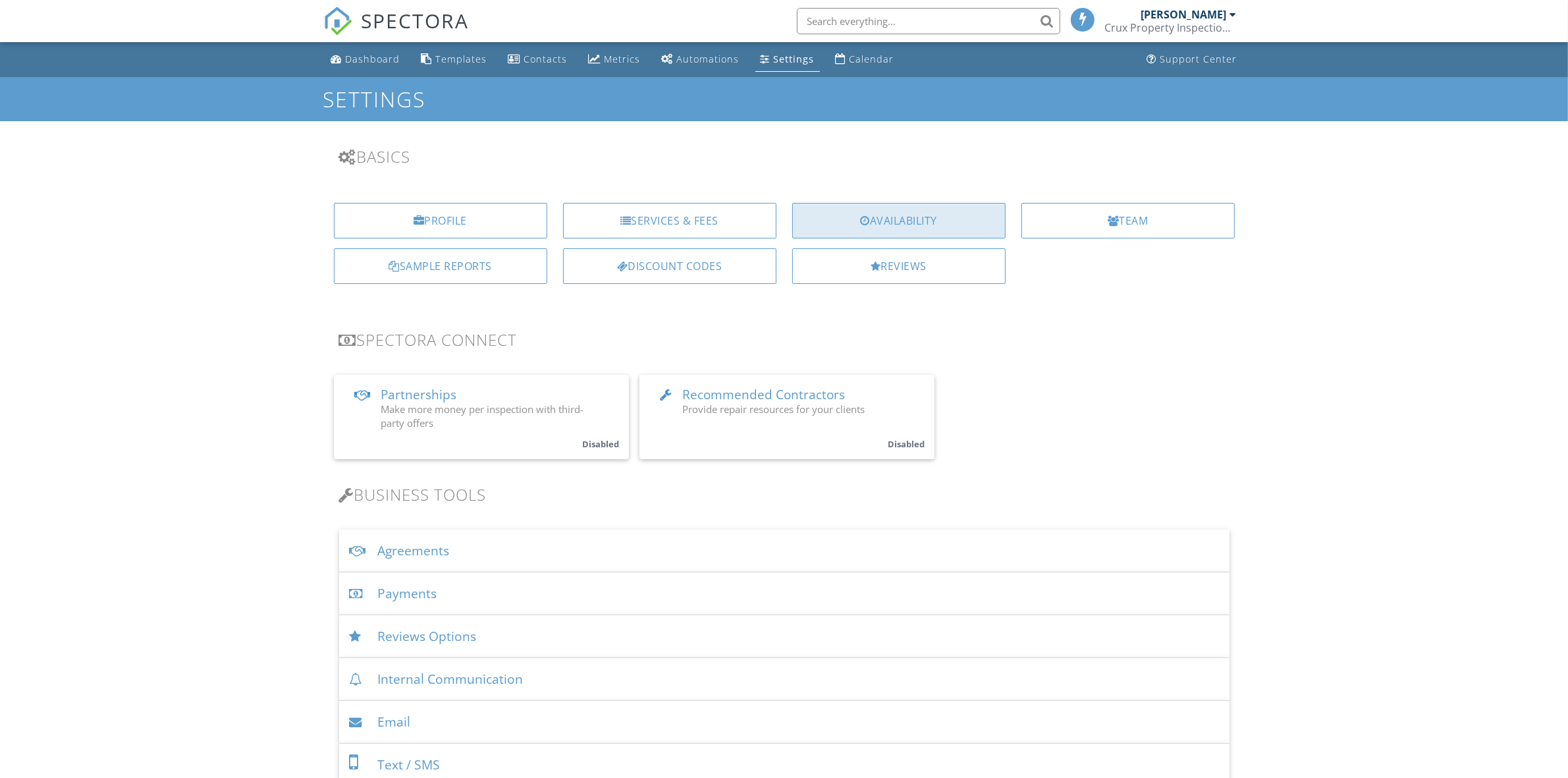
click at [917, 227] on div "Availability" at bounding box center [899, 220] width 214 height 35
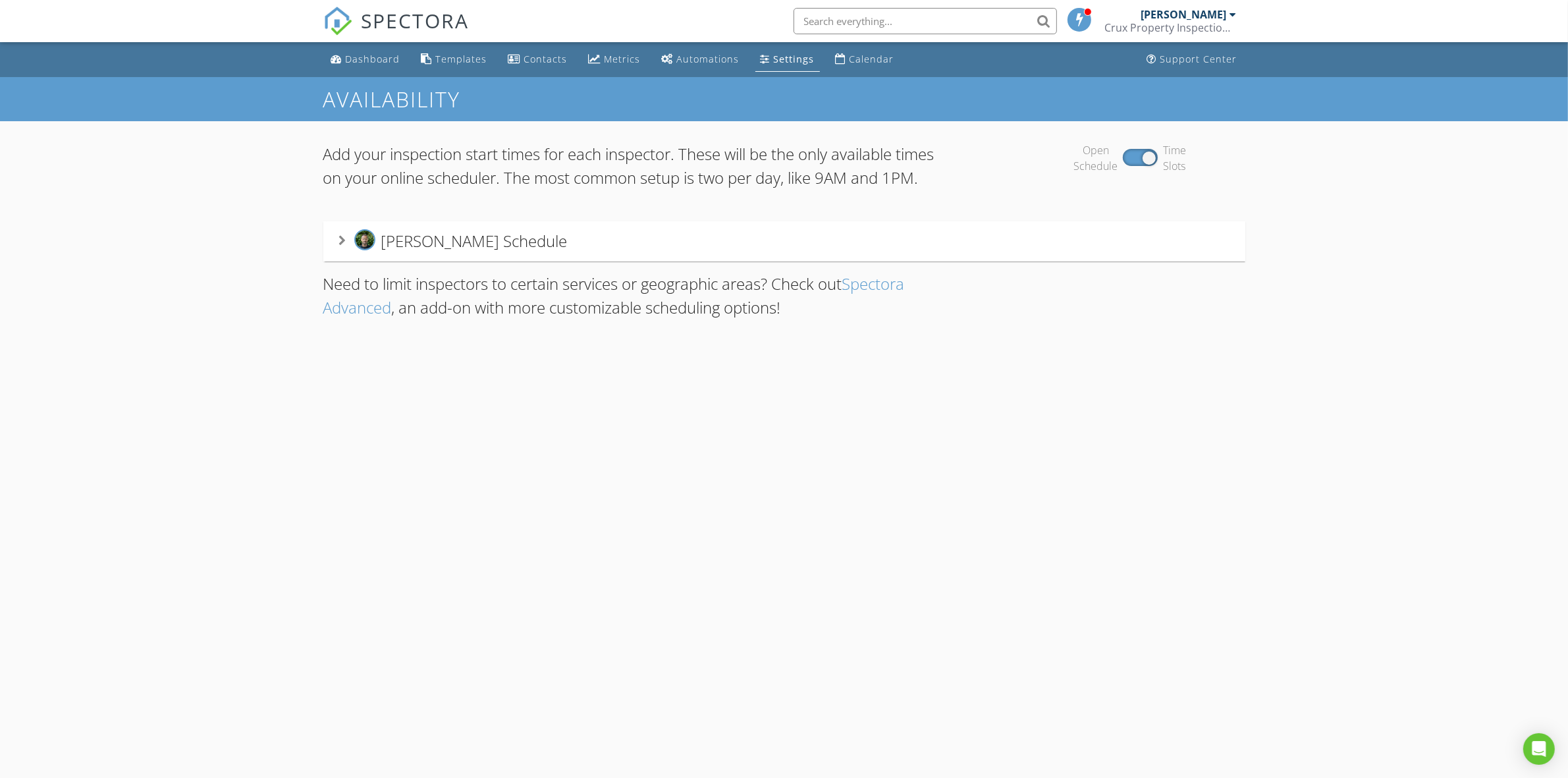
click at [431, 252] on span "[PERSON_NAME] Schedule" at bounding box center [475, 241] width 187 height 22
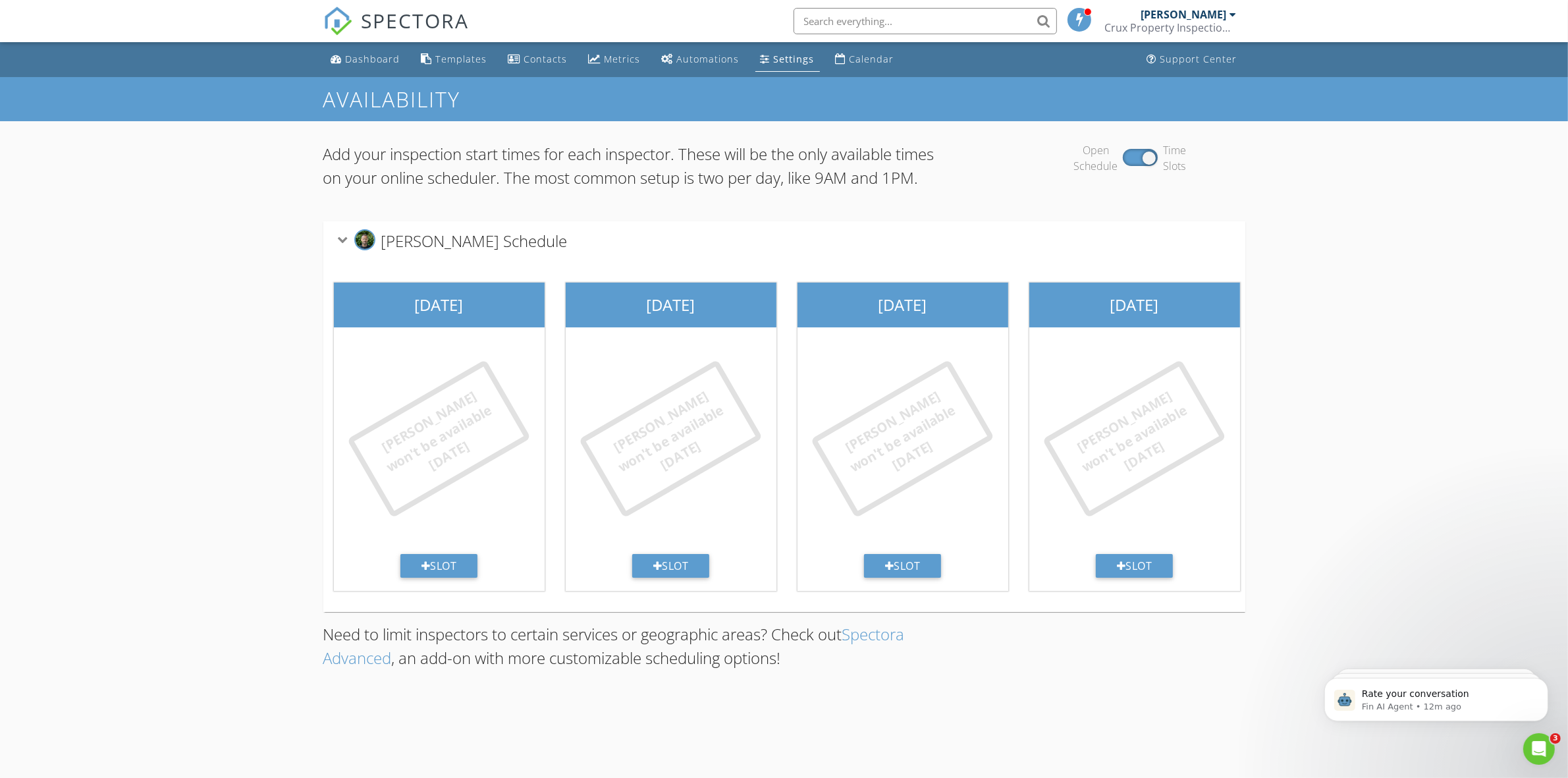
click at [1124, 156] on div "Open Schedule Time Slots" at bounding box center [1129, 158] width 230 height 32
click at [1144, 156] on div at bounding box center [1140, 157] width 35 height 17
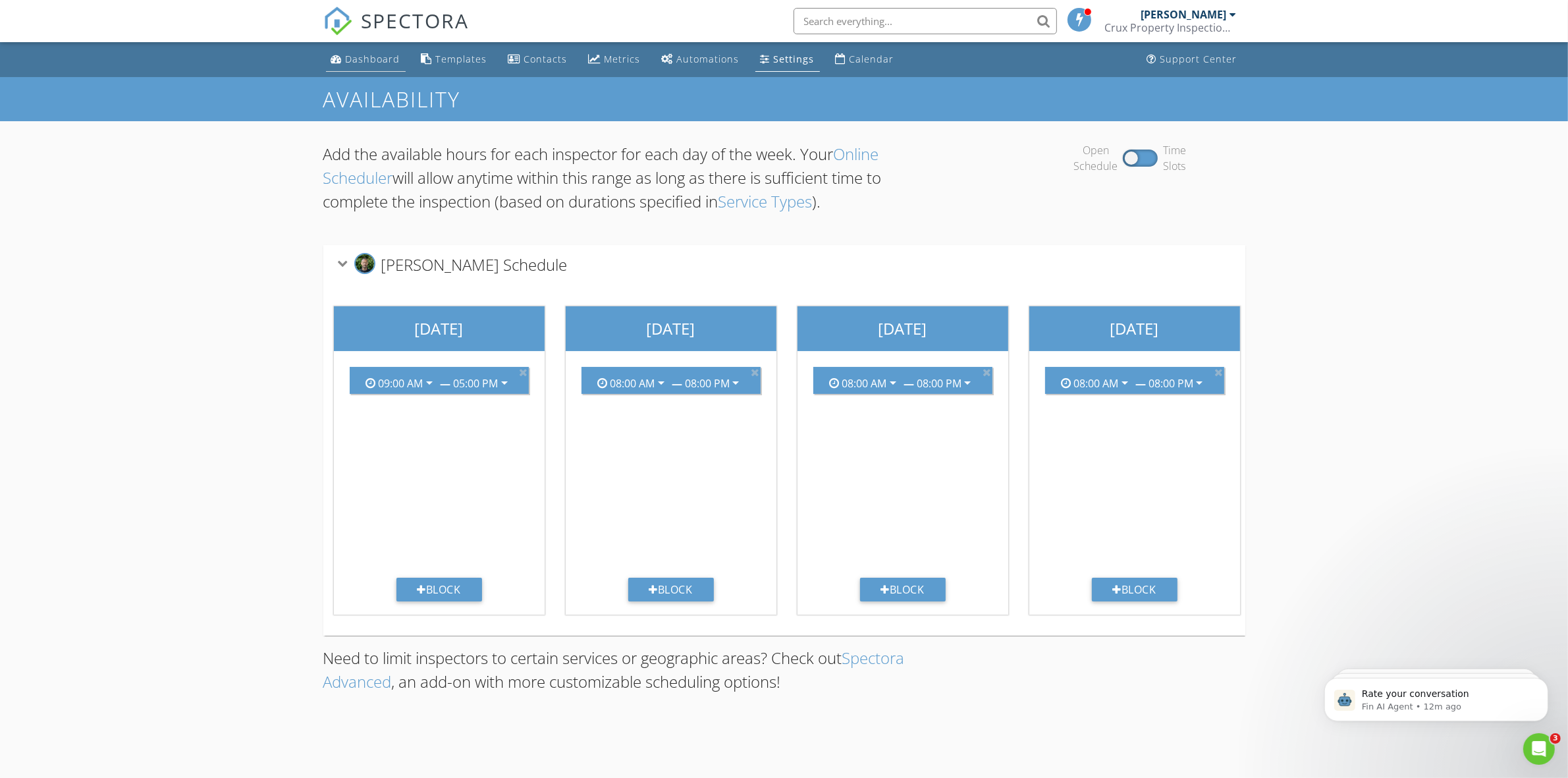
click at [376, 64] on div "Dashboard" at bounding box center [373, 59] width 55 height 13
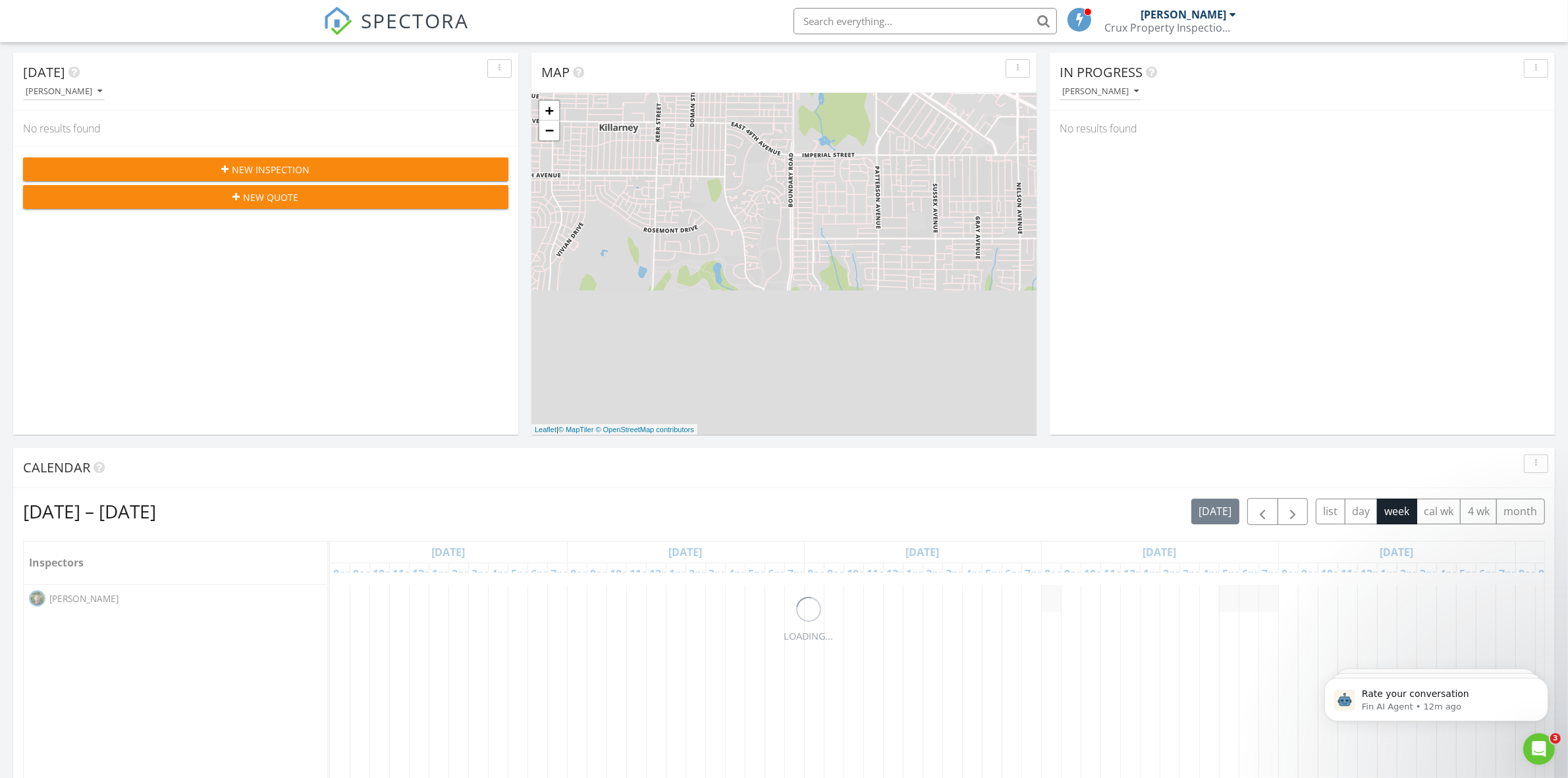
scroll to position [192, 0]
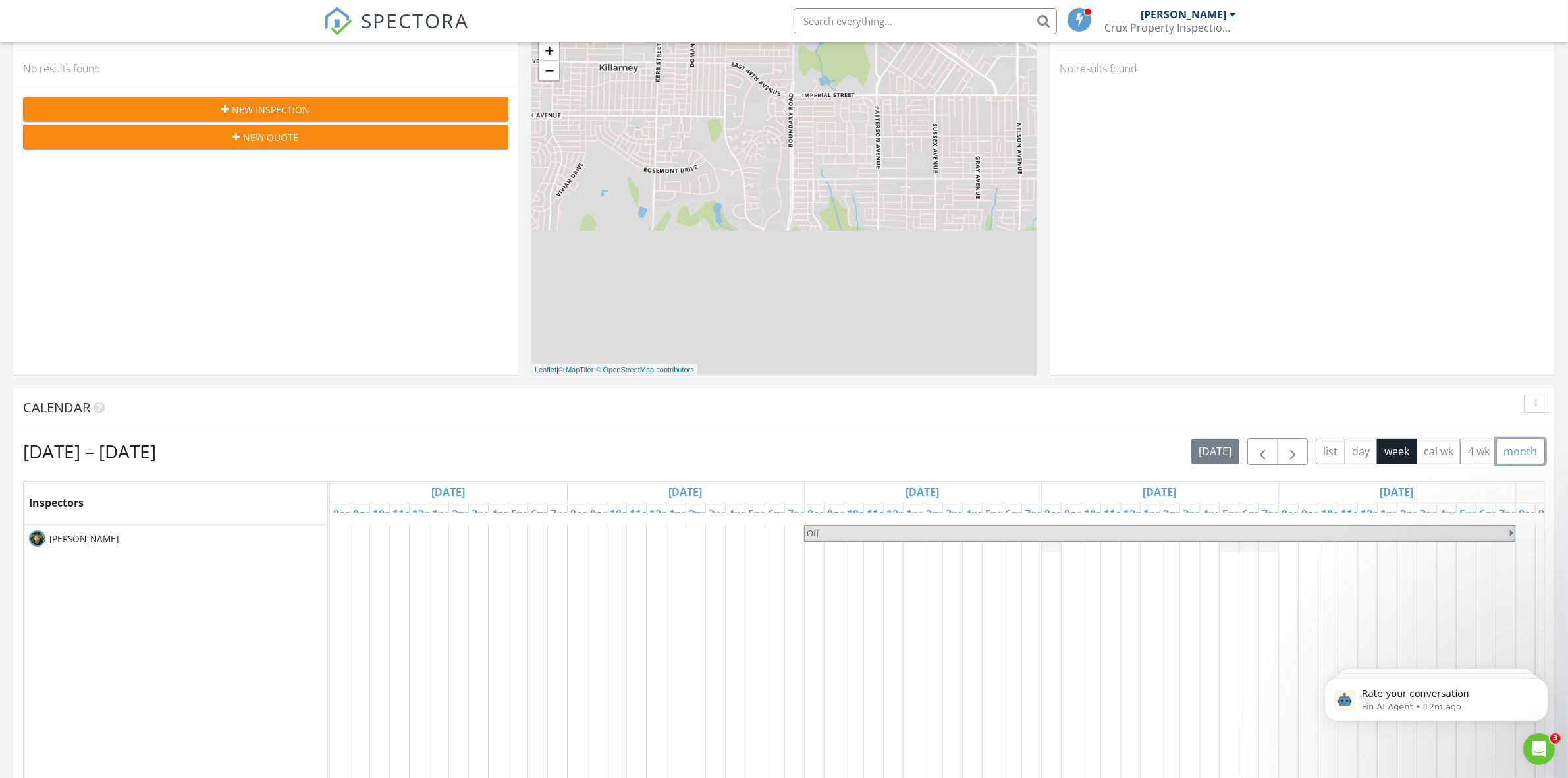
click at [1516, 446] on button "month" at bounding box center [1520, 451] width 49 height 26
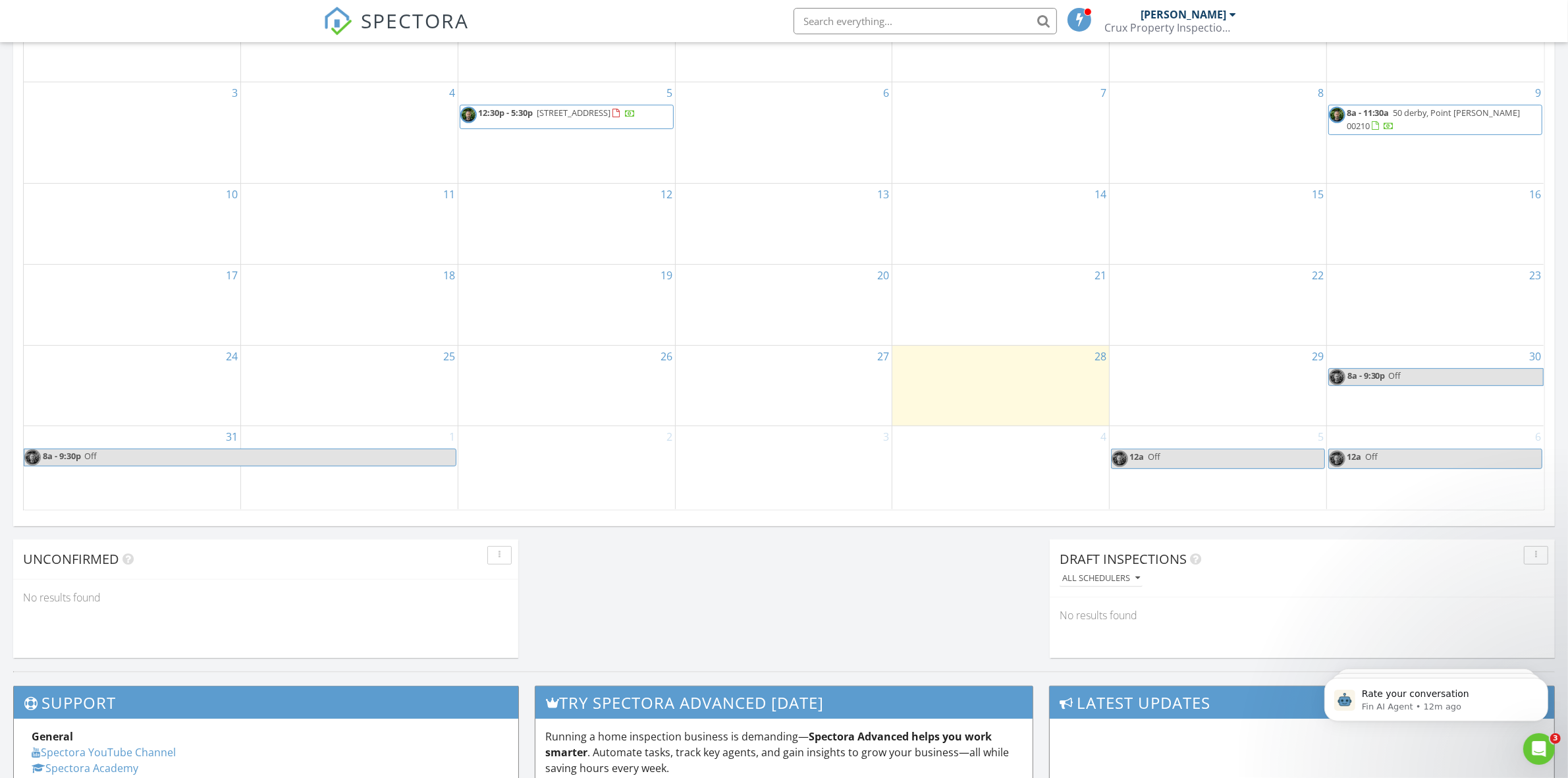
scroll to position [713, 0]
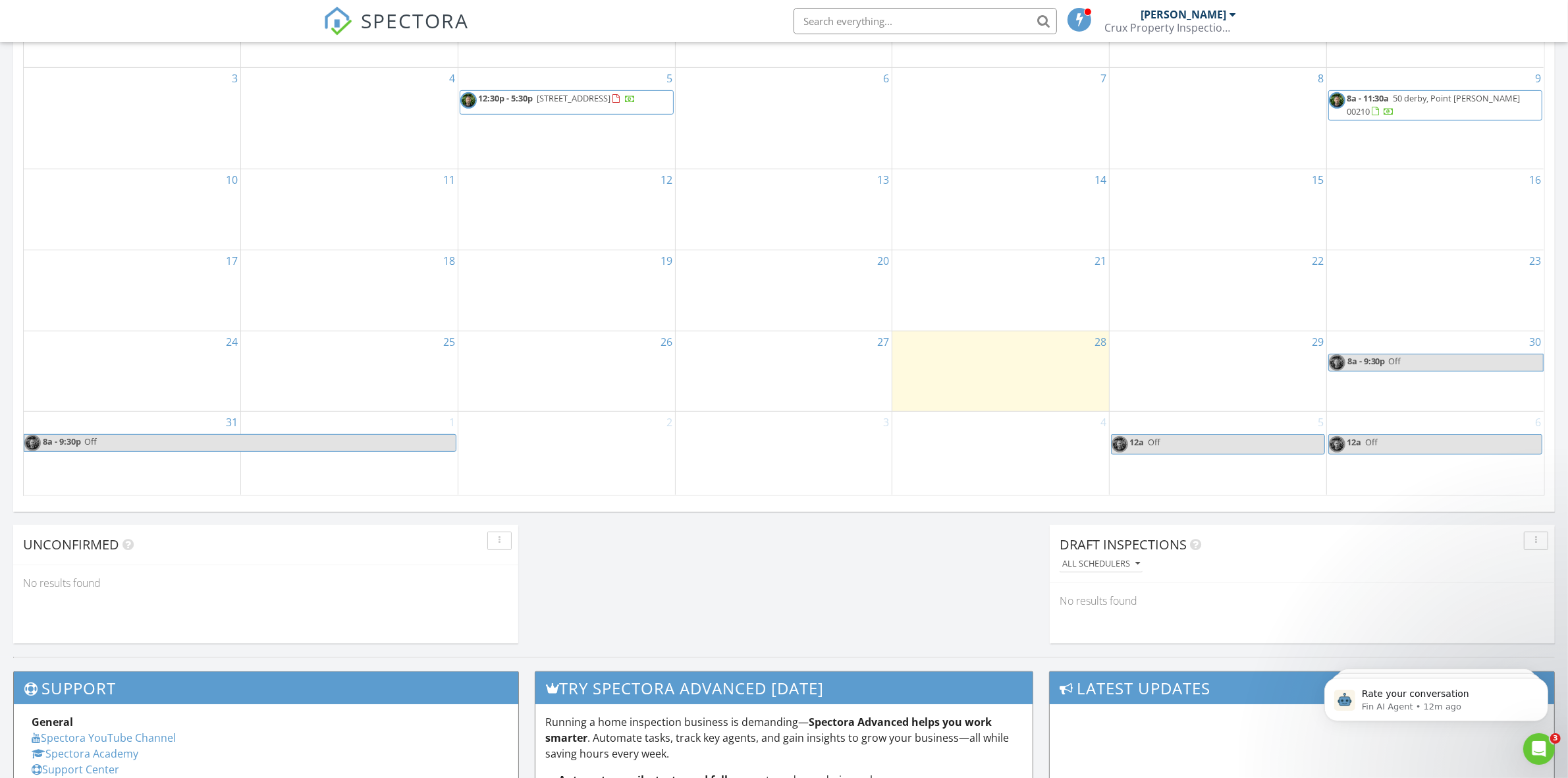
click at [1422, 366] on span "Off" at bounding box center [1466, 363] width 155 height 17
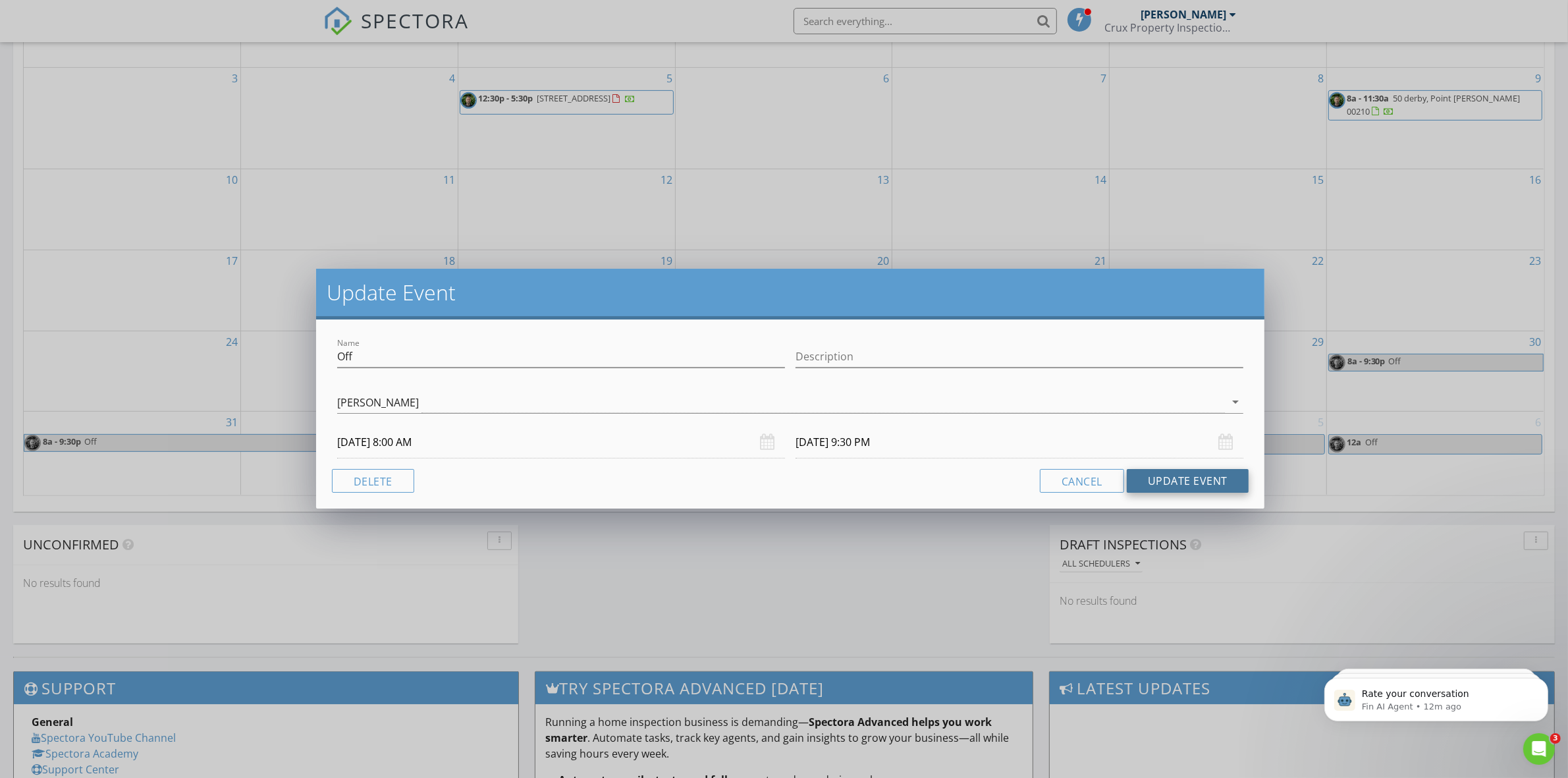
click at [1192, 476] on button "Update Event" at bounding box center [1187, 481] width 122 height 24
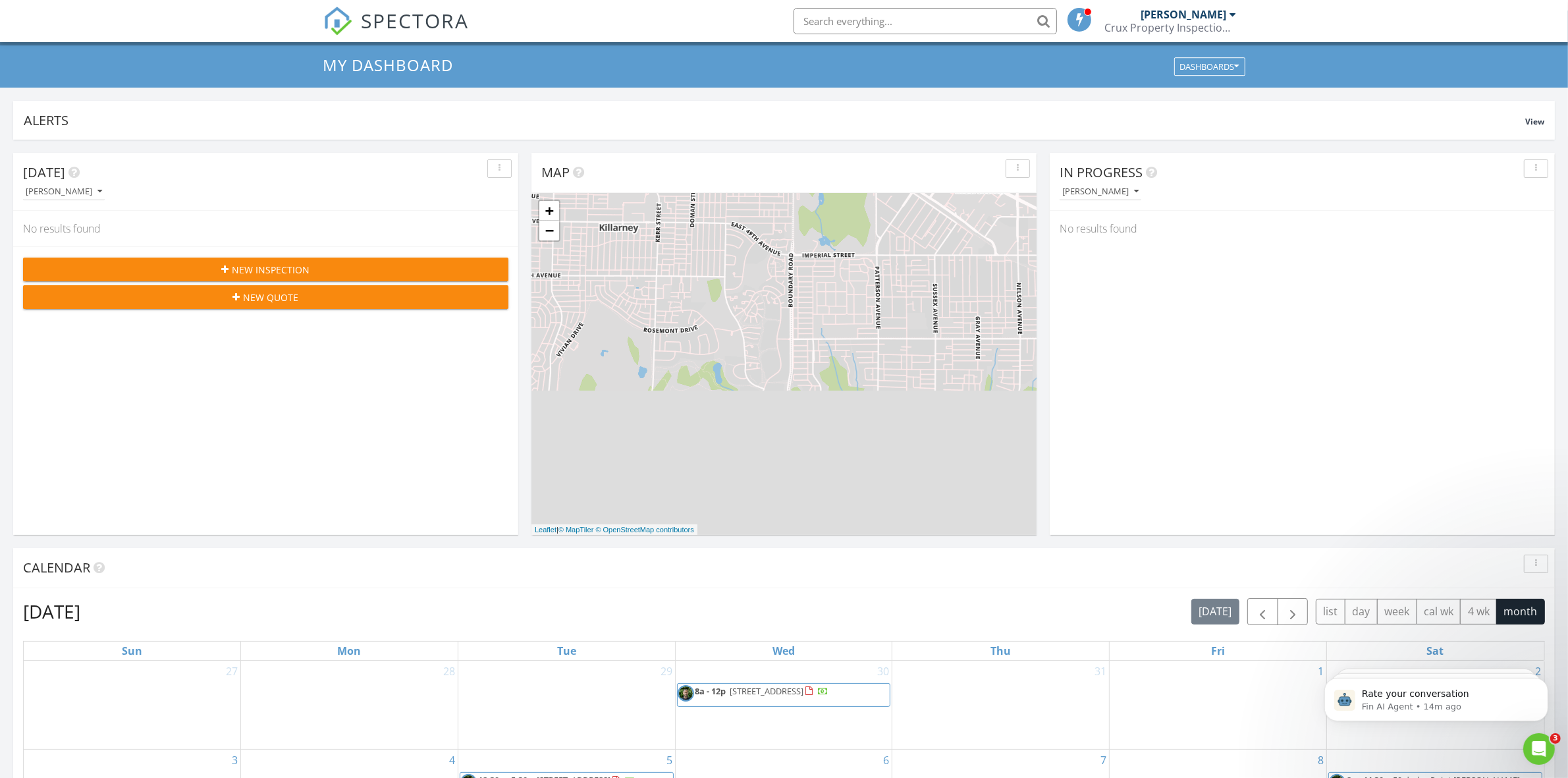
scroll to position [27, 0]
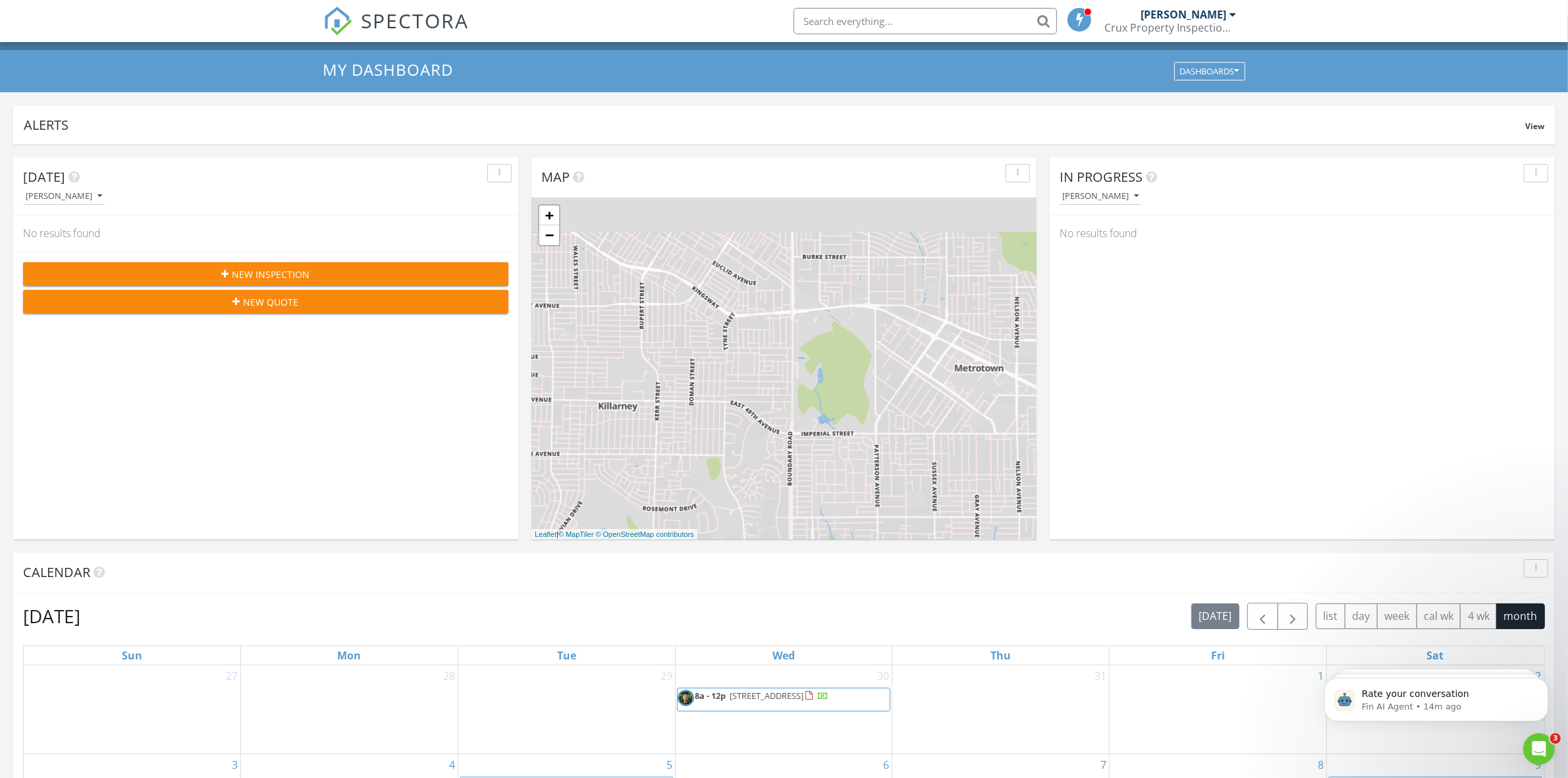
drag, startPoint x: 893, startPoint y: 360, endPoint x: 896, endPoint y: 526, distance: 166.0
click at [897, 526] on div "+ − Leaflet | © MapTiler © OpenStreetMap contributors" at bounding box center [784, 369] width 505 height 342
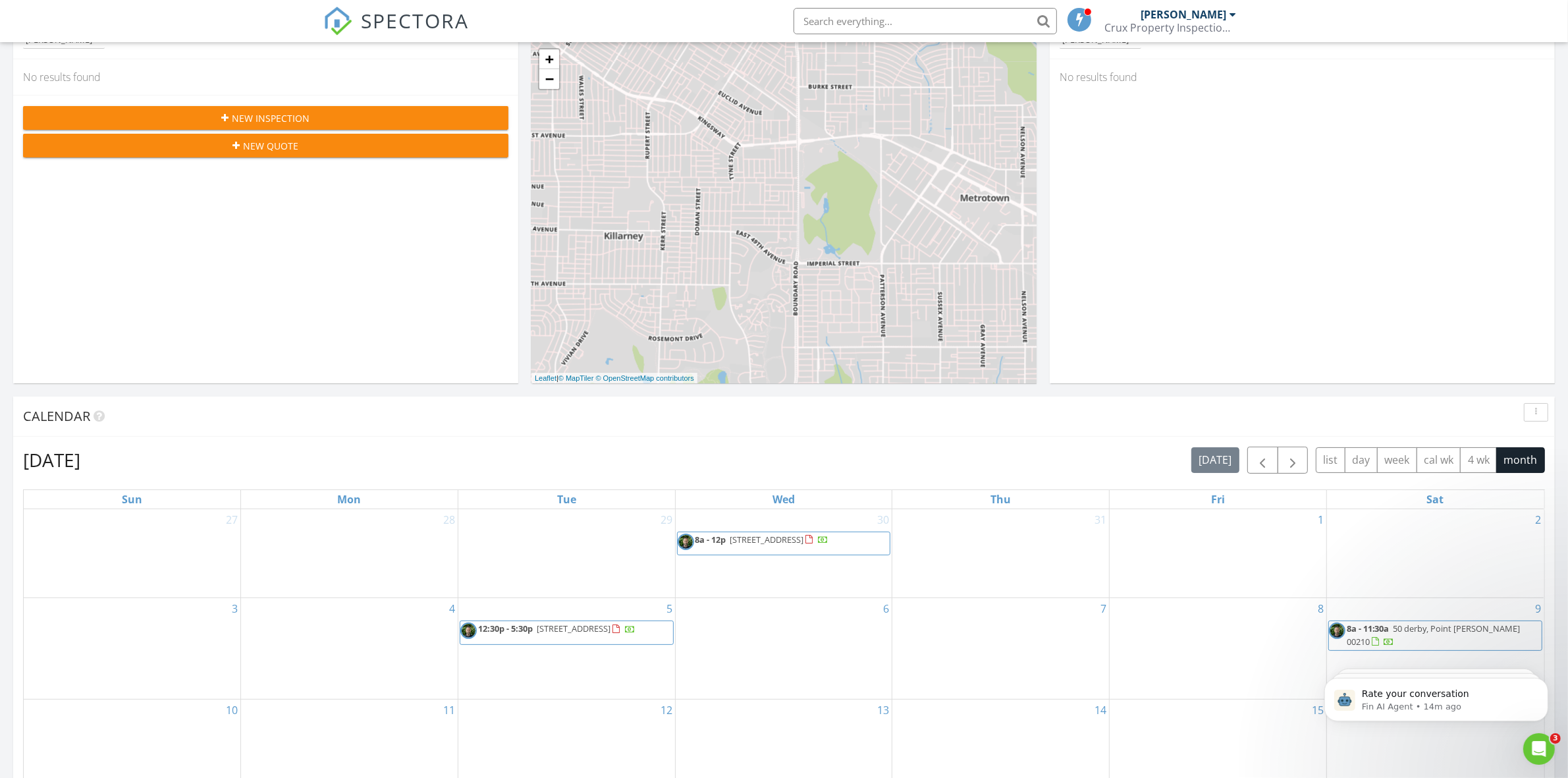
scroll to position [0, 0]
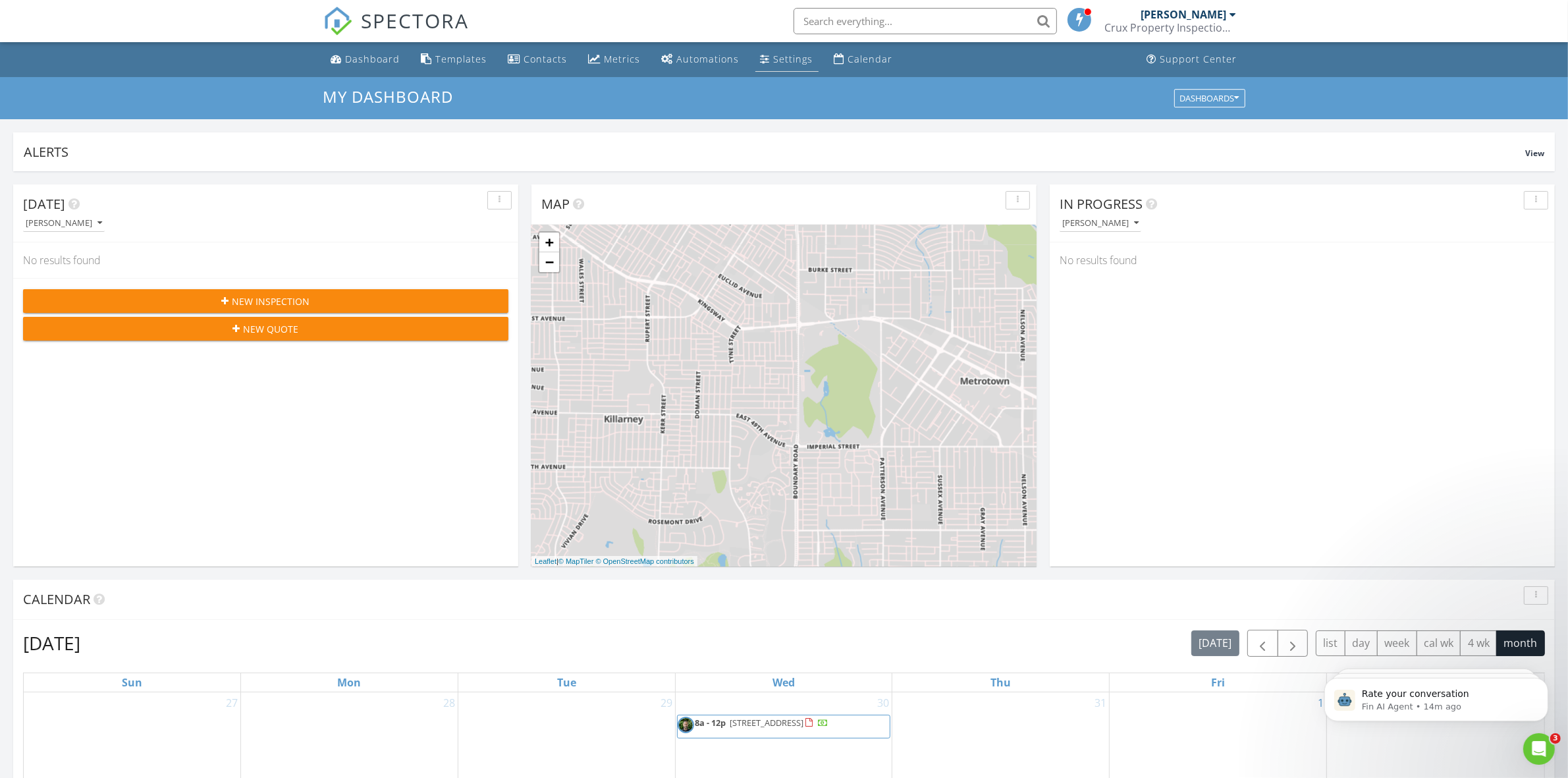
click at [790, 61] on div "Settings" at bounding box center [793, 59] width 40 height 13
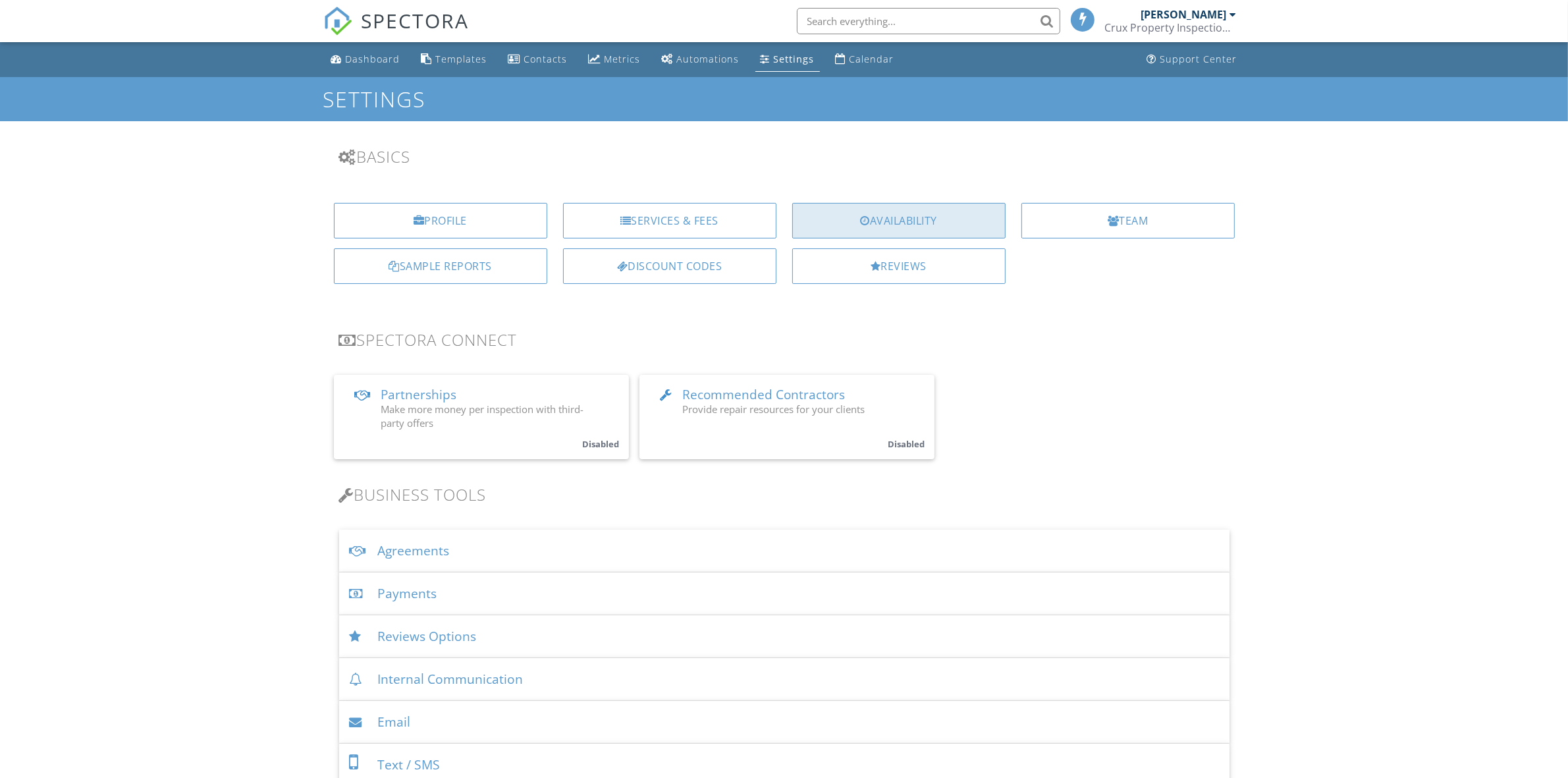
click at [893, 223] on div "Availability" at bounding box center [899, 220] width 214 height 35
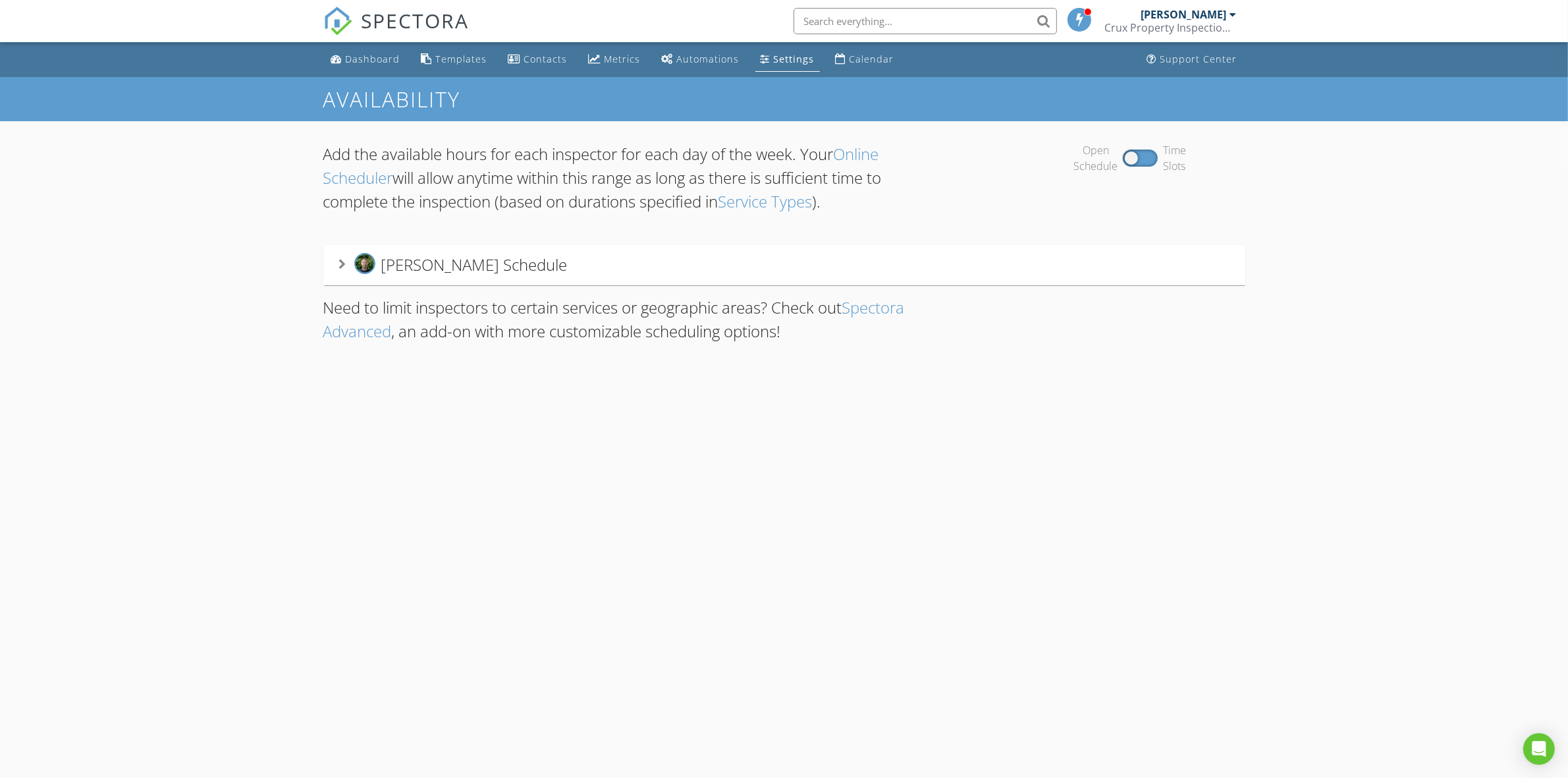
click at [468, 277] on div "[PERSON_NAME] Schedule" at bounding box center [453, 265] width 229 height 24
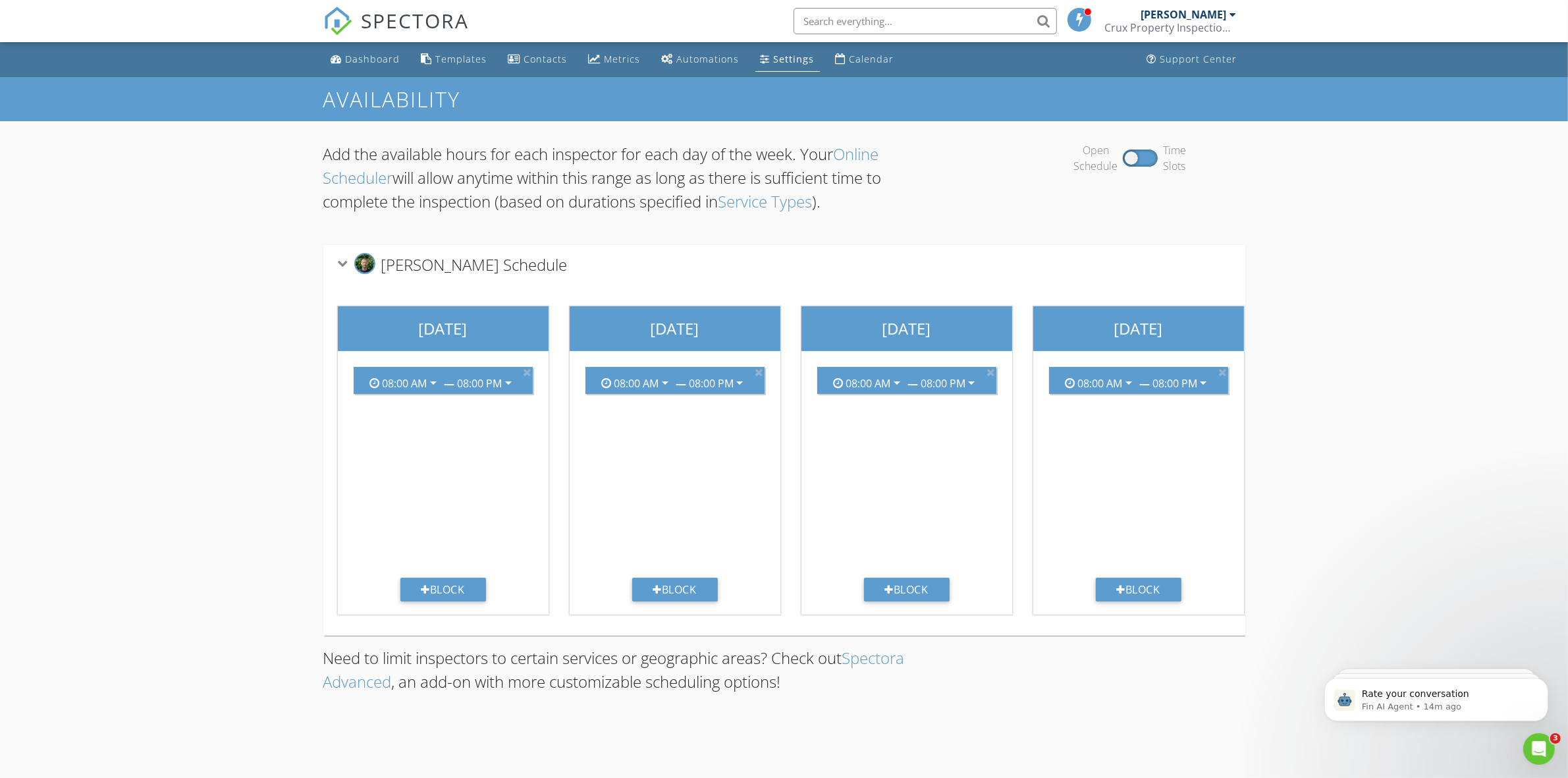
scroll to position [0, 700]
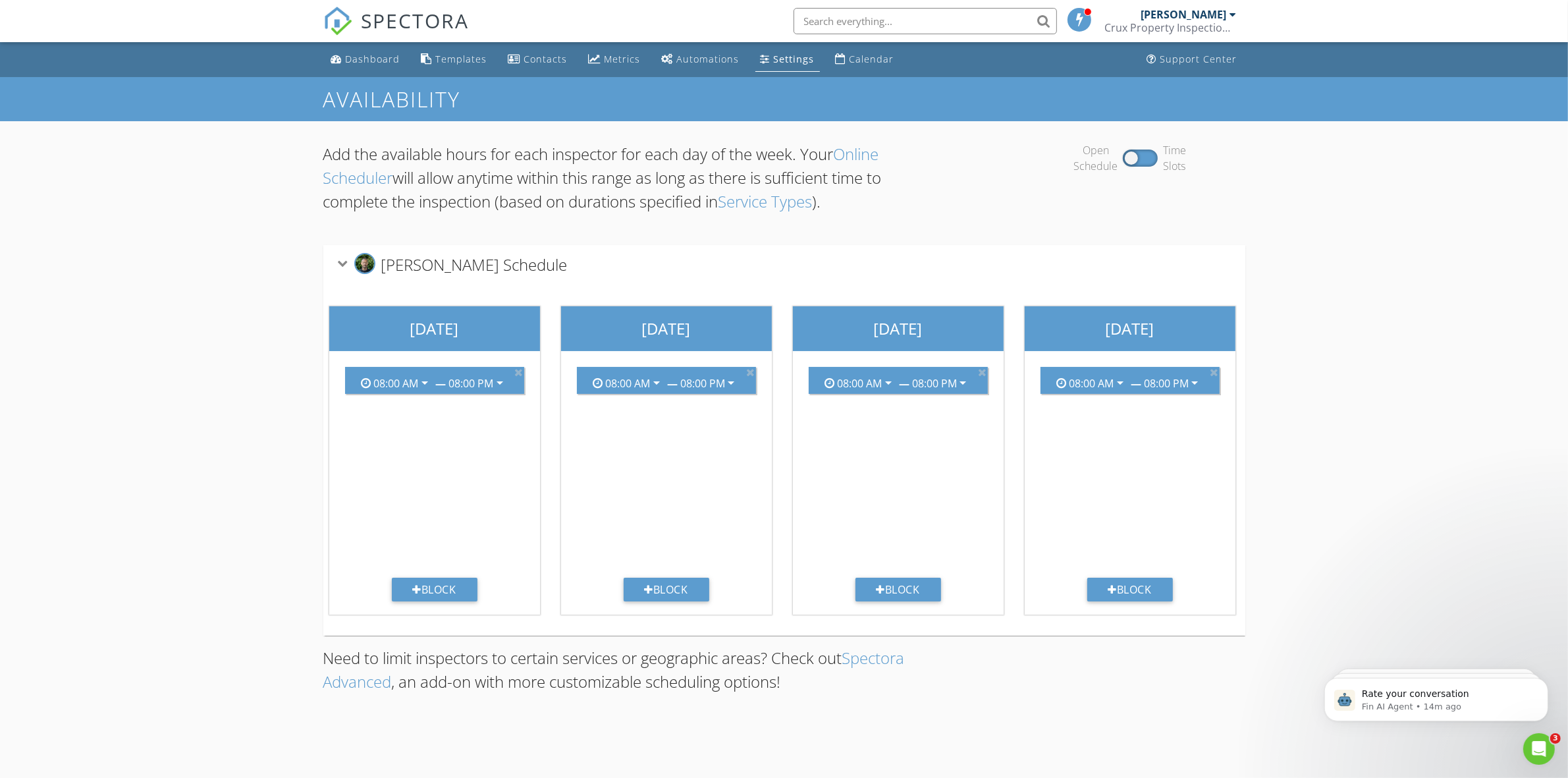
click at [775, 61] on div "Settings" at bounding box center [794, 59] width 41 height 13
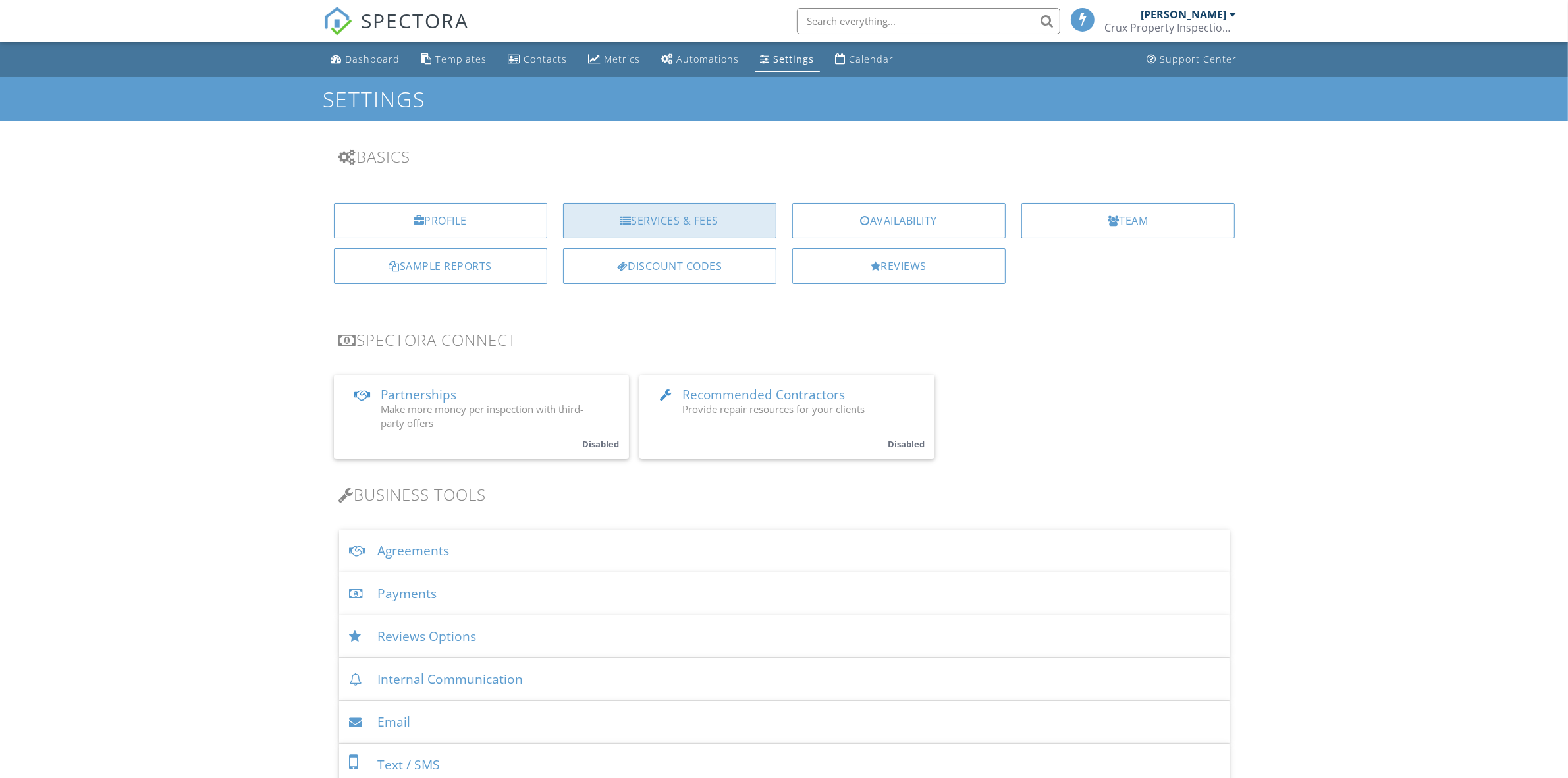
click at [680, 231] on div "Services & Fees" at bounding box center [670, 220] width 214 height 35
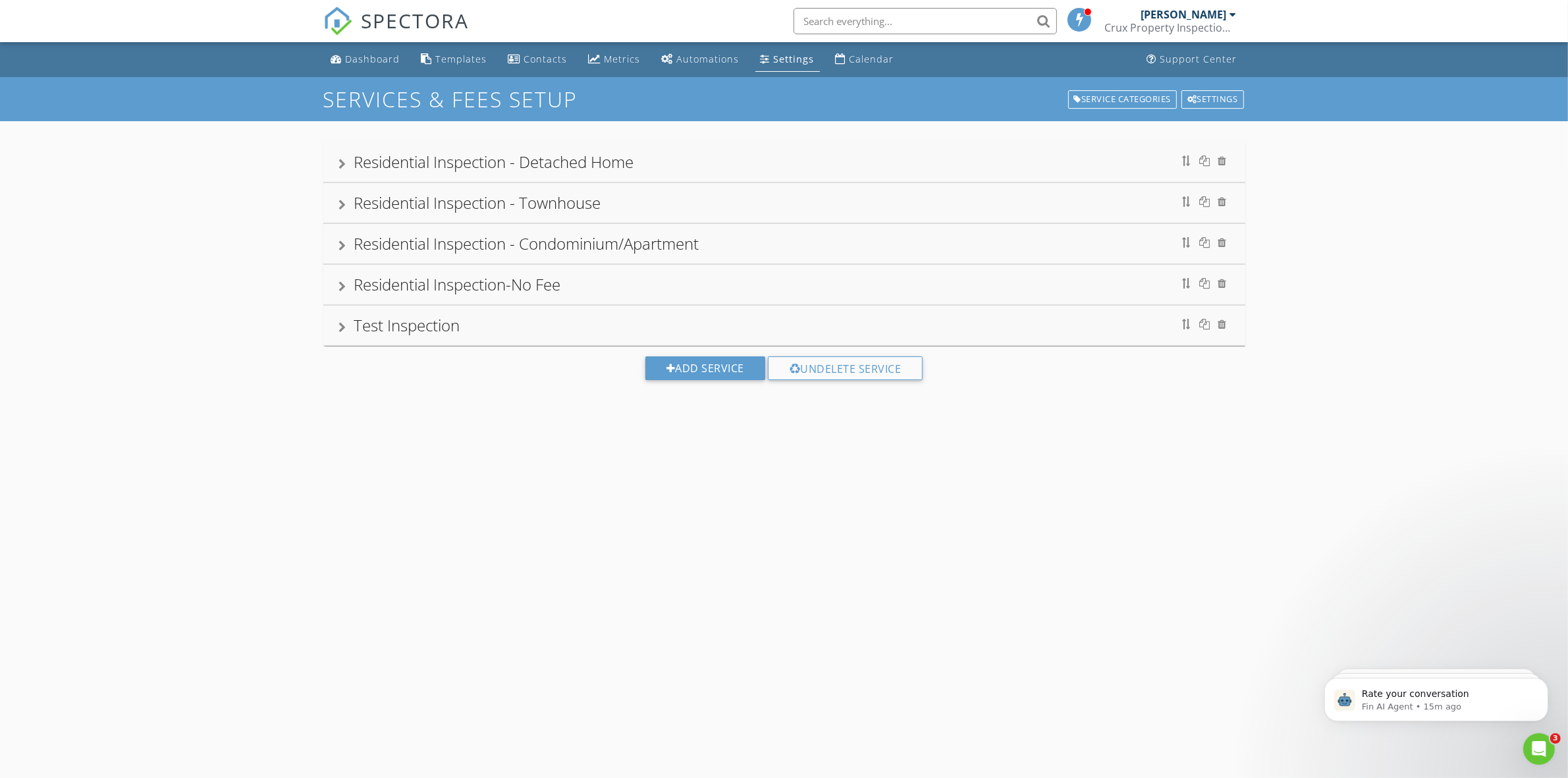
click at [780, 248] on div "Residential Inspection - Condominium/Apartment" at bounding box center [784, 244] width 890 height 24
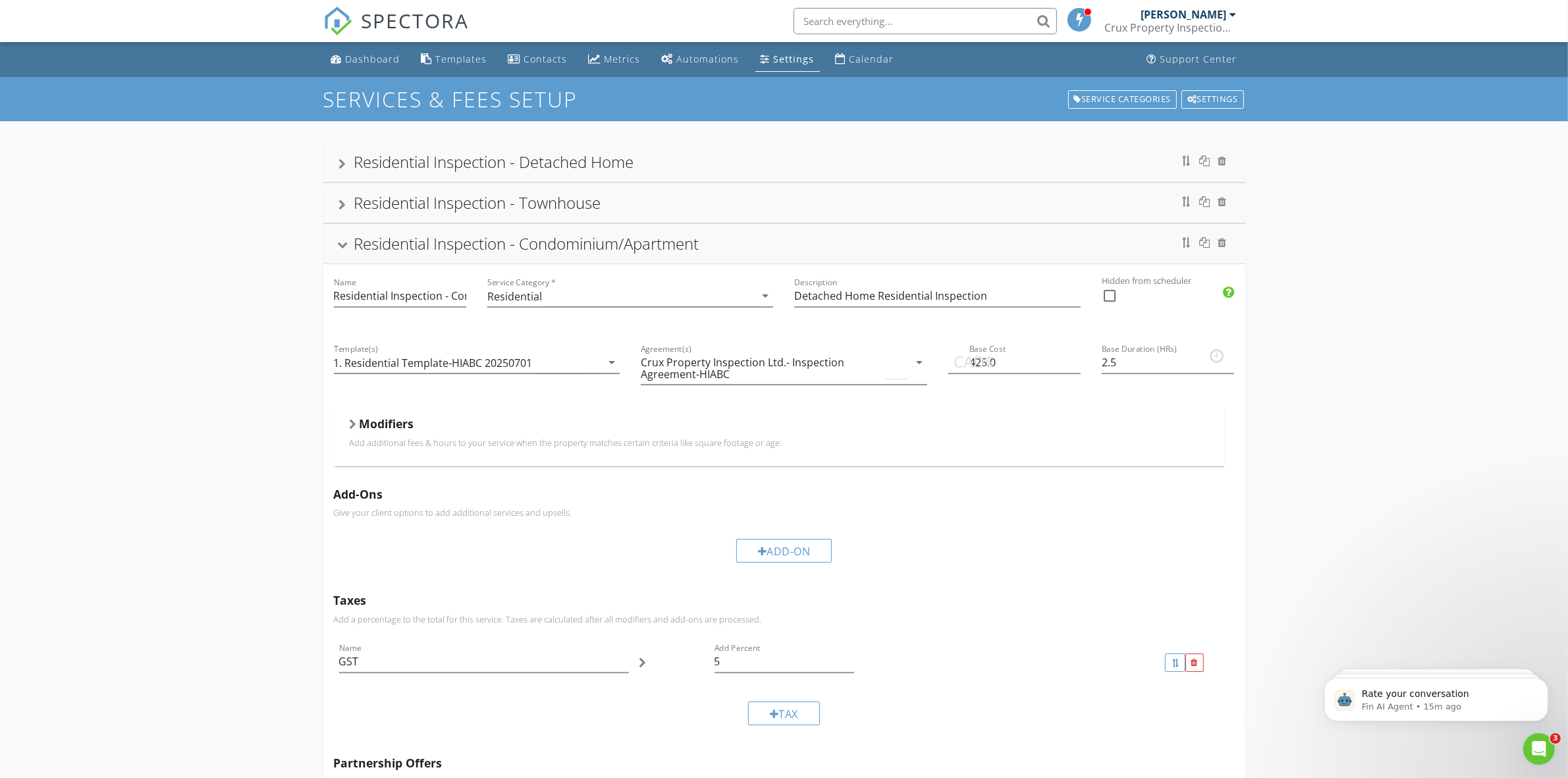
click at [925, 255] on div "Residential Inspection - Condominium/Apartment" at bounding box center [784, 244] width 890 height 24
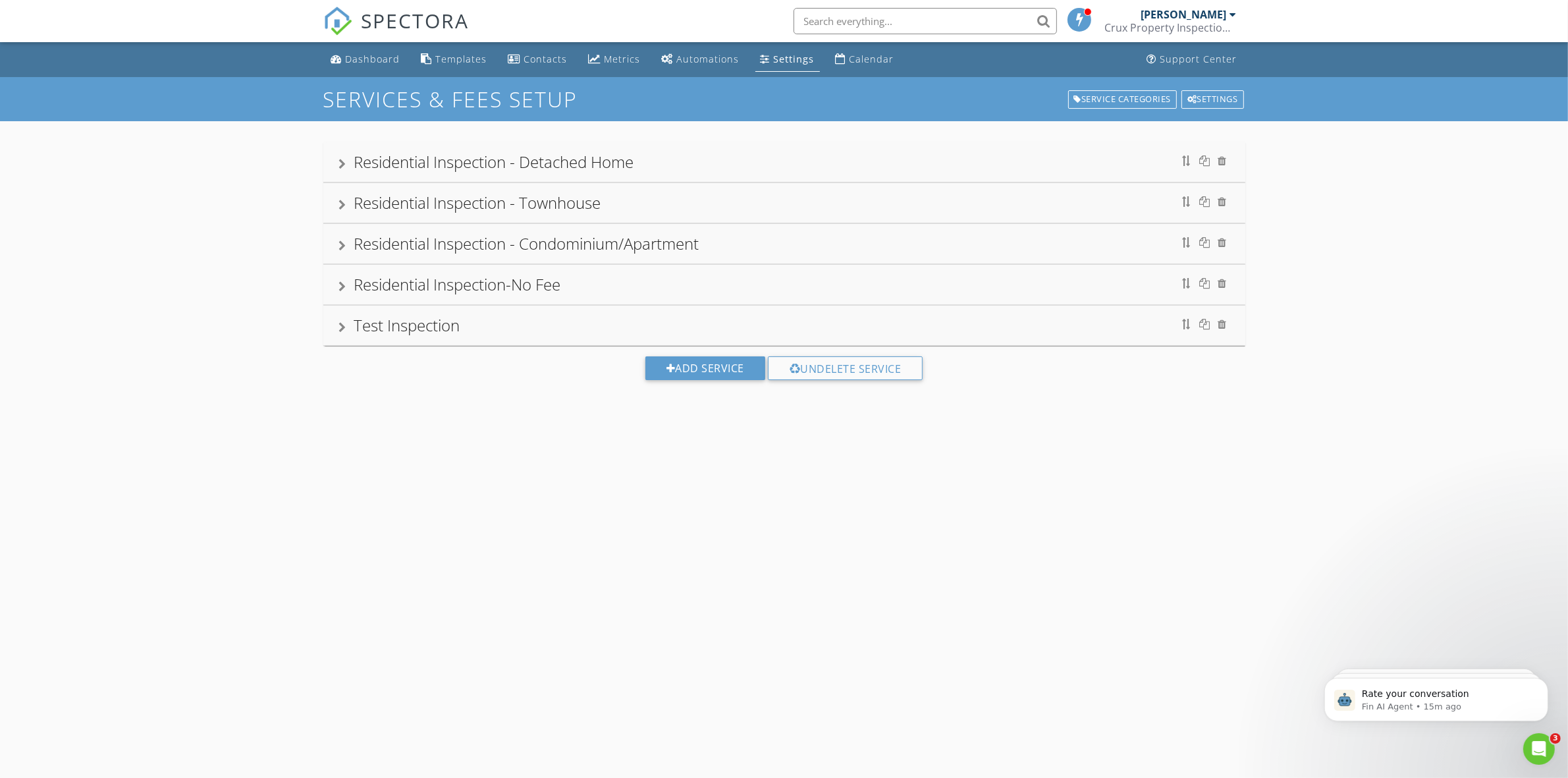
click at [1057, 290] on div "Residential Inspection-No Fee" at bounding box center [784, 284] width 890 height 24
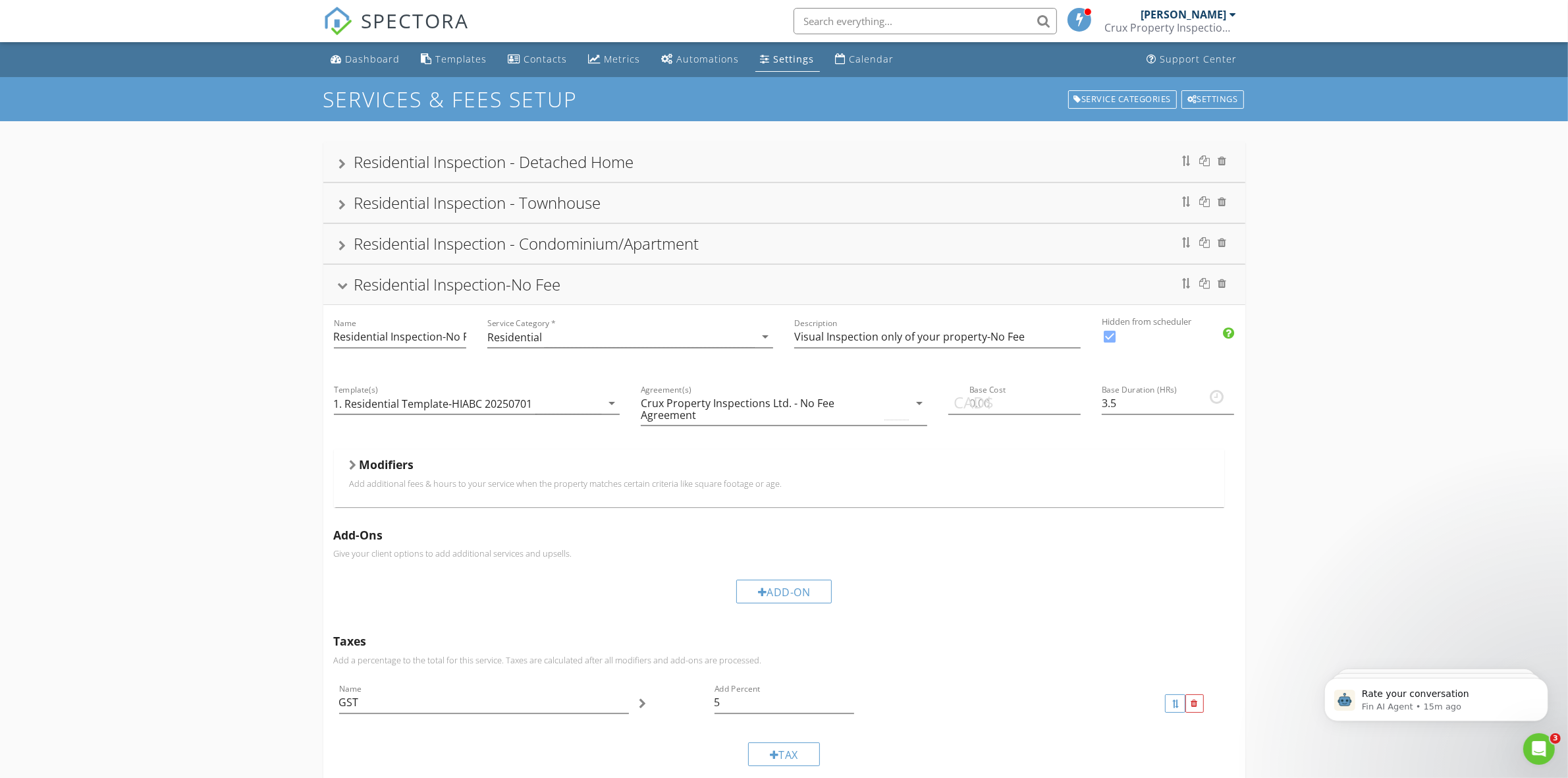
click at [1057, 290] on div "Residential Inspection-No Fee" at bounding box center [784, 284] width 890 height 24
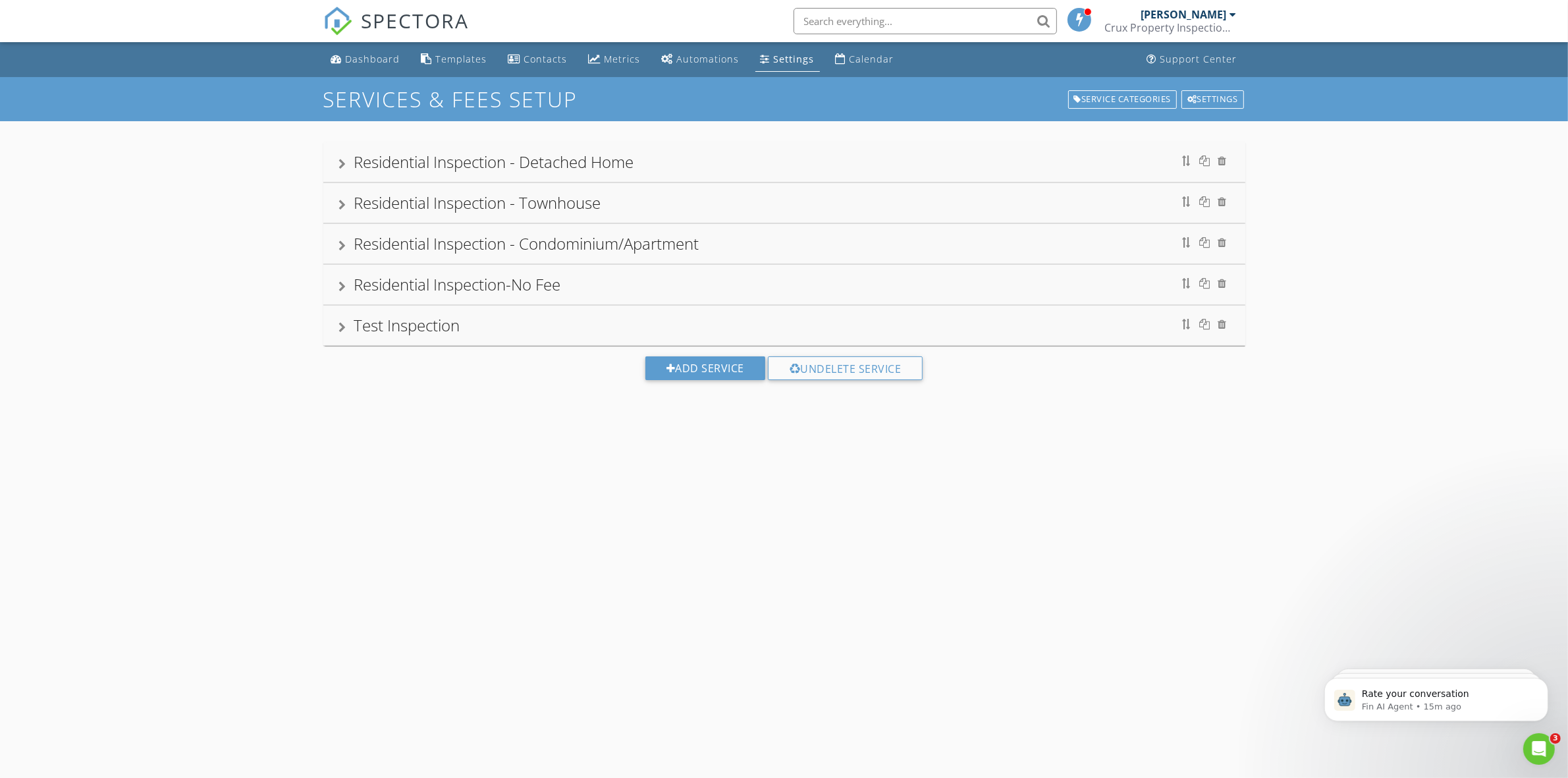
click at [1061, 325] on div "Test Inspection" at bounding box center [784, 326] width 890 height 24
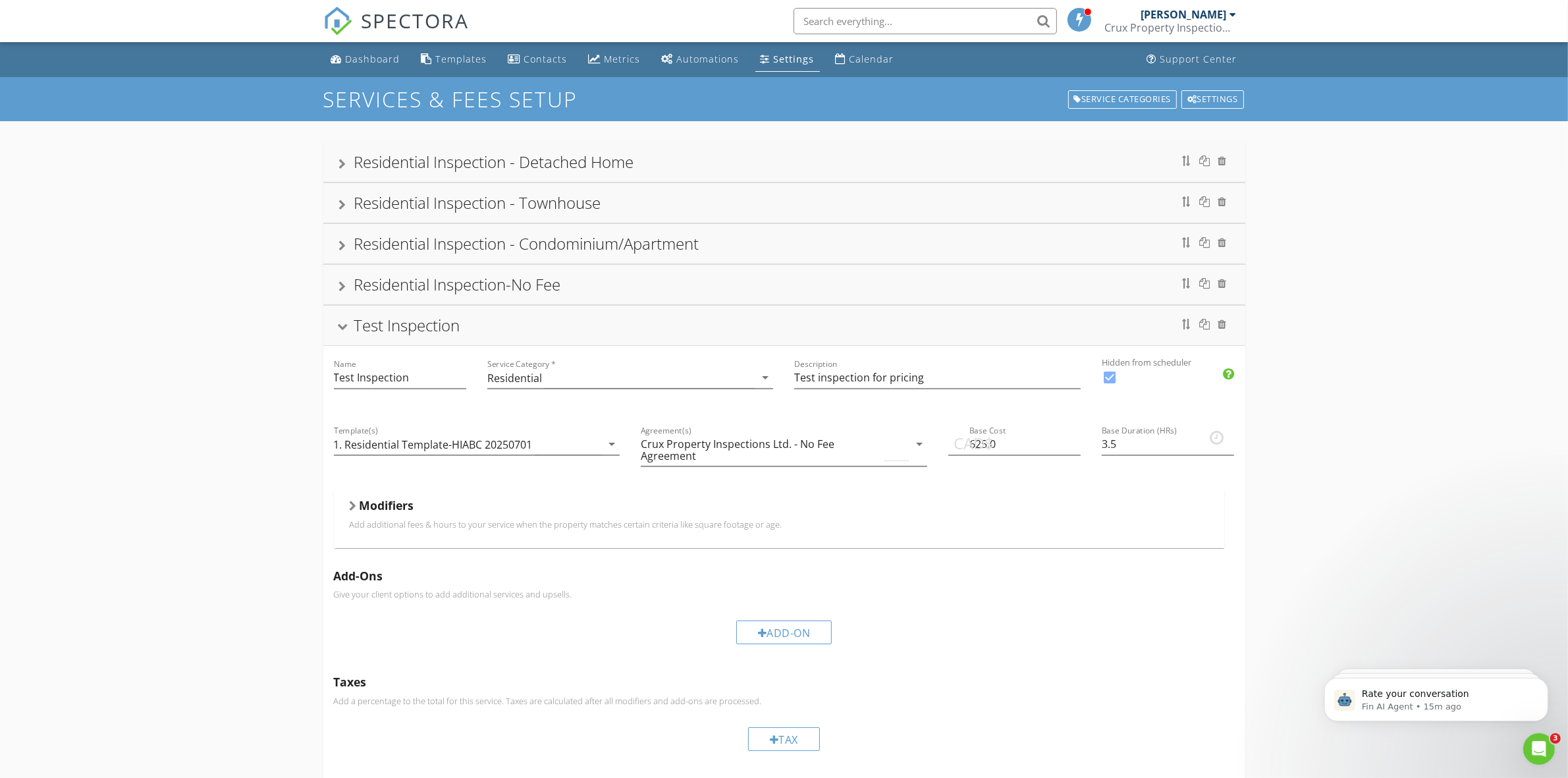
click at [1061, 325] on div "Test Inspection" at bounding box center [784, 326] width 890 height 24
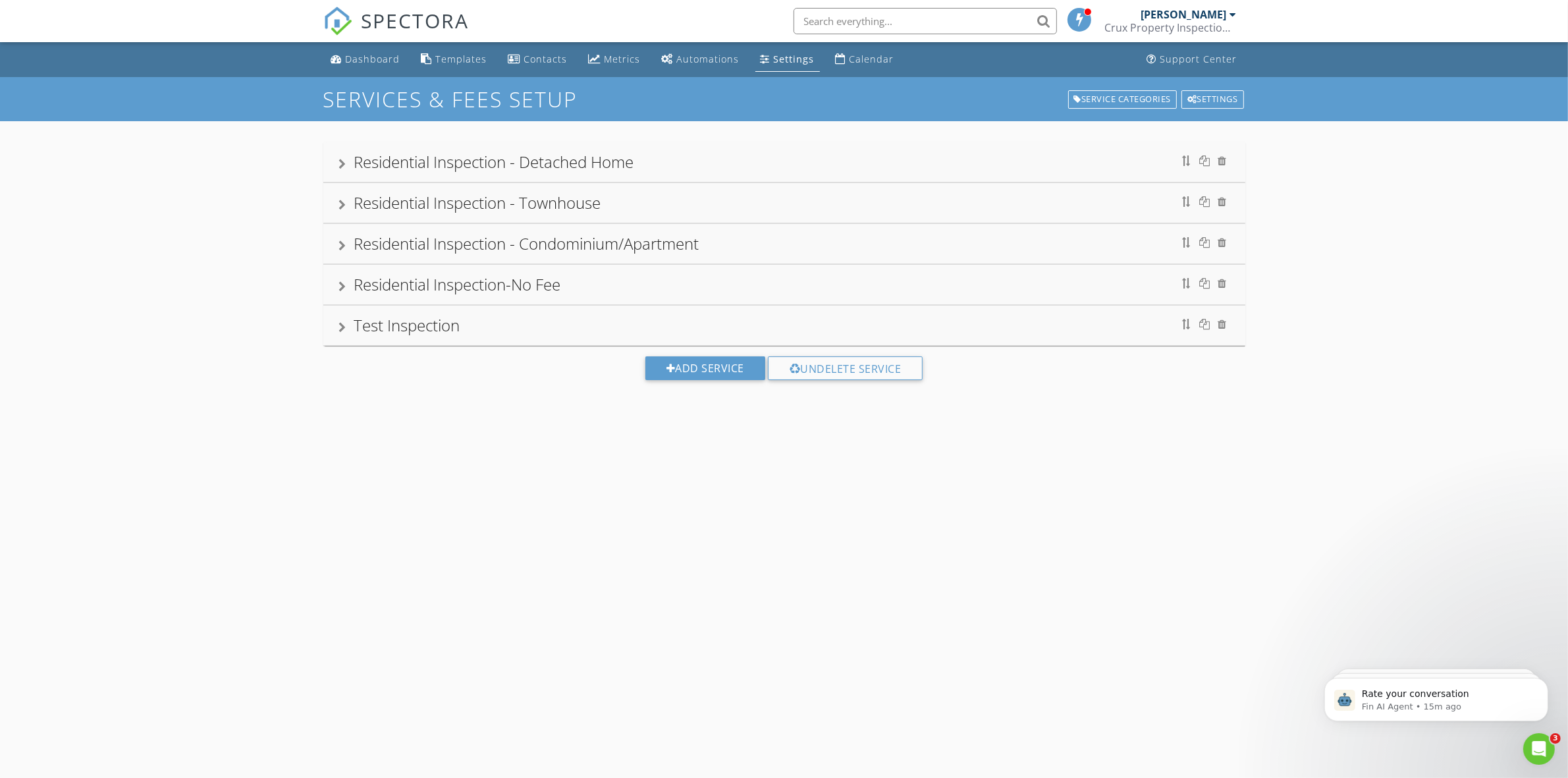
click at [781, 56] on div "Settings" at bounding box center [794, 59] width 41 height 13
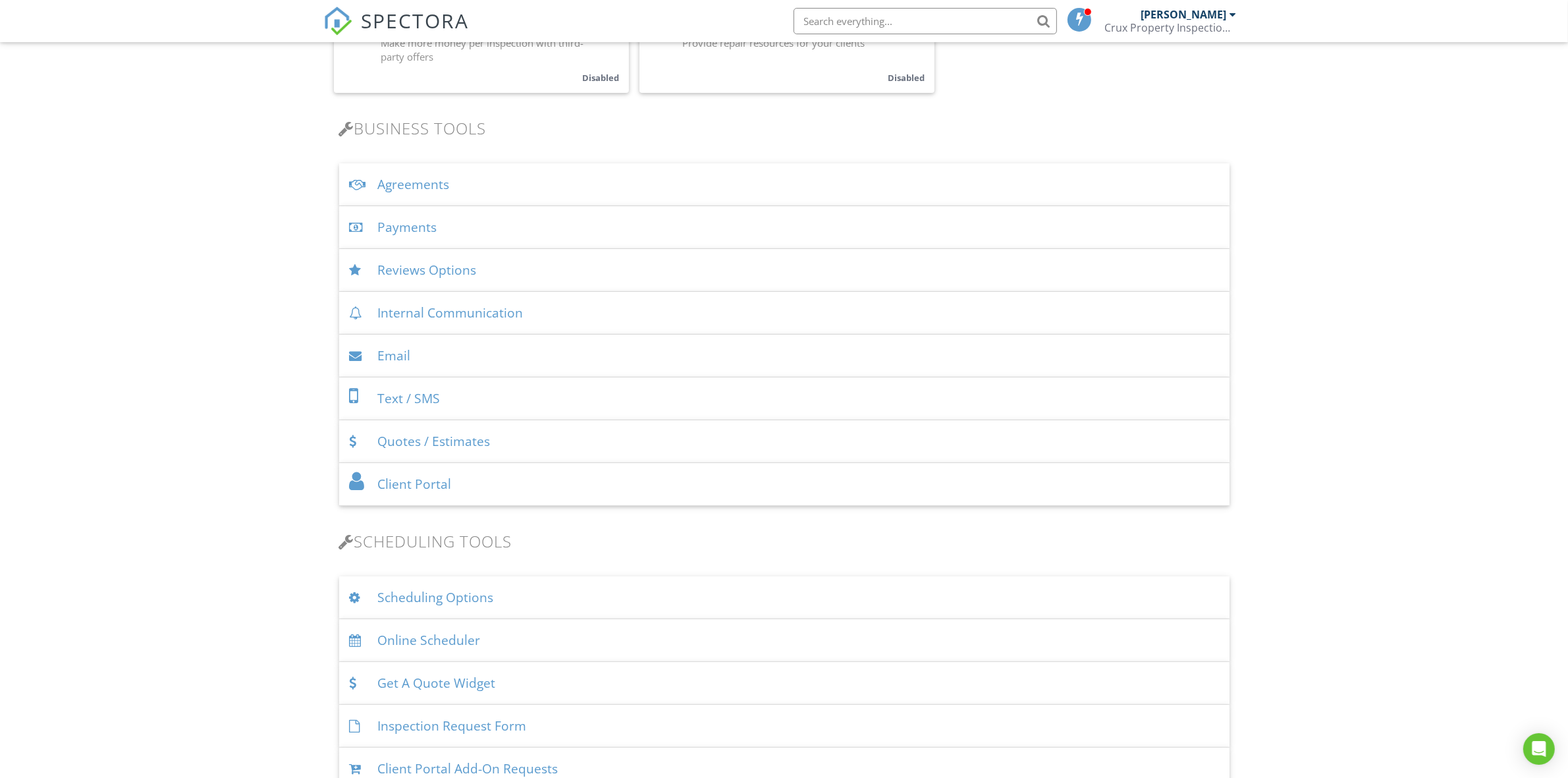
scroll to position [412, 0]
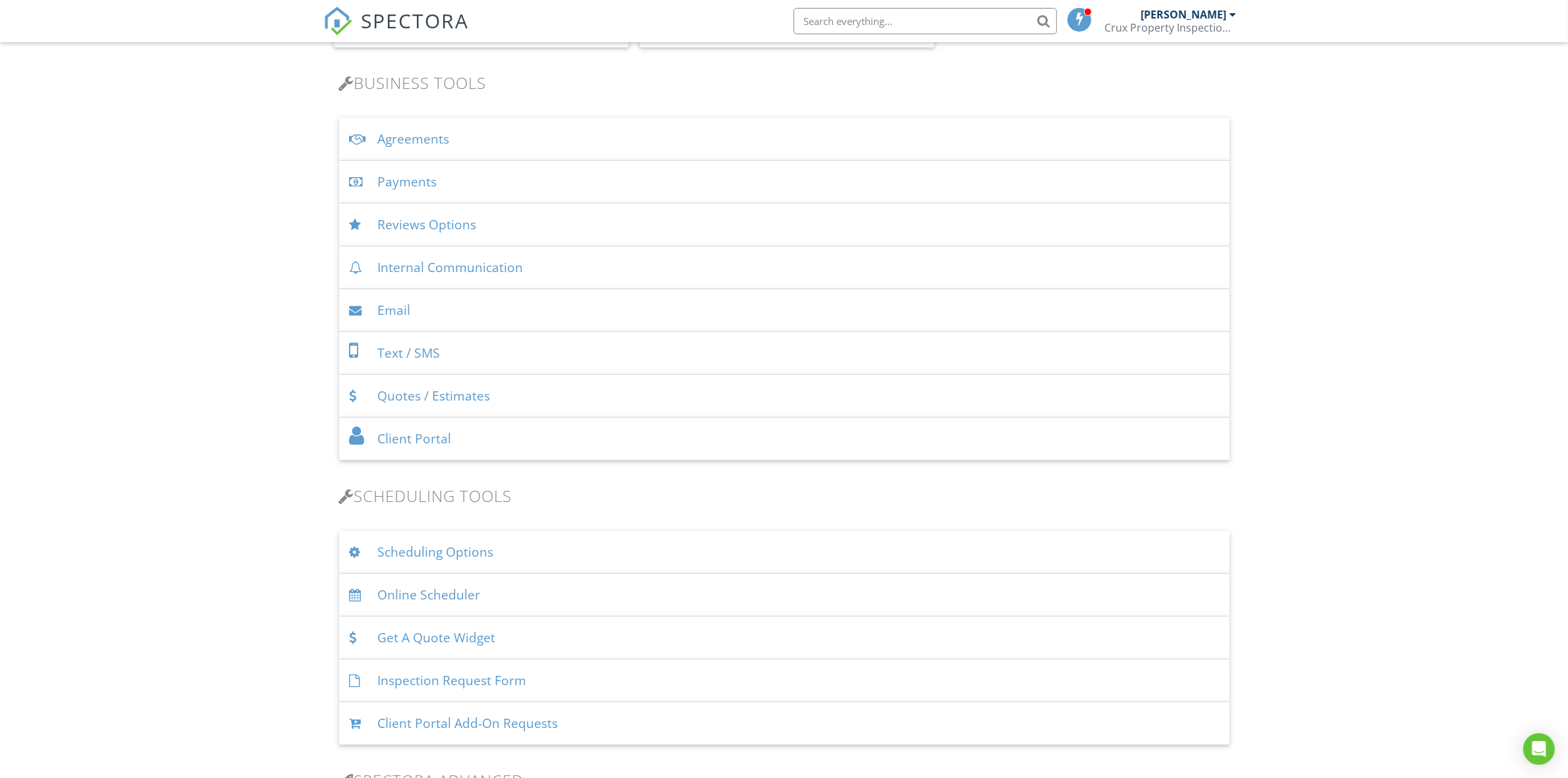
click at [564, 537] on div "Scheduling Options" at bounding box center [784, 552] width 890 height 43
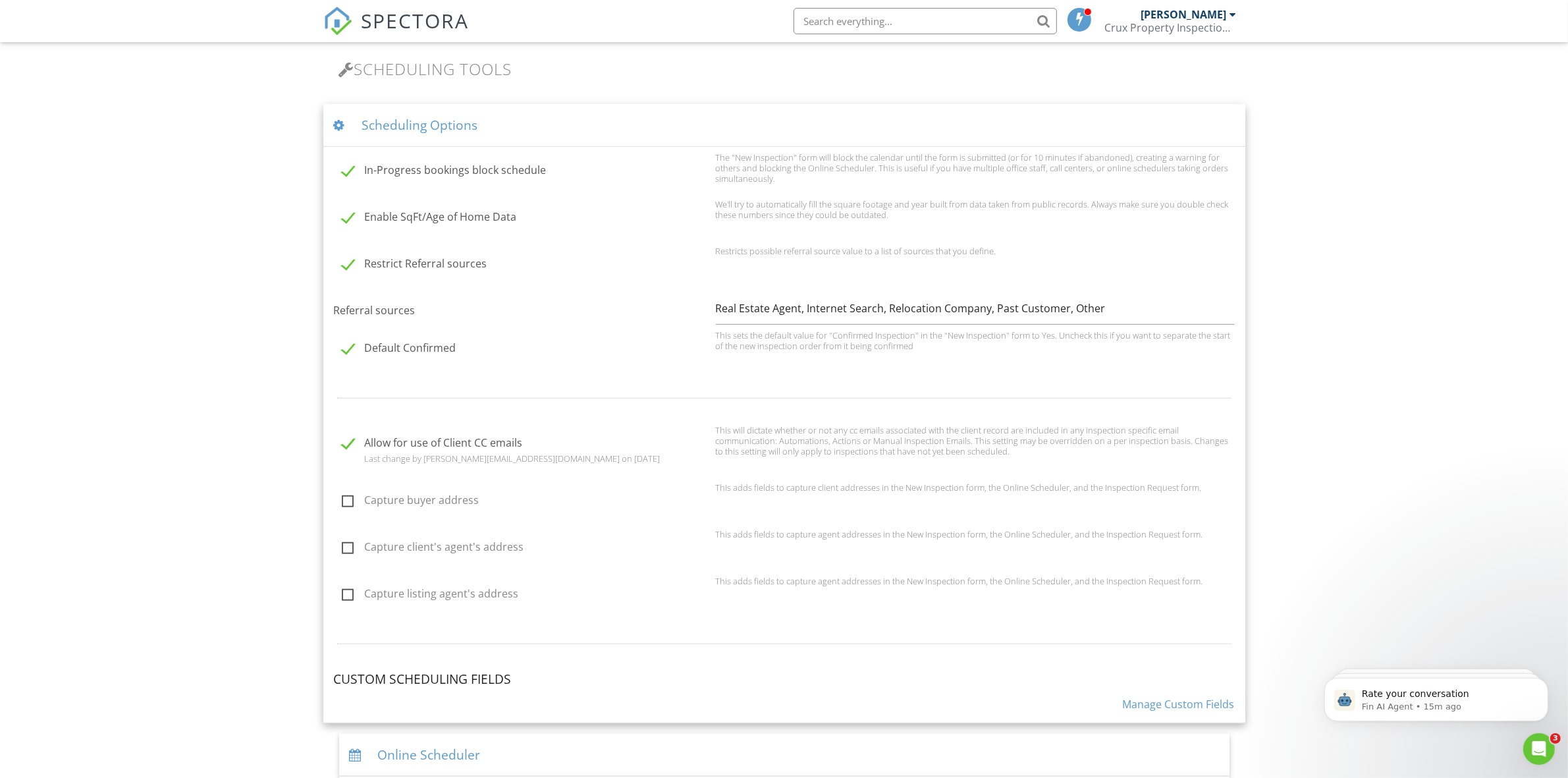
scroll to position [850, 0]
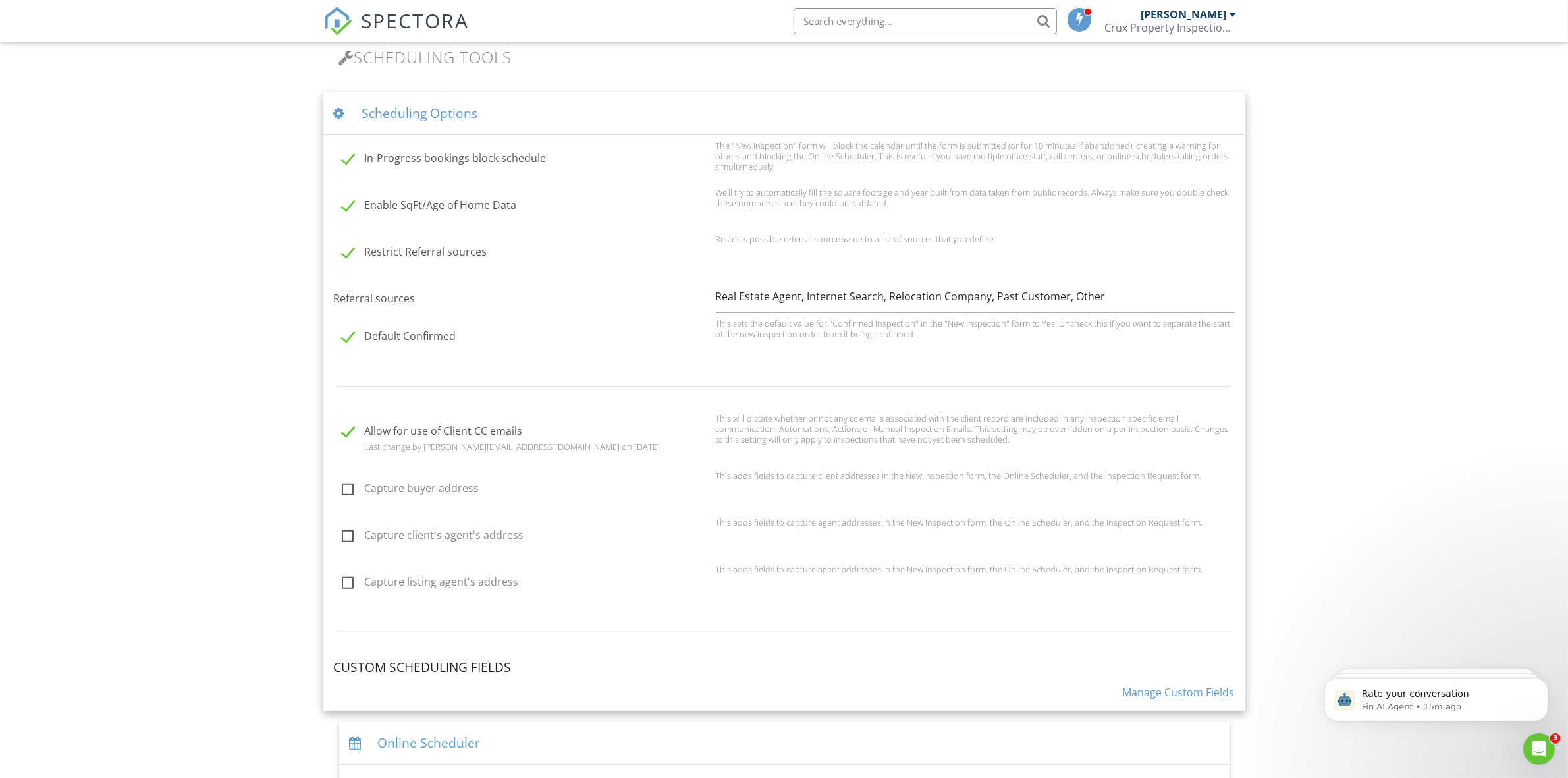
click at [349, 531] on label "Capture client's agent's address" at bounding box center [524, 537] width 366 height 17
click at [342, 533] on input "Capture client's agent's address" at bounding box center [338, 536] width 8 height 8
checkbox input "true"
click at [341, 485] on label "Capture buyer address" at bounding box center [524, 491] width 366 height 17
click at [341, 486] on input "Capture buyer address" at bounding box center [338, 490] width 8 height 8
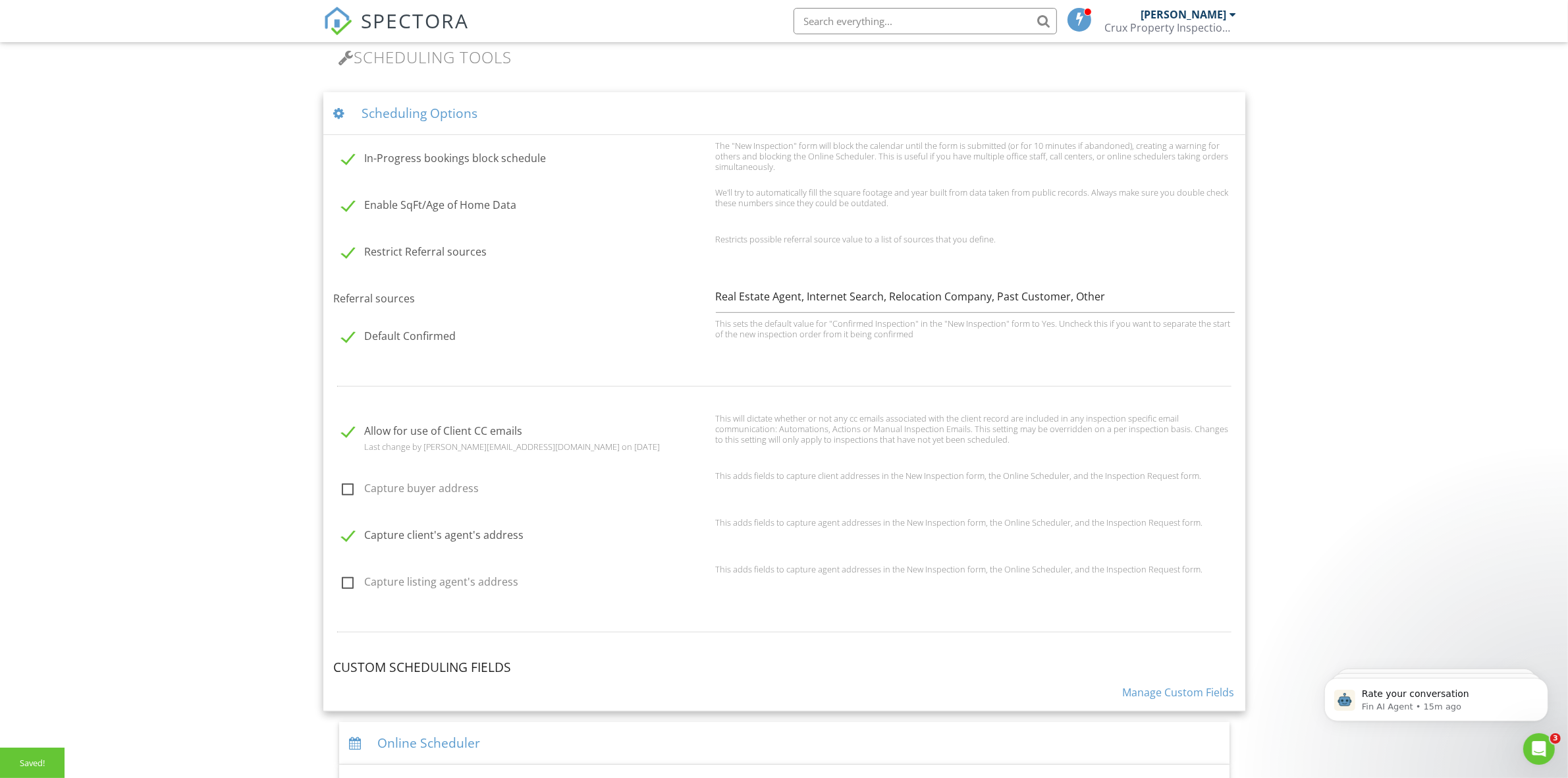
checkbox input "true"
click at [347, 582] on label "Capture listing agent's address" at bounding box center [524, 584] width 366 height 17
click at [342, 582] on input "Capture listing agent's address" at bounding box center [338, 583] width 8 height 8
checkbox input "true"
click at [349, 486] on label "Capture buyer address" at bounding box center [524, 491] width 366 height 17
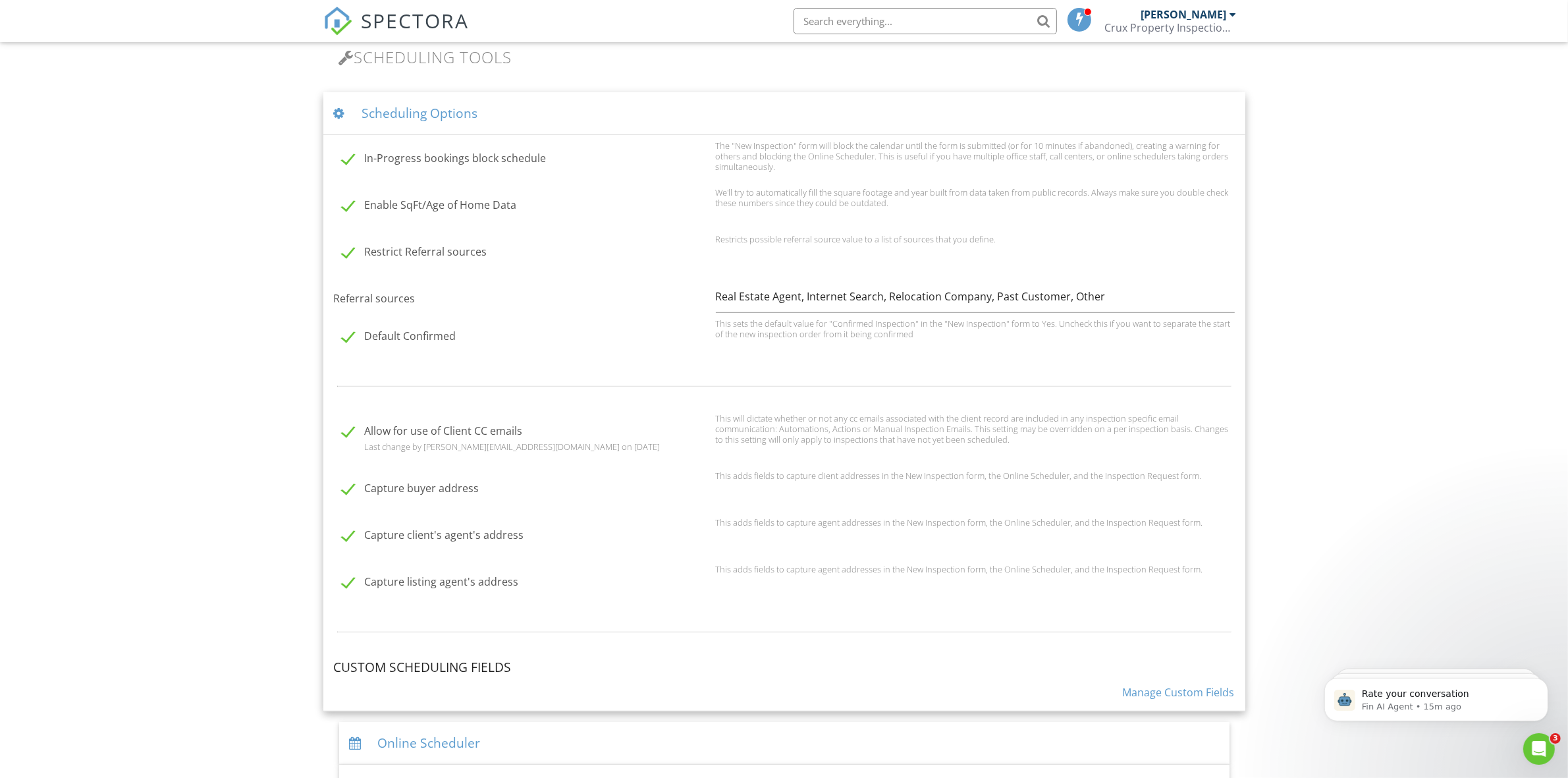
click at [350, 486] on label "Capture buyer address" at bounding box center [524, 491] width 366 height 17
click at [342, 486] on input "Capture buyer address" at bounding box center [338, 490] width 8 height 8
checkbox input "true"
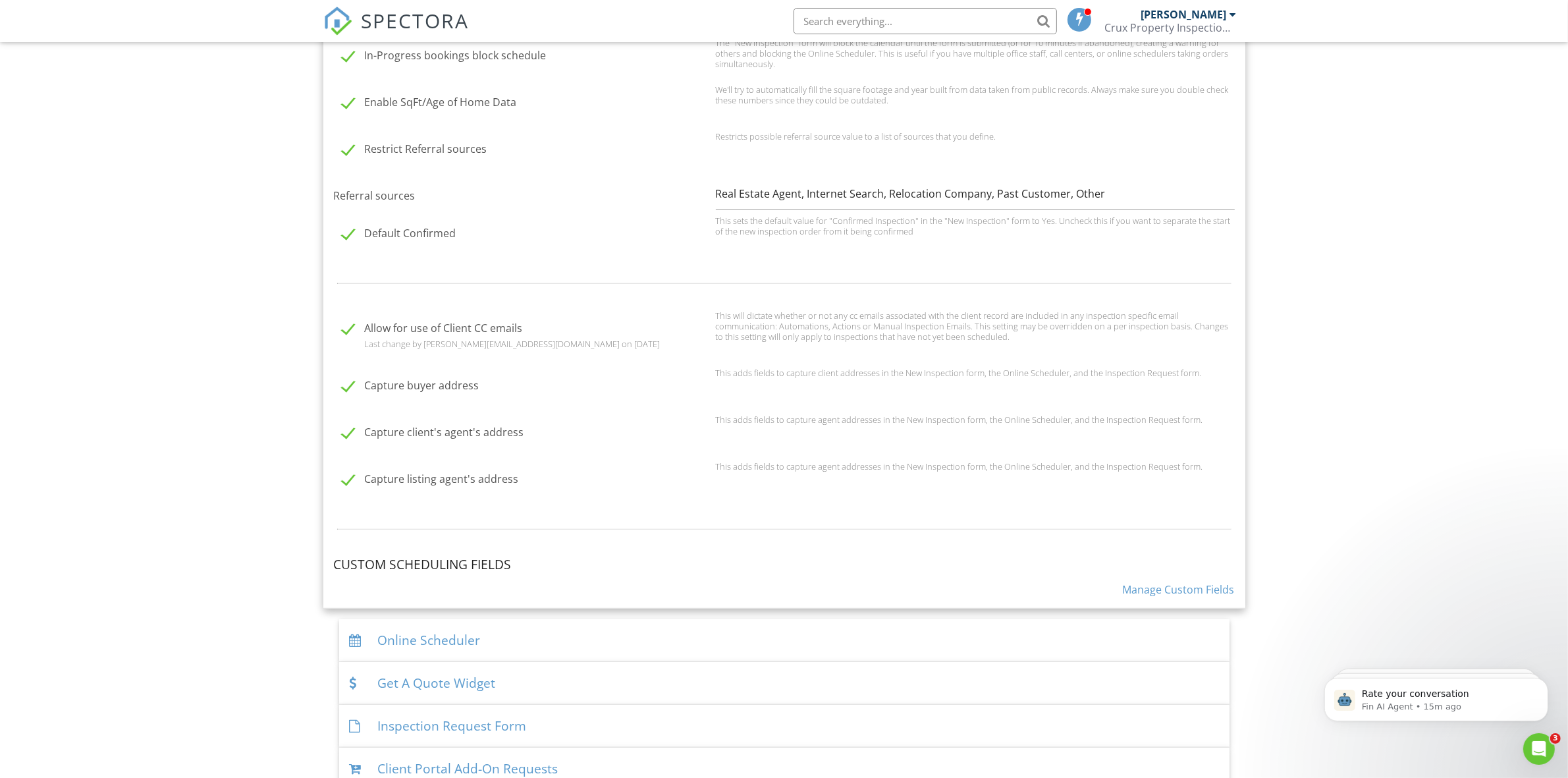
scroll to position [960, 0]
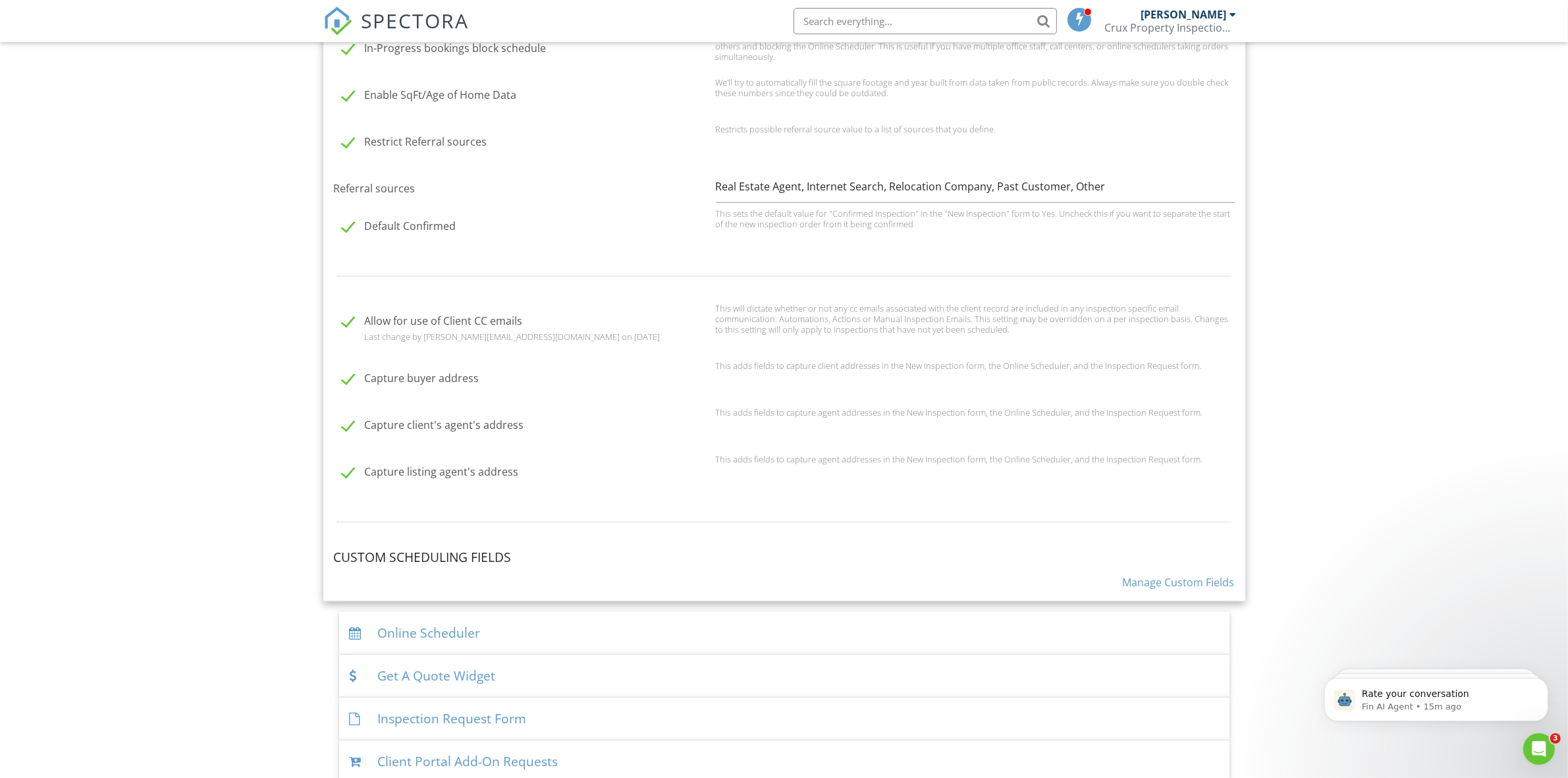
click at [579, 637] on div "Online Scheduler" at bounding box center [784, 633] width 890 height 43
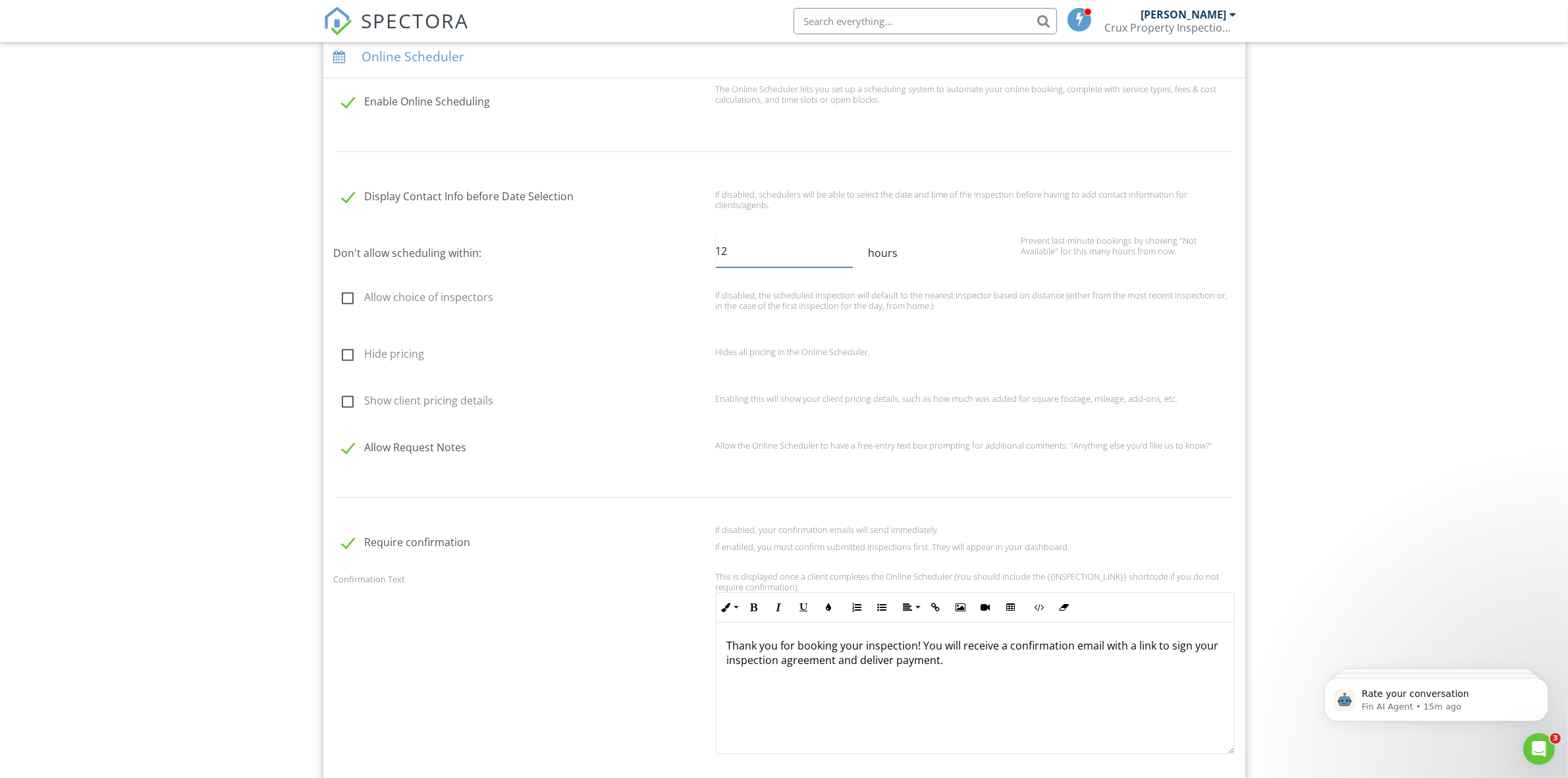
drag, startPoint x: 732, startPoint y: 254, endPoint x: 715, endPoint y: 245, distance: 19.2
click at [716, 245] on input "12" at bounding box center [784, 251] width 137 height 32
click at [923, 363] on div "Hides all pricing in the Online Scheduler." at bounding box center [975, 355] width 535 height 17
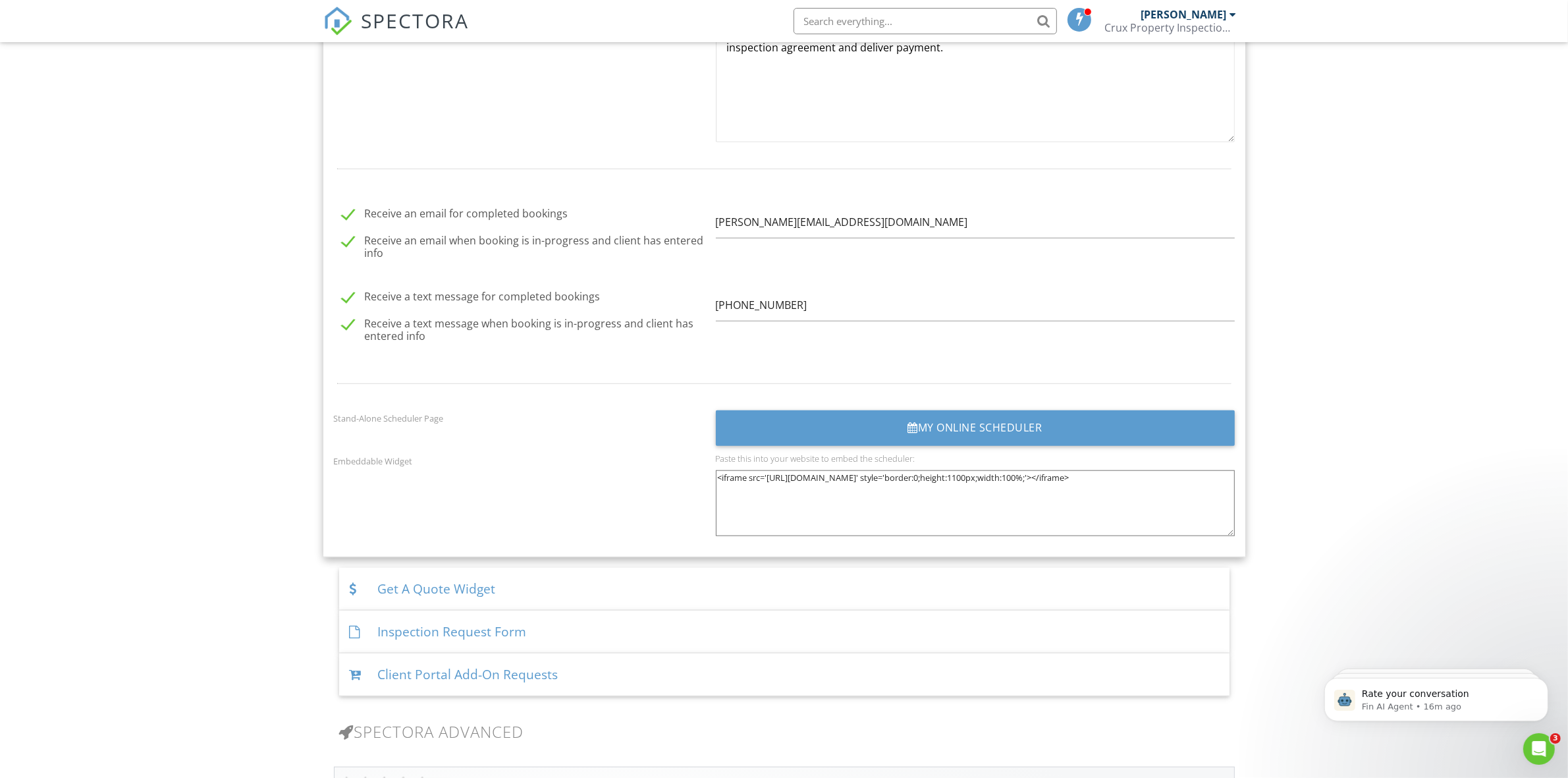
scroll to position [1591, 0]
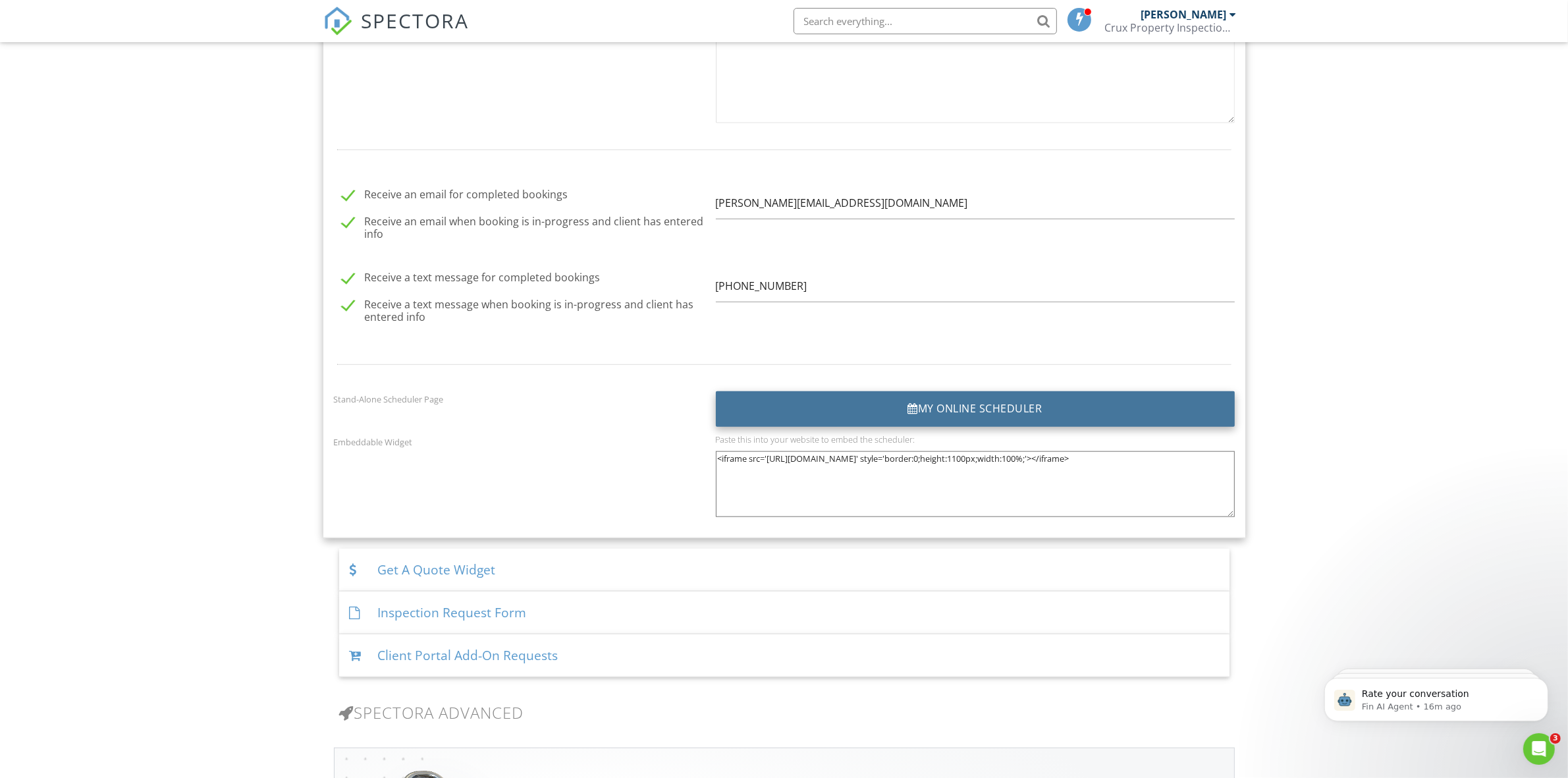
click at [1004, 407] on div "My Online Scheduler" at bounding box center [975, 409] width 519 height 35
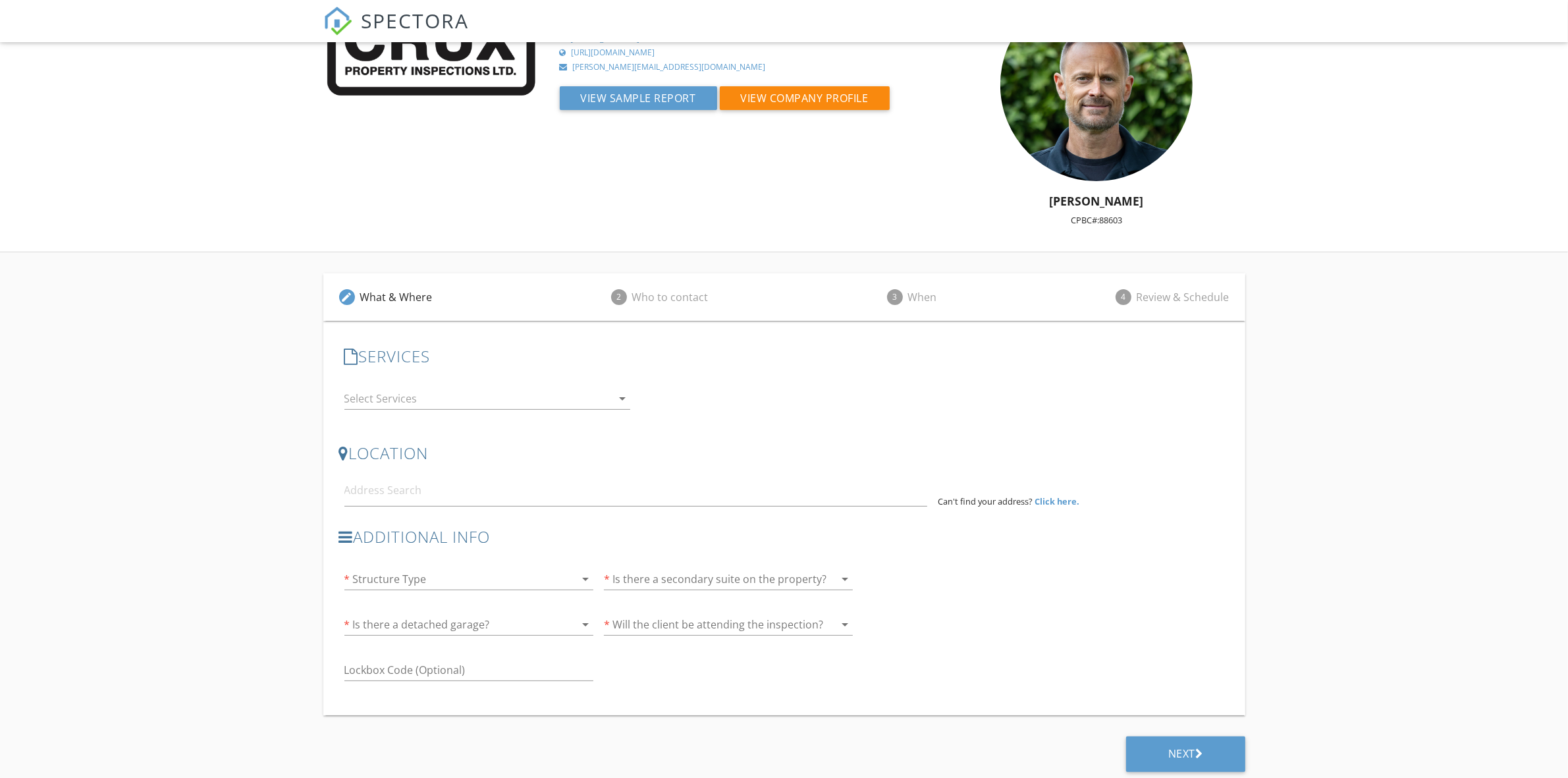
scroll to position [74, 0]
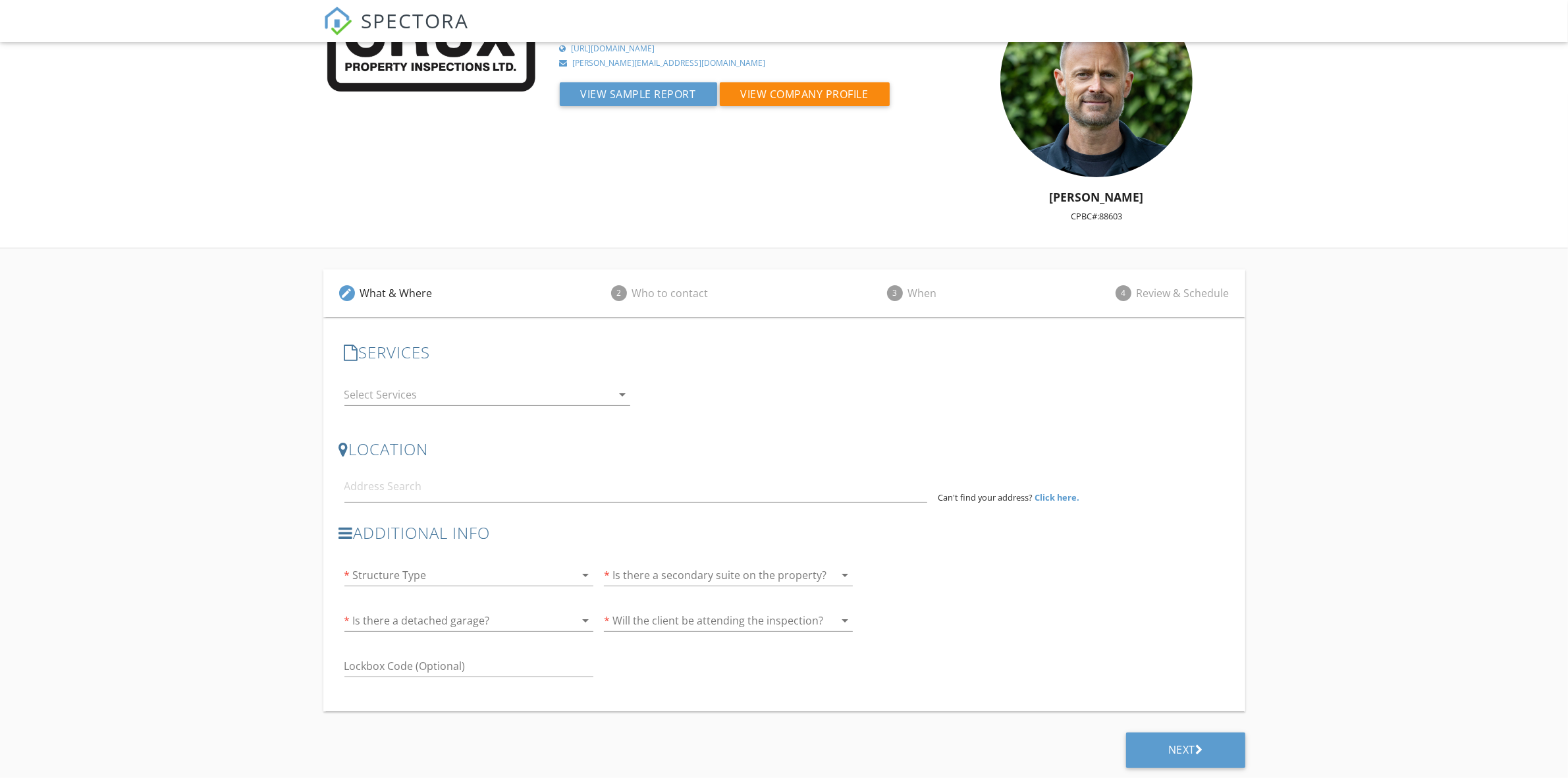
click at [384, 397] on div at bounding box center [478, 394] width 268 height 21
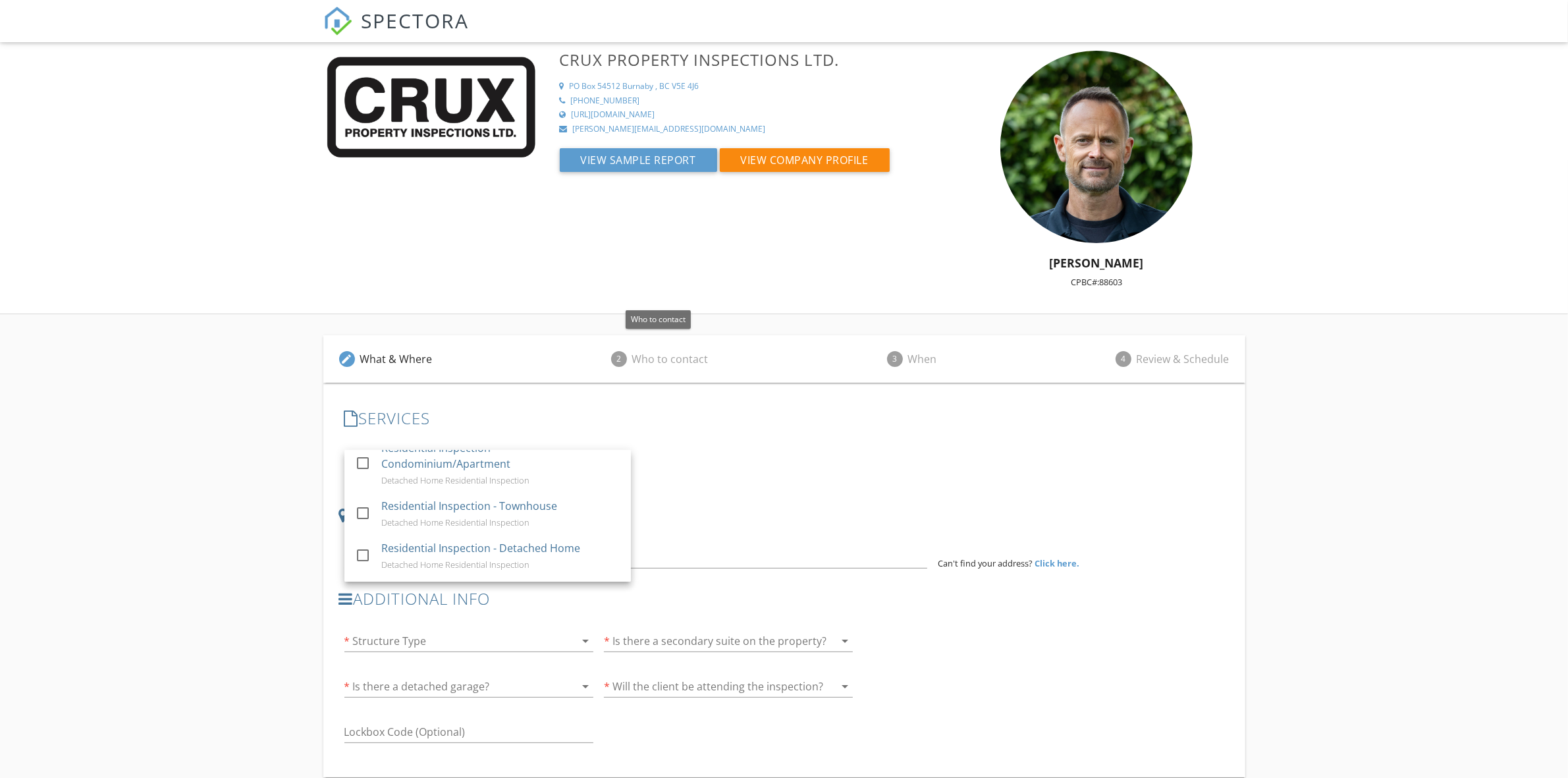
scroll to position [0, 0]
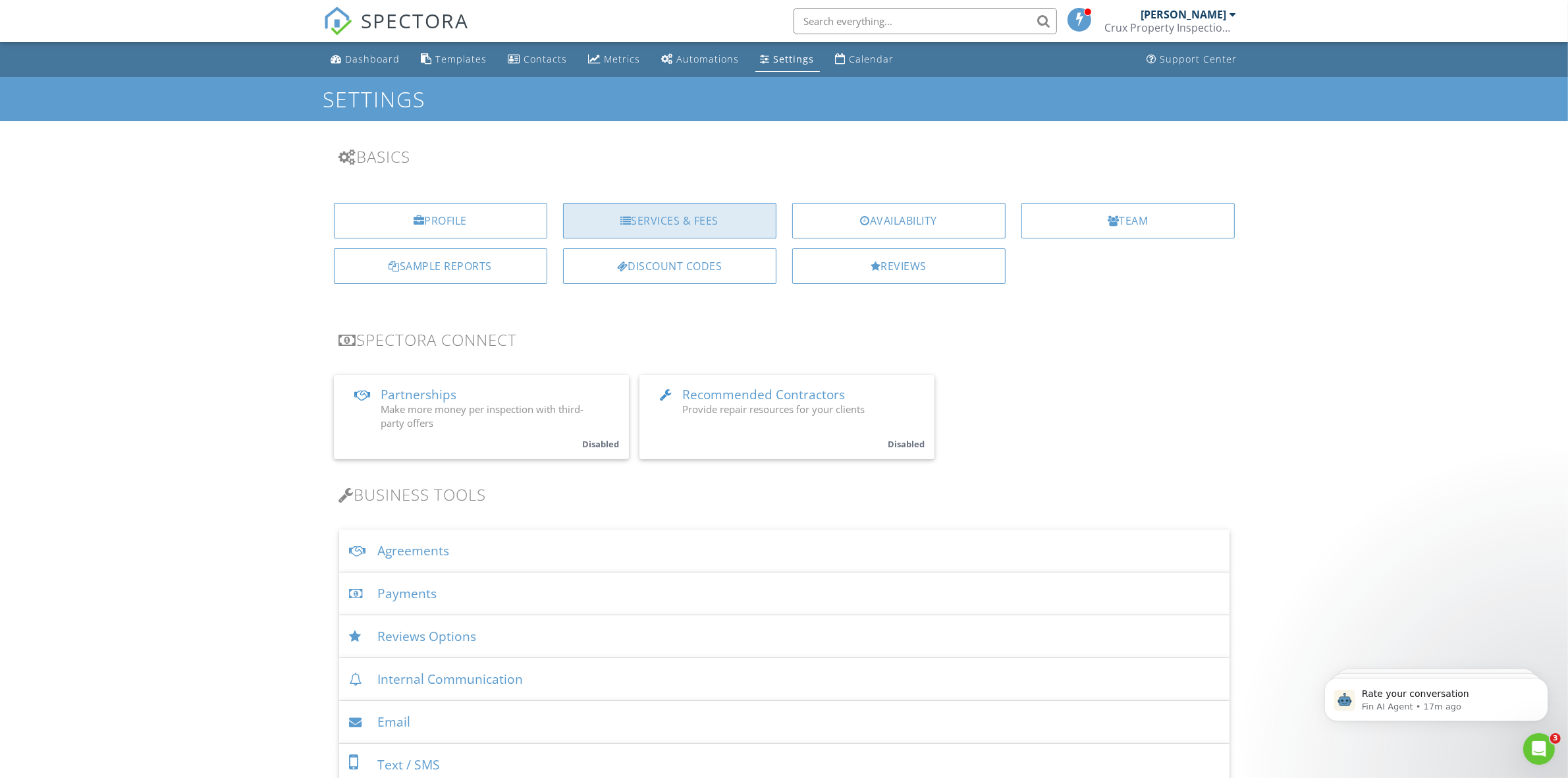
click at [689, 213] on div "Services & Fees" at bounding box center [670, 220] width 214 height 35
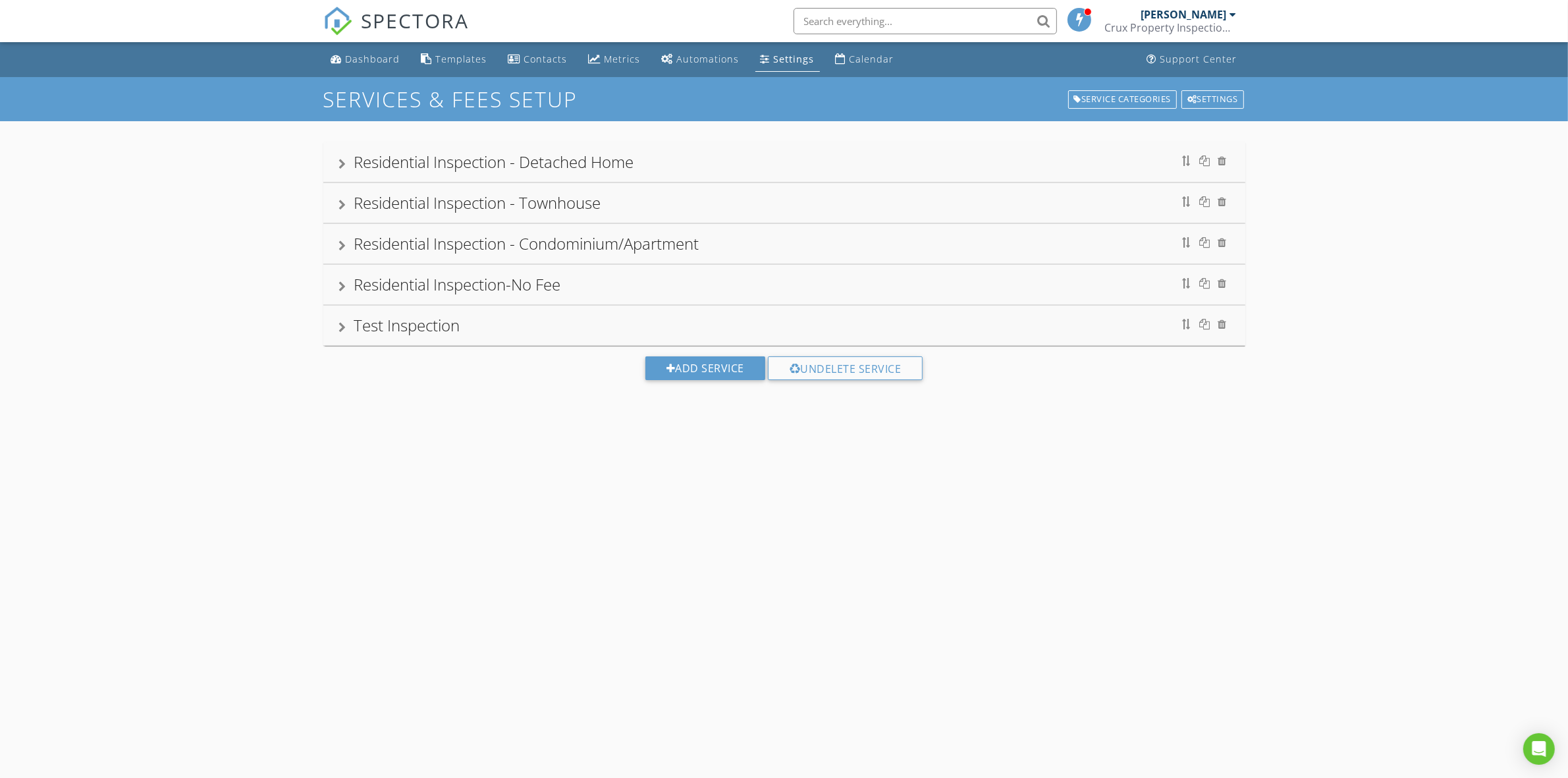
click at [712, 151] on div "Residential Inspection - Detached Home" at bounding box center [784, 163] width 890 height 24
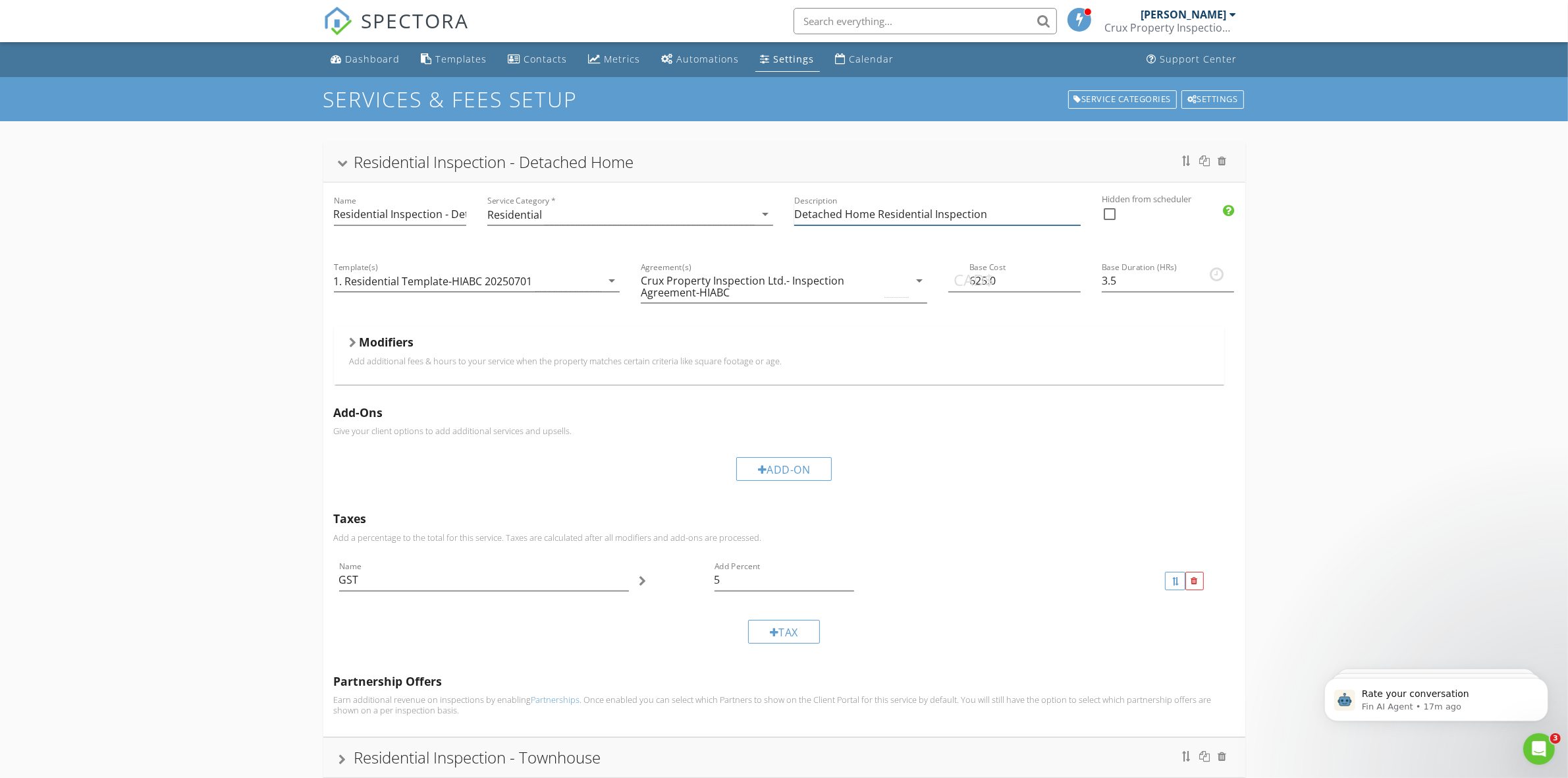
click at [991, 215] on input "Detached Home Residential Inspection" at bounding box center [937, 214] width 287 height 22
click at [851, 214] on input "Detached Home Residential Inspection" at bounding box center [937, 214] width 287 height 22
click at [877, 213] on input "Detached home Residential Inspection" at bounding box center [937, 214] width 287 height 22
type input "Residential inspection for a detached home"
drag, startPoint x: 877, startPoint y: 213, endPoint x: 1022, endPoint y: 199, distance: 145.7
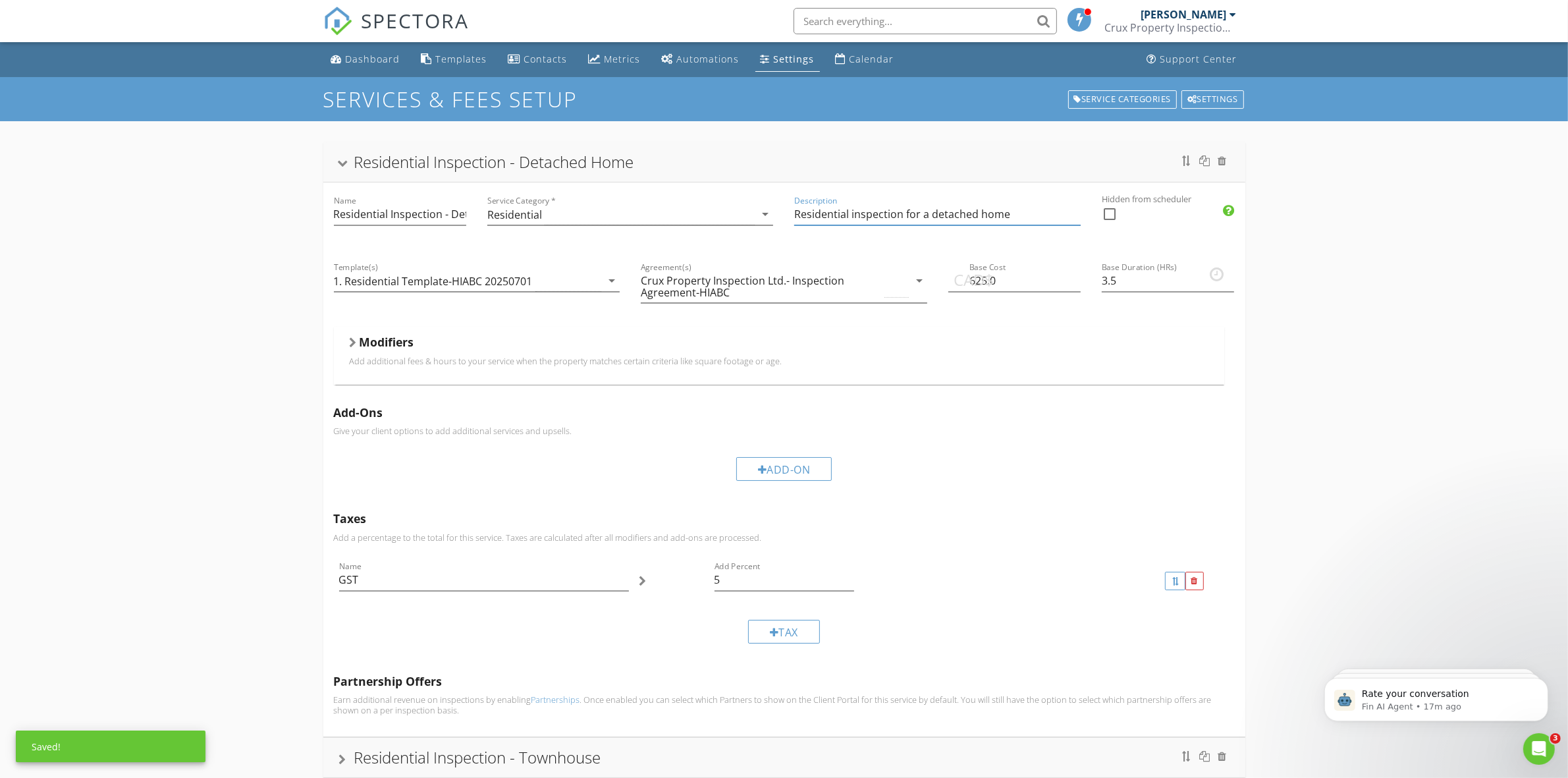
click at [1022, 199] on div "Description Residential inspection for a detached home" at bounding box center [937, 217] width 287 height 43
drag, startPoint x: 1032, startPoint y: 214, endPoint x: 514, endPoint y: 186, distance: 518.8
click at [514, 186] on div "Name Residential Inspection - Detached Home Service Category * Residential arro…" at bounding box center [784, 460] width 922 height 554
click at [1342, 196] on label "Hidden from scheduler" at bounding box center [1300, 199] width 398 height 13
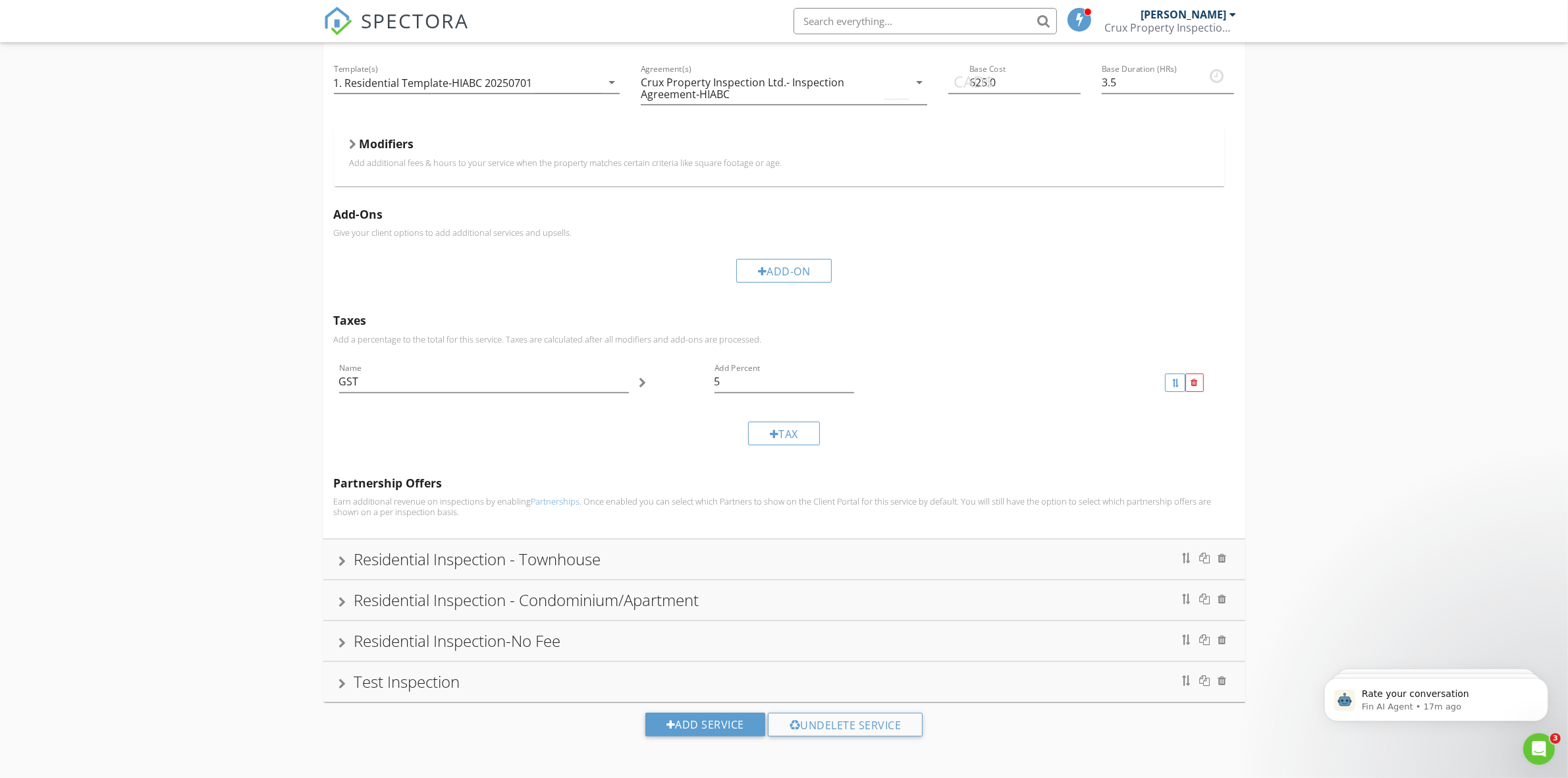
scroll to position [199, 0]
click at [660, 558] on div "Residential Inspection - Townhouse" at bounding box center [784, 560] width 890 height 24
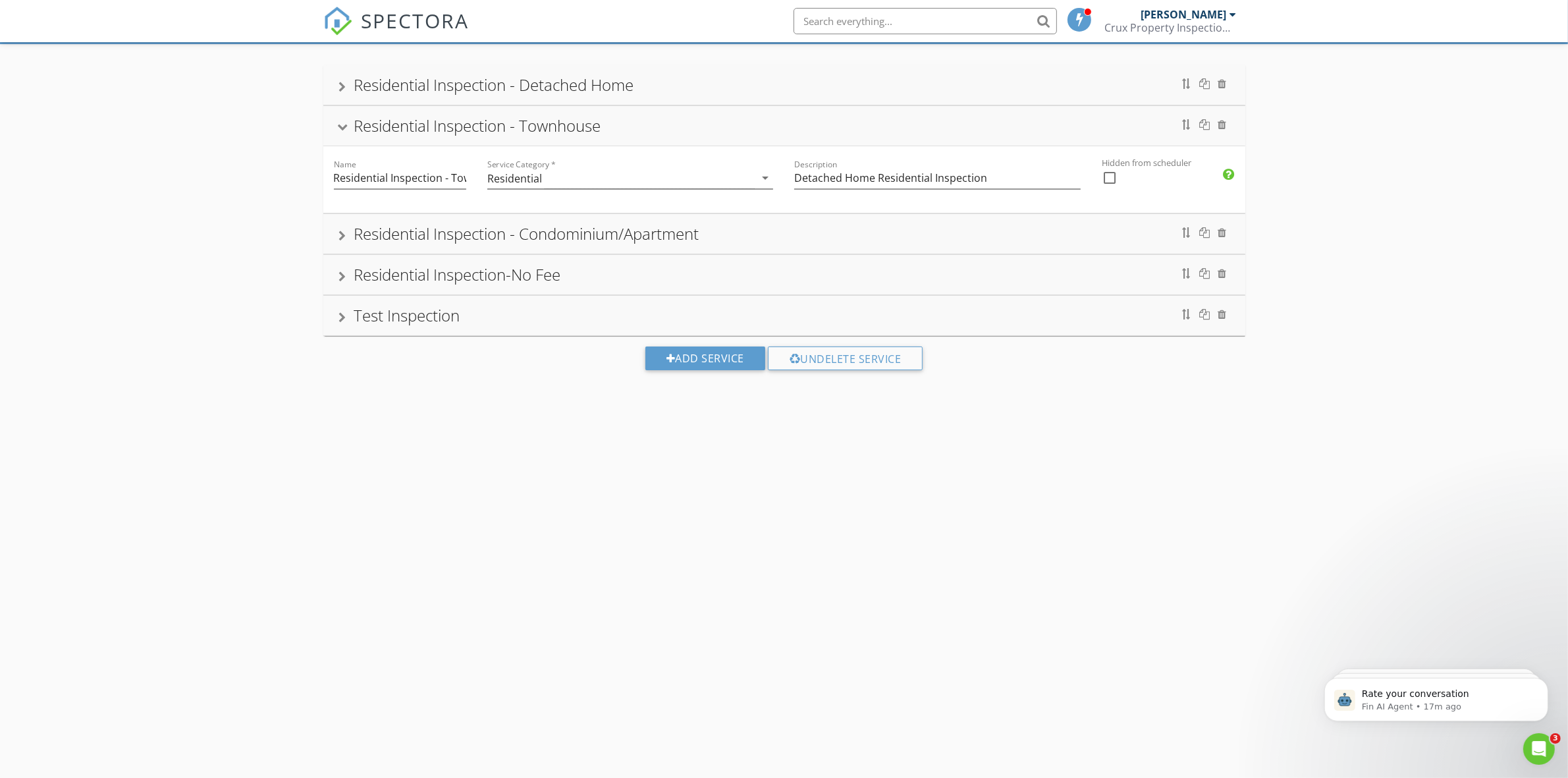
scroll to position [119, 0]
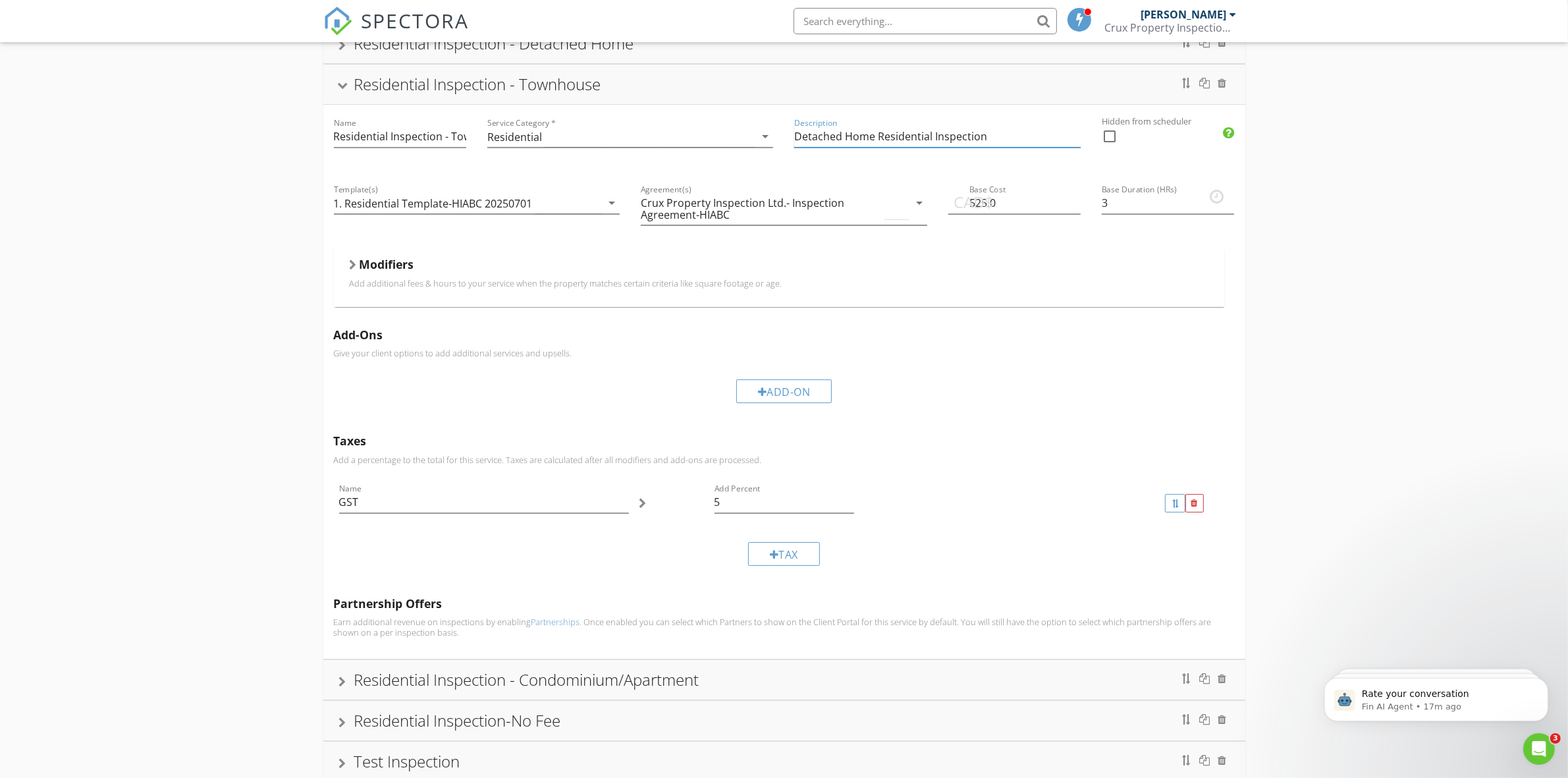
drag, startPoint x: 992, startPoint y: 140, endPoint x: 781, endPoint y: 132, distance: 211.2
click at [781, 132] on div "Name Residential Inspection - Townhouse Service Category * Residential arrow_dr…" at bounding box center [784, 381] width 922 height 554
paste input "Residential inspection for a detached home"
drag, startPoint x: 1014, startPoint y: 138, endPoint x: 930, endPoint y: 136, distance: 84.0
click at [930, 136] on input "Residential inspection for a detached home" at bounding box center [937, 136] width 287 height 22
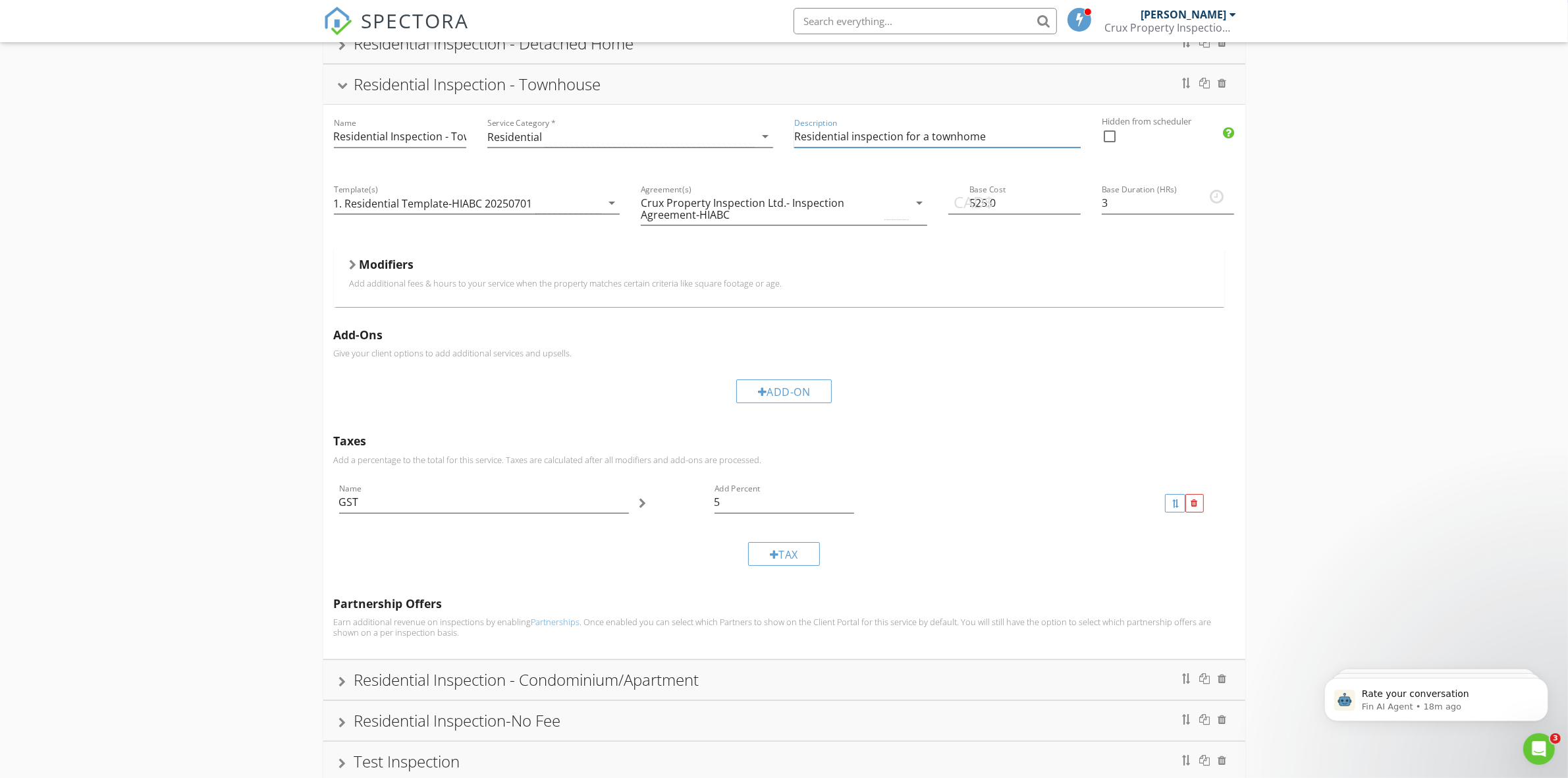
type input "Residential inspection for a townhome"
click at [1147, 84] on div "Residential Inspection - Townhouse" at bounding box center [784, 84] width 890 height 24
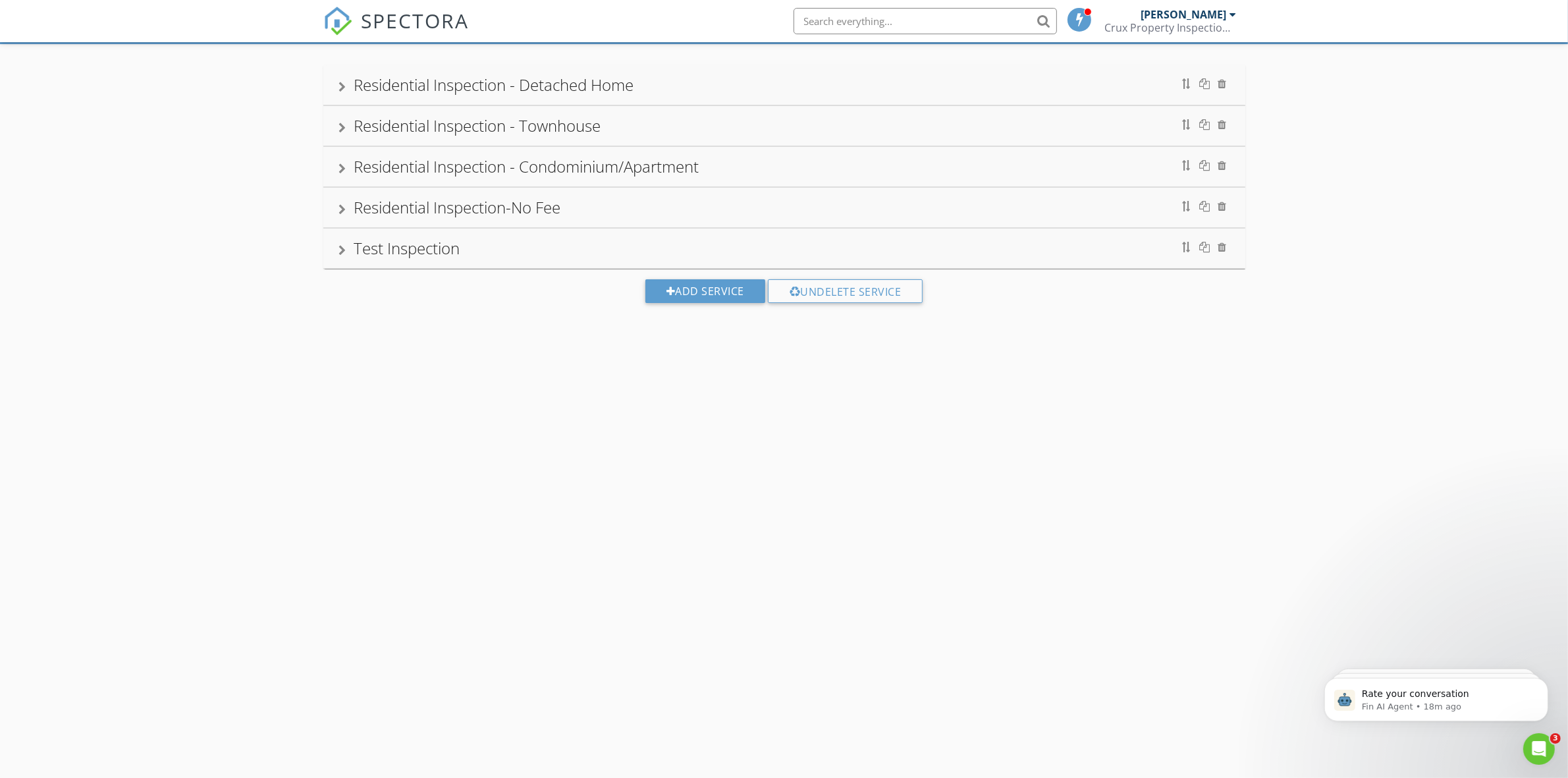
click at [844, 169] on div "Residential Inspection - Condominium/Apartment" at bounding box center [784, 167] width 890 height 24
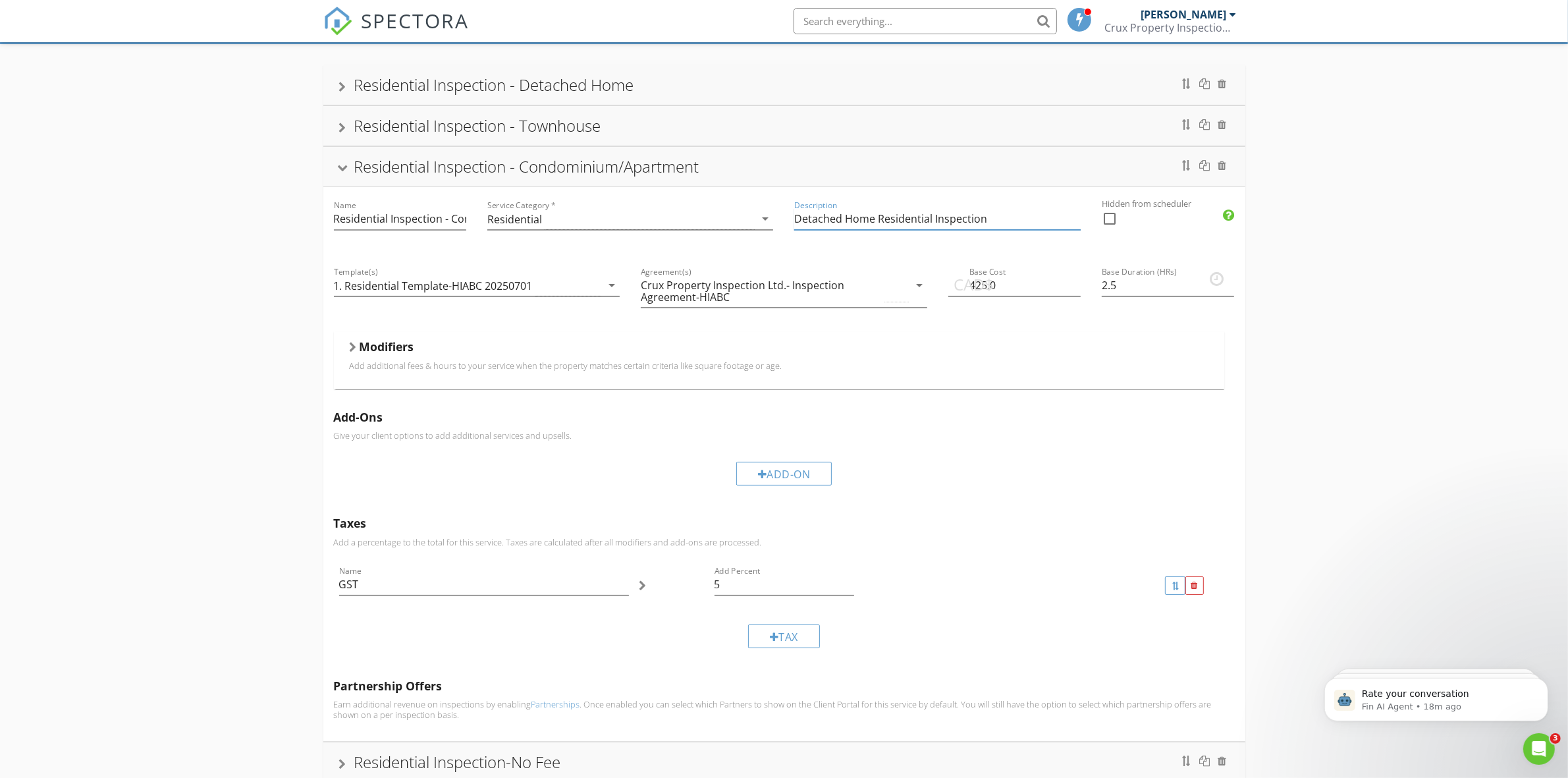
drag, startPoint x: 992, startPoint y: 220, endPoint x: 758, endPoint y: 205, distance: 234.5
click at [758, 205] on div "Name Residential Inspection - Condominium/Apartment Service Category * Resident…" at bounding box center [784, 464] width 922 height 554
paste input "Residential inspection for a detached home"
drag, startPoint x: 1018, startPoint y: 221, endPoint x: 927, endPoint y: 223, distance: 91.0
click at [927, 223] on input "Residential inspection for a detached home" at bounding box center [937, 219] width 287 height 22
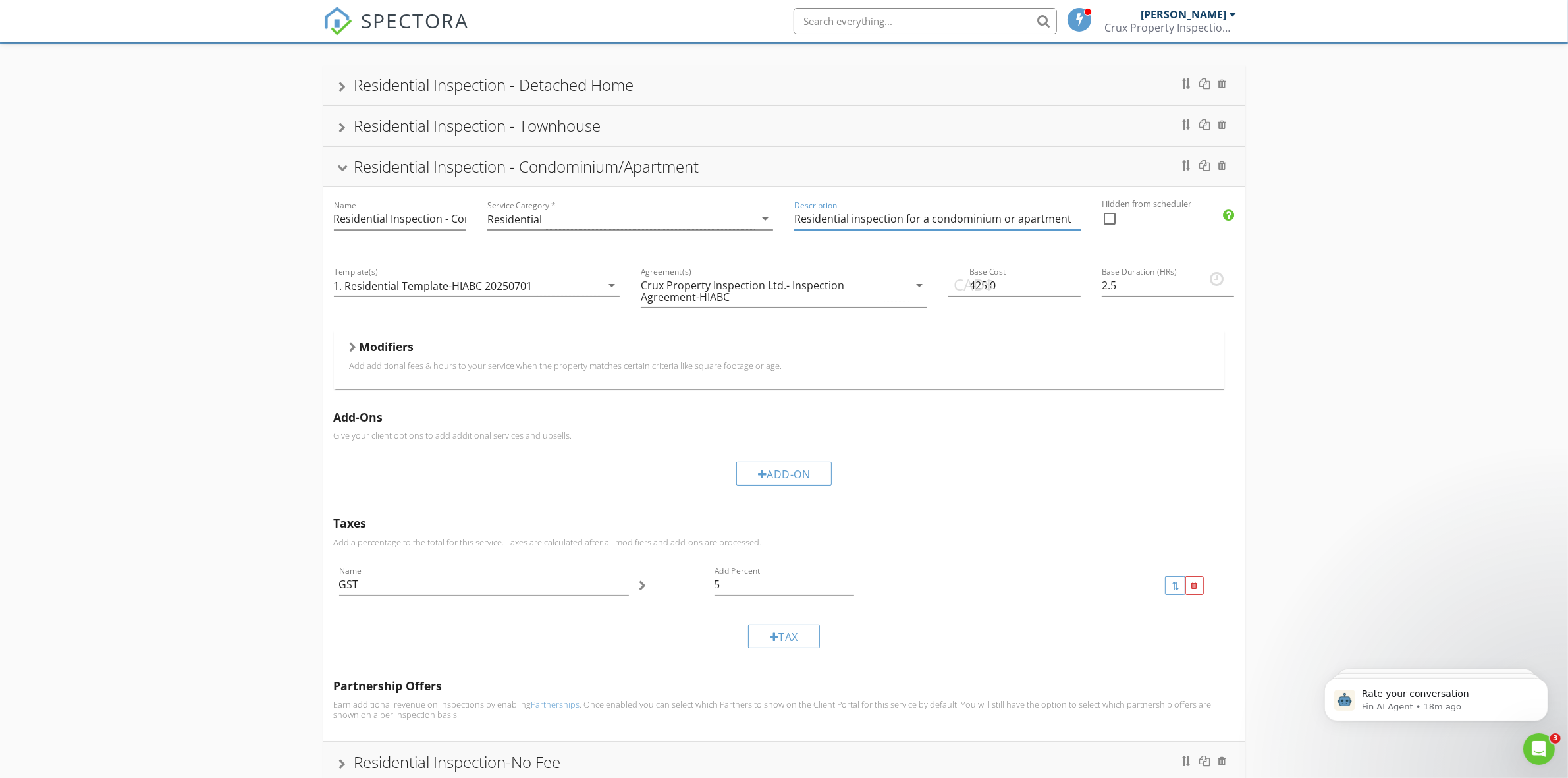
type input "Residential inspection for a condominium or apartment"
click at [1124, 166] on div "Residential Inspection - Condominium/Apartment" at bounding box center [784, 167] width 890 height 24
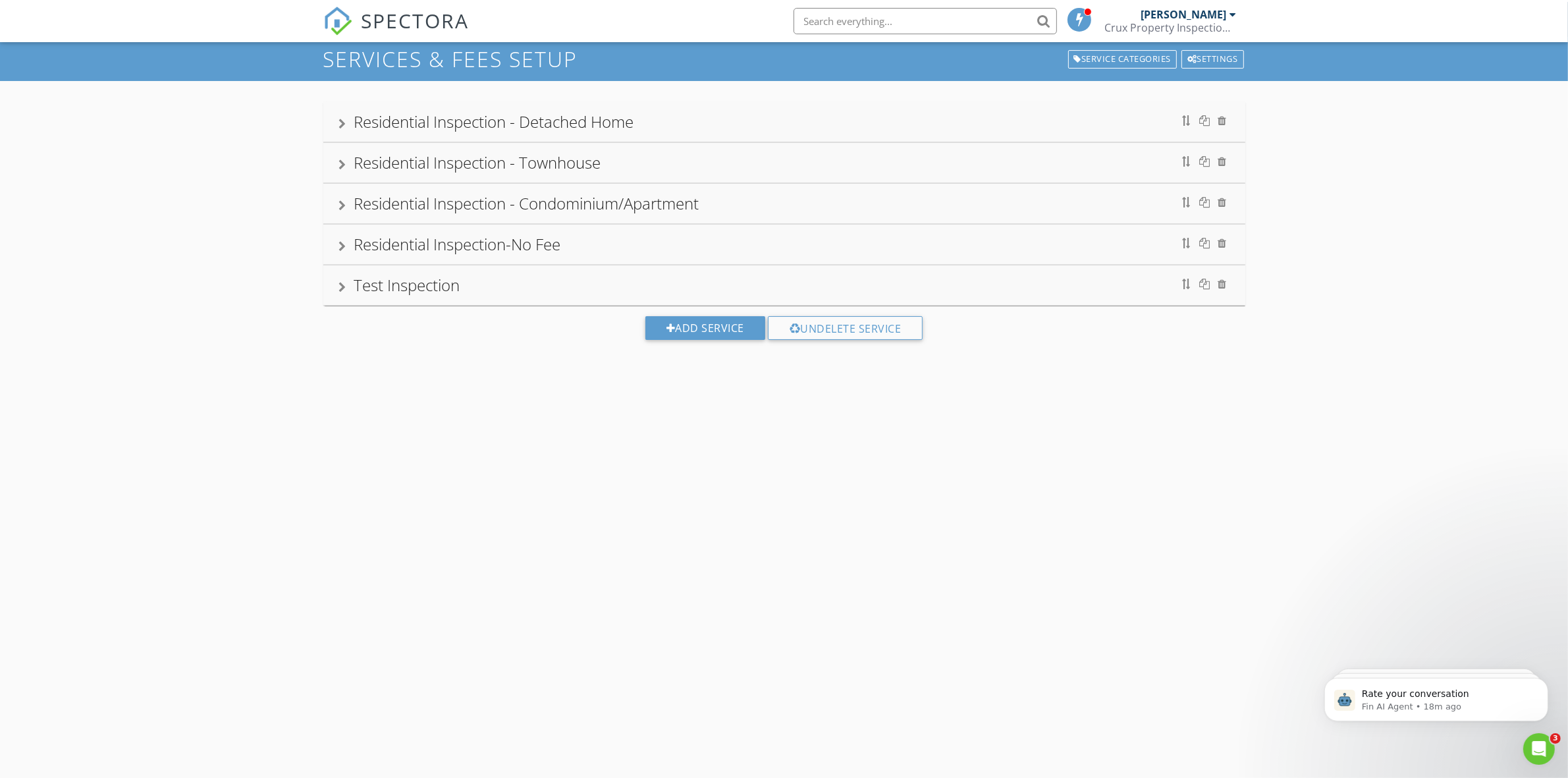
scroll to position [0, 0]
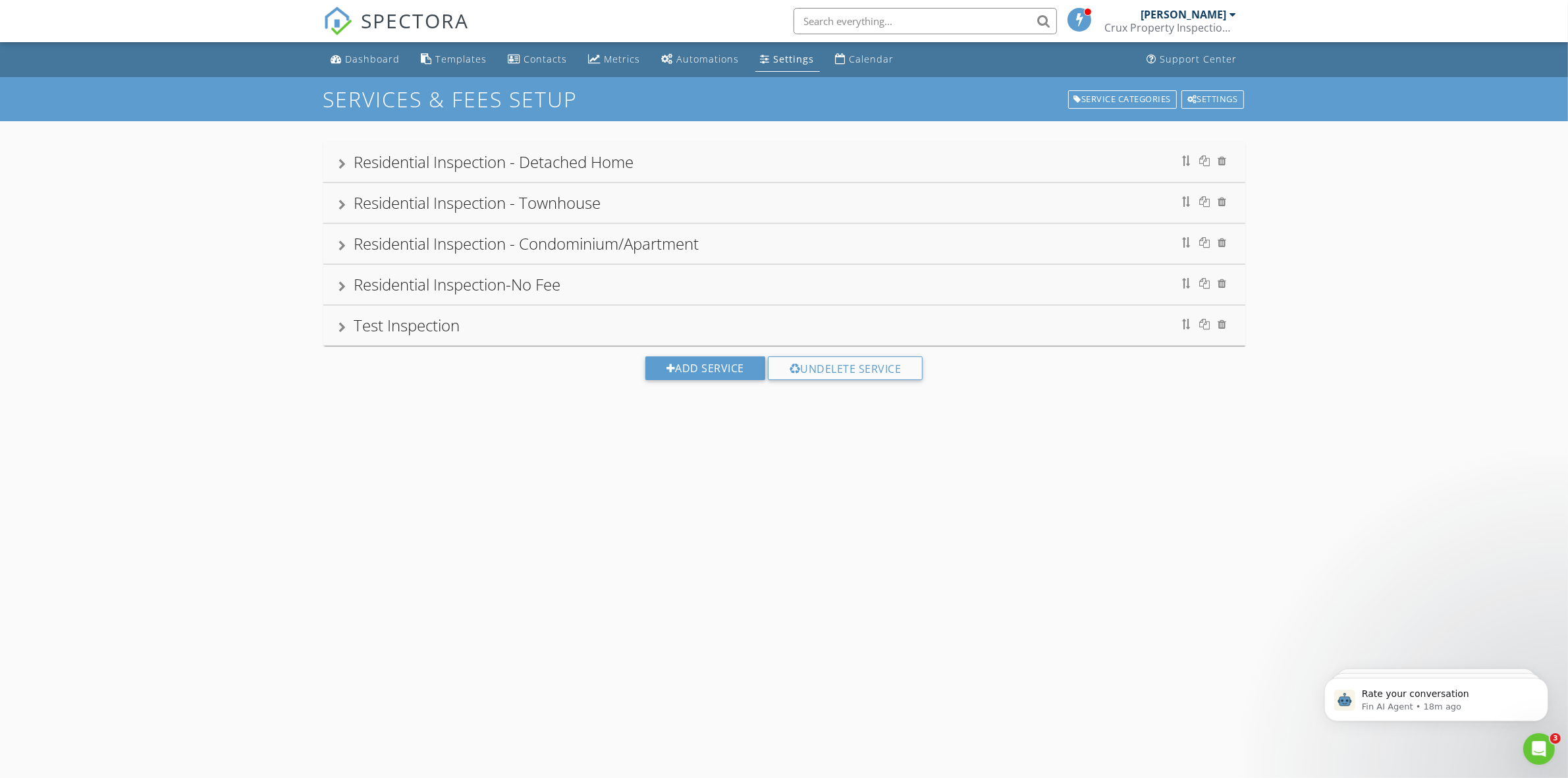
click at [775, 56] on div "Settings" at bounding box center [794, 59] width 41 height 13
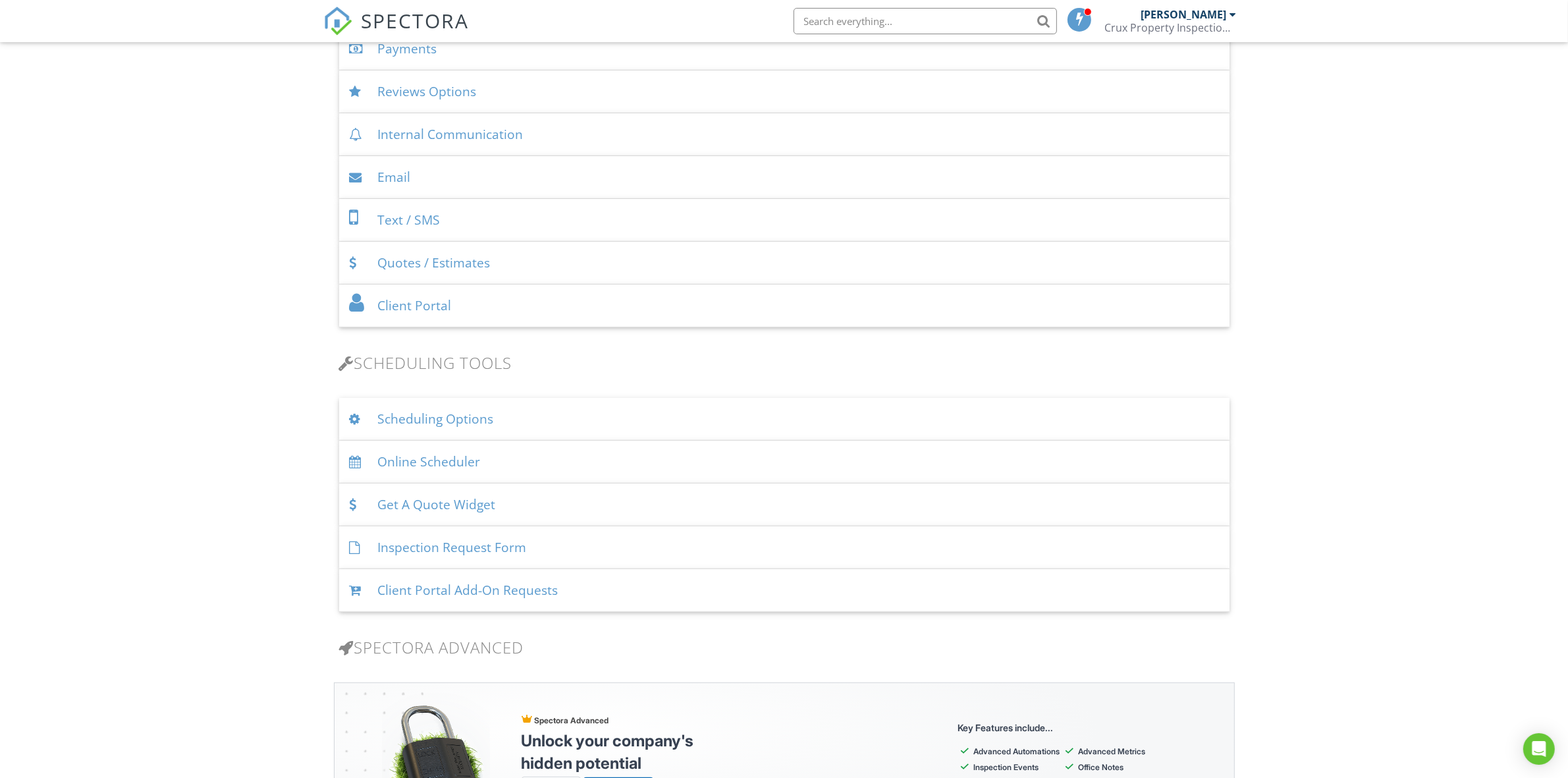
scroll to position [576, 0]
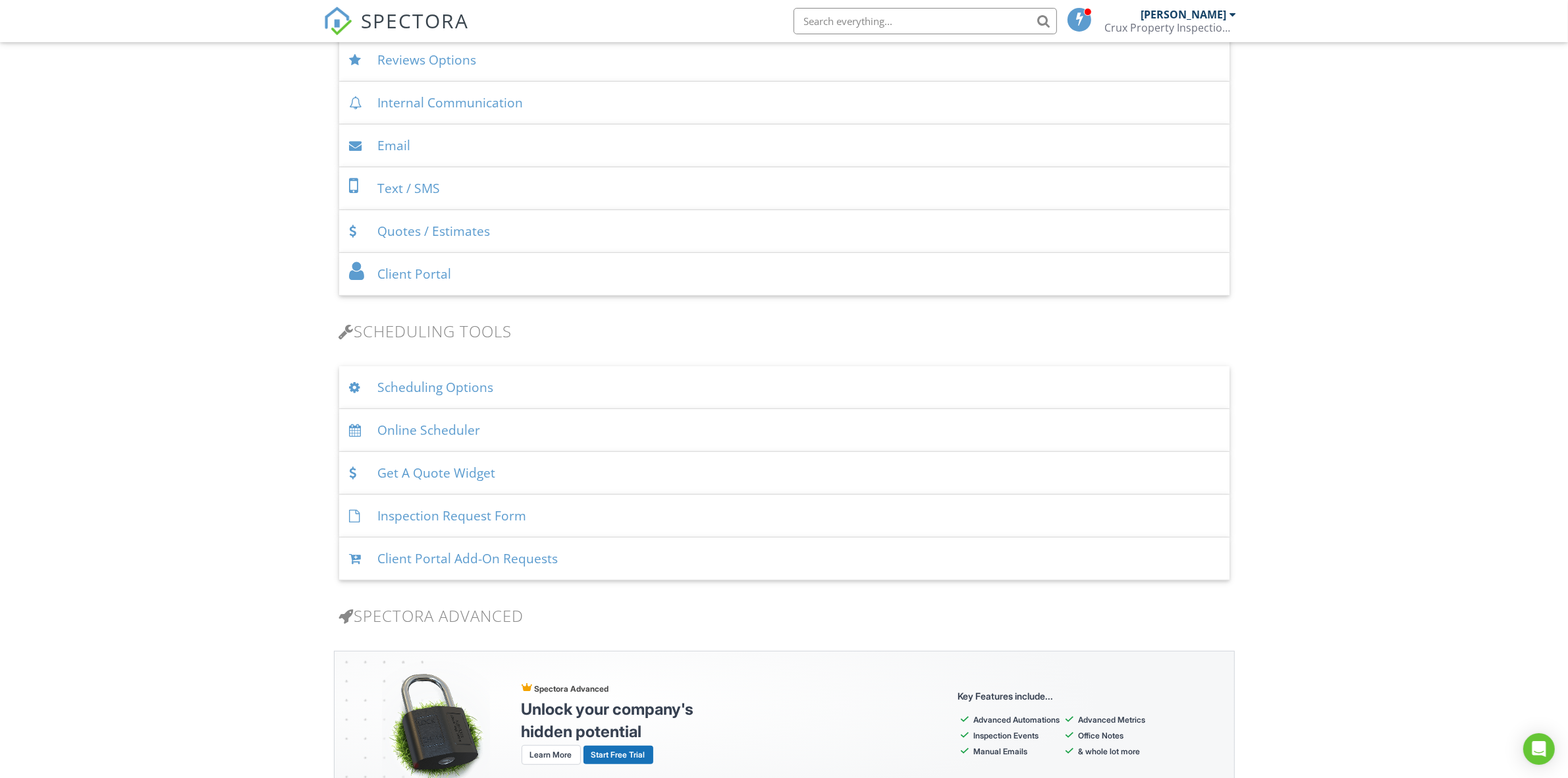
click at [515, 433] on div "Online Scheduler" at bounding box center [784, 430] width 890 height 43
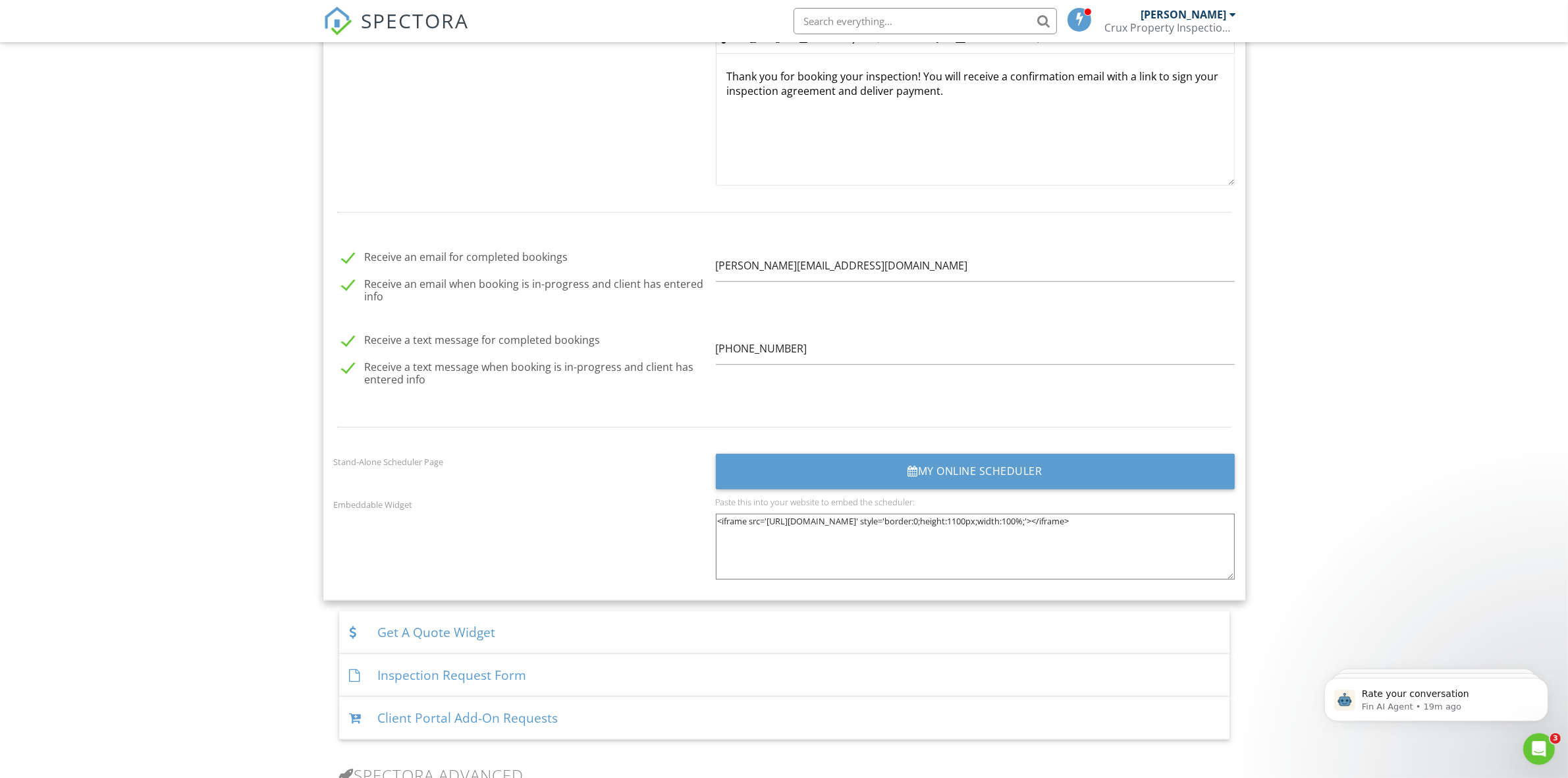
scroll to position [1537, 0]
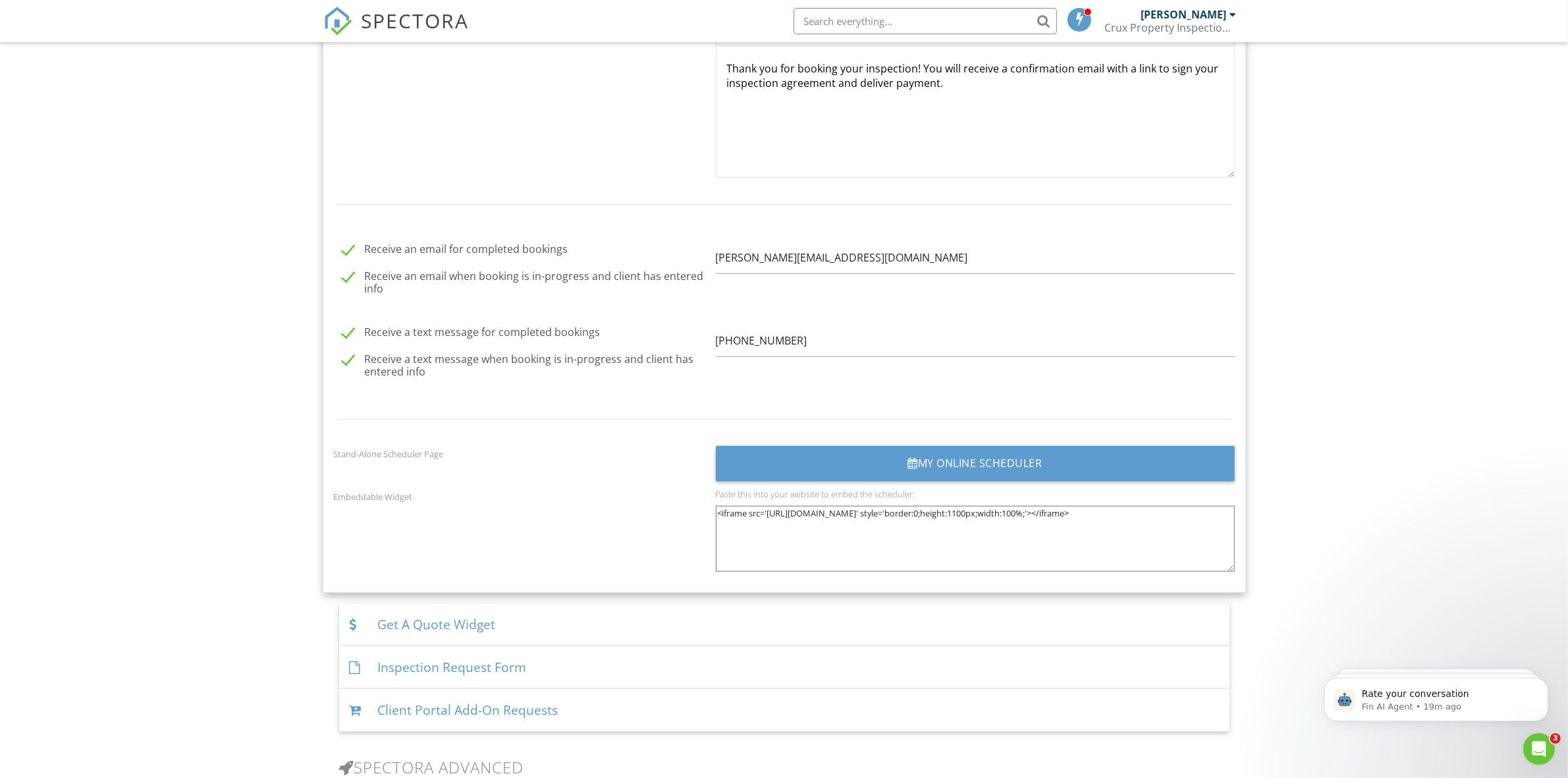
click at [923, 466] on div "My Online Scheduler" at bounding box center [975, 463] width 519 height 35
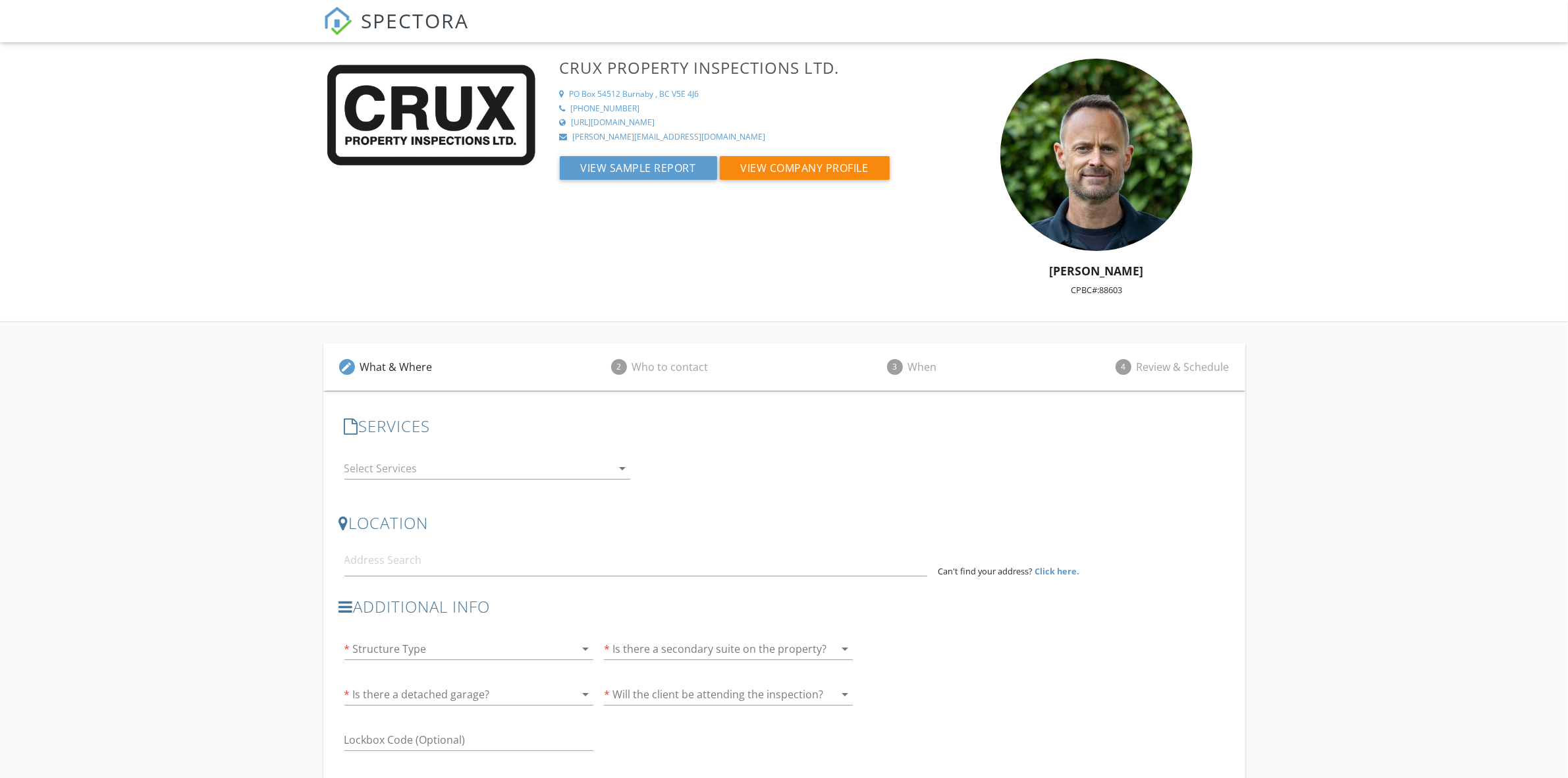
click at [525, 470] on div at bounding box center [478, 468] width 268 height 21
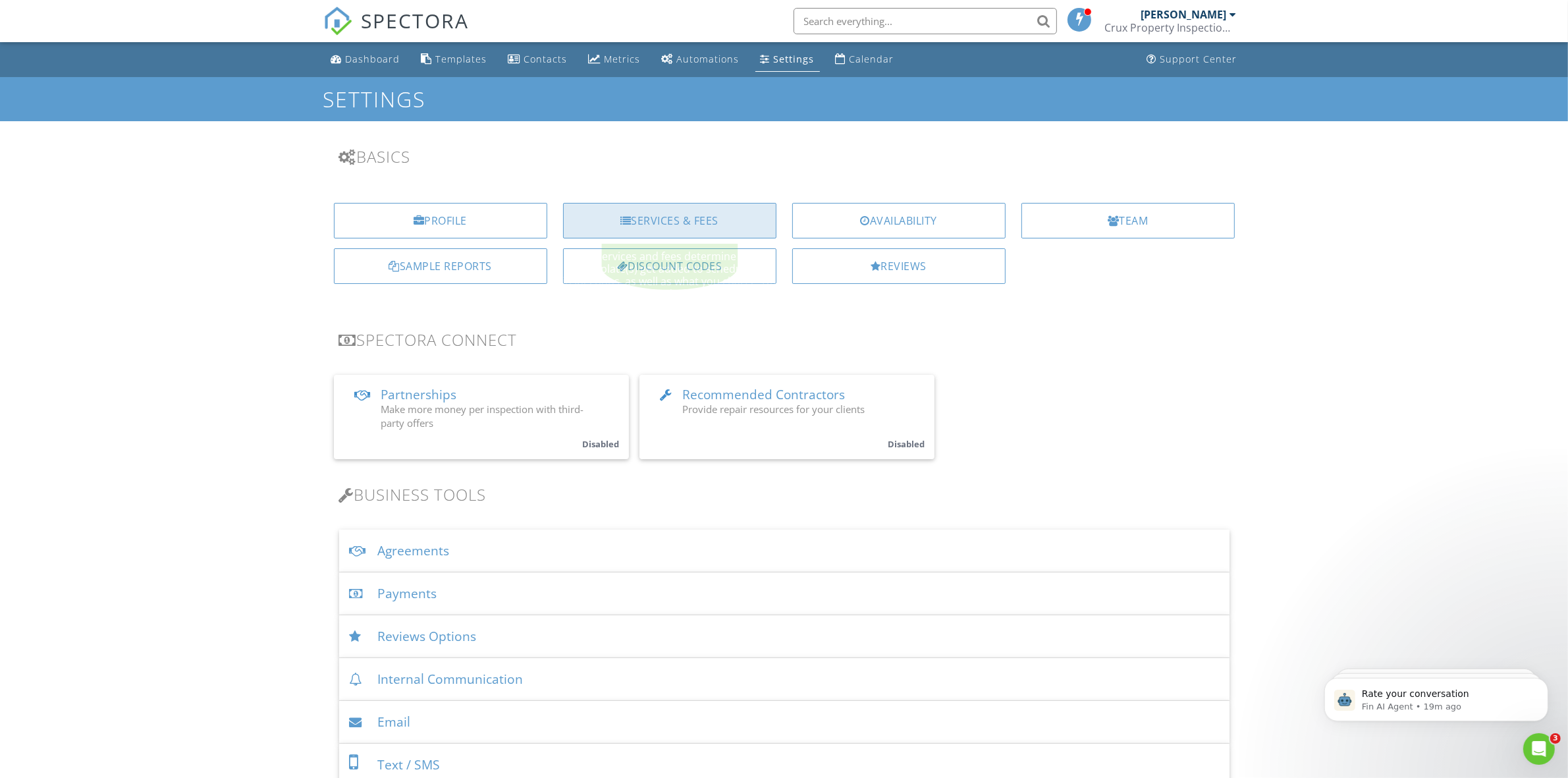
click at [690, 224] on div "Services & Fees" at bounding box center [670, 220] width 214 height 35
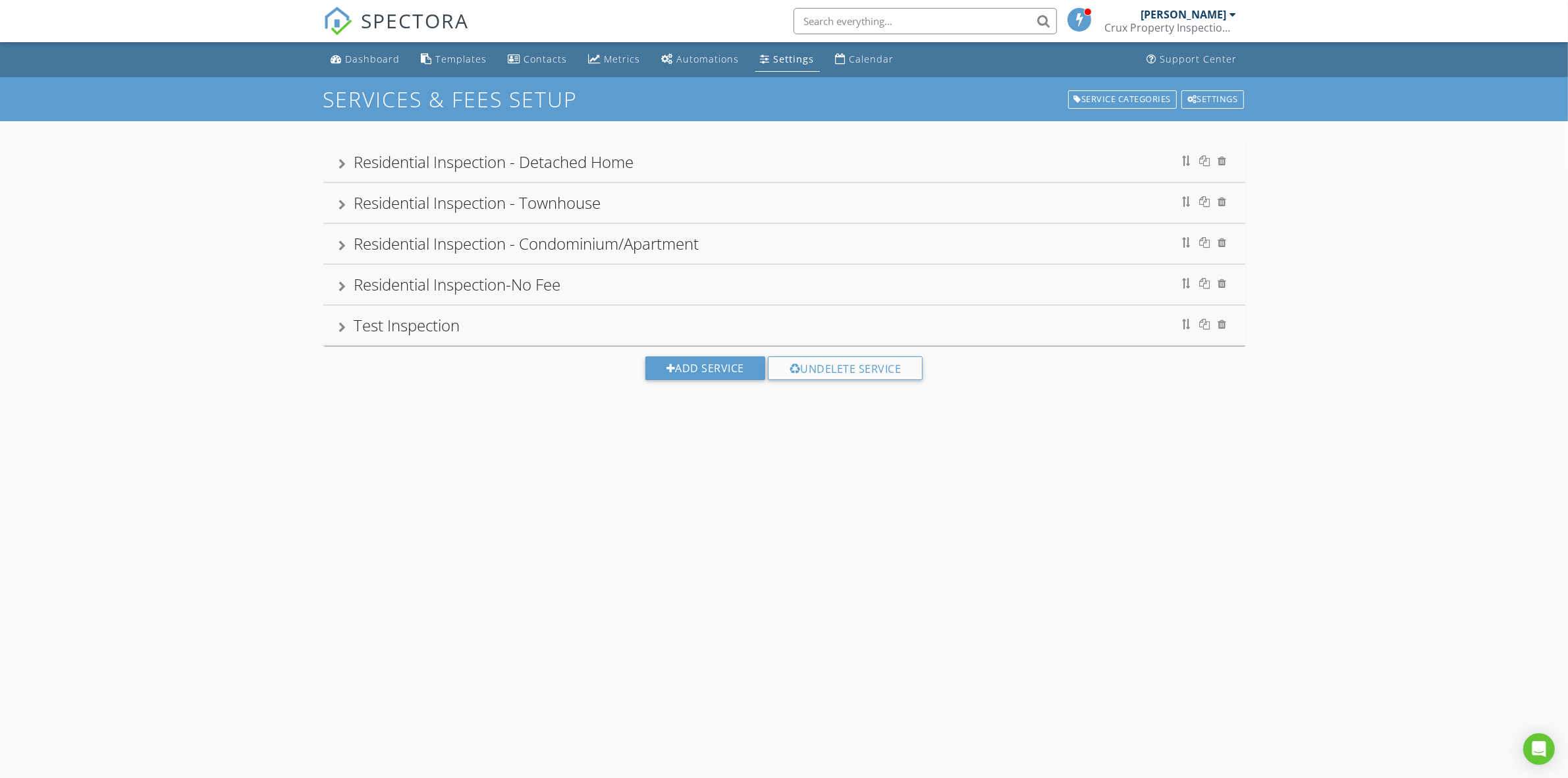
click at [676, 208] on div "Residential Inspection - Townhouse" at bounding box center [784, 203] width 890 height 24
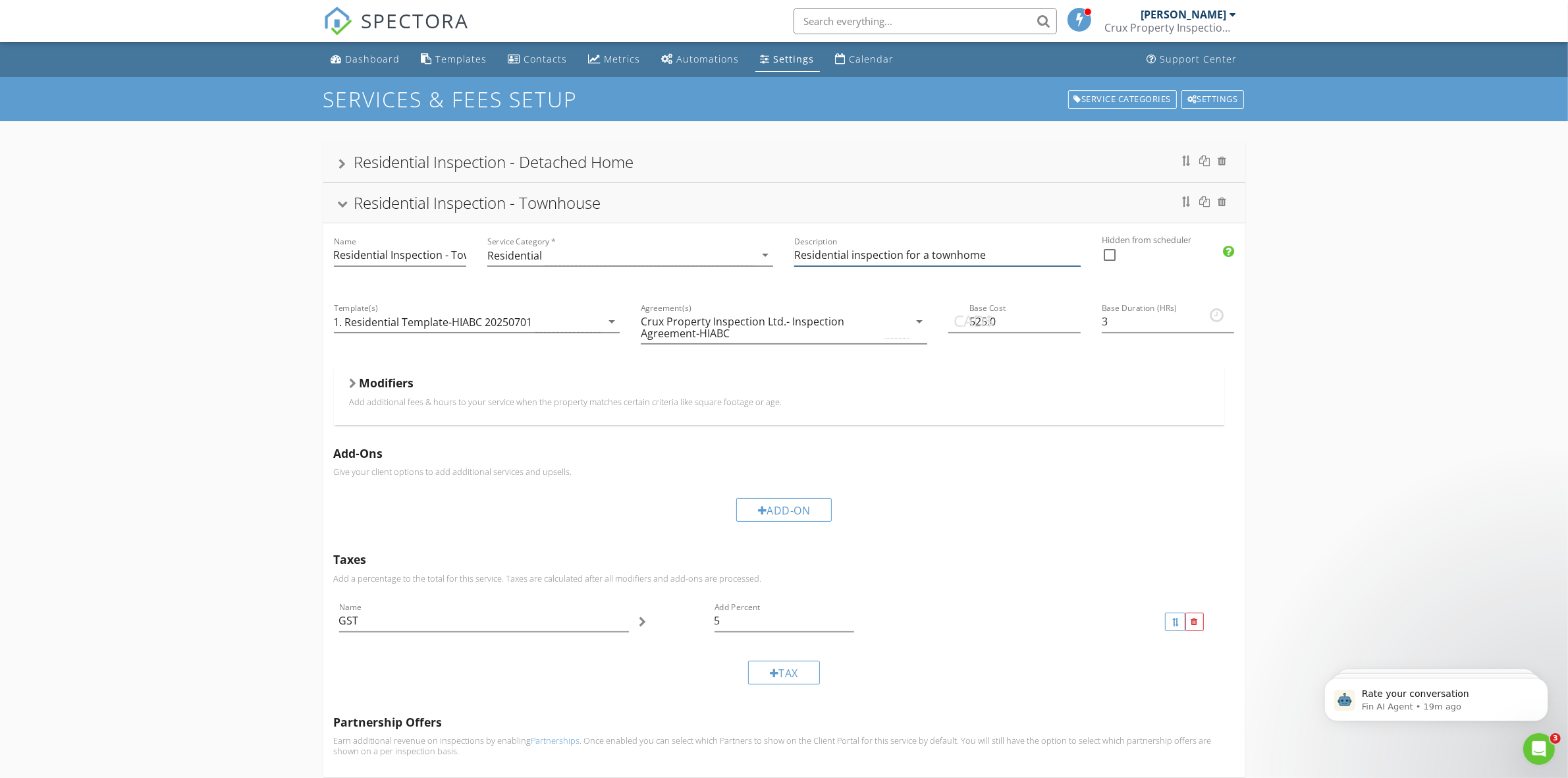
drag, startPoint x: 981, startPoint y: 257, endPoint x: 1059, endPoint y: 252, distance: 78.2
click at [996, 263] on input "Residential inspection for a townhome" at bounding box center [937, 255] width 287 height 22
type input "Residential inspection for a townhouse"
click at [1100, 198] on div "Residential Inspection - Townhouse" at bounding box center [784, 203] width 890 height 24
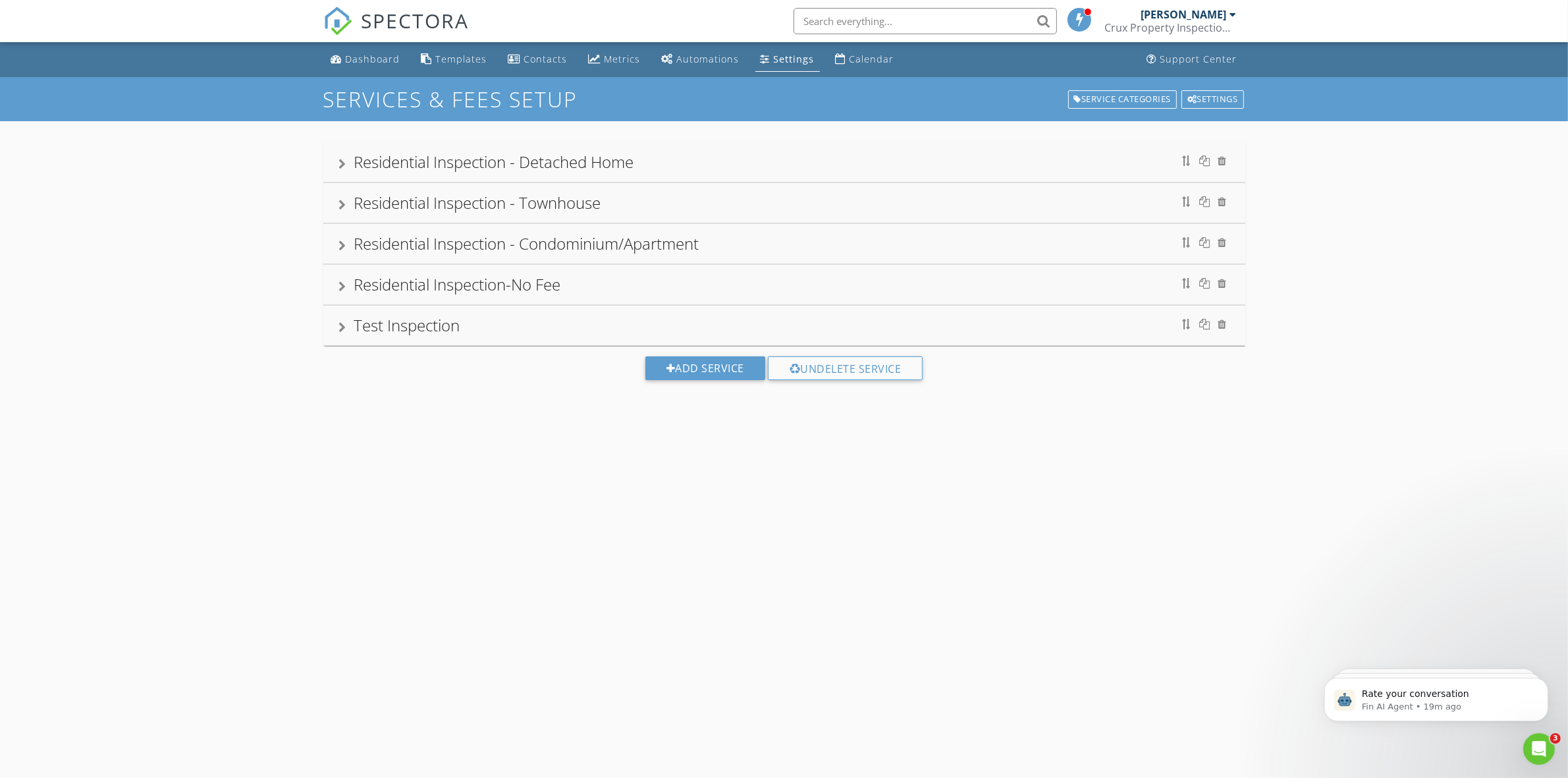
click at [781, 57] on div "Settings" at bounding box center [794, 59] width 41 height 13
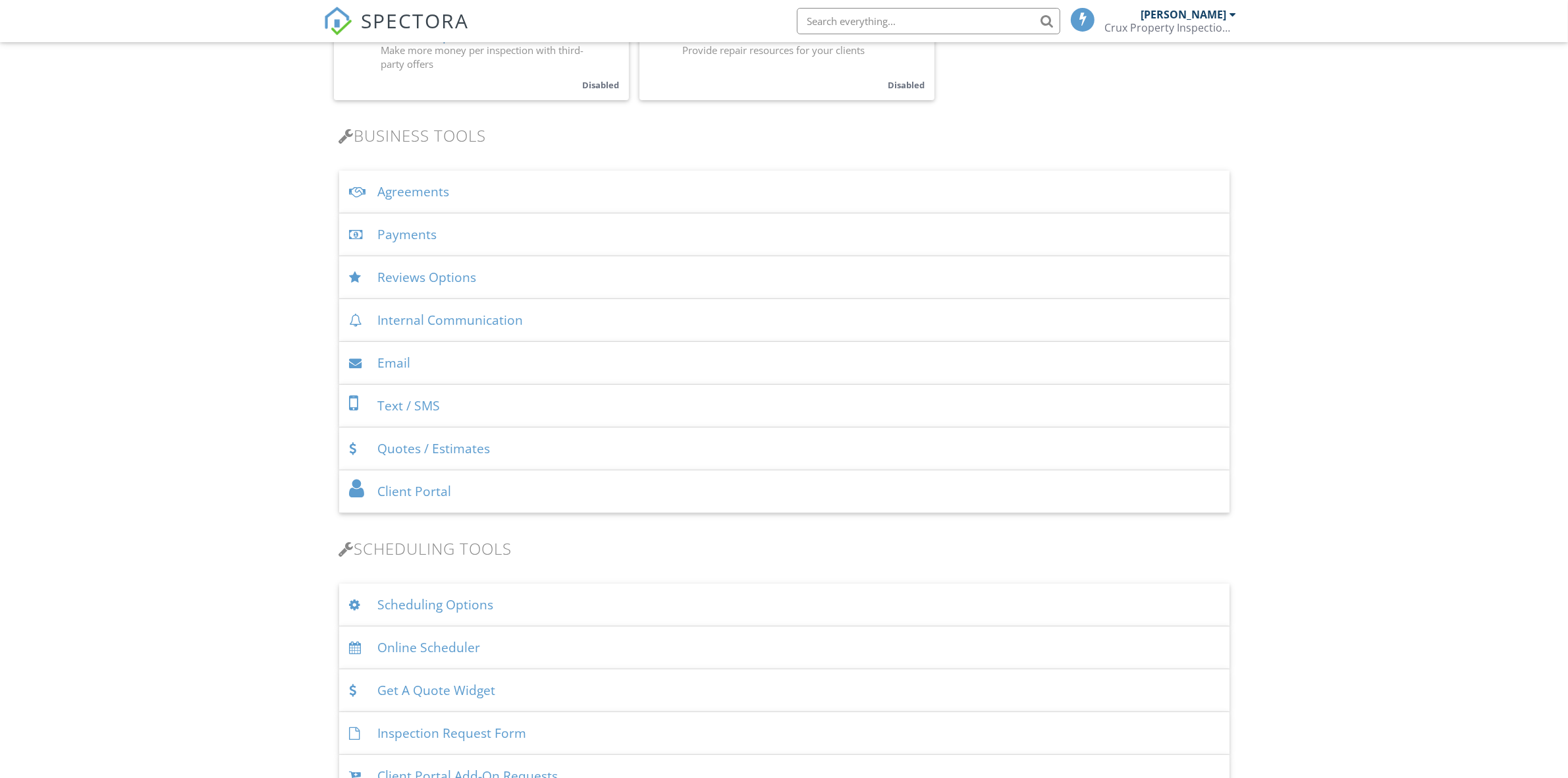
scroll to position [494, 0]
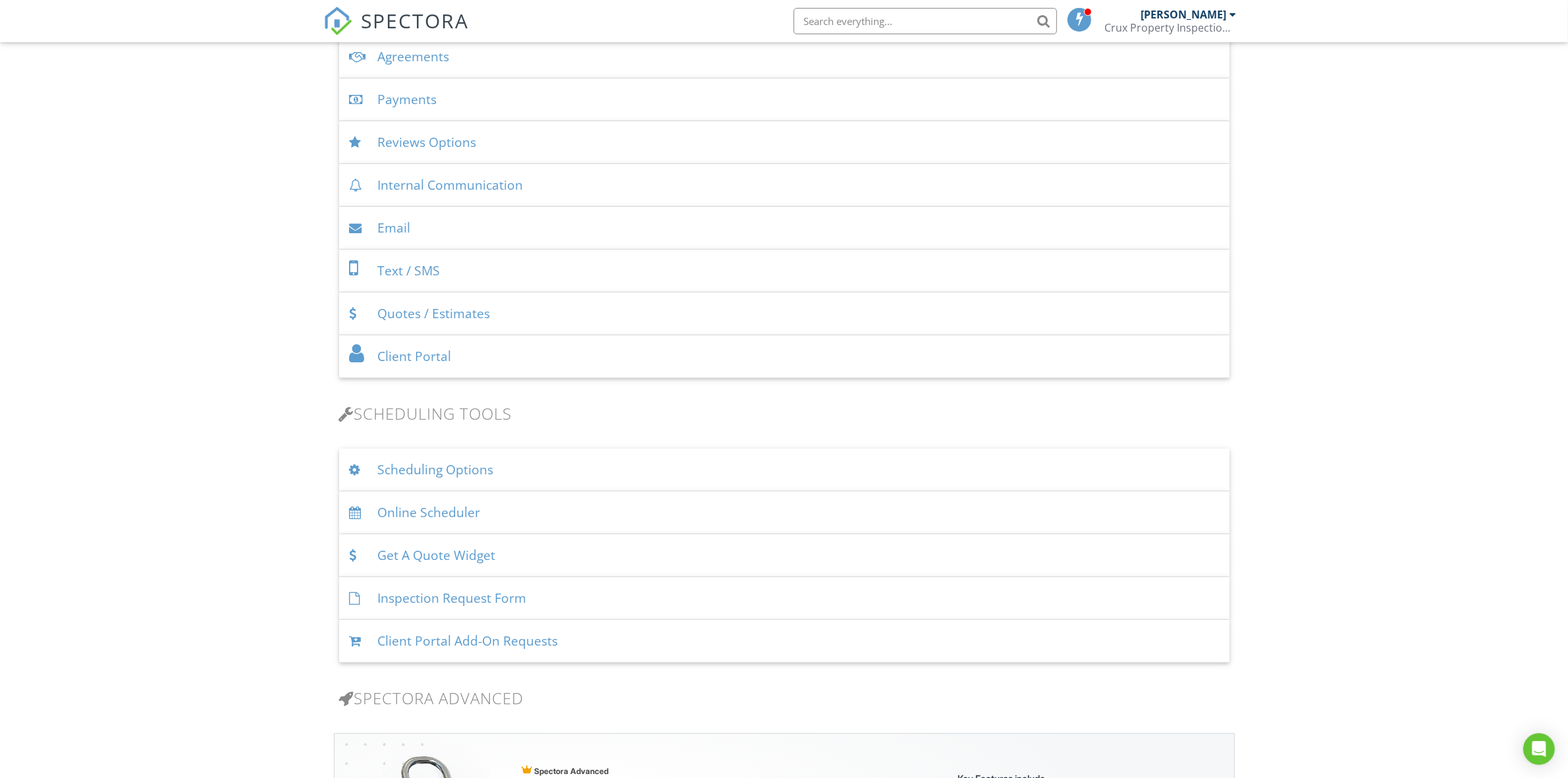
click at [550, 508] on div "Online Scheduler" at bounding box center [784, 512] width 890 height 43
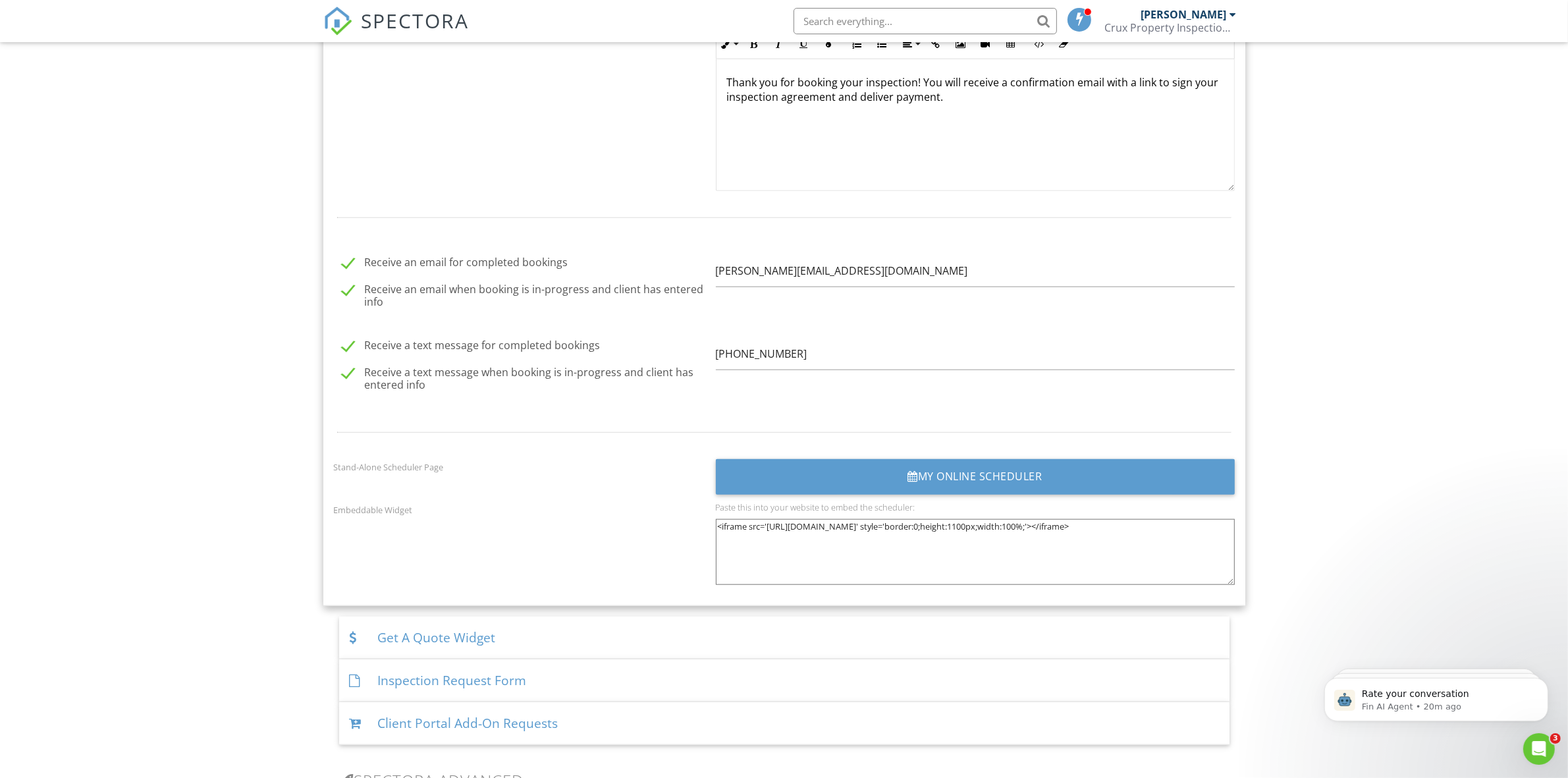
scroll to position [1619, 0]
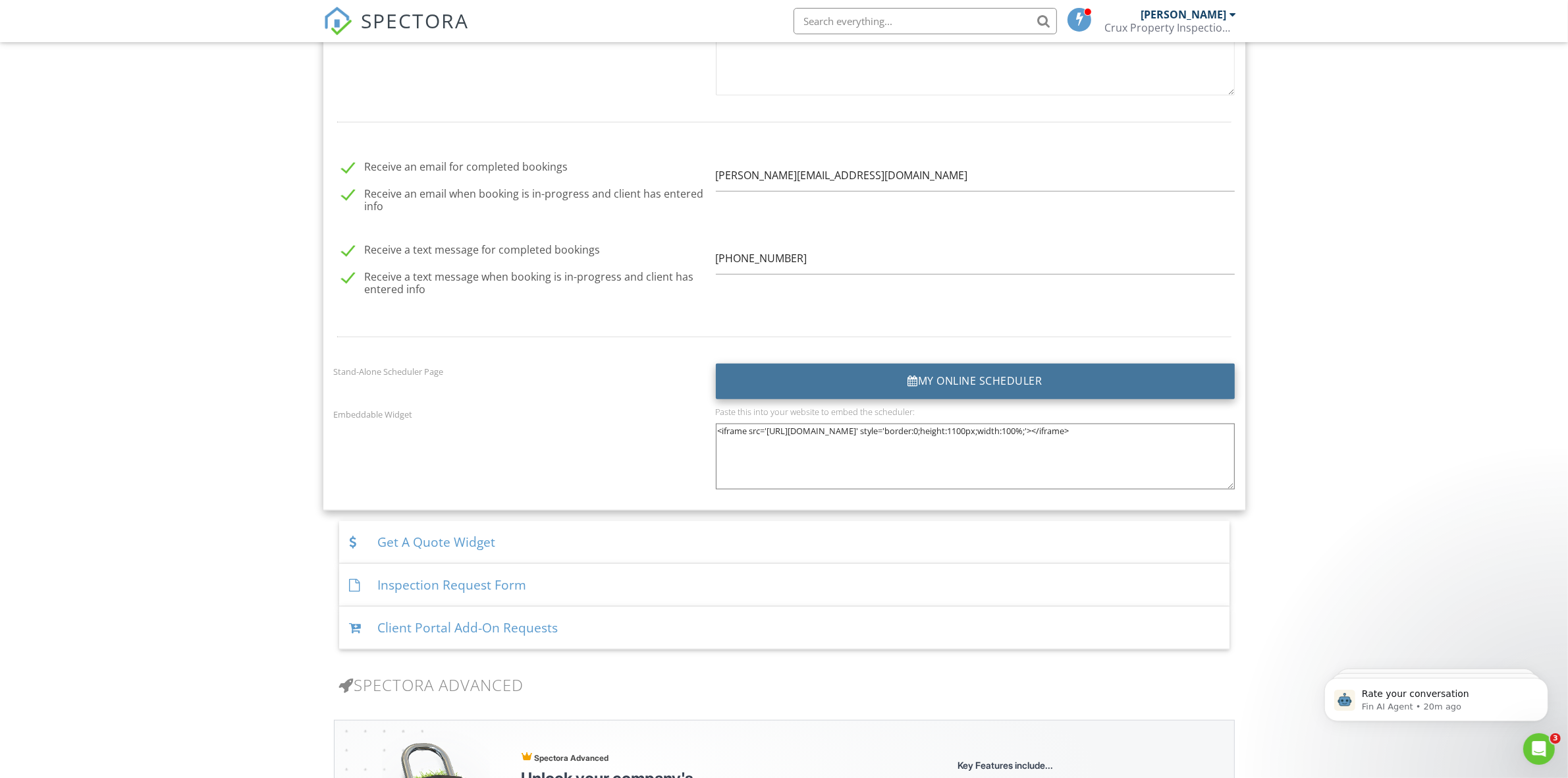
click at [865, 386] on div "My Online Scheduler" at bounding box center [975, 381] width 519 height 35
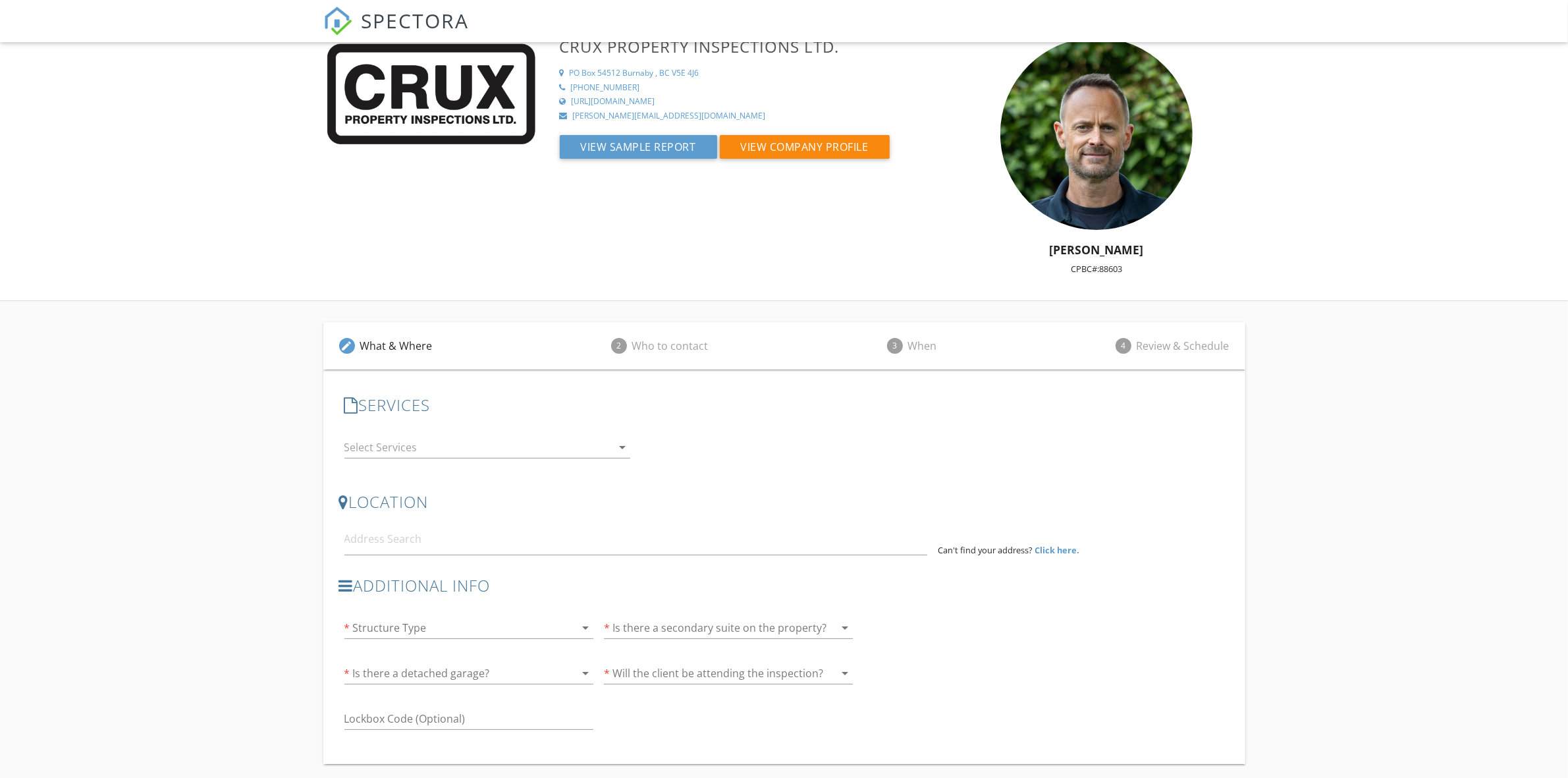
scroll to position [27, 0]
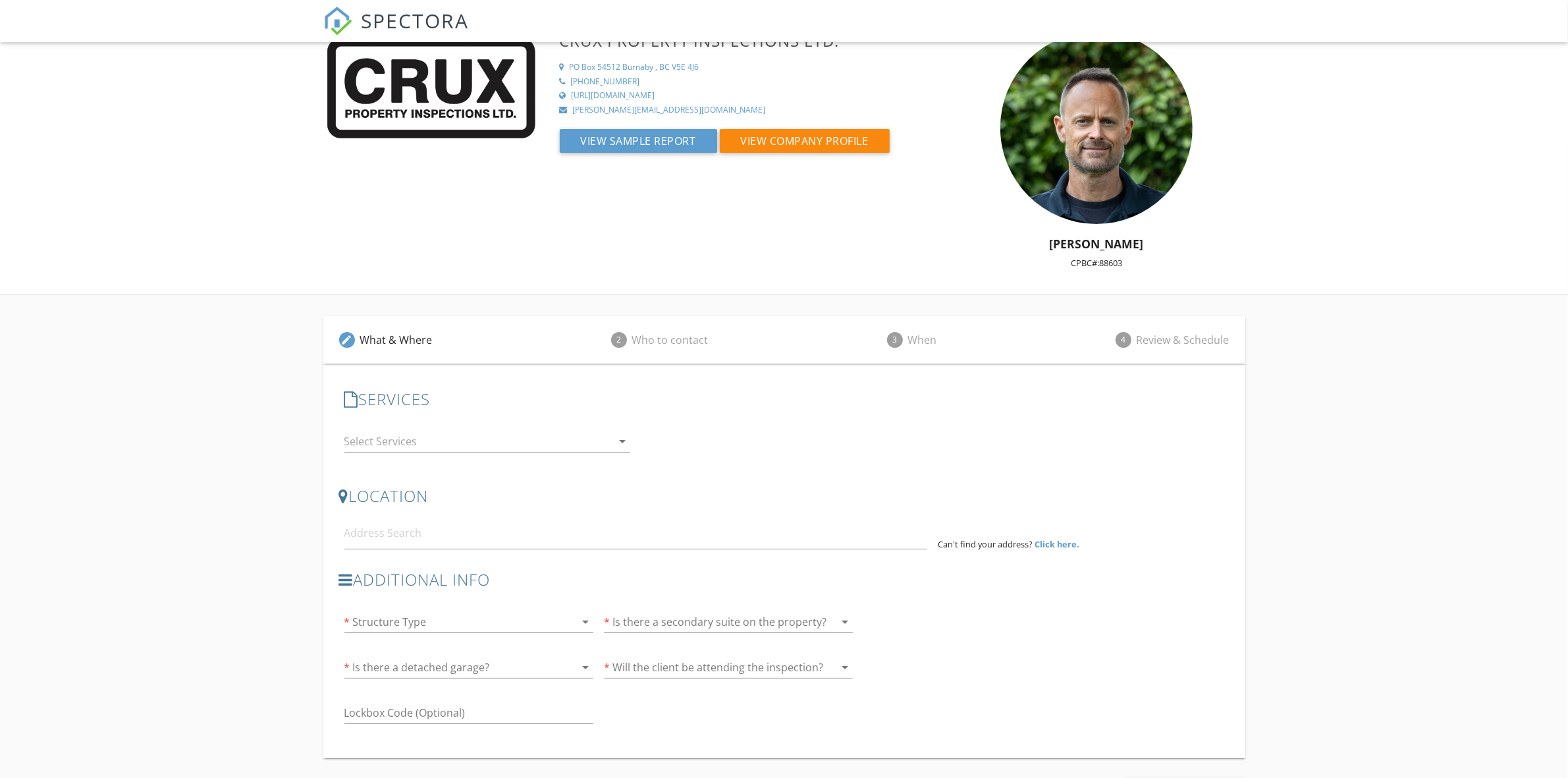
click at [447, 442] on div at bounding box center [478, 442] width 268 height 21
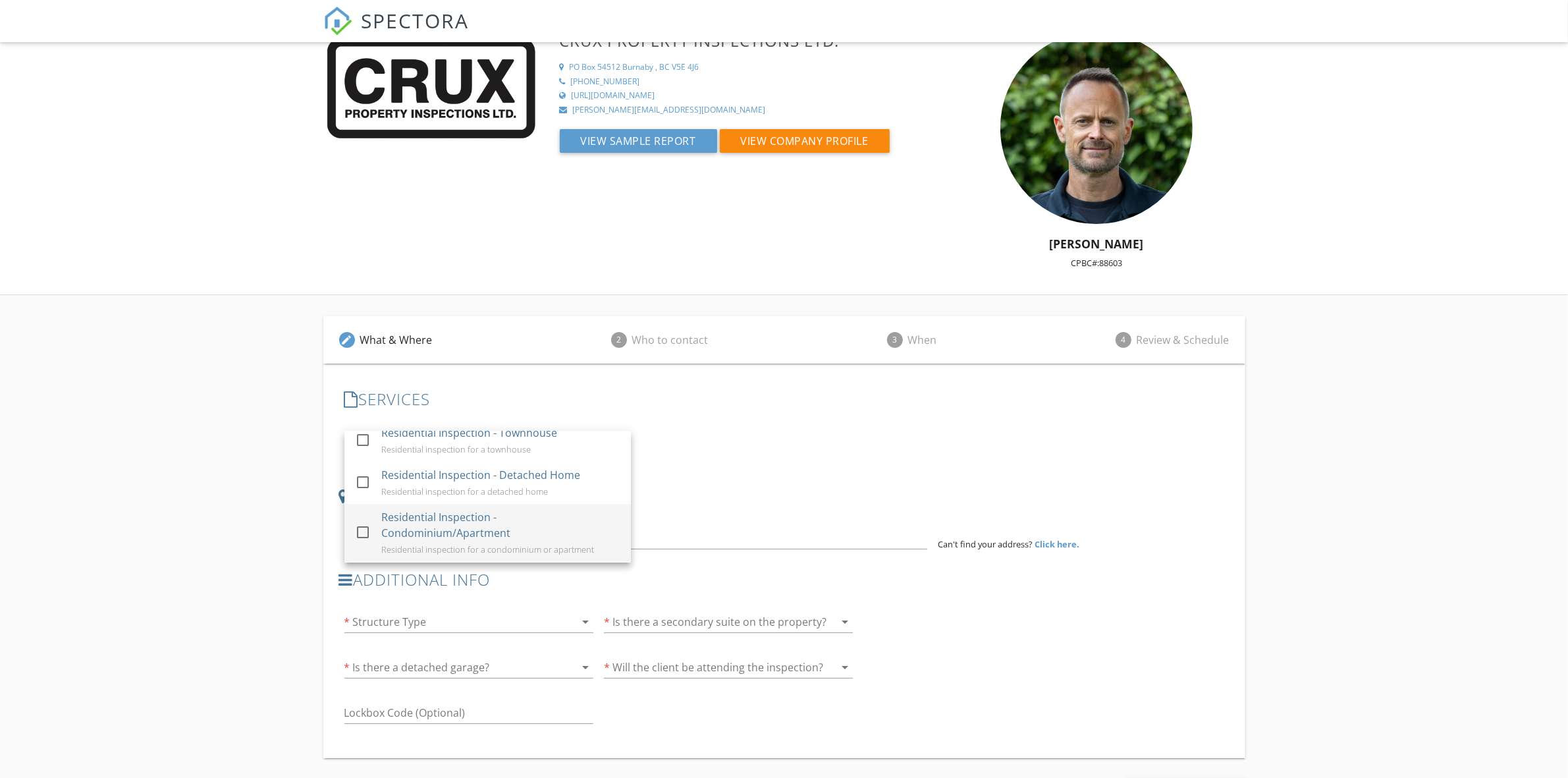
scroll to position [20, 0]
click at [959, 471] on div "SERVICES check_box_outline_blank Residential Inspection - Townhouse Residential…" at bounding box center [784, 427] width 890 height 97
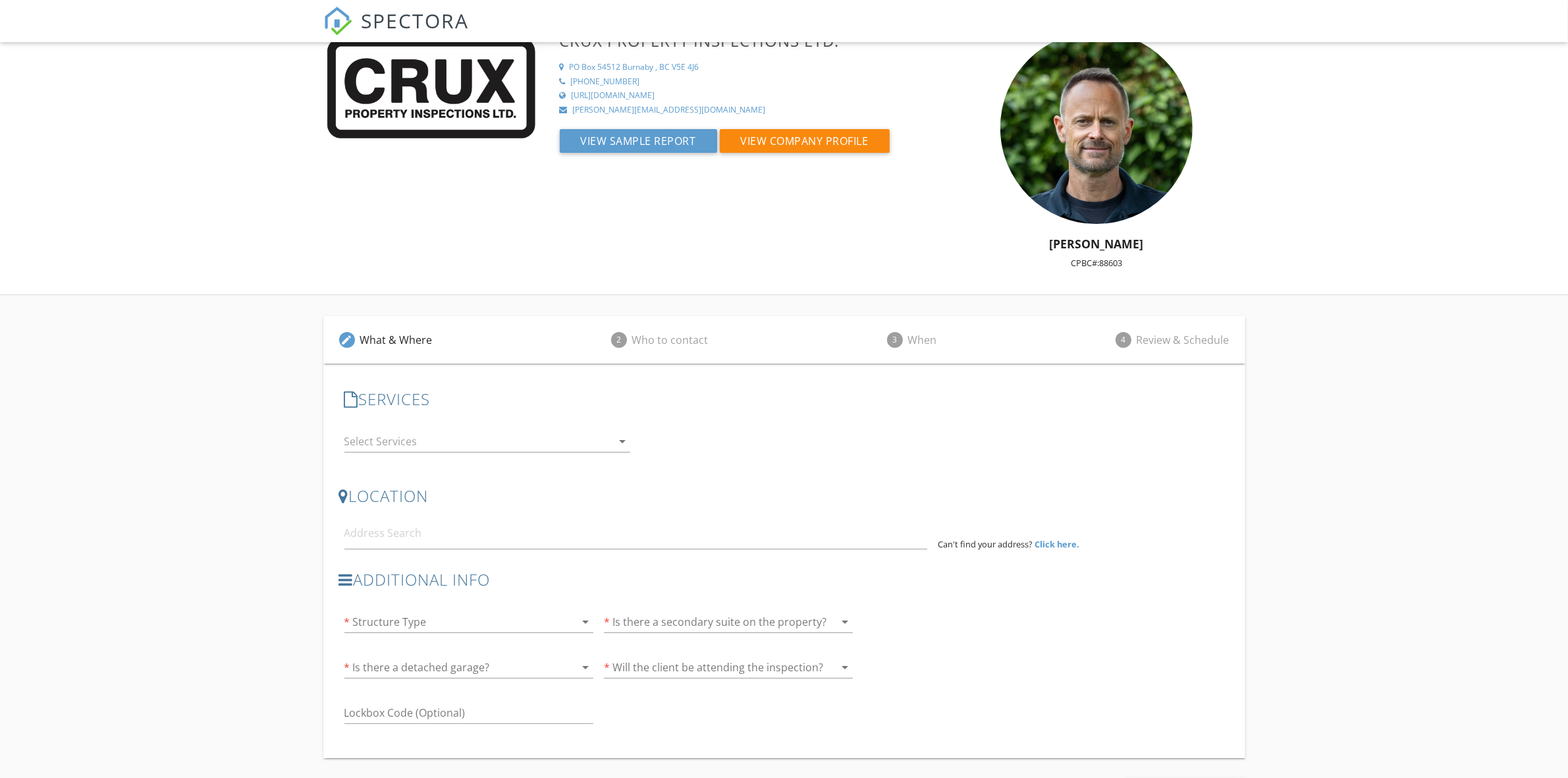
click at [425, 442] on div at bounding box center [478, 442] width 268 height 21
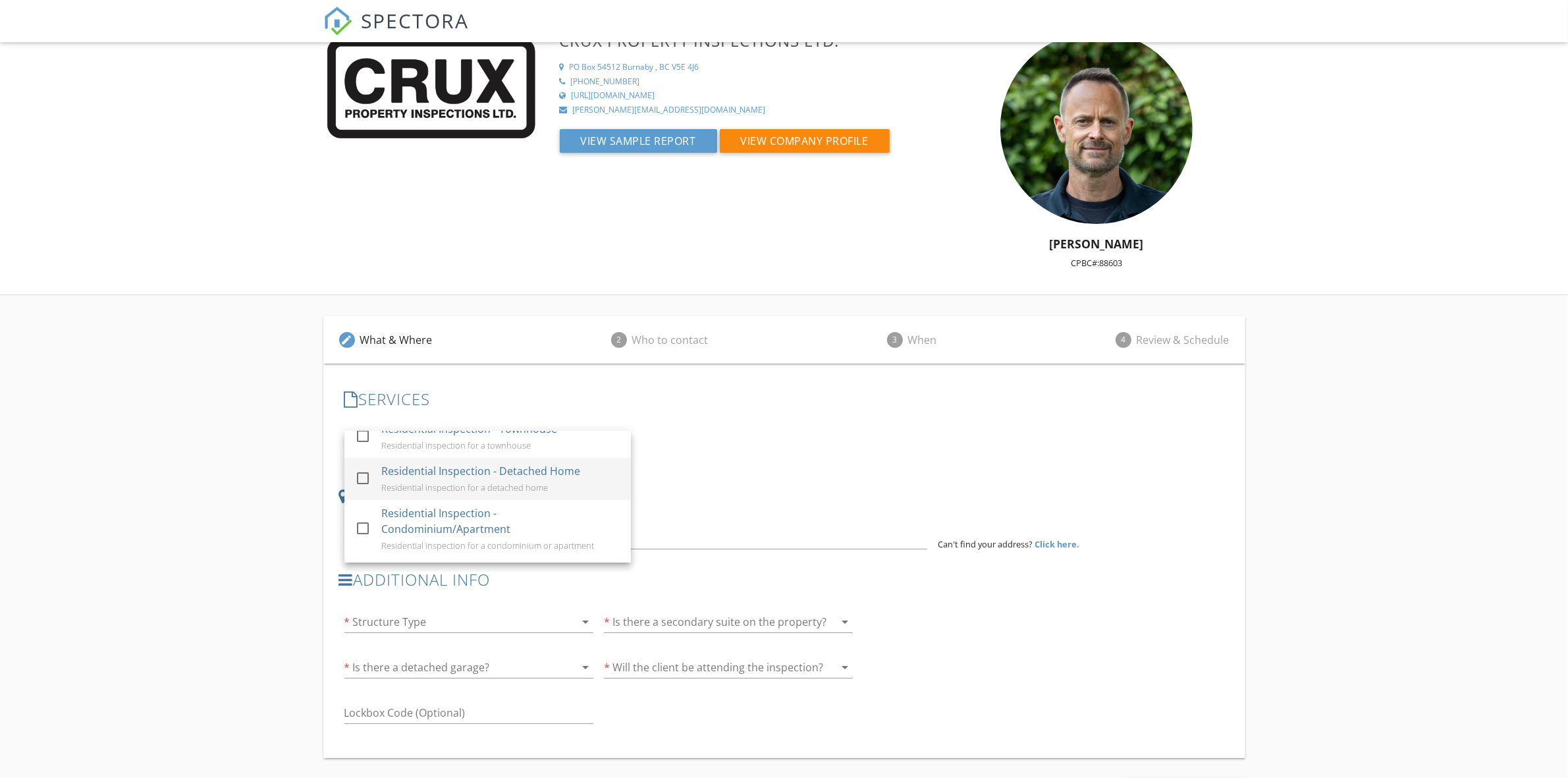
scroll to position [0, 0]
click at [478, 442] on div "Residential Inspection - Townhouse" at bounding box center [469, 449] width 176 height 16
click at [474, 455] on div "Residential Inspection - Townhouse" at bounding box center [469, 449] width 176 height 16
click at [468, 485] on div "Residential Inspection - Detached Home" at bounding box center [481, 491] width 199 height 16
click at [817, 541] on input at bounding box center [635, 533] width 583 height 32
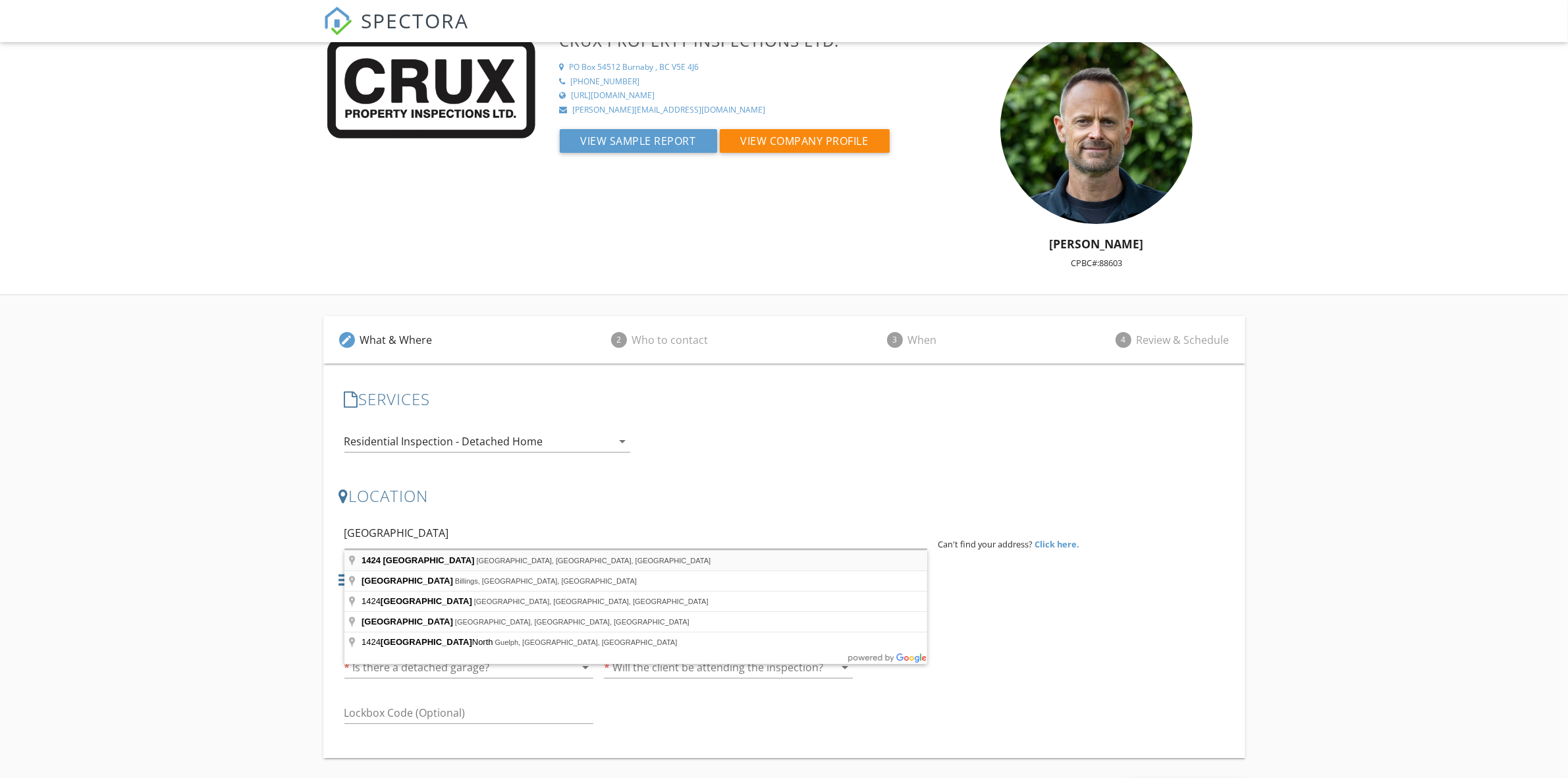
type input "[STREET_ADDRESS]"
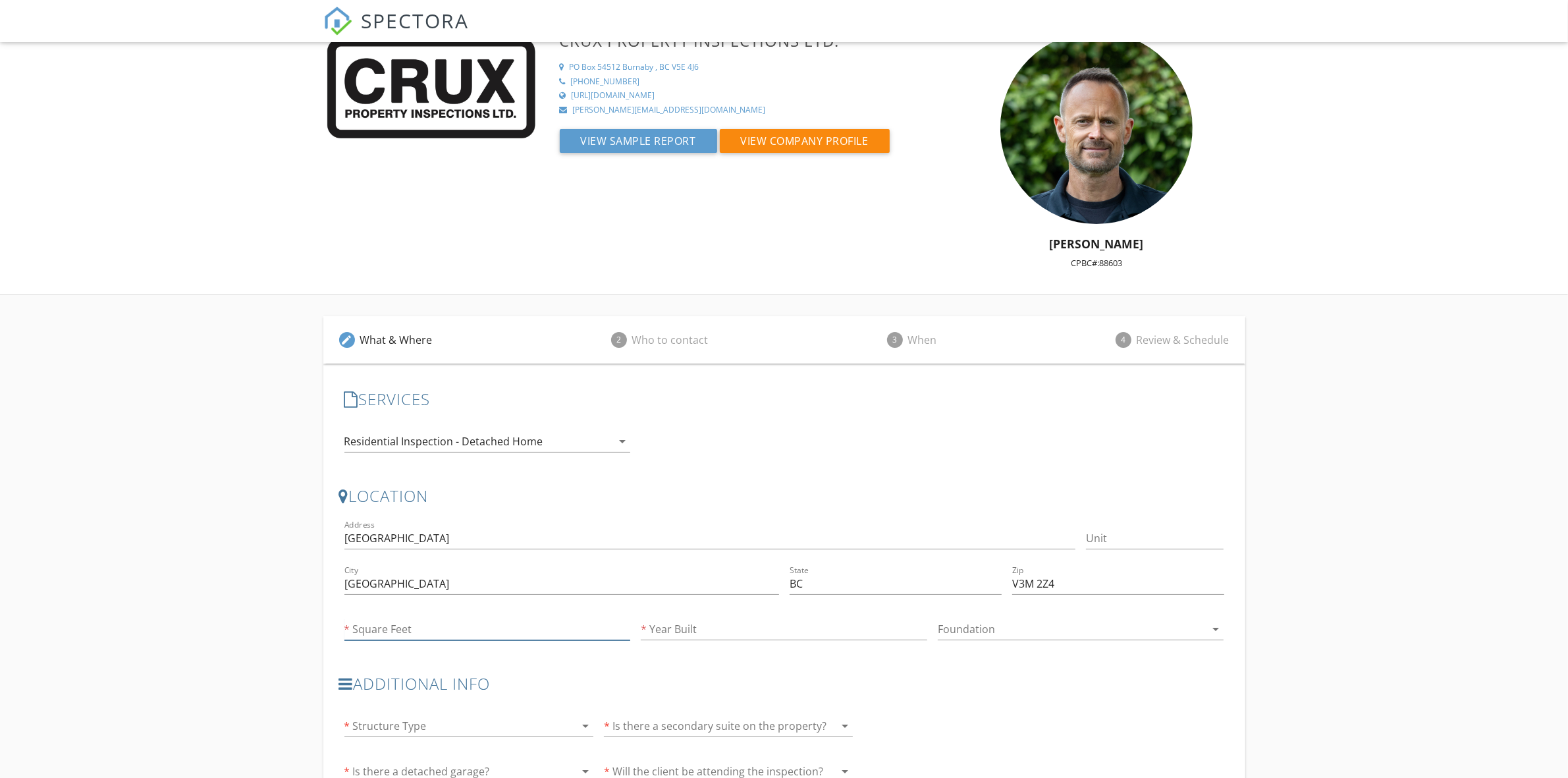
click at [511, 621] on input "Square Feet" at bounding box center [487, 629] width 287 height 22
type input "2495"
click at [670, 634] on input "Year Built" at bounding box center [784, 629] width 287 height 22
type input "1940"
click at [975, 620] on div at bounding box center [1072, 629] width 268 height 21
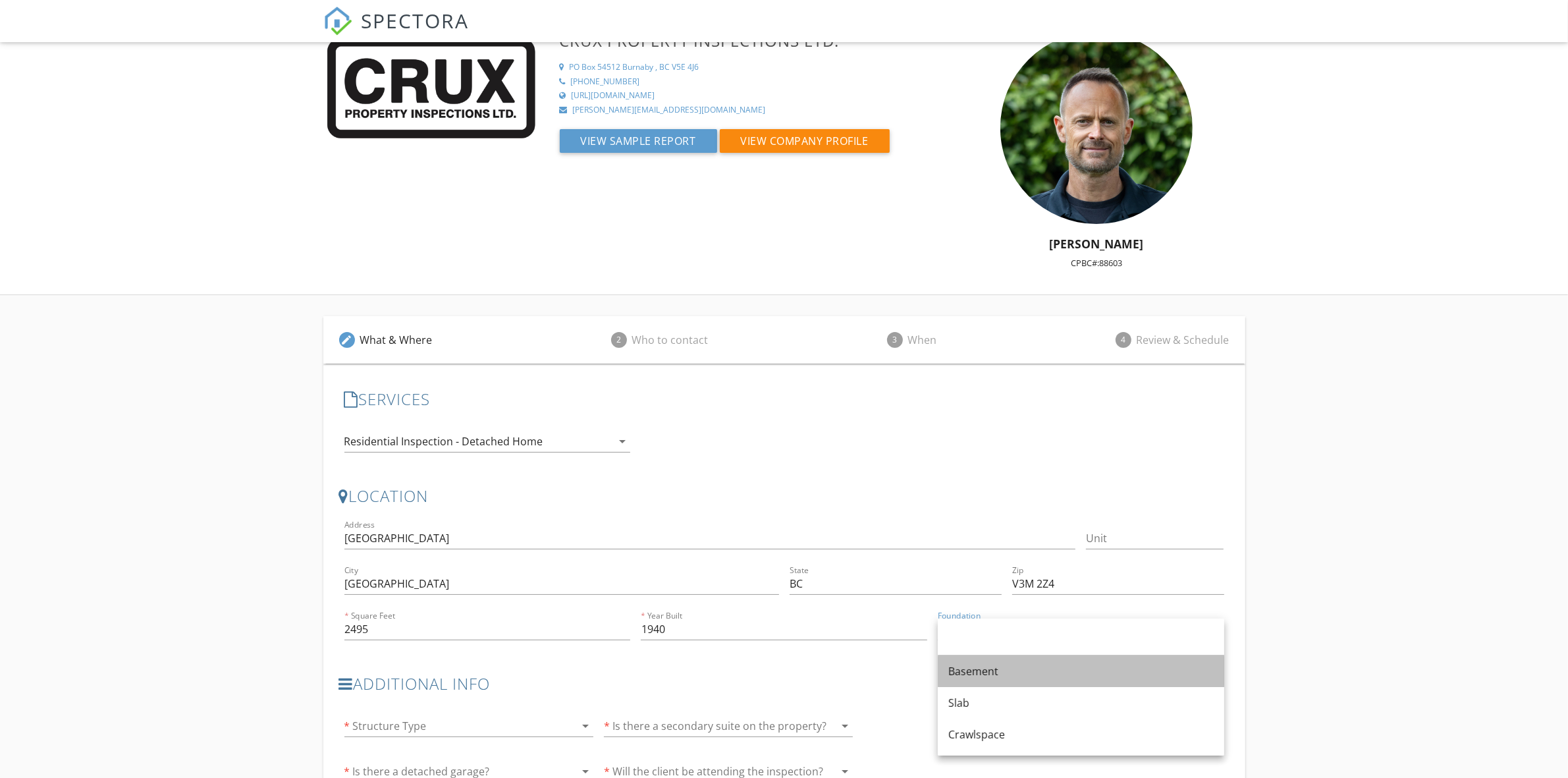
click at [975, 670] on div "Basement" at bounding box center [1081, 671] width 265 height 16
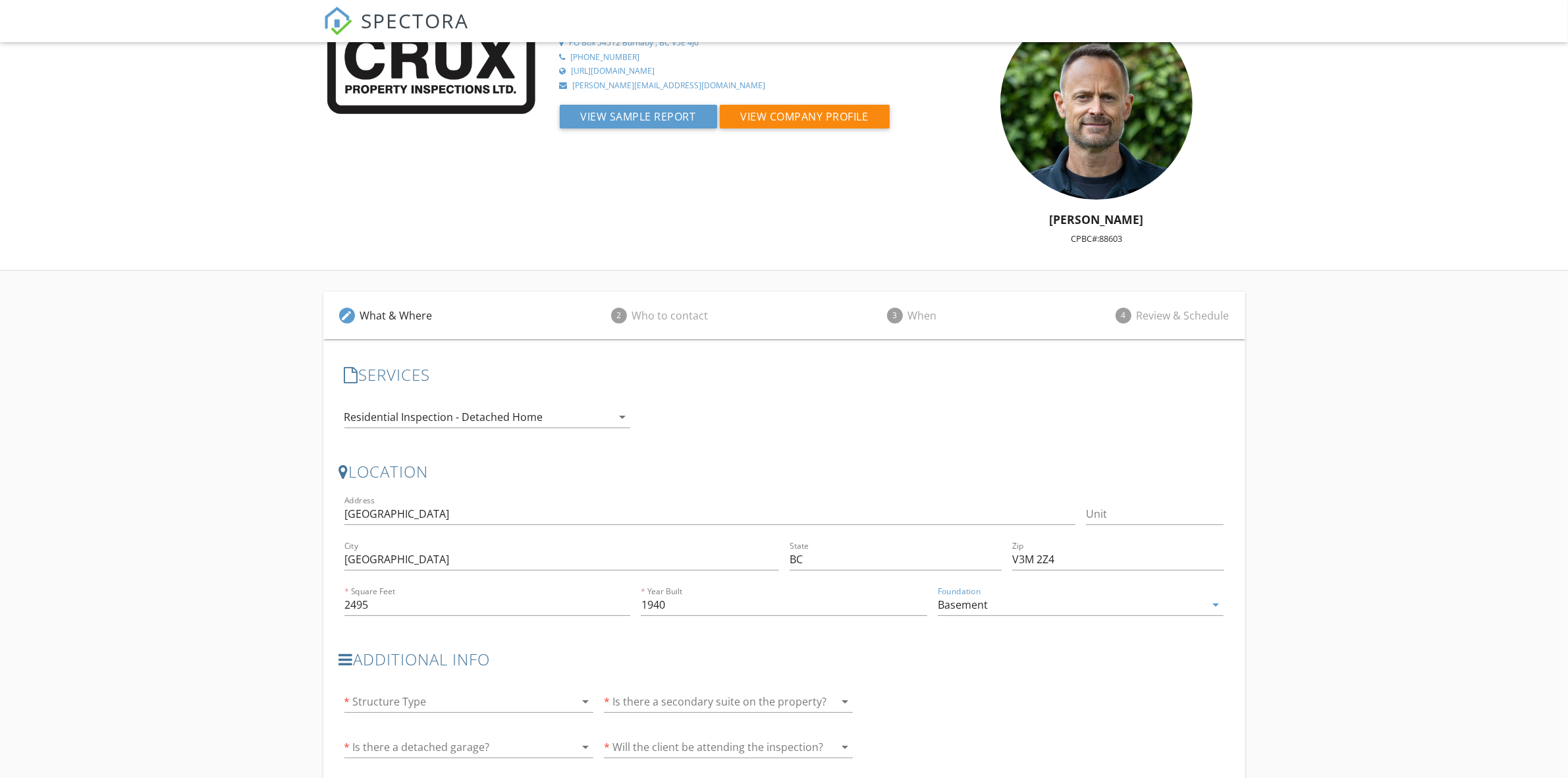
scroll to position [178, 0]
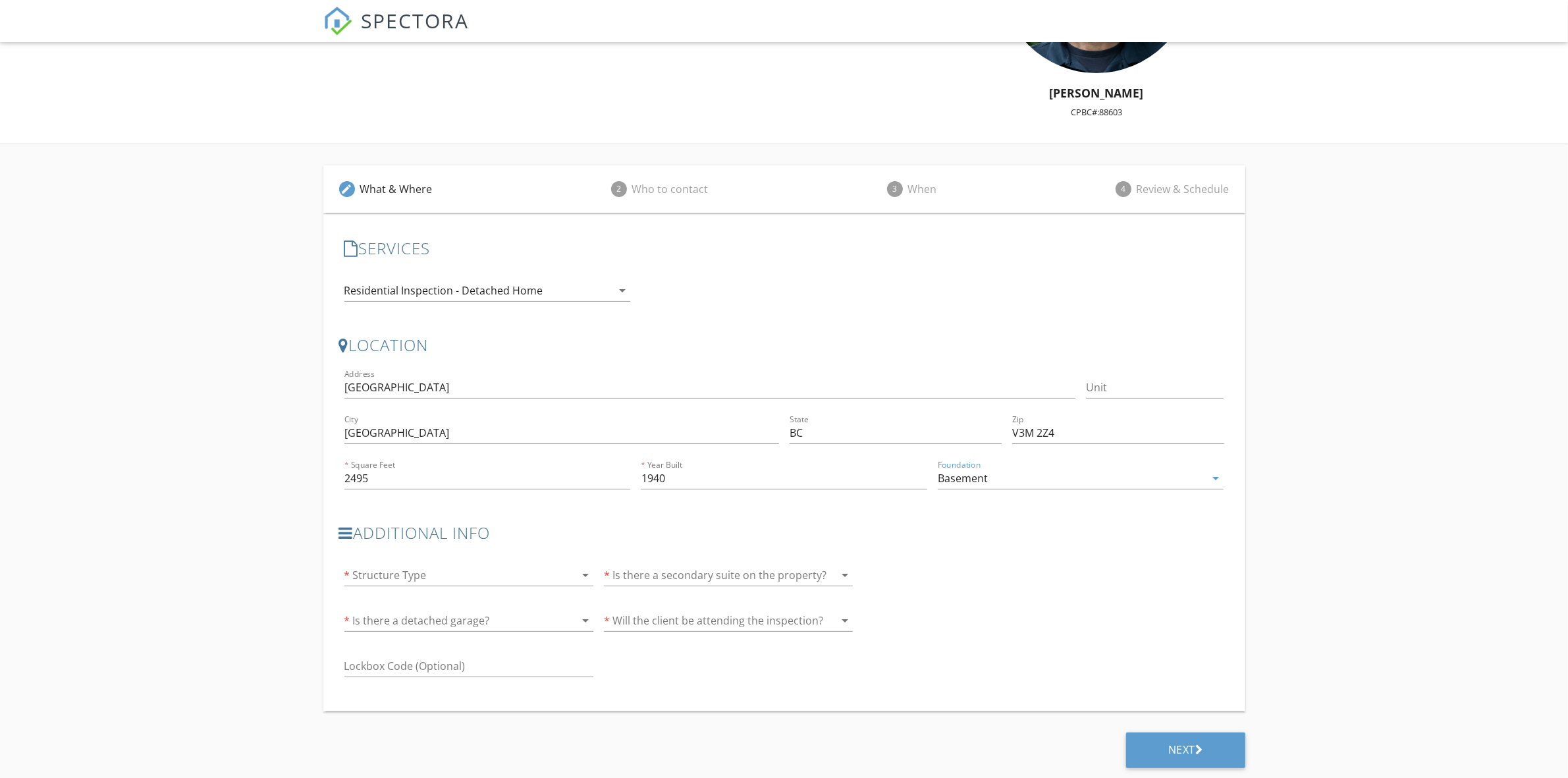
click at [500, 574] on div at bounding box center [450, 575] width 212 height 21
click at [447, 588] on div "Detached Home" at bounding box center [469, 585] width 228 height 16
click at [641, 574] on div at bounding box center [710, 575] width 212 height 21
click at [1008, 555] on div "Additional Info * Structure Type Detached Home clear arrow_drop_down * Is there…" at bounding box center [784, 607] width 890 height 188
click at [567, 571] on icon "clear" at bounding box center [566, 575] width 16 height 16
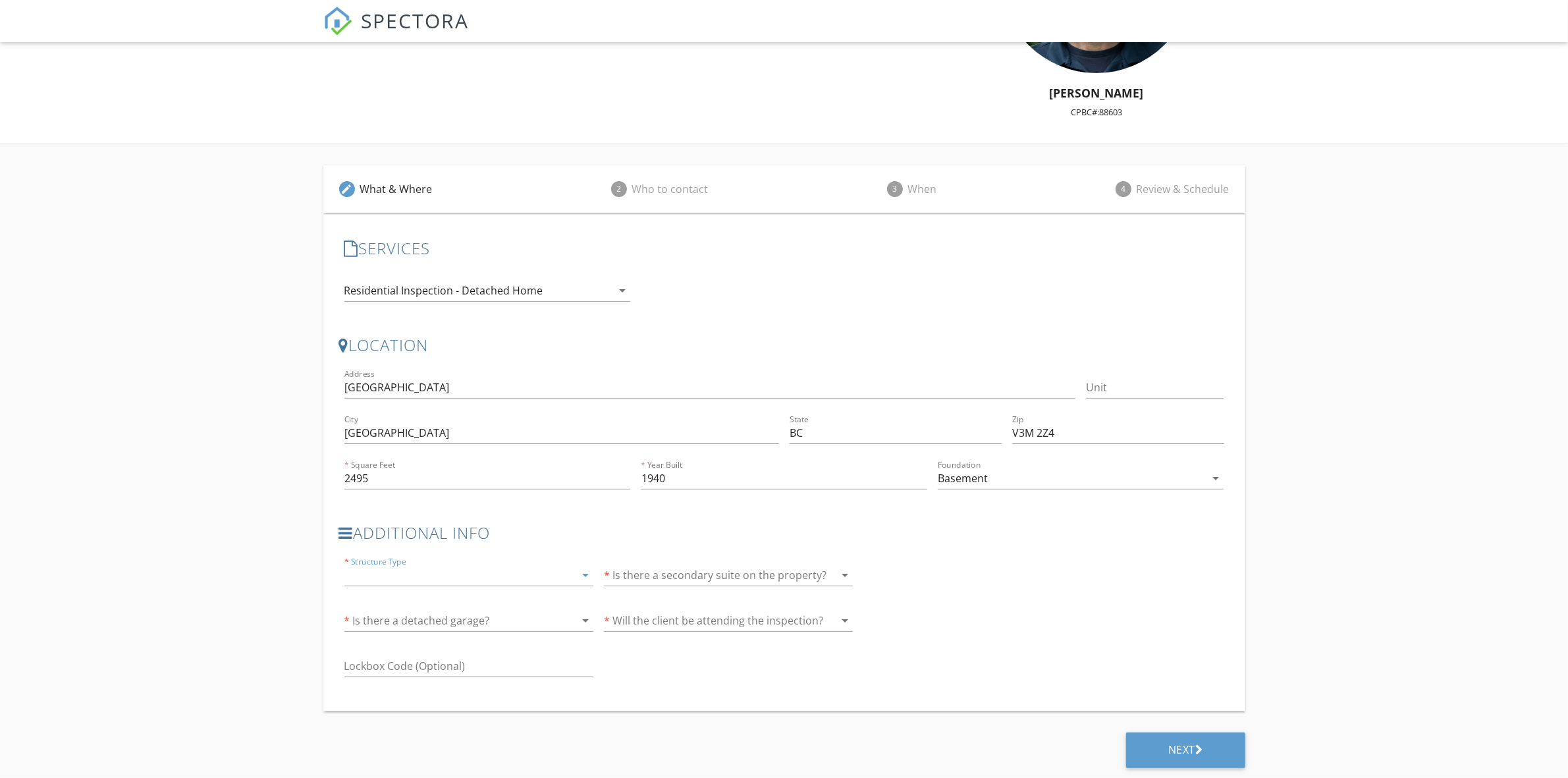
click at [583, 577] on icon "arrow_drop_down" at bounding box center [585, 575] width 16 height 16
click at [462, 583] on div "Detached Home" at bounding box center [469, 585] width 228 height 16
click at [630, 573] on div at bounding box center [710, 575] width 212 height 21
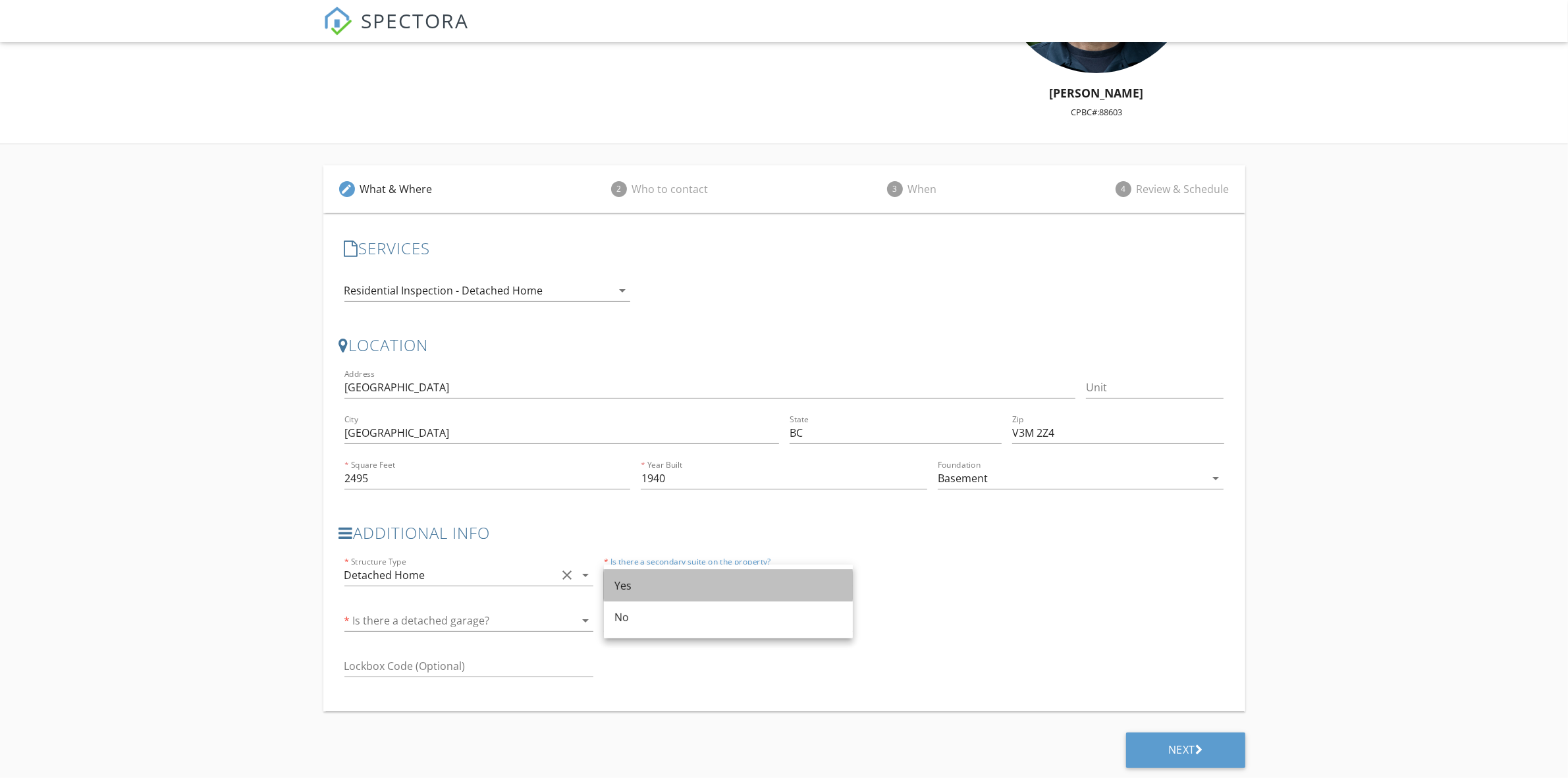
click at [654, 588] on div "Yes" at bounding box center [728, 585] width 228 height 16
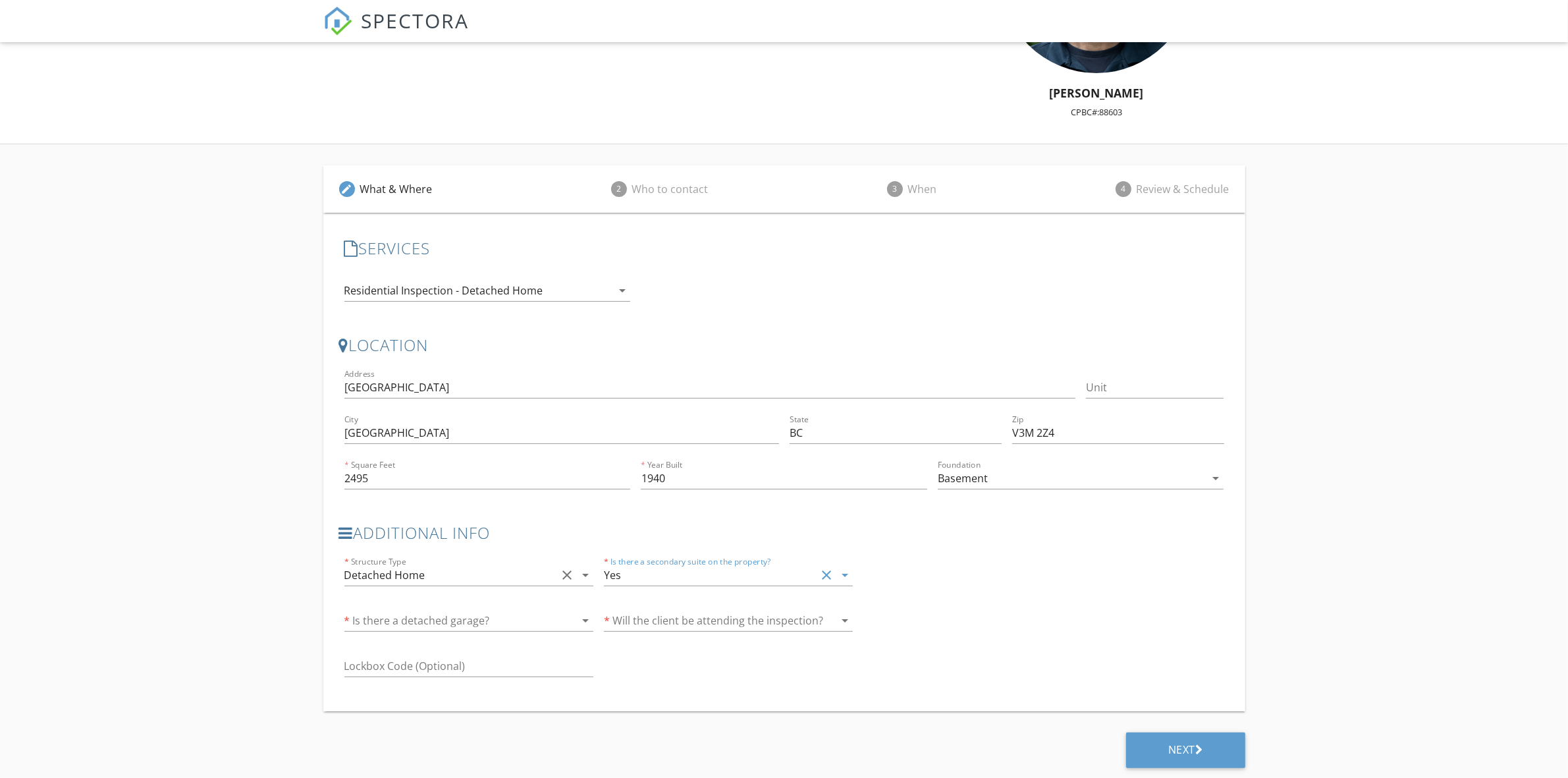
click at [558, 616] on div at bounding box center [566, 620] width 19 height 16
drag, startPoint x: 373, startPoint y: 639, endPoint x: 399, endPoint y: 637, distance: 26.1
click at [379, 637] on div "Yes" at bounding box center [469, 631] width 228 height 32
click at [676, 617] on div at bounding box center [710, 621] width 212 height 21
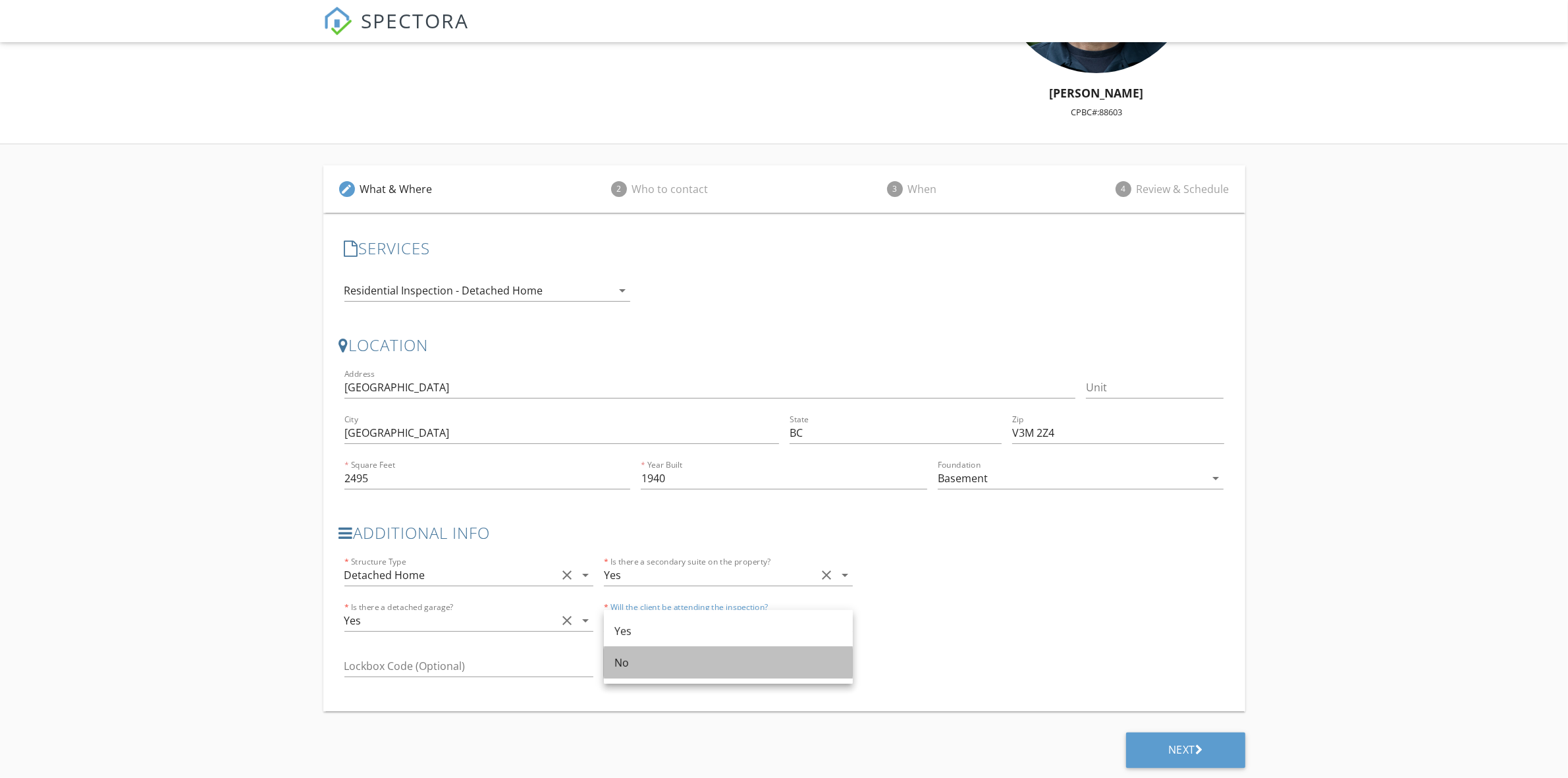
click at [616, 656] on div "No" at bounding box center [728, 662] width 228 height 16
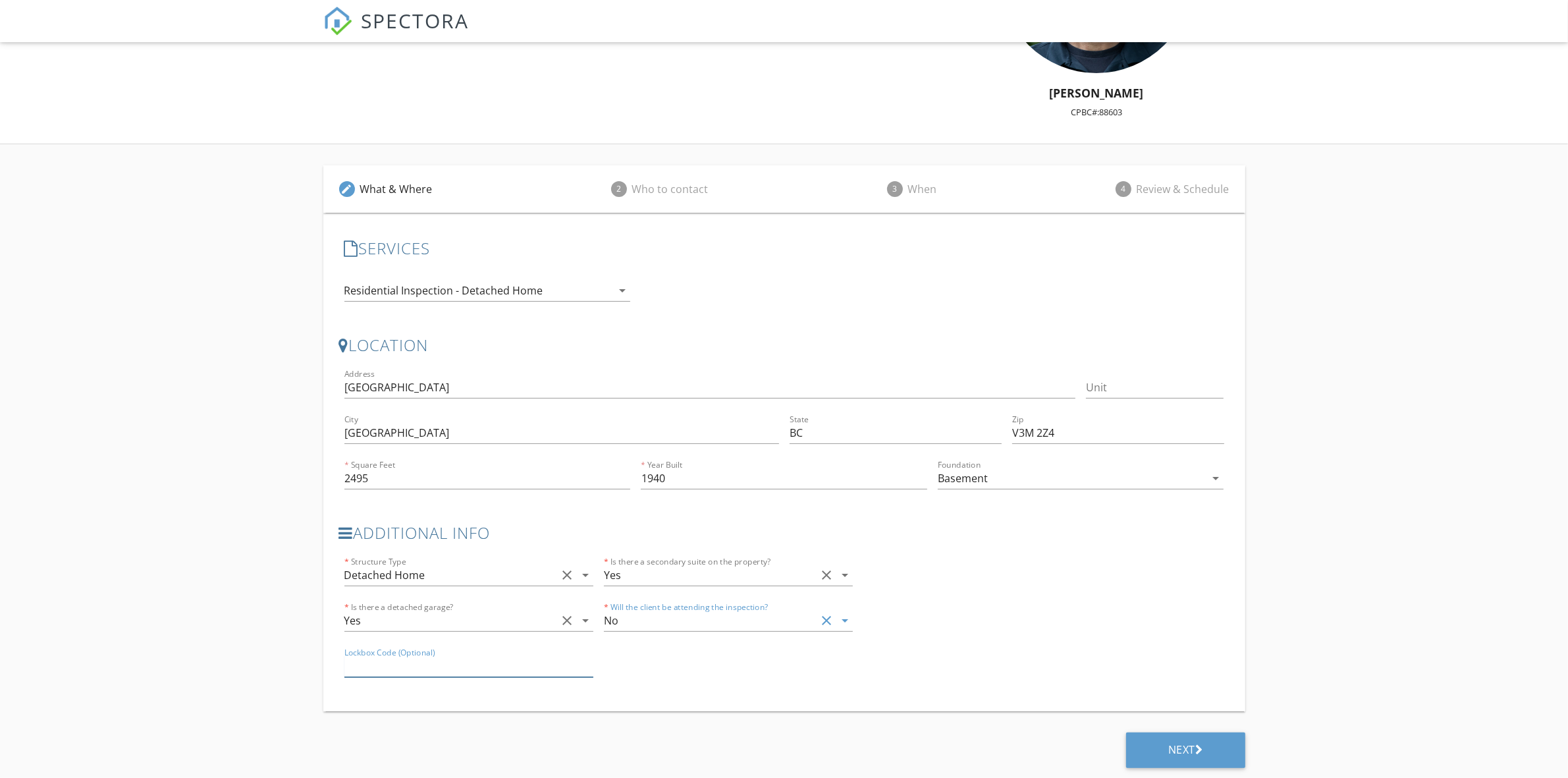
drag, startPoint x: 516, startPoint y: 675, endPoint x: 521, endPoint y: 670, distance: 7.1
click at [517, 675] on input "text" at bounding box center [469, 666] width 249 height 22
type input "8675309"
click at [1185, 749] on div "Next" at bounding box center [1185, 750] width 35 height 14
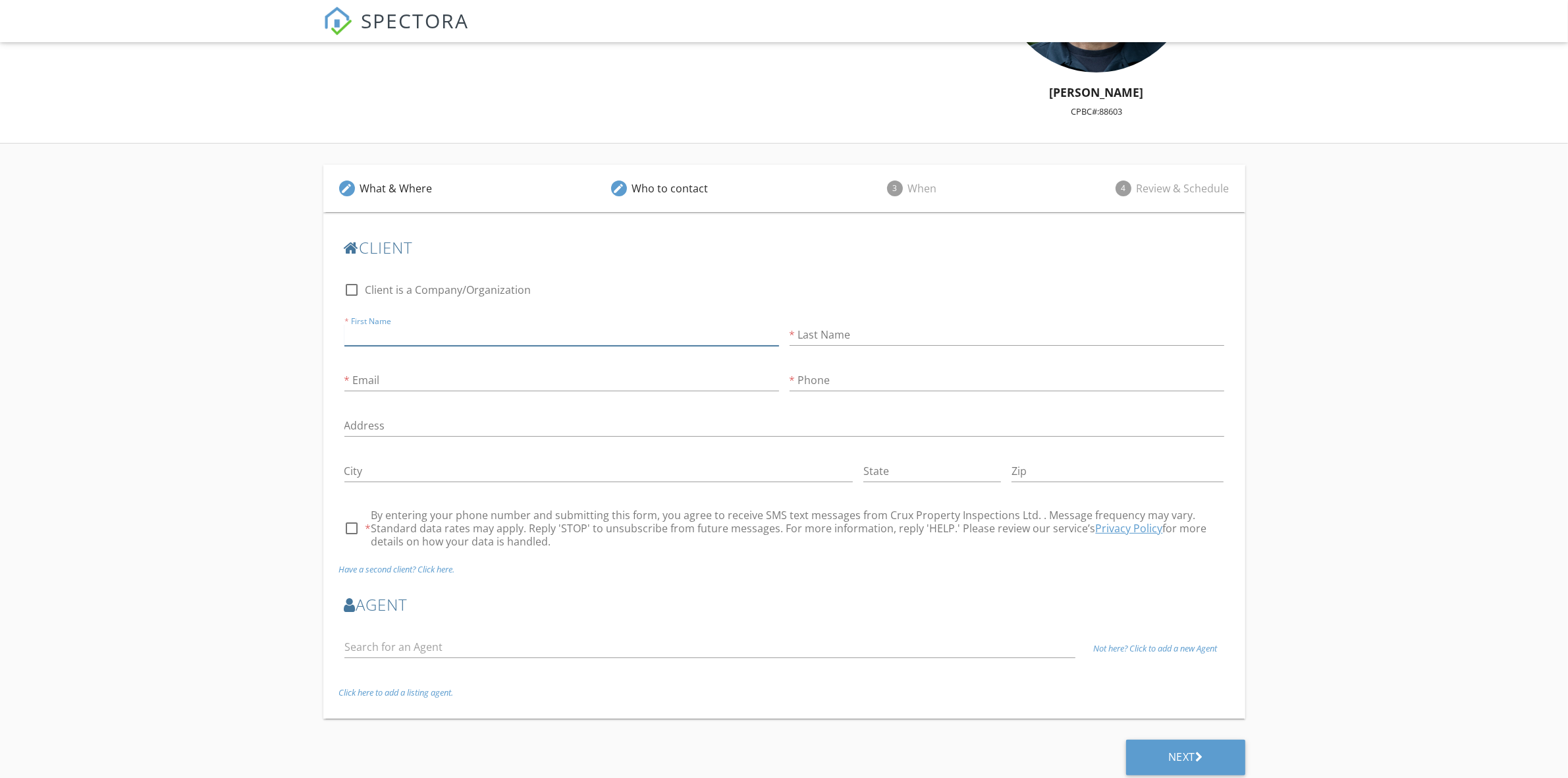
click at [423, 333] on input "First Name" at bounding box center [562, 335] width 435 height 22
type input "Marty"
type input "Trytko"
click at [370, 333] on input "Marty" at bounding box center [562, 335] width 435 height 22
type input "Martyy"
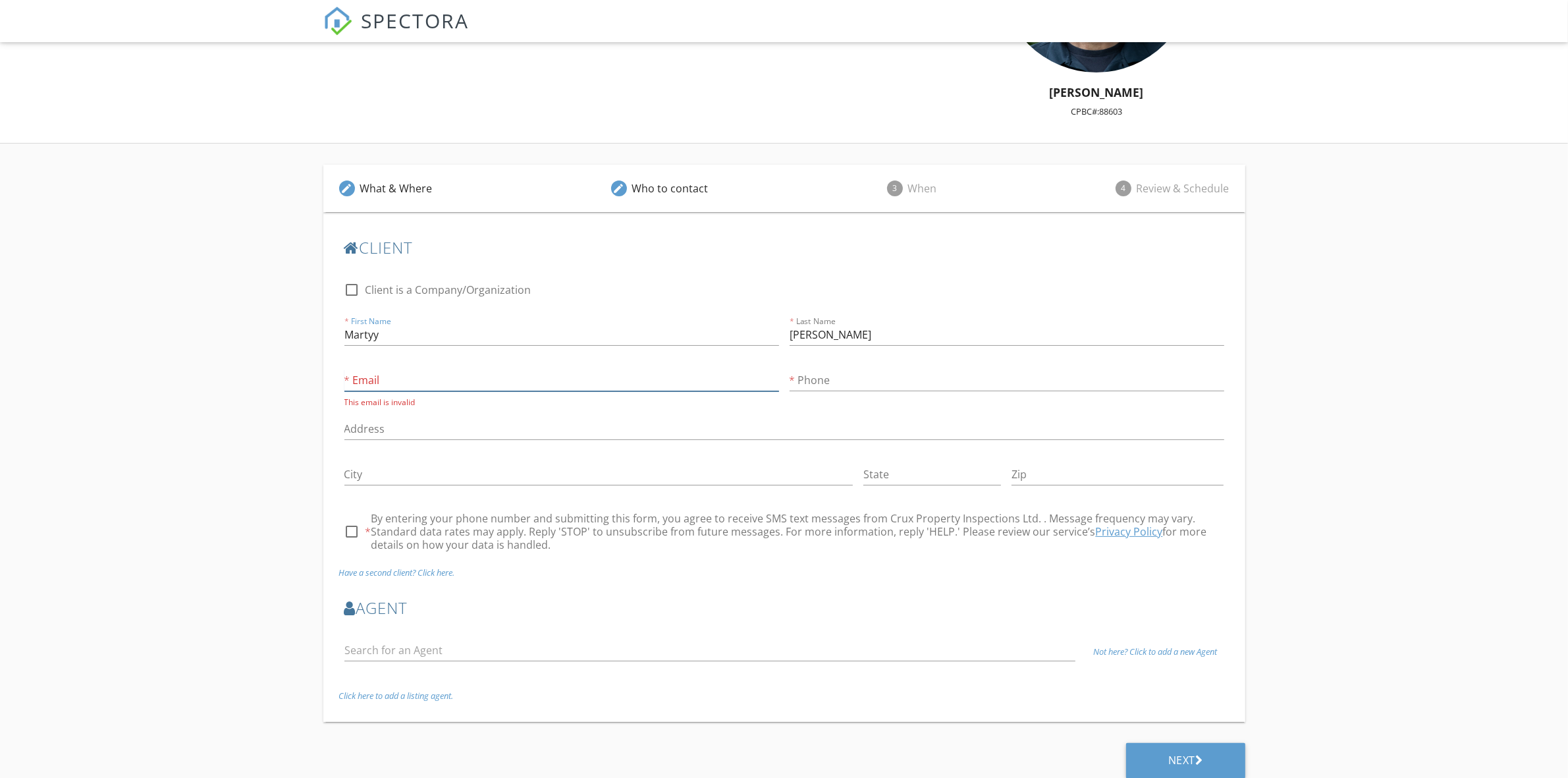
click at [439, 375] on input "Email" at bounding box center [562, 380] width 435 height 22
type input "mtrytko@hotmail.com"
click at [908, 371] on input "Phone" at bounding box center [1007, 380] width 435 height 22
type input "778-847-6901"
click at [600, 421] on input "Address" at bounding box center [784, 426] width 880 height 22
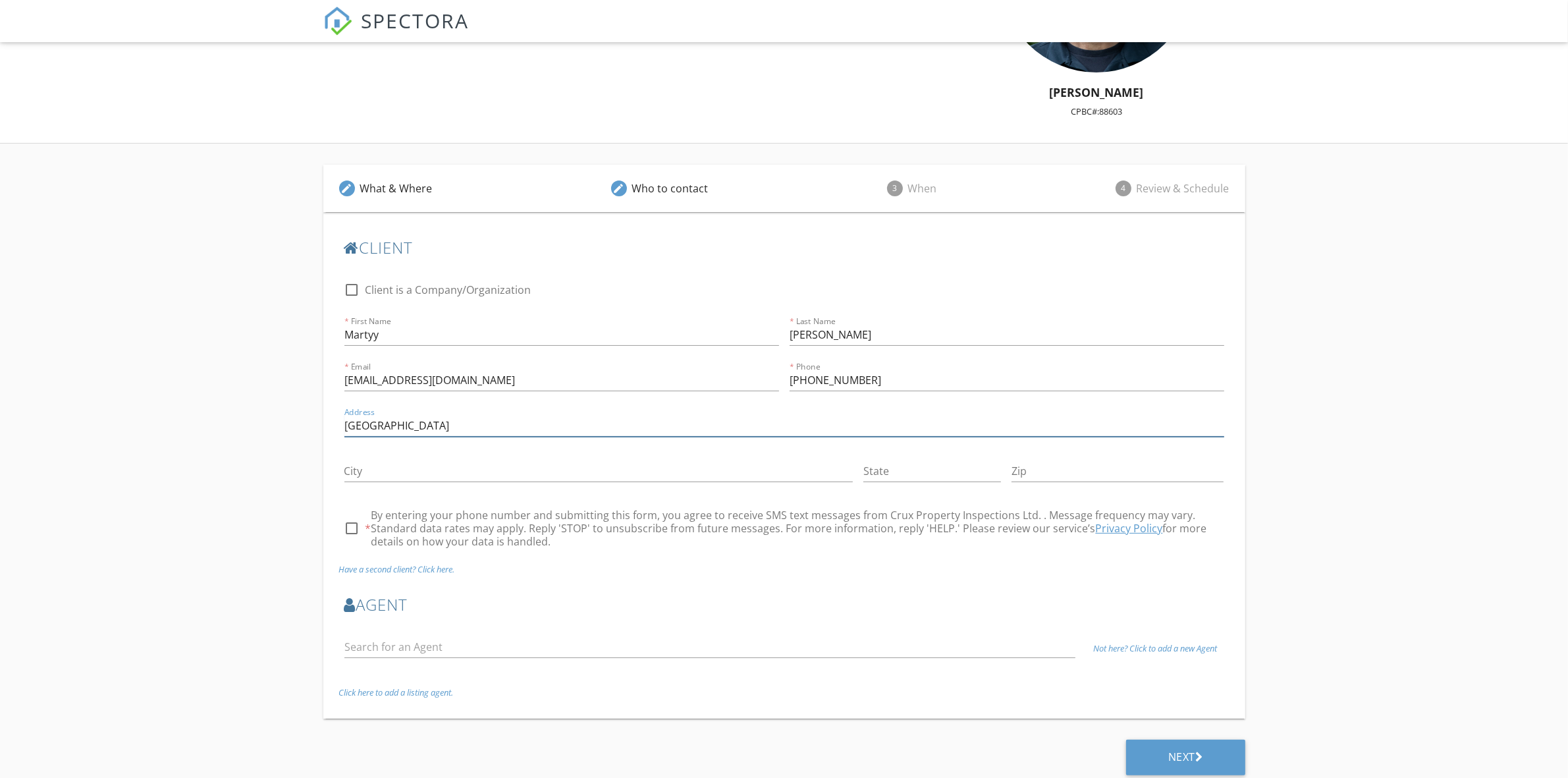
drag, startPoint x: 528, startPoint y: 423, endPoint x: 439, endPoint y: 430, distance: 89.3
click at [439, 430] on input "1424 Dublin Street New West" at bounding box center [784, 426] width 880 height 22
type input "[GEOGRAPHIC_DATA]"
click at [423, 463] on input "City" at bounding box center [599, 471] width 509 height 22
paste input "New West"
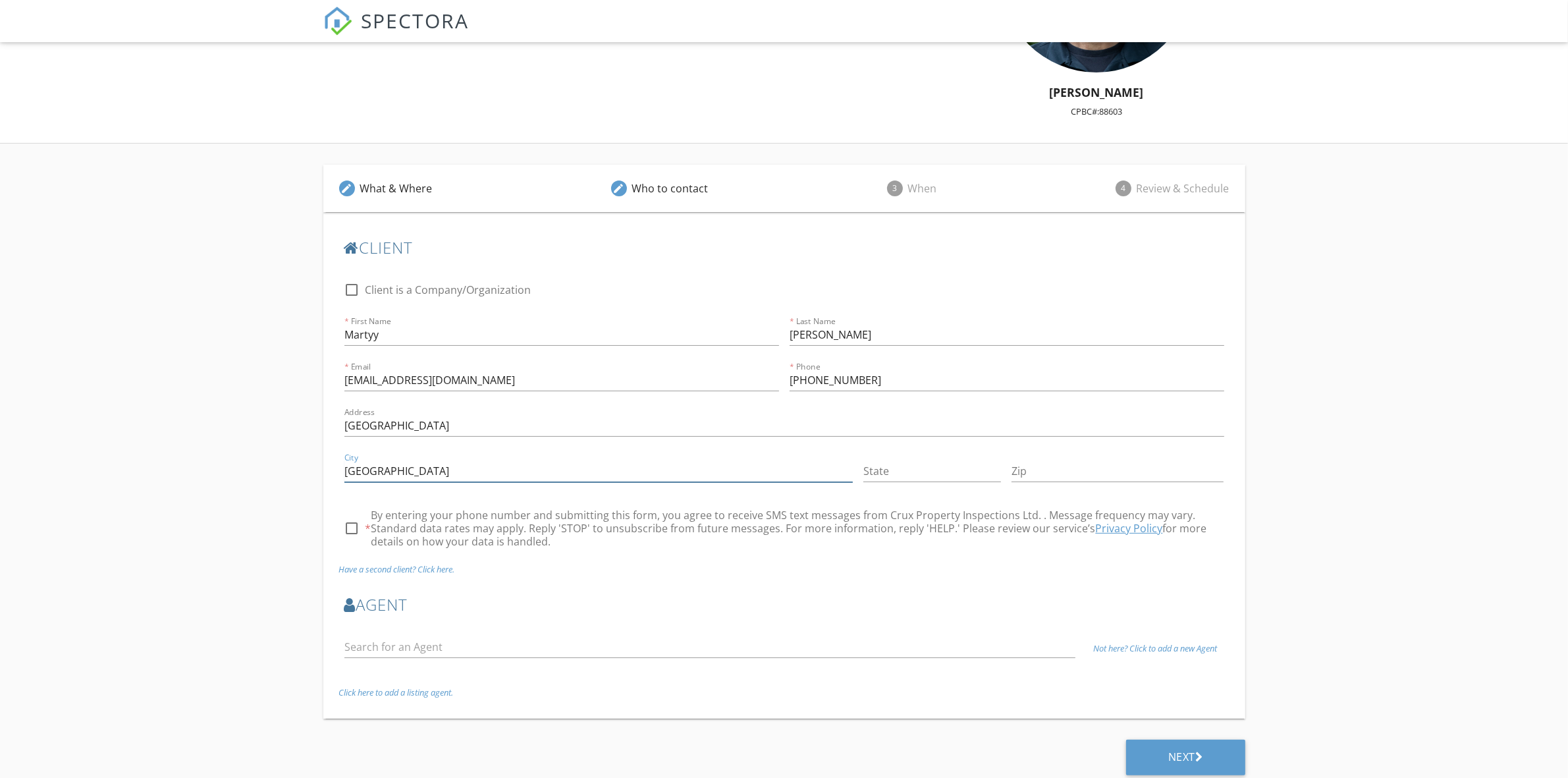
type input "New West"
click at [932, 472] on input "State" at bounding box center [932, 471] width 138 height 22
type input "BC"
click at [1038, 479] on input "Zip" at bounding box center [1118, 471] width 212 height 22
type input "V3M2Z4"
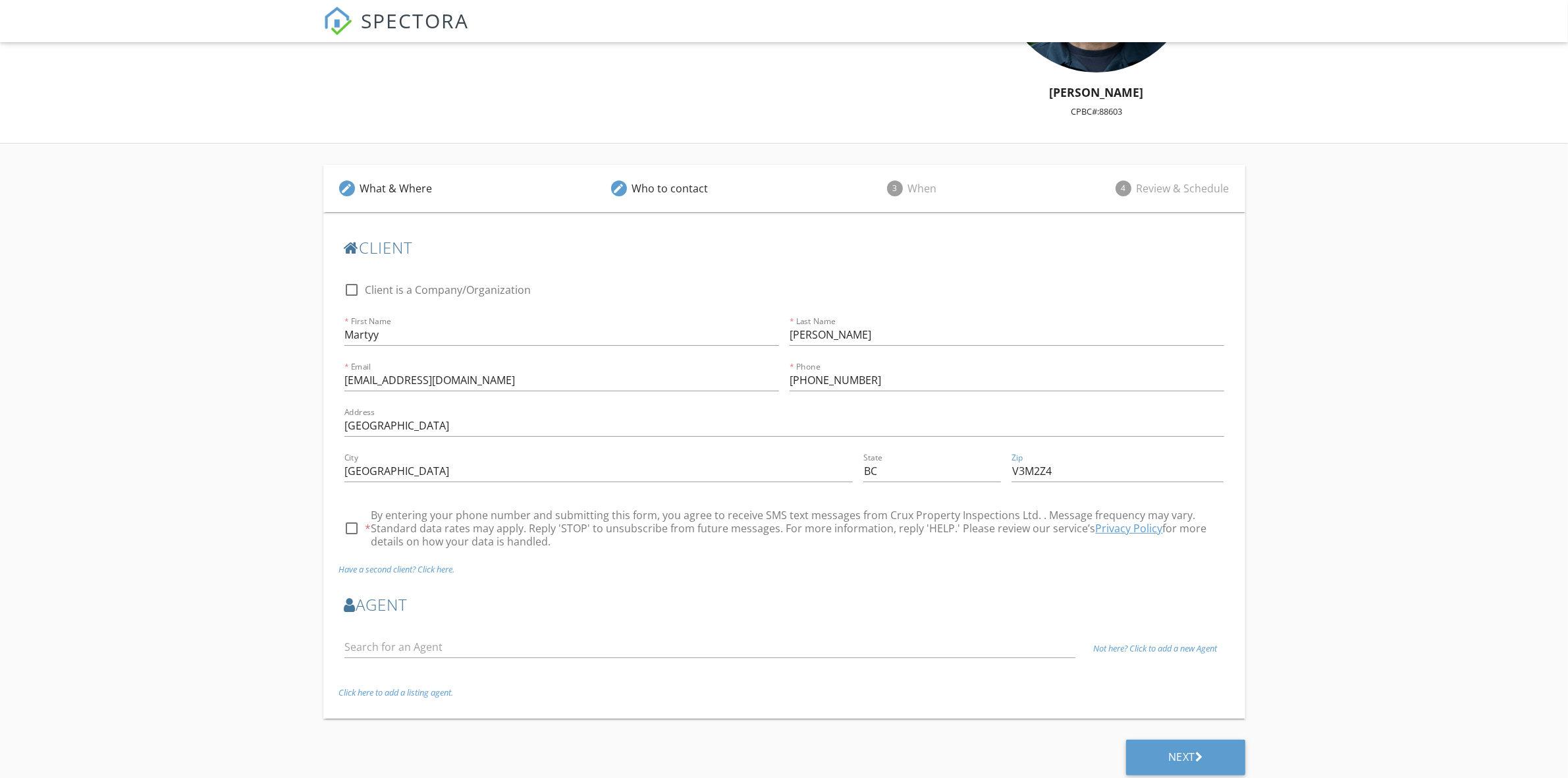
click at [351, 524] on div at bounding box center [353, 528] width 23 height 23
checkbox input "true"
click at [419, 646] on input "text" at bounding box center [710, 647] width 732 height 22
click at [1203, 749] on div "Next" at bounding box center [1185, 757] width 119 height 35
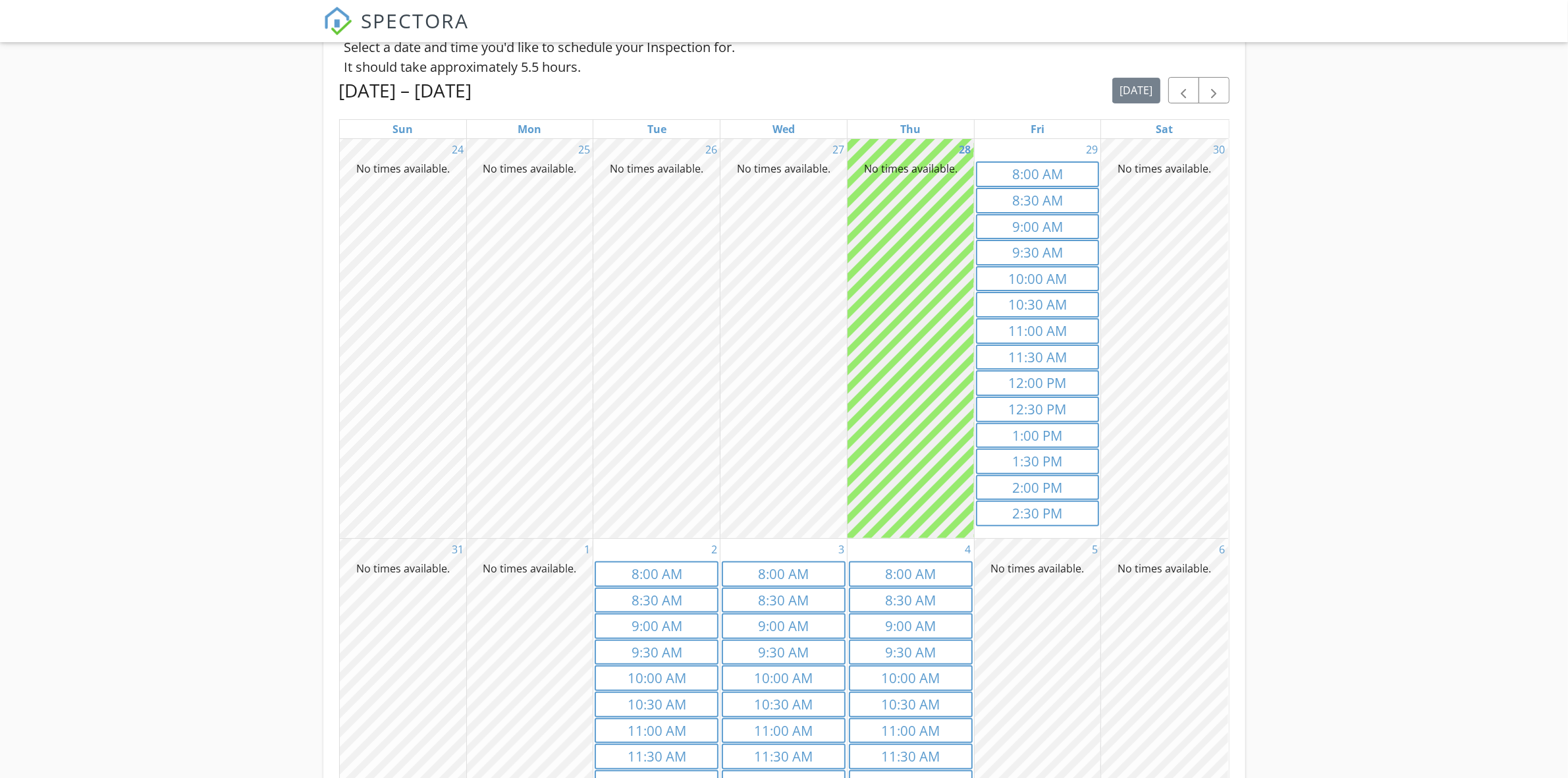
scroll to position [324, 0]
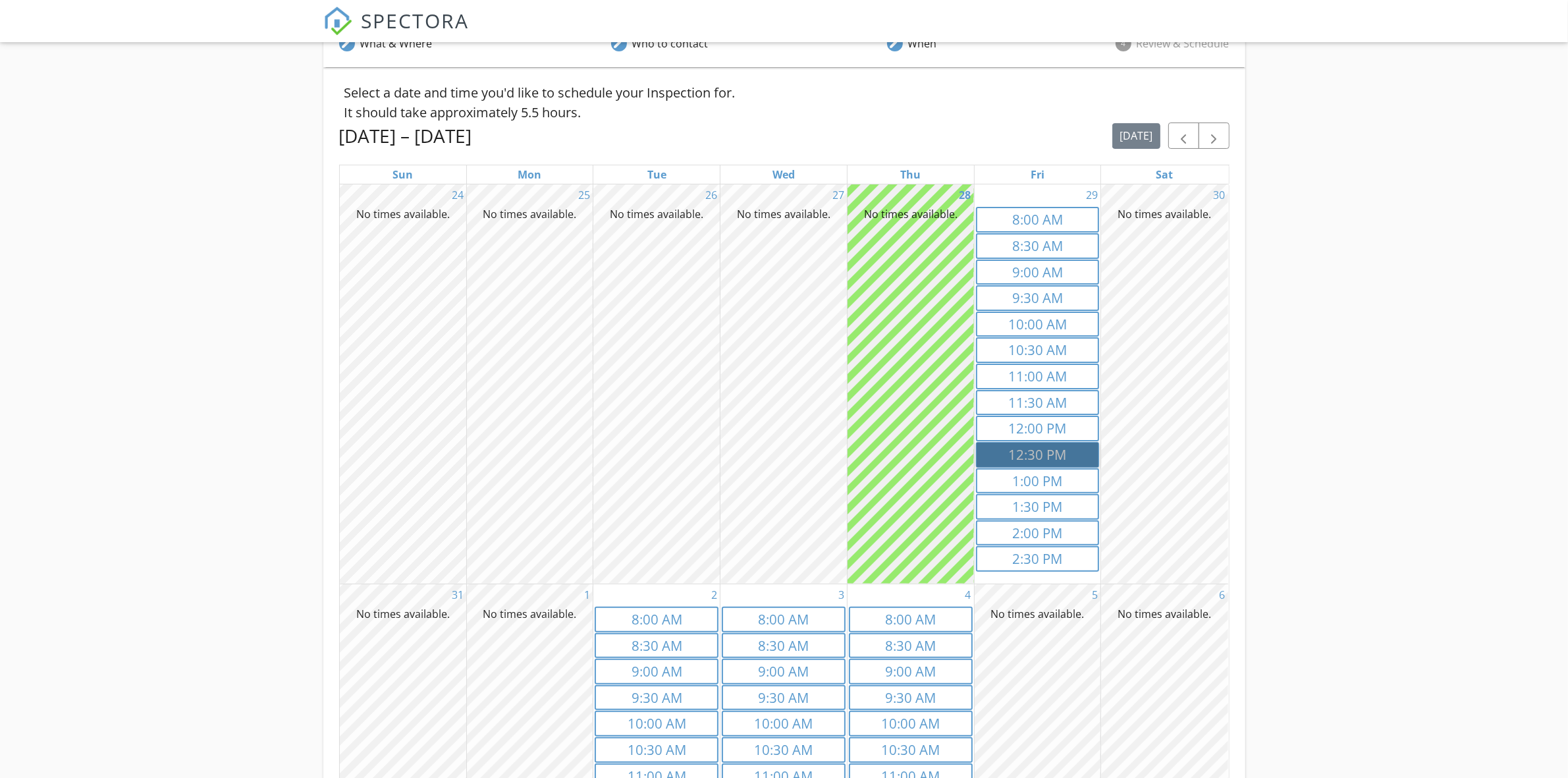
click at [1047, 447] on link "12:30p 12:30 PM" at bounding box center [1038, 454] width 124 height 26
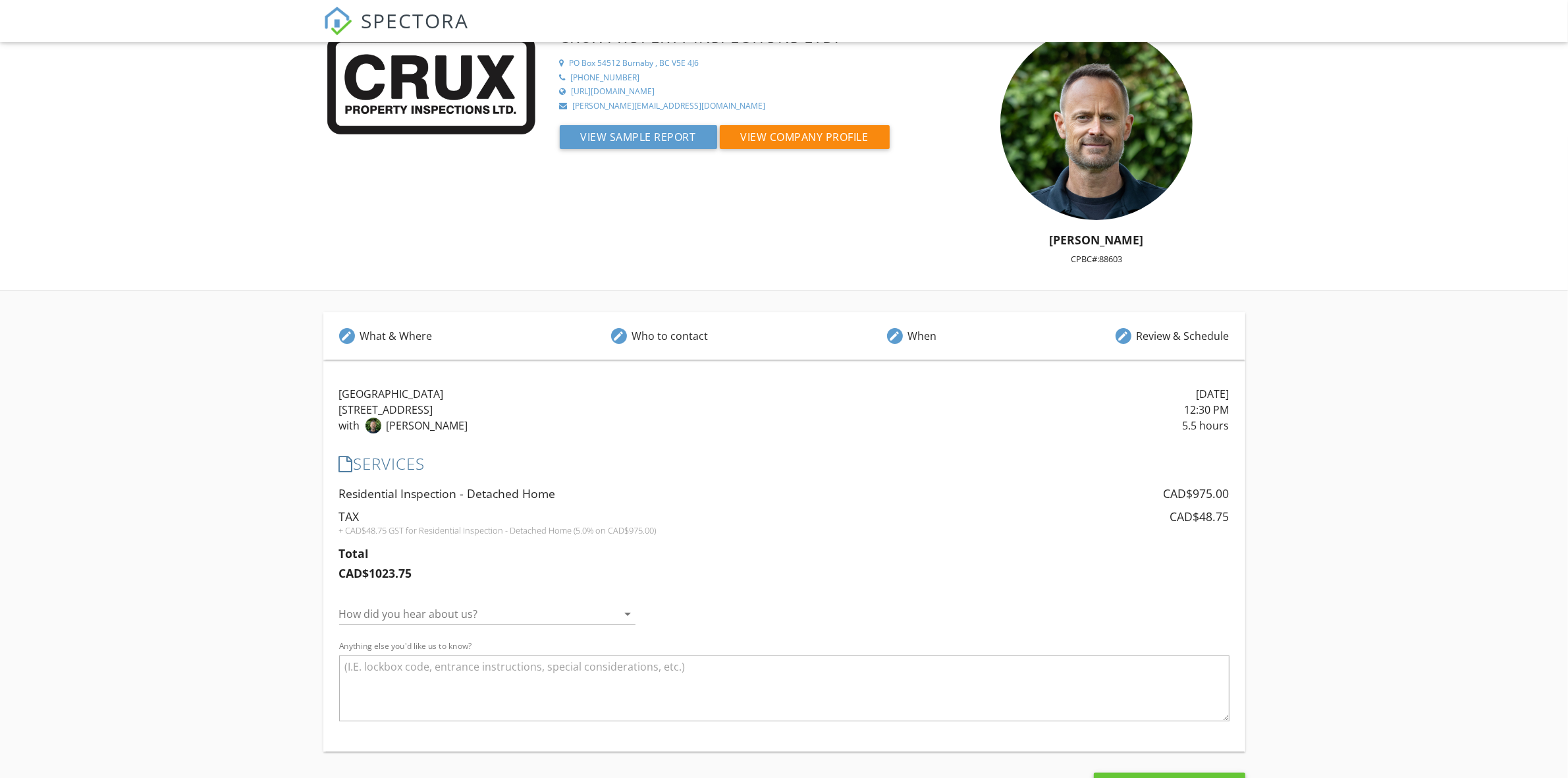
scroll to position [71, 0]
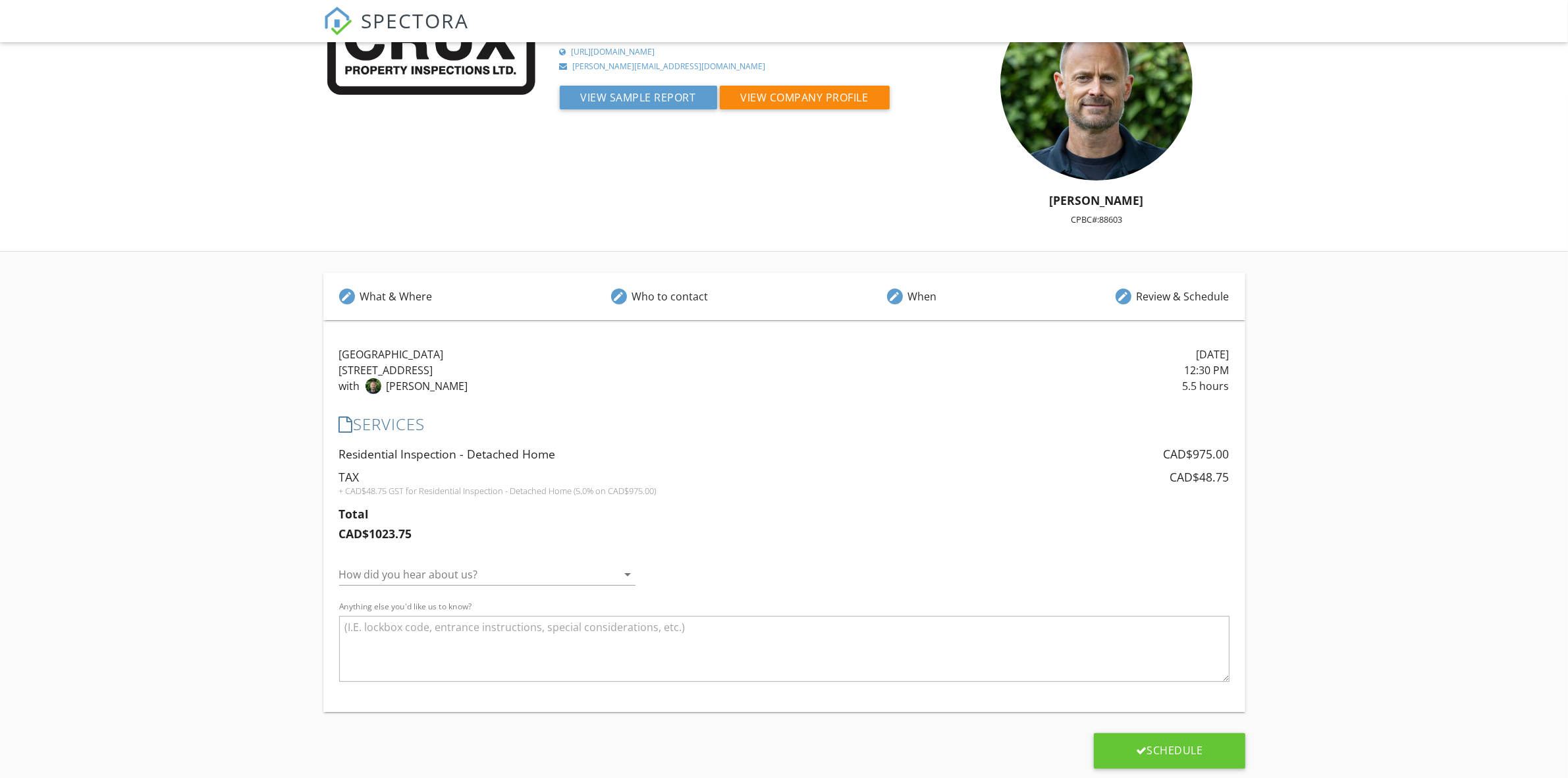
click at [495, 627] on textarea "Anything else you'd like us to know?" at bounding box center [784, 649] width 890 height 66
click at [543, 631] on textarea "This is the anything else you would likwe o know box" at bounding box center [784, 649] width 890 height 66
type textarea "This is the anything else you would like to know box"
click at [1199, 749] on div "Schedule" at bounding box center [1169, 750] width 67 height 14
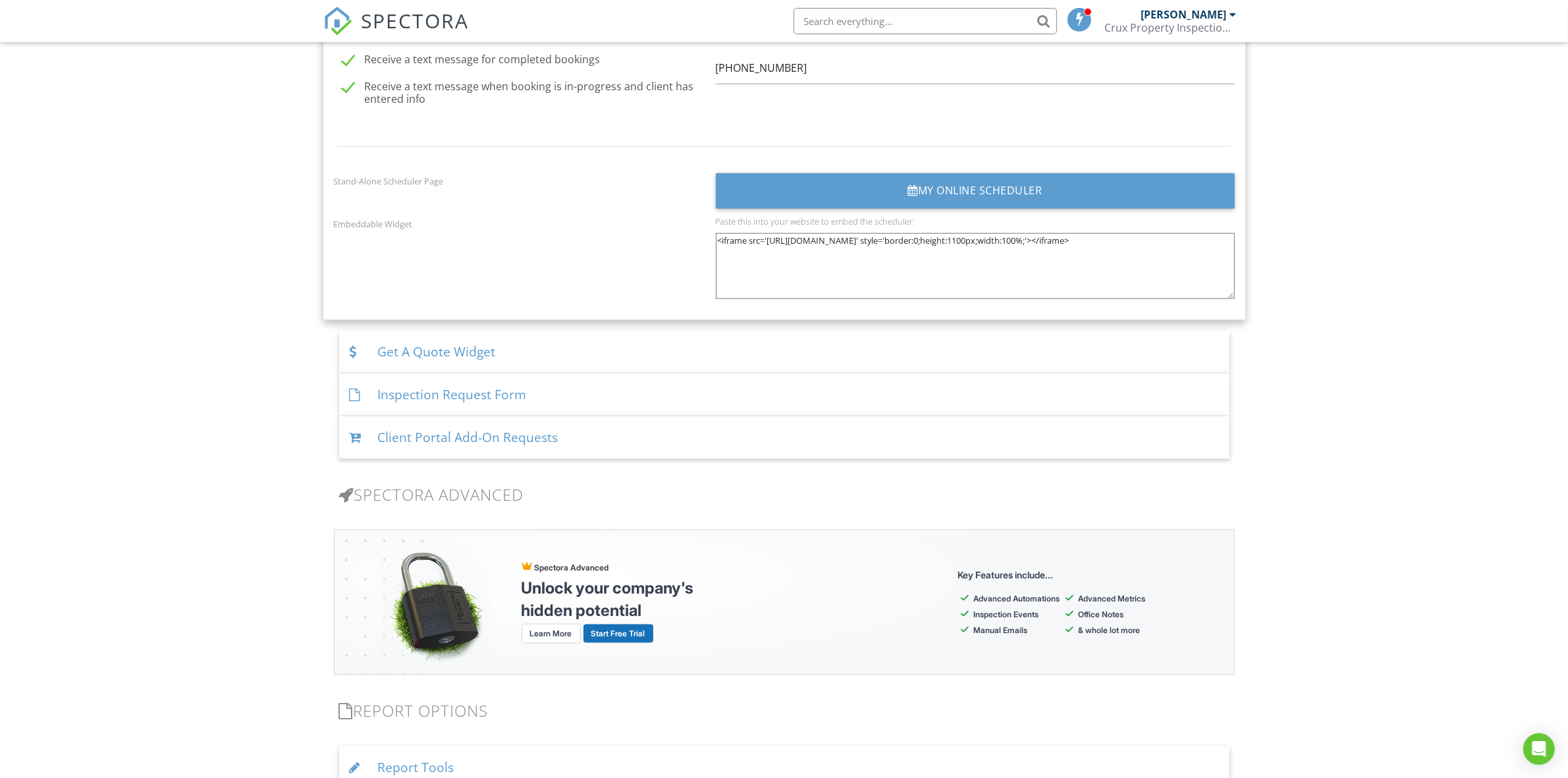
scroll to position [1812, 0]
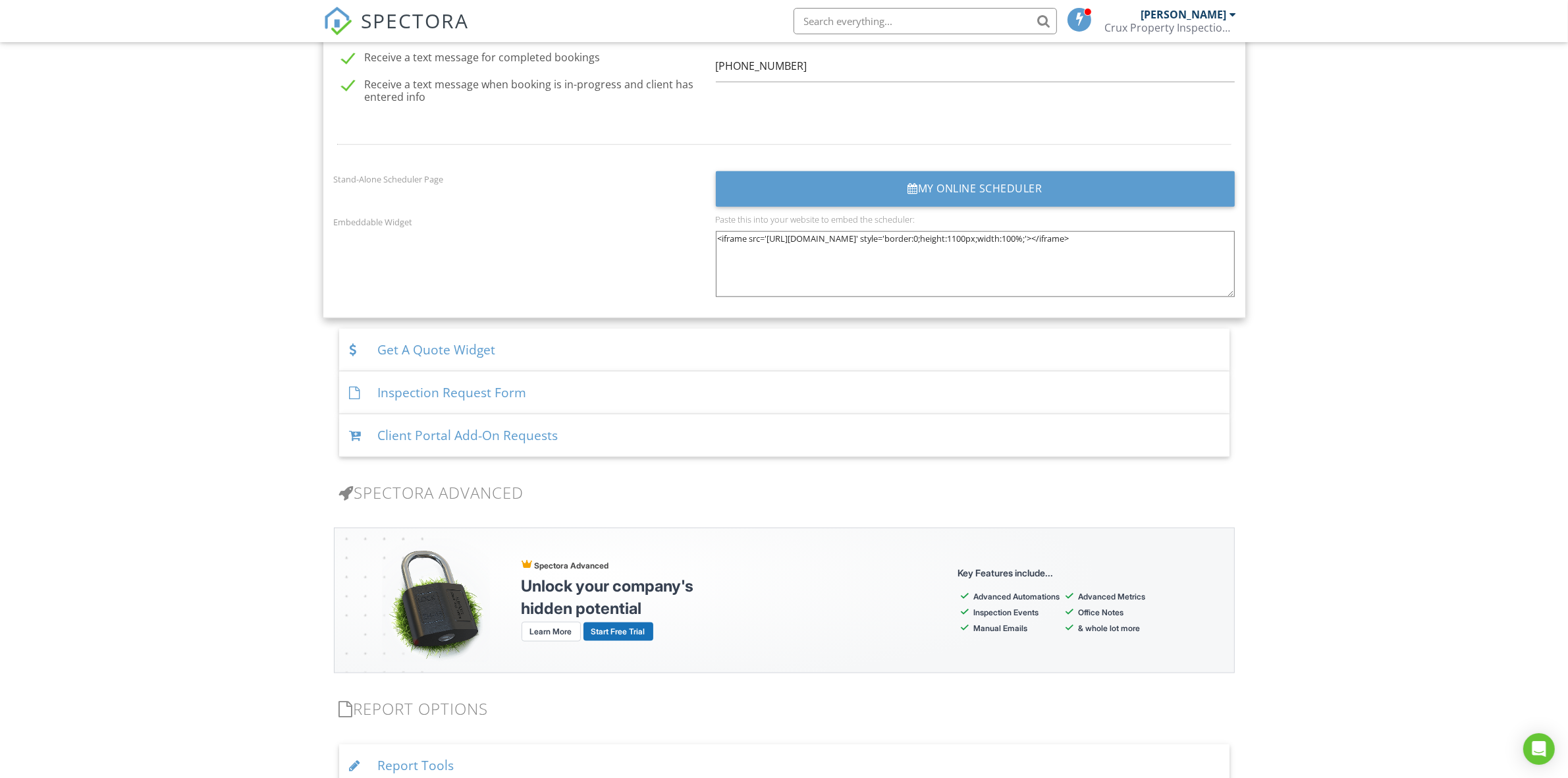
click at [495, 352] on div "Get A Quote Widget" at bounding box center [784, 350] width 890 height 43
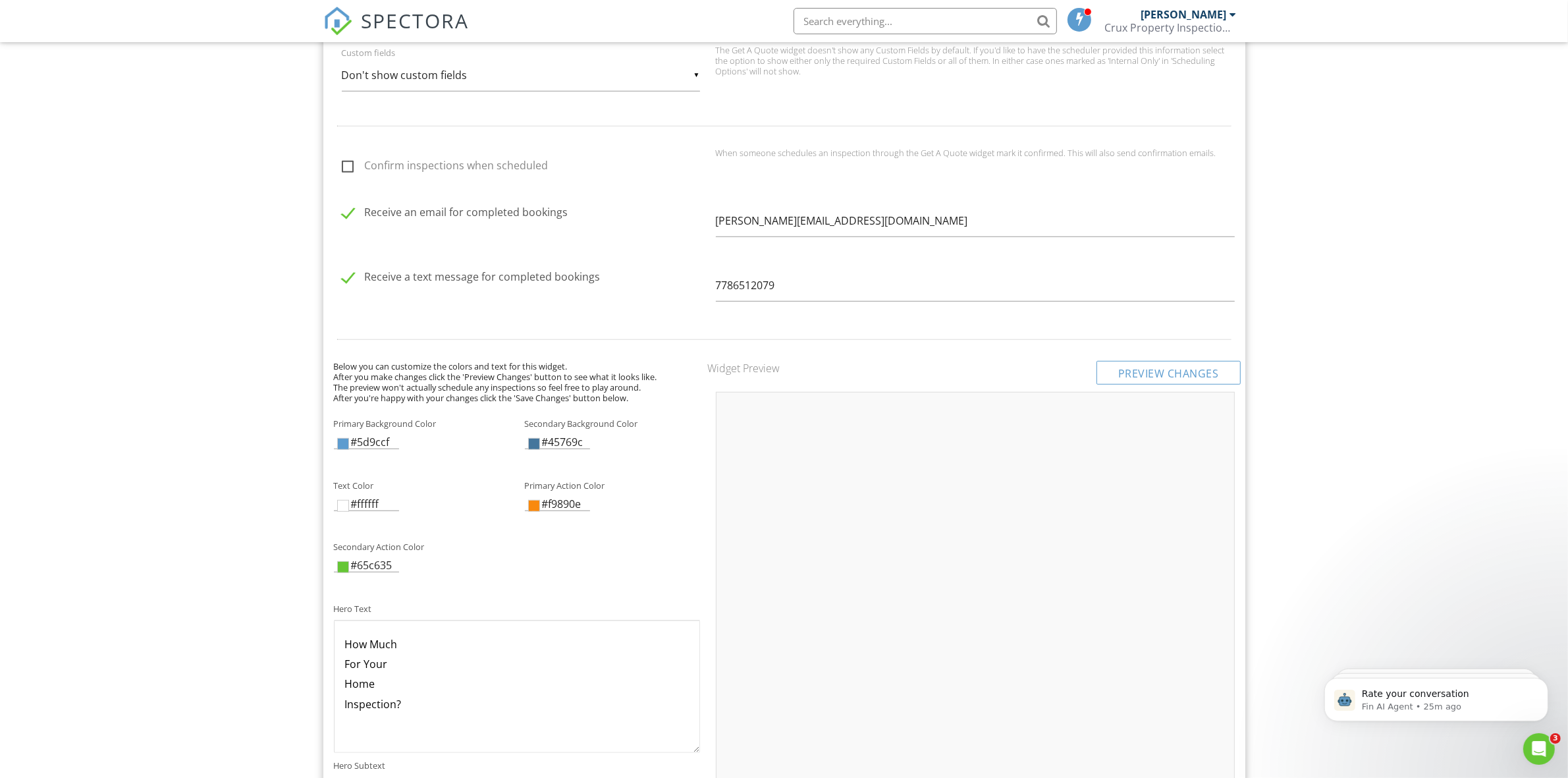
scroll to position [1317, 0]
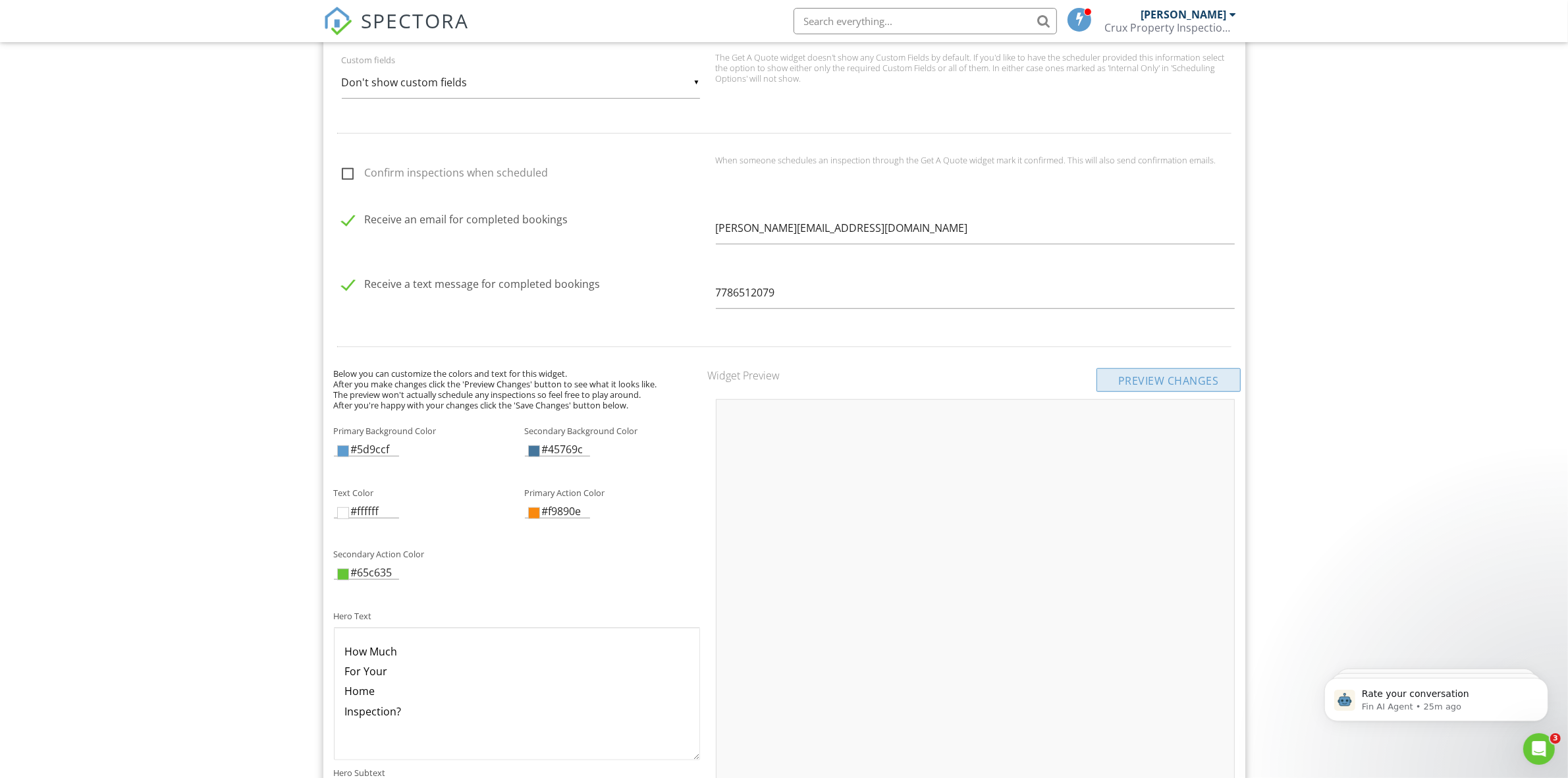
click at [1167, 382] on div "Preview Changes" at bounding box center [1169, 380] width 144 height 24
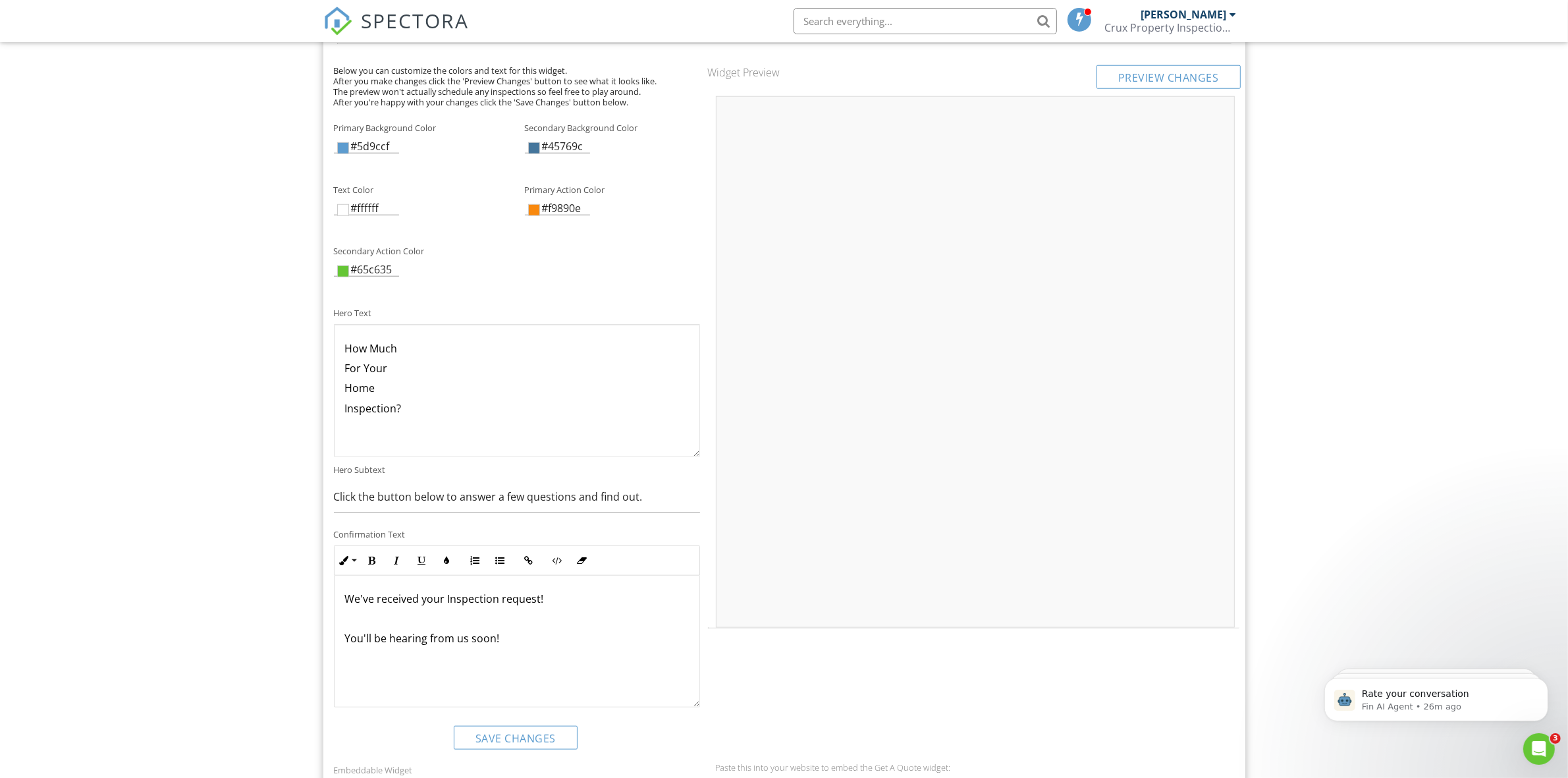
scroll to position [1619, 0]
click at [764, 222] on div at bounding box center [975, 363] width 519 height 532
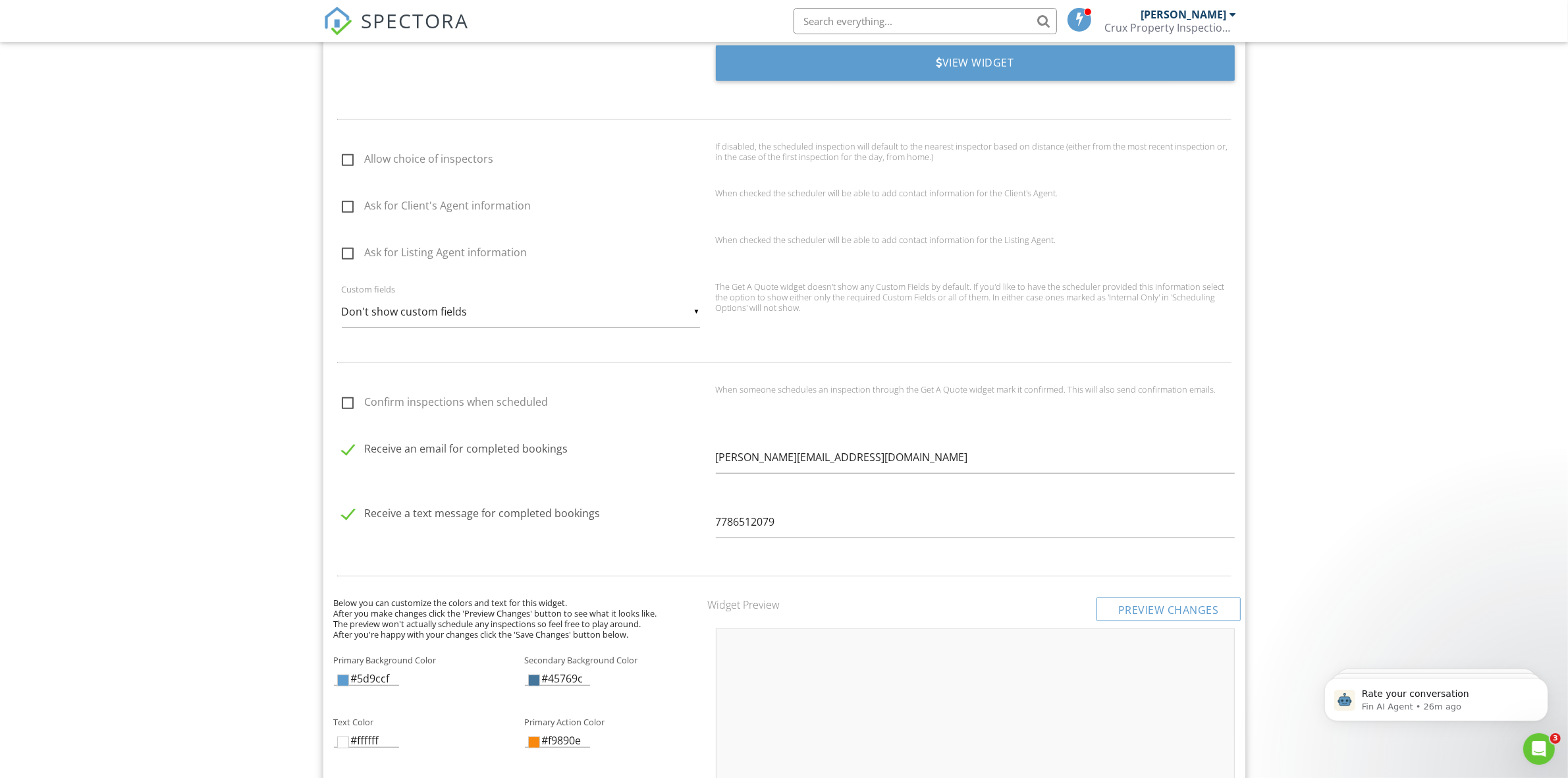
scroll to position [1043, 0]
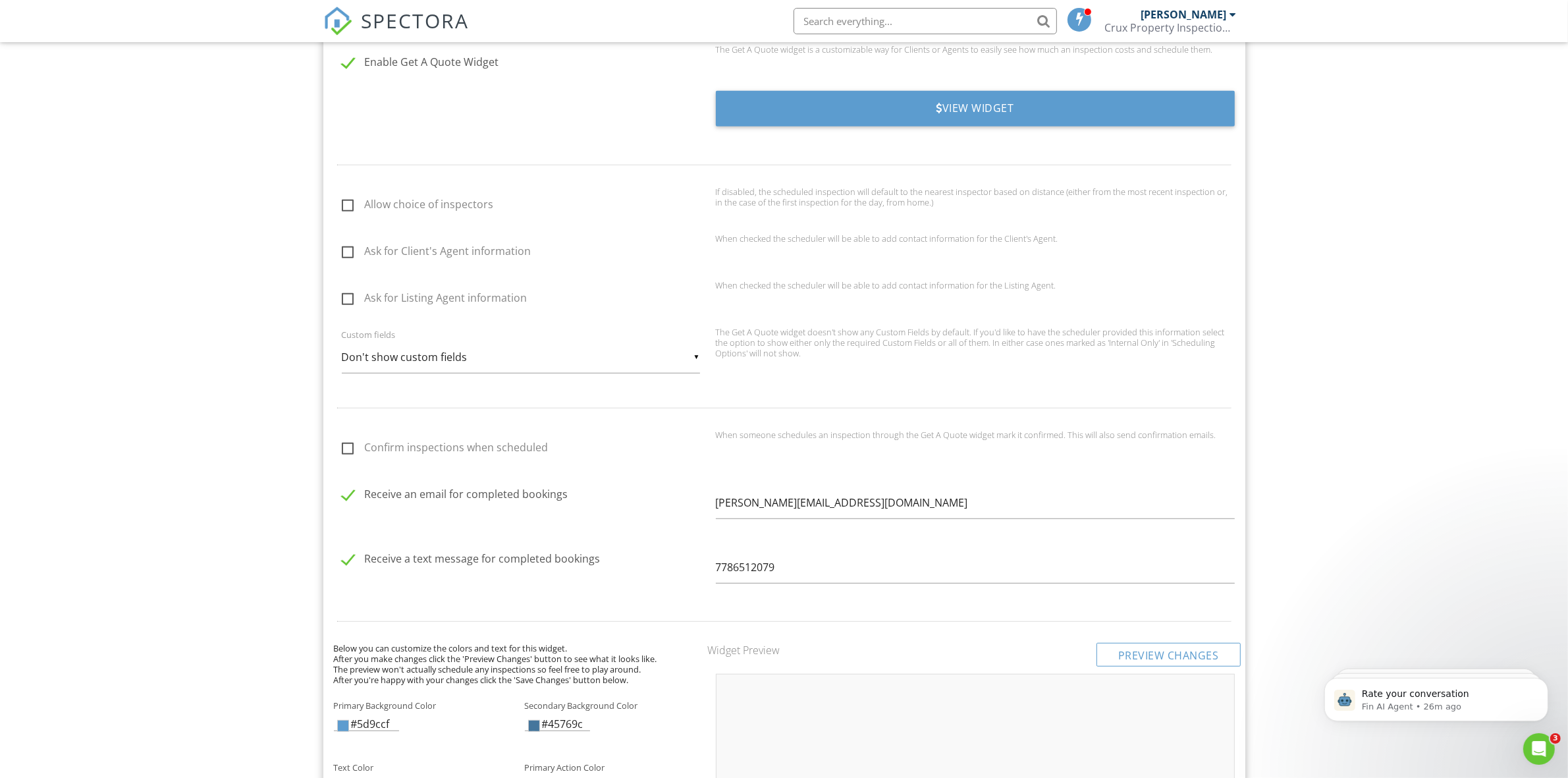
click at [490, 350] on div "▼ Don't show custom fields Don't show custom fields Only show required Custom F…" at bounding box center [520, 357] width 358 height 32
click at [448, 420] on span "Show all custom fields" at bounding box center [520, 424] width 358 height 33
type input "Show all custom fields"
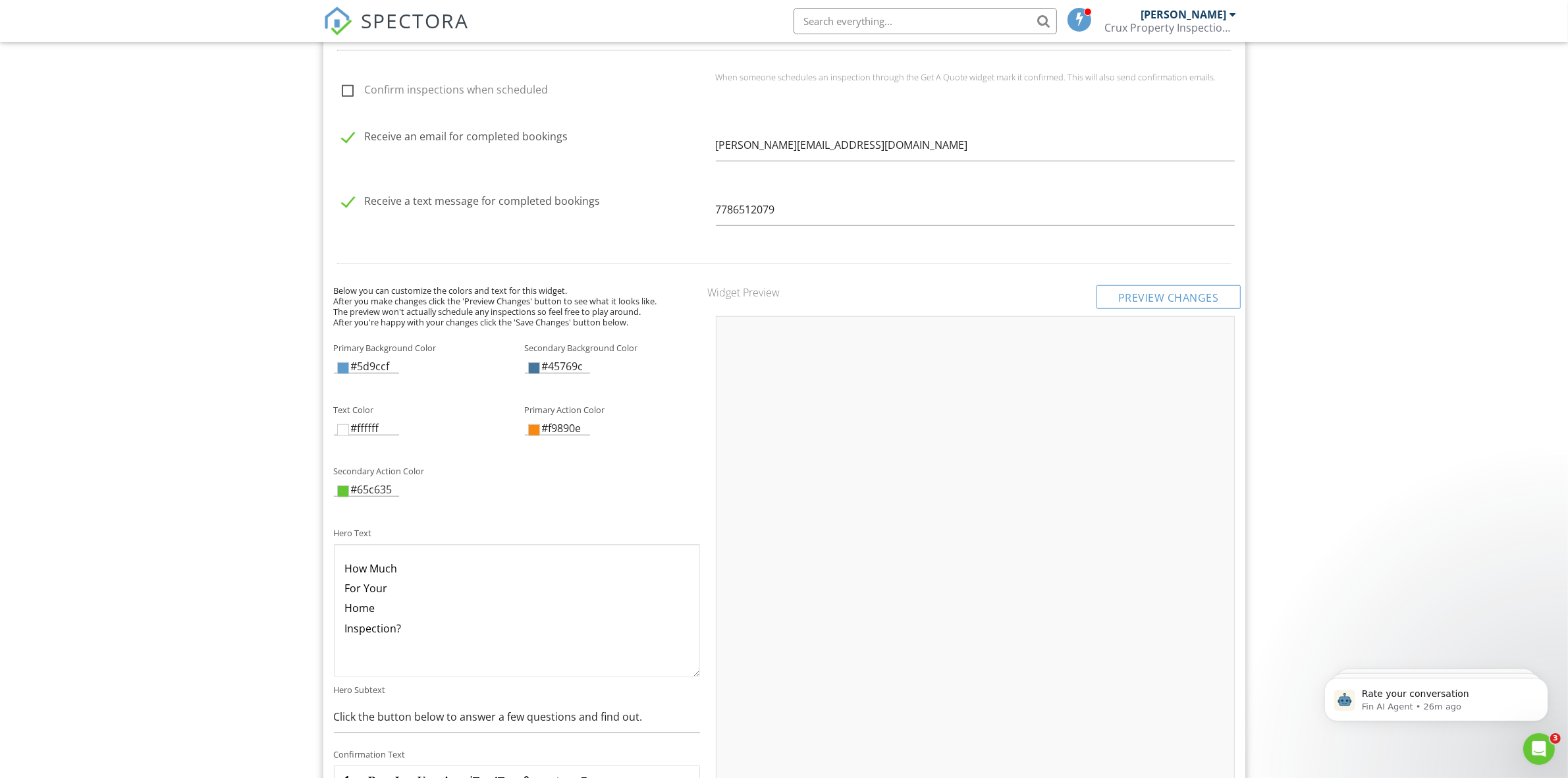
scroll to position [1399, 0]
click at [1182, 307] on div "Preview Changes" at bounding box center [1169, 298] width 144 height 24
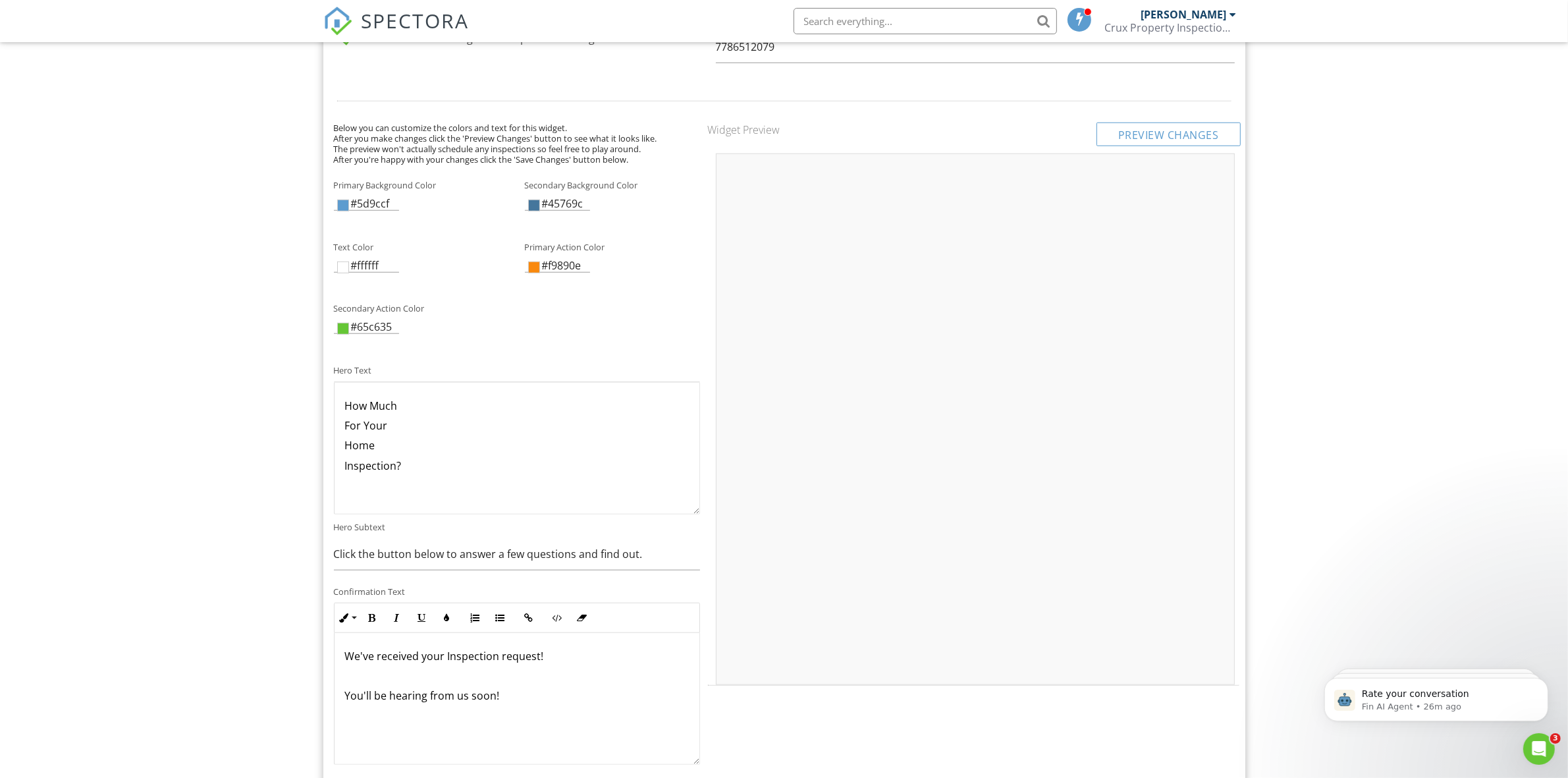
scroll to position [1564, 0]
click at [1339, 475] on div "Dashboard Templates Contacts Metrics Automations Settings Calendar Support Cent…" at bounding box center [784, 284] width 1568 height 3612
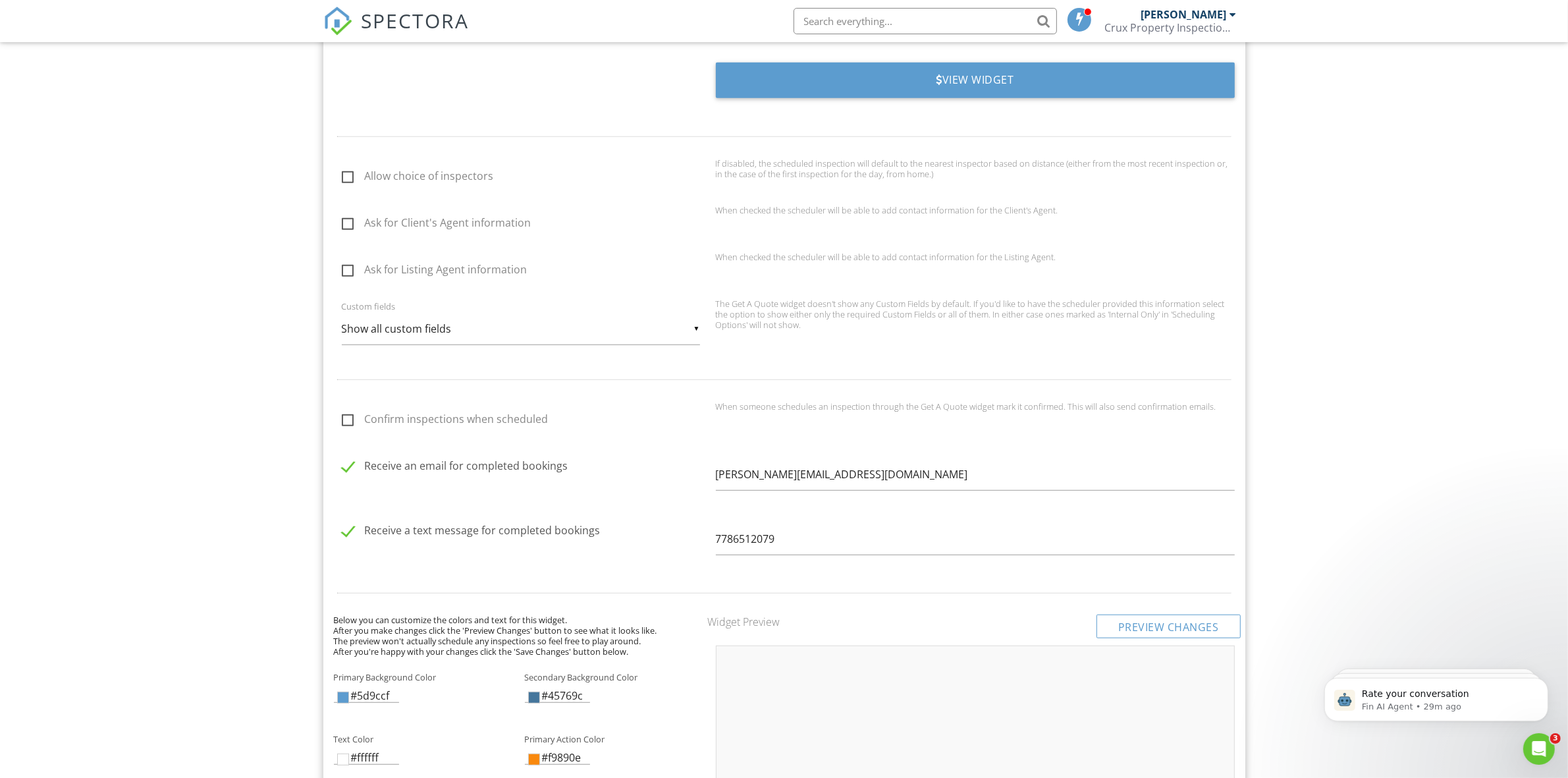
scroll to position [1071, 0]
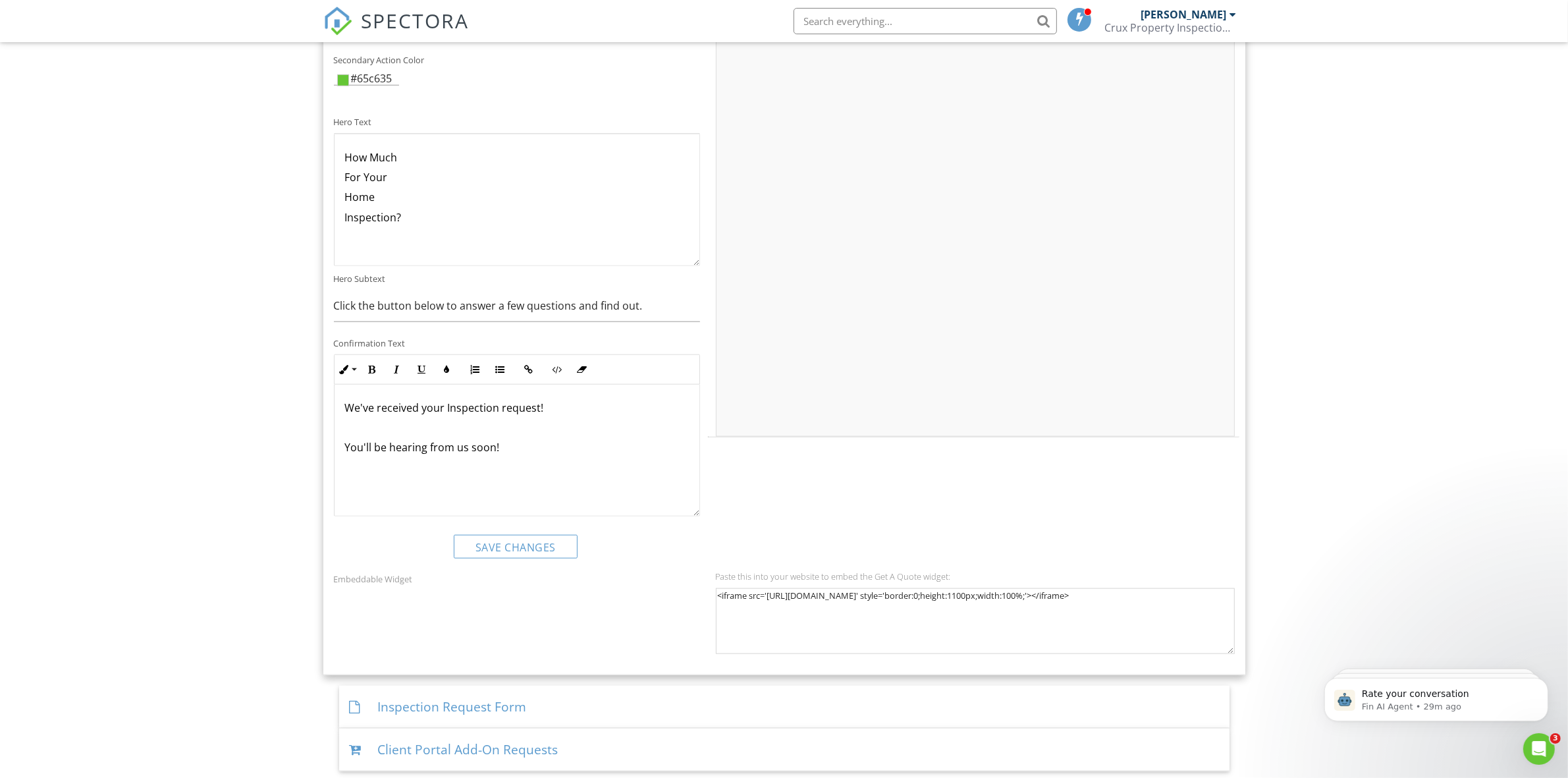
scroll to position [1537, 0]
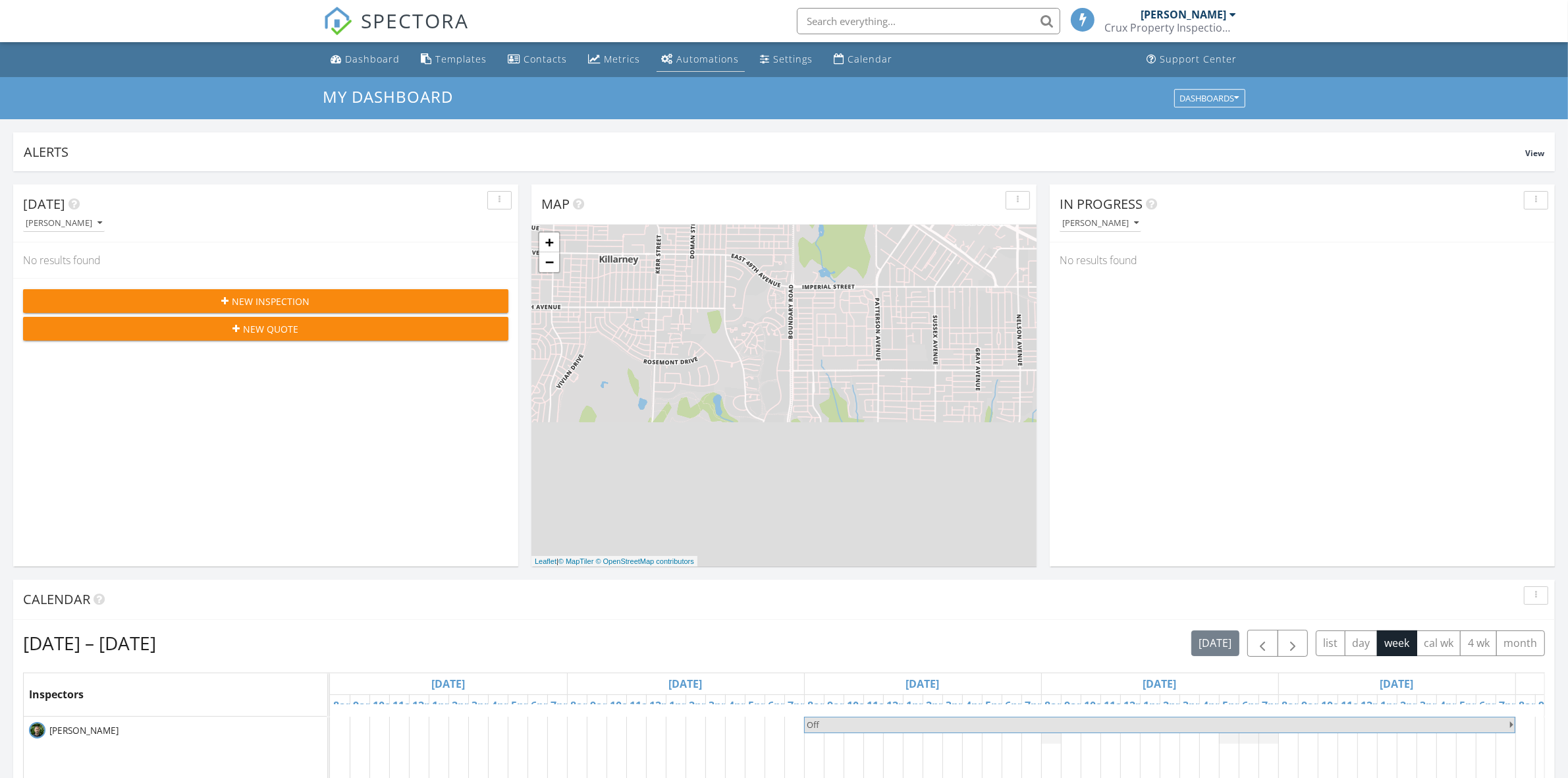
scroll to position [7, 7]
click at [774, 53] on div "Settings" at bounding box center [793, 59] width 40 height 13
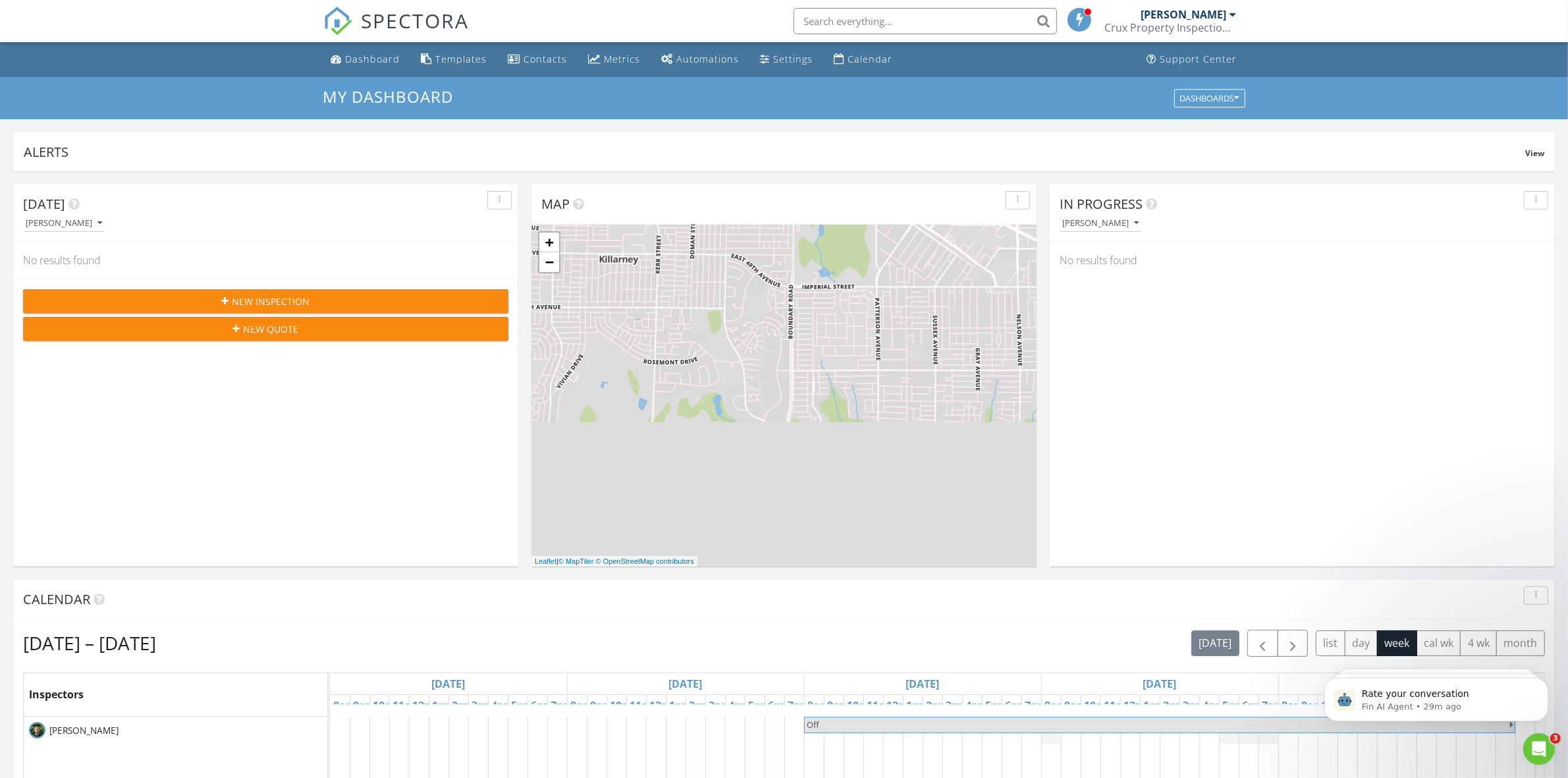
scroll to position [0, 0]
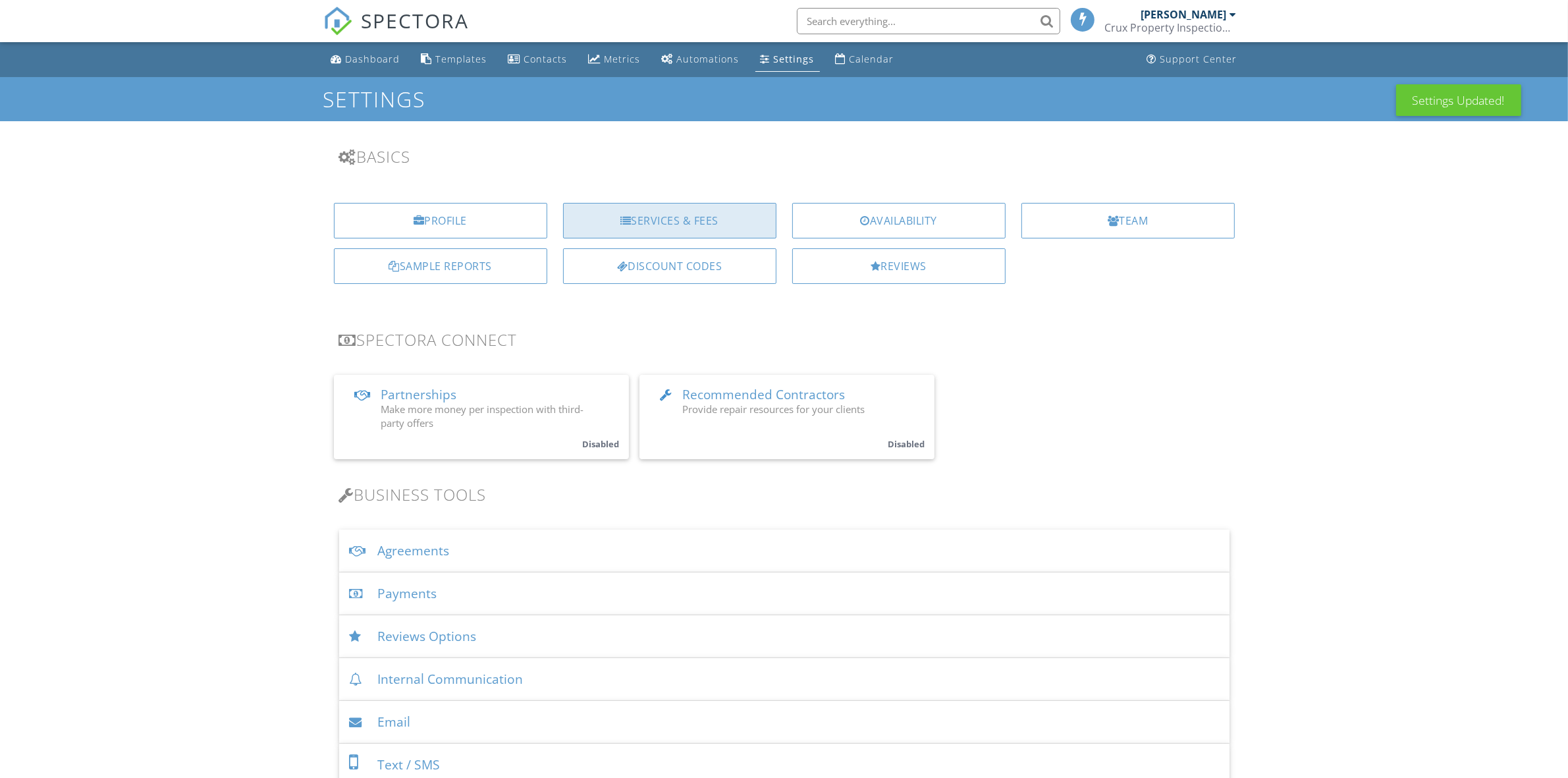
click at [680, 225] on div "Services & Fees" at bounding box center [670, 220] width 214 height 35
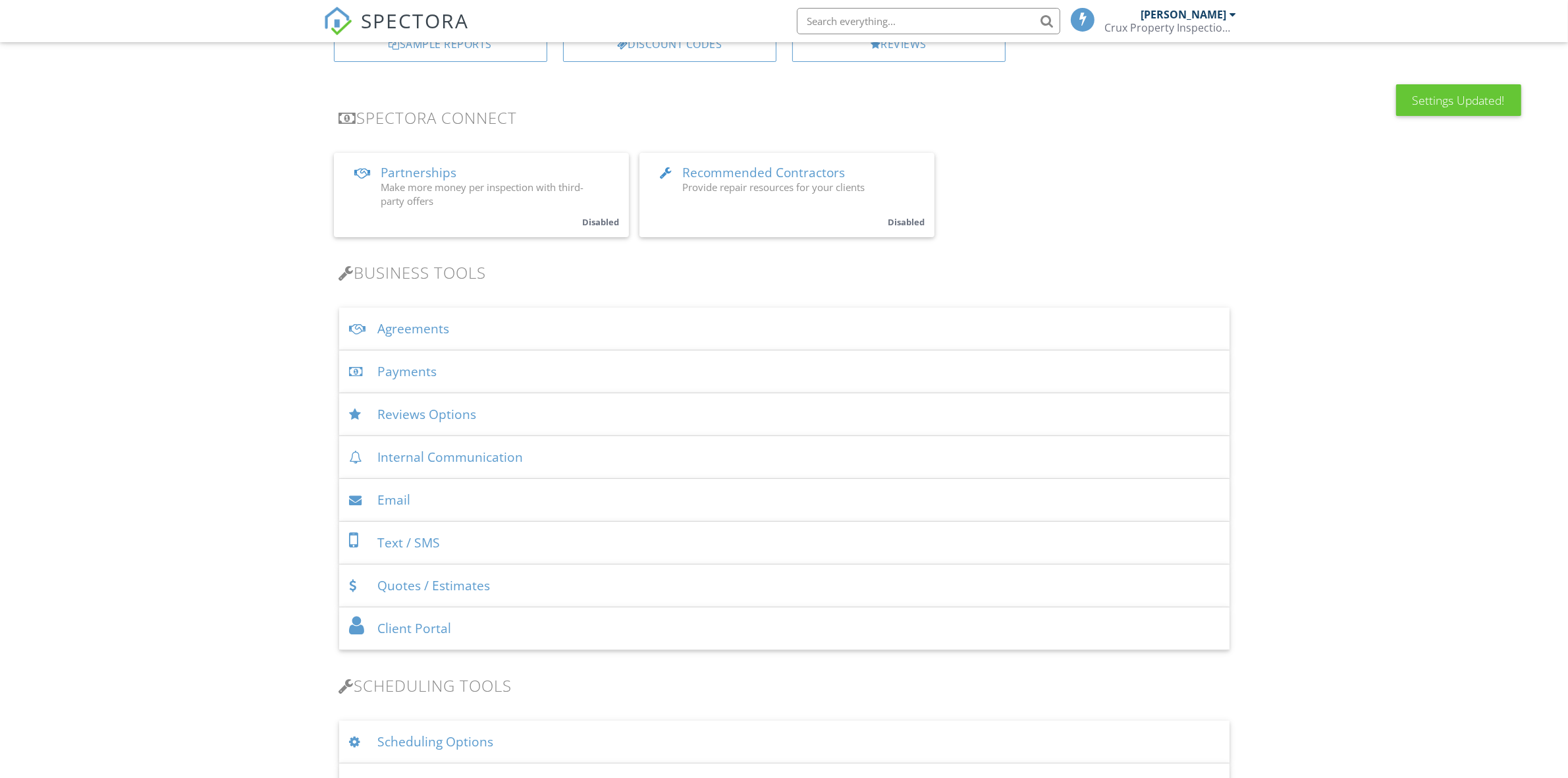
scroll to position [384, 0]
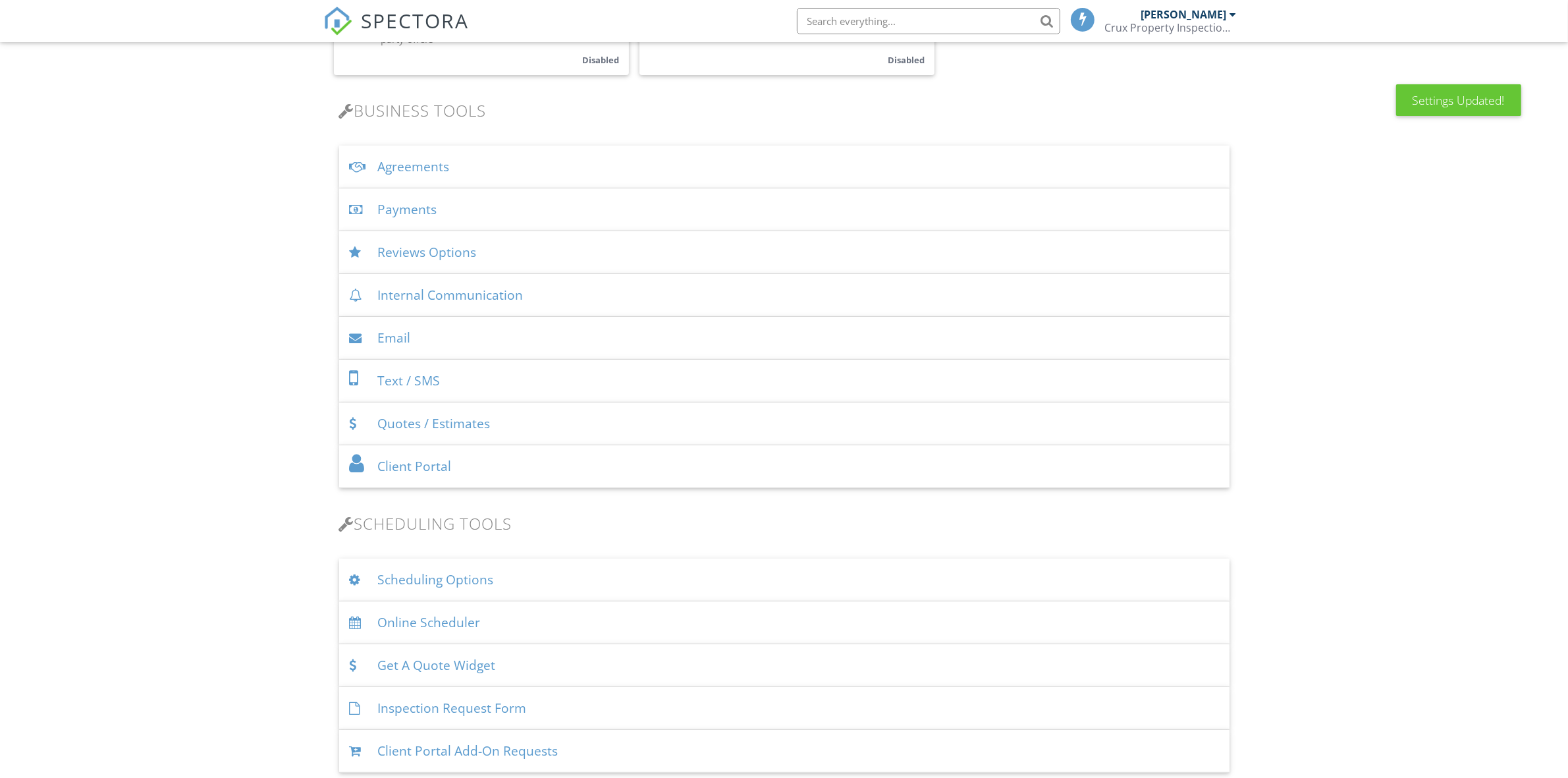
click at [526, 581] on div "Scheduling Options" at bounding box center [784, 579] width 890 height 43
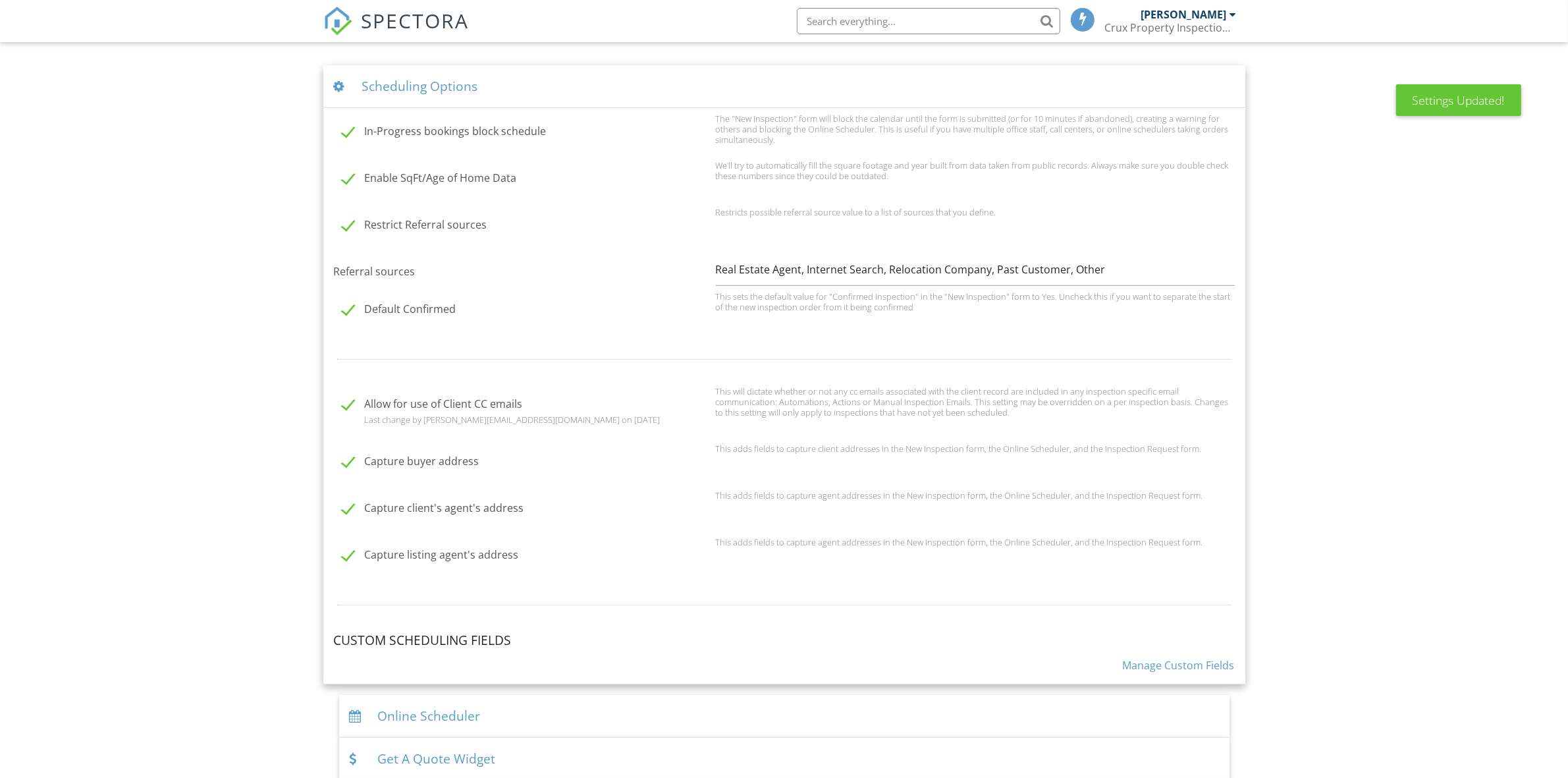
scroll to position [1043, 0]
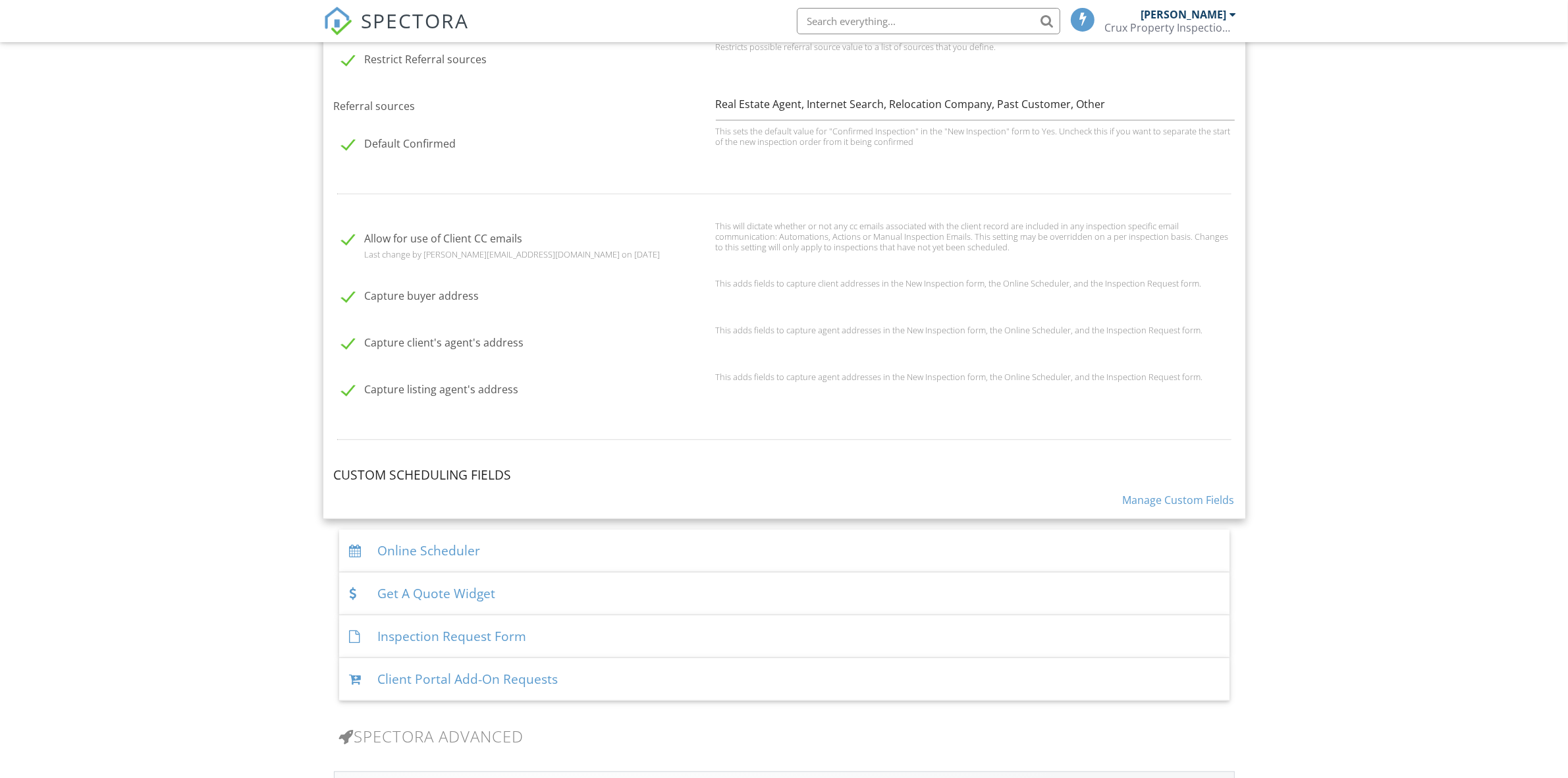
click at [553, 546] on div "Online Scheduler" at bounding box center [784, 551] width 890 height 43
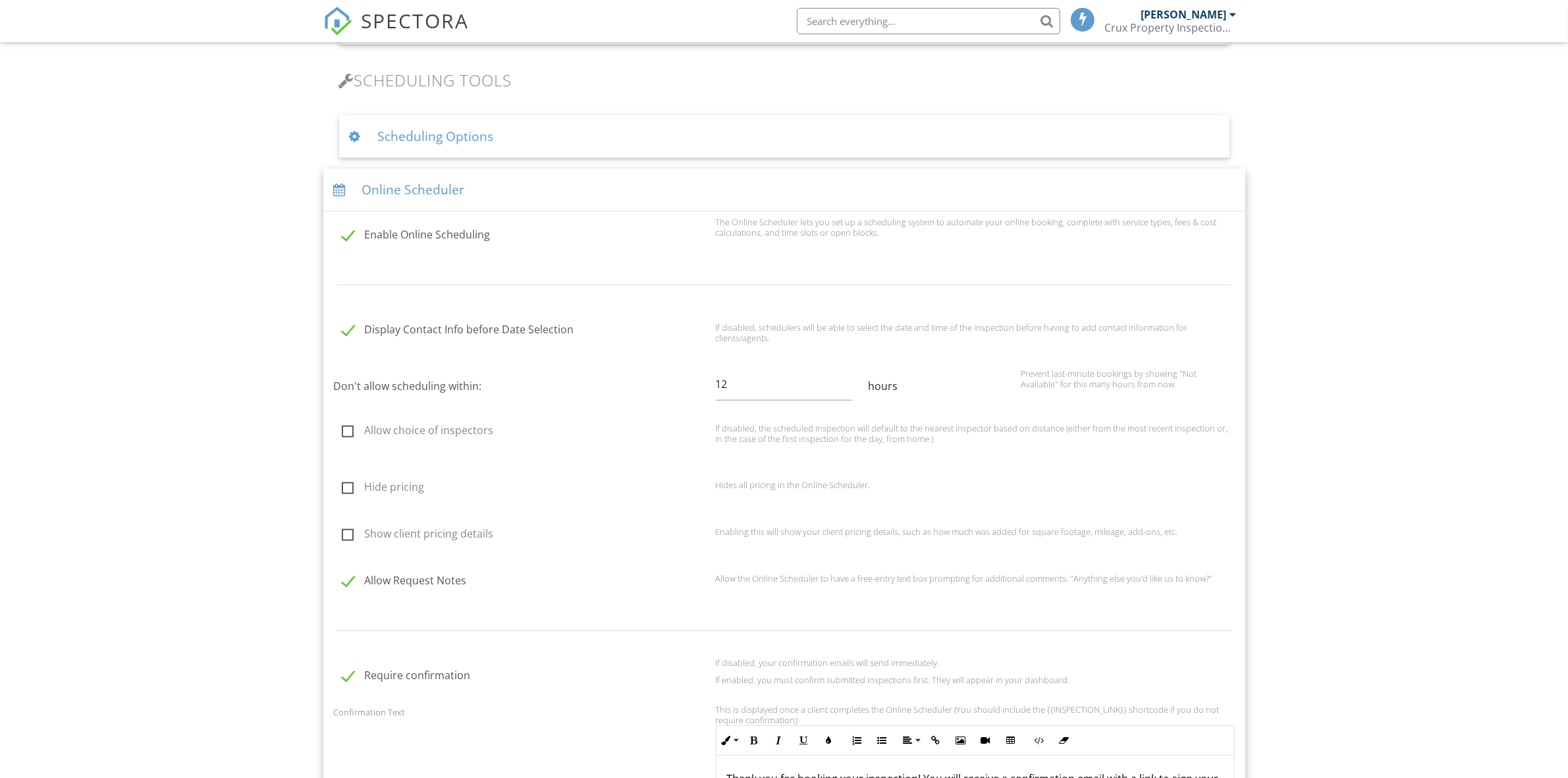
scroll to position [823, 0]
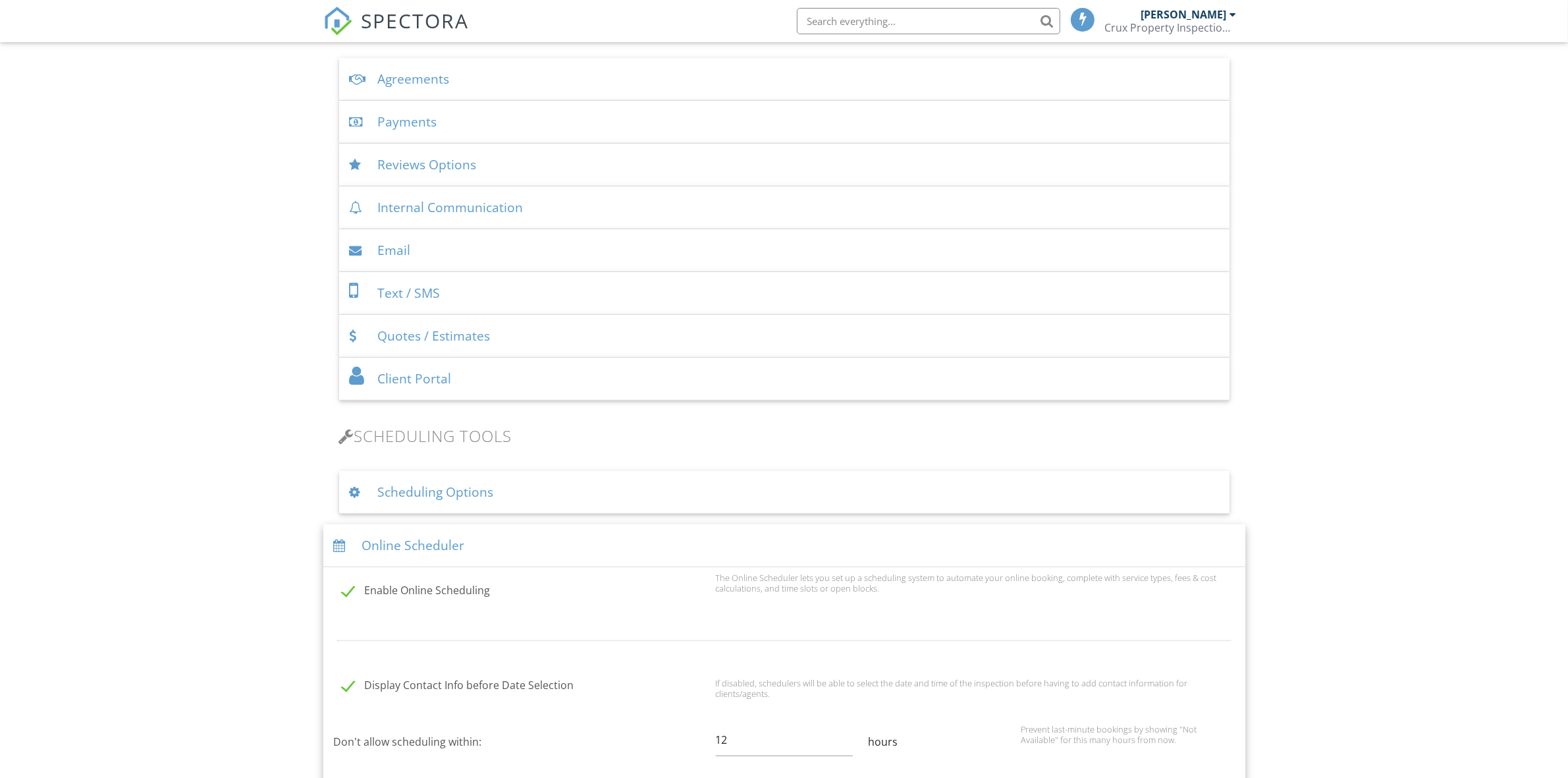
scroll to position [532, 0]
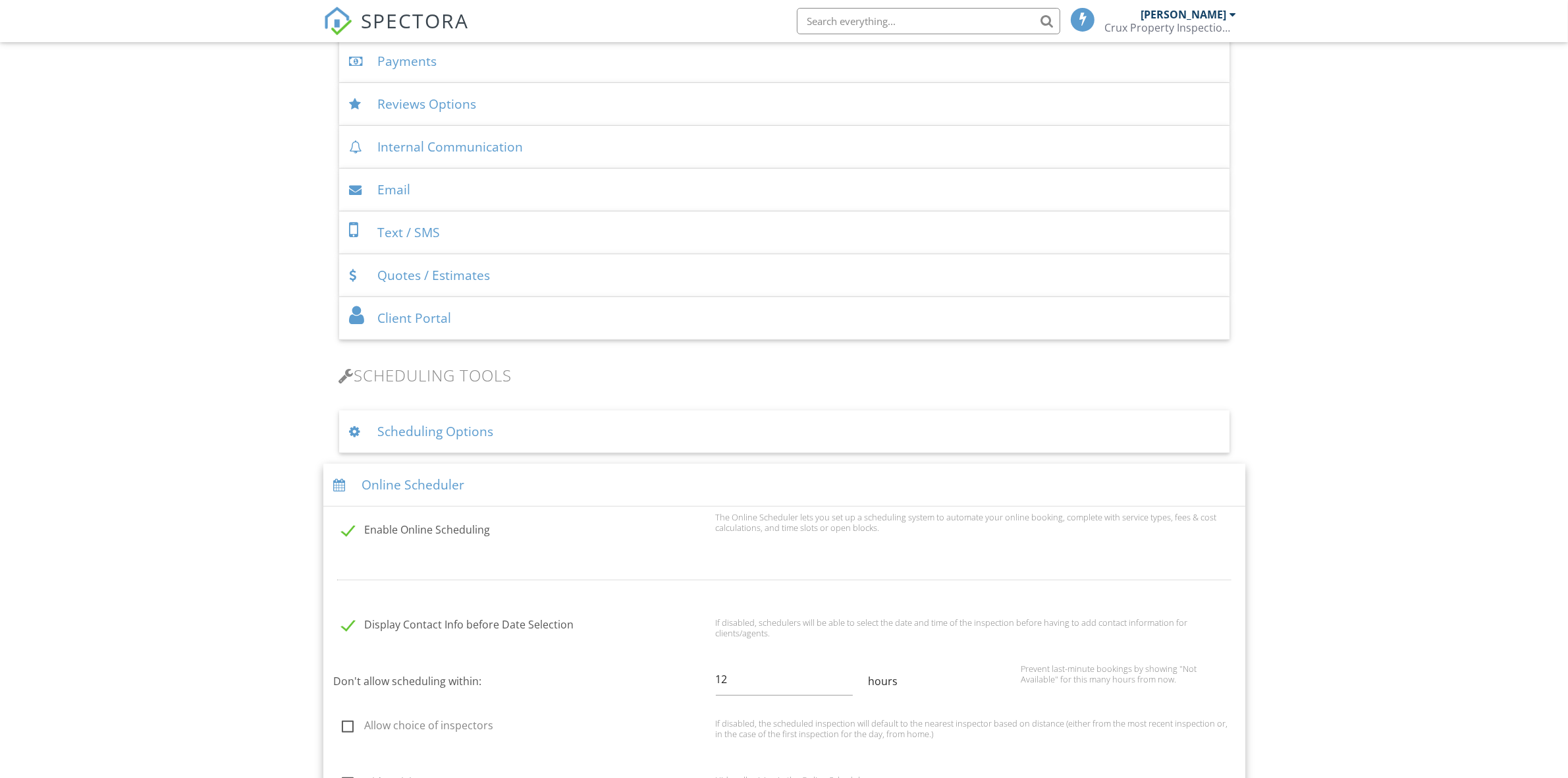
click at [574, 436] on div "Scheduling Options" at bounding box center [784, 431] width 890 height 43
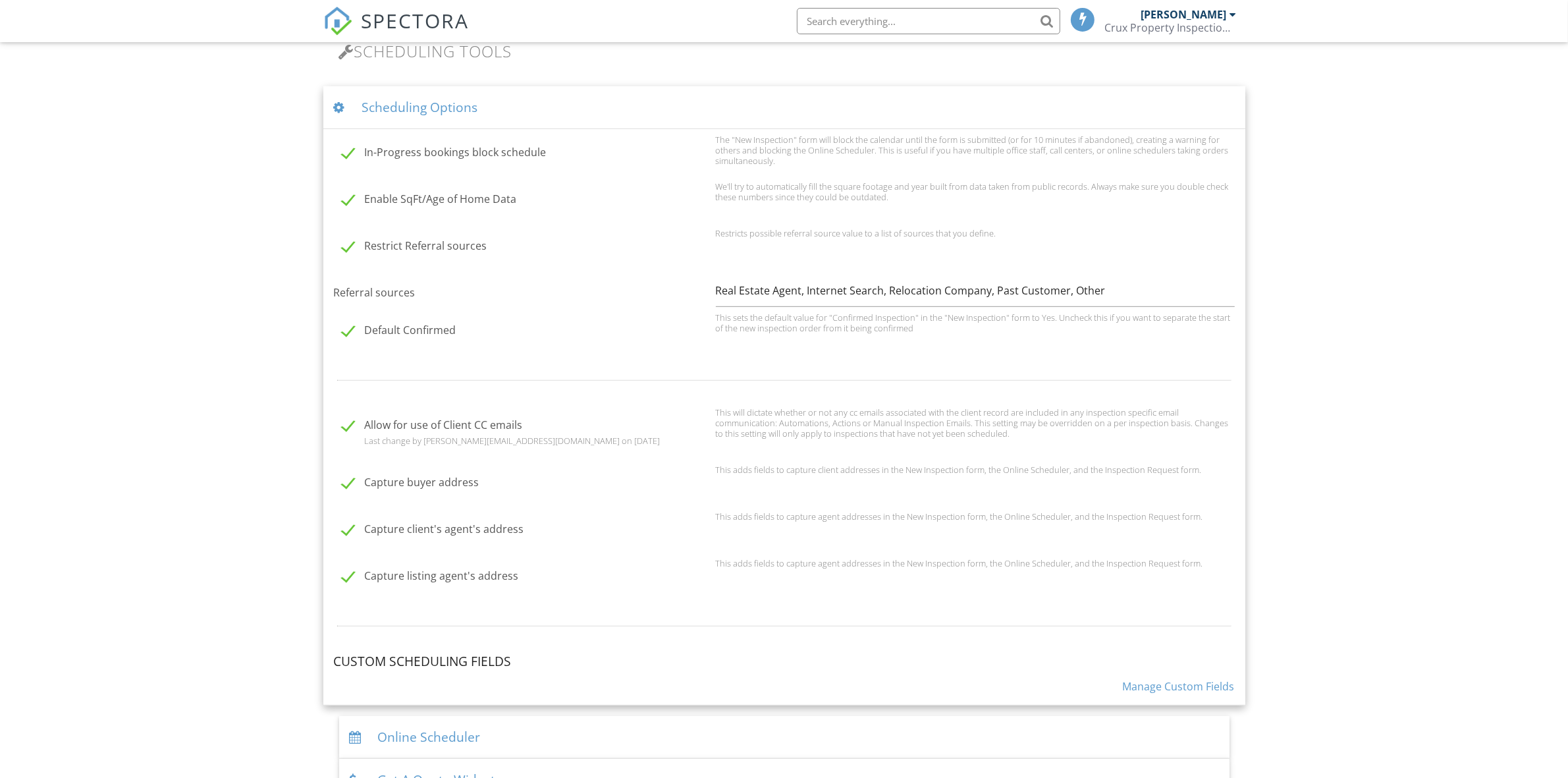
scroll to position [999, 0]
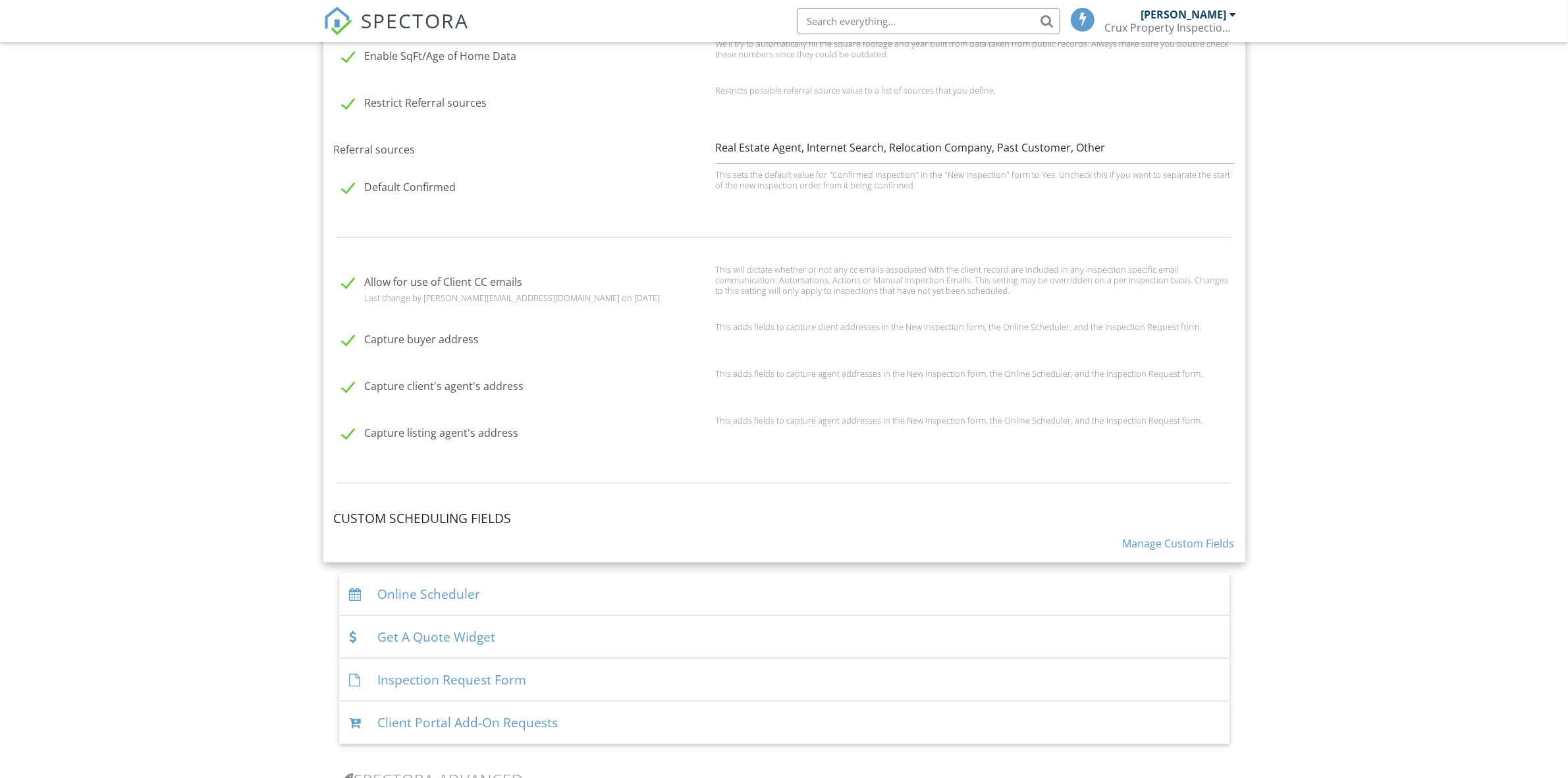
click at [441, 510] on h4 "Custom Scheduling Fields" at bounding box center [784, 518] width 901 height 17
click at [1146, 542] on link "Manage Custom Fields" at bounding box center [1178, 543] width 112 height 14
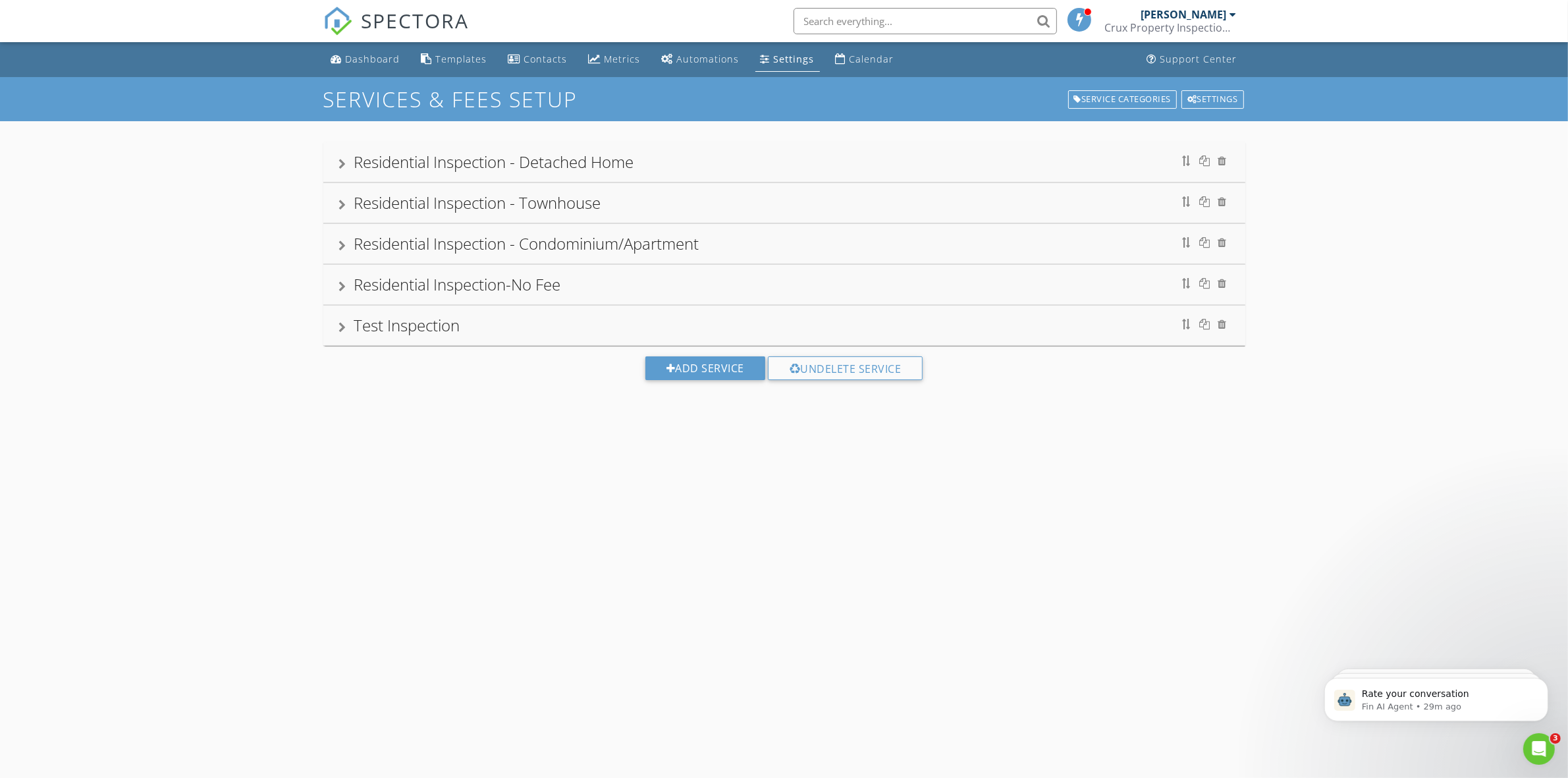
click at [664, 169] on div "Residential Inspection - Detached Home" at bounding box center [784, 163] width 890 height 24
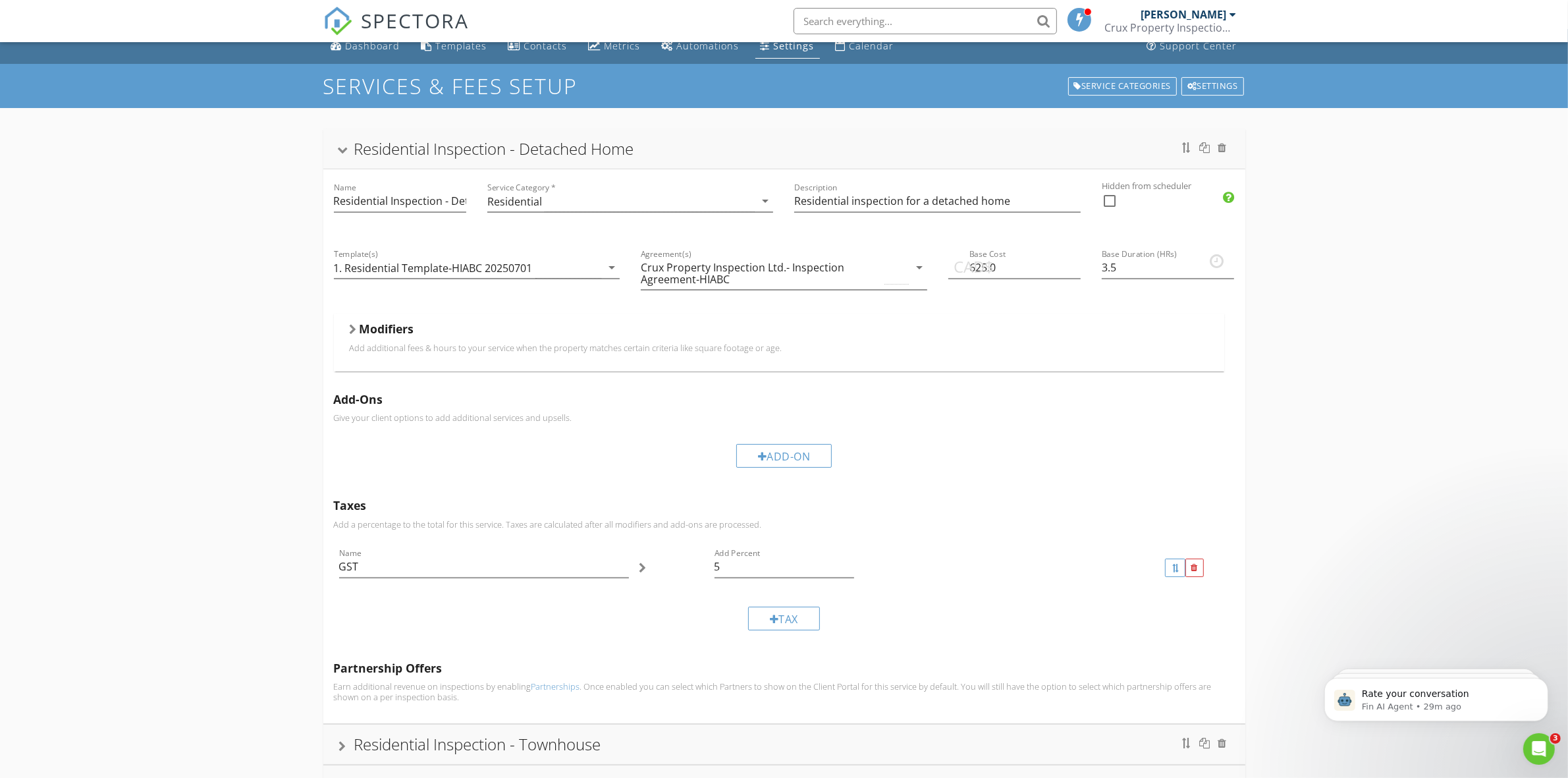
scroll to position [8, 0]
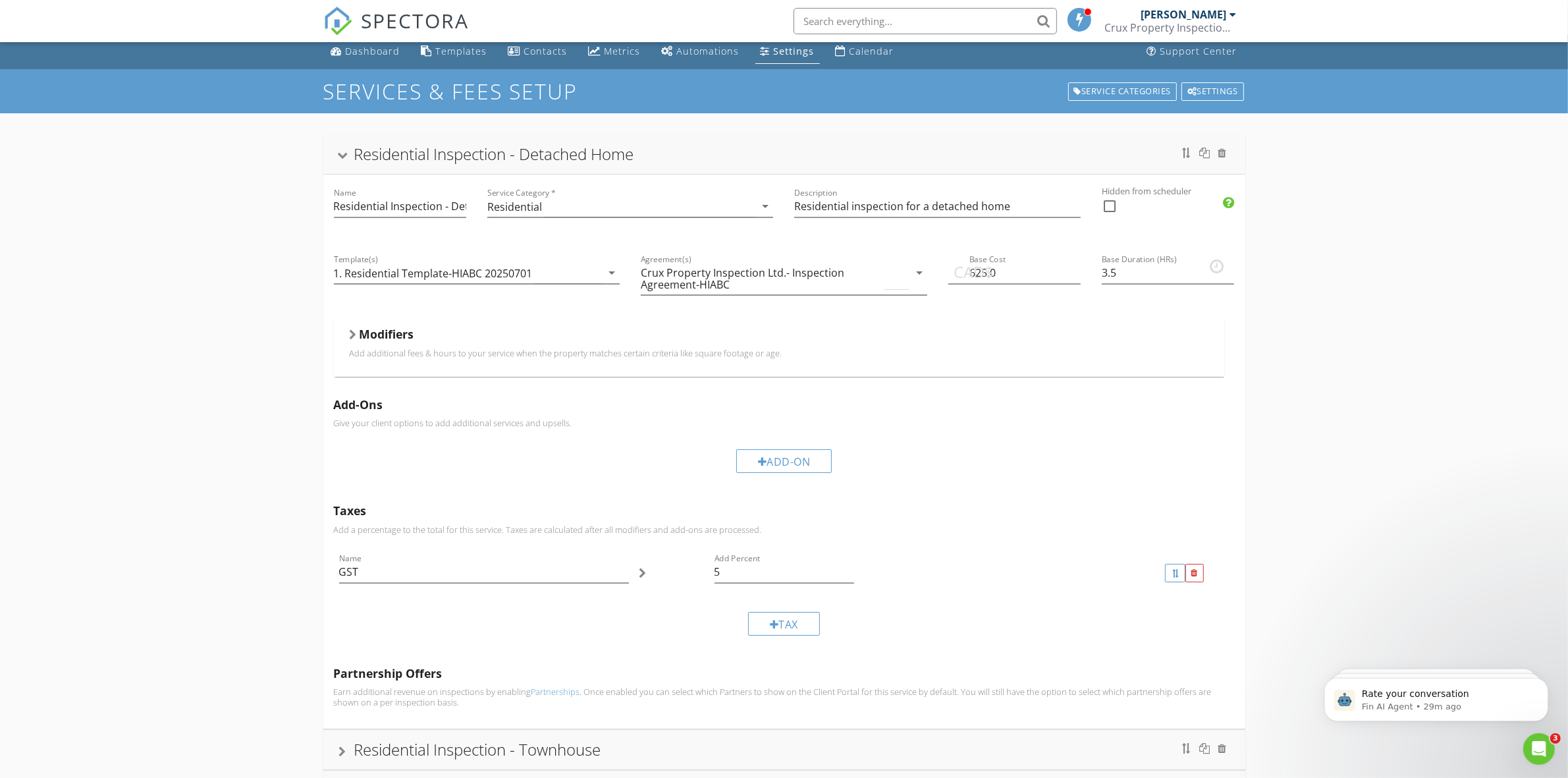
click at [368, 330] on h5 "Modifiers" at bounding box center [387, 334] width 55 height 14
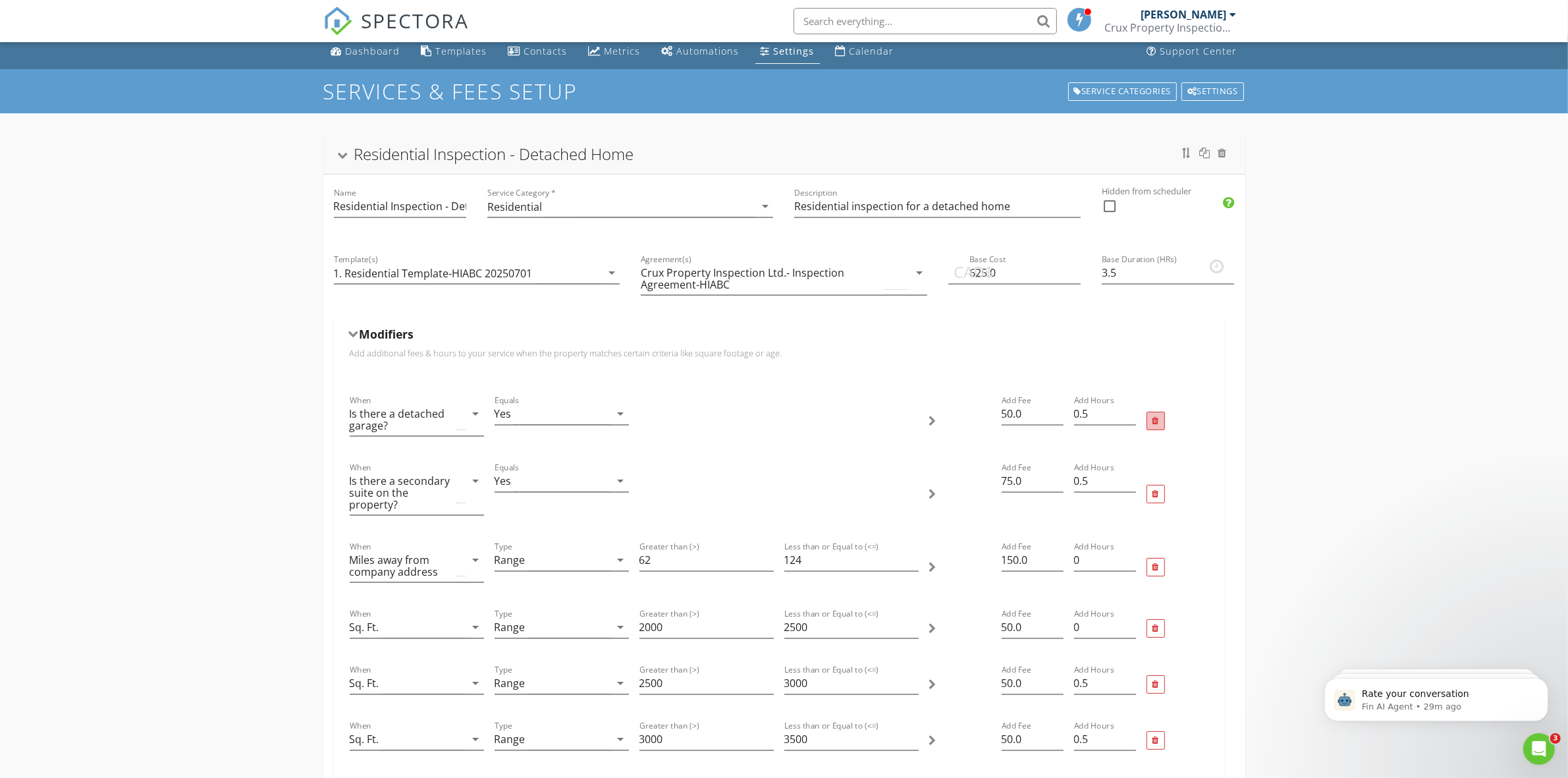
click at [1157, 419] on div at bounding box center [1155, 421] width 7 height 8
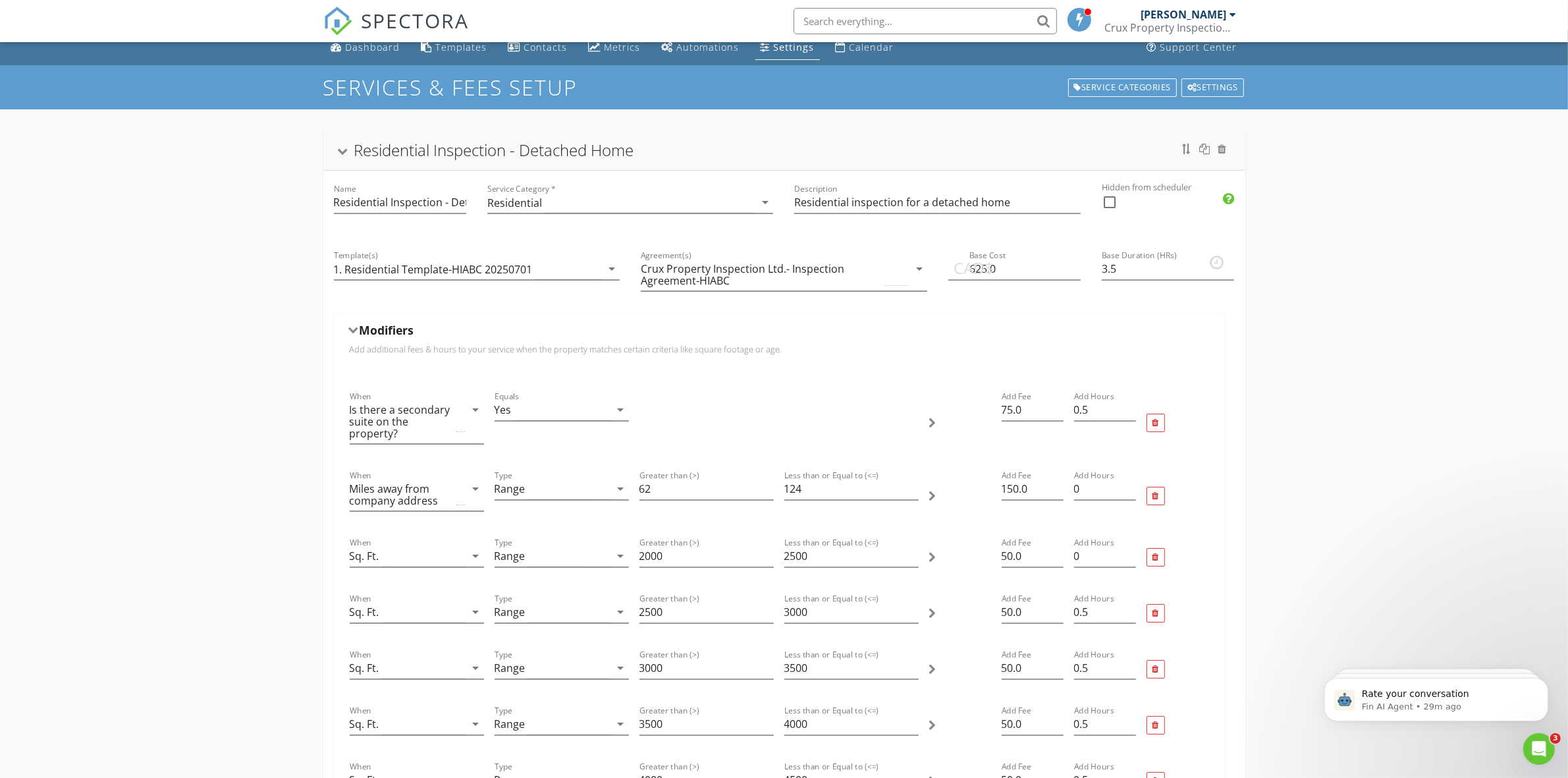
scroll to position [0, 0]
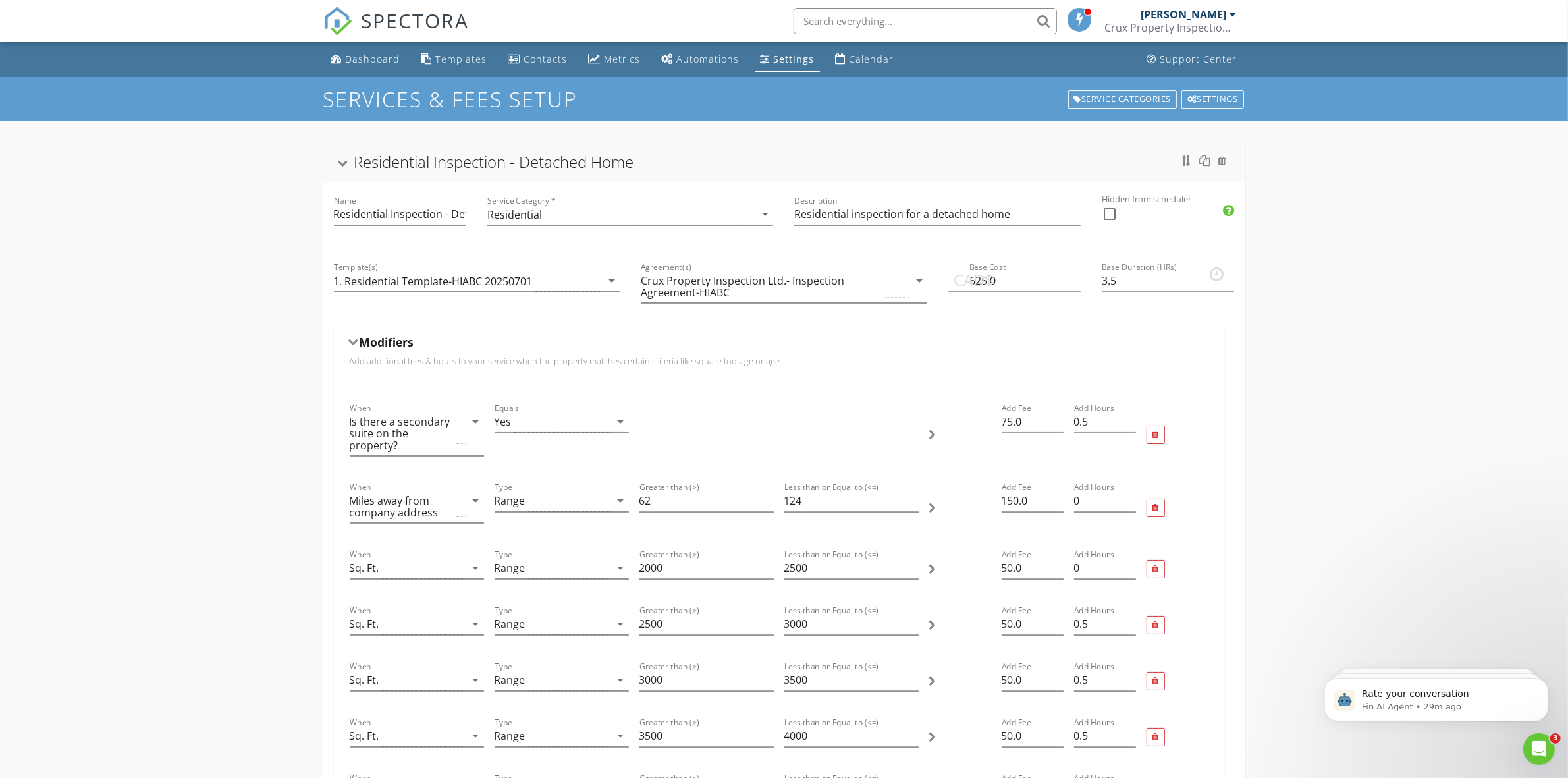
click at [409, 166] on div "Residential Inspection - Detached Home" at bounding box center [494, 161] width 280 height 22
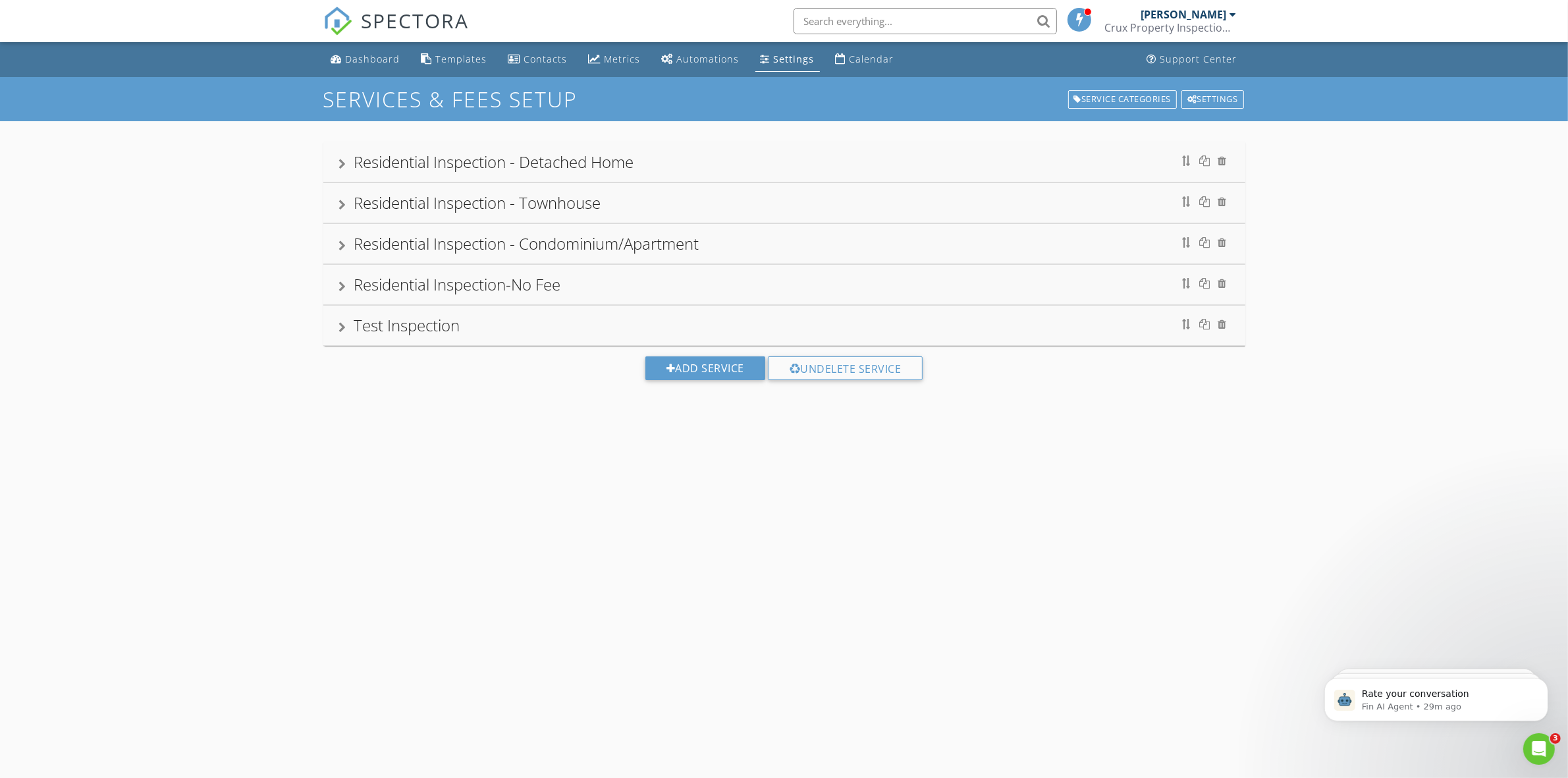
click at [442, 205] on div "Residential Inspection - Townhouse" at bounding box center [478, 202] width 247 height 22
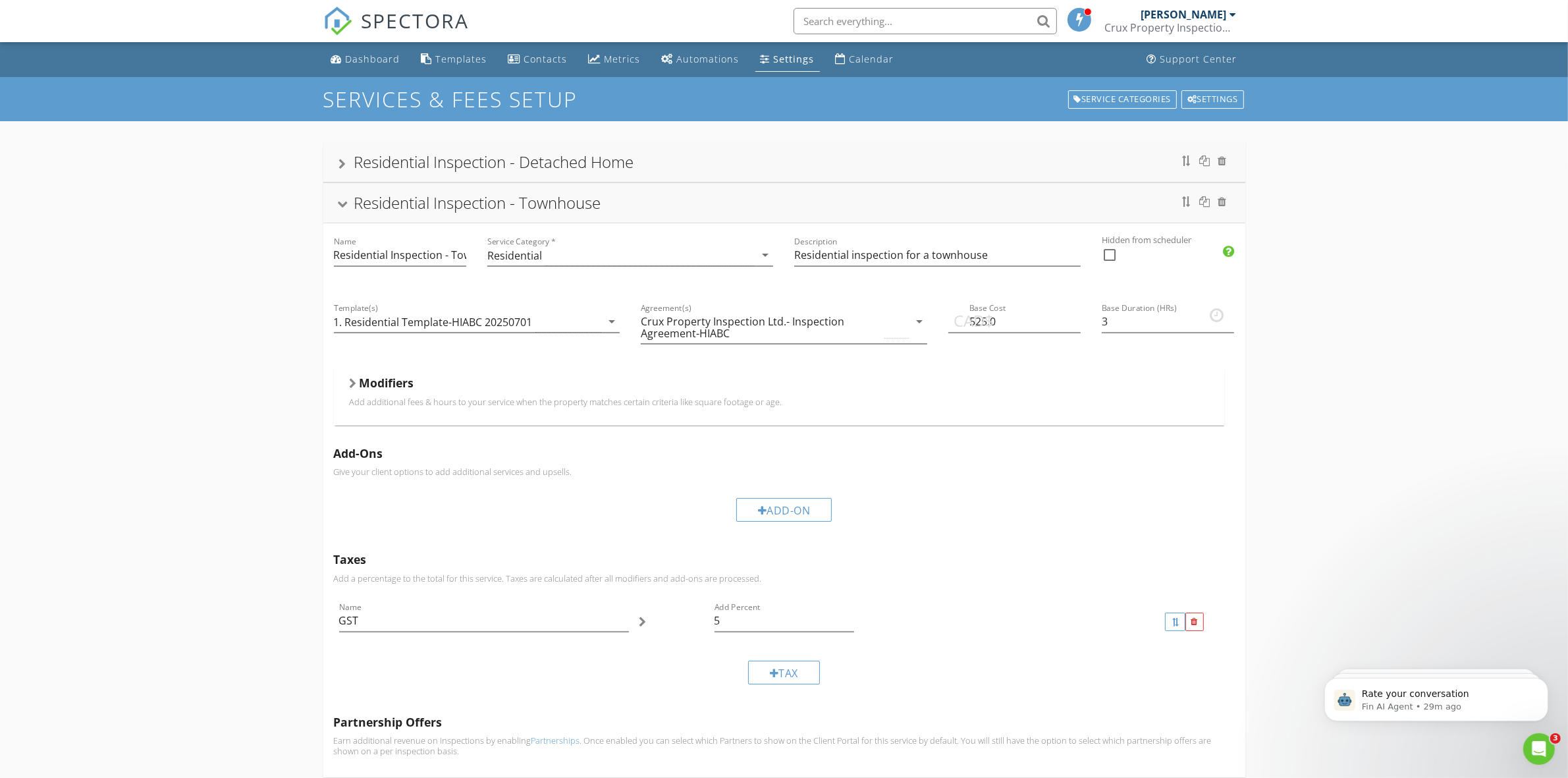
click at [419, 395] on div "Modifiers" at bounding box center [779, 385] width 859 height 20
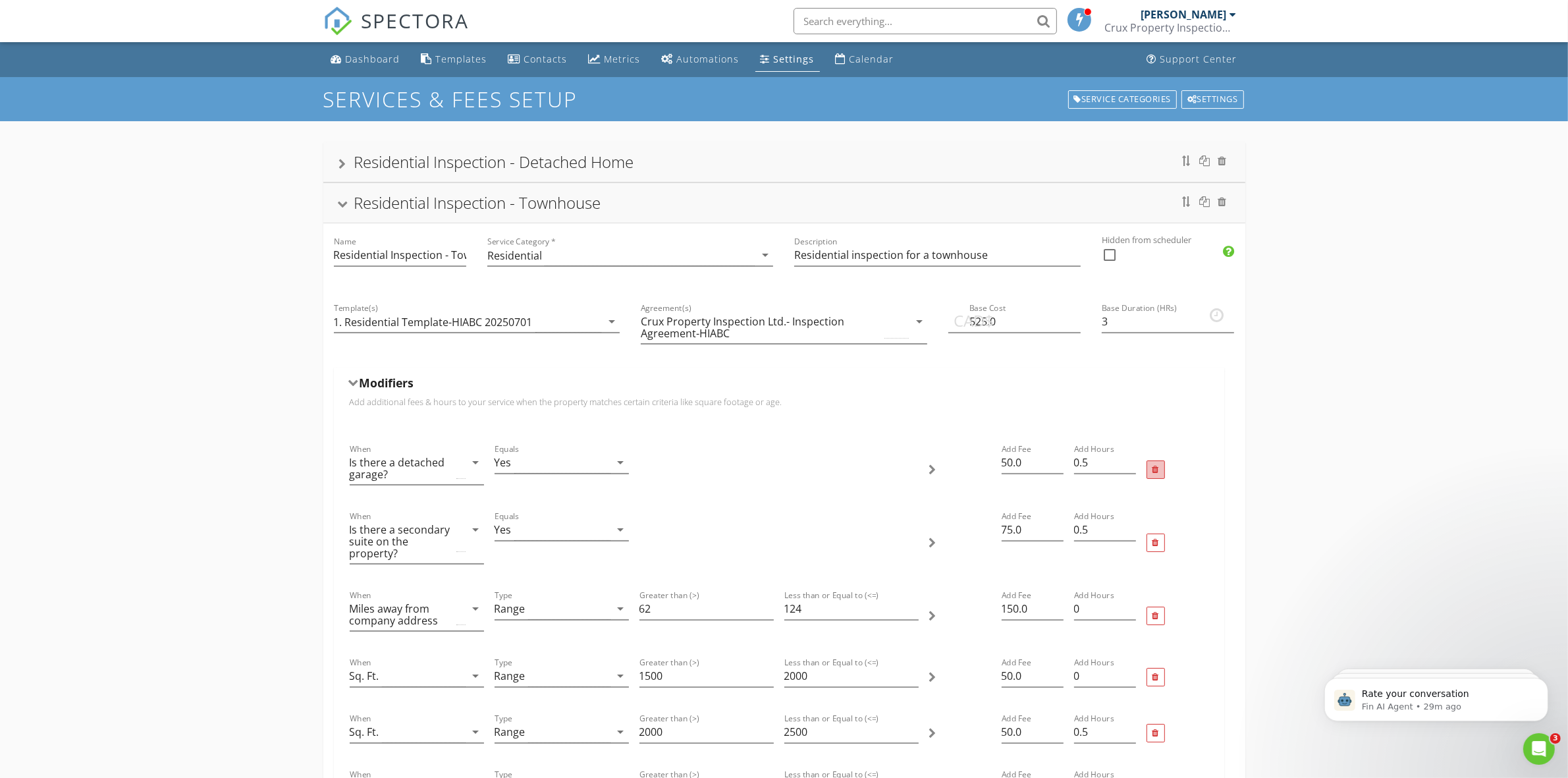
click at [1157, 469] on div at bounding box center [1155, 470] width 7 height 8
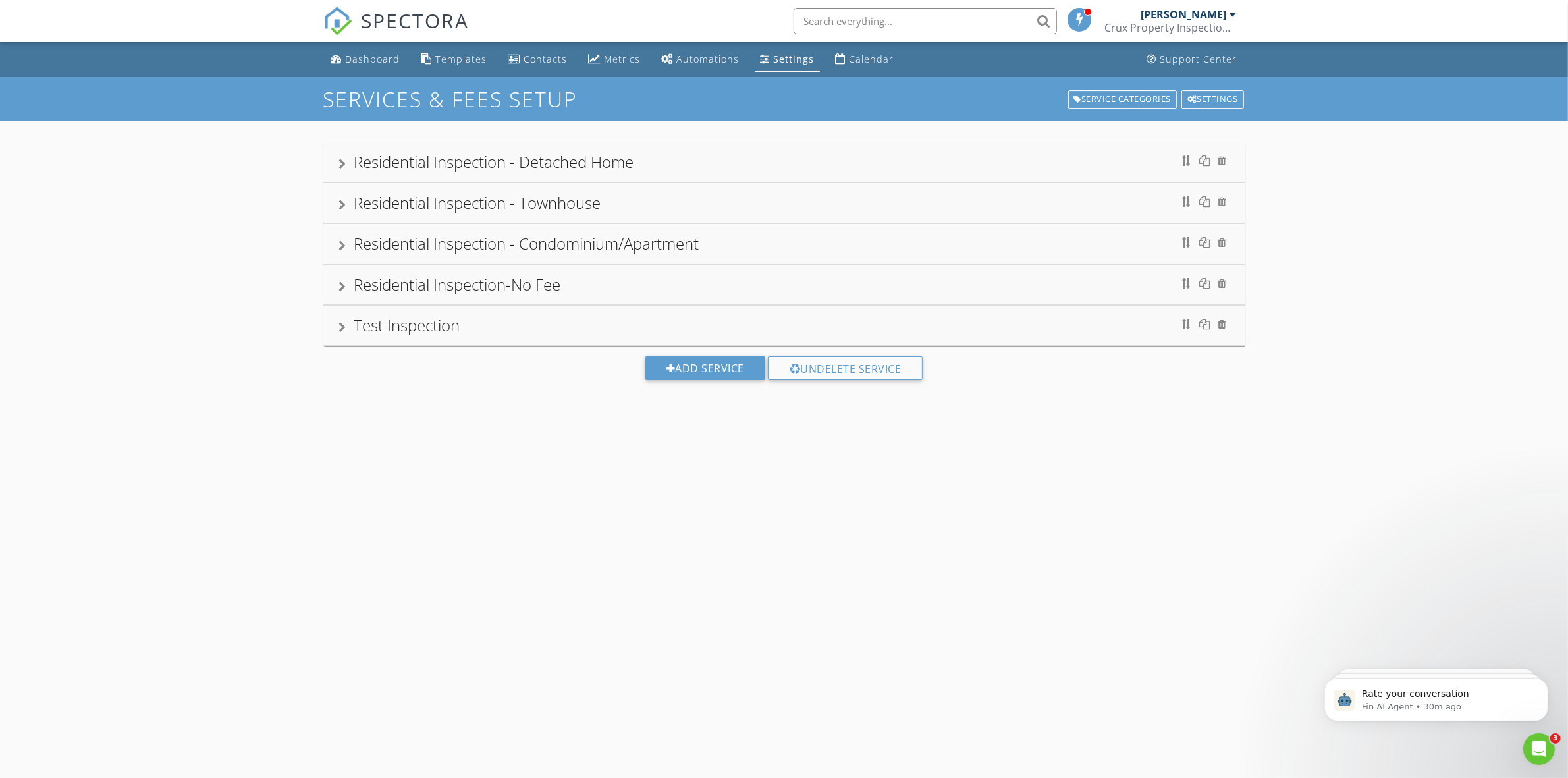
drag, startPoint x: 659, startPoint y: 166, endPoint x: 665, endPoint y: 168, distance: 6.3
click at [659, 166] on div "Residential Inspection - Detached Home" at bounding box center [784, 163] width 890 height 24
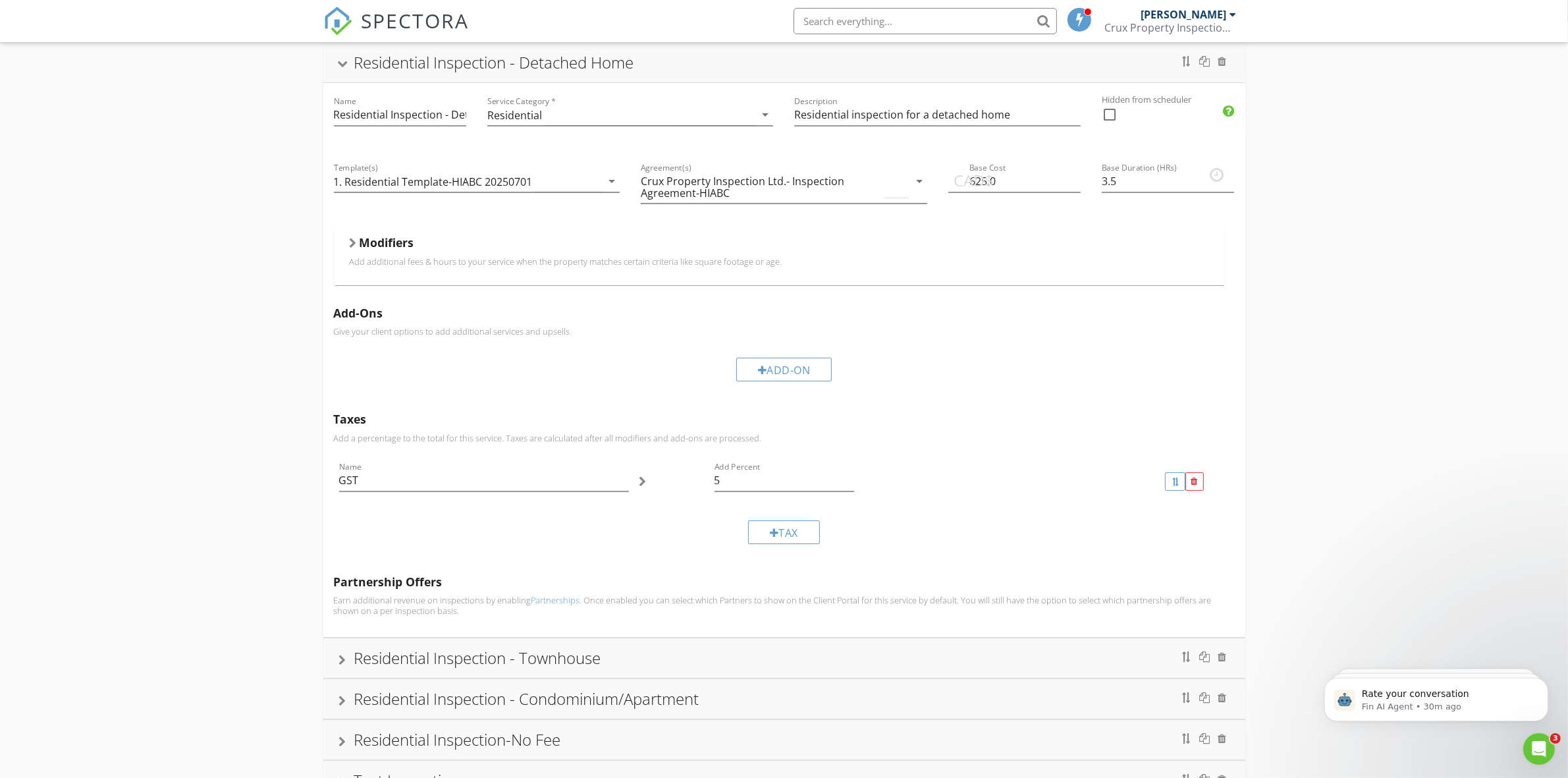
scroll to position [90, 0]
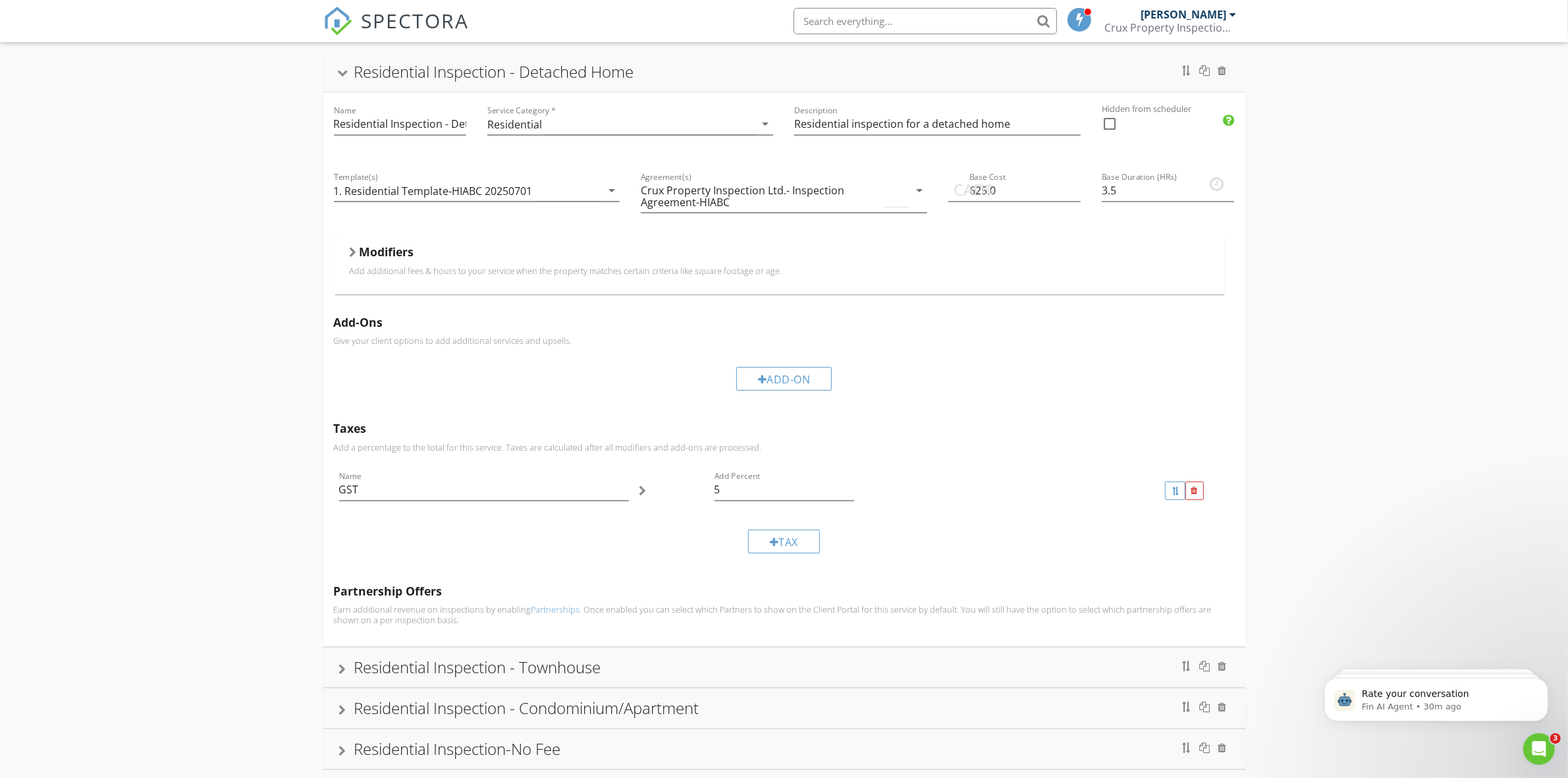
click at [490, 245] on div "Modifiers" at bounding box center [779, 254] width 859 height 20
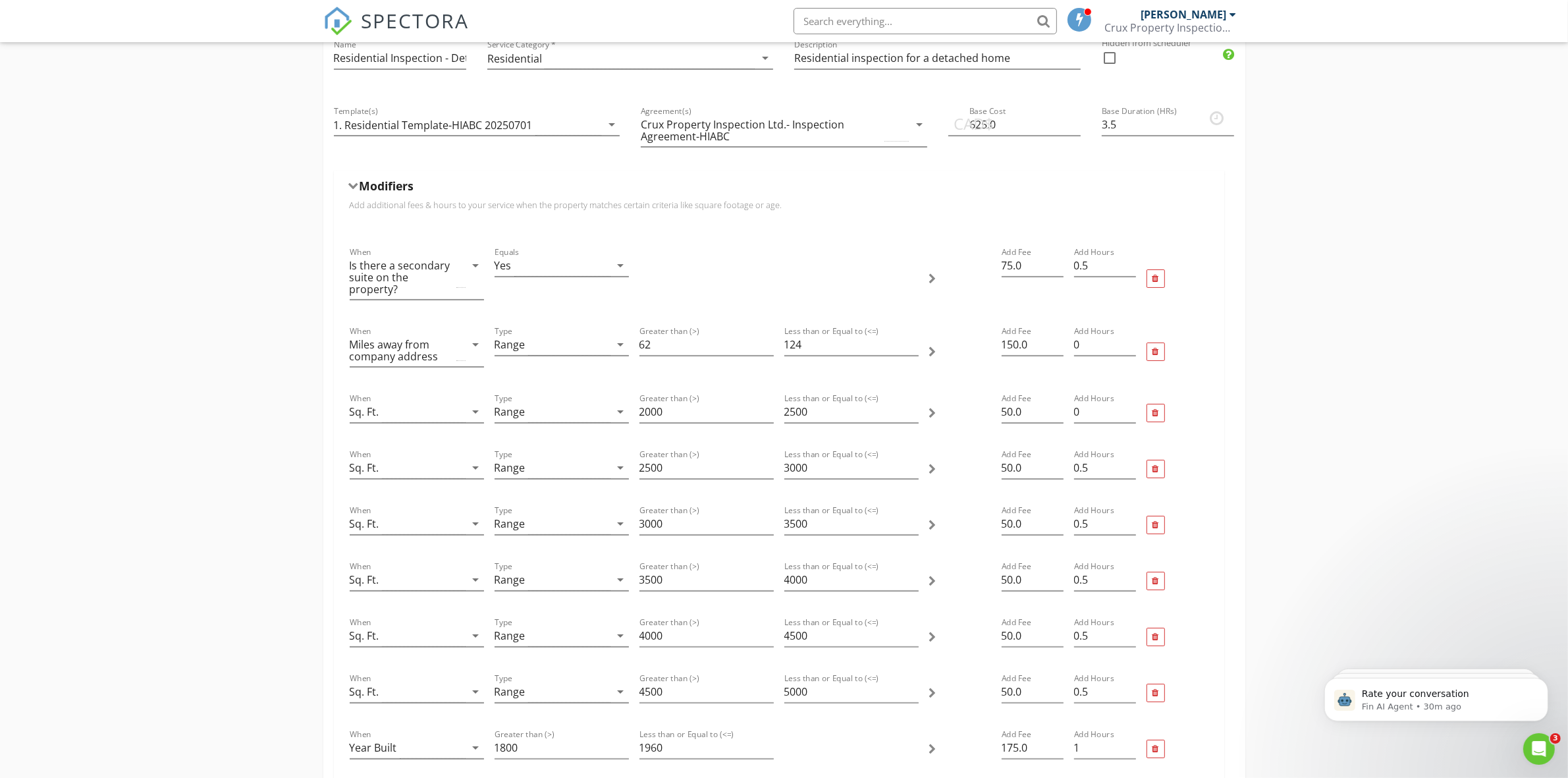
scroll to position [0, 0]
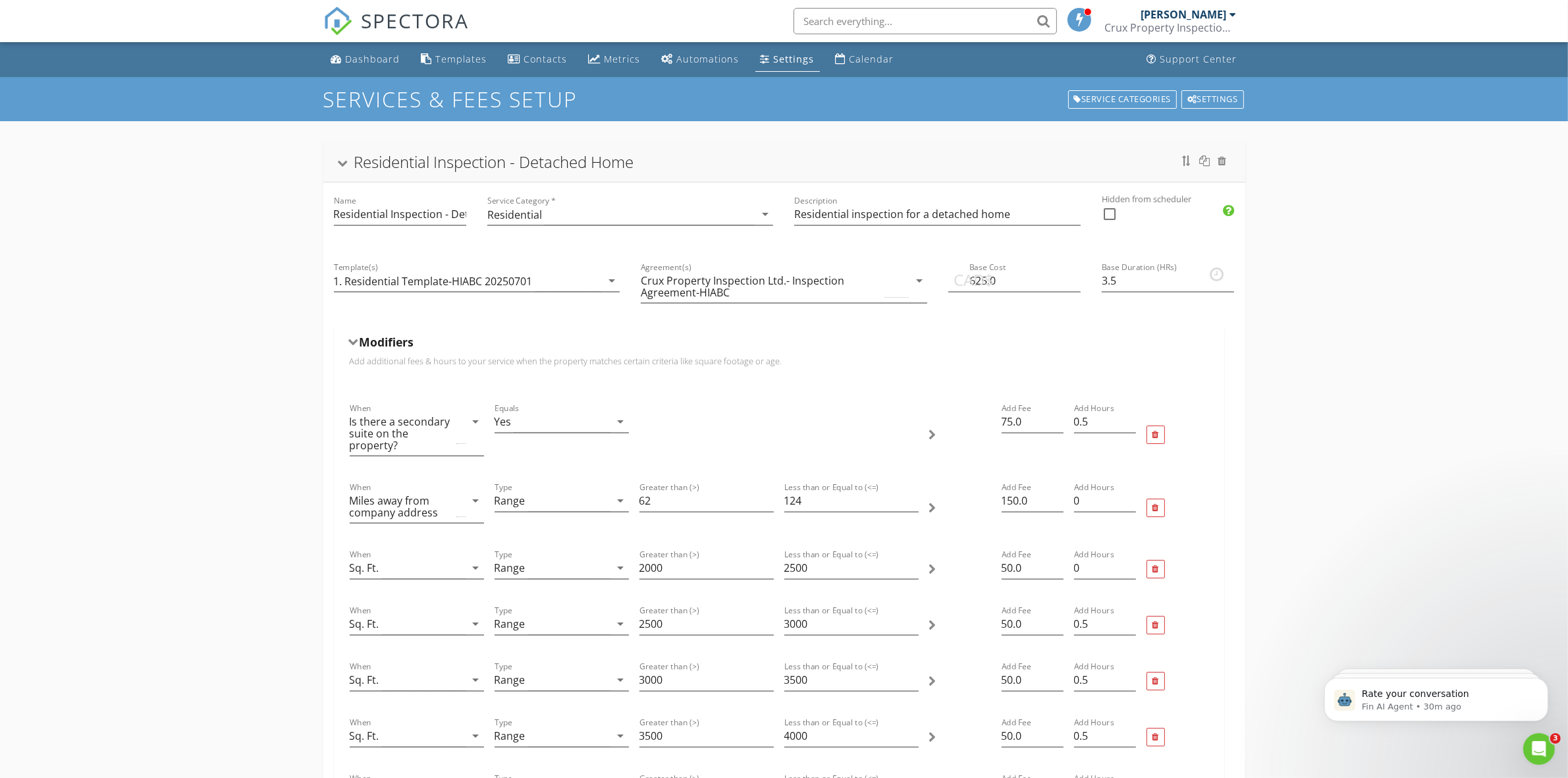
click at [368, 167] on div "Residential Inspection - Detached Home" at bounding box center [494, 161] width 280 height 22
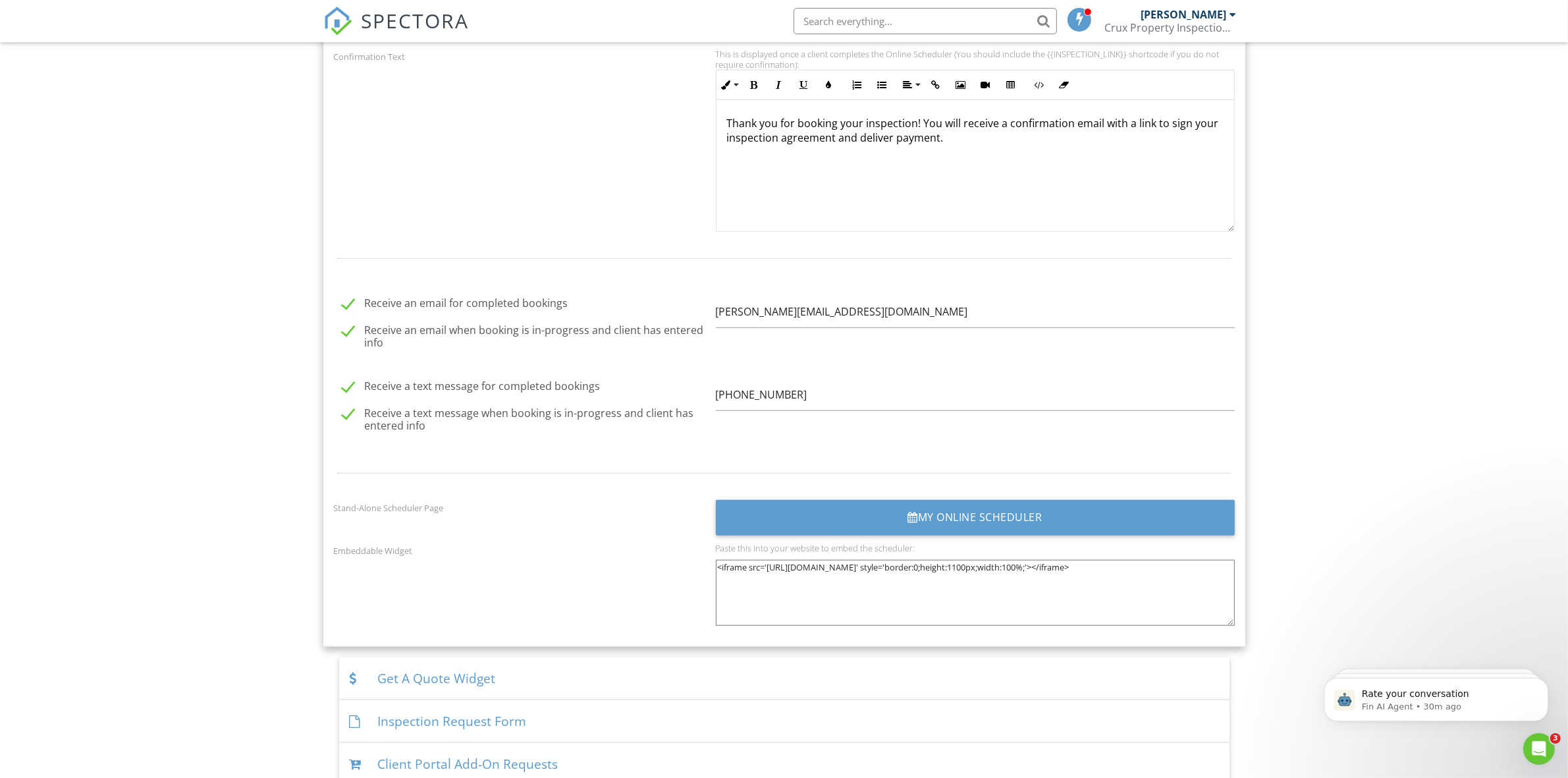
scroll to position [1633, 0]
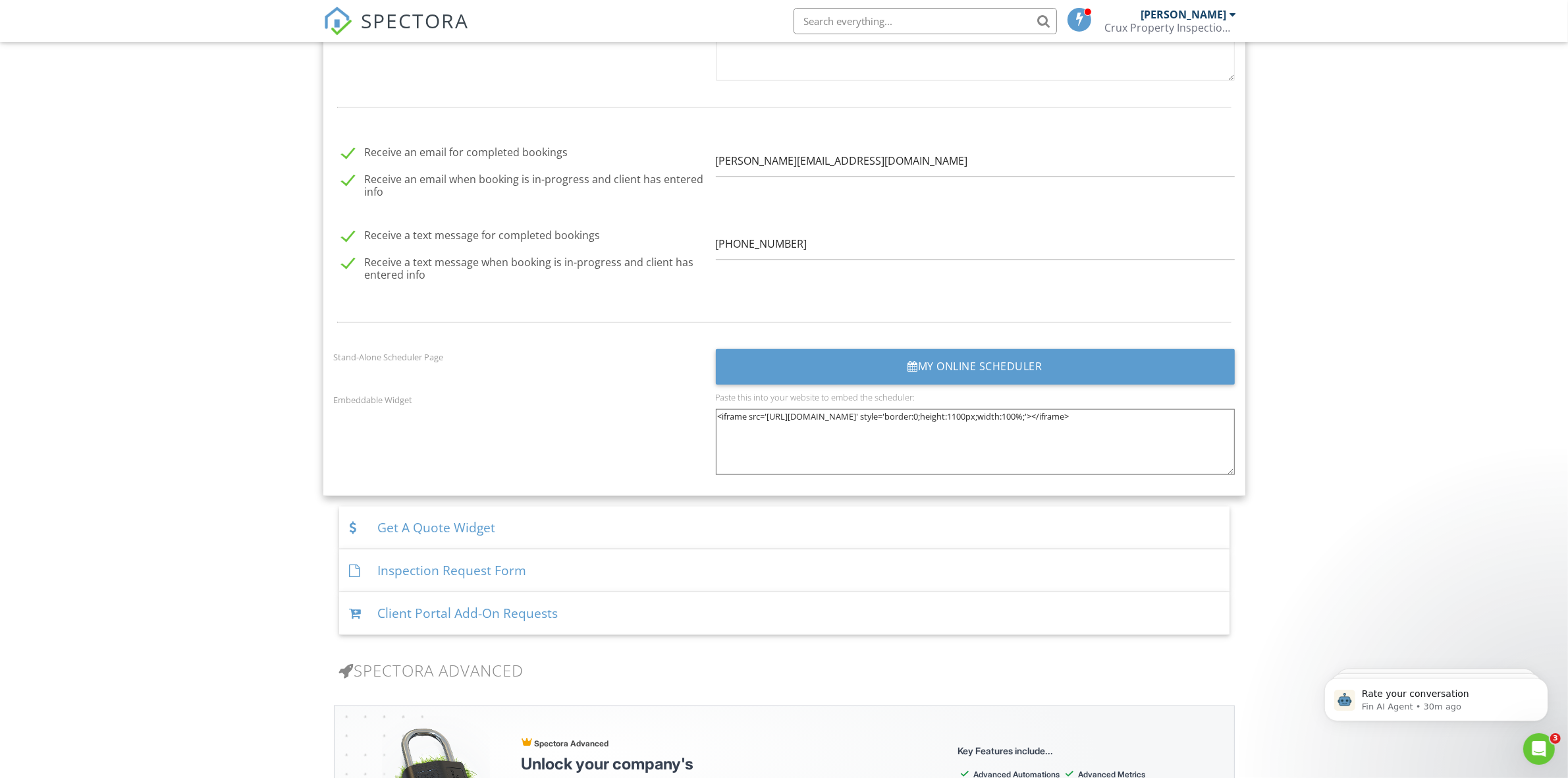
click at [561, 532] on div "Get A Quote Widget" at bounding box center [784, 527] width 890 height 43
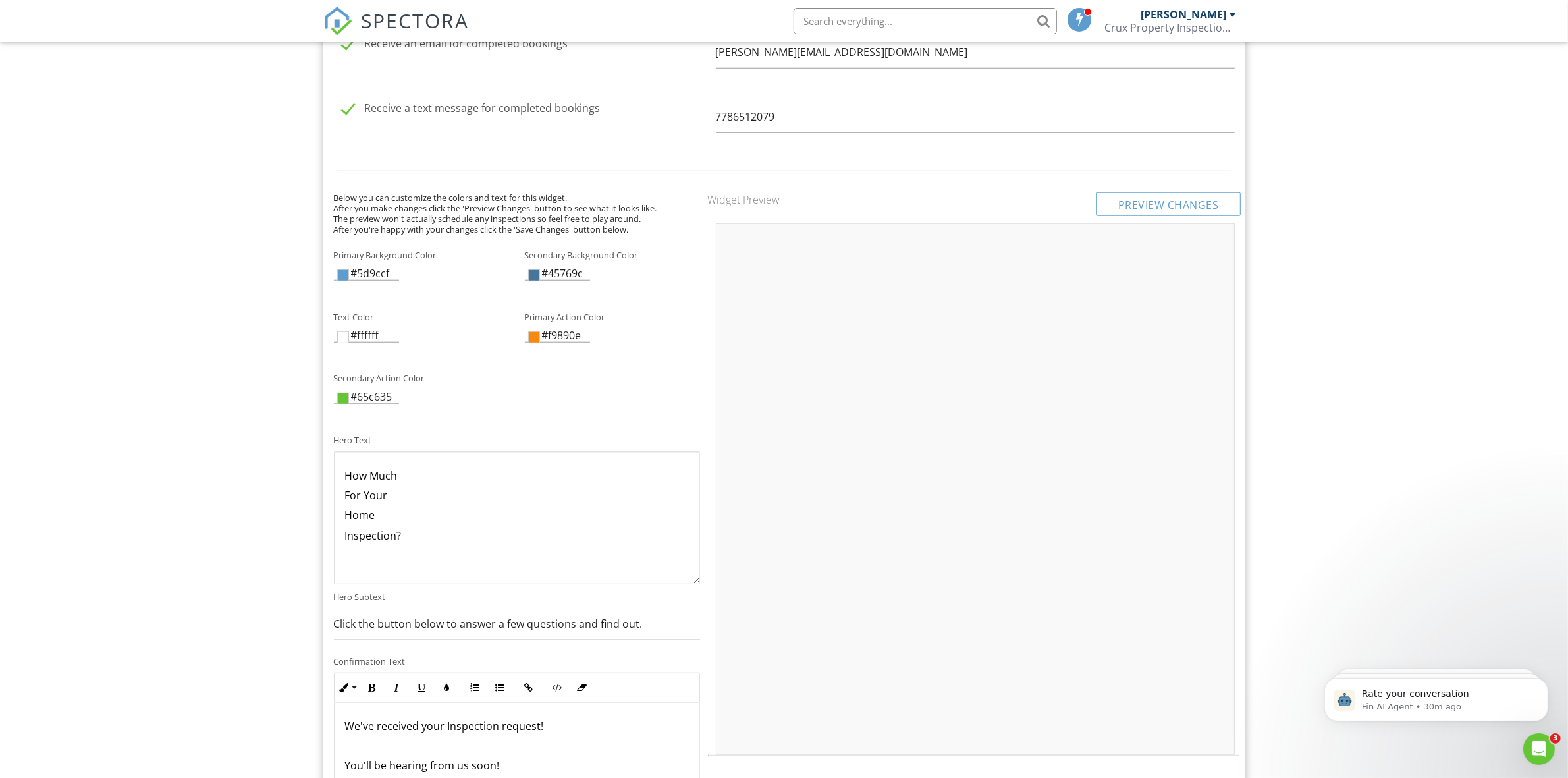
scroll to position [1332, 0]
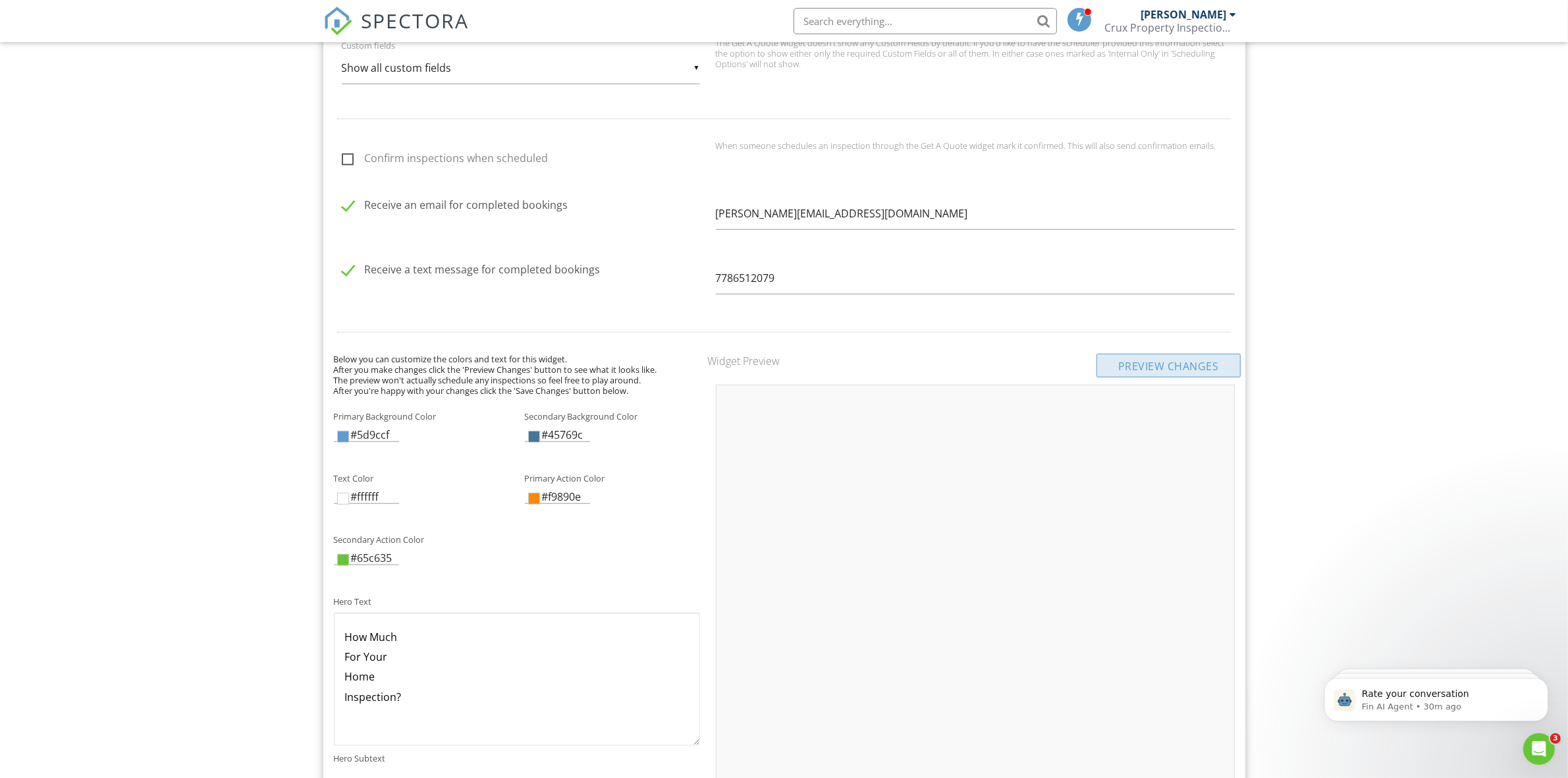
click at [1159, 363] on div "Preview Changes" at bounding box center [1169, 366] width 144 height 24
click at [1368, 342] on div "Dashboard Templates Contacts Metrics Automations Settings Calendar Support Cent…" at bounding box center [784, 516] width 1568 height 3612
